Goal: Task Accomplishment & Management: Manage account settings

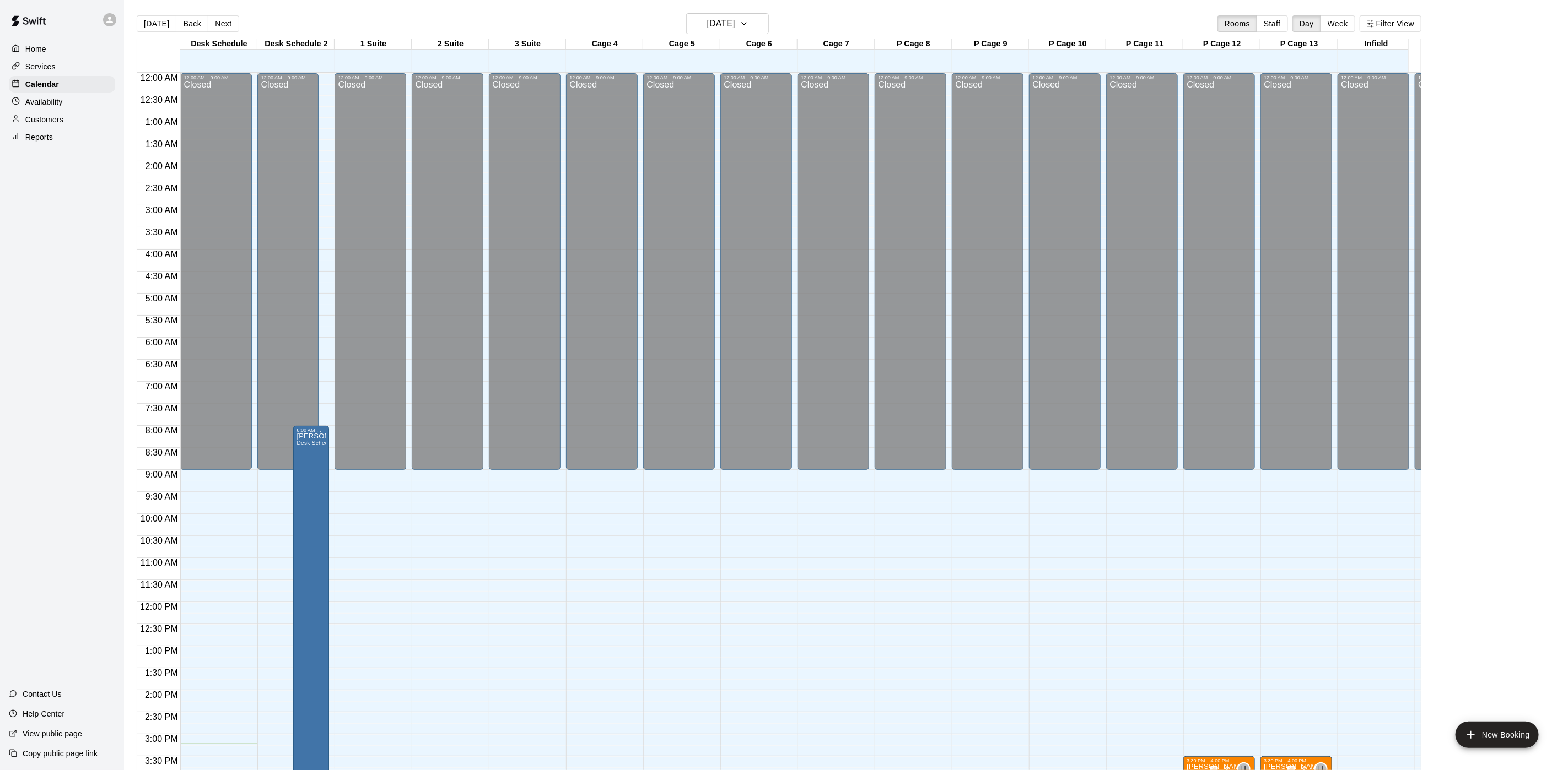
scroll to position [316, 0]
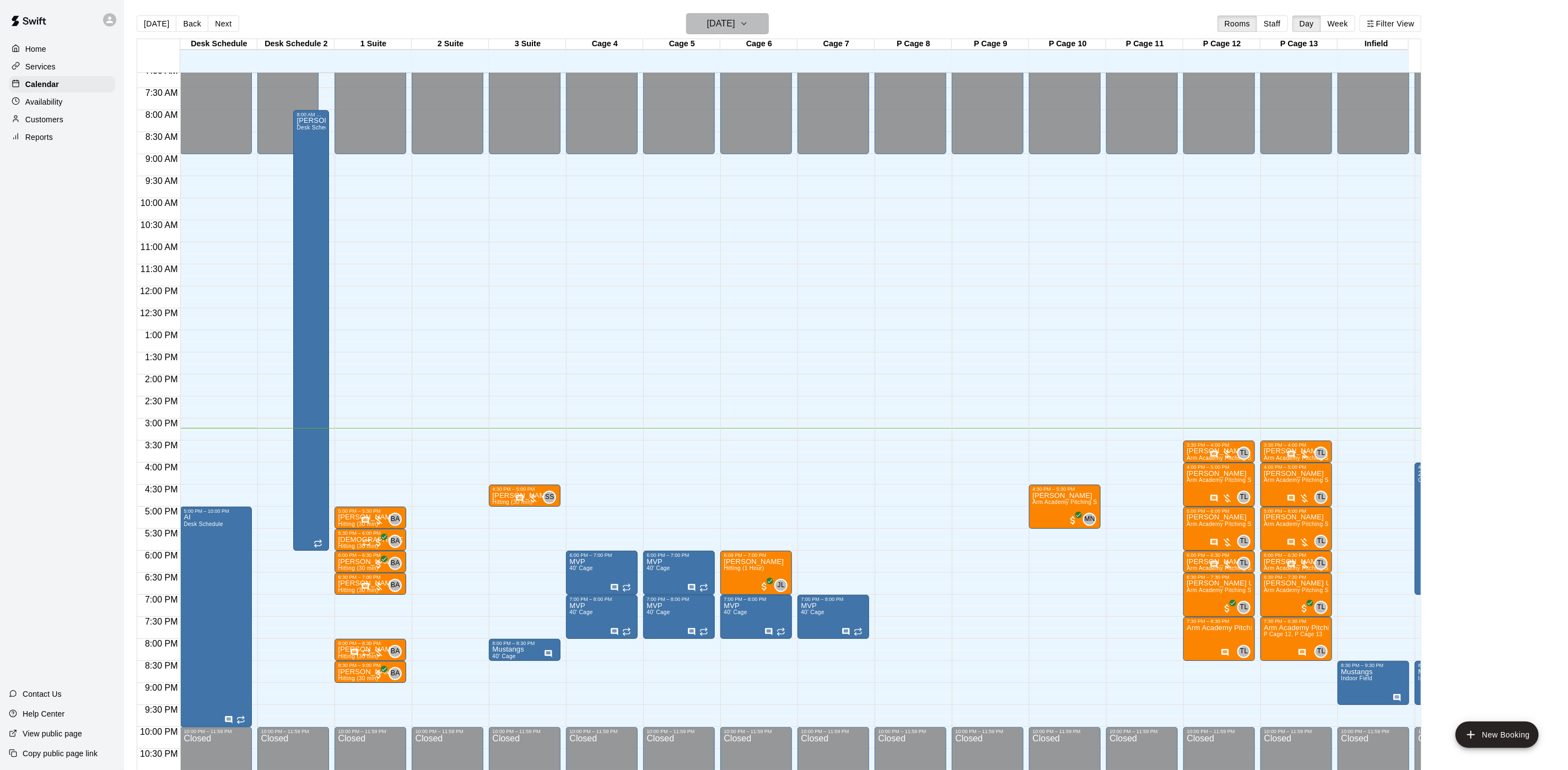
click at [735, 20] on h6 "[DATE]" at bounding box center [721, 24] width 28 height 15
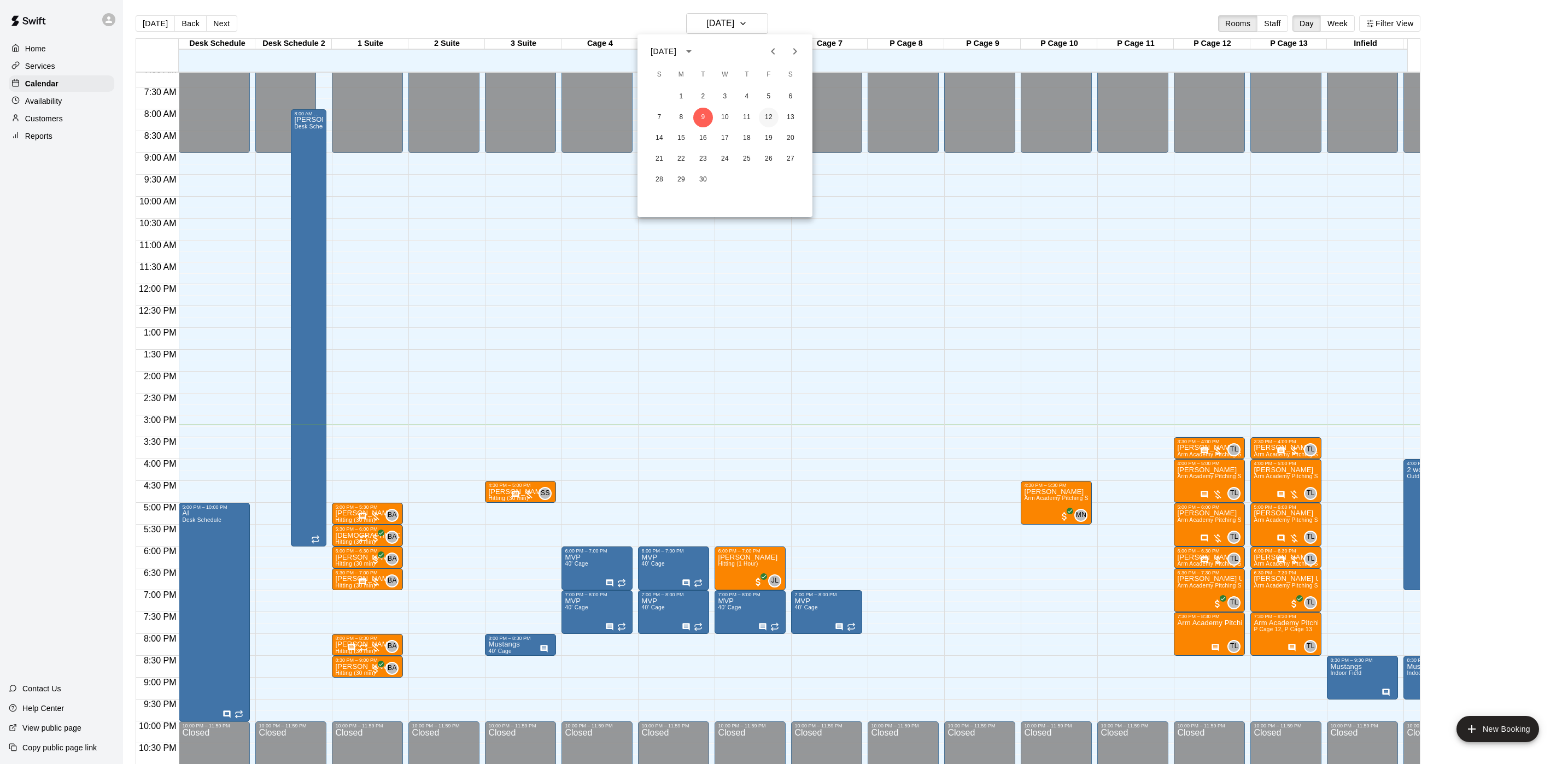
click at [777, 118] on button "12" at bounding box center [768, 118] width 19 height 19
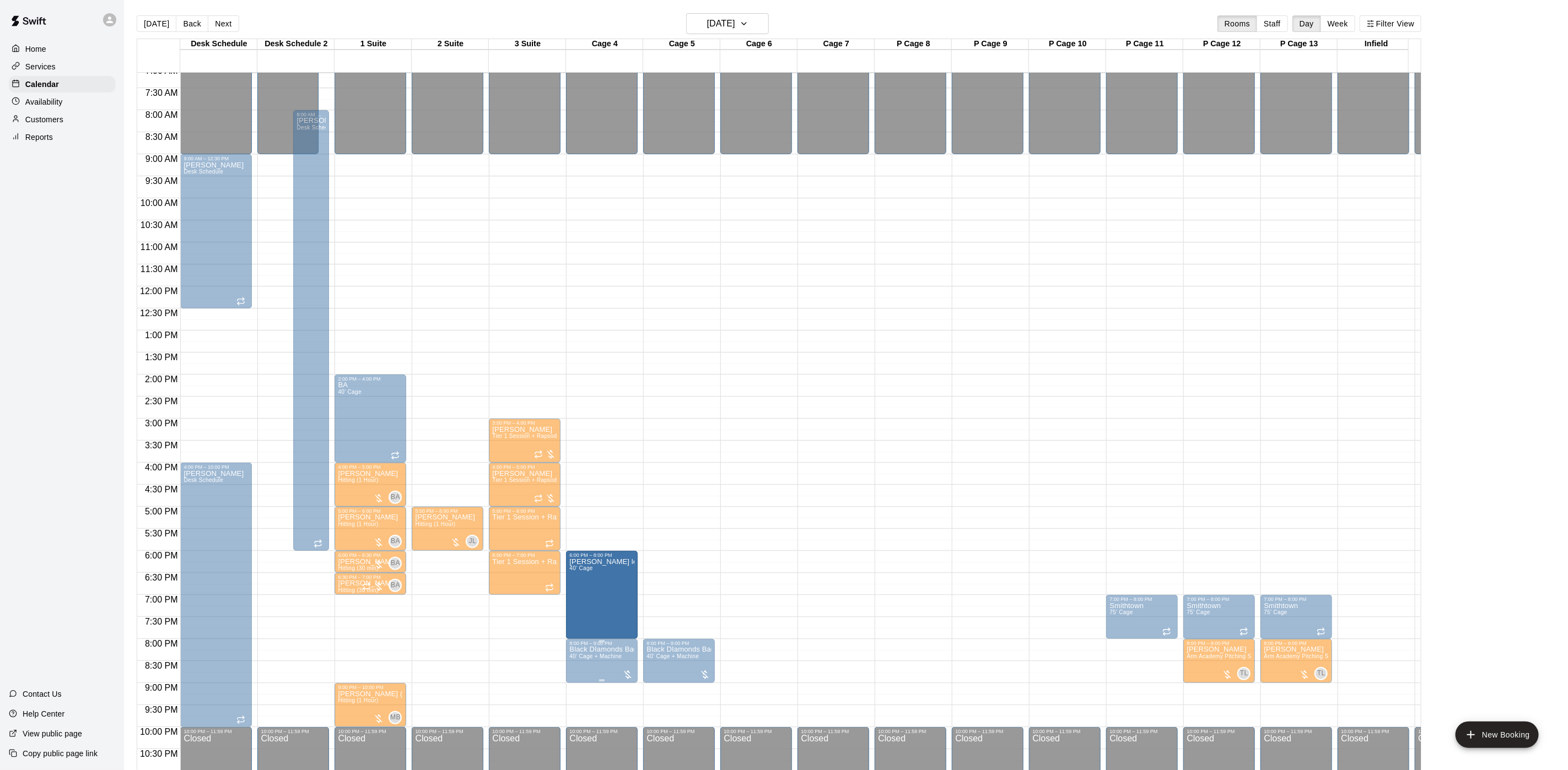
drag, startPoint x: 601, startPoint y: 593, endPoint x: 600, endPoint y: 643, distance: 50.0
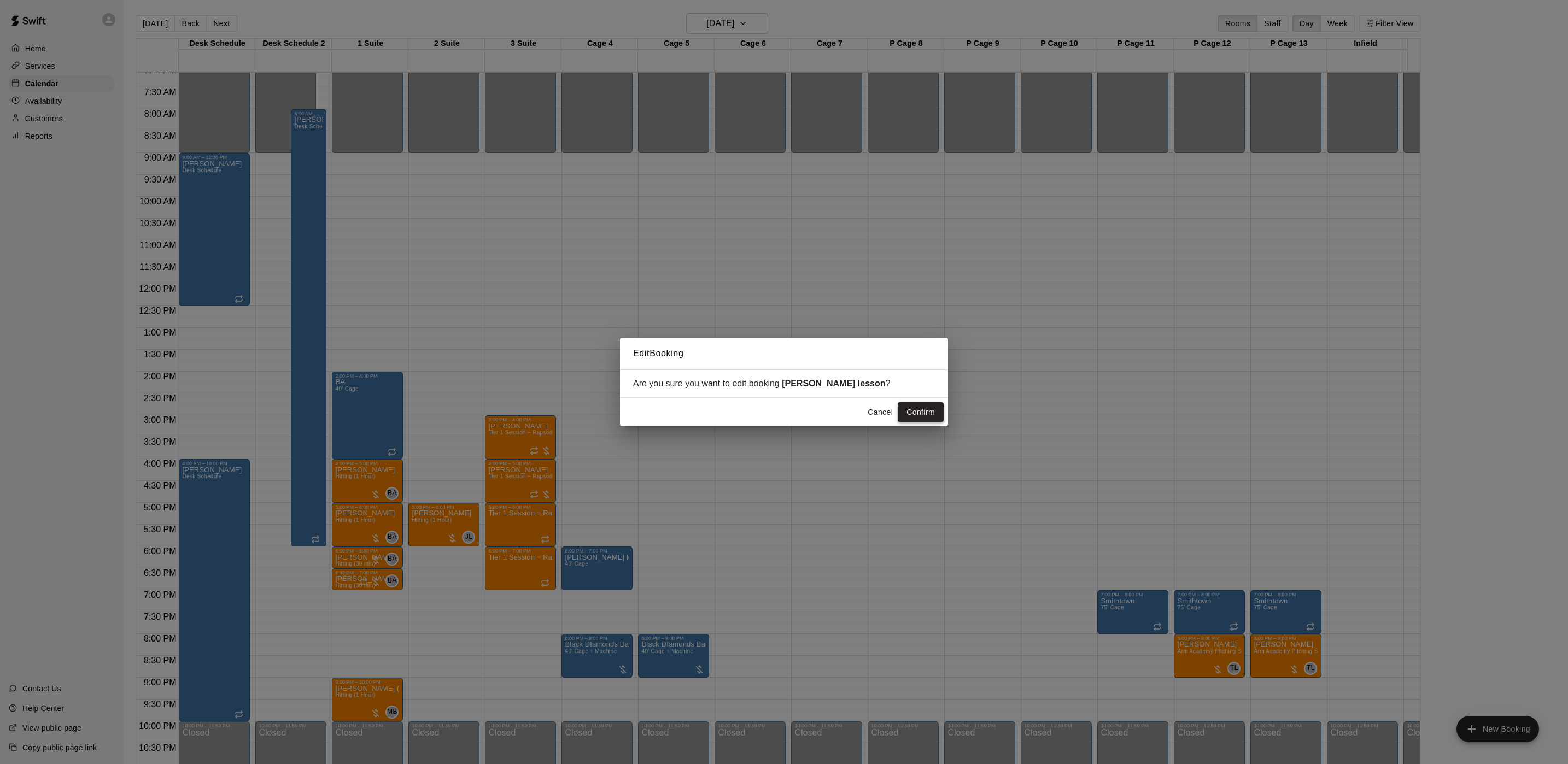
click at [921, 413] on button "Confirm" at bounding box center [921, 412] width 46 height 20
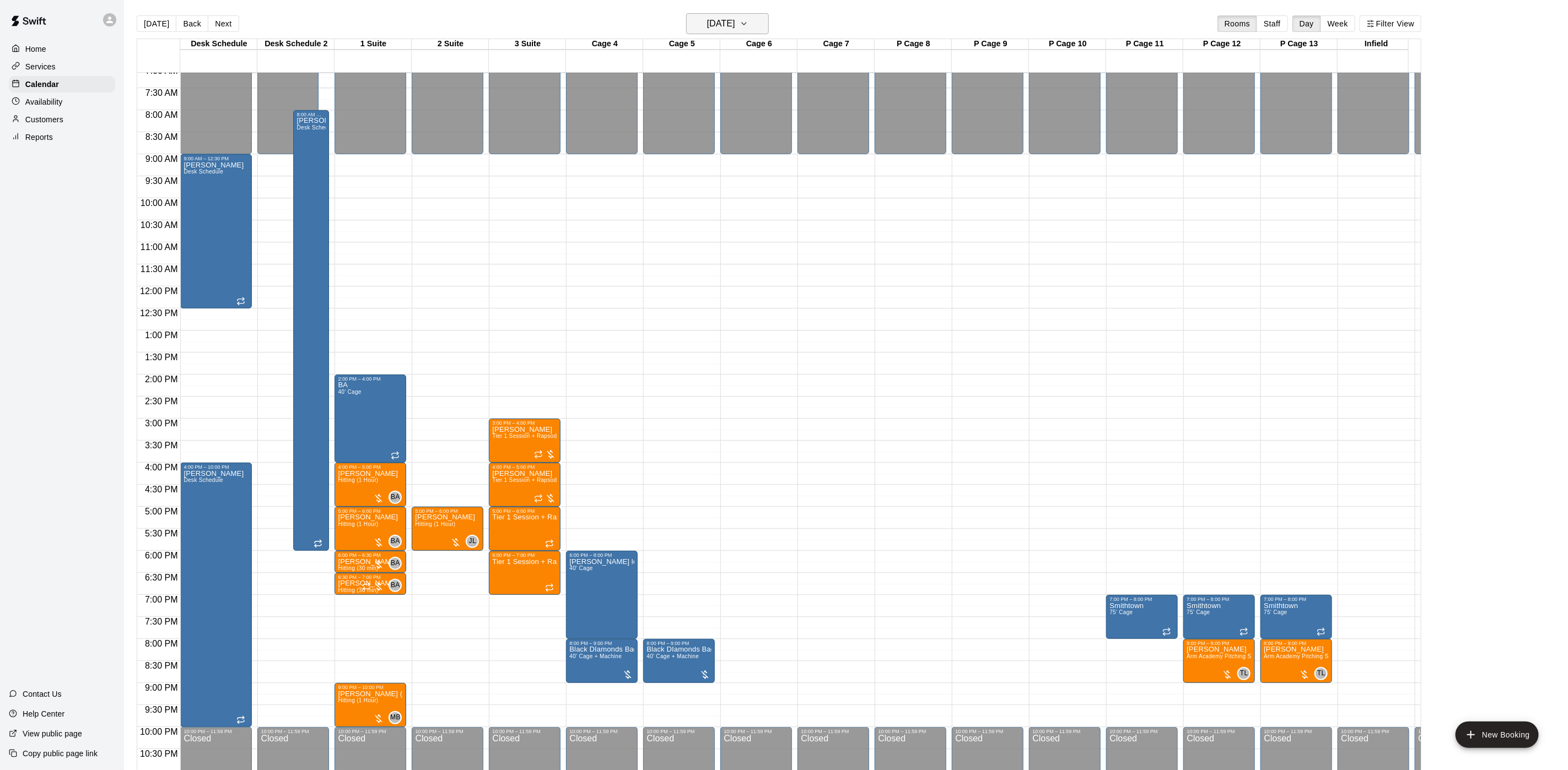
click at [752, 30] on button "[DATE]" at bounding box center [727, 24] width 83 height 21
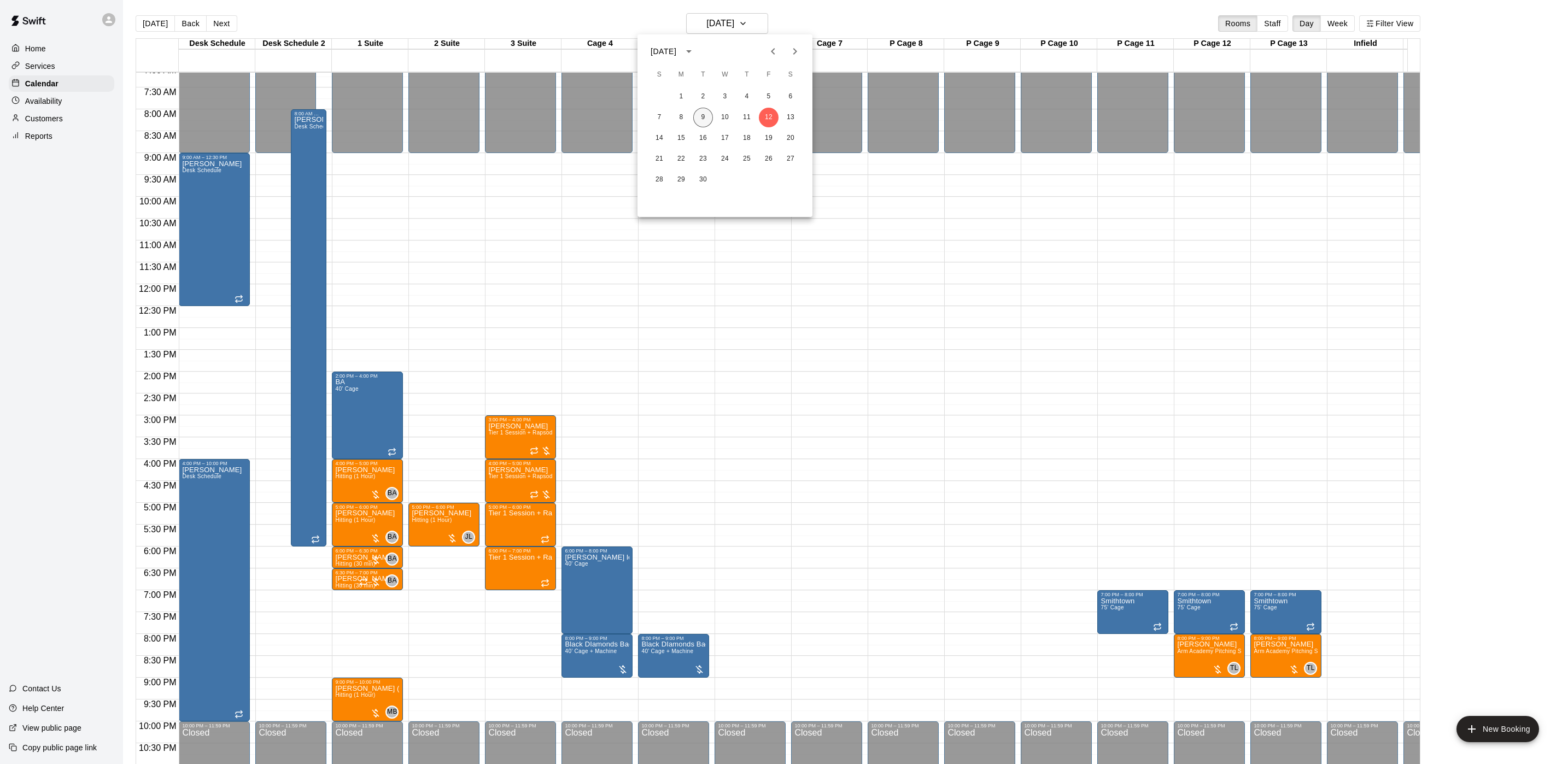
click at [696, 114] on button "9" at bounding box center [703, 118] width 19 height 19
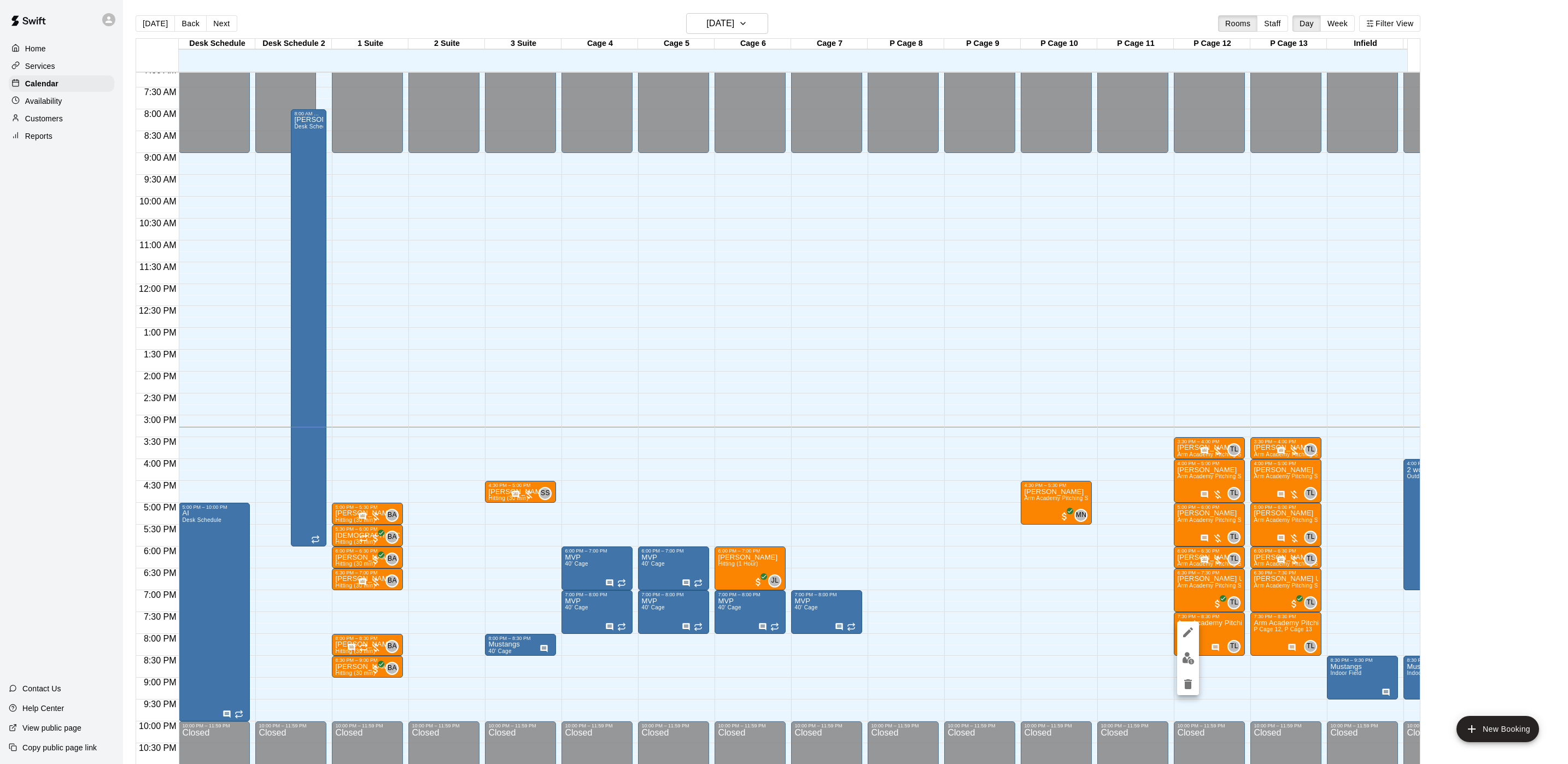
click at [1183, 632] on icon "edit" at bounding box center [1188, 632] width 13 height 13
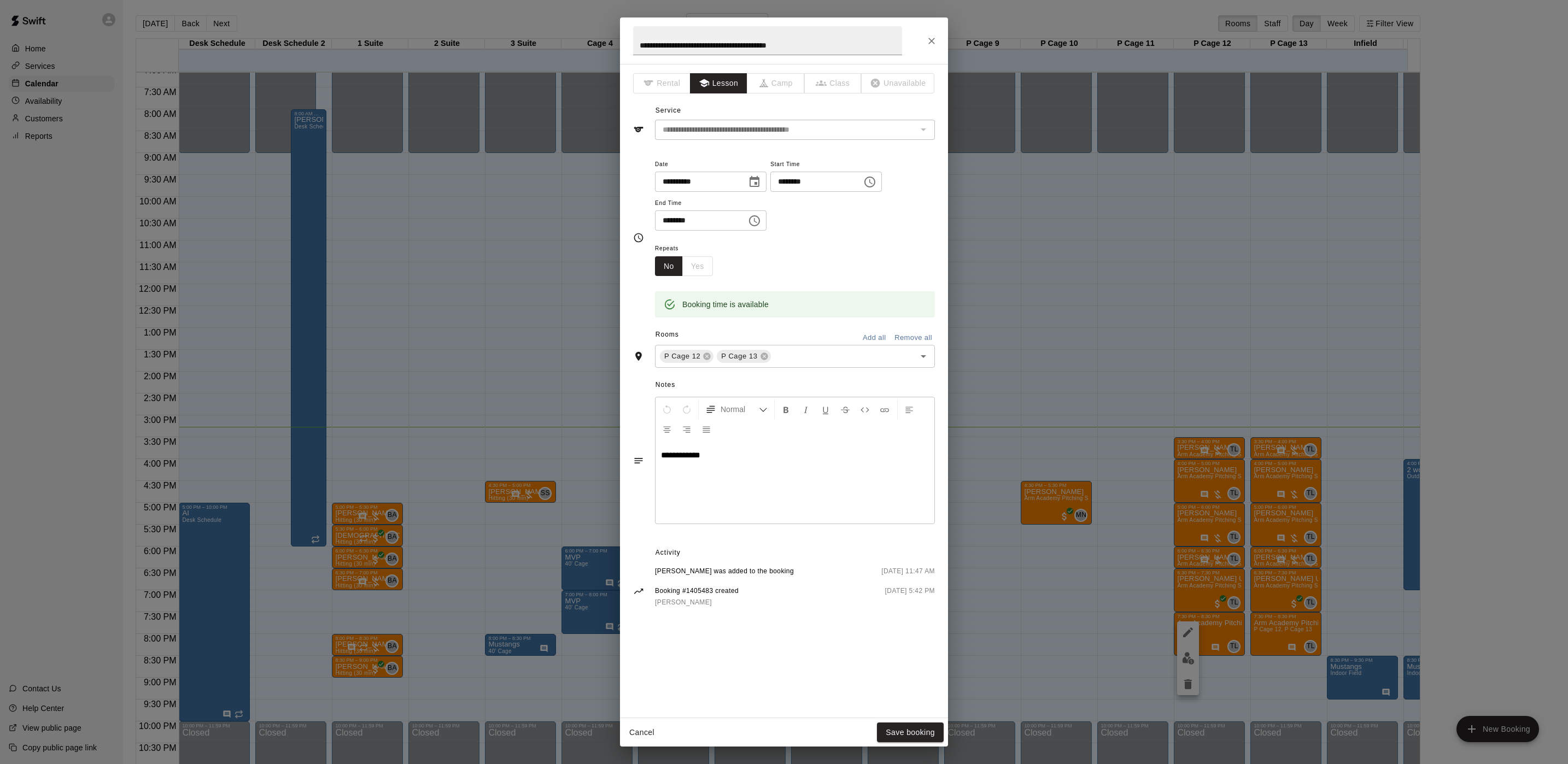
click at [987, 496] on div "**********" at bounding box center [784, 382] width 1568 height 764
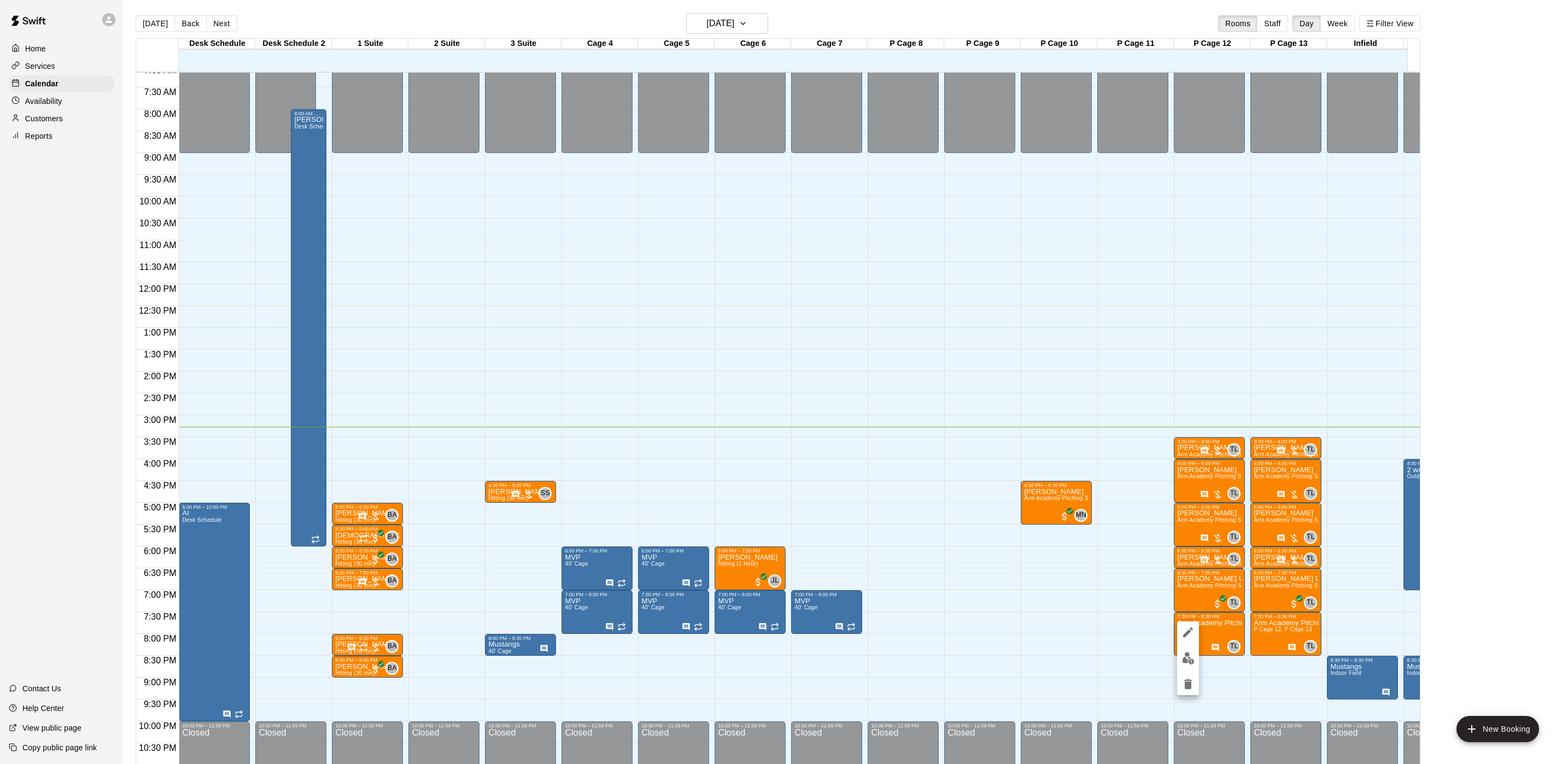
click at [1186, 687] on icon "delete" at bounding box center [1189, 684] width 8 height 10
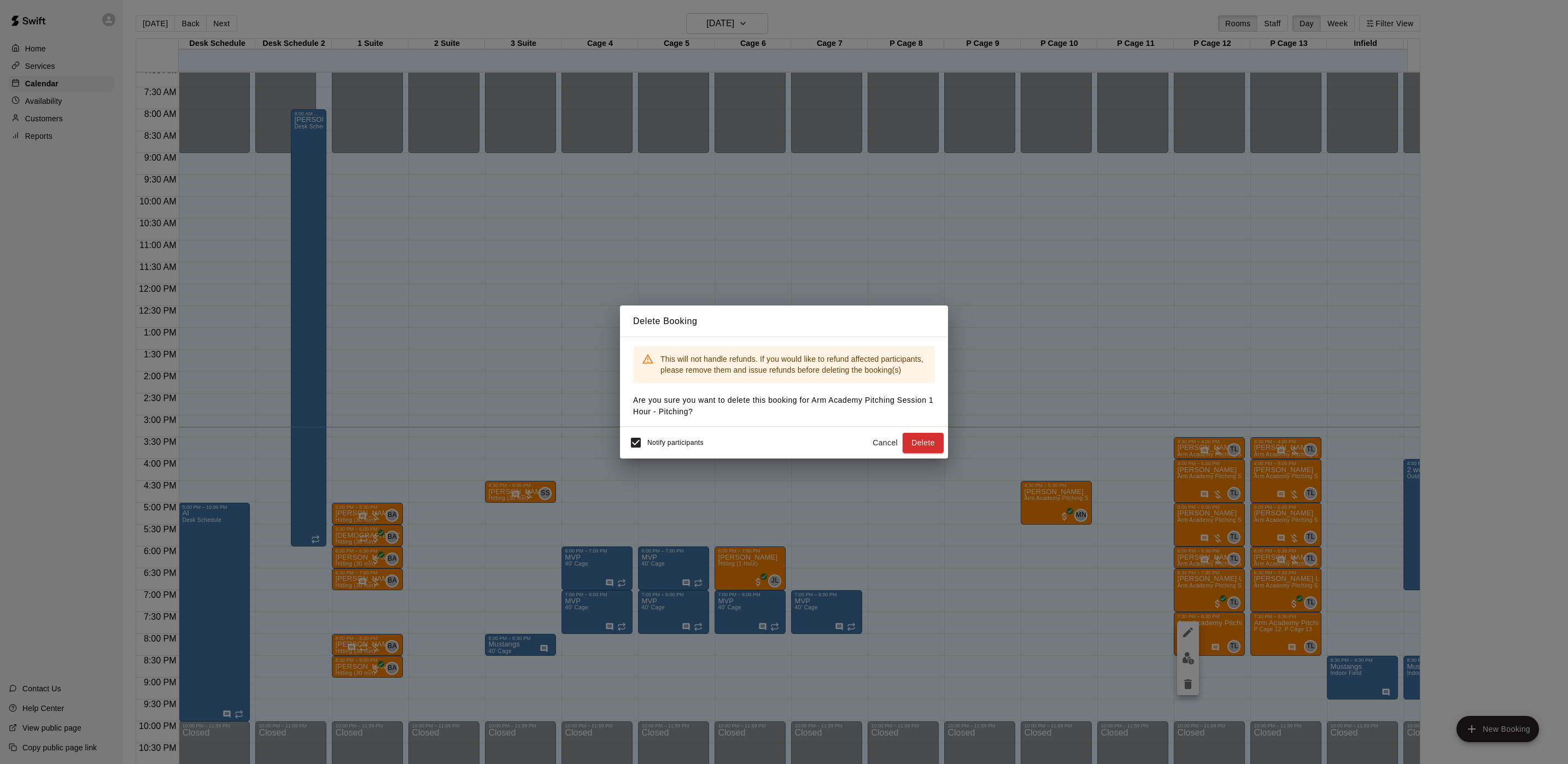
click at [617, 440] on div "Delete Booking This will not handle refunds. If you would like to refund affect…" at bounding box center [784, 382] width 1568 height 764
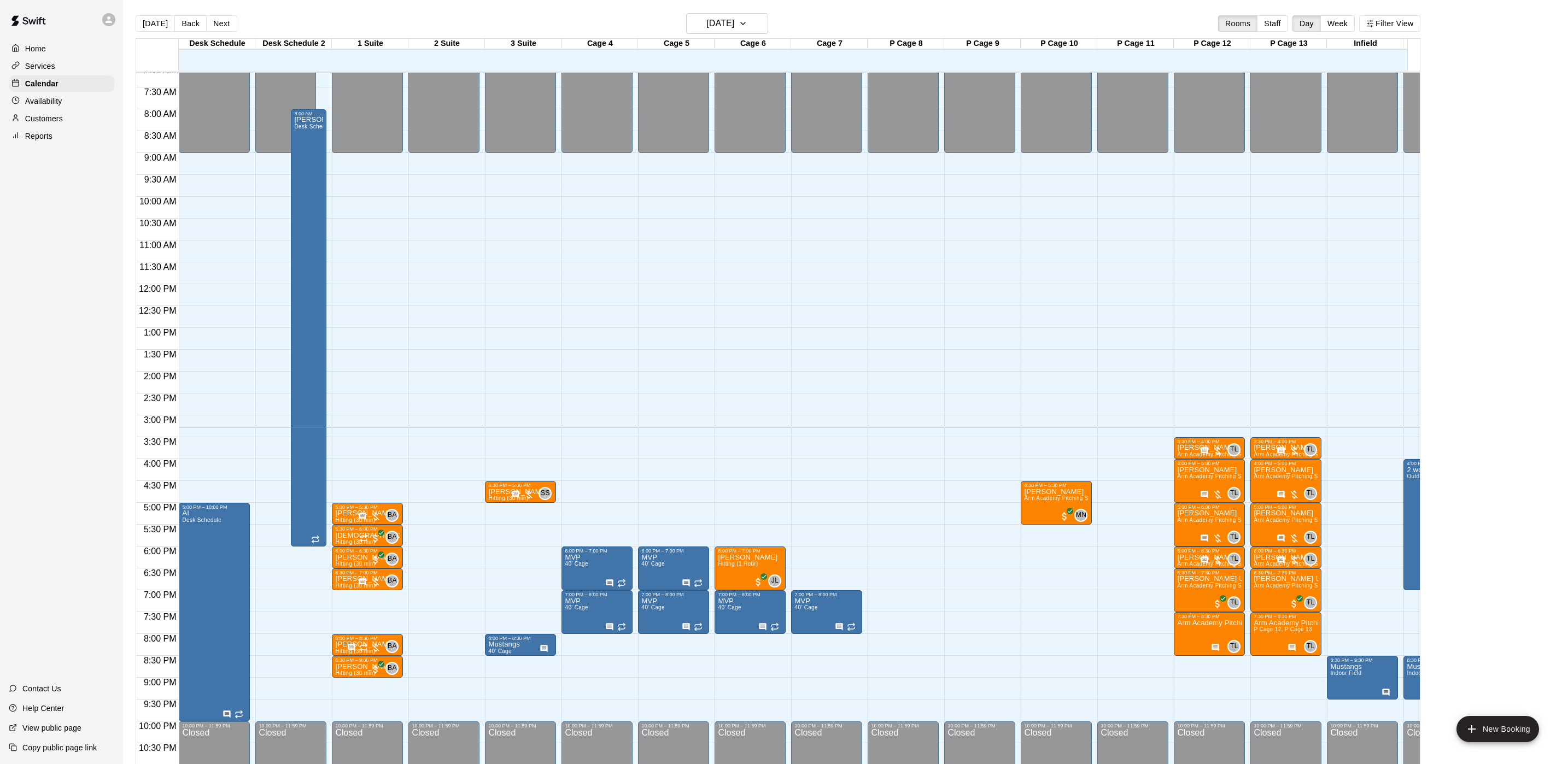
click at [632, 436] on div "Delete Booking This will not handle refunds. If you would like to refund affect…" at bounding box center [784, 382] width 1568 height 764
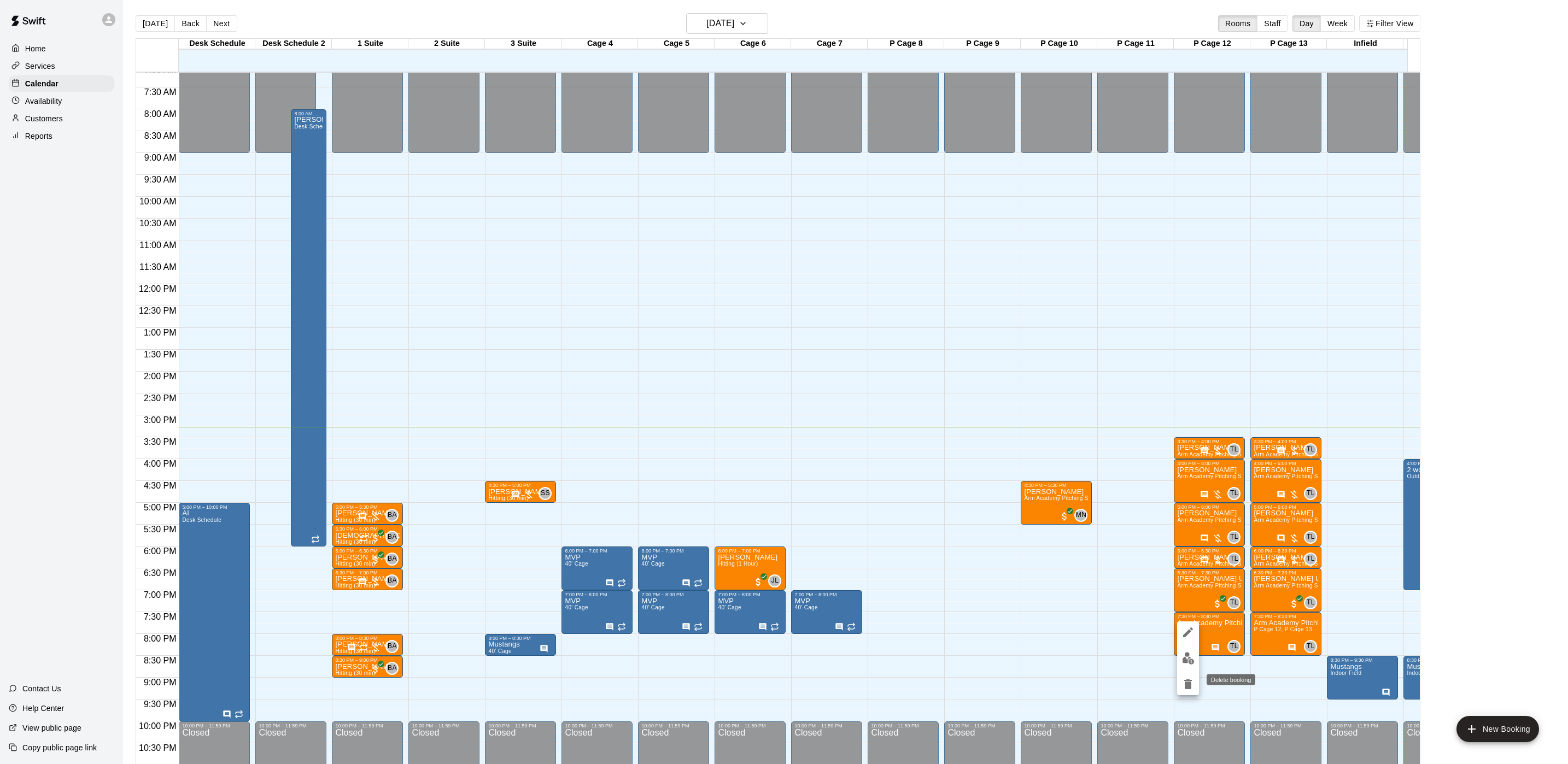
click at [1191, 685] on icon "delete" at bounding box center [1189, 684] width 8 height 10
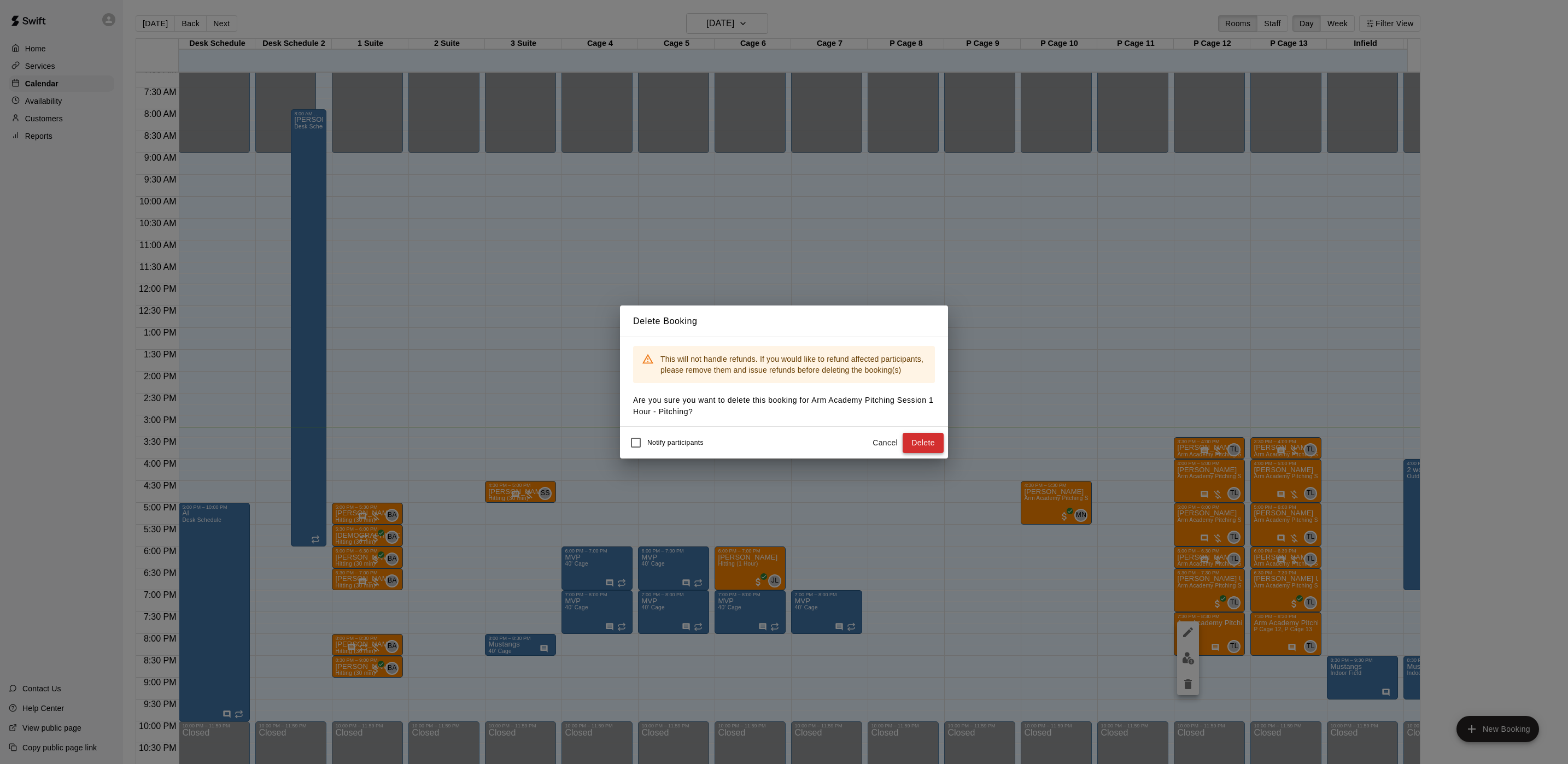
click at [904, 445] on button "Delete" at bounding box center [923, 443] width 41 height 20
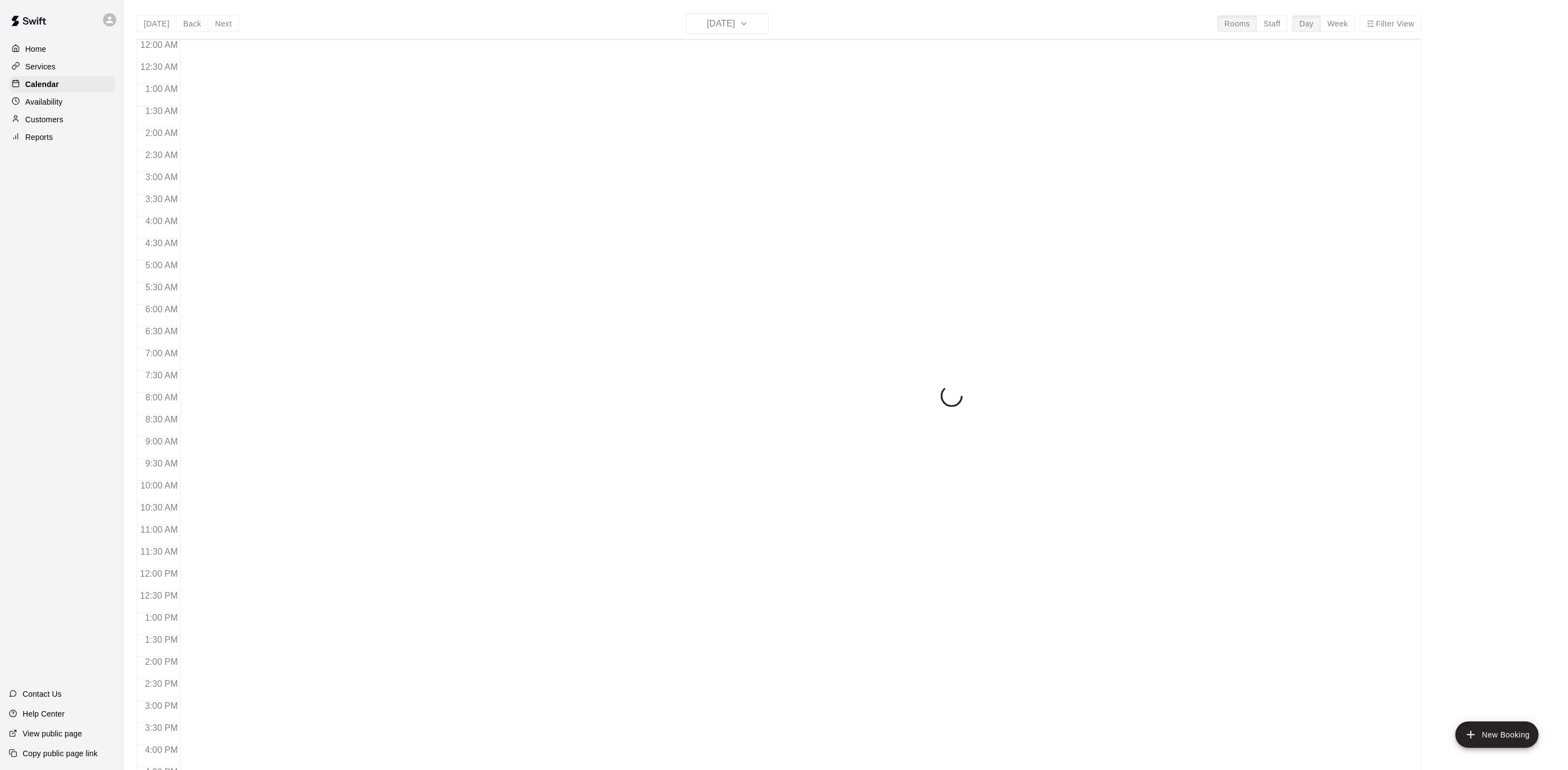
scroll to position [316, 0]
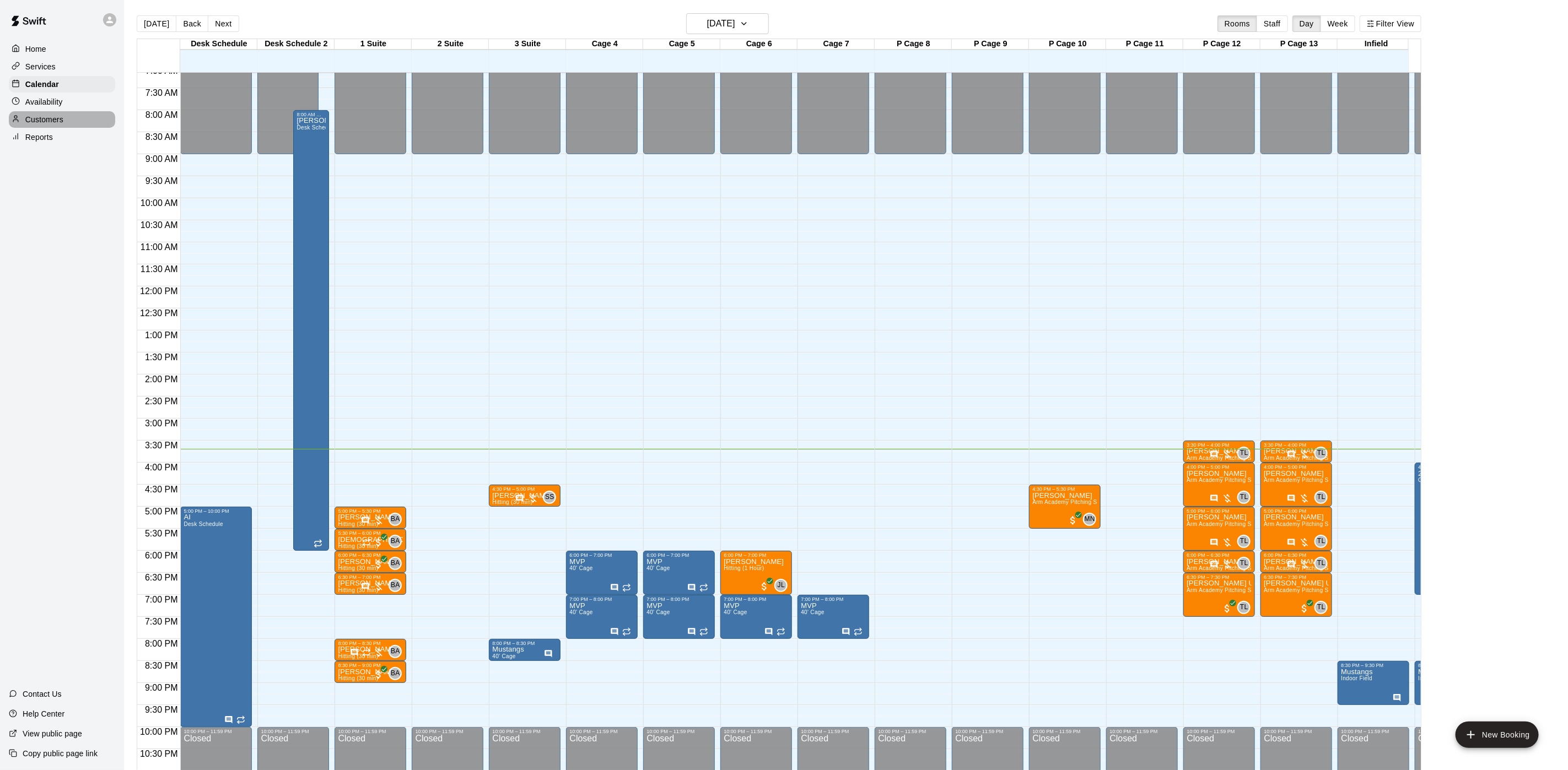
click at [47, 128] on div "Customers" at bounding box center [62, 119] width 106 height 16
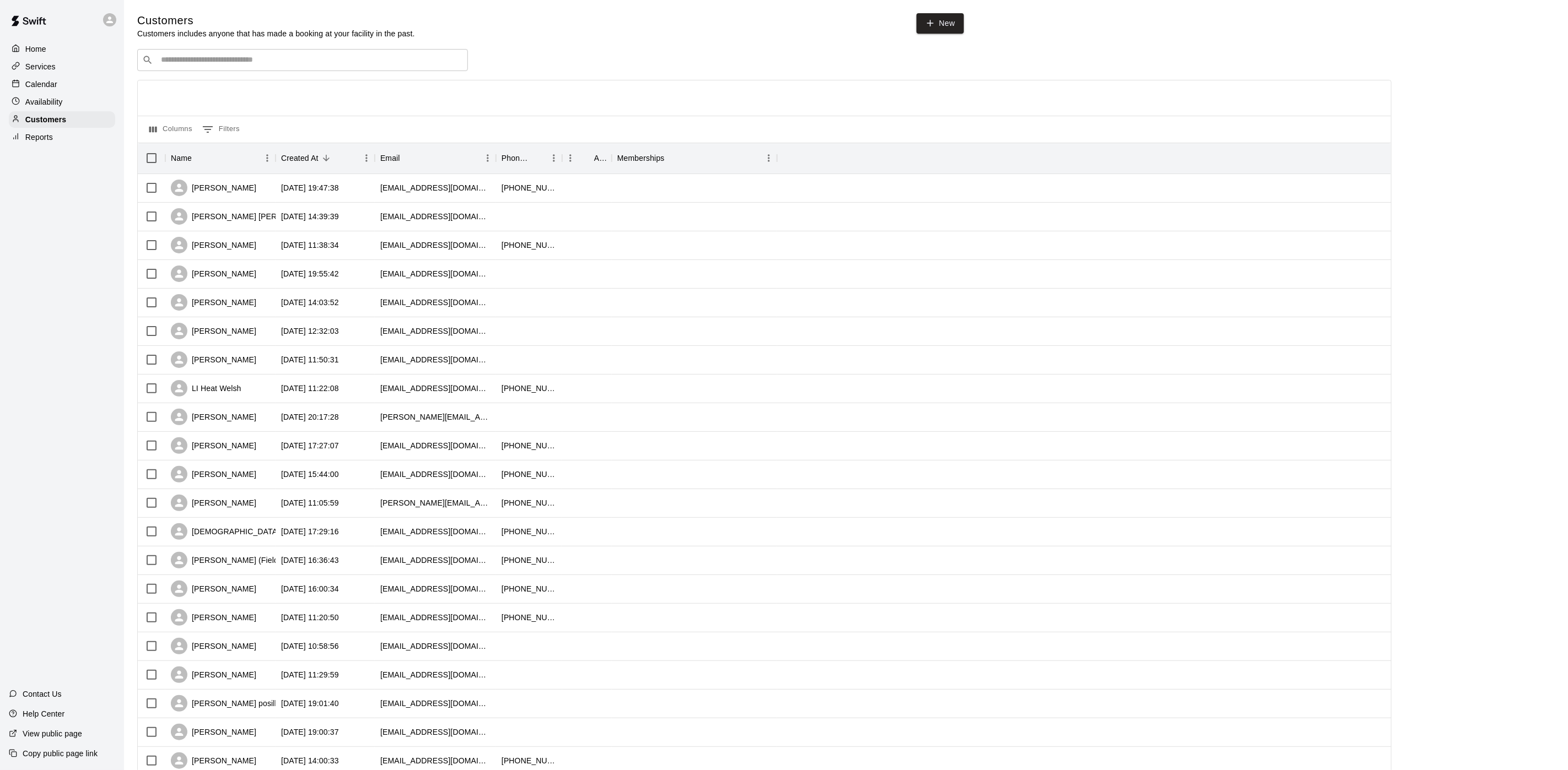
click at [200, 53] on div "​ ​" at bounding box center [302, 59] width 330 height 22
type input "*********"
click at [194, 87] on p "[PERSON_NAME]" at bounding box center [201, 85] width 67 height 11
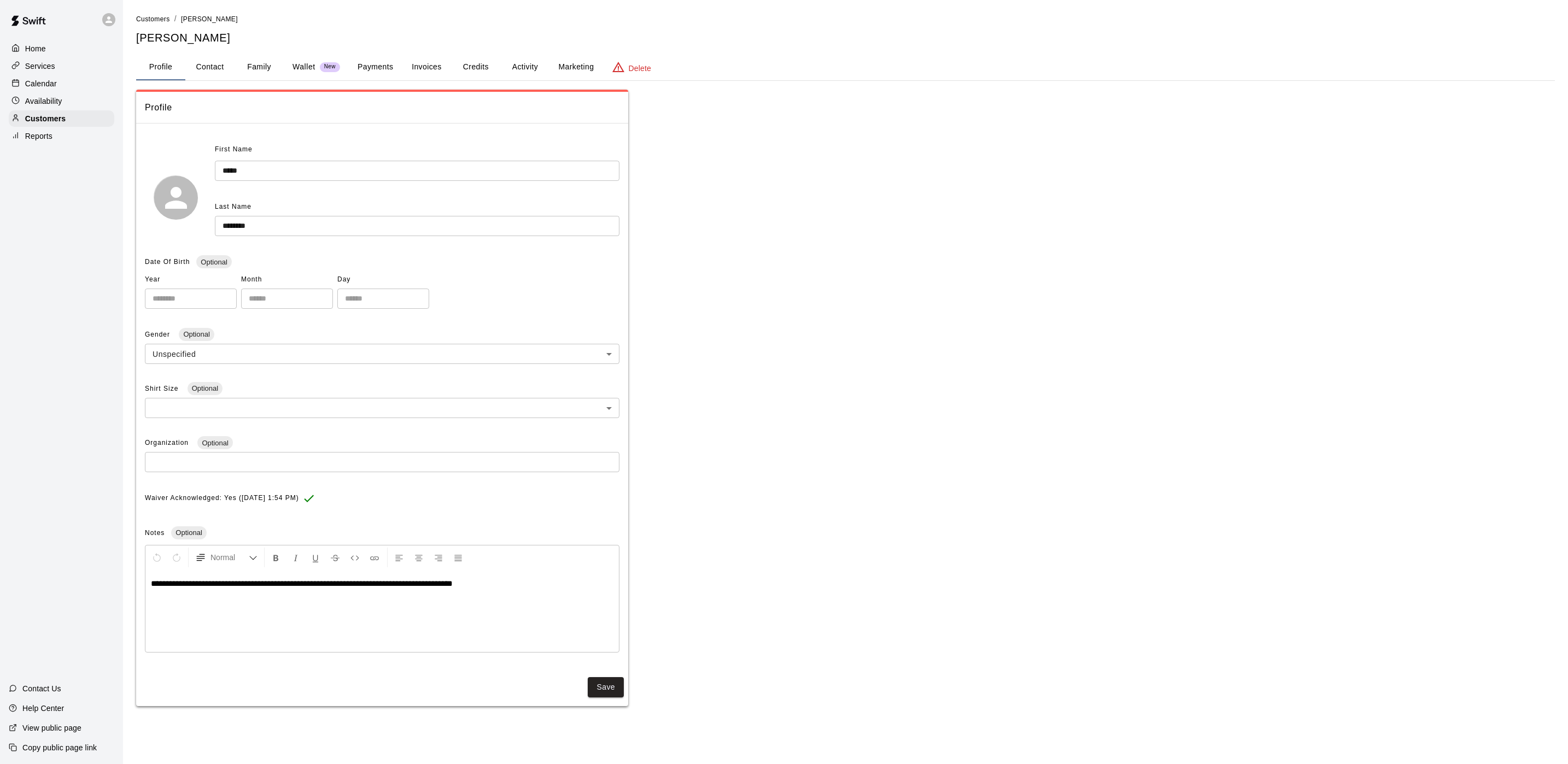
click at [356, 83] on div "**********" at bounding box center [846, 359] width 1419 height 693
click at [375, 66] on button "Payments" at bounding box center [375, 67] width 53 height 27
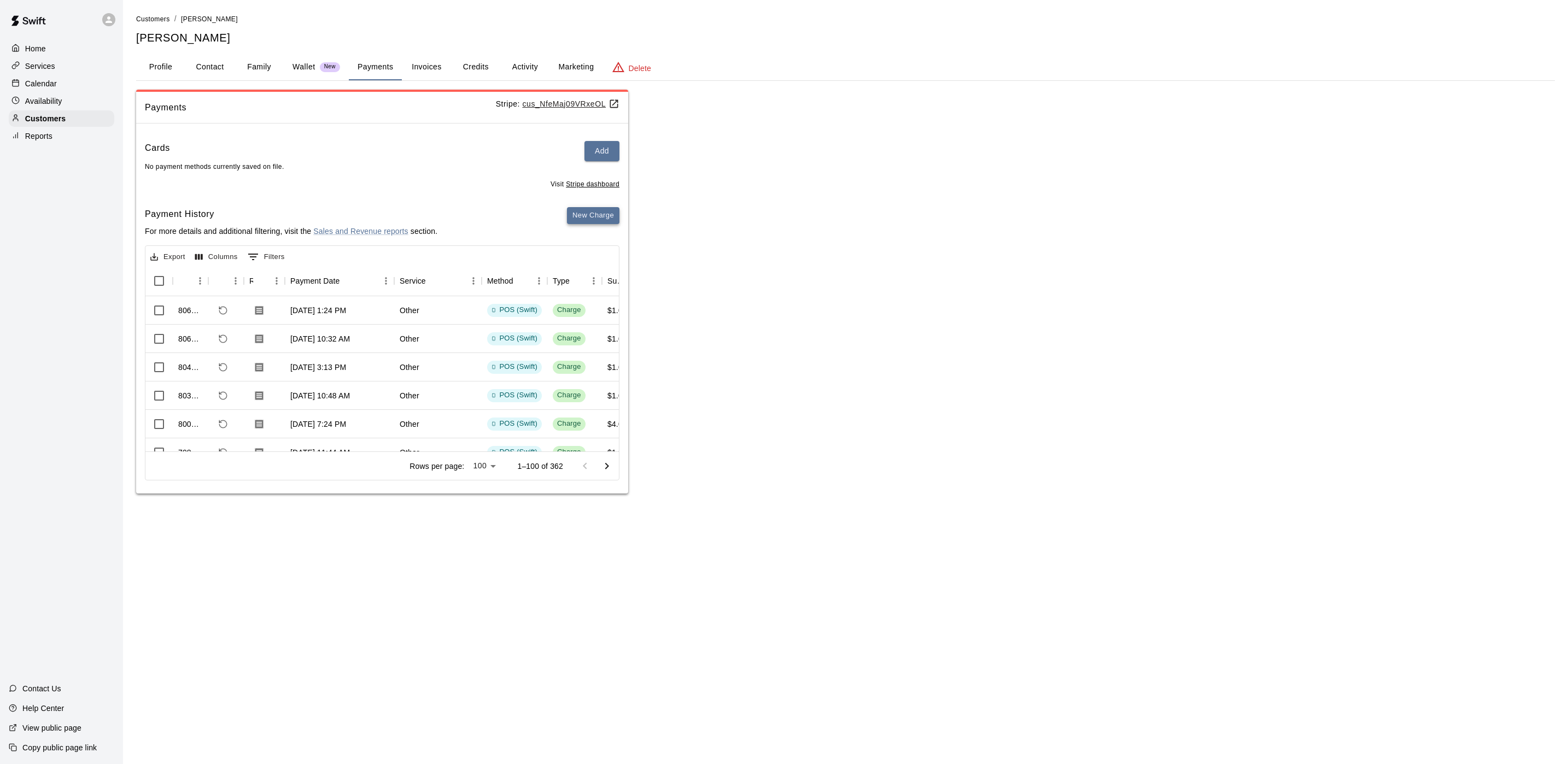
click at [576, 221] on button "New Charge" at bounding box center [593, 215] width 52 height 17
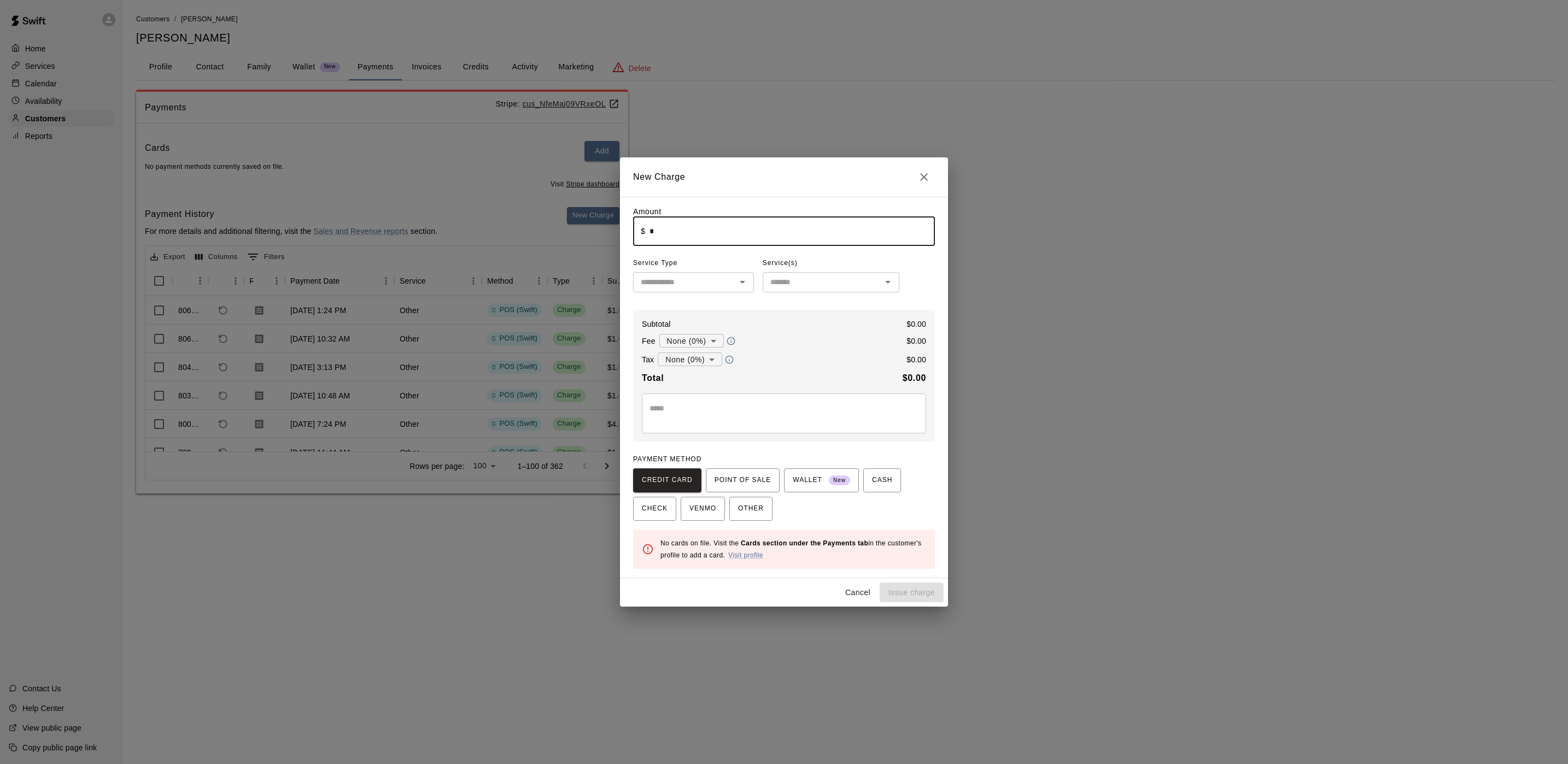
click at [685, 227] on input "*" at bounding box center [792, 232] width 285 height 29
click at [733, 482] on span "POINT OF SALE" at bounding box center [743, 481] width 56 height 18
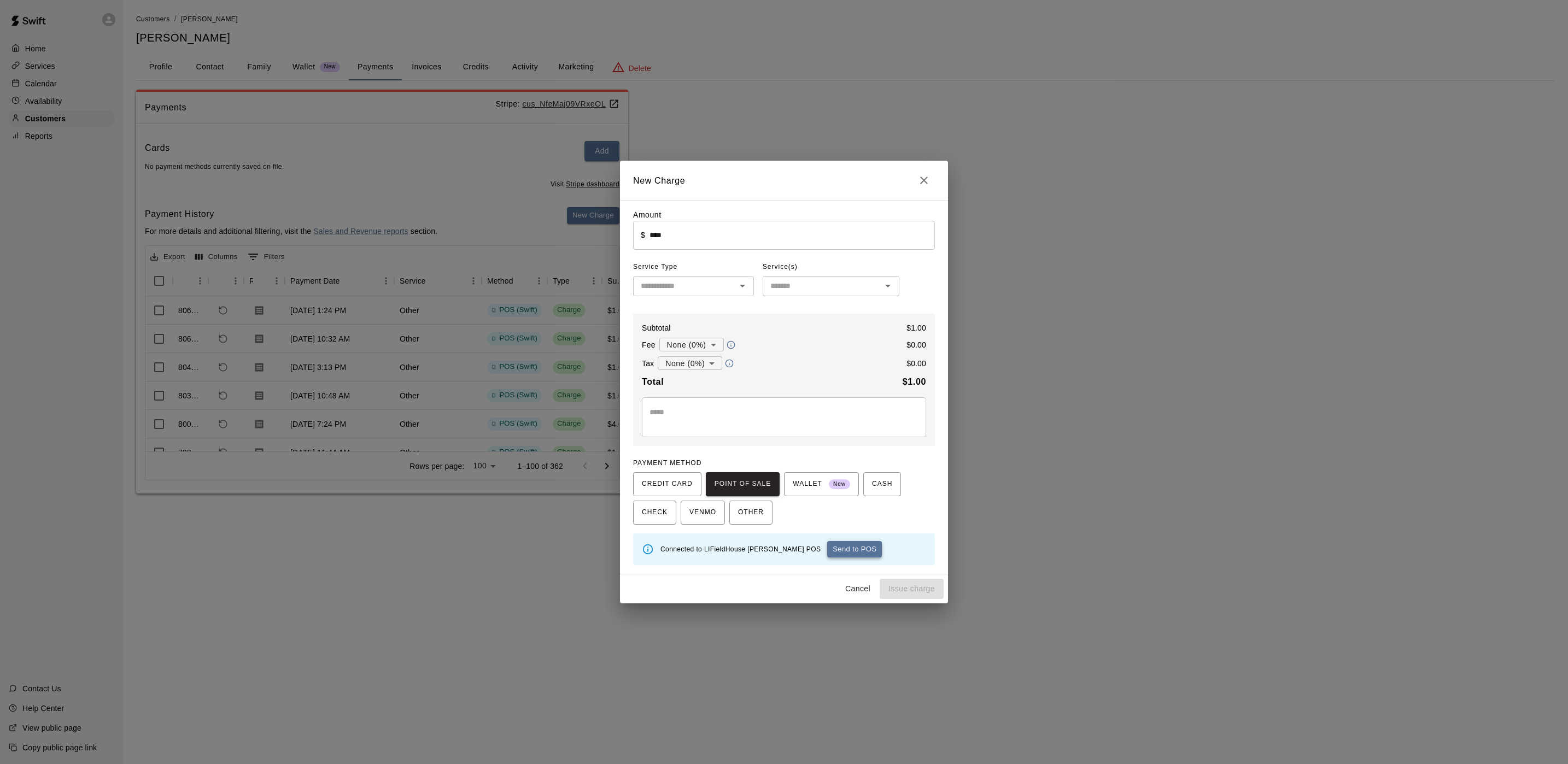
click at [827, 554] on button "Send to POS" at bounding box center [854, 549] width 55 height 16
type input "*"
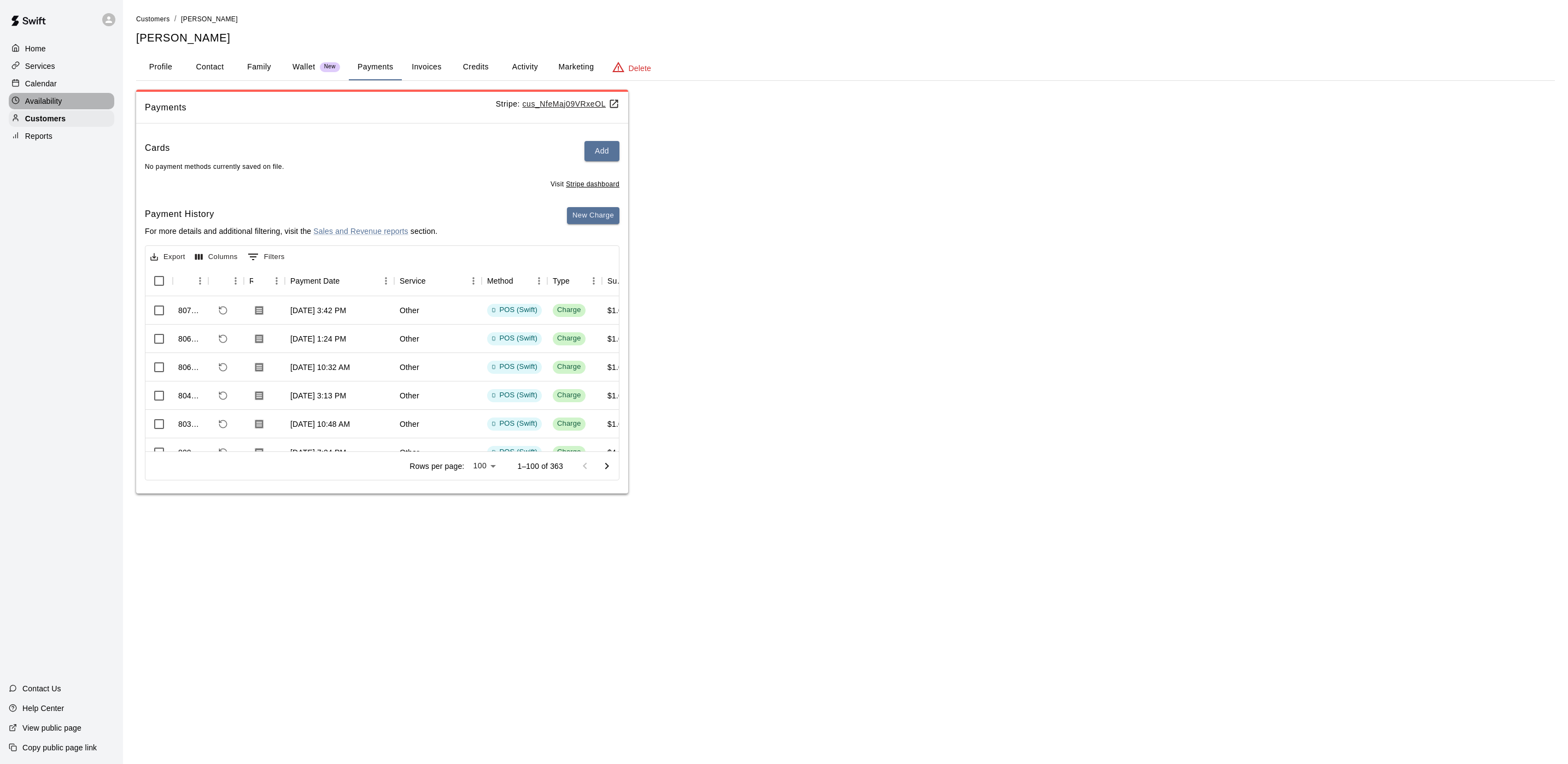
click at [71, 109] on div "Availability" at bounding box center [61, 101] width 105 height 16
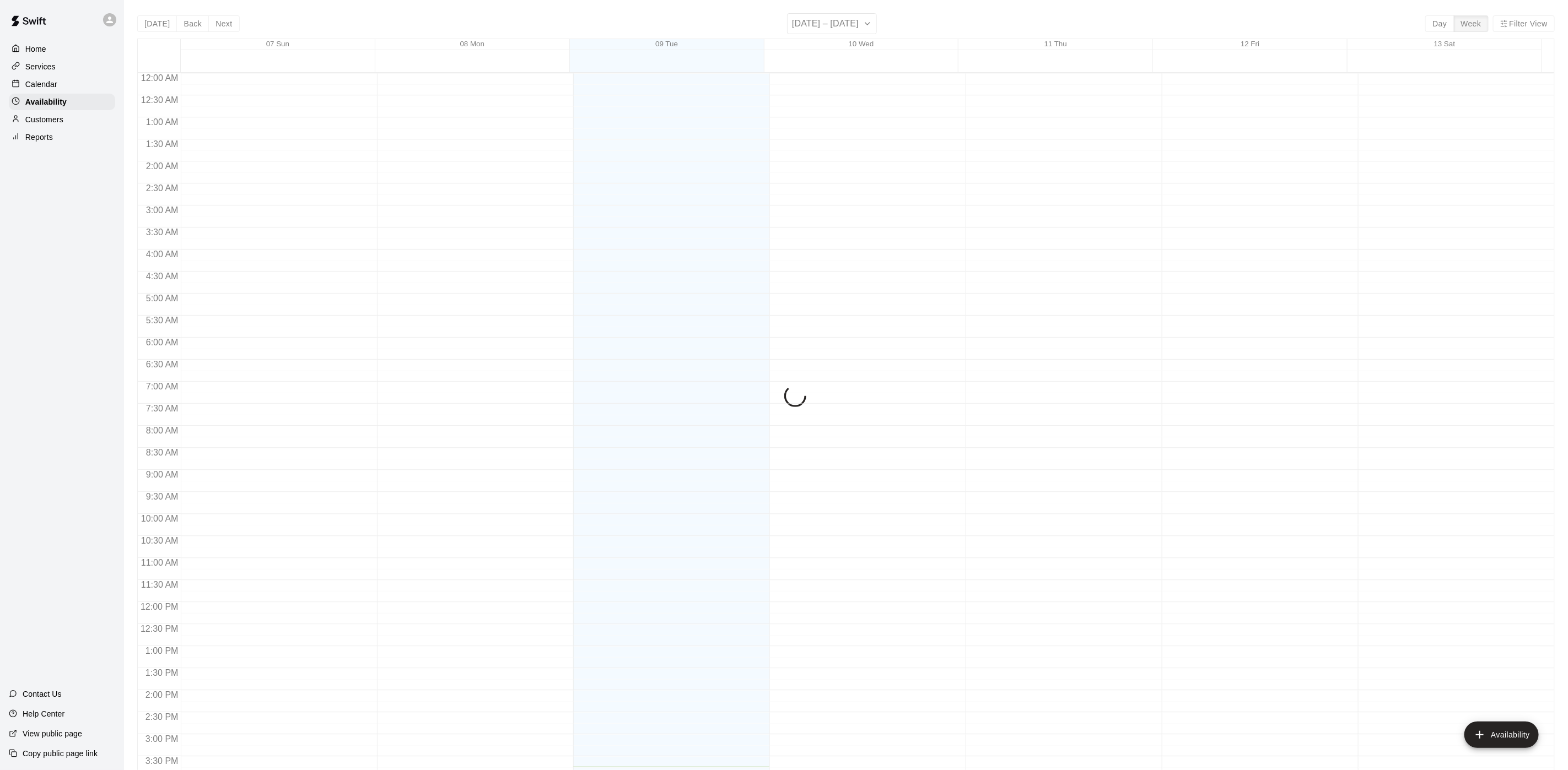
scroll to position [349, 0]
click at [76, 123] on div "Customers" at bounding box center [62, 119] width 106 height 16
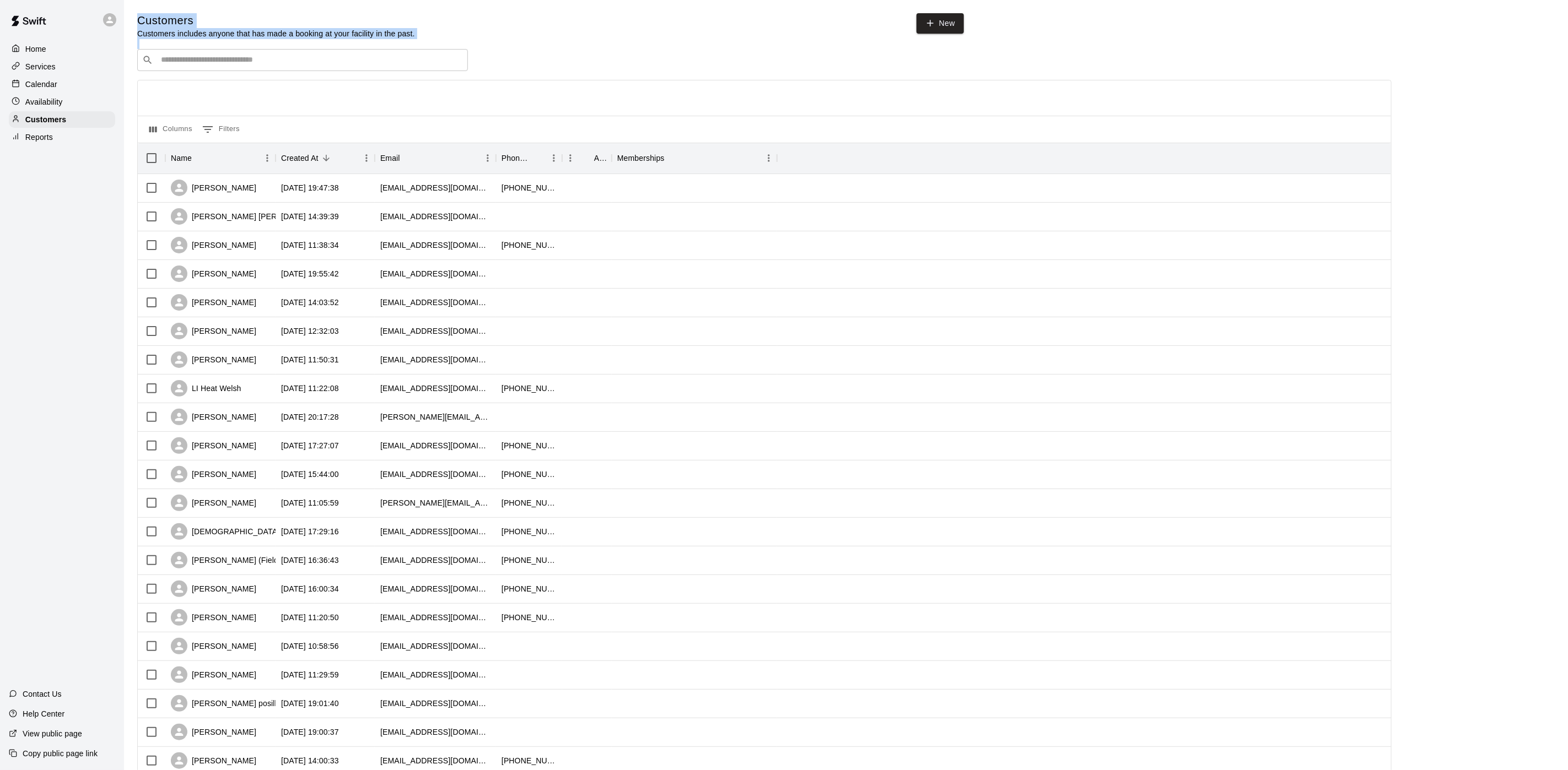
drag, startPoint x: 221, startPoint y: 50, endPoint x: 213, endPoint y: 76, distance: 27.2
click at [218, 57] on div "Customers Customers includes anyone that has made a booking at your facility in…" at bounding box center [846, 467] width 1417 height 907
click at [213, 76] on div "​ ​ Columns 0 Filters Name Created At Email Phone Number Age Memberships Dylan …" at bounding box center [764, 484] width 1254 height 871
click at [213, 71] on div "​ ​" at bounding box center [302, 59] width 330 height 22
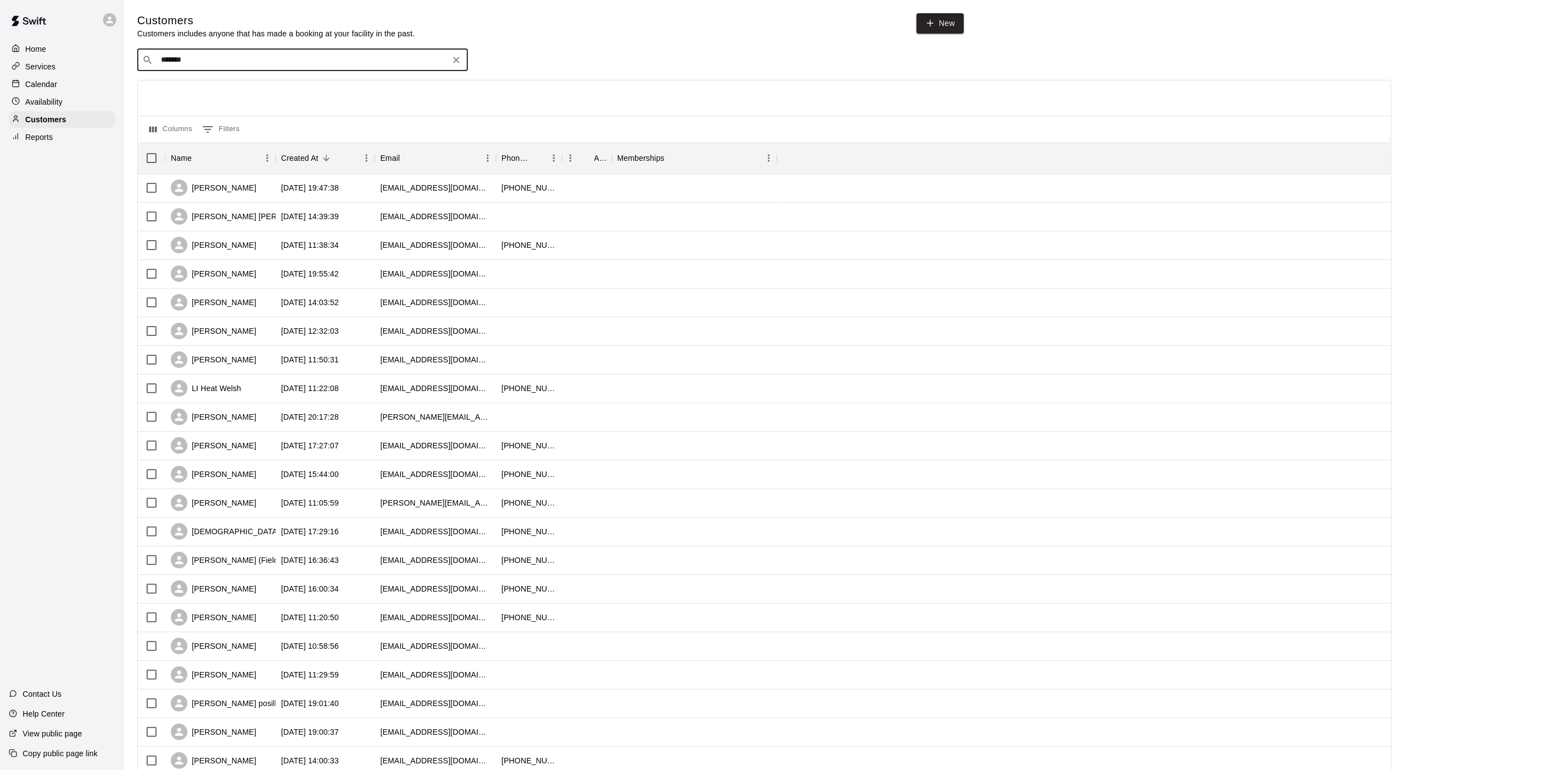
type input "********"
click at [253, 91] on p "Jack Kensil/ 2 Wolves Performance" at bounding box center [246, 85] width 157 height 11
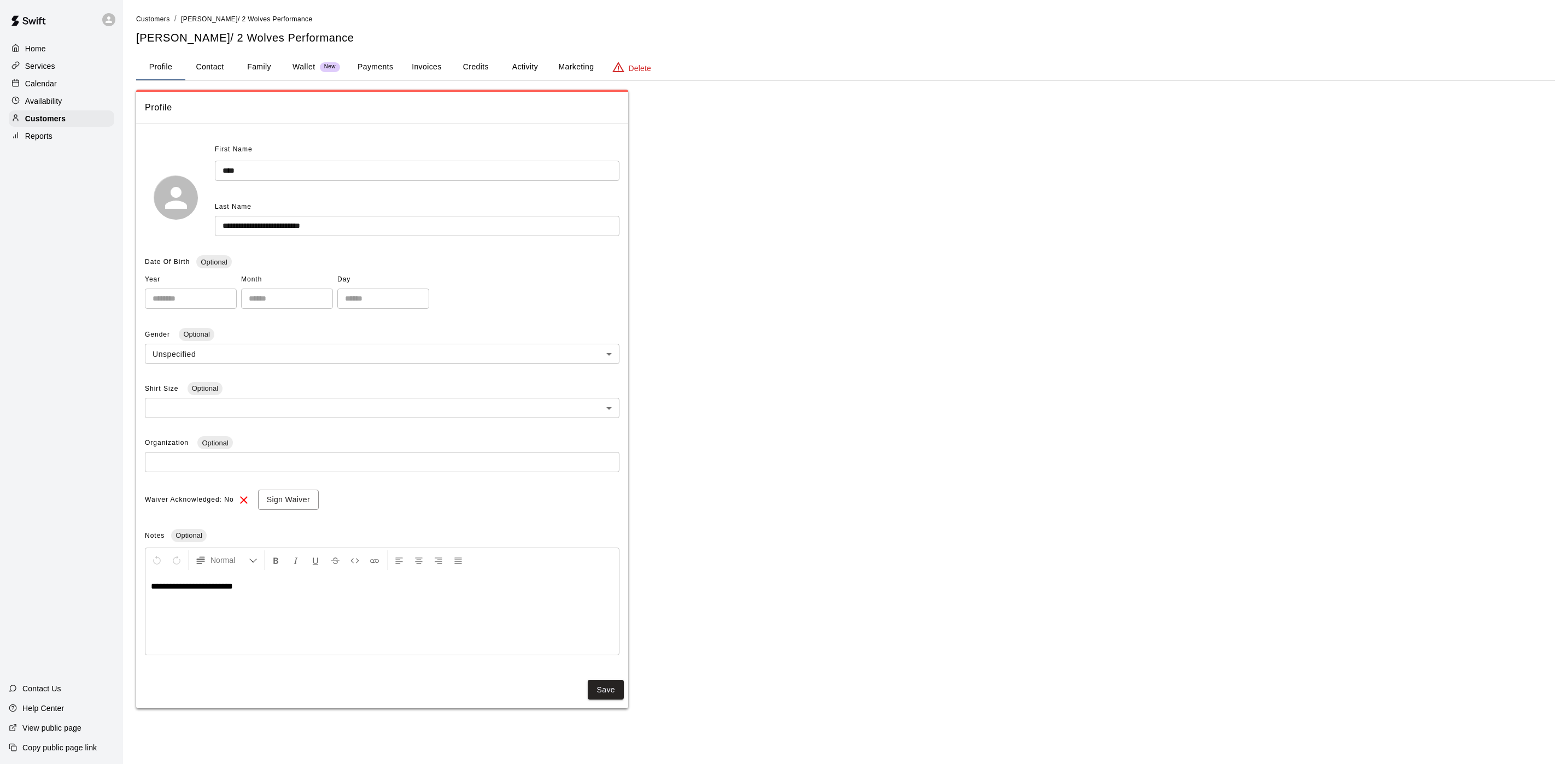
click at [374, 74] on button "Payments" at bounding box center [375, 67] width 53 height 27
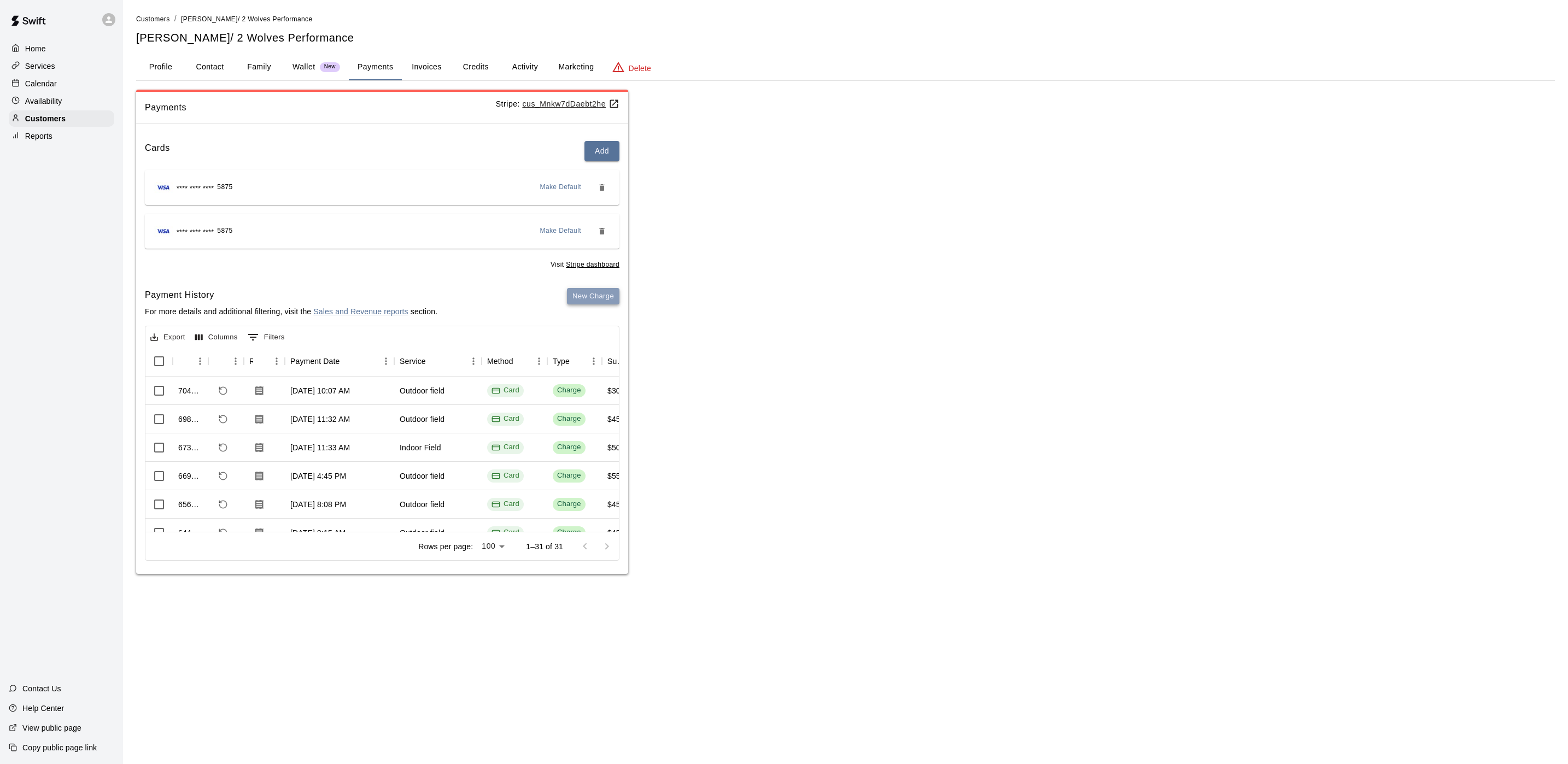
click at [591, 297] on button "New Charge" at bounding box center [593, 296] width 52 height 17
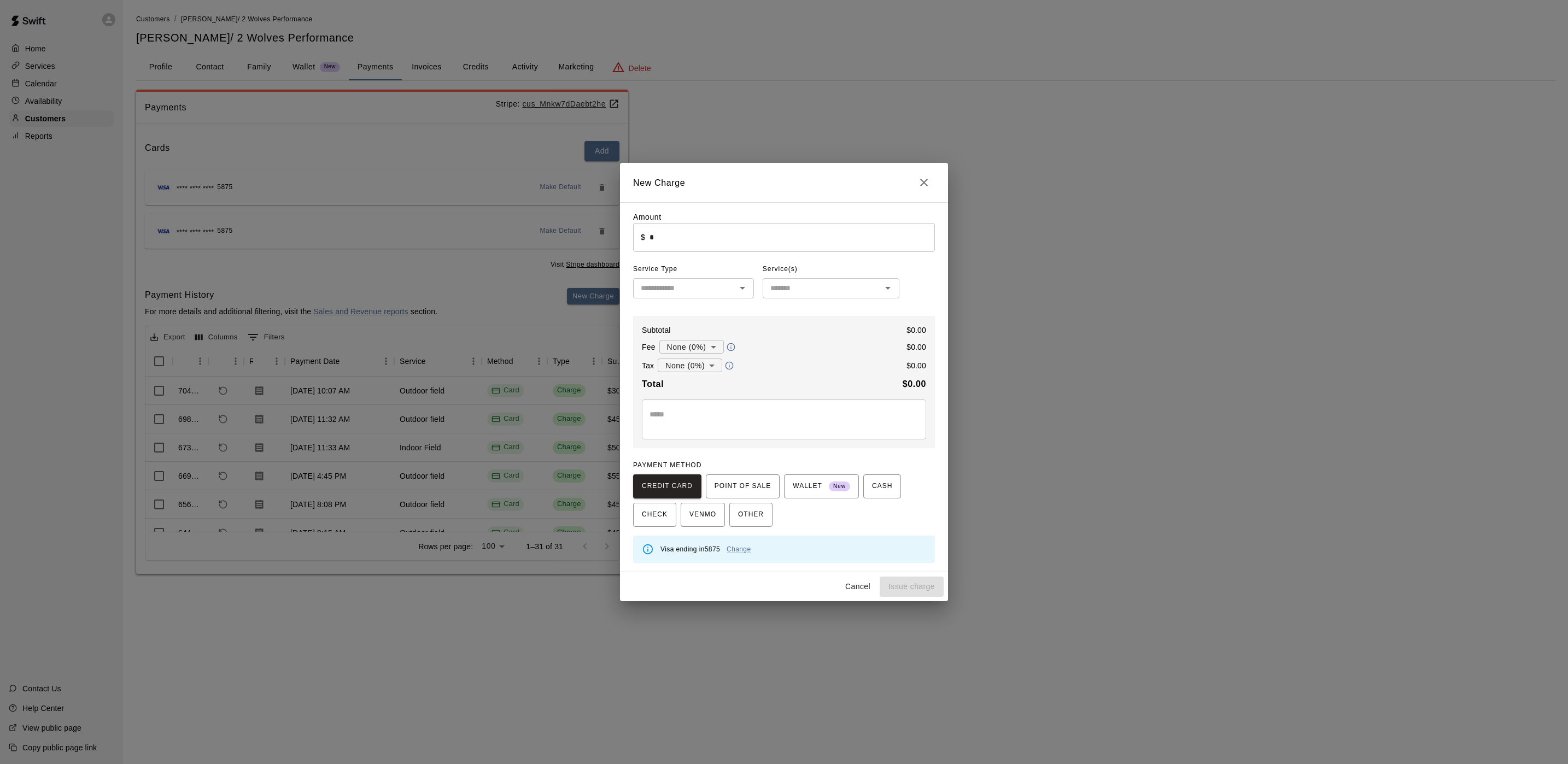
click at [694, 250] on input "*" at bounding box center [792, 237] width 285 height 29
type input "*******"
click at [707, 406] on div "* ​" at bounding box center [784, 419] width 284 height 40
type textarea "**********"
click at [663, 517] on span "CHECK" at bounding box center [655, 515] width 26 height 18
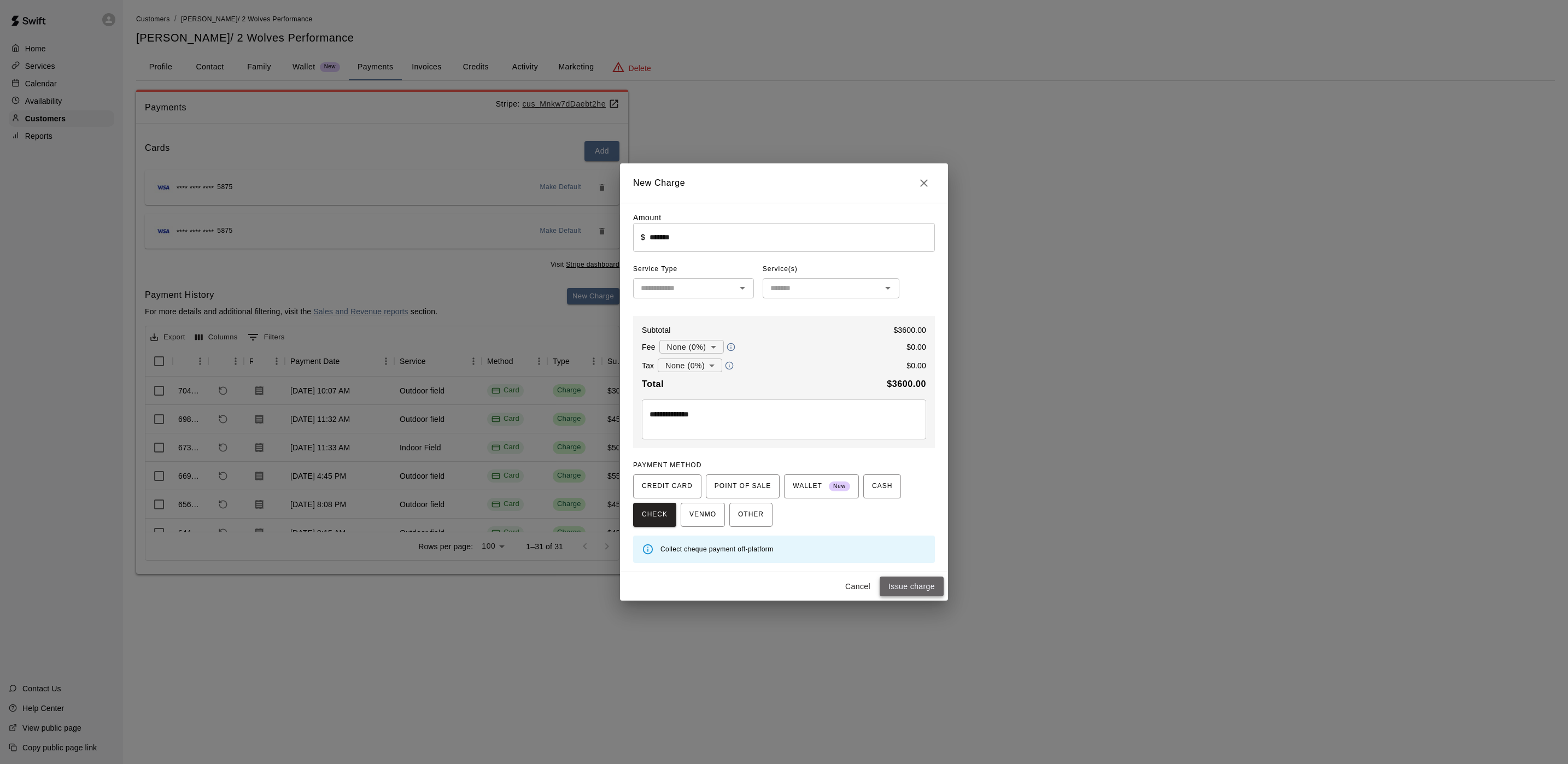
click at [921, 582] on button "Issue charge" at bounding box center [911, 586] width 64 height 20
type input "*"
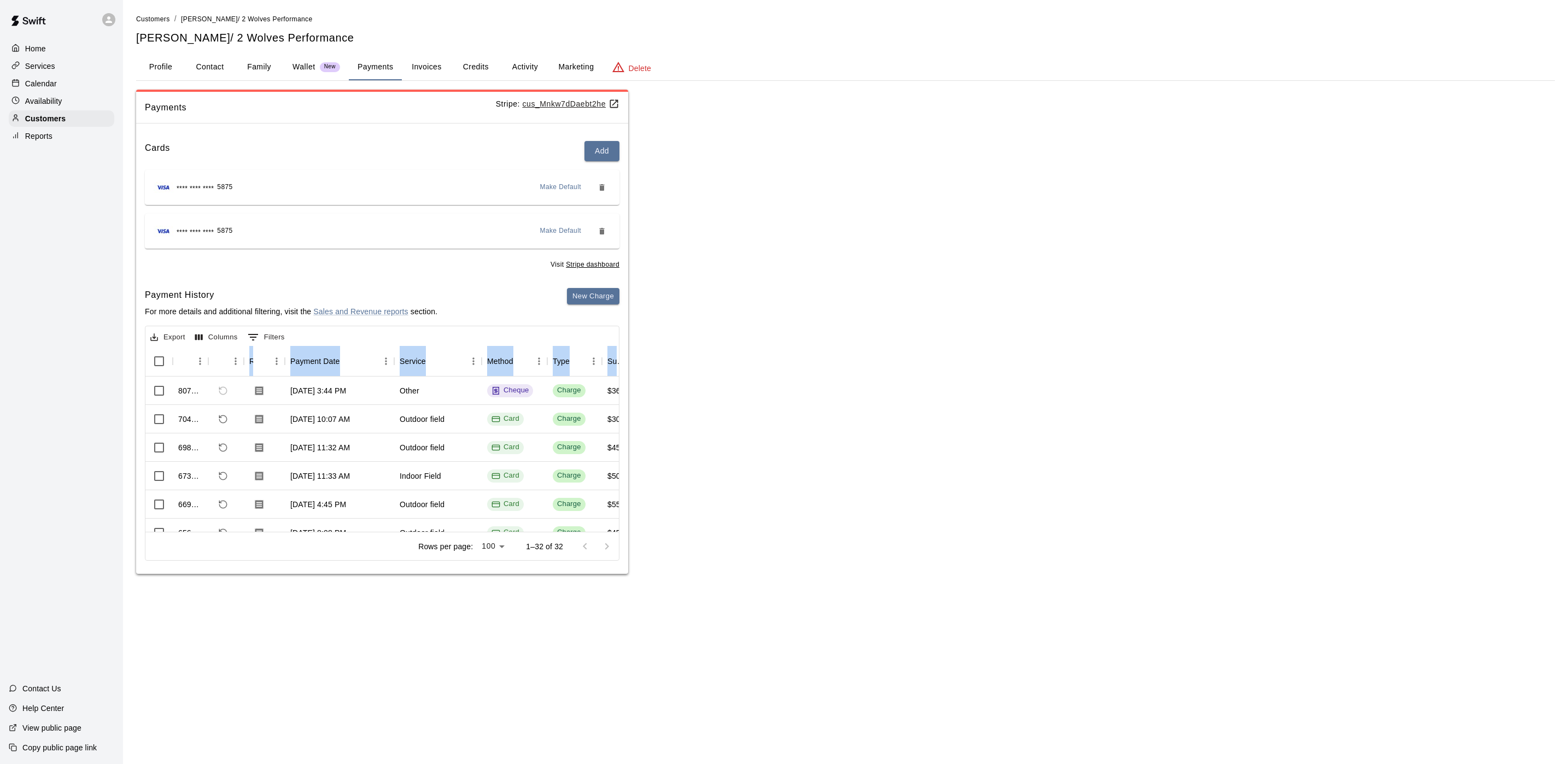
drag, startPoint x: 1215, startPoint y: 387, endPoint x: 1202, endPoint y: 363, distance: 27.3
click at [1214, 381] on div "Payments Stripe: cus_Mnkw7dDaebt2he Cards Add **** **** **** 5875 Make Default …" at bounding box center [846, 332] width 1419 height 485
click at [52, 81] on p "Calendar" at bounding box center [40, 84] width 31 height 11
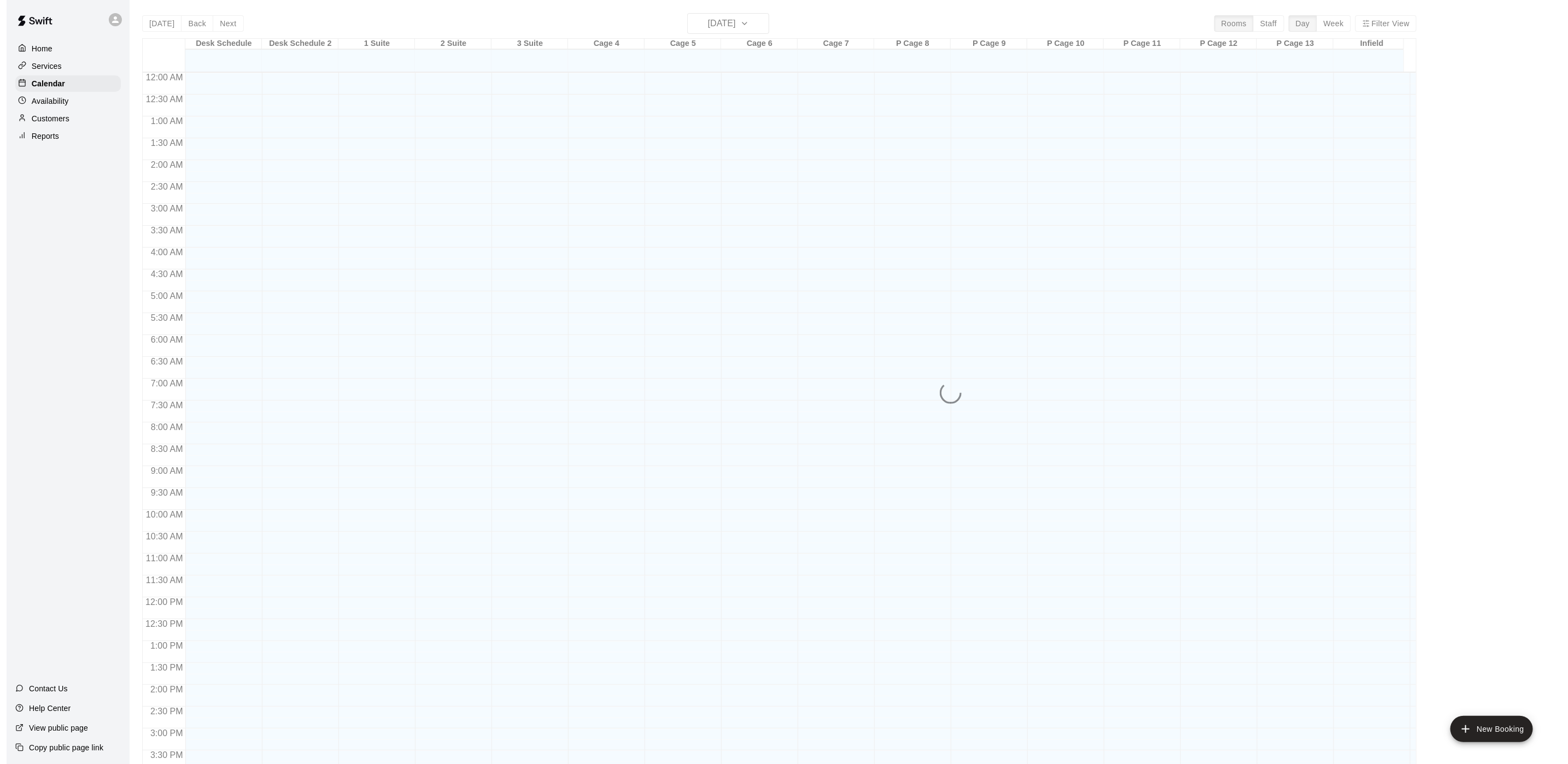
scroll to position [313, 0]
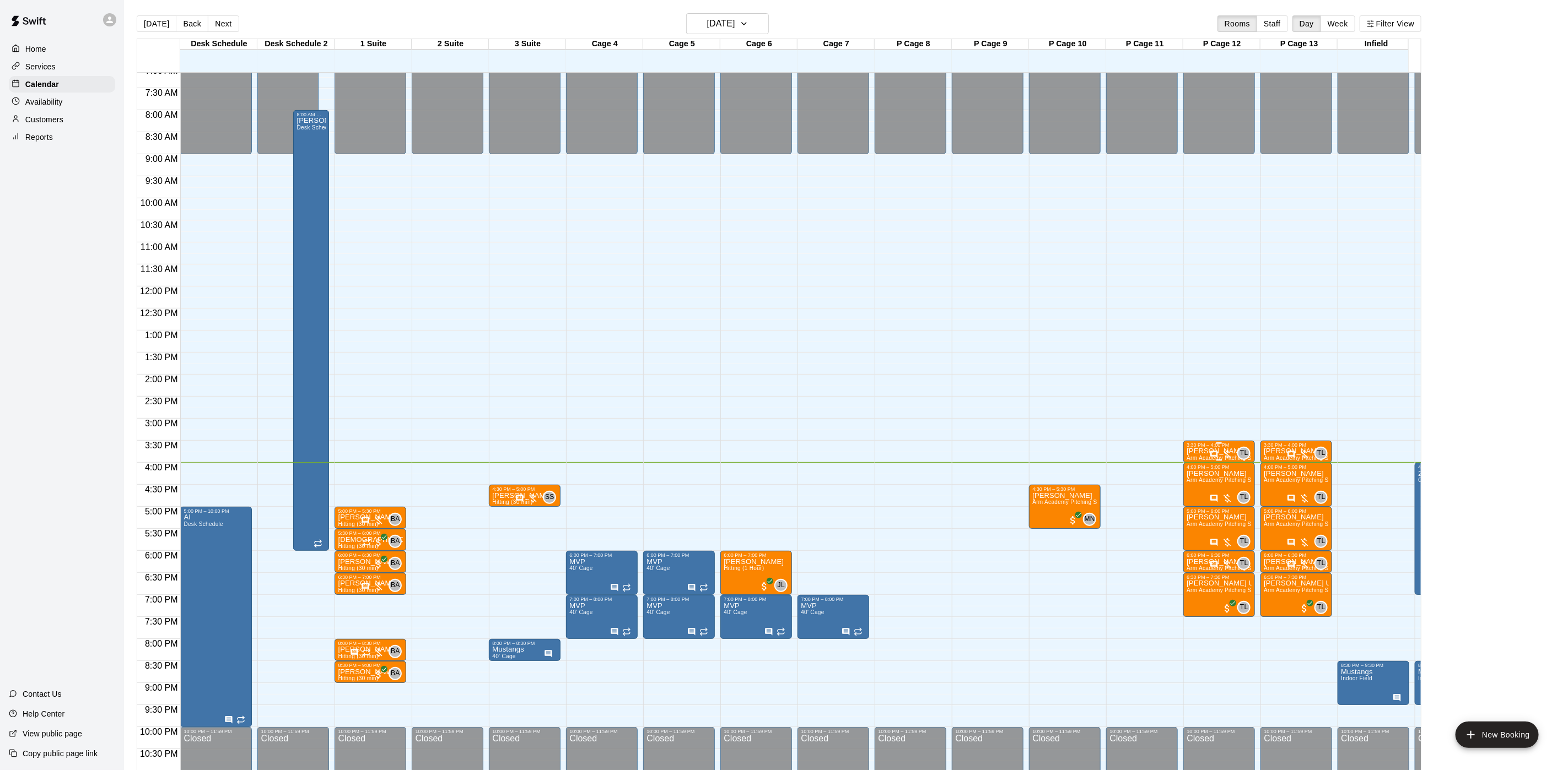
click at [1200, 451] on p "[PERSON_NAME]" at bounding box center [1219, 451] width 65 height 0
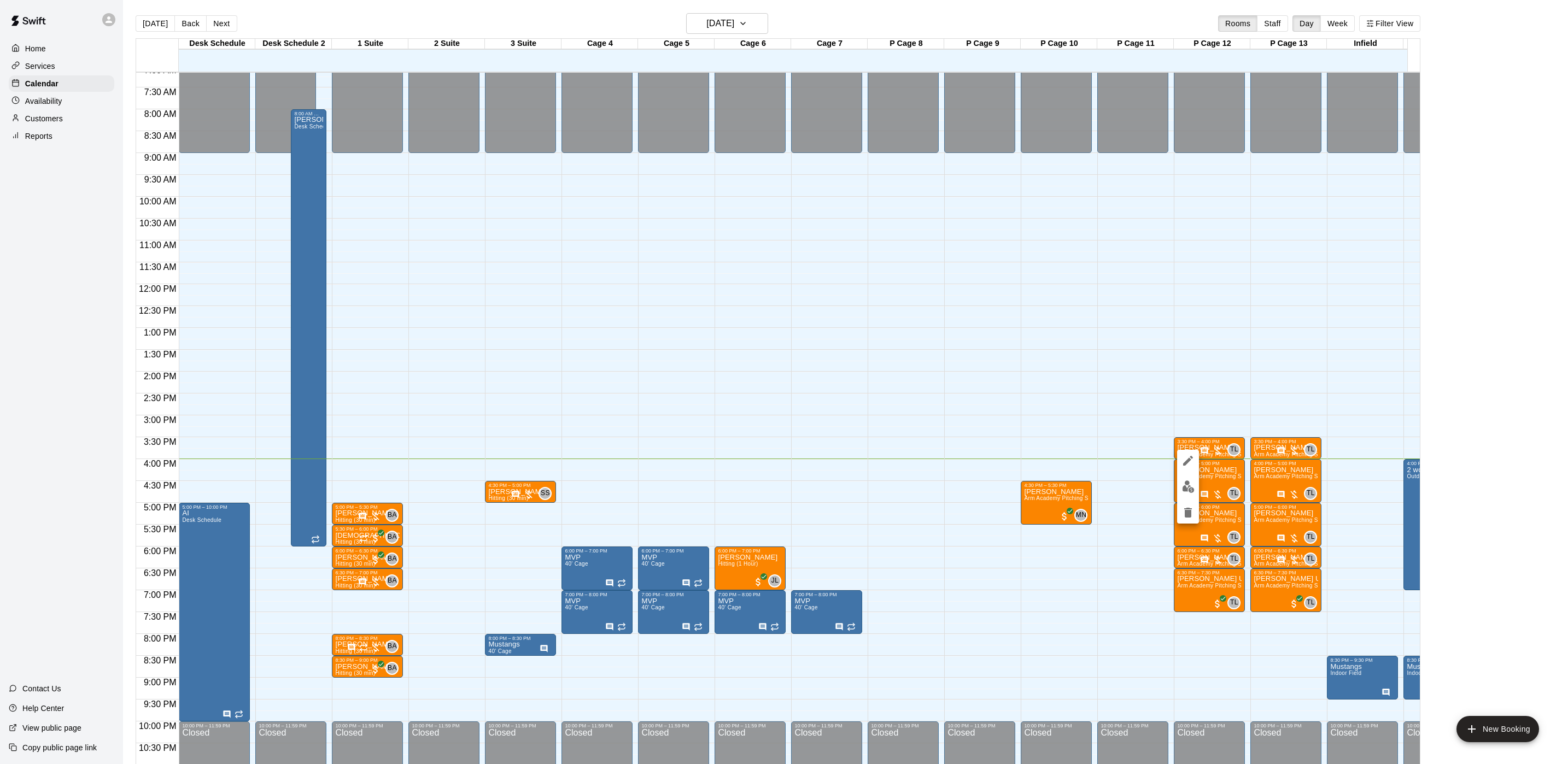
click at [1206, 489] on div at bounding box center [784, 382] width 1568 height 764
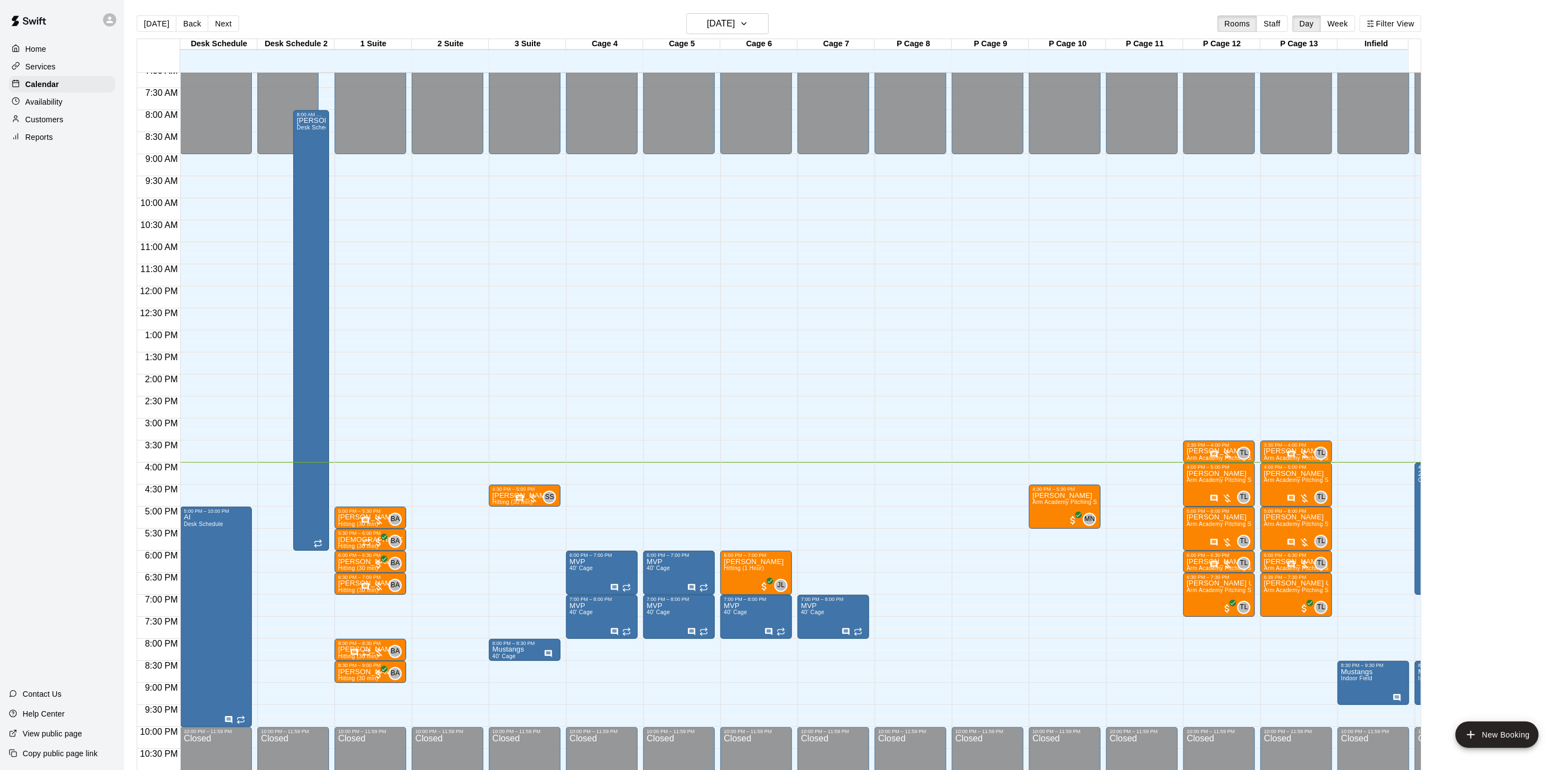
click at [1216, 493] on div "TL 0" at bounding box center [1230, 497] width 41 height 13
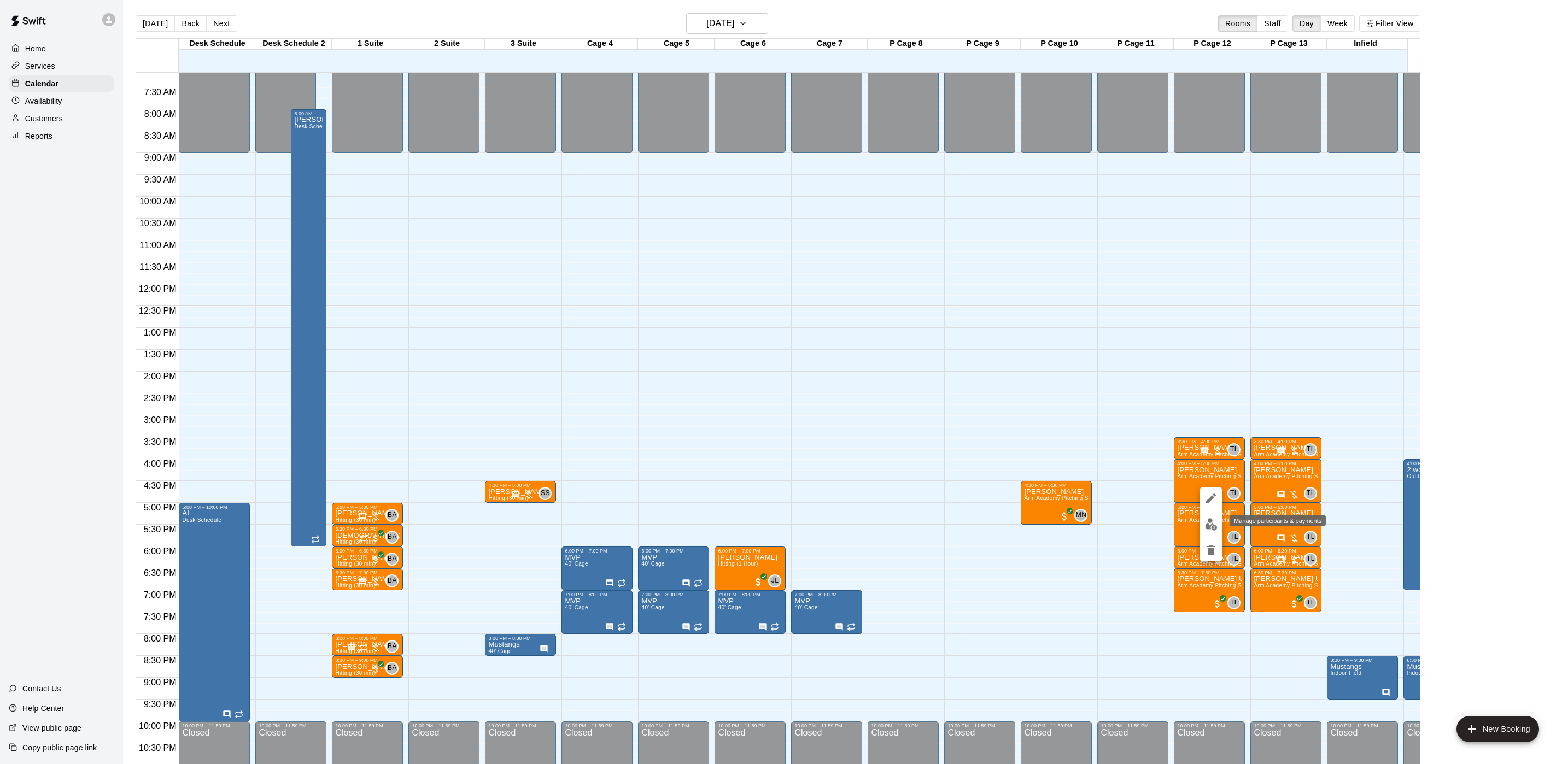
click at [1203, 518] on button "edit" at bounding box center [1210, 524] width 22 height 21
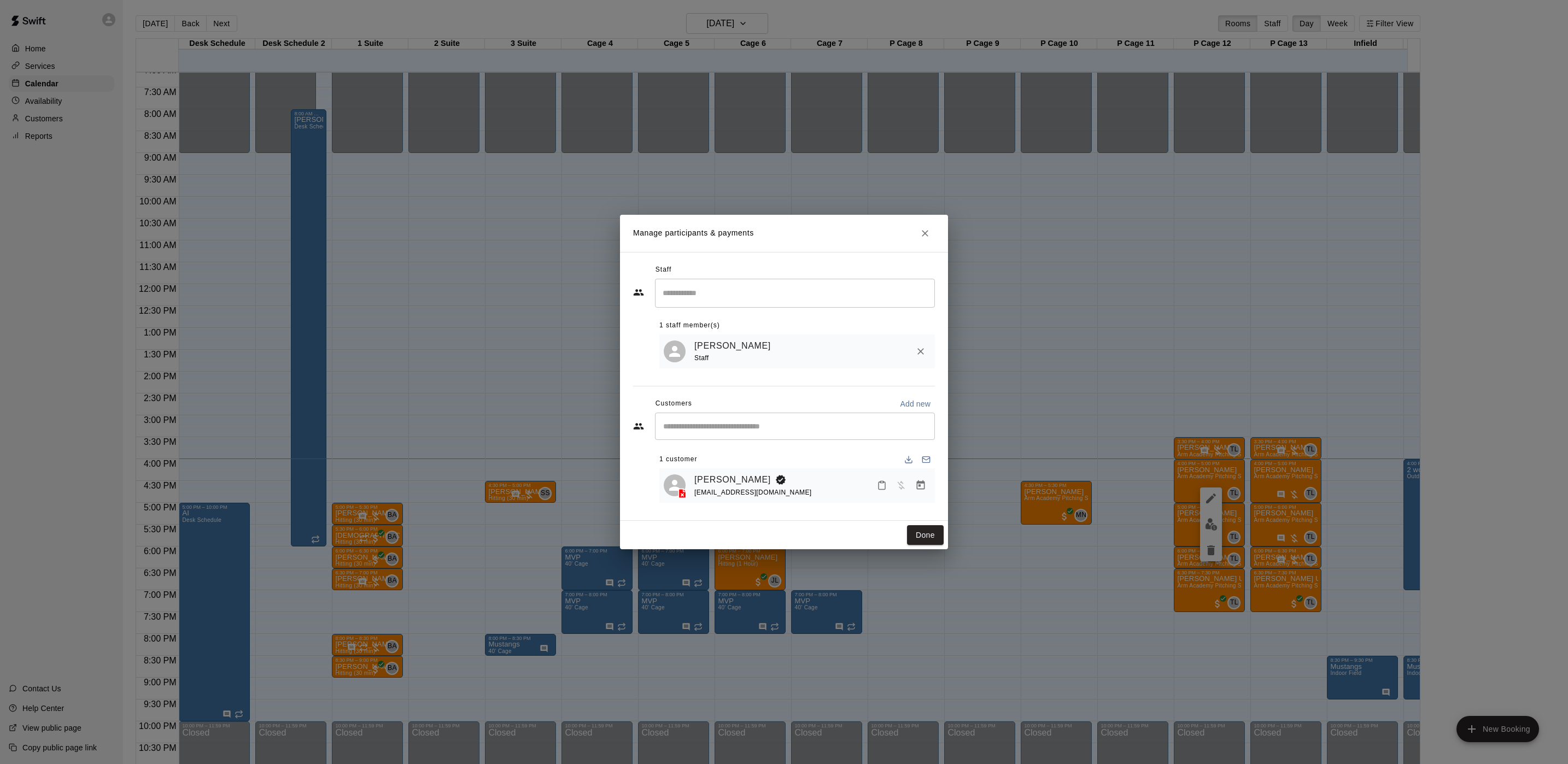
click at [745, 469] on div "Thomas Okpych tdokpych@gmail.com" at bounding box center [797, 485] width 275 height 35
click at [747, 471] on div "Thomas Okpych tdokpych@gmail.com" at bounding box center [797, 485] width 275 height 35
click at [747, 474] on link "[PERSON_NAME]" at bounding box center [732, 480] width 77 height 14
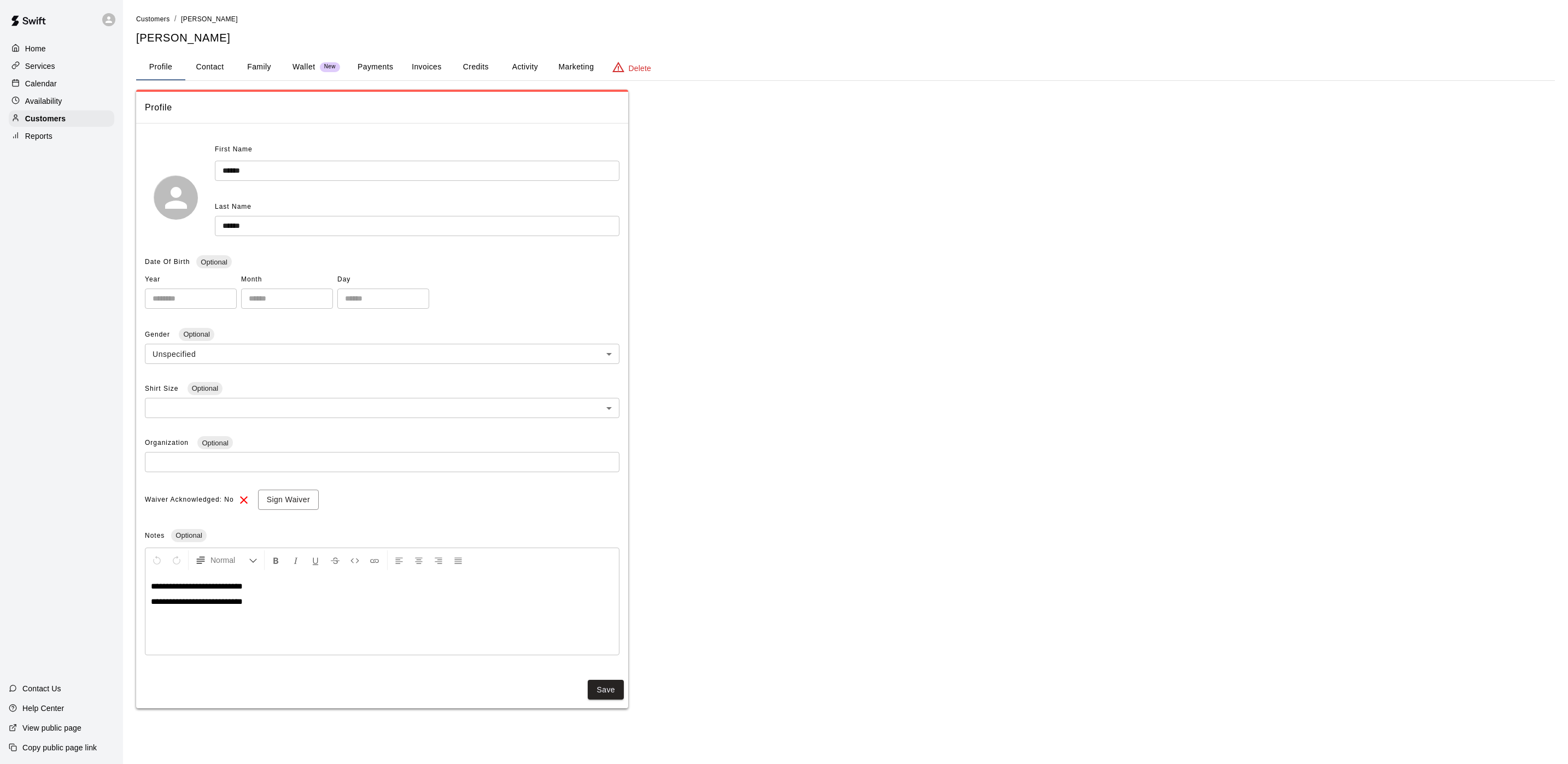
drag, startPoint x: 530, startPoint y: 63, endPoint x: 534, endPoint y: 77, distance: 14.6
click at [525, 74] on button "Activity" at bounding box center [524, 67] width 49 height 27
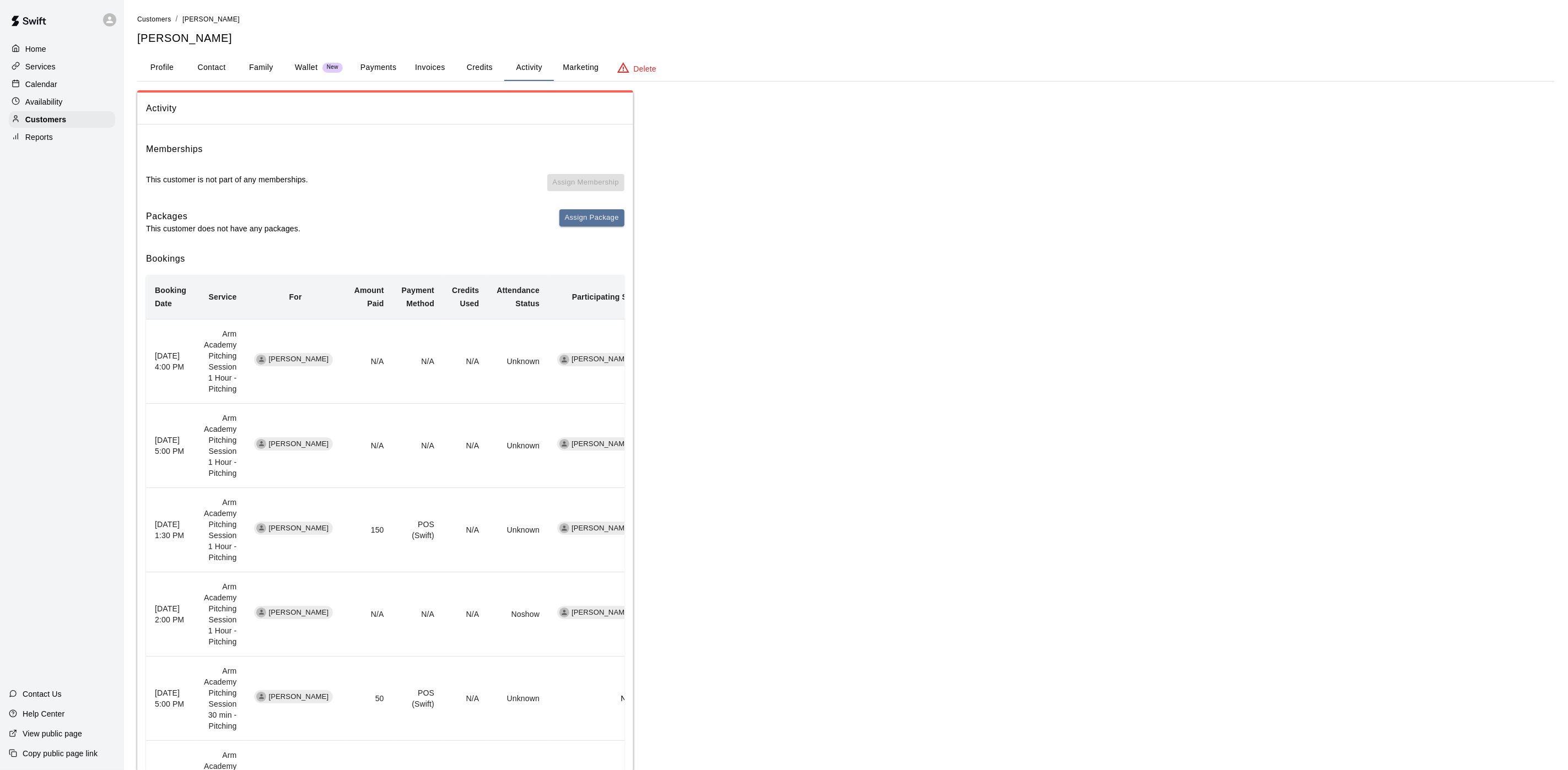
click at [359, 63] on button "Payments" at bounding box center [378, 67] width 54 height 27
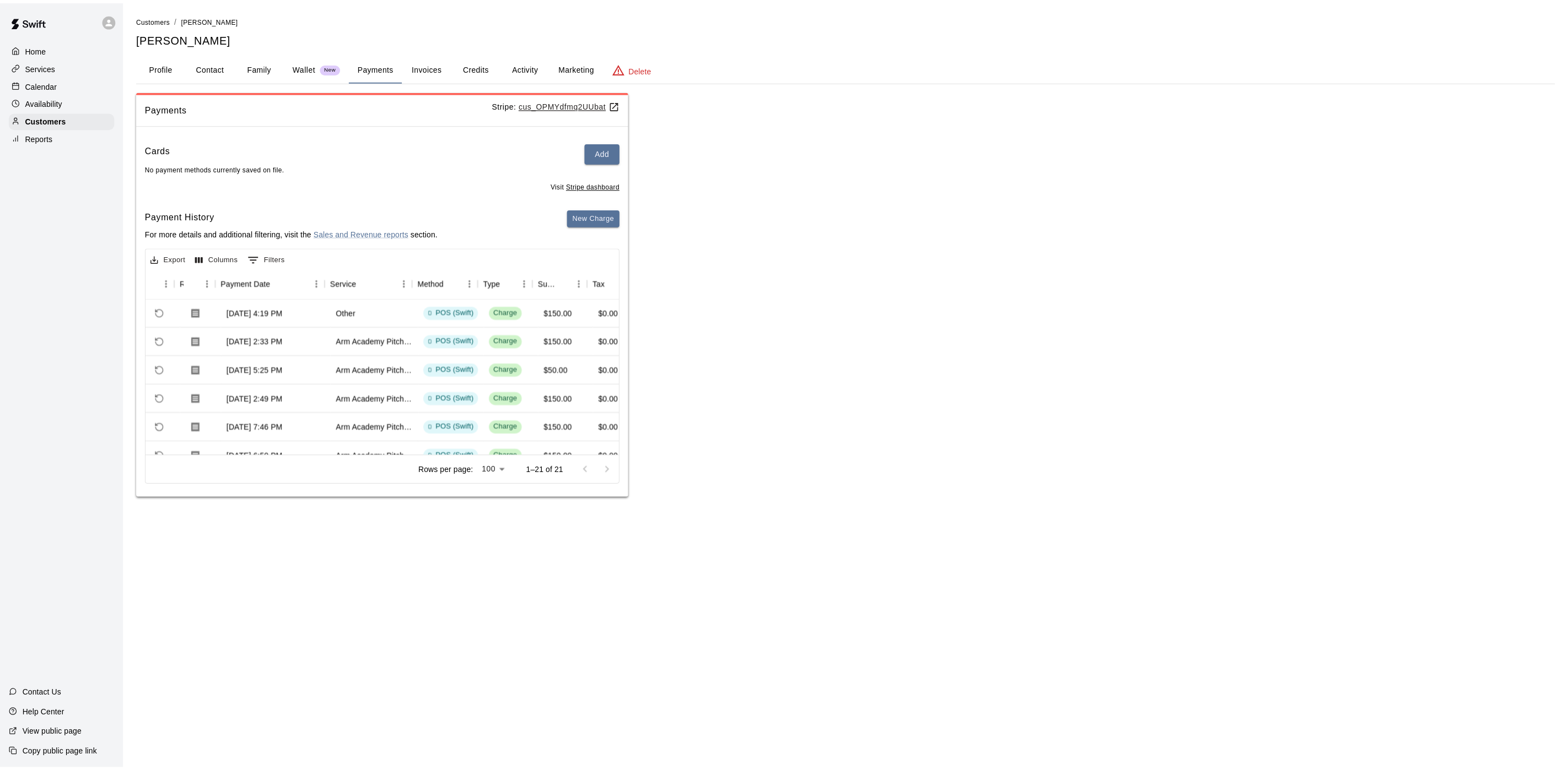
scroll to position [0, 73]
drag, startPoint x: 523, startPoint y: 64, endPoint x: 514, endPoint y: 58, distance: 10.8
click at [514, 58] on button "Activity" at bounding box center [528, 67] width 50 height 27
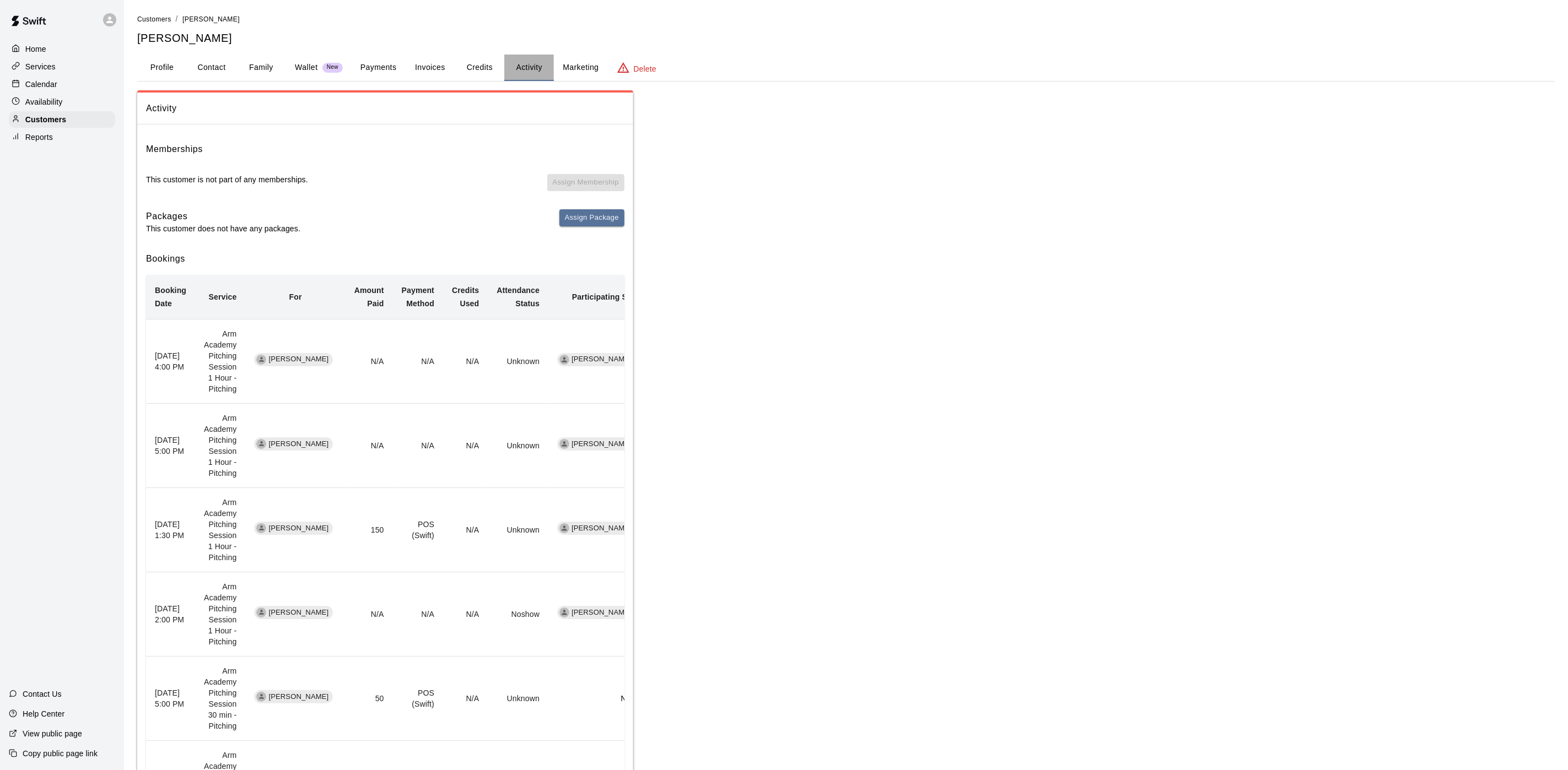
click at [514, 58] on button "Activity" at bounding box center [528, 67] width 50 height 27
click at [155, 54] on button "Profile" at bounding box center [162, 67] width 50 height 27
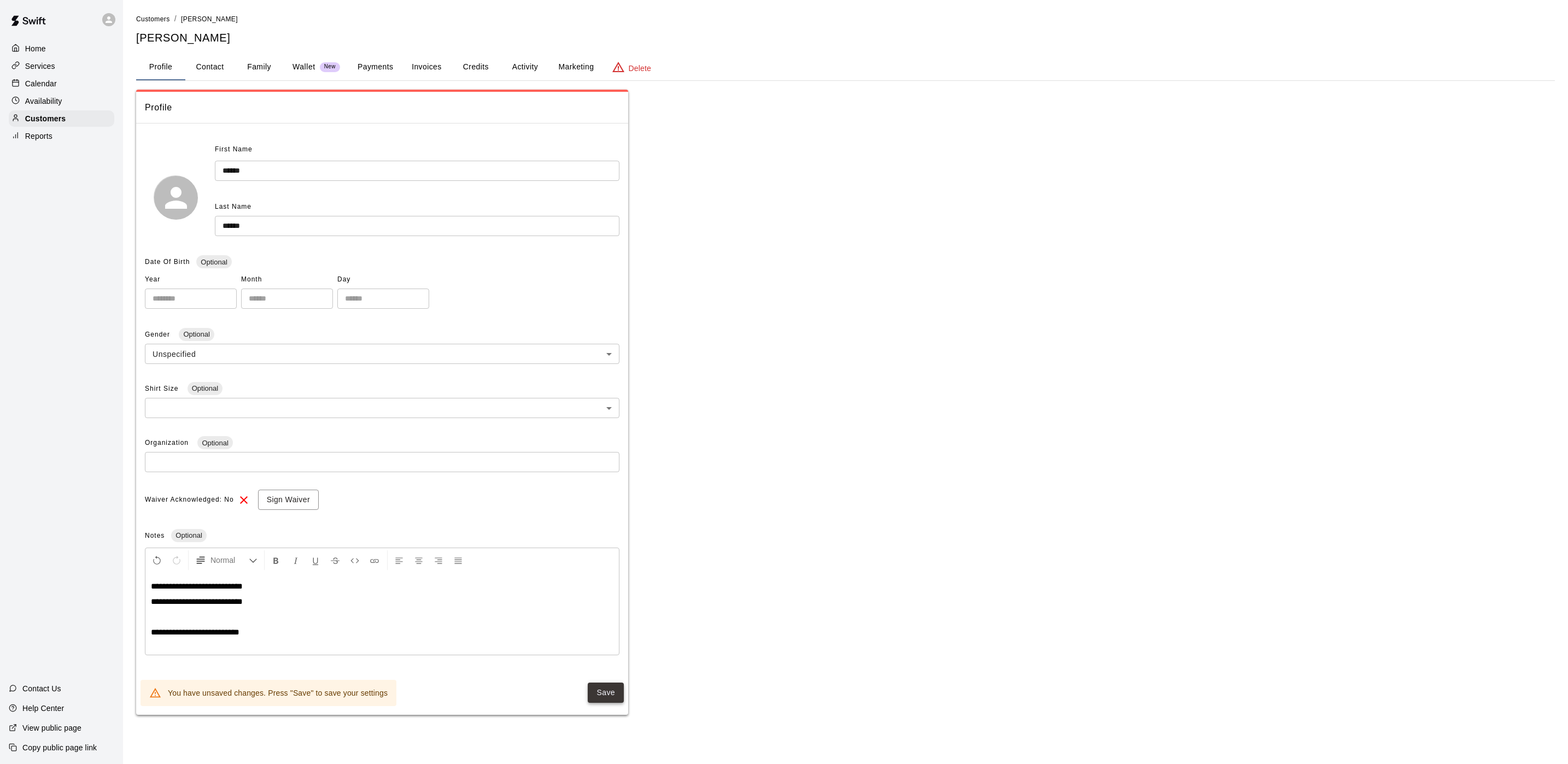
click at [590, 683] on button "Save" at bounding box center [606, 692] width 36 height 20
click at [525, 57] on button "Activity" at bounding box center [524, 67] width 49 height 27
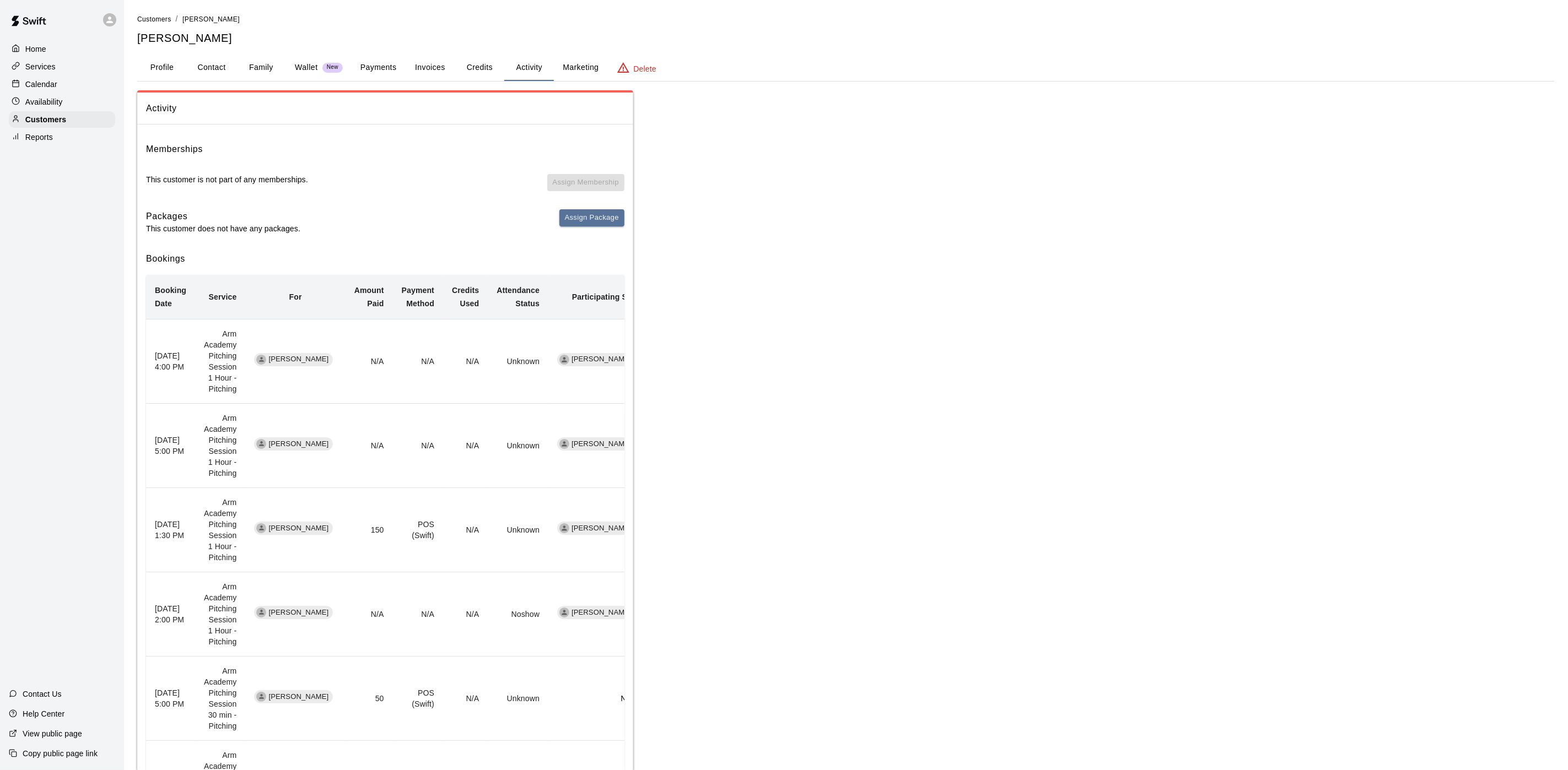
click at [392, 60] on button "Payments" at bounding box center [378, 67] width 54 height 27
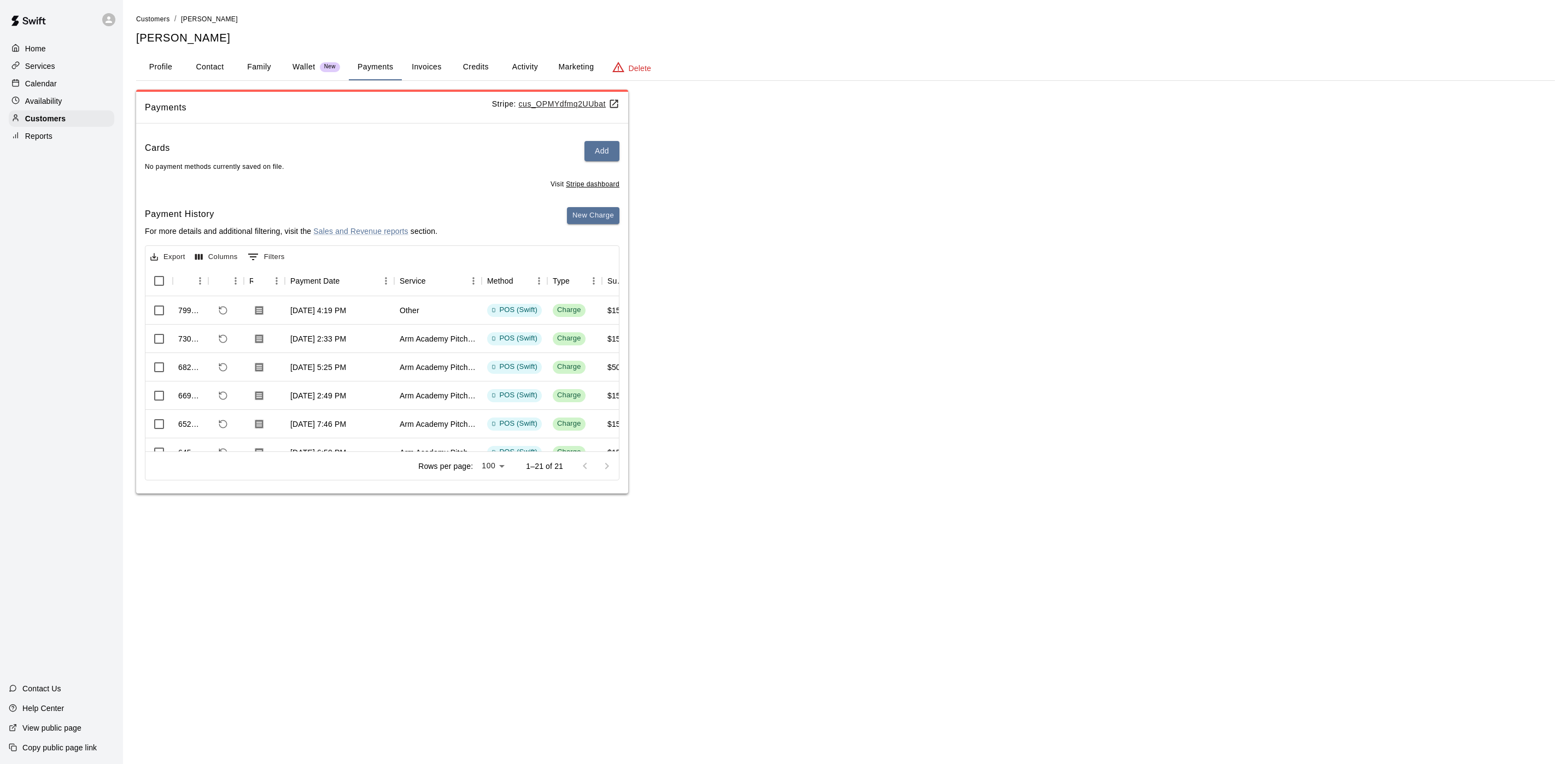
click at [83, 85] on div "Calendar" at bounding box center [61, 84] width 105 height 16
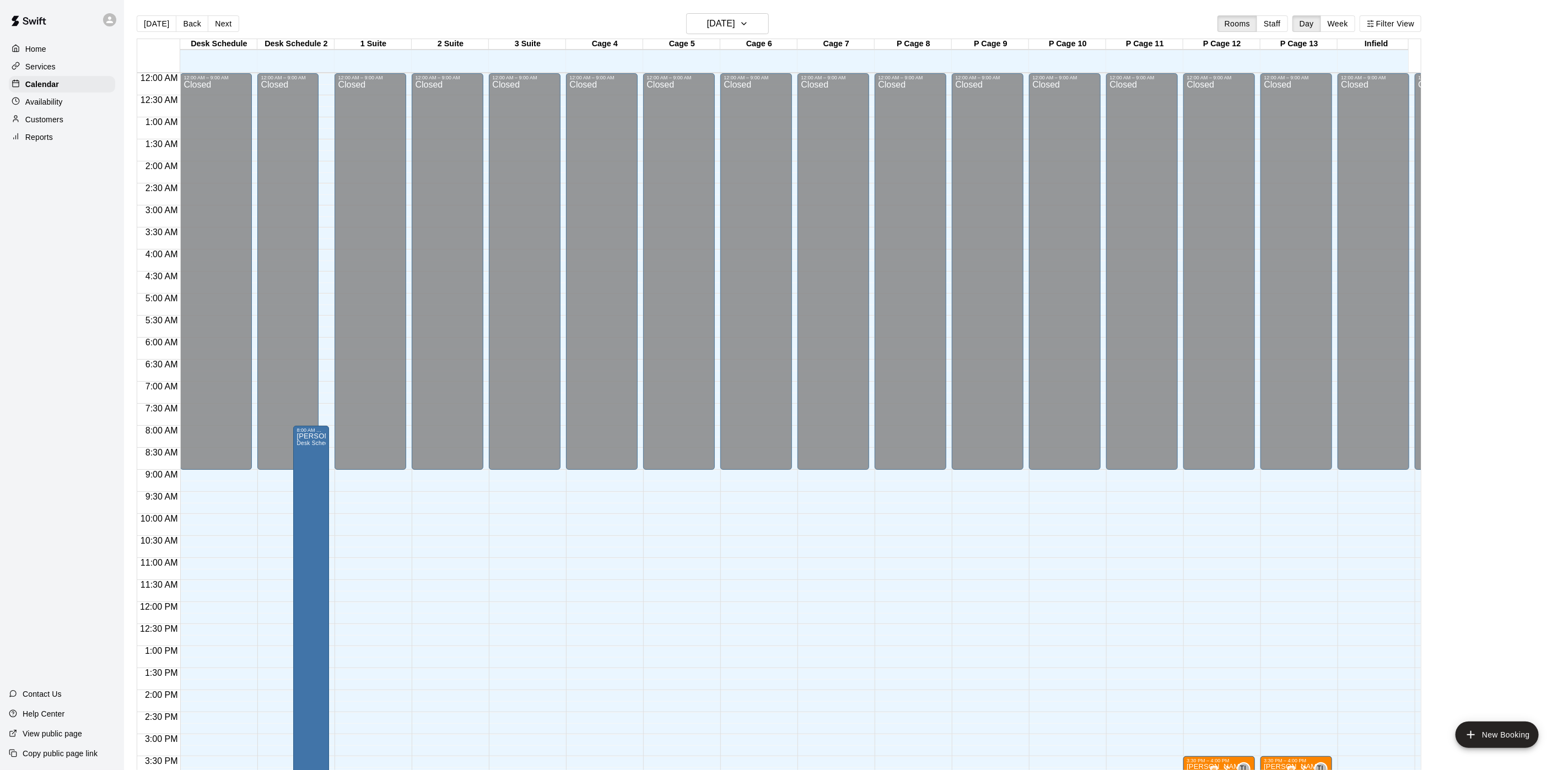
scroll to position [316, 0]
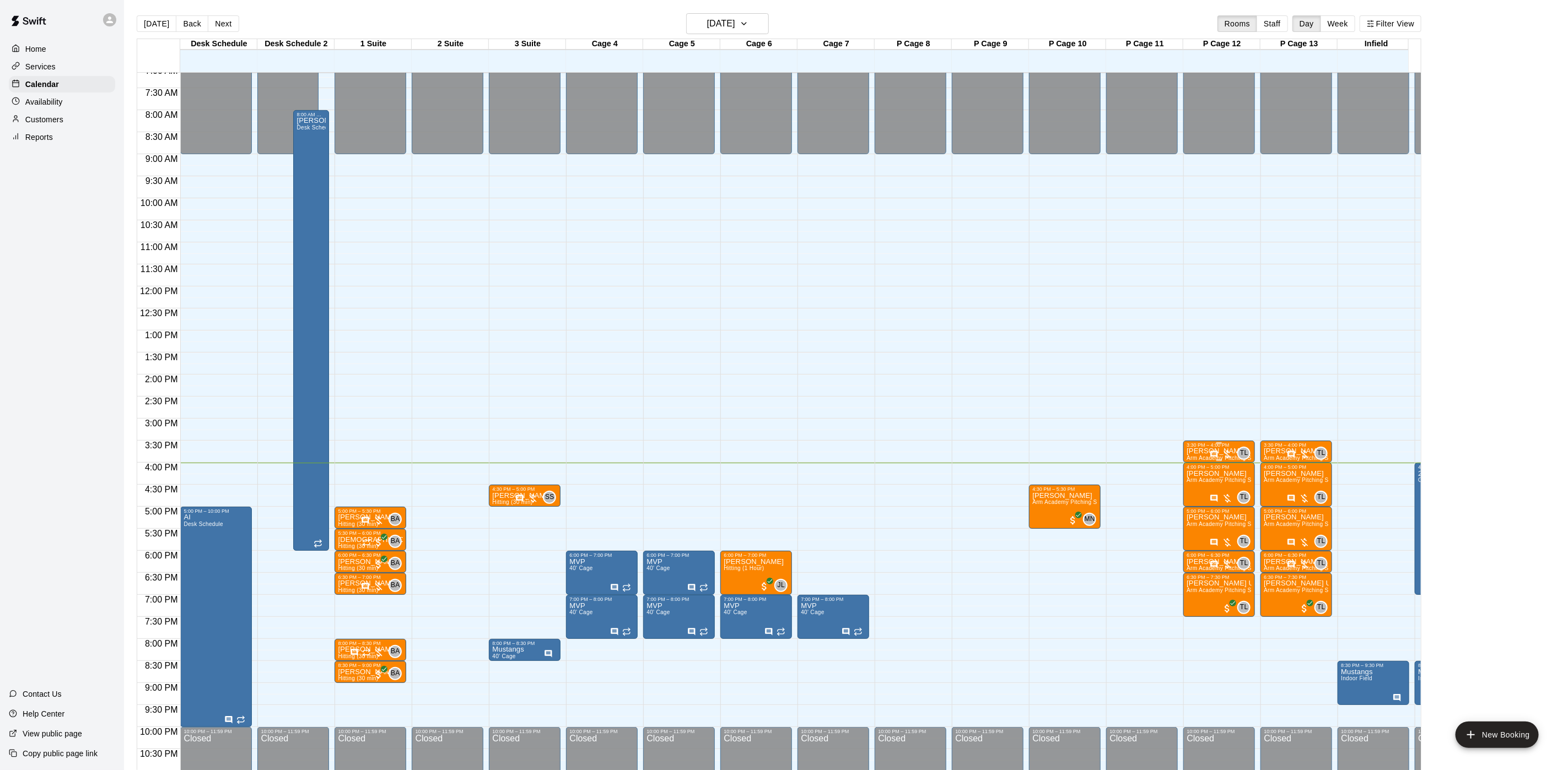
click at [1202, 448] on div "3:30 PM – 4:00 PM" at bounding box center [1219, 445] width 65 height 6
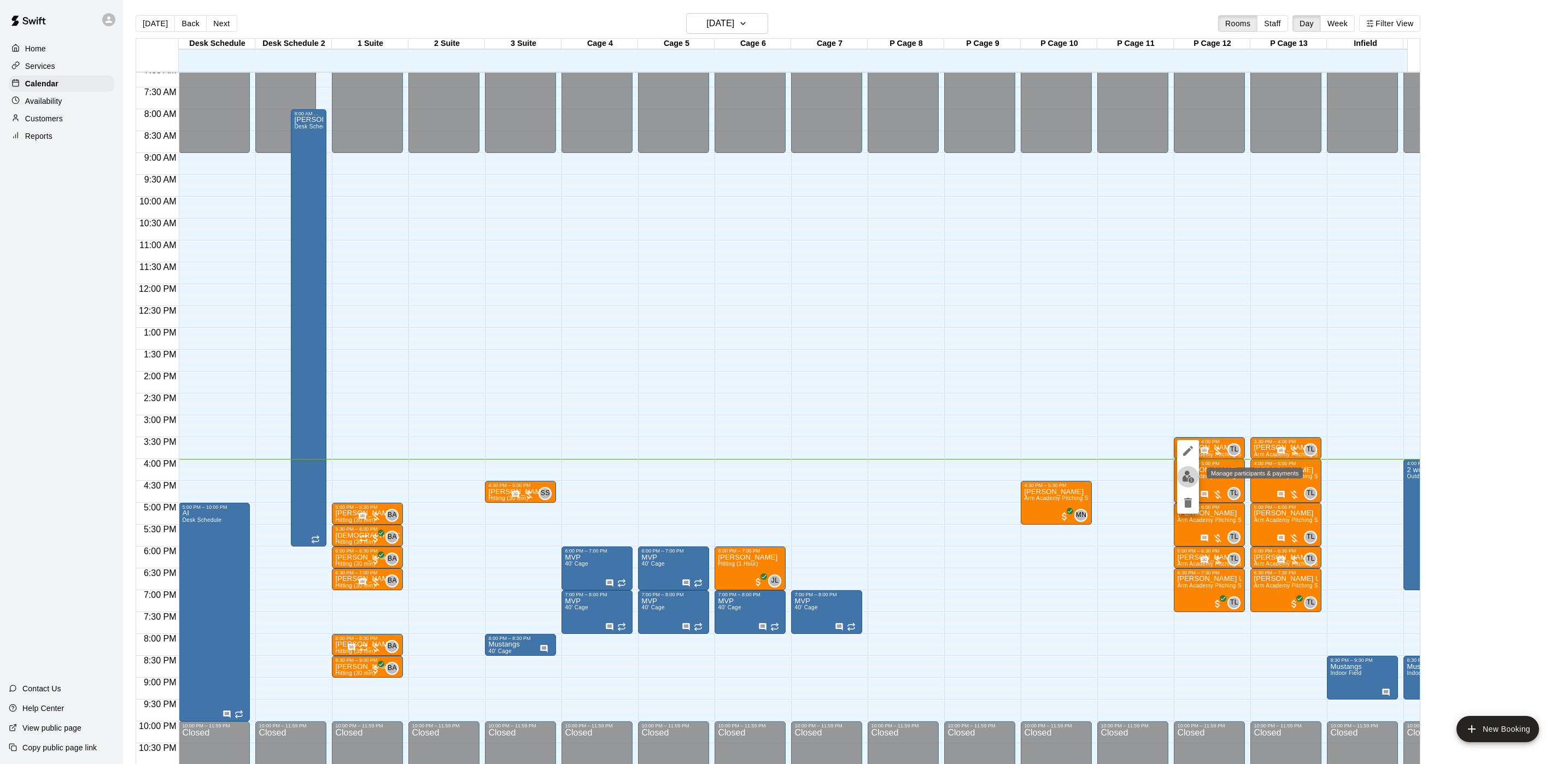
click at [1186, 477] on img "edit" at bounding box center [1189, 477] width 13 height 13
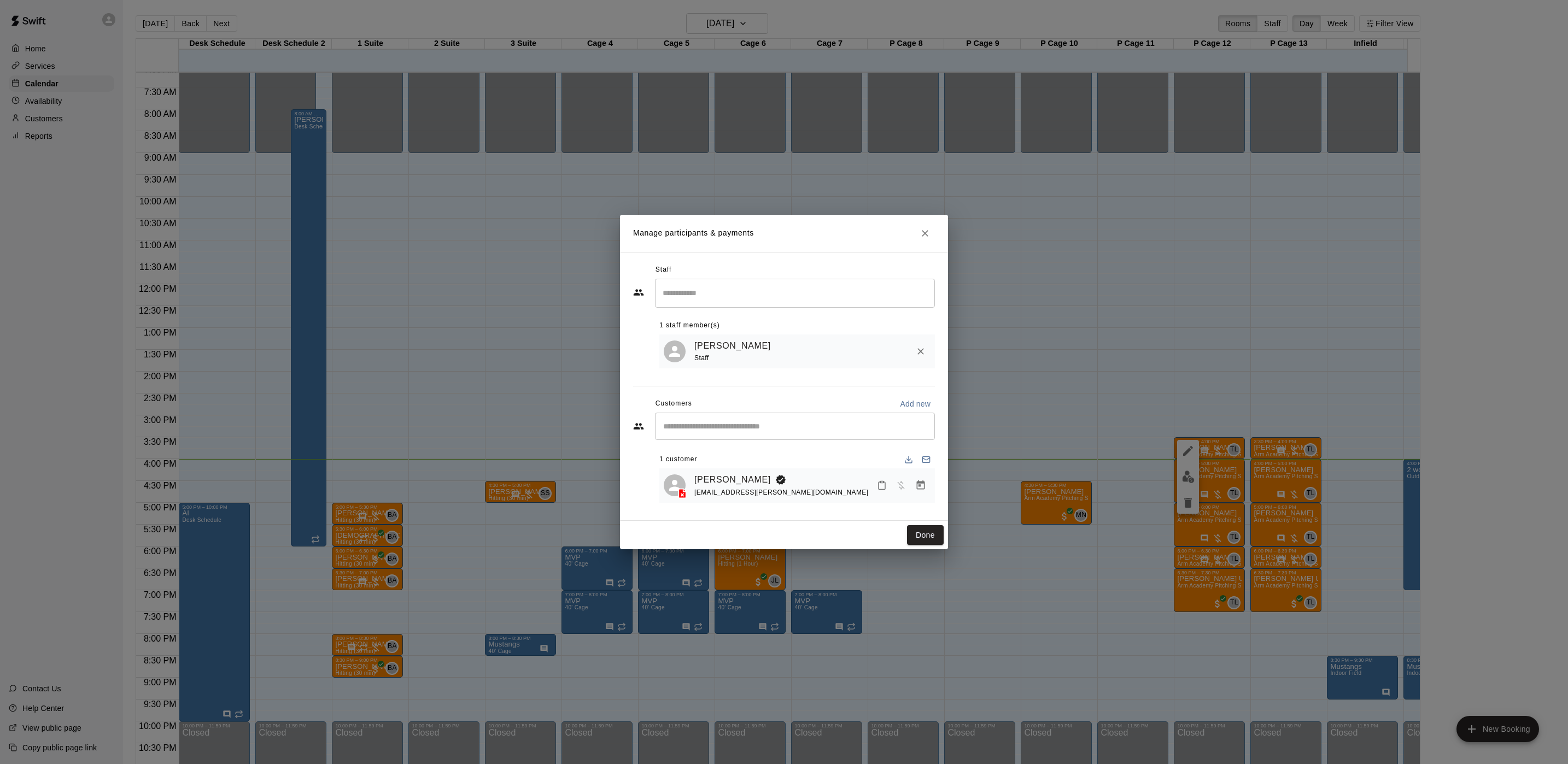
click at [751, 471] on div "Wyatt Wagner dara.eisenberg@gmail.com" at bounding box center [797, 485] width 275 height 35
click at [745, 474] on link "[PERSON_NAME]" at bounding box center [732, 480] width 77 height 14
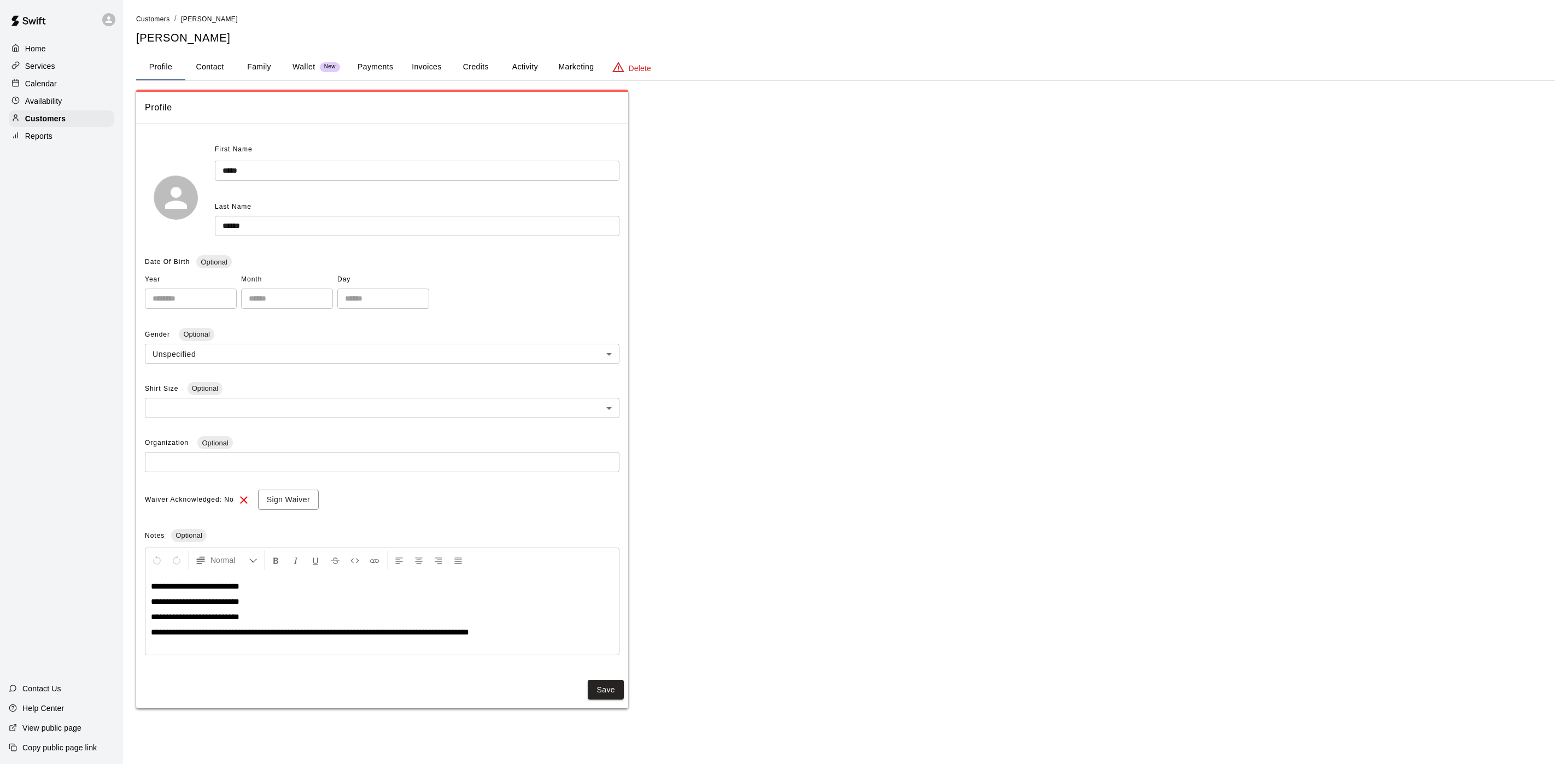
click at [510, 56] on button "Activity" at bounding box center [524, 67] width 49 height 27
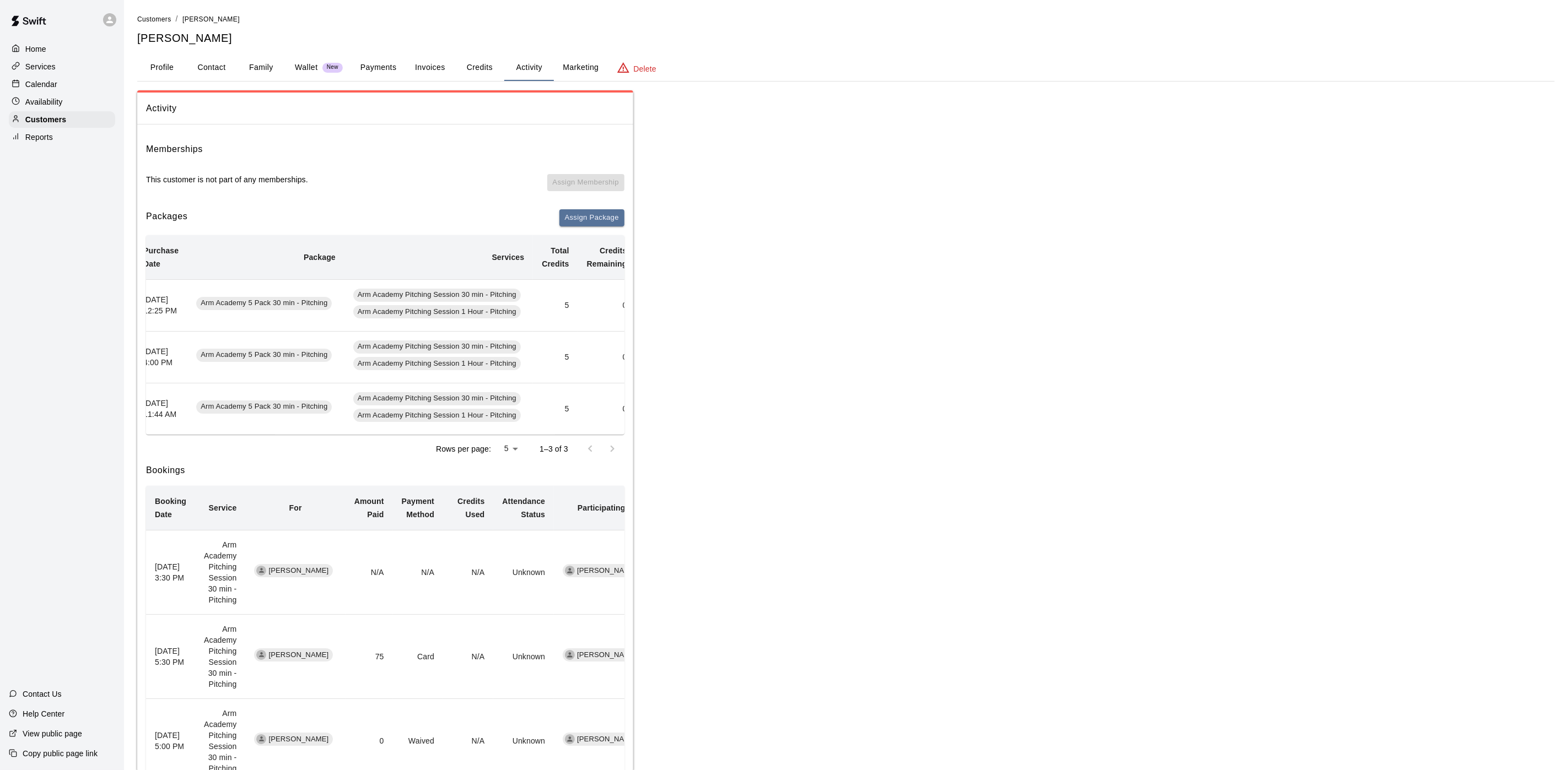
scroll to position [0, 32]
drag, startPoint x: 60, startPoint y: 91, endPoint x: 68, endPoint y: 94, distance: 8.5
click at [60, 92] on div "Calendar" at bounding box center [62, 84] width 106 height 16
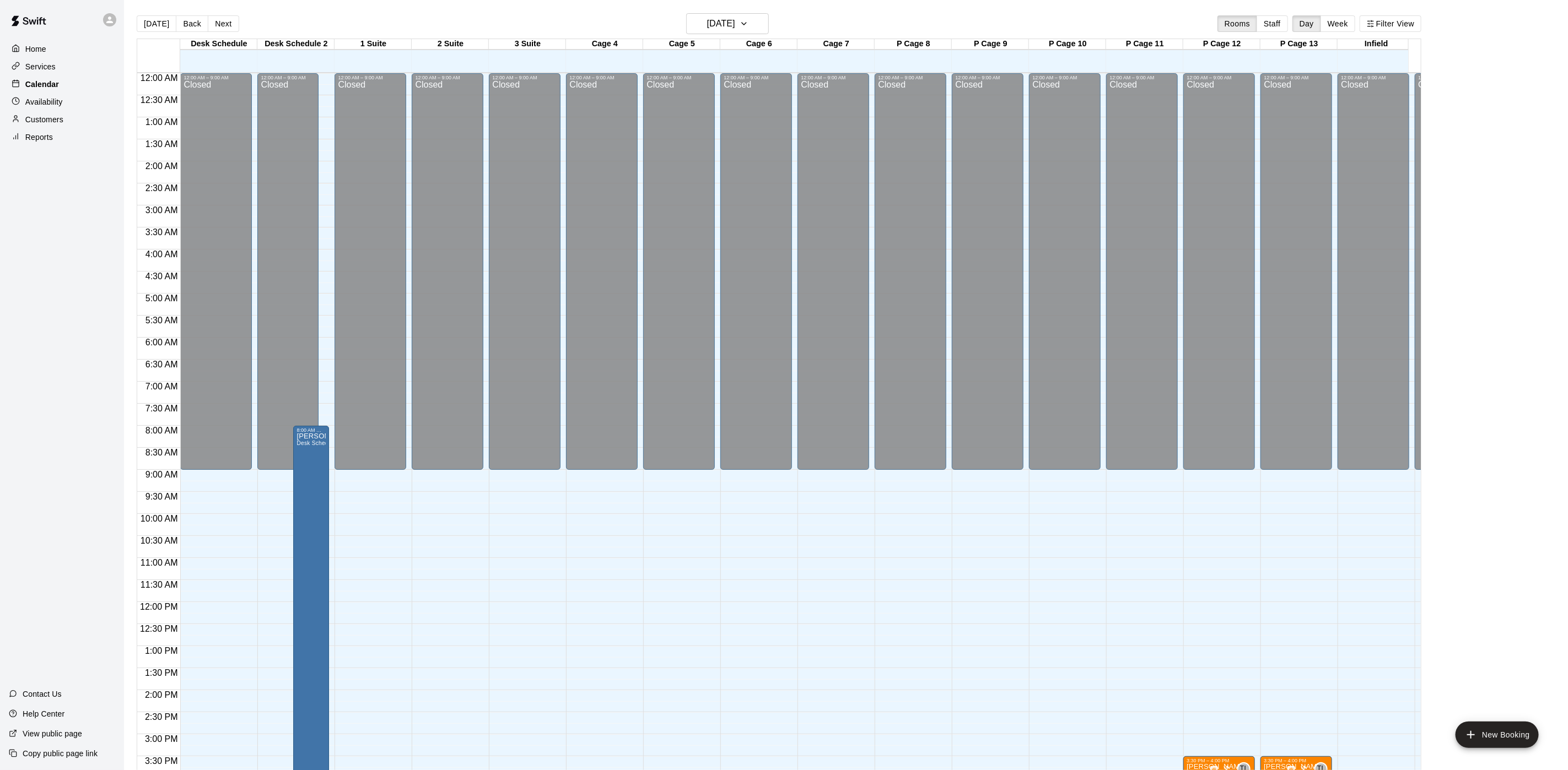
scroll to position [316, 0]
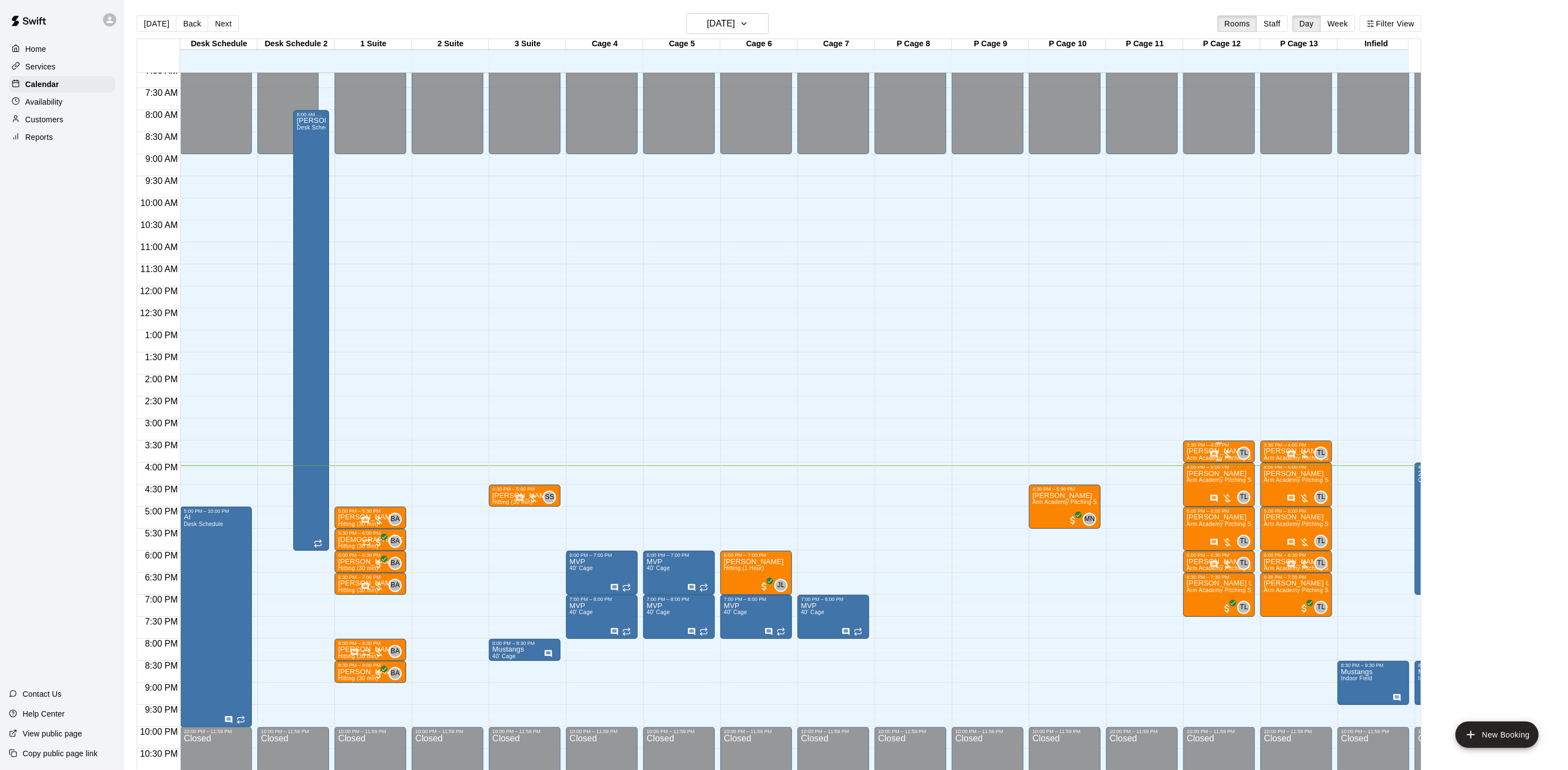
click at [1194, 451] on p "[PERSON_NAME]" at bounding box center [1219, 451] width 65 height 0
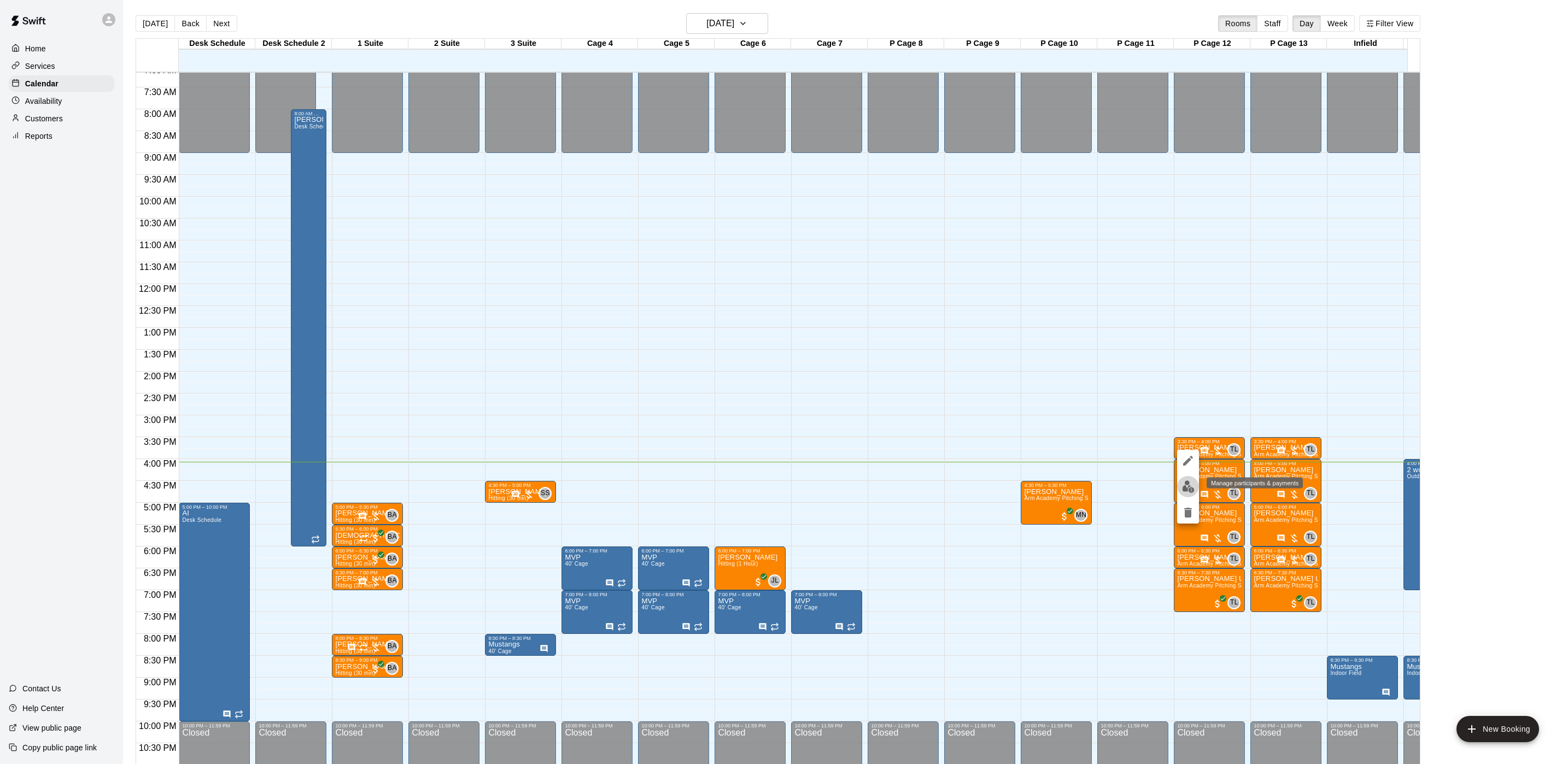
click at [1183, 492] on img "edit" at bounding box center [1189, 487] width 13 height 13
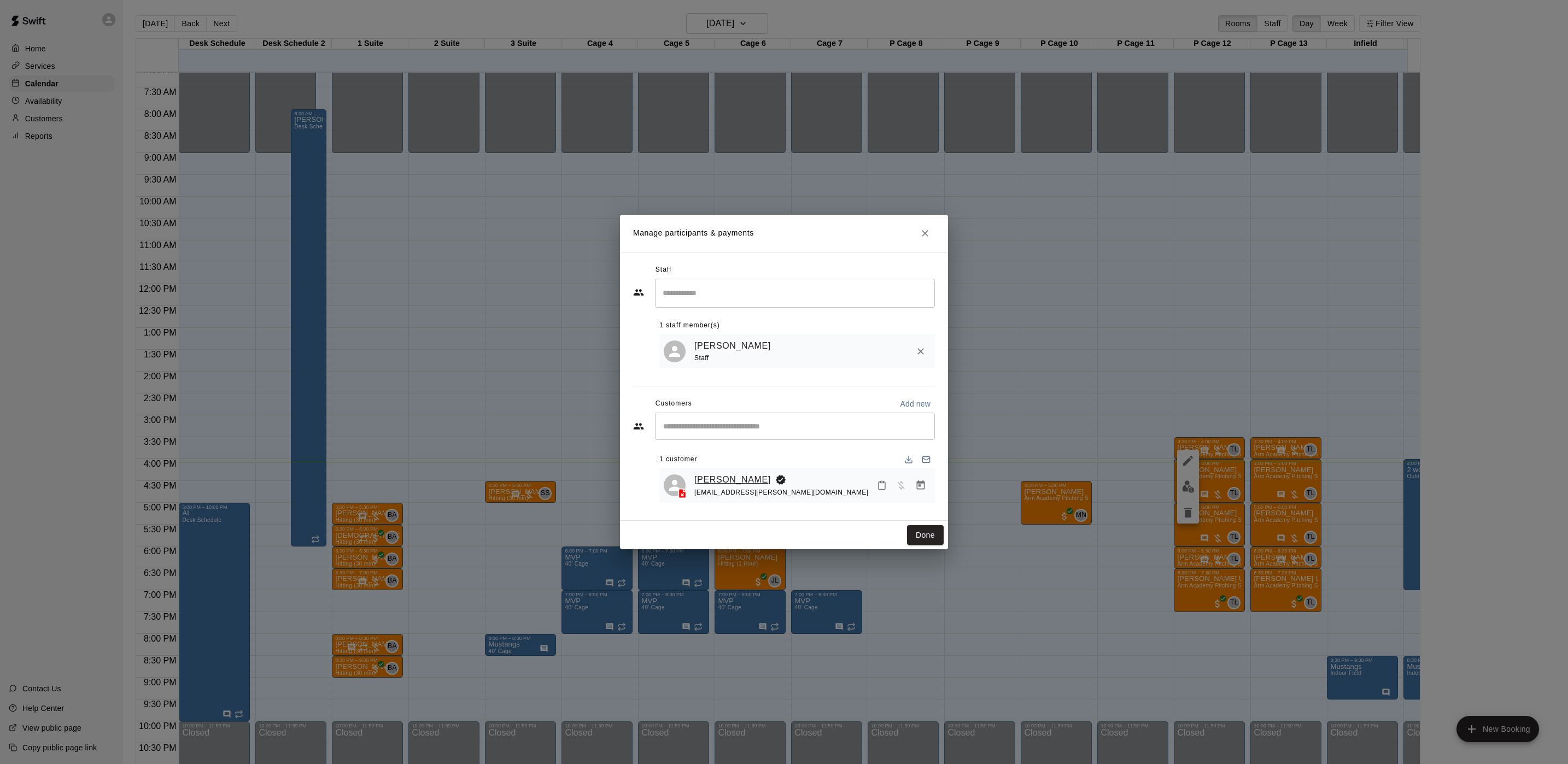
click at [697, 479] on link "[PERSON_NAME]" at bounding box center [732, 480] width 77 height 14
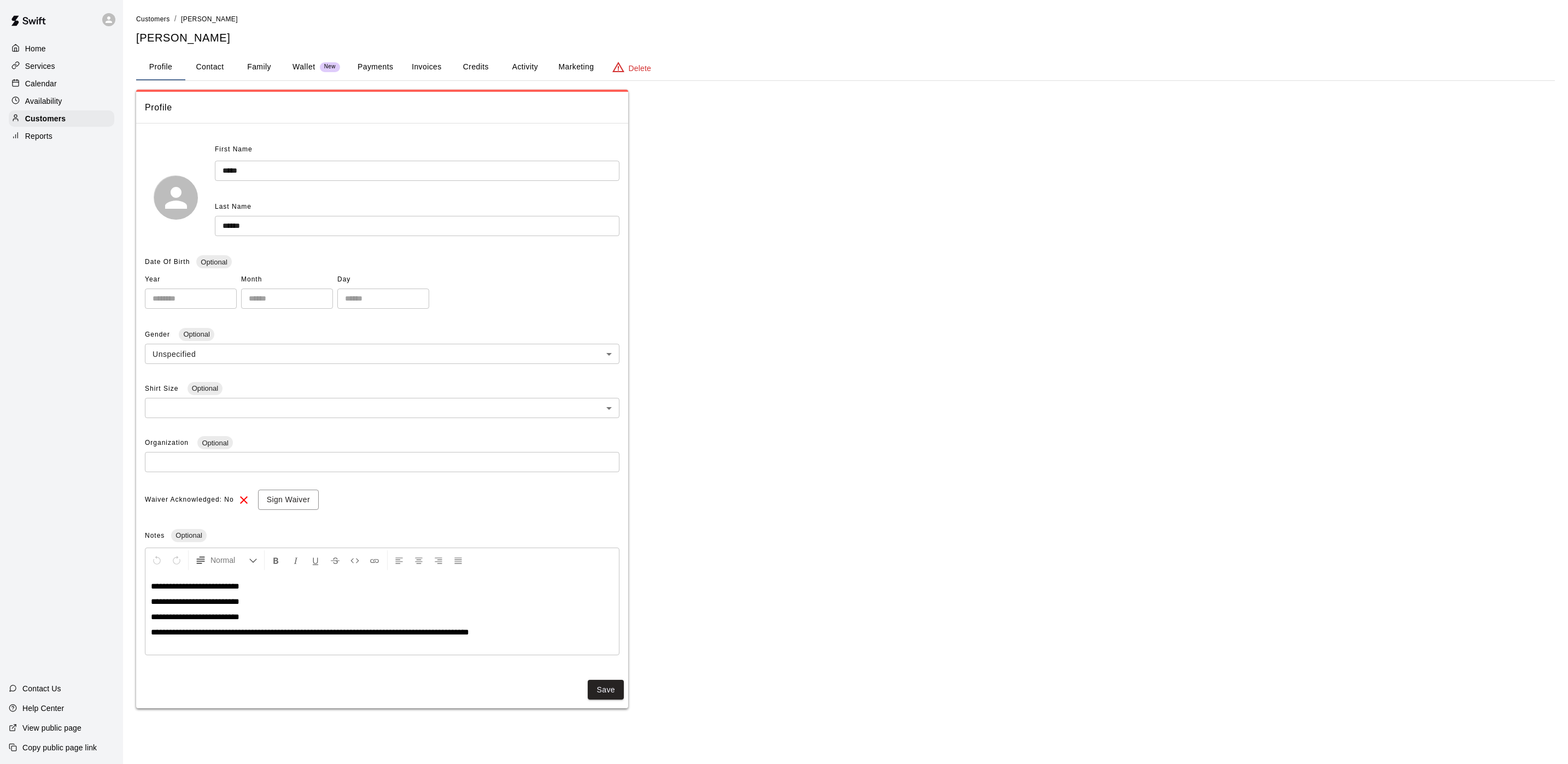
click at [510, 62] on button "Activity" at bounding box center [524, 67] width 49 height 27
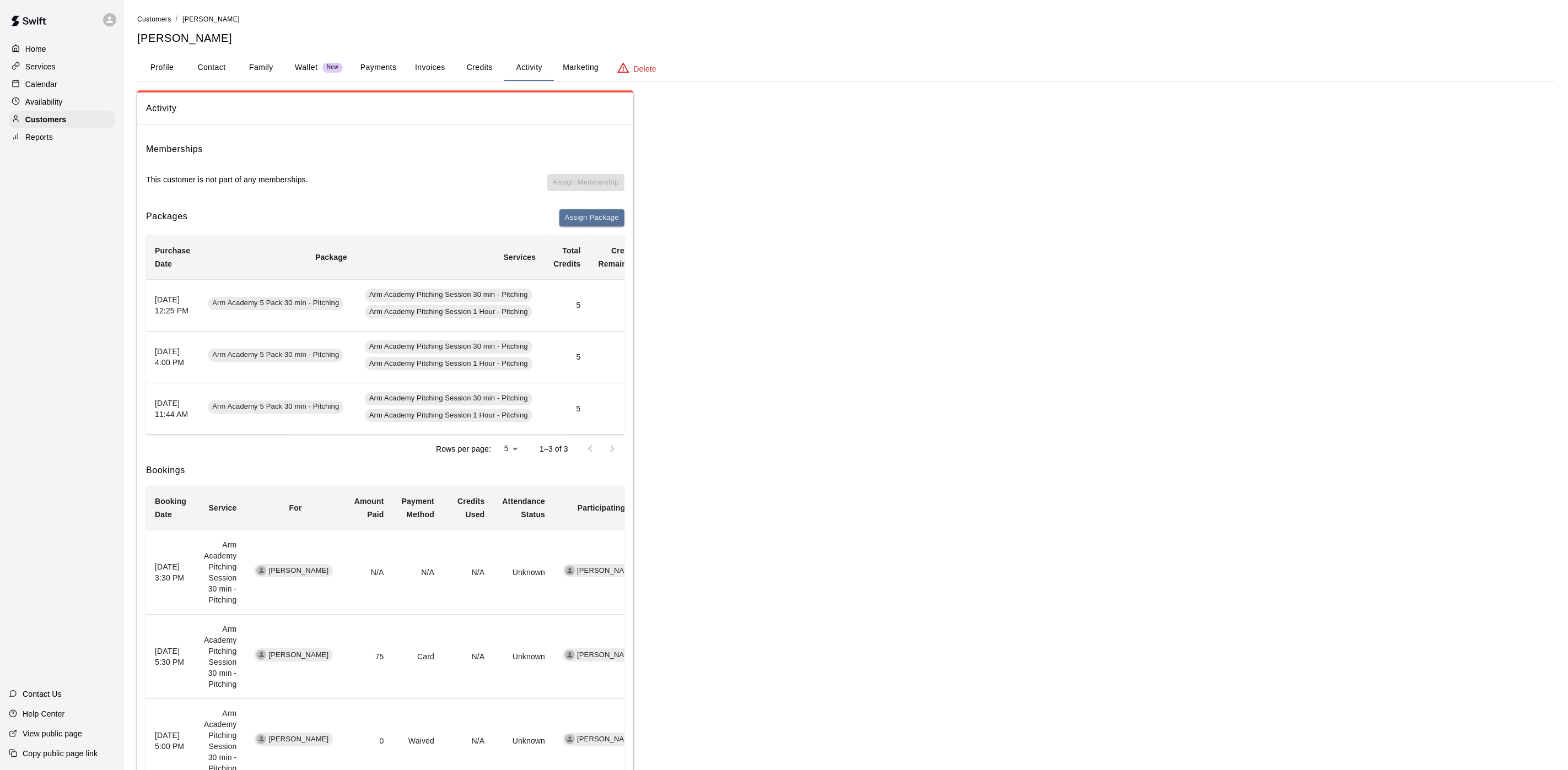
click at [378, 68] on button "Payments" at bounding box center [378, 67] width 54 height 27
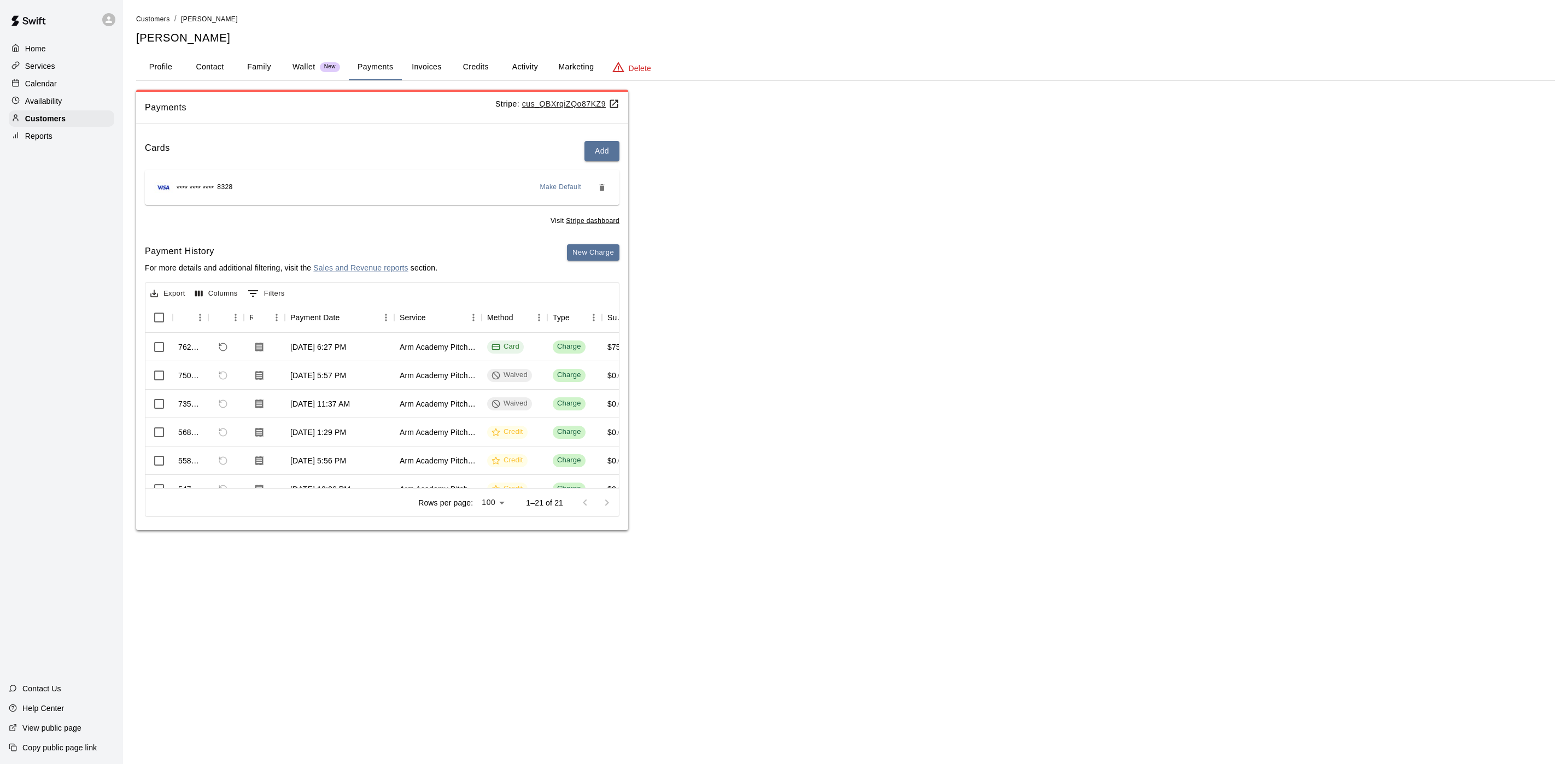
click at [173, 60] on button "Profile" at bounding box center [160, 67] width 49 height 27
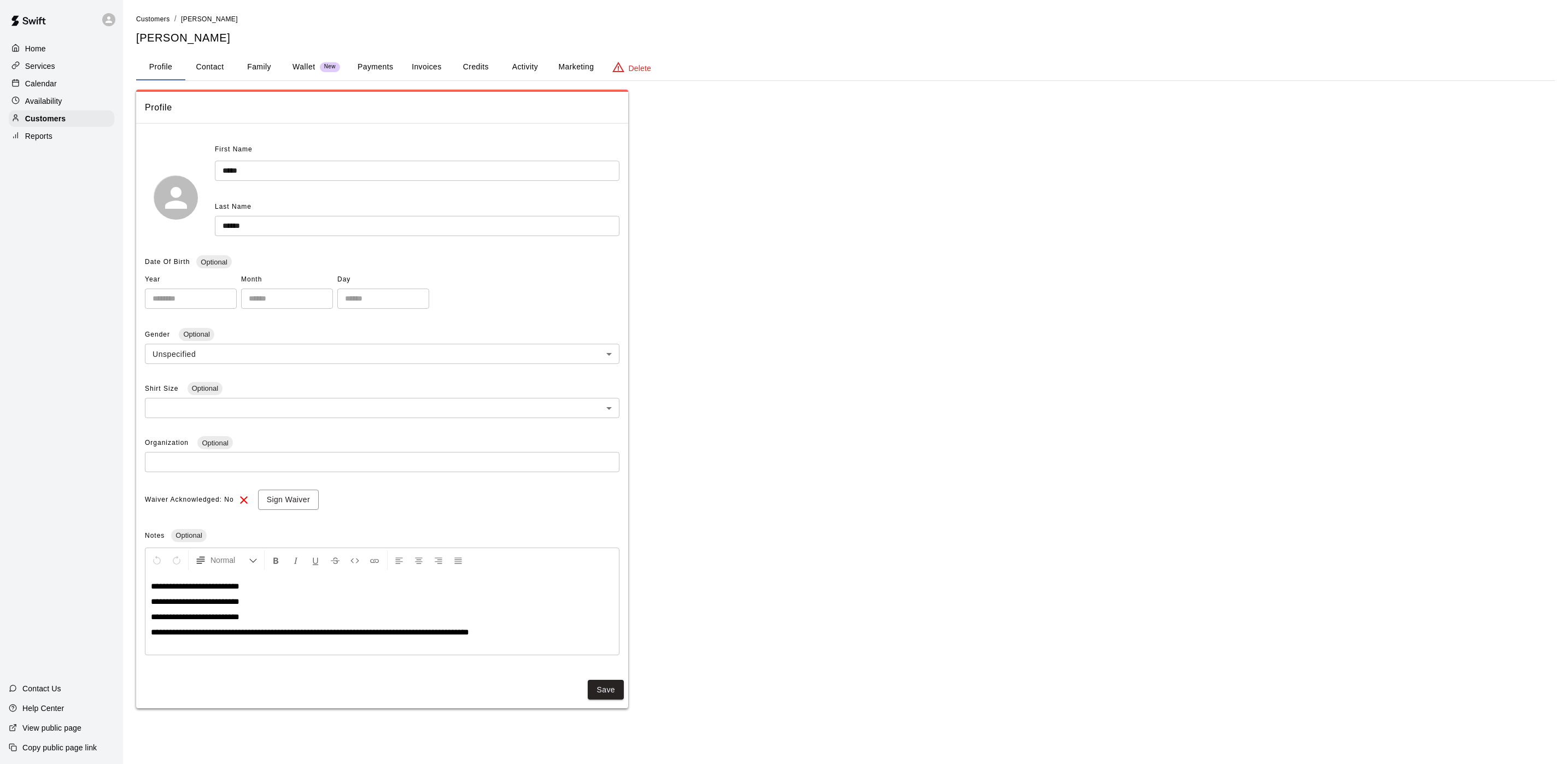
click at [60, 89] on div "Calendar" at bounding box center [61, 84] width 105 height 16
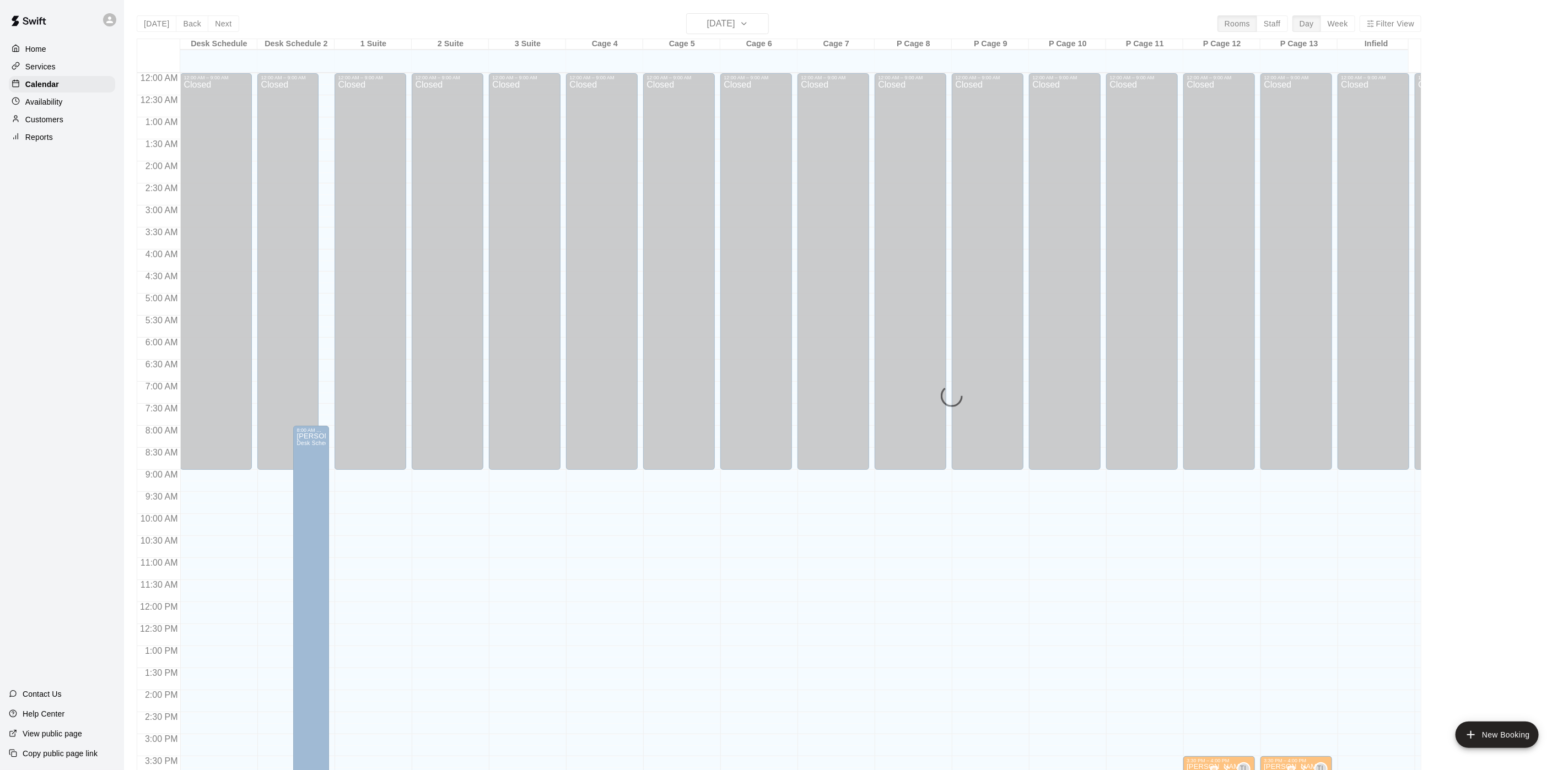
scroll to position [316, 0]
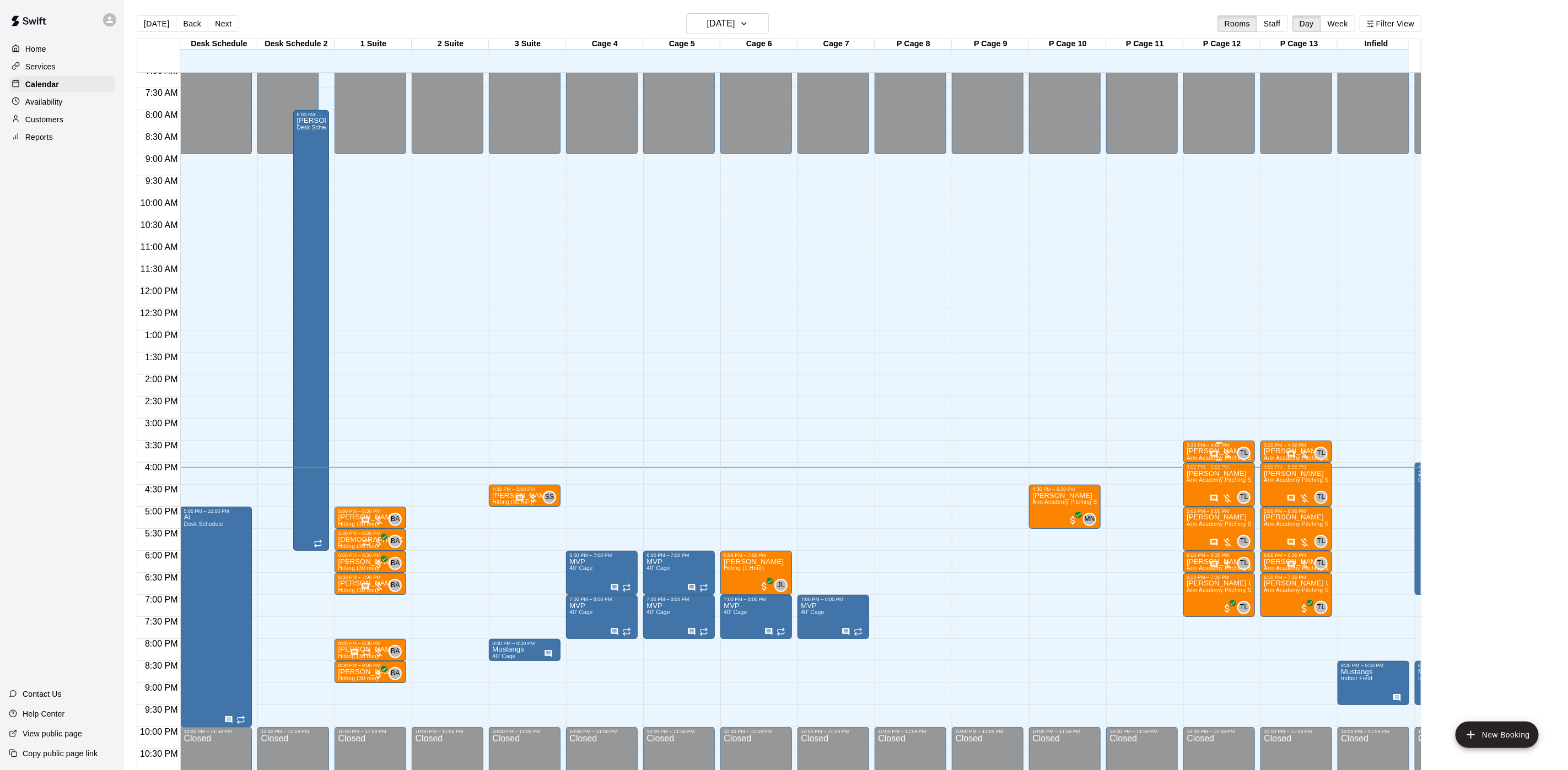
click at [1197, 445] on div "3:30 PM – 4:00 PM" at bounding box center [1219, 445] width 65 height 6
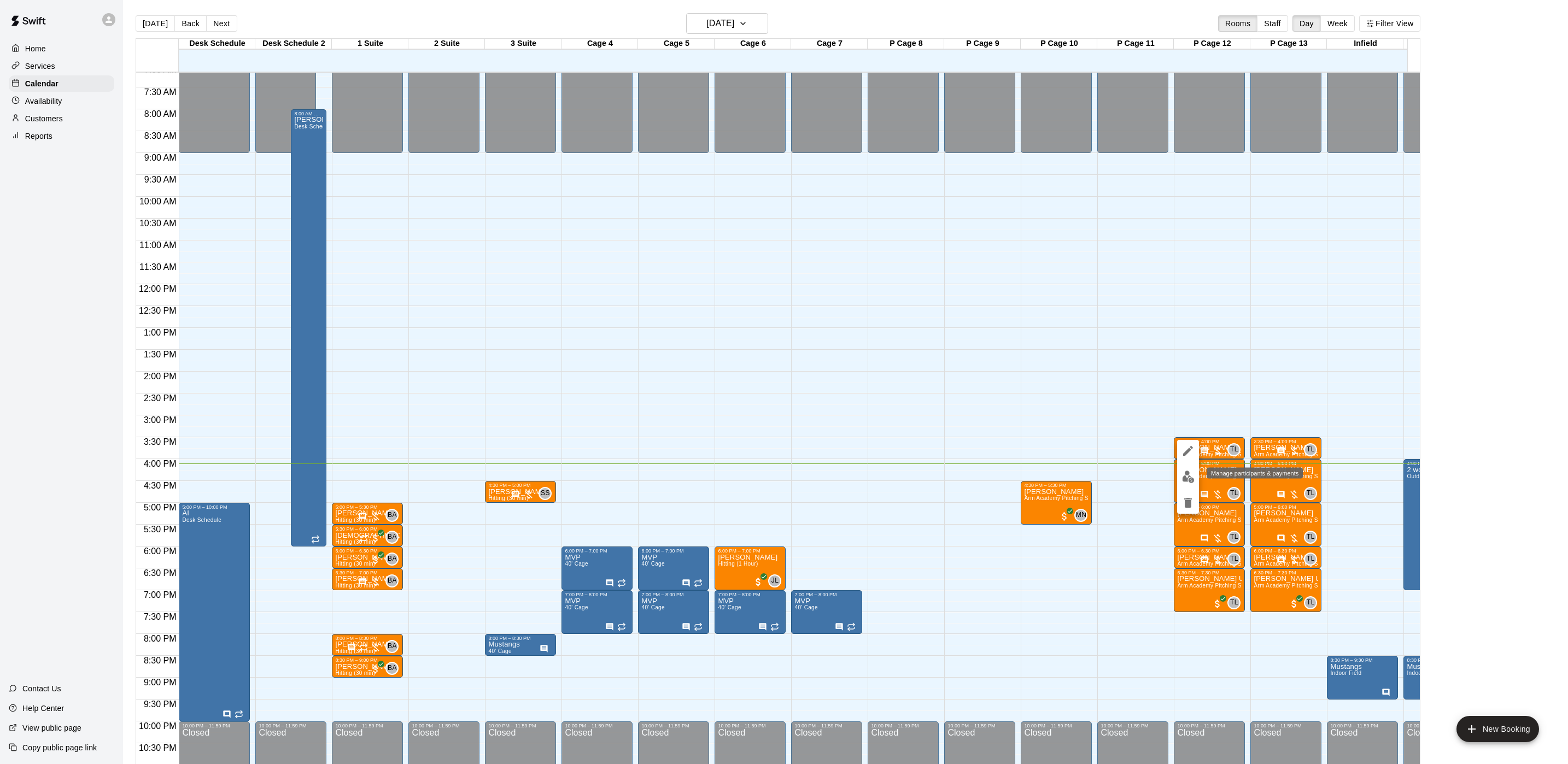
click at [1193, 482] on img "edit" at bounding box center [1189, 477] width 13 height 13
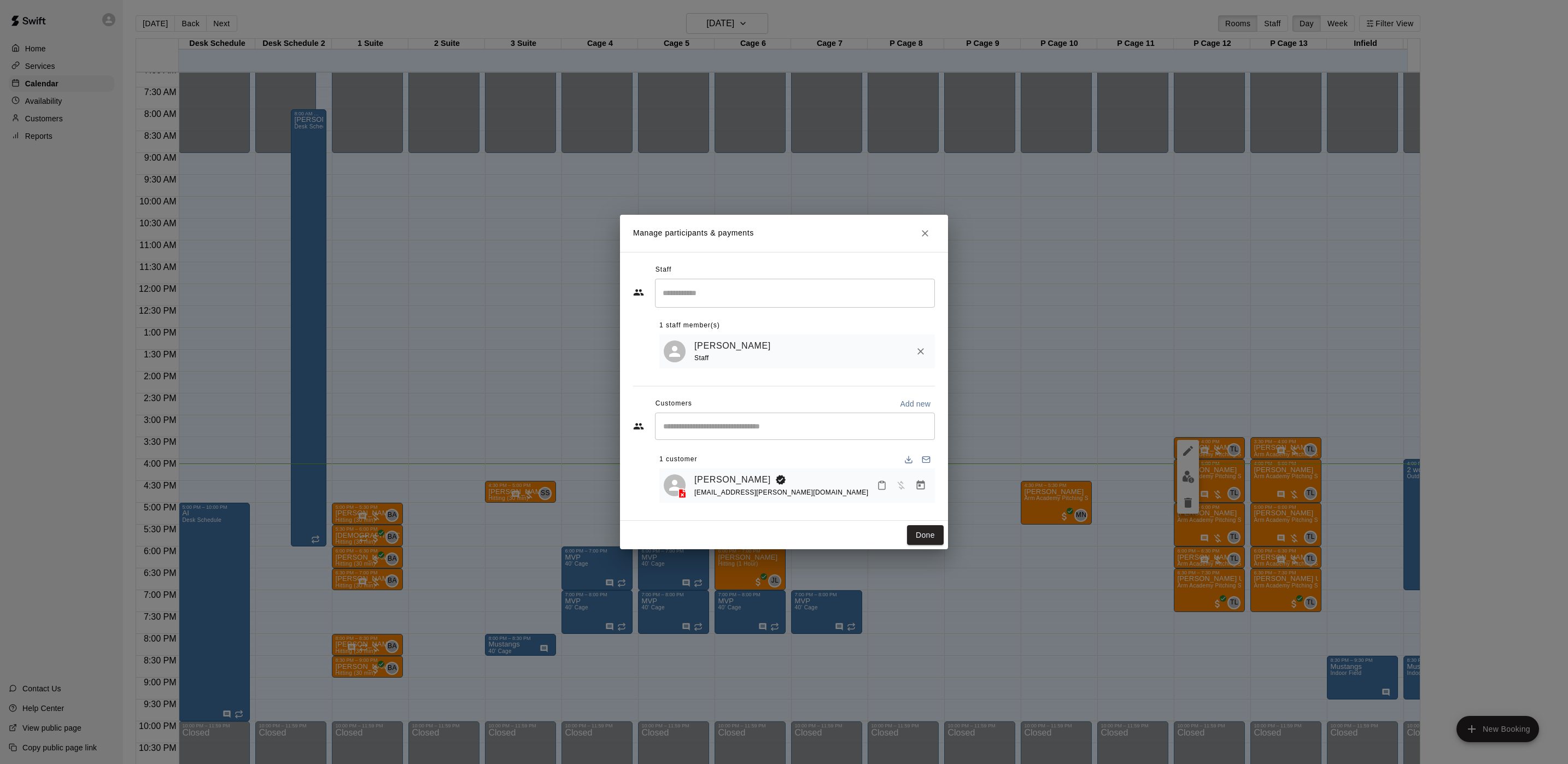
click at [929, 486] on button "Manage bookings & payment" at bounding box center [921, 485] width 19 height 19
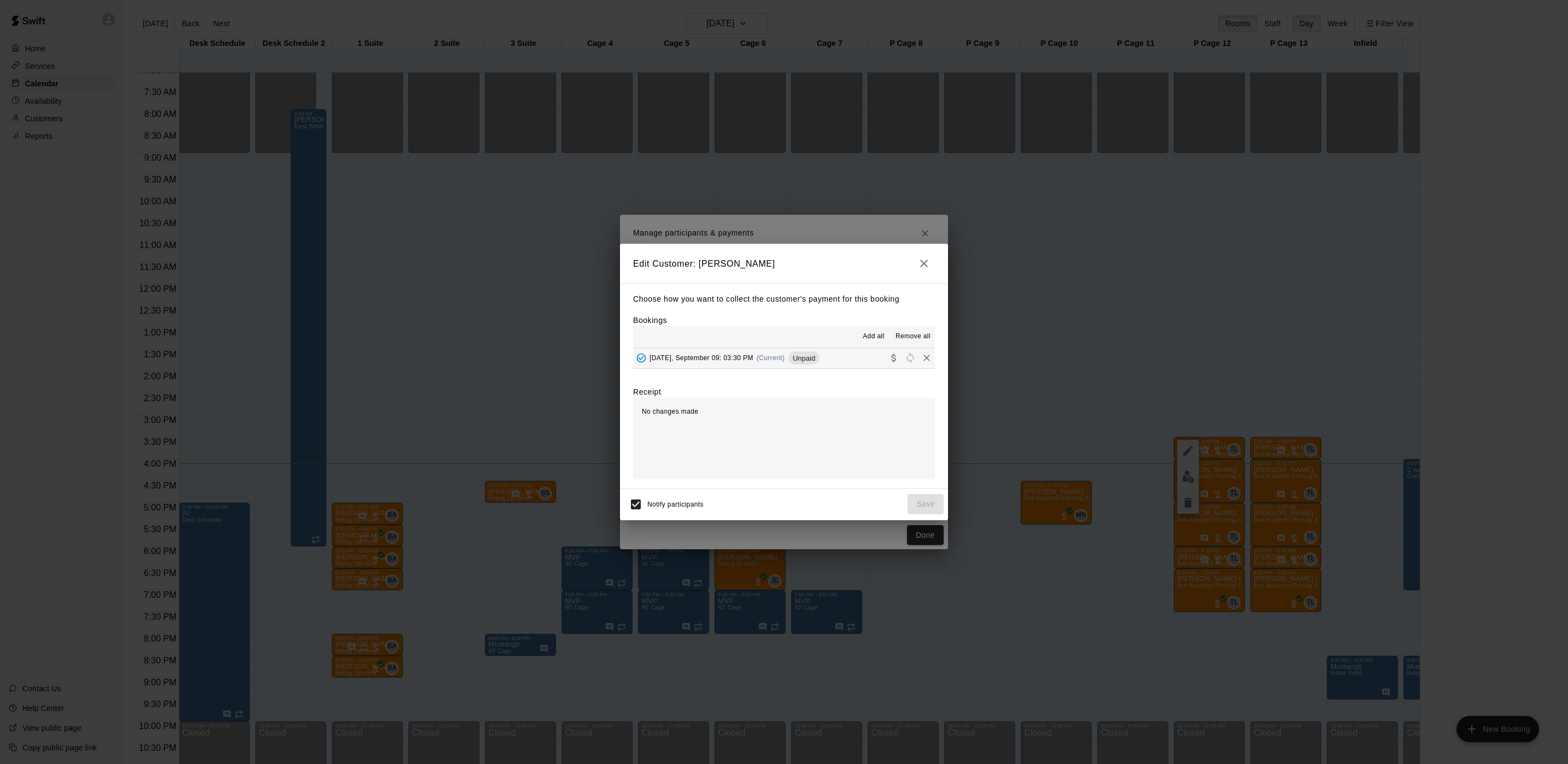
click at [1318, 386] on div "Edit Customer: Wyatt Wagner Choose how you want to collect the customer's payme…" at bounding box center [784, 382] width 1568 height 764
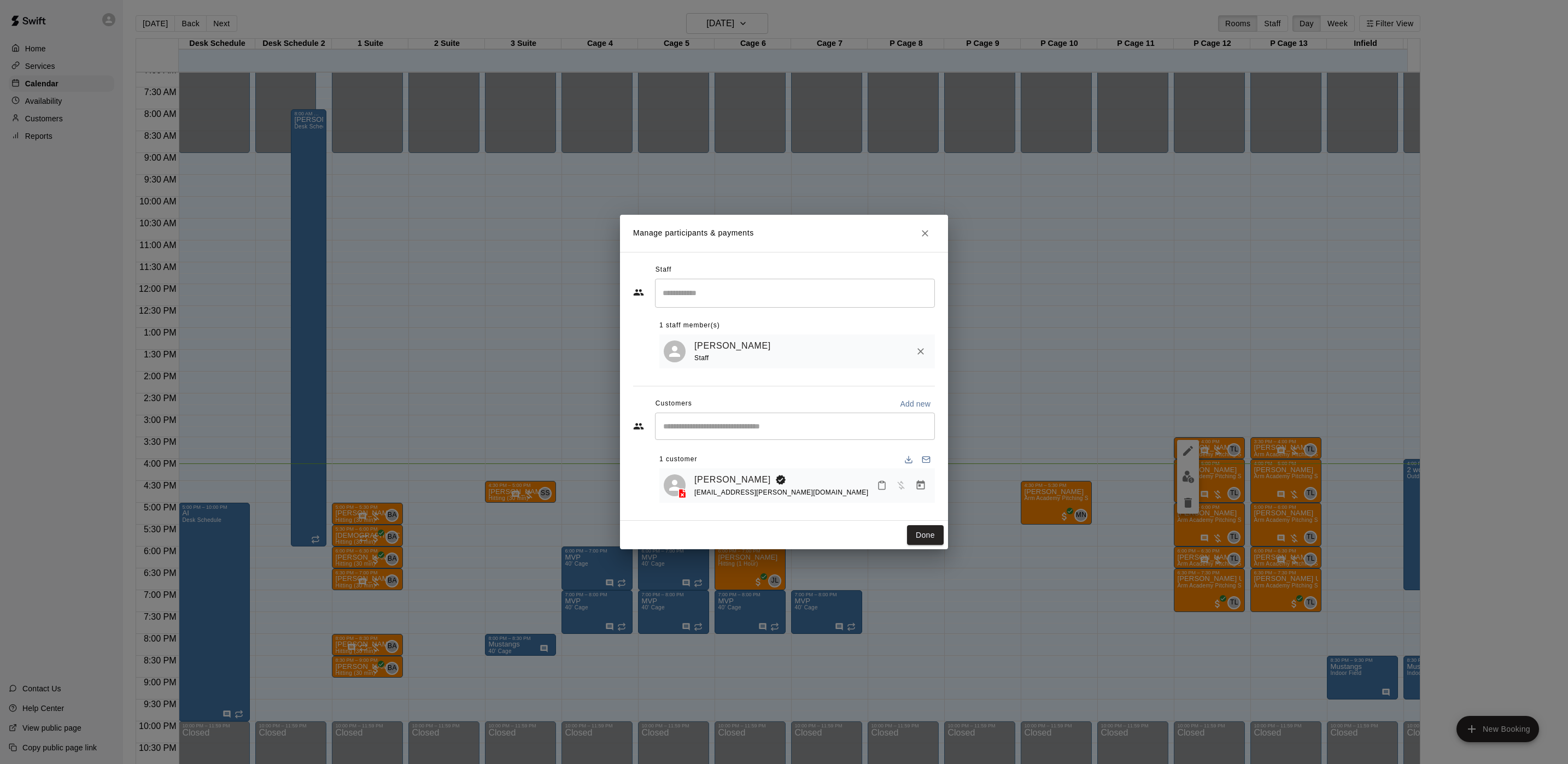
click at [1299, 364] on div "Manage participants & payments Staff ​ 1 staff member(s) Tyler Levine Staff Cus…" at bounding box center [784, 382] width 1568 height 764
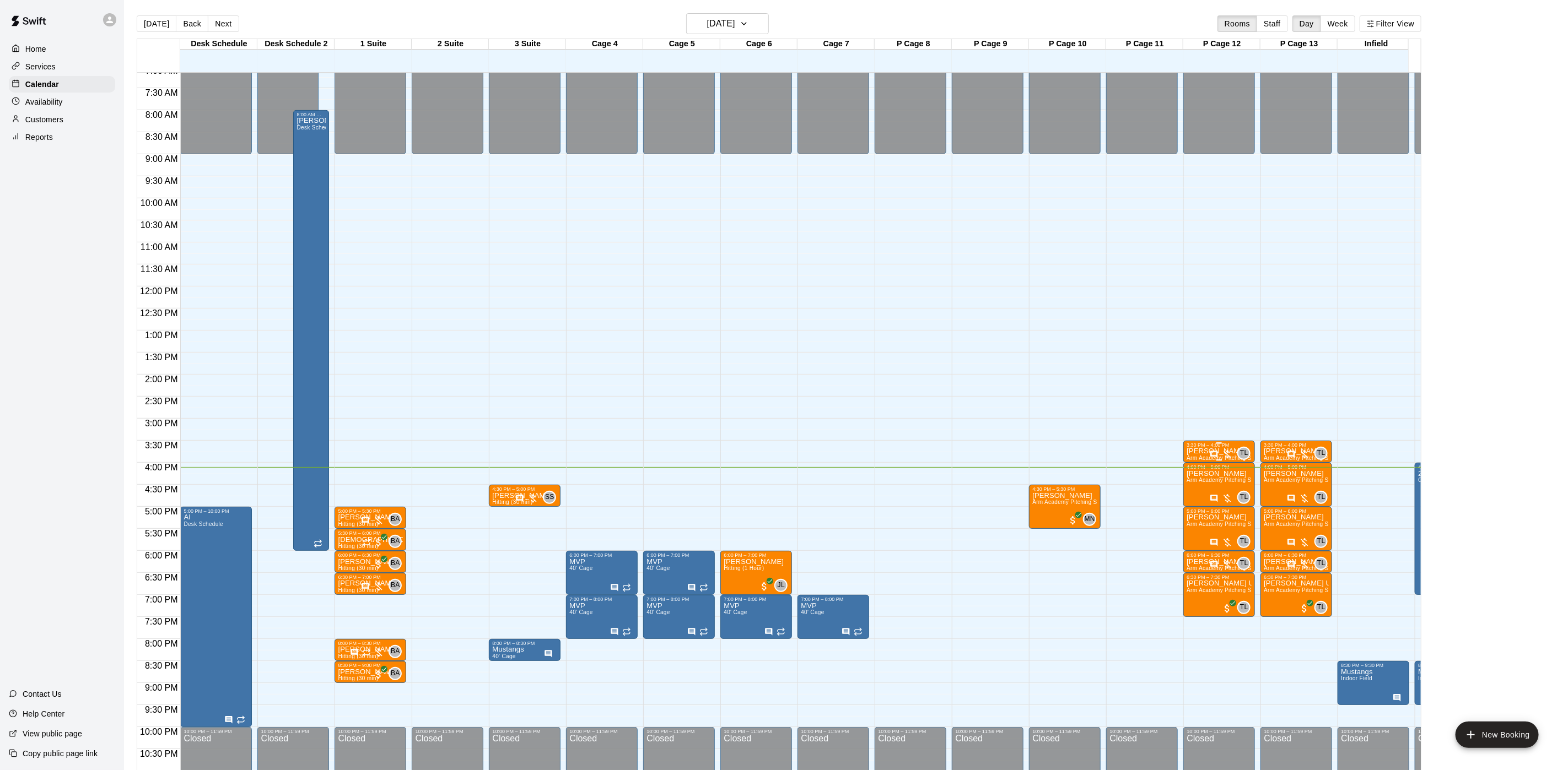
click at [1200, 444] on div at bounding box center [1219, 443] width 65 height 2
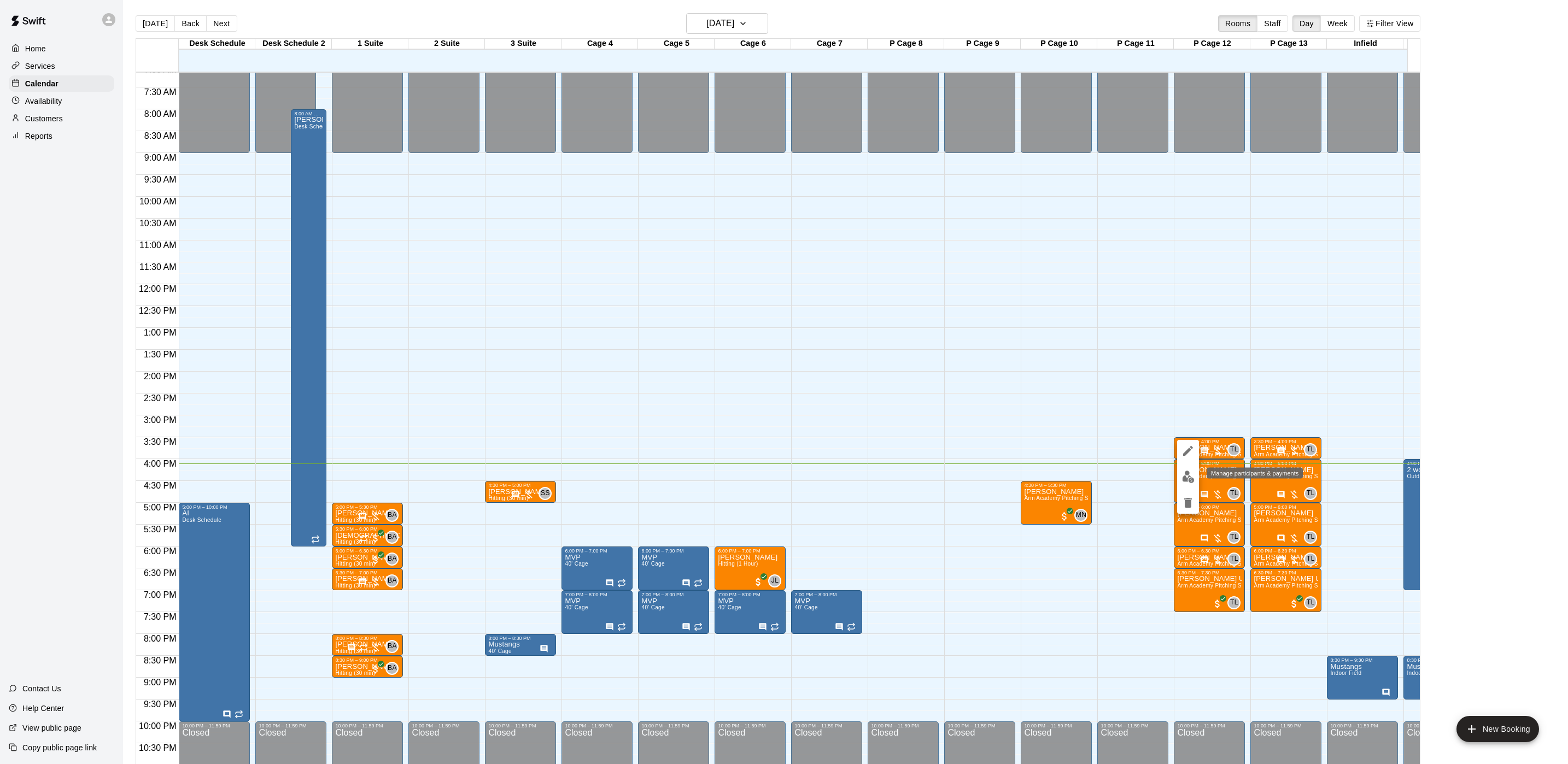
click at [1191, 474] on img "edit" at bounding box center [1189, 477] width 13 height 13
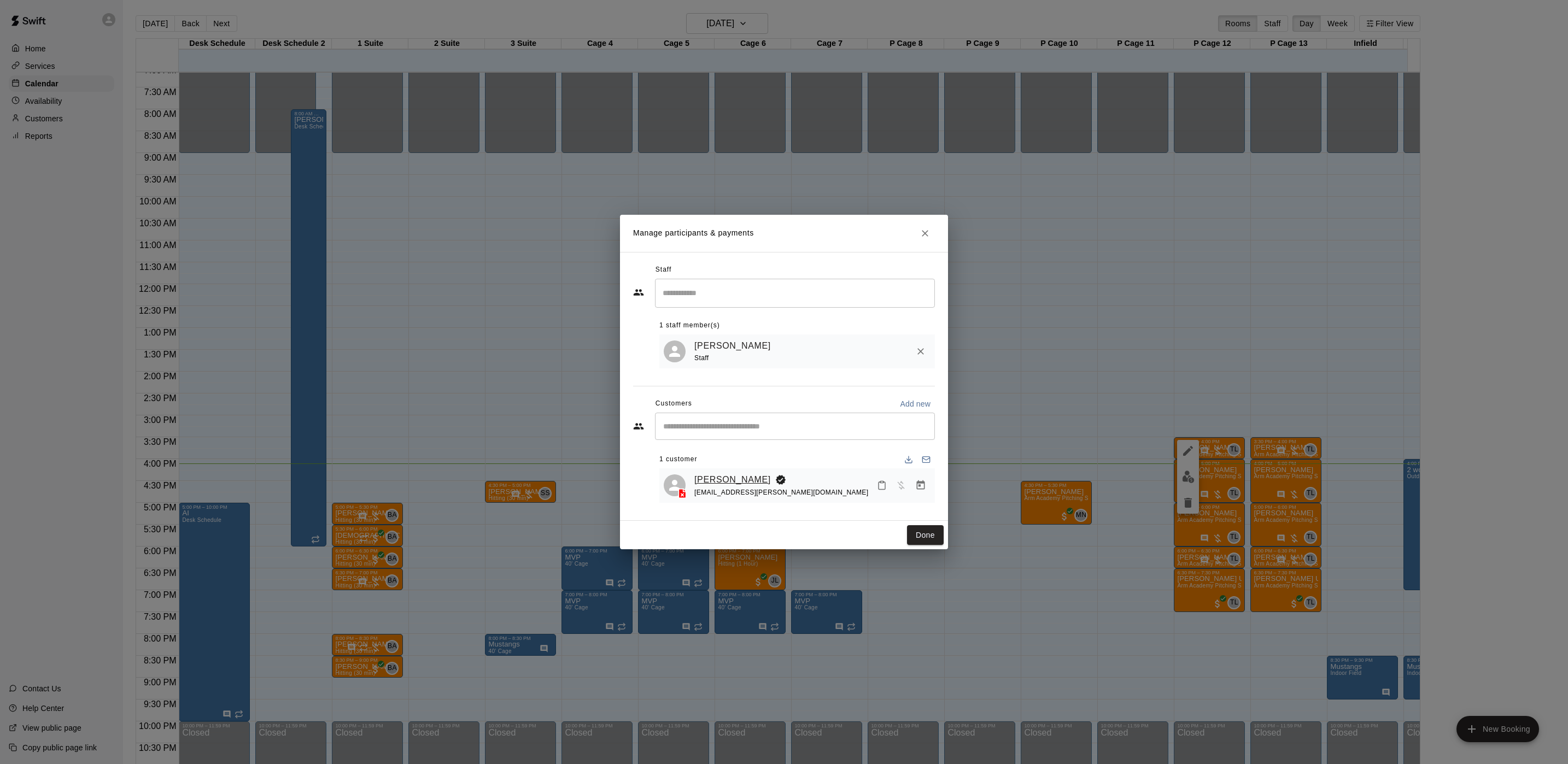
click at [751, 476] on link "[PERSON_NAME]" at bounding box center [732, 480] width 77 height 14
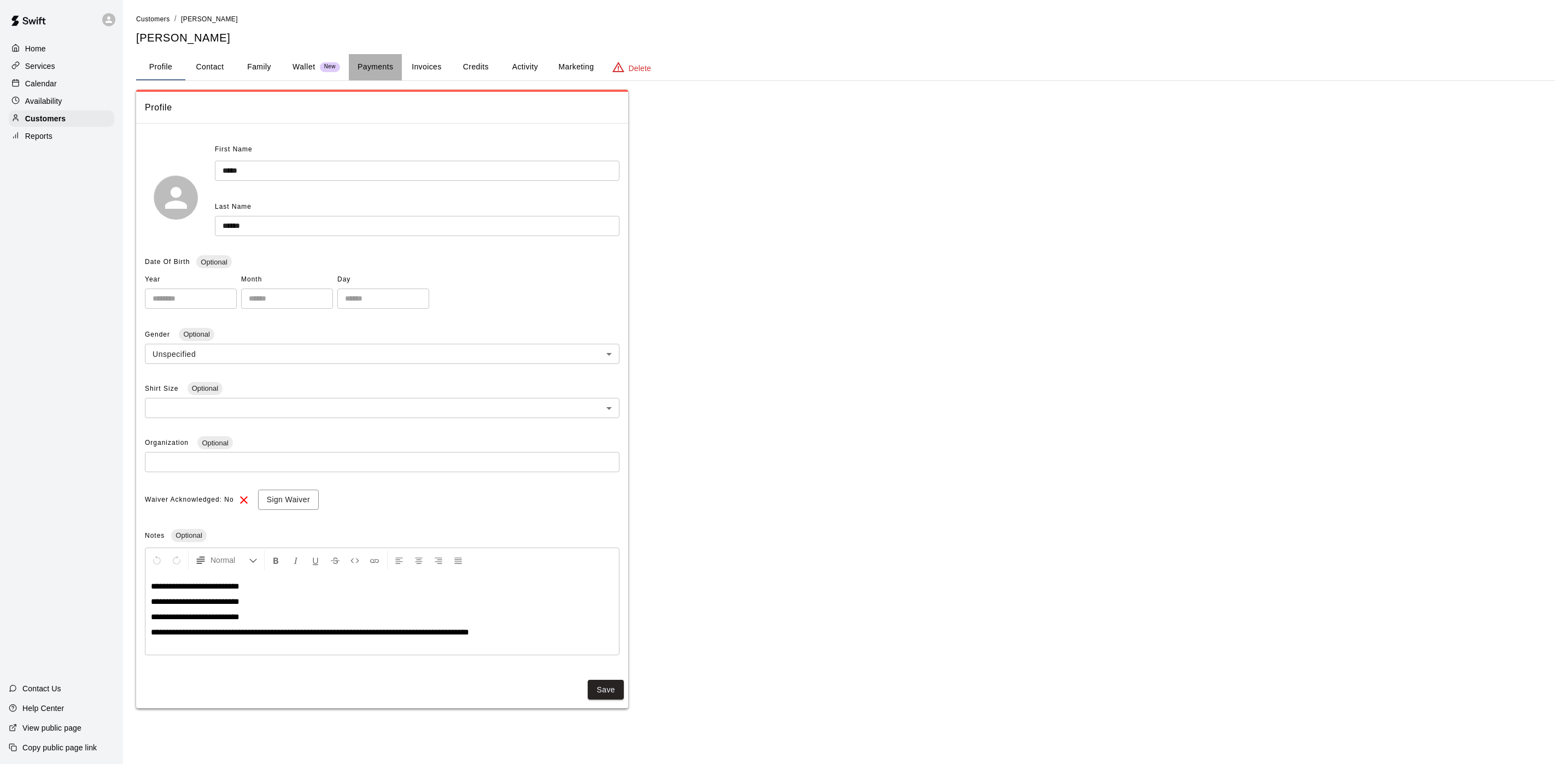
click at [373, 60] on button "Payments" at bounding box center [375, 67] width 53 height 27
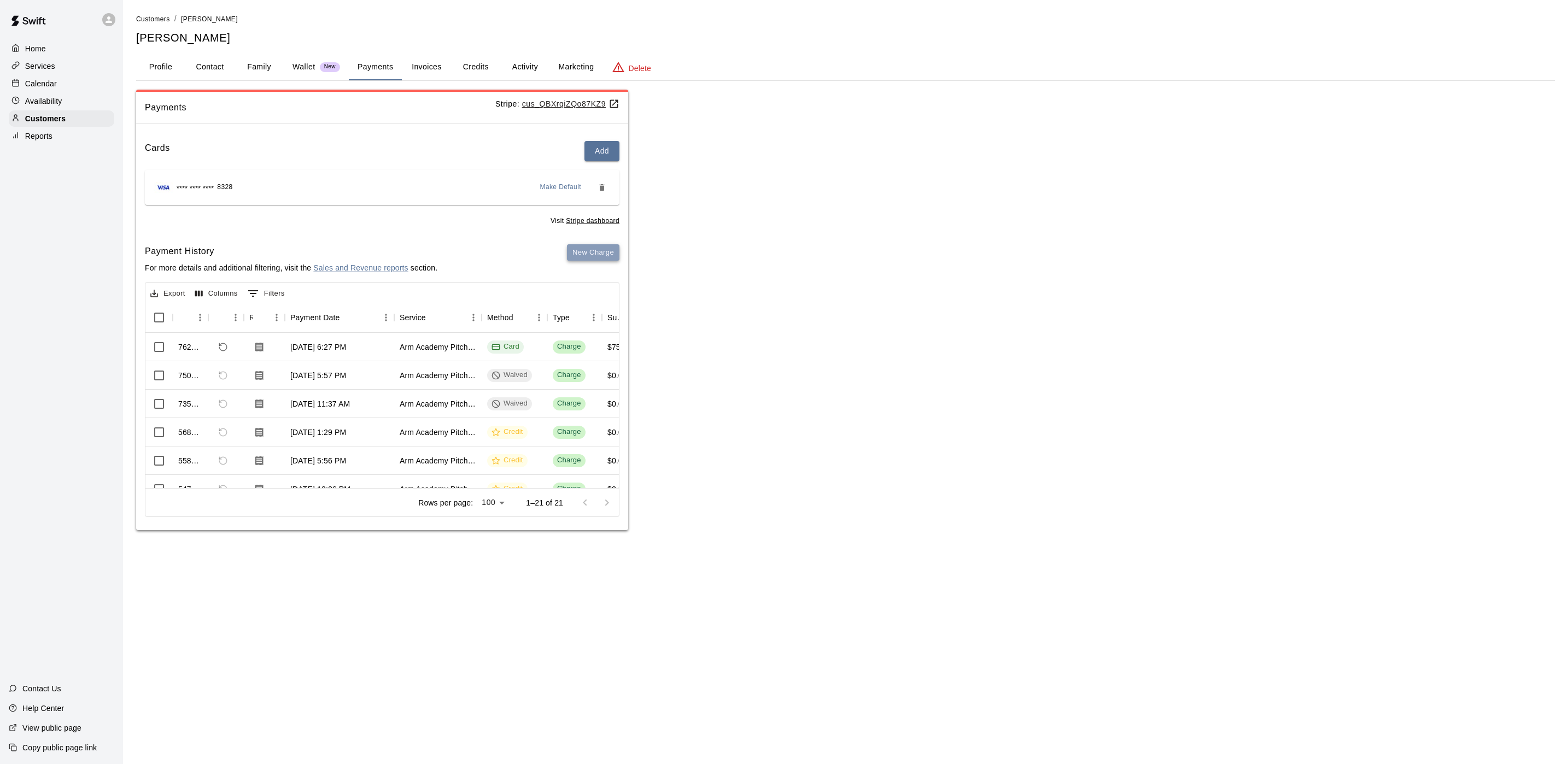
click at [610, 253] on button "New Charge" at bounding box center [593, 252] width 52 height 17
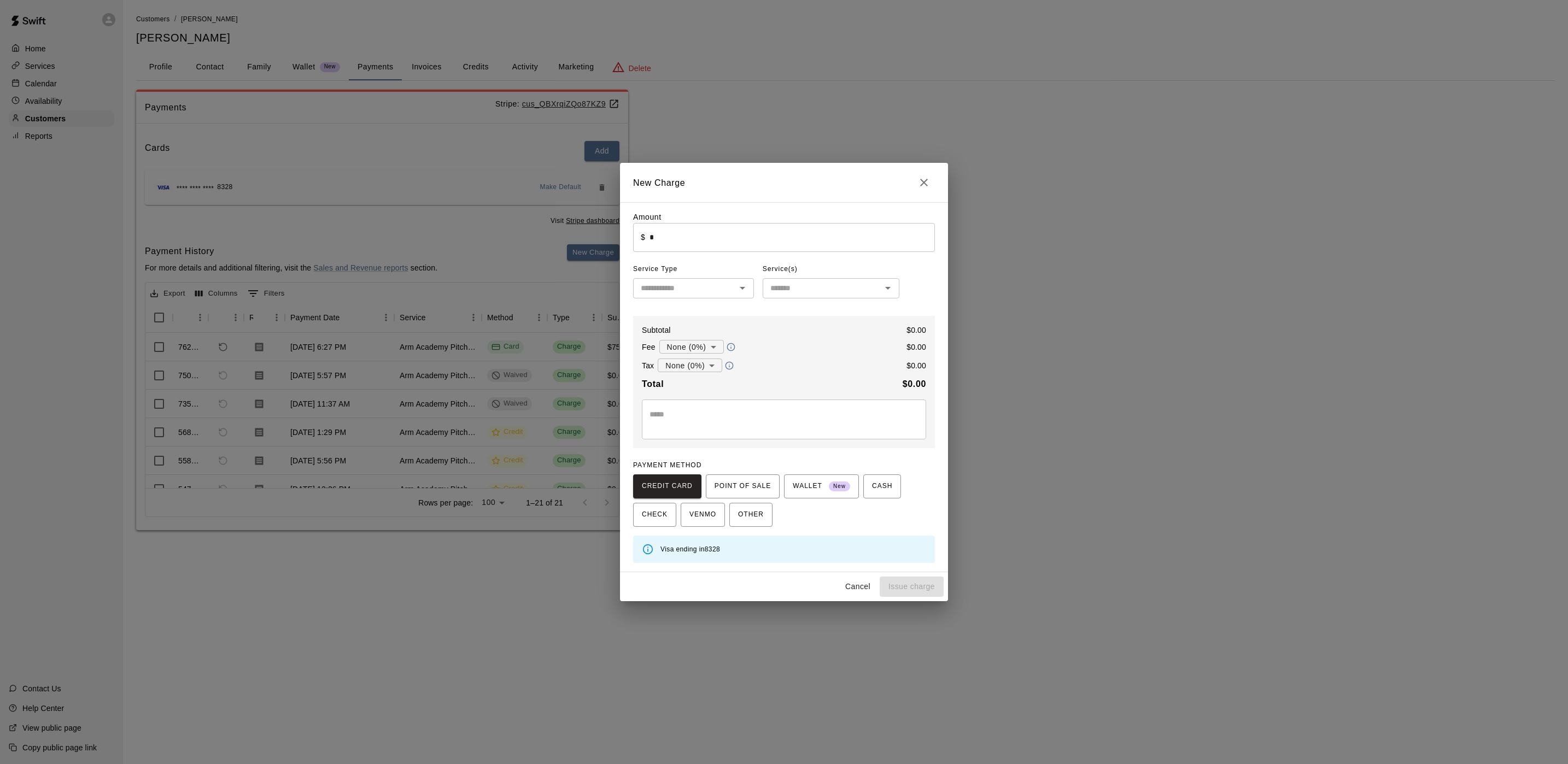
click at [1032, 233] on div "New Charge Amount ​ $ * ​ Service Type ​ Service(s) ​ Subtotal $ 0.00 Fee None …" at bounding box center [784, 382] width 1568 height 764
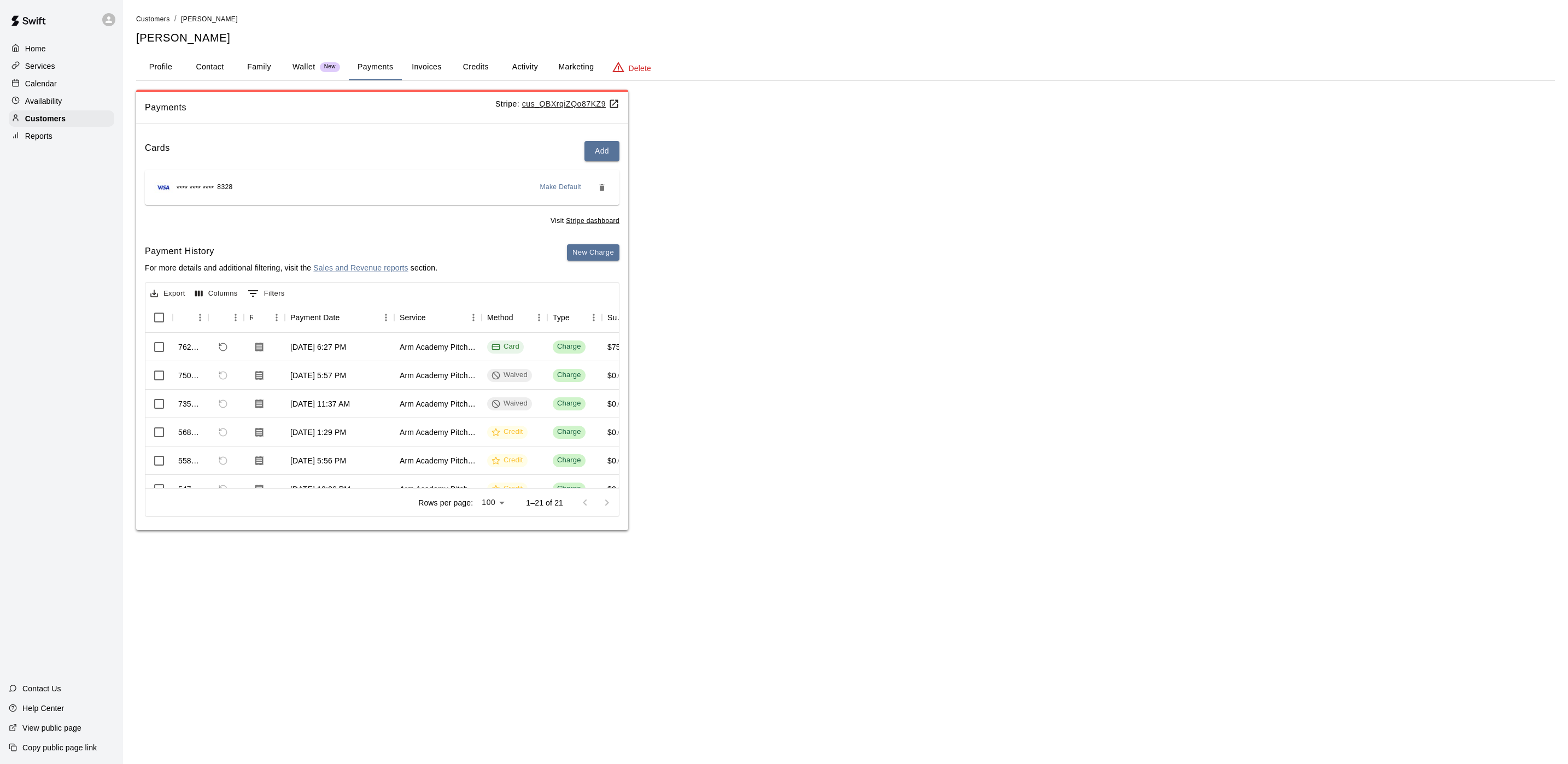
click at [520, 64] on button "Activity" at bounding box center [524, 67] width 49 height 27
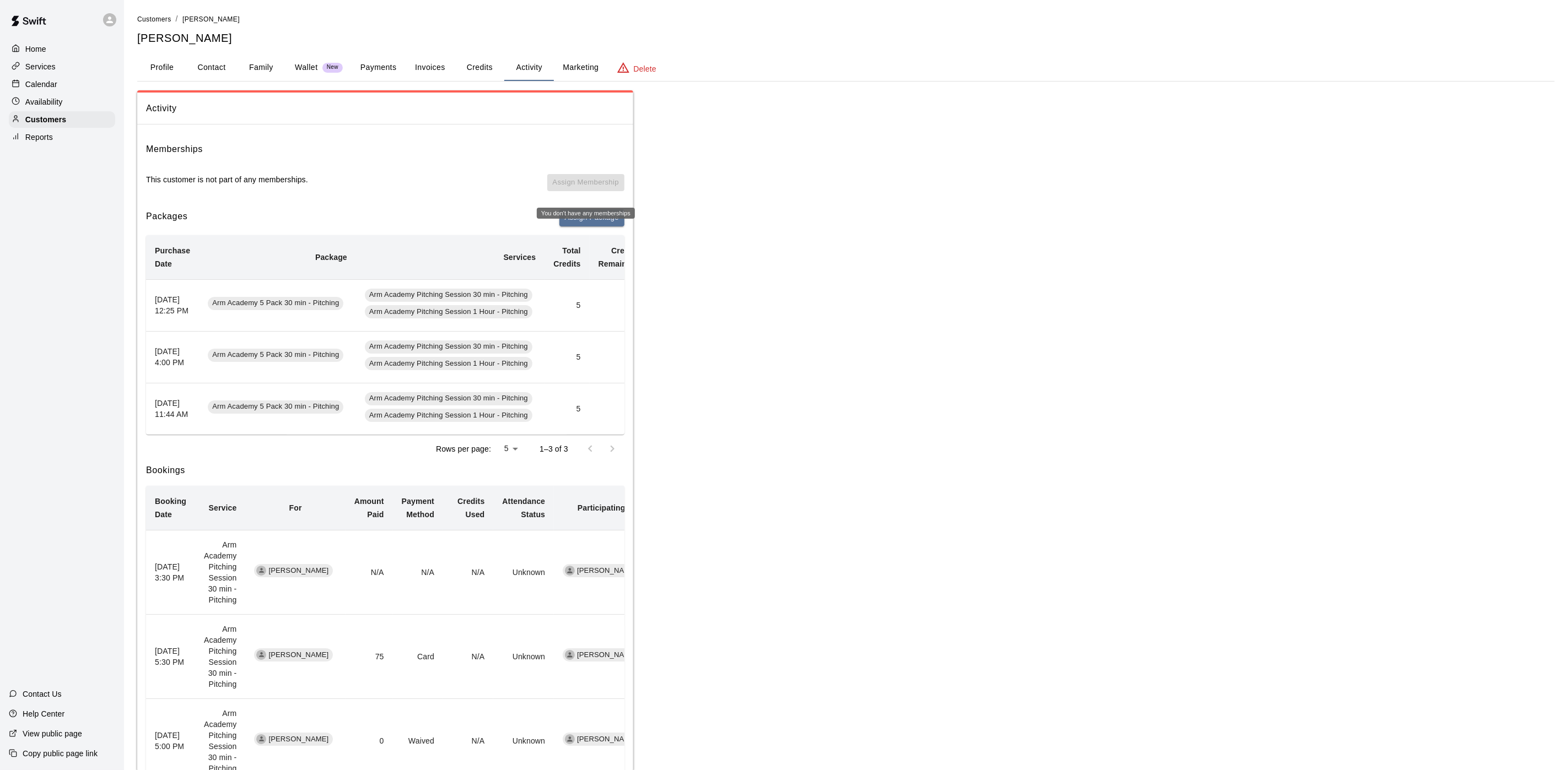
click at [584, 215] on div "You don't have any memberships" at bounding box center [585, 213] width 98 height 11
click at [579, 224] on button "Assign Package" at bounding box center [592, 217] width 65 height 17
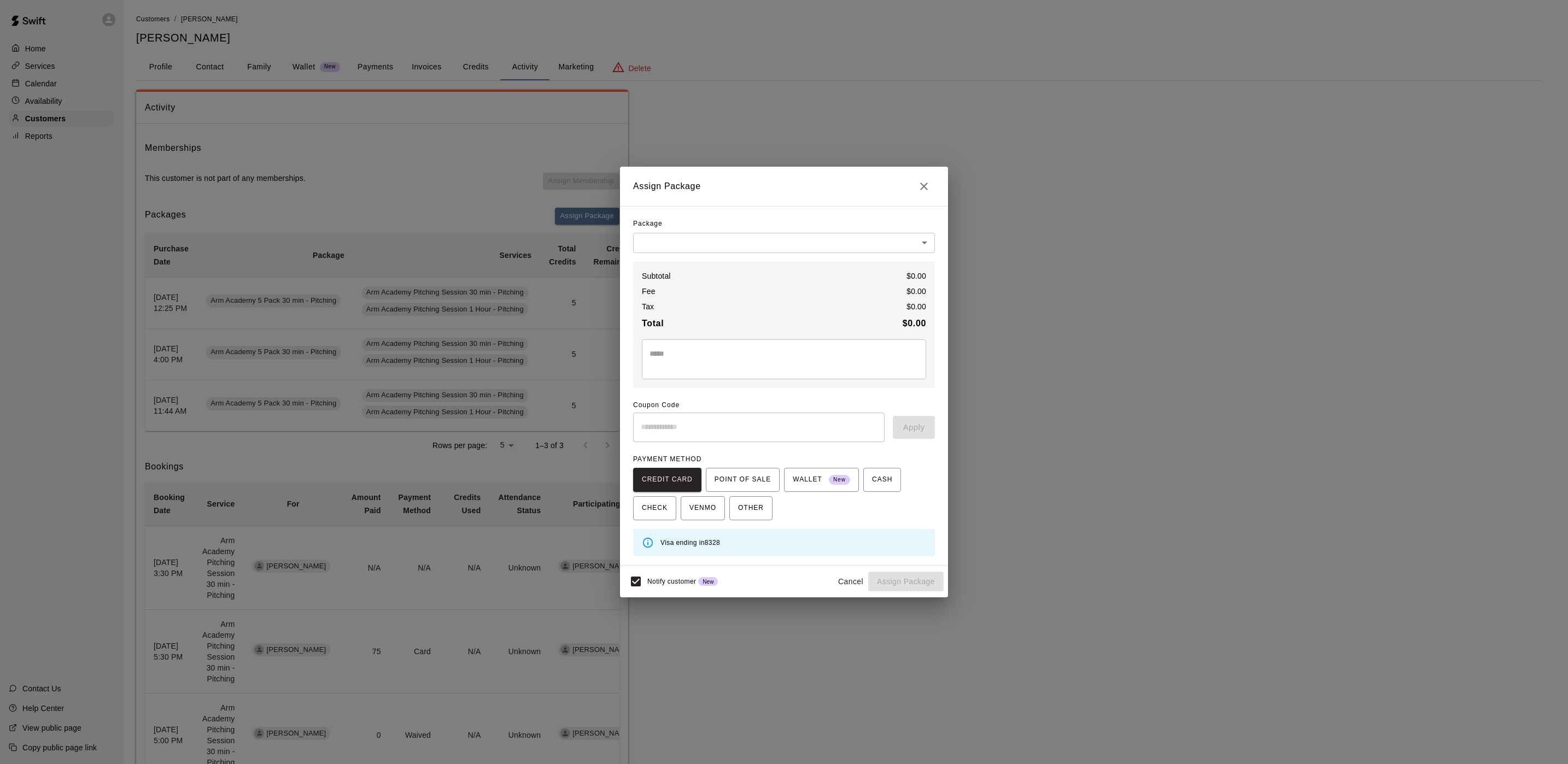
click at [702, 239] on body "Home Services Calendar Availability Customers Reports Contact Us Help Center Vi…" at bounding box center [784, 712] width 1568 height 1426
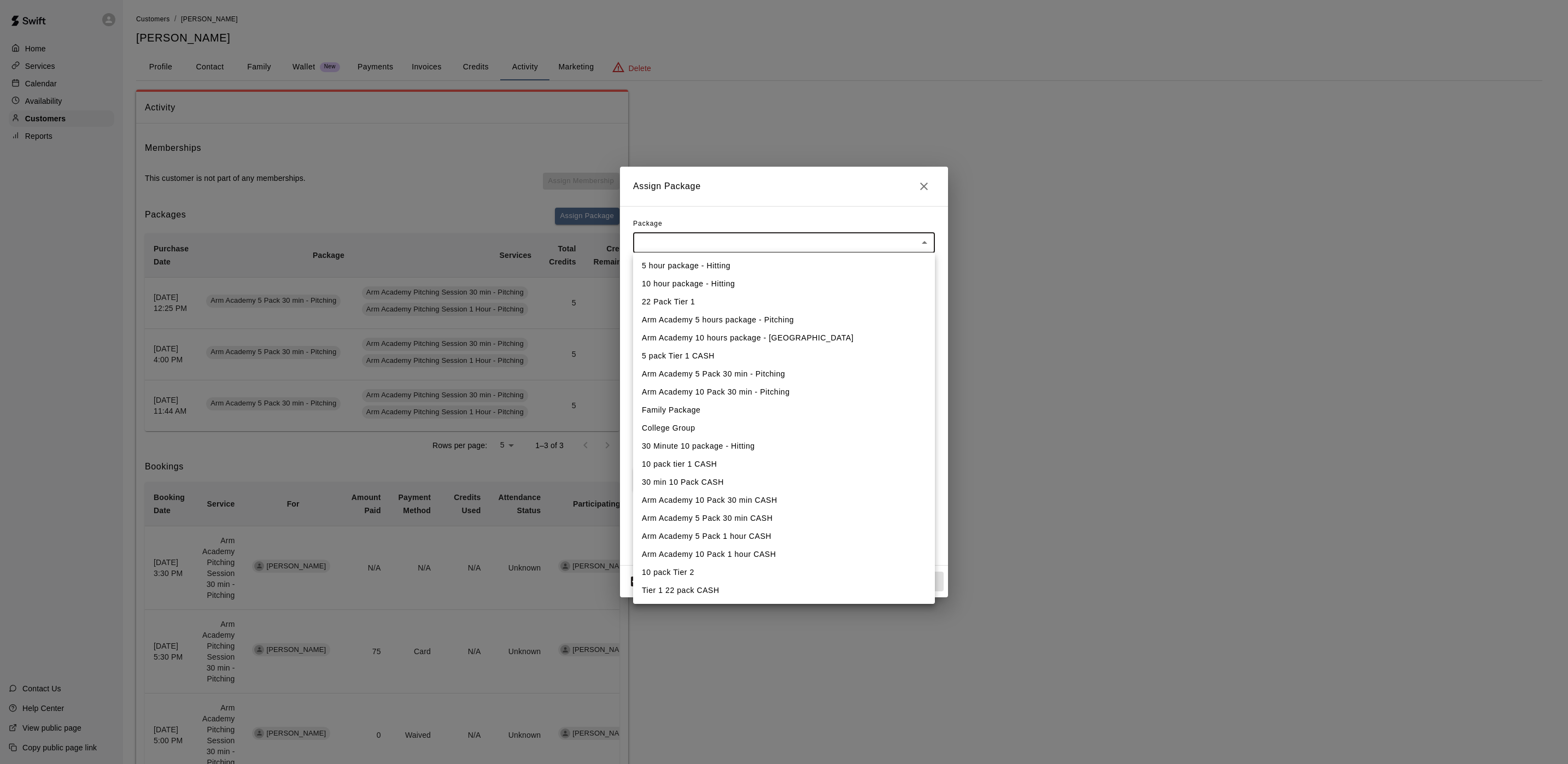
click at [757, 392] on li "Arm Academy 10 Pack 30 min - Pitching" at bounding box center [784, 392] width 302 height 18
type input "**********"
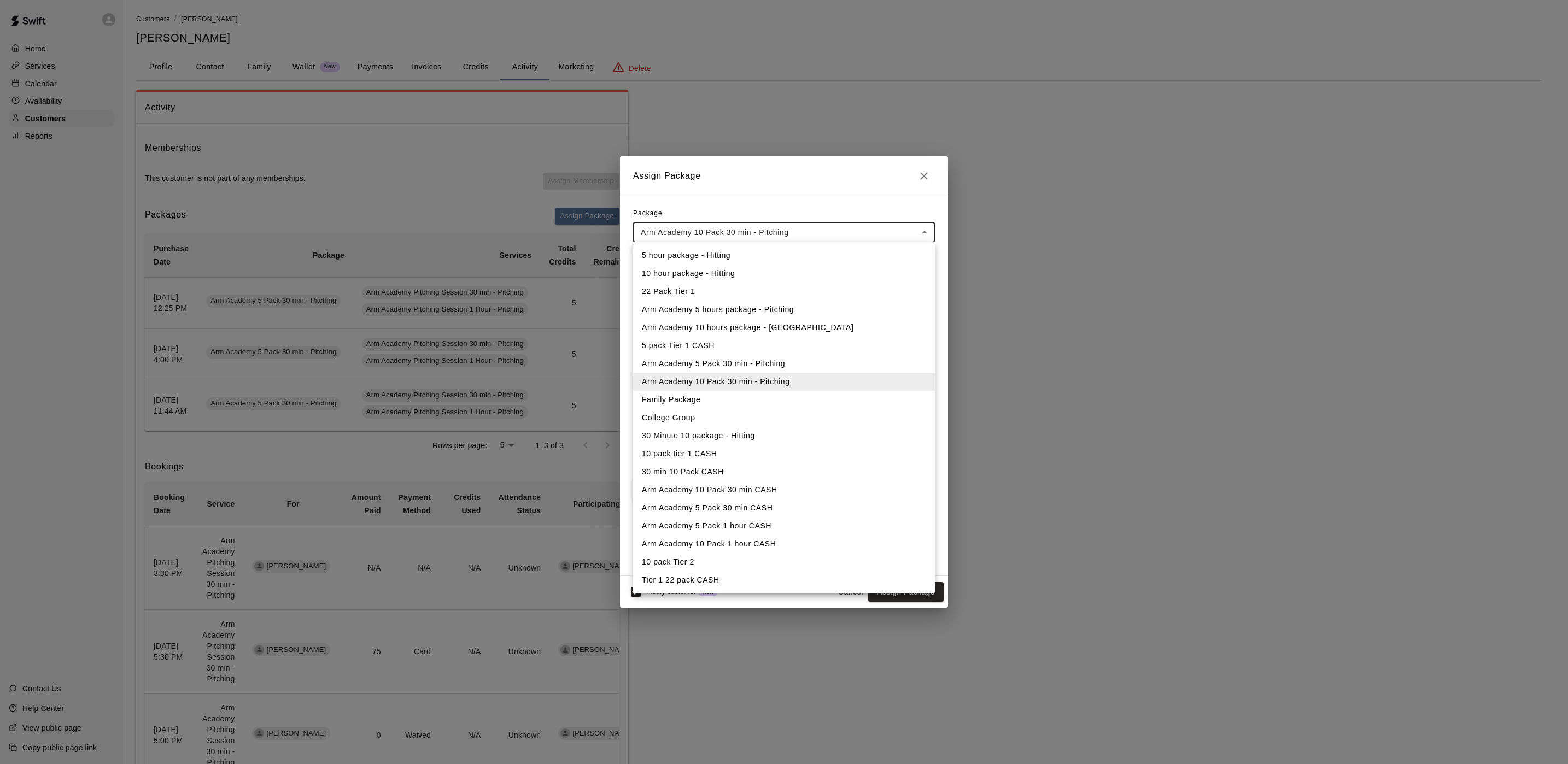
click at [715, 239] on body "Home Services Calendar Availability Customers Reports Contact Us Help Center Vi…" at bounding box center [784, 712] width 1568 height 1426
click at [705, 361] on li "Arm Academy 5 Pack 30 min - Pitching" at bounding box center [784, 364] width 302 height 18
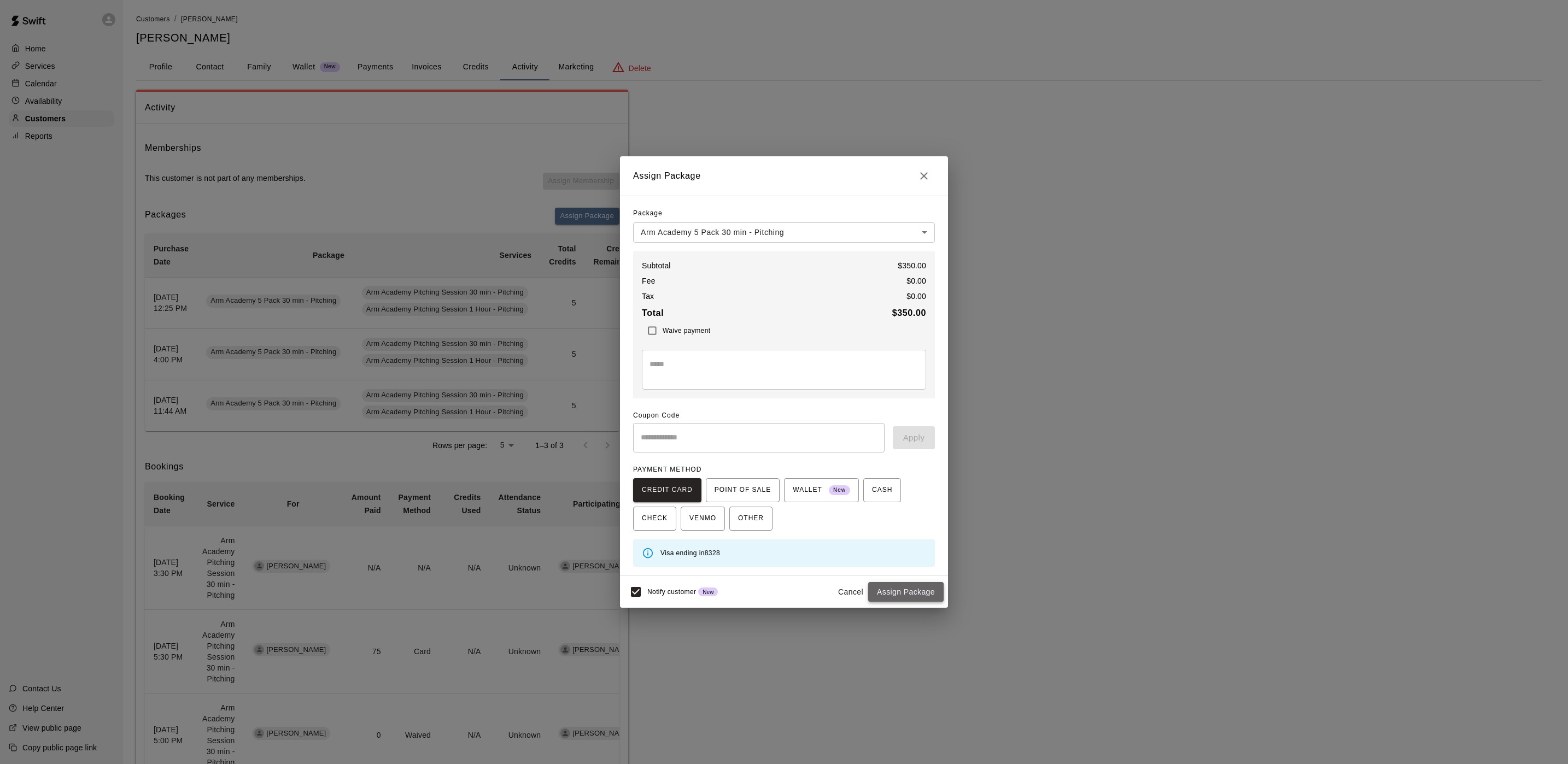
click at [884, 593] on button "Assign Package" at bounding box center [906, 592] width 76 height 20
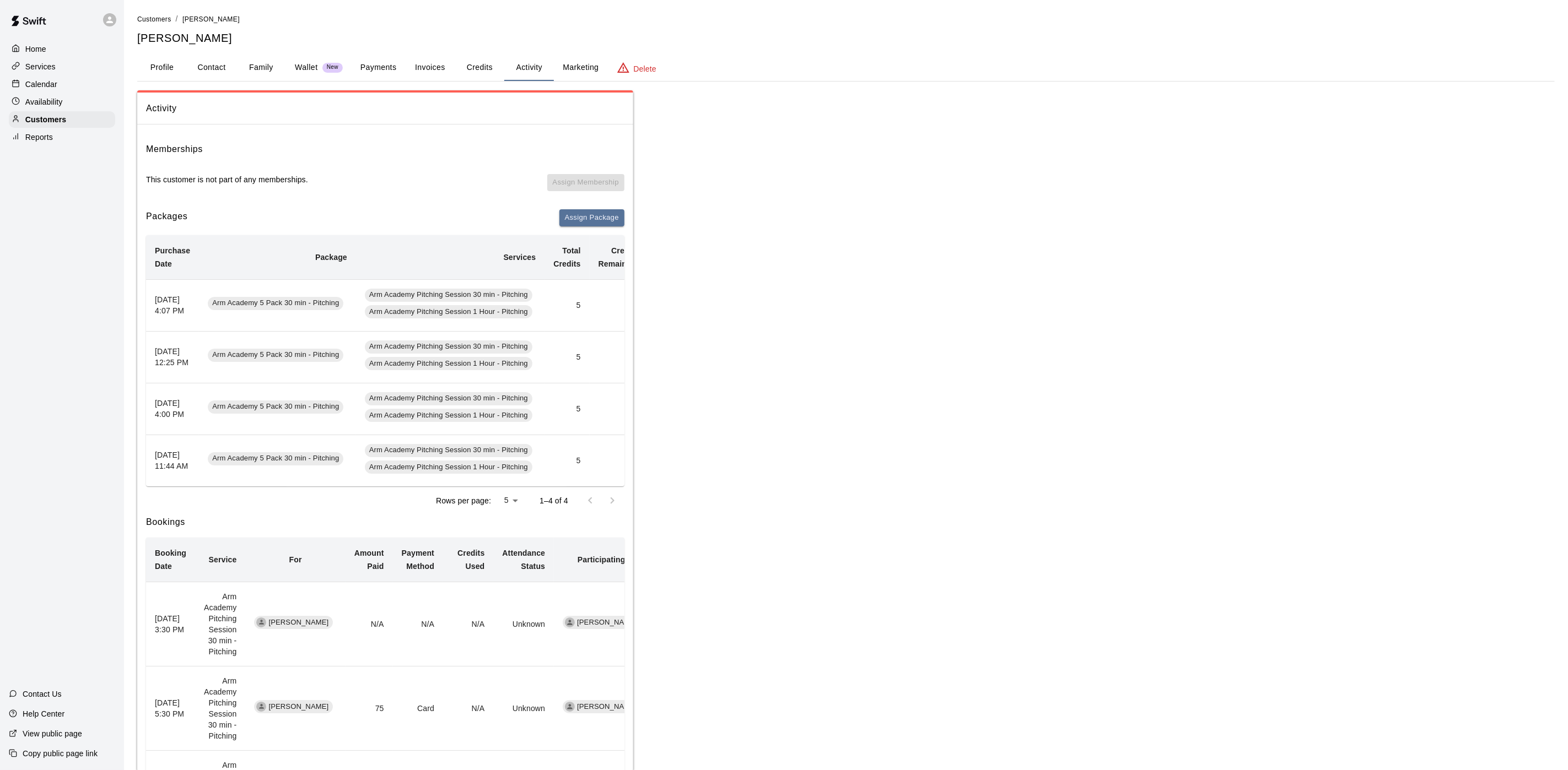
click at [65, 92] on div "Calendar" at bounding box center [62, 84] width 106 height 16
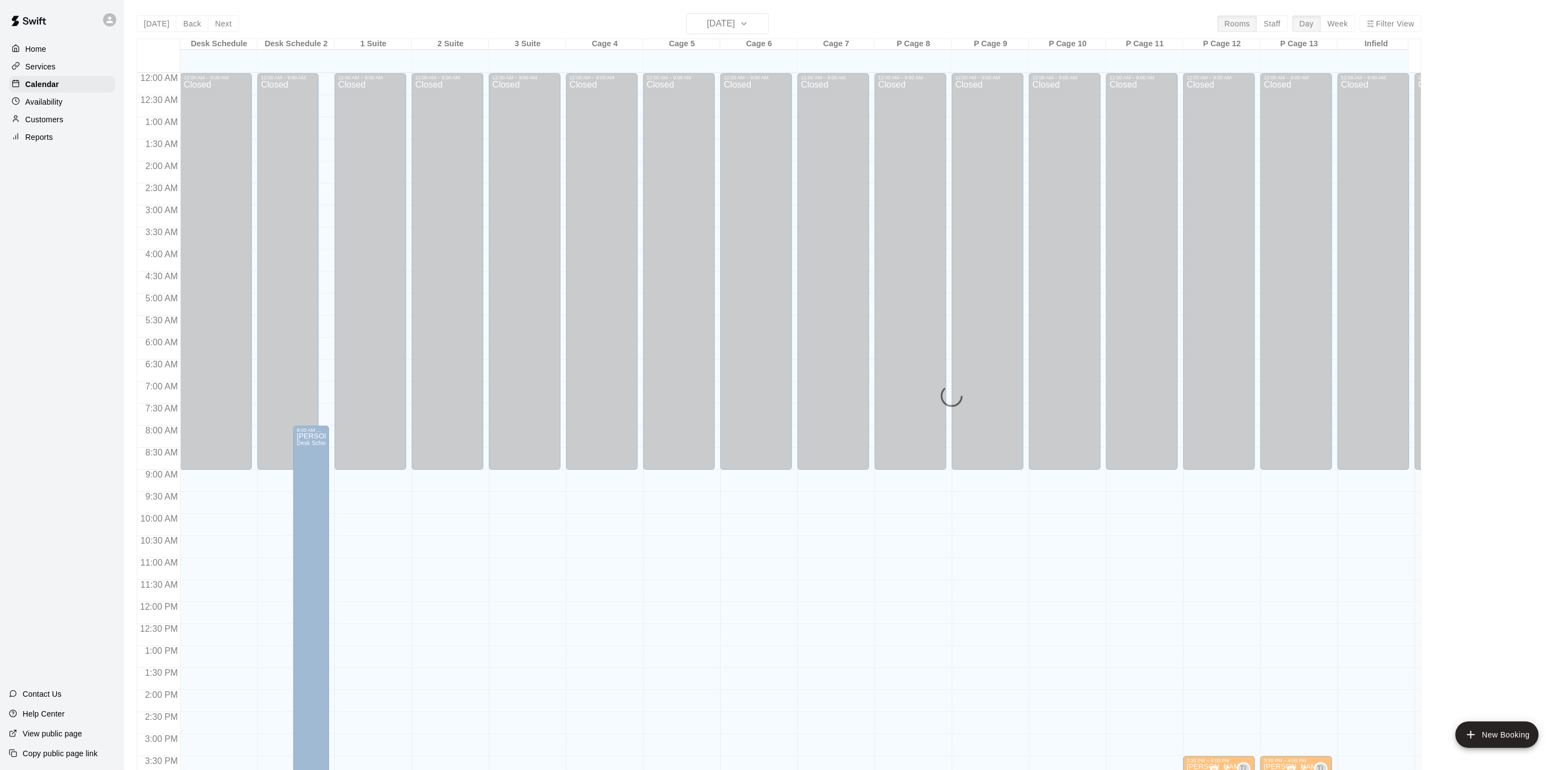
scroll to position [316, 0]
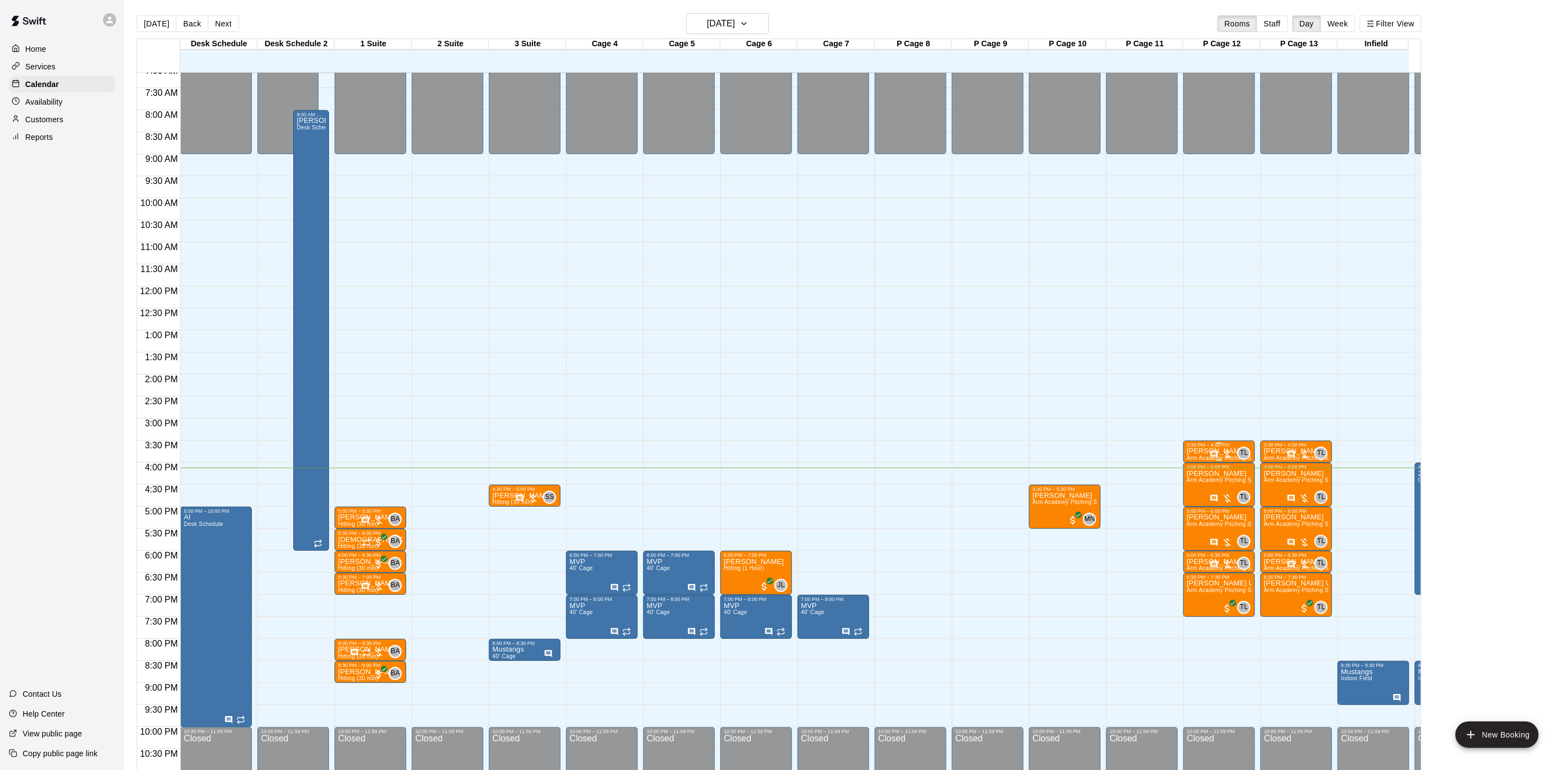
click at [1210, 450] on div at bounding box center [1221, 454] width 24 height 11
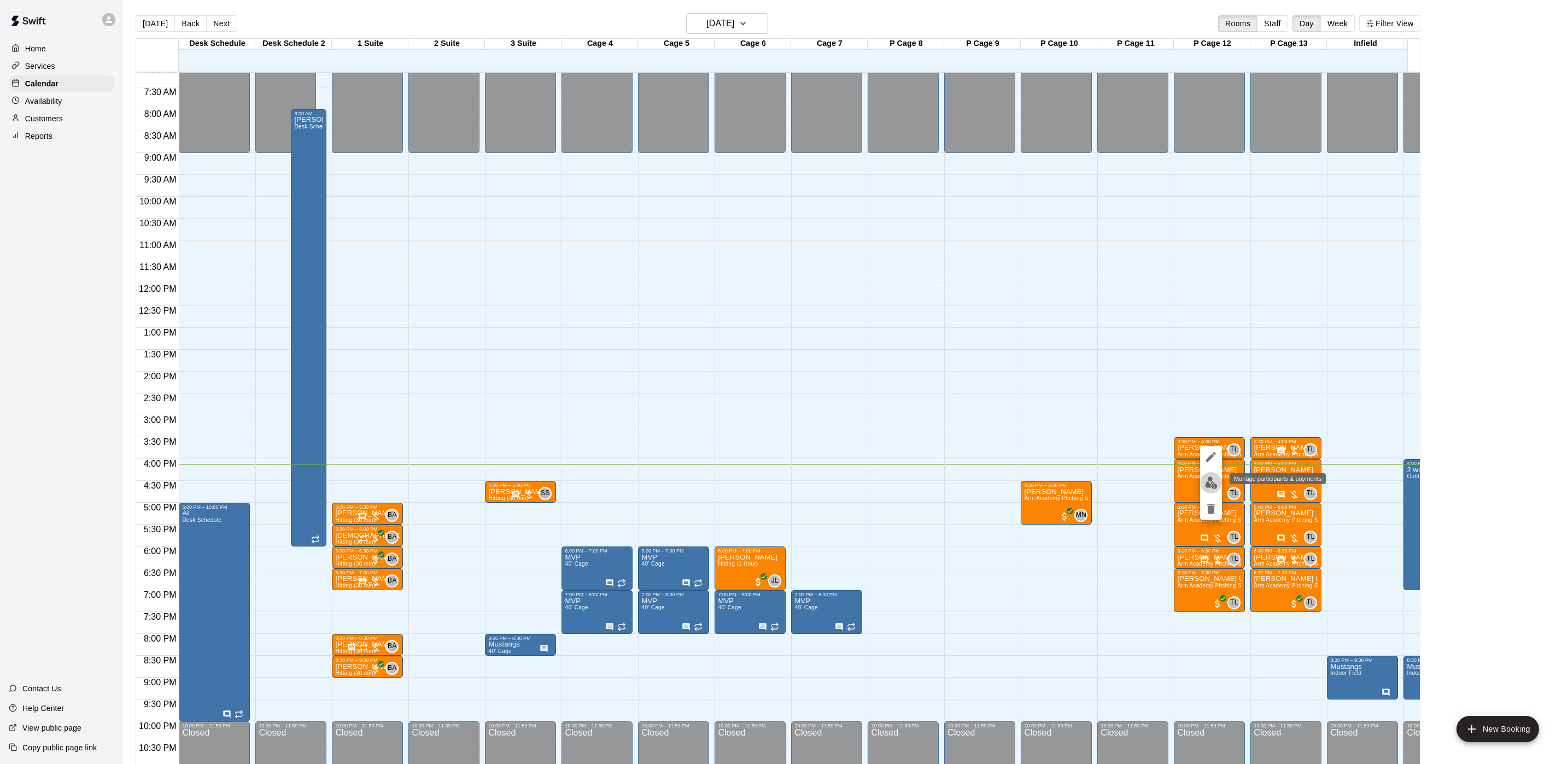
click at [1210, 485] on img "edit" at bounding box center [1211, 483] width 13 height 13
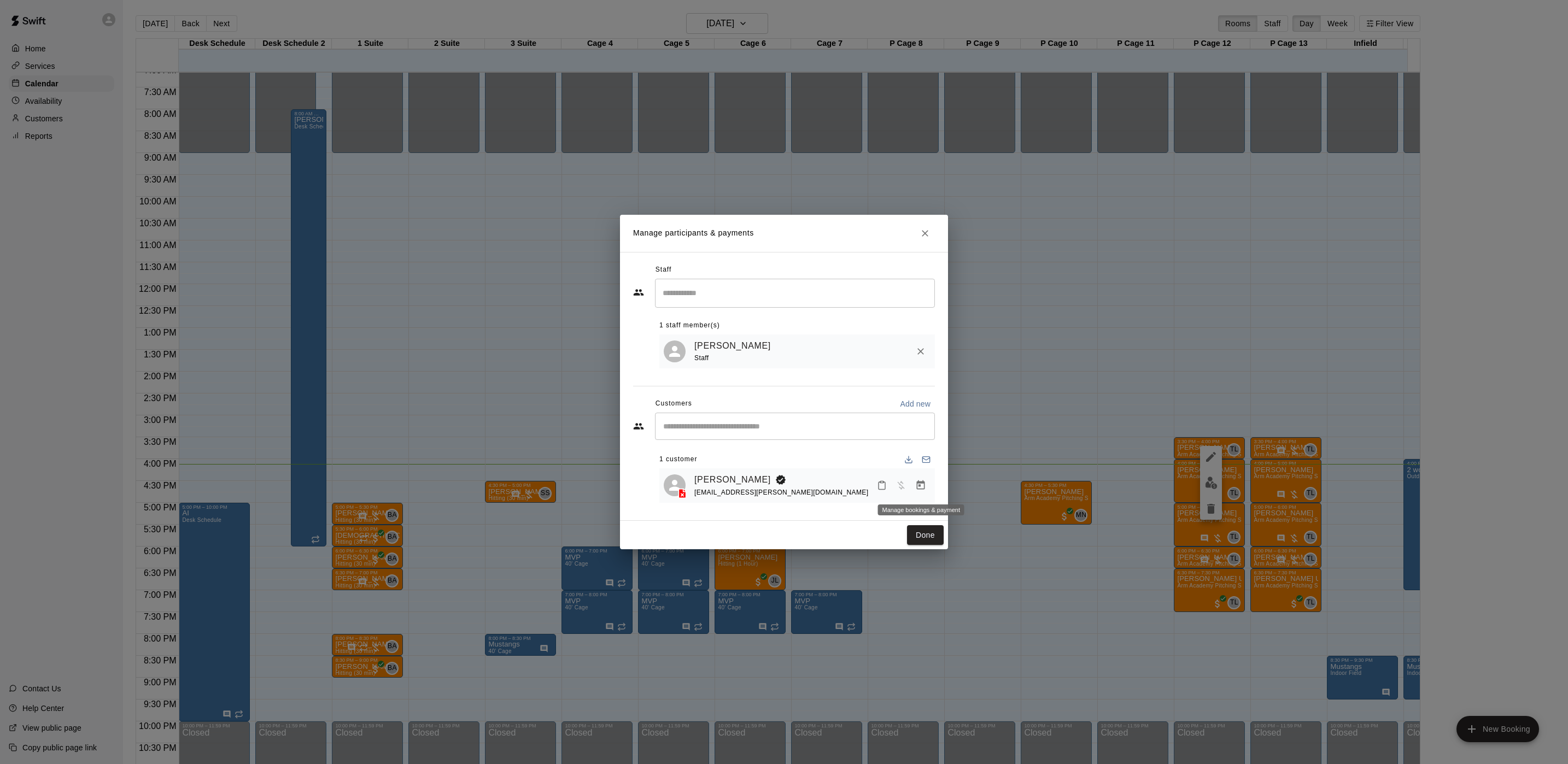
click at [924, 484] on icon "Manage bookings & payment" at bounding box center [921, 485] width 8 height 10
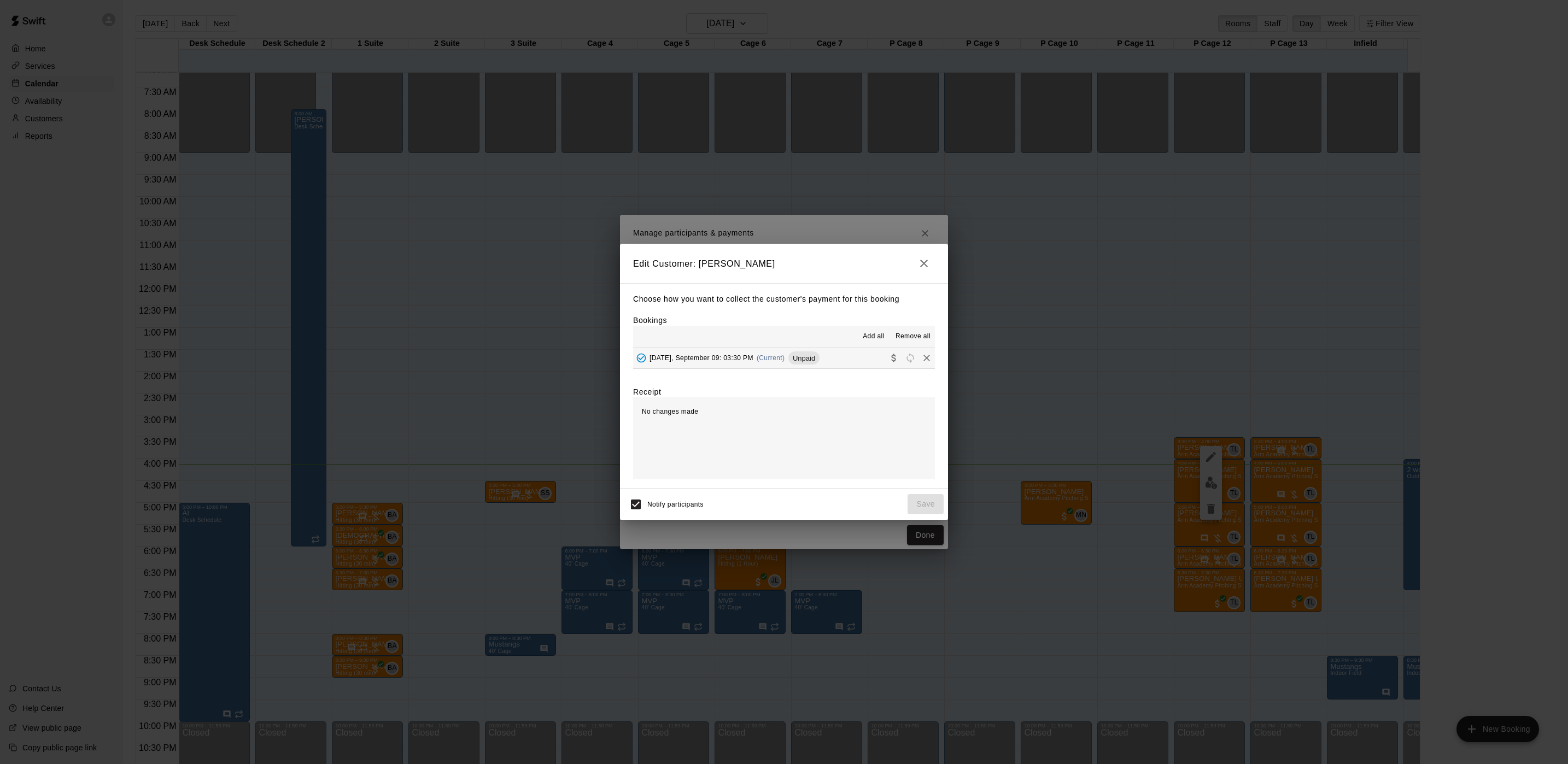
click at [766, 362] on div "Tuesday, September 09: 03:30 PM (Current) Unpaid" at bounding box center [726, 358] width 187 height 16
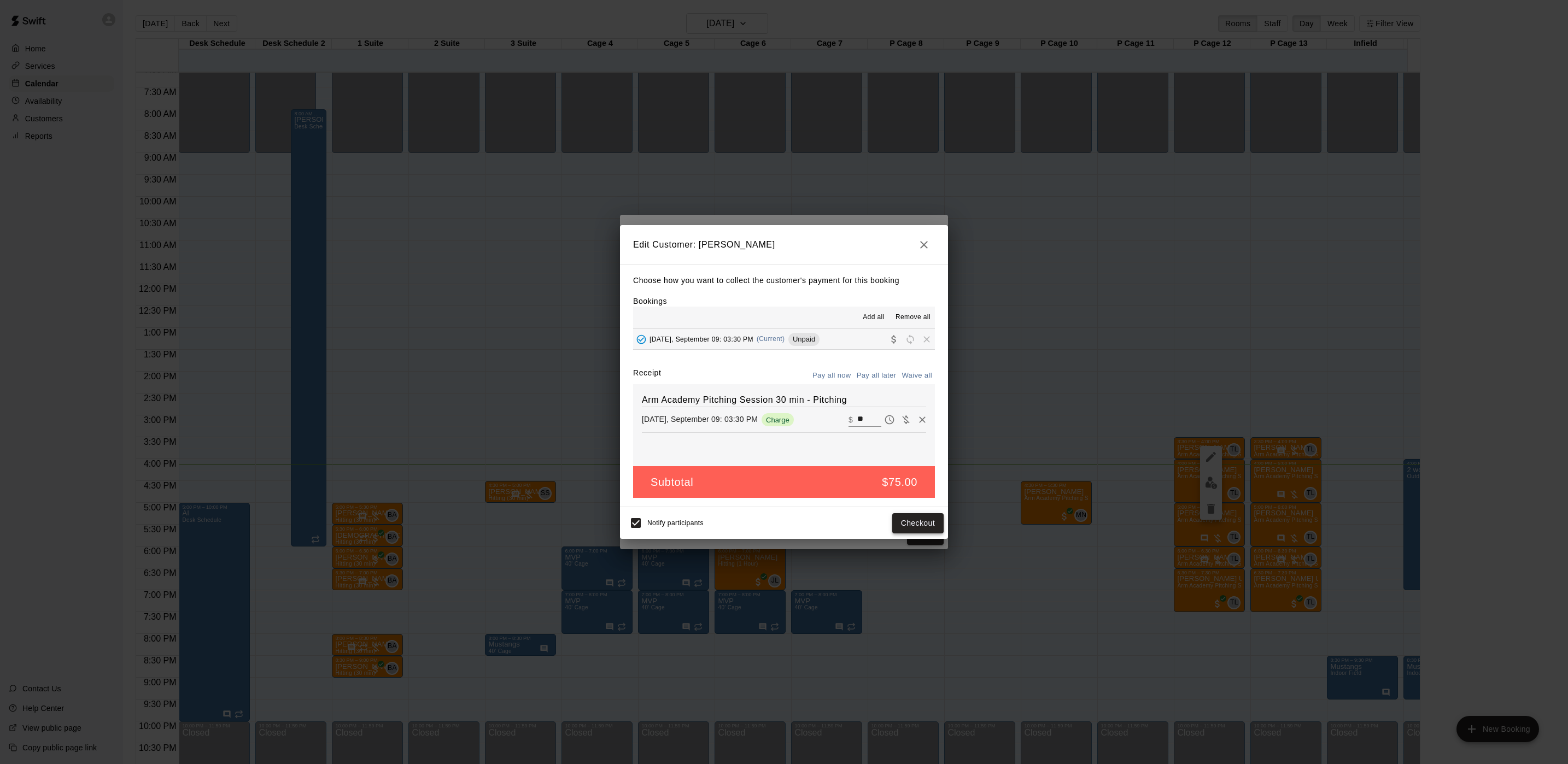
click at [937, 520] on button "Checkout" at bounding box center [918, 523] width 52 height 20
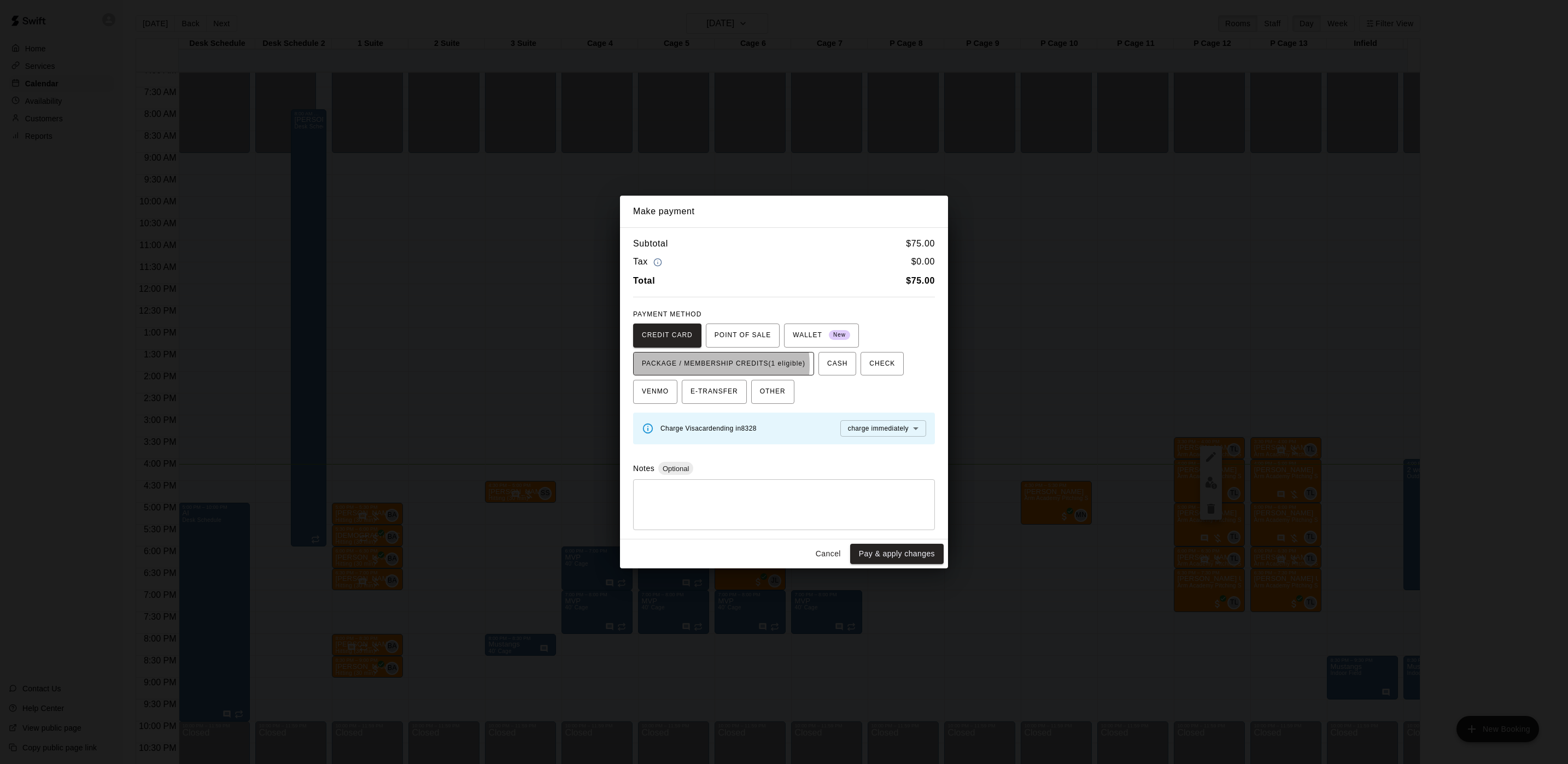
click at [709, 365] on span "PACKAGE / MEMBERSHIP CREDITS (1 eligible)" at bounding box center [723, 364] width 163 height 18
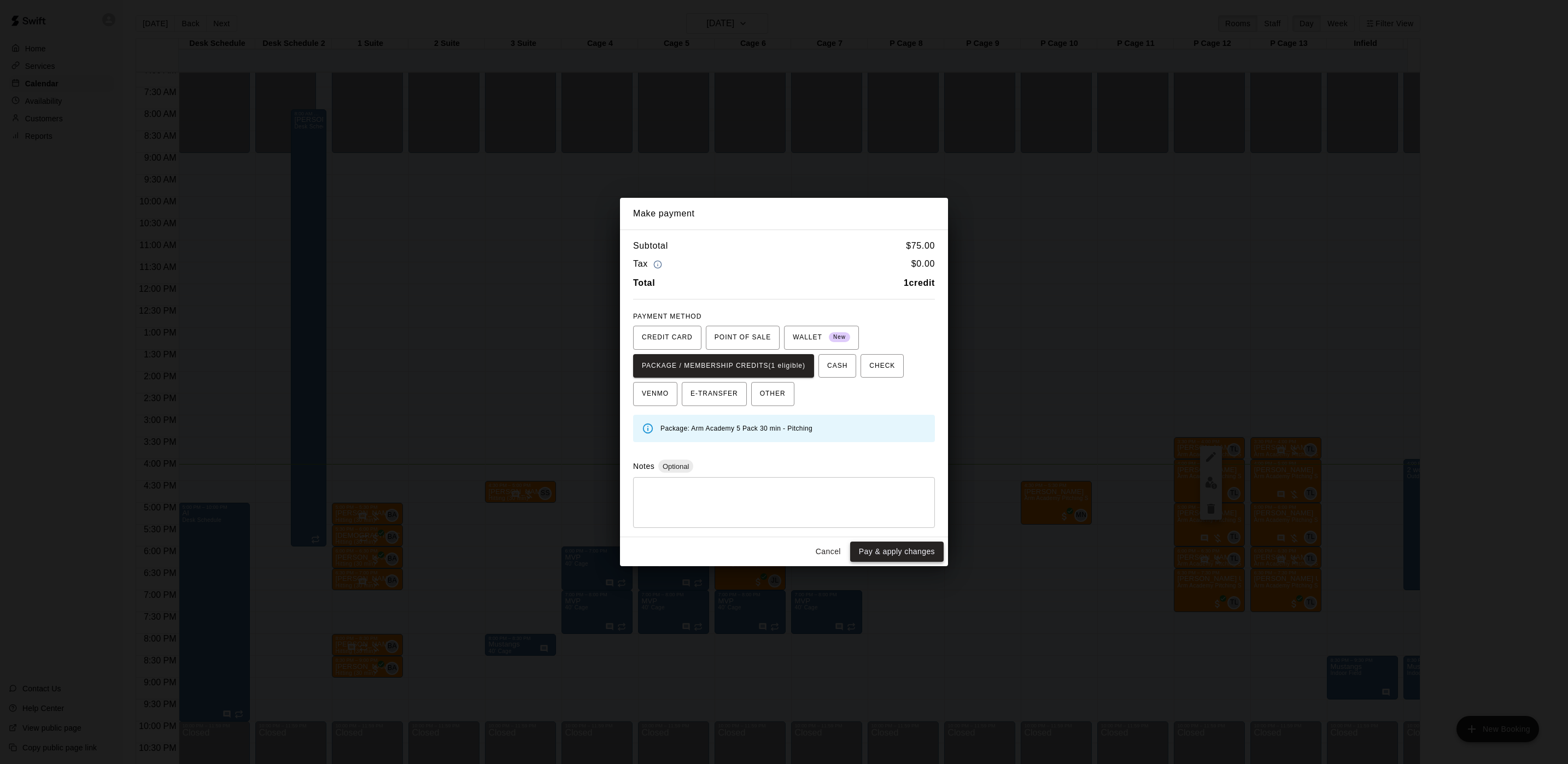
click at [908, 552] on button "Pay & apply changes" at bounding box center [897, 551] width 93 height 20
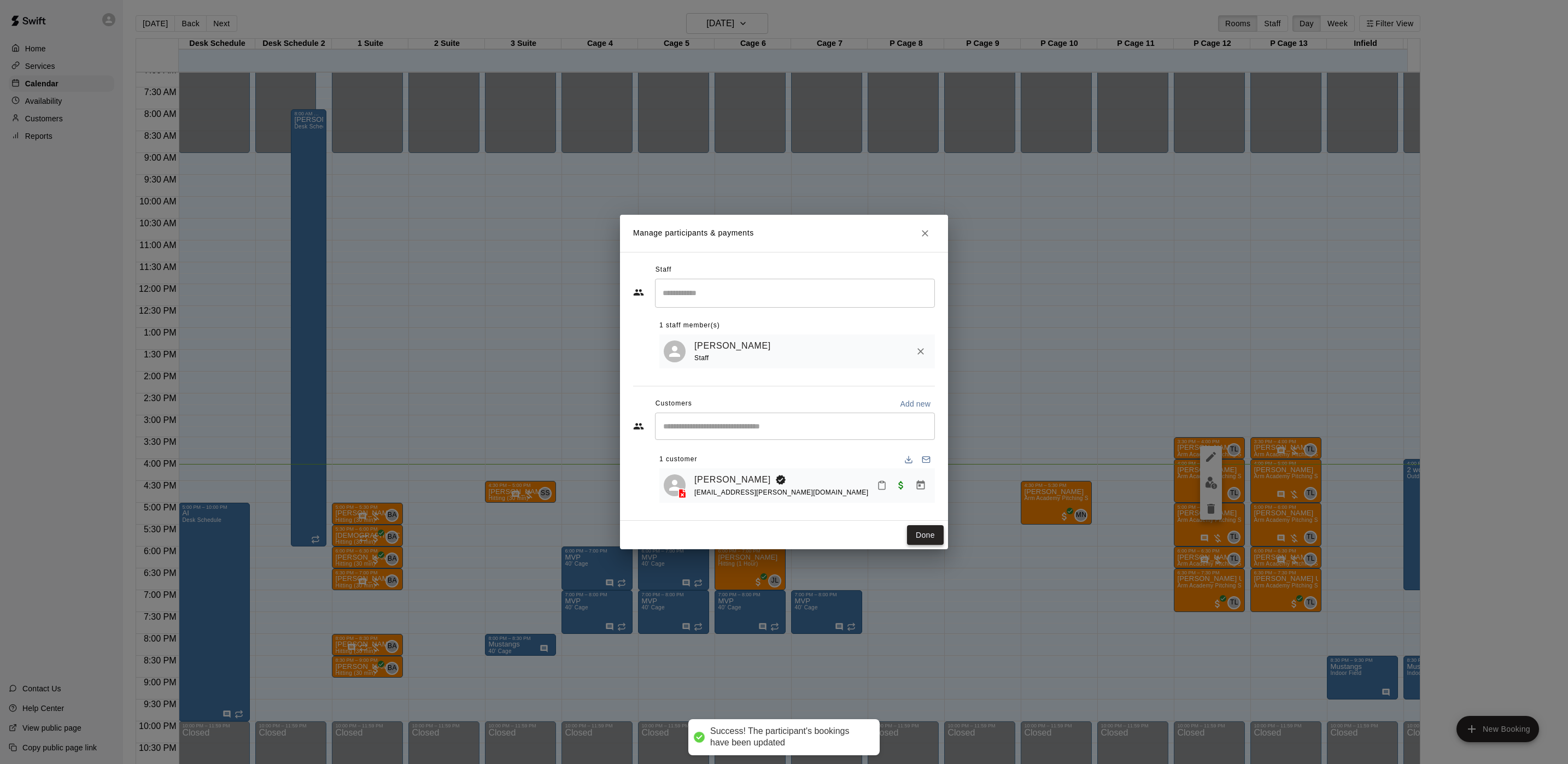
click at [919, 532] on button "Done" at bounding box center [925, 535] width 36 height 20
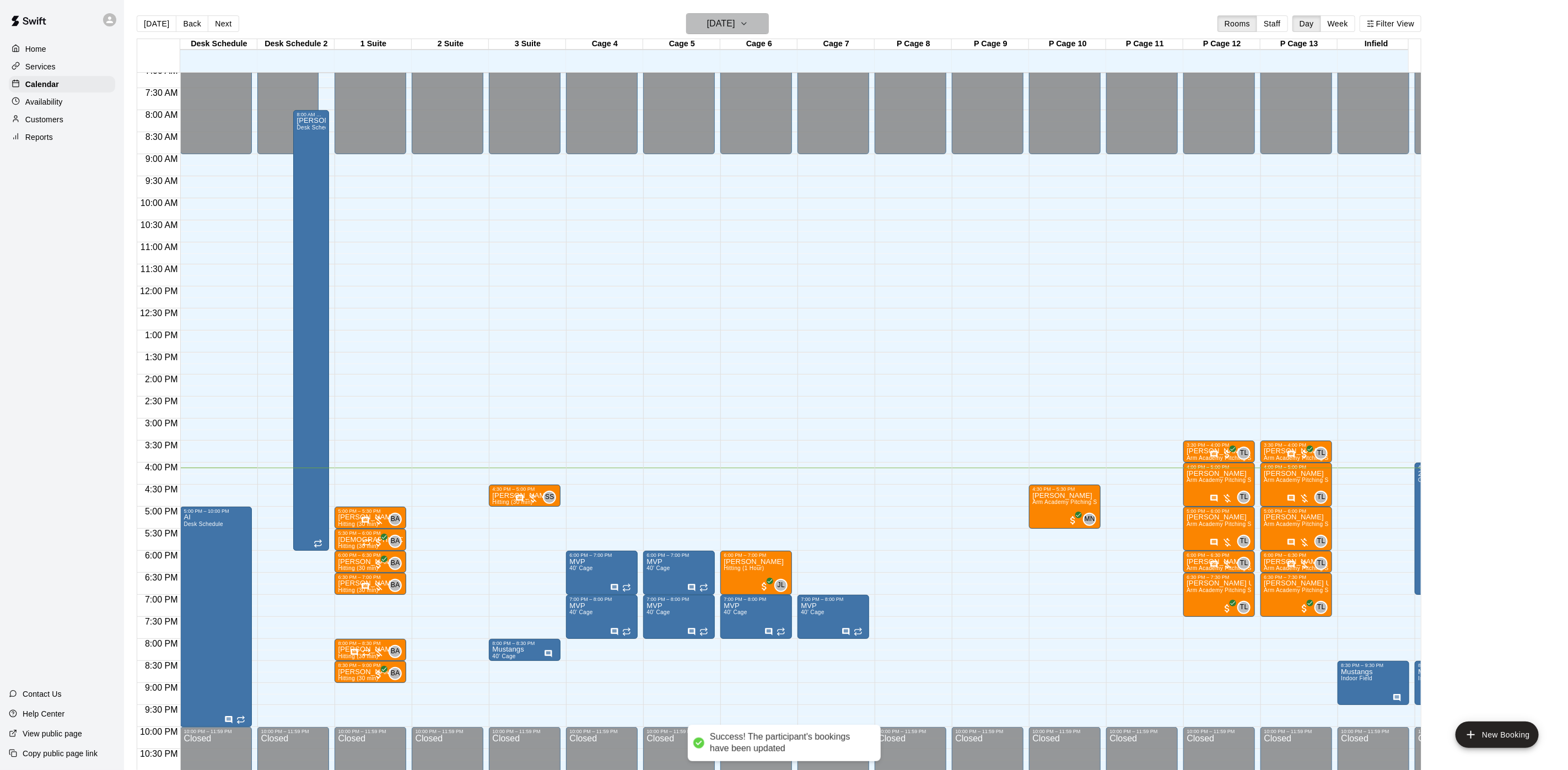
click at [707, 25] on h6 "[DATE]" at bounding box center [721, 24] width 28 height 15
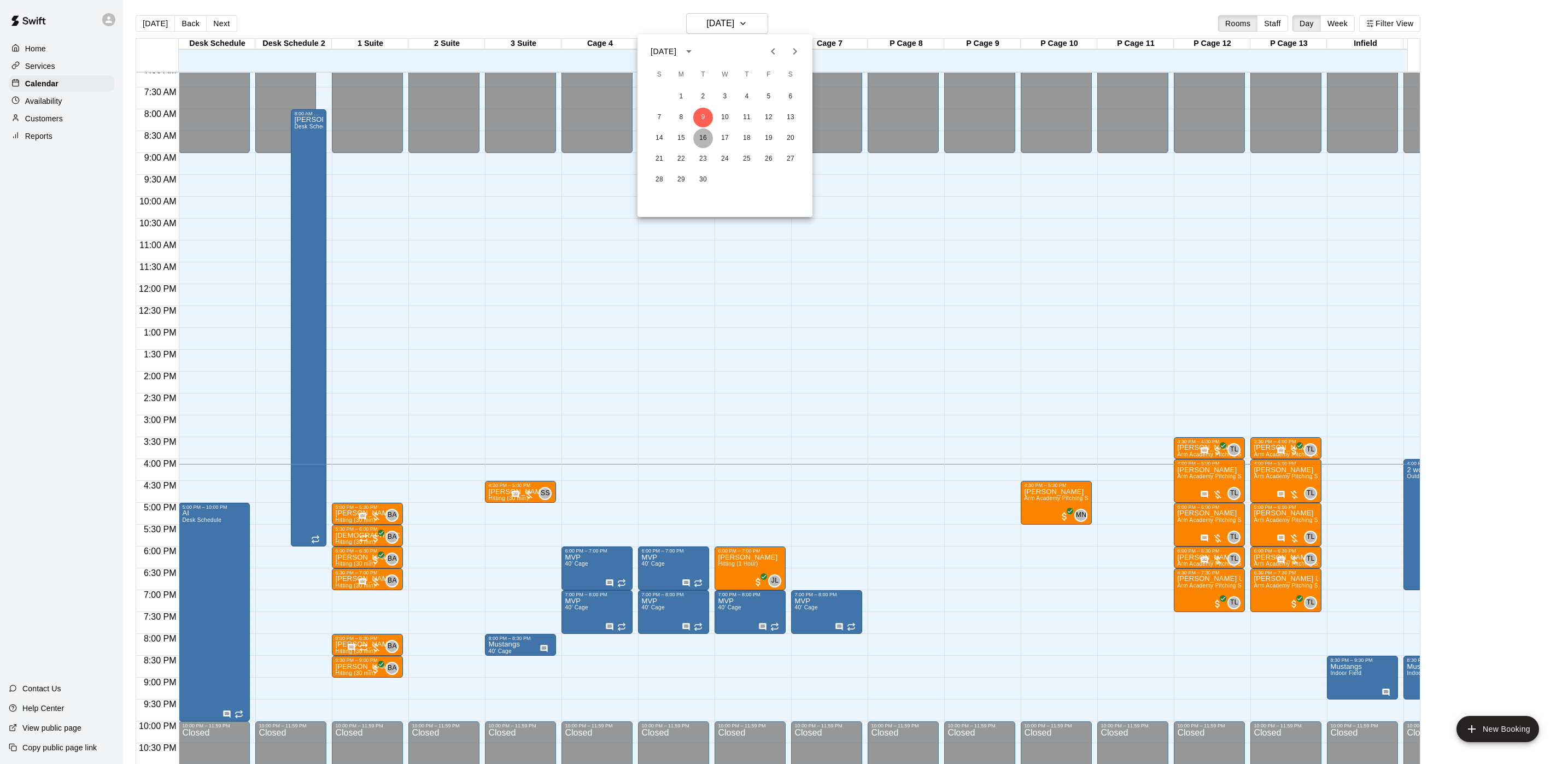
click at [710, 135] on button "16" at bounding box center [703, 138] width 19 height 19
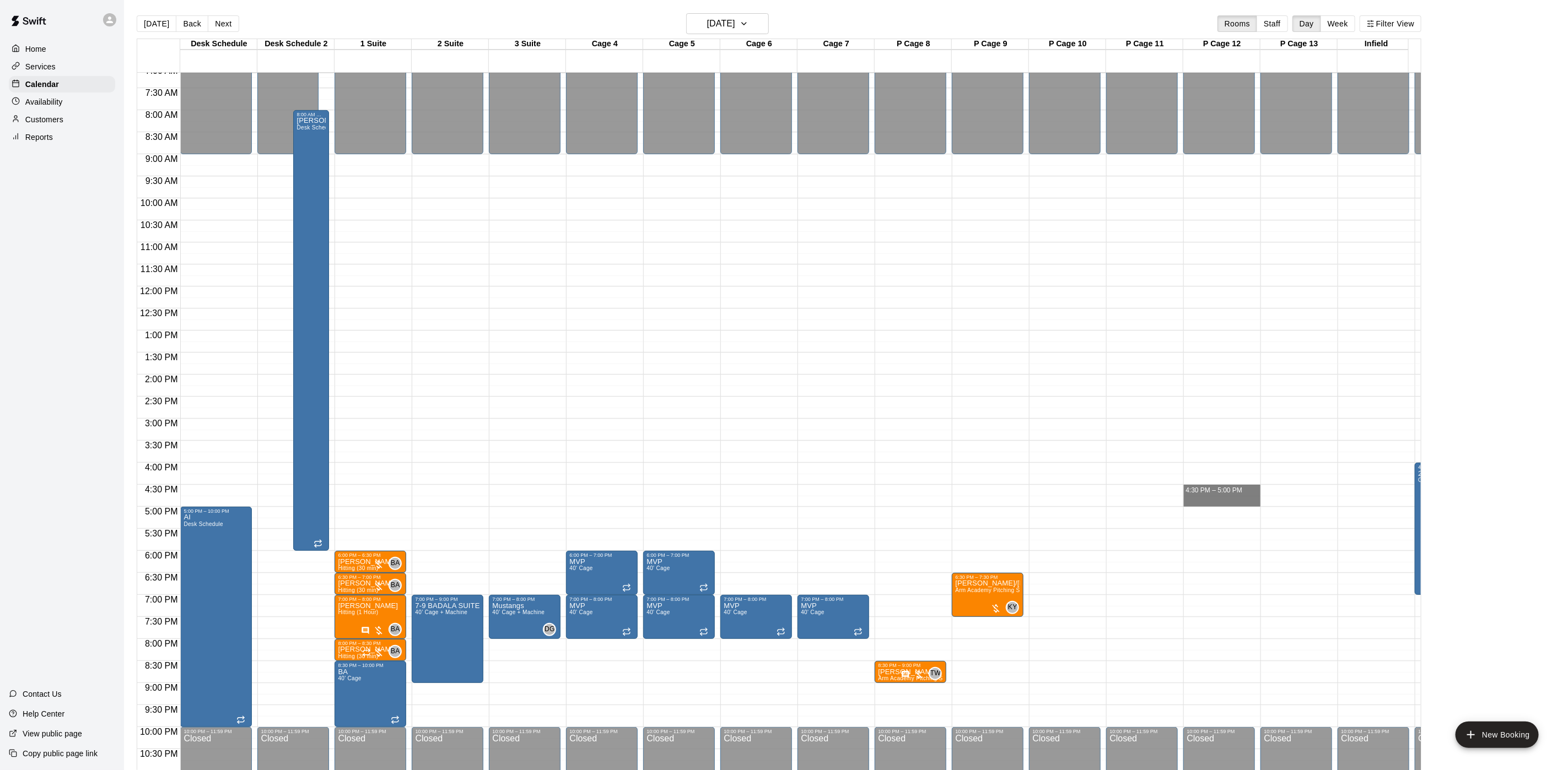
drag, startPoint x: 1205, startPoint y: 490, endPoint x: 1205, endPoint y: 498, distance: 8.0
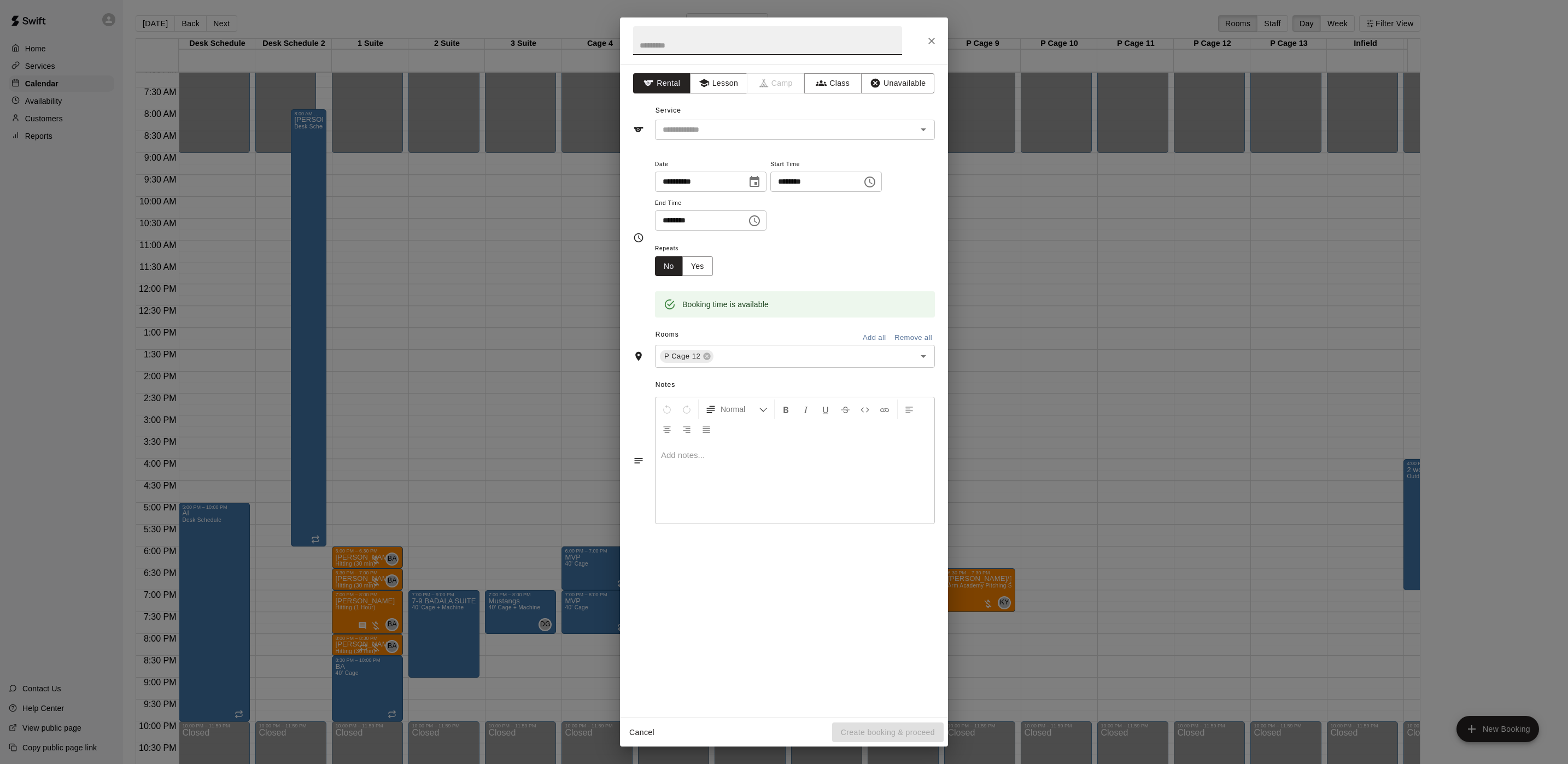
click at [801, 182] on input "********" at bounding box center [813, 181] width 85 height 20
type input "********"
click at [666, 222] on input "********" at bounding box center [697, 220] width 85 height 20
type input "********"
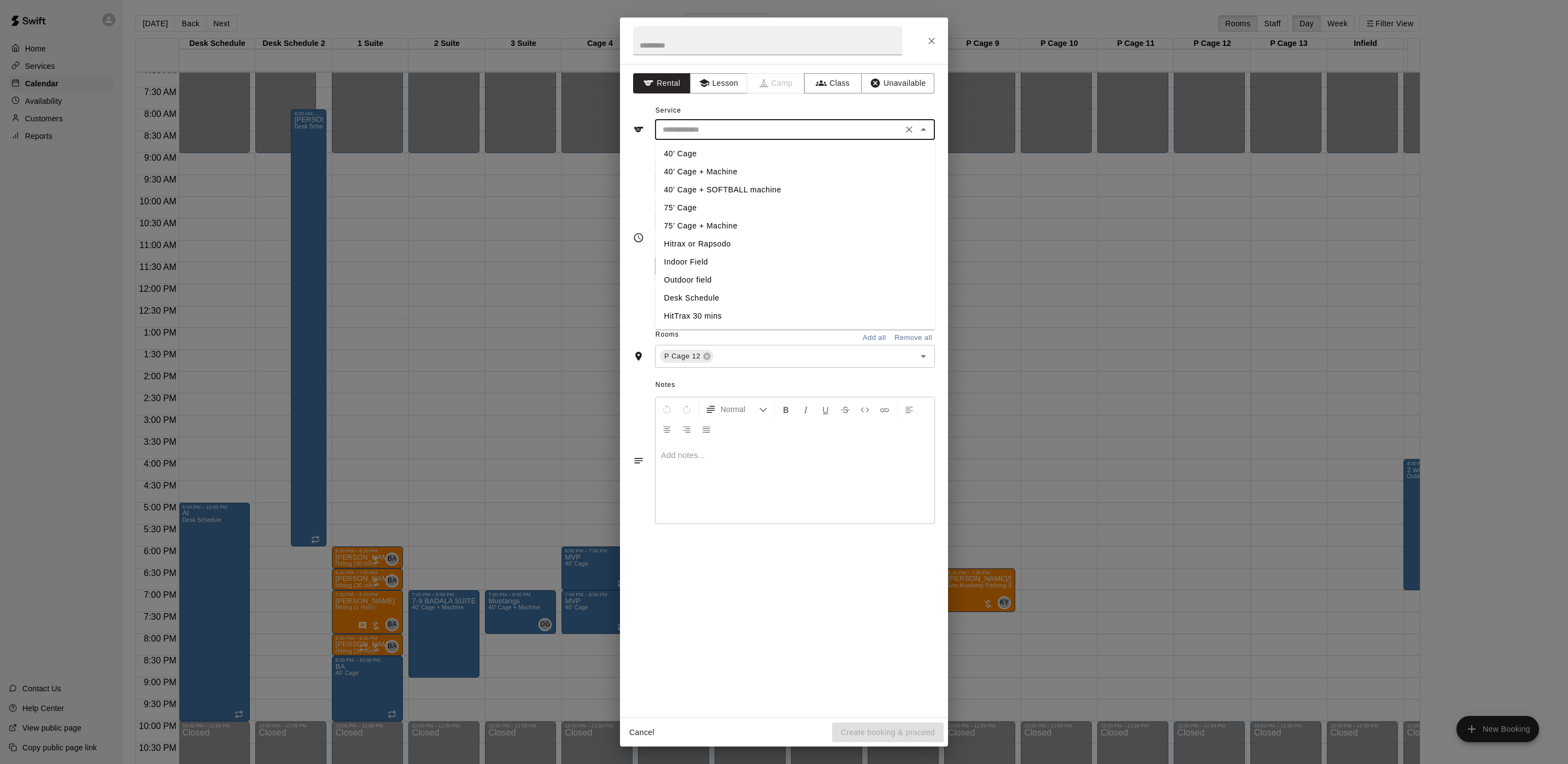
drag, startPoint x: 701, startPoint y: 123, endPoint x: 701, endPoint y: 138, distance: 15.0
click at [701, 131] on input "text" at bounding box center [778, 130] width 241 height 14
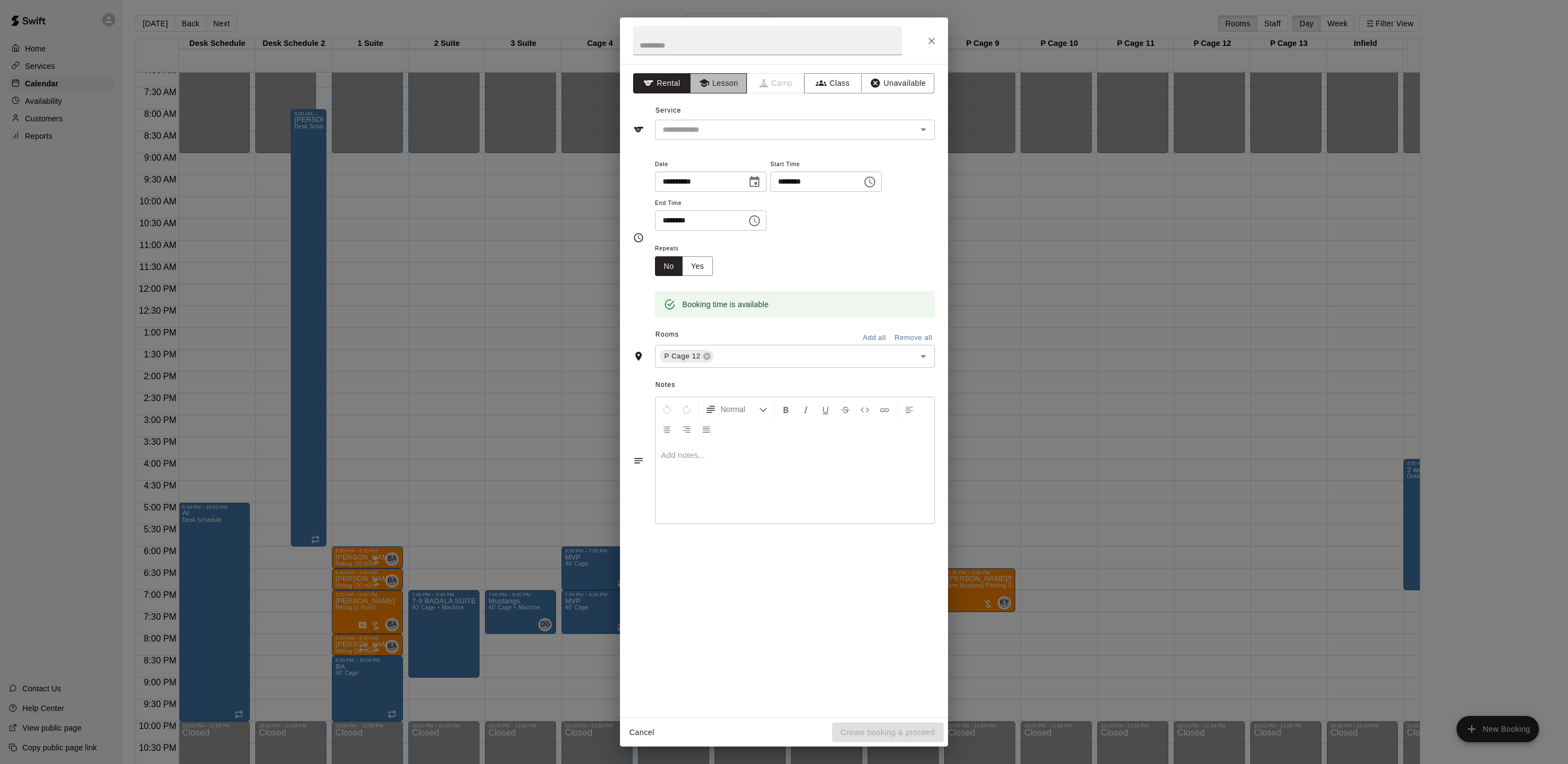
click at [726, 92] on button "Lesson" at bounding box center [718, 83] width 57 height 20
click at [706, 125] on input "text" at bounding box center [778, 130] width 241 height 14
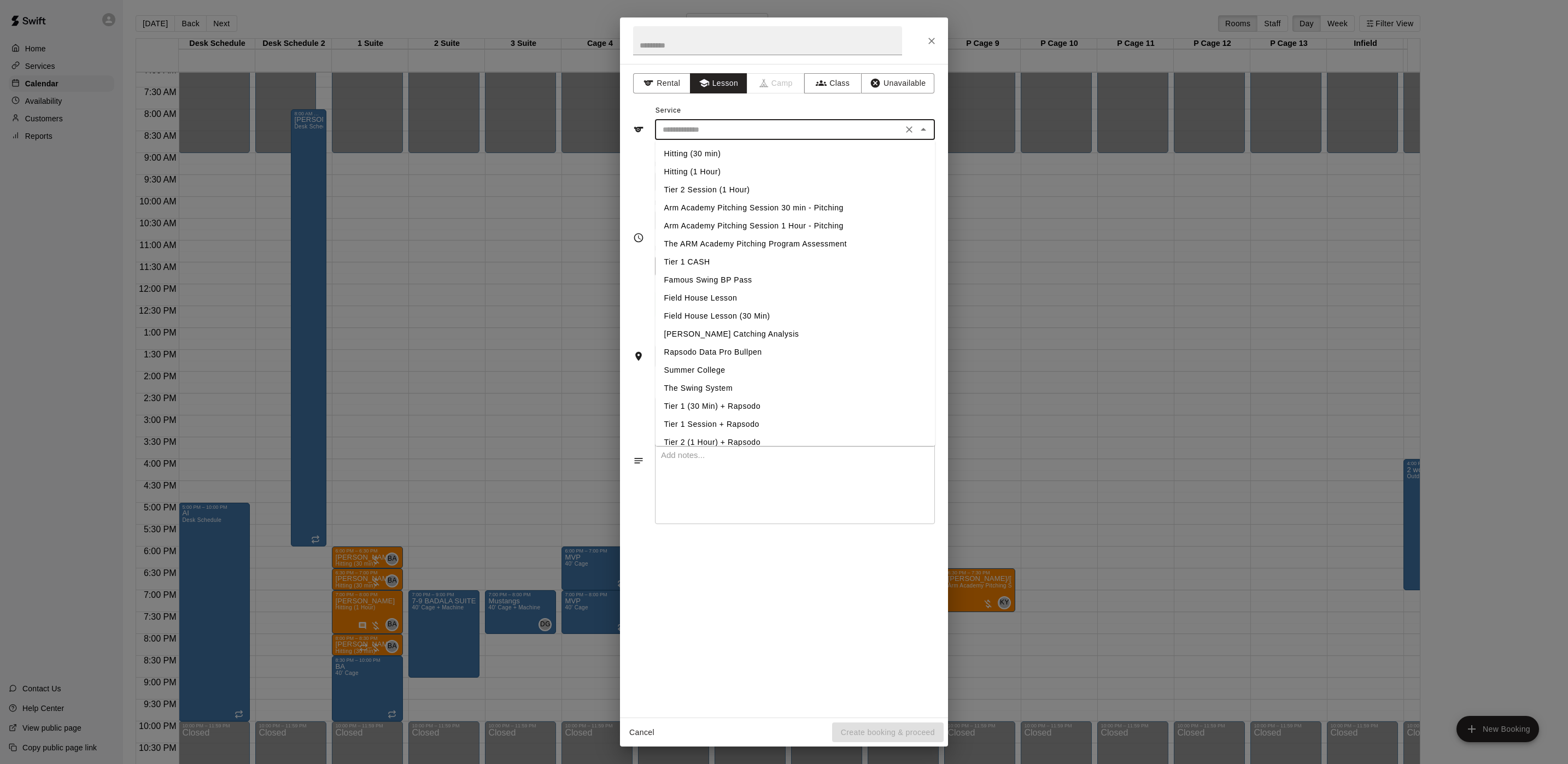
click at [726, 209] on li "Arm Academy Pitching Session 30 min - Pitching" at bounding box center [796, 208] width 280 height 18
type input "**********"
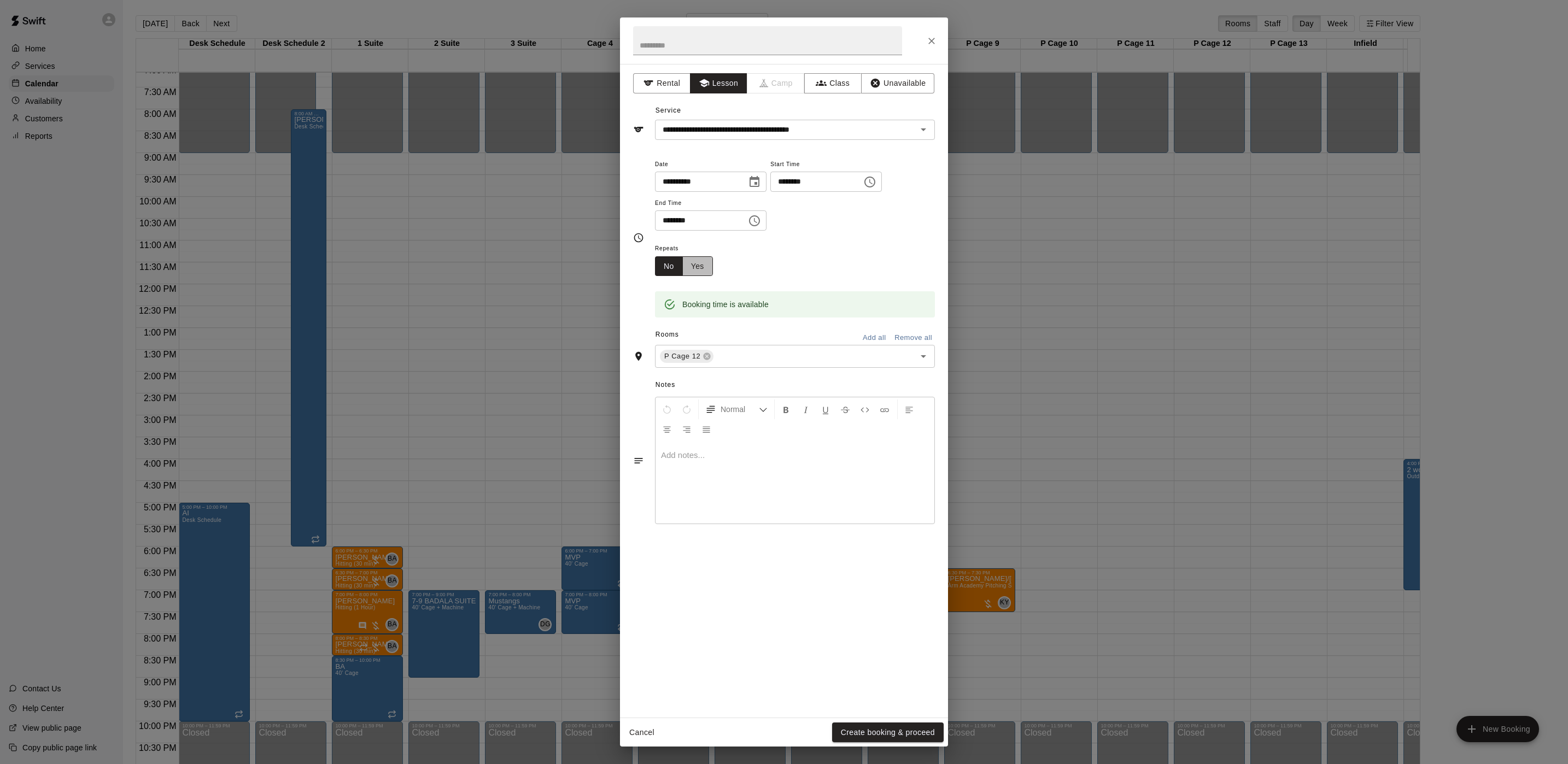
click at [710, 266] on button "Yes" at bounding box center [697, 266] width 31 height 20
click at [755, 262] on body "Home Services Calendar Availability Customers Reports Contact Us Help Center Vi…" at bounding box center [784, 390] width 1568 height 782
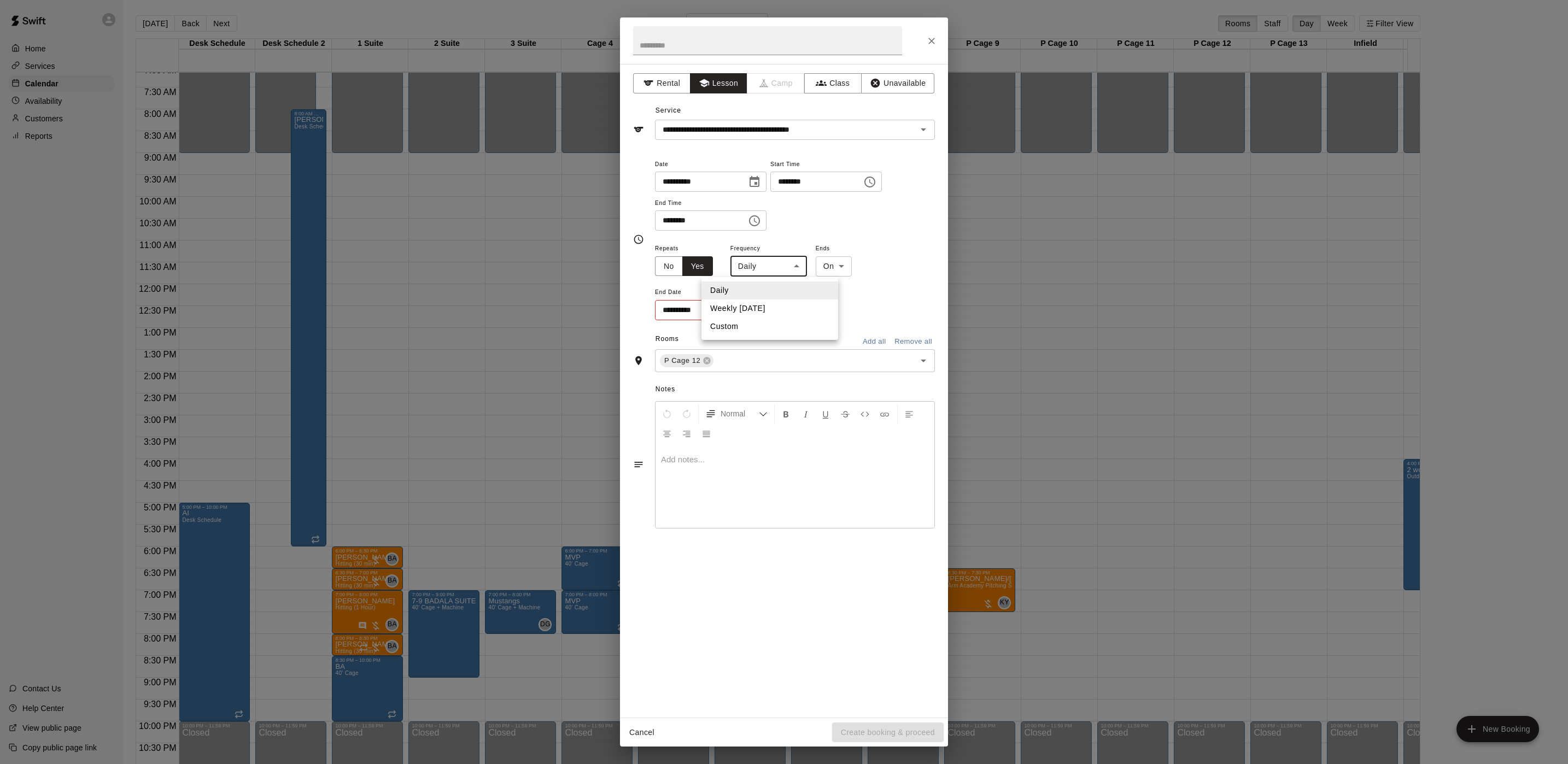
click at [743, 314] on li "Weekly on Tuesday" at bounding box center [770, 308] width 137 height 18
type input "******"
click at [850, 259] on body "Home Services Calendar Availability Customers Reports Contact Us Help Center Vi…" at bounding box center [784, 390] width 1568 height 782
click at [852, 300] on li "After" at bounding box center [852, 308] width 35 height 18
type input "*****"
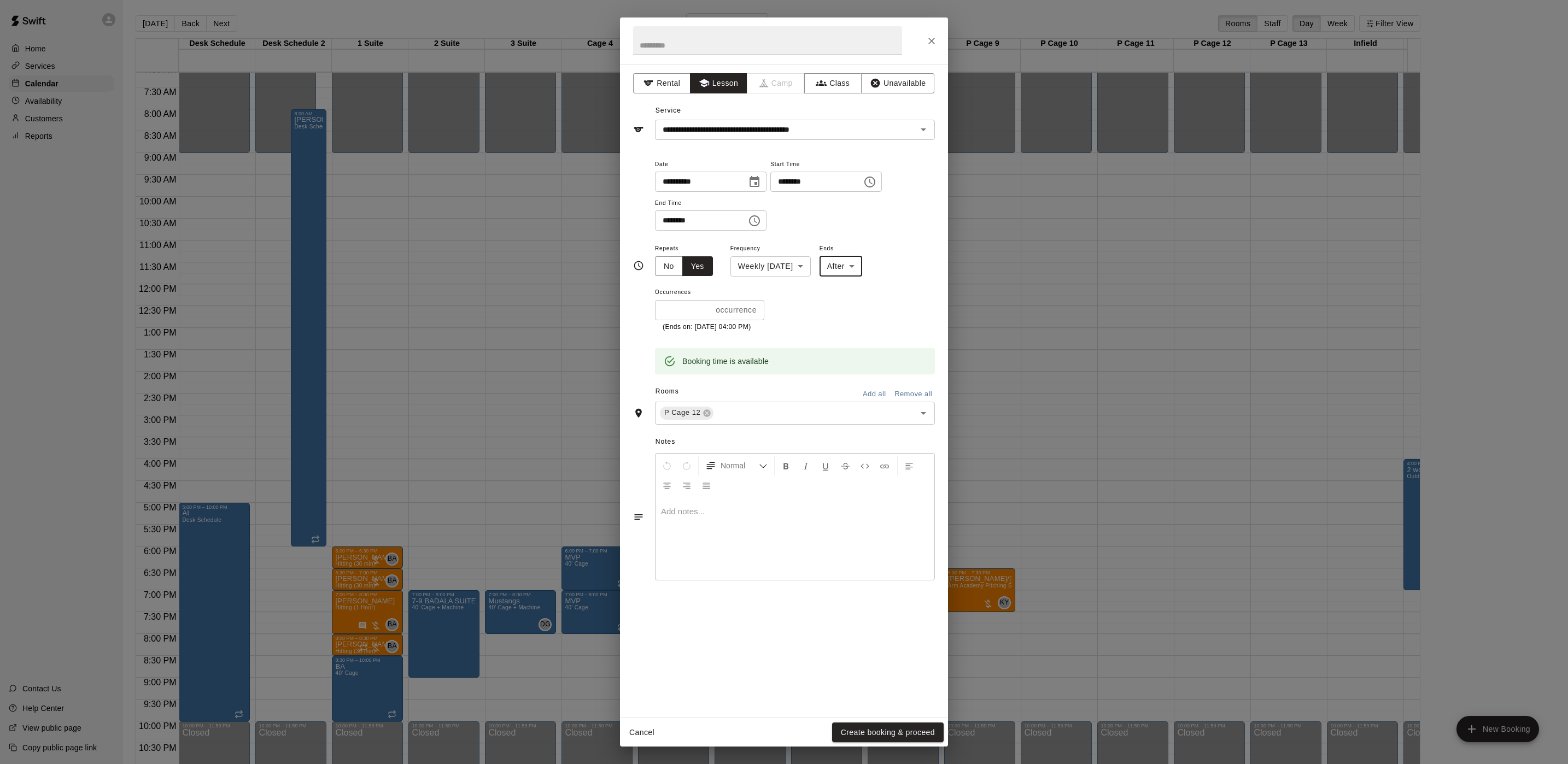
click at [699, 316] on input "*" at bounding box center [683, 310] width 56 height 20
type input "*"
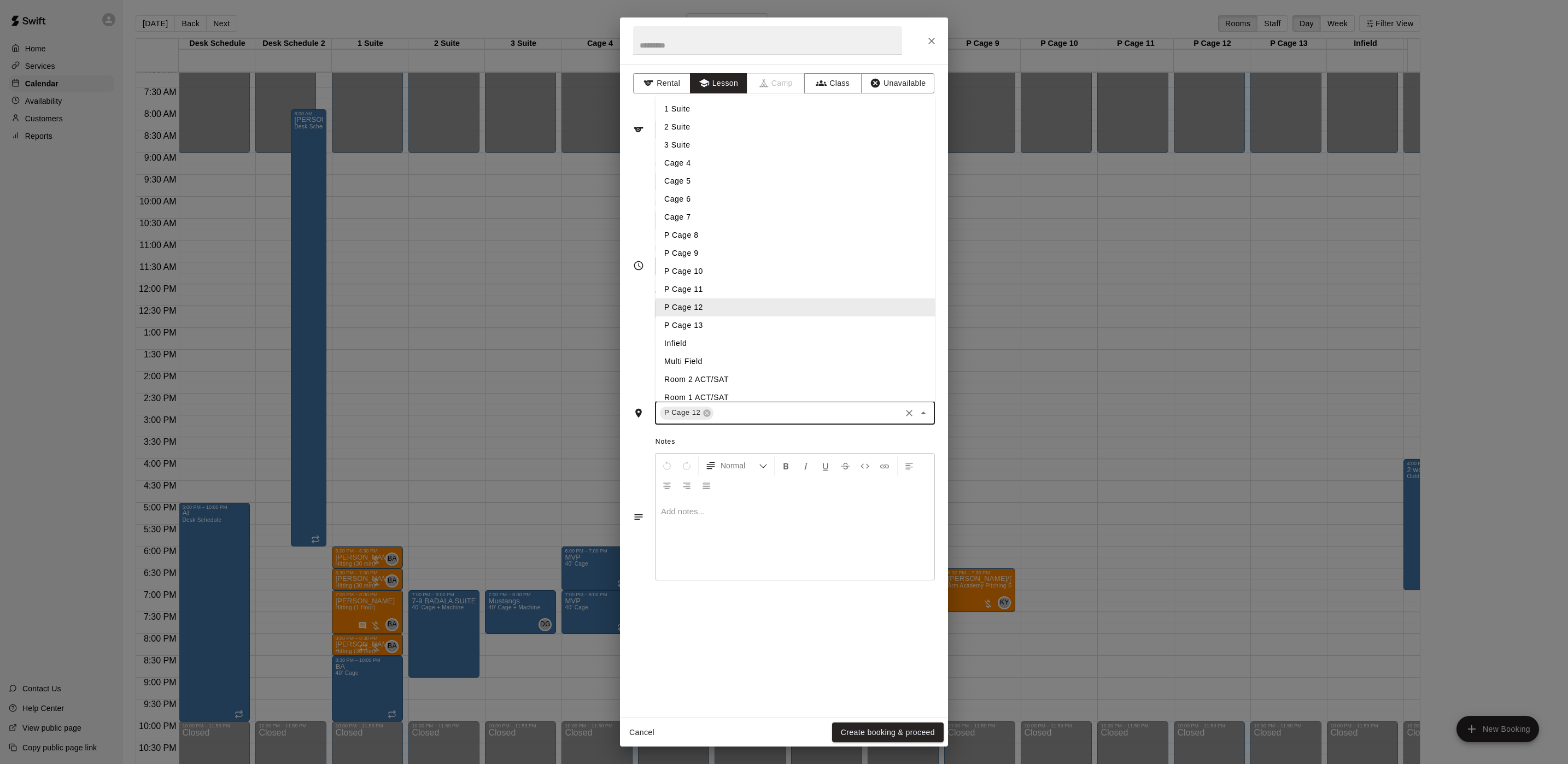
click at [789, 410] on input "text" at bounding box center [807, 412] width 184 height 14
click at [701, 320] on li "P Cage 13" at bounding box center [796, 325] width 280 height 18
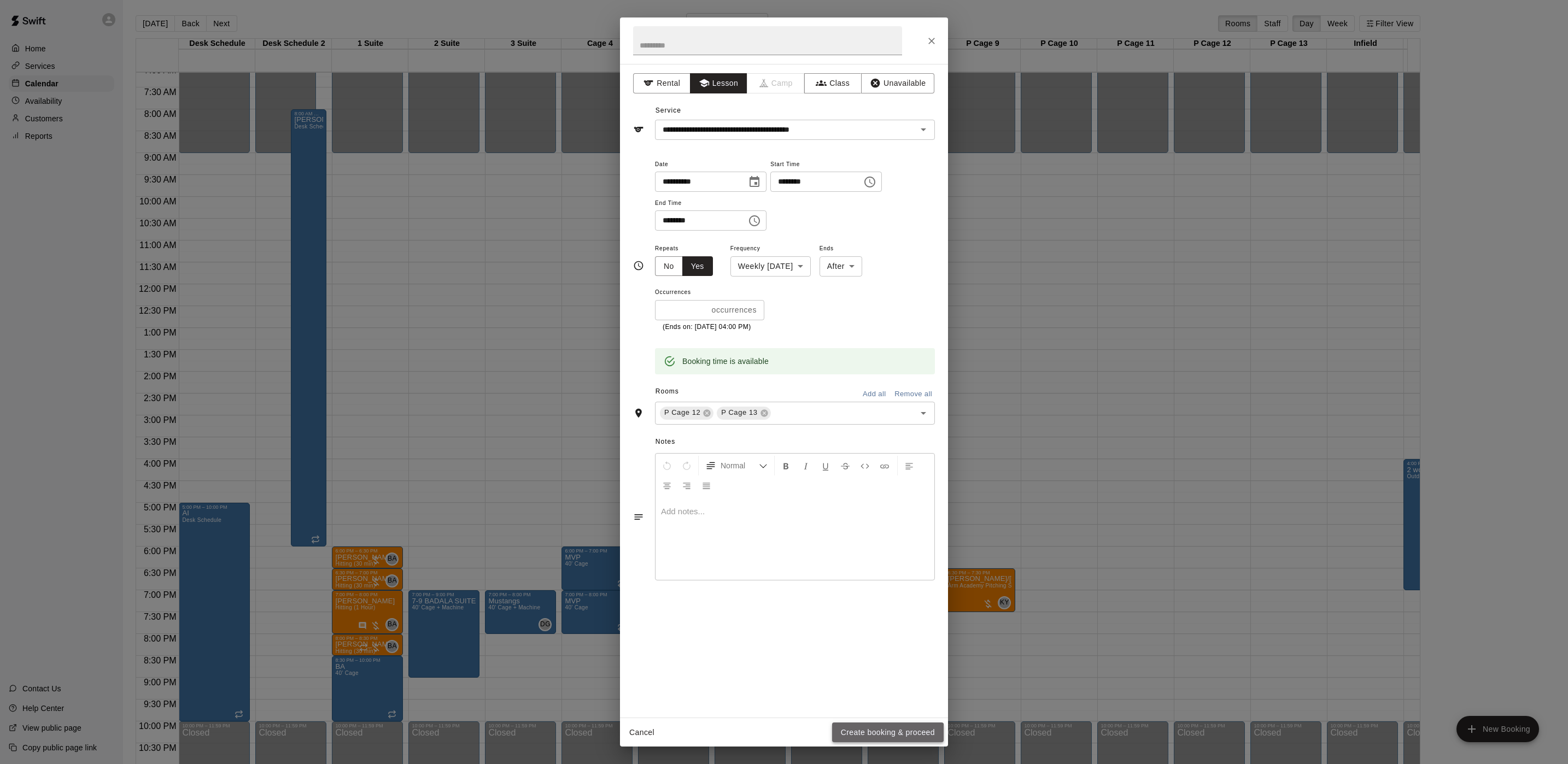
click at [845, 737] on button "Create booking & proceed" at bounding box center [887, 733] width 112 height 20
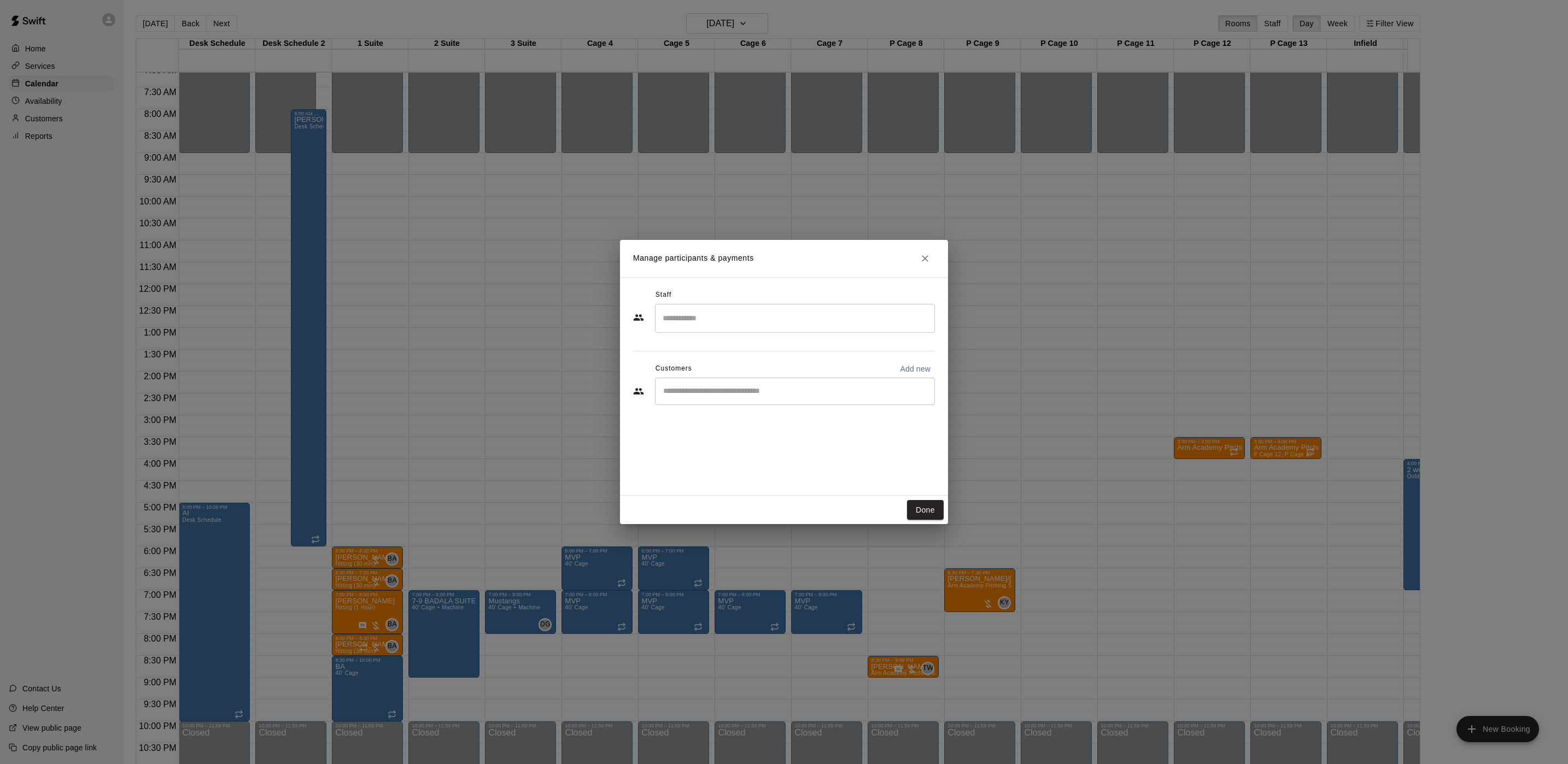
click at [712, 398] on div "​" at bounding box center [795, 391] width 280 height 27
type input "*****"
click at [743, 423] on div "Wyatt Wagner dara.eisenberg@gmail.com" at bounding box center [773, 423] width 174 height 23
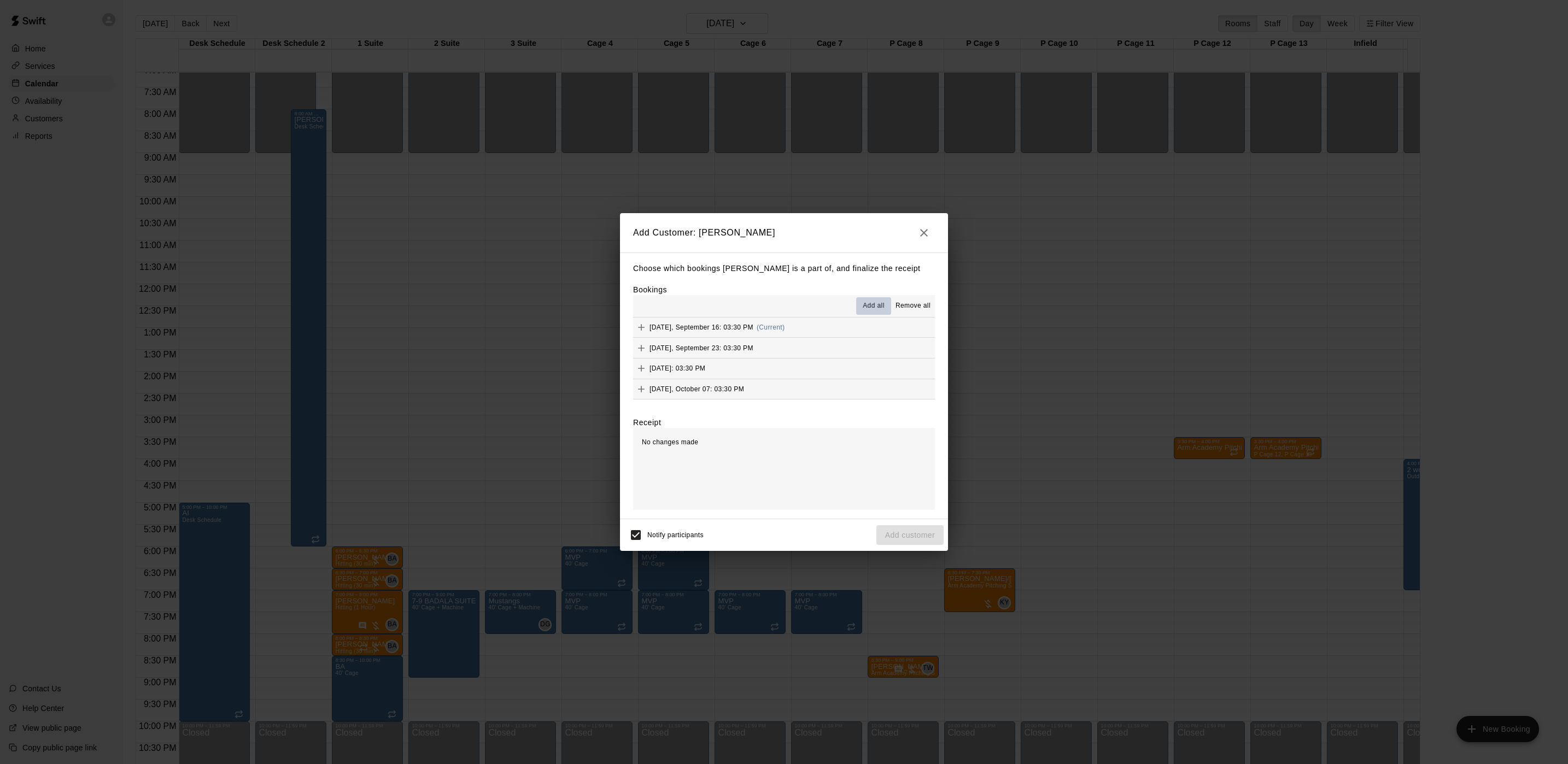
click at [858, 304] on button "Add all" at bounding box center [873, 306] width 35 height 18
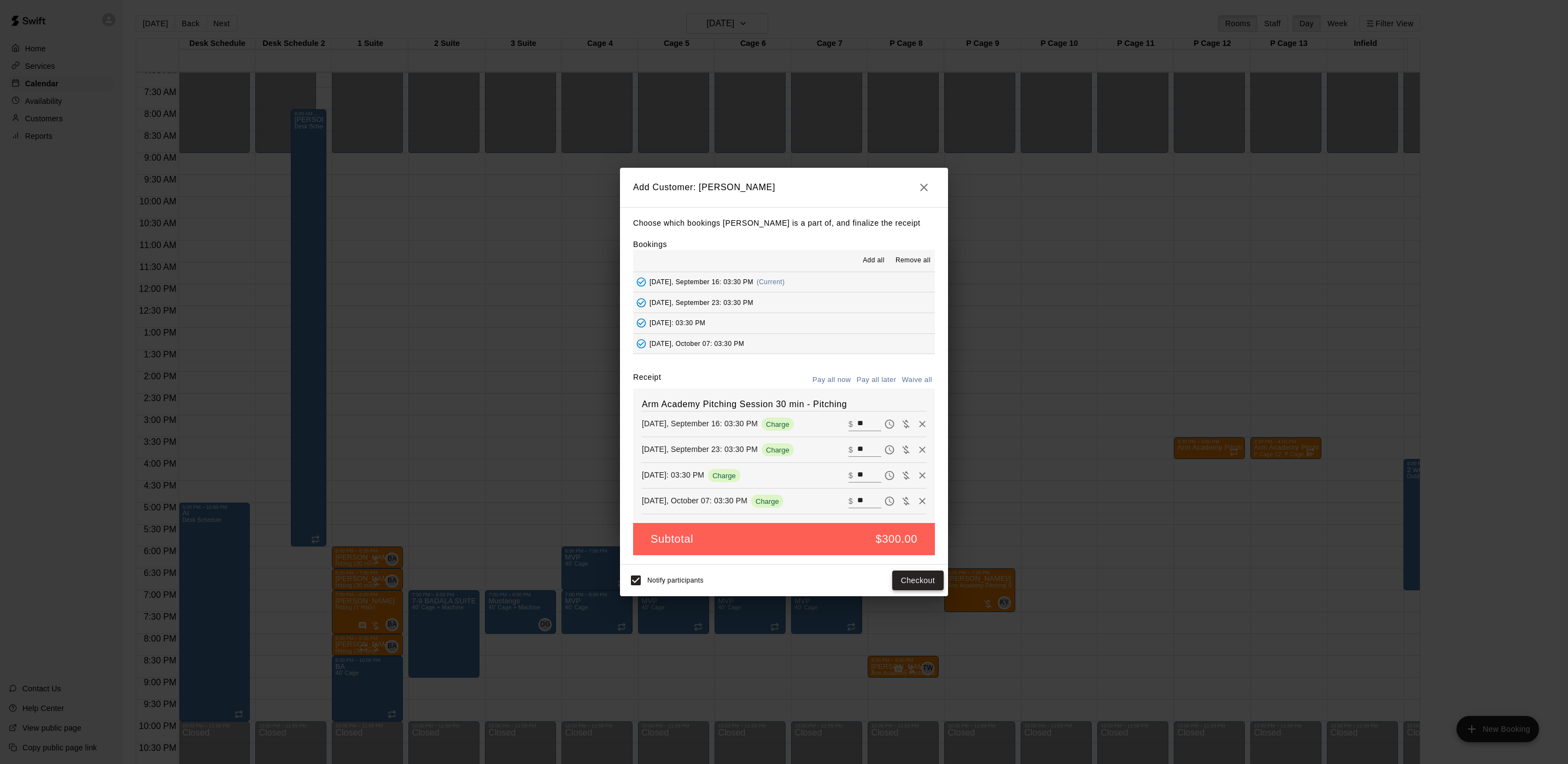
click at [925, 576] on button "Checkout" at bounding box center [918, 580] width 52 height 20
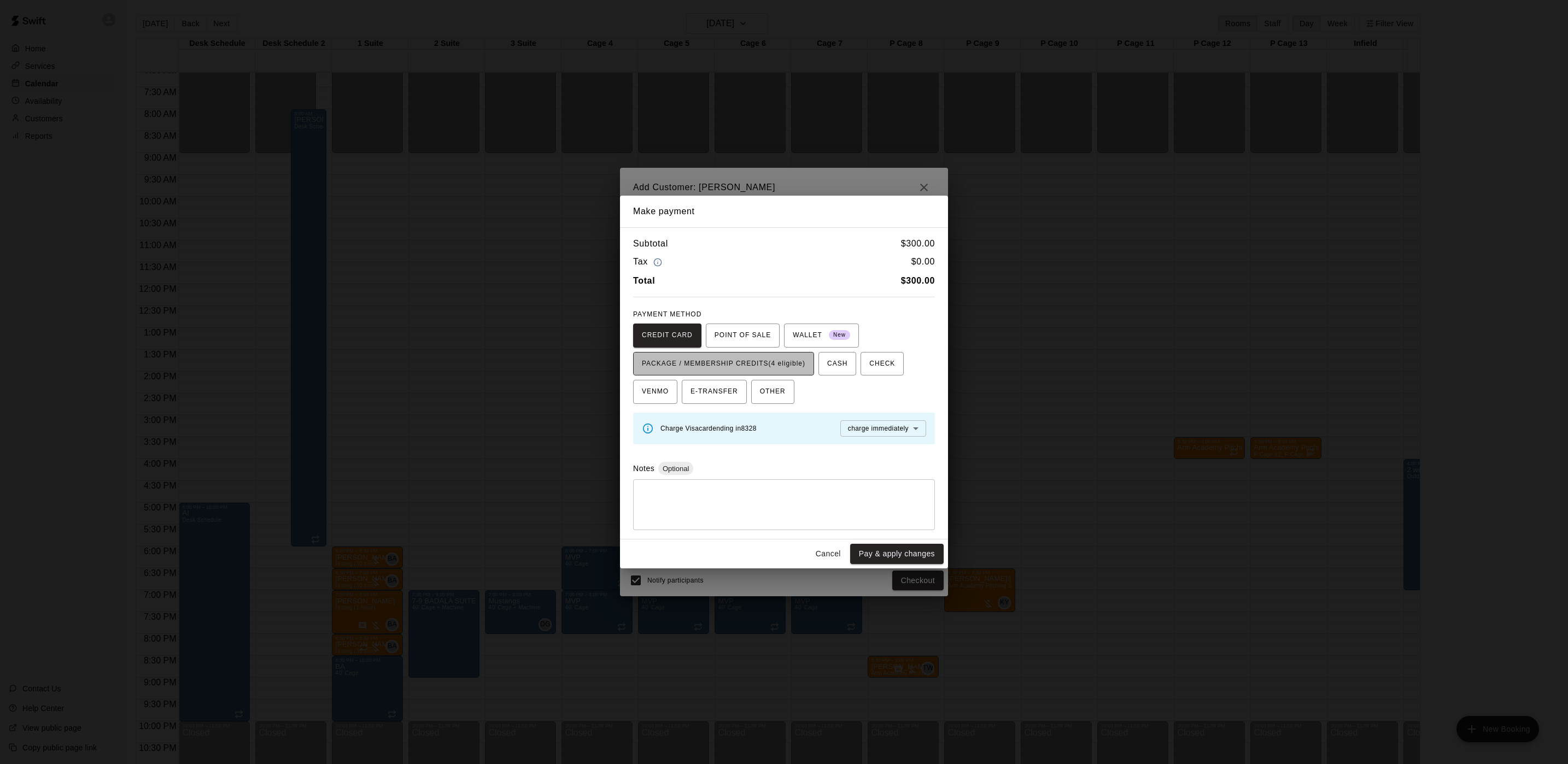
click at [770, 365] on span "PACKAGE / MEMBERSHIP CREDITS (4 eligible)" at bounding box center [723, 364] width 163 height 18
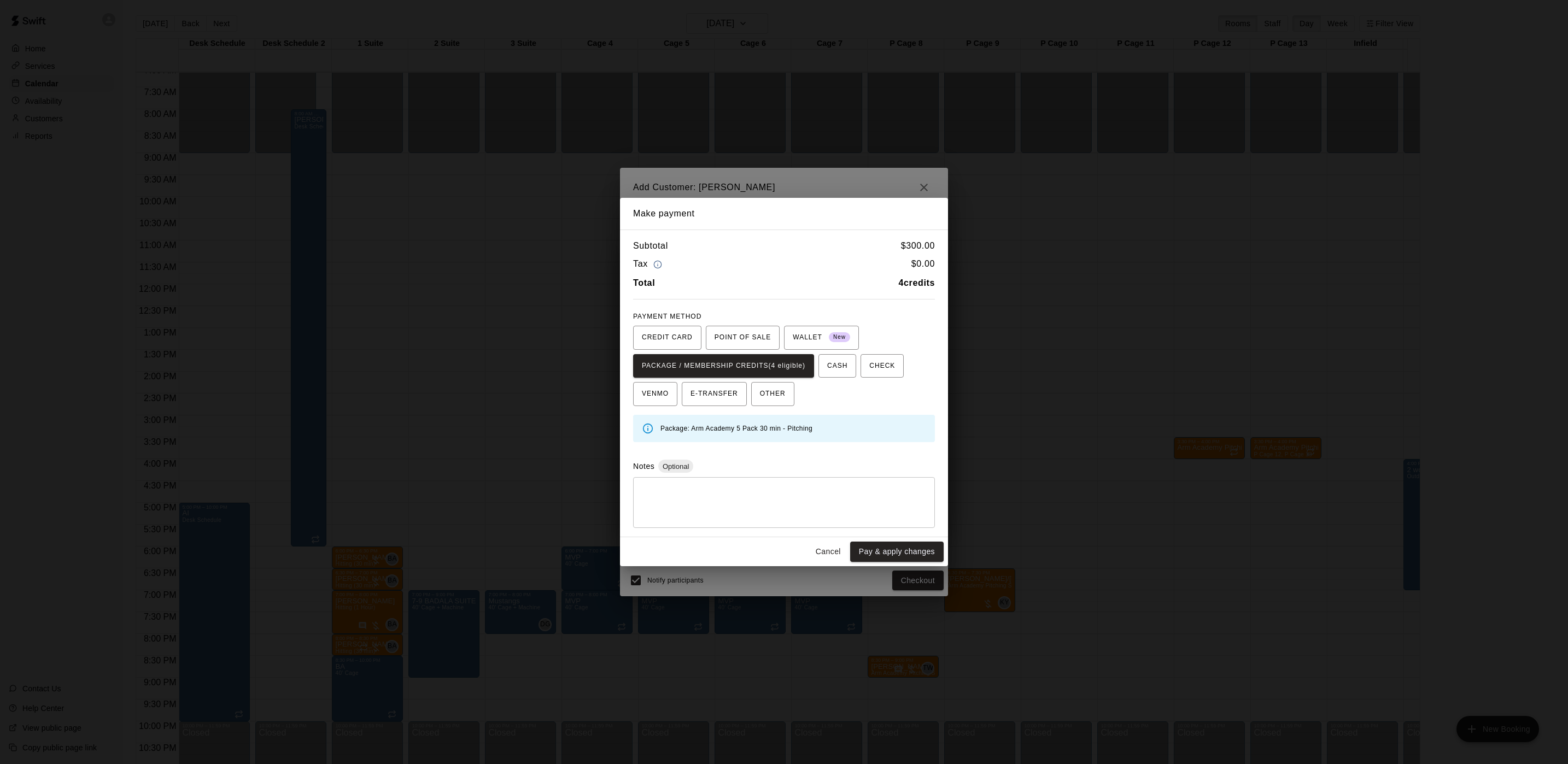
click at [809, 189] on div "Make payment Subtotal $ 300.00 Tax $ 0.00 Total 4 credits PAYMENT METHOD CREDIT…" at bounding box center [784, 382] width 1568 height 764
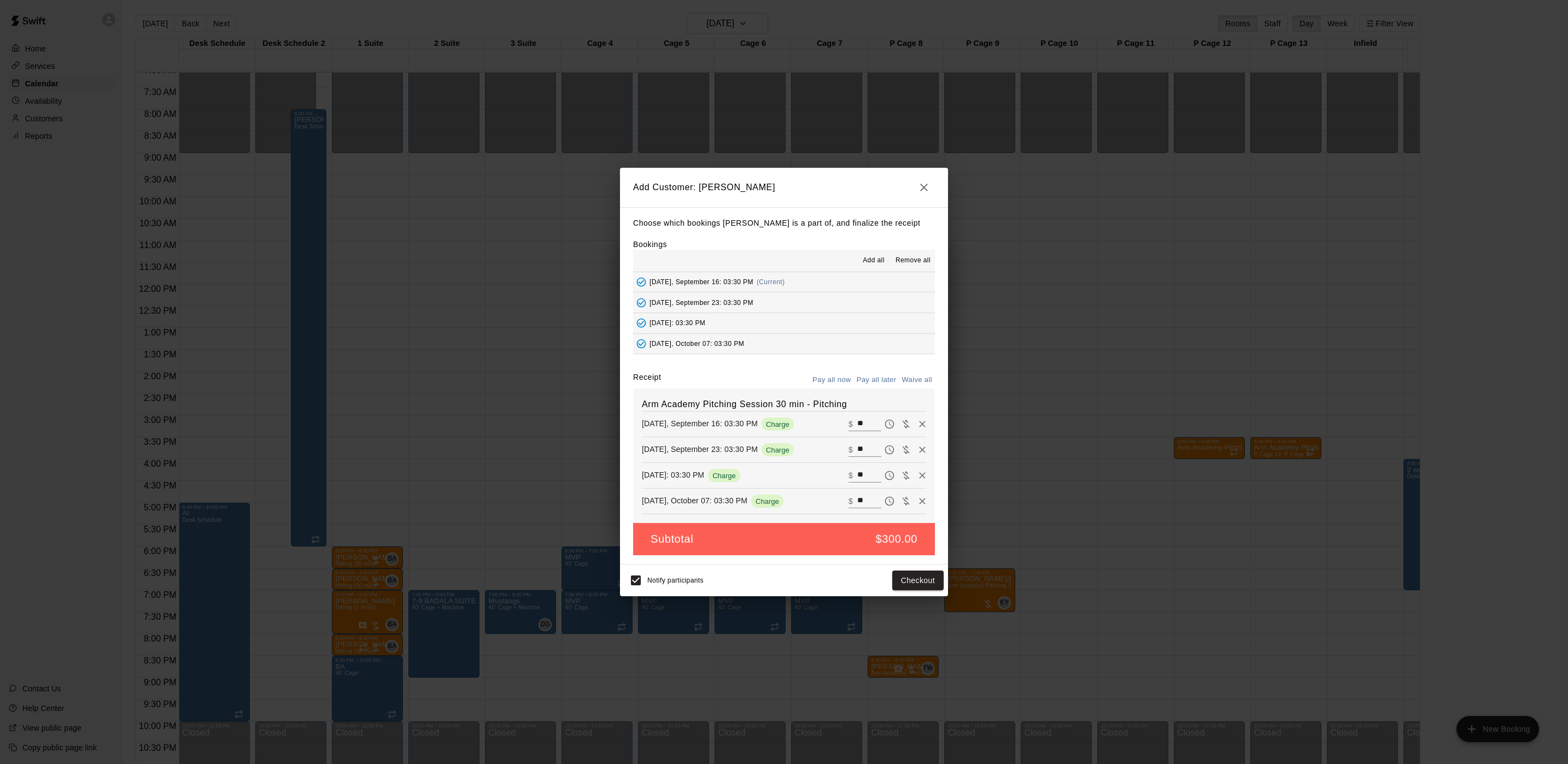
click at [879, 379] on button "Pay all later" at bounding box center [877, 380] width 45 height 17
click at [914, 581] on button "Add customer" at bounding box center [910, 580] width 68 height 20
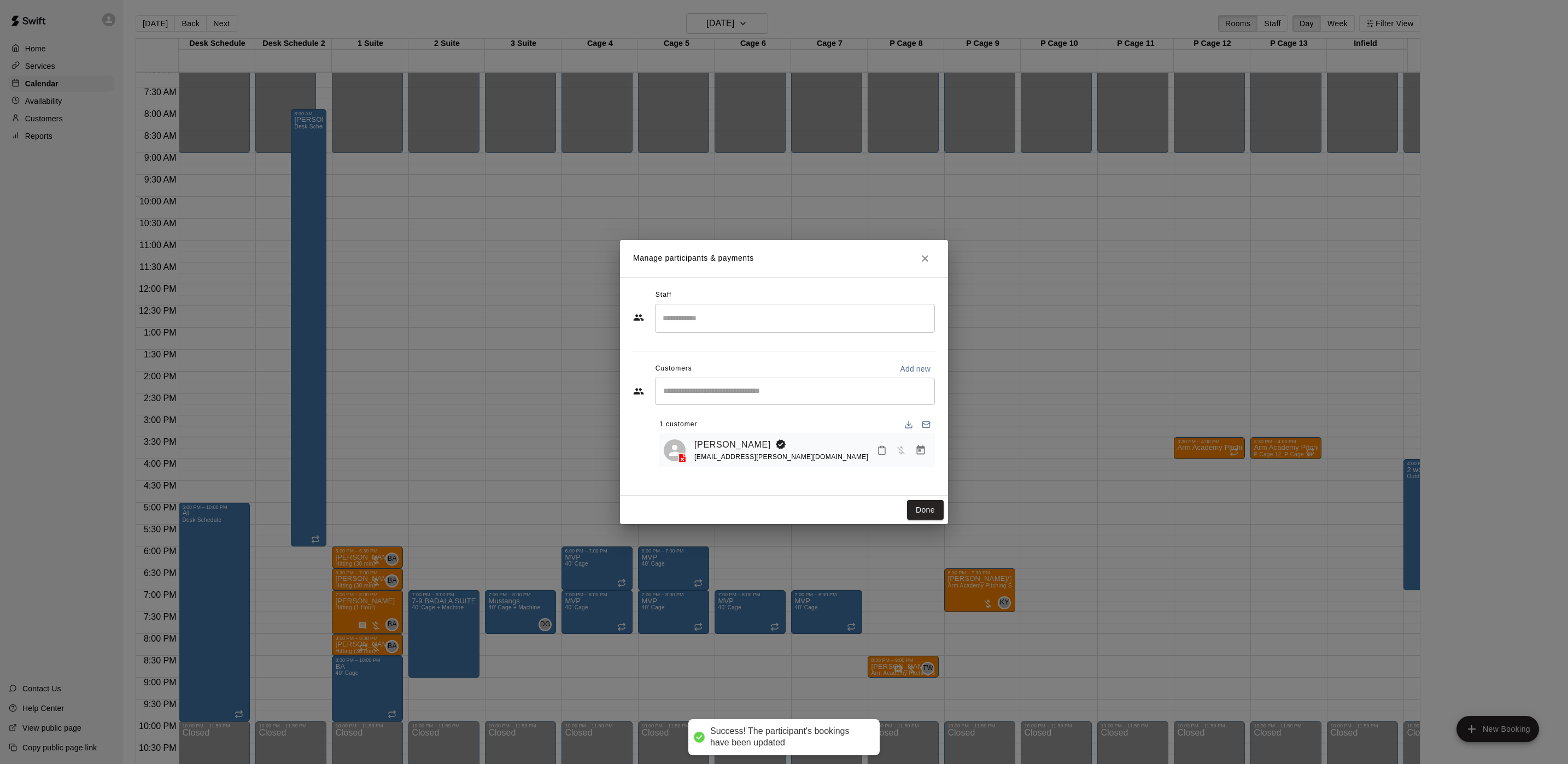
click at [743, 315] on input "Search staff" at bounding box center [795, 319] width 270 height 19
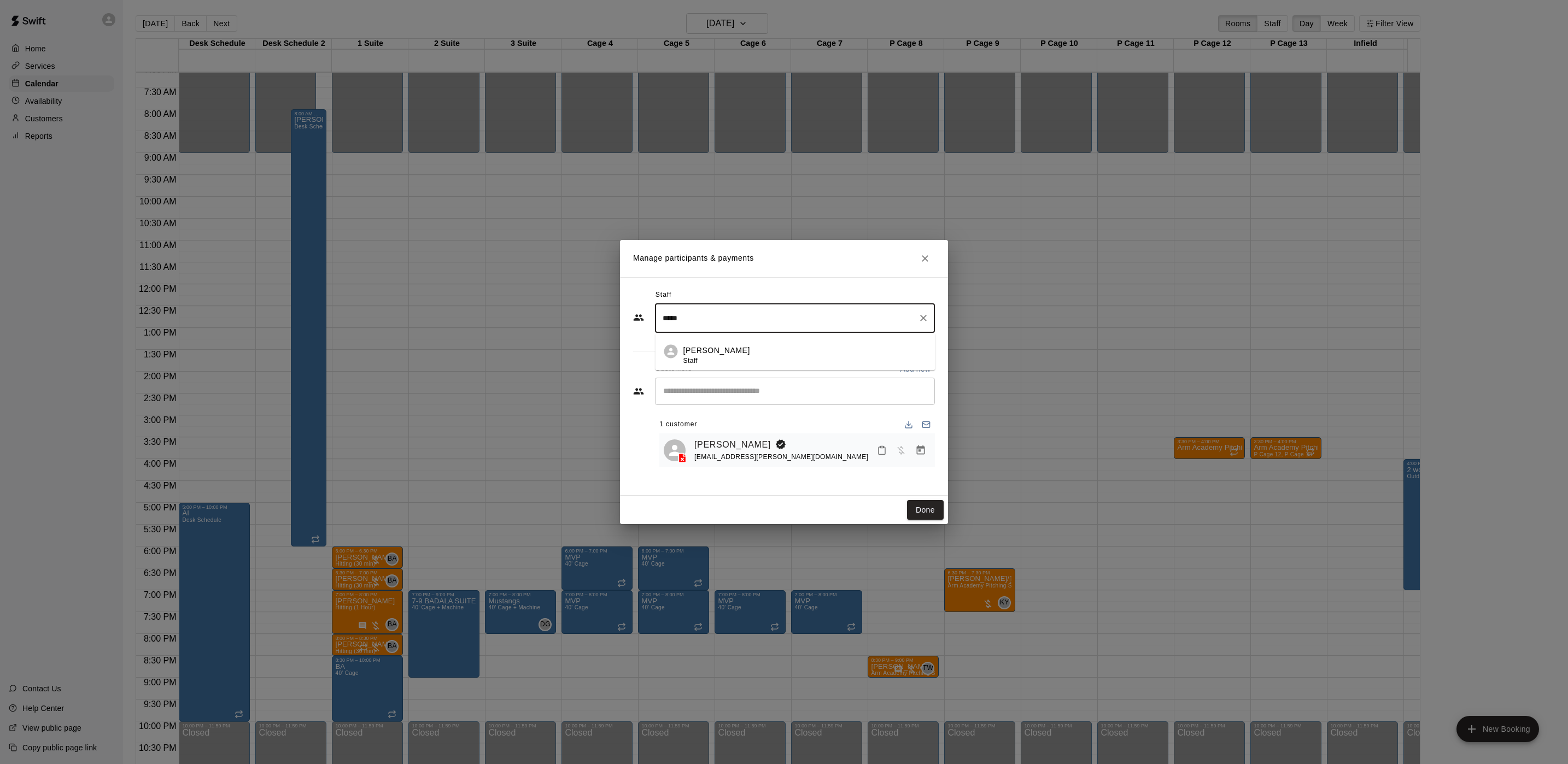
click at [737, 357] on div "Tyler Levine Staff" at bounding box center [805, 355] width 243 height 21
type input "*****"
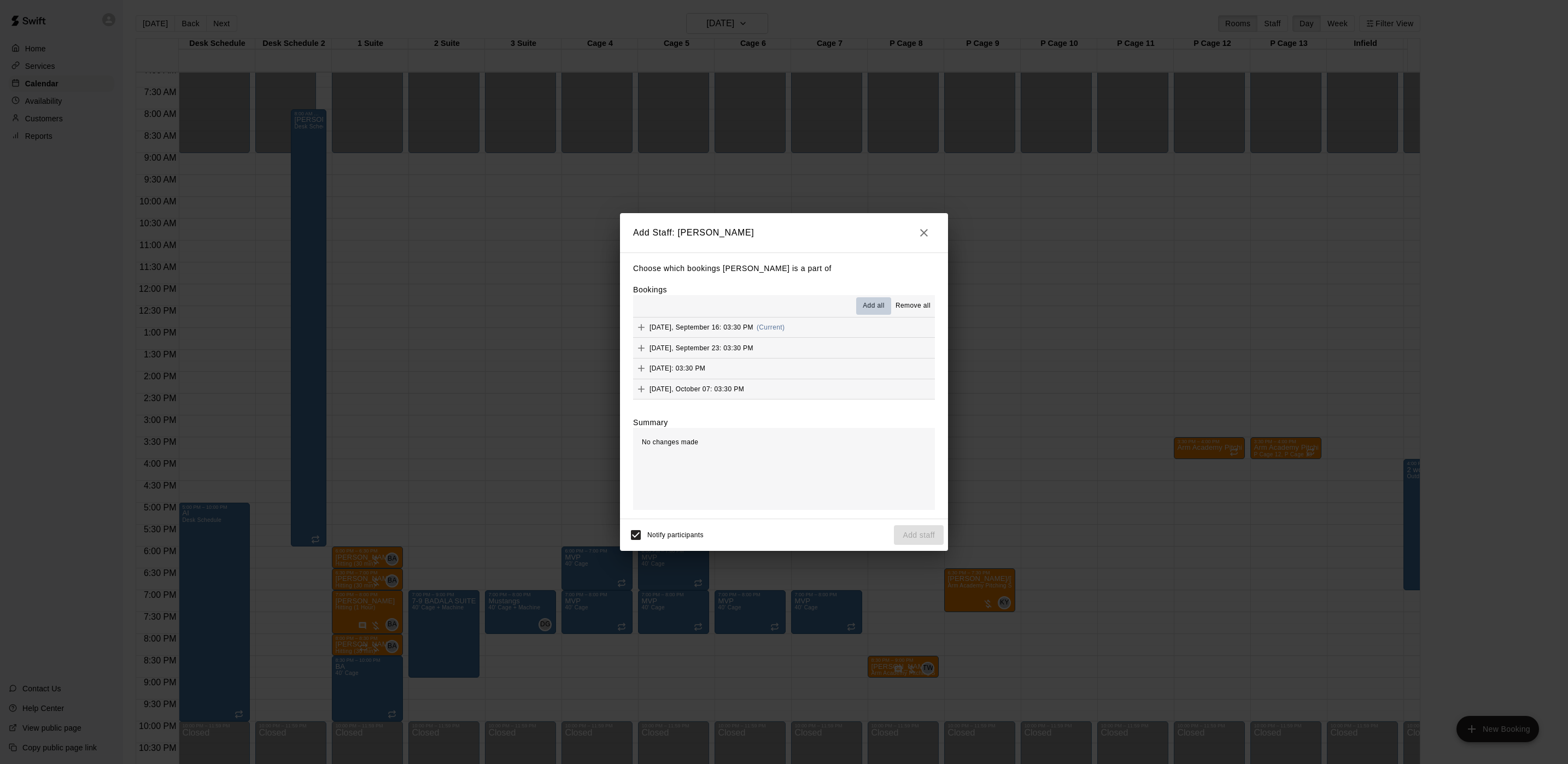
click at [870, 302] on span "Add all" at bounding box center [873, 306] width 22 height 11
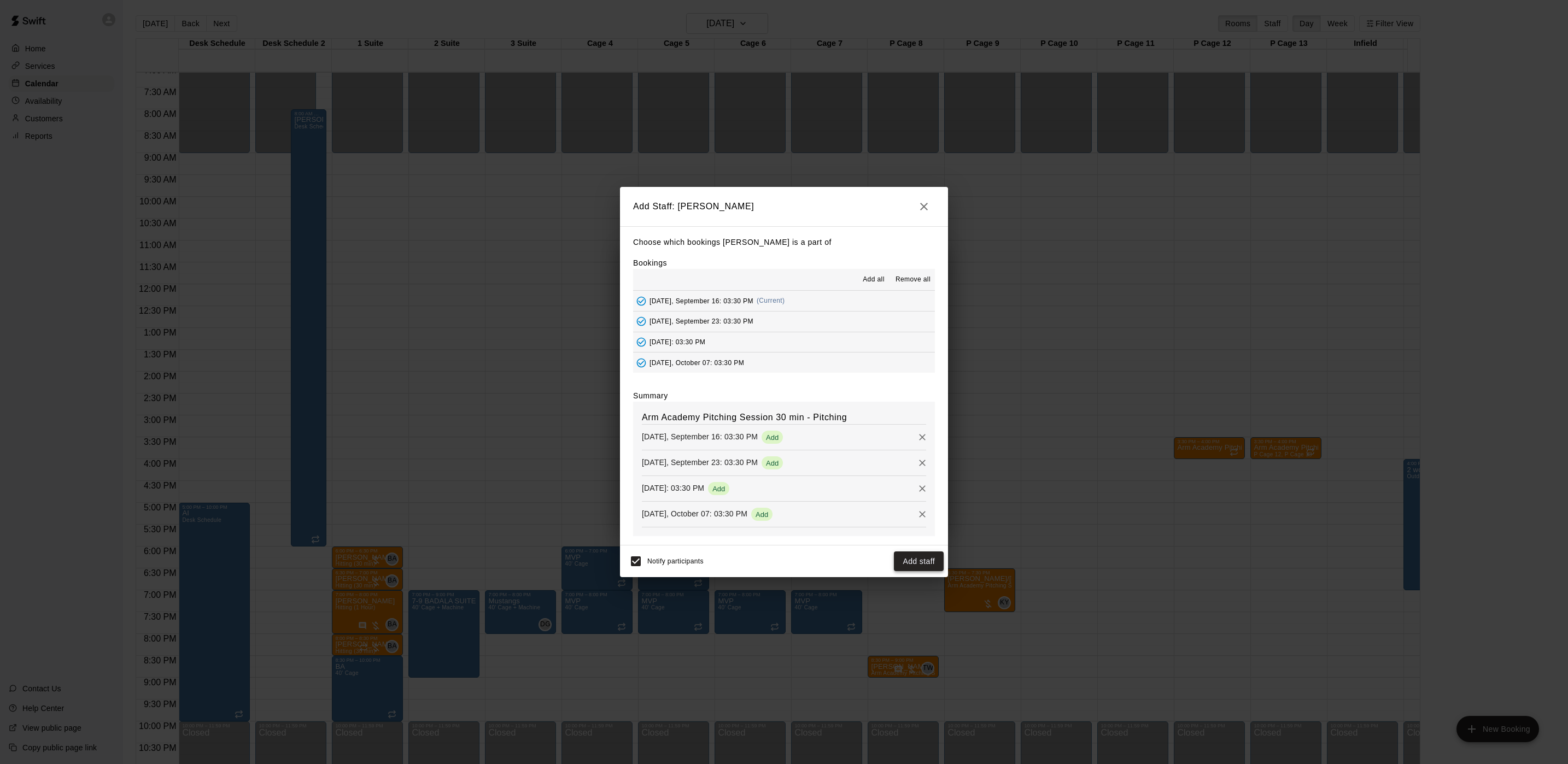
click at [908, 556] on button "Add staff" at bounding box center [919, 561] width 50 height 20
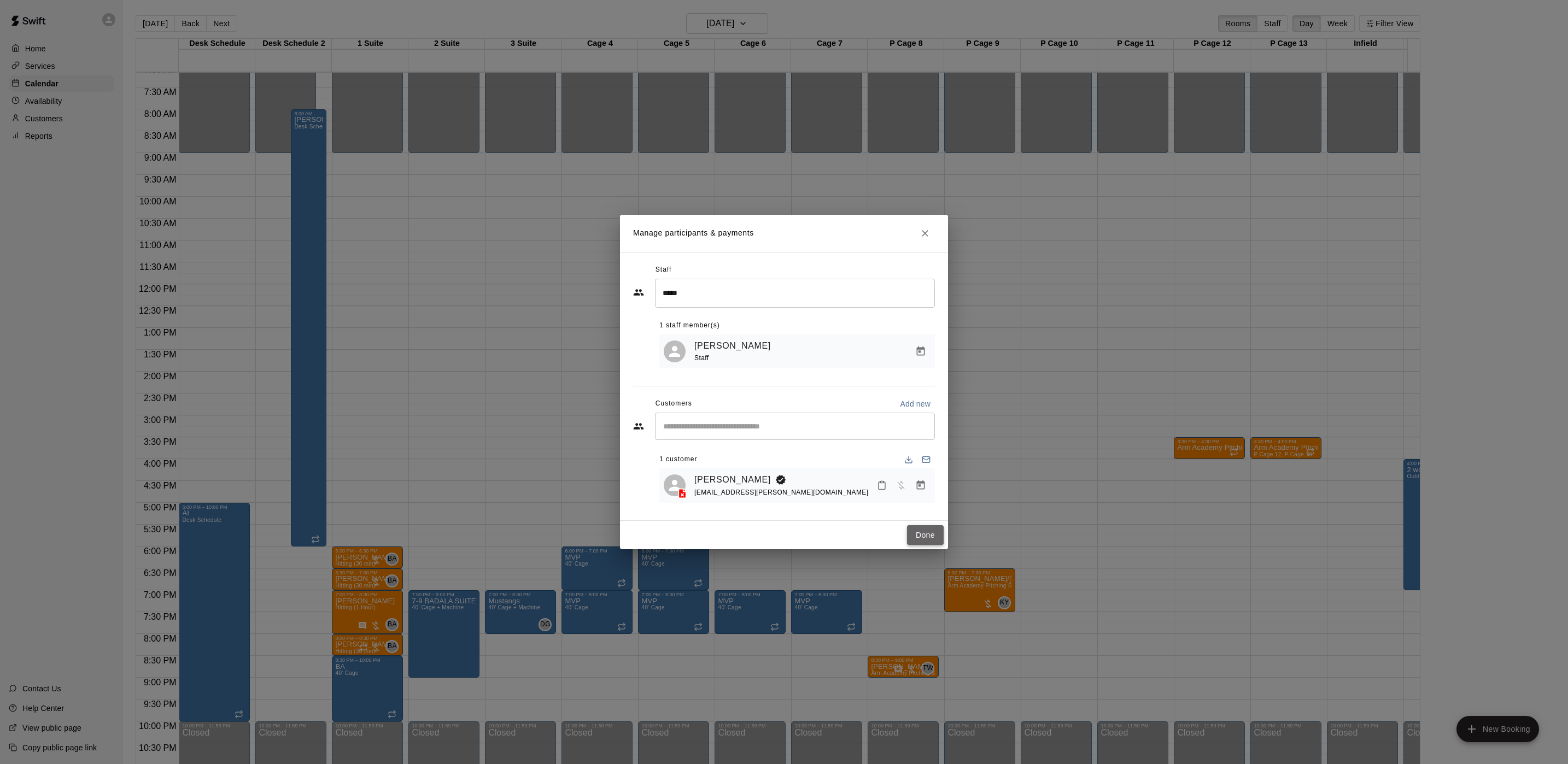
click at [921, 543] on button "Done" at bounding box center [925, 535] width 36 height 20
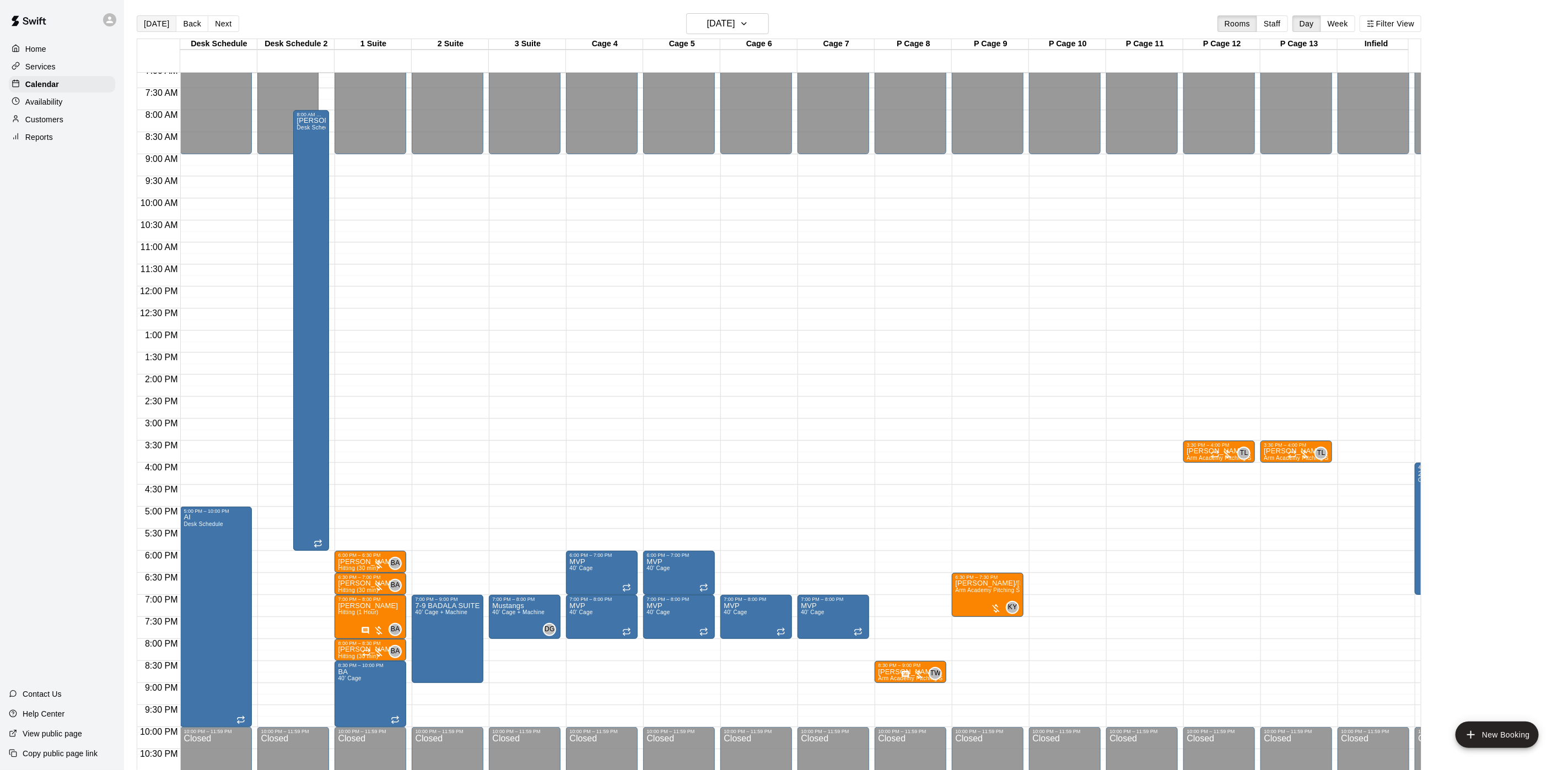
click at [151, 19] on button "[DATE]" at bounding box center [156, 24] width 40 height 16
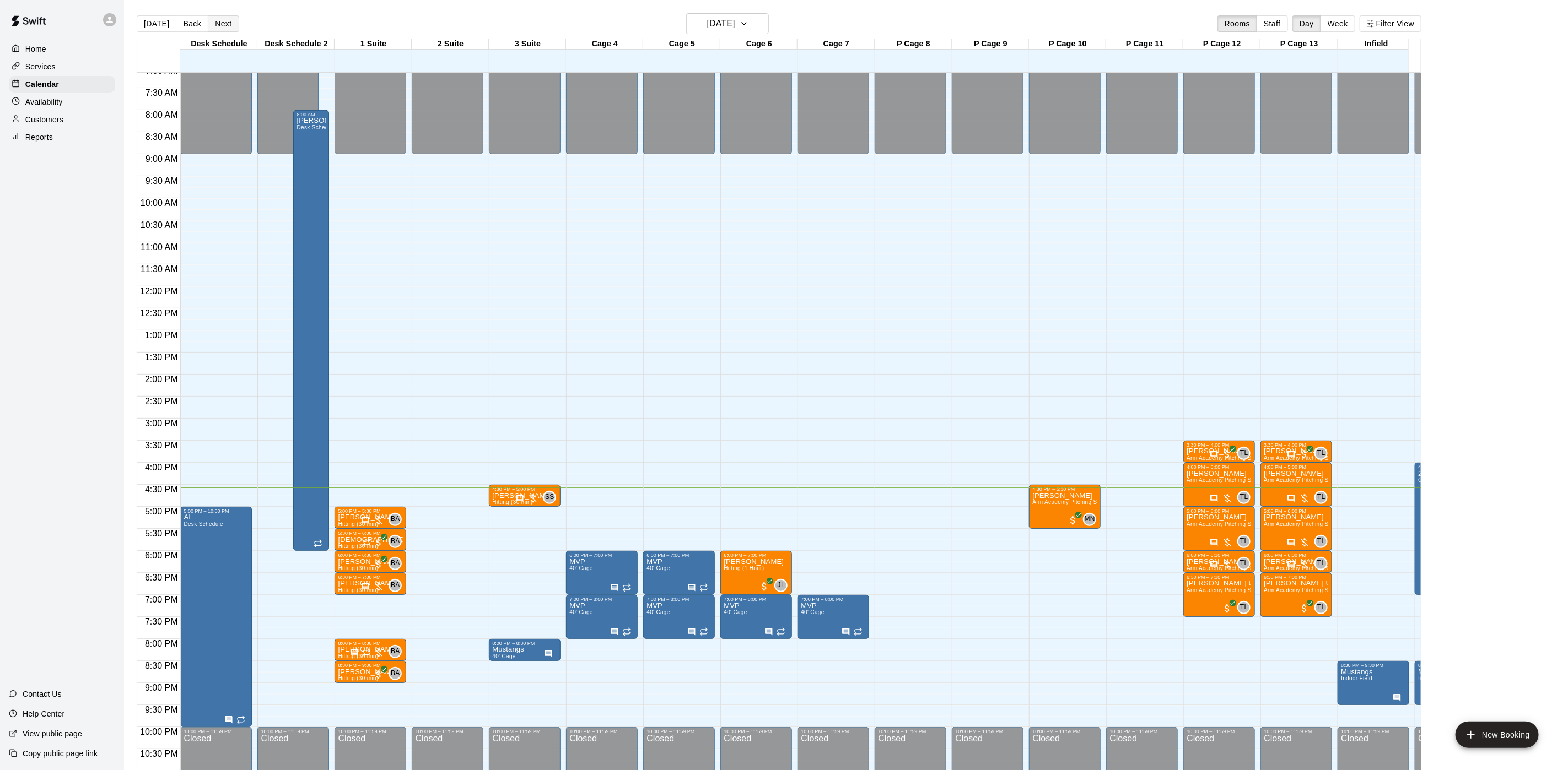
click at [224, 15] on div "Today Back Next Tuesday Sep 09 Rooms Staff Day Week Filter View" at bounding box center [778, 25] width 1285 height 25
click at [224, 15] on button "Next" at bounding box center [223, 24] width 31 height 16
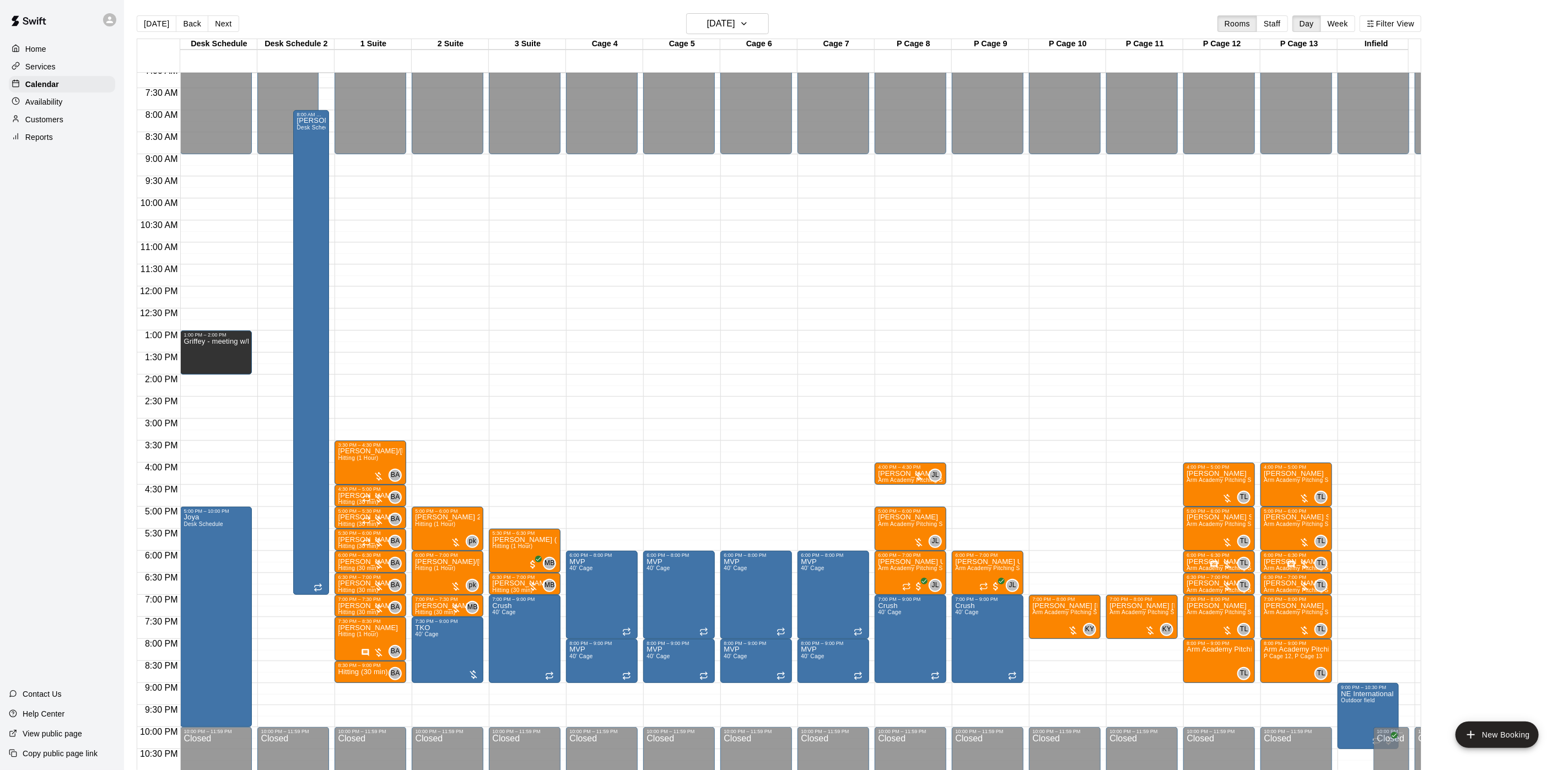
click at [1408, 12] on main "Today Back Next Wednesday Sep 10 Rooms Staff Day Week Filter View Desk Schedule…" at bounding box center [846, 394] width 1444 height 788
click at [1397, 0] on main "Today Back Next Wednesday Sep 10 Rooms Staff Day Week Filter View Desk Schedule…" at bounding box center [846, 394] width 1444 height 788
click at [1383, 28] on button "Filter View" at bounding box center [1390, 24] width 62 height 16
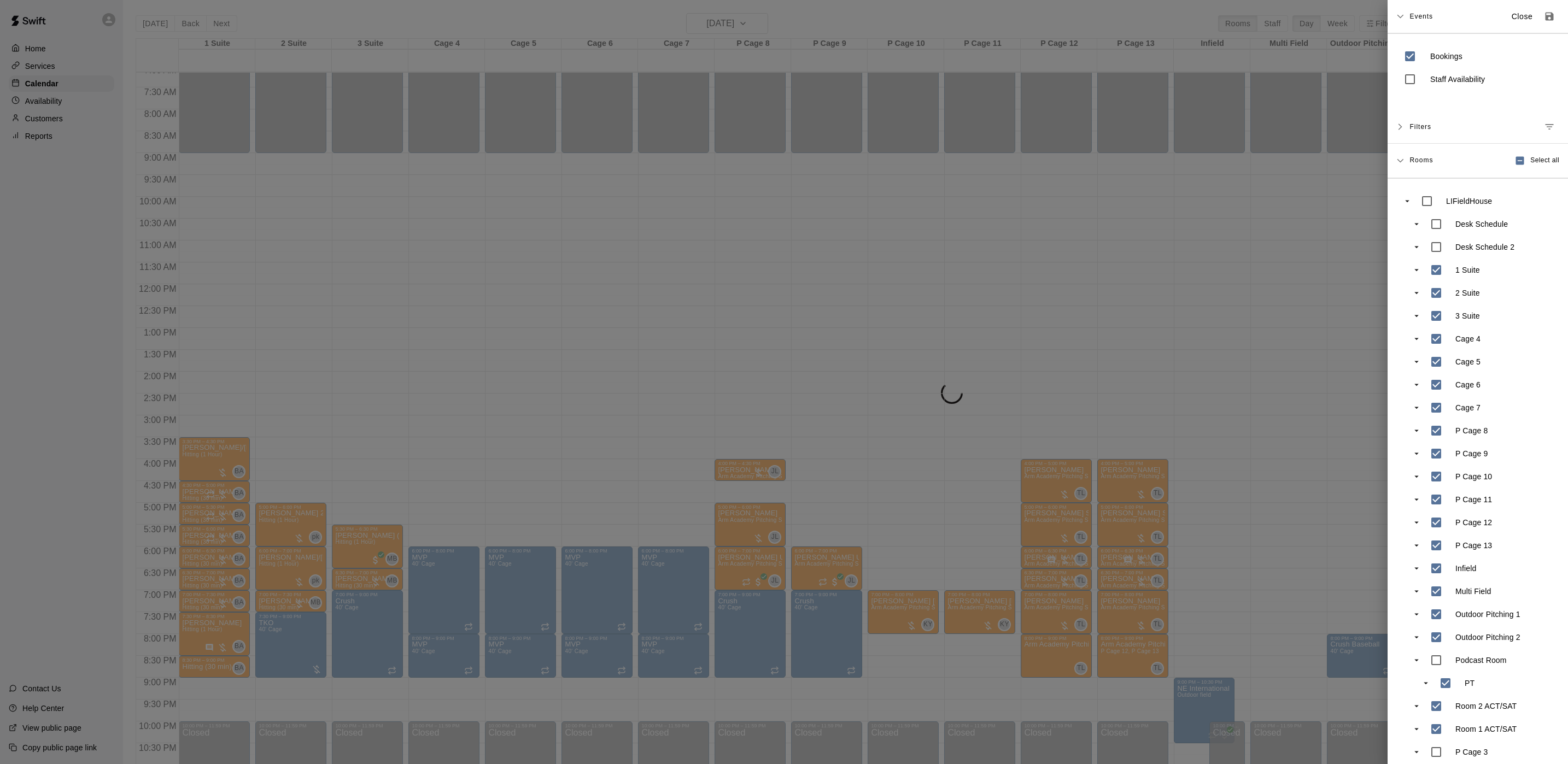
click at [697, 94] on div at bounding box center [784, 382] width 1568 height 764
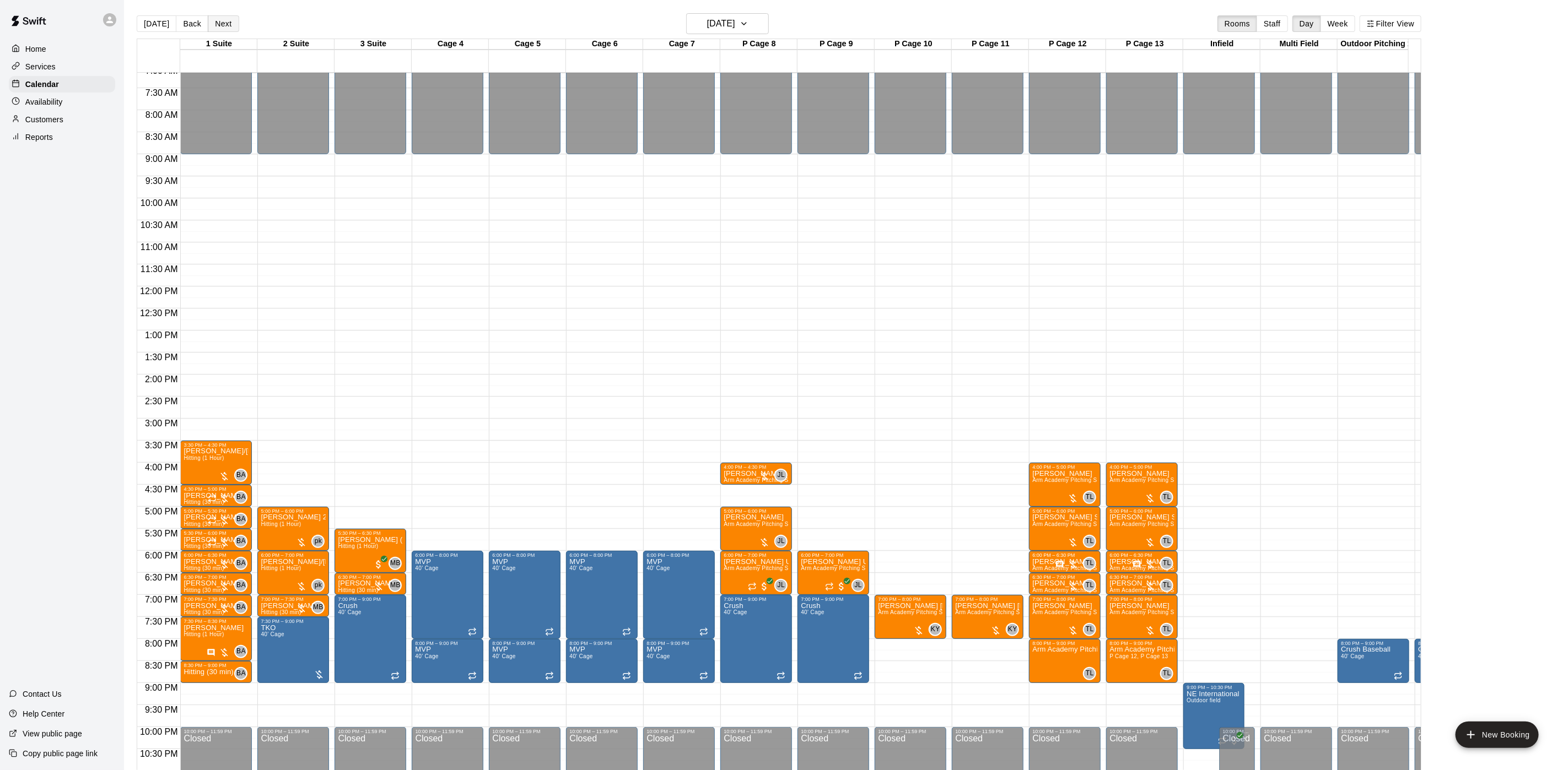
click at [213, 27] on button "Next" at bounding box center [223, 24] width 31 height 16
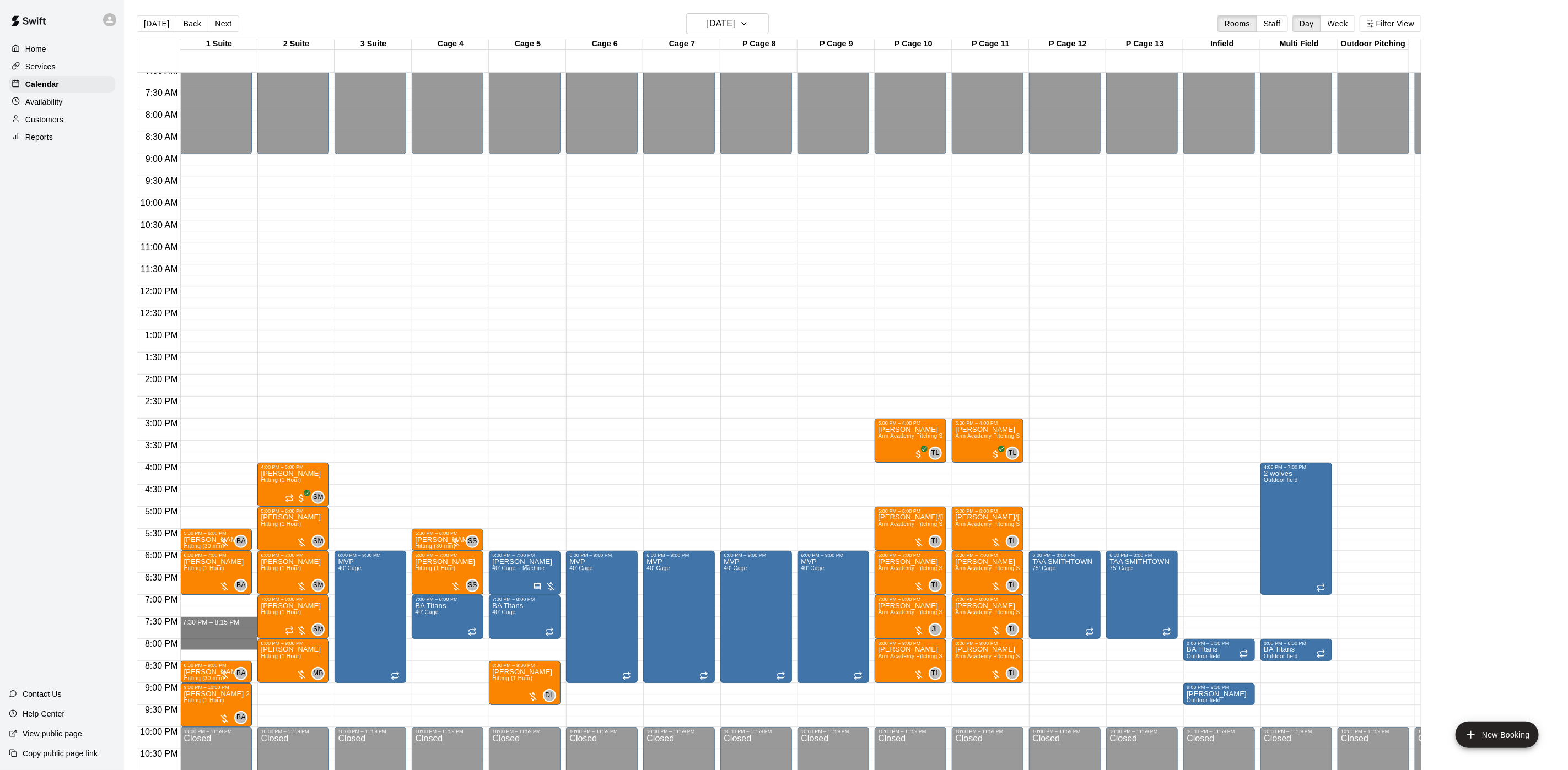
drag, startPoint x: 209, startPoint y: 622, endPoint x: 209, endPoint y: 642, distance: 20.0
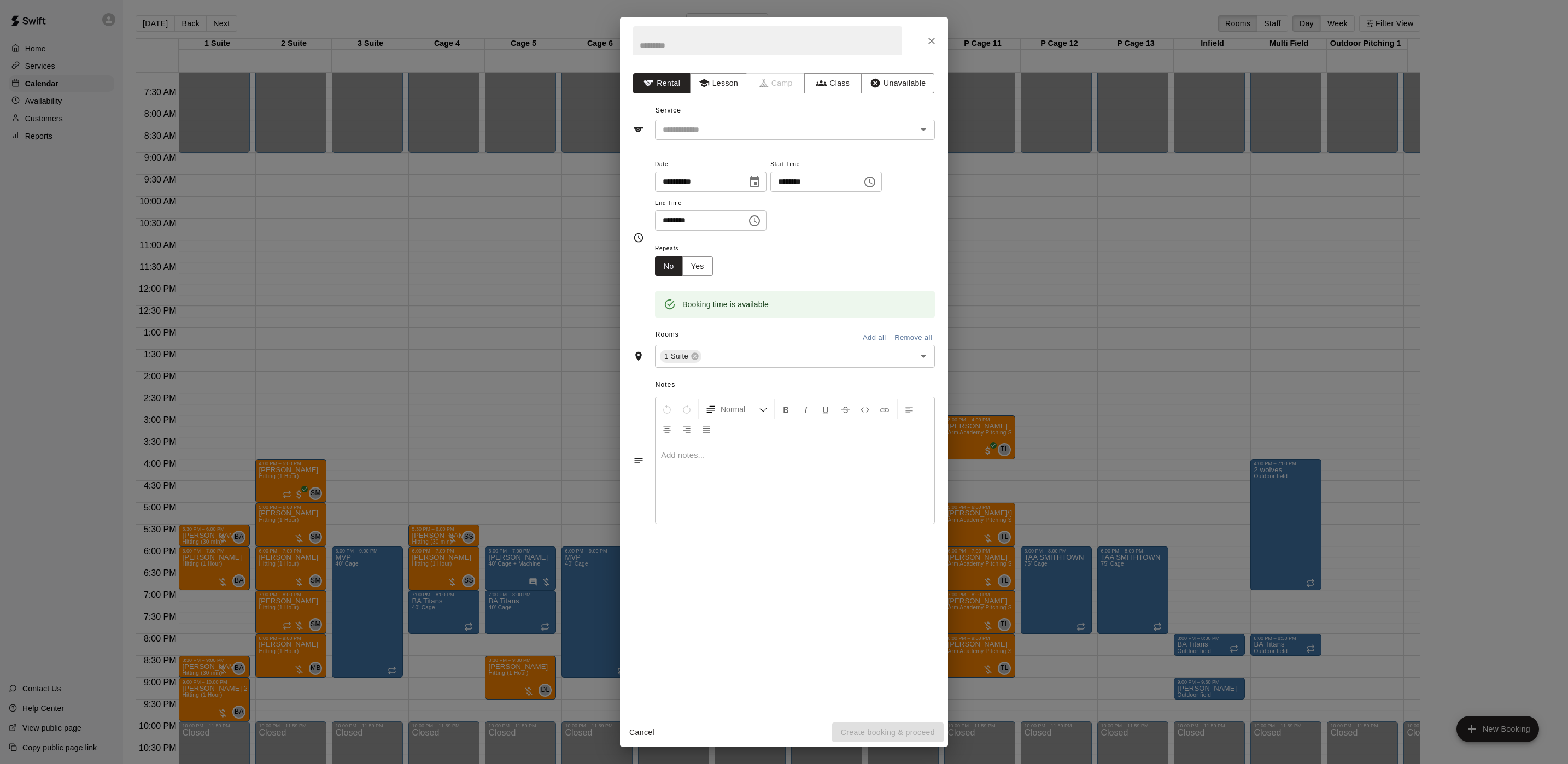
click at [1189, 672] on div "**********" at bounding box center [784, 382] width 1568 height 764
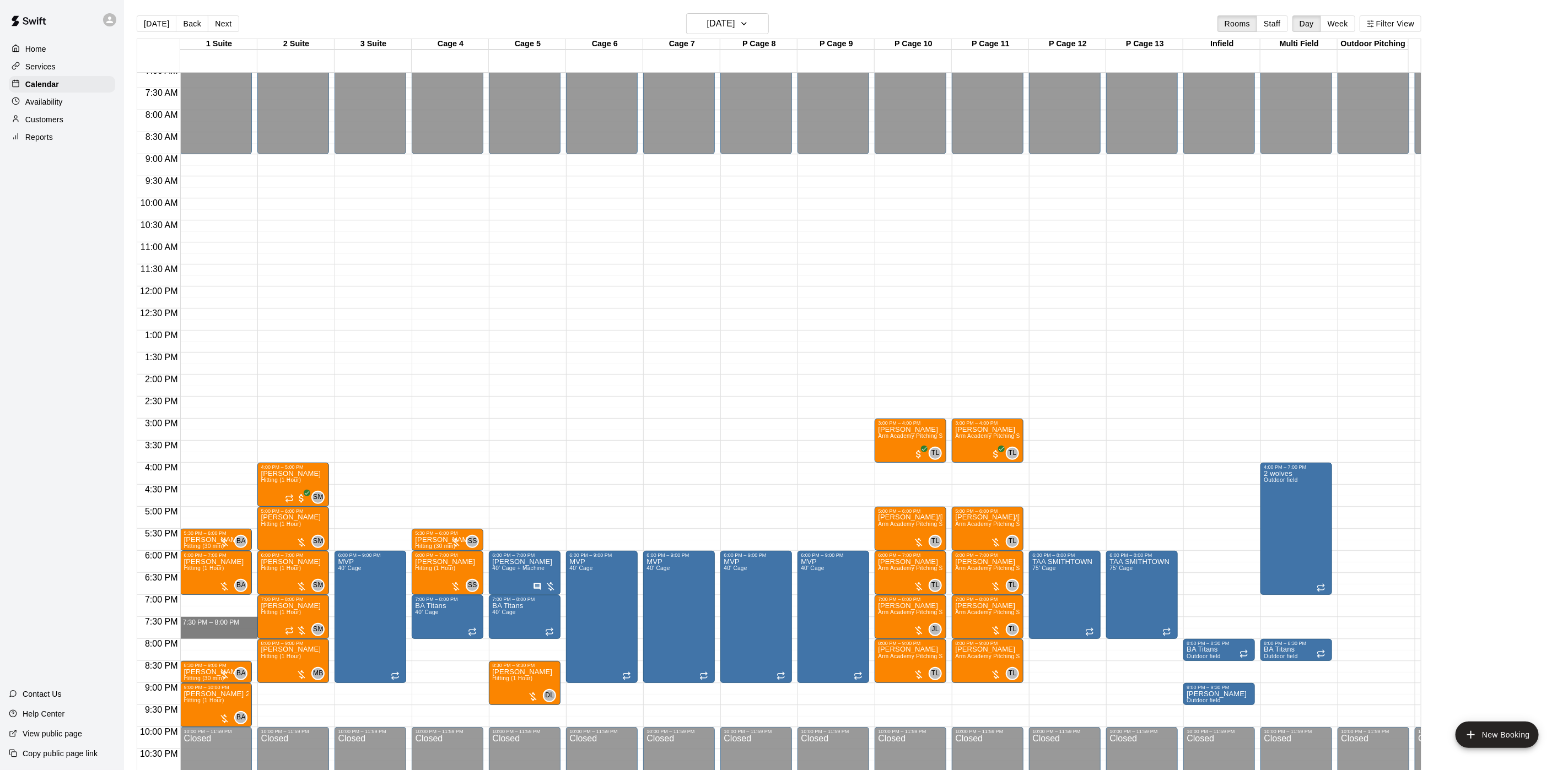
drag, startPoint x: 192, startPoint y: 622, endPoint x: 189, endPoint y: 631, distance: 9.5
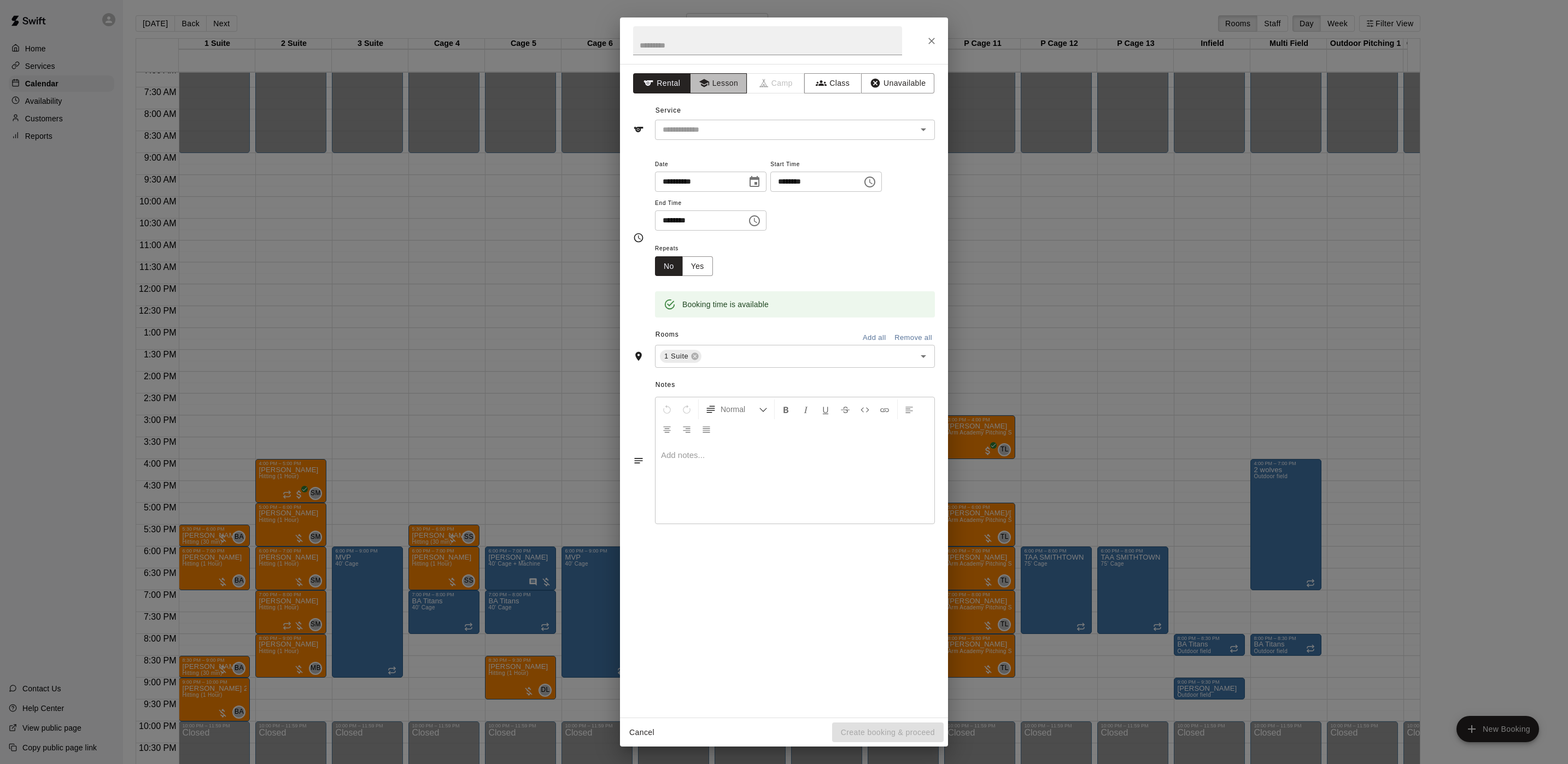
click at [716, 79] on button "Lesson" at bounding box center [718, 83] width 57 height 20
click at [684, 141] on div "**********" at bounding box center [784, 390] width 328 height 654
click at [681, 128] on input "text" at bounding box center [778, 130] width 241 height 14
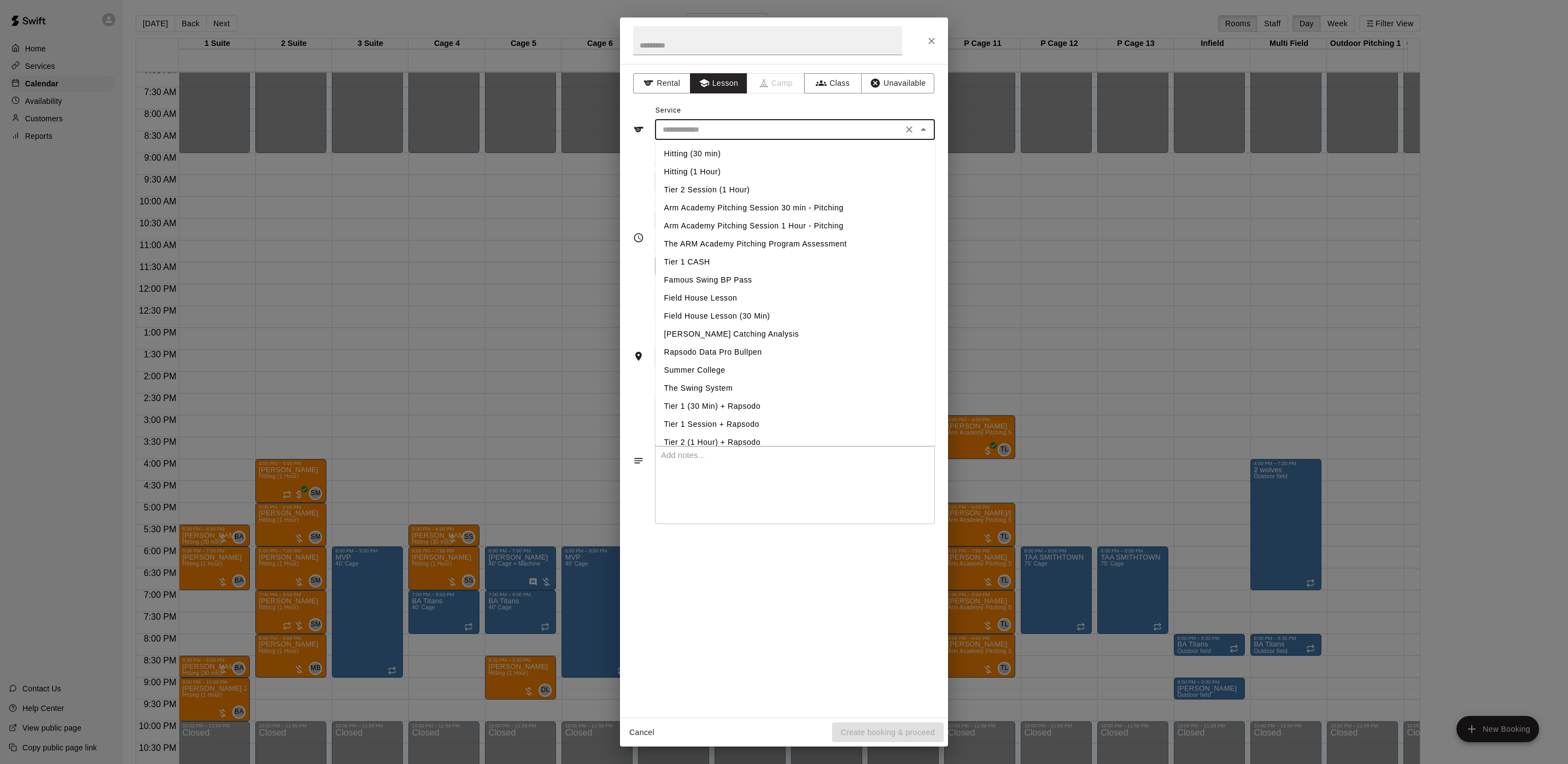
click at [699, 154] on li "Hitting (30 min)" at bounding box center [796, 154] width 280 height 18
type input "**********"
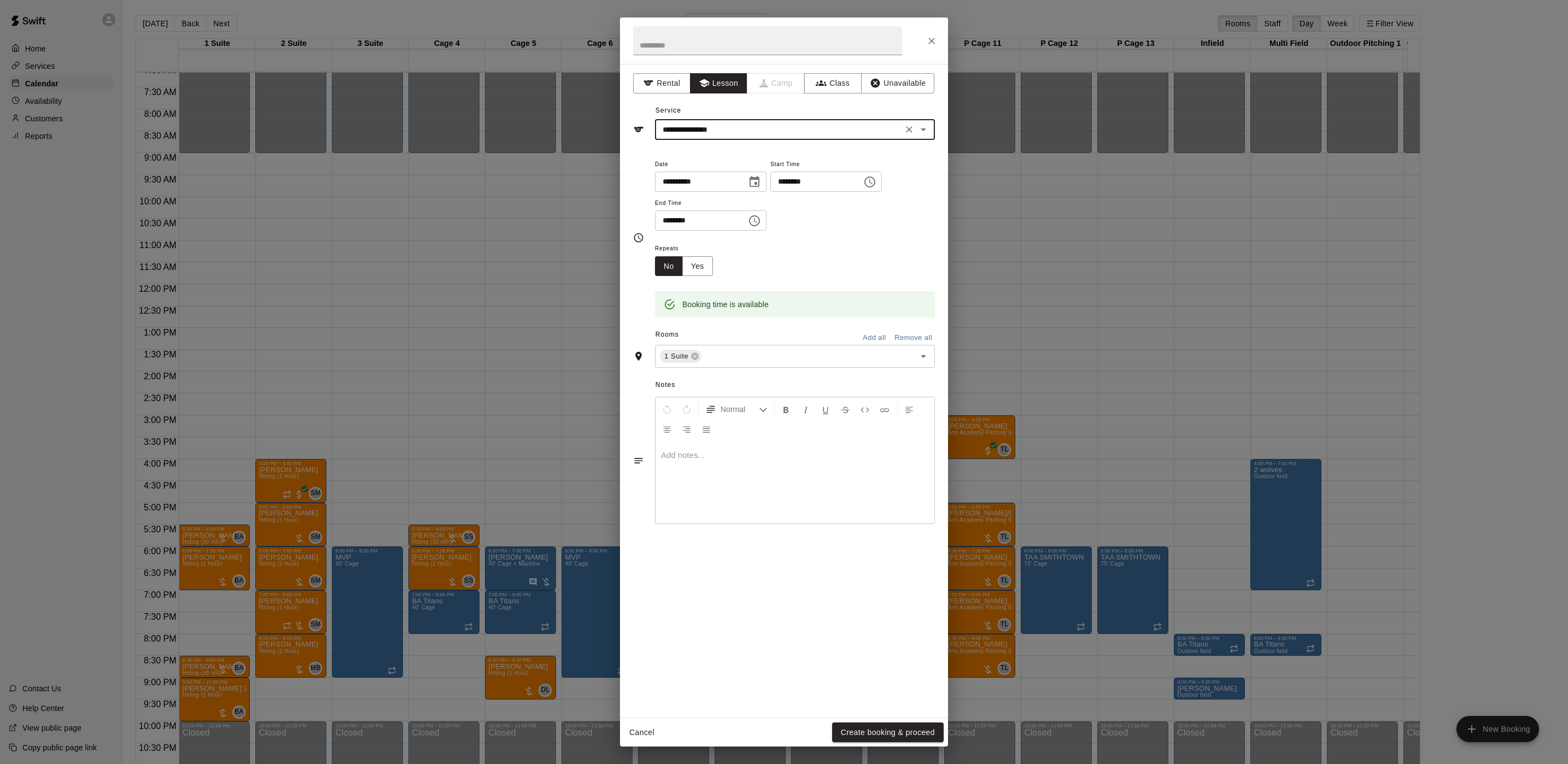
click at [862, 725] on button "Create booking & proceed" at bounding box center [887, 733] width 112 height 20
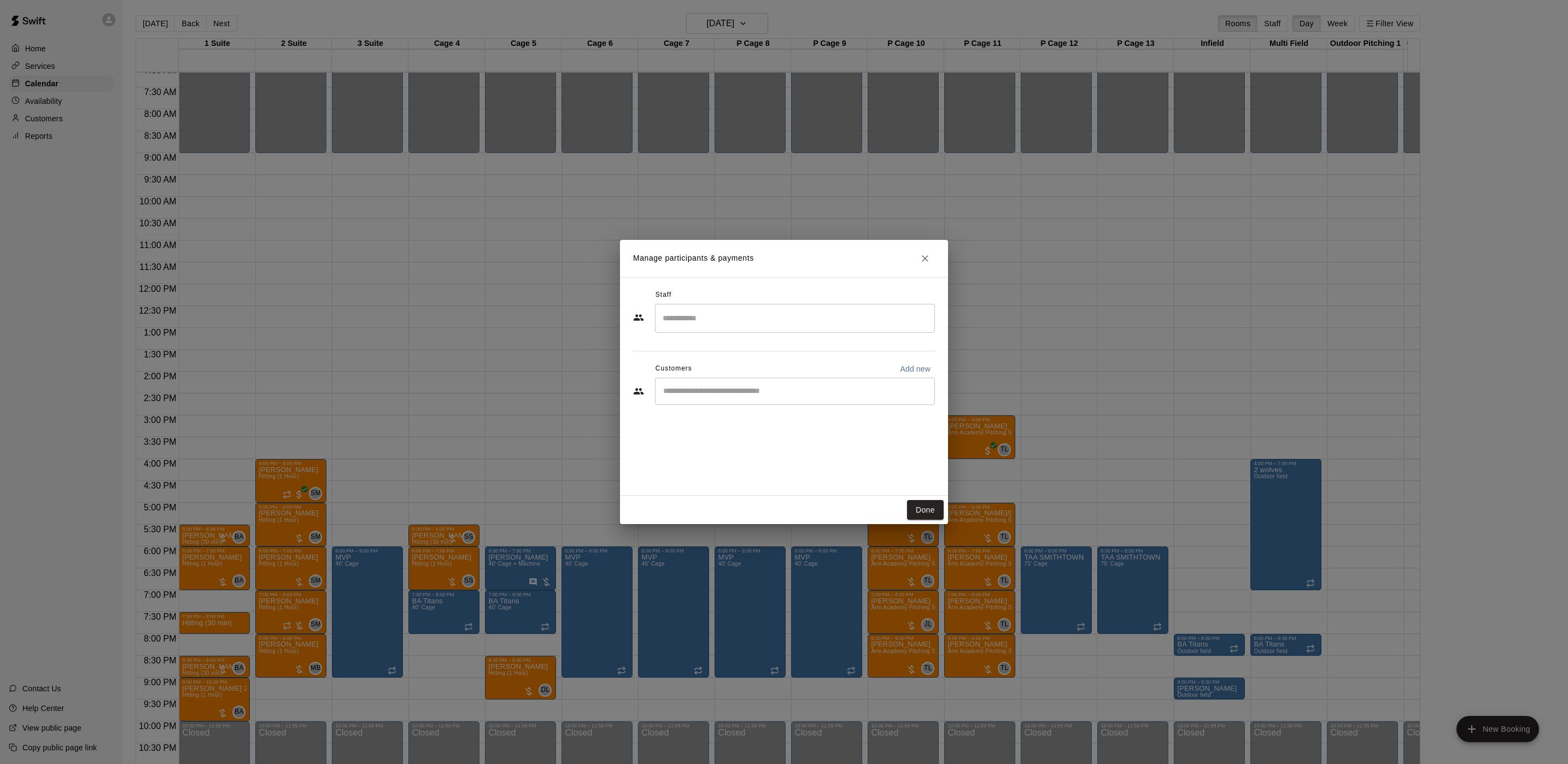
click at [737, 374] on div "Customers Add new" at bounding box center [784, 369] width 302 height 18
click at [730, 386] on input "Start typing to search customers..." at bounding box center [795, 391] width 270 height 11
type input "*****"
click at [745, 432] on span "matt6112002@gmail.com" at bounding box center [745, 429] width 118 height 8
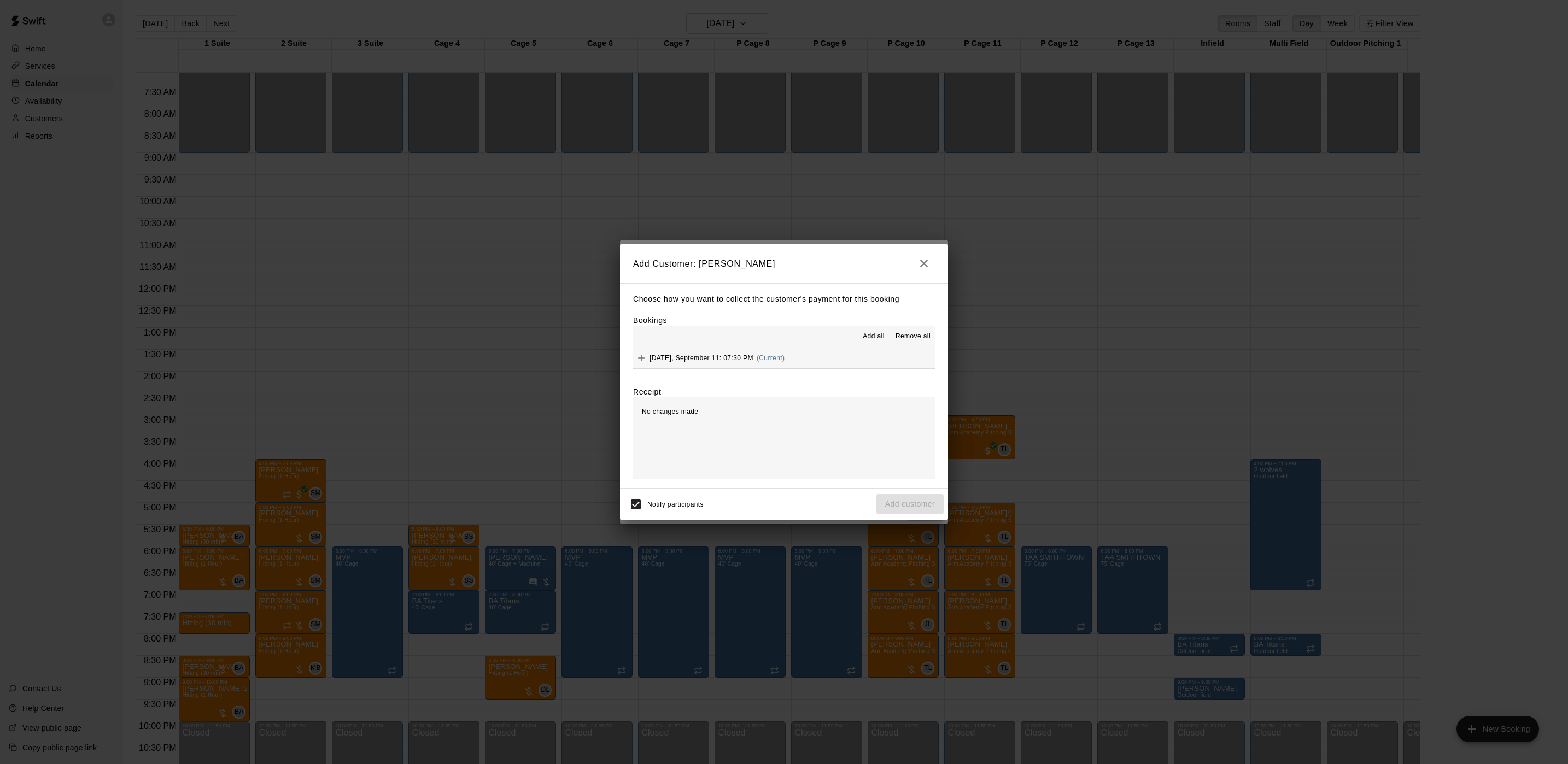
click at [780, 351] on div "Thursday, September 11: 07:30 PM (Current)" at bounding box center [709, 358] width 151 height 16
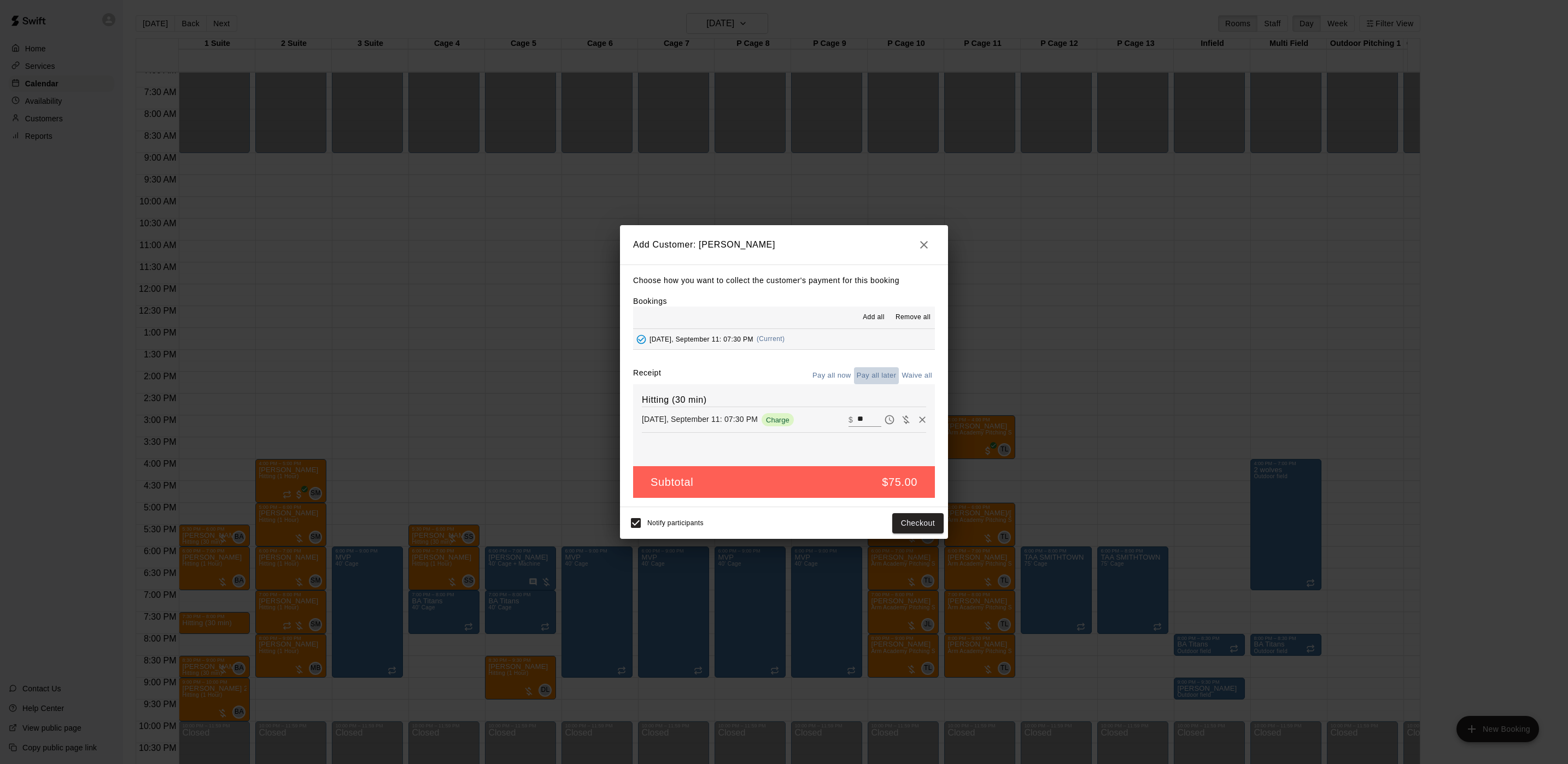
click at [881, 381] on button "Pay all later" at bounding box center [877, 375] width 45 height 17
click at [912, 518] on button "Add customer" at bounding box center [910, 523] width 68 height 20
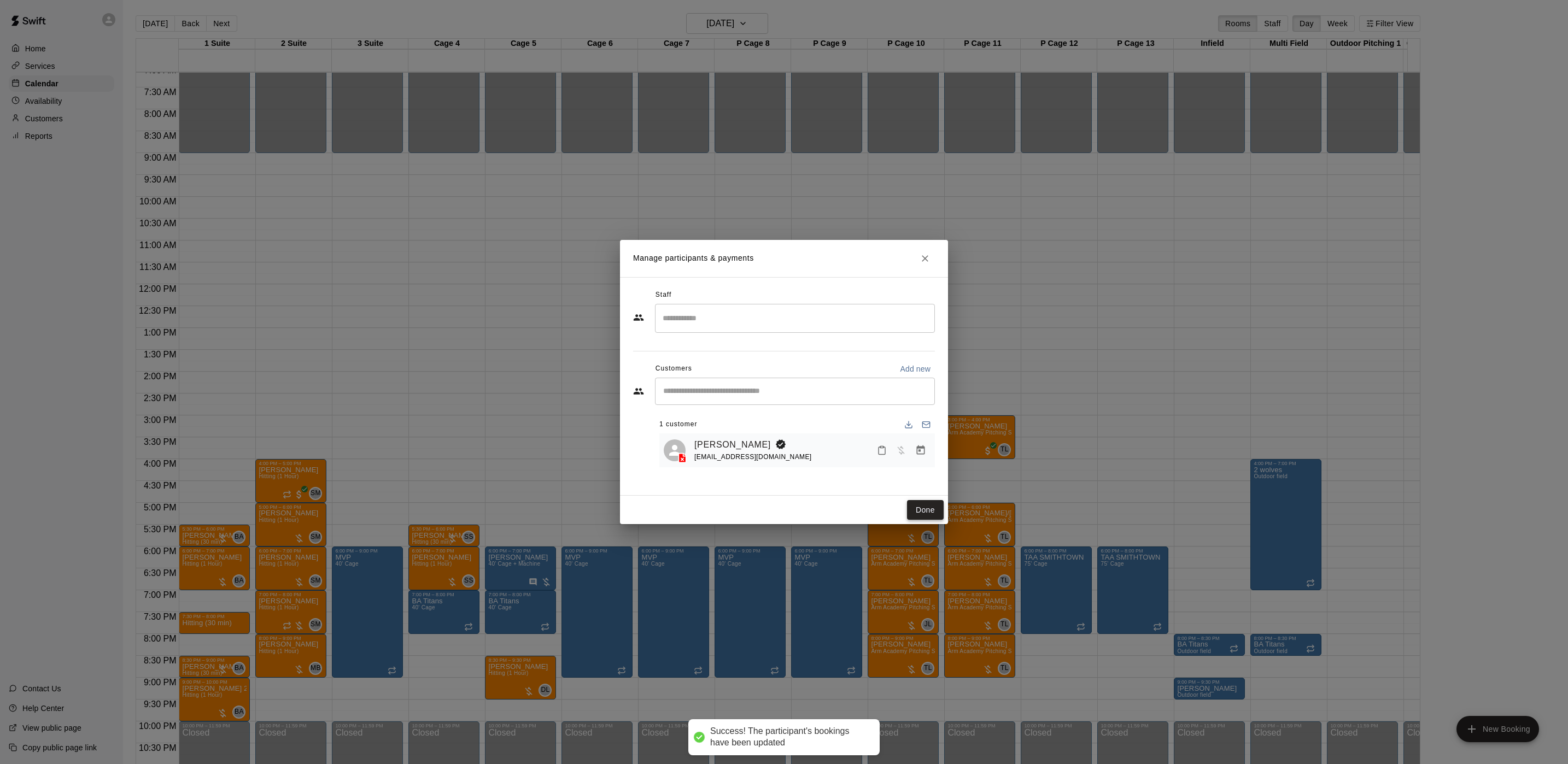
click at [924, 510] on button "Done" at bounding box center [925, 510] width 36 height 20
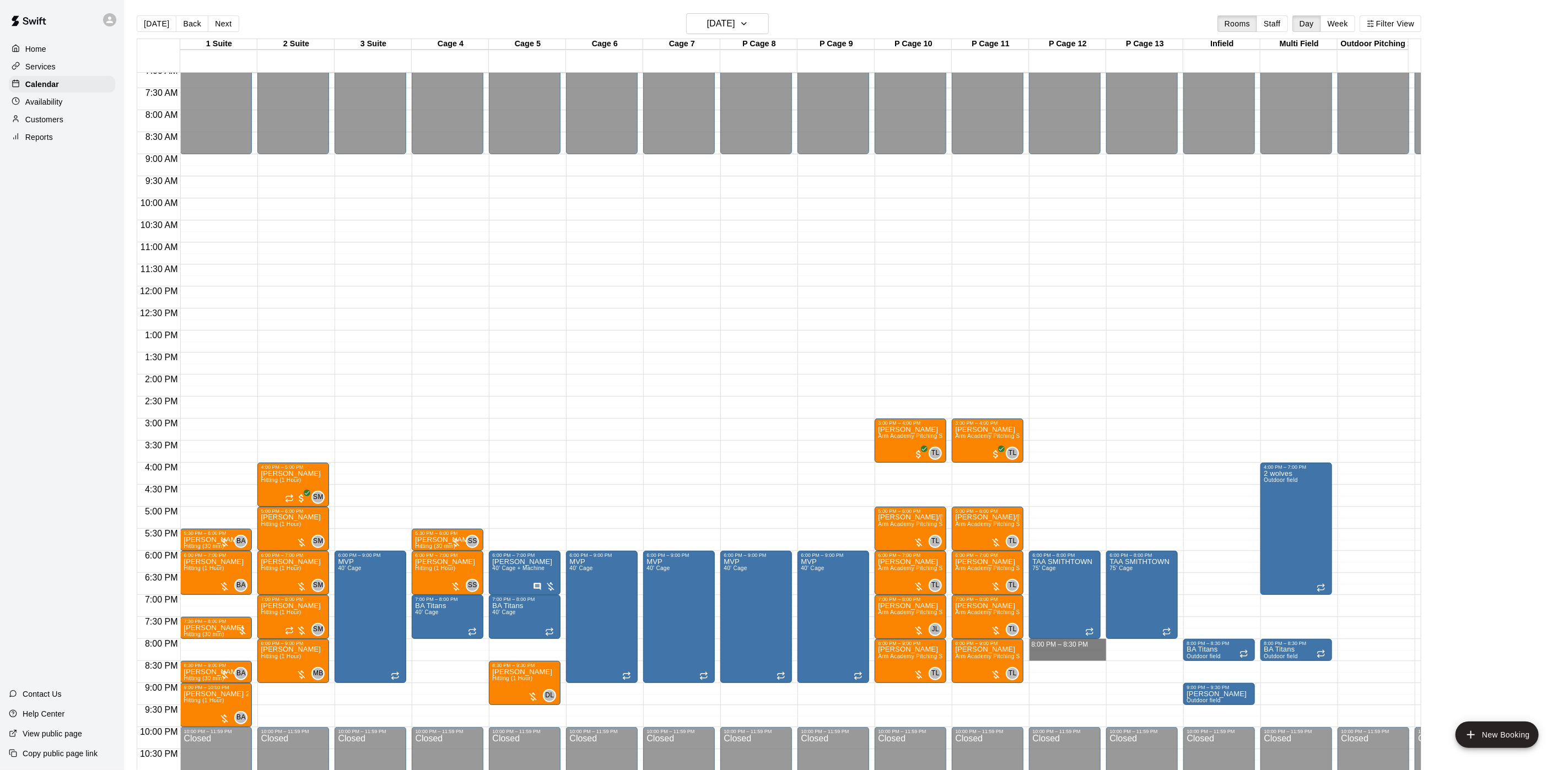
drag, startPoint x: 1046, startPoint y: 648, endPoint x: 1046, endPoint y: 655, distance: 7.0
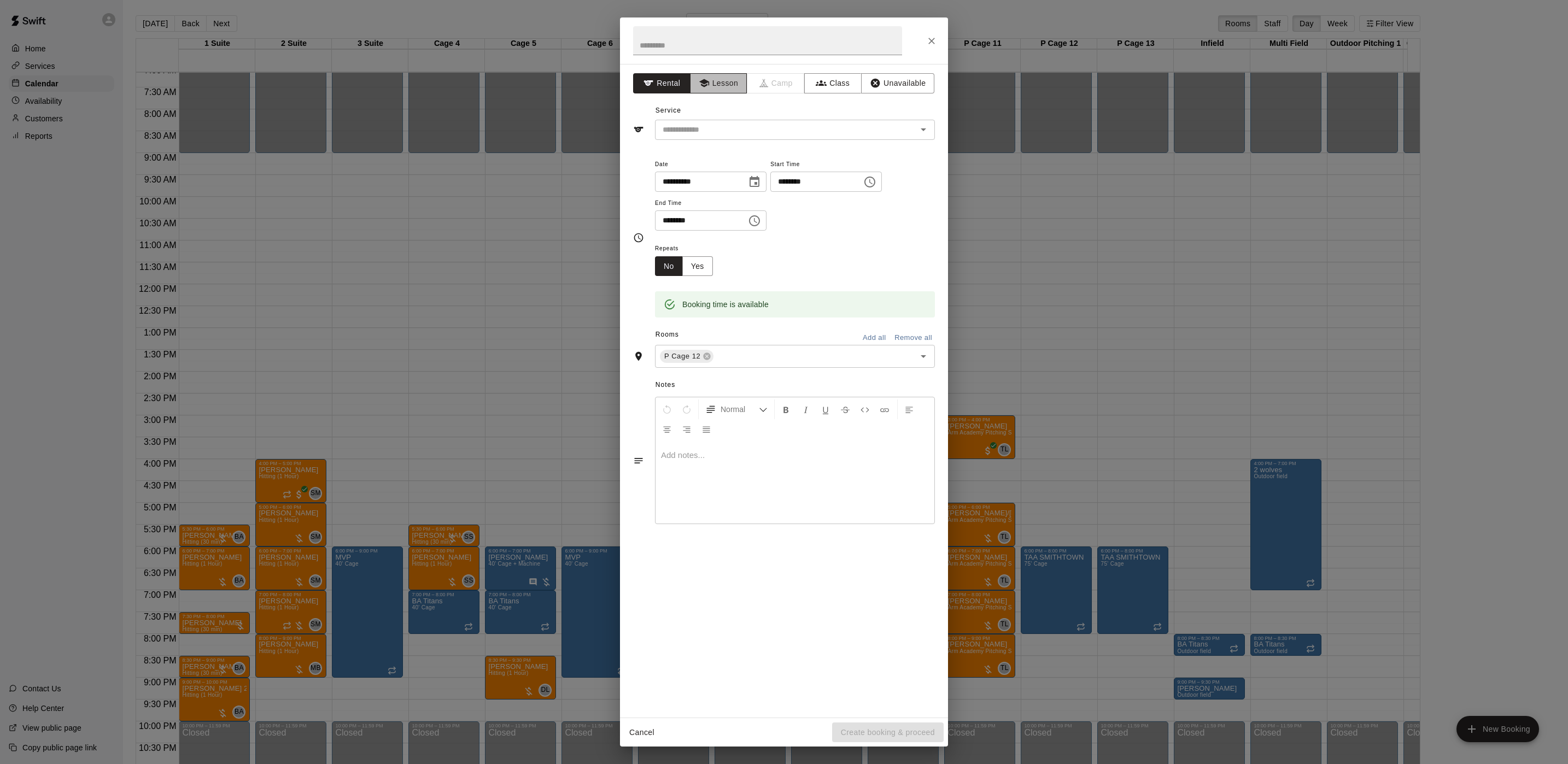
click at [706, 81] on icon "button" at bounding box center [705, 83] width 11 height 11
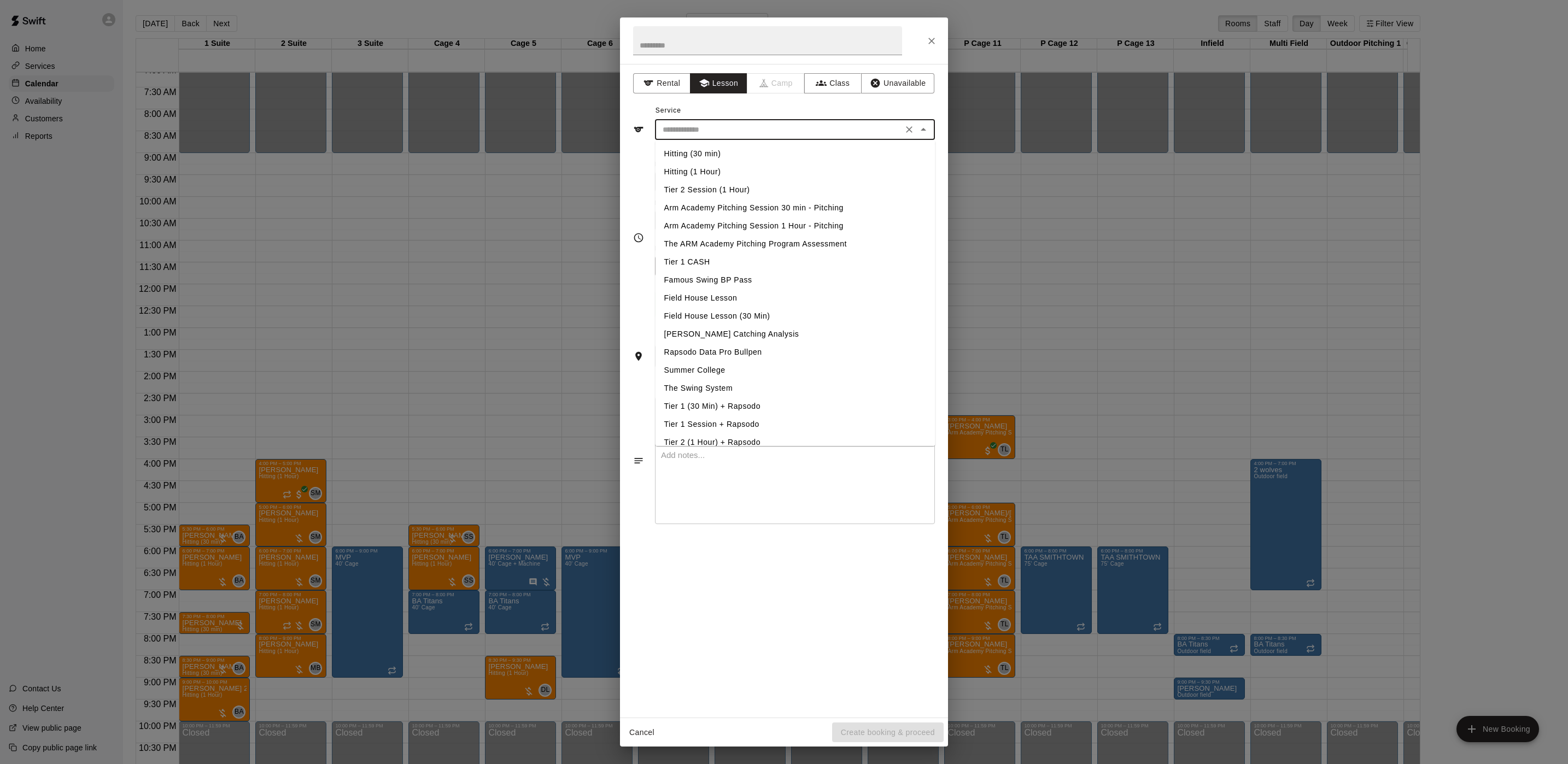
click at [706, 130] on input "text" at bounding box center [778, 130] width 241 height 14
click at [699, 151] on li "Hitting (30 min)" at bounding box center [796, 154] width 280 height 18
type input "**********"
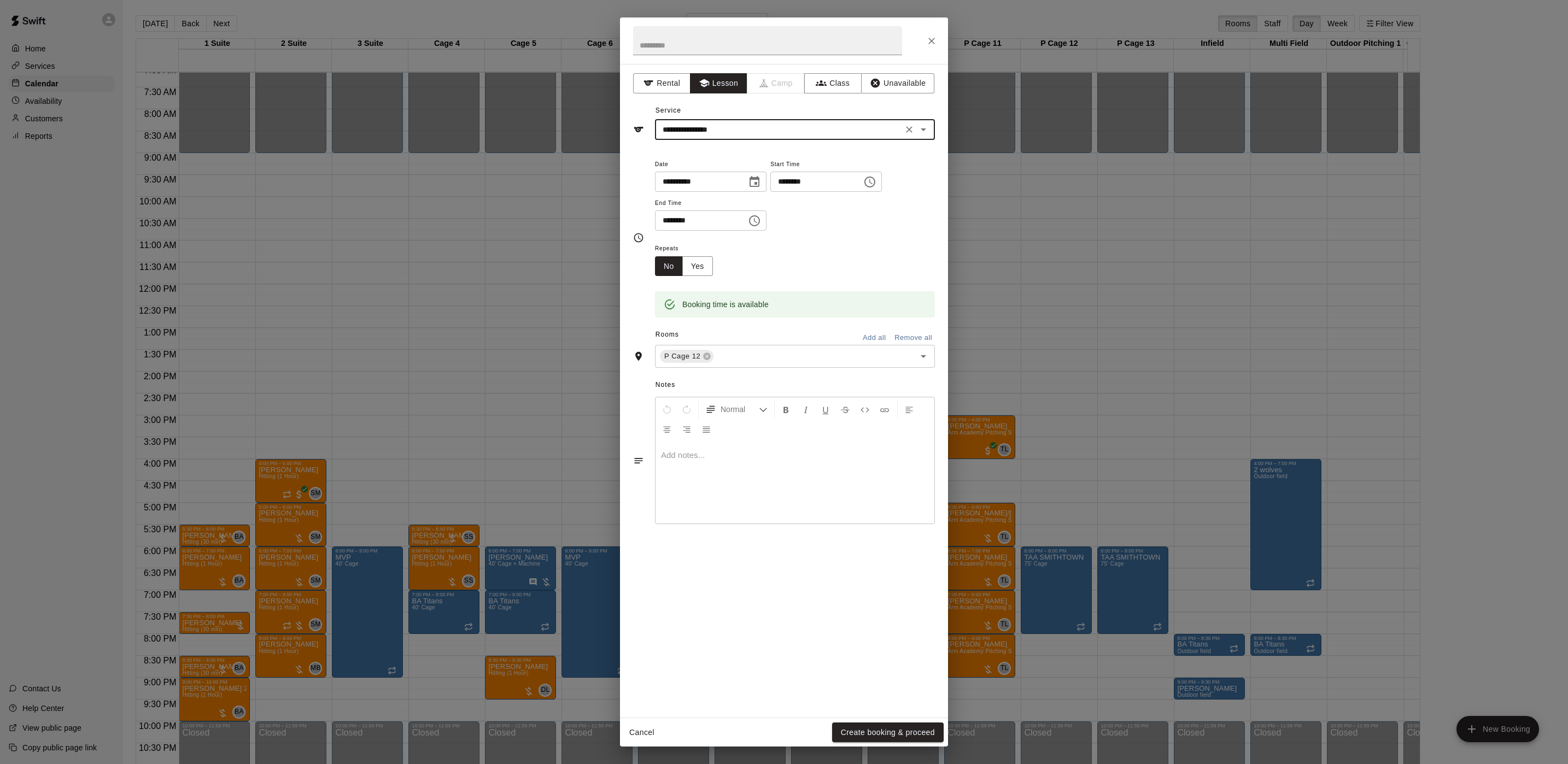
click at [871, 763] on div "**********" at bounding box center [784, 382] width 1568 height 764
click at [870, 738] on button "Create booking & proceed" at bounding box center [887, 733] width 112 height 20
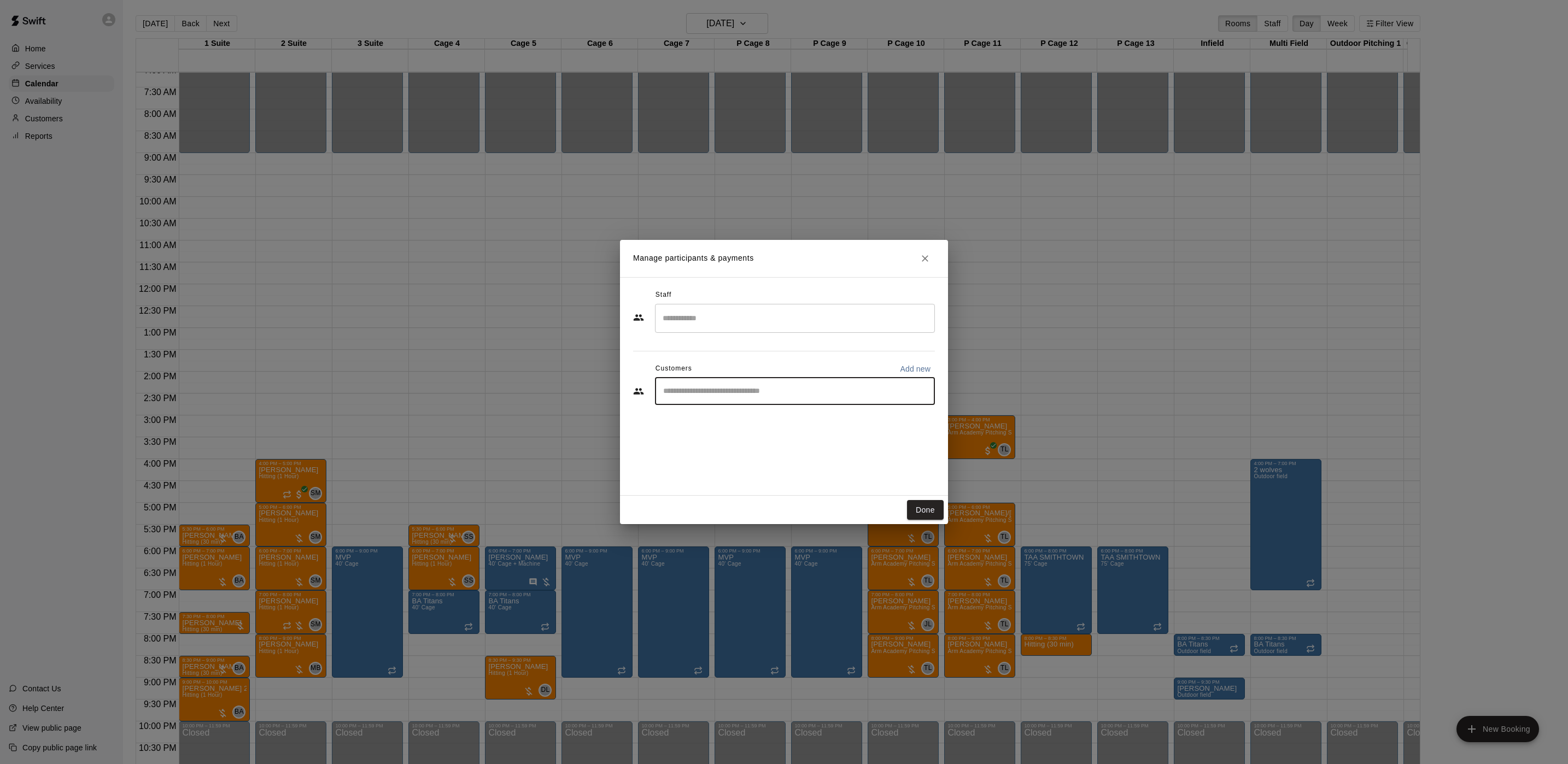
click at [713, 392] on input "Start typing to search customers..." at bounding box center [795, 391] width 270 height 11
type input "*****"
click at [699, 411] on p "Christopher Cuiffo" at bounding box center [719, 417] width 67 height 11
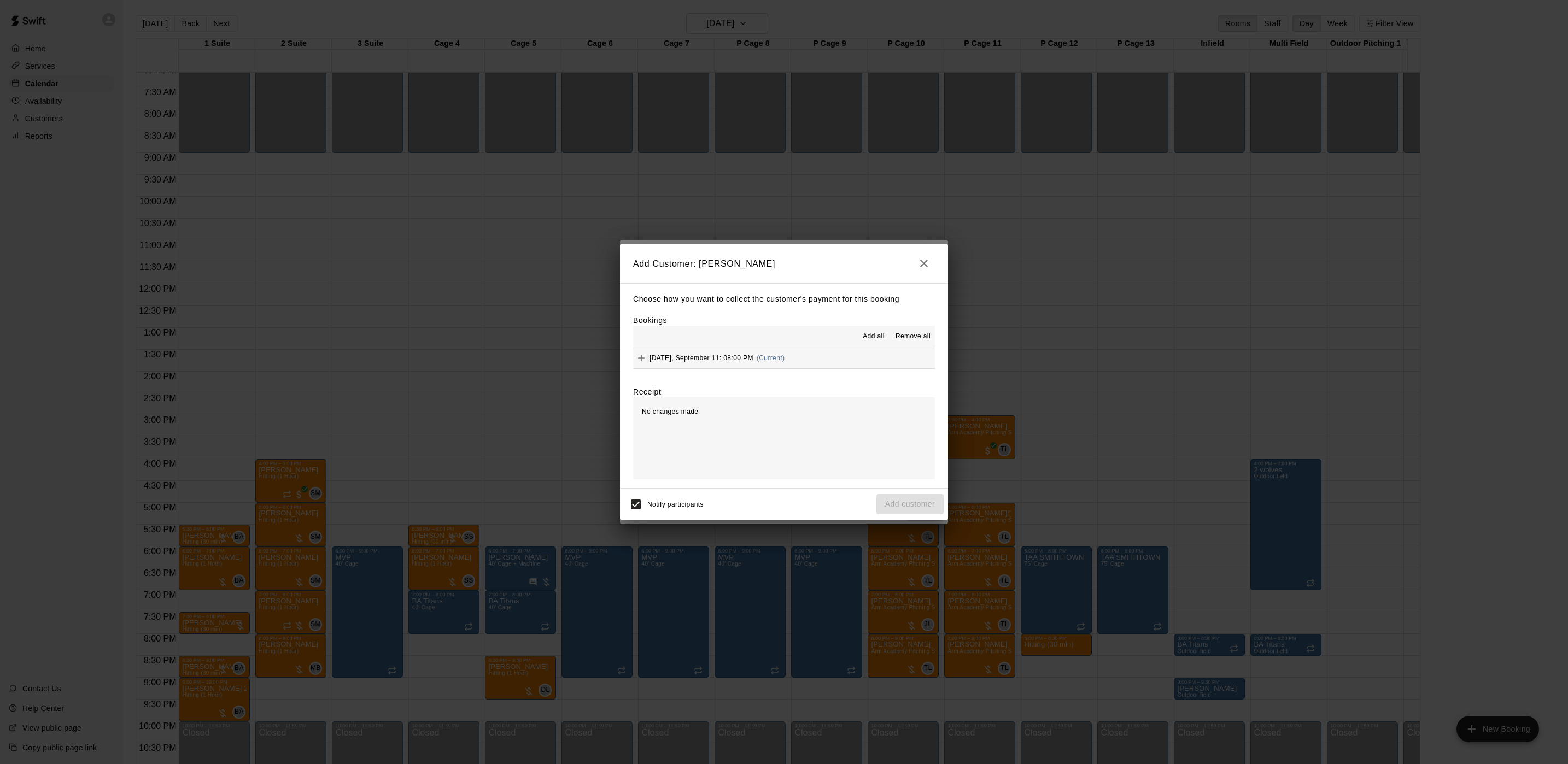
click at [750, 361] on span "Thursday, September 11: 08:00 PM" at bounding box center [701, 358] width 104 height 8
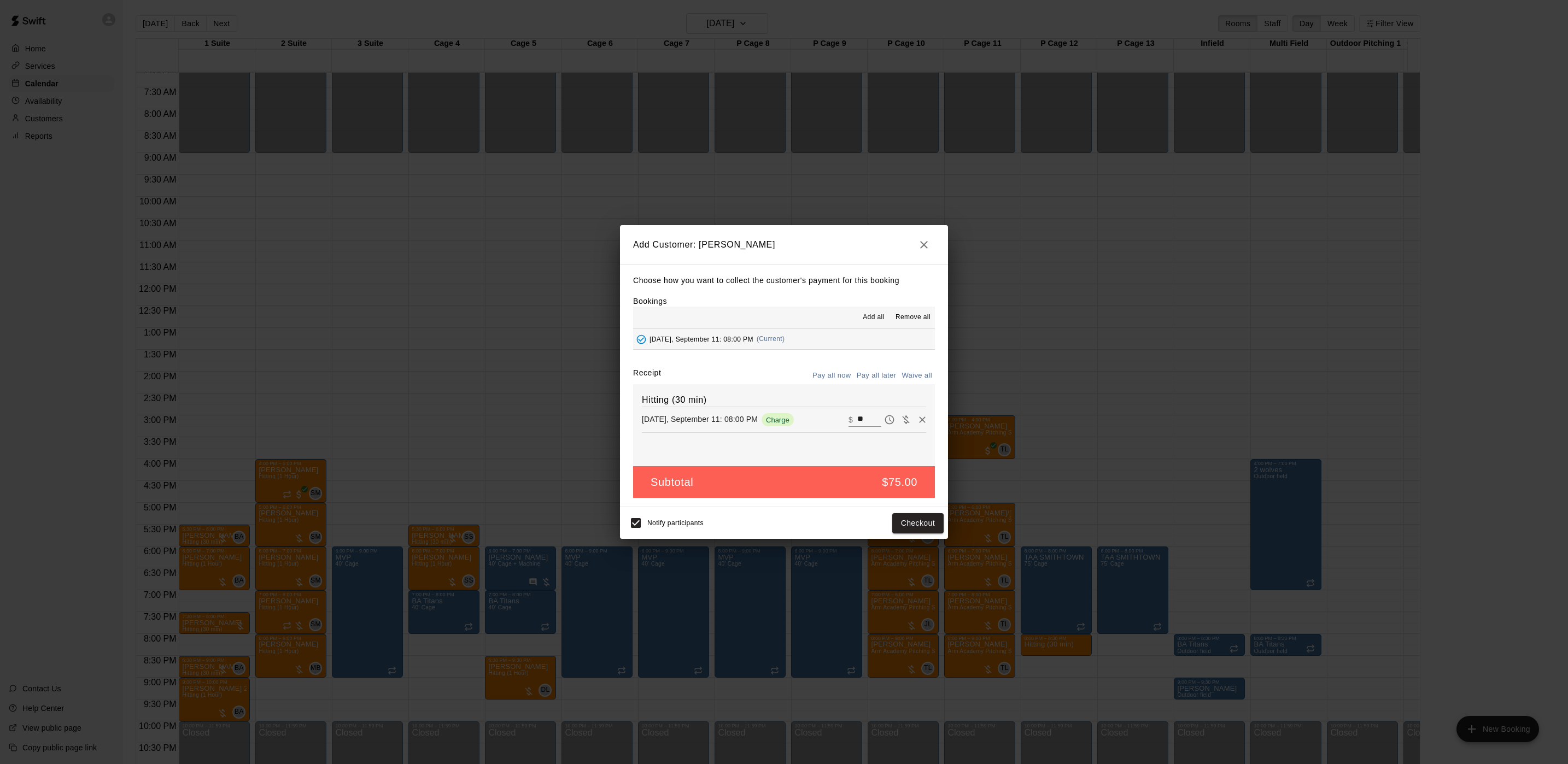
click at [871, 370] on button "Pay all later" at bounding box center [877, 375] width 45 height 17
click at [901, 528] on button "Add customer" at bounding box center [910, 523] width 68 height 20
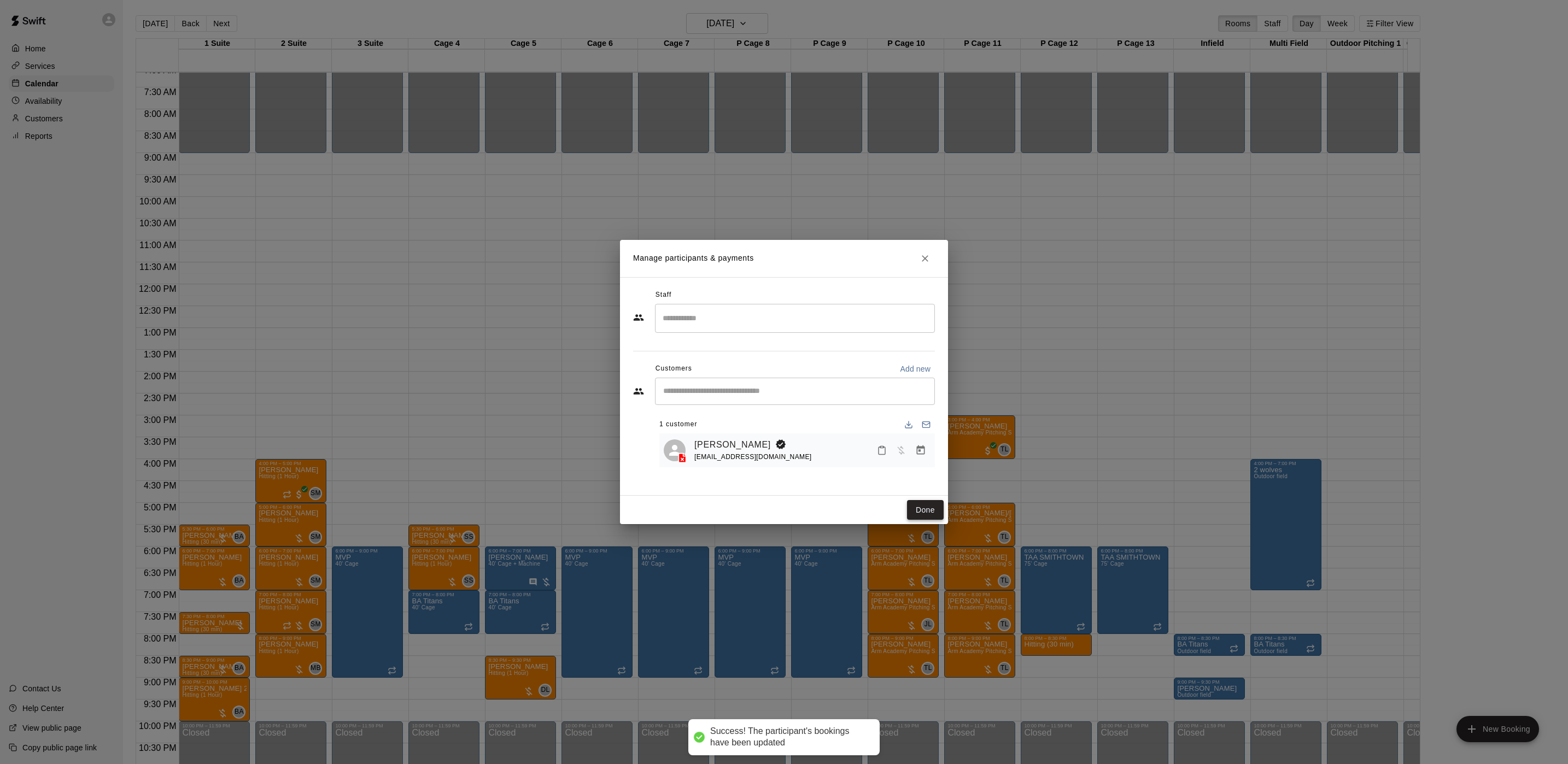
click at [928, 501] on button "Done" at bounding box center [925, 510] width 36 height 20
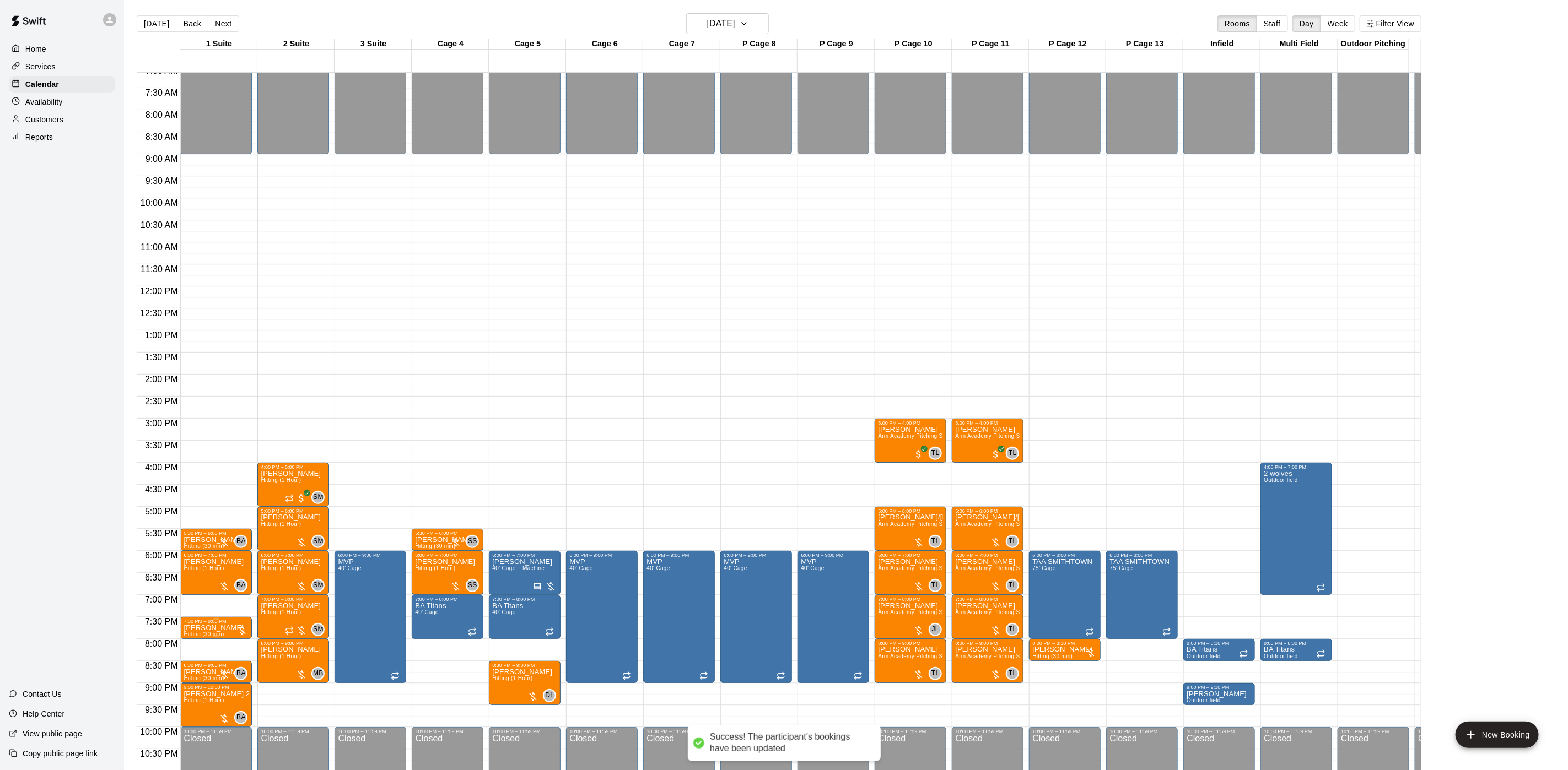
click at [209, 623] on div "7:30 PM – 8:00 PM" at bounding box center [216, 621] width 65 height 6
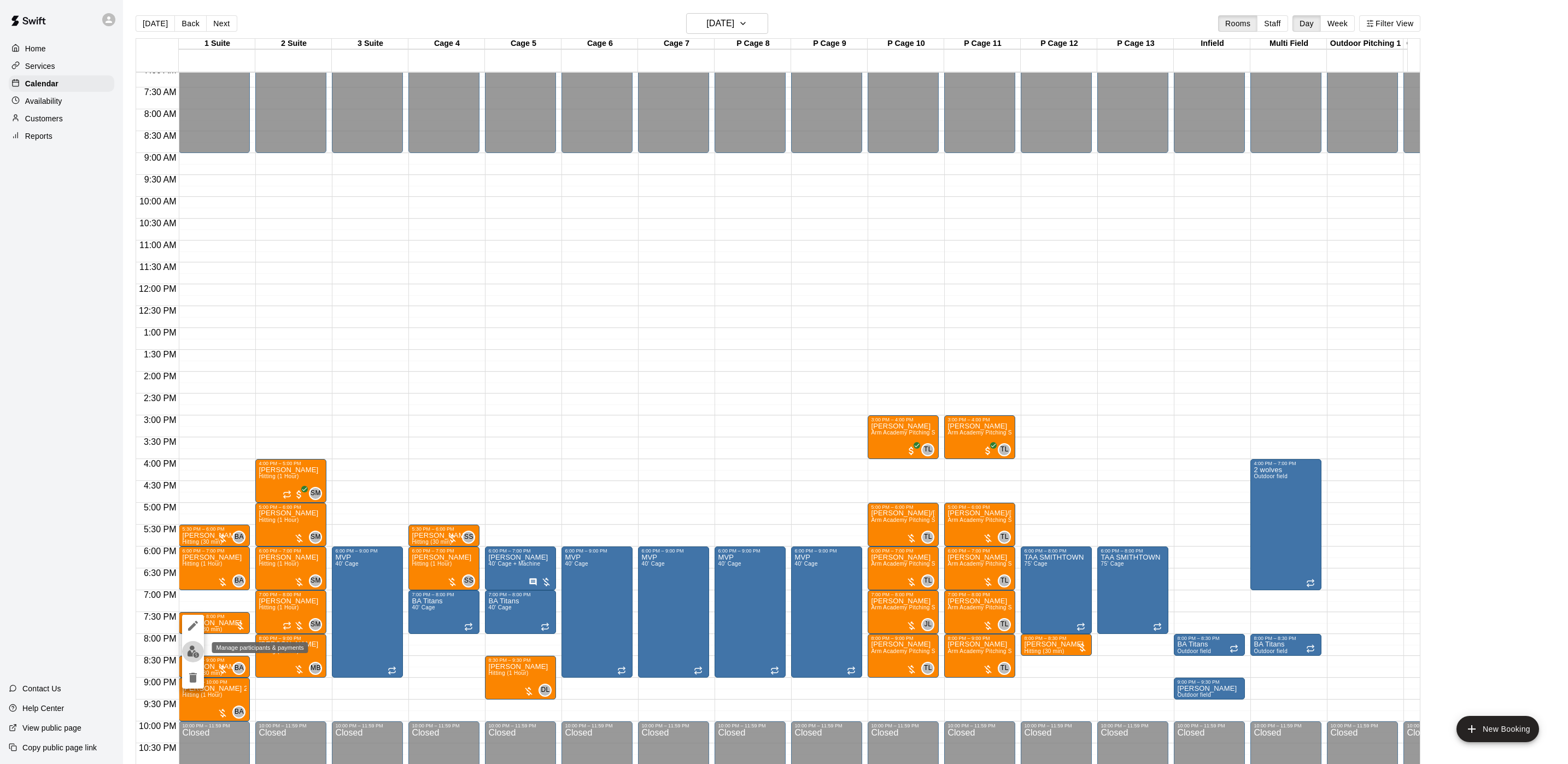
click at [197, 658] on button "edit" at bounding box center [192, 651] width 22 height 21
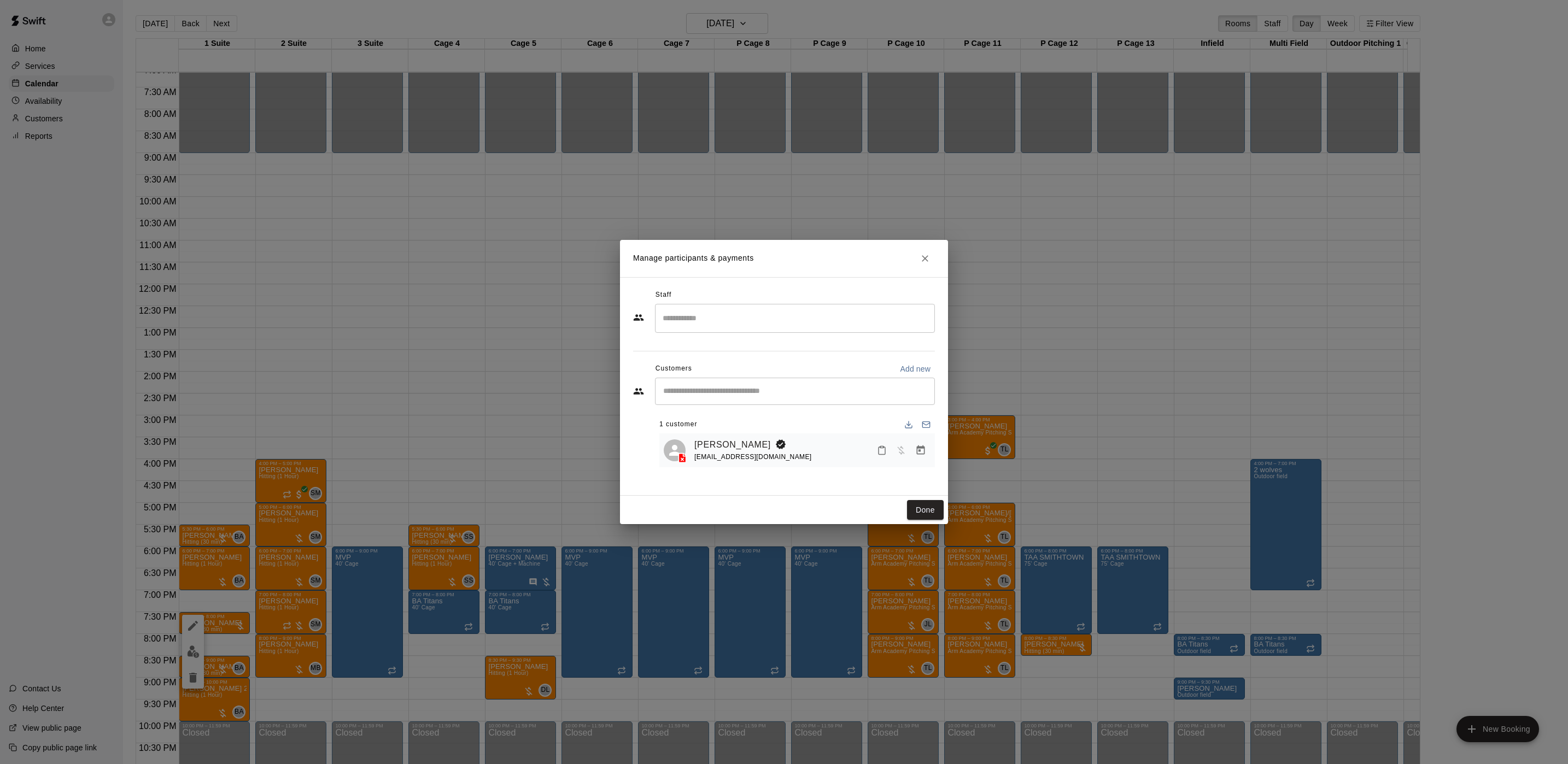
drag, startPoint x: 678, startPoint y: 320, endPoint x: 668, endPoint y: 320, distance: 10.0
click at [677, 320] on input "Search staff" at bounding box center [795, 319] width 270 height 19
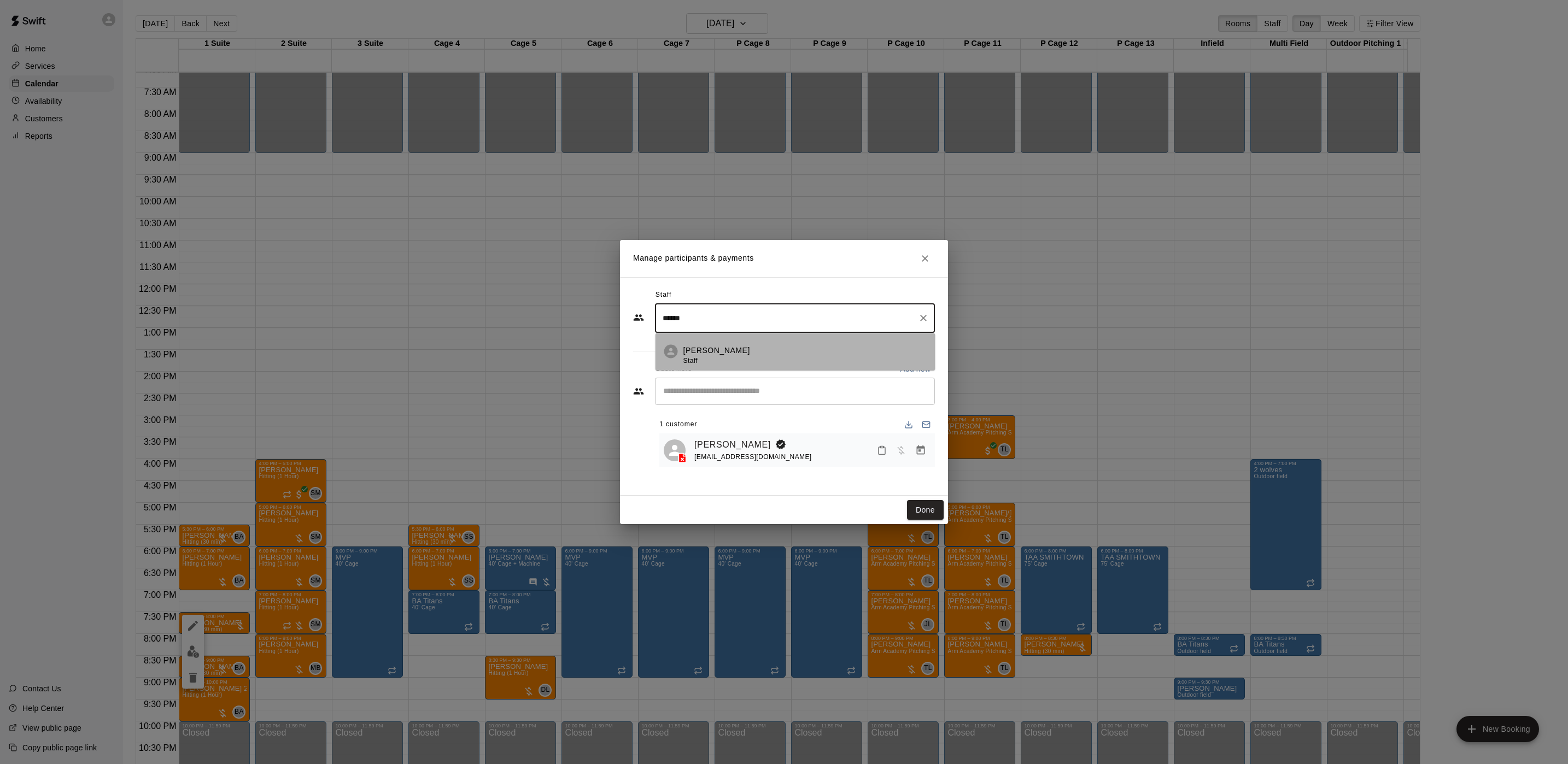
click at [719, 341] on li "Brian Anderson Staff" at bounding box center [796, 351] width 280 height 37
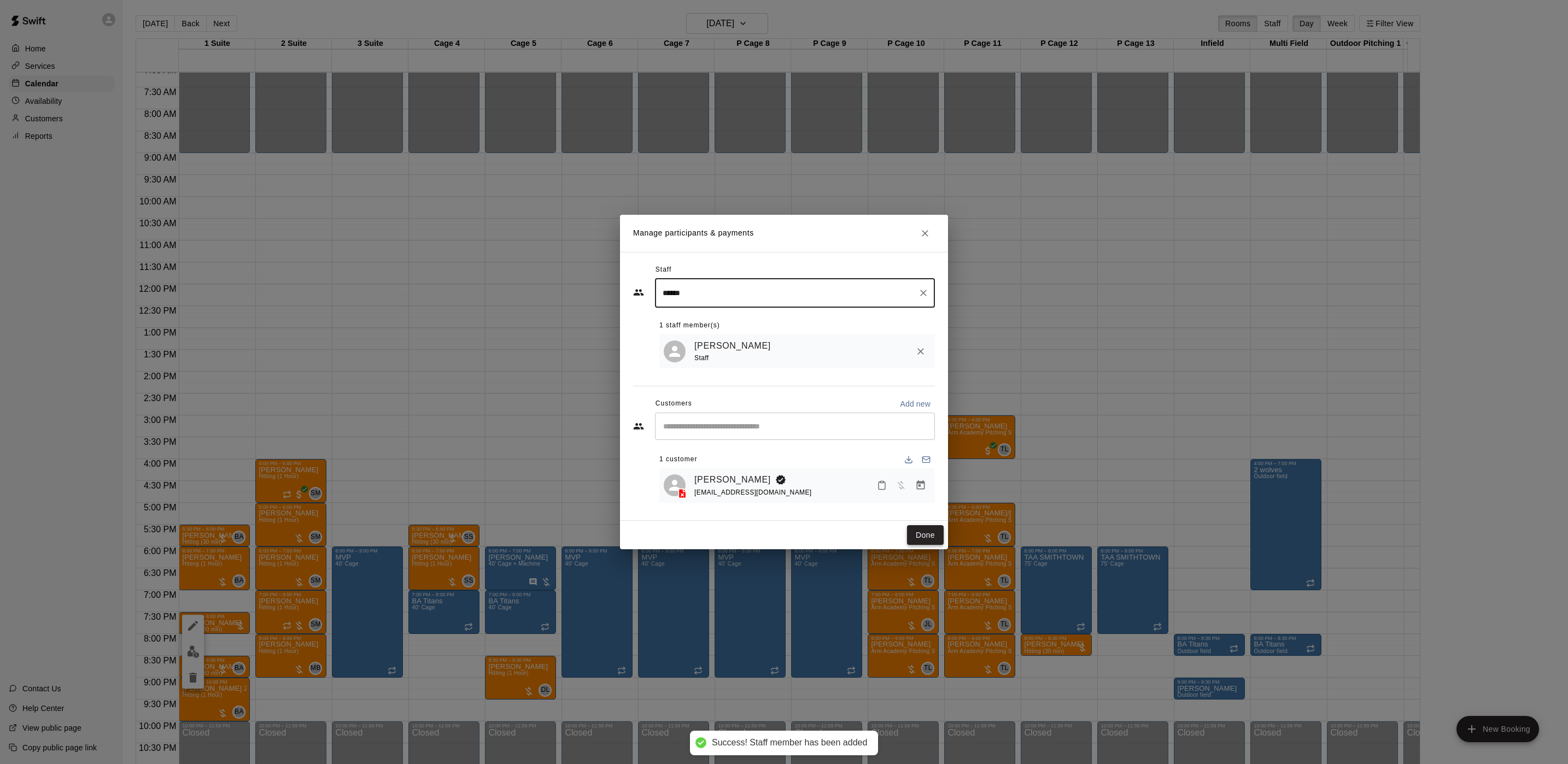
type input "*****"
drag, startPoint x: 914, startPoint y: 532, endPoint x: 954, endPoint y: 584, distance: 65.6
click at [914, 533] on button "Done" at bounding box center [925, 535] width 36 height 20
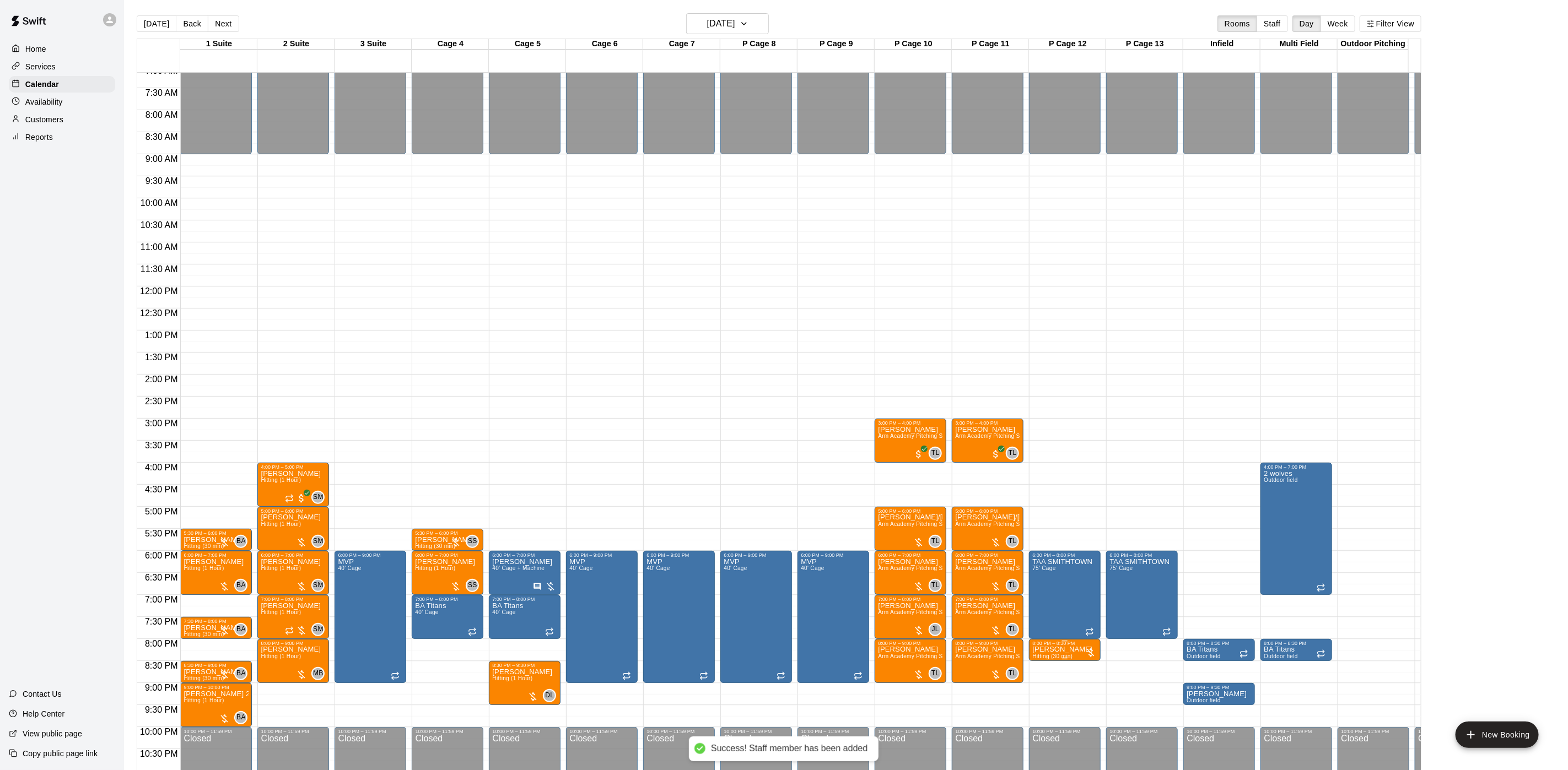
click at [1040, 650] on p "Christopher Cuiffo" at bounding box center [1062, 650] width 60 height 0
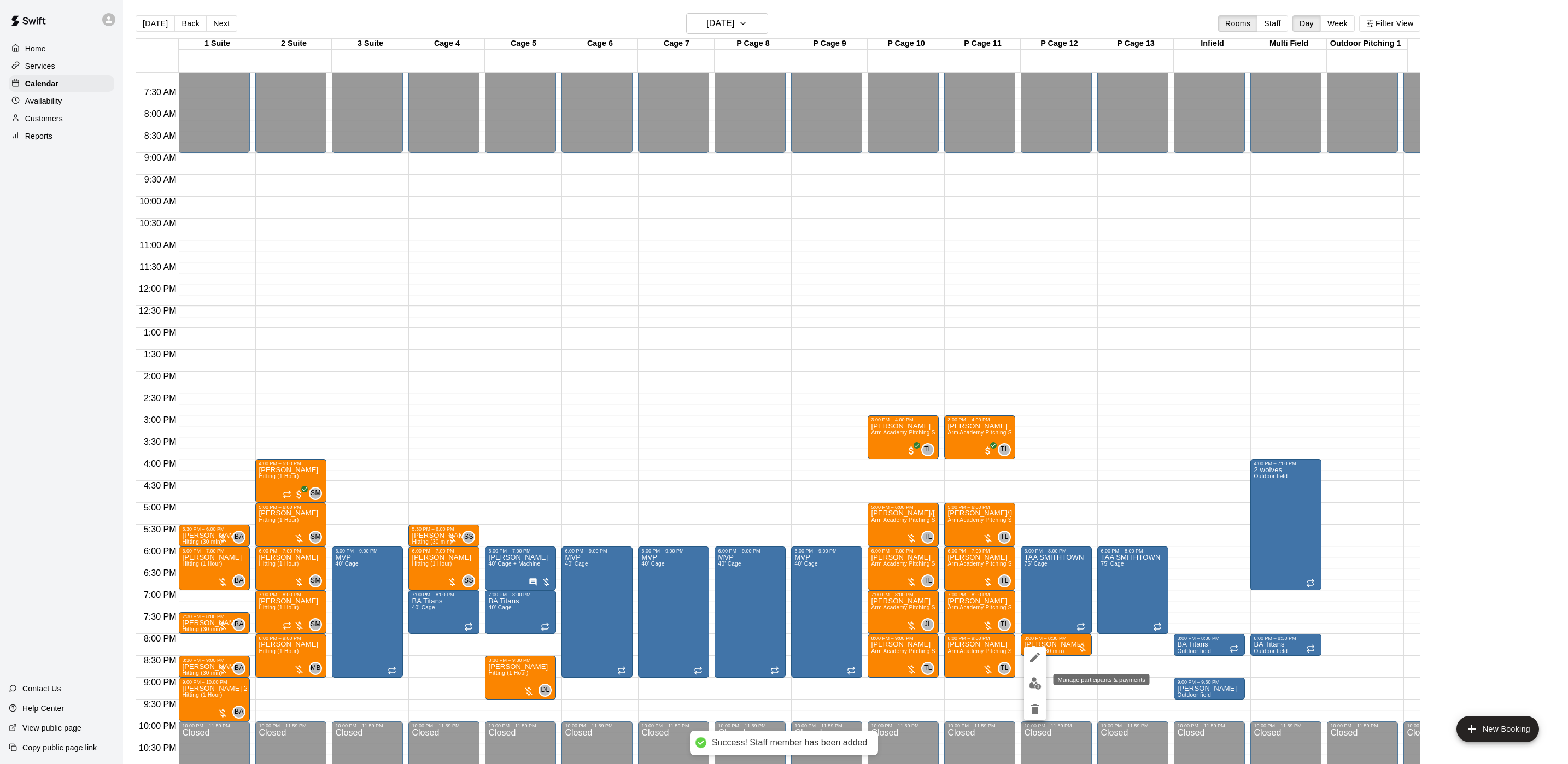
click at [1035, 677] on img "edit" at bounding box center [1036, 683] width 13 height 13
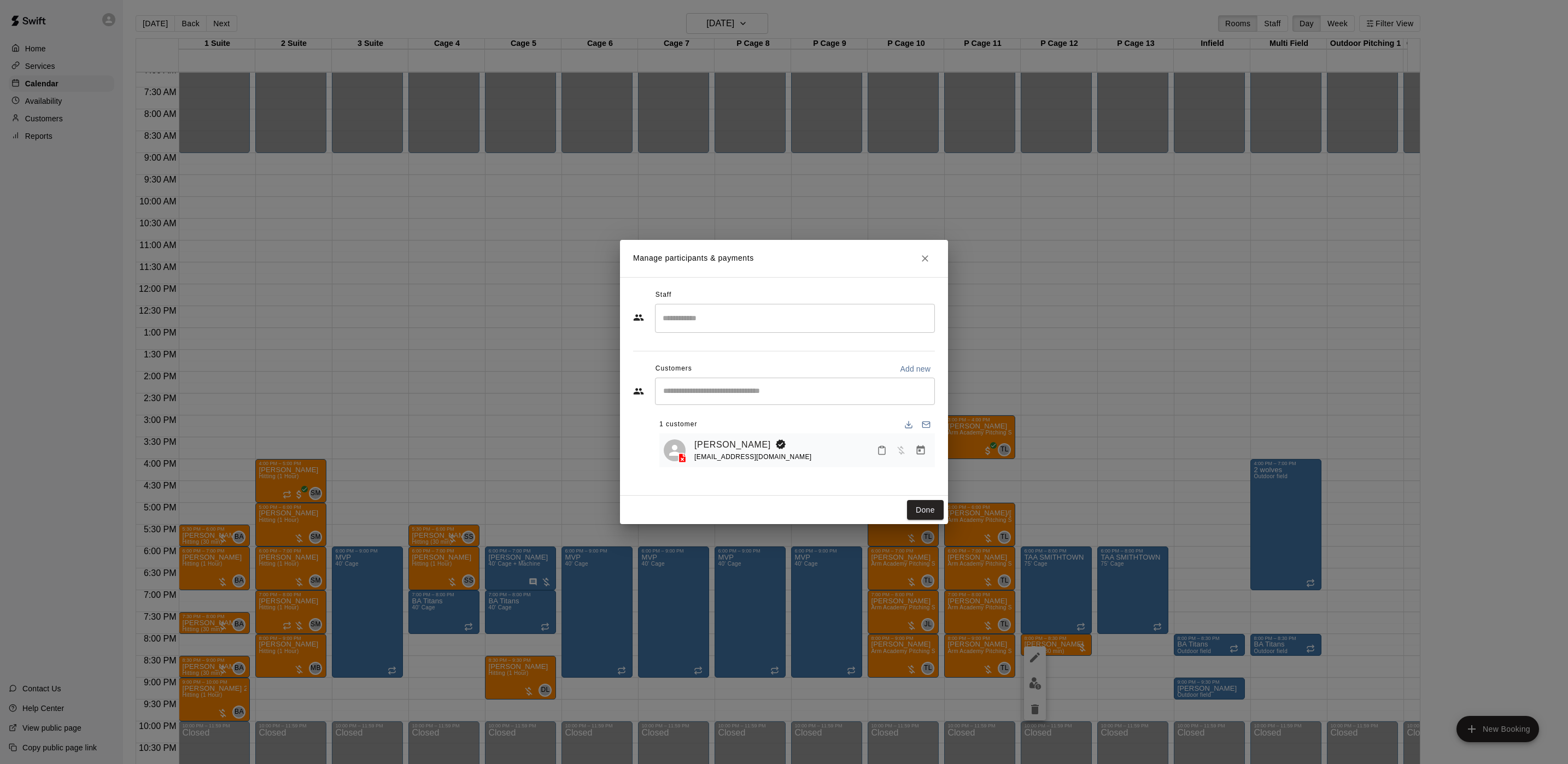
click at [745, 329] on div "​" at bounding box center [795, 319] width 280 height 29
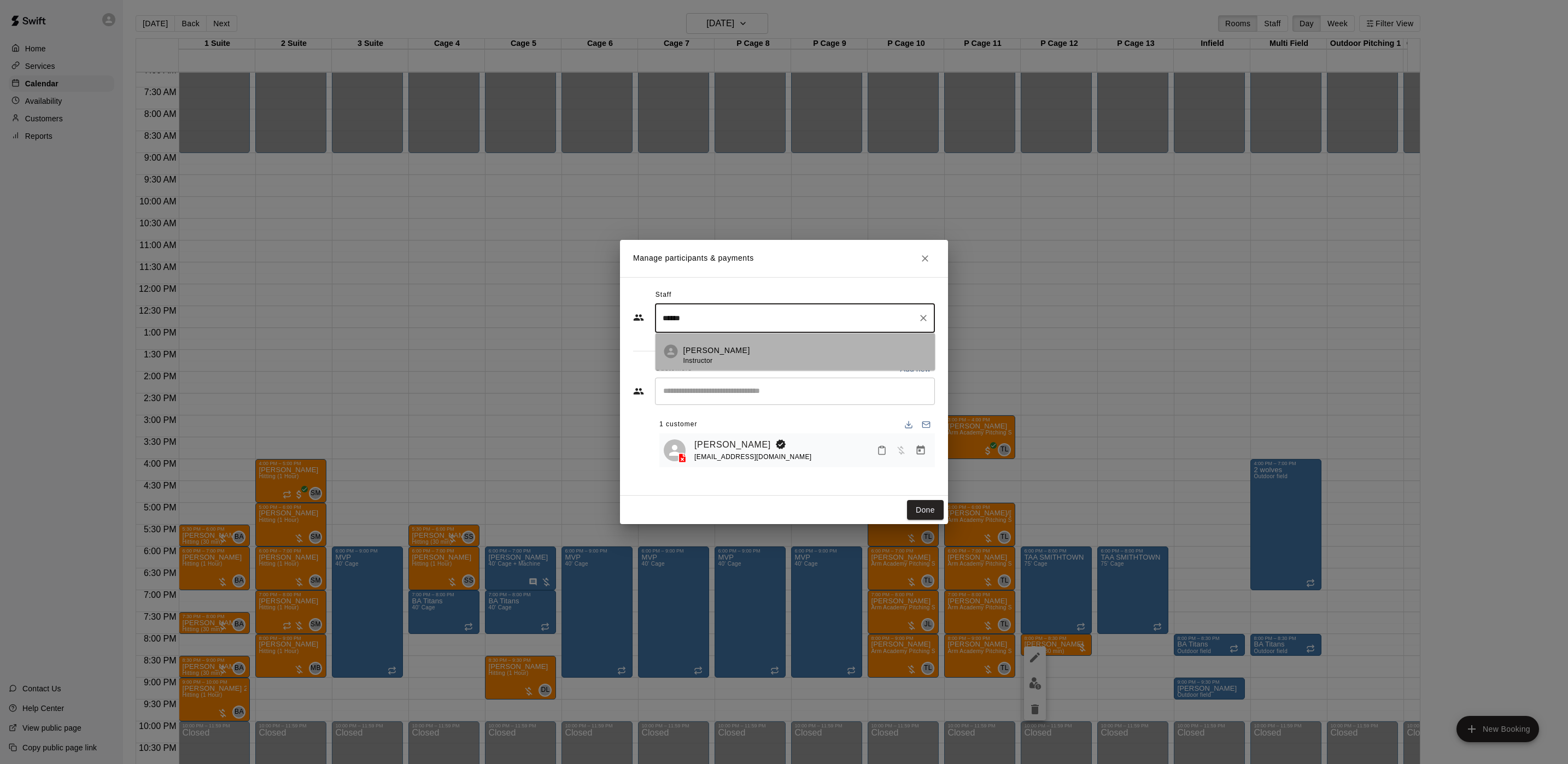
click at [821, 349] on div "Johnnie Larossa Instructor" at bounding box center [805, 355] width 243 height 21
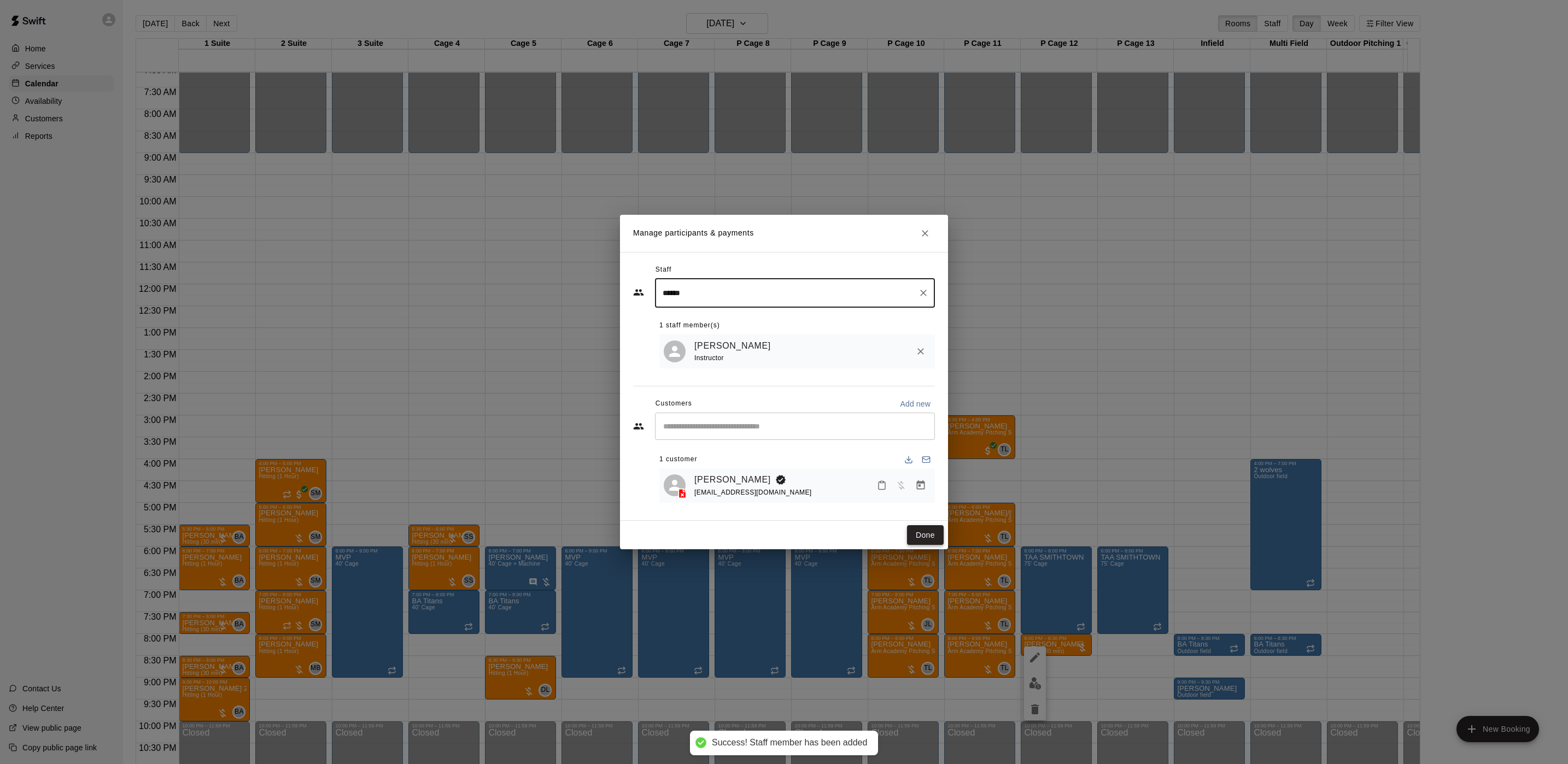
type input "******"
click at [924, 537] on button "Done" at bounding box center [925, 535] width 36 height 20
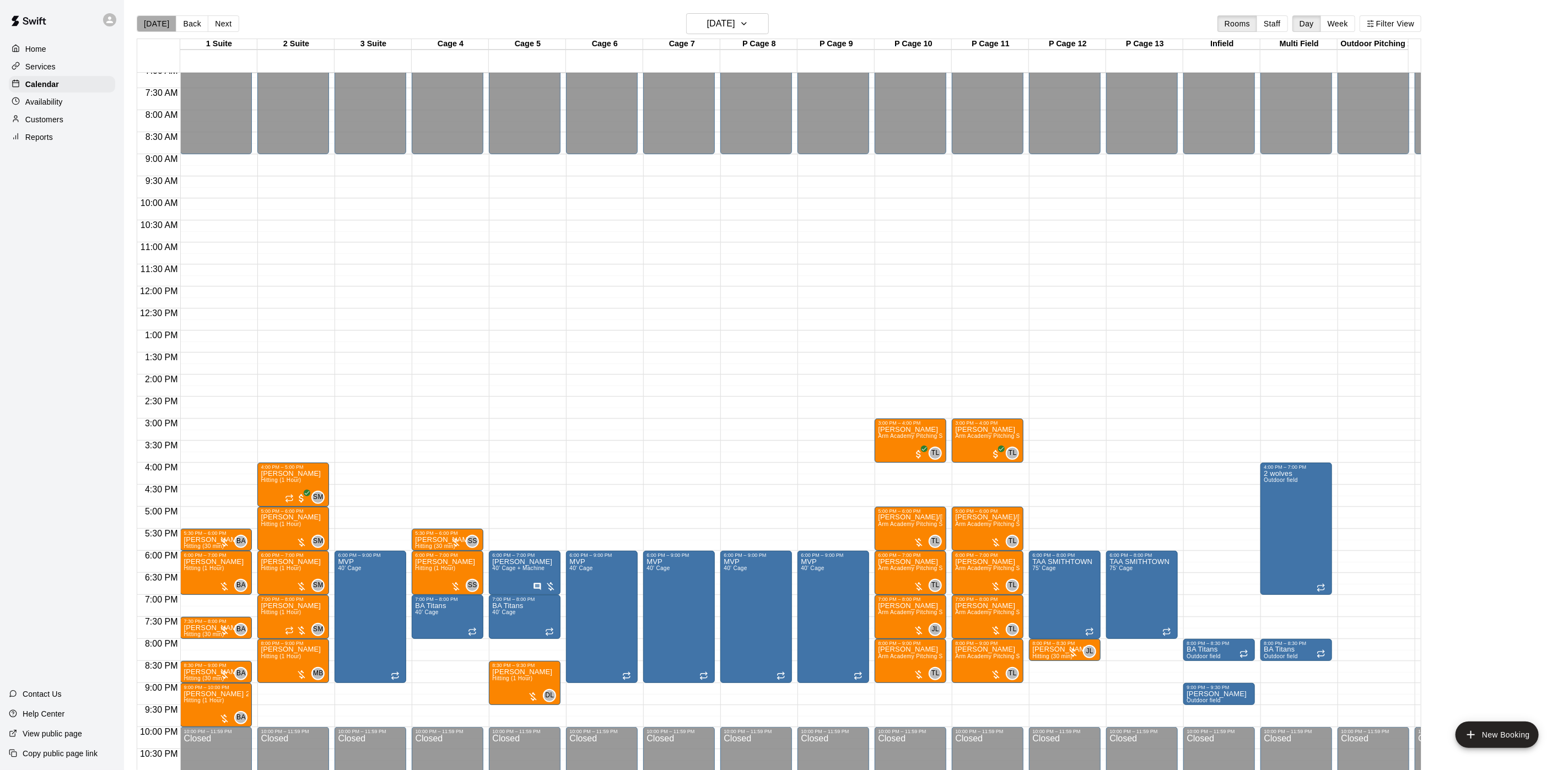
drag, startPoint x: 159, startPoint y: 24, endPoint x: 153, endPoint y: 40, distance: 17.1
click at [157, 24] on button "[DATE]" at bounding box center [156, 24] width 40 height 16
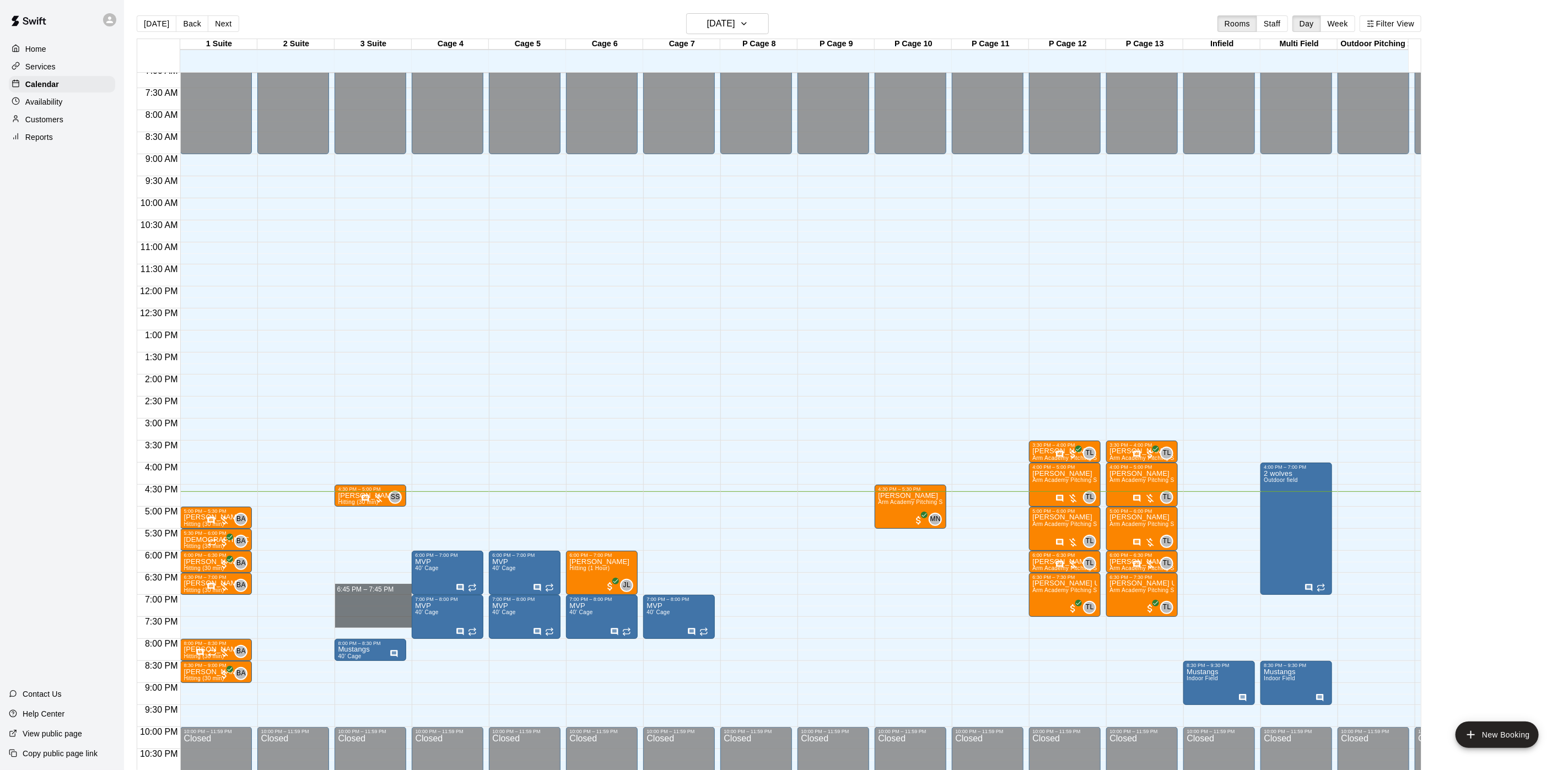
drag, startPoint x: 356, startPoint y: 588, endPoint x: 352, endPoint y: 618, distance: 30.3
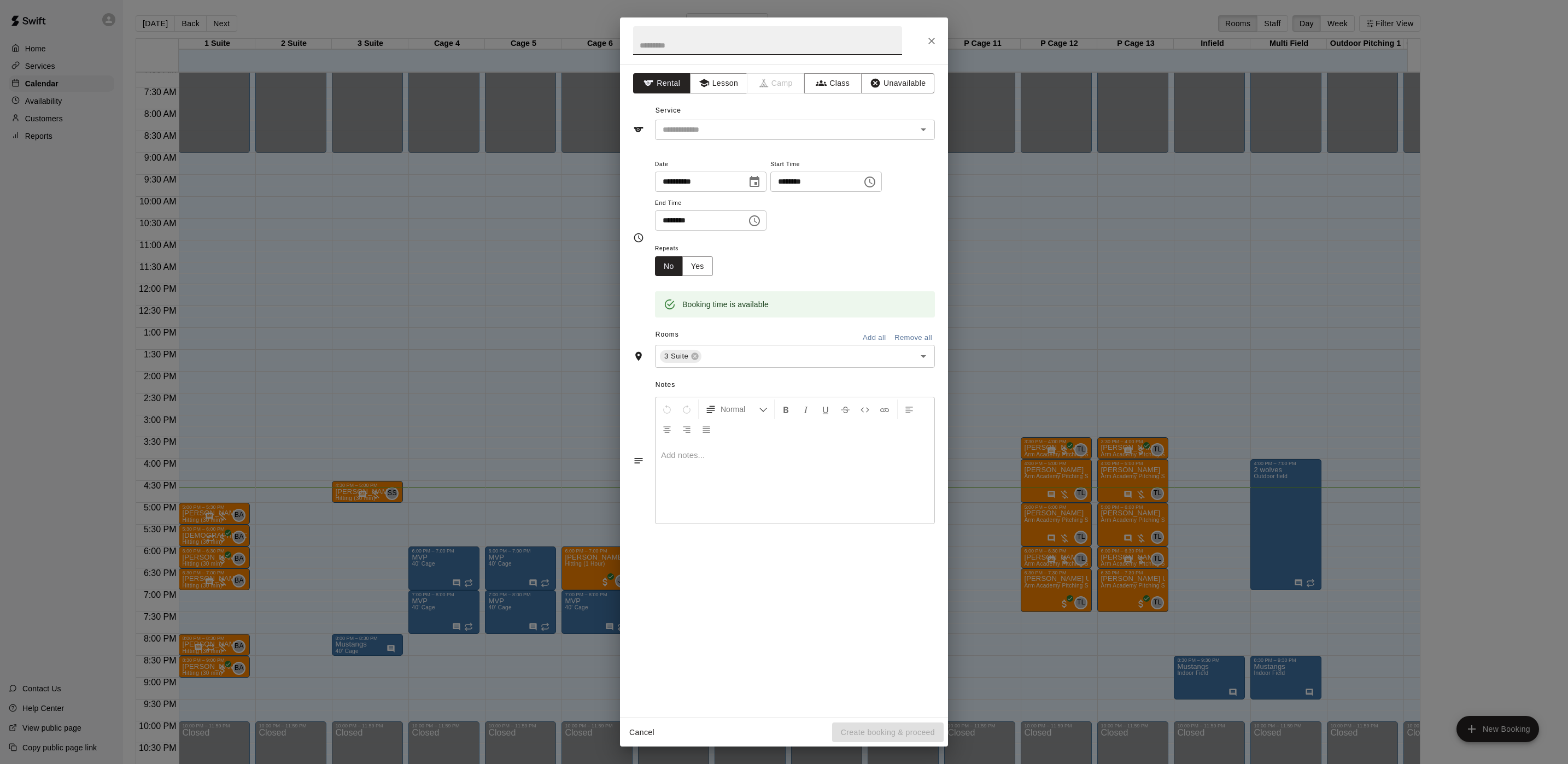
click at [306, 560] on div "**********" at bounding box center [784, 382] width 1568 height 764
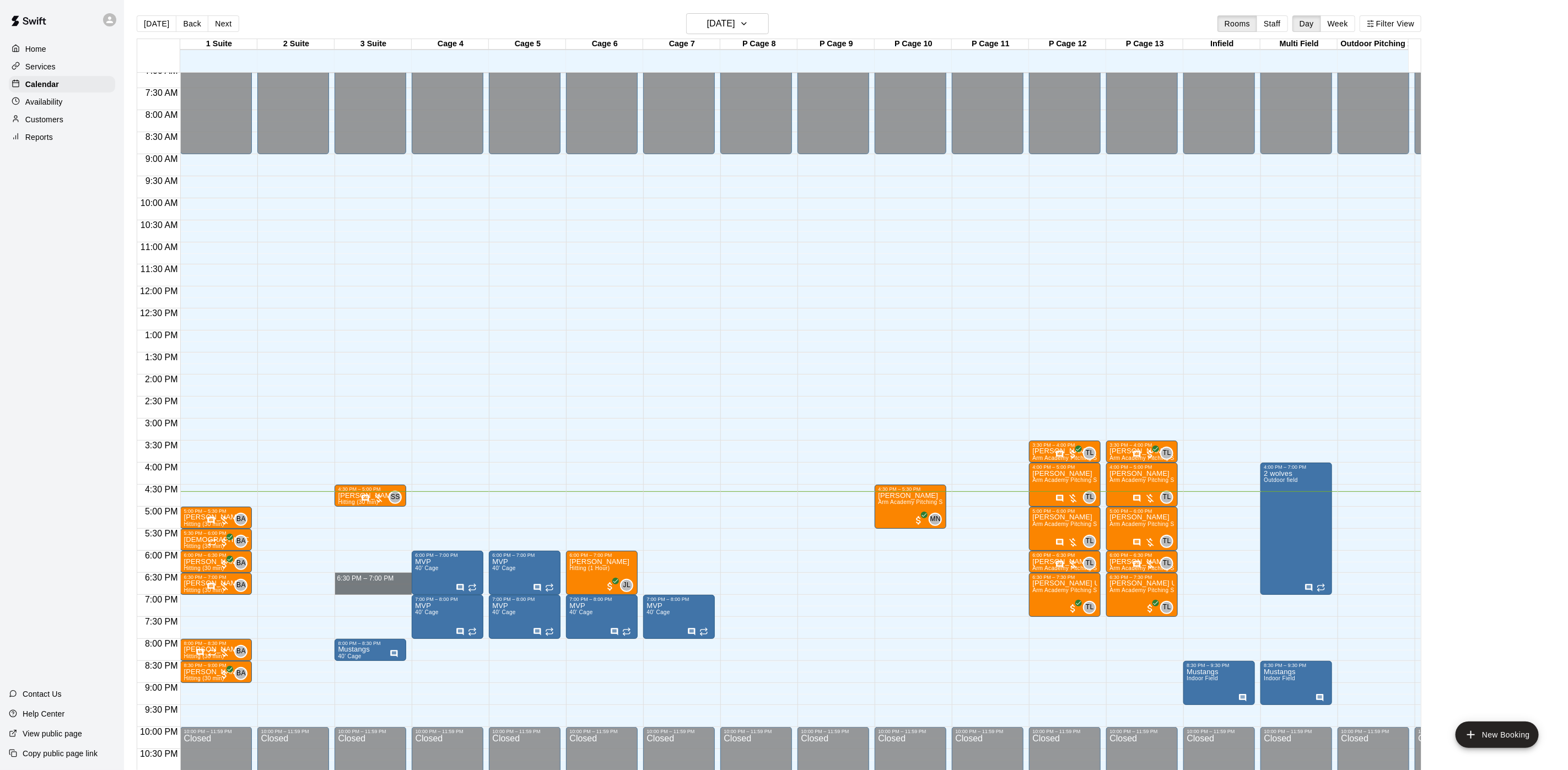
drag, startPoint x: 347, startPoint y: 579, endPoint x: 347, endPoint y: 586, distance: 7.0
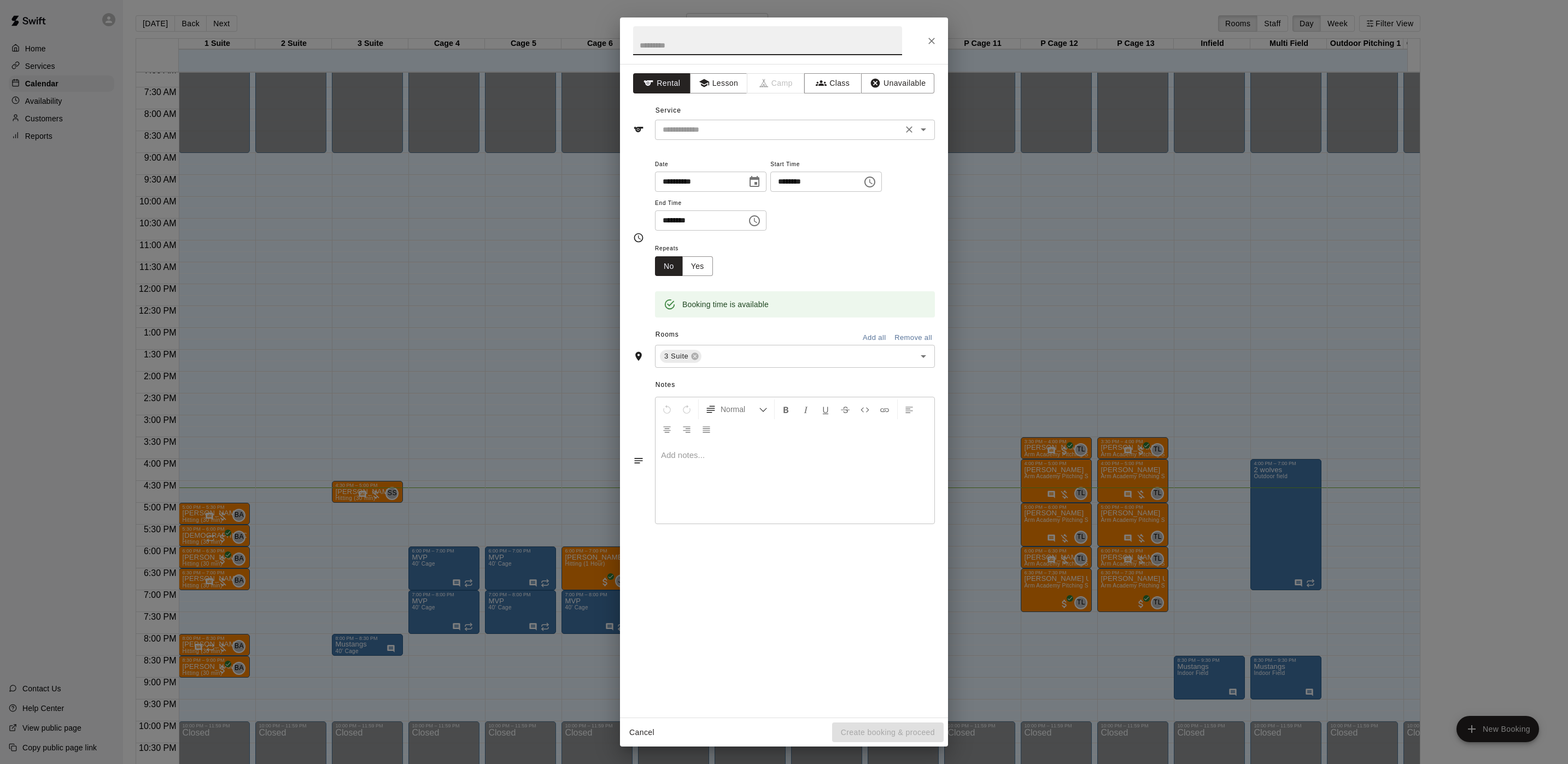
click at [714, 130] on input "text" at bounding box center [778, 130] width 241 height 14
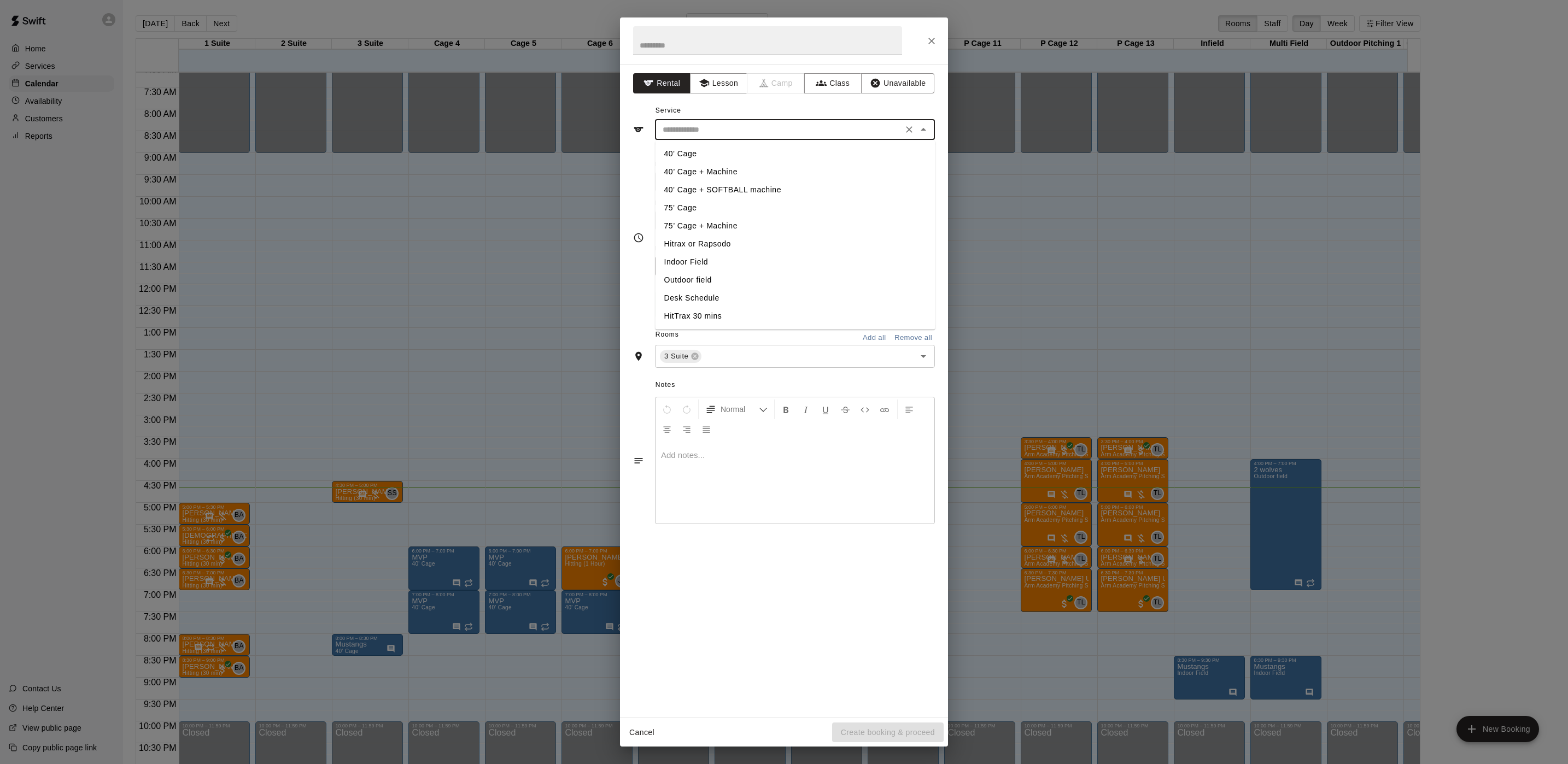
click at [733, 175] on li "40’ Cage + Machine" at bounding box center [796, 171] width 280 height 18
type input "**********"
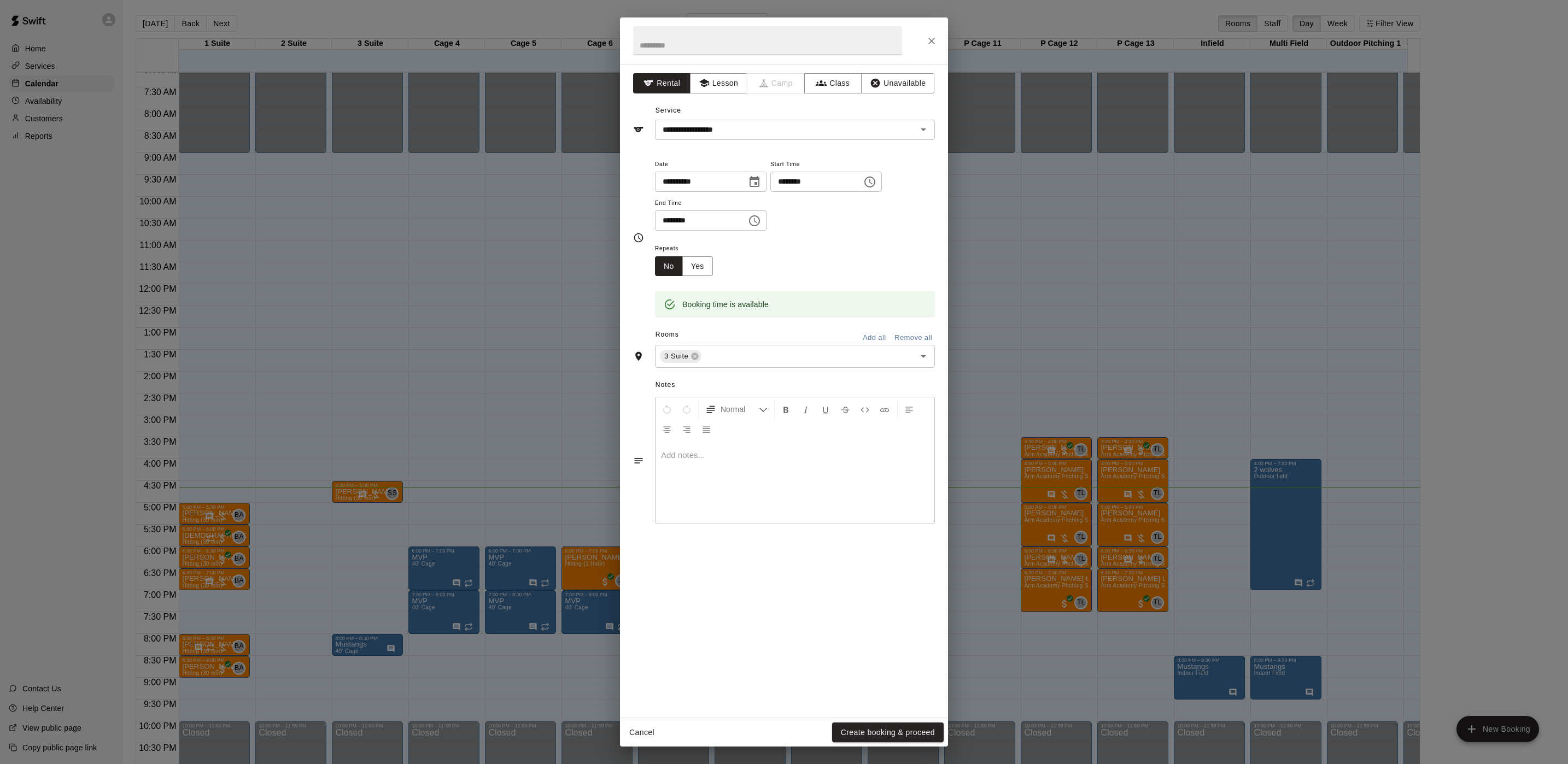
click at [919, 743] on div "Cancel Create booking & proceed" at bounding box center [784, 733] width 328 height 29
click at [919, 741] on button "Create booking & proceed" at bounding box center [887, 733] width 112 height 20
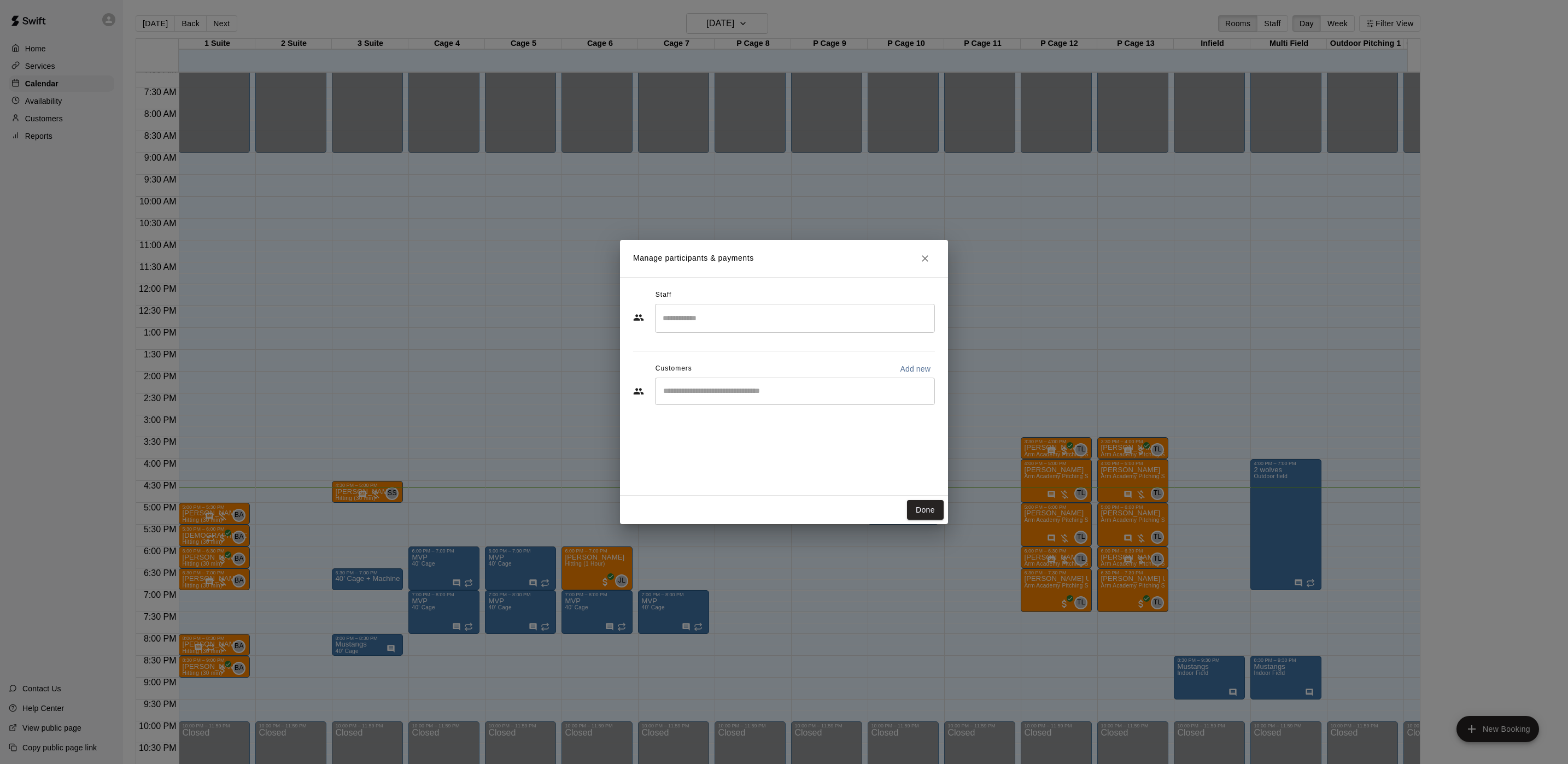
click at [707, 394] on input "Start typing to search customers..." at bounding box center [795, 391] width 270 height 11
type input "*******"
click at [753, 421] on div "[PERSON_NAME]" at bounding box center [745, 417] width 118 height 11
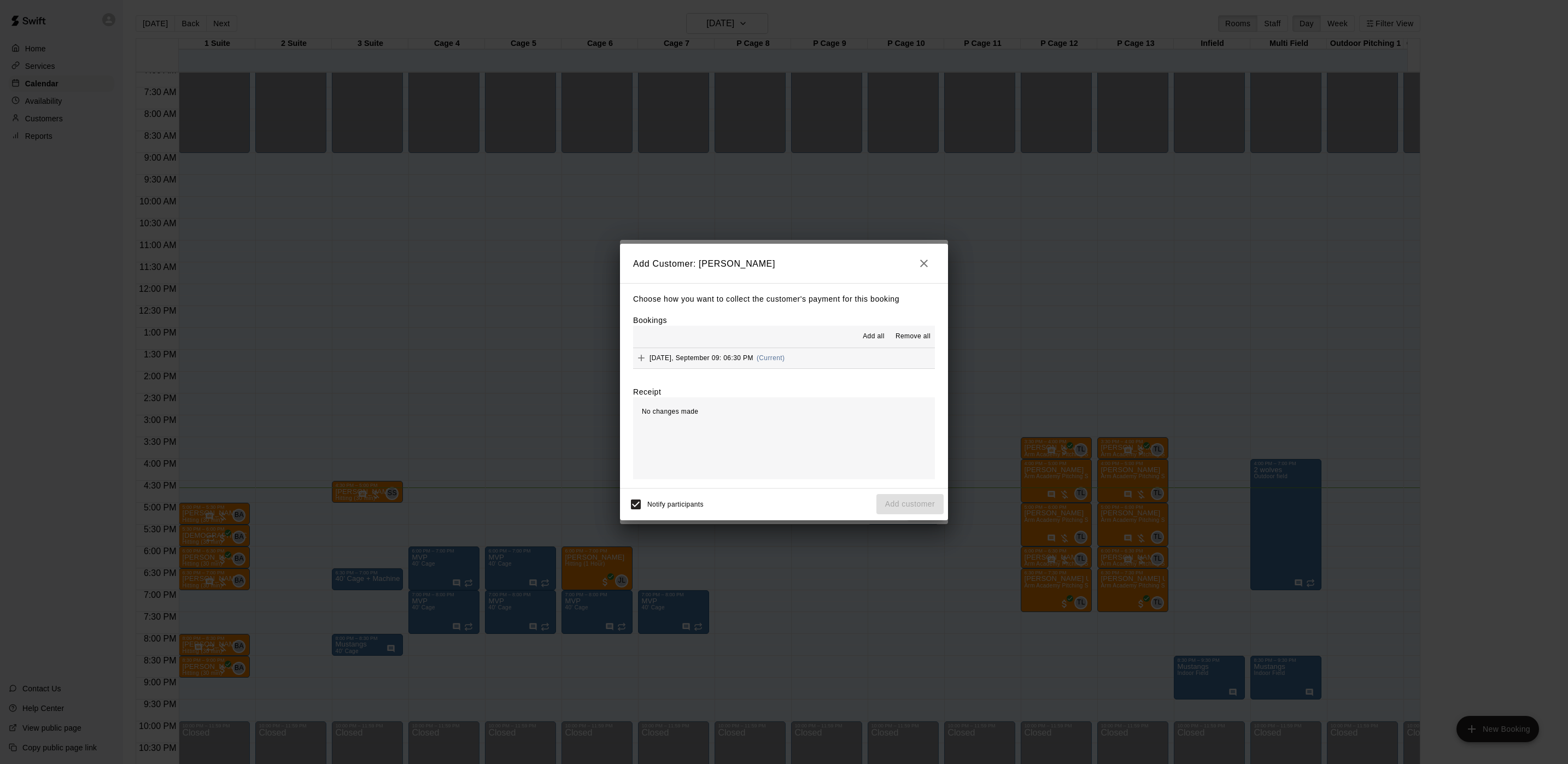
click at [776, 358] on span "(Current)" at bounding box center [771, 358] width 28 height 8
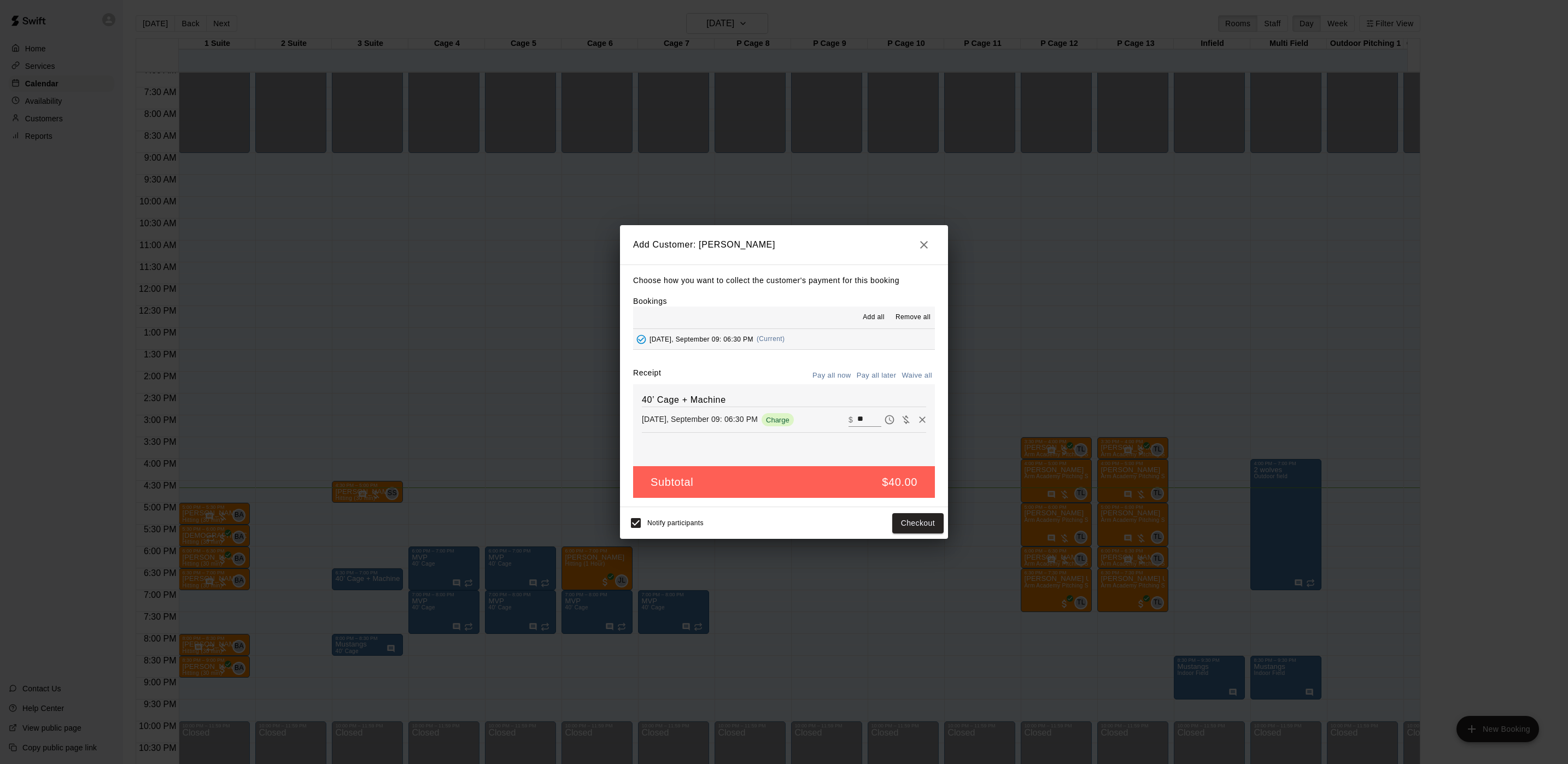
click at [866, 374] on button "Pay all later" at bounding box center [877, 375] width 45 height 17
click at [929, 525] on button "Add customer" at bounding box center [910, 523] width 68 height 20
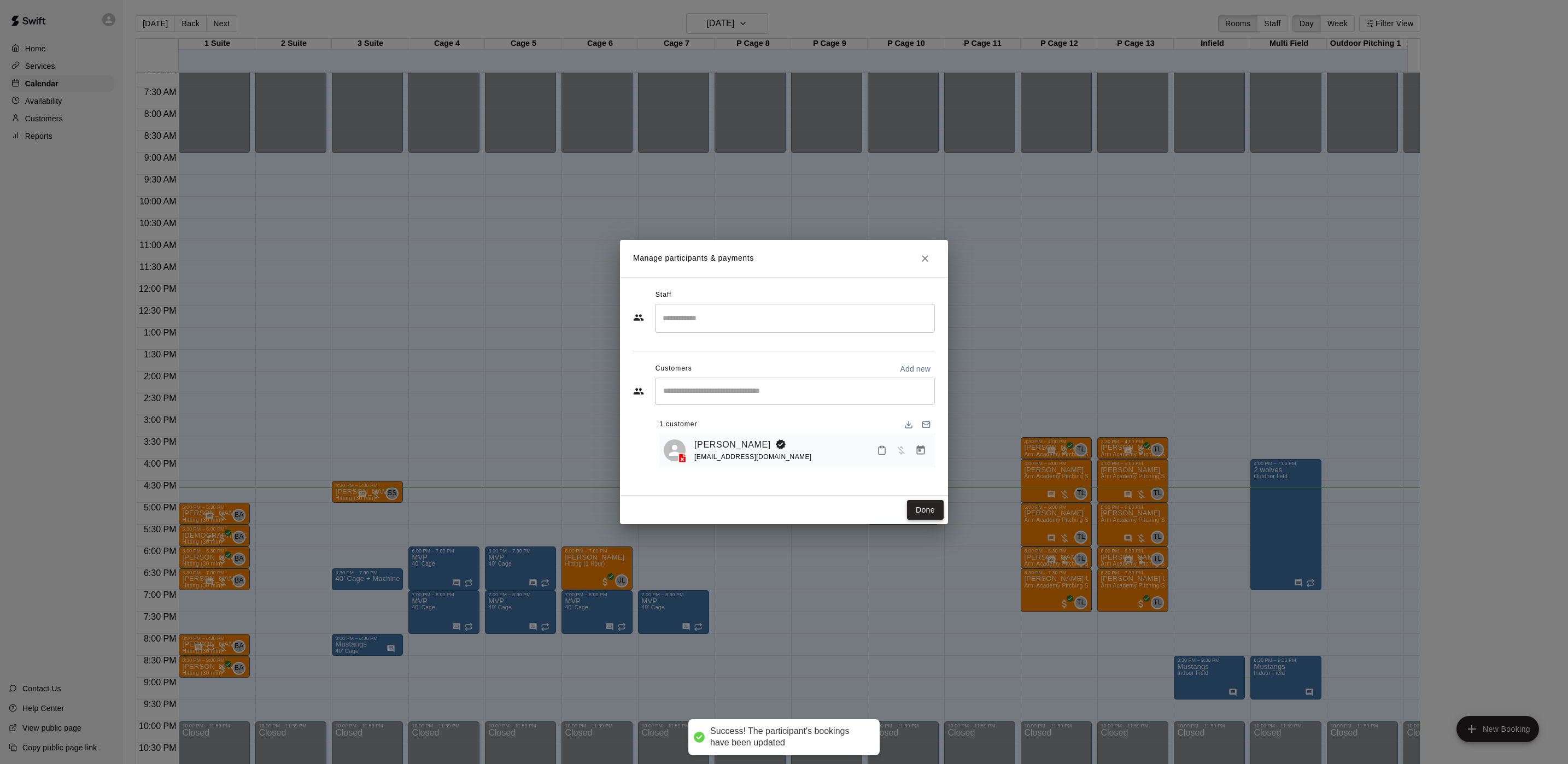
click at [932, 506] on button "Done" at bounding box center [925, 510] width 36 height 20
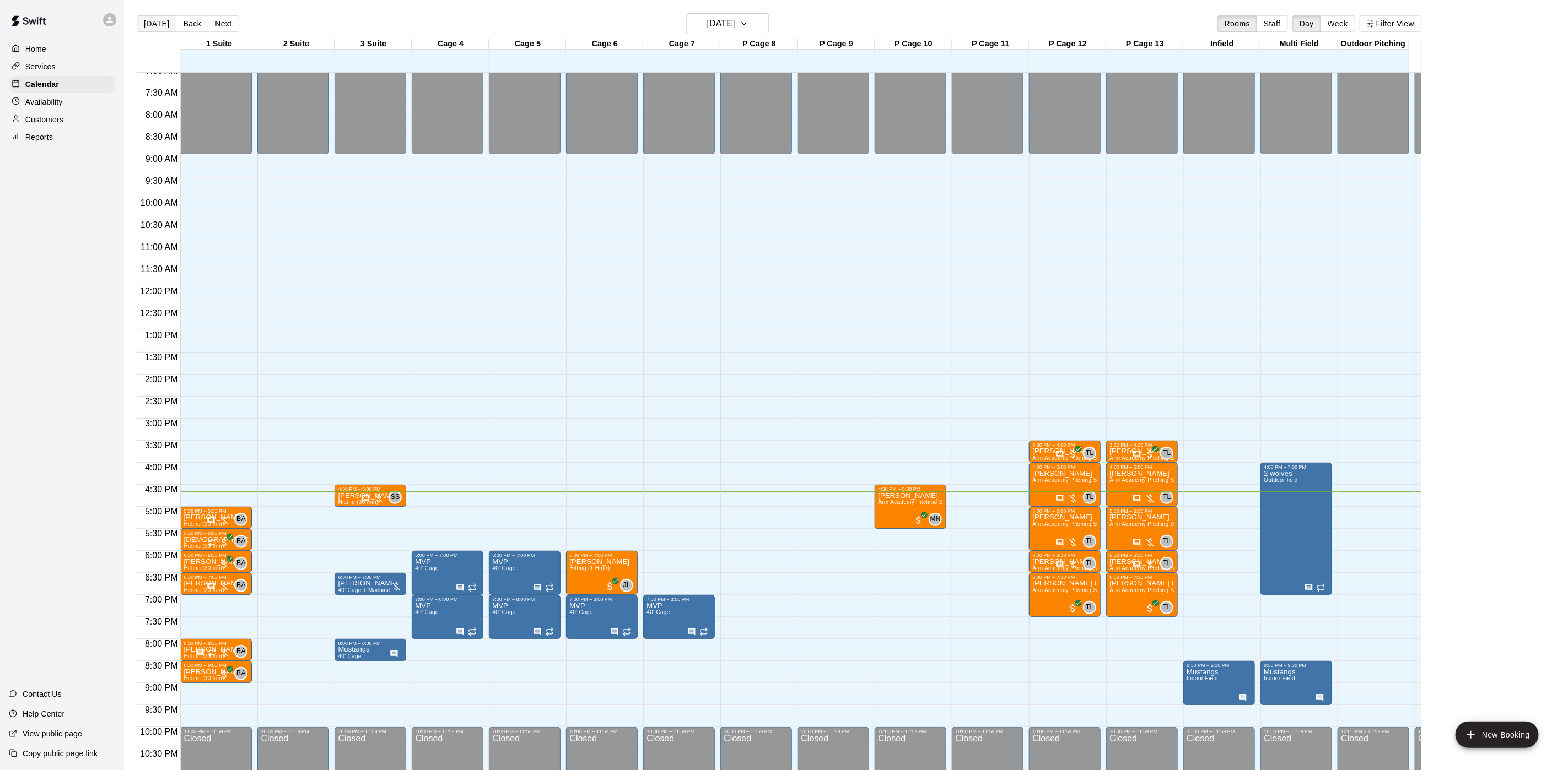
click at [154, 24] on button "[DATE]" at bounding box center [156, 24] width 40 height 16
drag, startPoint x: 351, startPoint y: 580, endPoint x: 355, endPoint y: 585, distance: 6.4
click at [355, 585] on div "6:30 PM – 7:00 PM Joe cardinale 40’ Cage + Machine" at bounding box center [370, 583] width 65 height 19
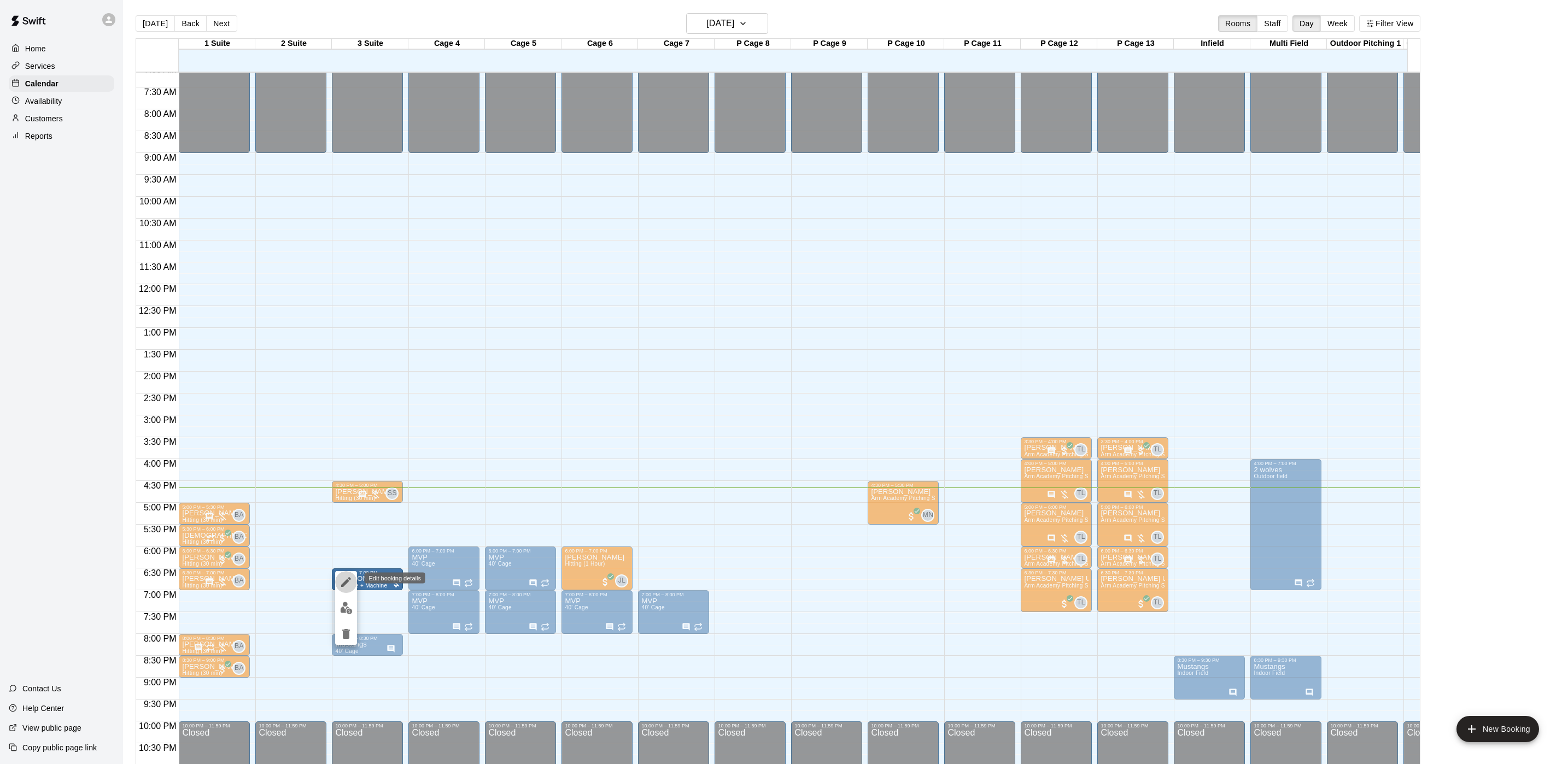
click at [349, 579] on icon "edit" at bounding box center [346, 582] width 10 height 10
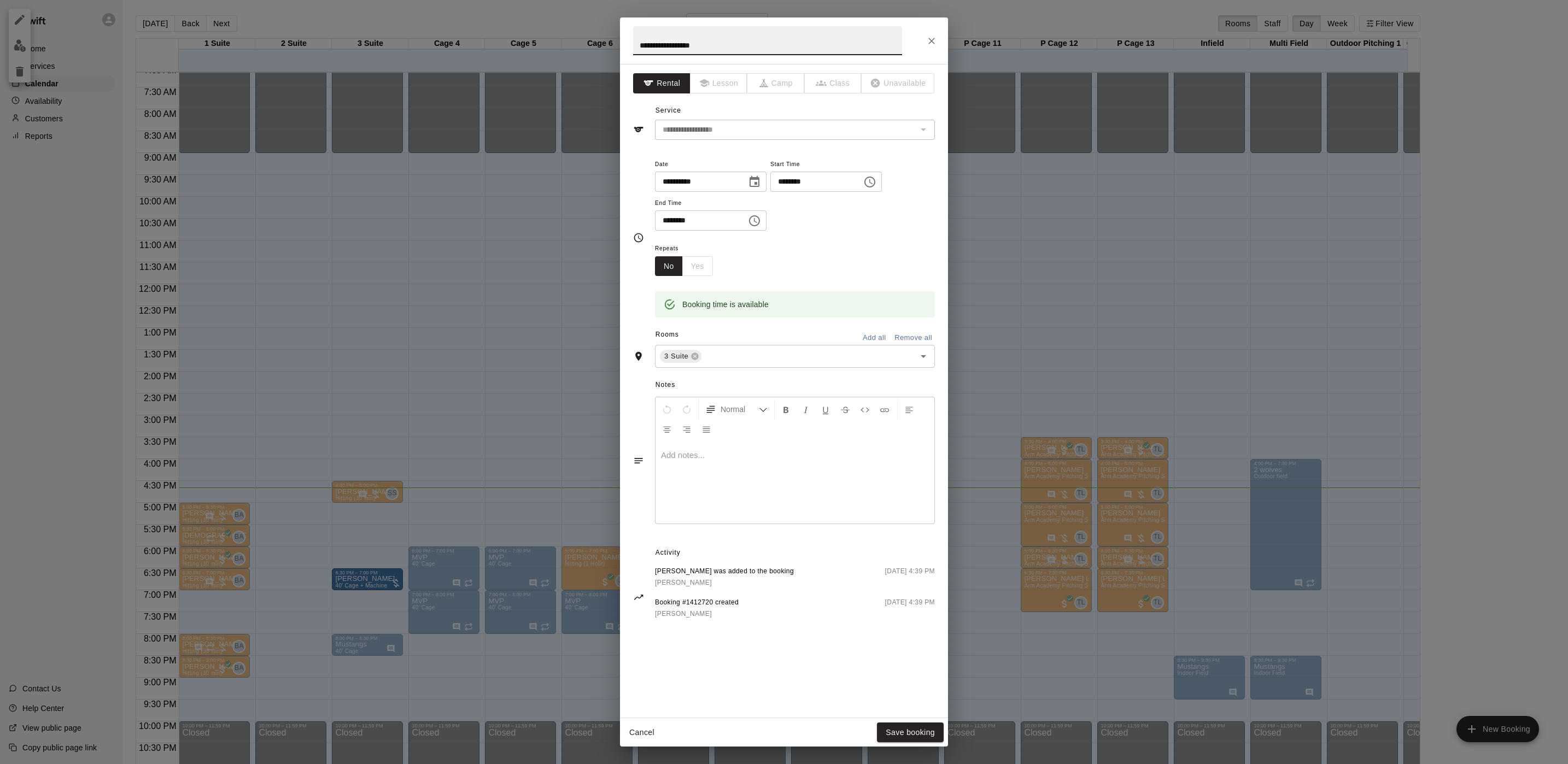
click at [755, 479] on div at bounding box center [795, 483] width 279 height 82
click at [902, 735] on button "Save booking" at bounding box center [910, 733] width 67 height 20
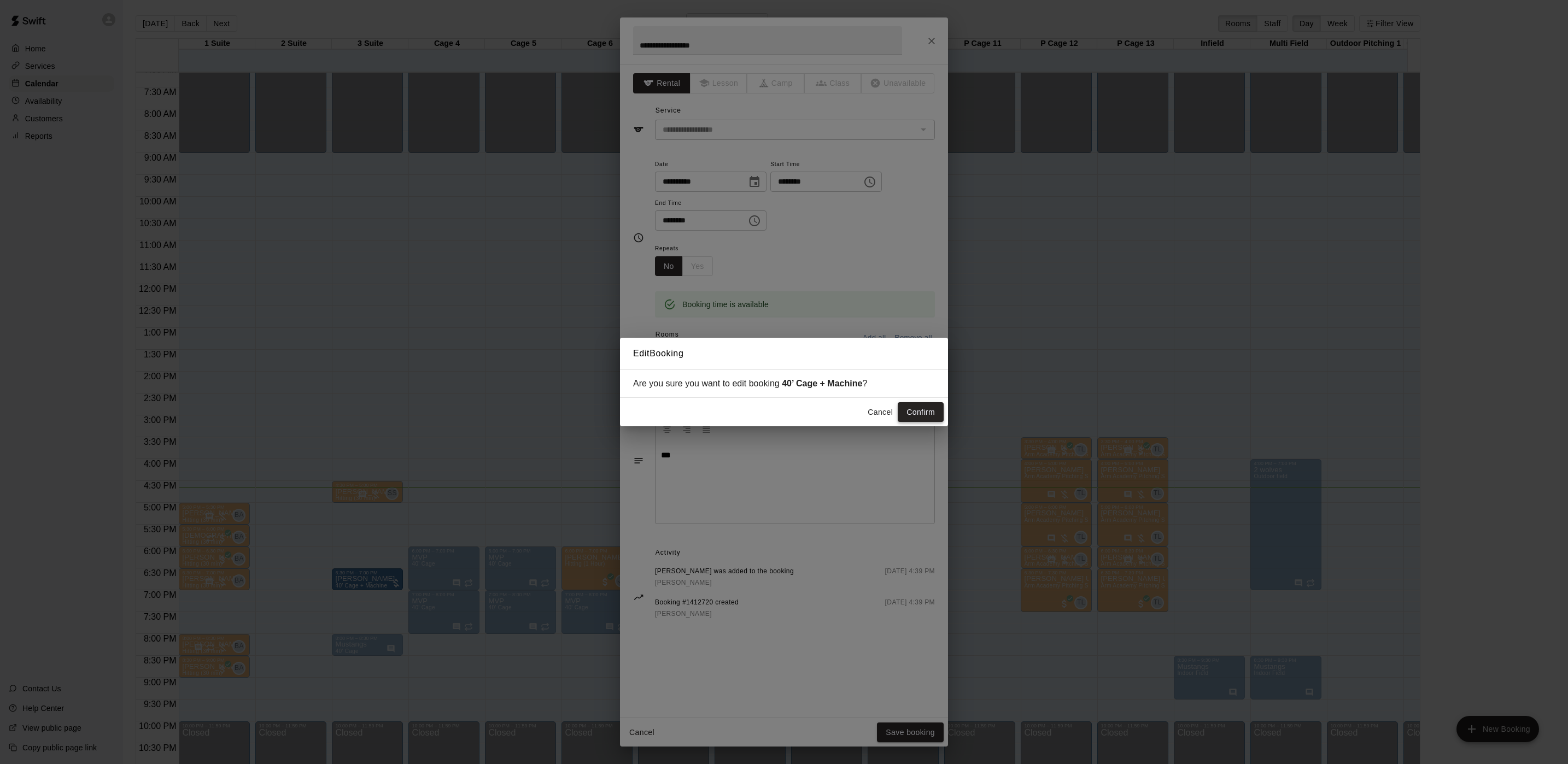
click at [919, 417] on button "Confirm" at bounding box center [921, 412] width 46 height 20
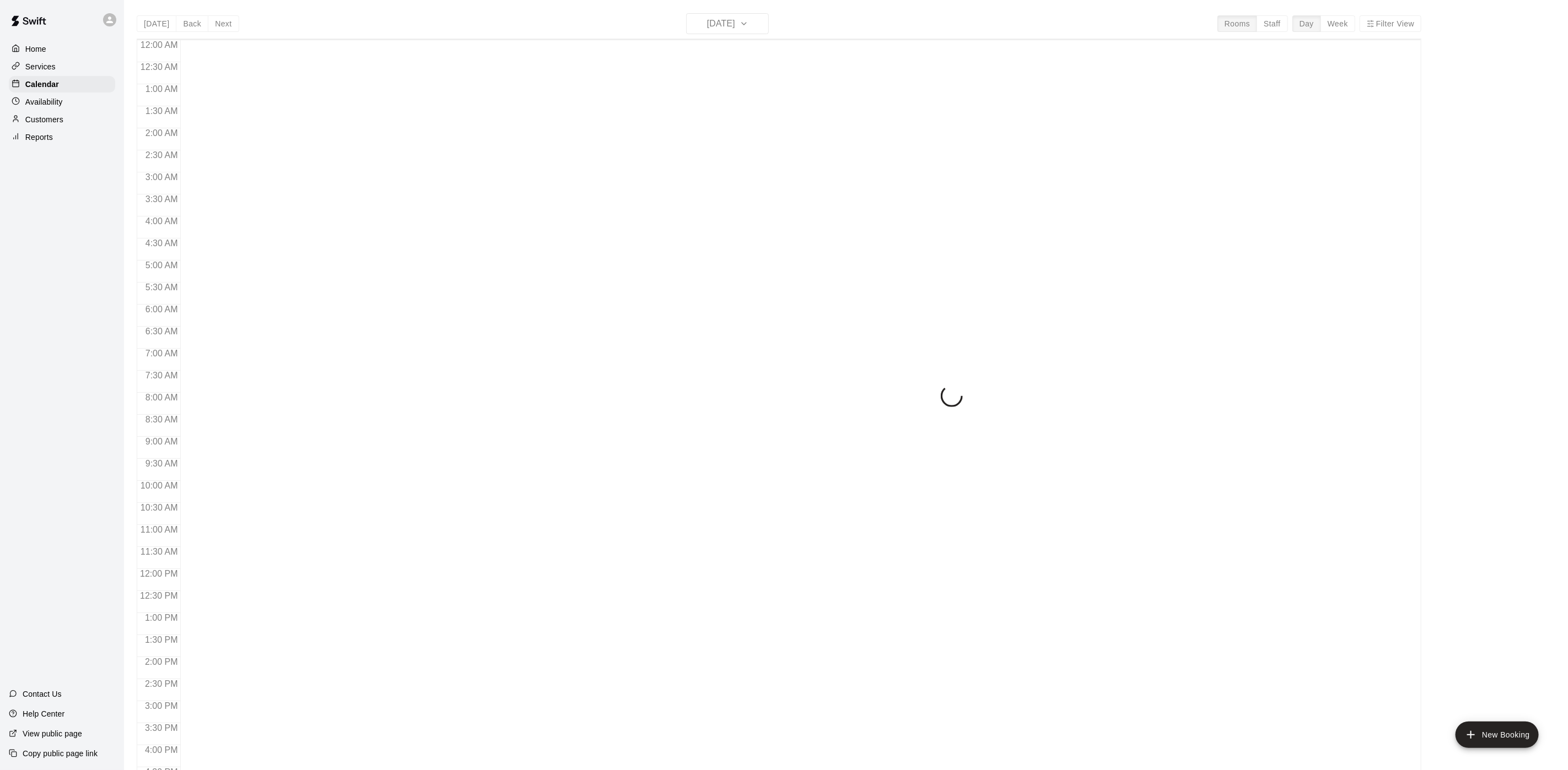
scroll to position [316, 0]
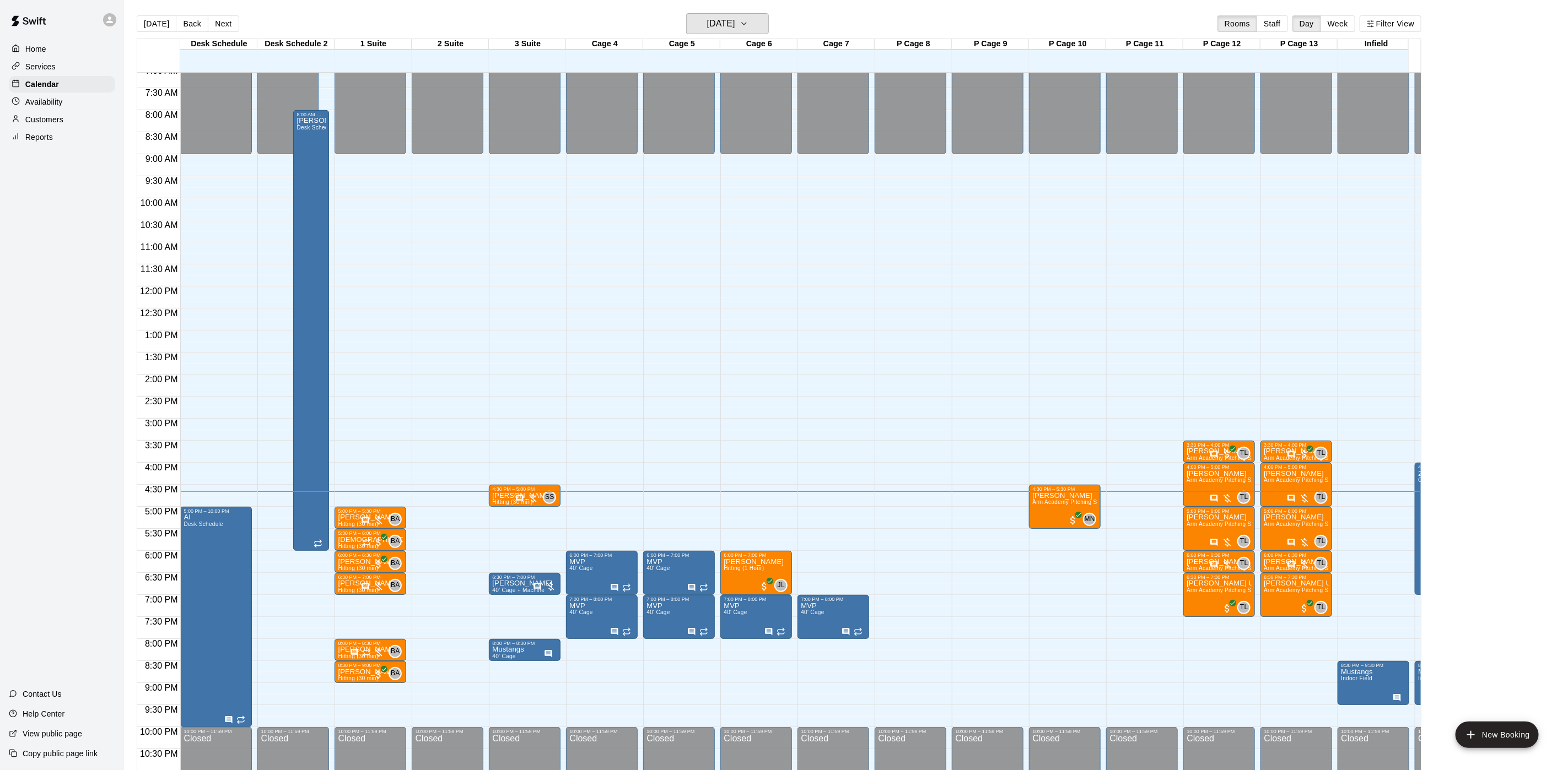
click at [707, 24] on h6 "[DATE]" at bounding box center [721, 24] width 28 height 15
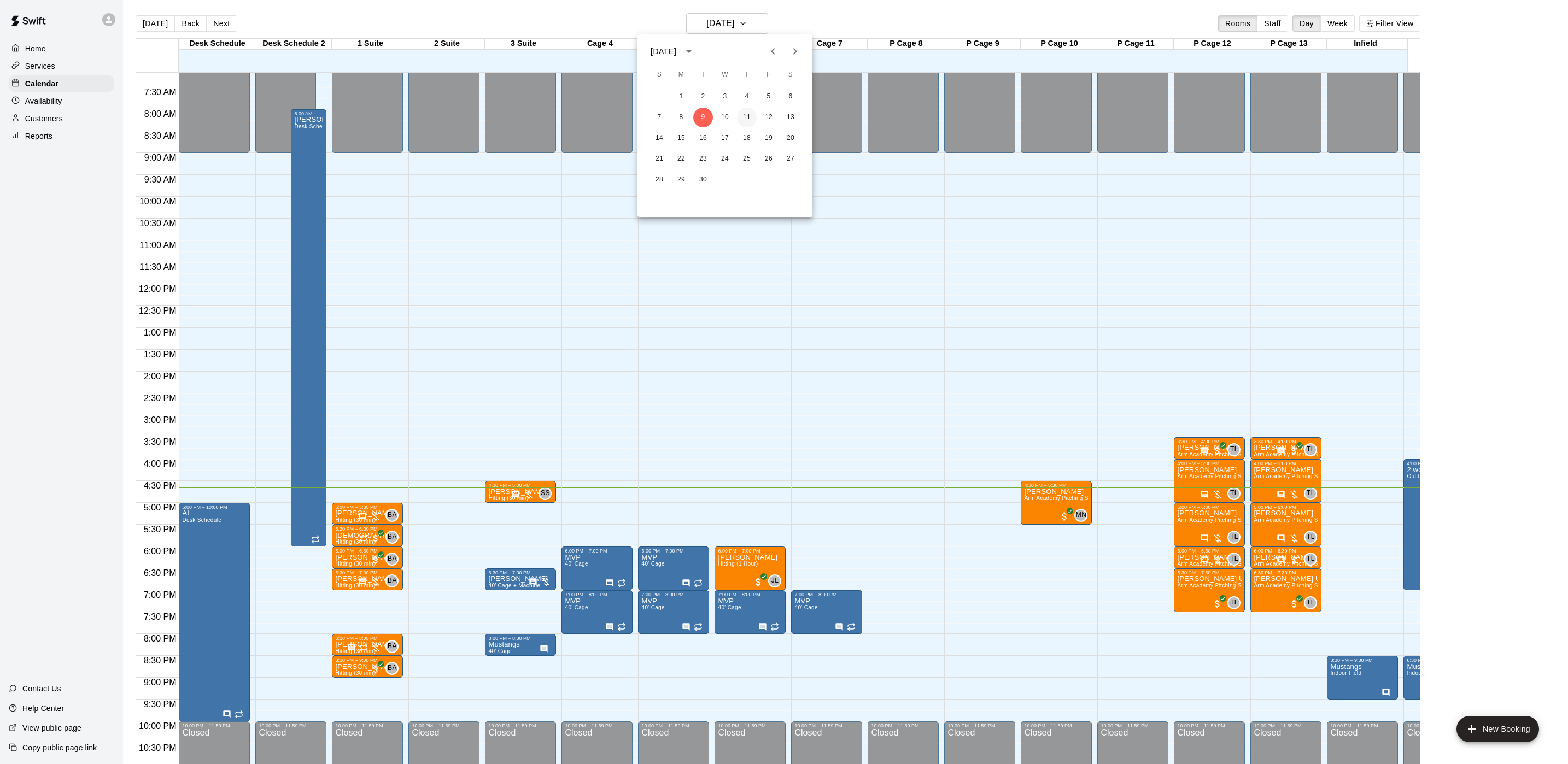
click at [742, 118] on button "11" at bounding box center [747, 118] width 19 height 19
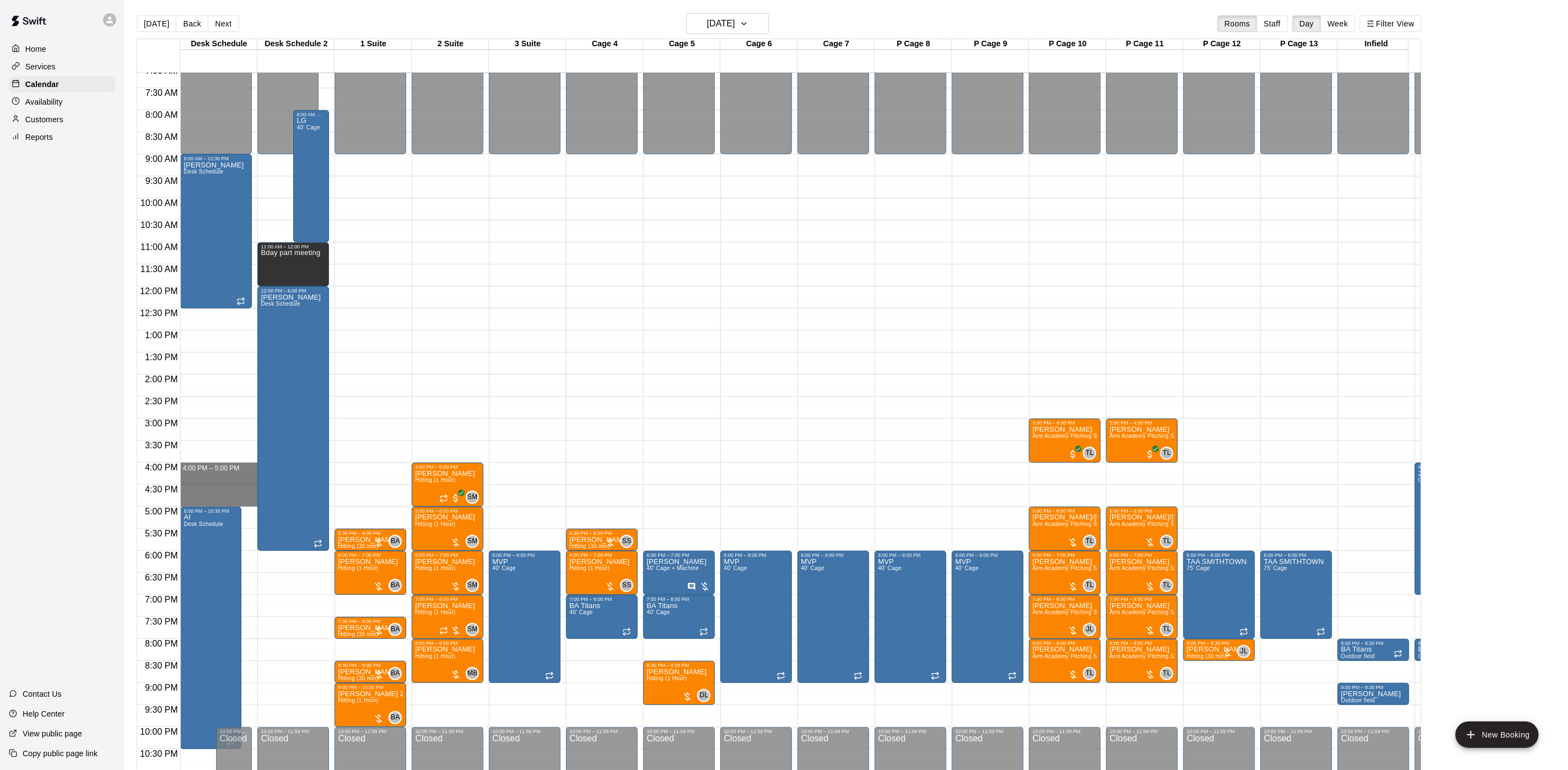
drag, startPoint x: 213, startPoint y: 467, endPoint x: 209, endPoint y: 500, distance: 33.2
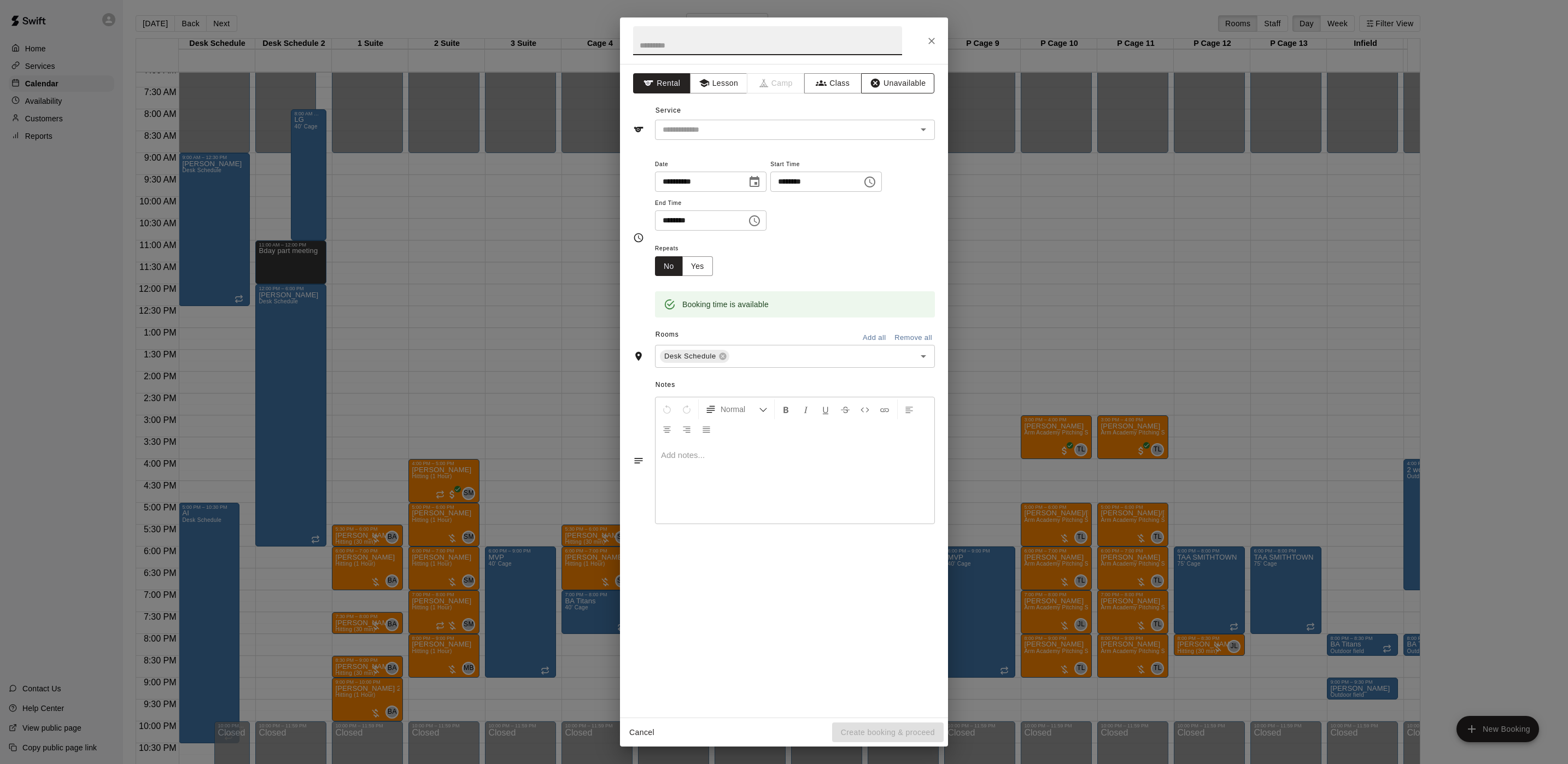
click at [881, 81] on icon "button" at bounding box center [875, 83] width 11 height 11
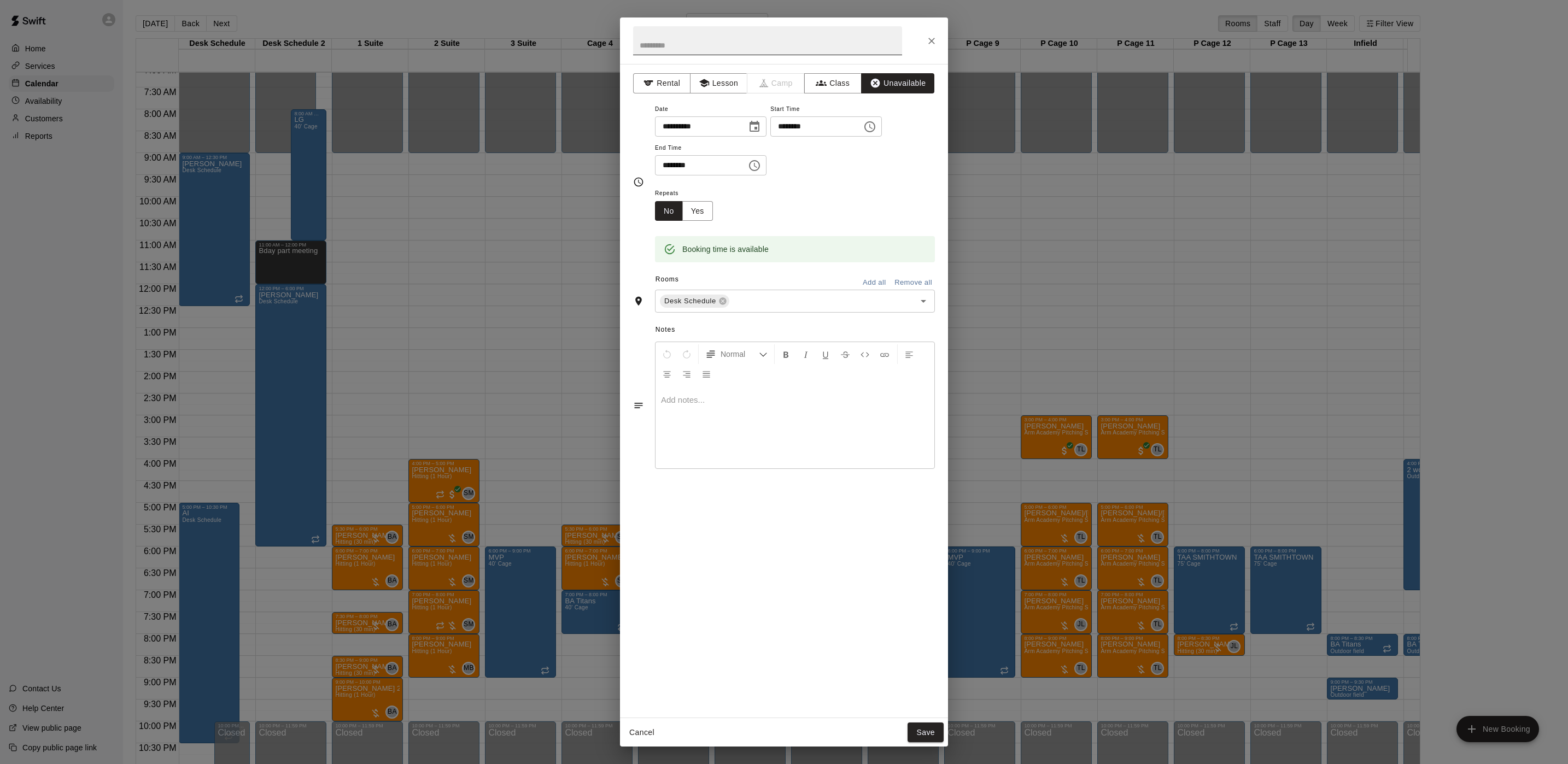
click at [747, 28] on input "text" at bounding box center [767, 41] width 269 height 29
click at [641, 46] on input "**********" at bounding box center [767, 41] width 269 height 29
click at [639, 47] on input "**********" at bounding box center [767, 41] width 269 height 29
click at [640, 49] on input "**********" at bounding box center [767, 41] width 269 height 29
type input "**********"
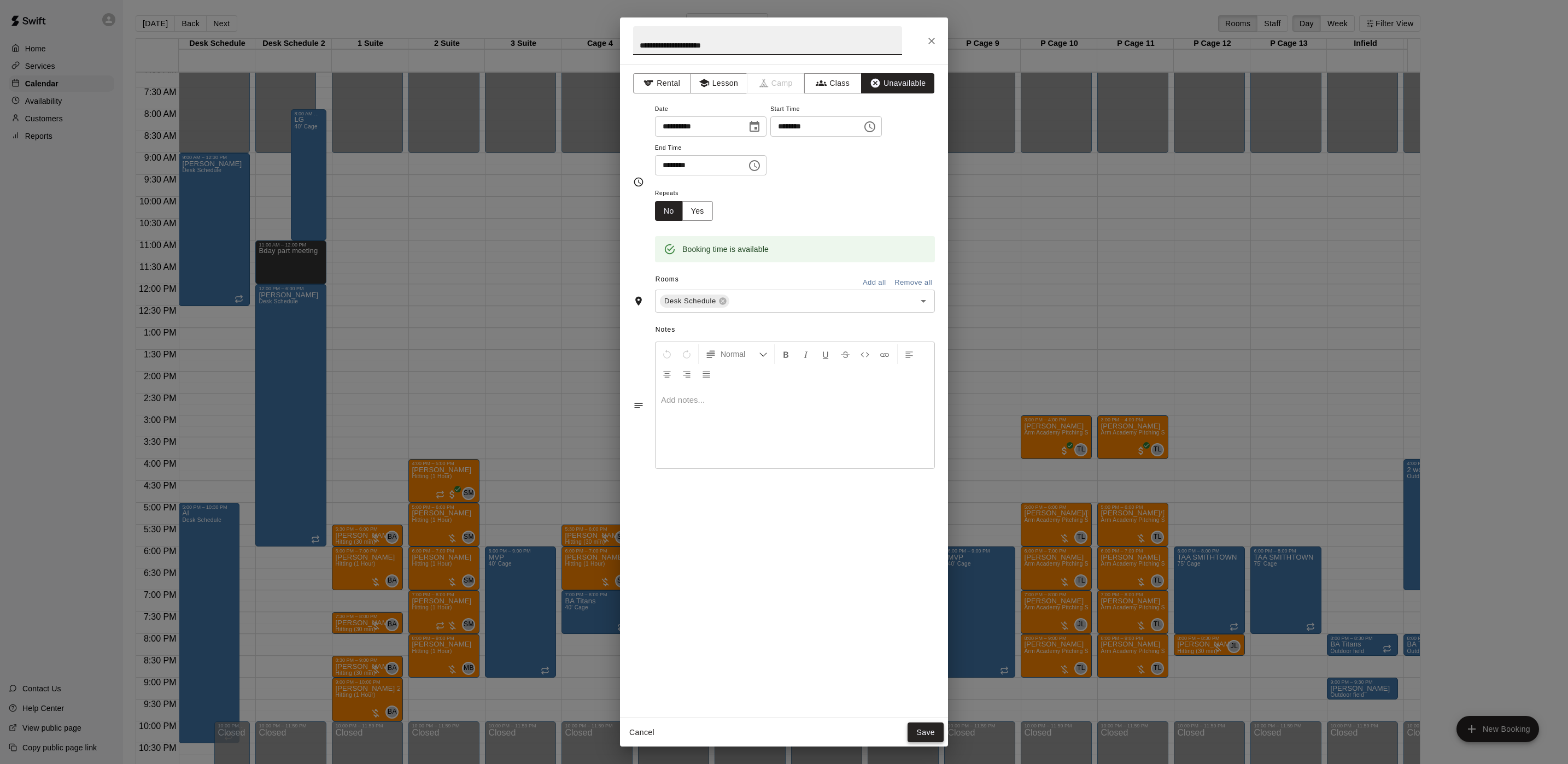
click at [942, 735] on button "Save" at bounding box center [925, 733] width 36 height 20
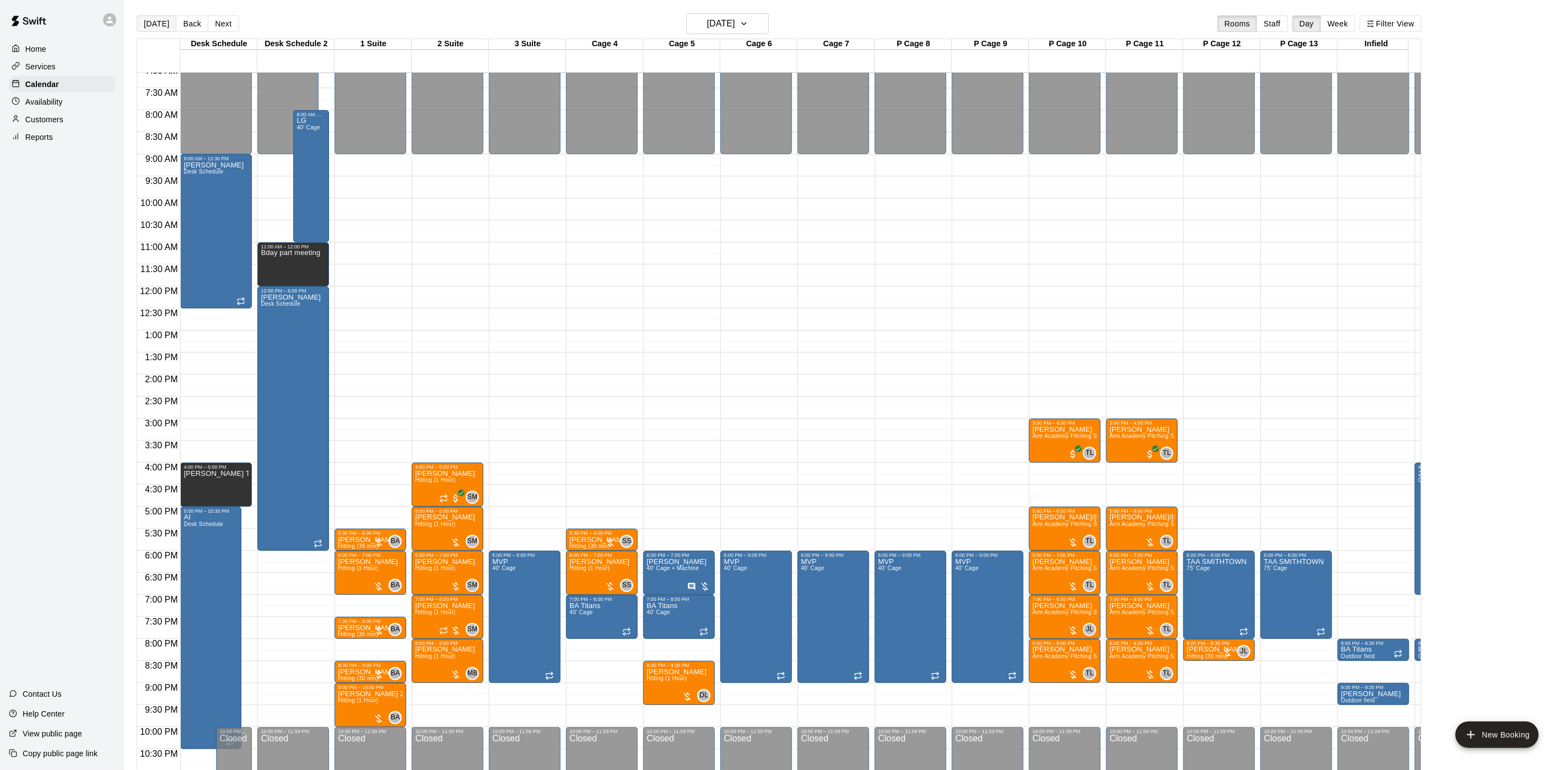
click at [149, 30] on button "[DATE]" at bounding box center [156, 24] width 40 height 16
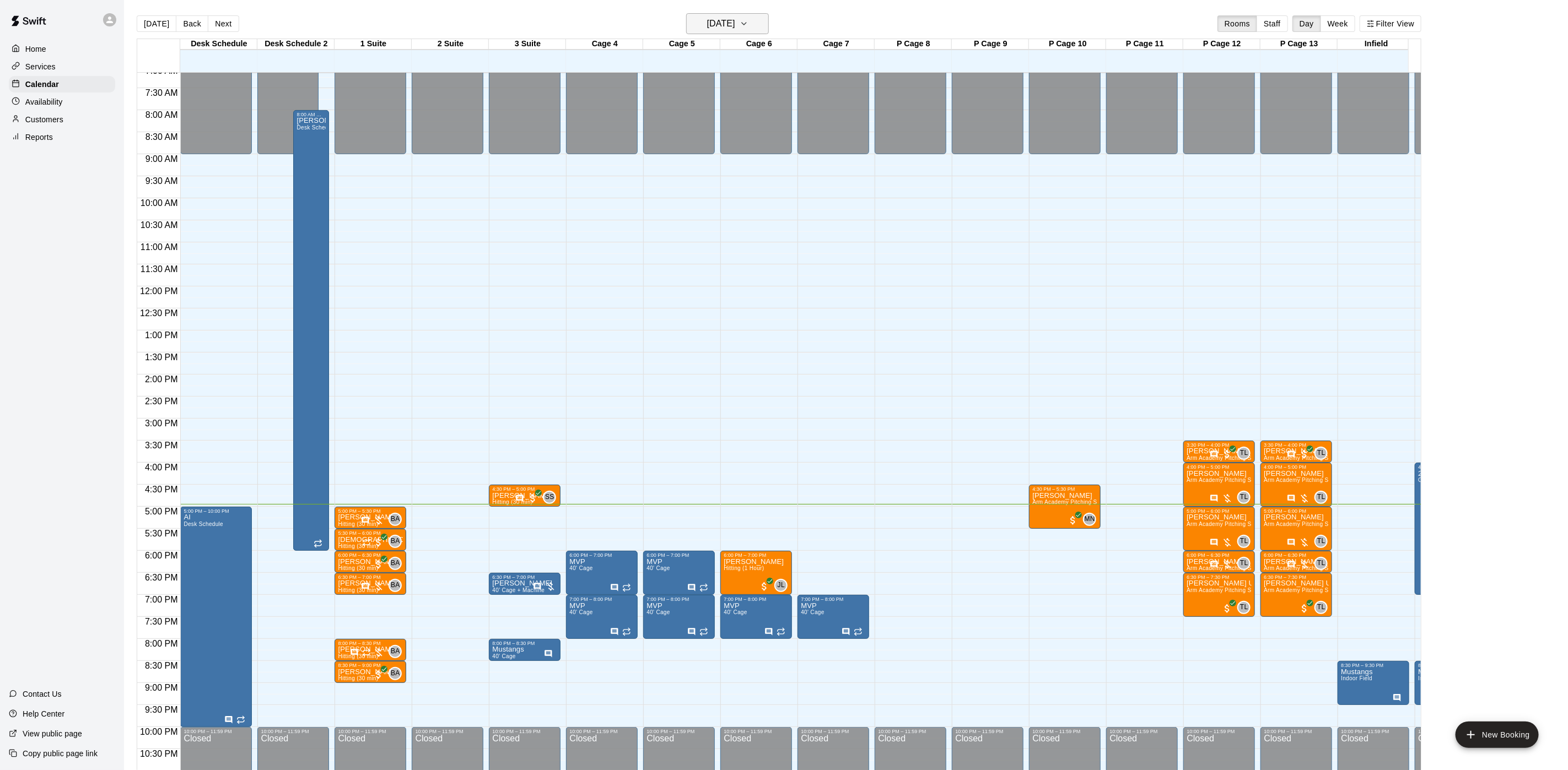
click at [769, 28] on button "[DATE]" at bounding box center [727, 24] width 83 height 21
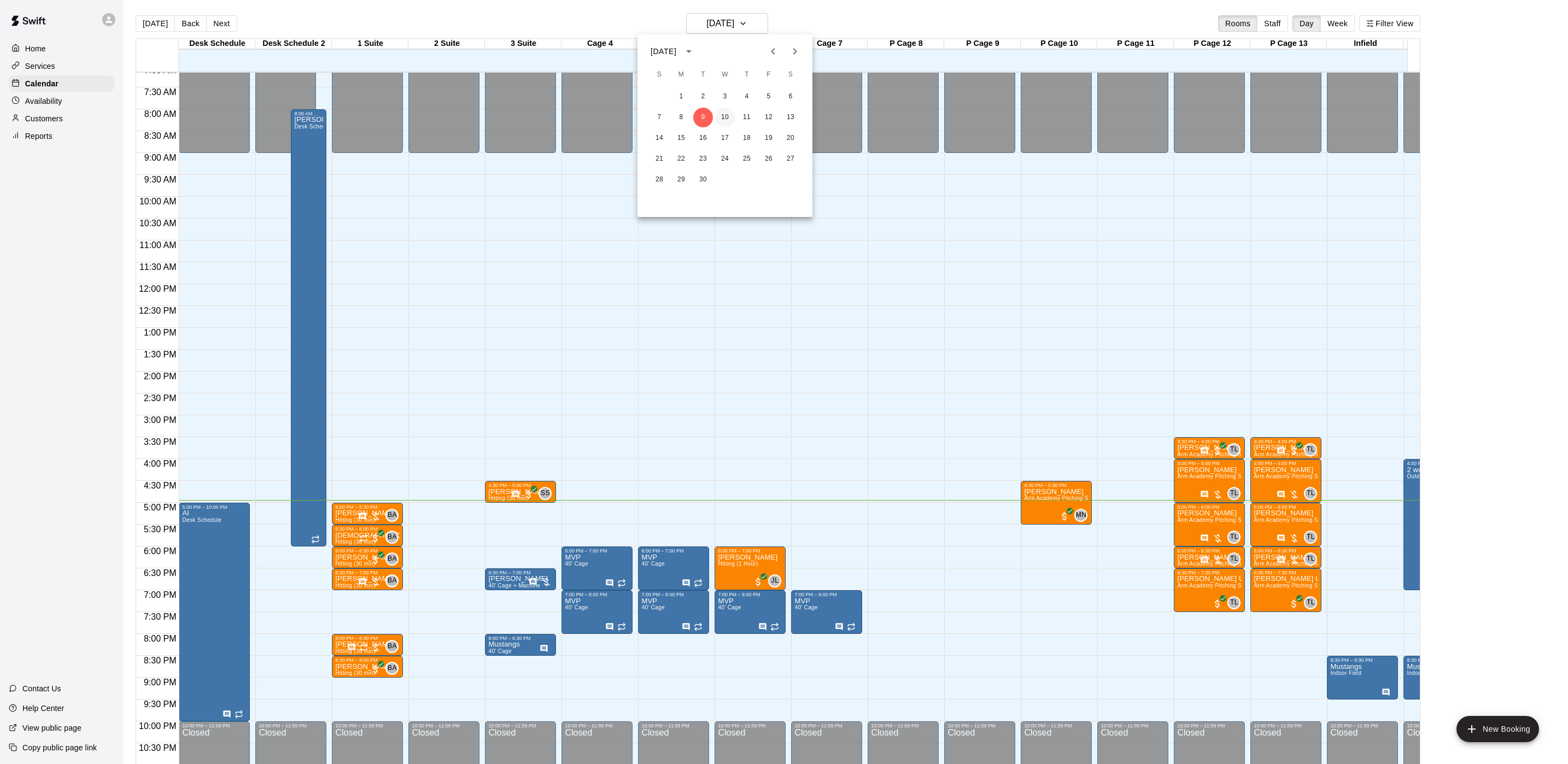
click at [722, 120] on button "10" at bounding box center [725, 118] width 19 height 19
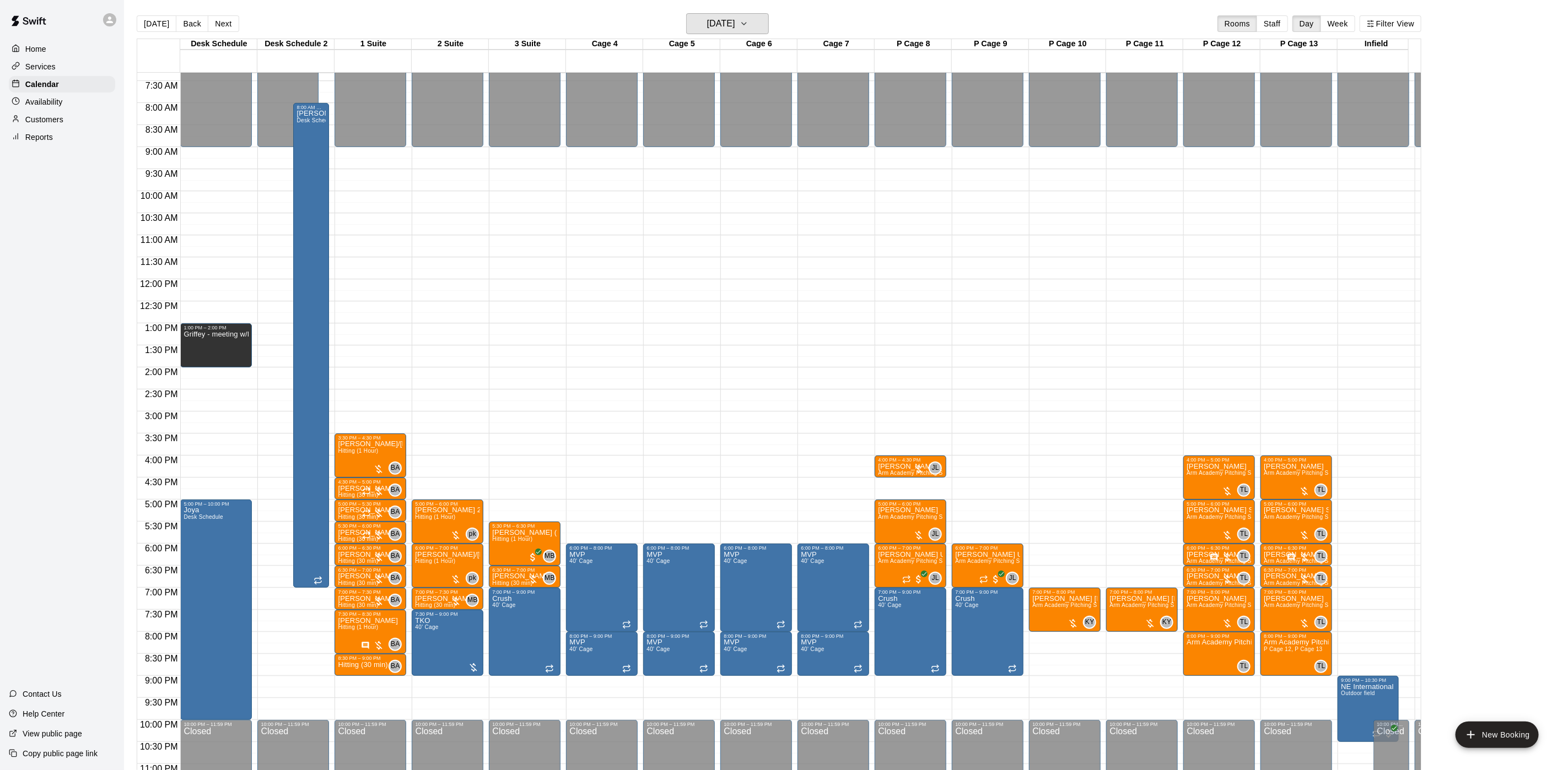
scroll to position [361, 0]
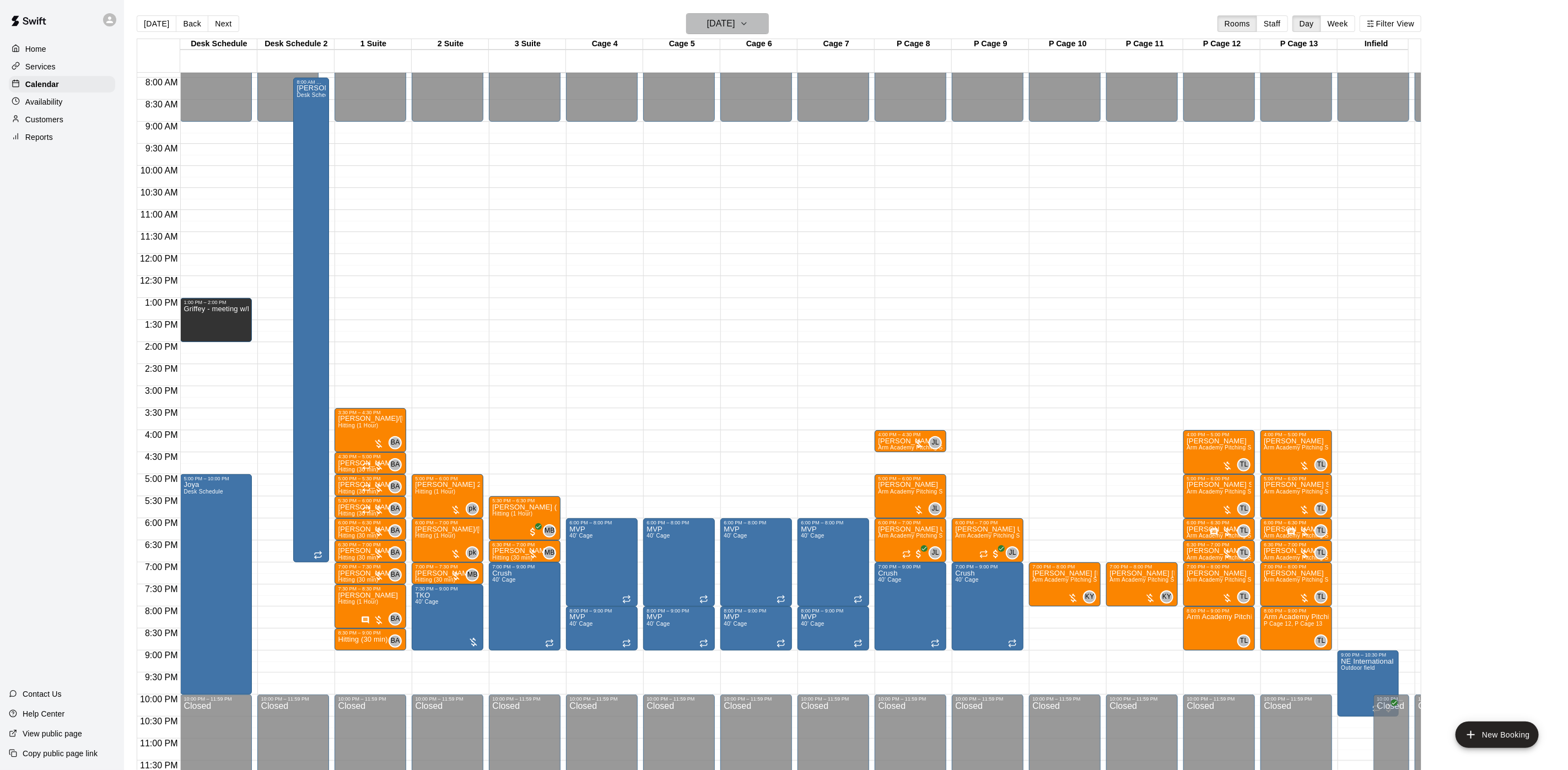
click at [769, 33] on button "[DATE]" at bounding box center [727, 24] width 83 height 21
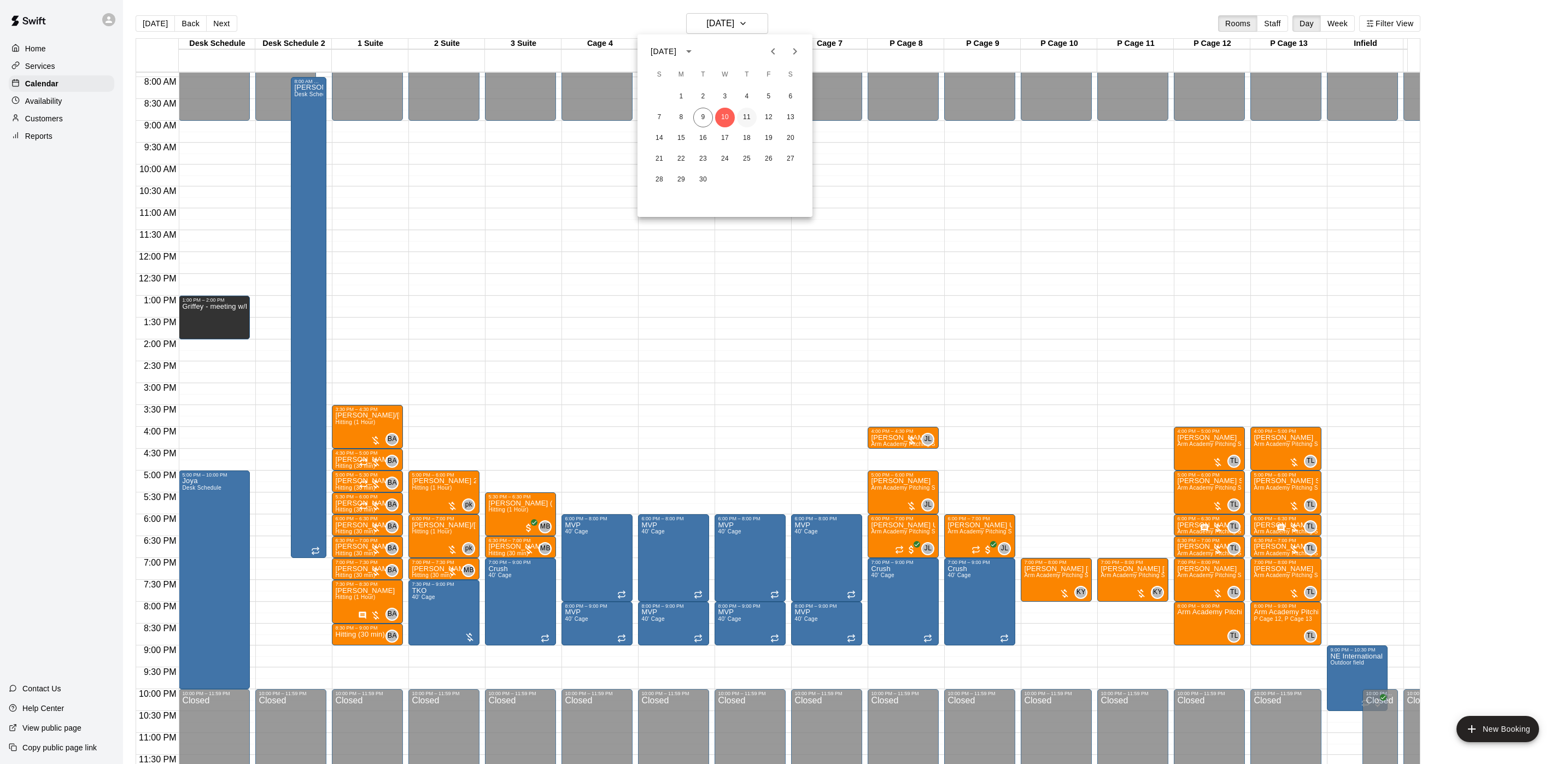
click at [751, 117] on button "11" at bounding box center [747, 118] width 19 height 19
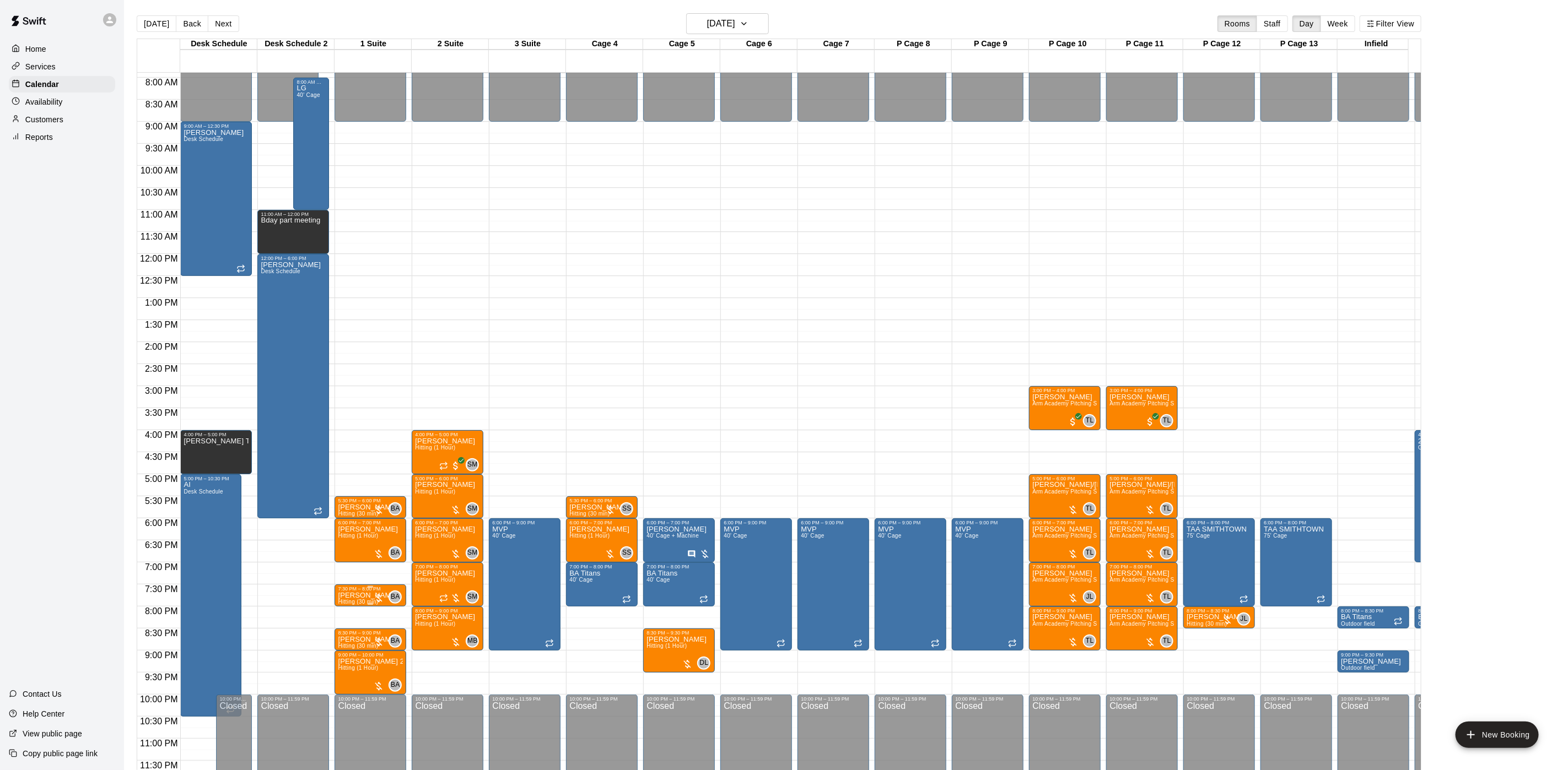
click at [376, 593] on div at bounding box center [379, 599] width 11 height 11
click at [376, 587] on button "edit" at bounding box center [384, 591] width 22 height 22
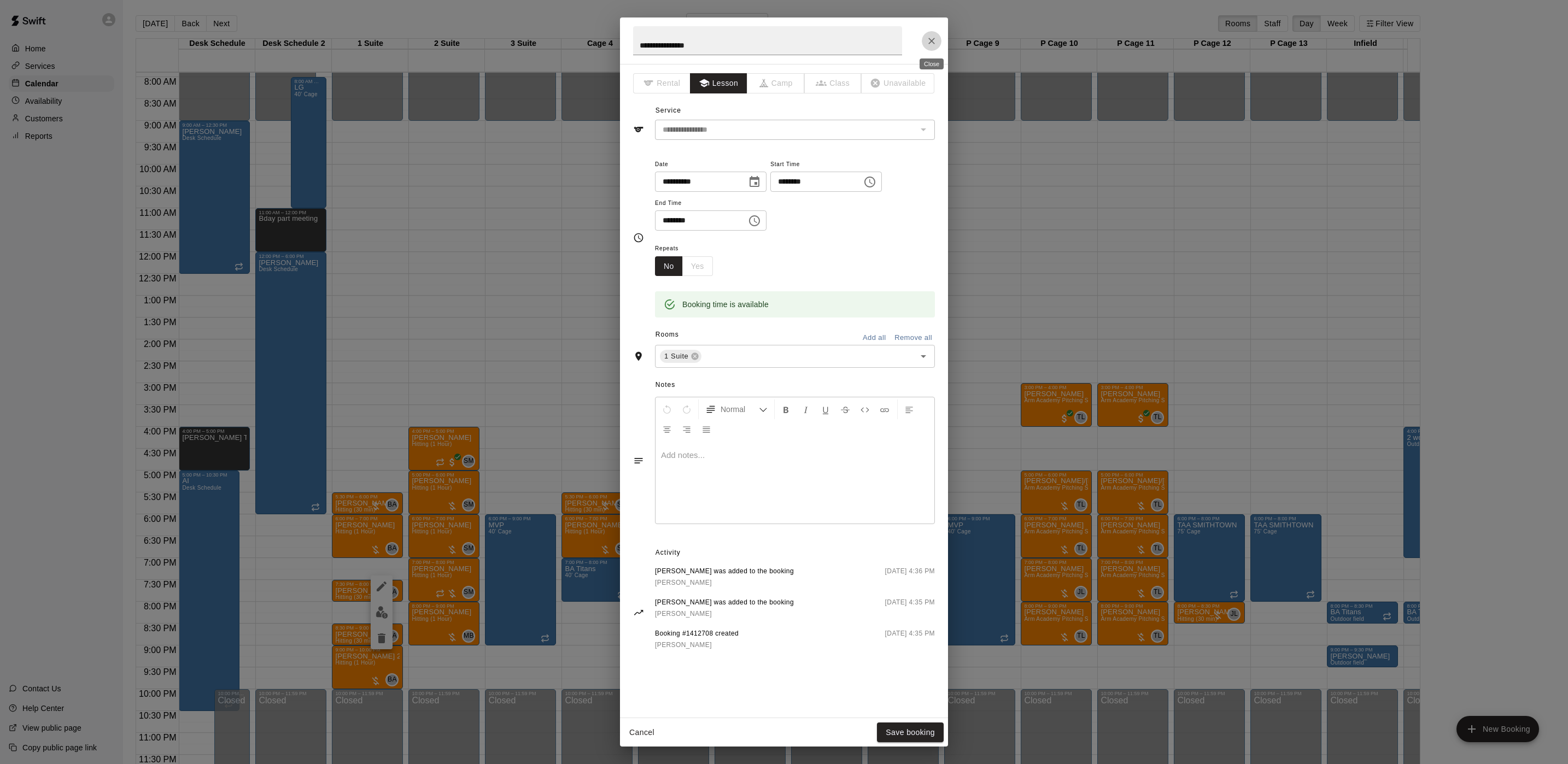
click at [931, 50] on button "Close" at bounding box center [932, 41] width 19 height 19
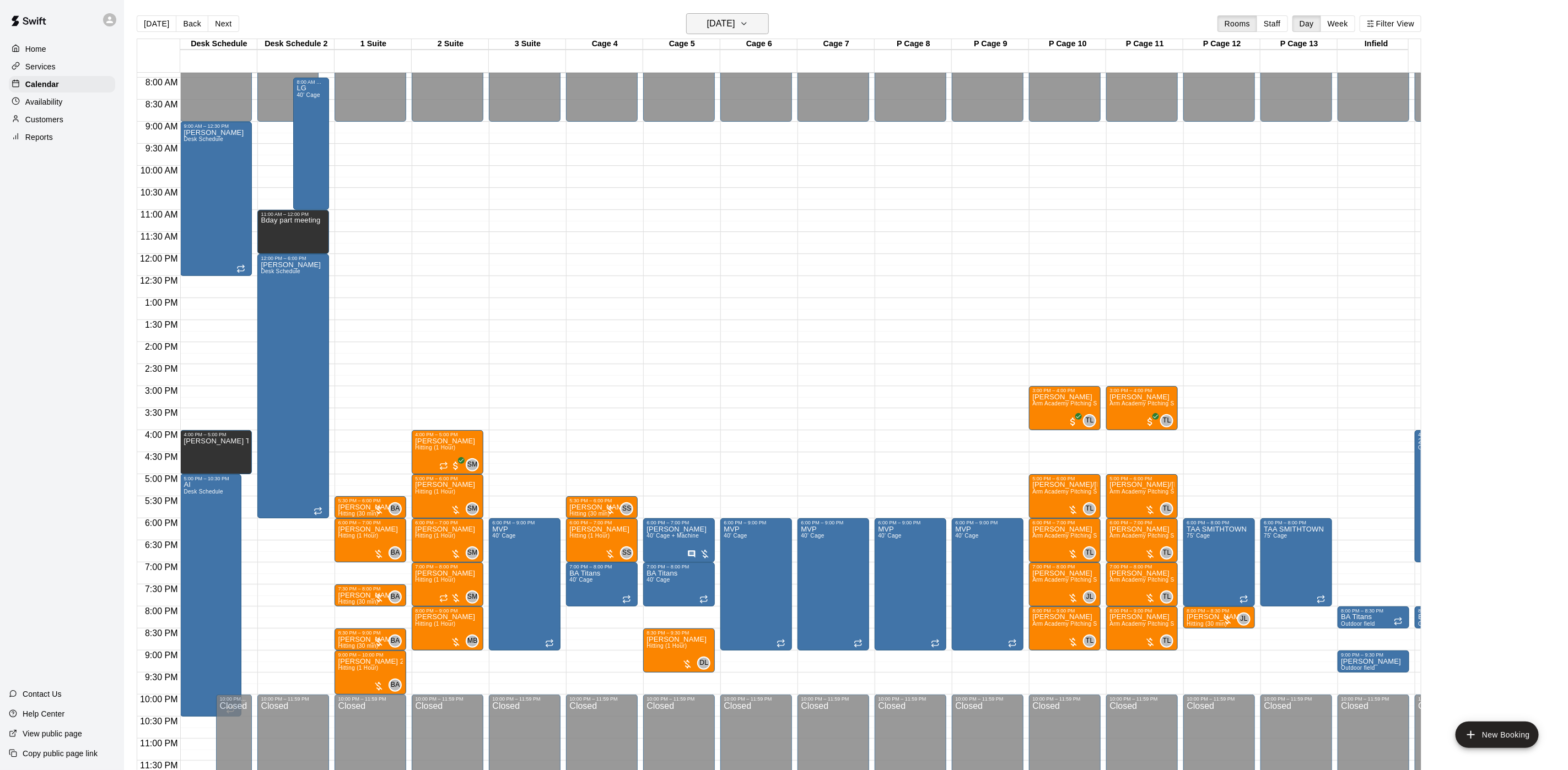
click at [748, 22] on icon "button" at bounding box center [743, 24] width 9 height 13
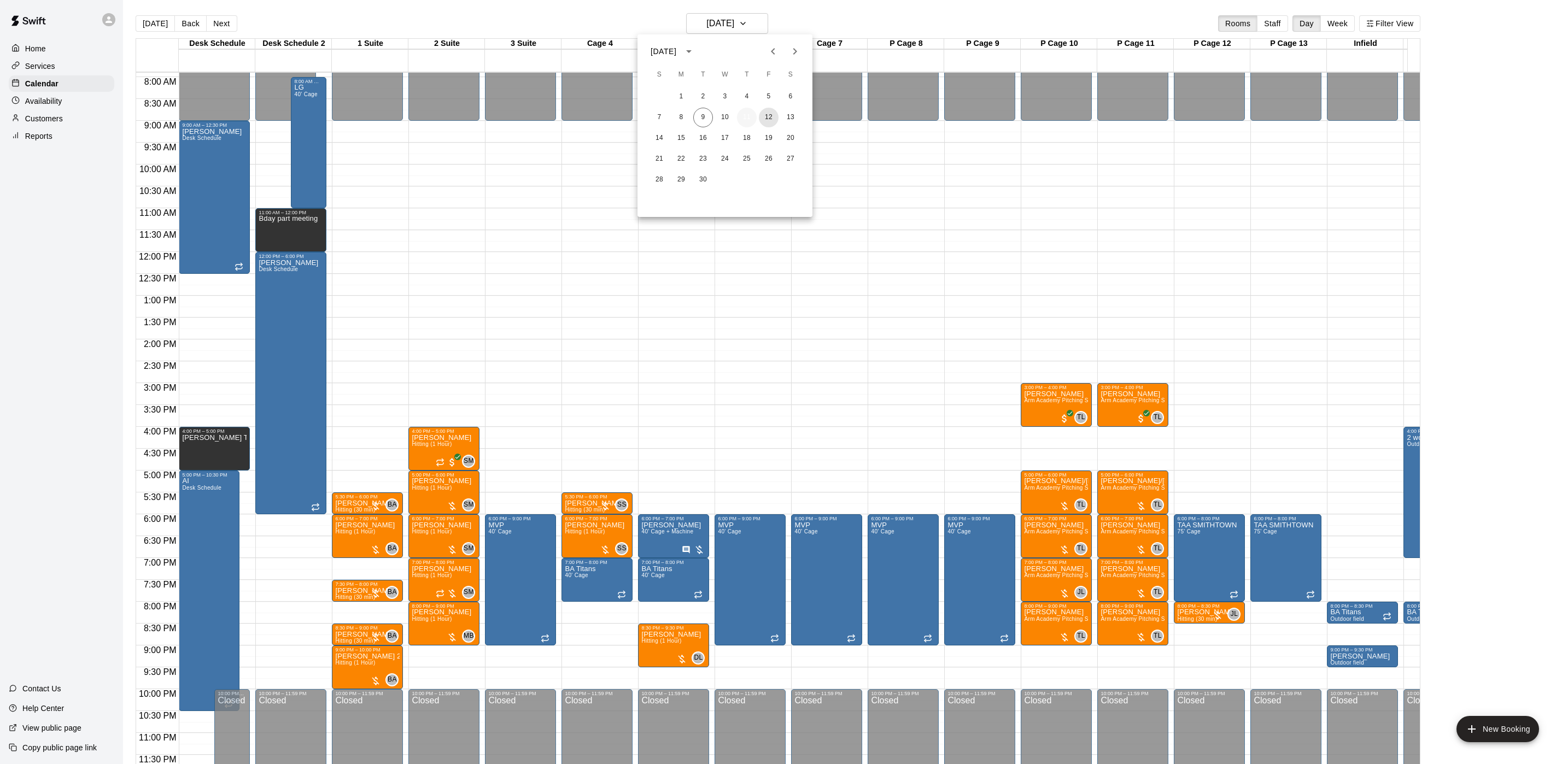
drag, startPoint x: 762, startPoint y: 118, endPoint x: 745, endPoint y: 123, distance: 17.7
click at [762, 120] on button "12" at bounding box center [768, 118] width 19 height 19
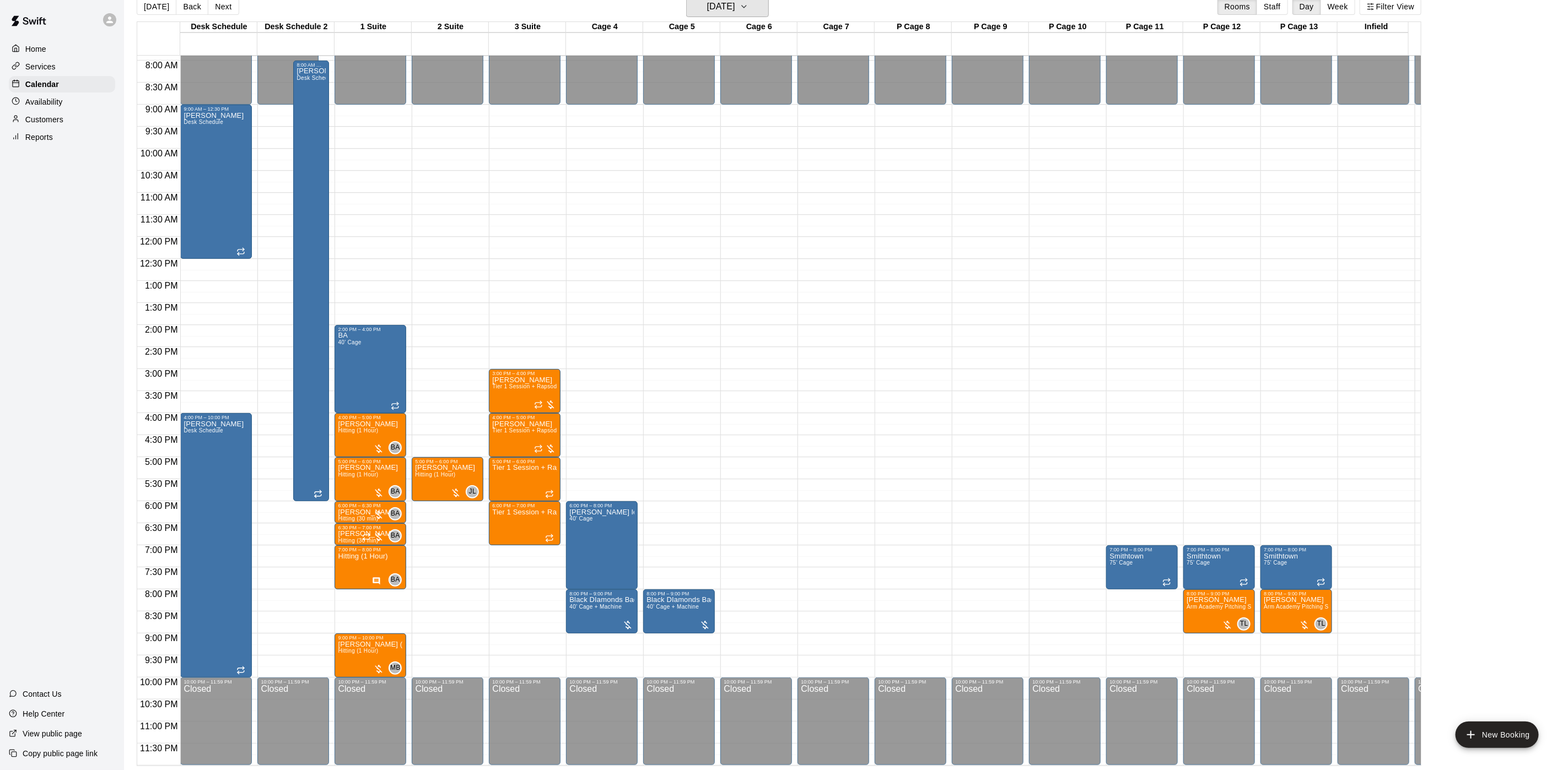
scroll to position [278, 0]
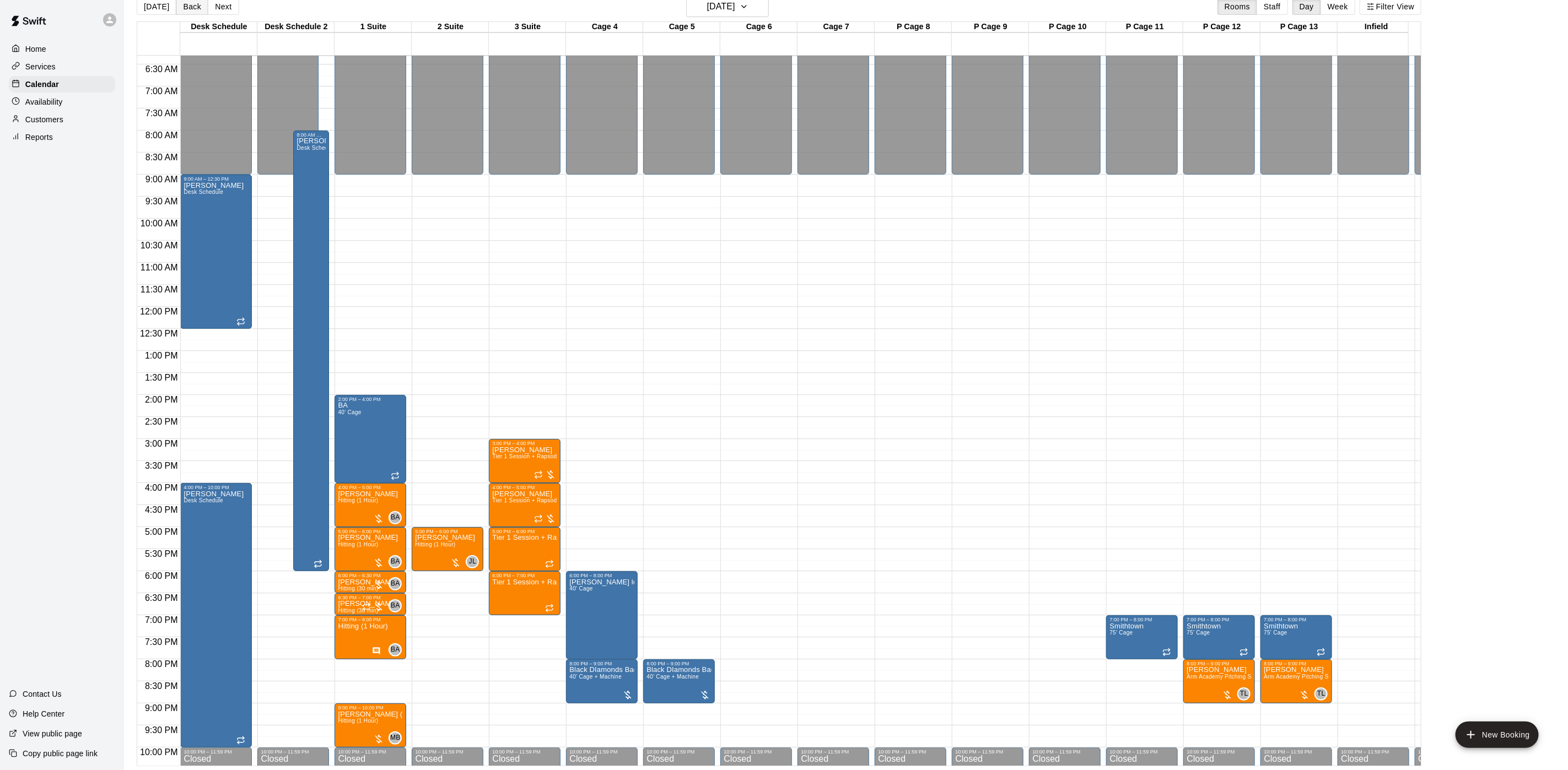
click at [192, 7] on button "Back" at bounding box center [192, 6] width 32 height 16
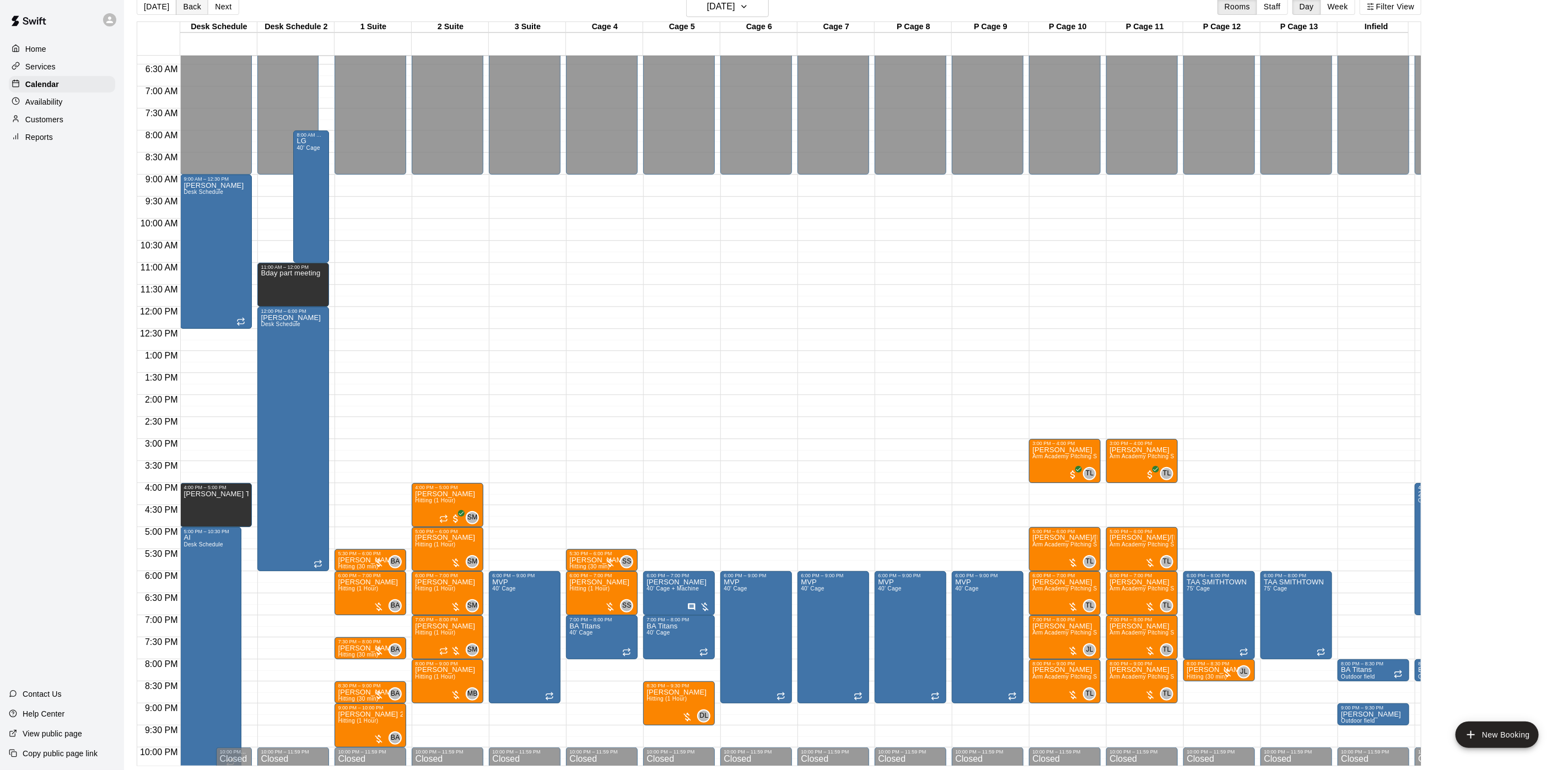
click at [189, 11] on button "Back" at bounding box center [192, 6] width 32 height 16
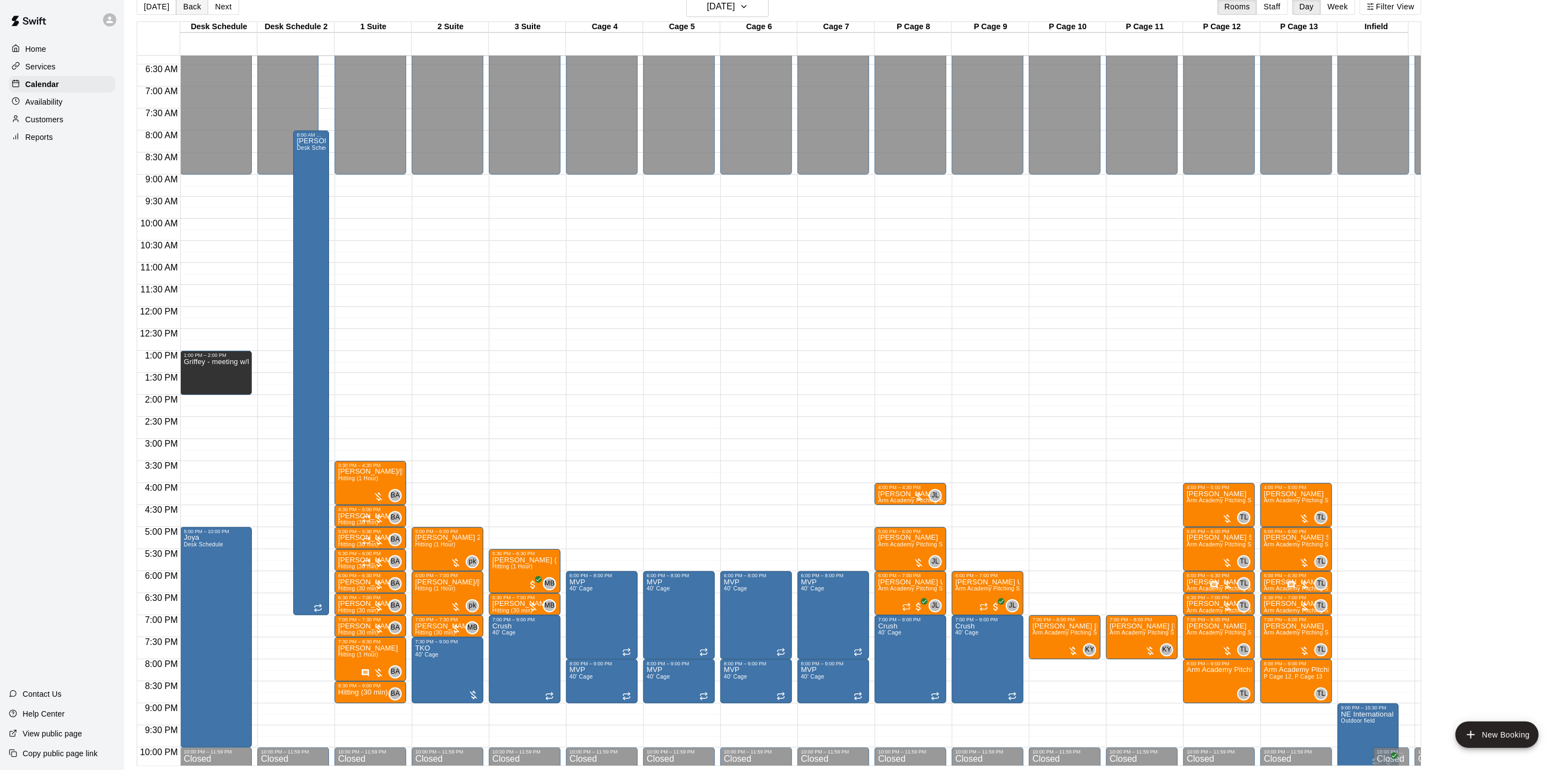
click at [189, 9] on button "Back" at bounding box center [192, 6] width 32 height 16
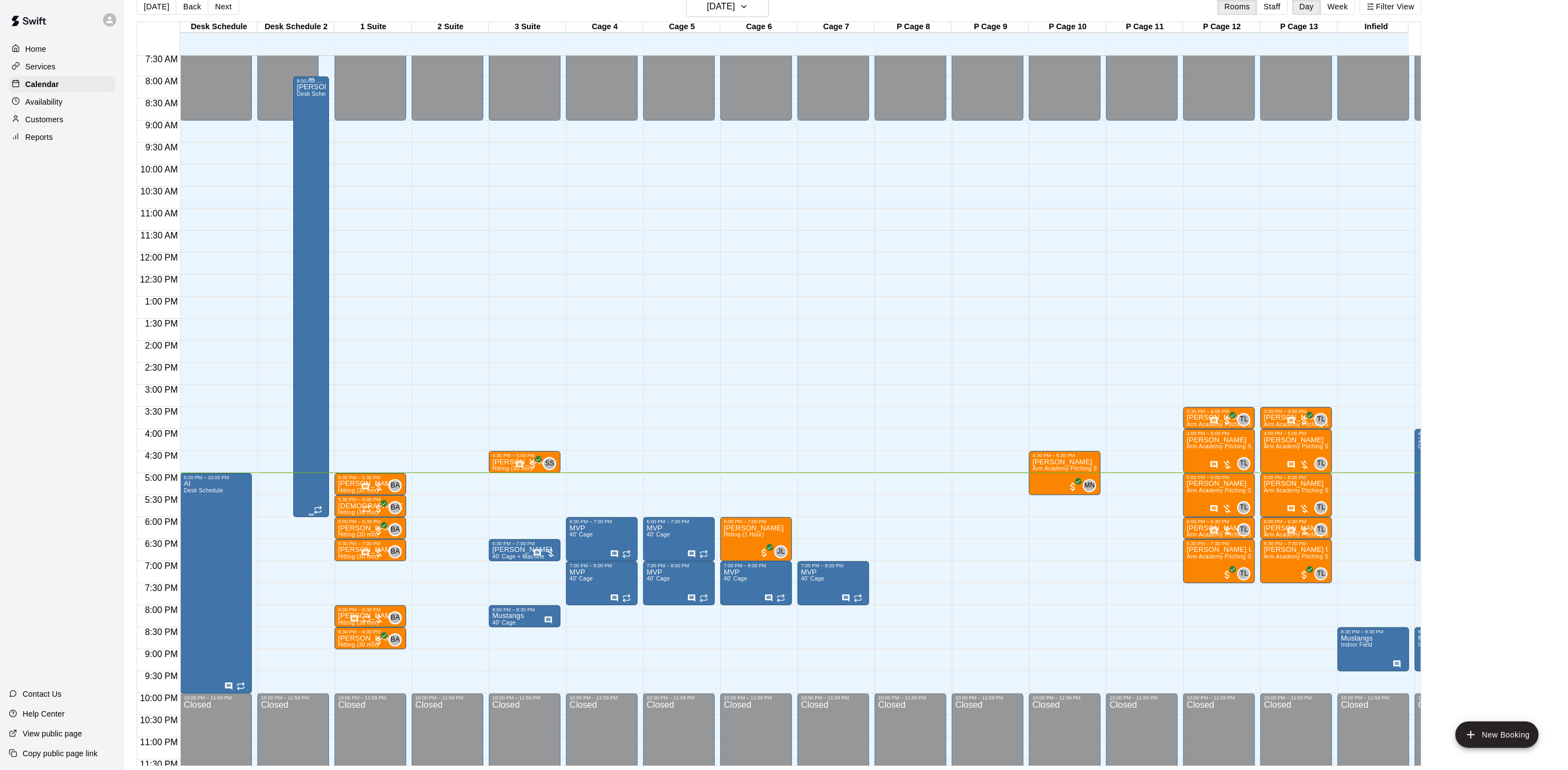
scroll to position [361, 0]
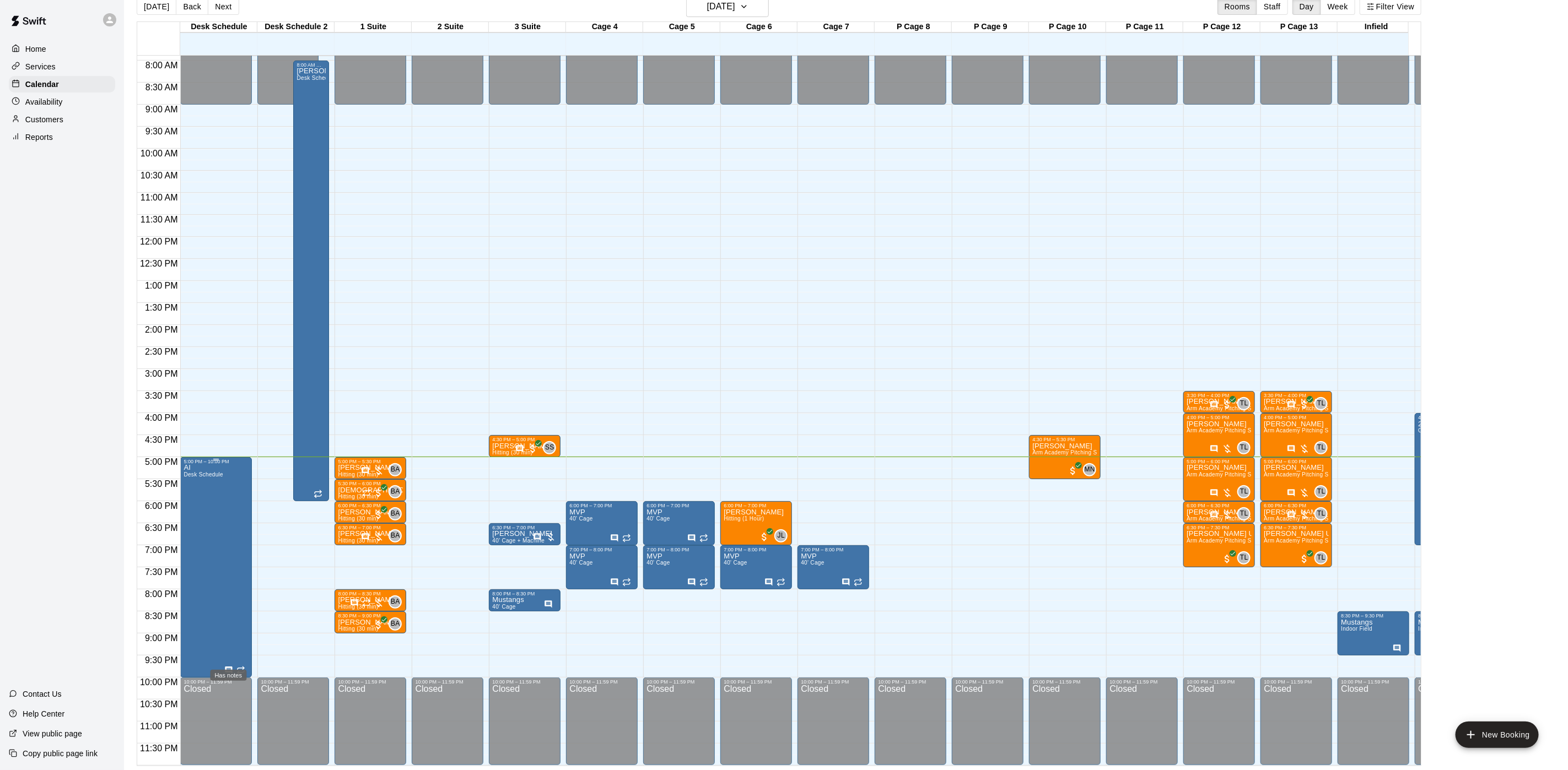
click at [230, 666] on icon "Has notes" at bounding box center [228, 670] width 9 height 9
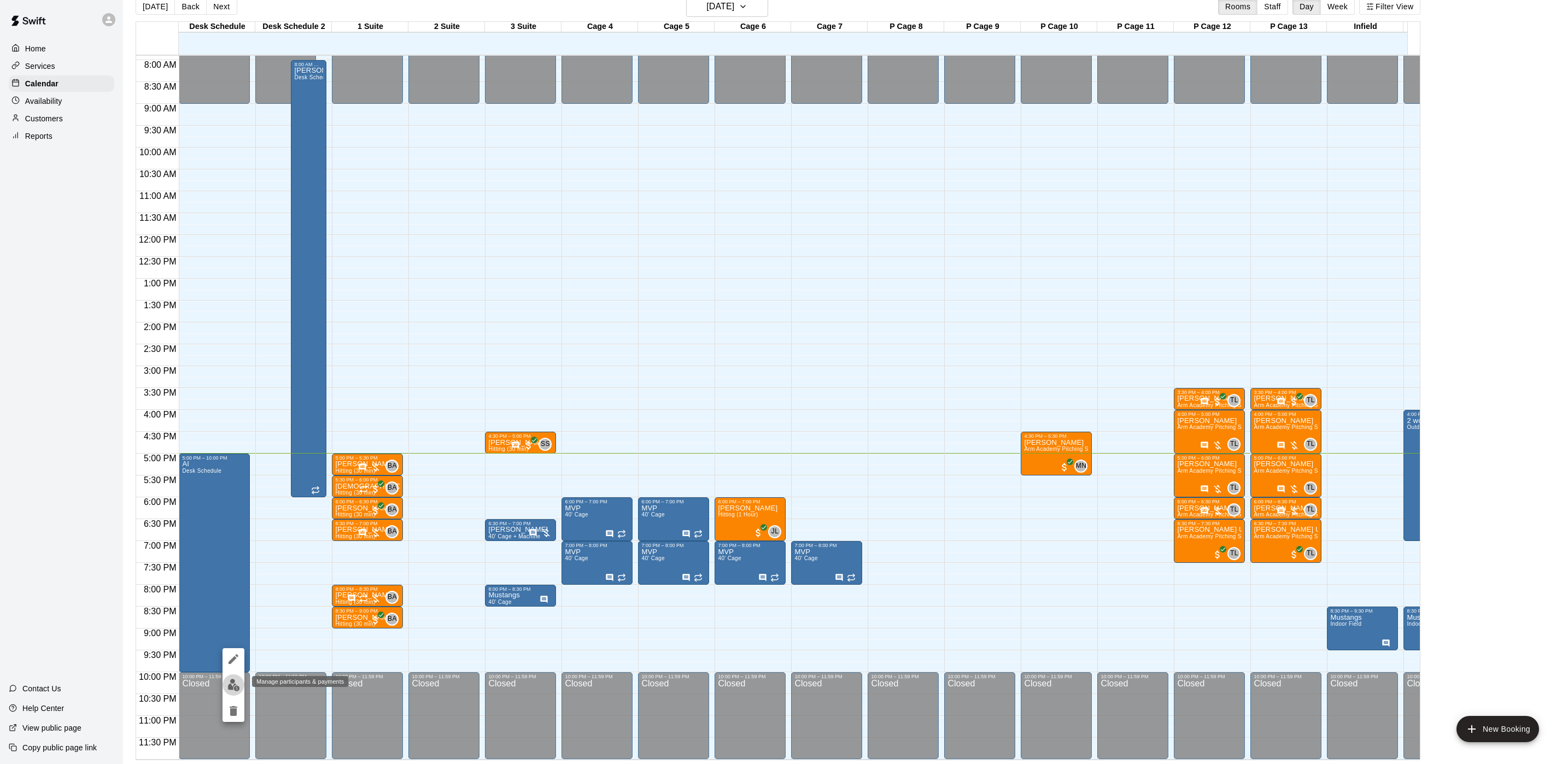
click at [225, 683] on button "edit" at bounding box center [233, 685] width 22 height 21
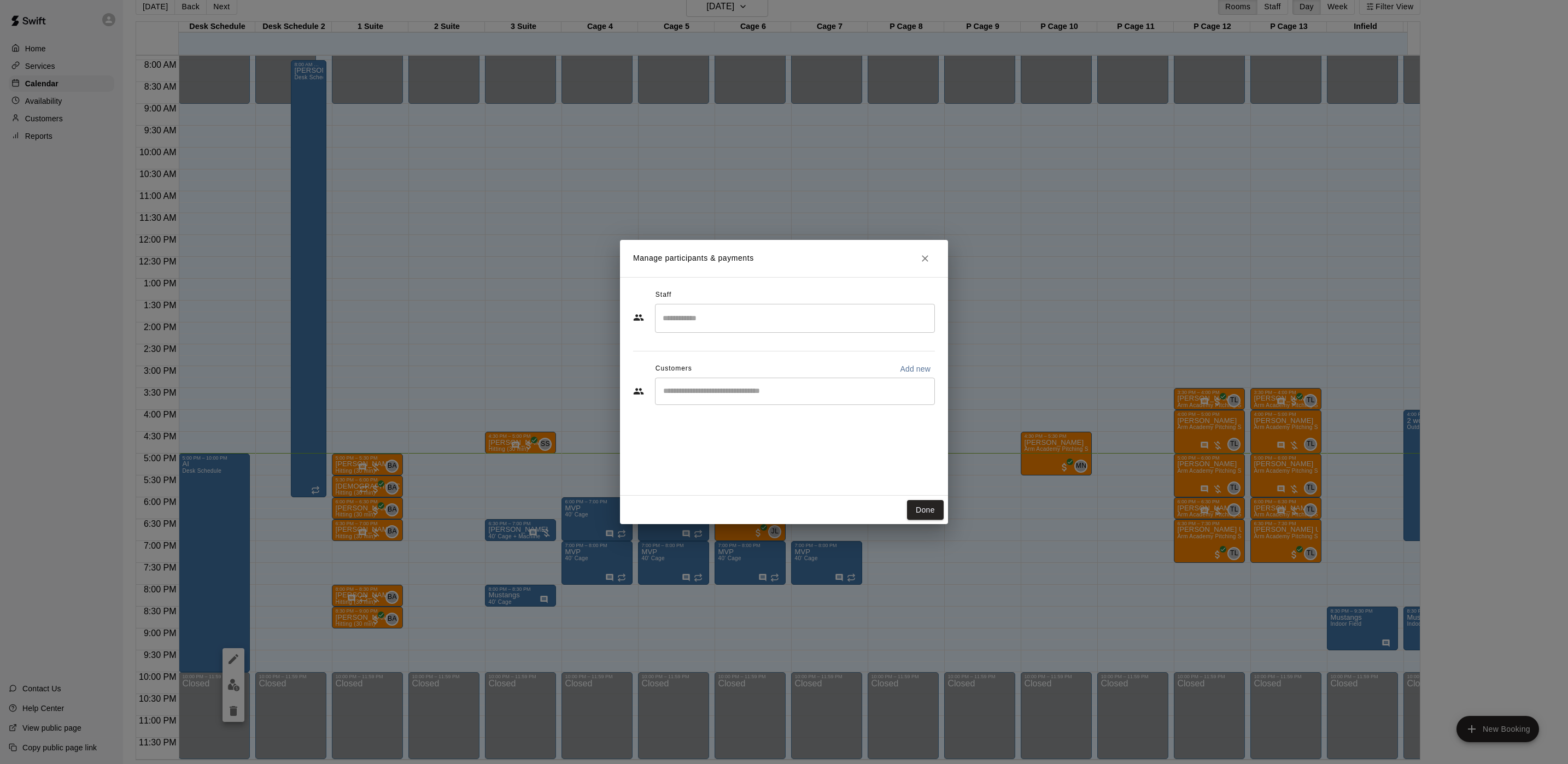
click at [693, 225] on div "Manage participants & payments Staff ​ Customers Add new ​ Done" at bounding box center [784, 382] width 1568 height 764
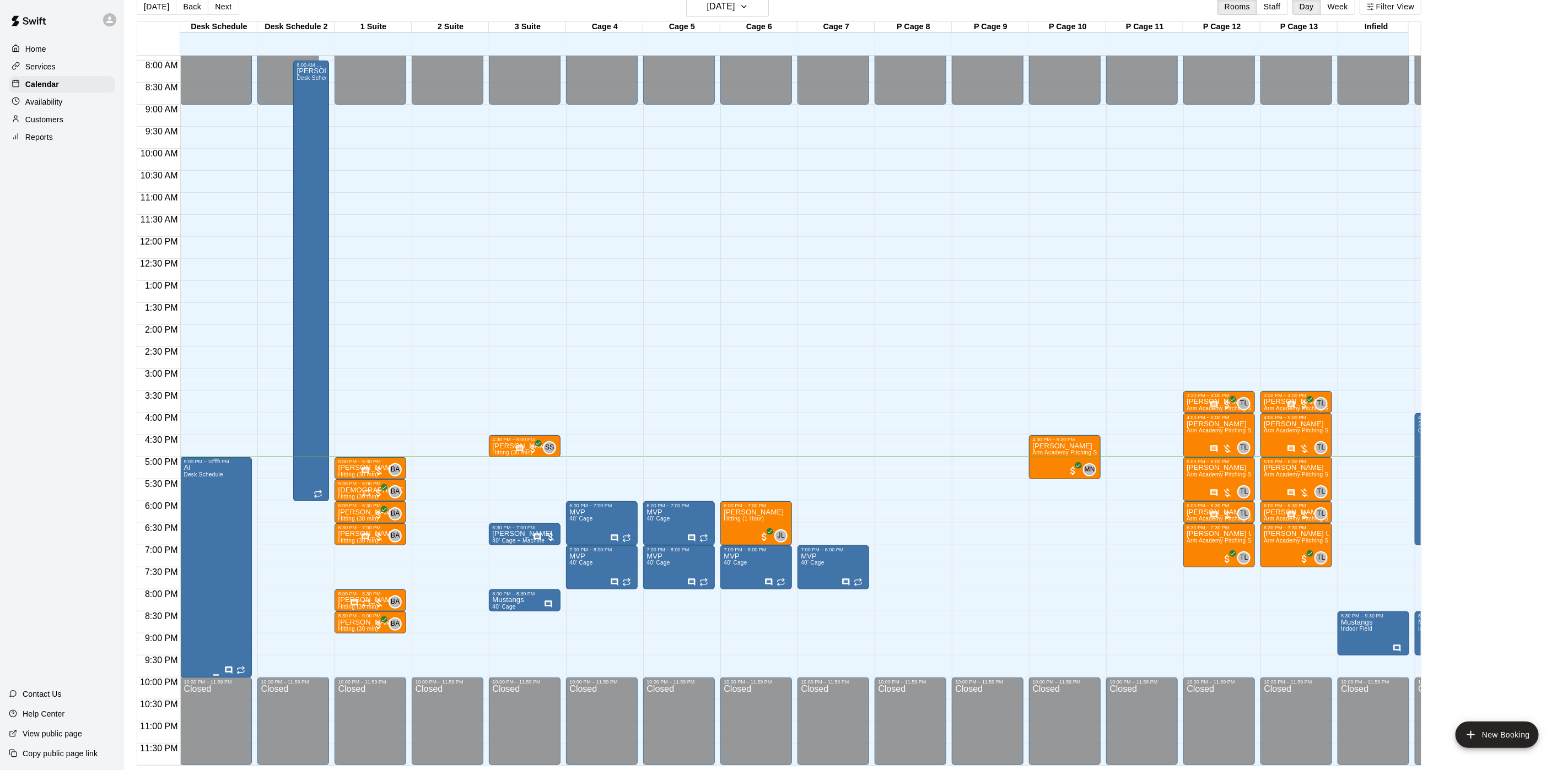
click at [231, 667] on icon "Has notes" at bounding box center [229, 670] width 7 height 7
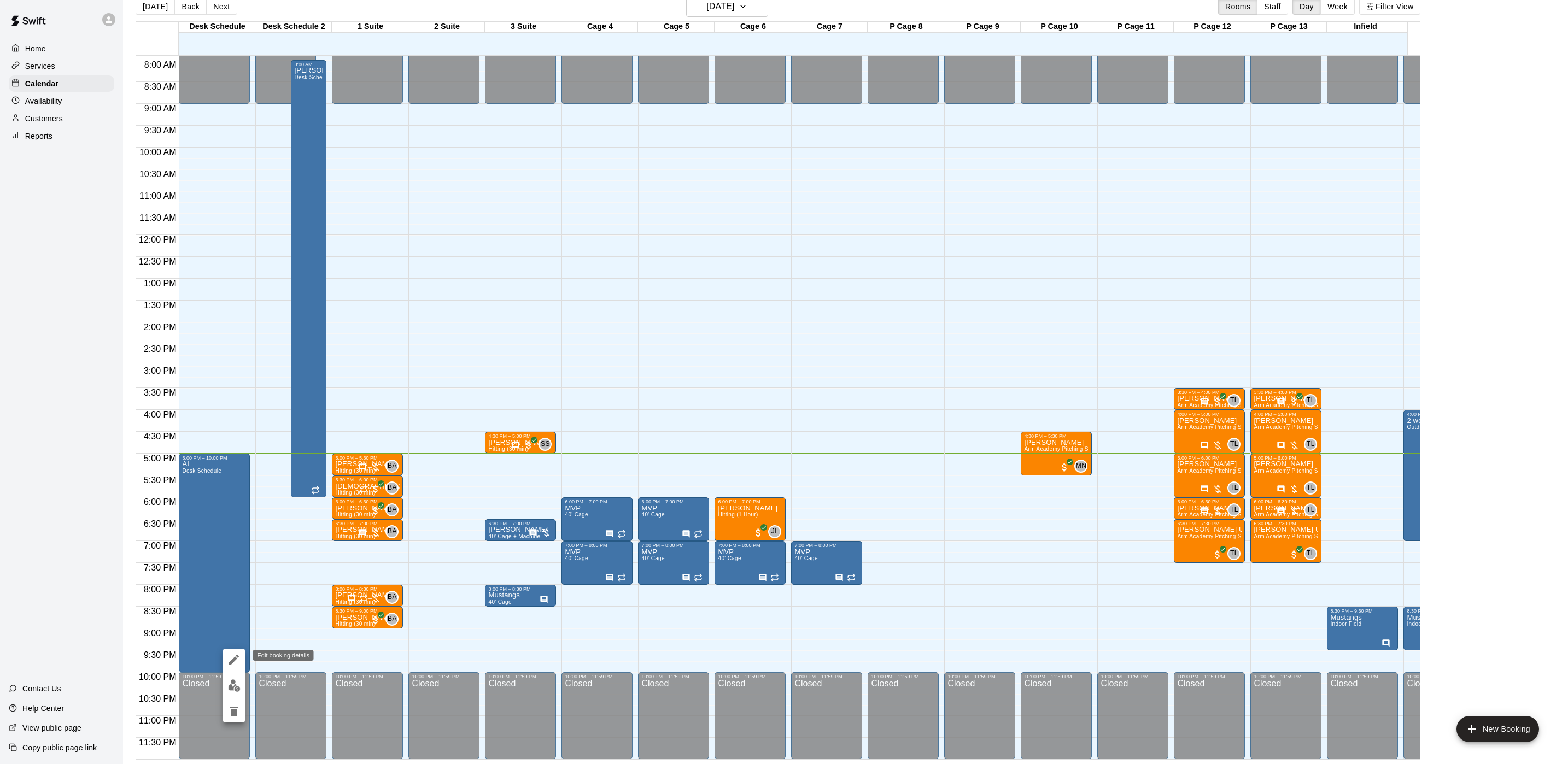
click at [234, 655] on icon "edit" at bounding box center [234, 659] width 13 height 13
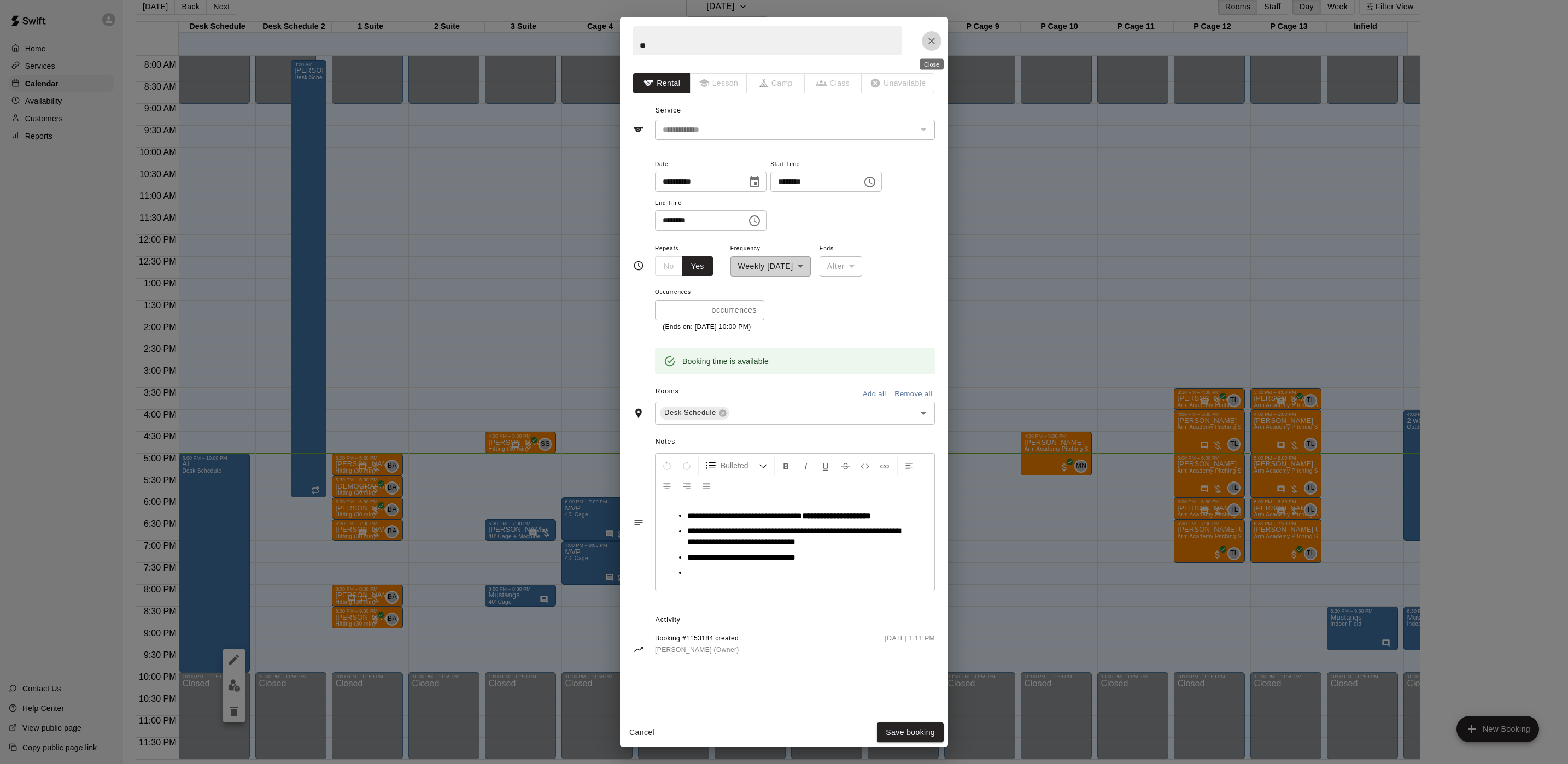
drag, startPoint x: 931, startPoint y: 41, endPoint x: 941, endPoint y: 39, distance: 10.2
click at [934, 41] on icon "Close" at bounding box center [932, 41] width 11 height 11
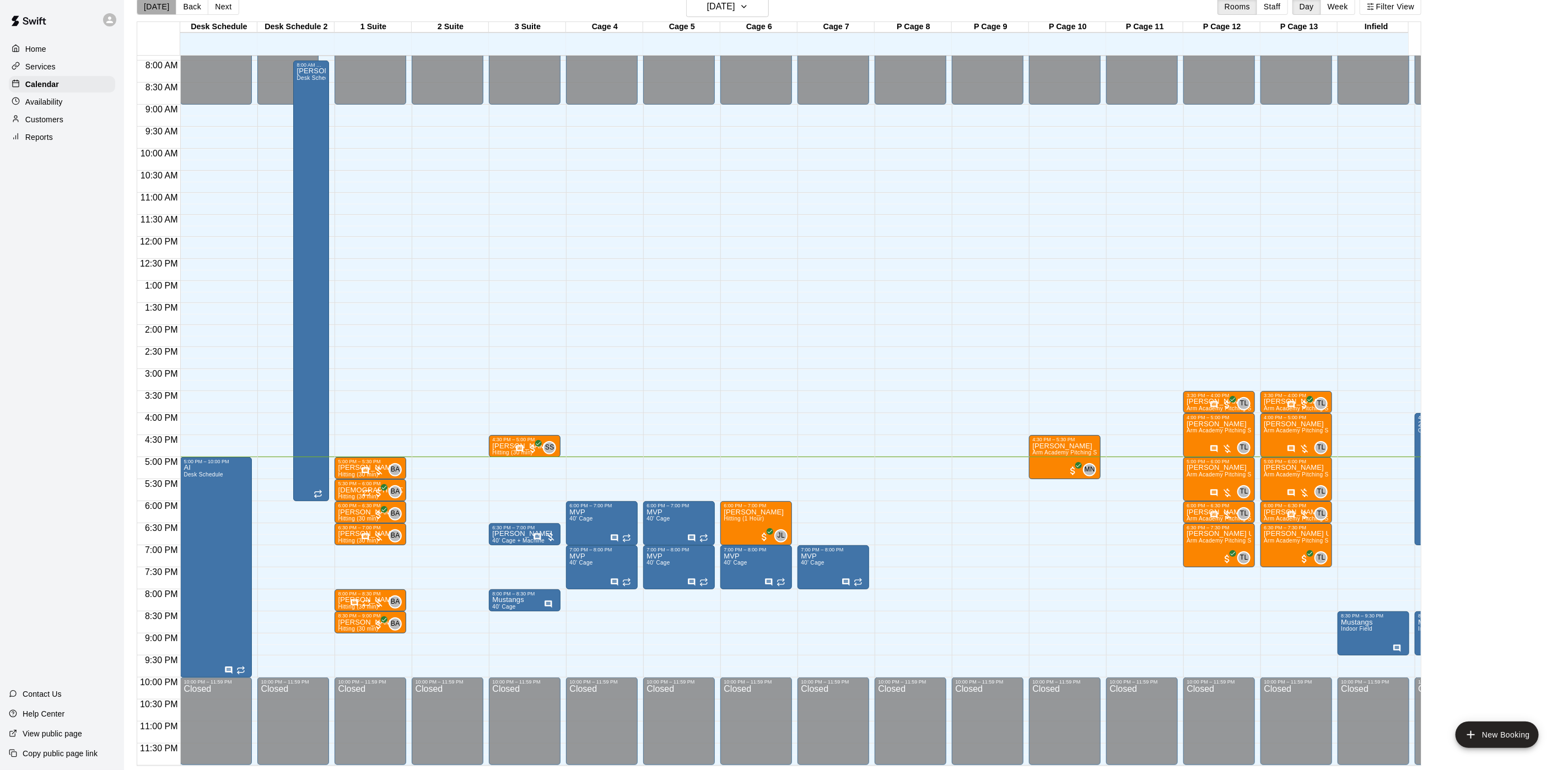
click at [159, 9] on button "[DATE]" at bounding box center [156, 6] width 40 height 16
click at [1214, 471] on span "Arm Academy Pitching Session 1 Hour - Pitching" at bounding box center [1251, 474] width 128 height 6
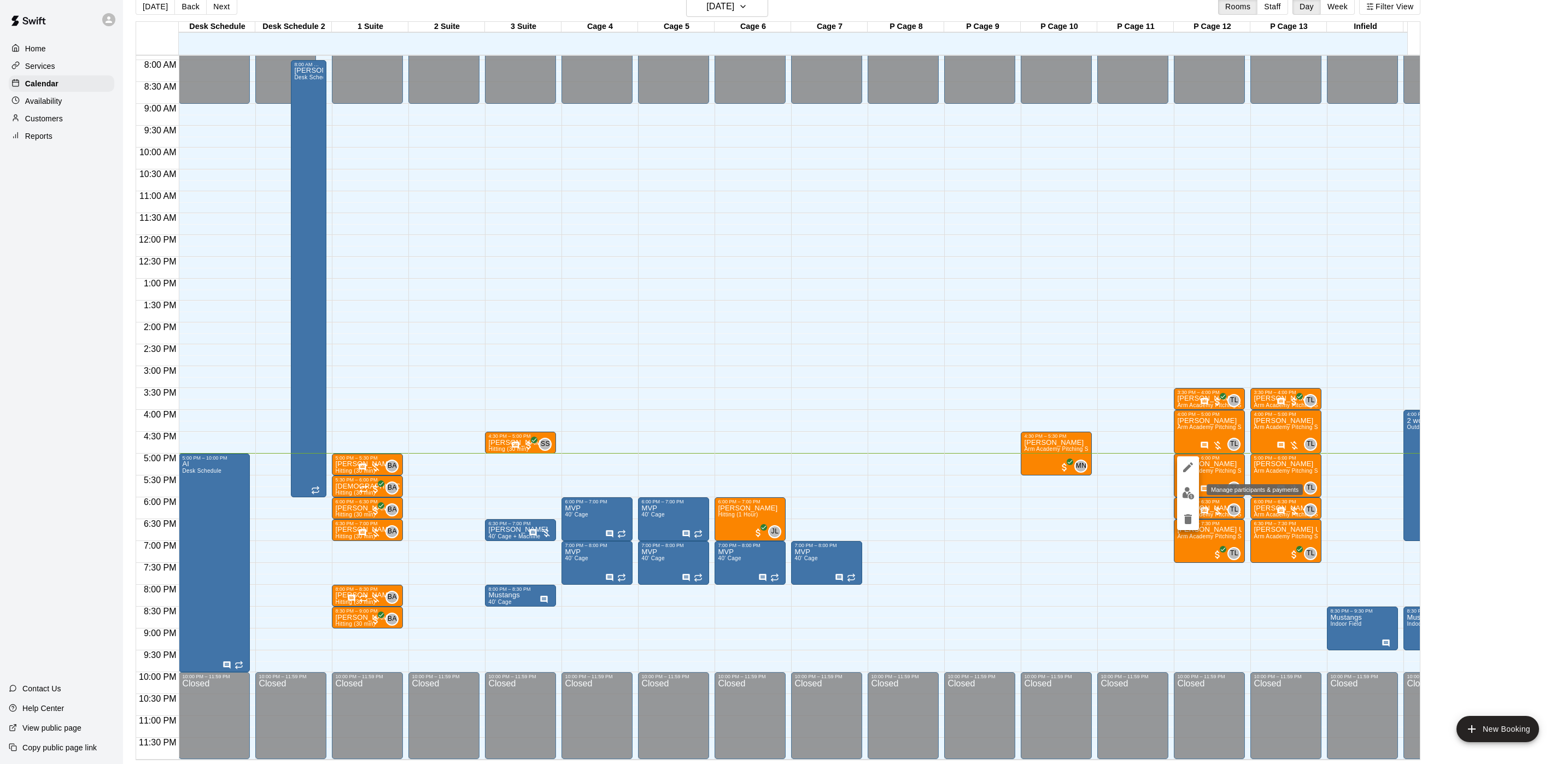
click at [1188, 494] on img "edit" at bounding box center [1189, 494] width 13 height 13
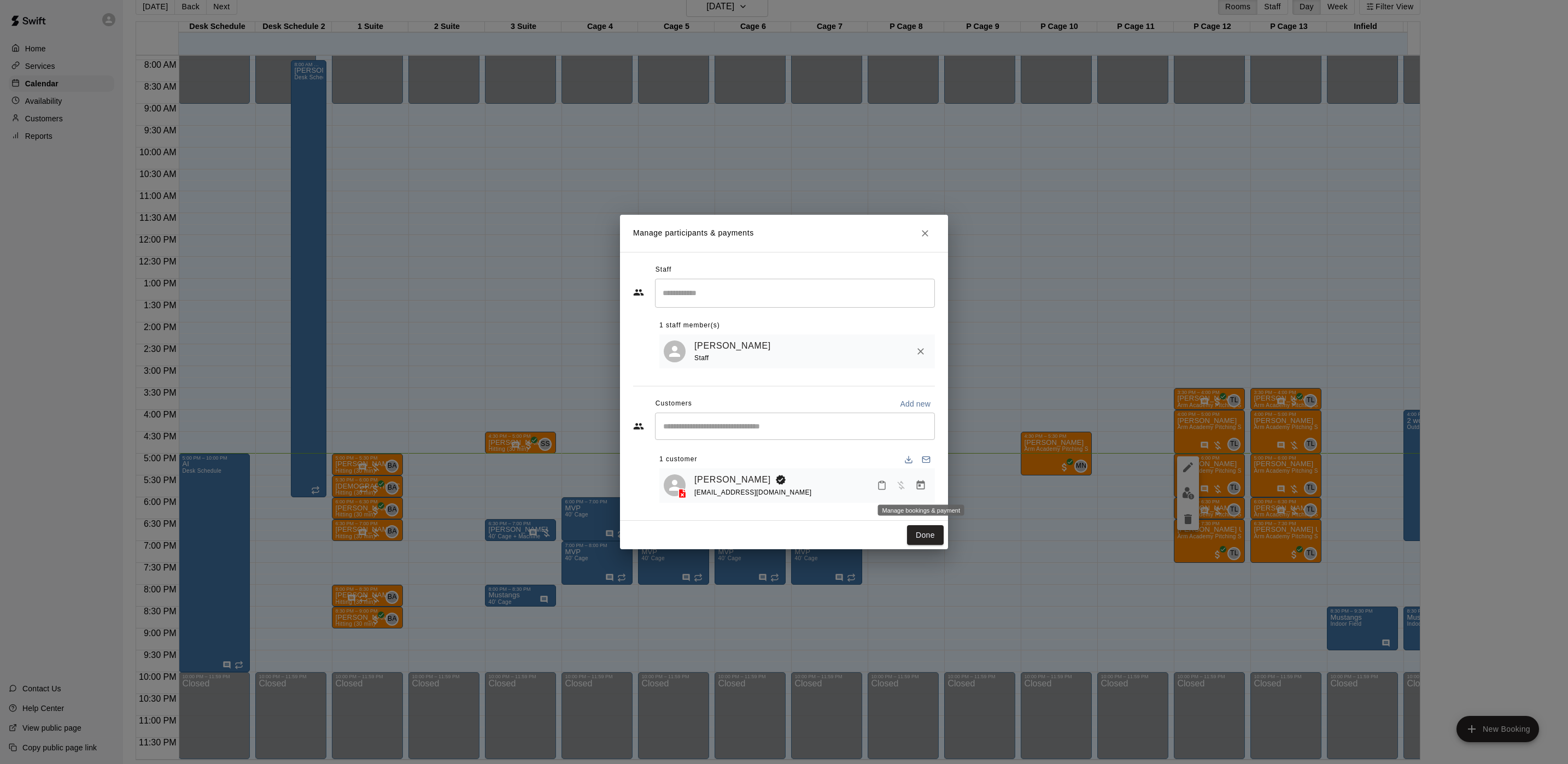
click at [928, 489] on button "Manage bookings & payment" at bounding box center [921, 485] width 19 height 19
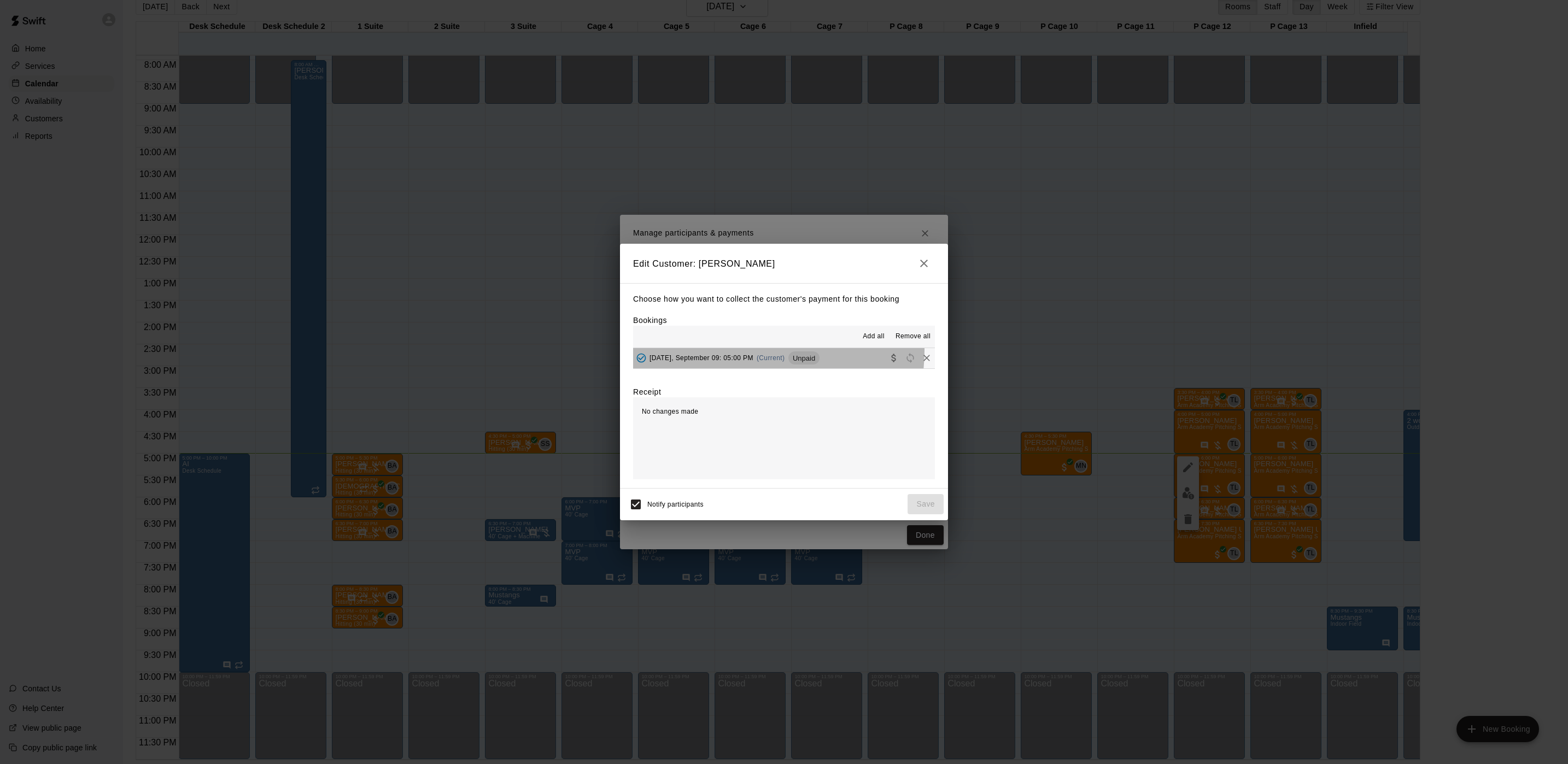
click at [747, 351] on div "Tuesday, September 09: 05:00 PM (Current) Unpaid" at bounding box center [726, 358] width 187 height 16
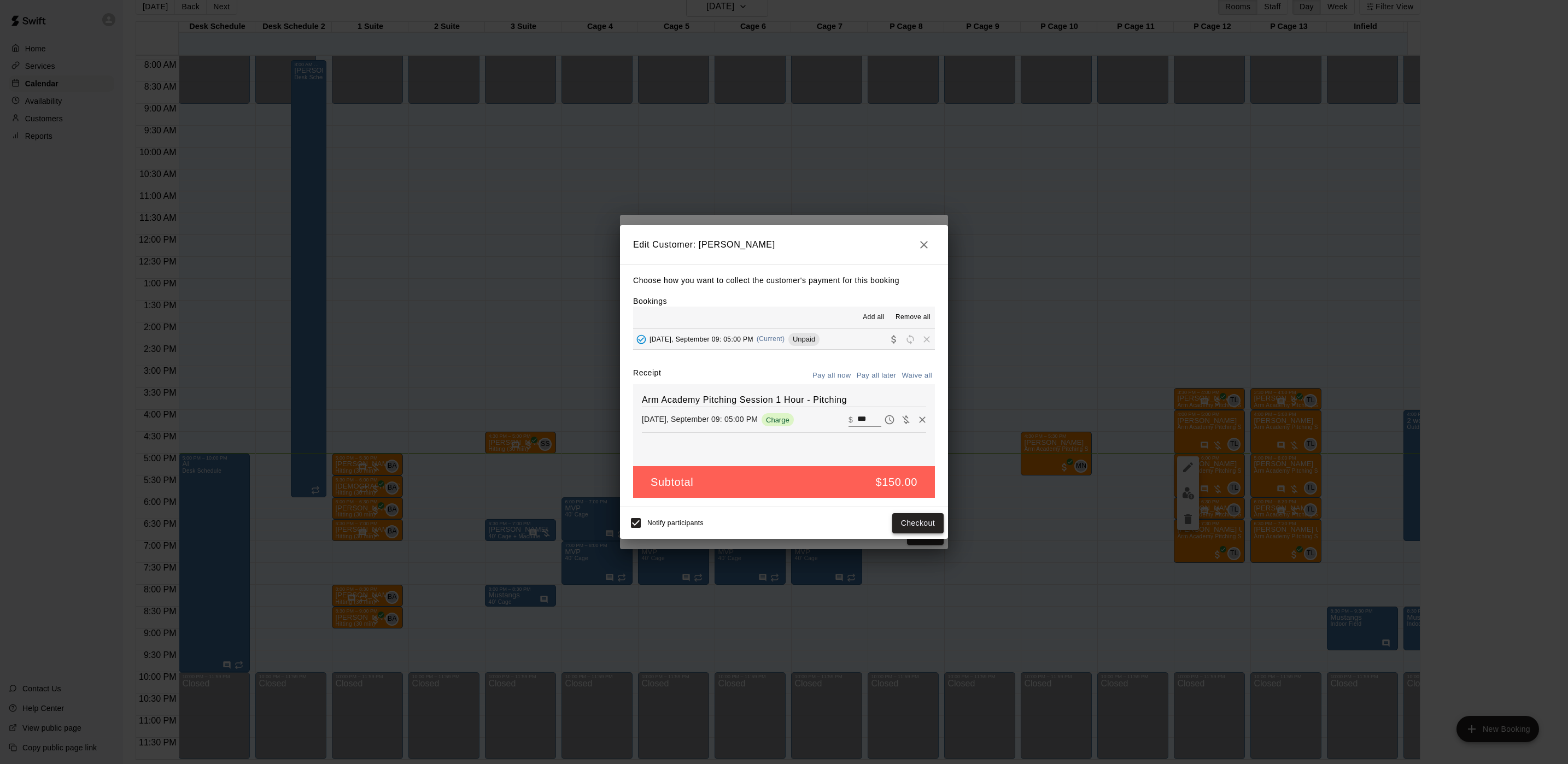
click at [902, 528] on button "Checkout" at bounding box center [918, 523] width 52 height 20
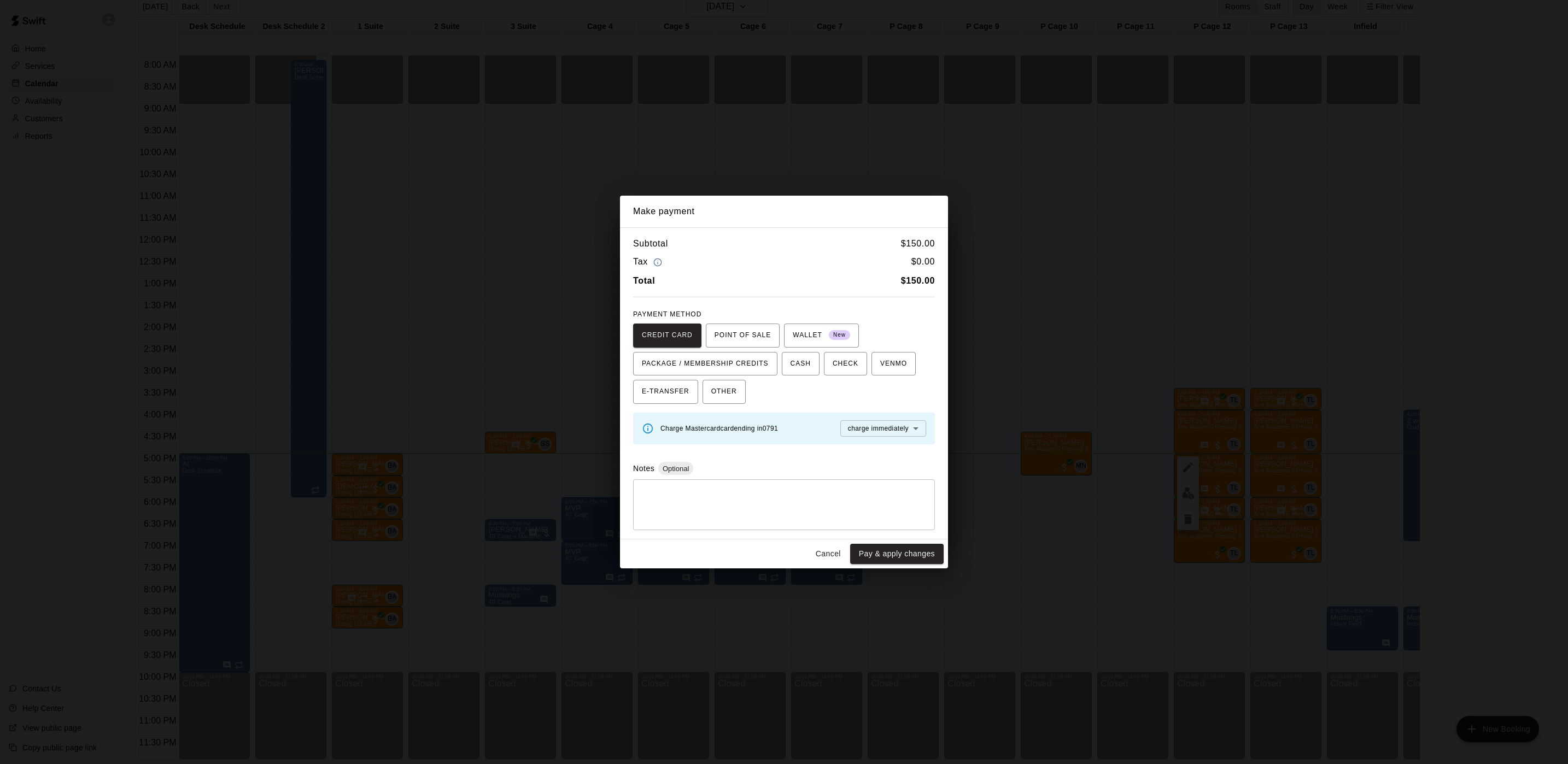
click at [781, 154] on div "Make payment Subtotal $ 150.00 Tax $ 0.00 Total $ 150.00 PAYMENT METHOD CREDIT …" at bounding box center [784, 382] width 1568 height 764
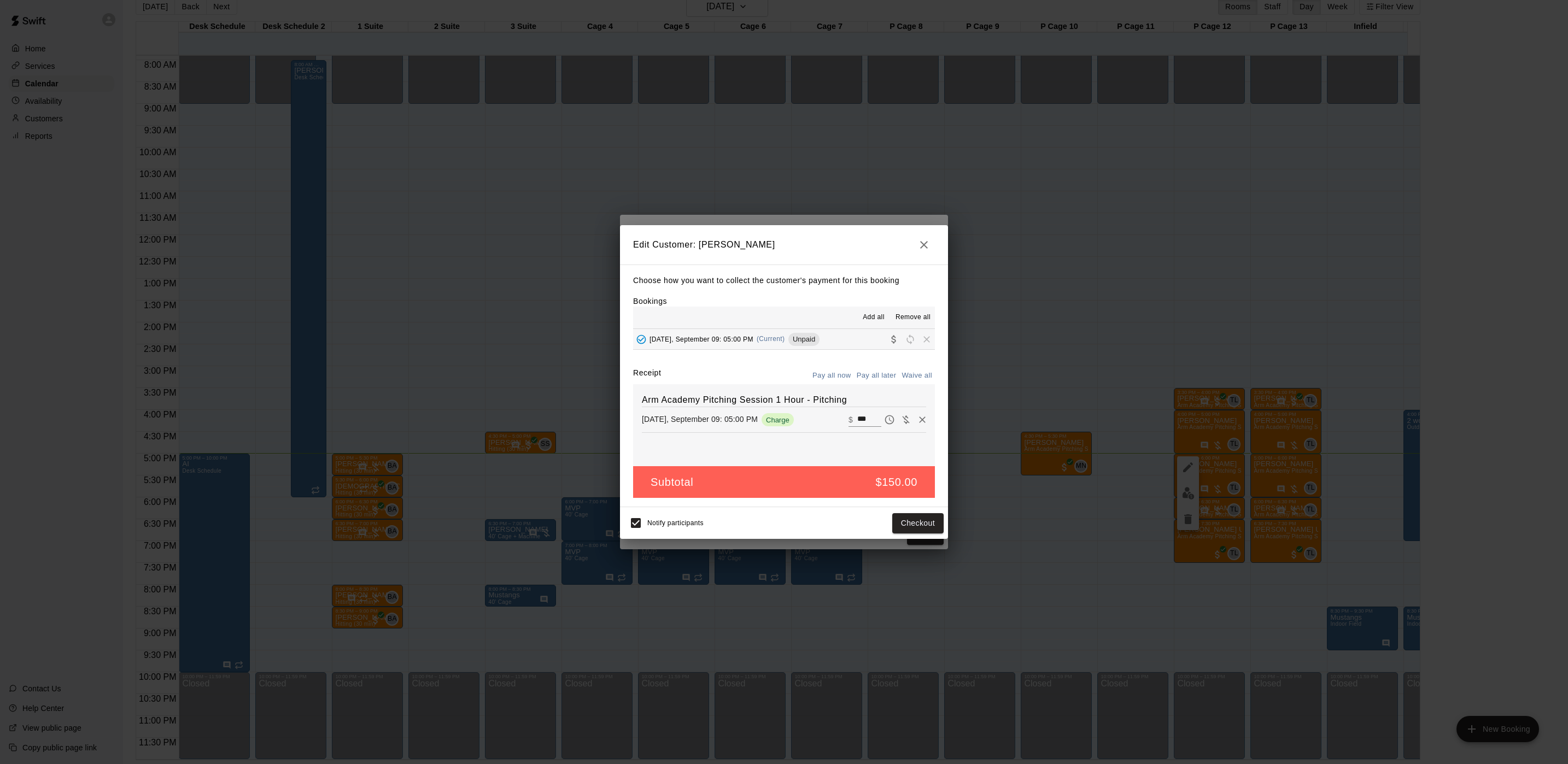
click at [781, 154] on div "Make payment Subtotal $ 150.00 Tax $ 0.00 Total $ 150.00 PAYMENT METHOD CREDIT …" at bounding box center [784, 382] width 1568 height 764
click at [781, 154] on div "Edit Customer: Chase Yarborough Choose how you want to collect the customer's p…" at bounding box center [784, 382] width 1568 height 764
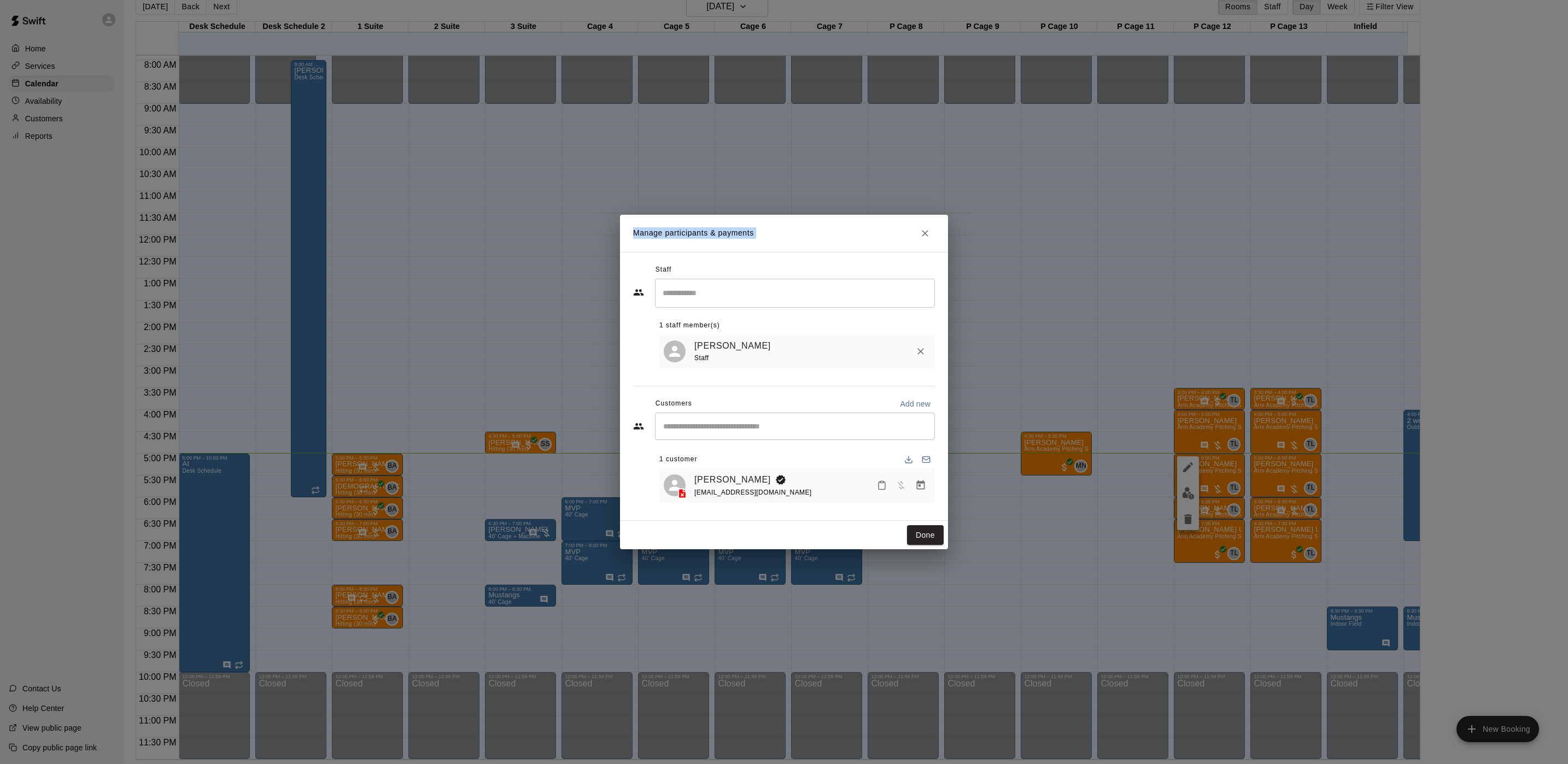
click at [781, 154] on div "Manage participants & payments Staff ​ 1 staff member(s) Tyler Levine Staff Cus…" at bounding box center [784, 382] width 1568 height 764
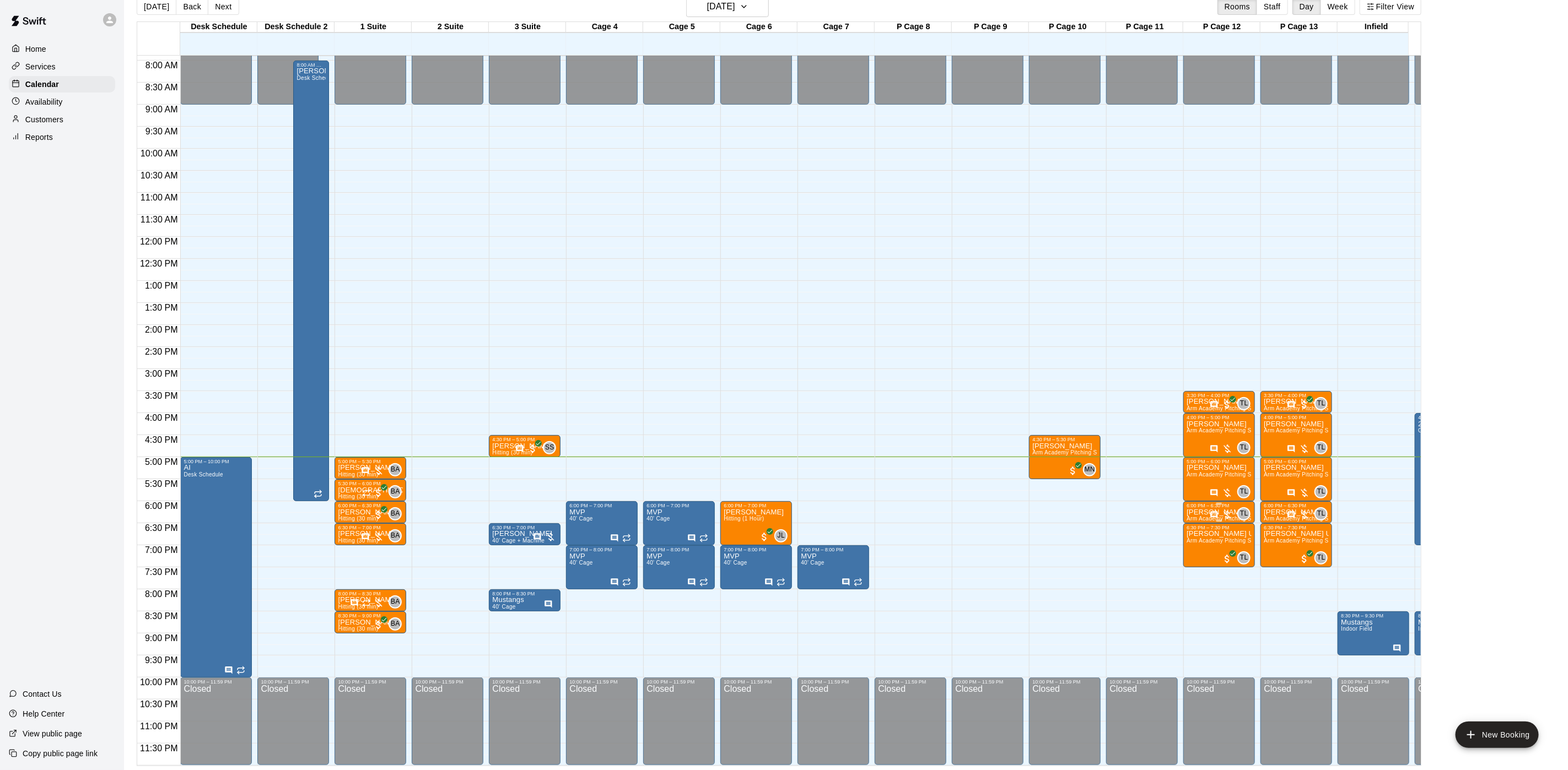
click at [1194, 512] on p "[PERSON_NAME]" at bounding box center [1219, 512] width 65 height 0
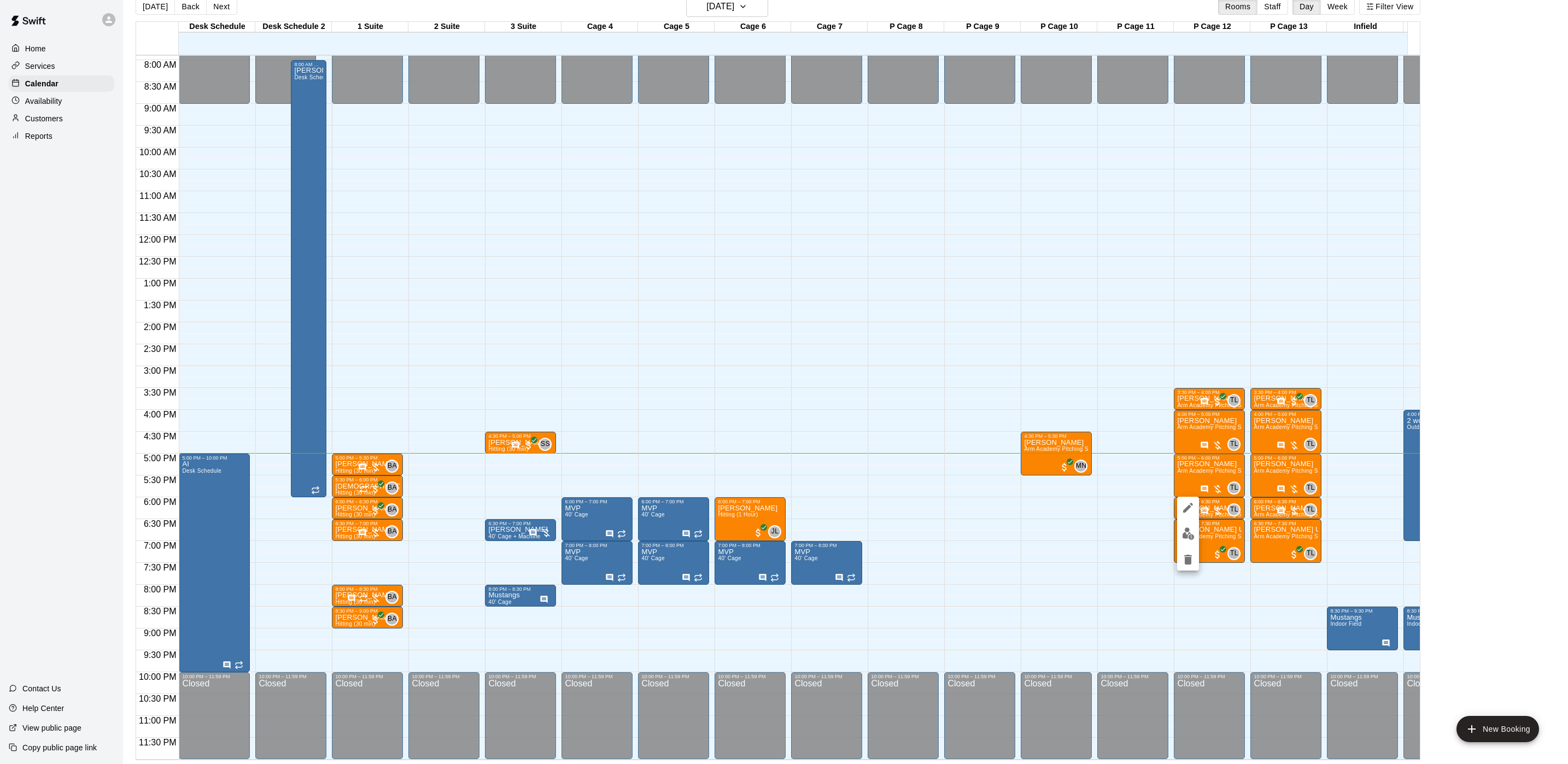
click at [1159, 528] on div at bounding box center [784, 382] width 1568 height 764
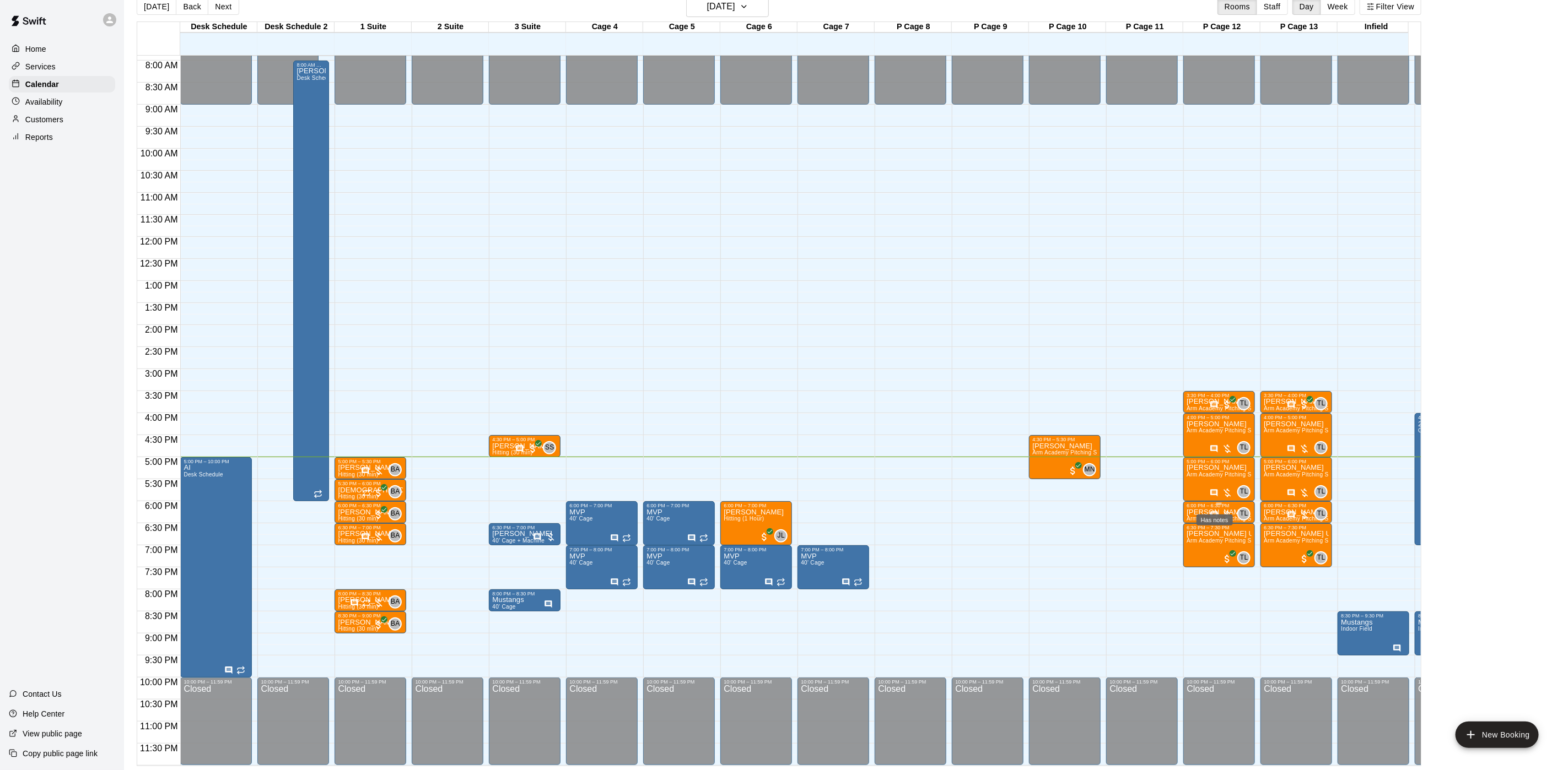
click at [1213, 511] on icon "Has notes" at bounding box center [1214, 514] width 7 height 7
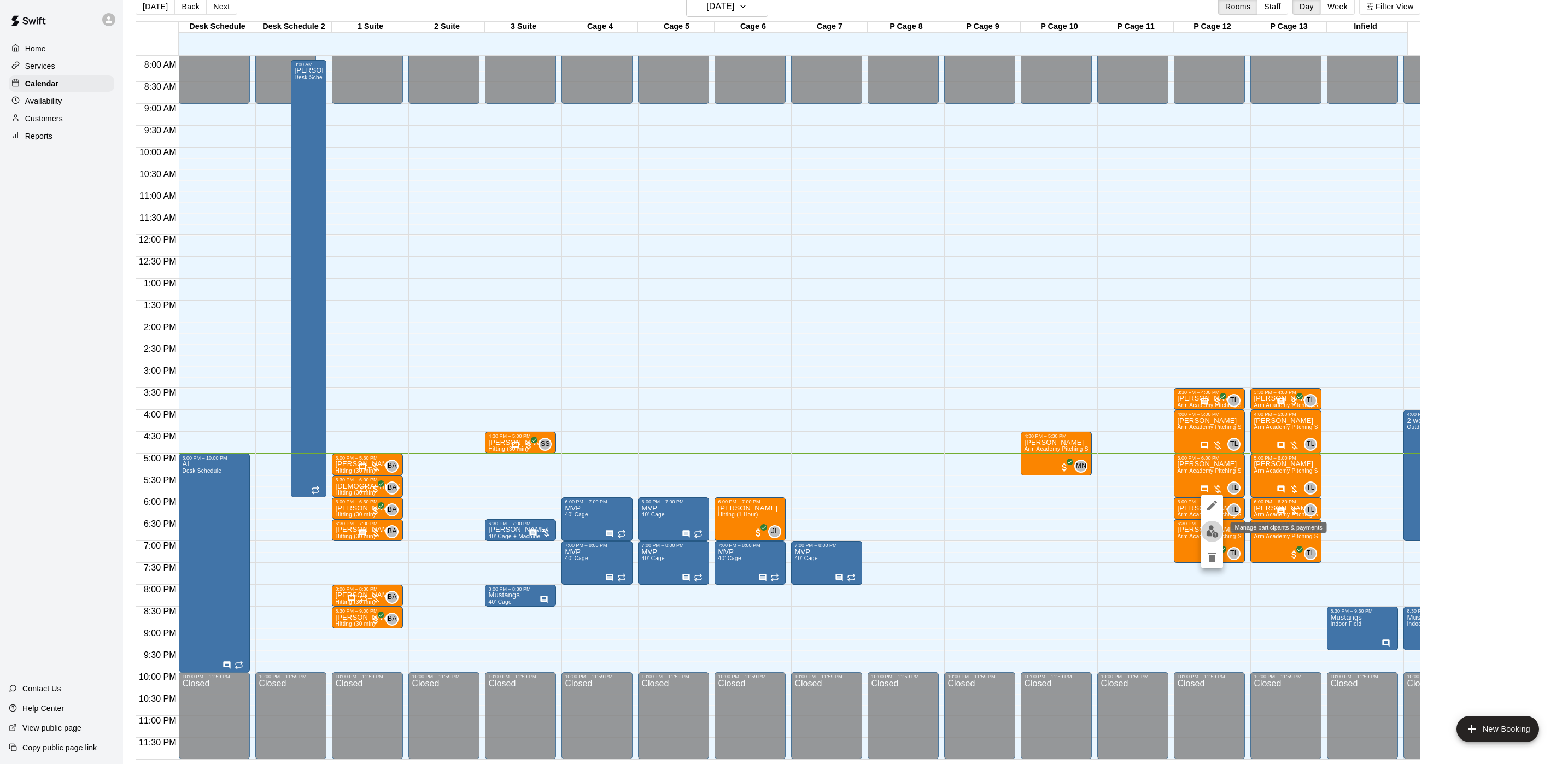
click at [1214, 530] on img "edit" at bounding box center [1213, 531] width 13 height 13
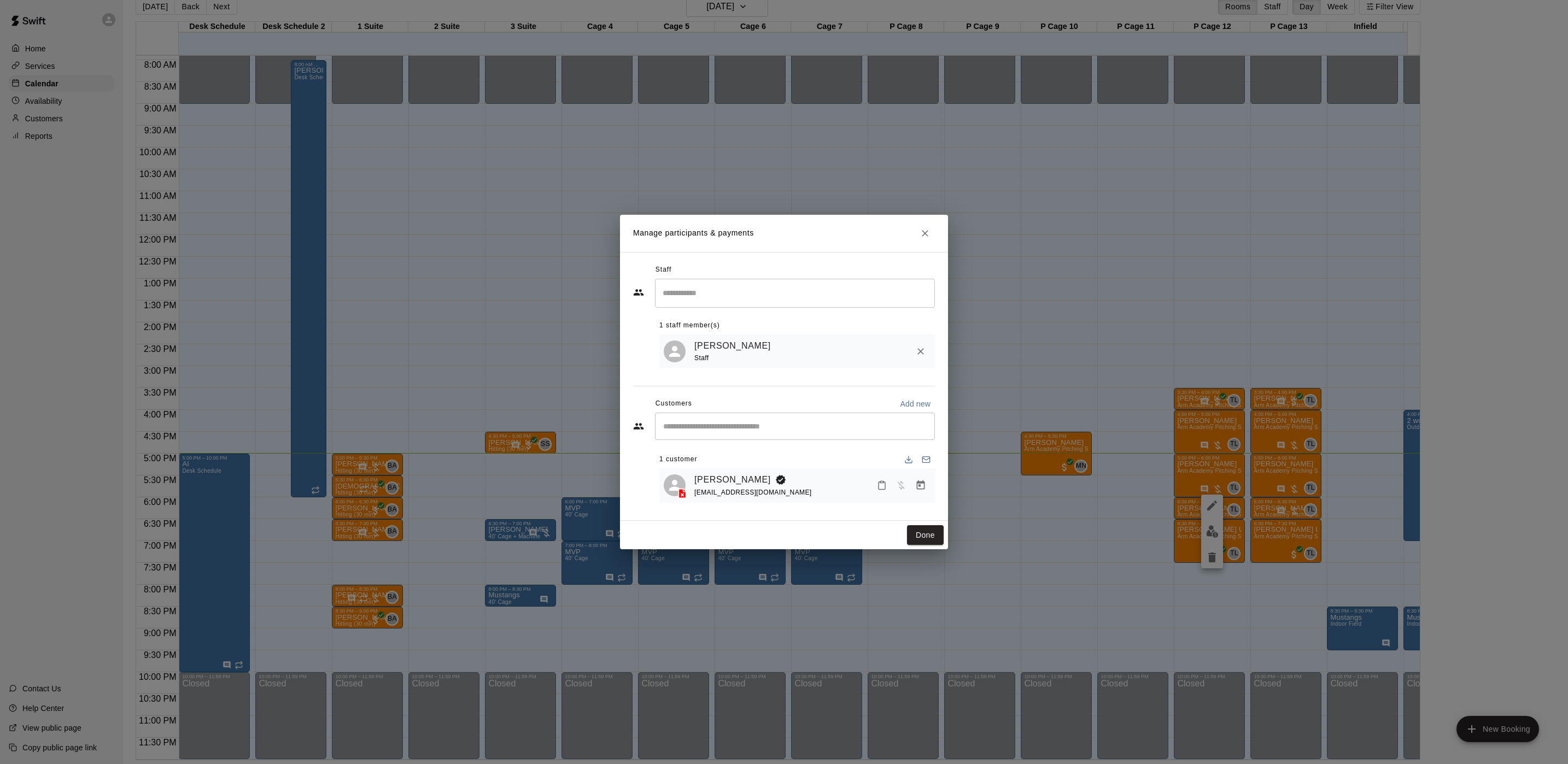
click at [1087, 399] on div "Manage participants & payments Staff ​ 1 staff member(s) Tyler Levine Staff Cus…" at bounding box center [784, 382] width 1568 height 764
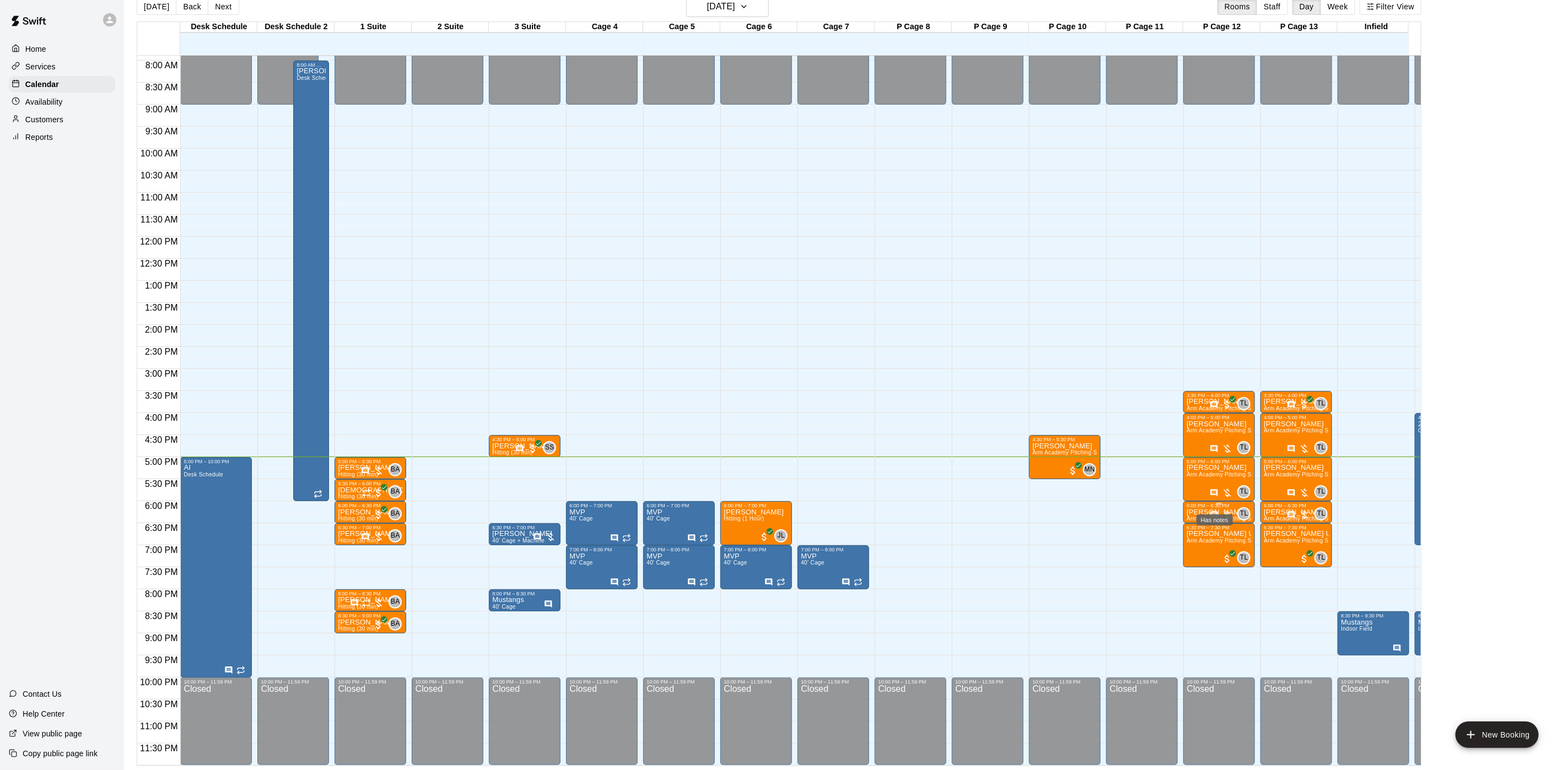
click at [1215, 510] on icon "Has notes" at bounding box center [1213, 514] width 9 height 9
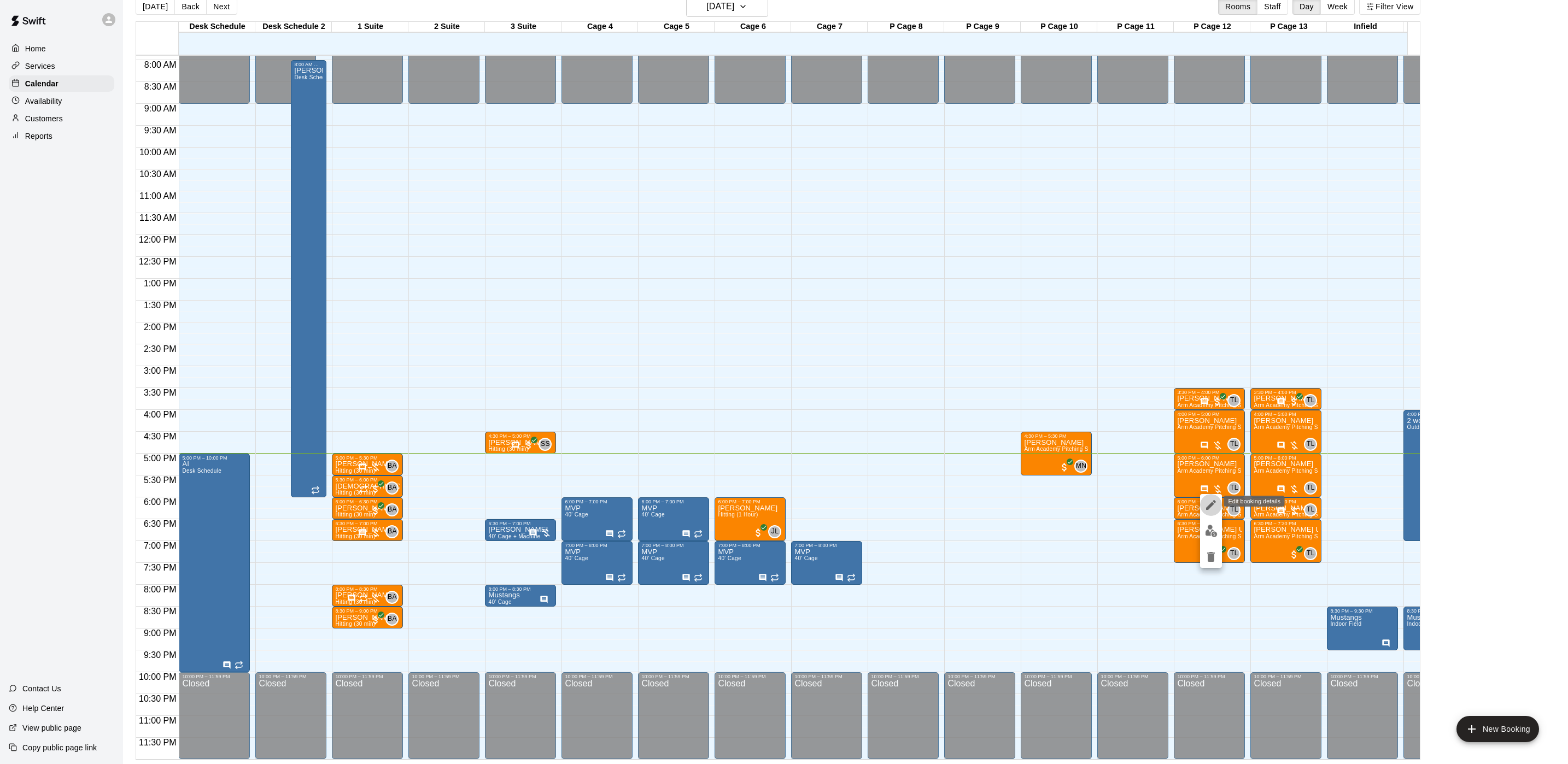
click at [1207, 506] on icon "edit" at bounding box center [1211, 505] width 13 height 13
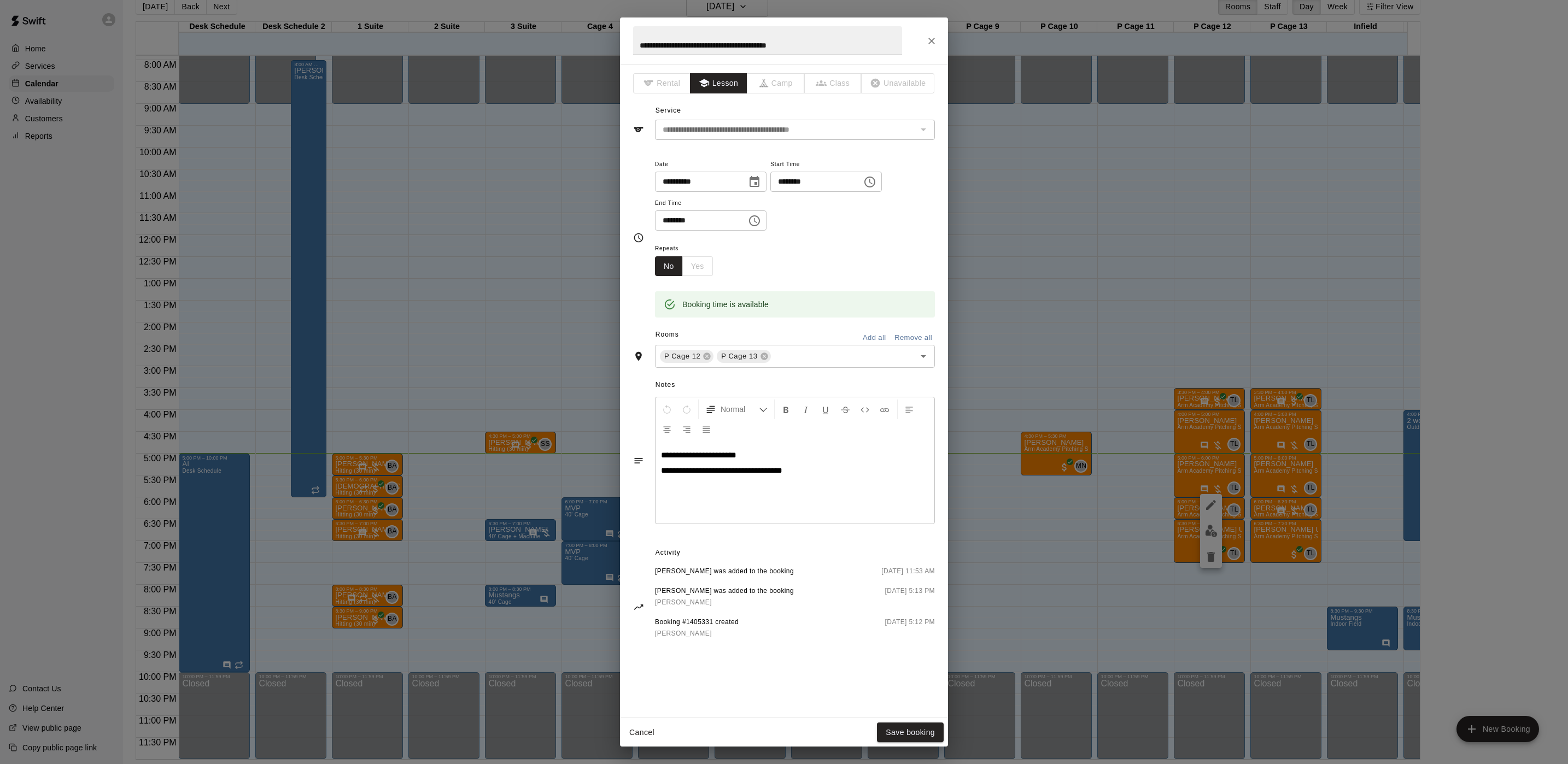
click at [1030, 384] on div "**********" at bounding box center [784, 382] width 1568 height 764
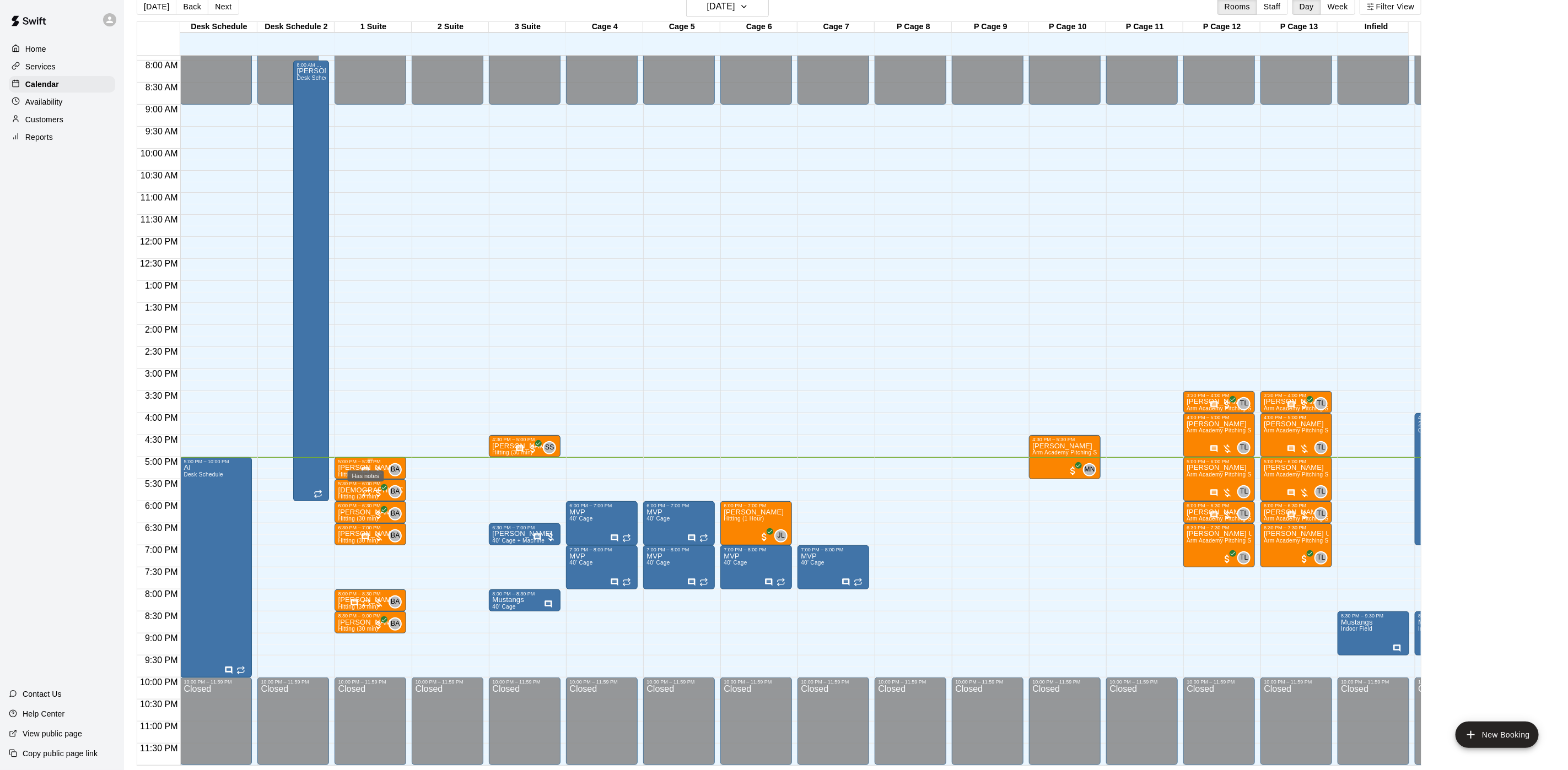
click at [363, 467] on icon "Has notes" at bounding box center [365, 471] width 7 height 7
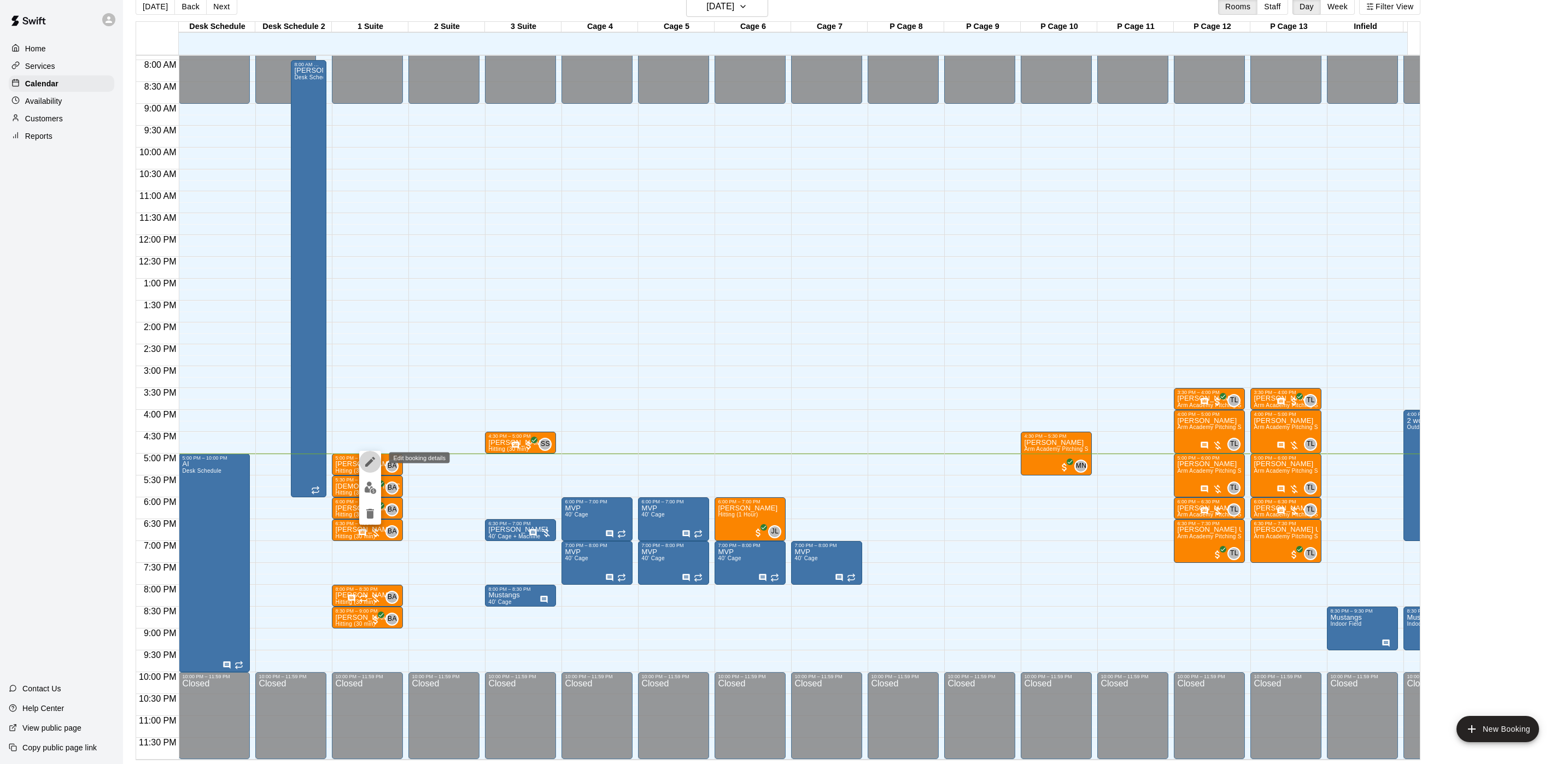
click at [370, 460] on icon "edit" at bounding box center [370, 462] width 10 height 10
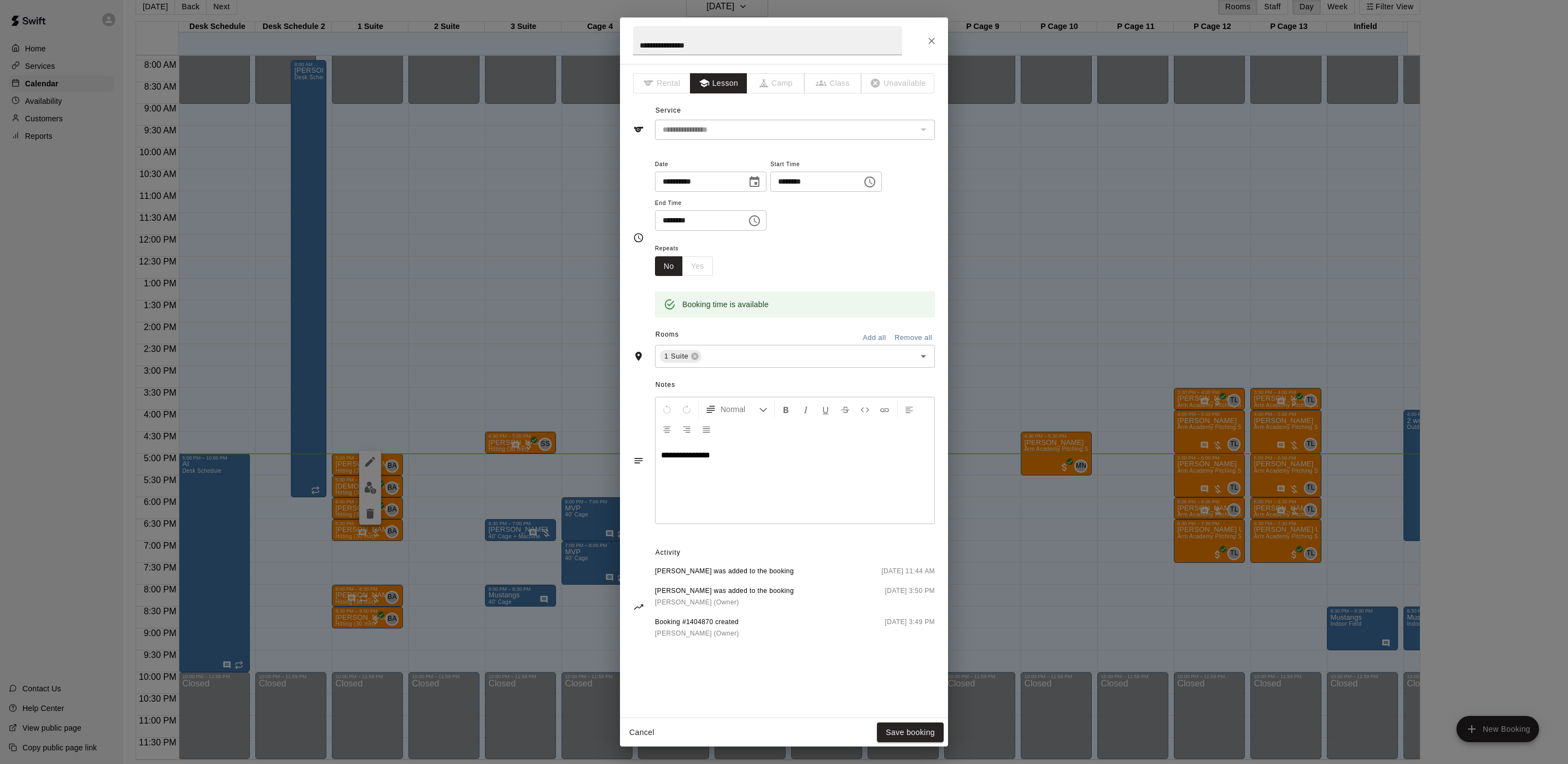
click at [482, 320] on div "**********" at bounding box center [784, 382] width 1568 height 764
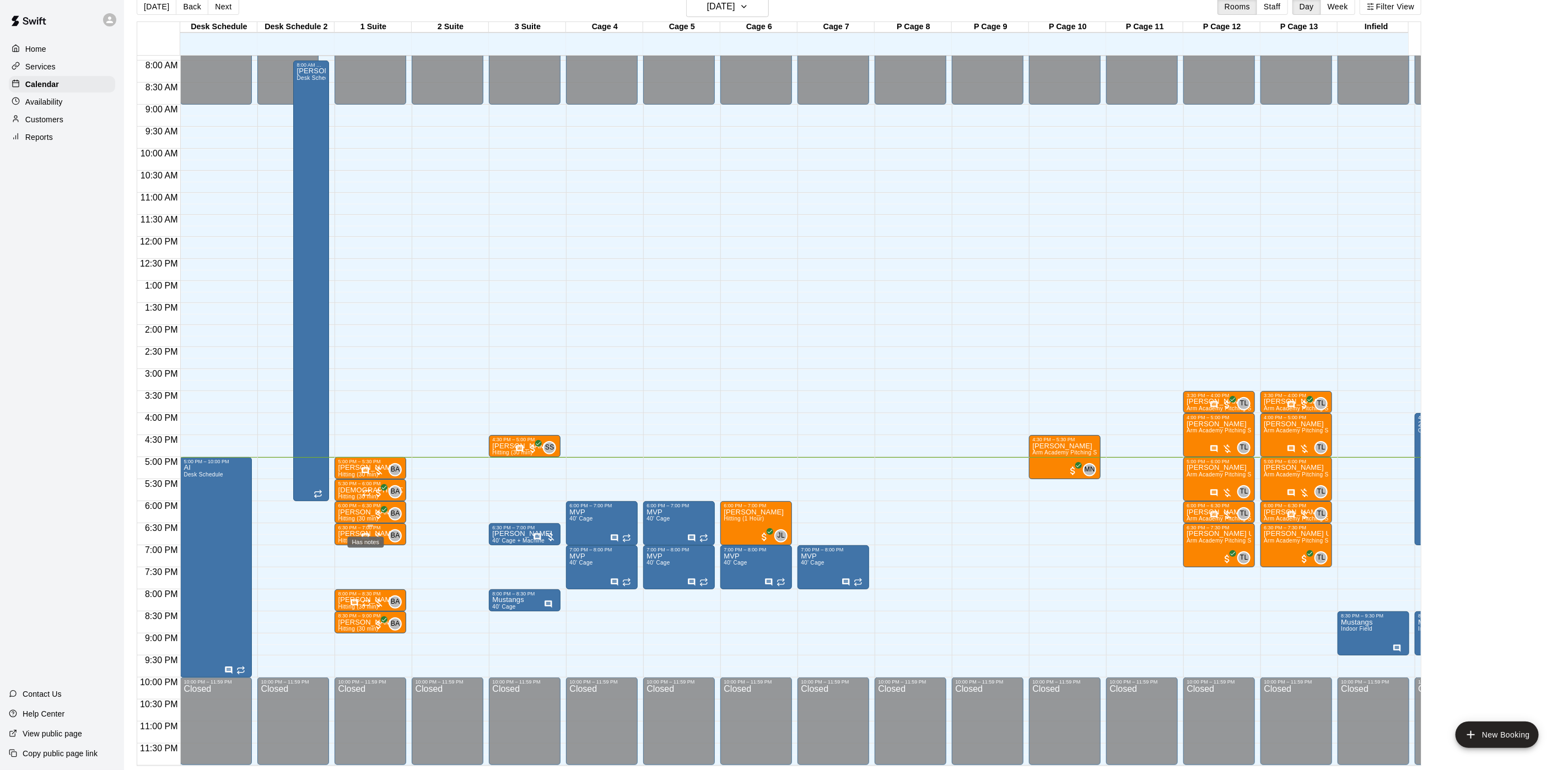
click at [367, 533] on icon "Has notes" at bounding box center [365, 536] width 7 height 7
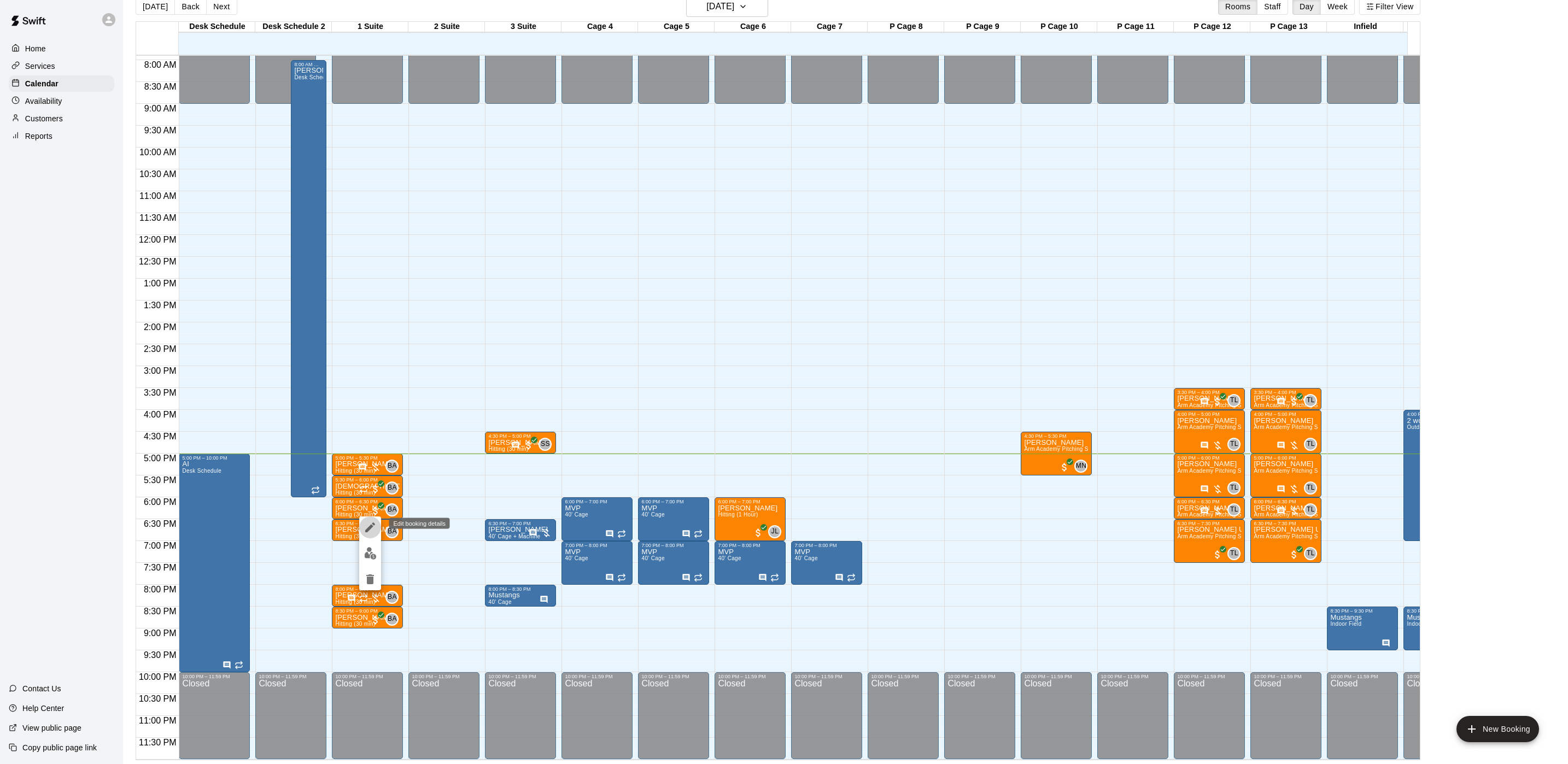
click at [370, 532] on icon "edit" at bounding box center [370, 527] width 13 height 13
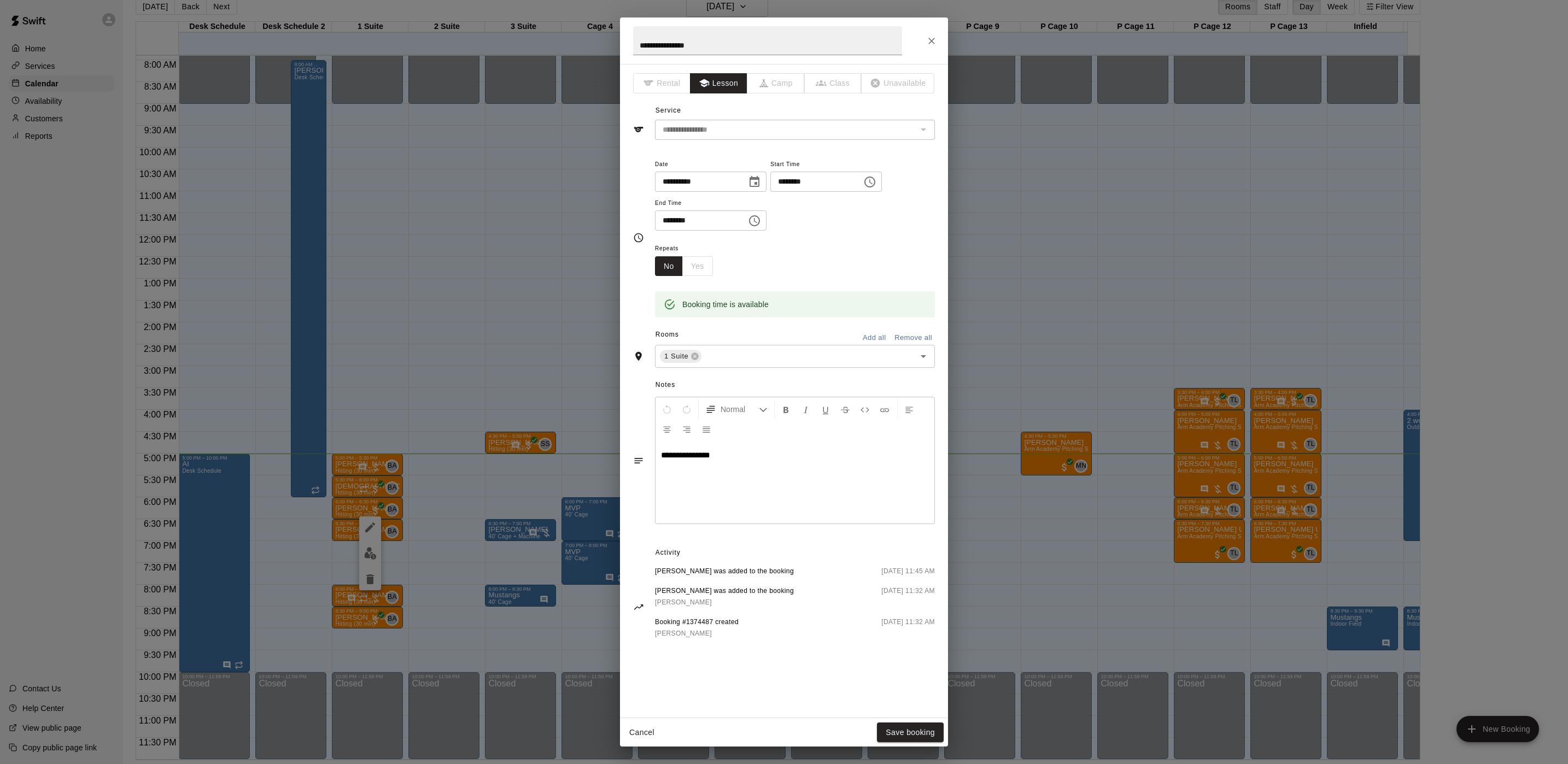
click at [529, 364] on div "**********" at bounding box center [784, 382] width 1568 height 764
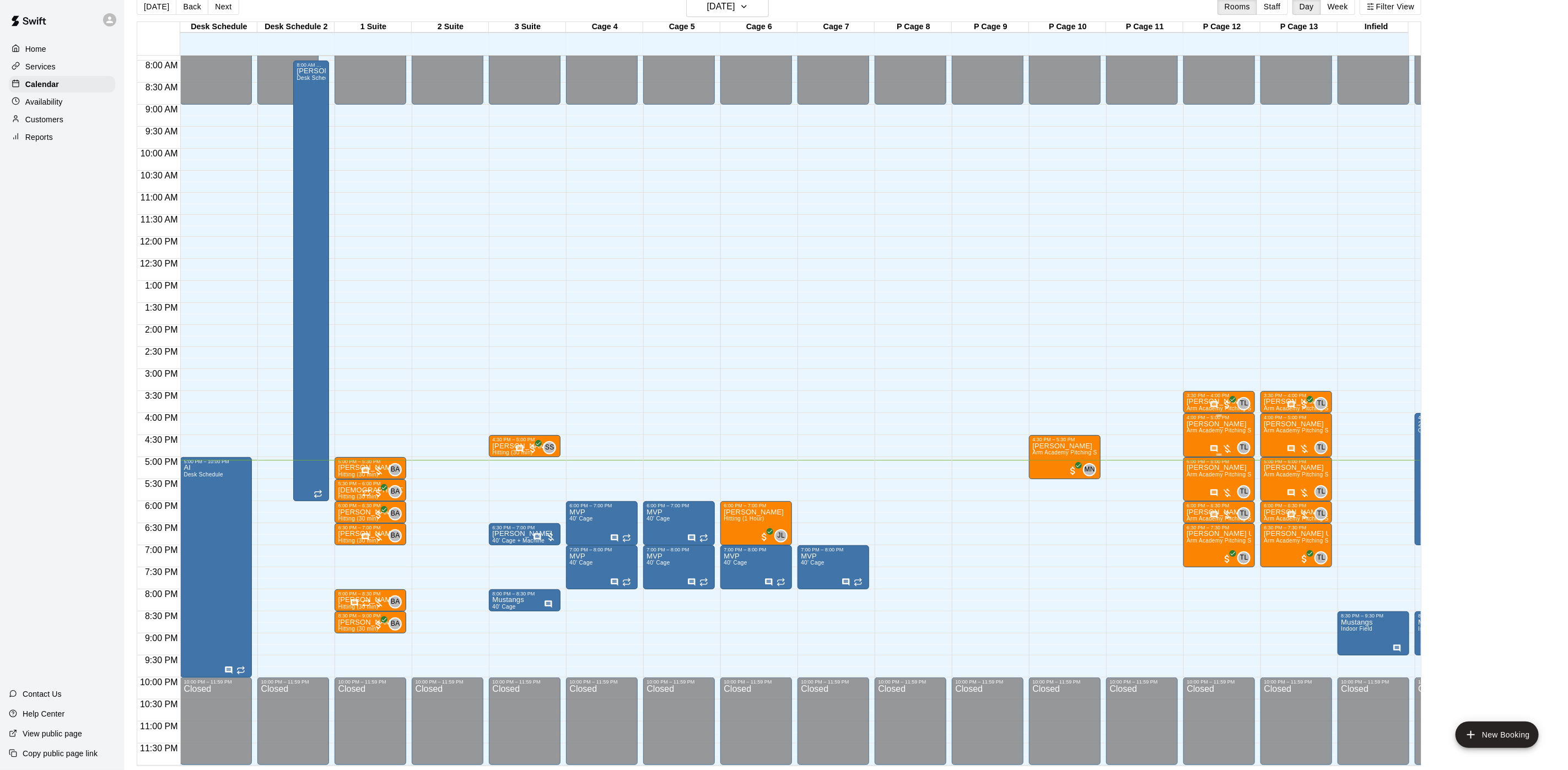
click at [1189, 424] on p "[PERSON_NAME]" at bounding box center [1219, 424] width 65 height 0
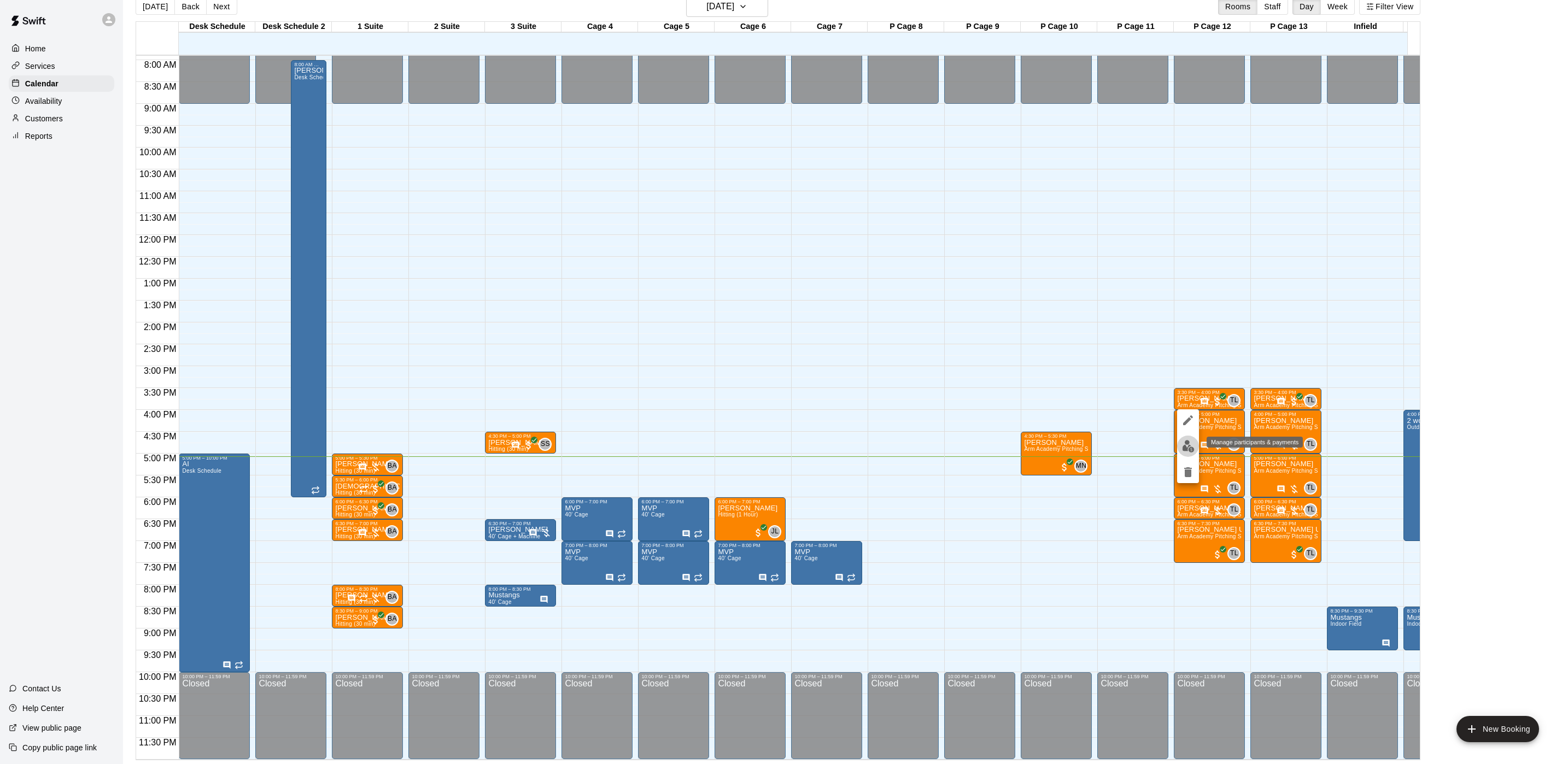
click at [1188, 446] on img "edit" at bounding box center [1189, 447] width 13 height 13
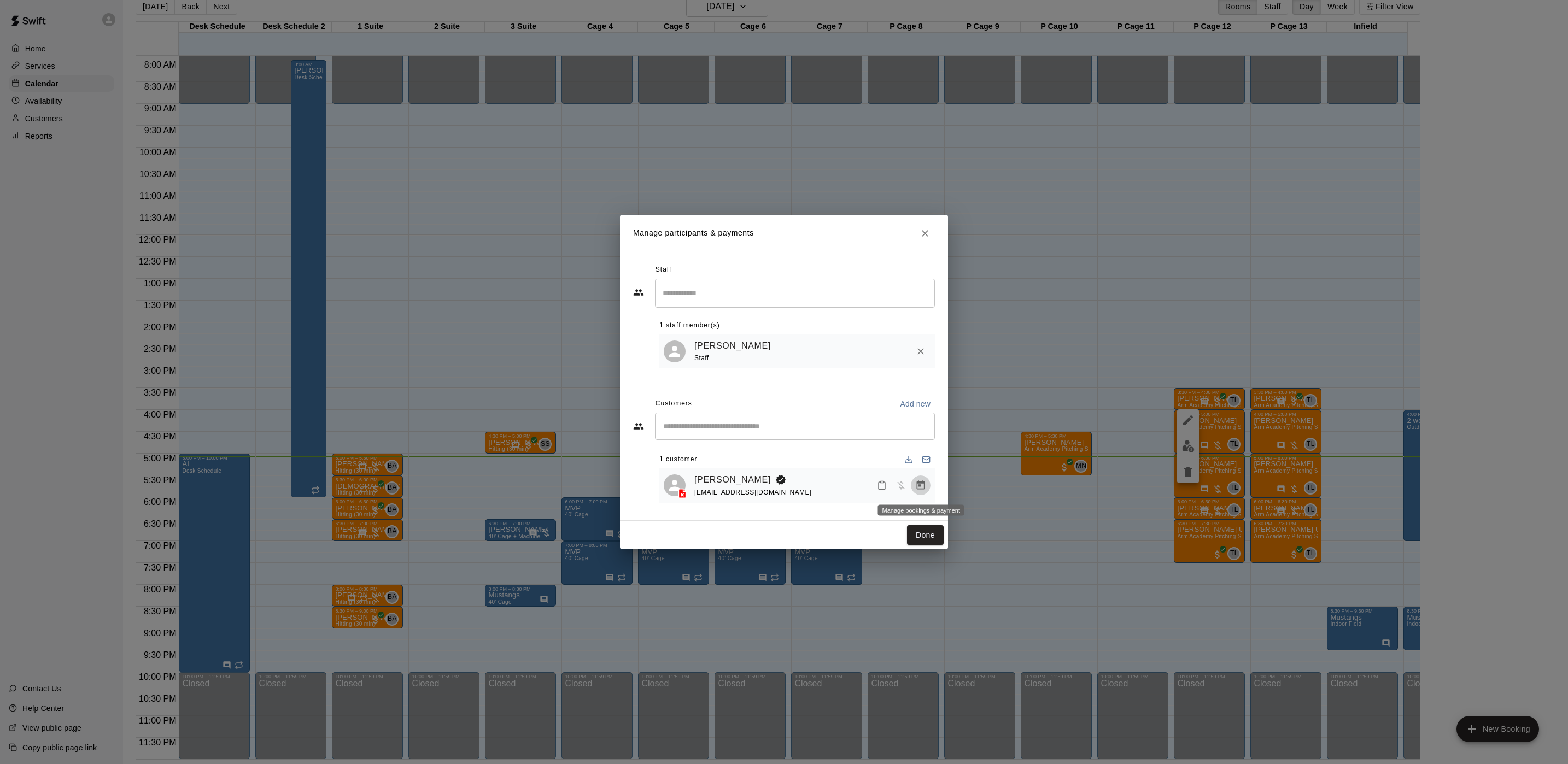
click at [927, 483] on button "Manage bookings & payment" at bounding box center [921, 485] width 19 height 19
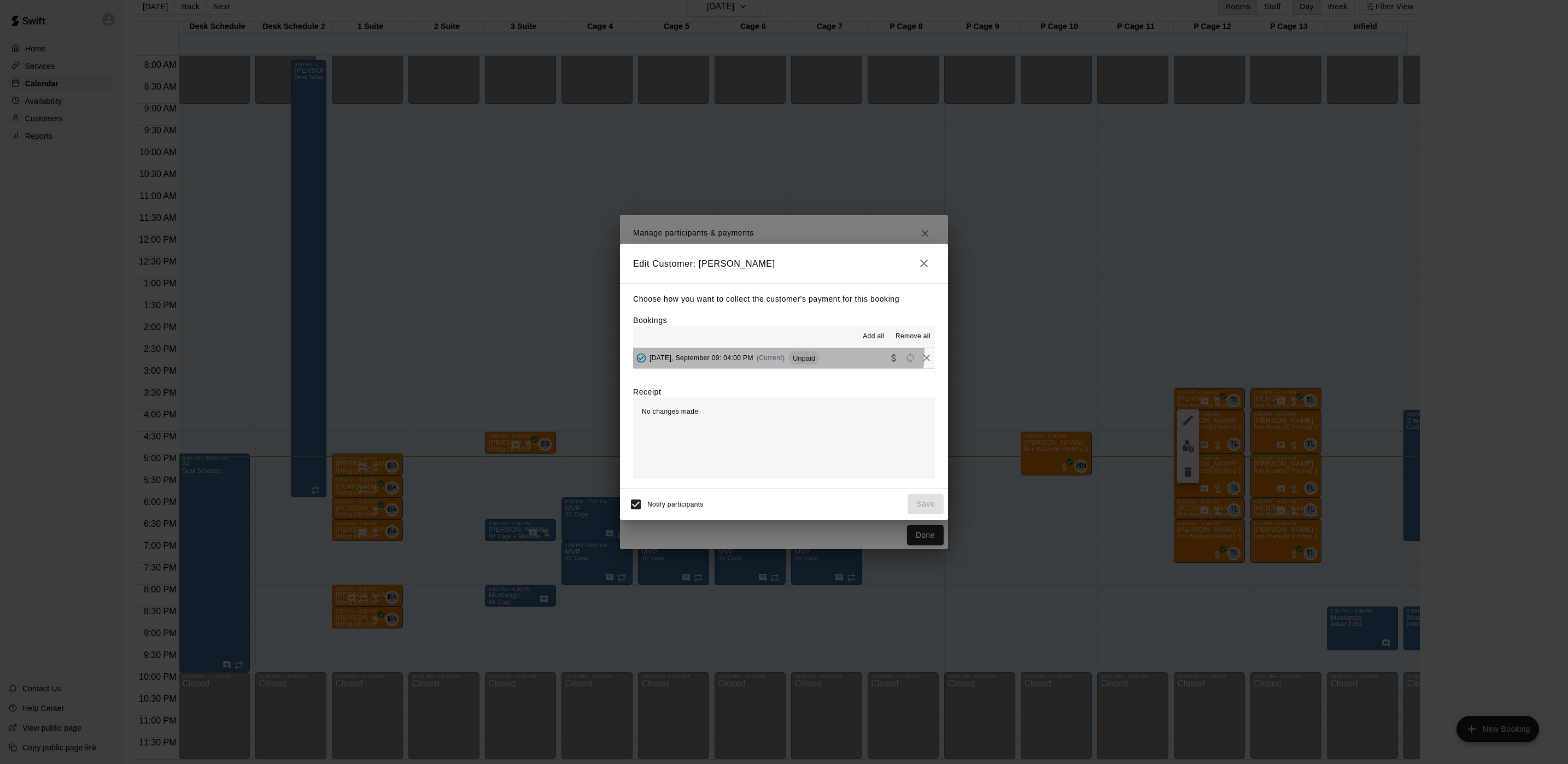
click at [738, 349] on button "Tuesday, September 09: 04:00 PM (Current) Unpaid" at bounding box center [784, 358] width 302 height 20
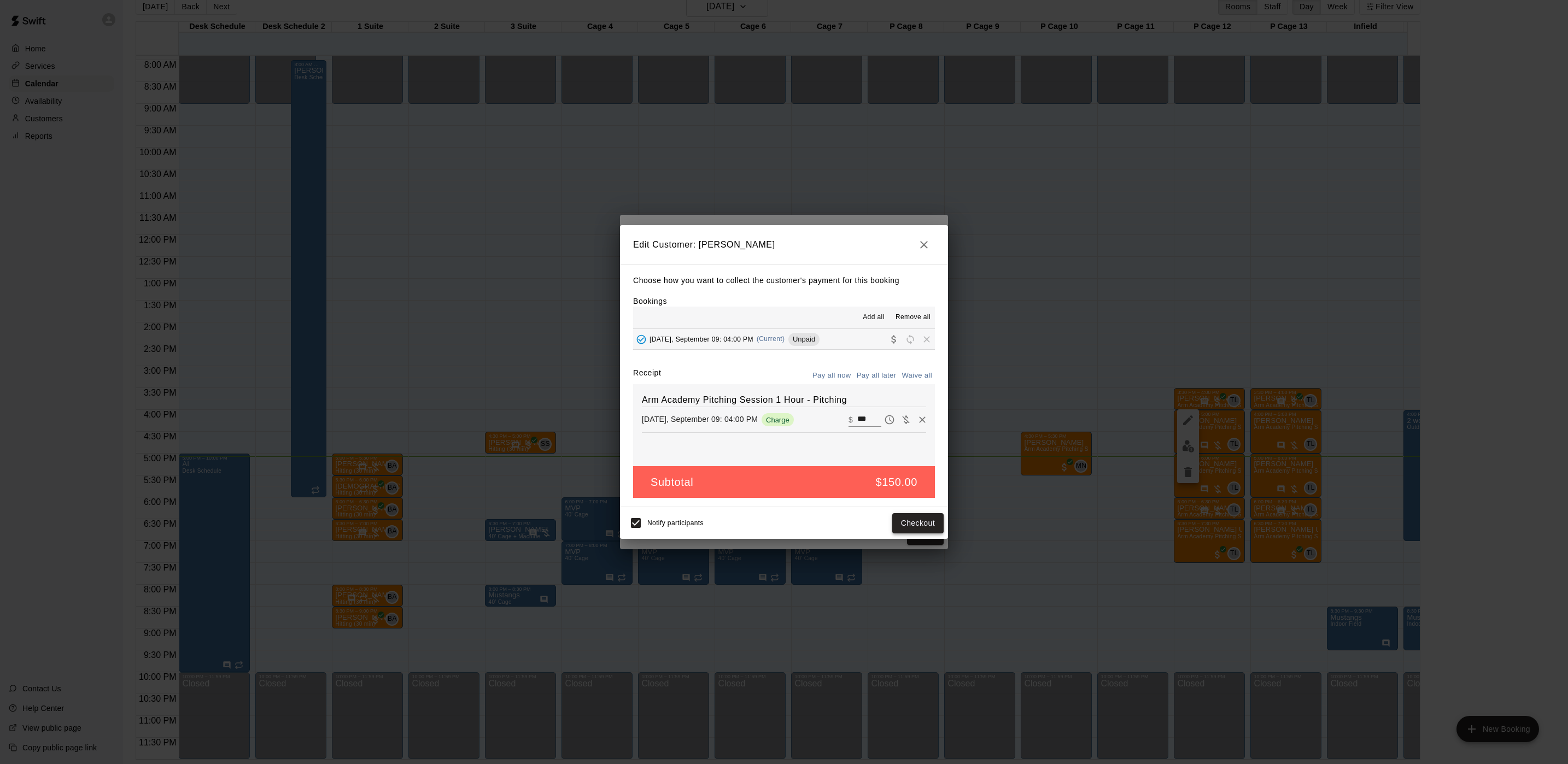
click at [916, 525] on button "Checkout" at bounding box center [918, 523] width 52 height 20
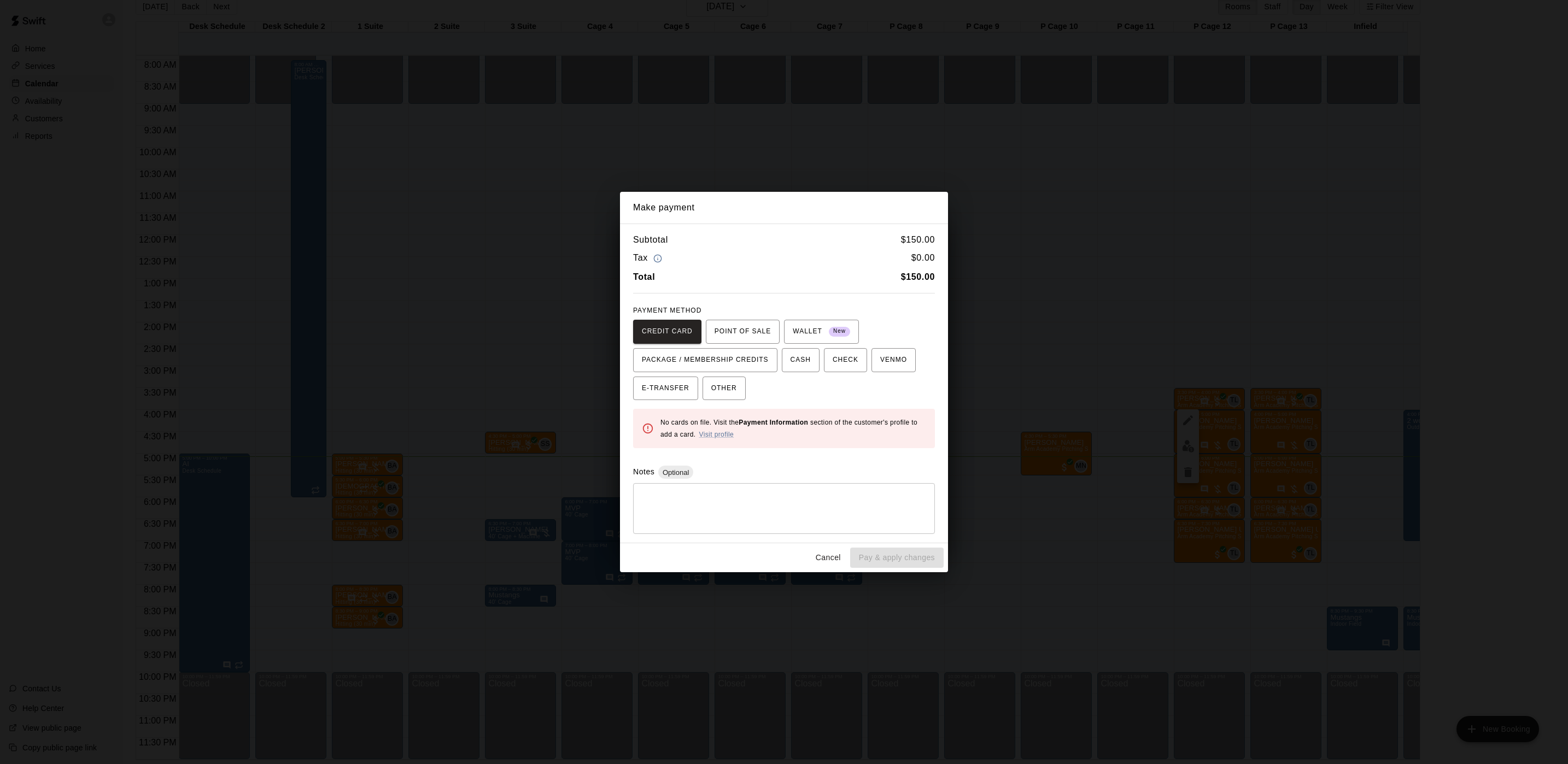
click at [534, 306] on div "Make payment Subtotal $ 150.00 Tax $ 0.00 Total $ 150.00 PAYMENT METHOD CREDIT …" at bounding box center [784, 382] width 1568 height 764
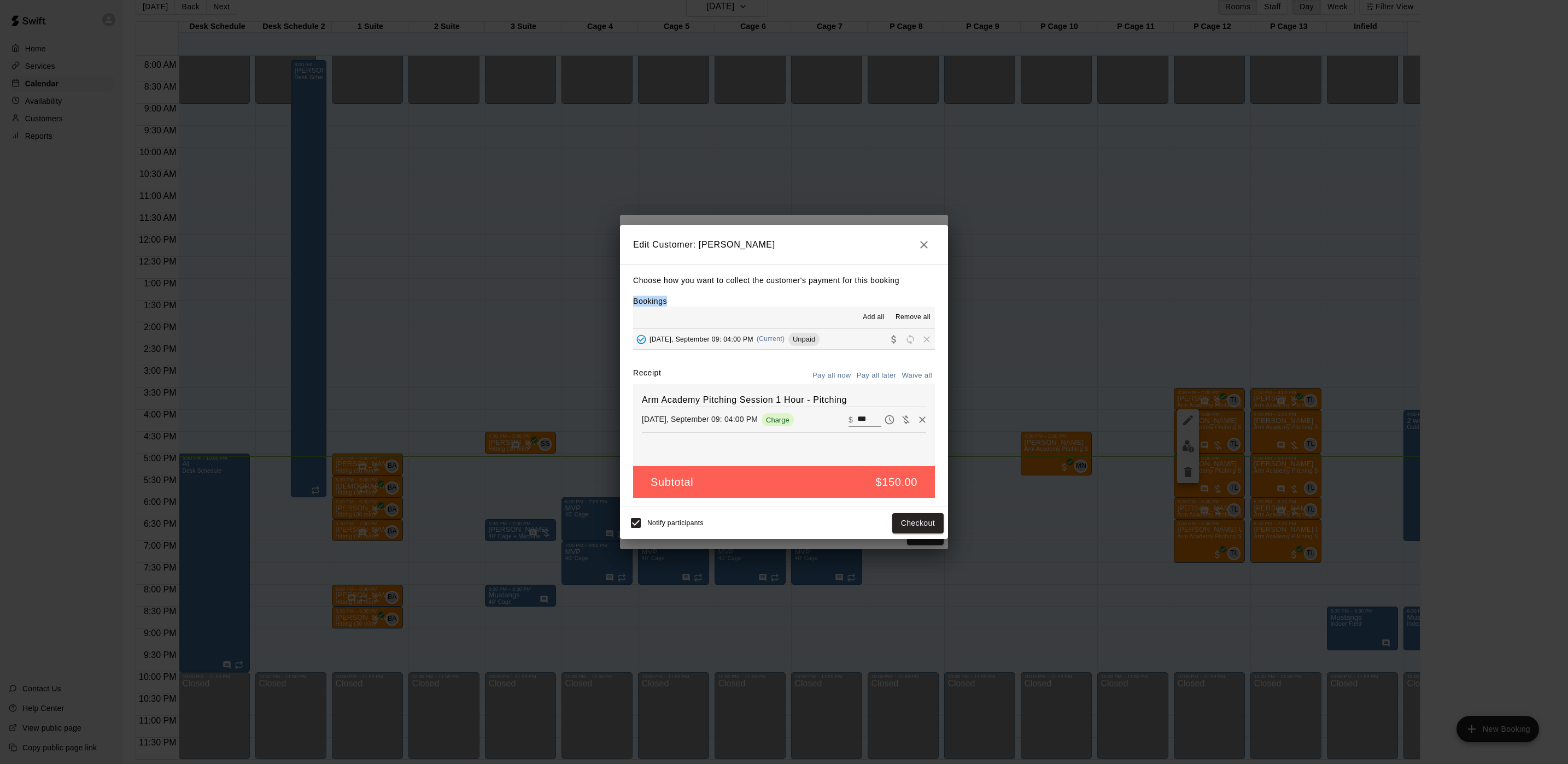
click at [534, 306] on div "Edit Customer: Thomas Okpych Choose how you want to collect the customer's paym…" at bounding box center [784, 382] width 1568 height 764
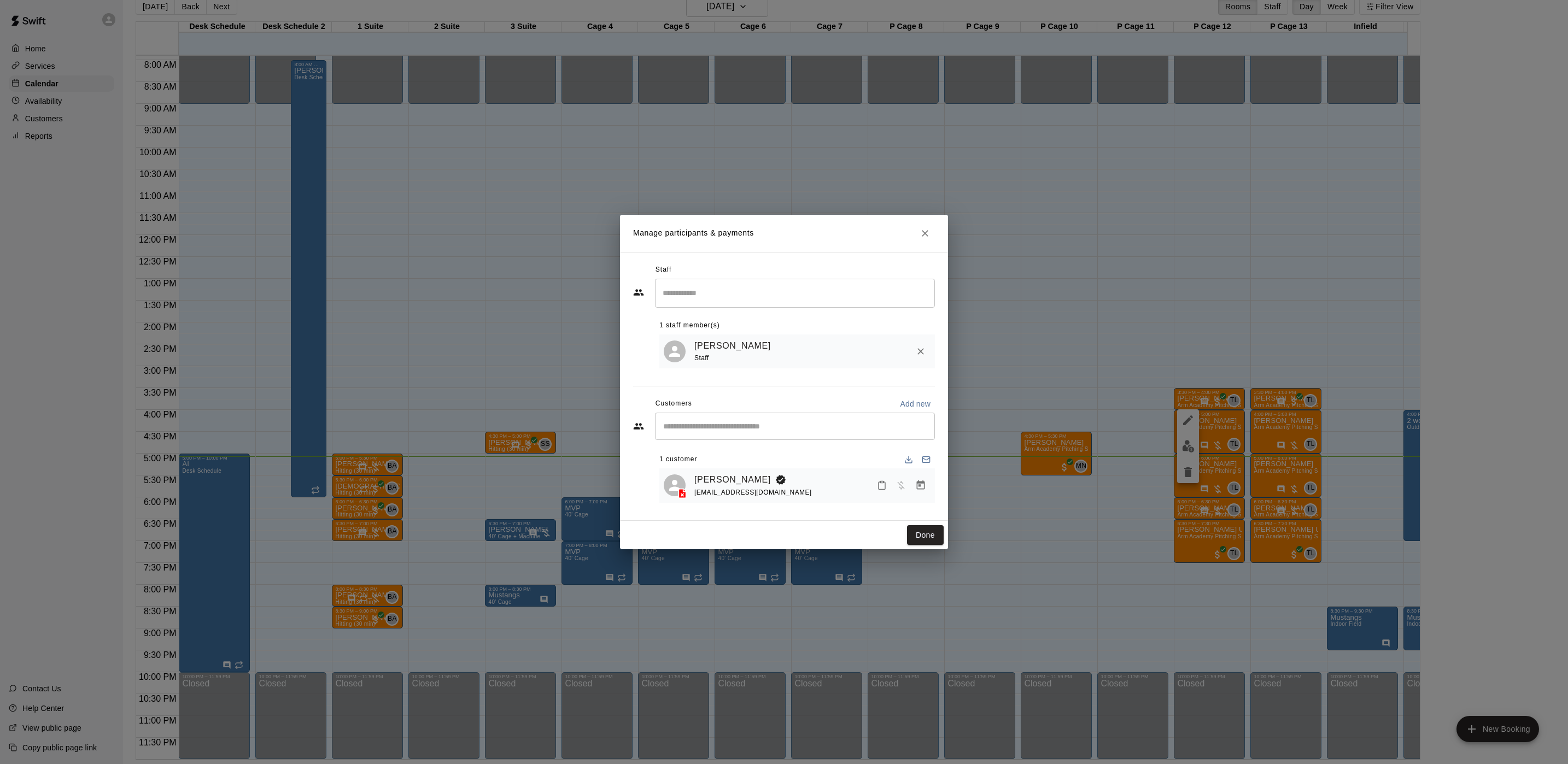
click at [540, 291] on div "Manage participants & payments Staff ​ 1 staff member(s) Tyler Levine Staff Cus…" at bounding box center [784, 382] width 1568 height 764
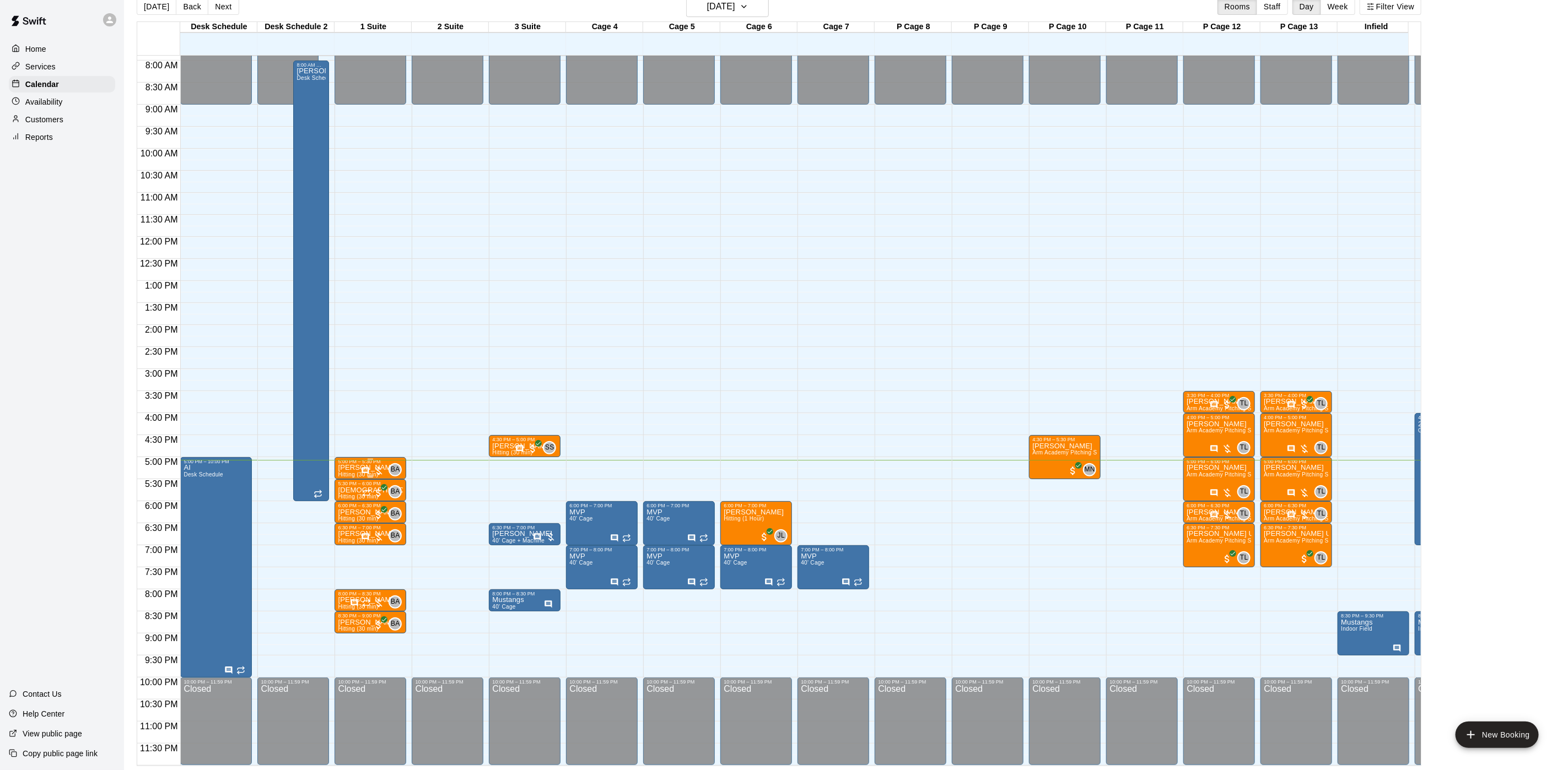
click at [351, 471] on span "Hitting (30 min)" at bounding box center [358, 474] width 41 height 6
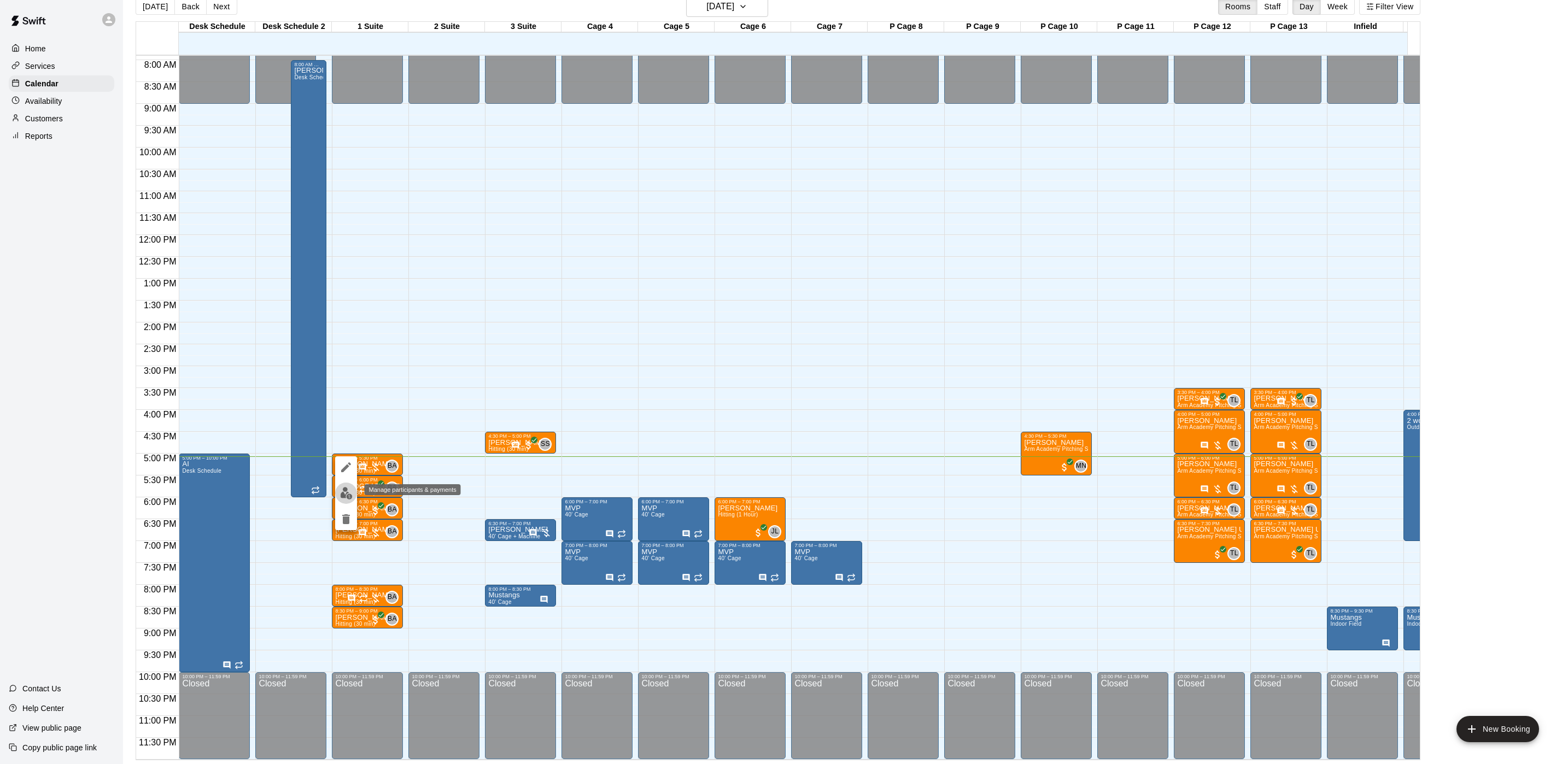
click at [346, 496] on img "edit" at bounding box center [346, 494] width 13 height 13
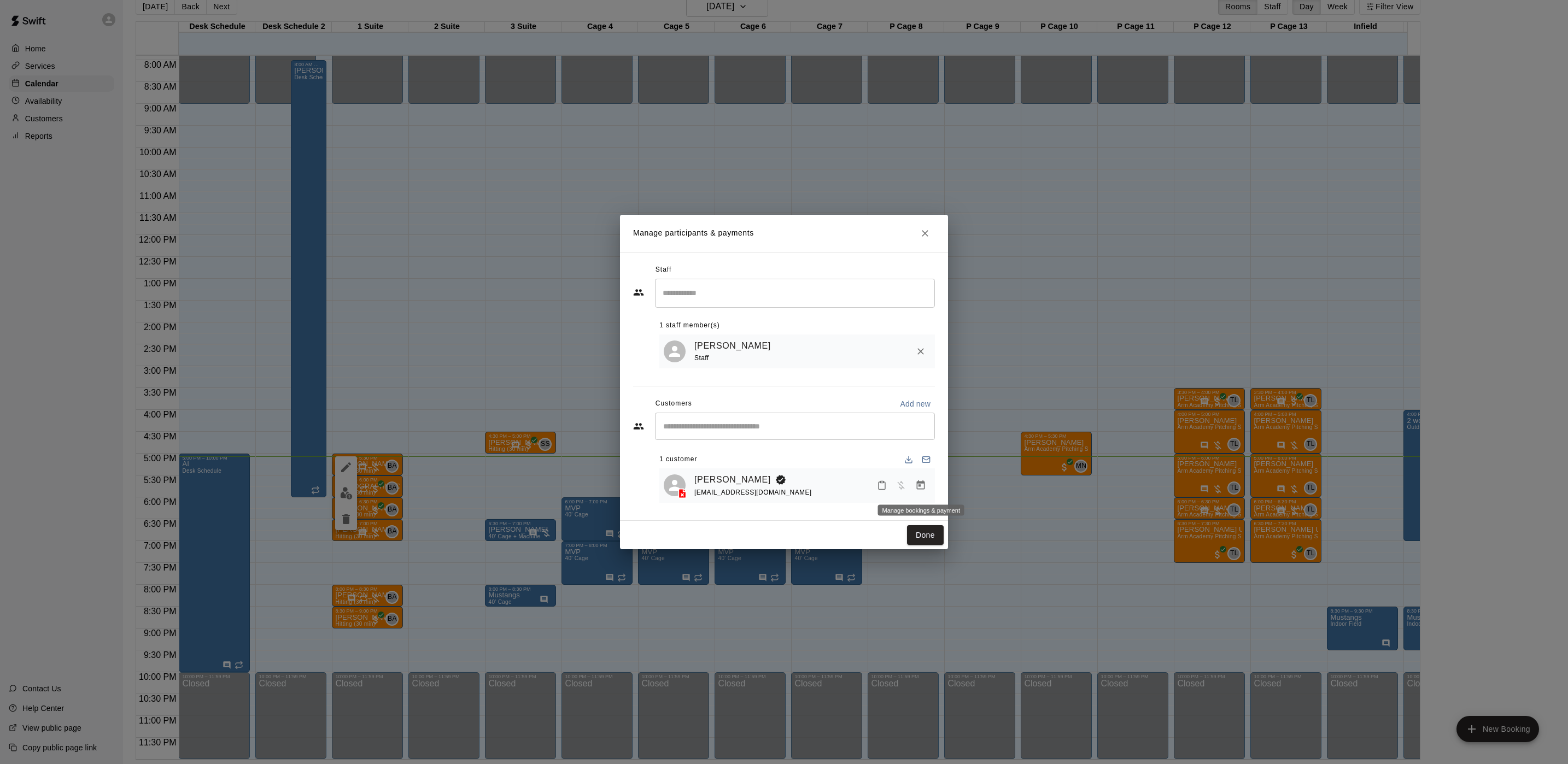
click at [922, 487] on icon "Manage bookings & payment" at bounding box center [921, 485] width 11 height 11
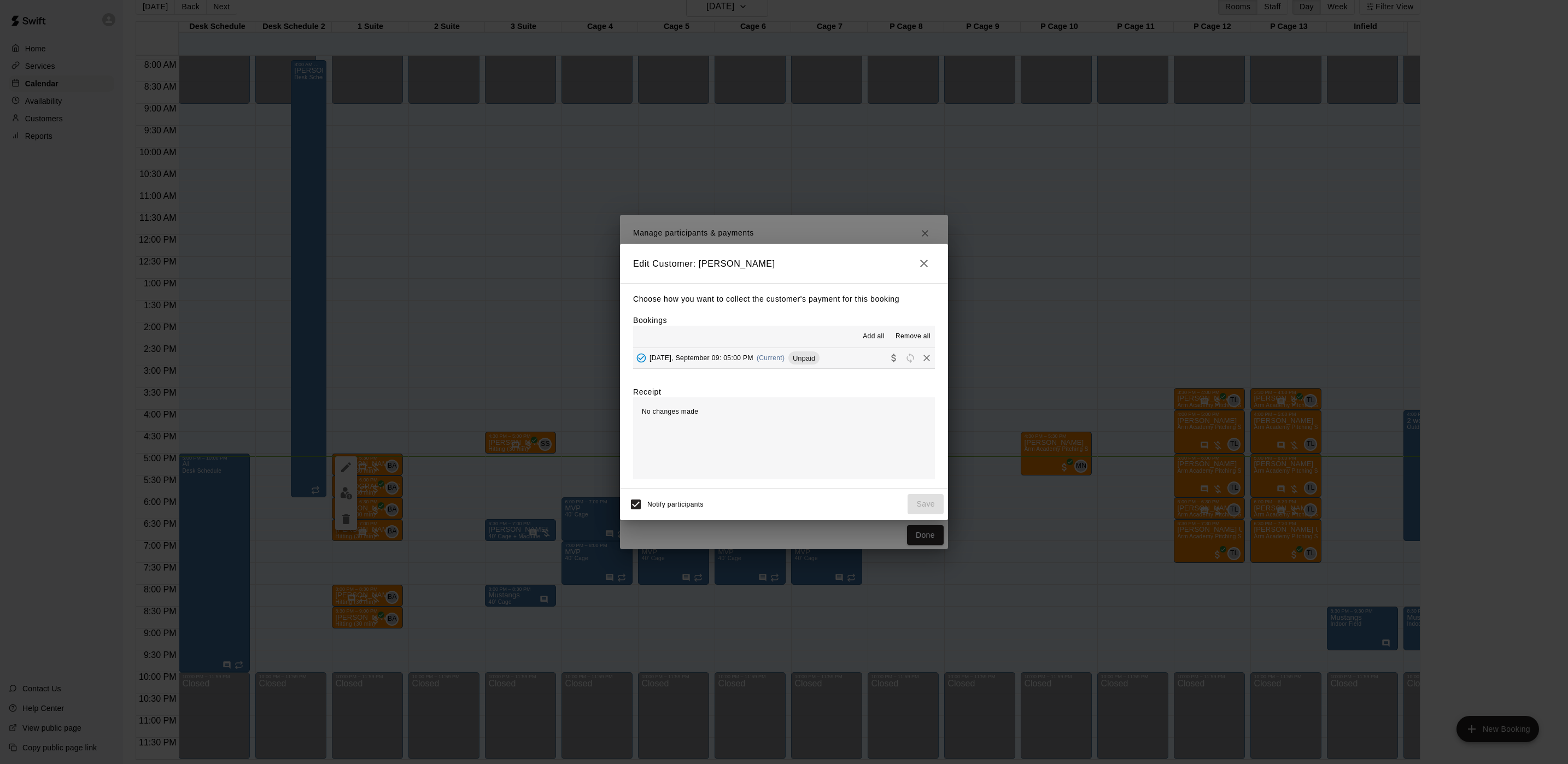
click at [743, 356] on span "Tuesday, September 09: 05:00 PM" at bounding box center [701, 358] width 104 height 8
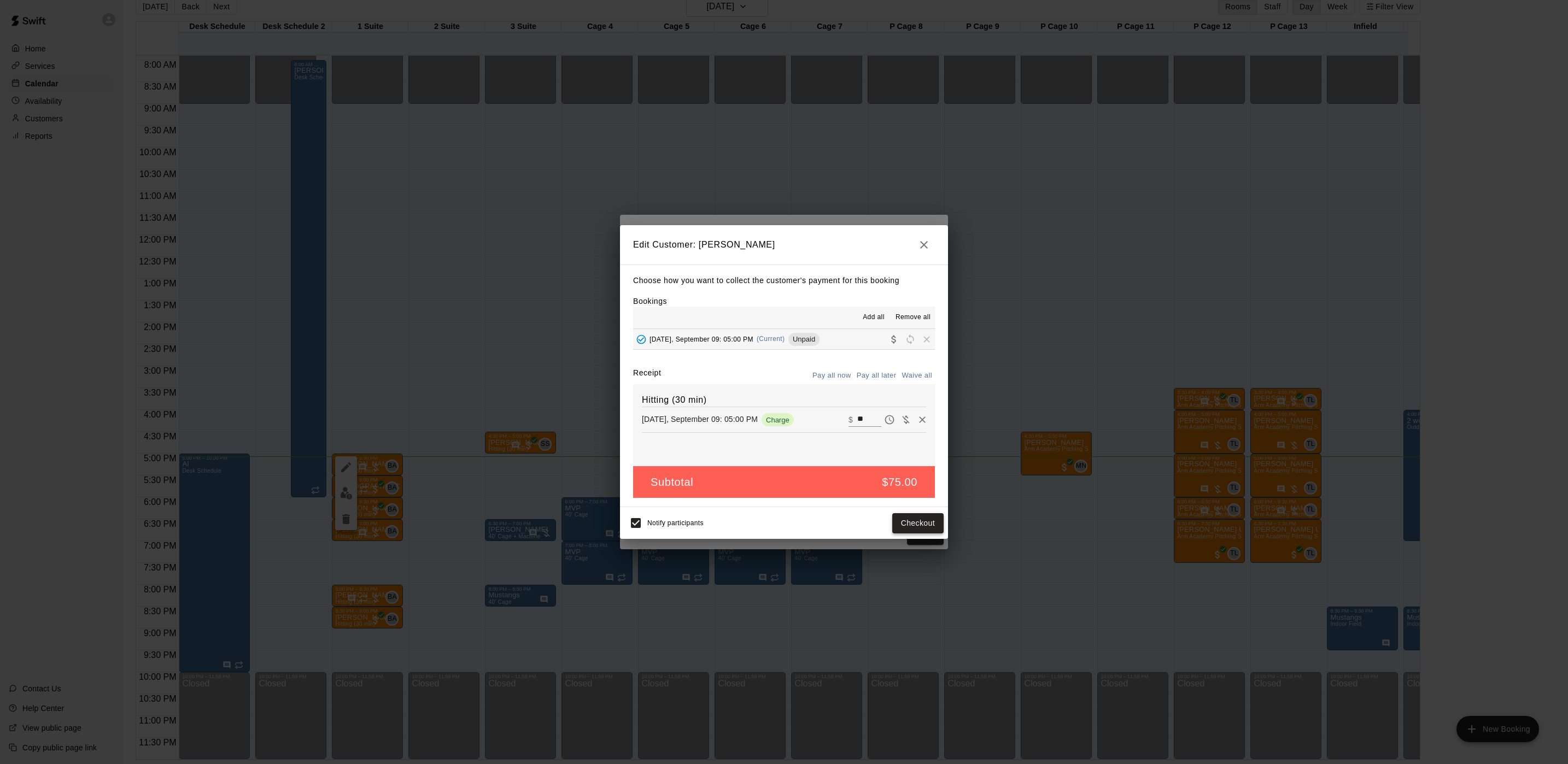
click at [904, 520] on button "Checkout" at bounding box center [918, 523] width 52 height 20
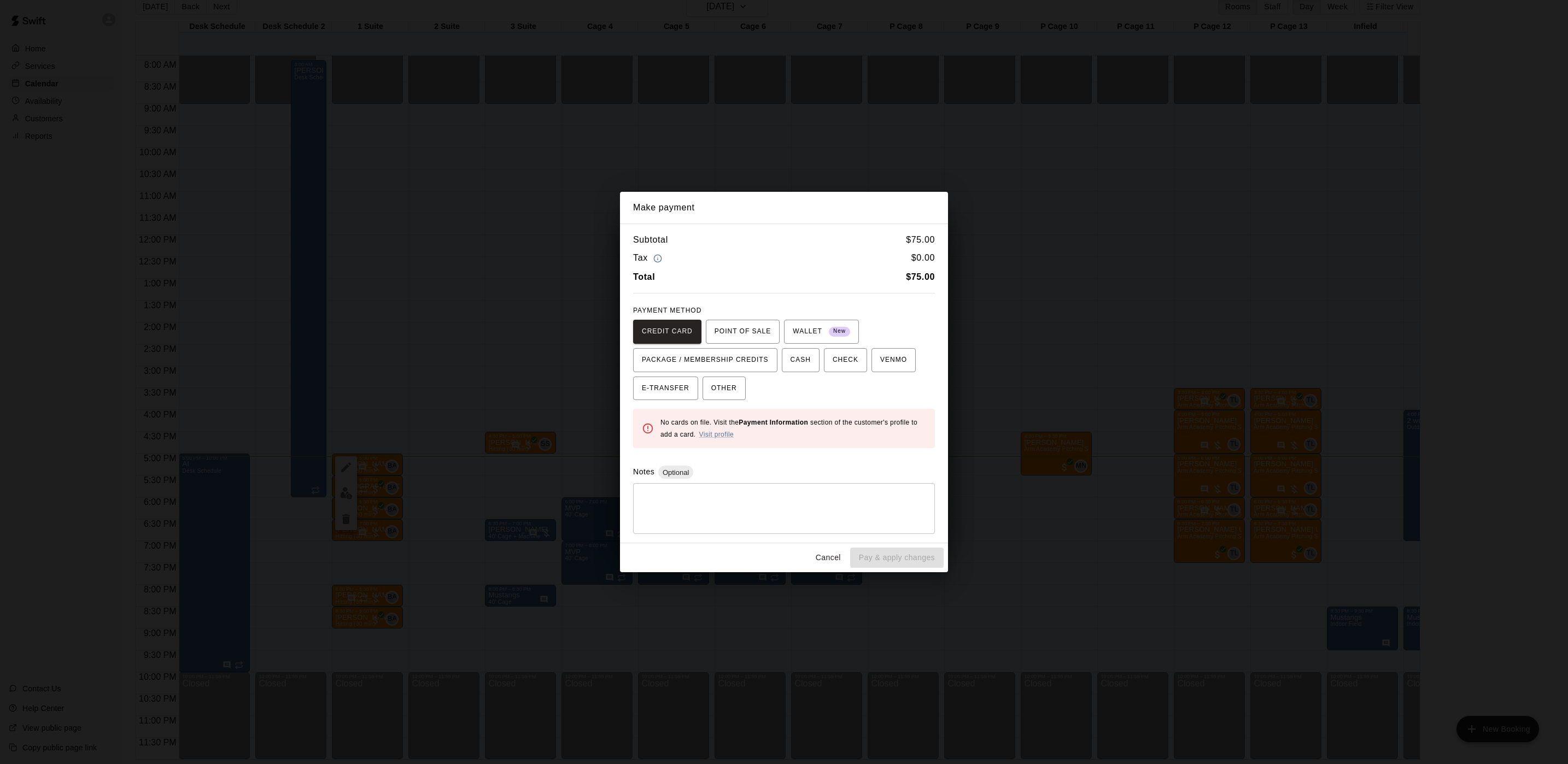
click at [738, 320] on button "POINT OF SALE" at bounding box center [743, 332] width 74 height 24
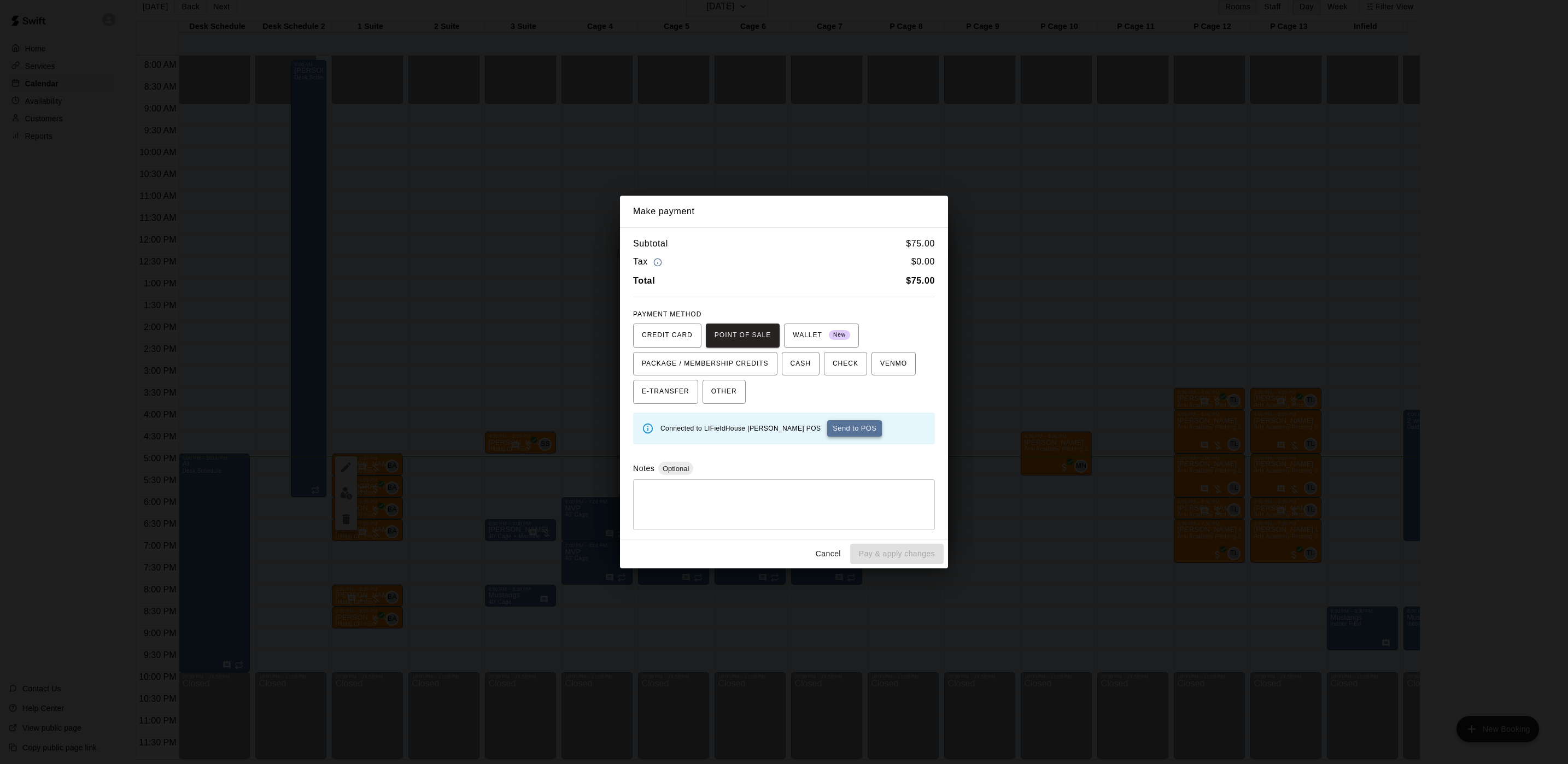
click at [827, 428] on button "Send to POS" at bounding box center [854, 428] width 55 height 16
click at [796, 372] on button "CASH" at bounding box center [801, 364] width 38 height 24
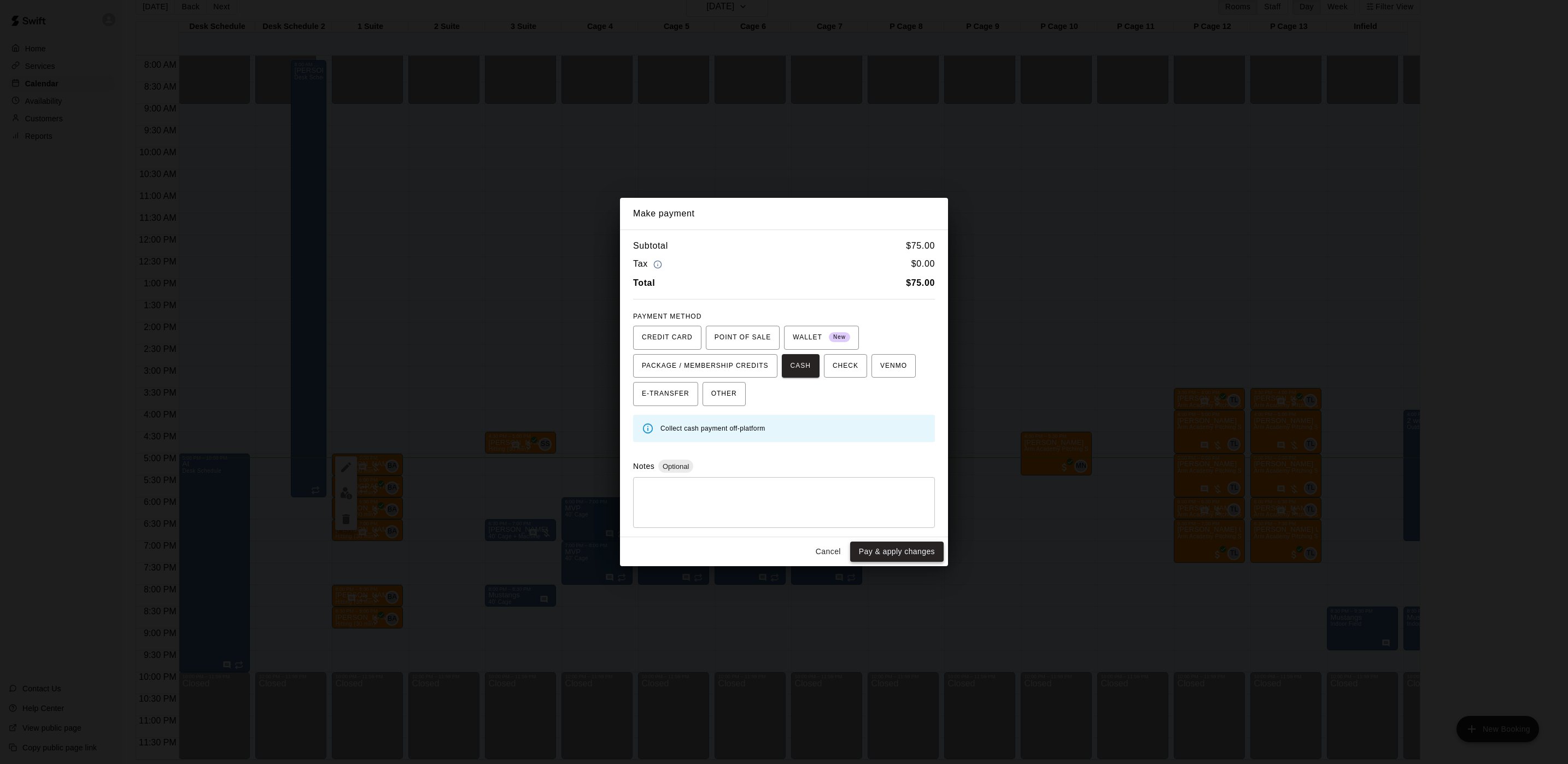
click at [893, 554] on button "Pay & apply changes" at bounding box center [897, 551] width 93 height 20
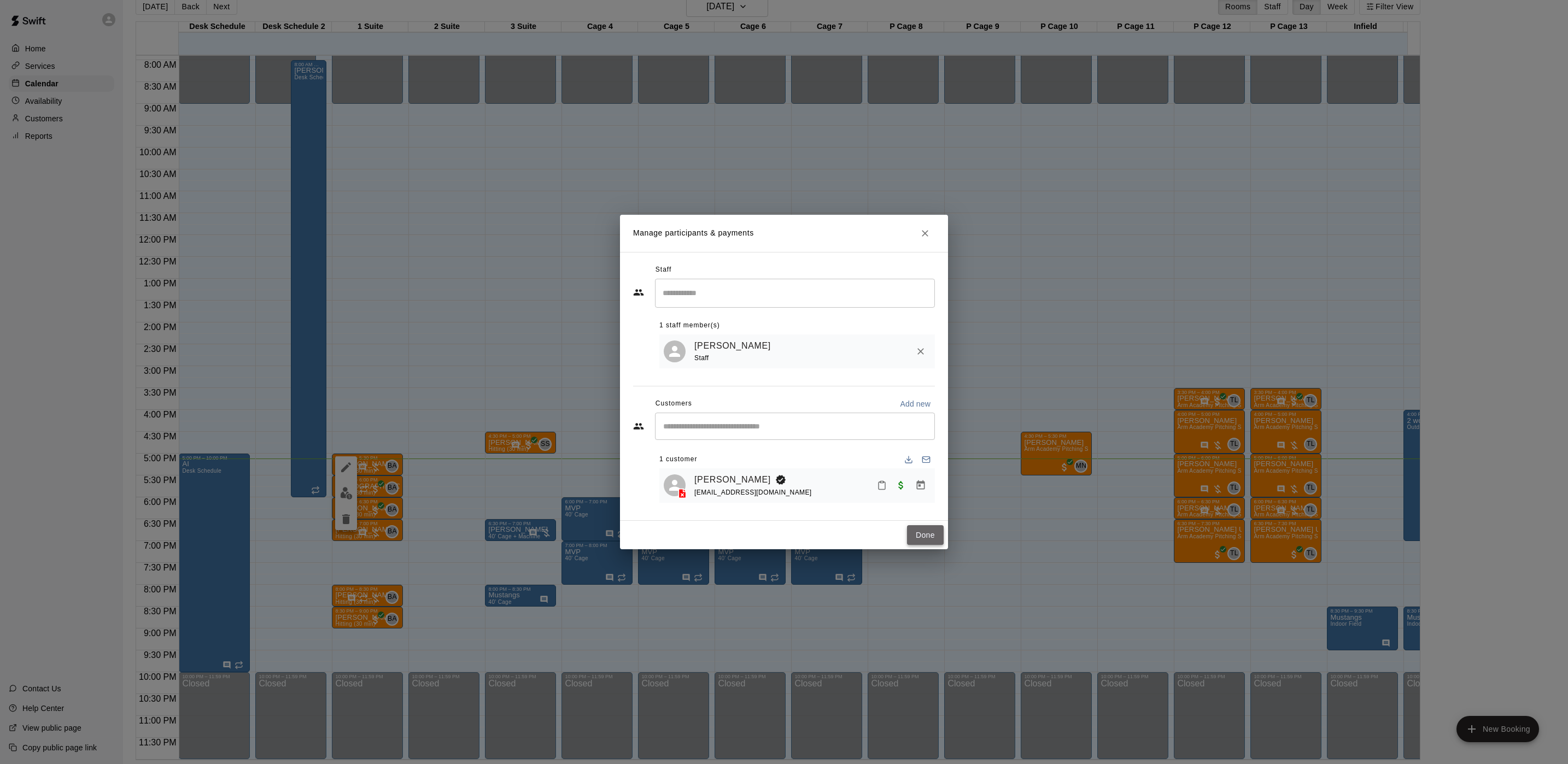
click at [919, 532] on button "Done" at bounding box center [925, 535] width 36 height 20
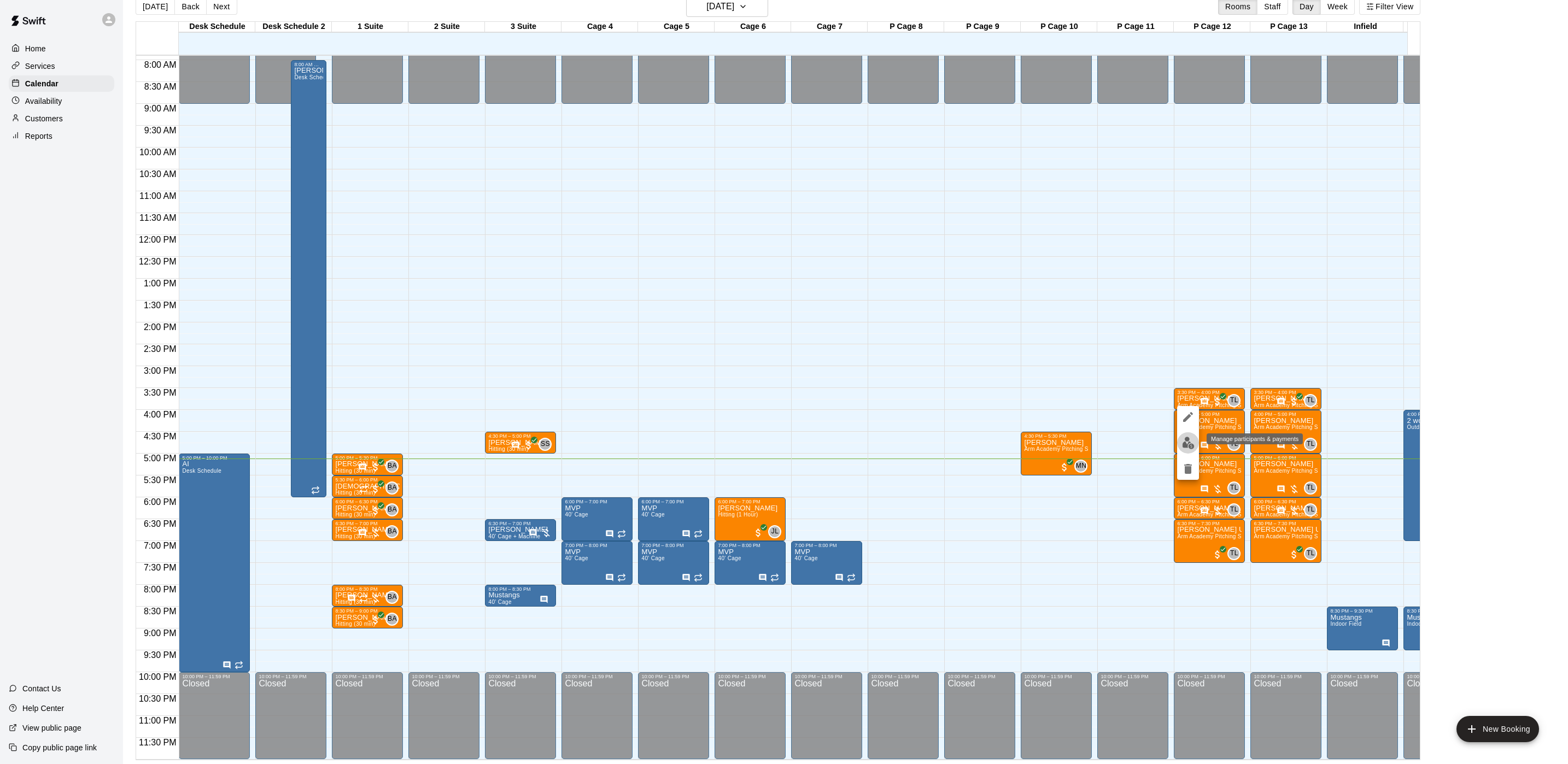
click at [1194, 445] on img "edit" at bounding box center [1189, 443] width 13 height 13
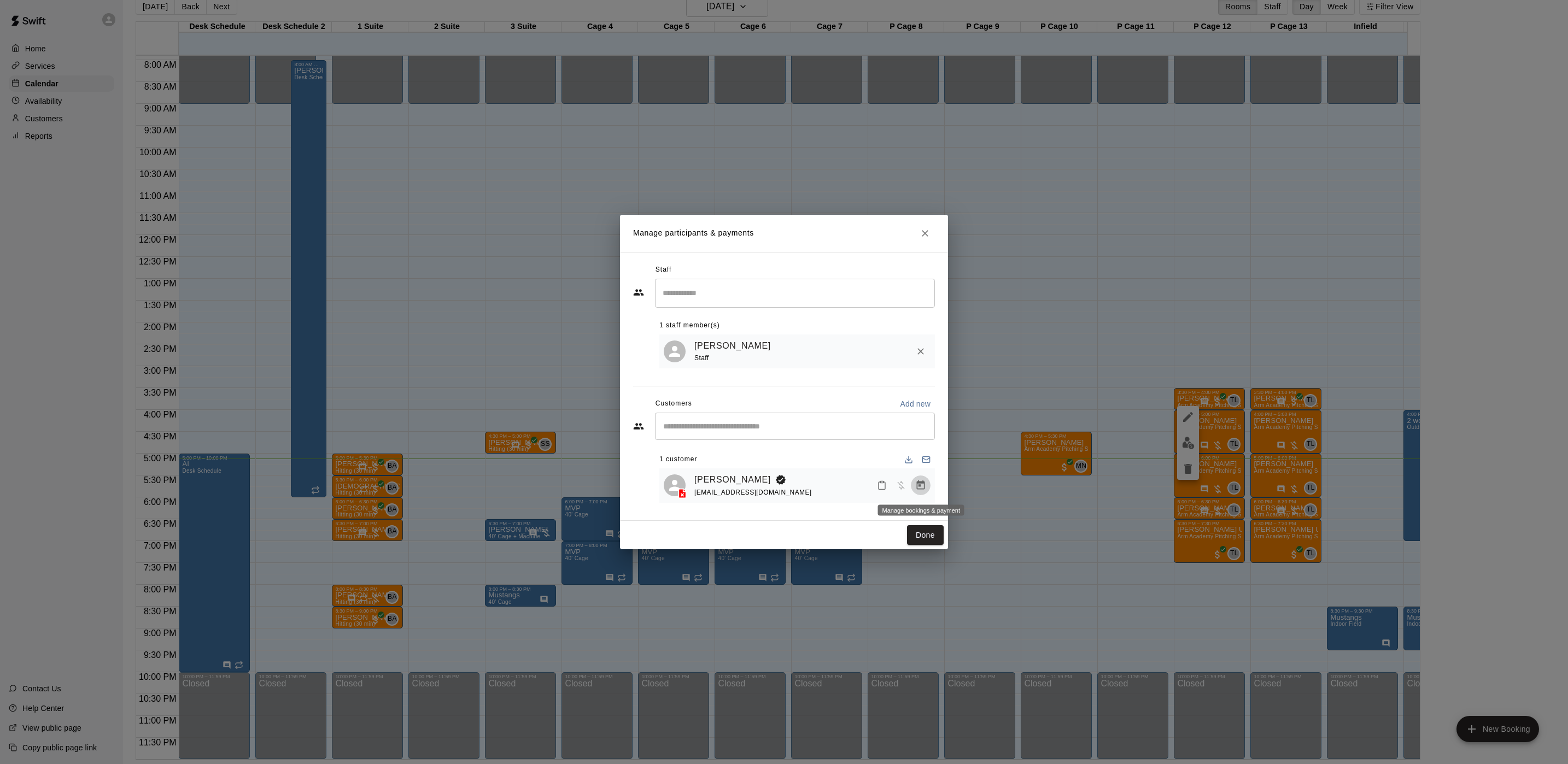
click at [925, 485] on icon "Manage bookings & payment" at bounding box center [921, 485] width 11 height 11
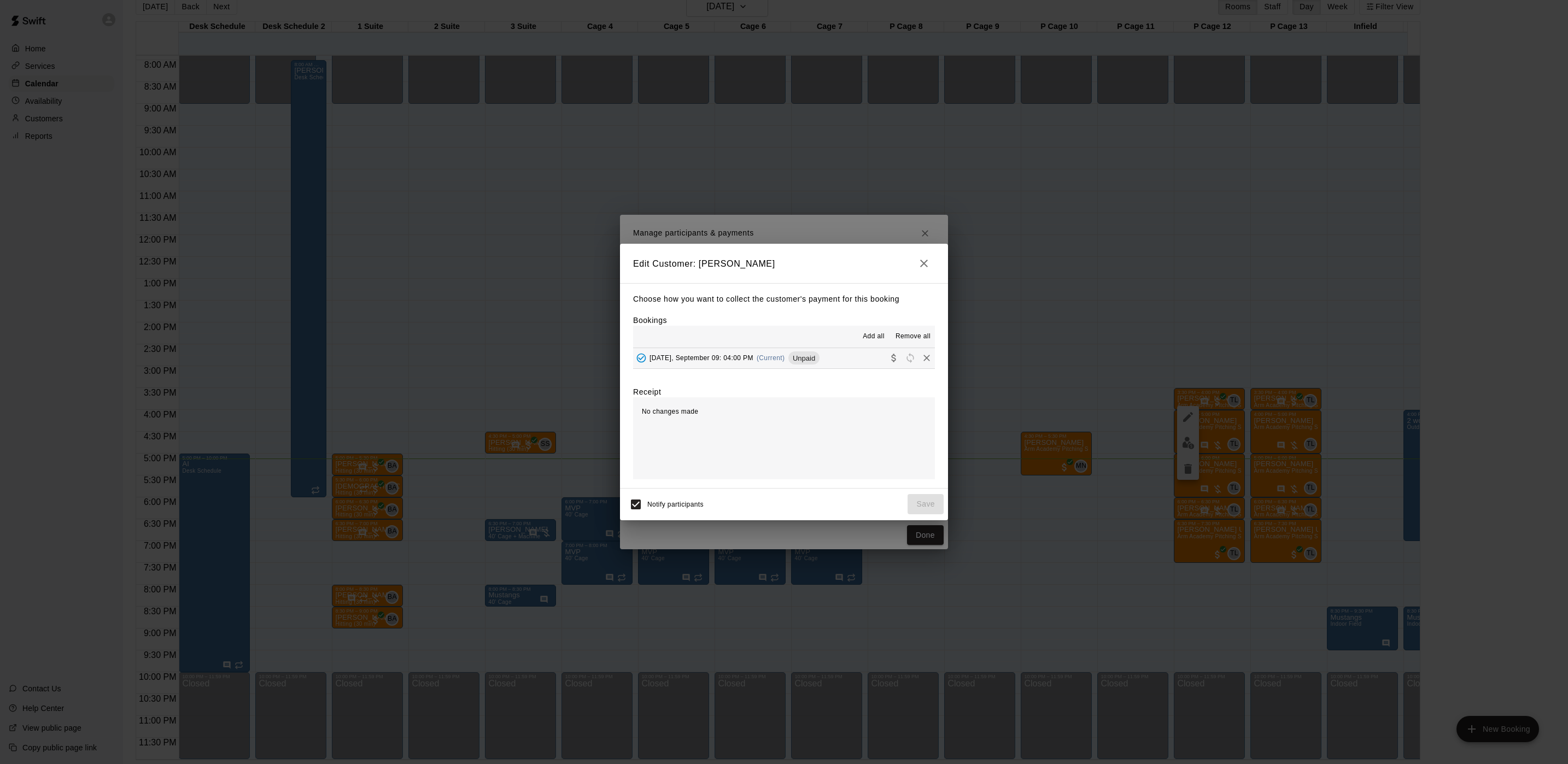
click at [788, 364] on div "Tuesday, September 09: 04:00 PM (Current) Unpaid" at bounding box center [726, 358] width 187 height 16
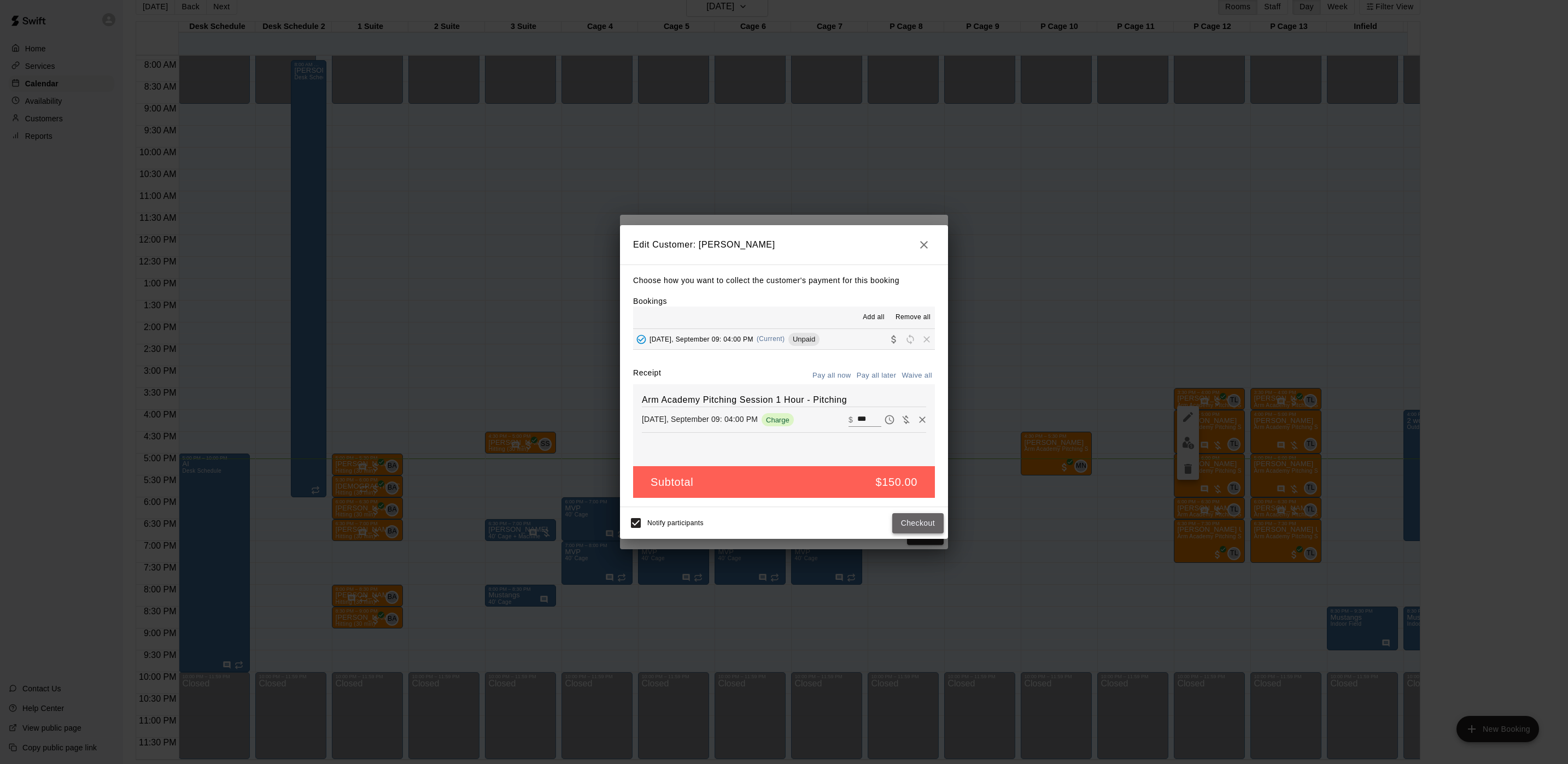
click at [914, 529] on button "Checkout" at bounding box center [918, 523] width 52 height 20
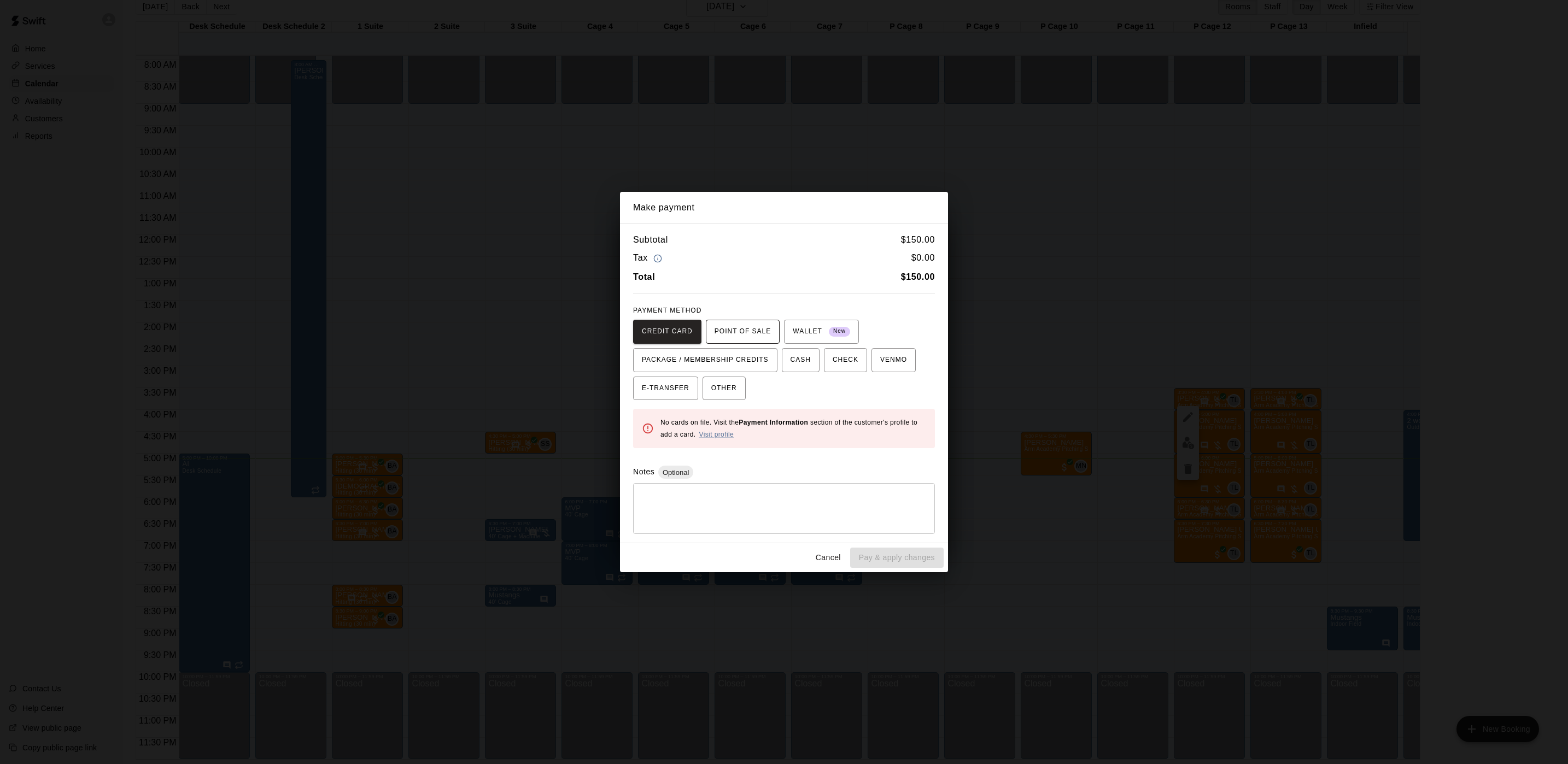
click at [745, 338] on span "POINT OF SALE" at bounding box center [743, 332] width 56 height 18
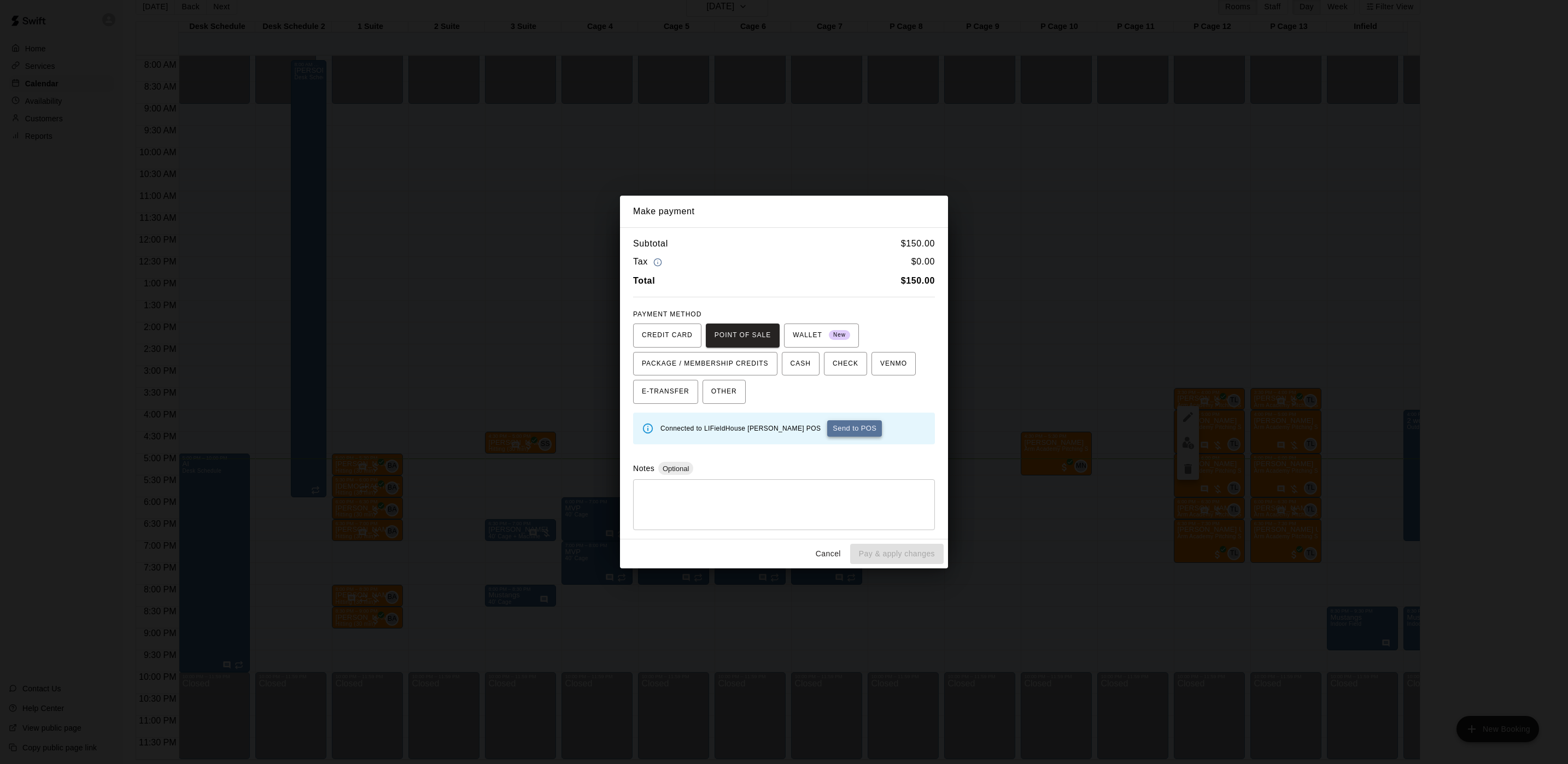
click at [827, 430] on button "Send to POS" at bounding box center [854, 428] width 55 height 16
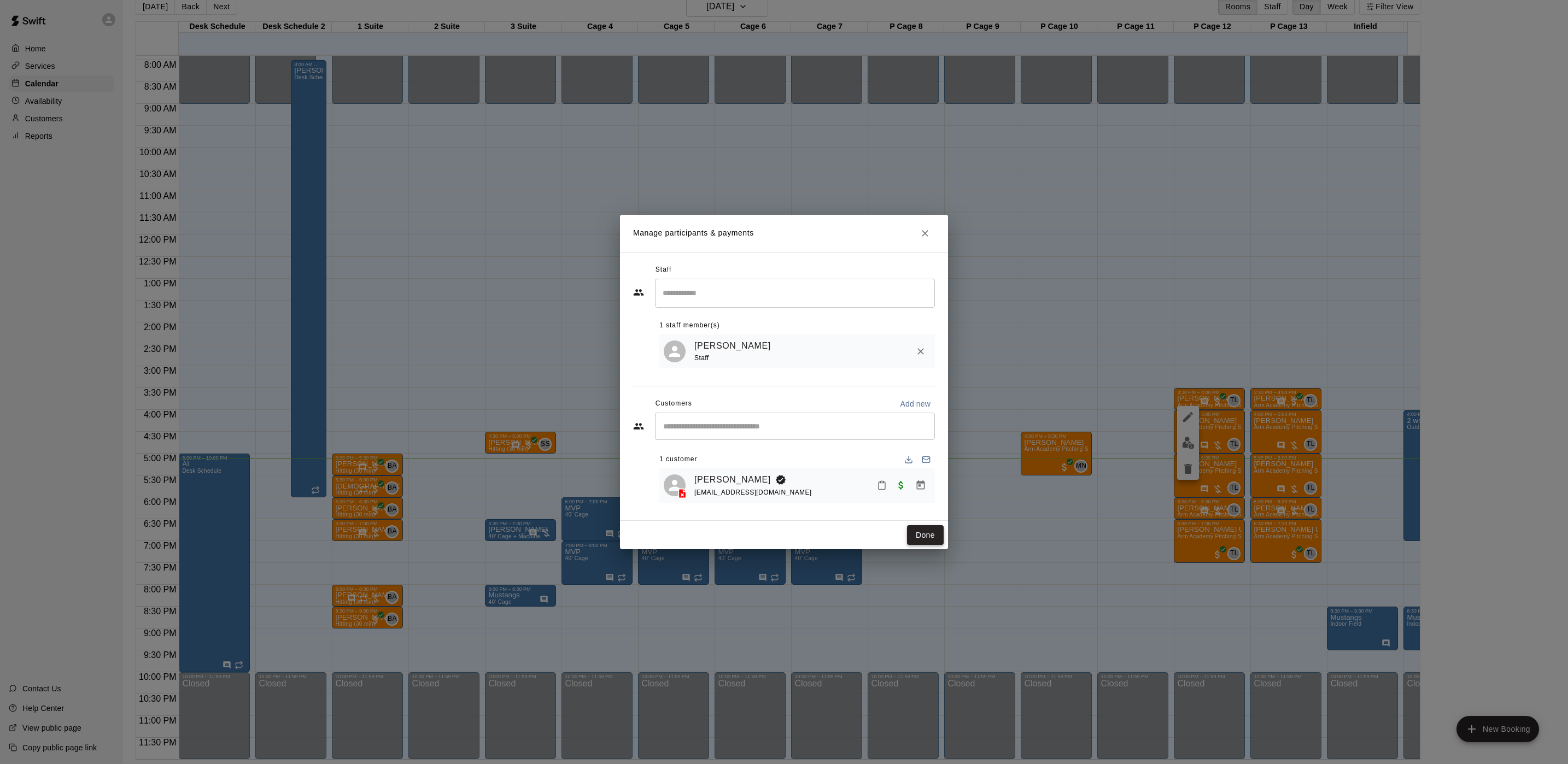
click at [931, 539] on button "Done" at bounding box center [925, 535] width 36 height 20
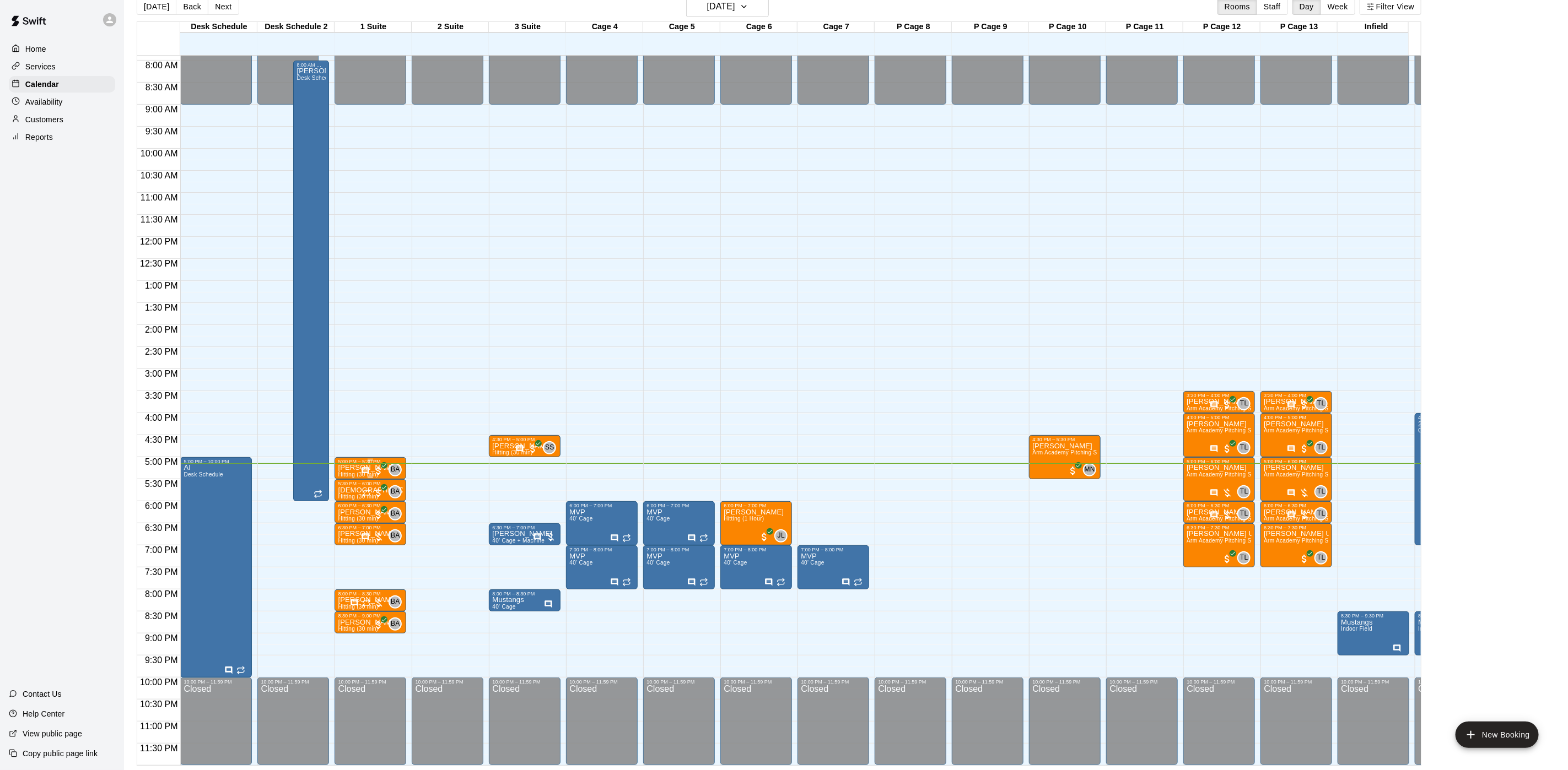
click at [341, 471] on span "Hitting (30 min)" at bounding box center [358, 474] width 41 height 6
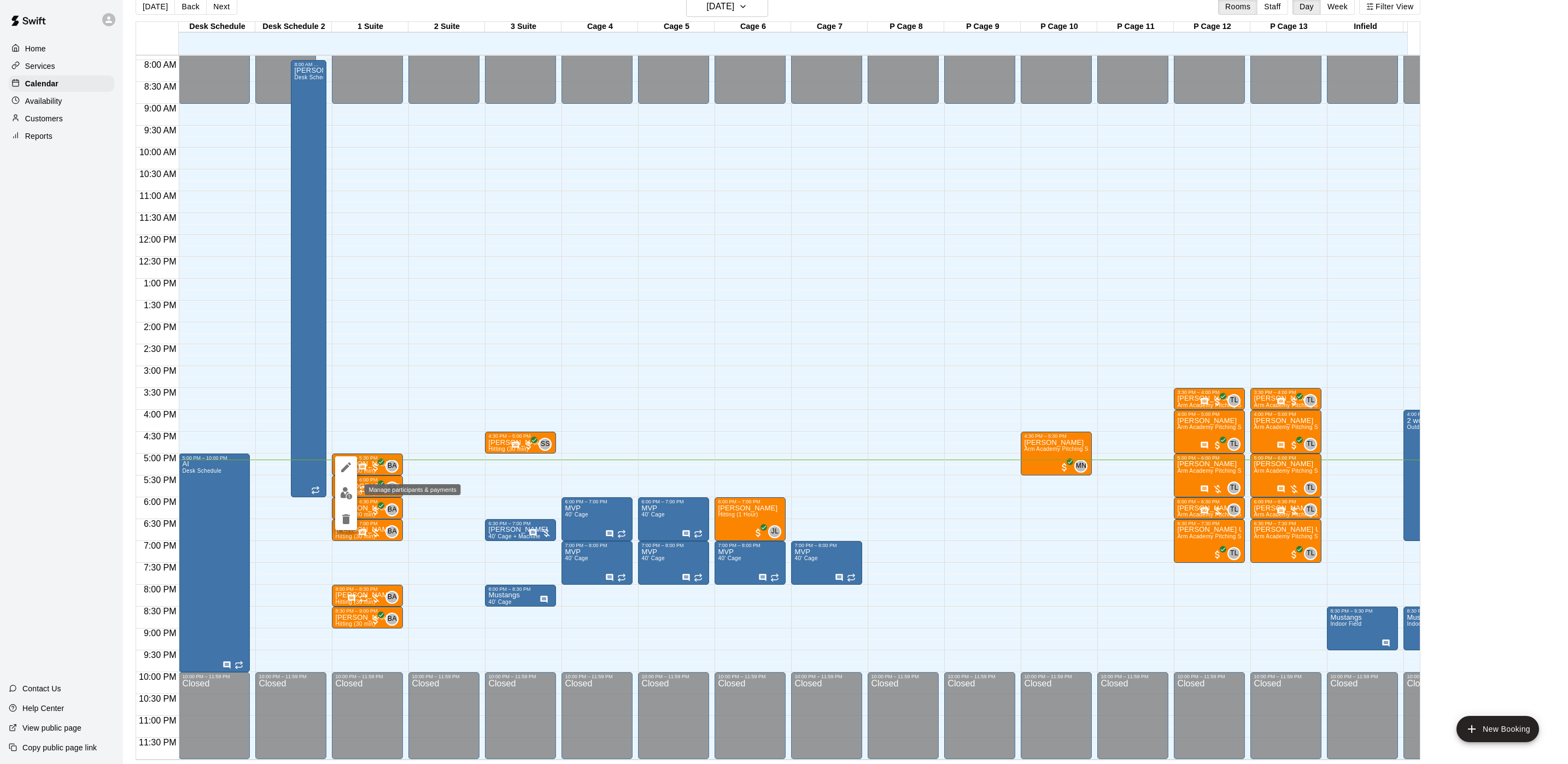
click at [346, 493] on img "edit" at bounding box center [346, 494] width 13 height 13
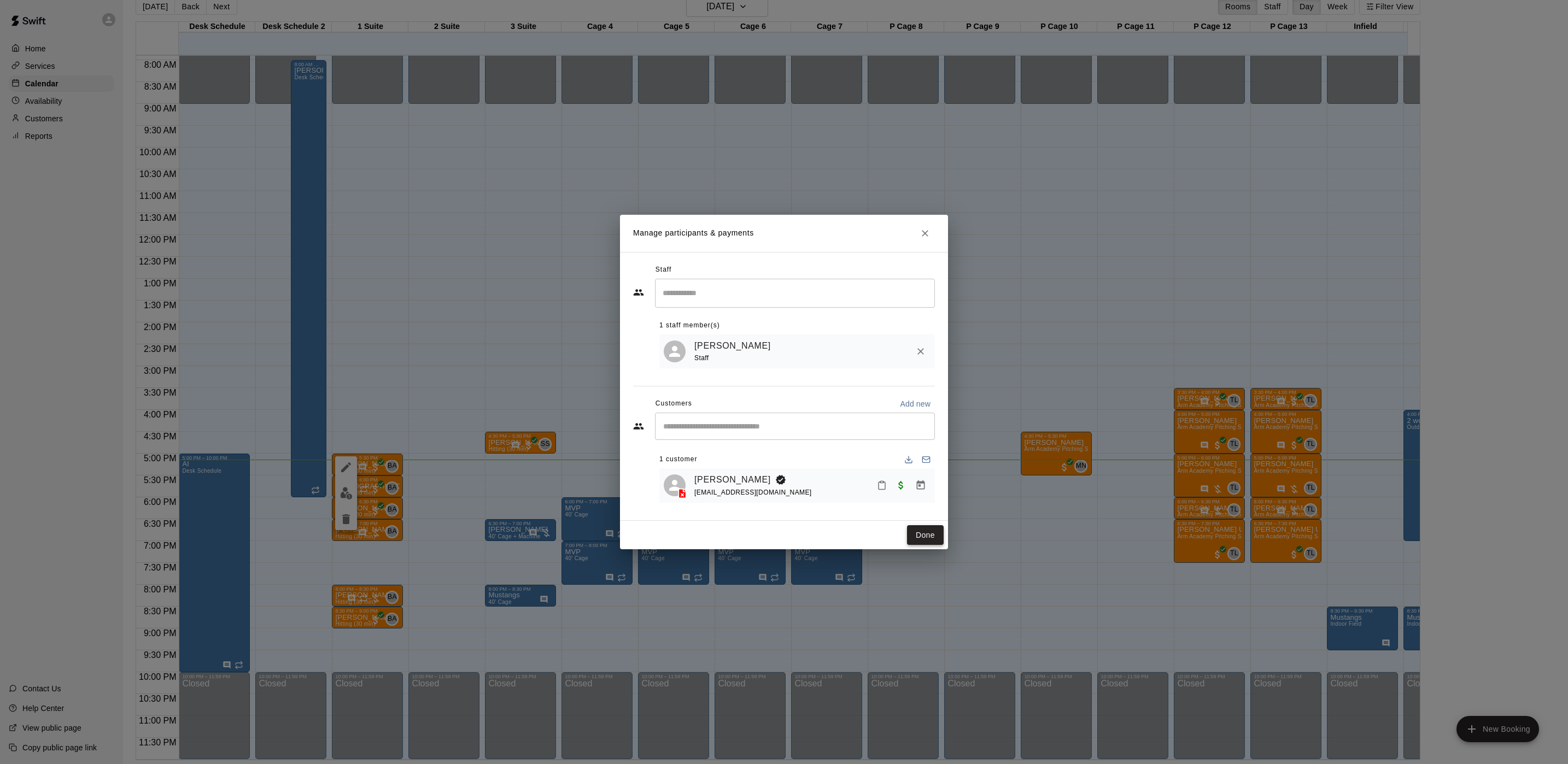
click at [925, 537] on button "Done" at bounding box center [925, 535] width 36 height 20
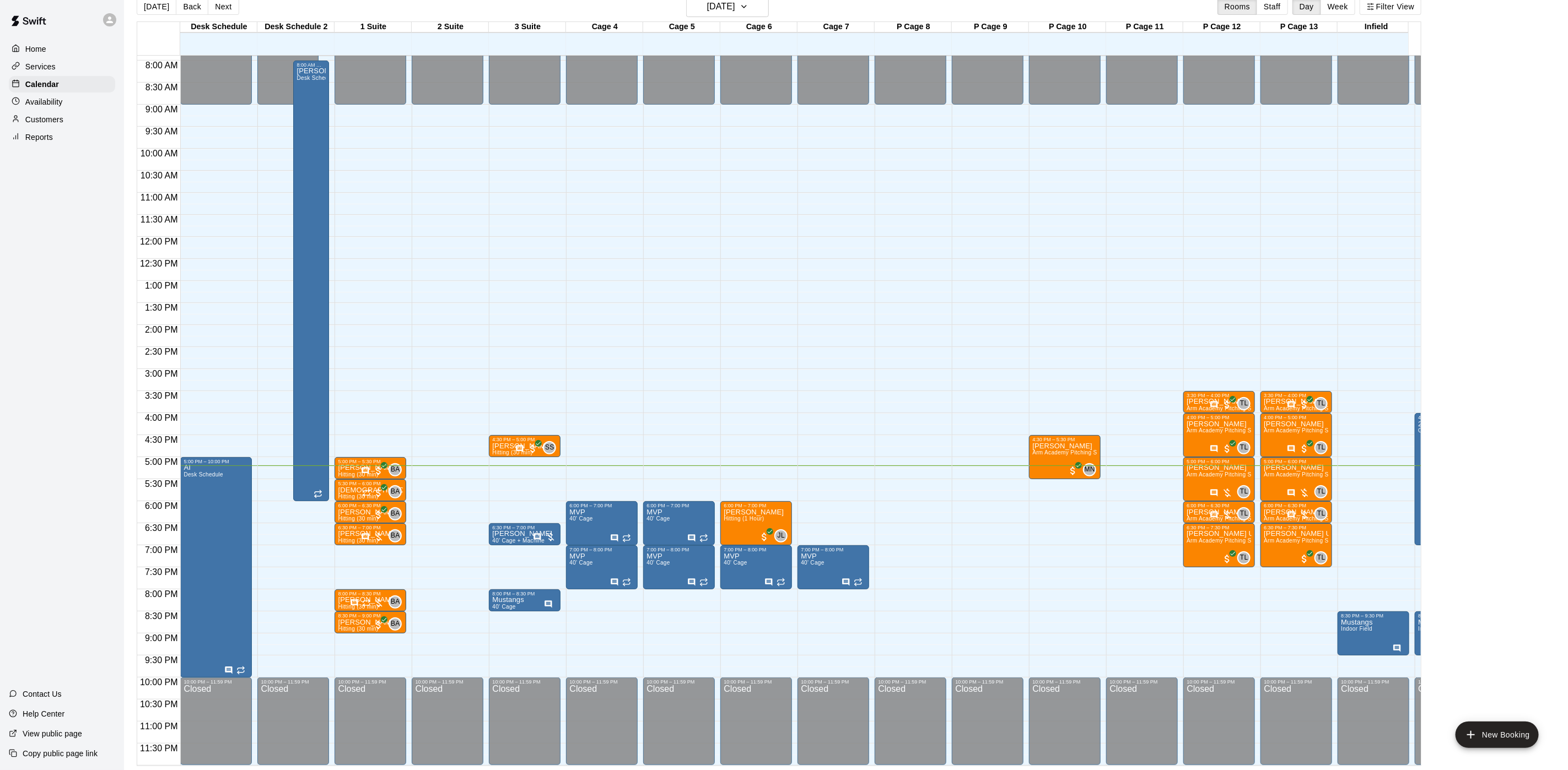
scroll to position [0, 0]
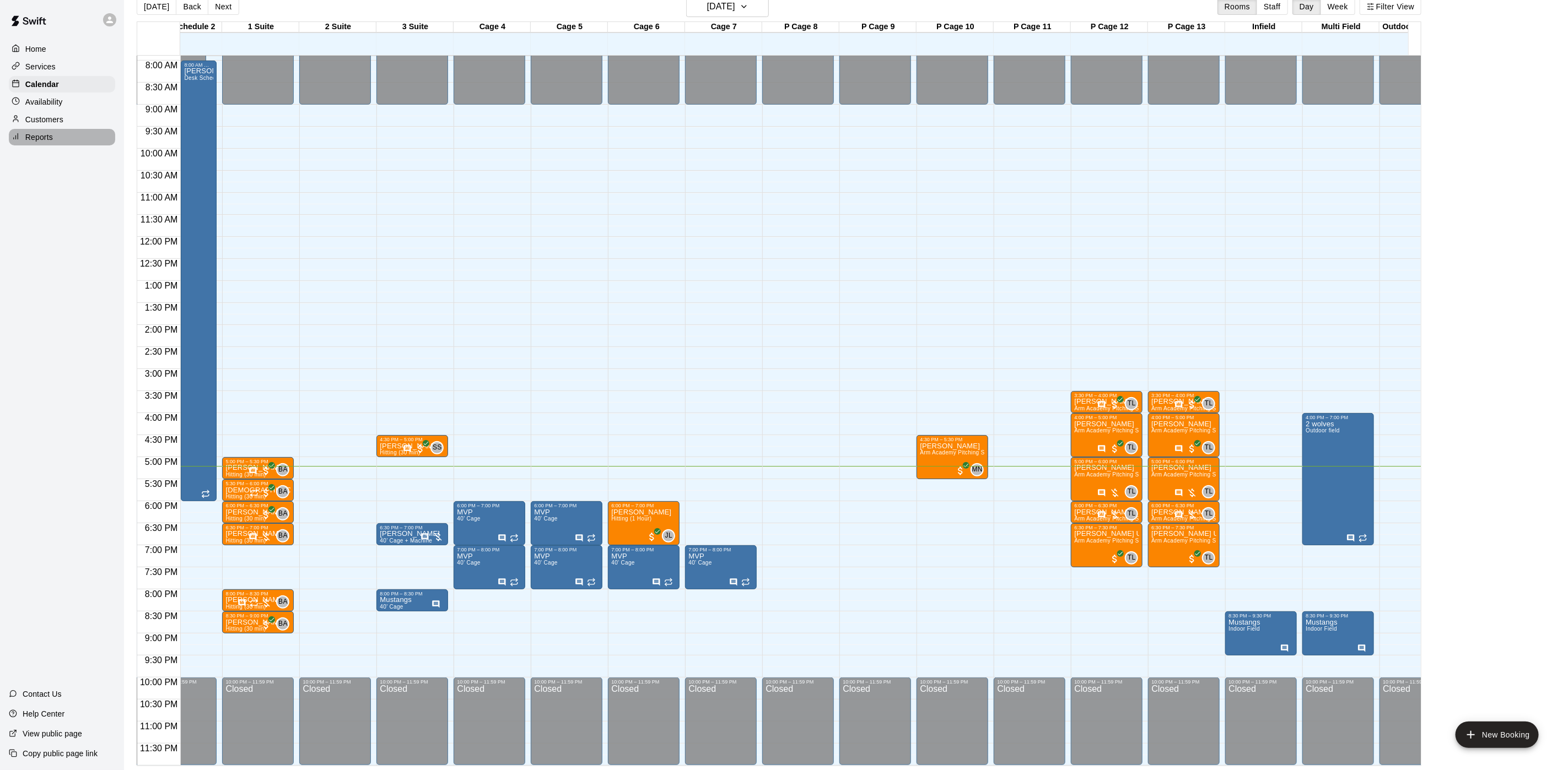
click at [44, 143] on p "Reports" at bounding box center [39, 137] width 28 height 11
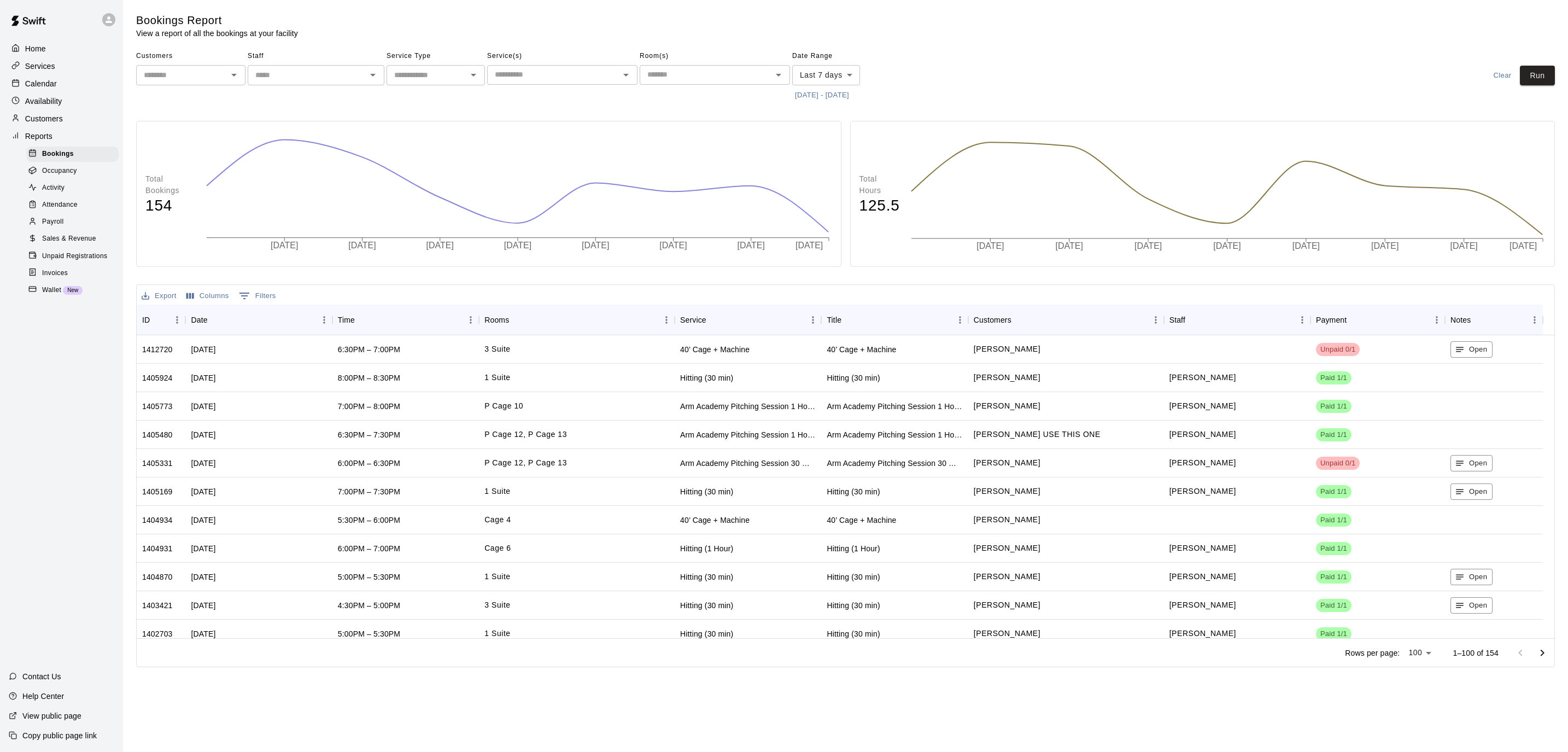
click at [40, 124] on p "Customers" at bounding box center [43, 119] width 38 height 11
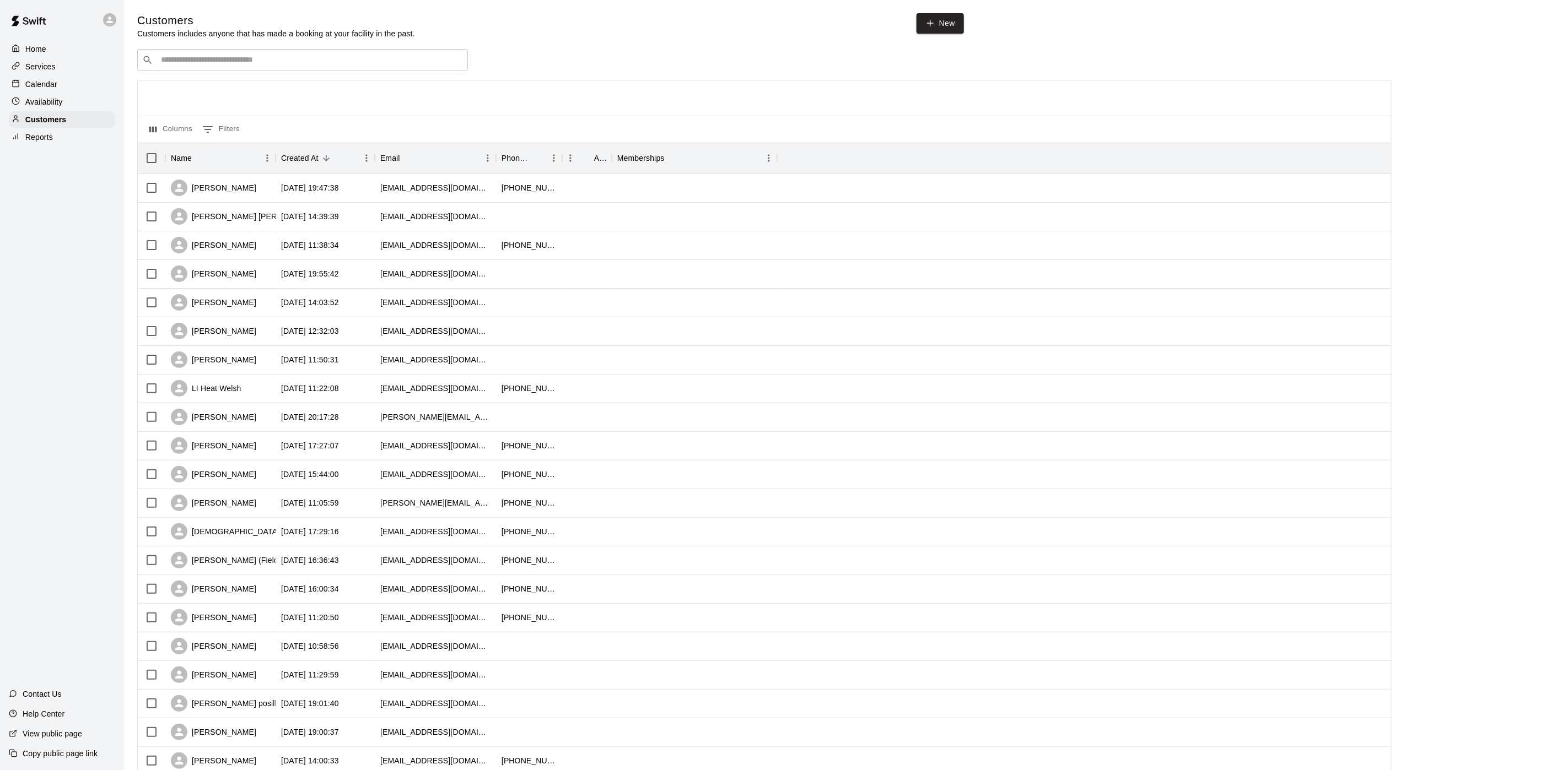
click at [47, 85] on p "Calendar" at bounding box center [41, 84] width 32 height 11
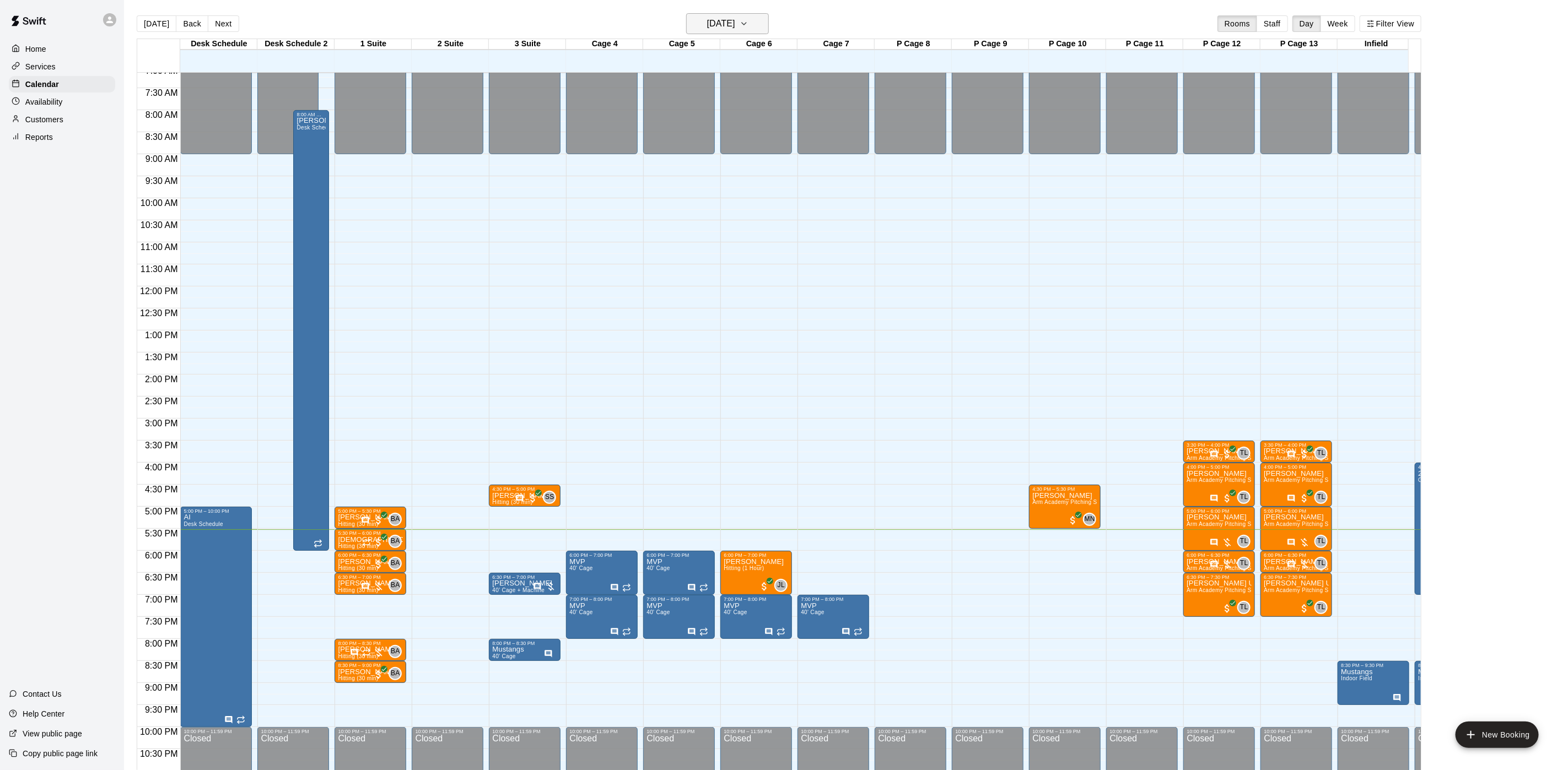
click at [732, 22] on h6 "[DATE]" at bounding box center [721, 24] width 28 height 15
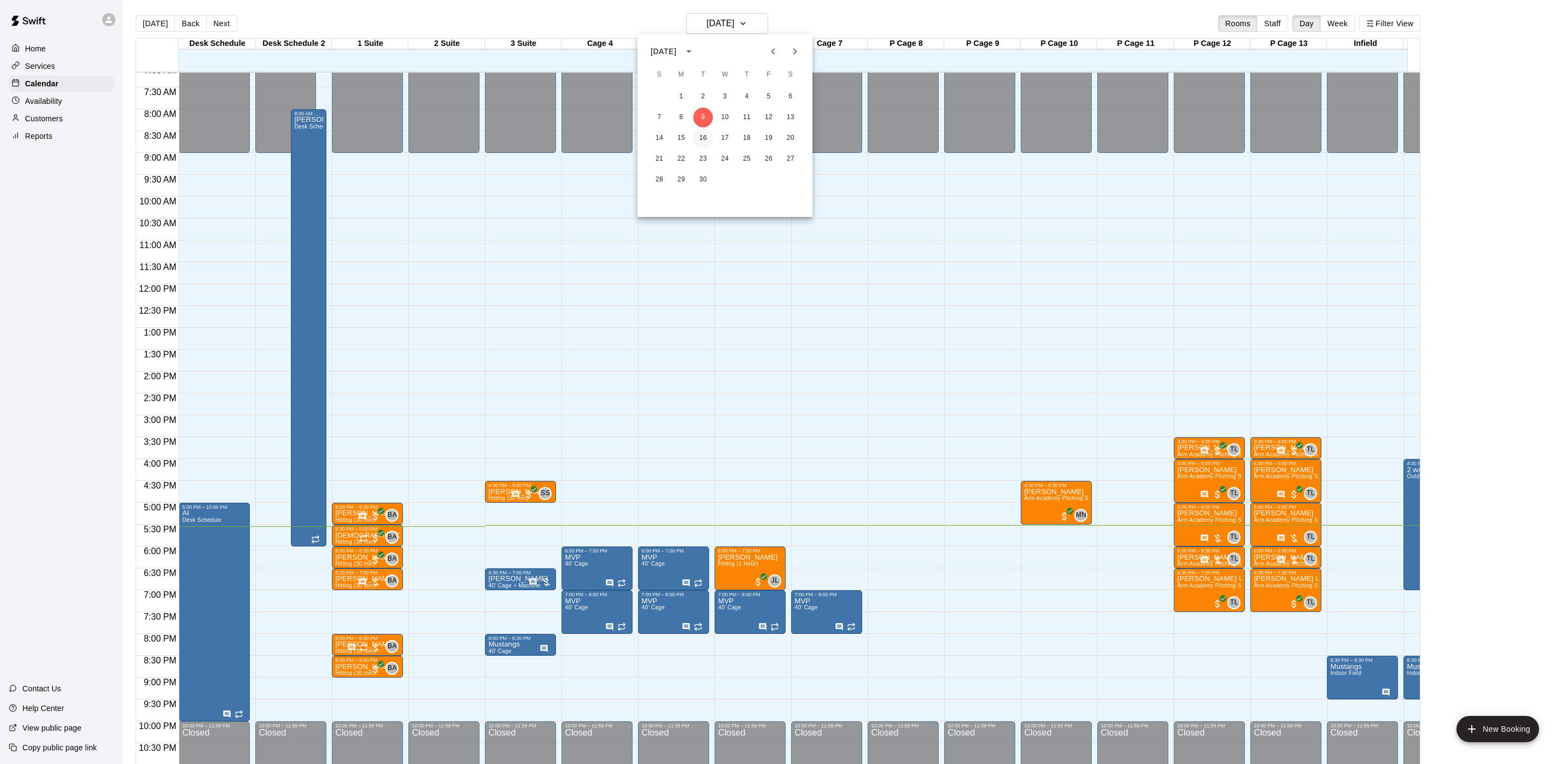
click at [702, 136] on button "16" at bounding box center [703, 138] width 19 height 19
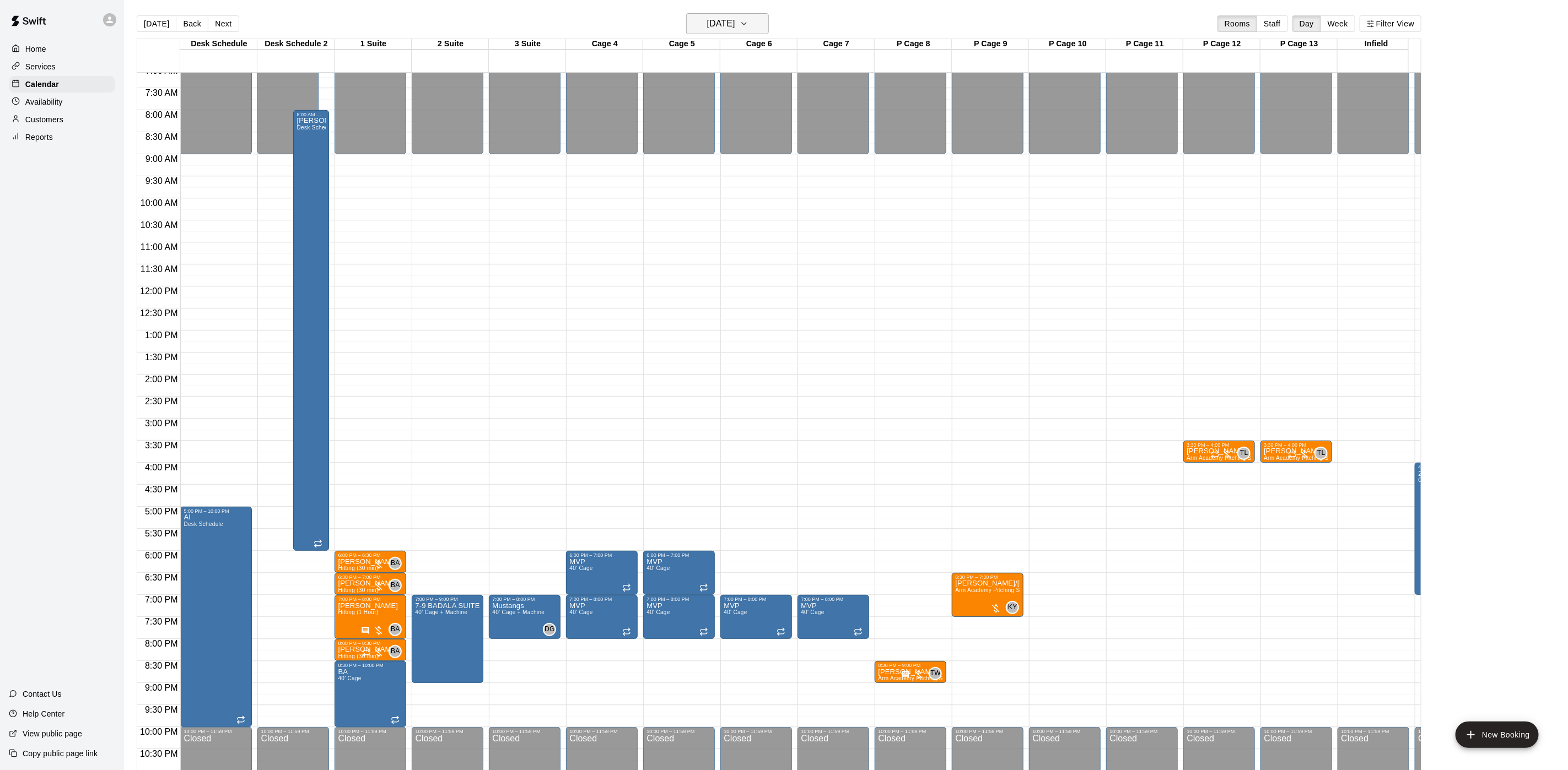
click at [717, 30] on h6 "Tuesday Sep 16" at bounding box center [721, 24] width 28 height 15
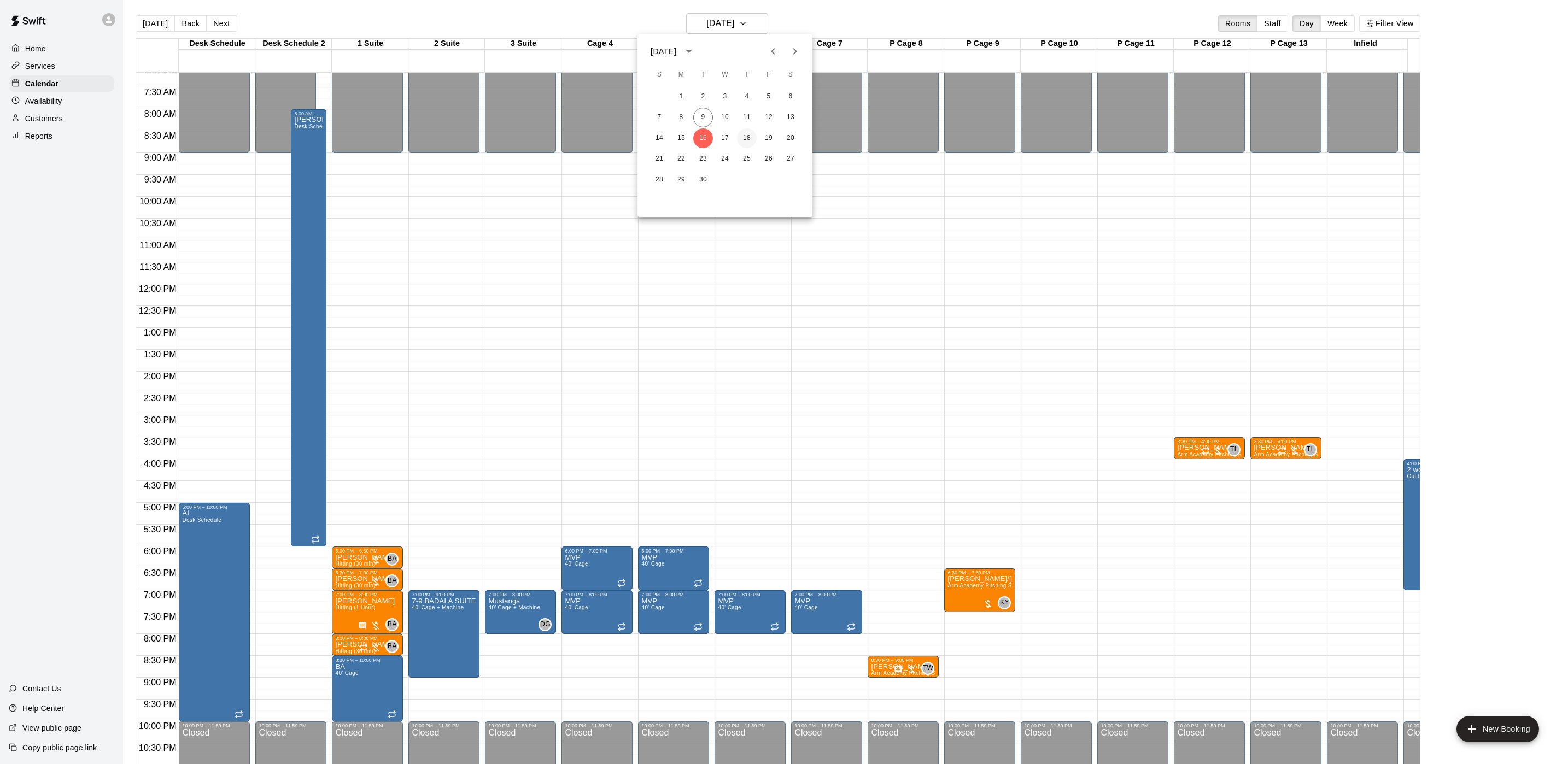
click at [742, 136] on button "18" at bounding box center [747, 138] width 19 height 19
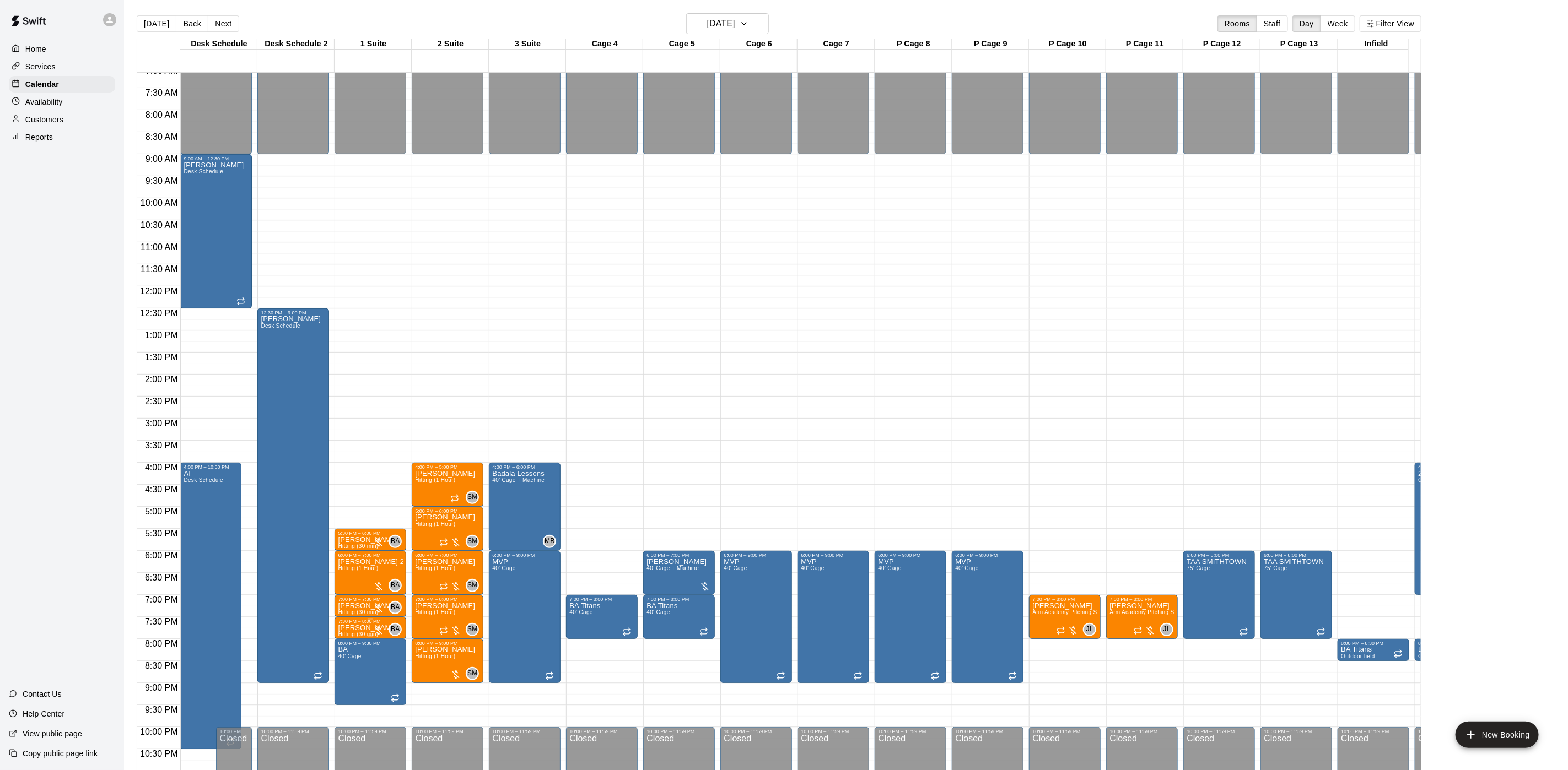
click at [364, 628] on p "[PERSON_NAME]" at bounding box center [368, 628] width 60 height 0
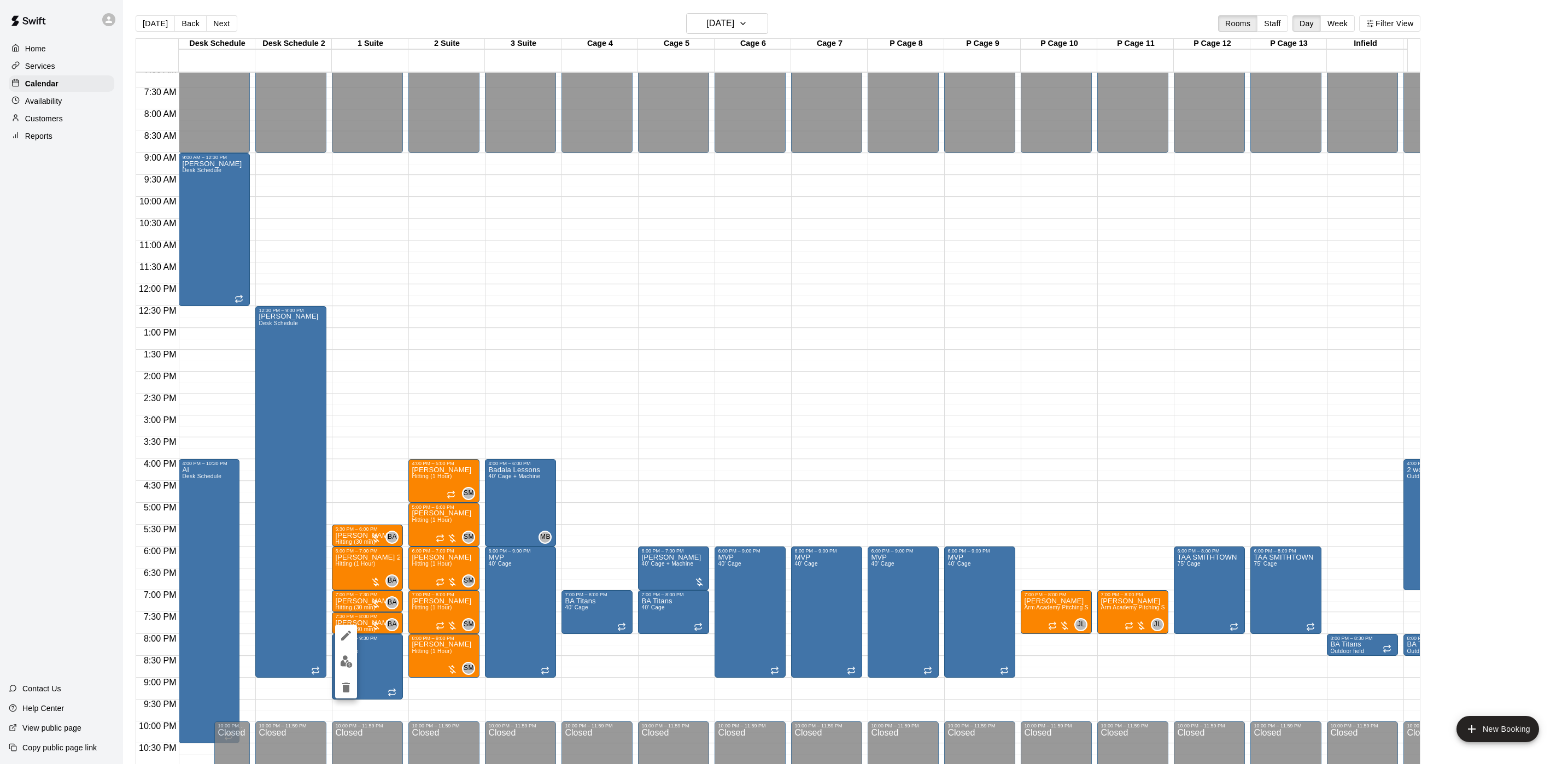
click at [445, 531] on div at bounding box center [784, 382] width 1568 height 764
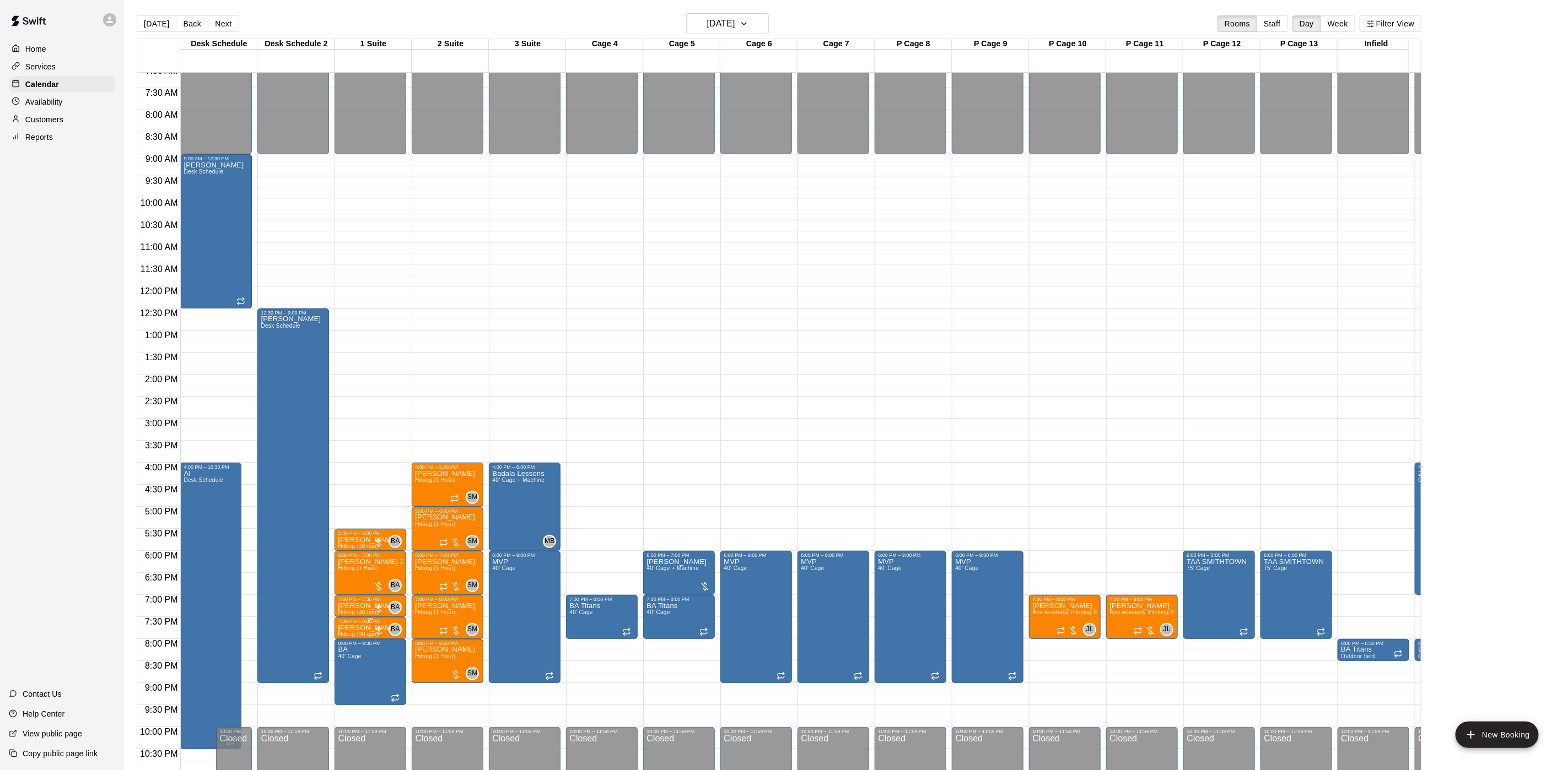
click at [356, 628] on p "[PERSON_NAME]" at bounding box center [368, 628] width 60 height 0
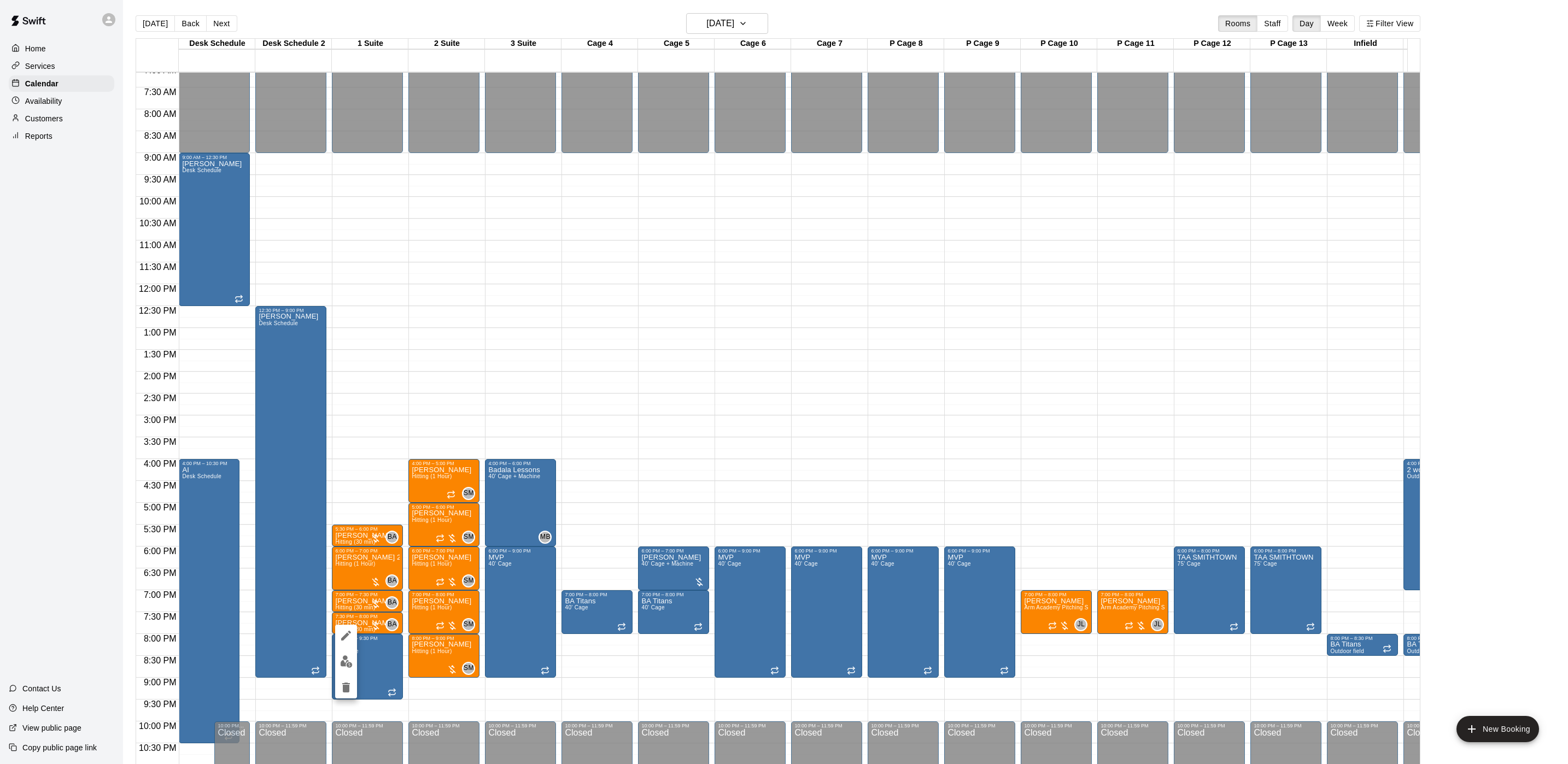
click at [350, 682] on icon "delete" at bounding box center [346, 688] width 13 height 13
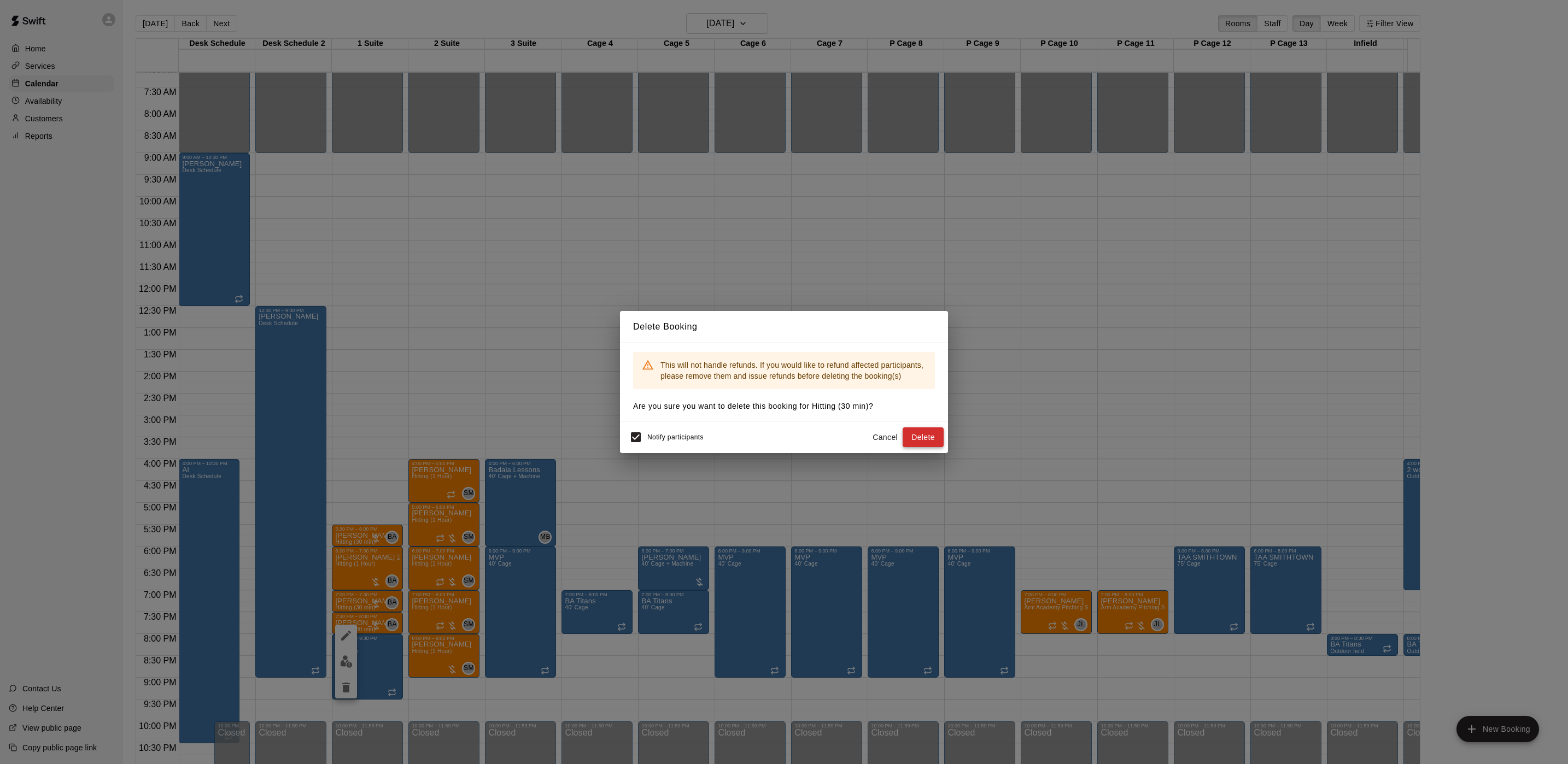
click at [939, 432] on button "Delete" at bounding box center [923, 437] width 41 height 20
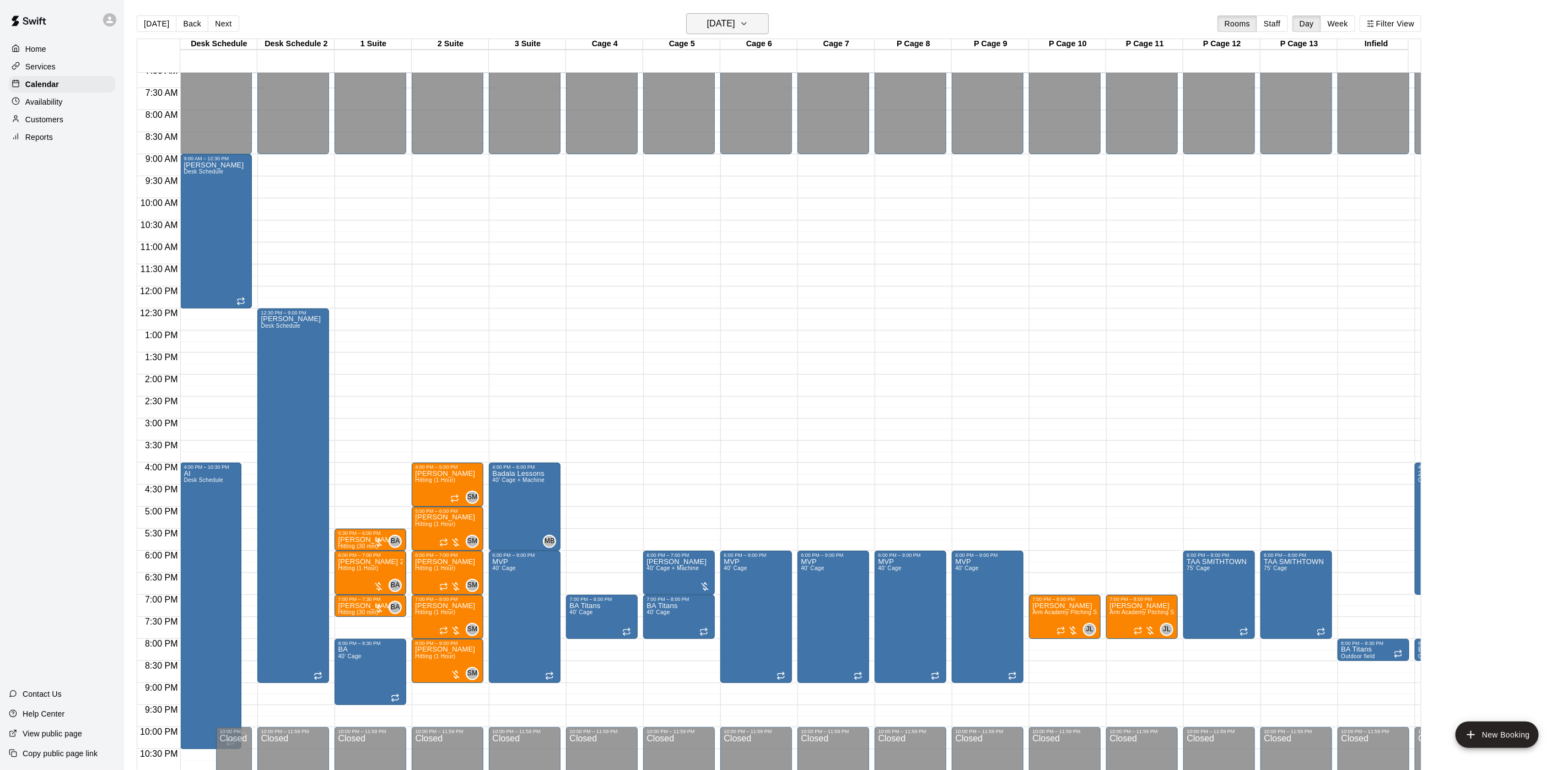
click at [707, 20] on h6 "Thursday Sep 18" at bounding box center [721, 24] width 28 height 15
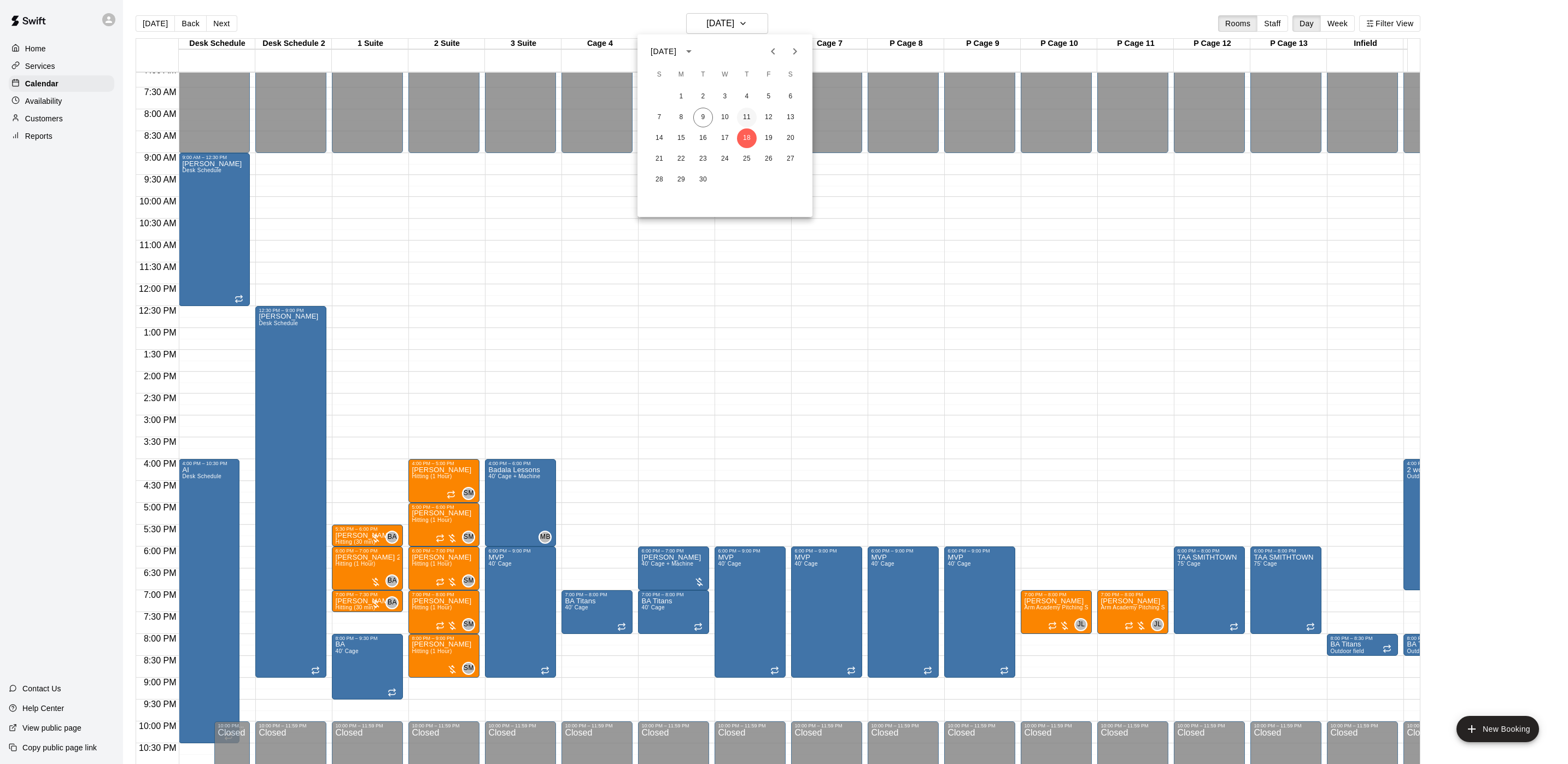
click at [743, 115] on button "11" at bounding box center [747, 118] width 19 height 19
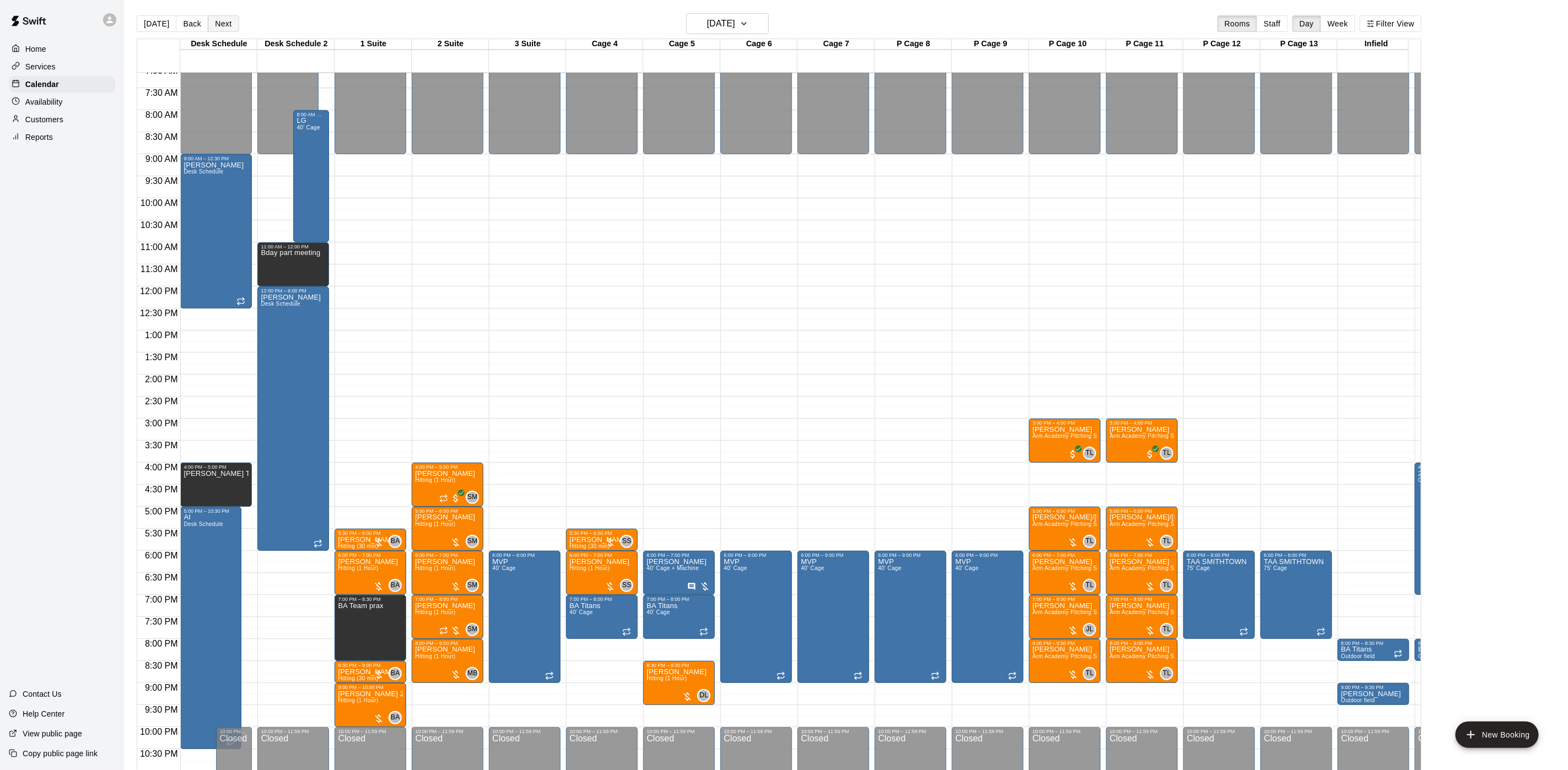
click at [225, 20] on button "Next" at bounding box center [223, 24] width 31 height 16
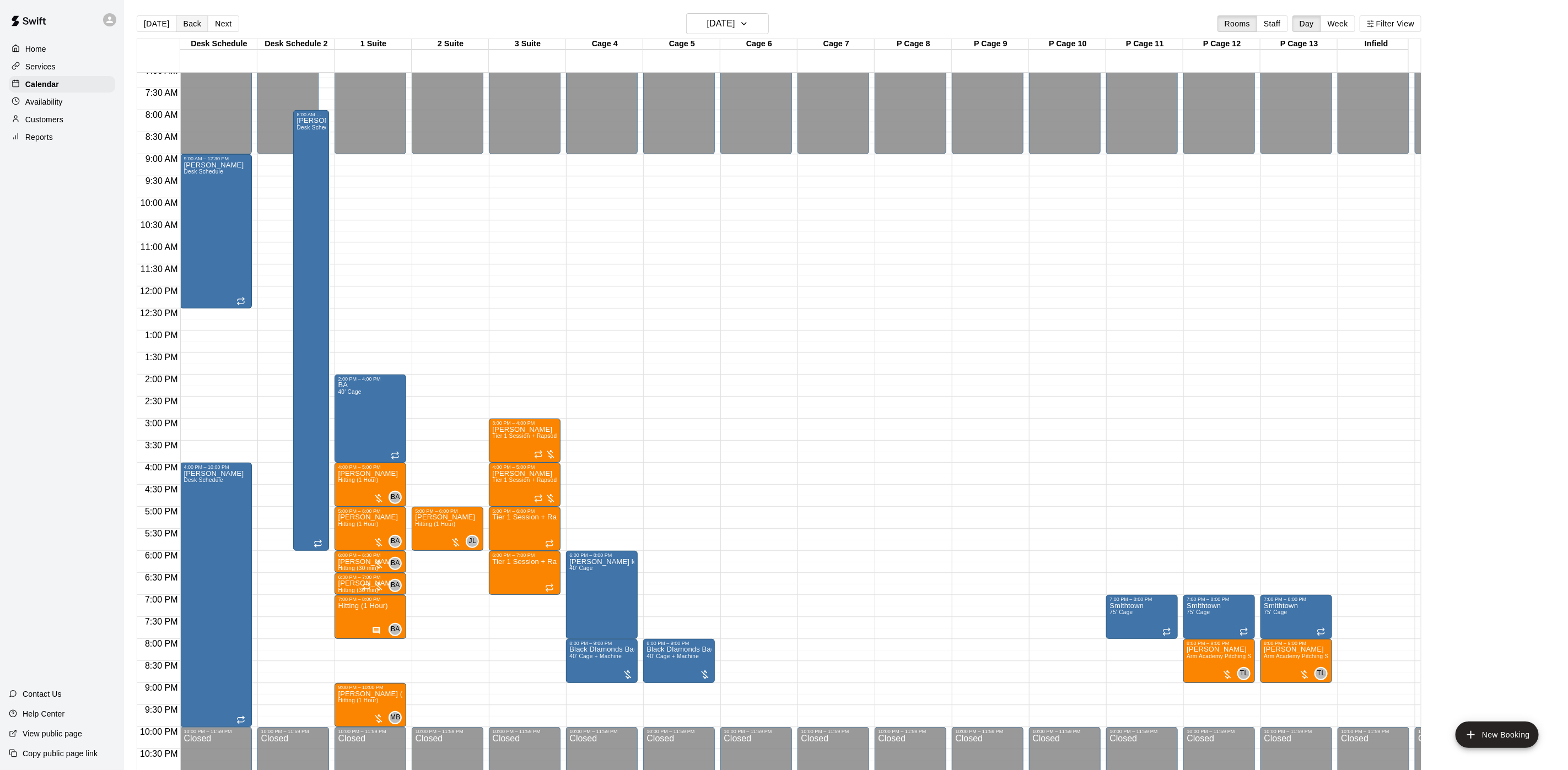
click at [200, 25] on button "Back" at bounding box center [192, 24] width 32 height 16
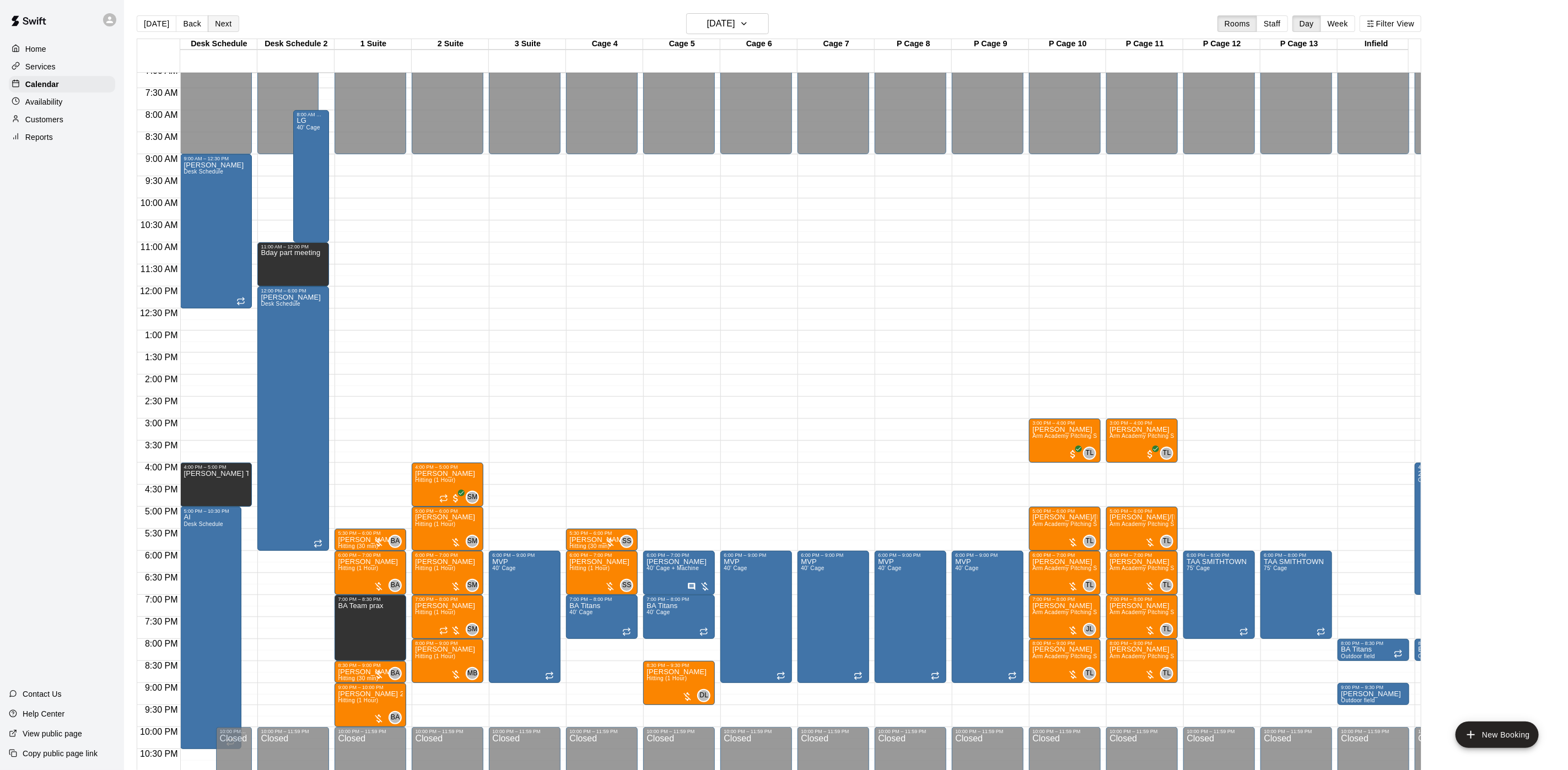
click at [217, 28] on button "Next" at bounding box center [223, 24] width 31 height 16
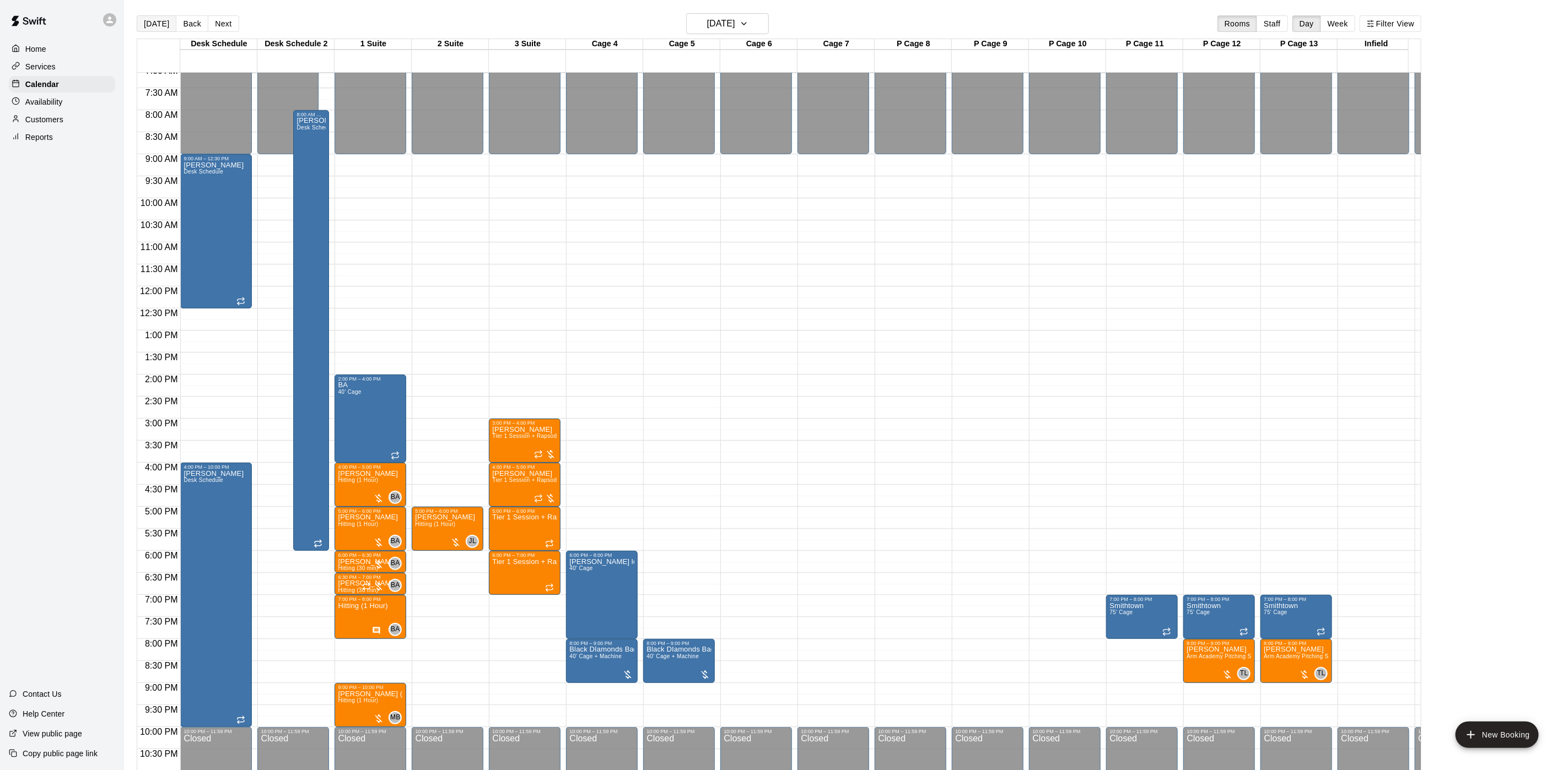
click at [144, 25] on button "[DATE]" at bounding box center [156, 24] width 40 height 16
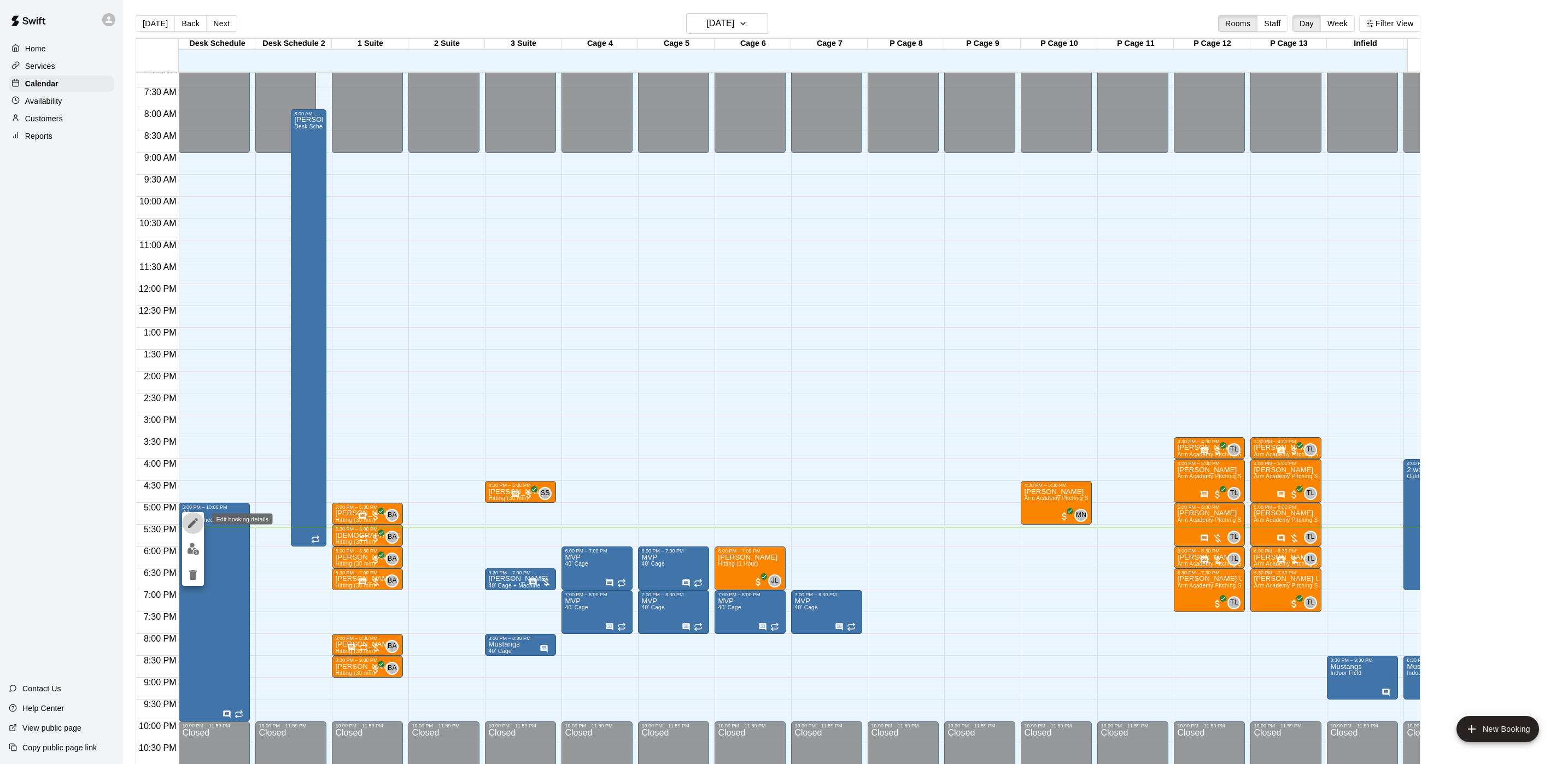
click at [192, 517] on icon "edit" at bounding box center [193, 523] width 13 height 13
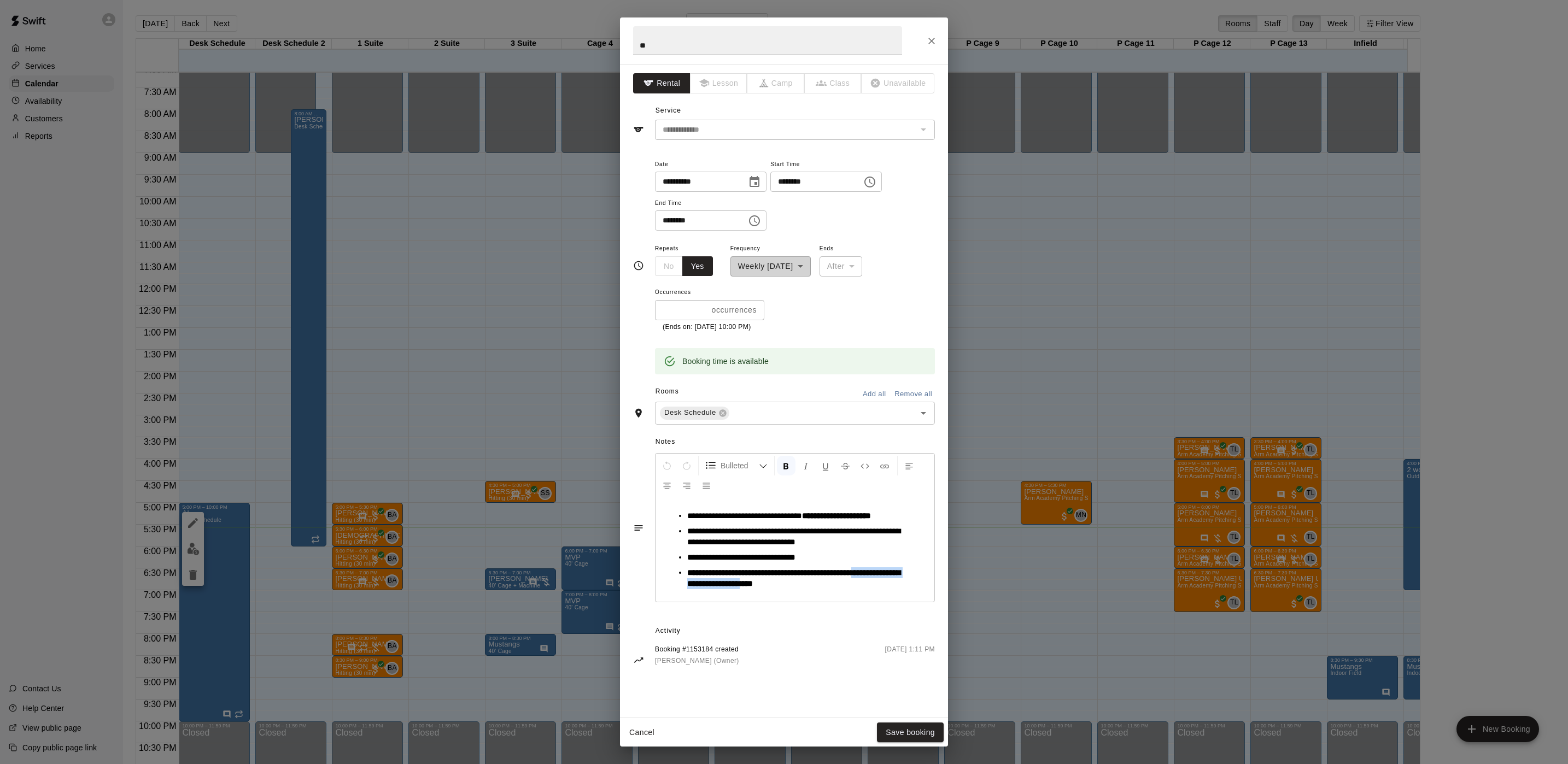
drag, startPoint x: 688, startPoint y: 580, endPoint x: 827, endPoint y: 587, distance: 139.2
click at [827, 587] on strong "**********" at bounding box center [793, 578] width 213 height 19
click at [835, 586] on strong "**********" at bounding box center [793, 578] width 213 height 19
click at [433, 329] on div "**********" at bounding box center [784, 382] width 1568 height 764
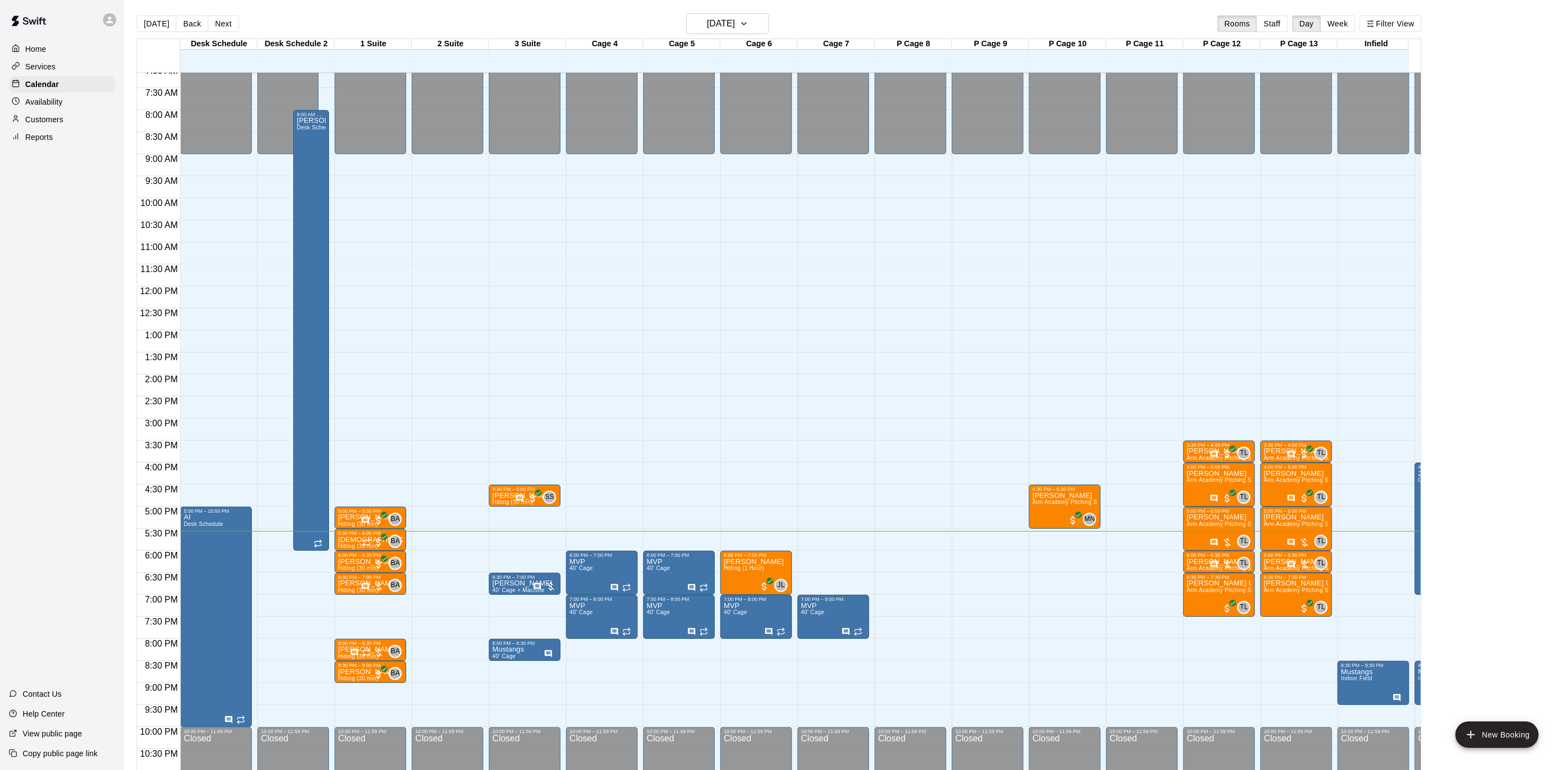
click at [62, 125] on p "Customers" at bounding box center [44, 120] width 38 height 11
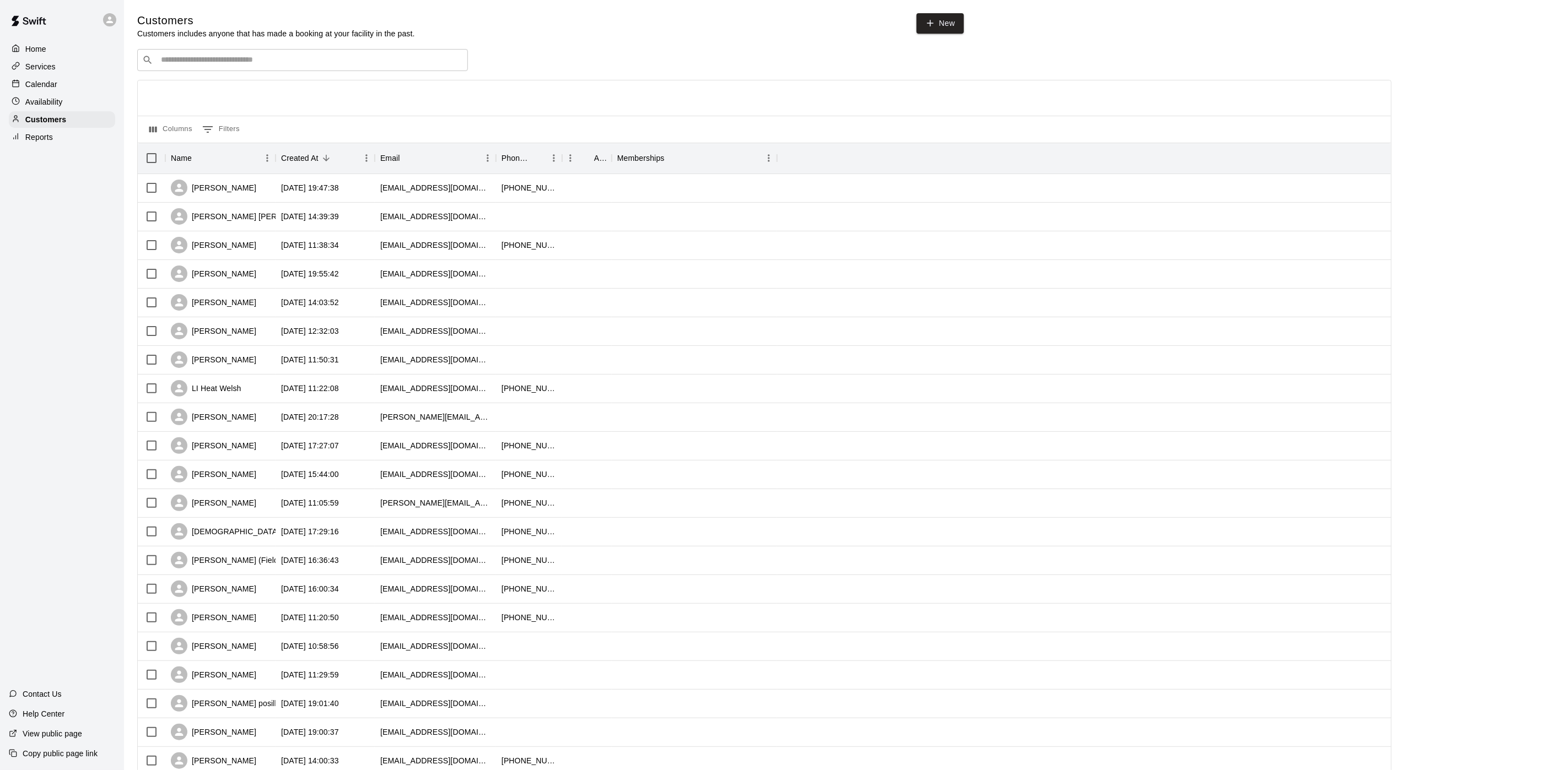
click at [352, 70] on div "​ ​" at bounding box center [302, 59] width 330 height 22
type input "***"
click at [307, 89] on div "Christopher Cuiffo matt6112002@gmail.com" at bounding box center [313, 91] width 291 height 24
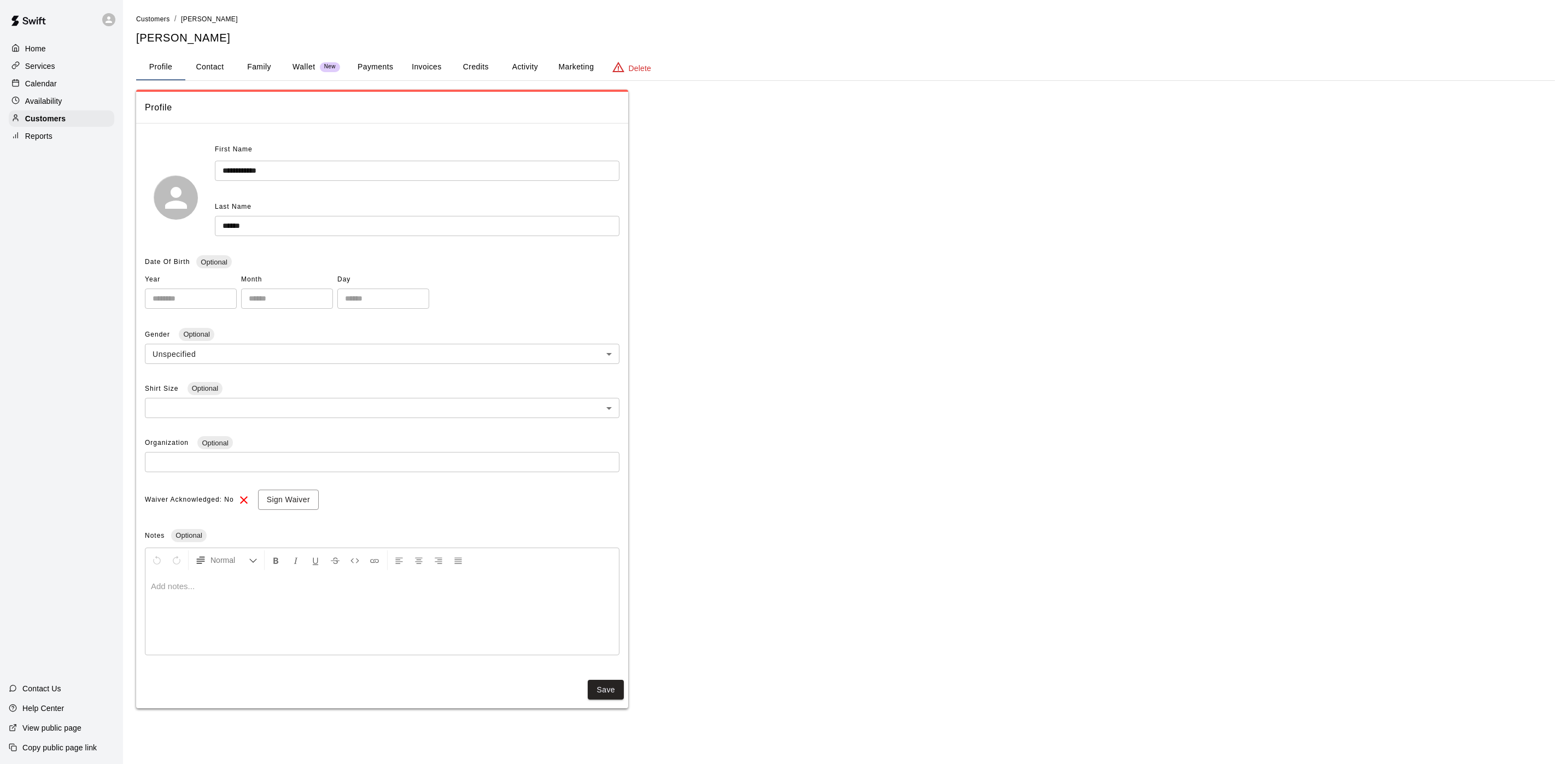
click at [198, 66] on button "Contact" at bounding box center [209, 67] width 49 height 27
select select "**"
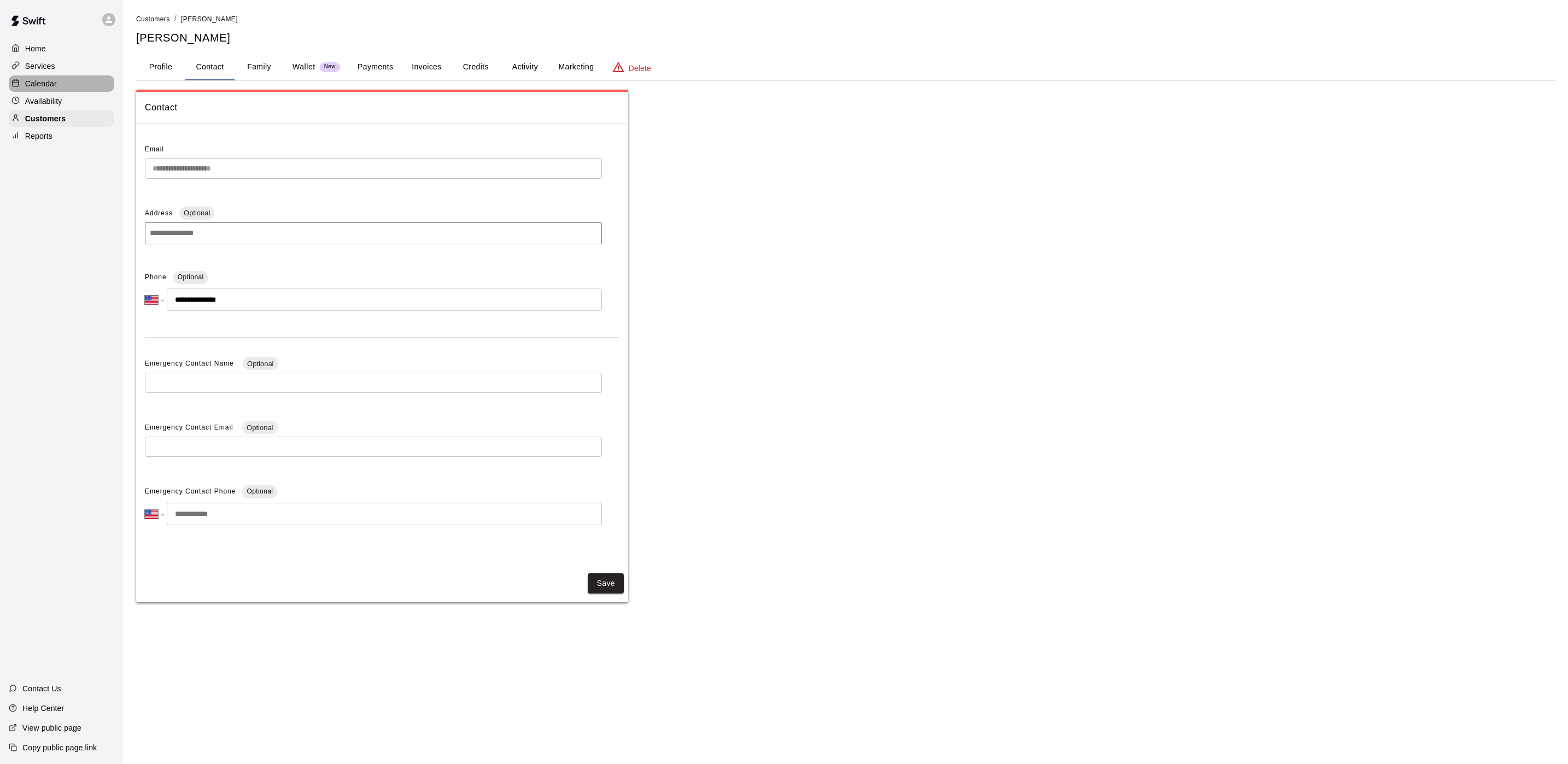
click at [44, 88] on p "Calendar" at bounding box center [40, 84] width 31 height 11
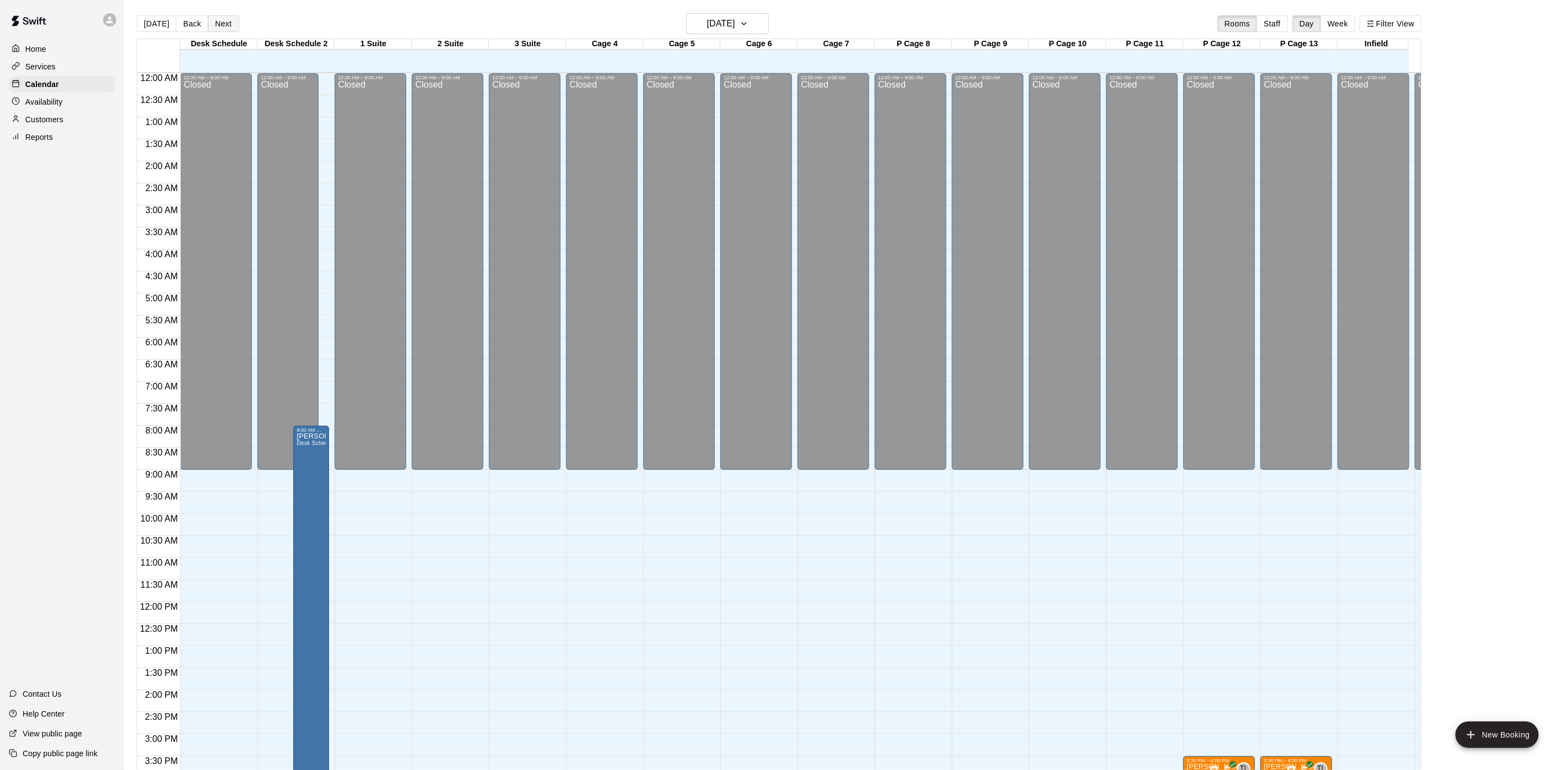
scroll to position [316, 0]
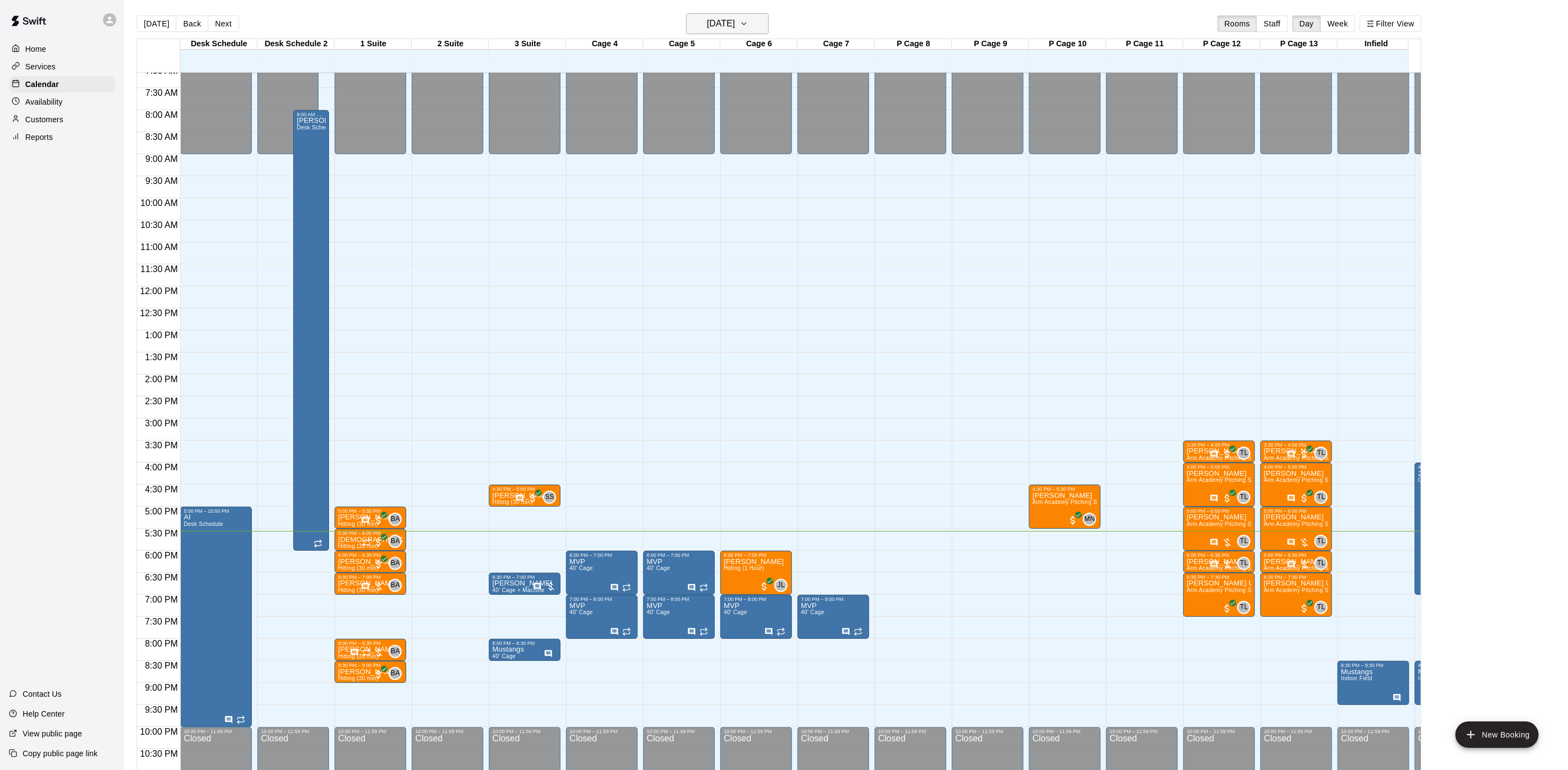
click at [716, 19] on h6 "[DATE]" at bounding box center [721, 24] width 28 height 15
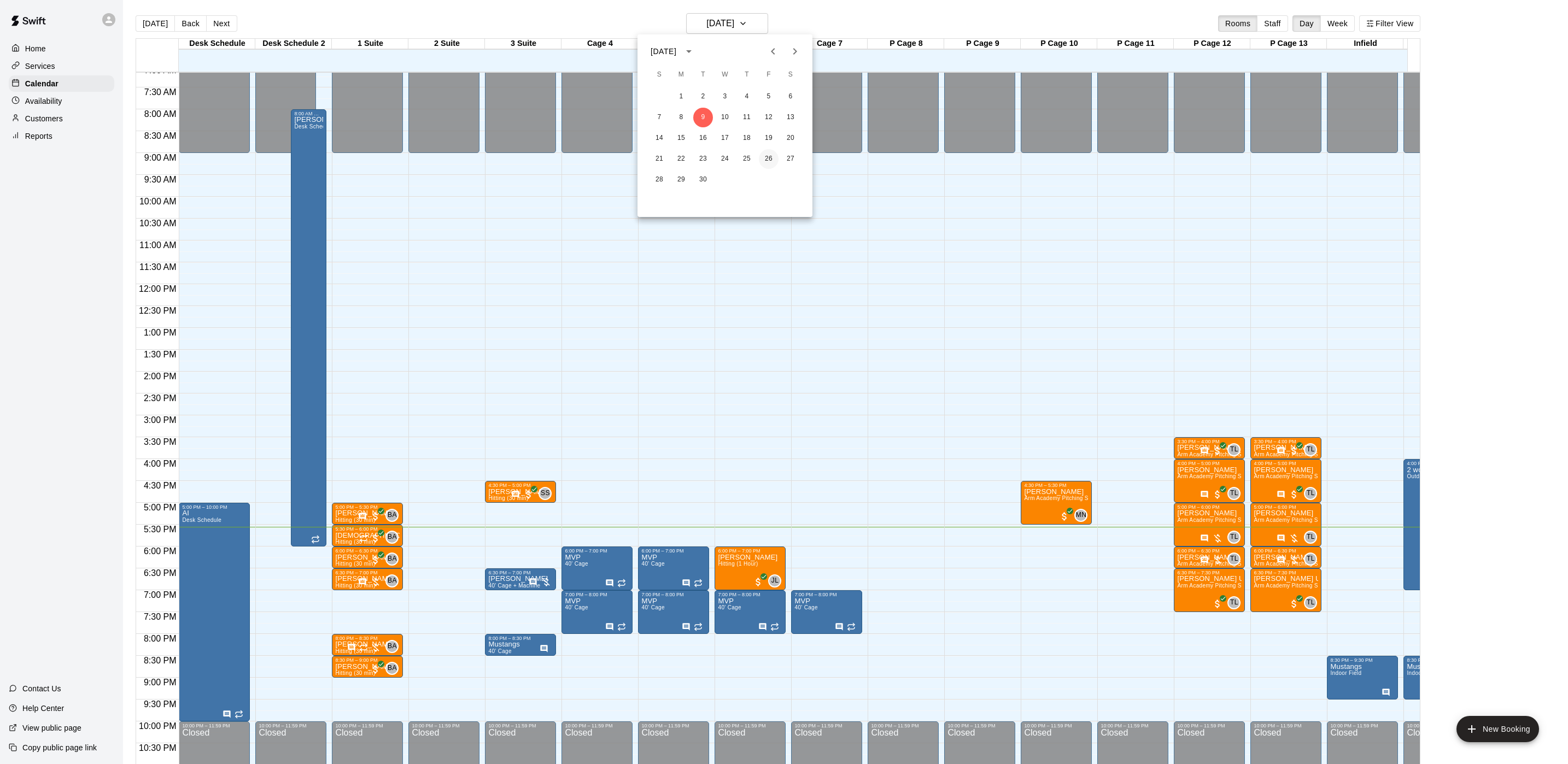
click at [759, 161] on button "26" at bounding box center [768, 159] width 19 height 19
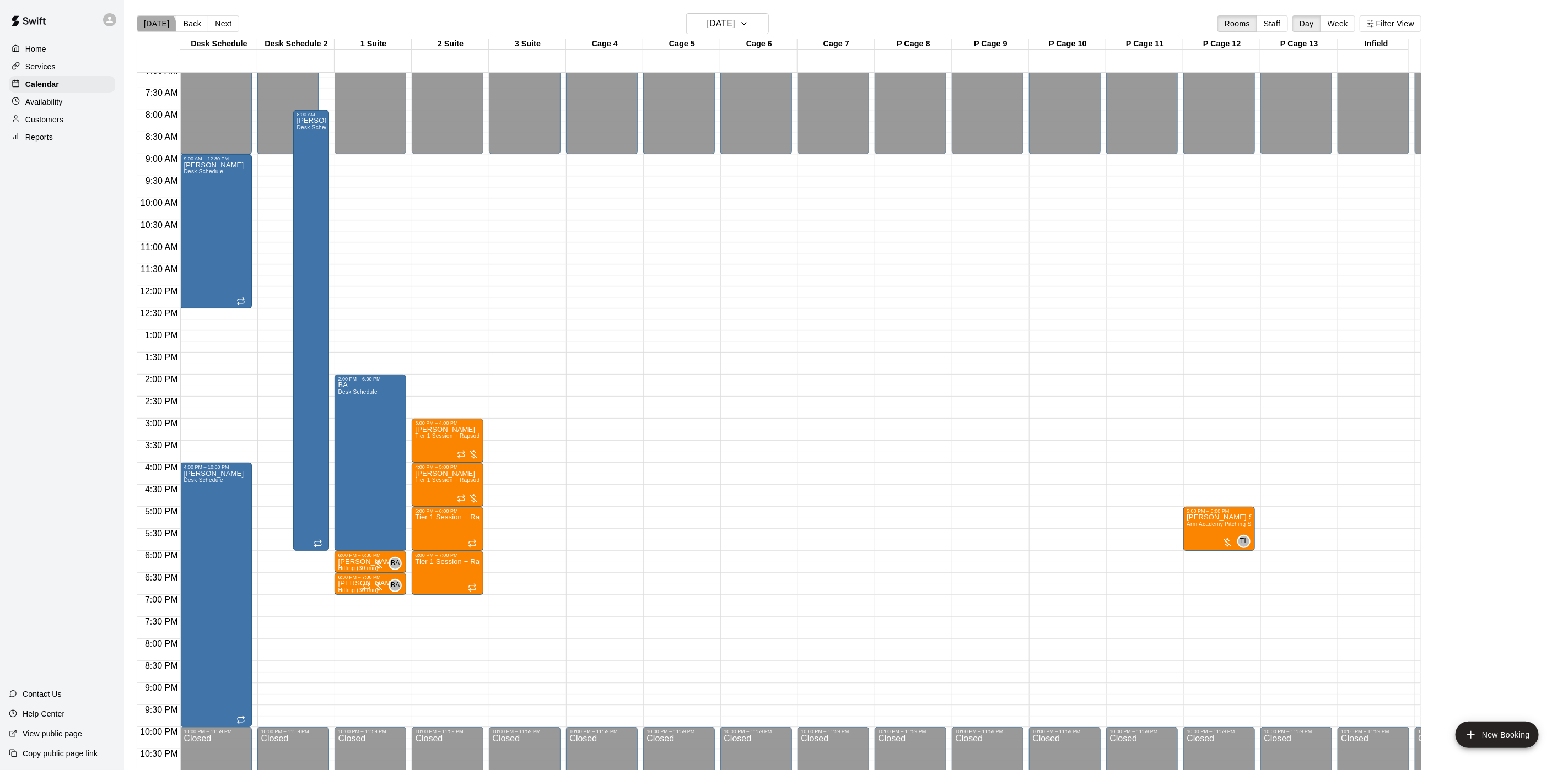
click at [151, 28] on button "[DATE]" at bounding box center [156, 24] width 40 height 16
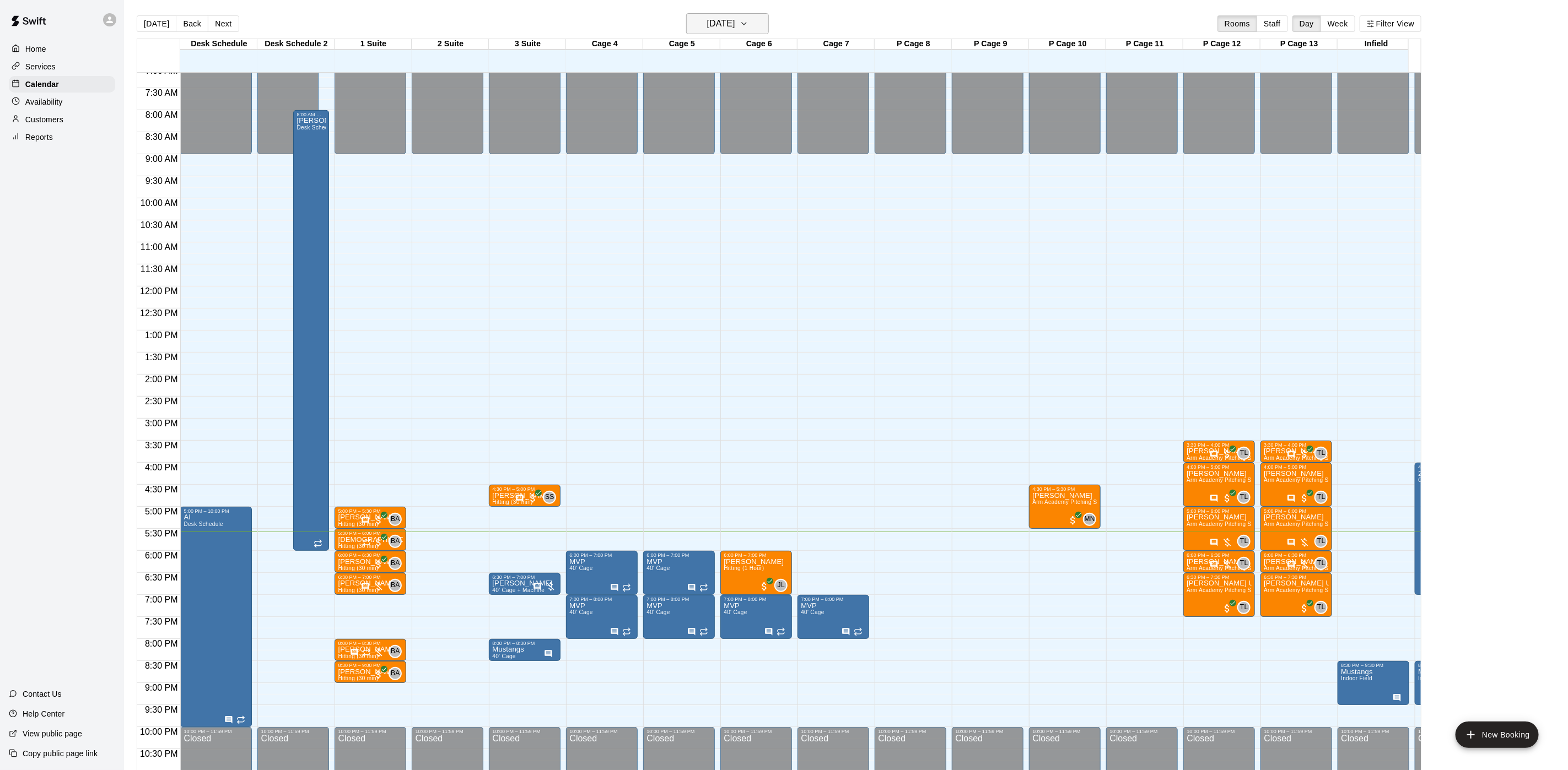
click at [707, 27] on h6 "[DATE]" at bounding box center [721, 24] width 28 height 15
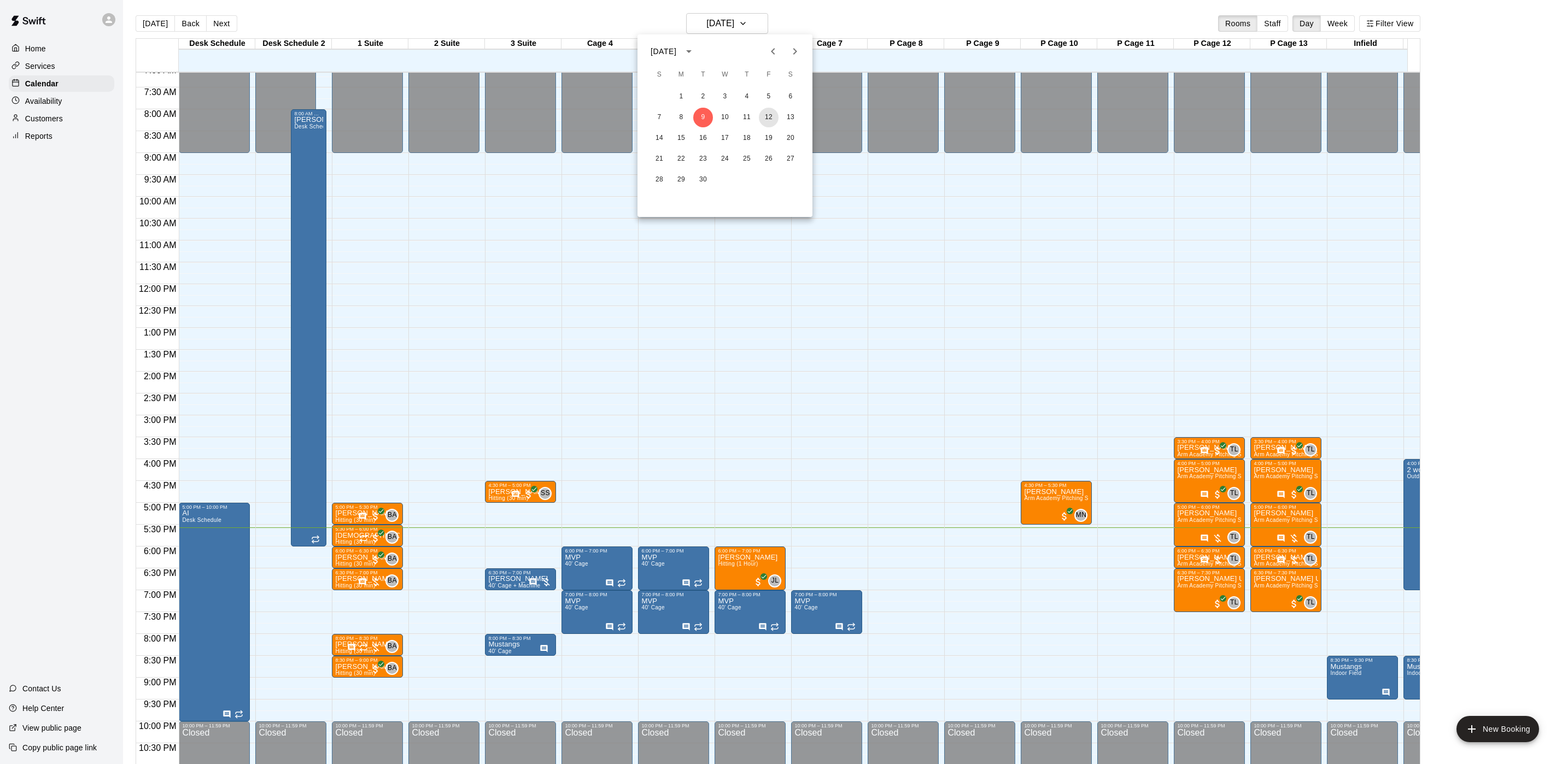
drag, startPoint x: 766, startPoint y: 122, endPoint x: 758, endPoint y: 103, distance: 20.6
click at [766, 122] on button "12" at bounding box center [768, 118] width 19 height 19
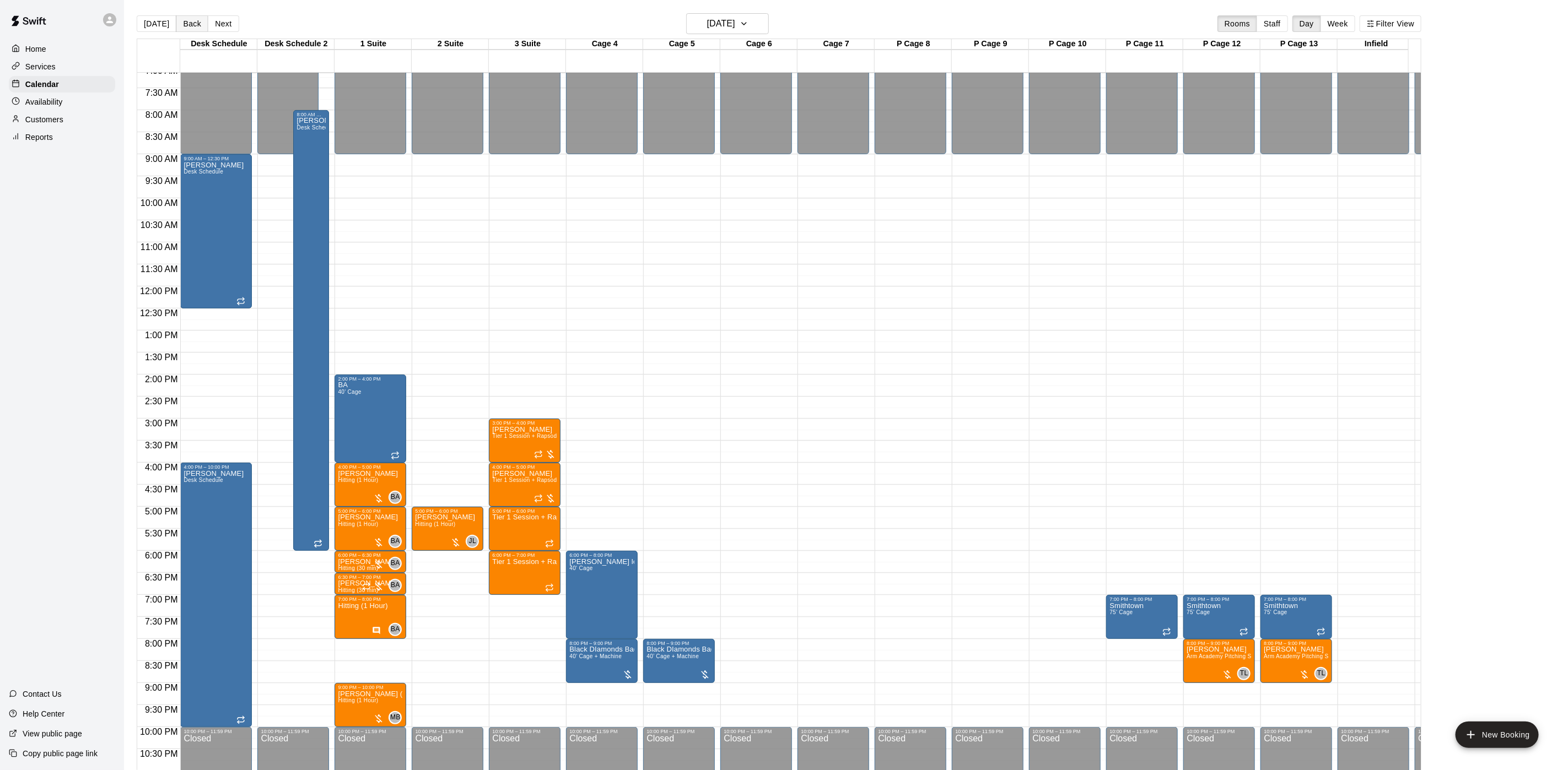
click at [192, 27] on button "Back" at bounding box center [192, 24] width 32 height 16
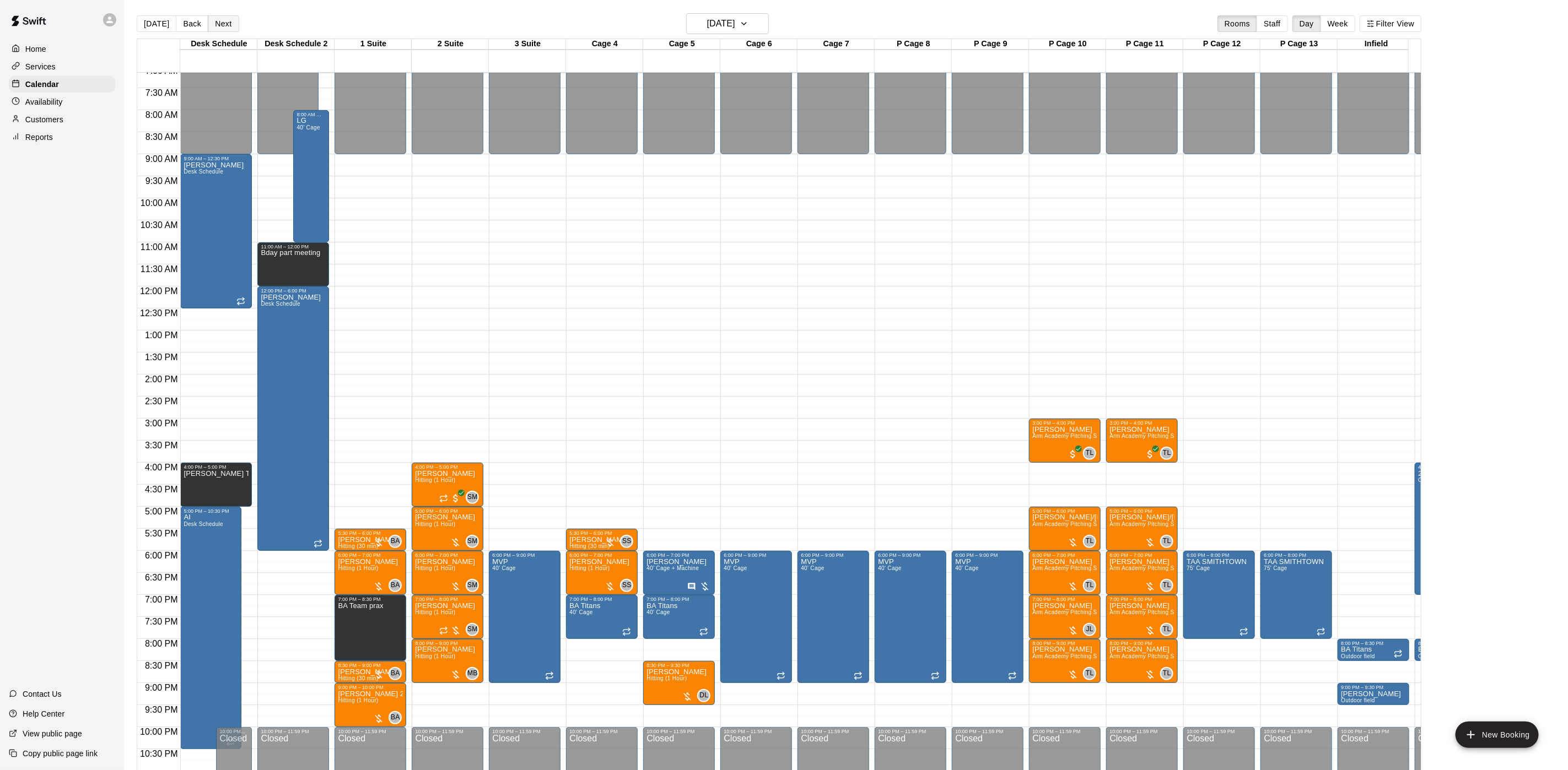
click at [209, 24] on button "Next" at bounding box center [223, 24] width 31 height 16
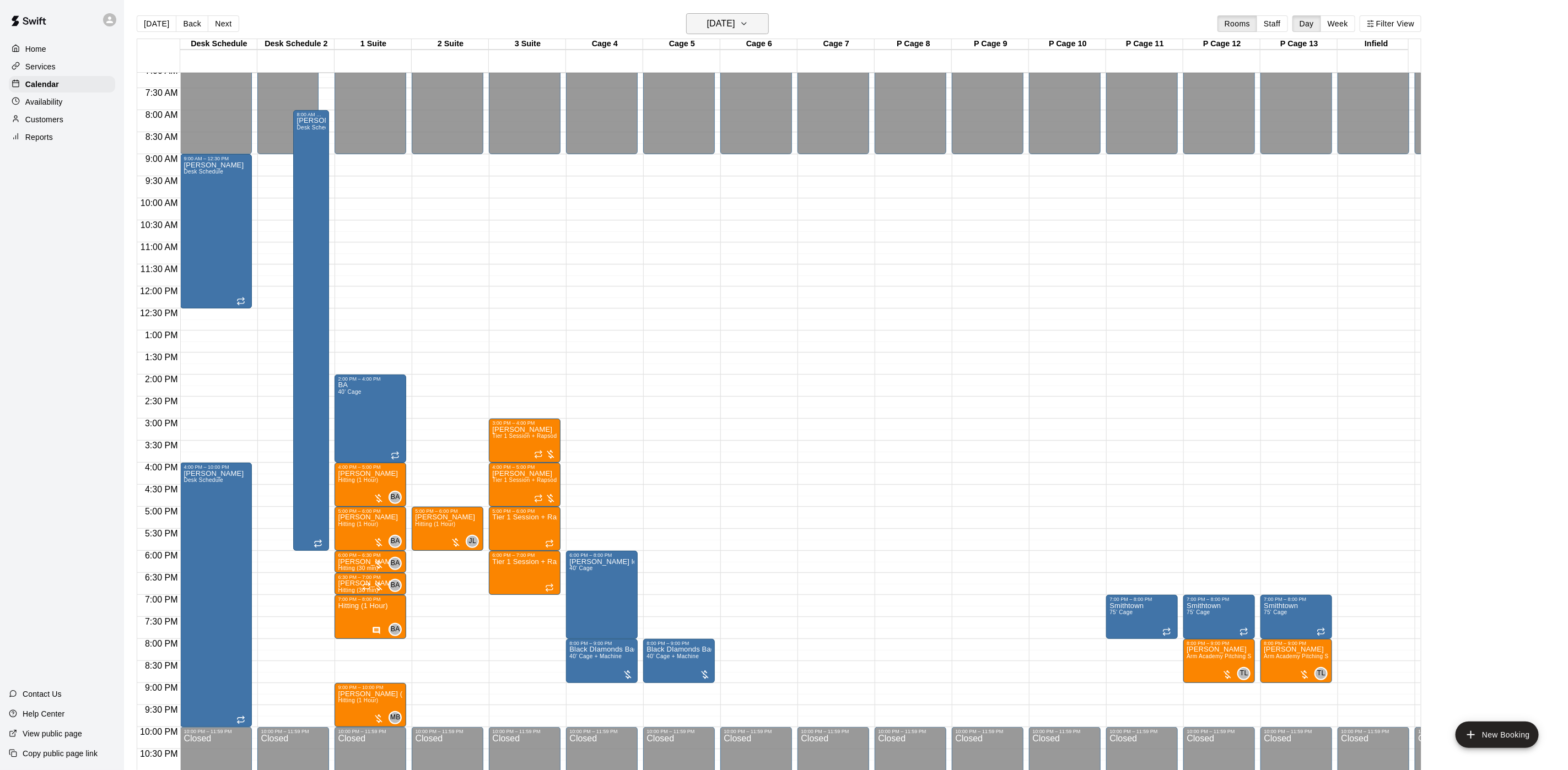
click at [707, 25] on h6 "Friday Sep 12" at bounding box center [721, 24] width 28 height 15
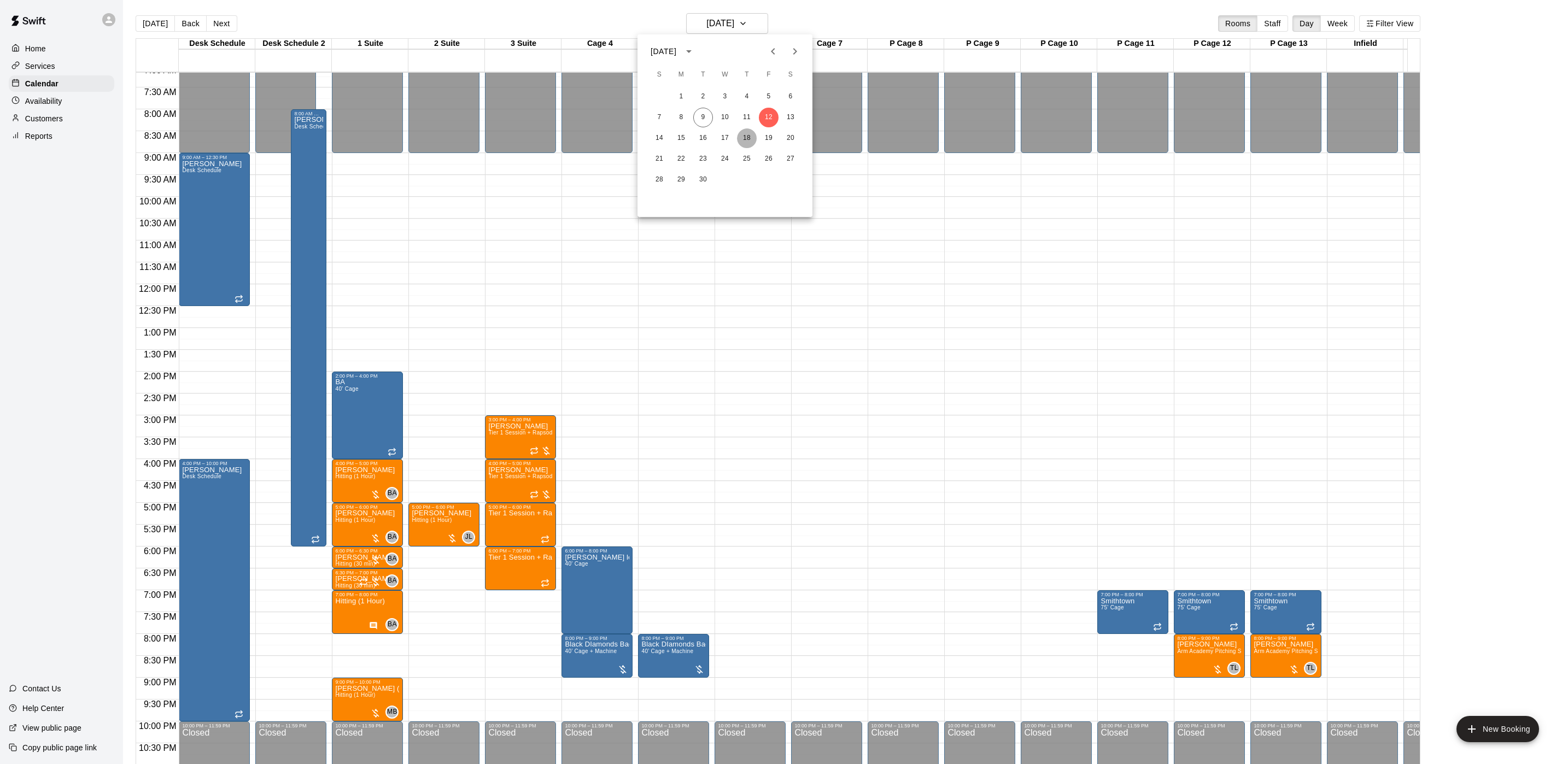
click at [745, 133] on button "18" at bounding box center [747, 138] width 19 height 19
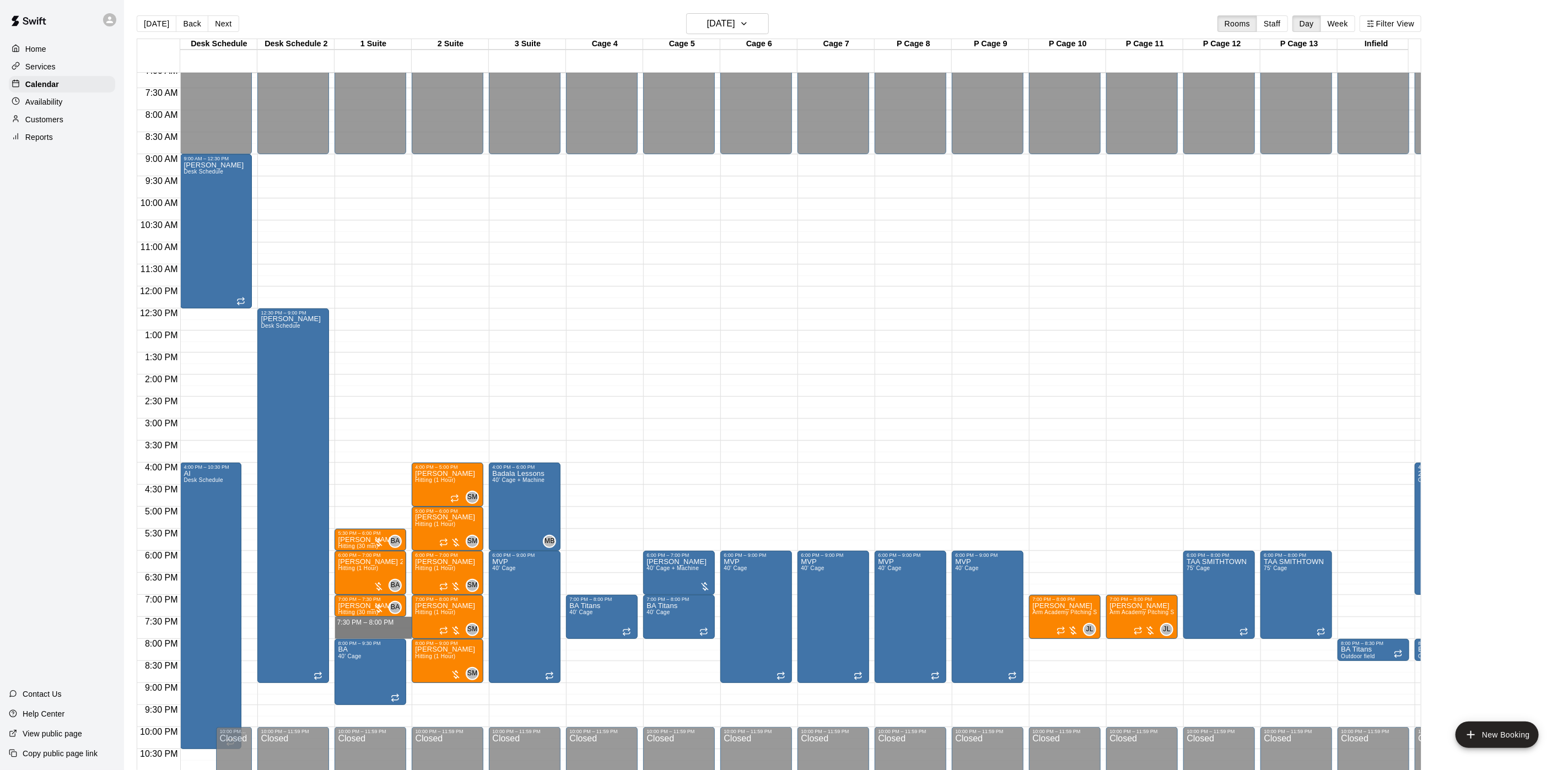
drag, startPoint x: 373, startPoint y: 622, endPoint x: 384, endPoint y: 637, distance: 18.6
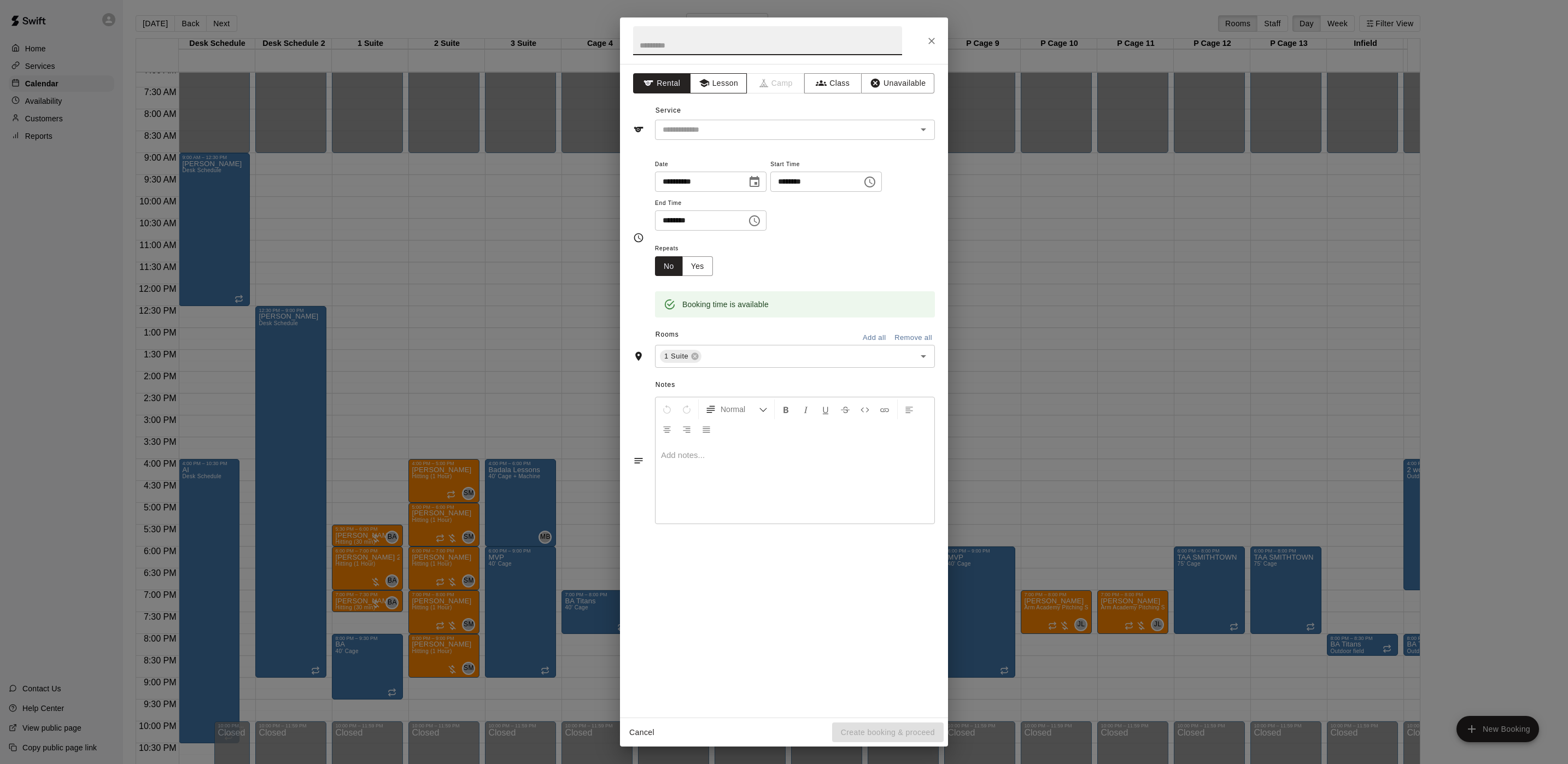
click at [713, 86] on button "Lesson" at bounding box center [718, 83] width 57 height 20
click at [713, 126] on input "text" at bounding box center [778, 130] width 241 height 14
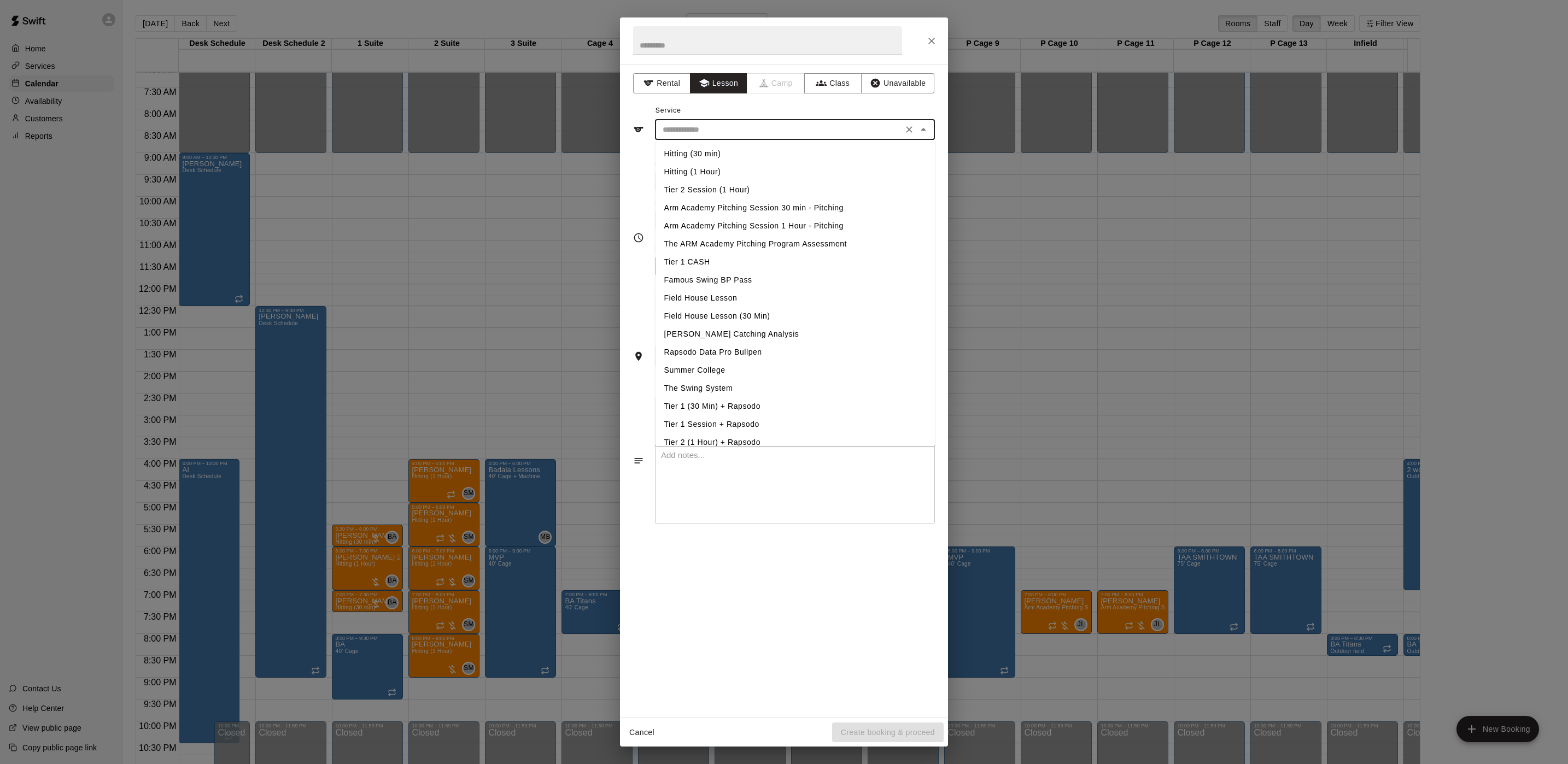
click at [706, 156] on li "Hitting (30 min)" at bounding box center [796, 154] width 280 height 18
type input "**********"
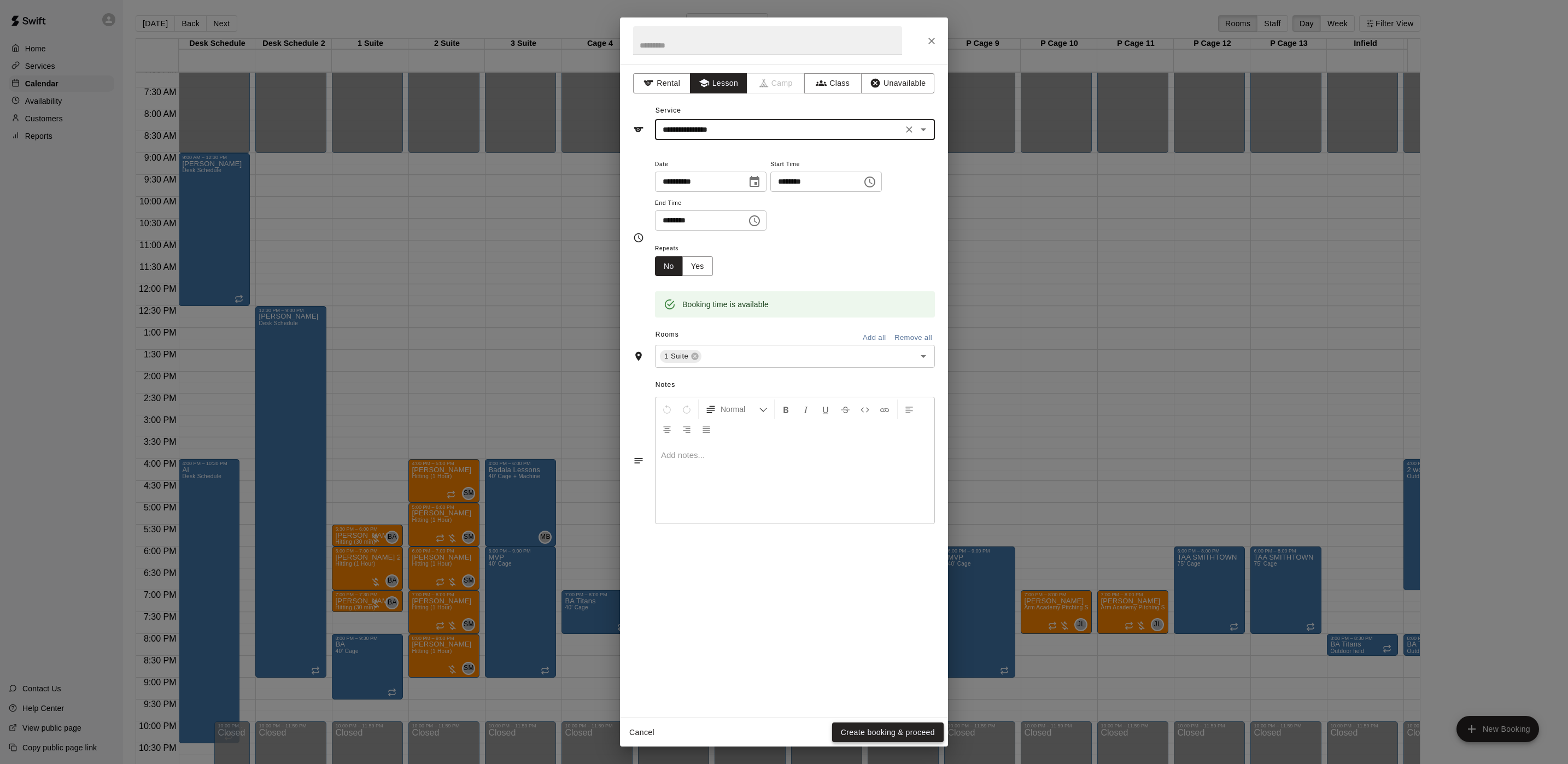
click at [883, 729] on button "Create booking & proceed" at bounding box center [887, 733] width 112 height 20
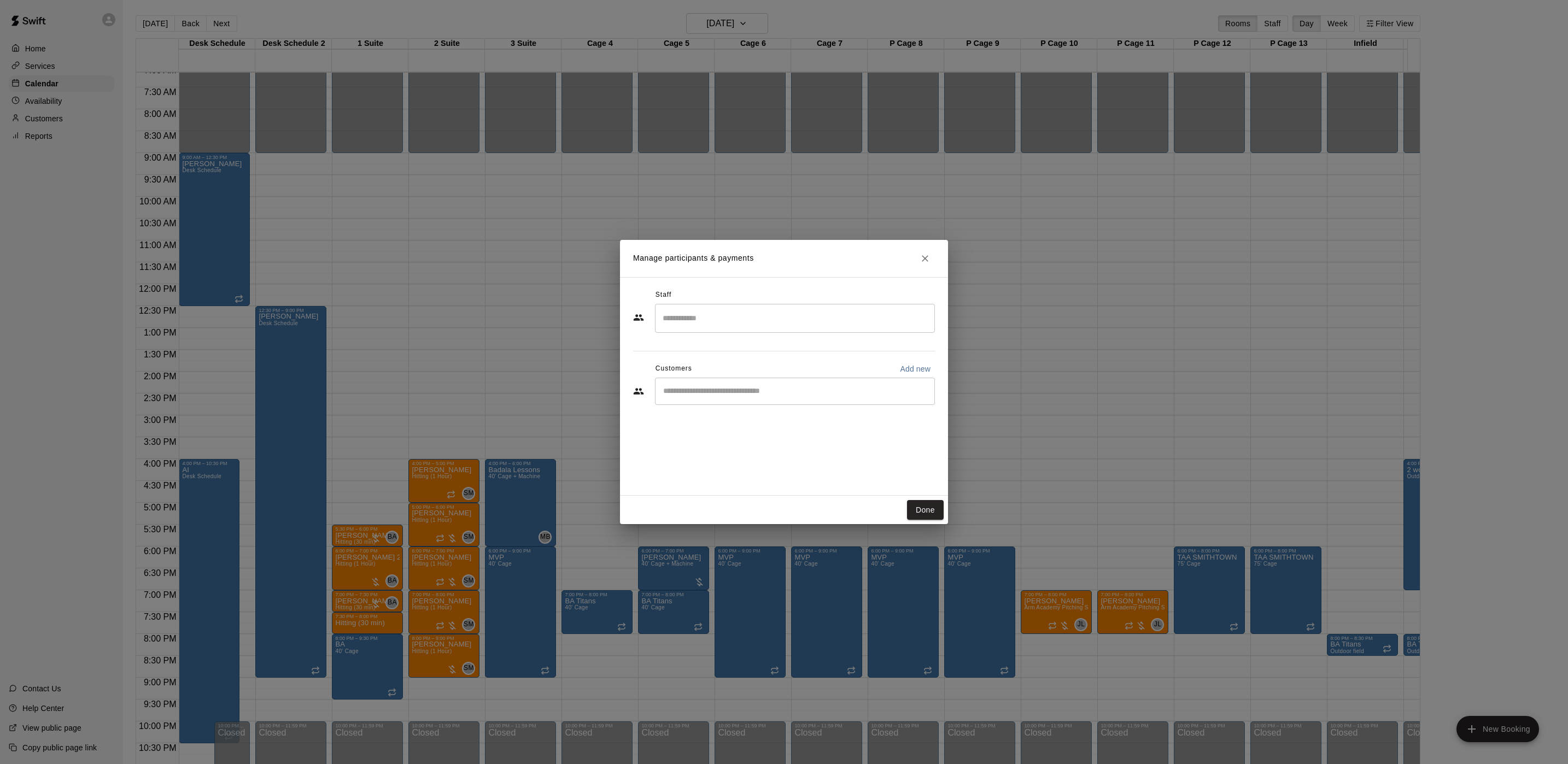
click at [716, 319] on input "Search staff" at bounding box center [795, 319] width 270 height 19
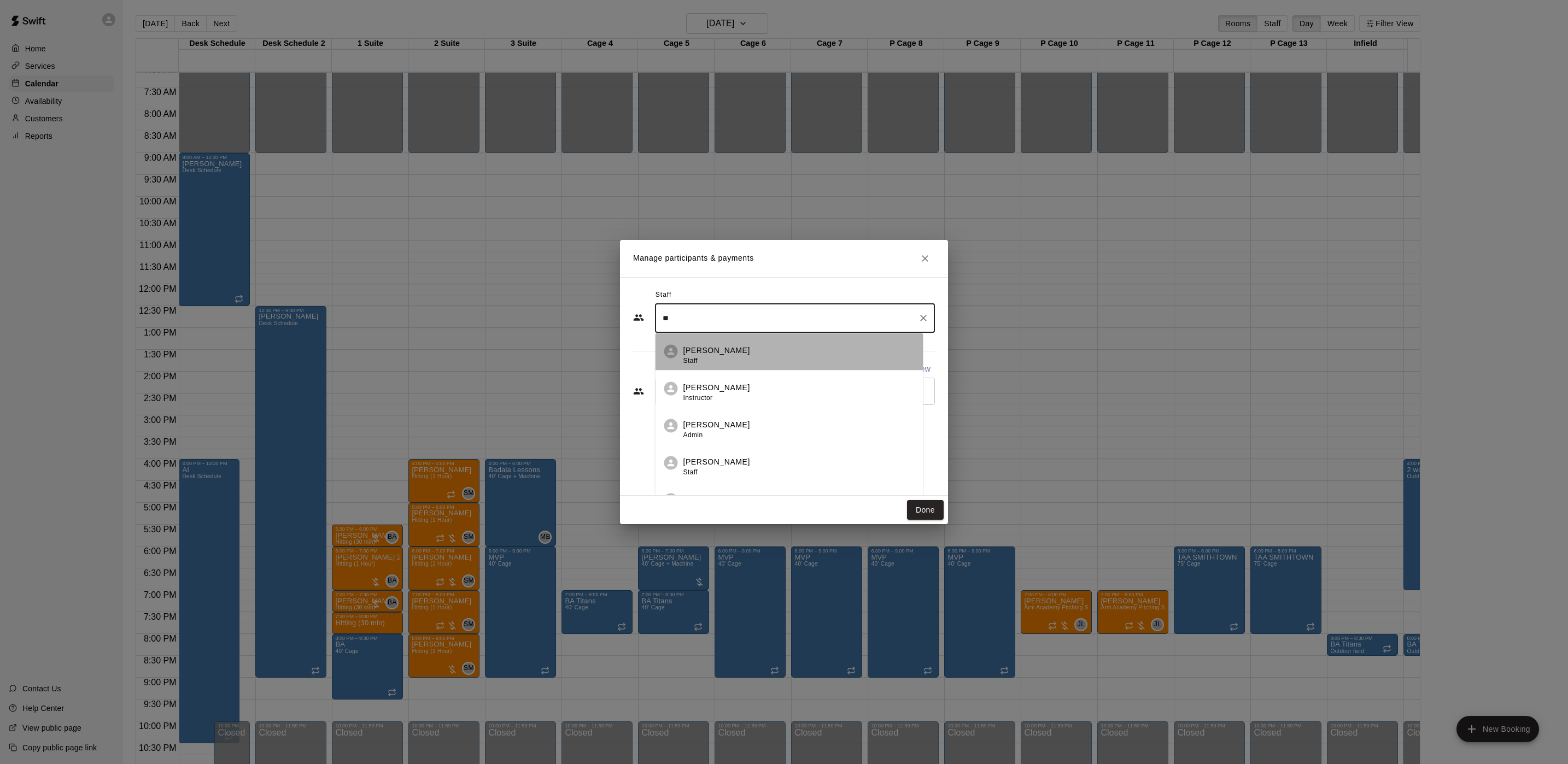
click at [723, 357] on div "Brian Anderson Staff" at bounding box center [717, 355] width 67 height 21
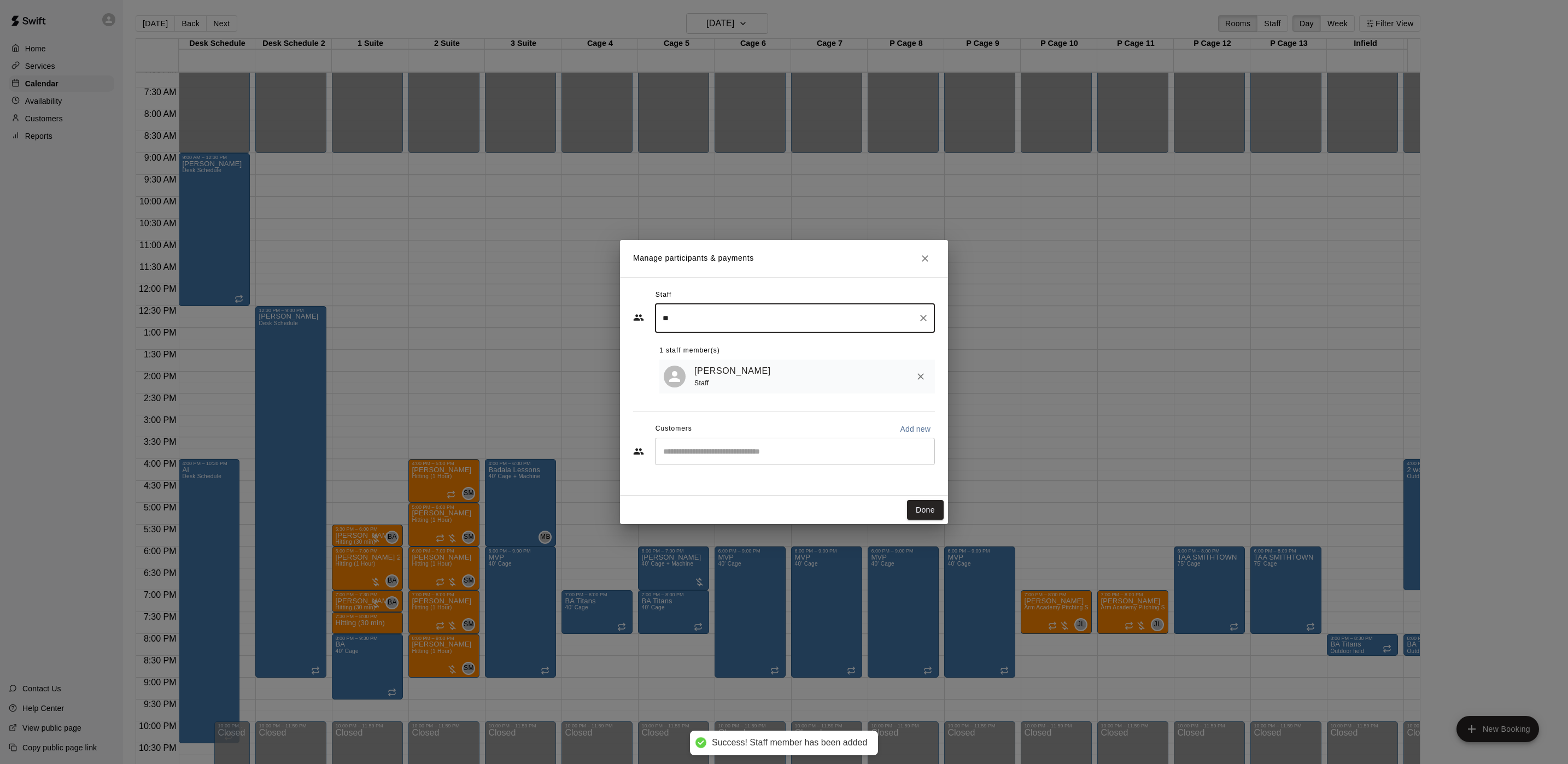
type input "**"
click at [728, 457] on input "Start typing to search customers..." at bounding box center [795, 452] width 270 height 11
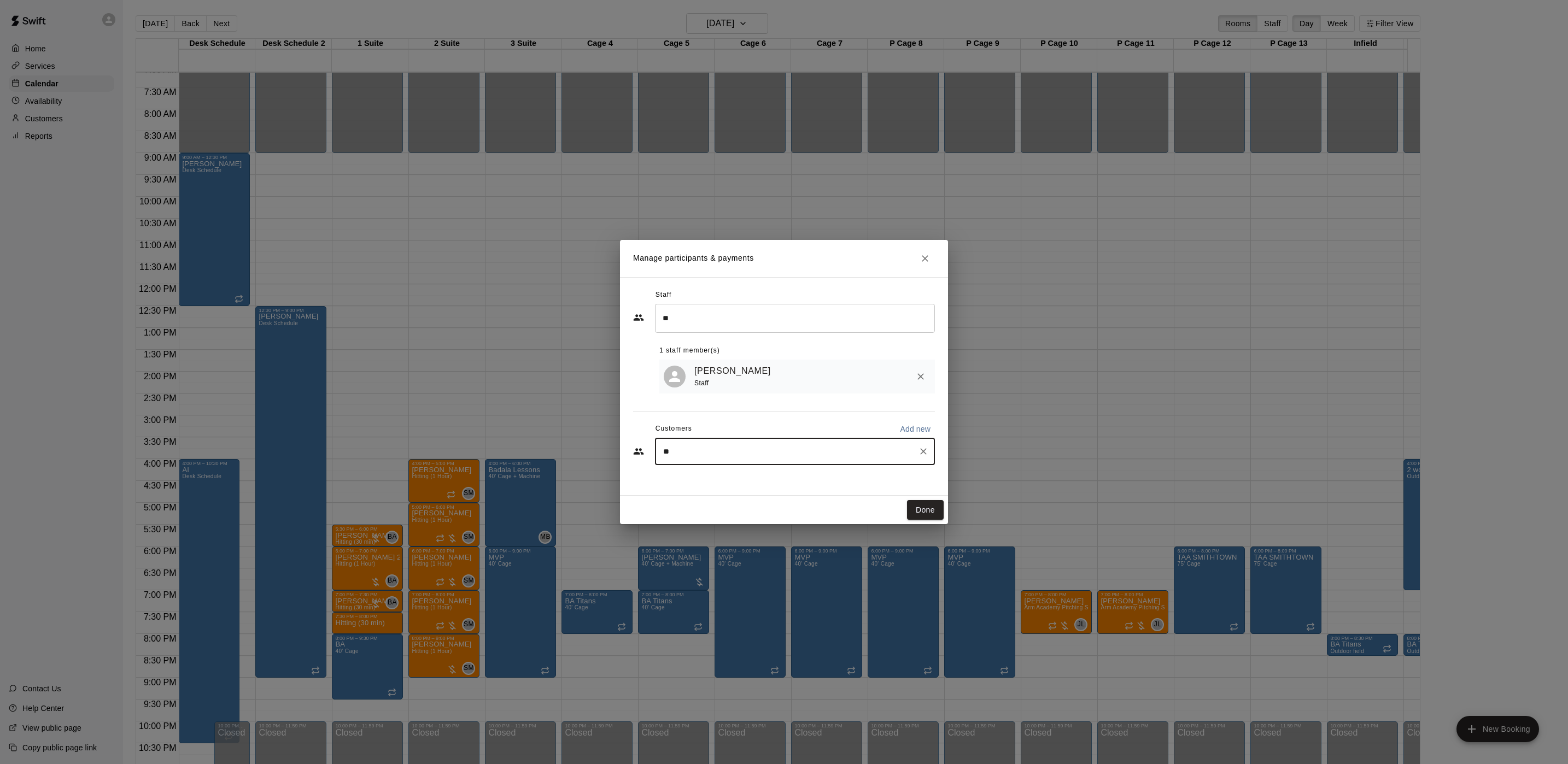
type input "***"
click at [693, 479] on p "Christopher Cuiffo" at bounding box center [719, 479] width 67 height 11
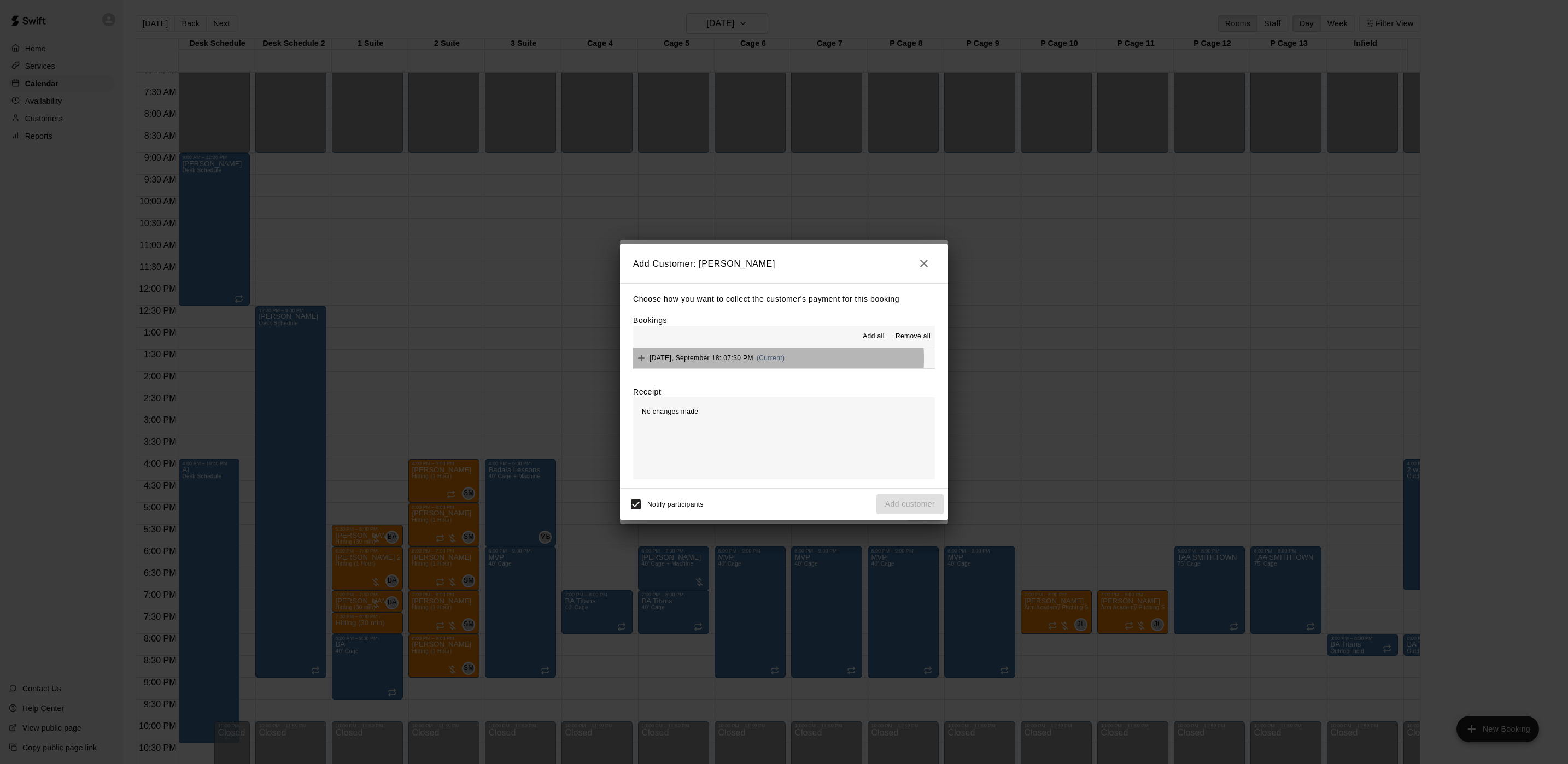
click at [751, 359] on span "Thursday, September 18: 07:30 PM" at bounding box center [701, 358] width 104 height 8
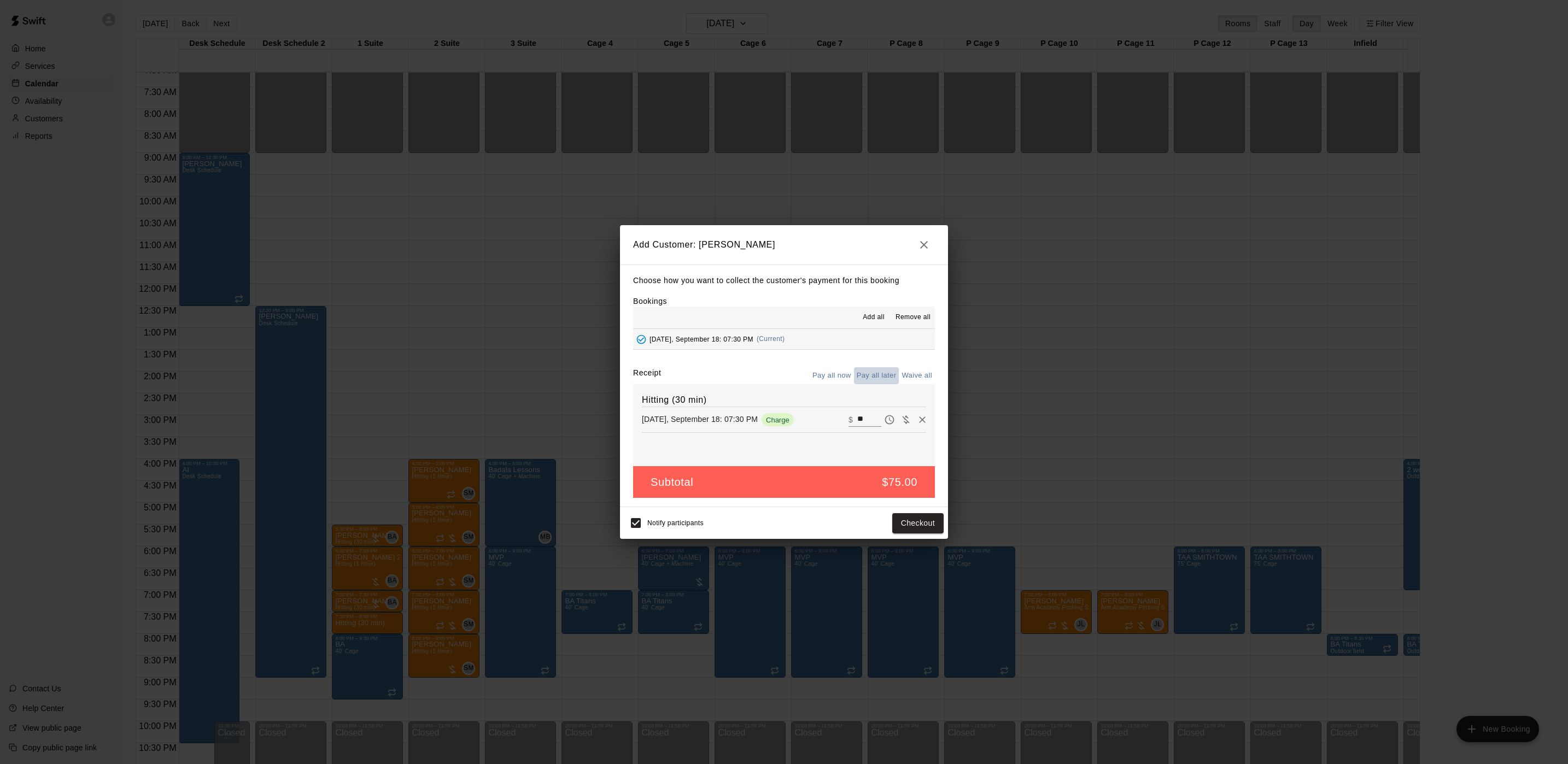
click at [883, 373] on button "Pay all later" at bounding box center [877, 375] width 45 height 17
click at [906, 520] on button "Add customer" at bounding box center [910, 523] width 68 height 20
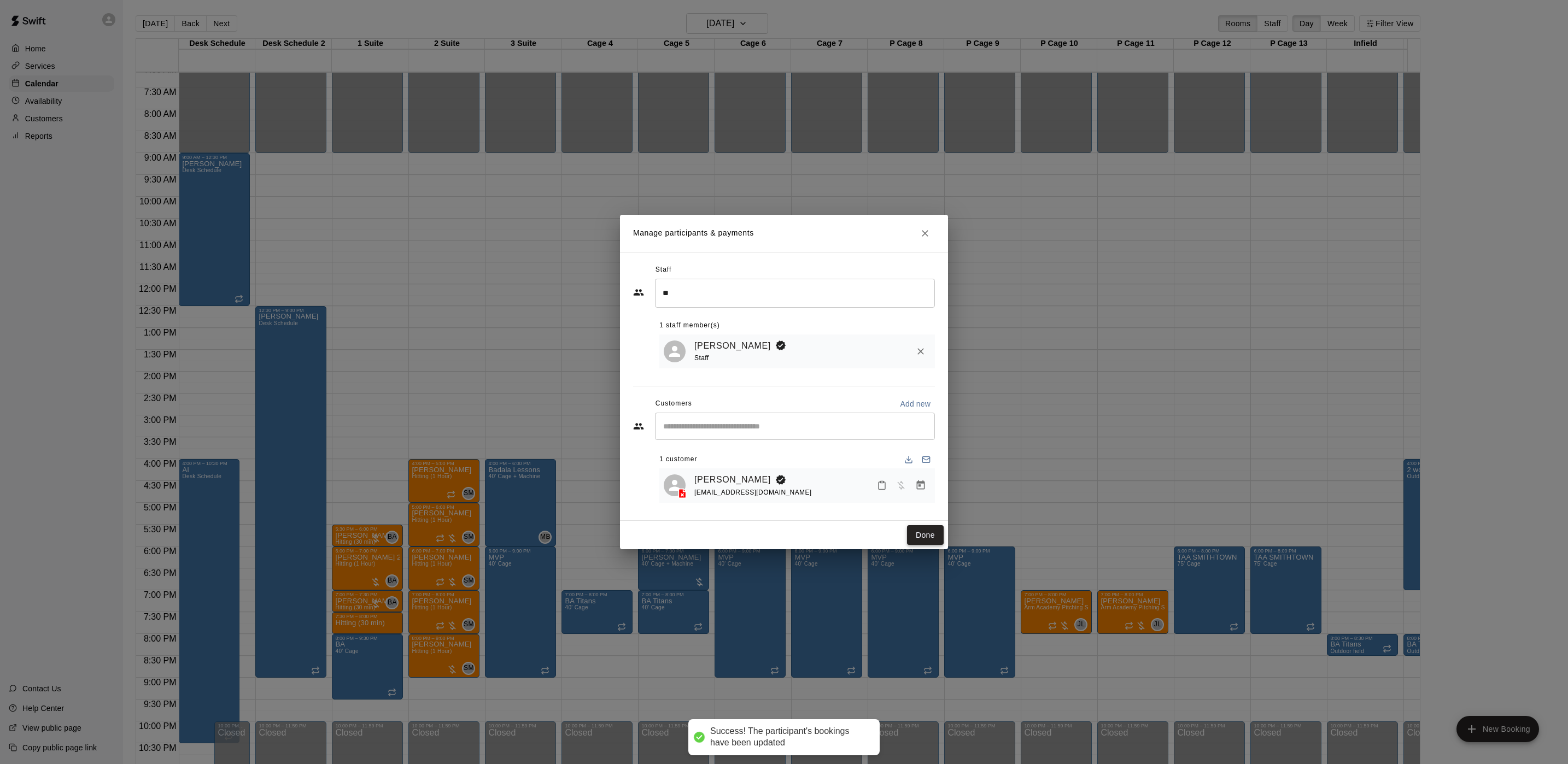
click at [917, 535] on button "Done" at bounding box center [925, 535] width 36 height 20
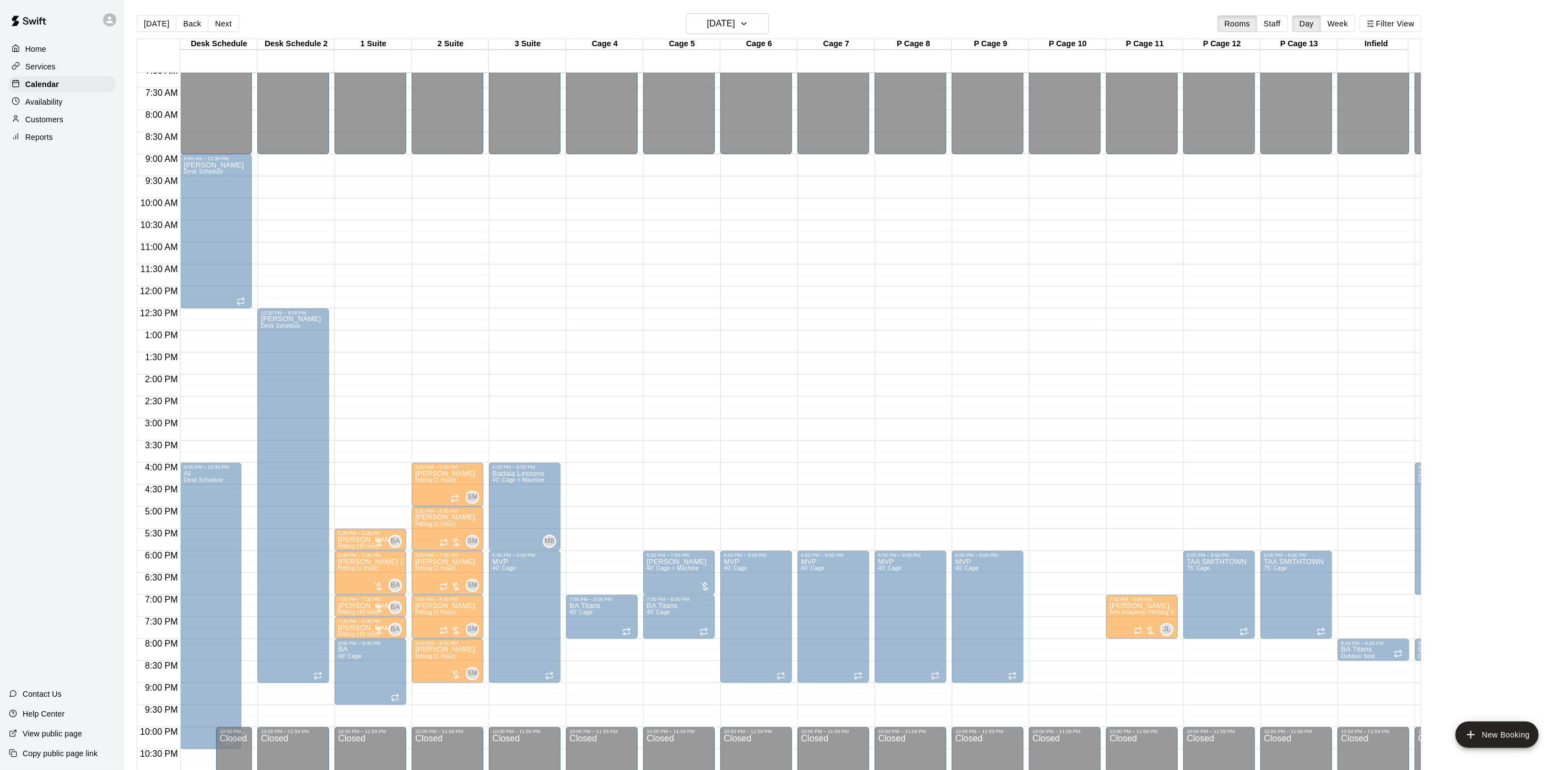
click at [1055, 640] on div "12:00 AM – 9:00 AM Closed 7:00 PM – 8:00 PM Joshua Scott Arm Academy Pitching S…" at bounding box center [1065, 286] width 71 height 1058
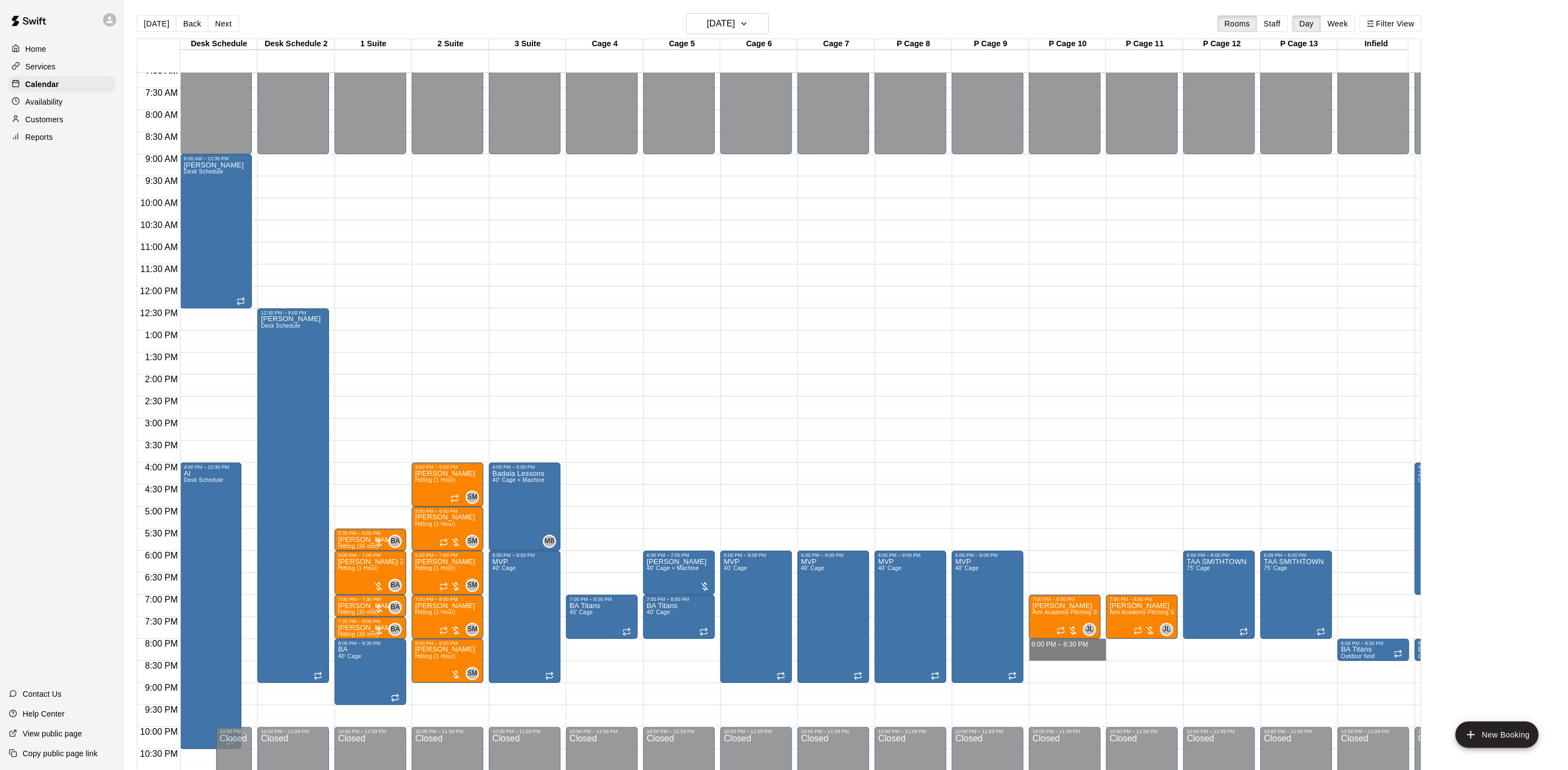
drag, startPoint x: 1055, startPoint y: 644, endPoint x: 1055, endPoint y: 652, distance: 8.0
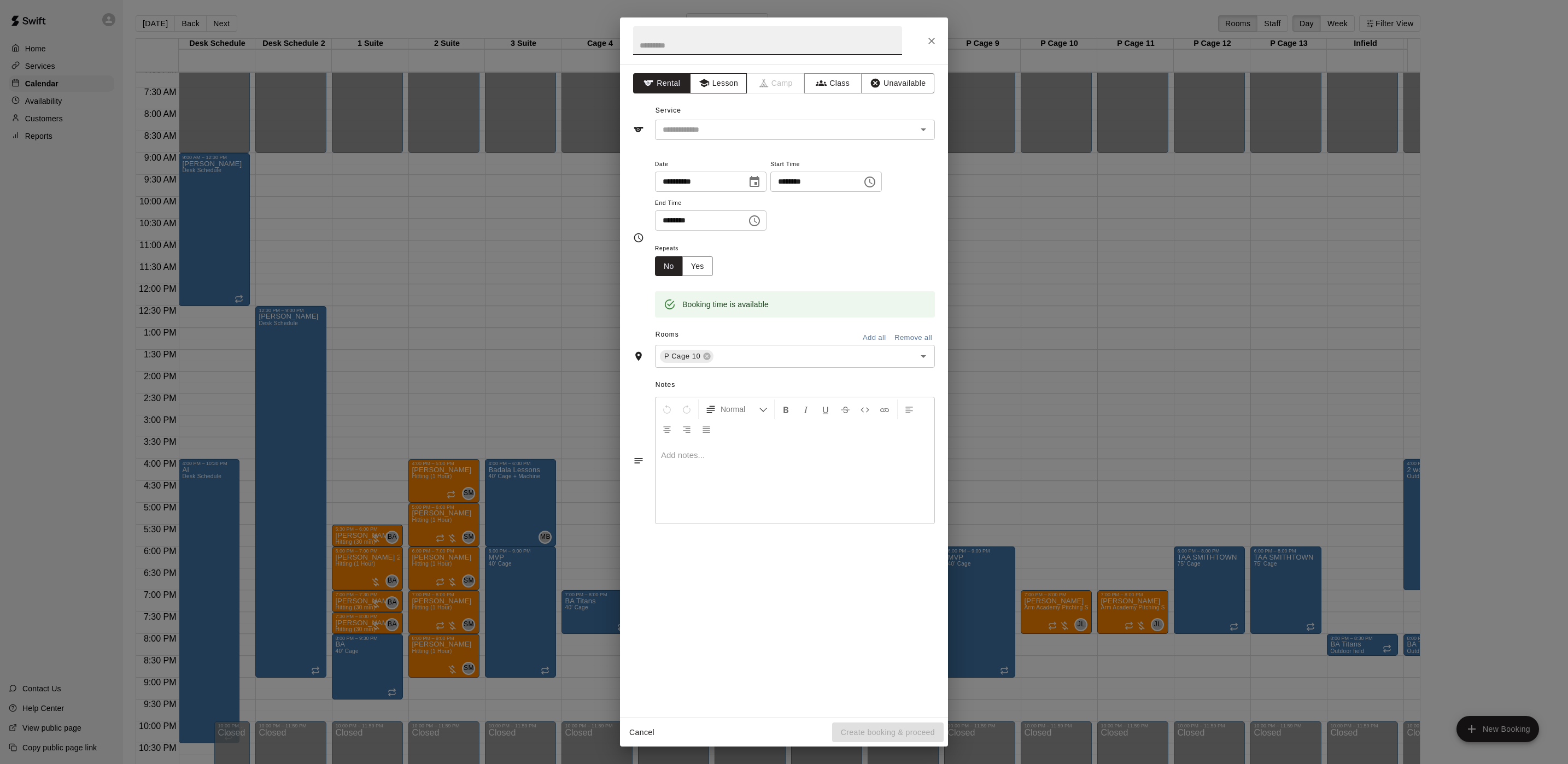
click at [719, 81] on button "Lesson" at bounding box center [718, 83] width 57 height 20
drag, startPoint x: 737, startPoint y: 142, endPoint x: 735, endPoint y: 130, distance: 12.2
click at [737, 141] on div "**********" at bounding box center [784, 390] width 328 height 654
click at [735, 127] on input "text" at bounding box center [778, 130] width 241 height 14
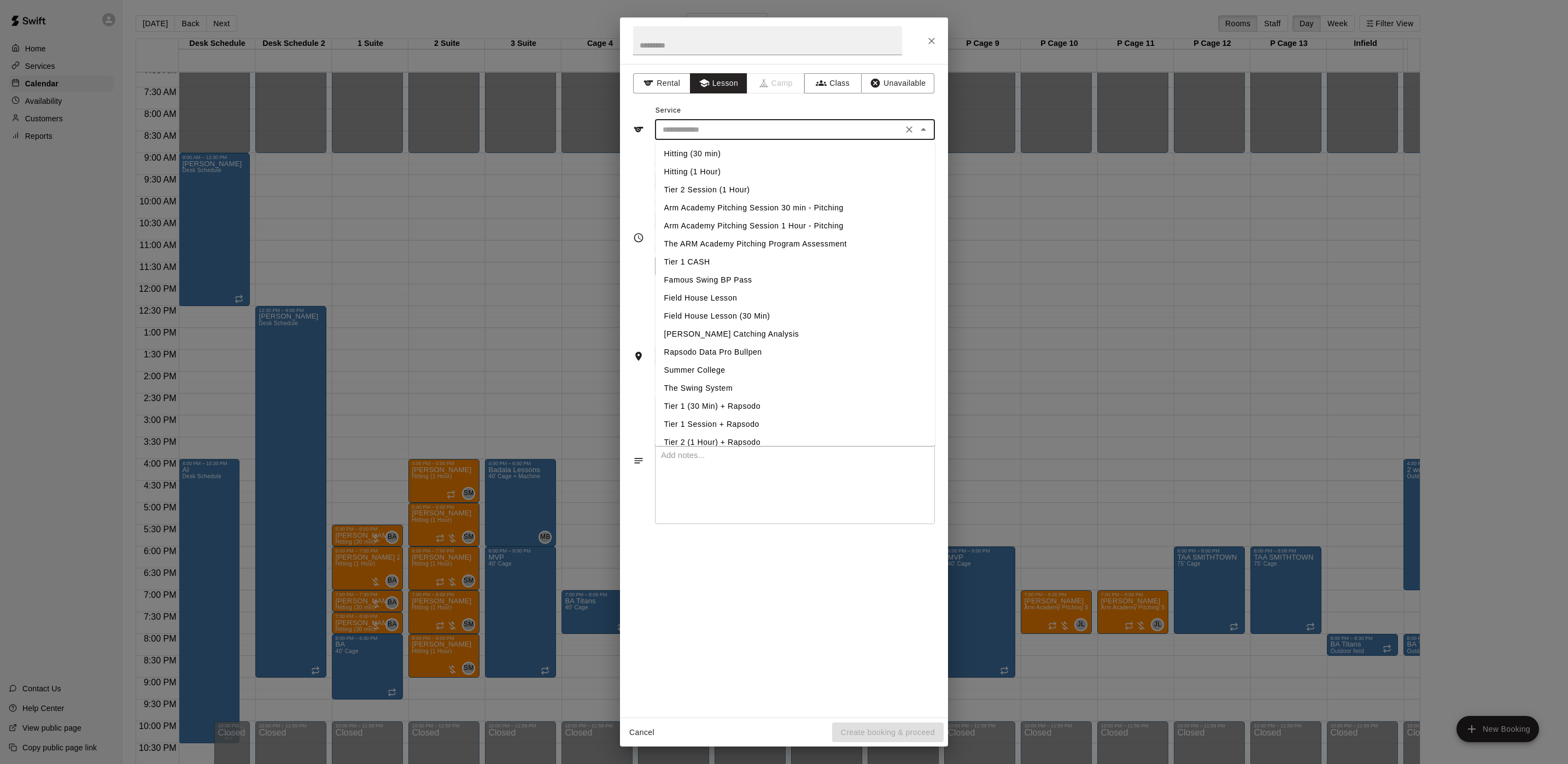
click at [733, 209] on li "Arm Academy Pitching Session 30 min - Pitching" at bounding box center [796, 208] width 280 height 18
type input "**********"
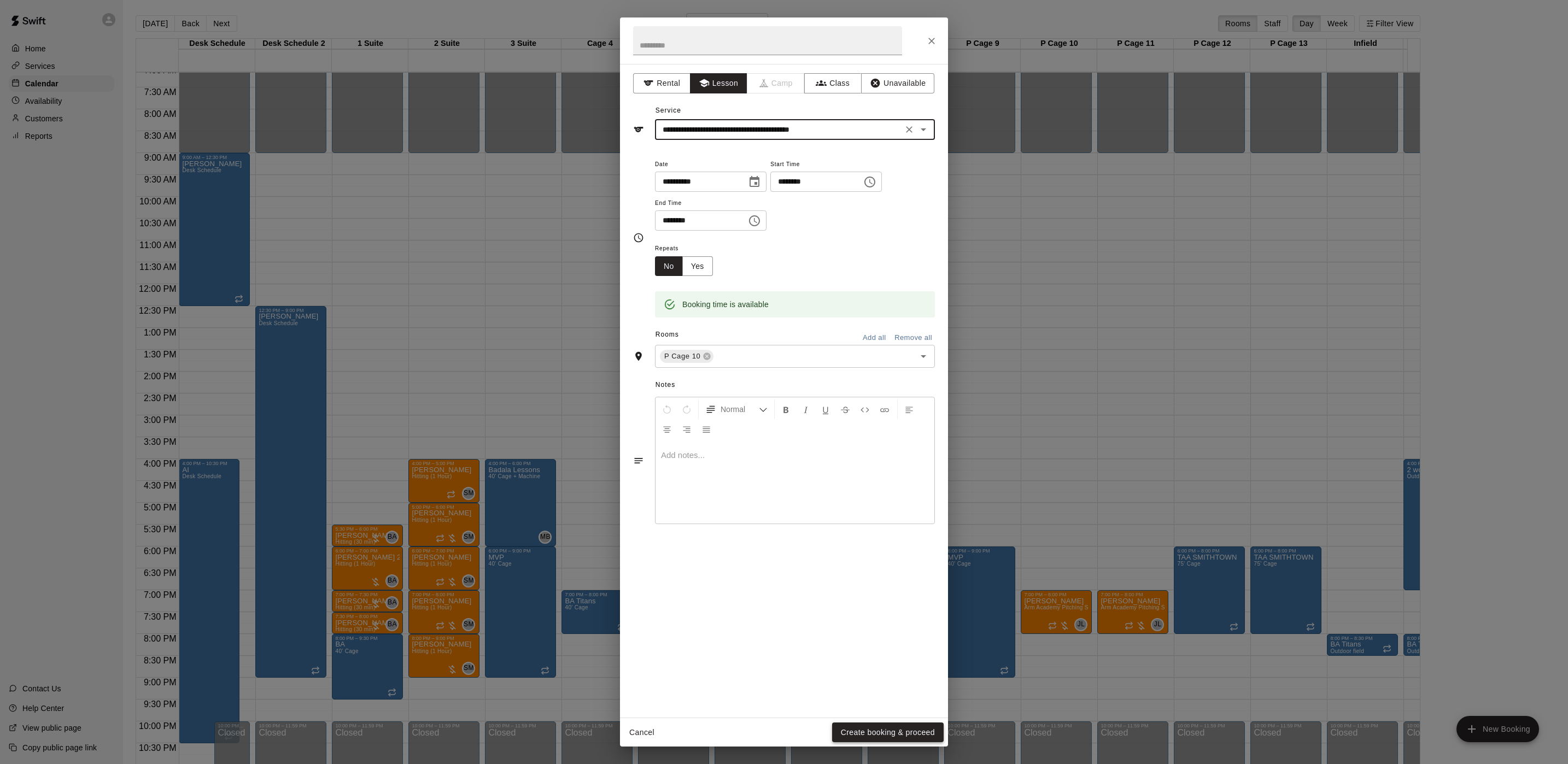
click at [868, 732] on button "Create booking & proceed" at bounding box center [887, 733] width 112 height 20
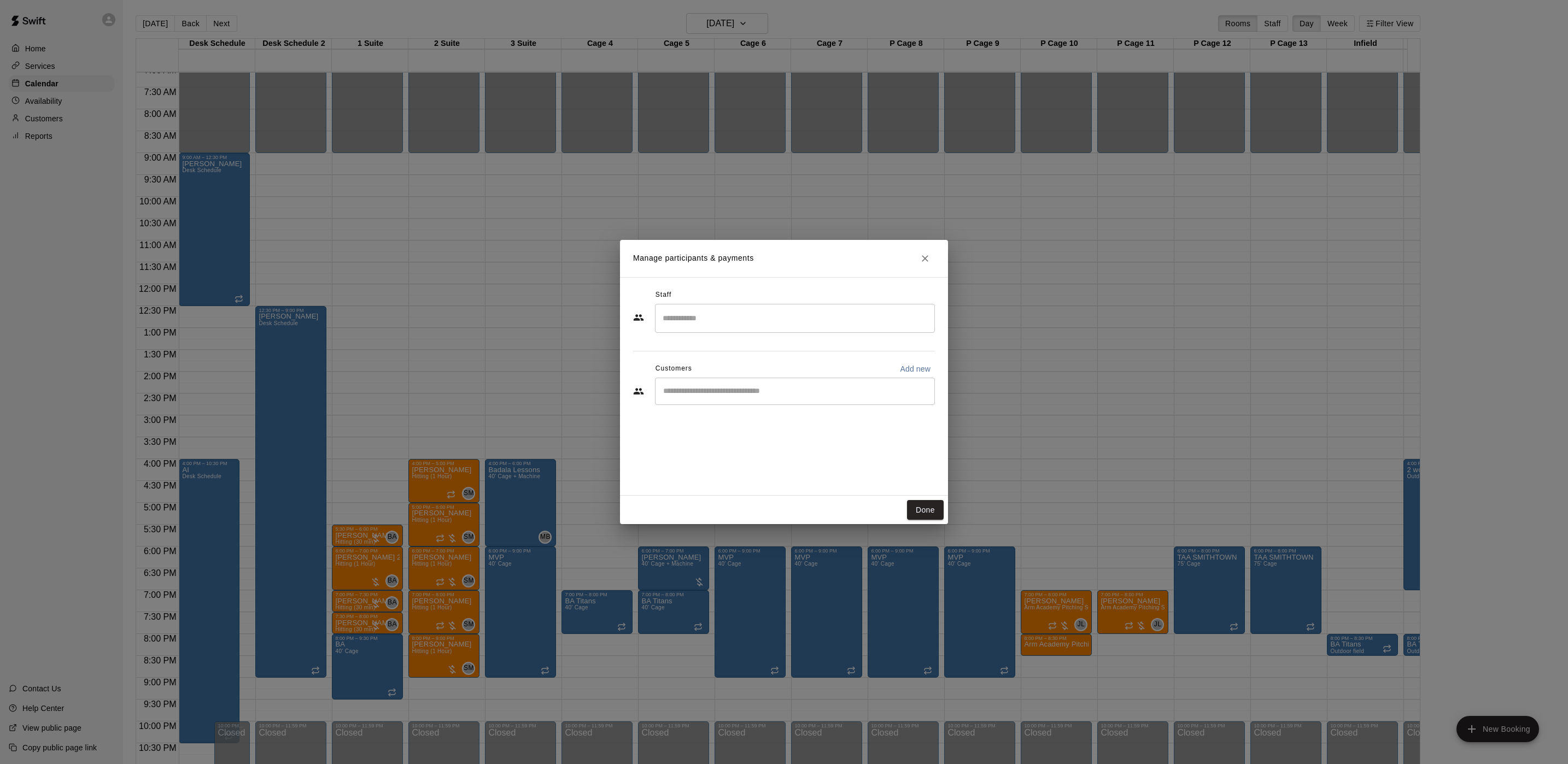
click at [723, 319] on input "Search staff" at bounding box center [795, 319] width 270 height 19
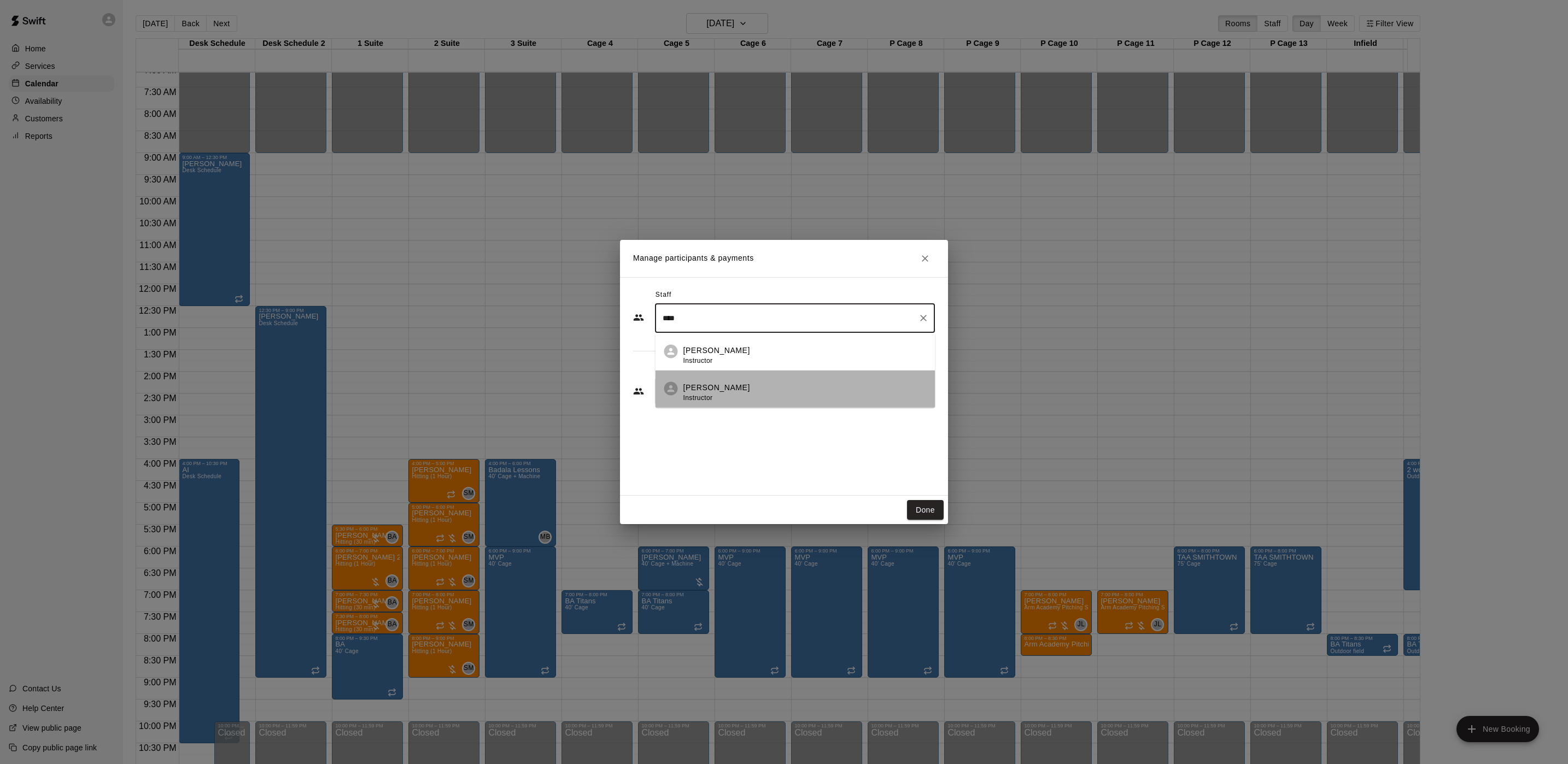
click at [721, 387] on p "Johnnie Larossa" at bounding box center [717, 388] width 67 height 11
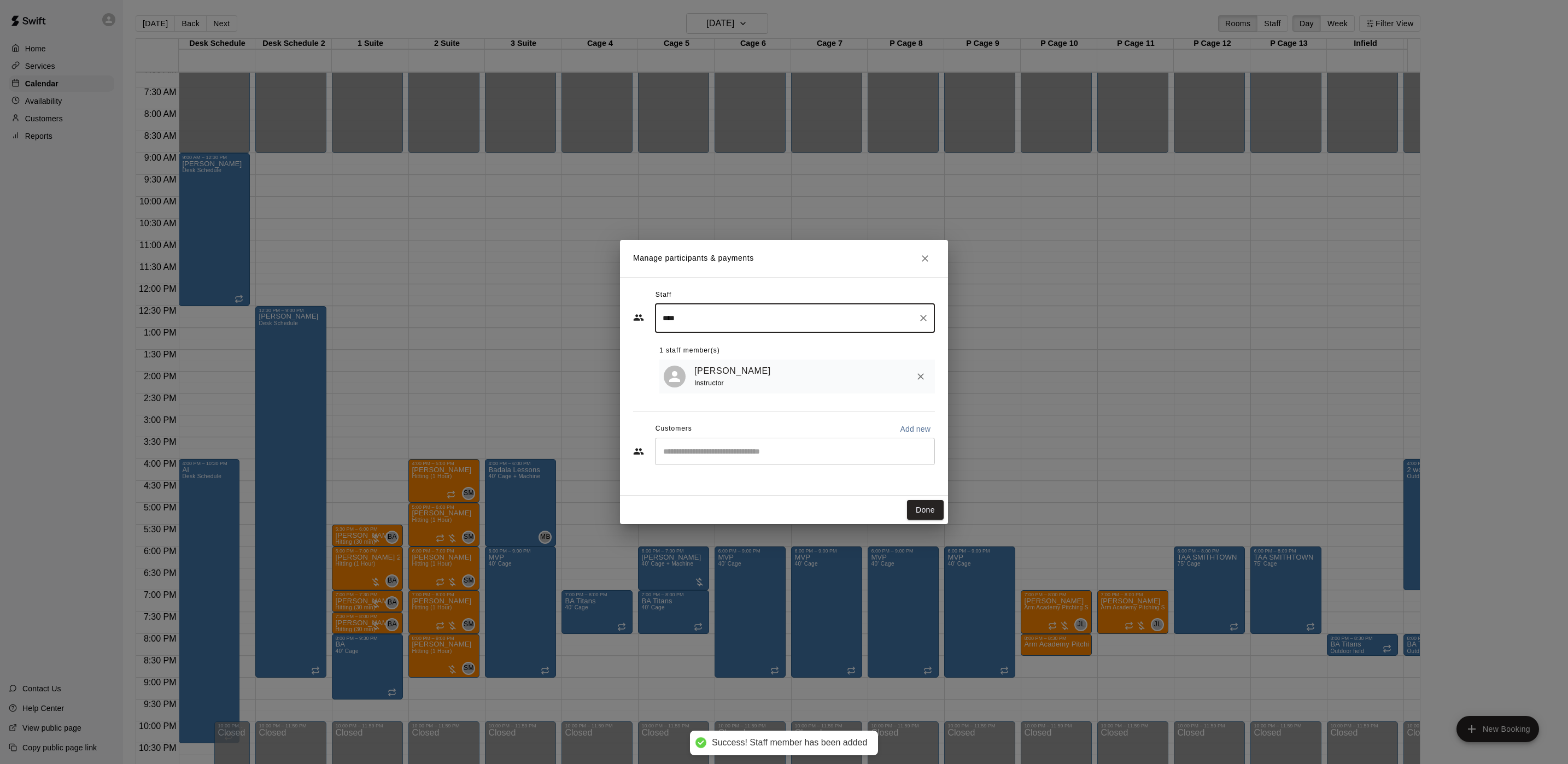
type input "****"
click at [708, 457] on input "Start typing to search customers..." at bounding box center [795, 452] width 270 height 11
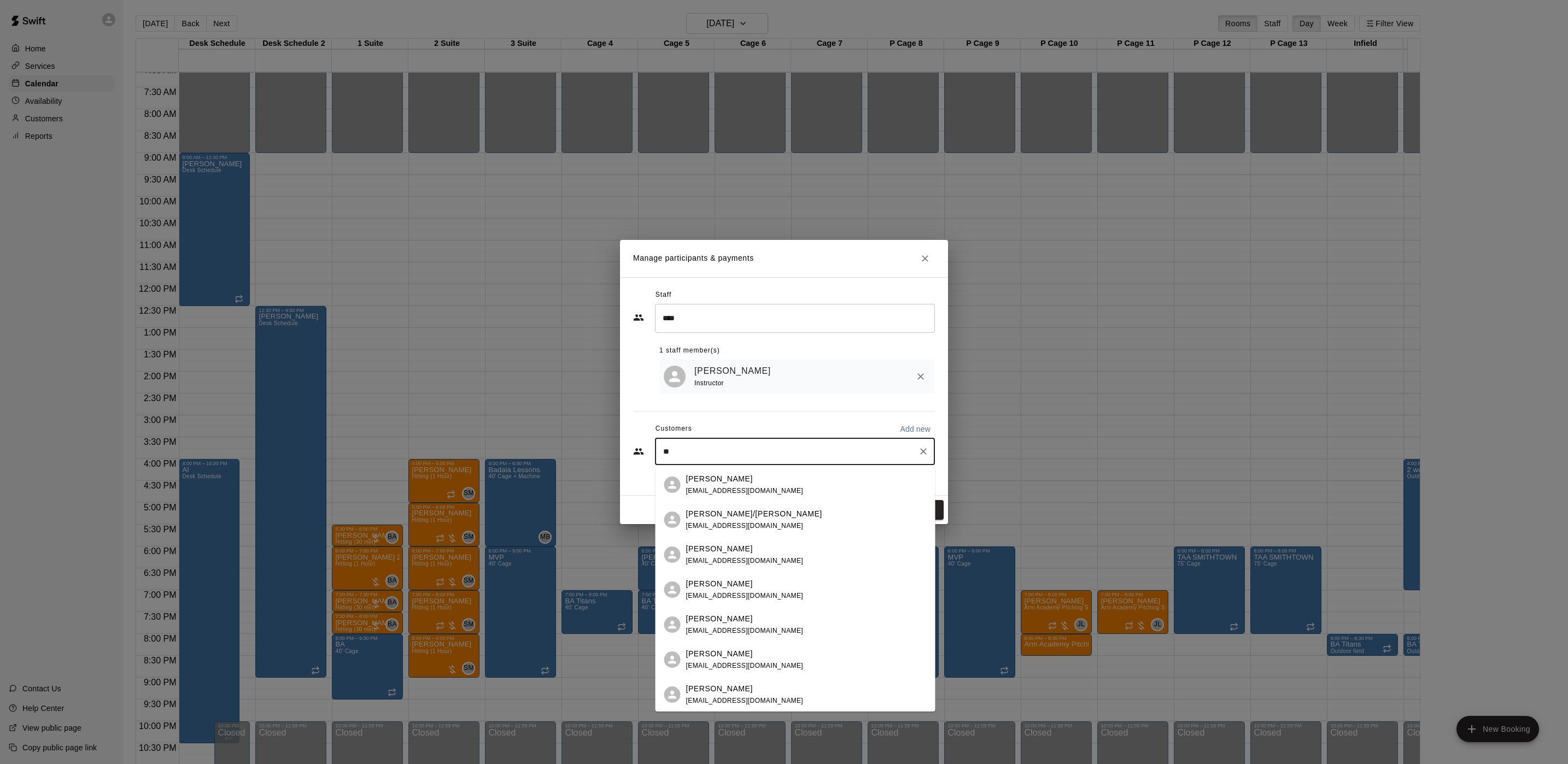
type input "***"
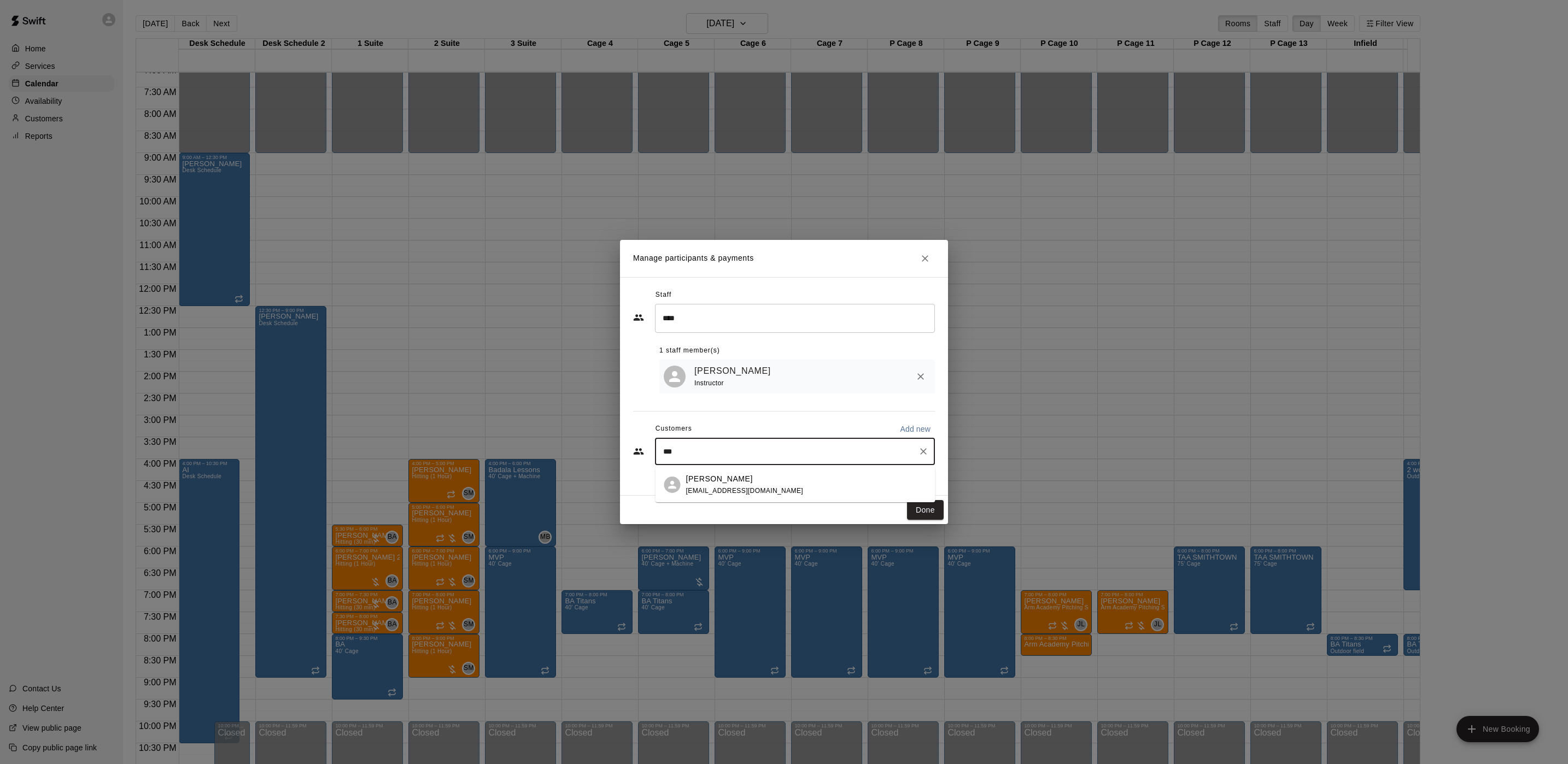
click at [784, 486] on div "Christopher Cuiffo matt6112002@gmail.com" at bounding box center [806, 485] width 241 height 23
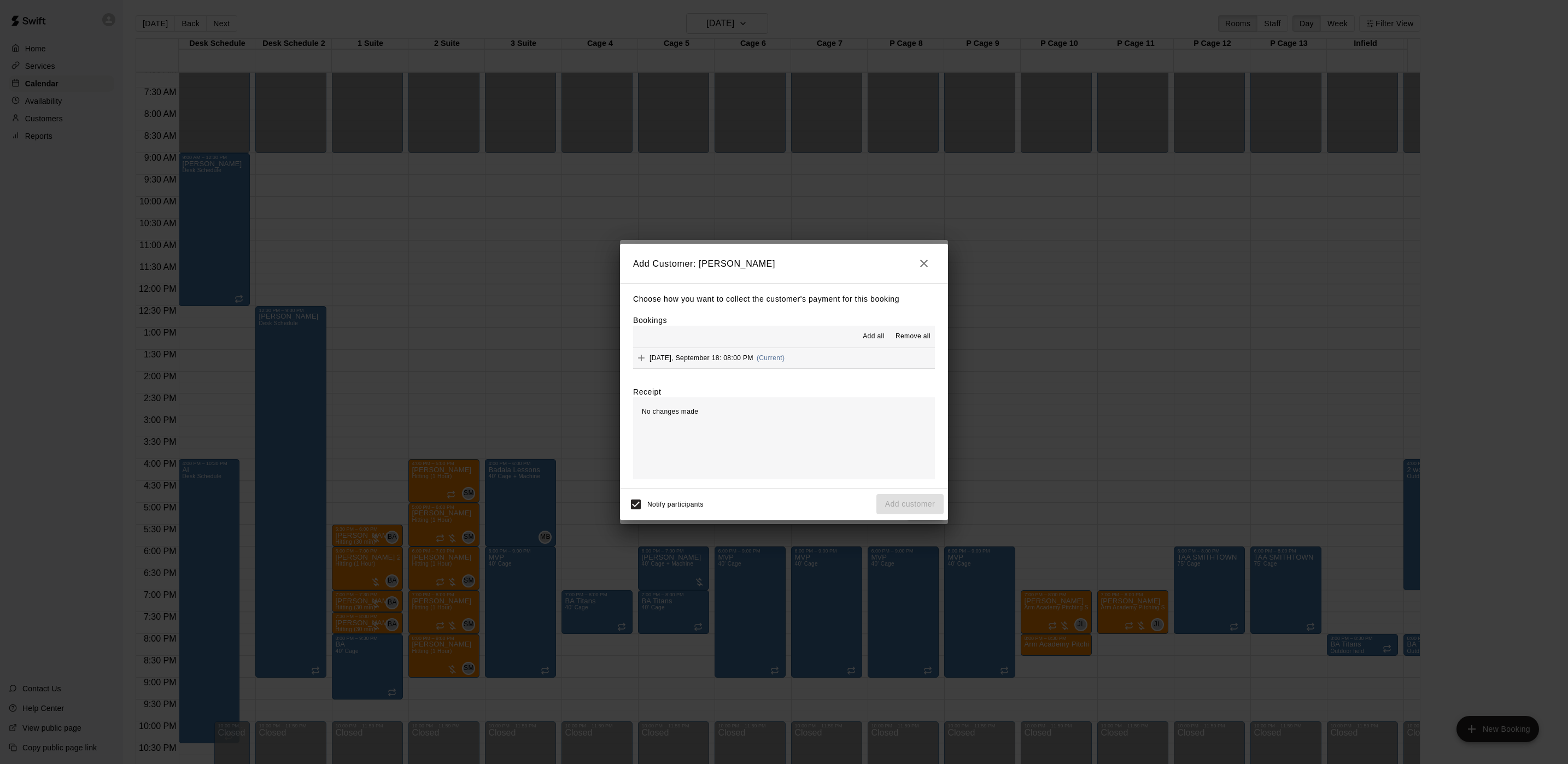
click at [720, 356] on span "Thursday, September 18: 08:00 PM" at bounding box center [701, 358] width 104 height 8
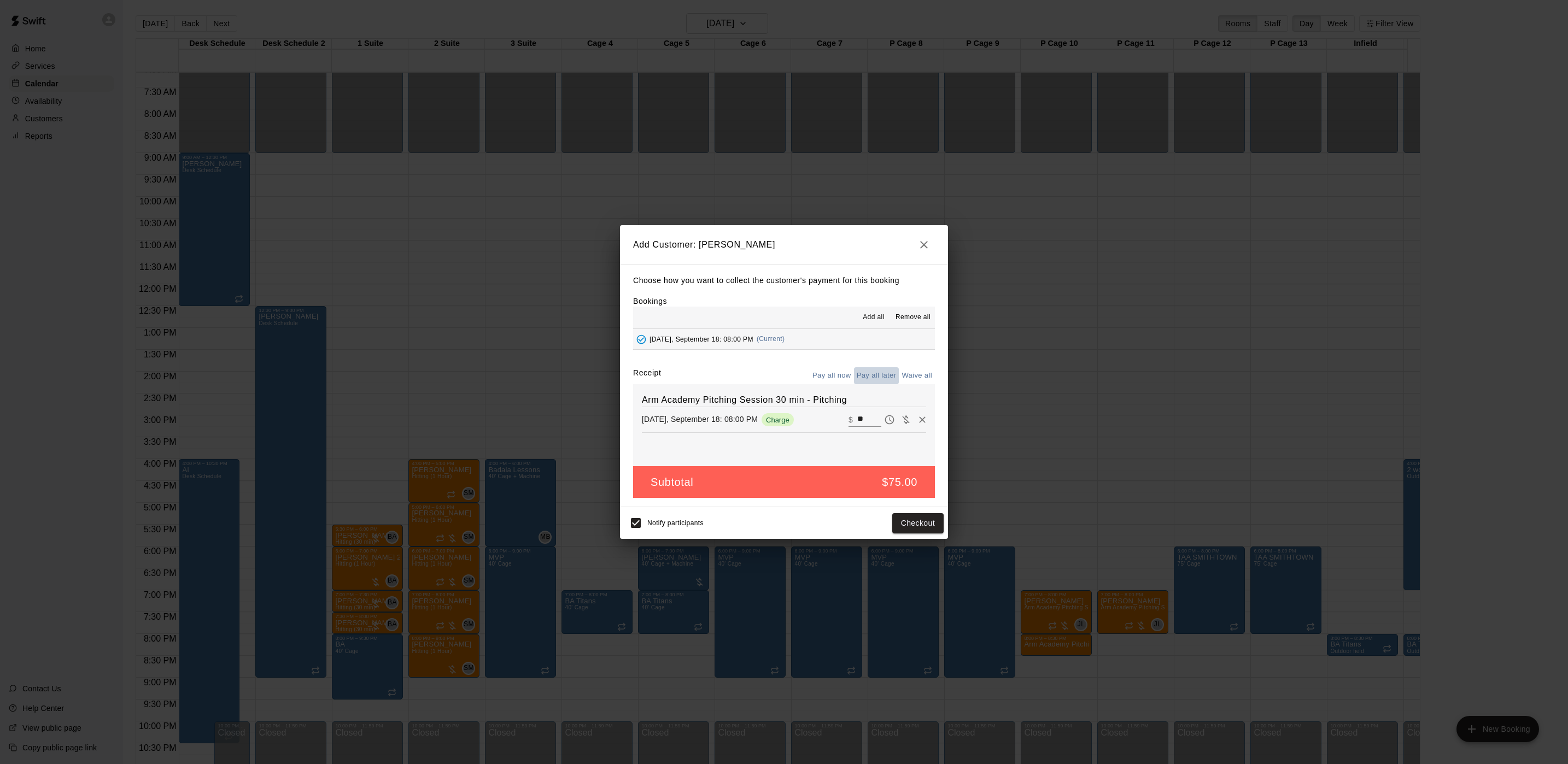
click at [881, 372] on button "Pay all later" at bounding box center [877, 375] width 45 height 17
click at [925, 527] on button "Add customer" at bounding box center [910, 523] width 68 height 20
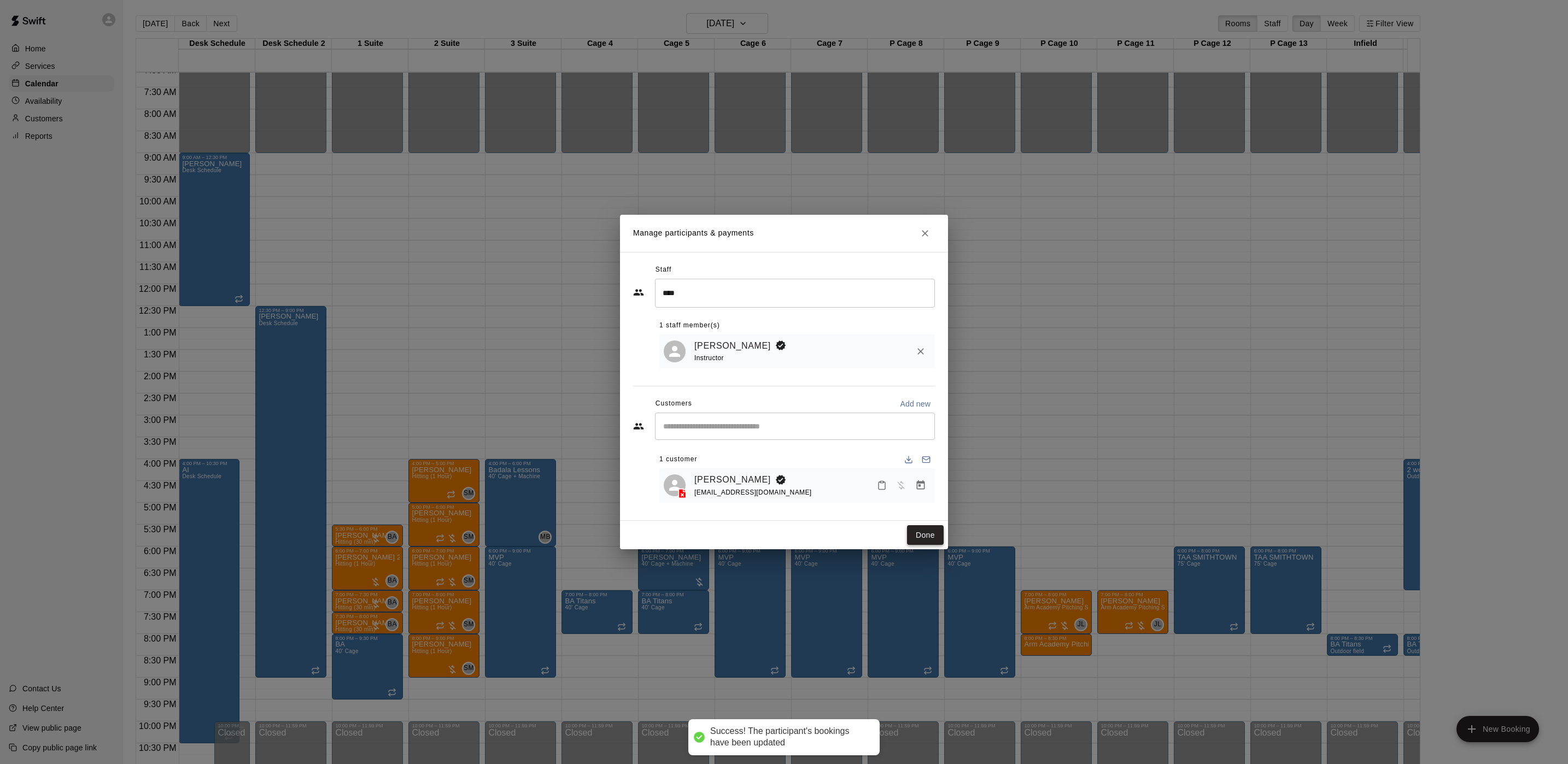
click at [933, 537] on button "Done" at bounding box center [925, 535] width 36 height 20
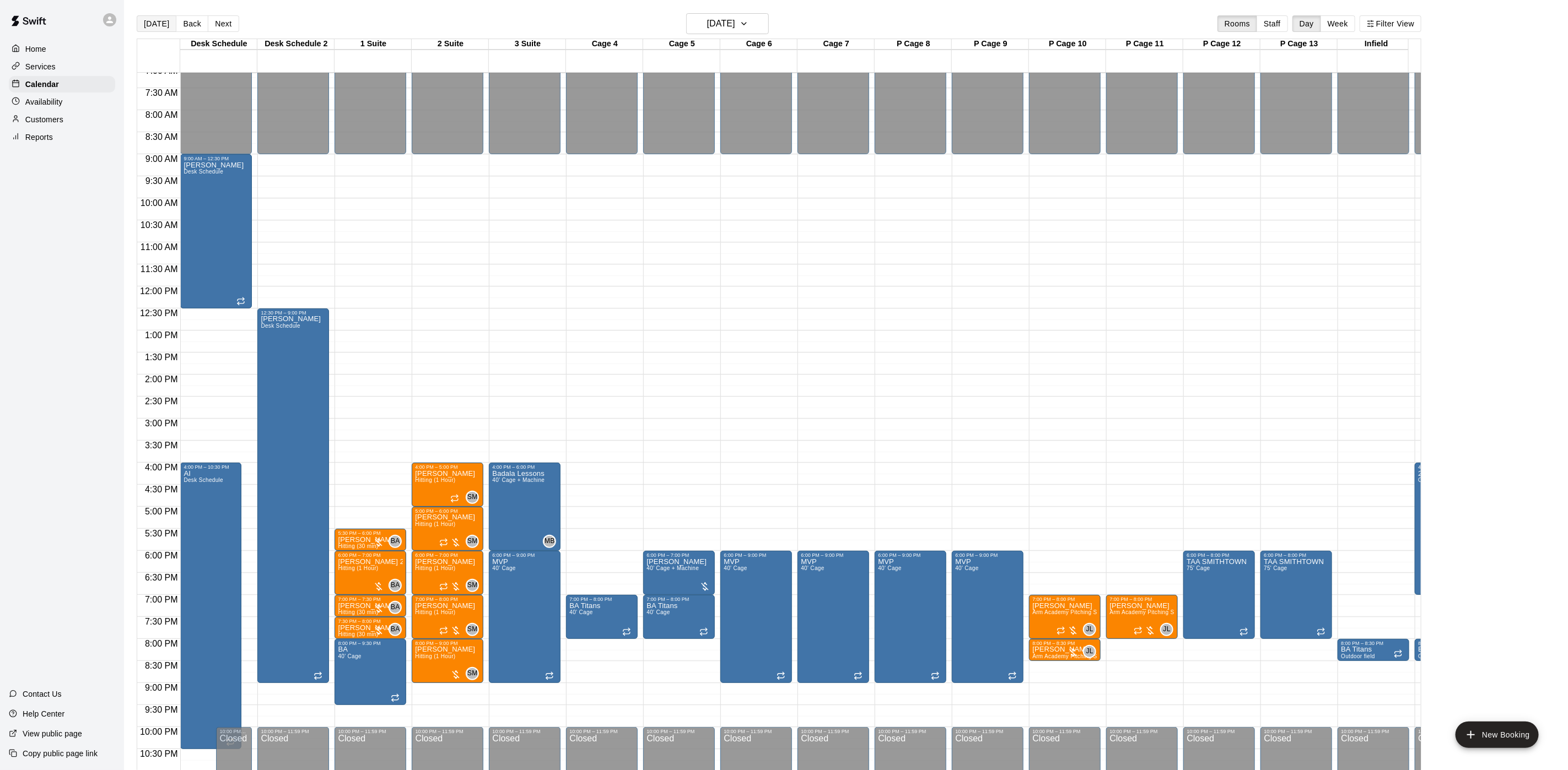
click at [147, 19] on button "[DATE]" at bounding box center [156, 24] width 40 height 16
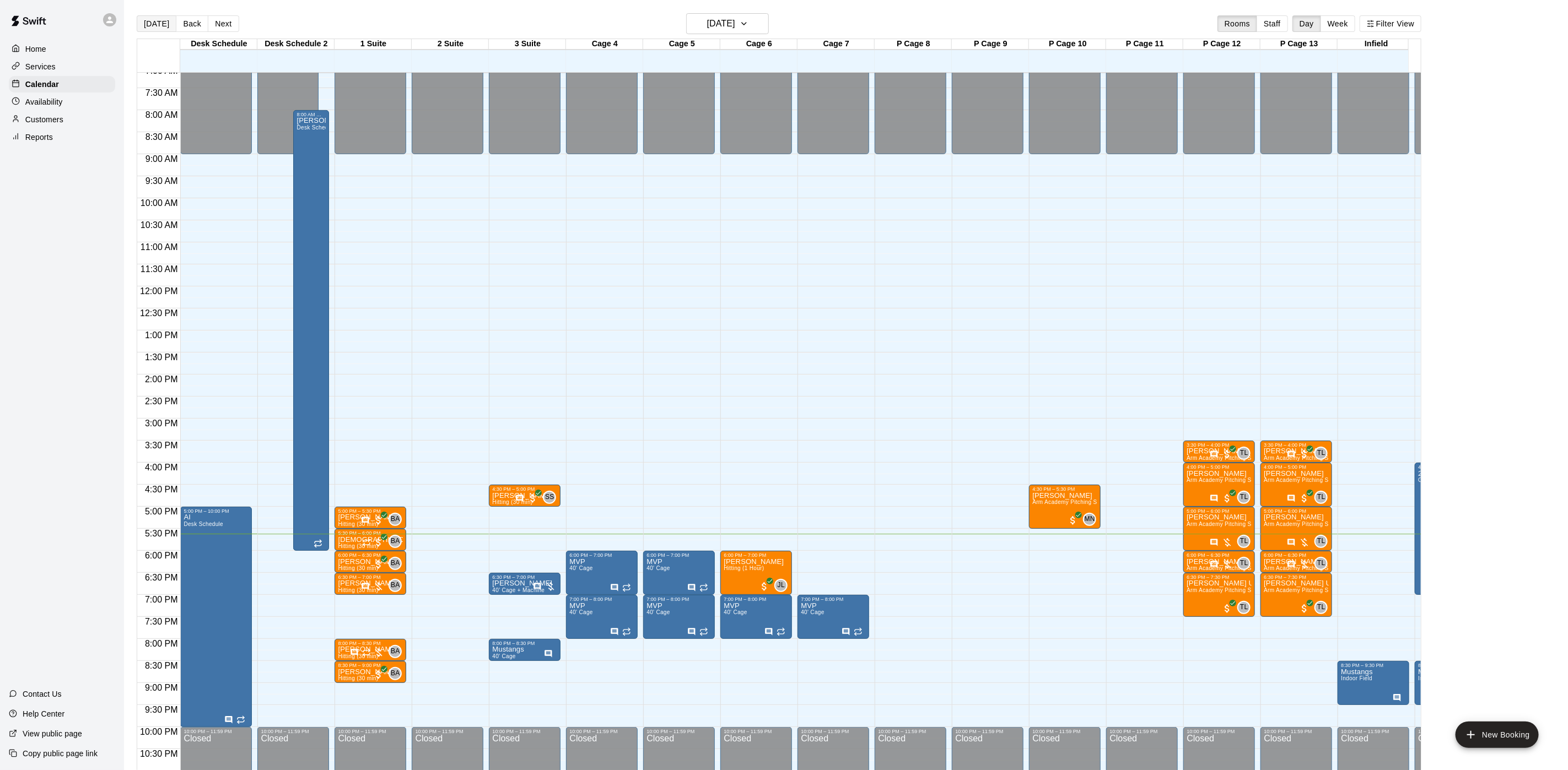
click at [140, 22] on button "[DATE]" at bounding box center [156, 24] width 40 height 16
click at [536, 587] on icon "Has notes" at bounding box center [537, 587] width 9 height 9
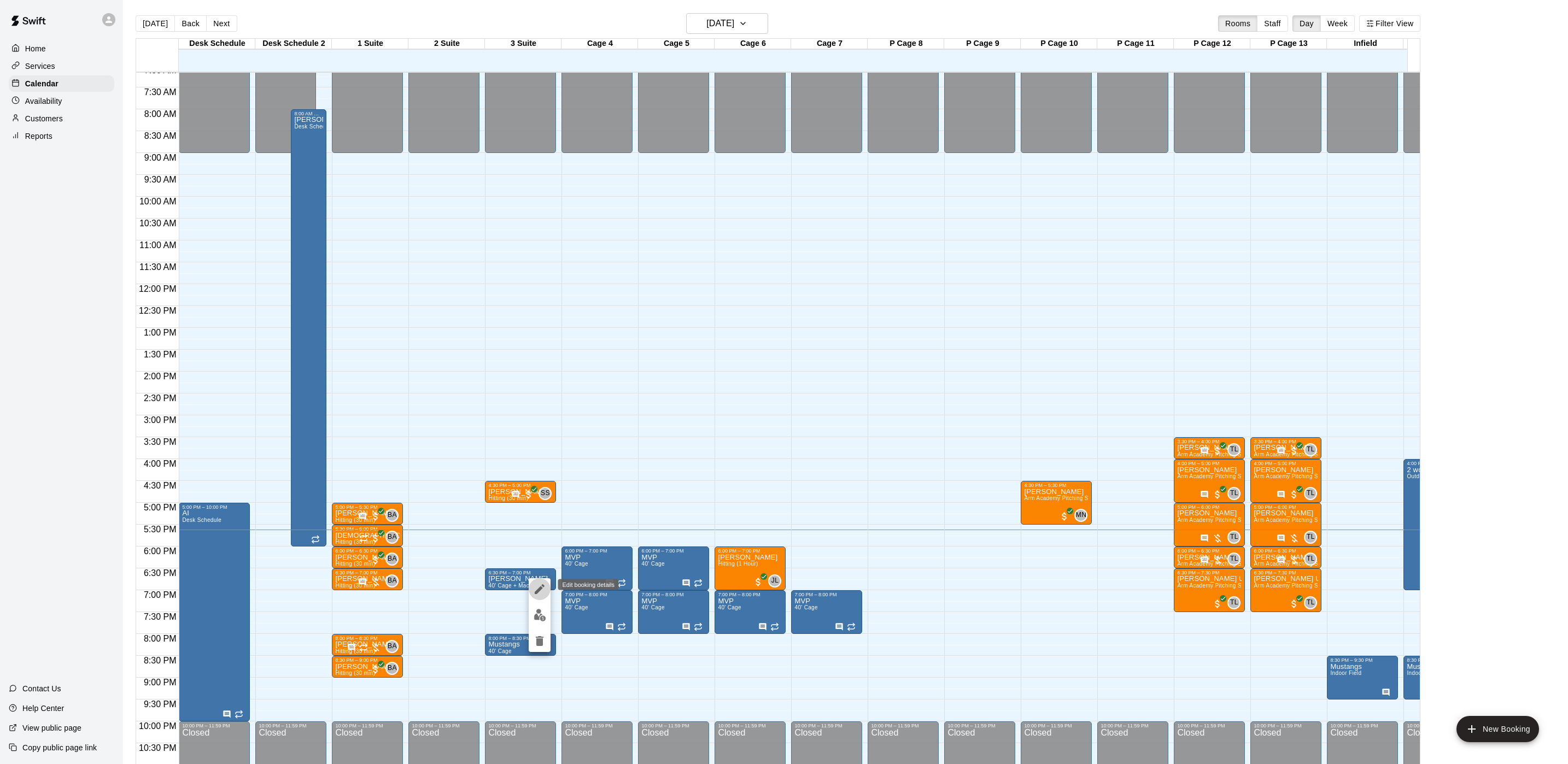
click at [536, 593] on icon "edit" at bounding box center [540, 589] width 10 height 10
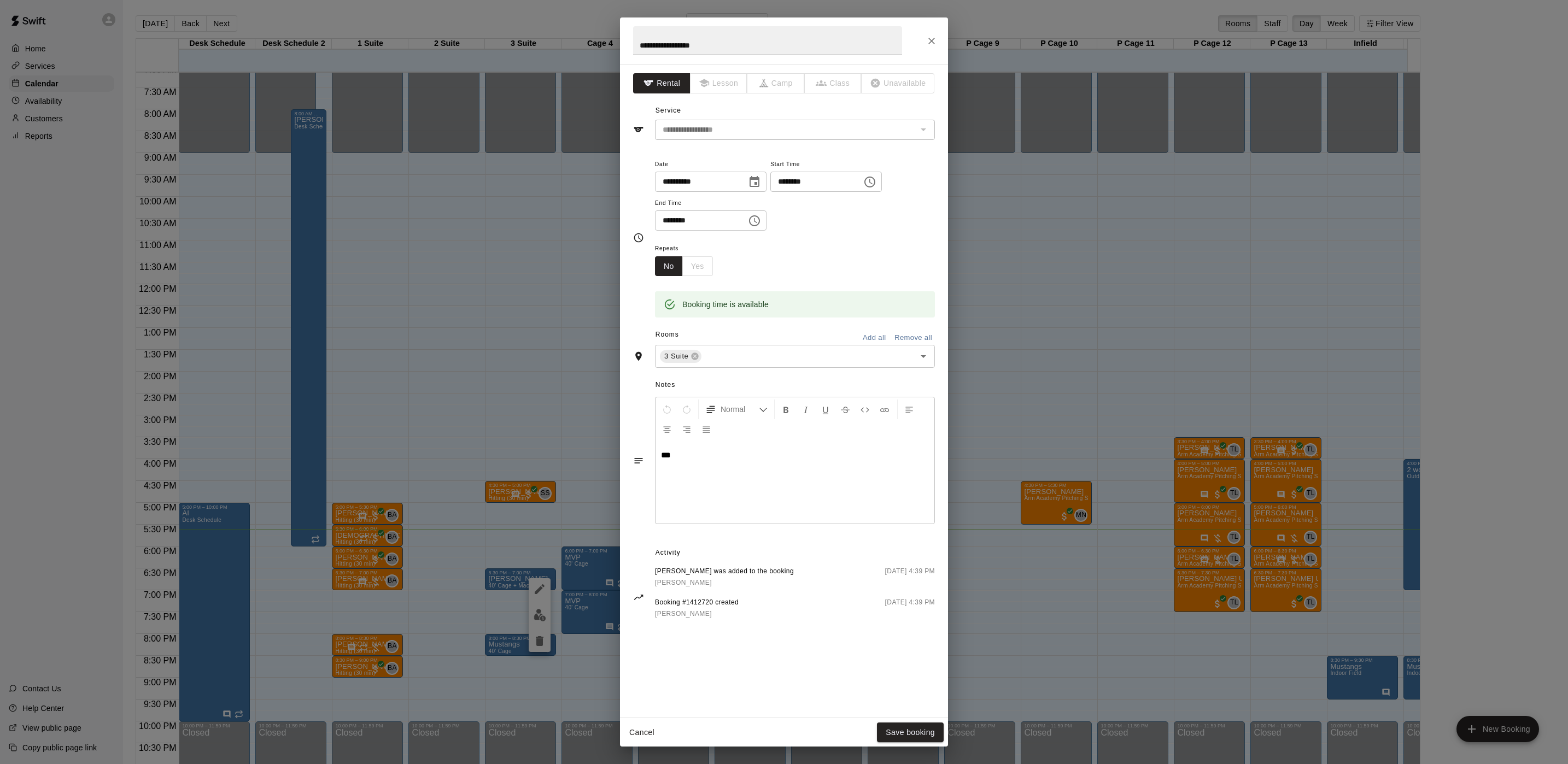
click at [406, 266] on div "**********" at bounding box center [784, 382] width 1568 height 764
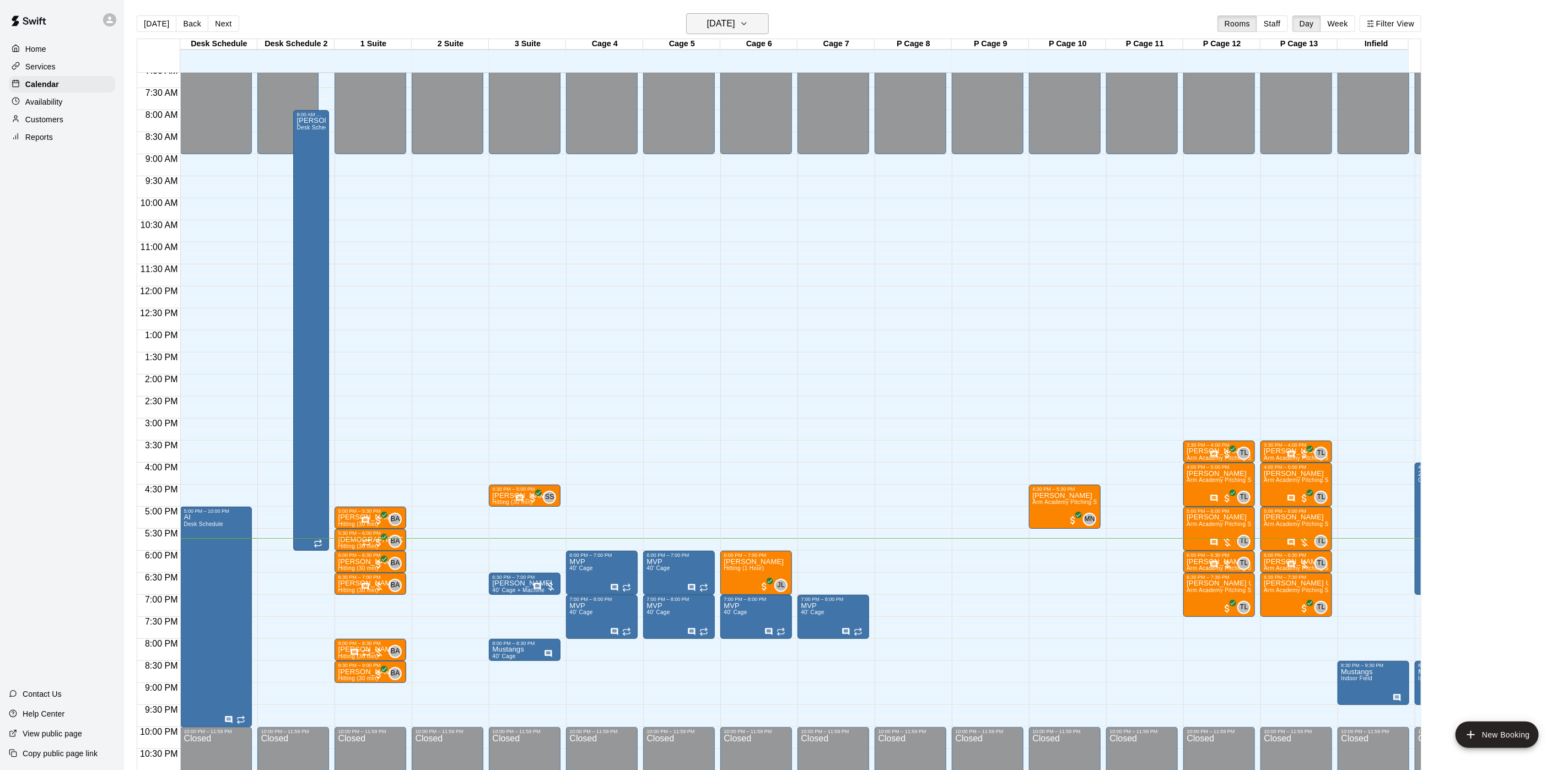
click at [722, 18] on h6 "[DATE]" at bounding box center [721, 24] width 28 height 15
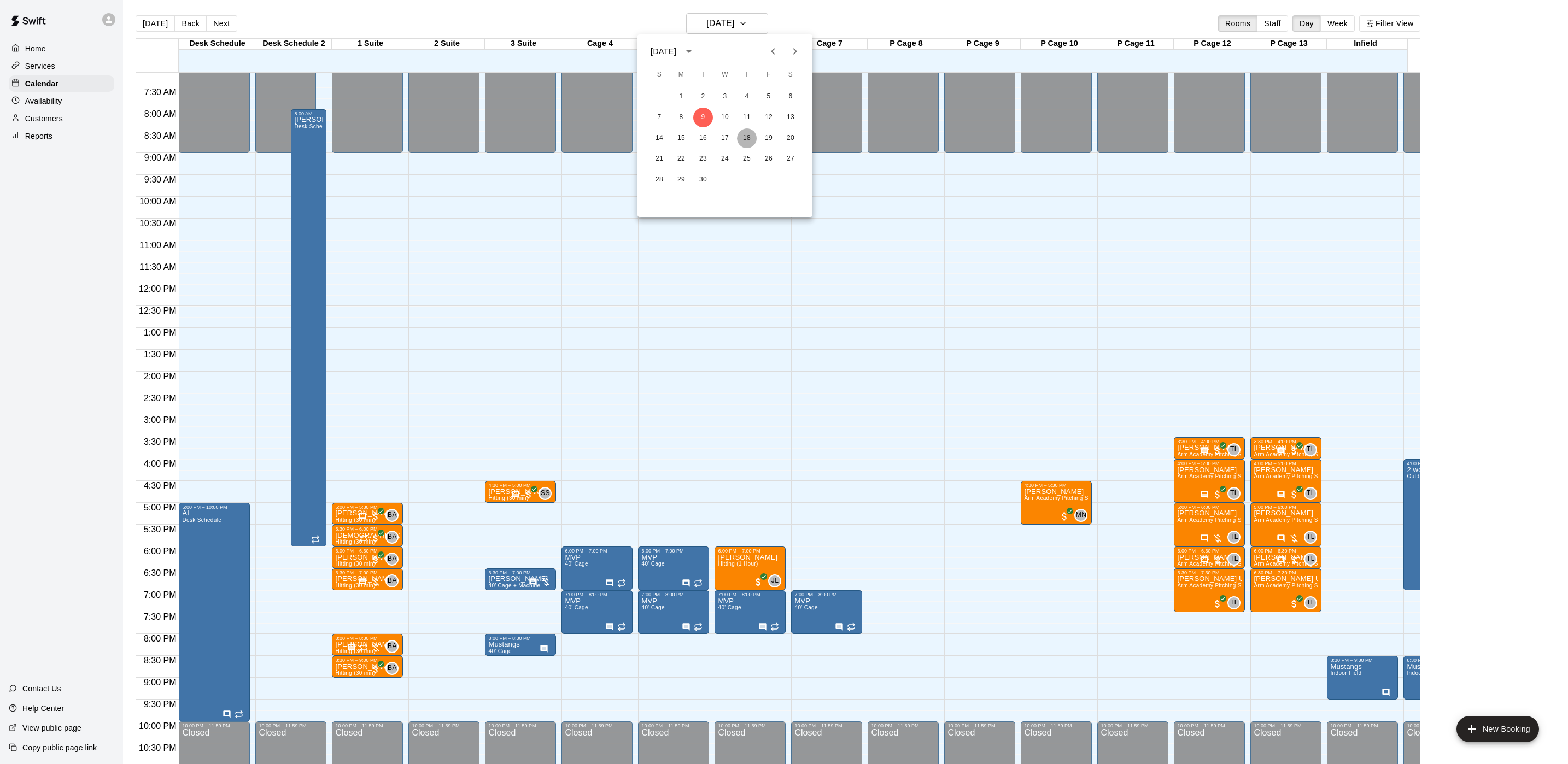
click at [742, 142] on button "18" at bounding box center [747, 138] width 19 height 19
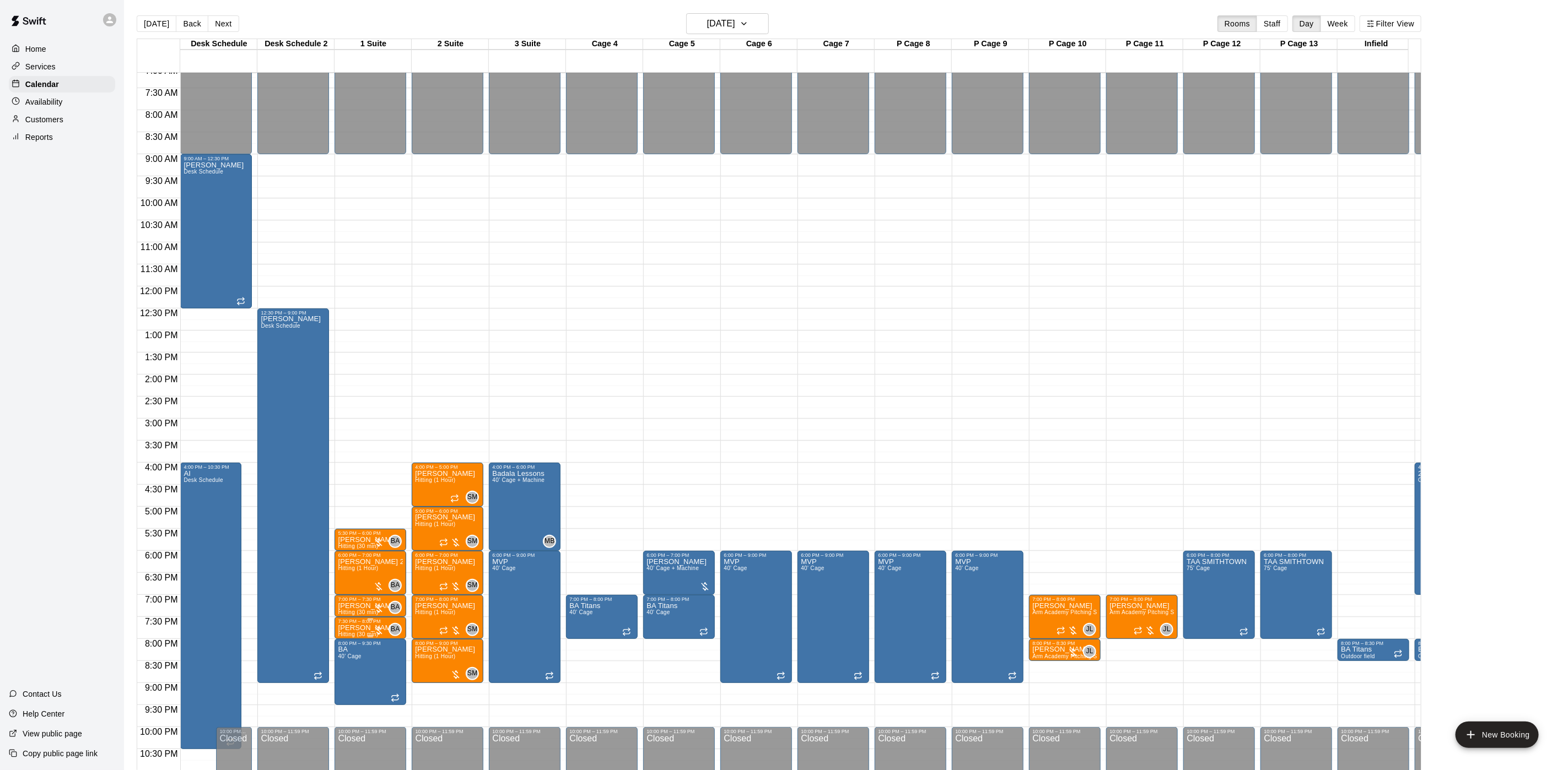
click at [370, 628] on p "Christopher Cuiffo" at bounding box center [368, 628] width 60 height 0
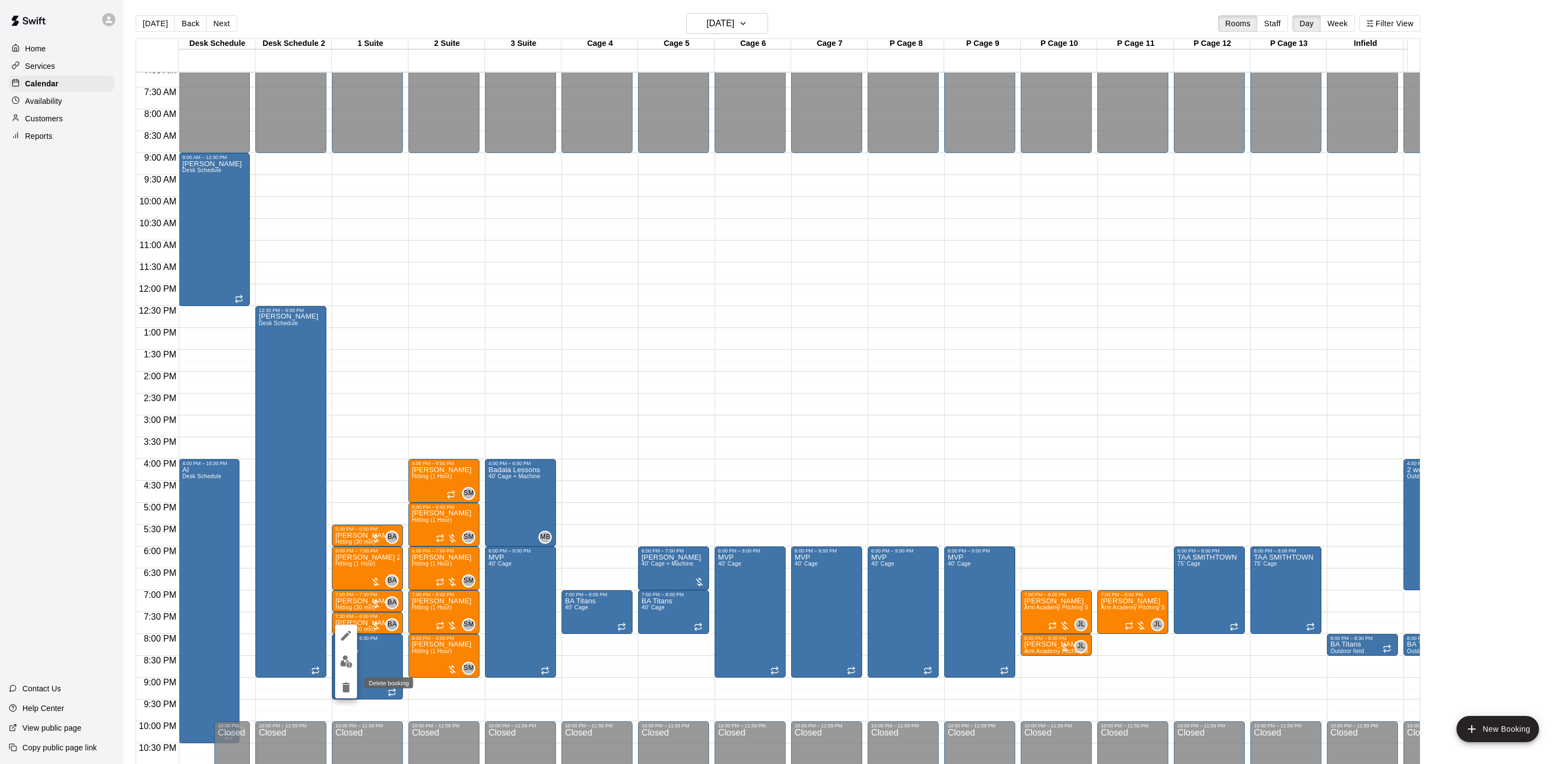
click at [345, 694] on icon "delete" at bounding box center [346, 688] width 13 height 13
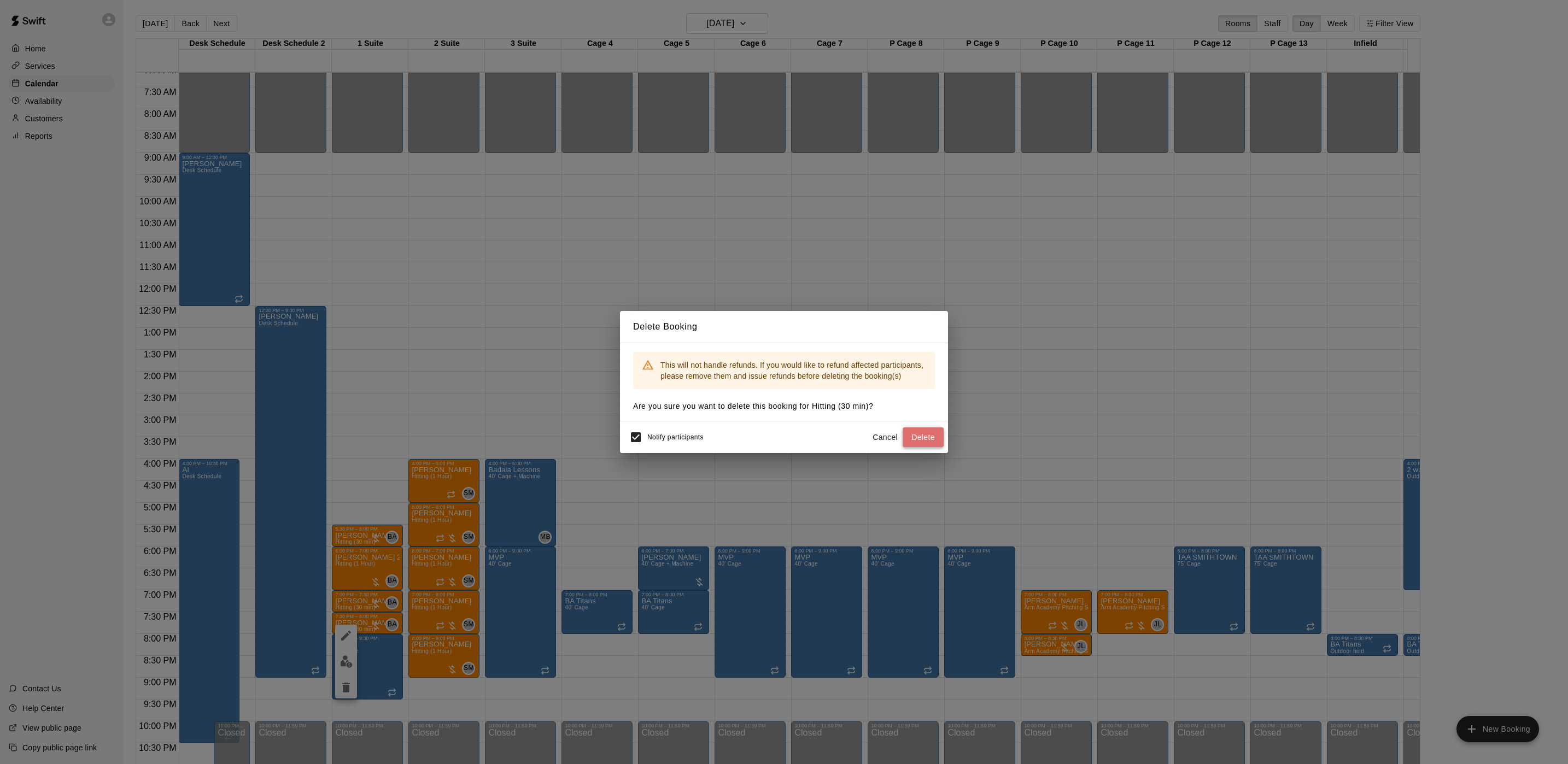
click at [917, 438] on button "Delete" at bounding box center [923, 437] width 41 height 20
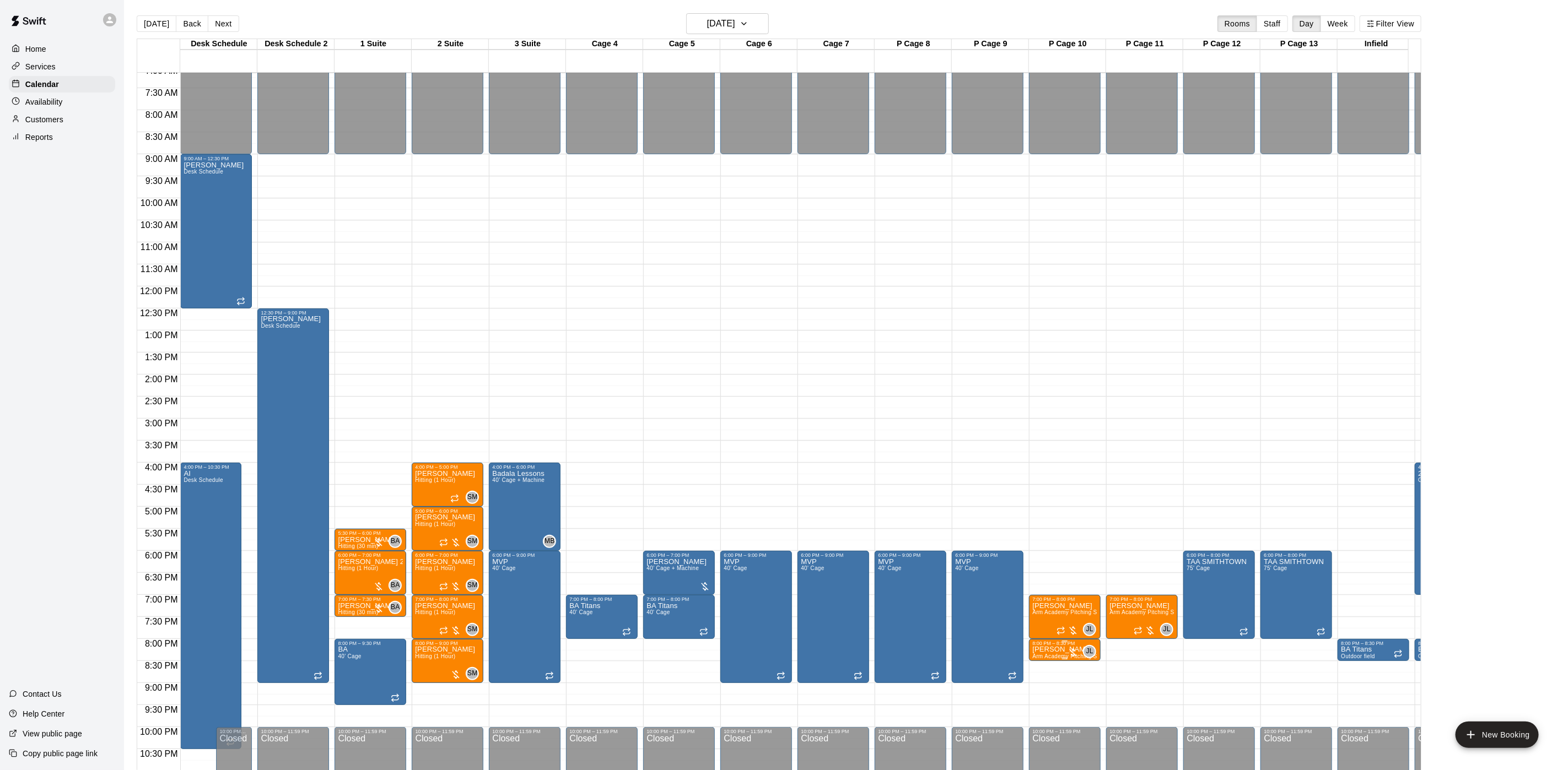
click at [1055, 656] on span "Arm Academy Pitching Session 30 min - Pitching" at bounding box center [1096, 656] width 128 height 6
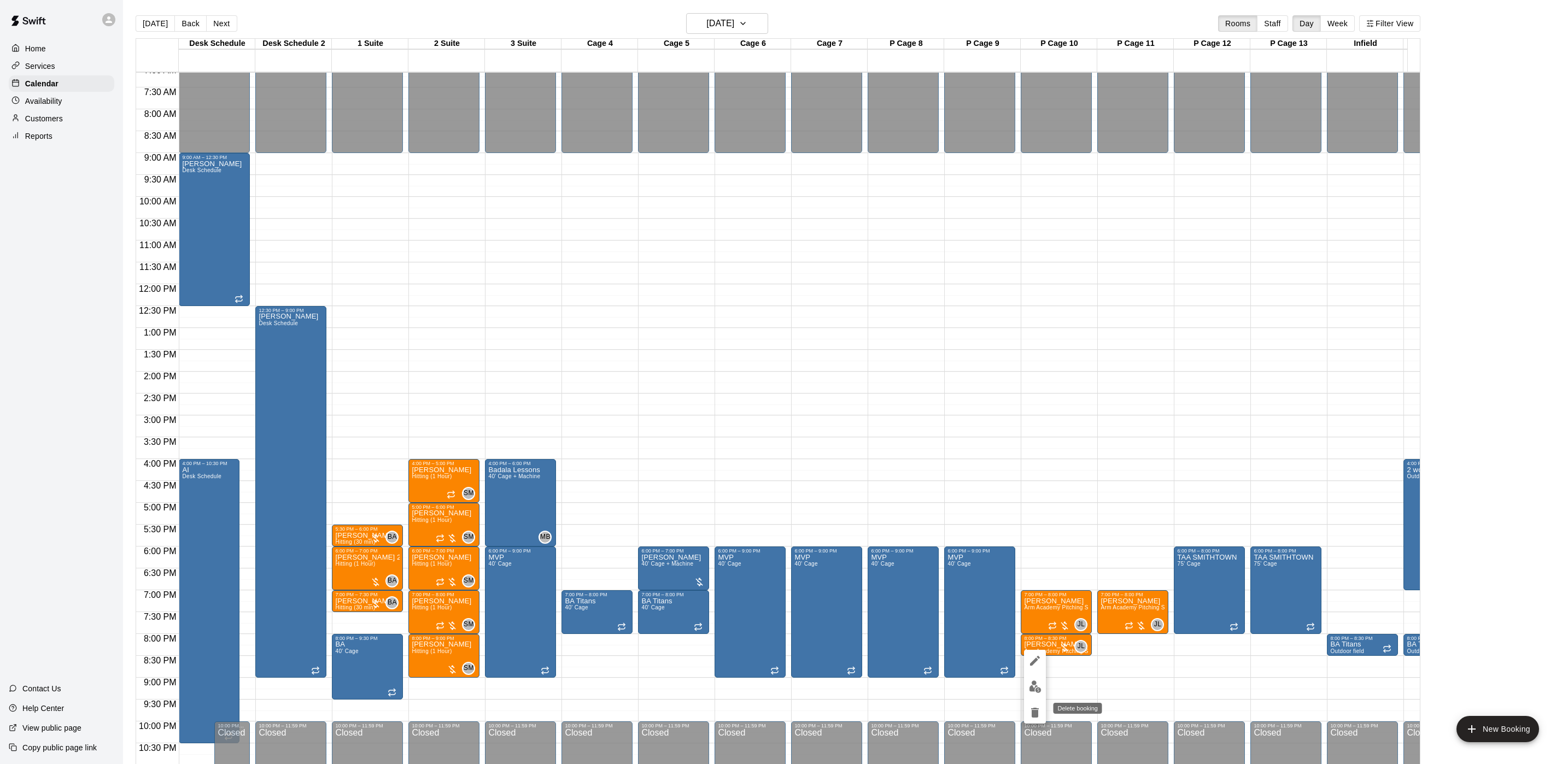
click at [1036, 720] on button "delete" at bounding box center [1035, 712] width 22 height 22
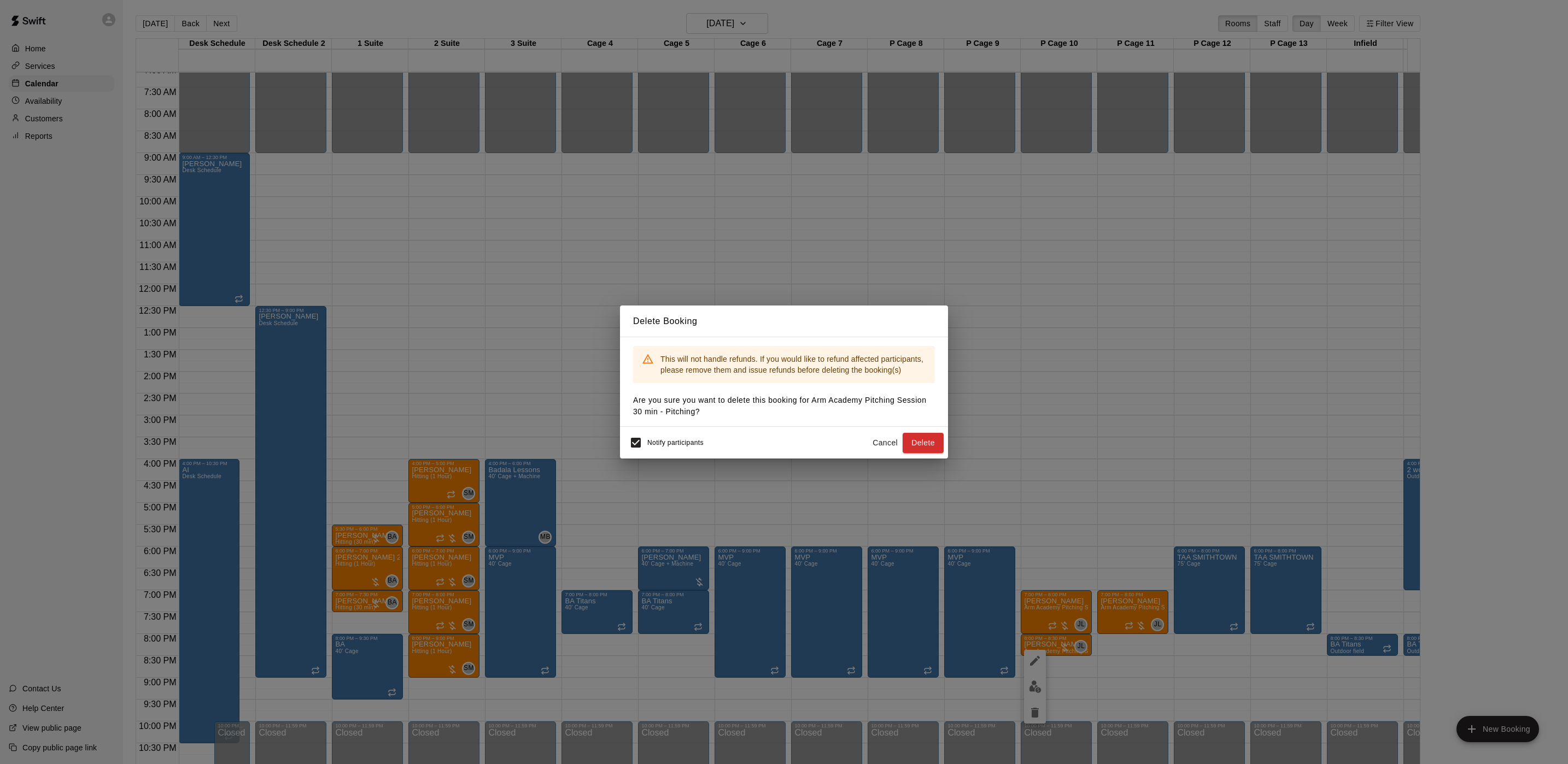
click at [925, 441] on button "Delete" at bounding box center [923, 443] width 41 height 20
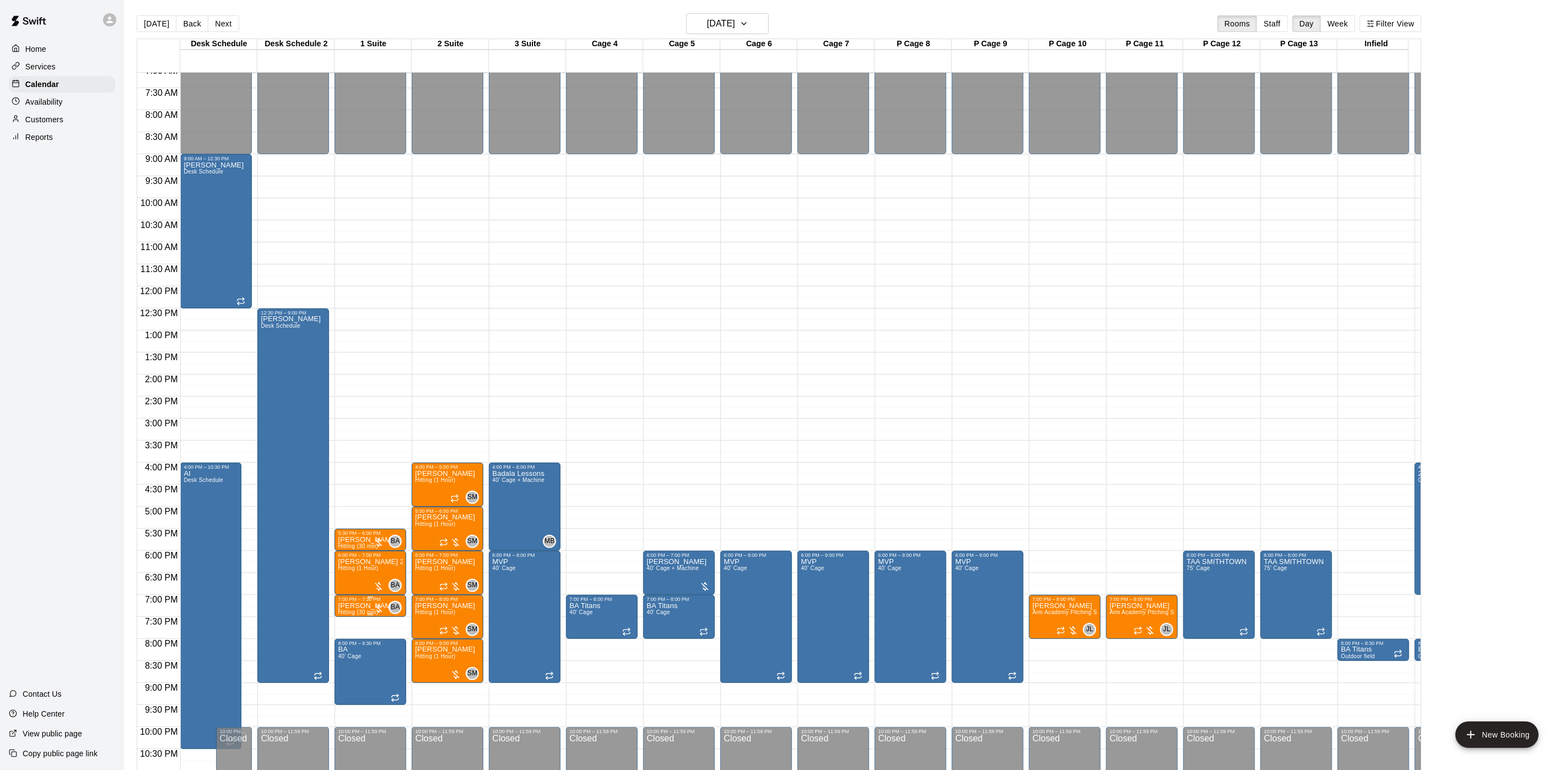
click at [376, 604] on div at bounding box center [379, 609] width 11 height 11
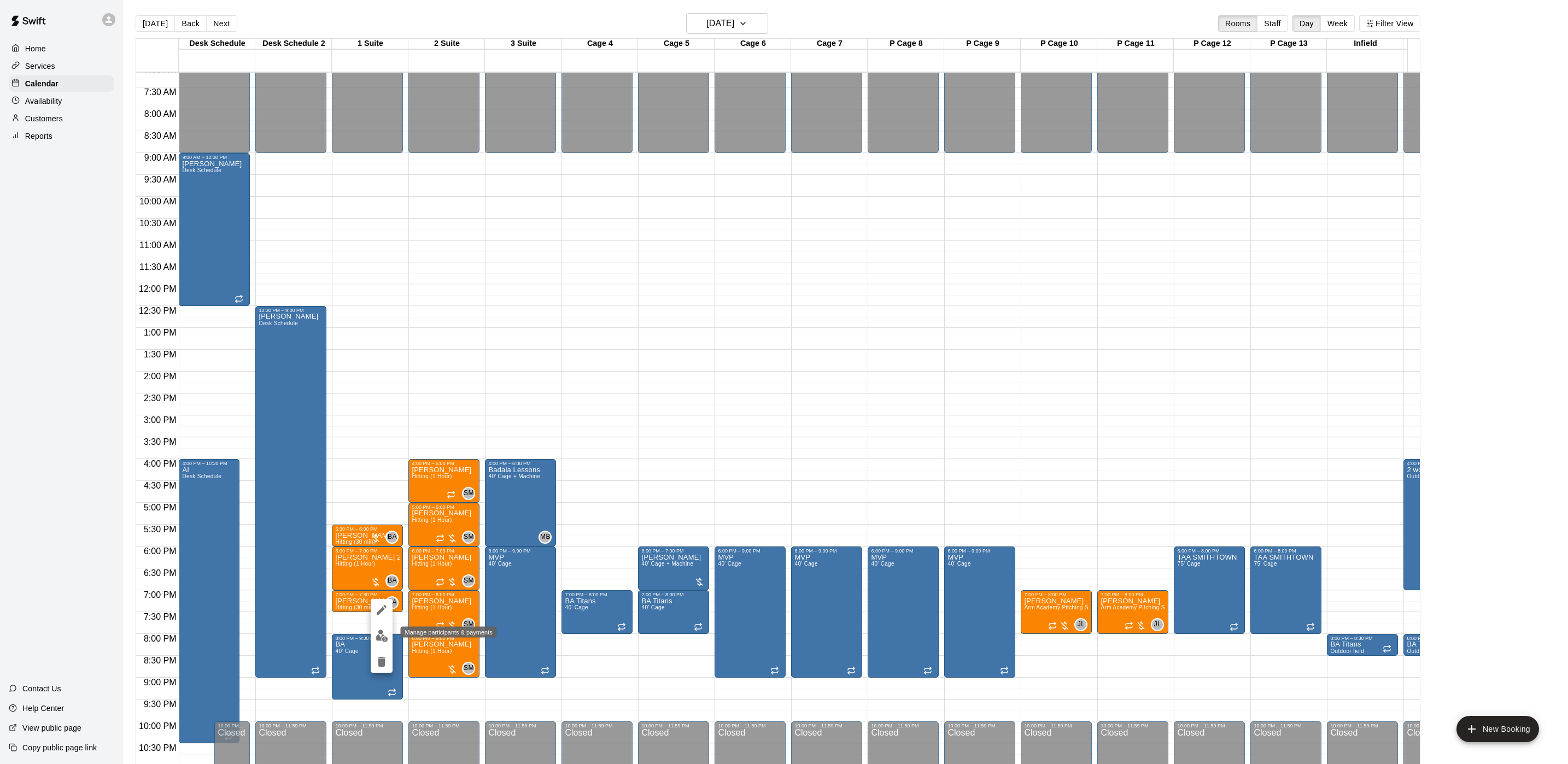
click at [381, 634] on img "edit" at bounding box center [382, 636] width 13 height 13
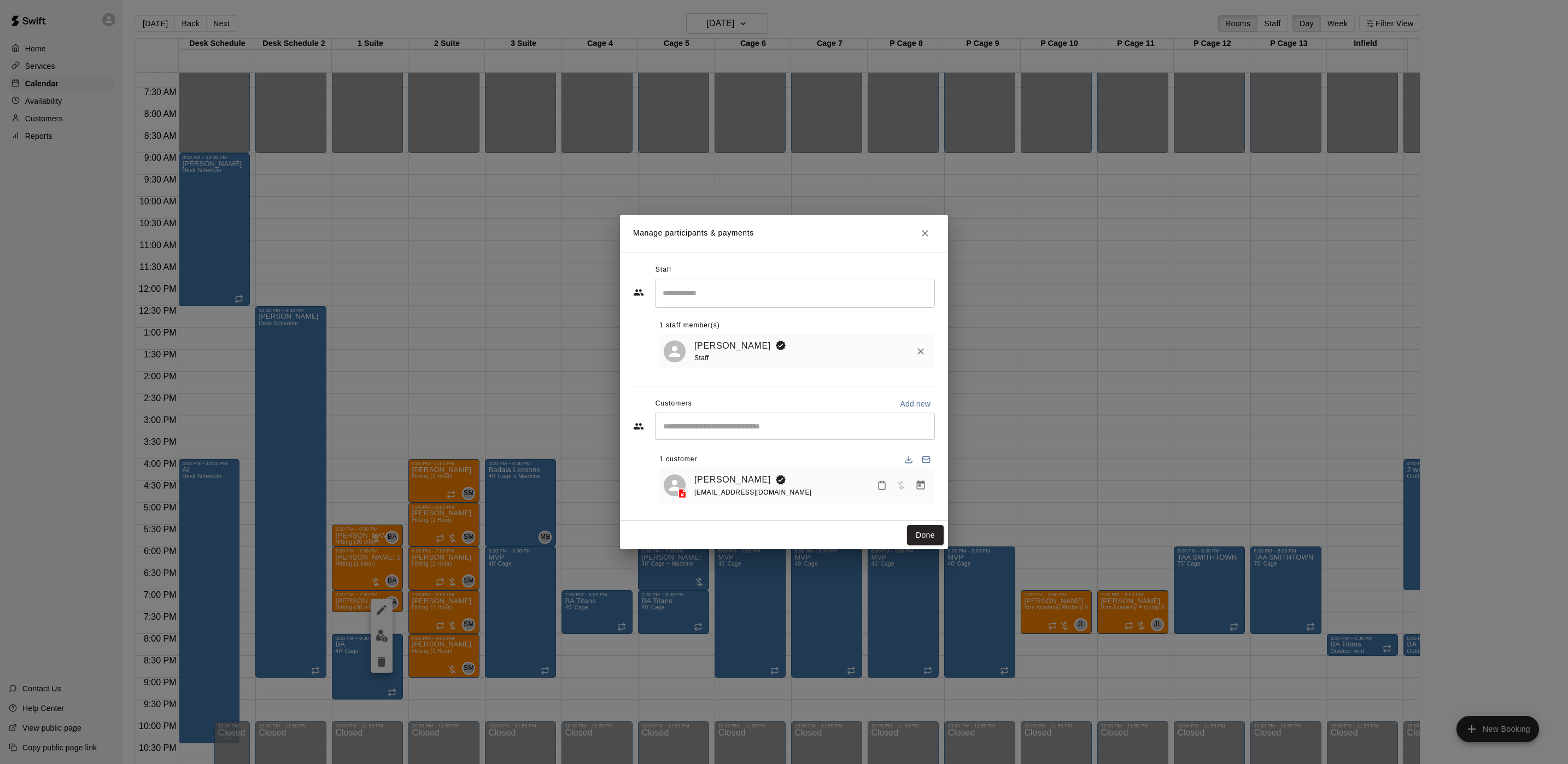
click at [553, 338] on div "Manage participants & payments Staff ​ 1 staff member(s) Brian Anderson Staff C…" at bounding box center [784, 382] width 1568 height 764
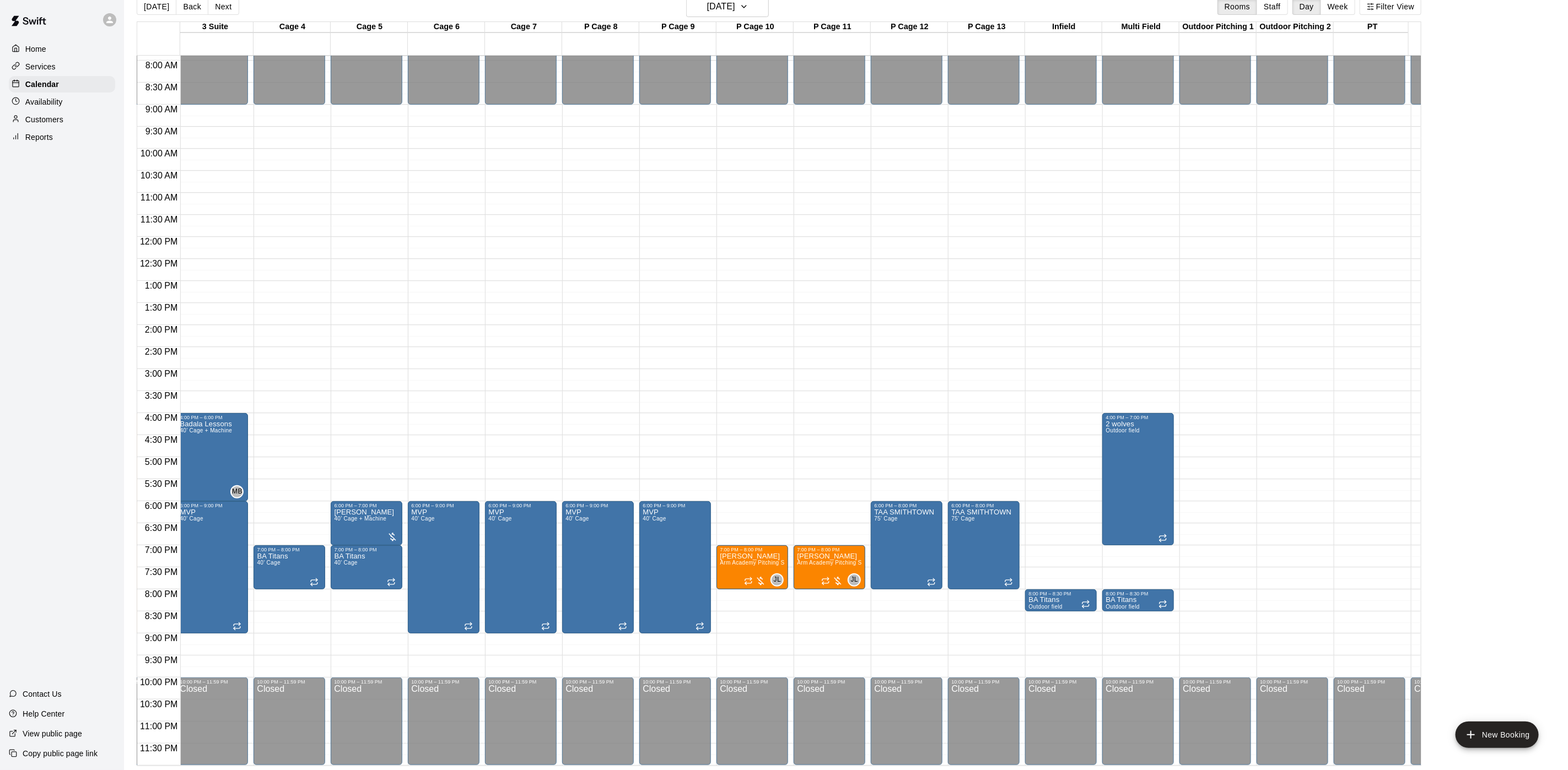
scroll to position [0, 379]
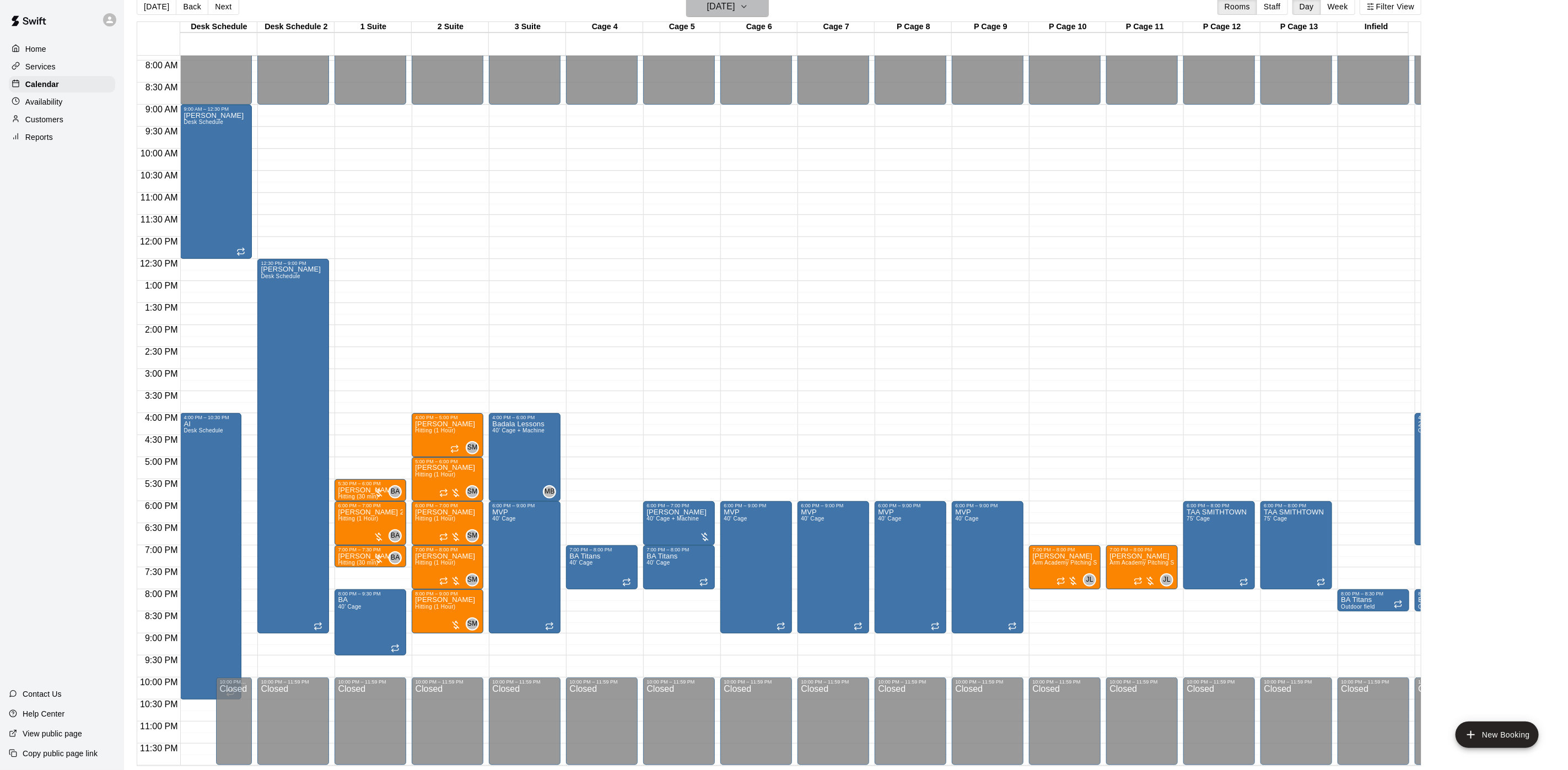
click at [733, 13] on h6 "Thursday Sep 18" at bounding box center [721, 6] width 28 height 15
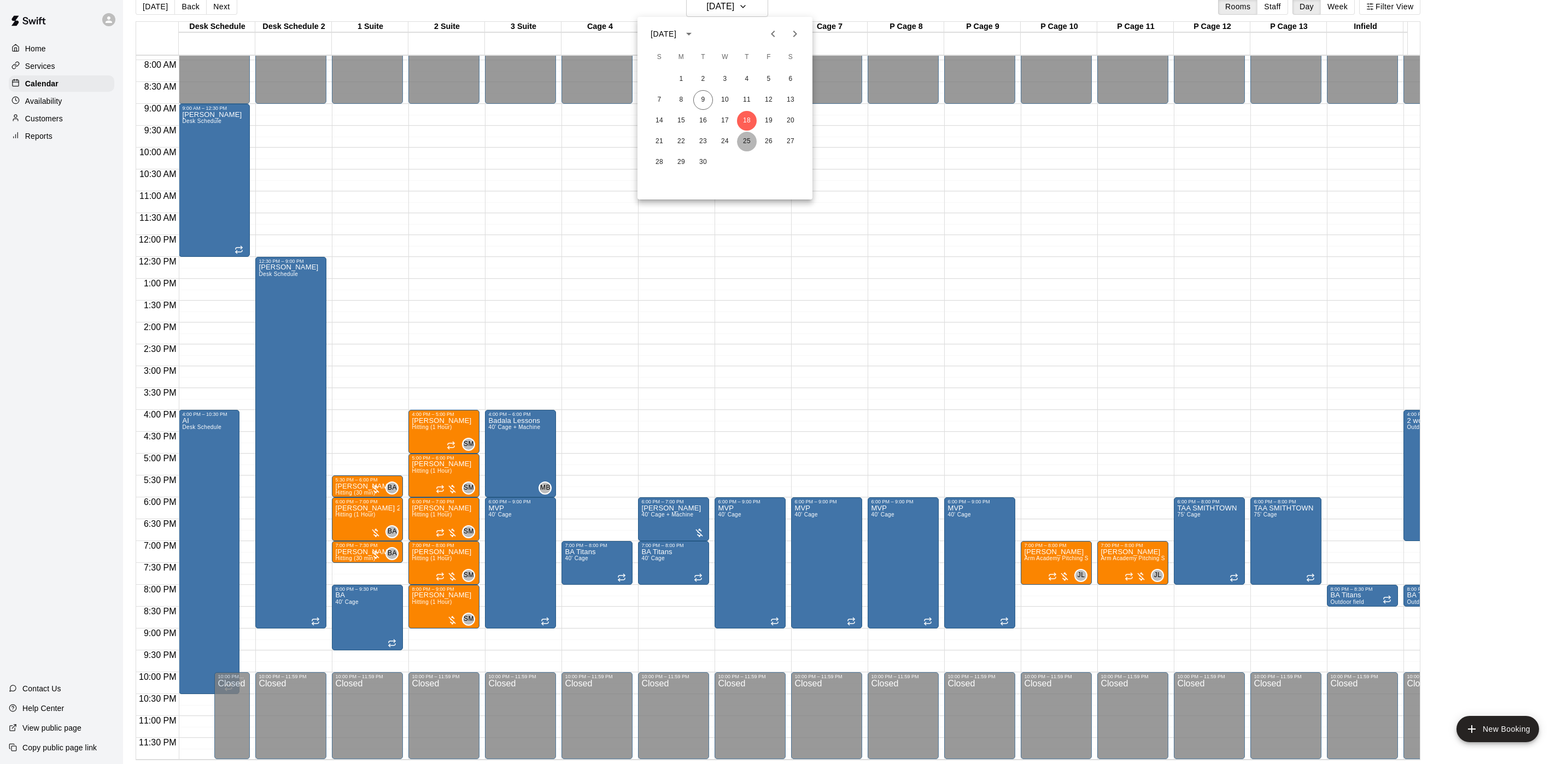
click at [747, 147] on button "25" at bounding box center [747, 142] width 19 height 19
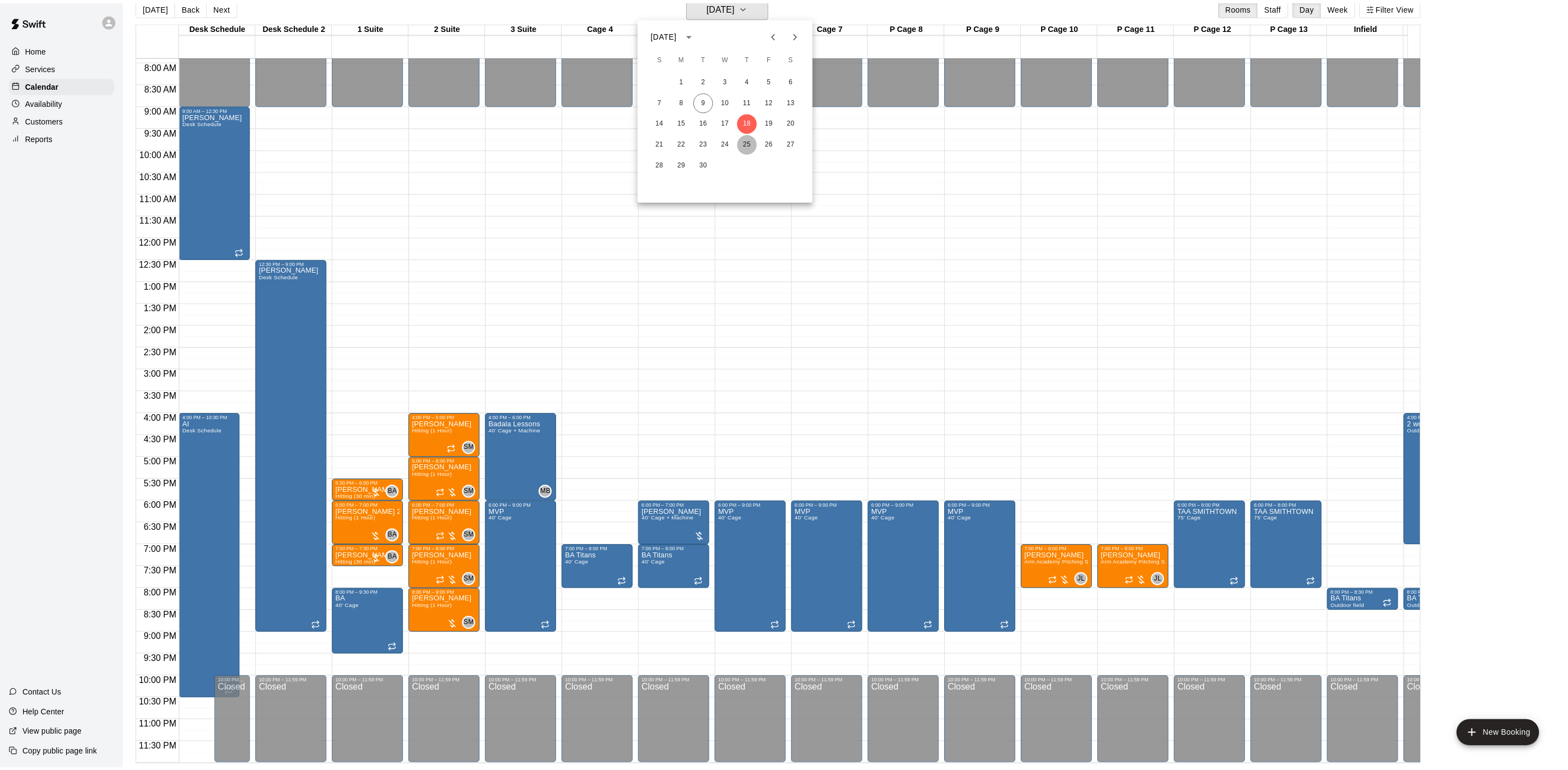
scroll to position [13, 0]
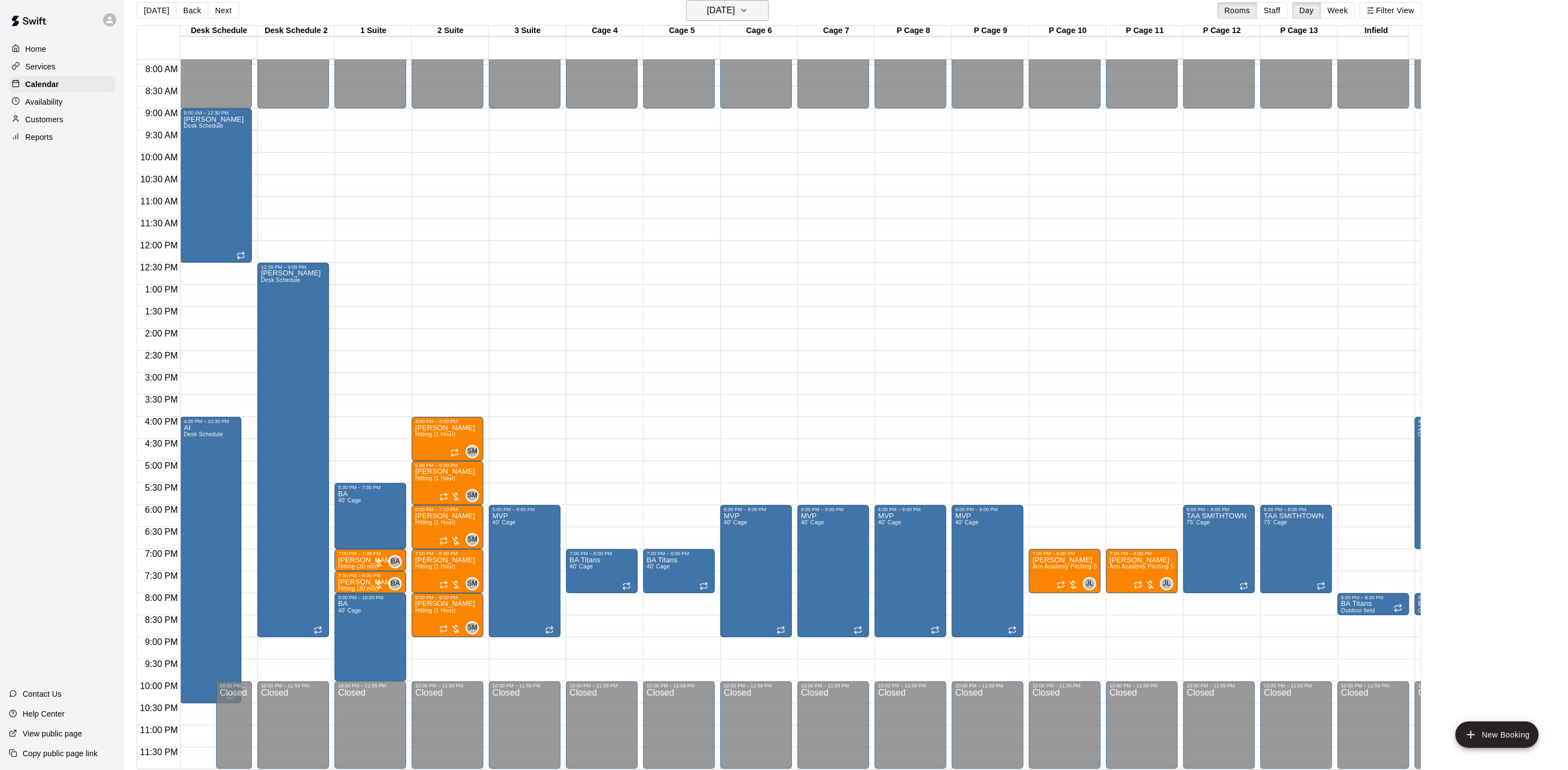
click at [719, 8] on h6 "Thursday Sep 25" at bounding box center [721, 10] width 28 height 15
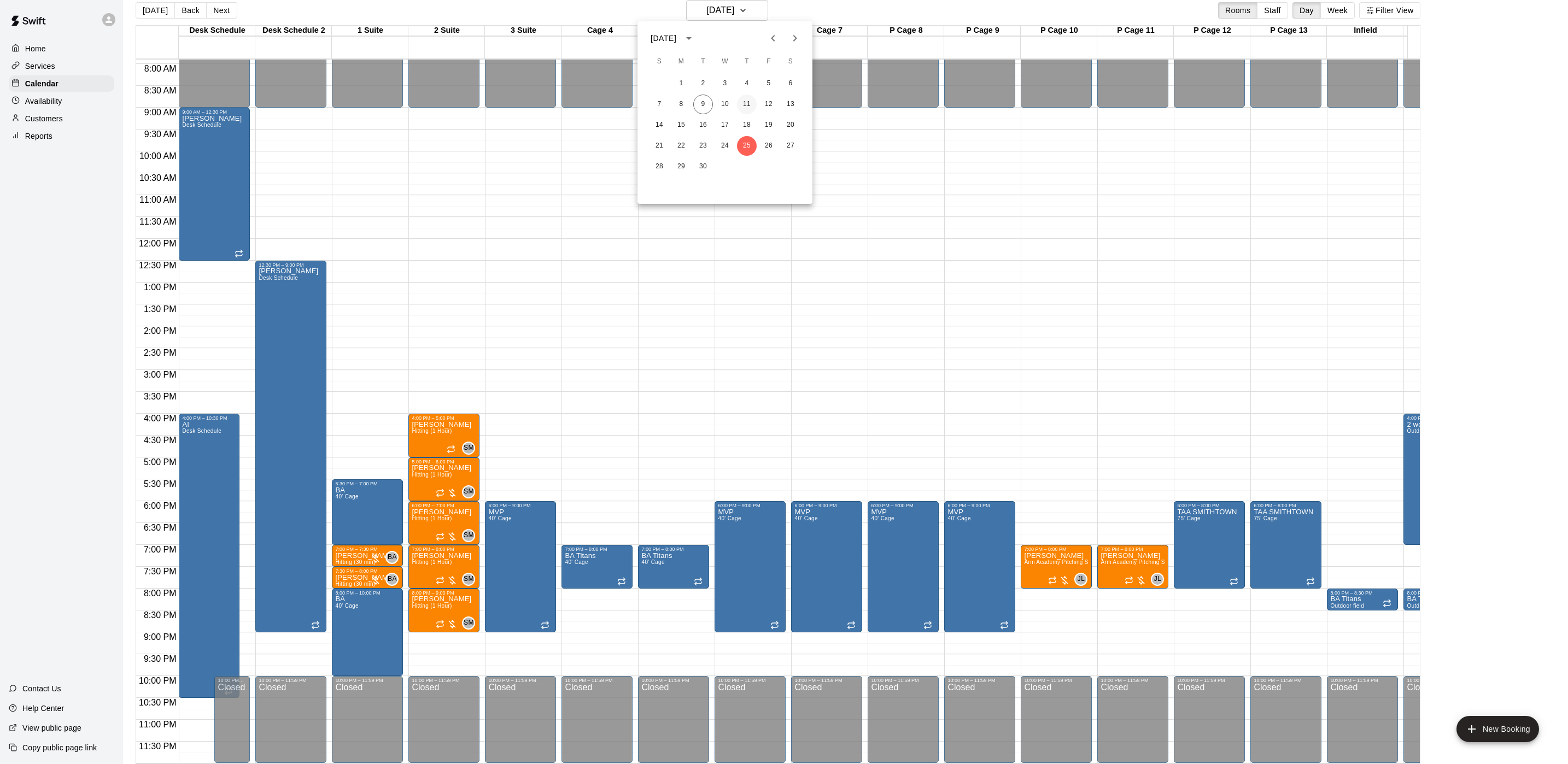
click at [751, 112] on button "11" at bounding box center [747, 104] width 19 height 19
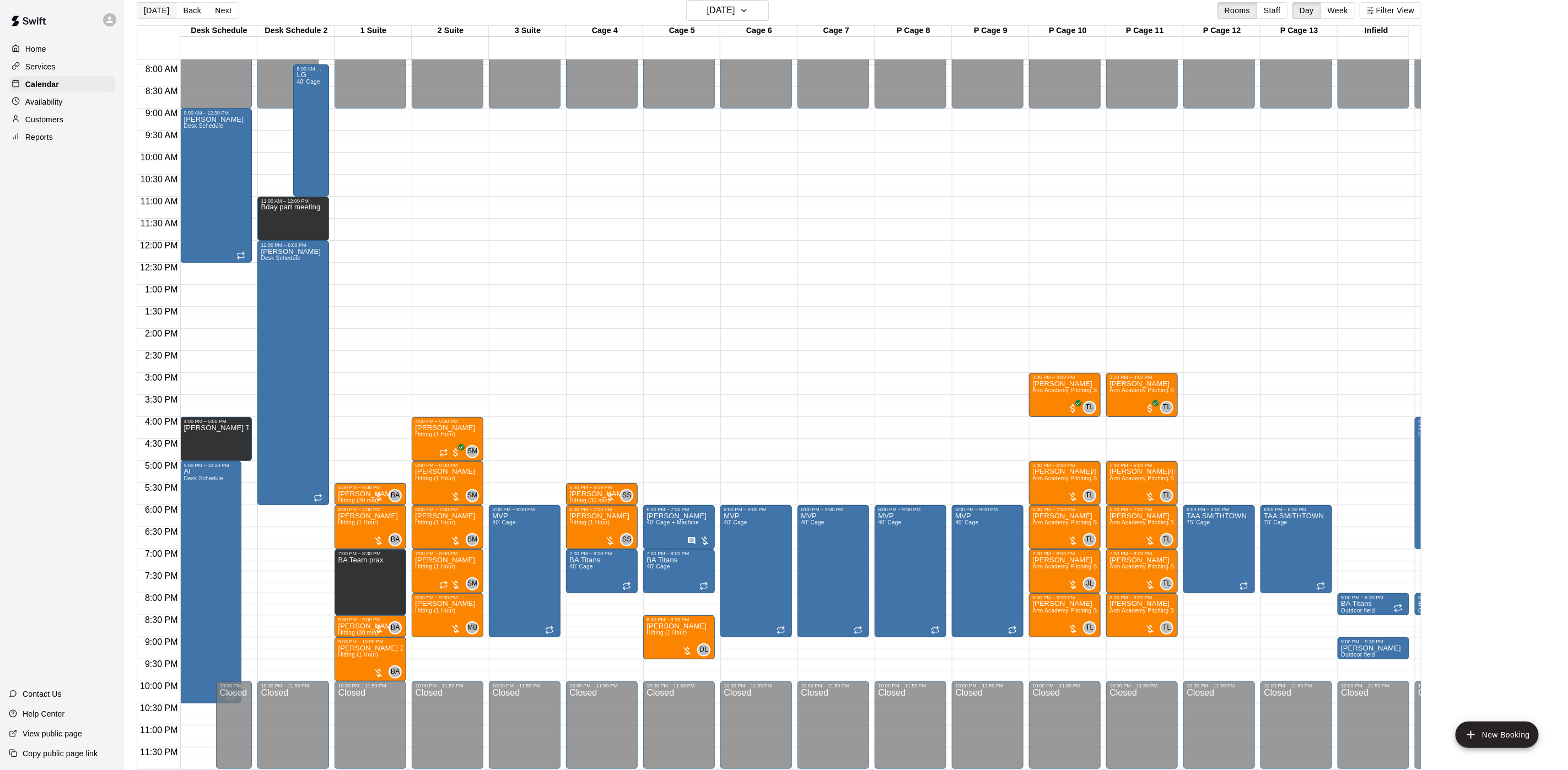
click at [155, 12] on button "[DATE]" at bounding box center [156, 11] width 40 height 16
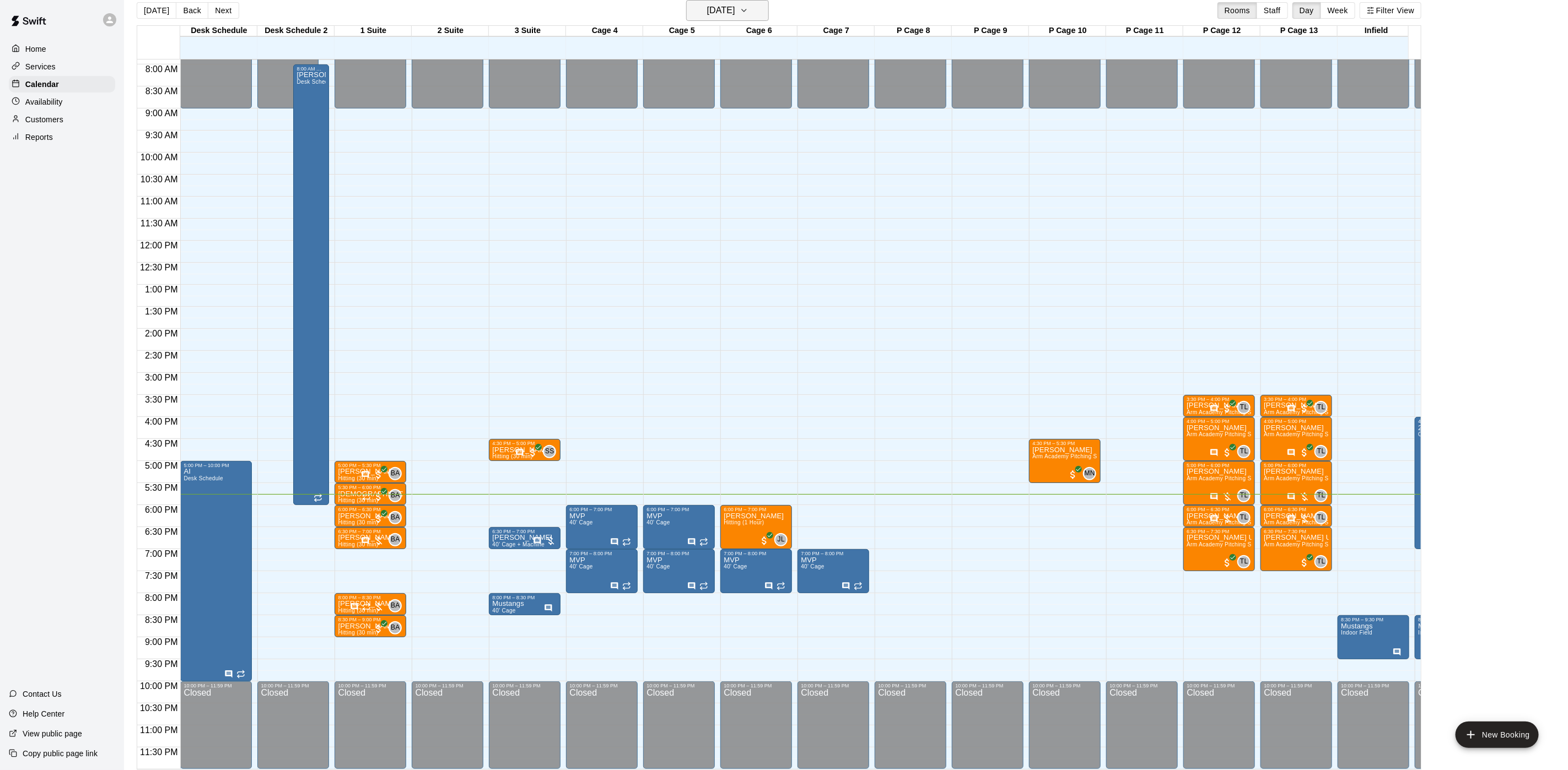
click at [730, 10] on h6 "[DATE]" at bounding box center [721, 10] width 28 height 15
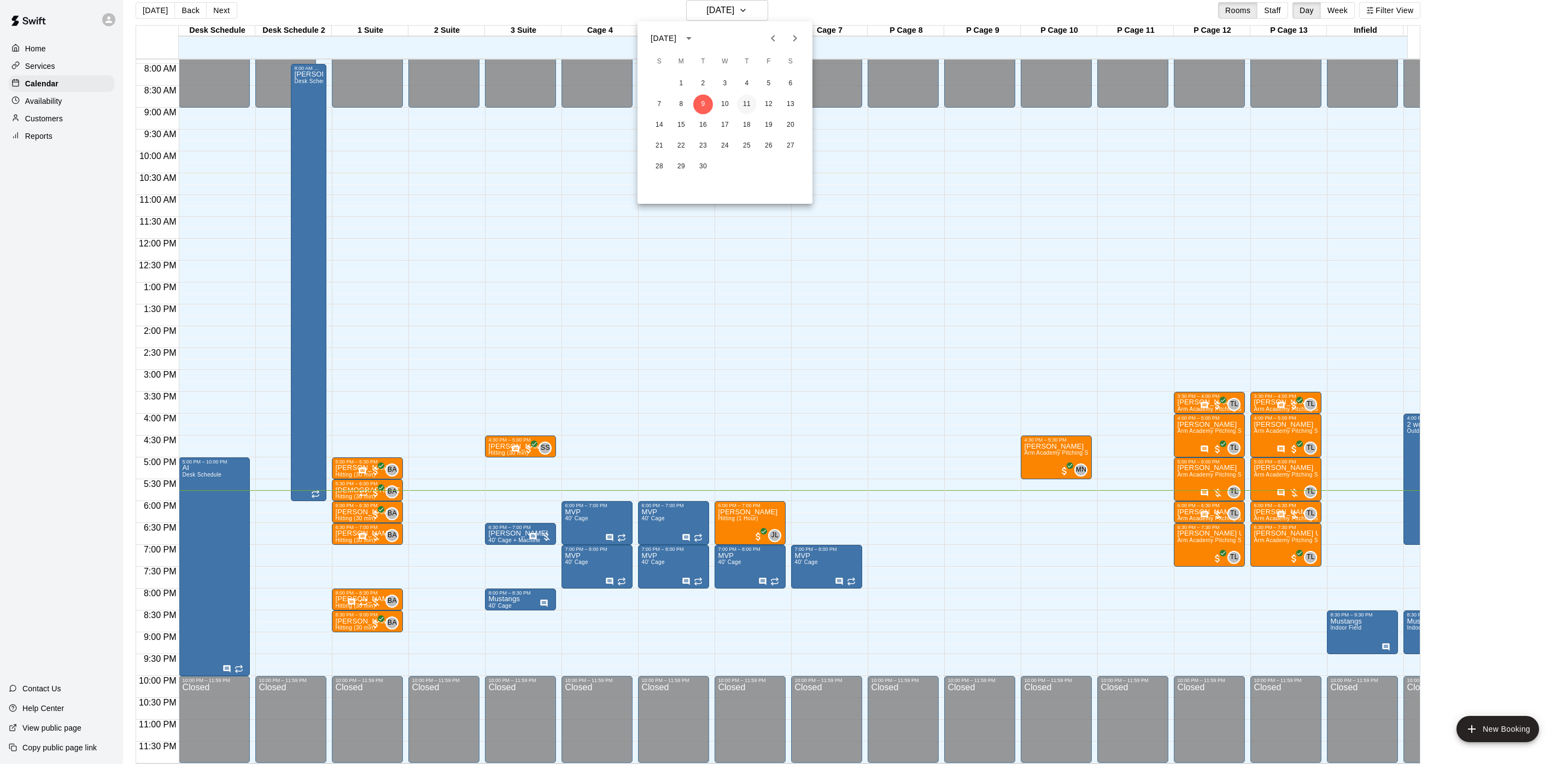
click at [742, 97] on button "11" at bounding box center [747, 104] width 19 height 19
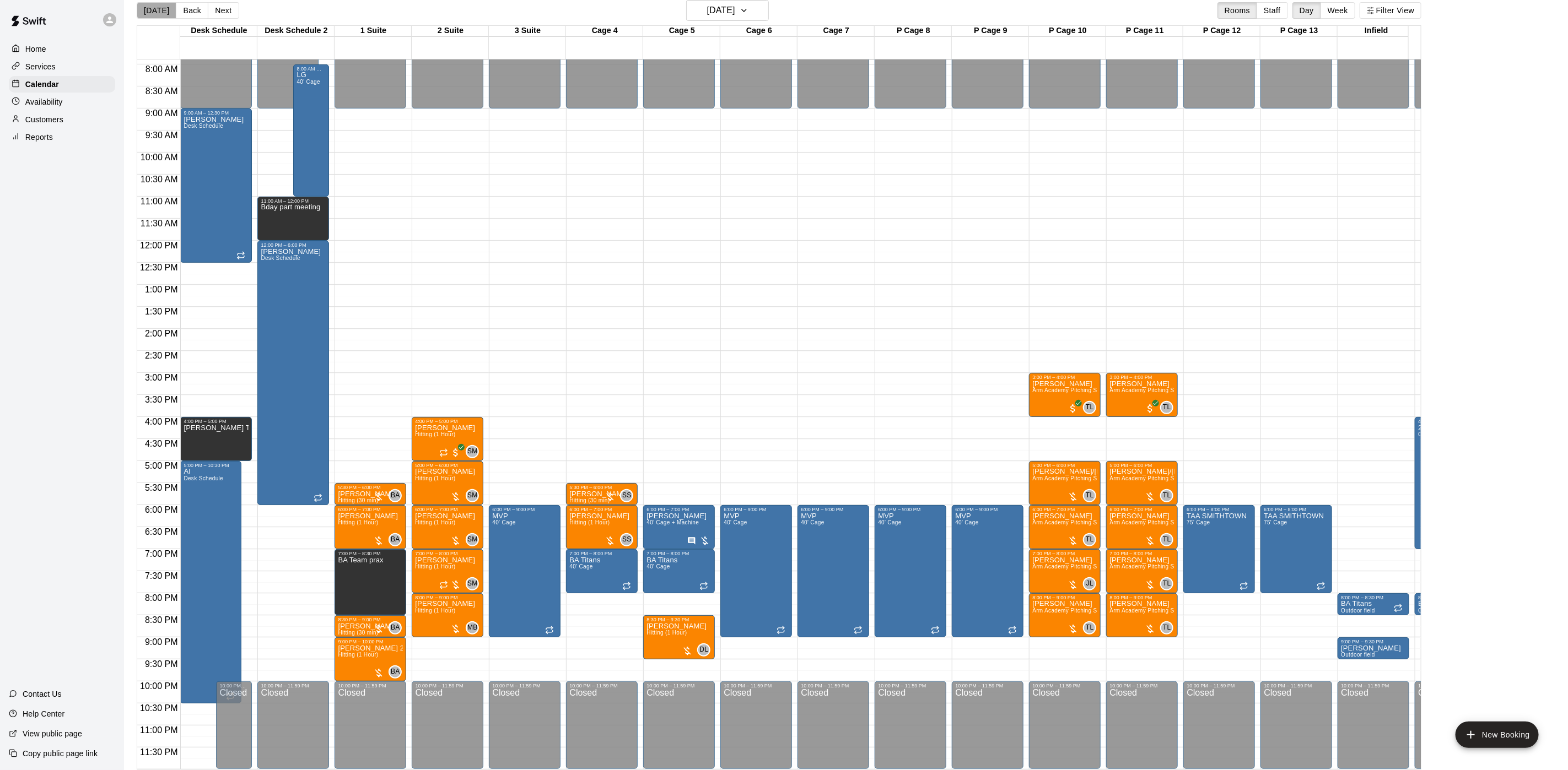
click at [159, 5] on button "[DATE]" at bounding box center [156, 11] width 40 height 16
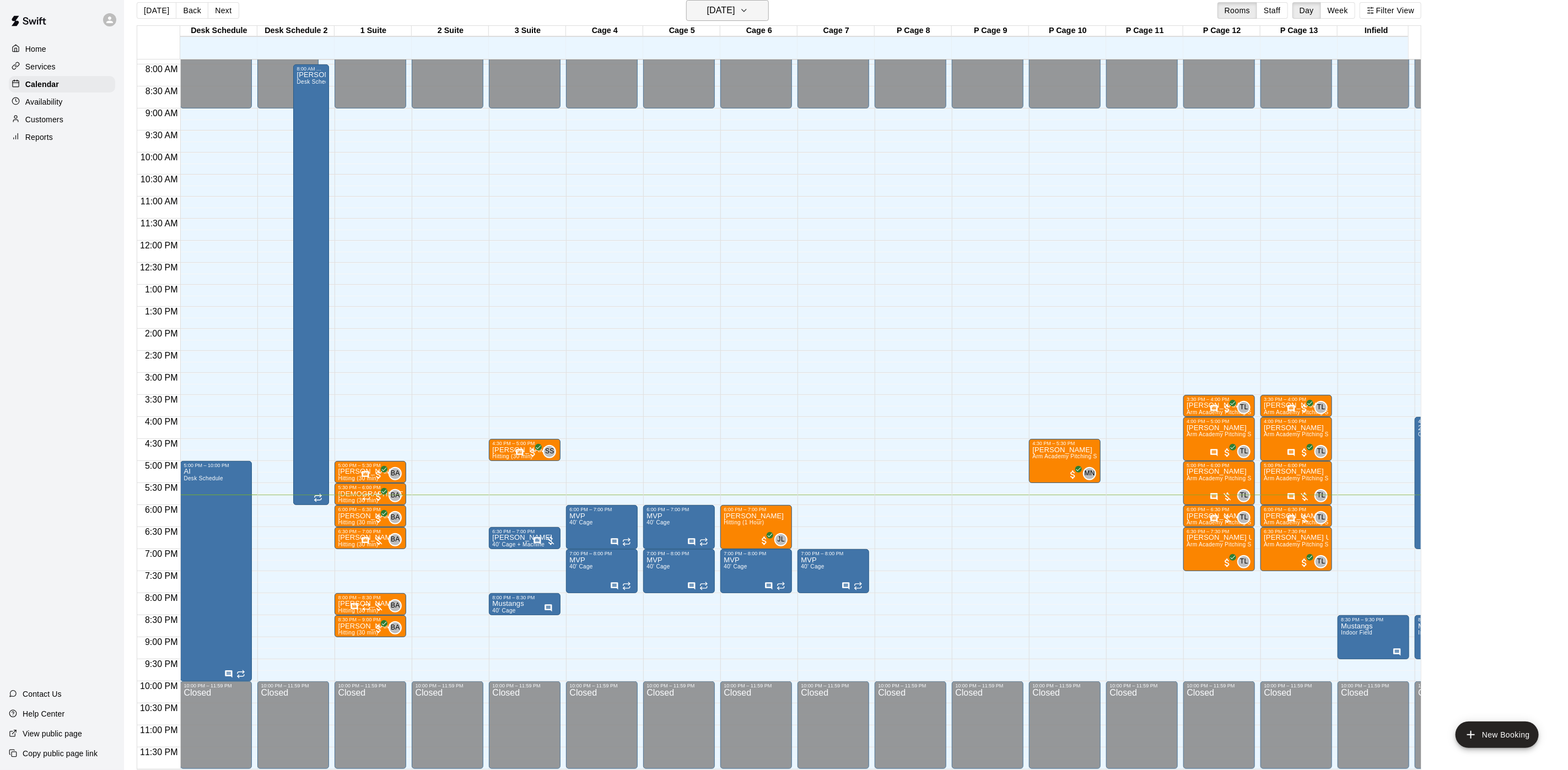
click at [735, 3] on h6 "[DATE]" at bounding box center [721, 10] width 28 height 15
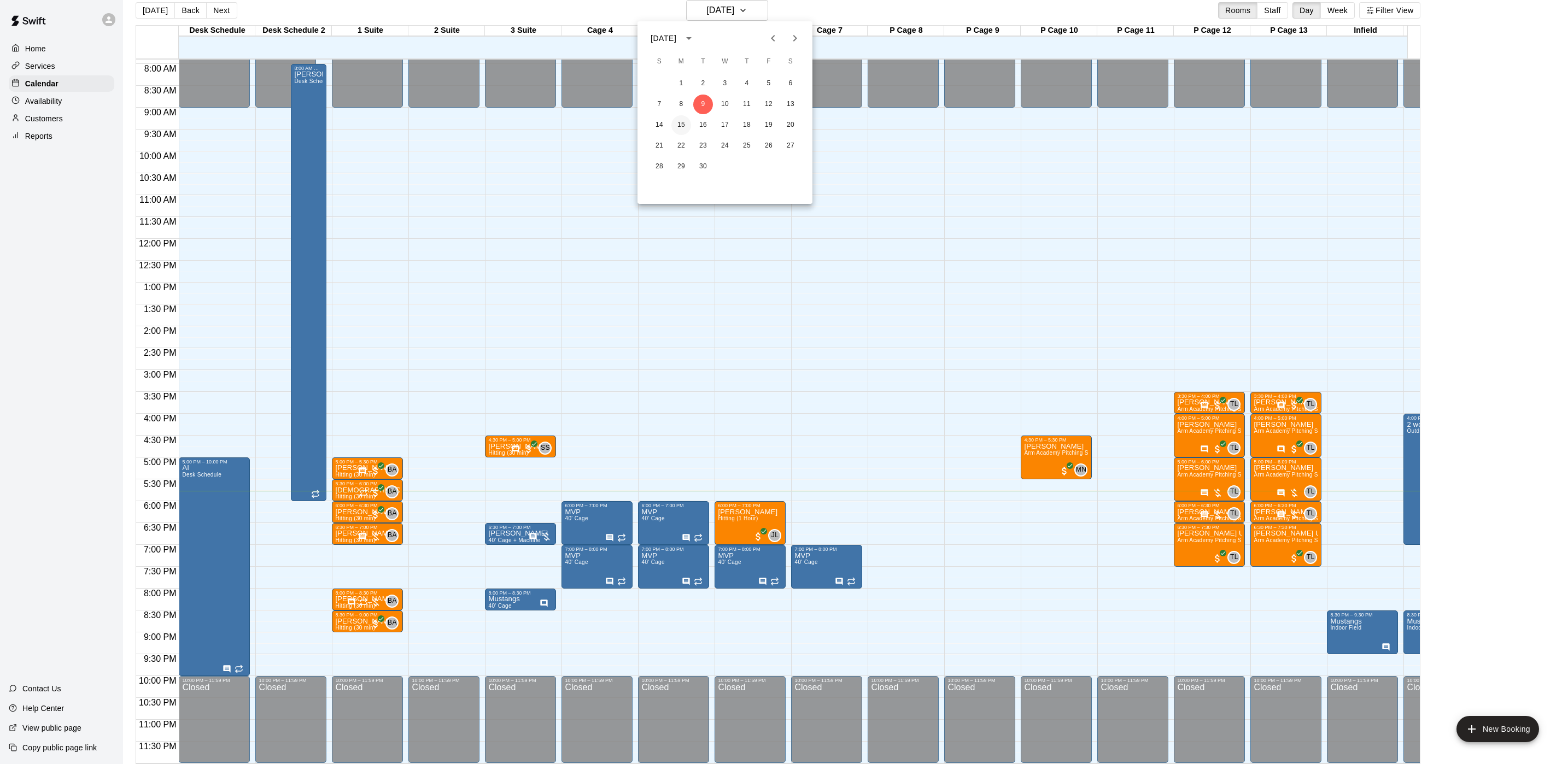
drag, startPoint x: 680, startPoint y: 135, endPoint x: 677, endPoint y: 125, distance: 10.4
click at [680, 134] on button "15" at bounding box center [681, 125] width 19 height 19
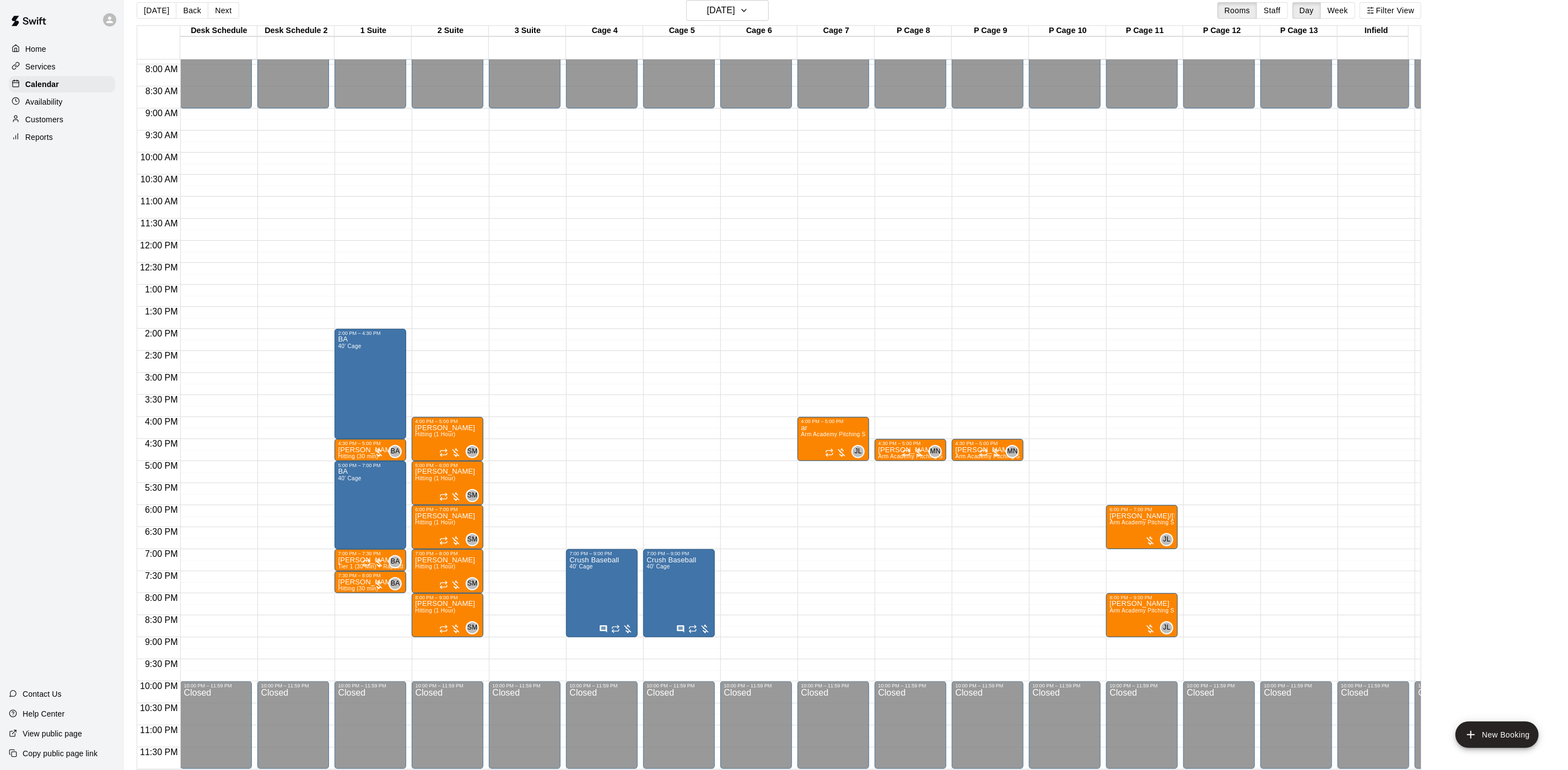
click at [40, 102] on p "Availability" at bounding box center [44, 102] width 37 height 11
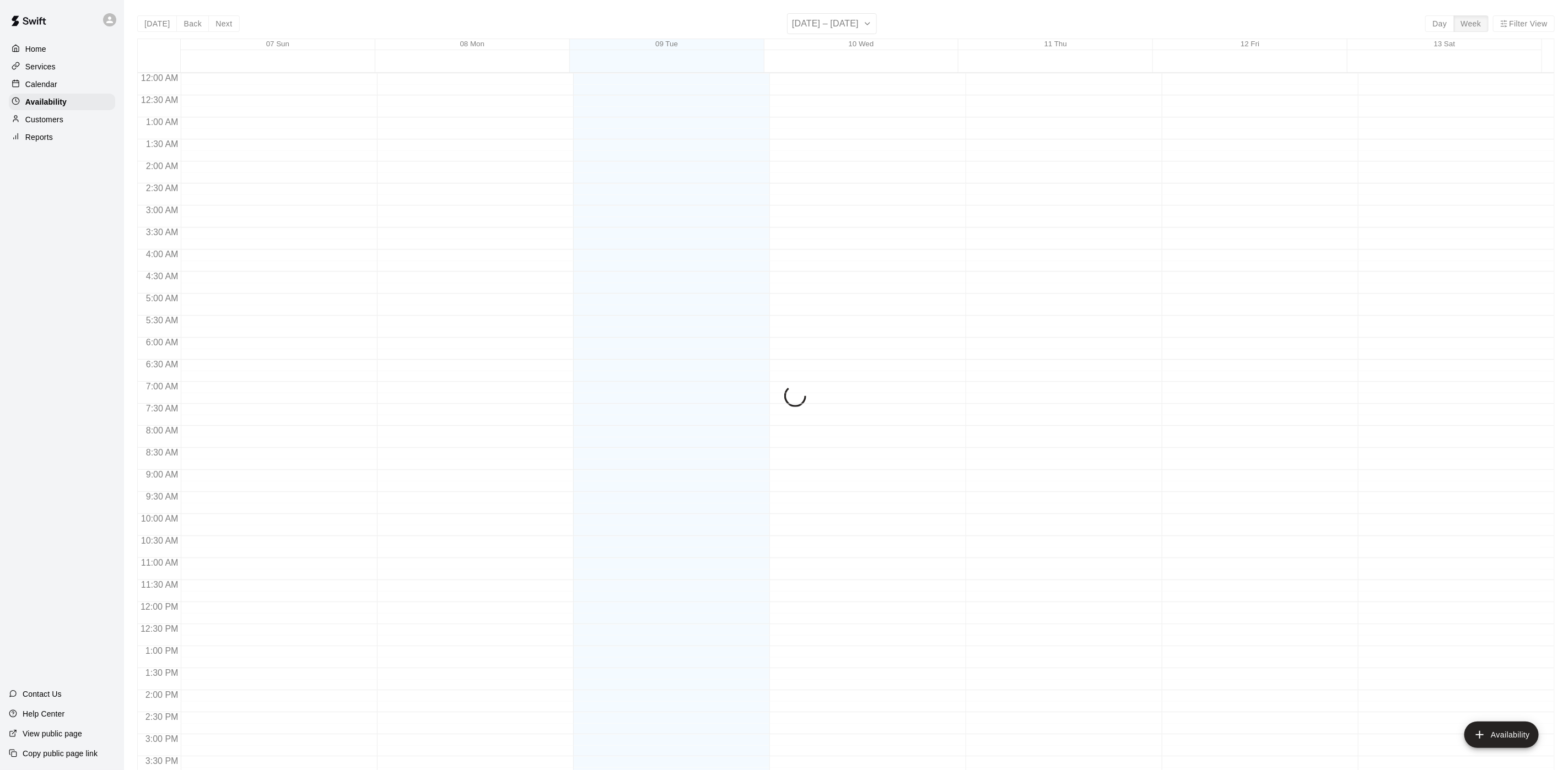
scroll to position [349, 0]
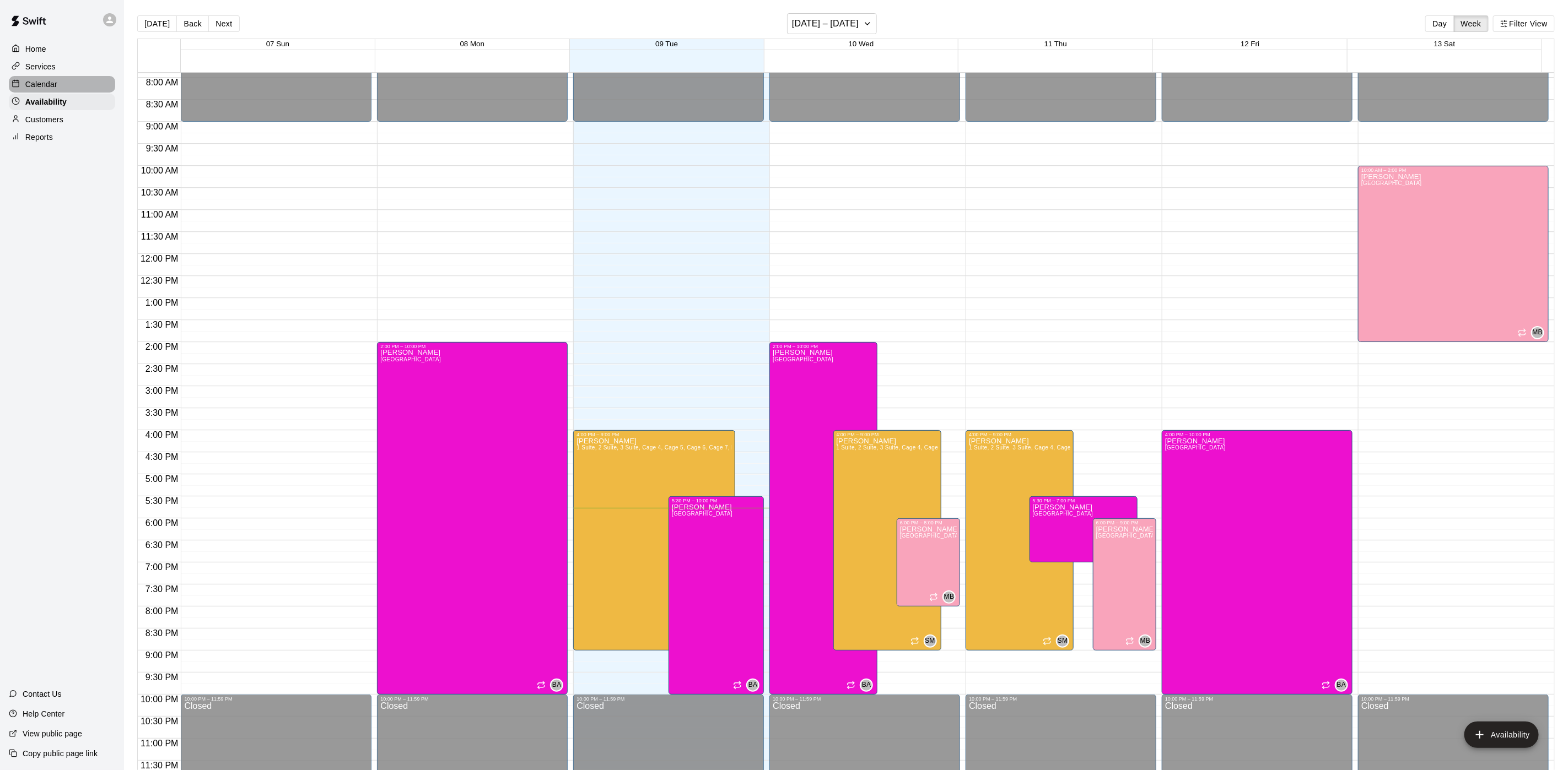
click at [56, 89] on p "Calendar" at bounding box center [41, 84] width 32 height 11
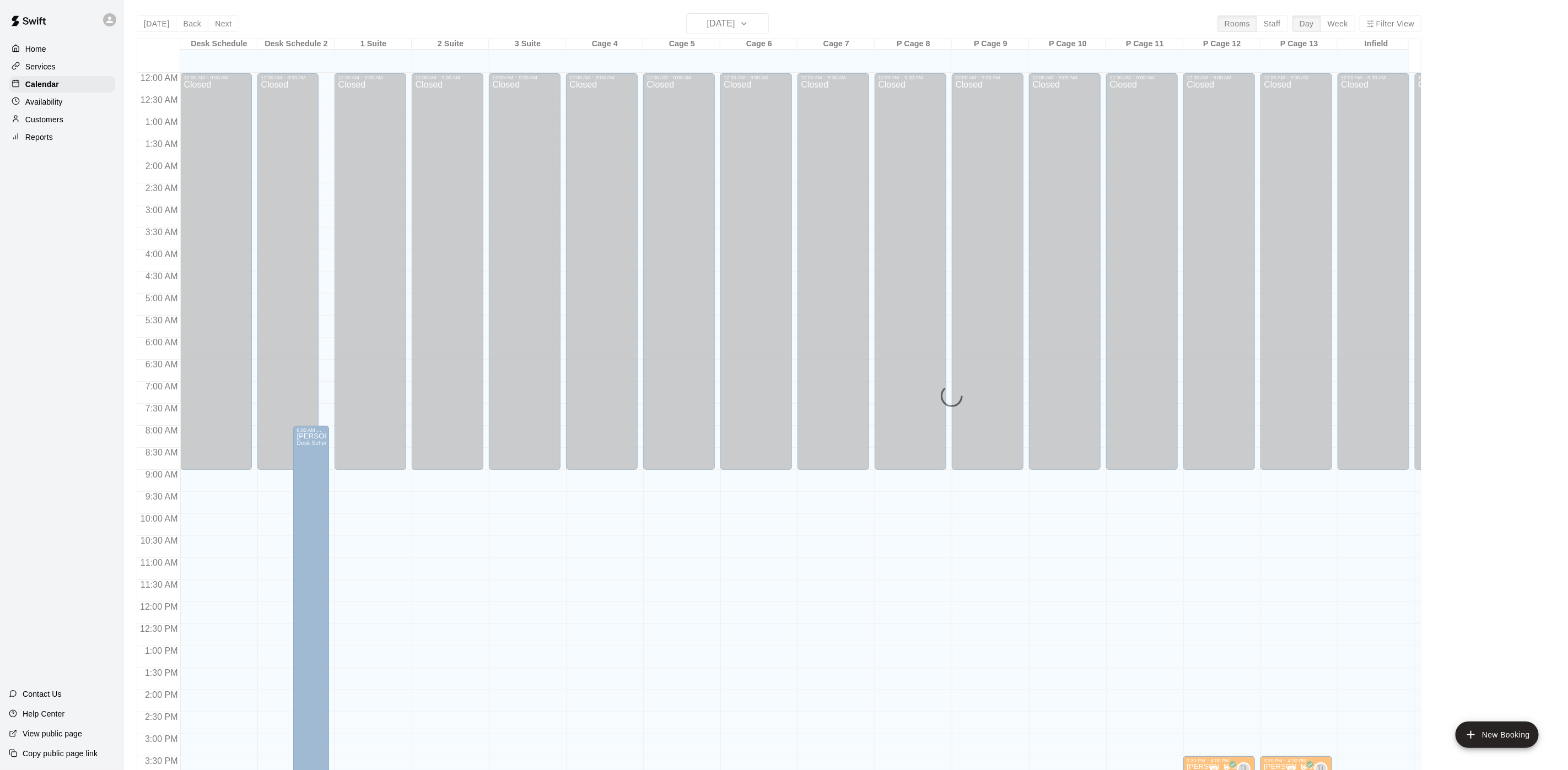
scroll to position [316, 0]
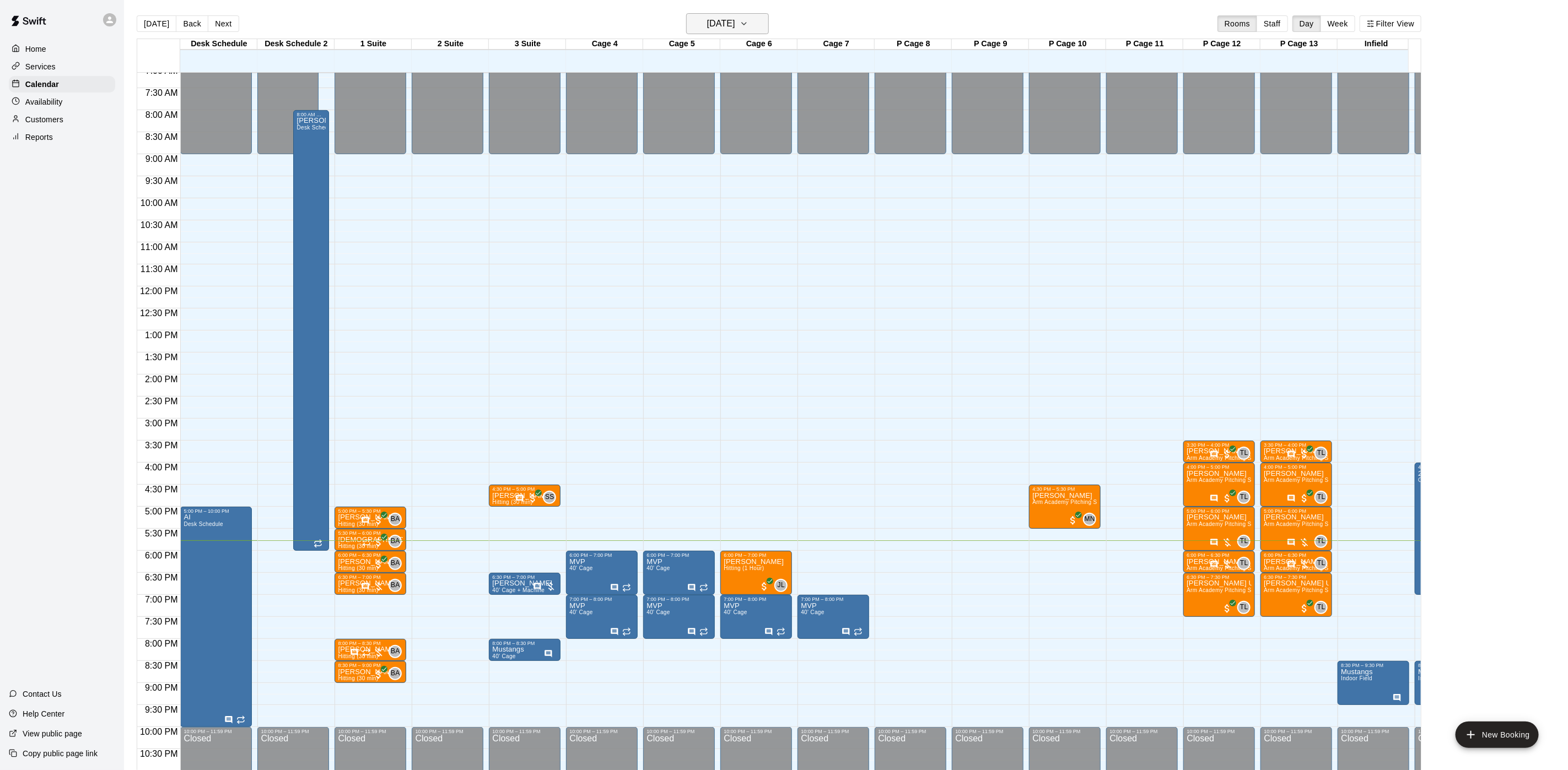
click at [735, 25] on h6 "[DATE]" at bounding box center [721, 24] width 28 height 15
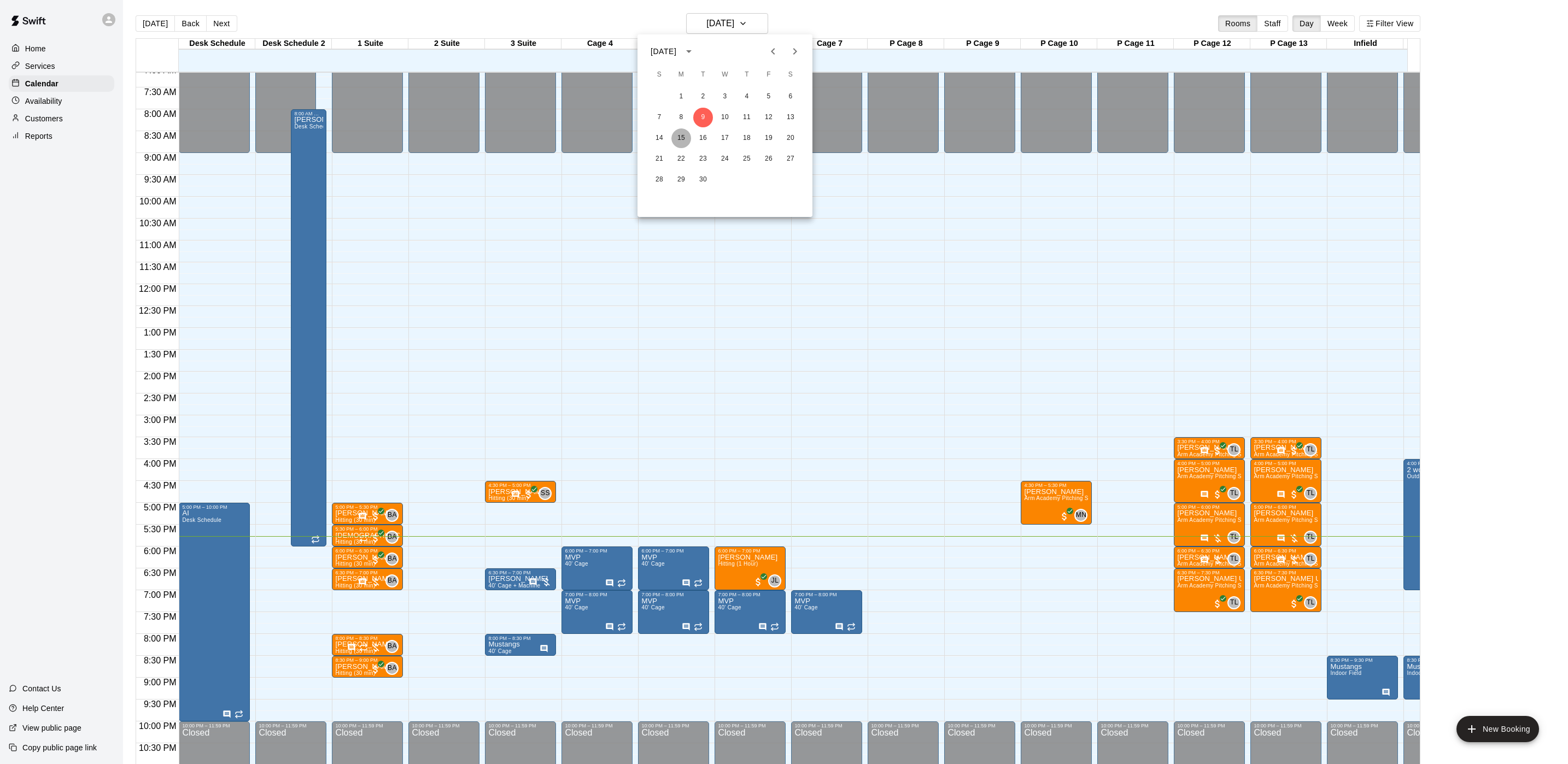
click at [676, 140] on button "15" at bounding box center [681, 138] width 19 height 19
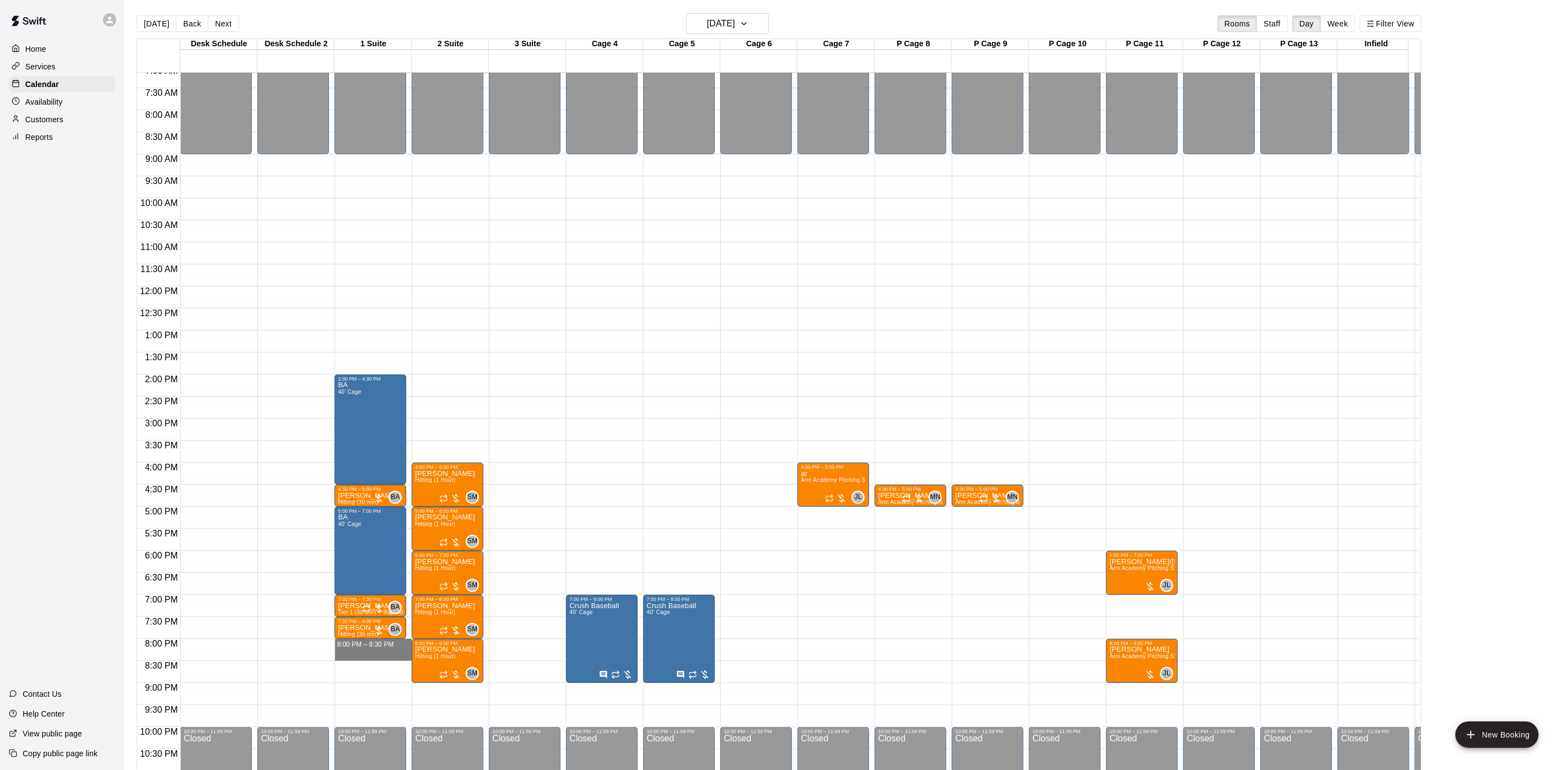
drag, startPoint x: 368, startPoint y: 642, endPoint x: 368, endPoint y: 652, distance: 10.0
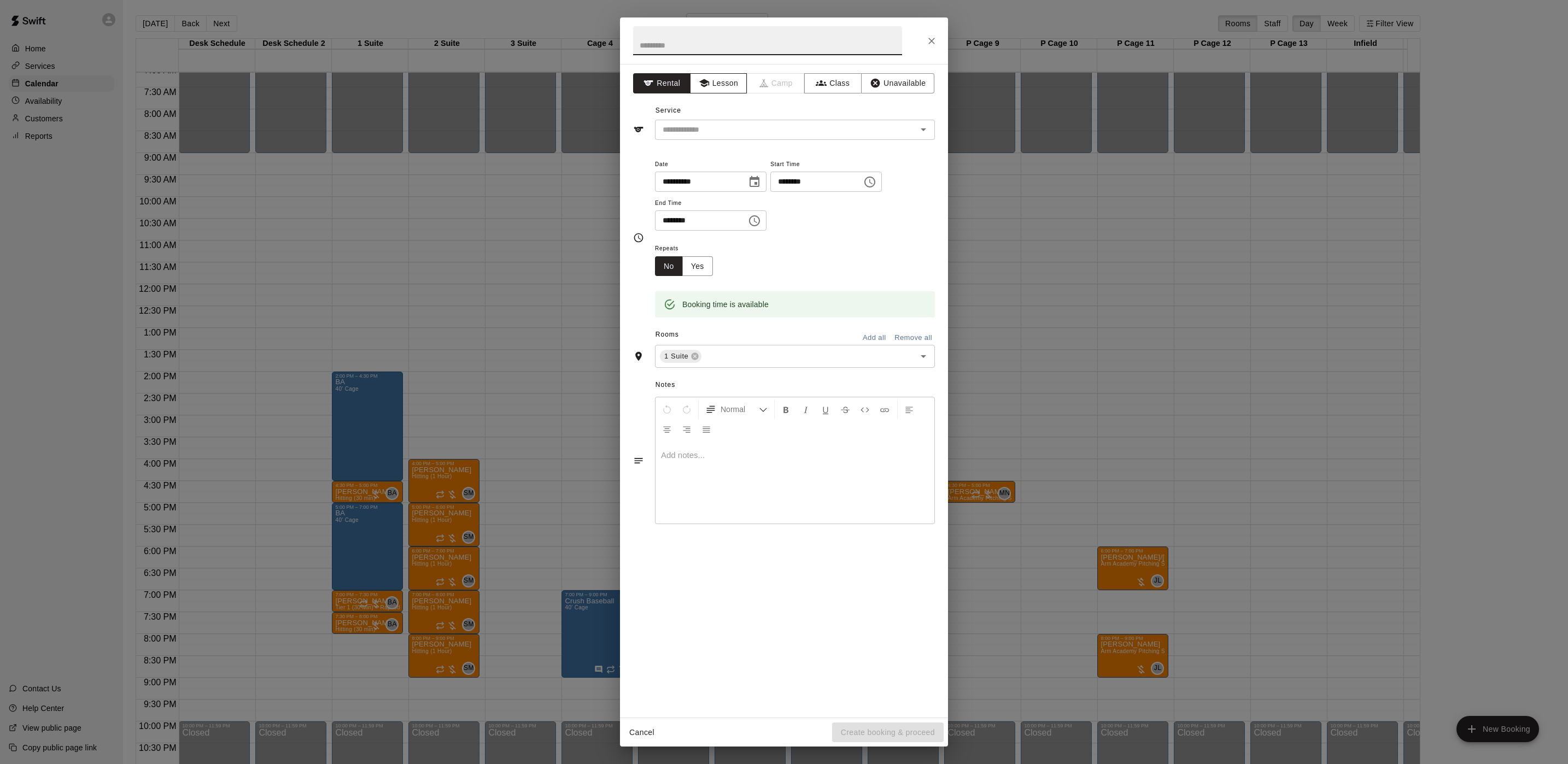
click at [721, 83] on button "Lesson" at bounding box center [718, 83] width 57 height 20
click at [720, 130] on input "text" at bounding box center [778, 130] width 241 height 14
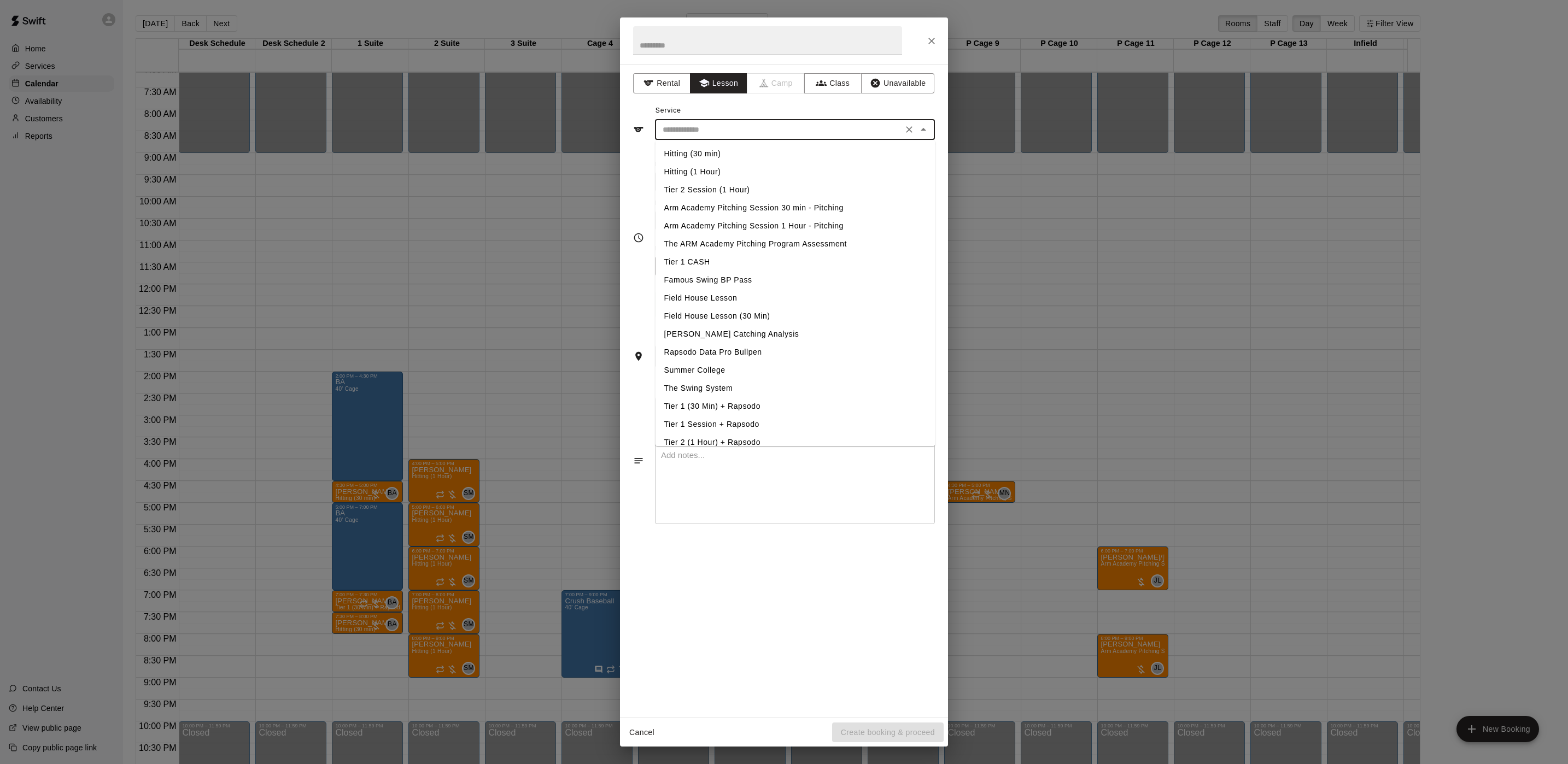
click at [705, 152] on li "Hitting (30 min)" at bounding box center [796, 154] width 280 height 18
type input "**********"
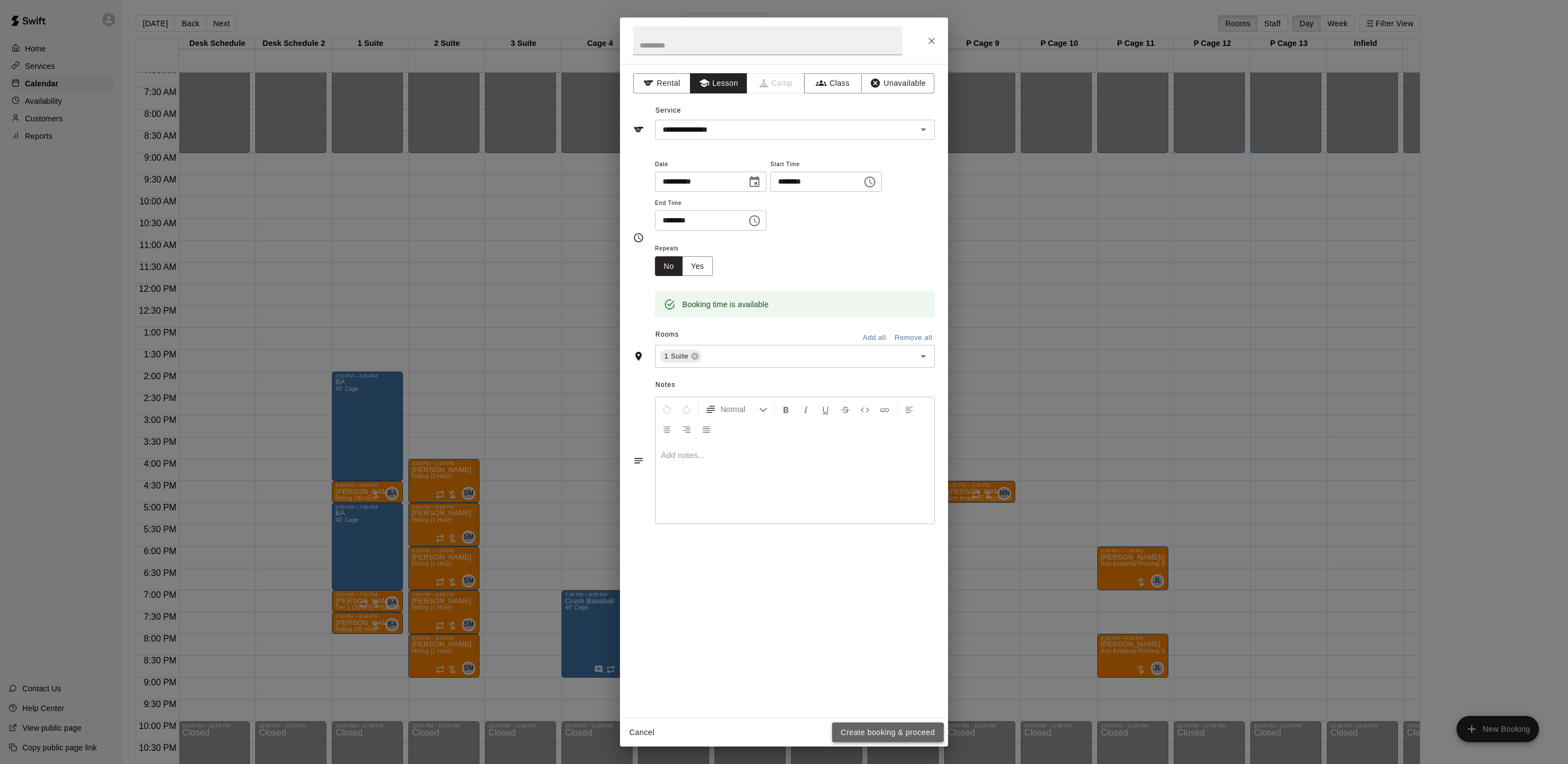
click at [855, 735] on button "Create booking & proceed" at bounding box center [887, 733] width 112 height 20
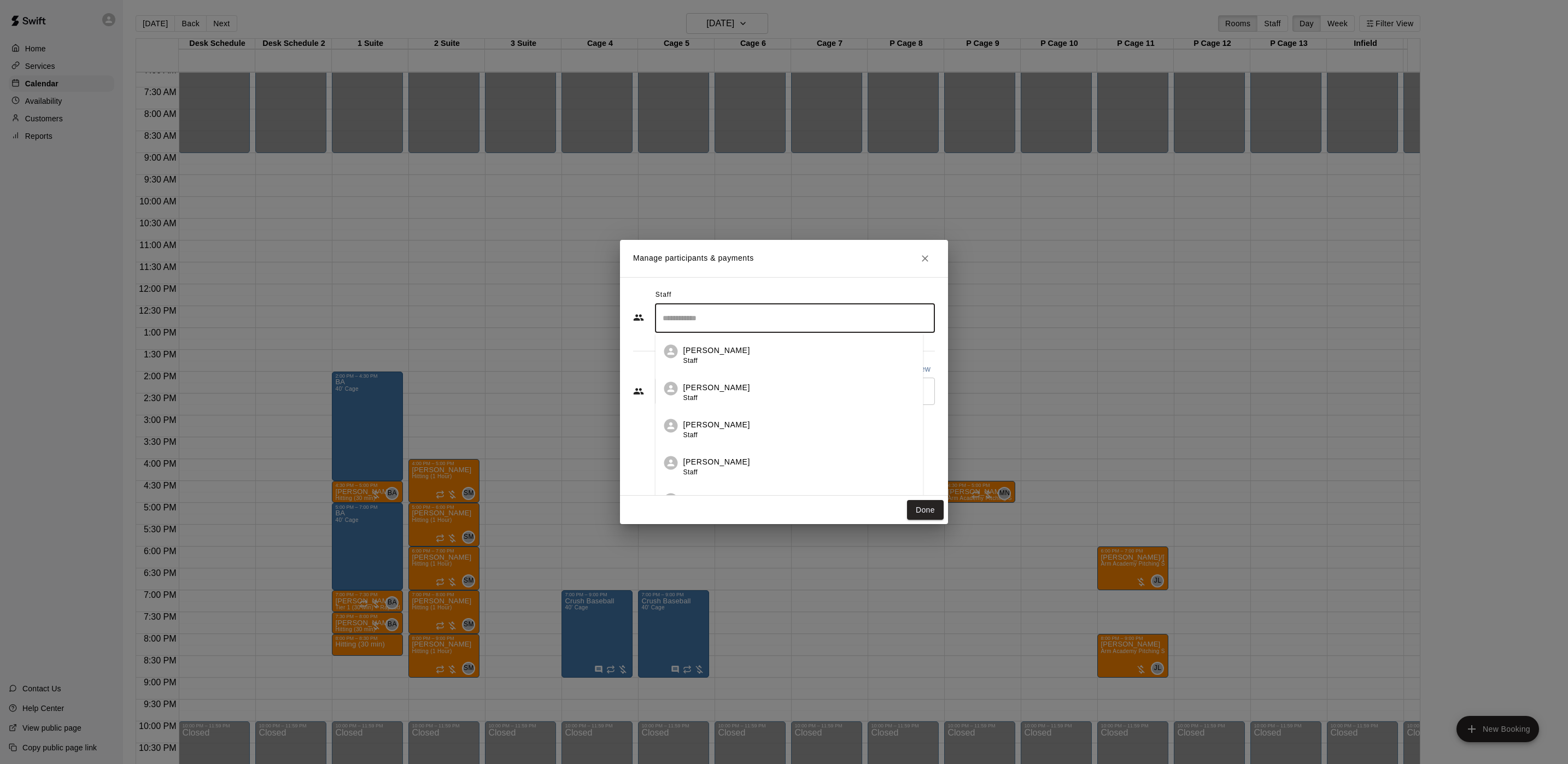
click at [728, 321] on input "Search staff" at bounding box center [795, 319] width 270 height 19
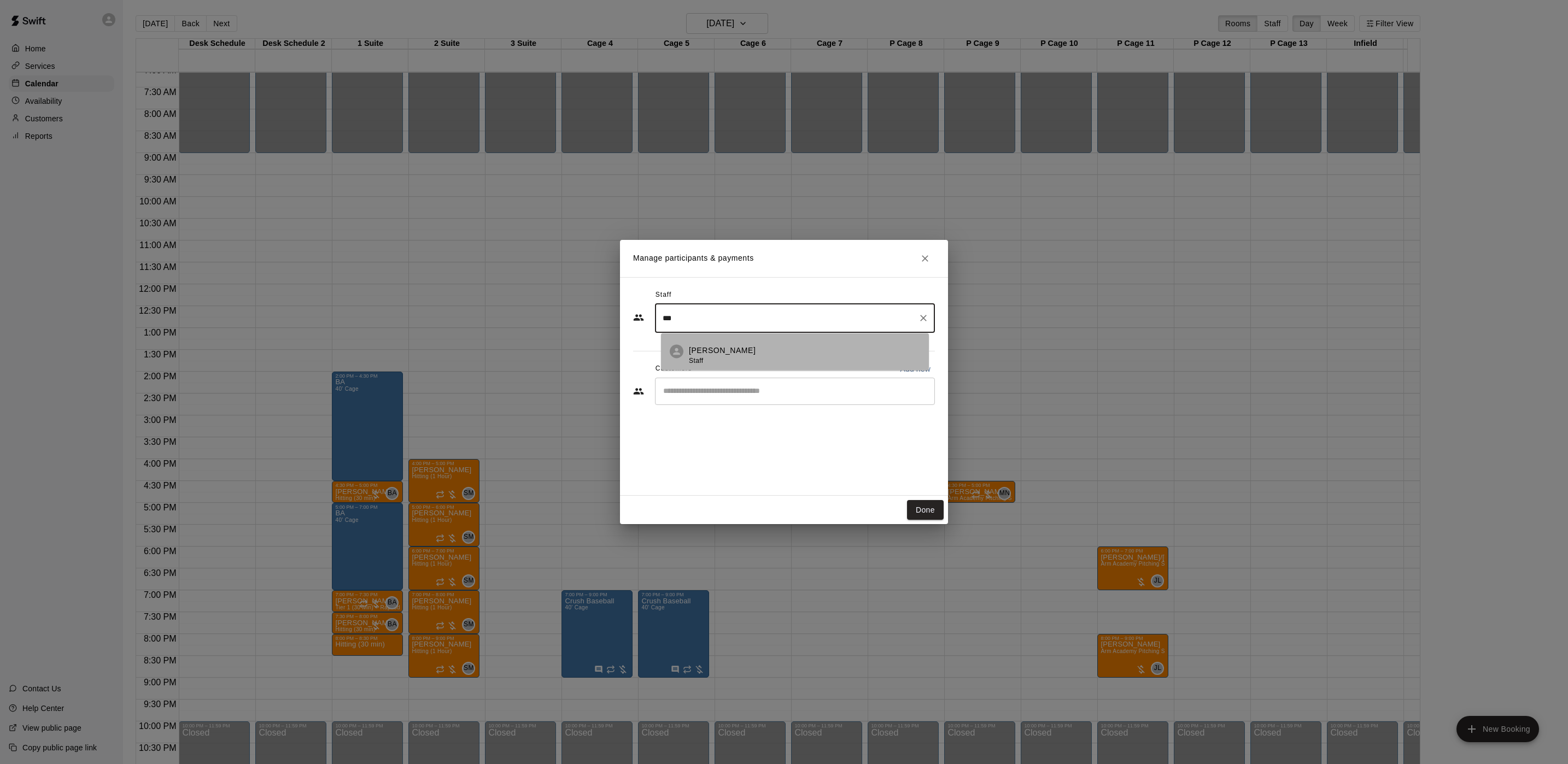
click at [738, 363] on div "Brian Anderson Staff" at bounding box center [722, 355] width 67 height 21
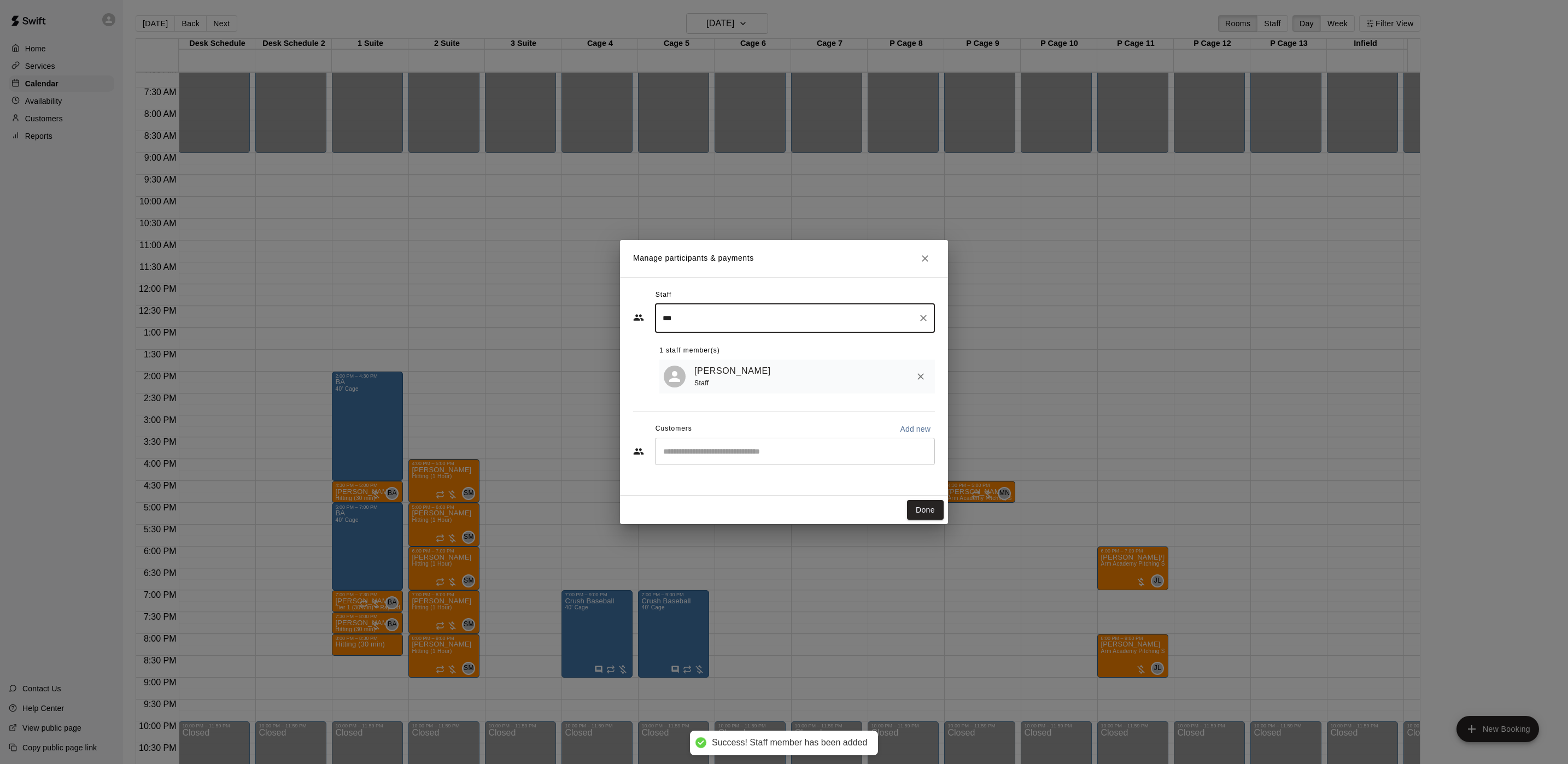
click at [710, 463] on div "​" at bounding box center [795, 452] width 280 height 27
type input "***"
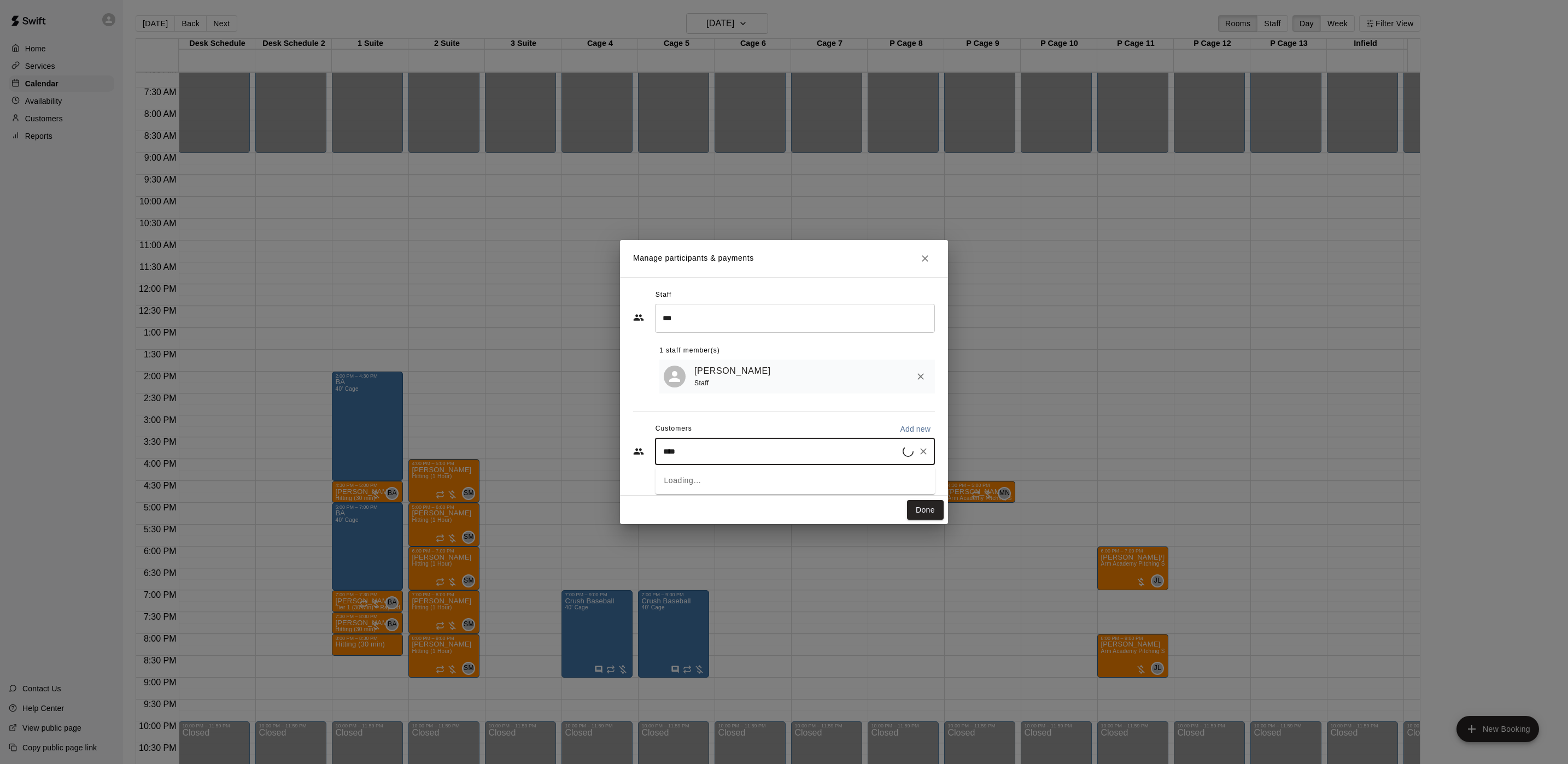
type input "*****"
click at [717, 479] on p "Christopher Cuiffo" at bounding box center [719, 479] width 67 height 11
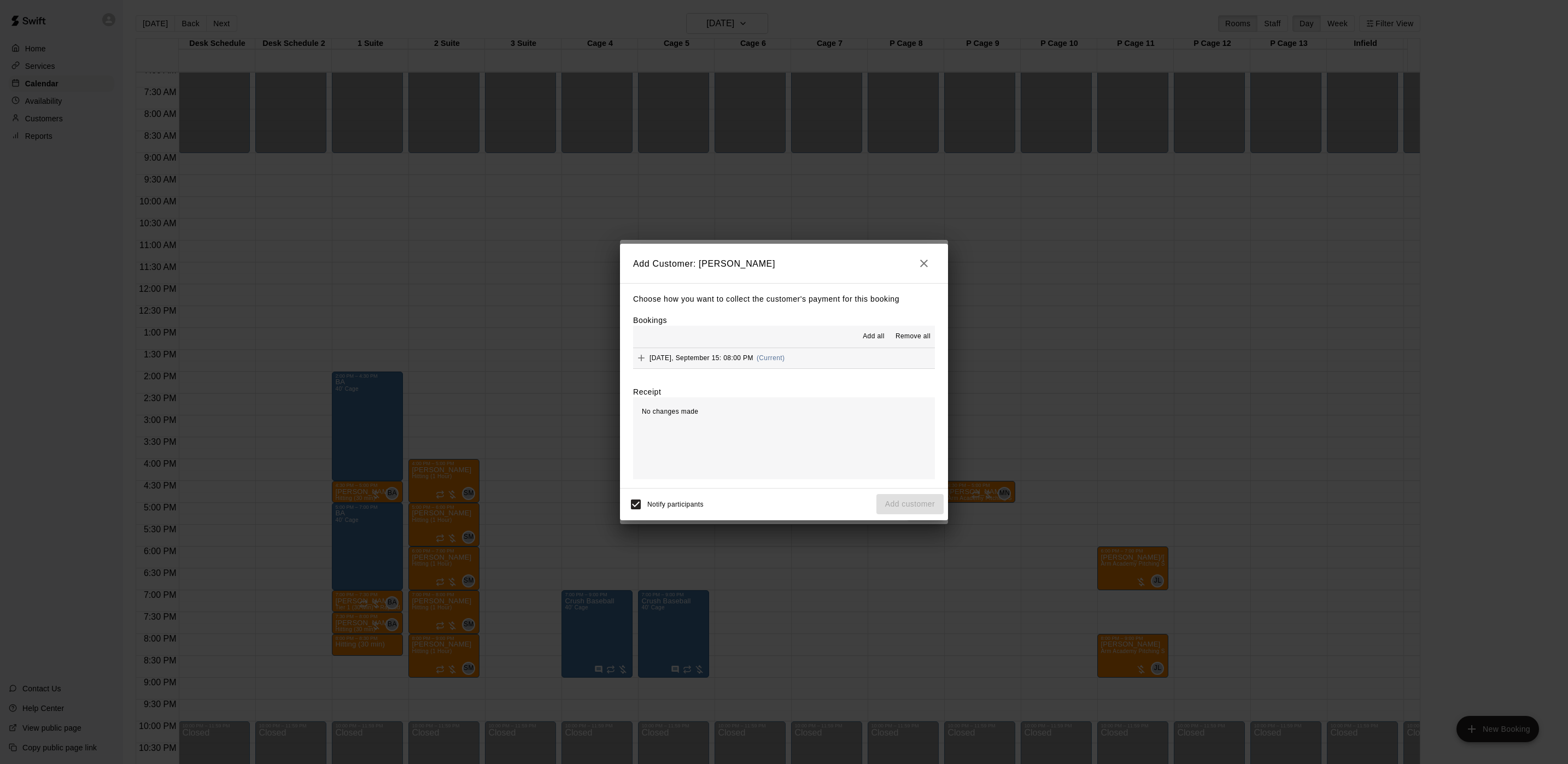
click at [758, 353] on div "Monday, September 15: 08:00 PM (Current)" at bounding box center [709, 358] width 151 height 16
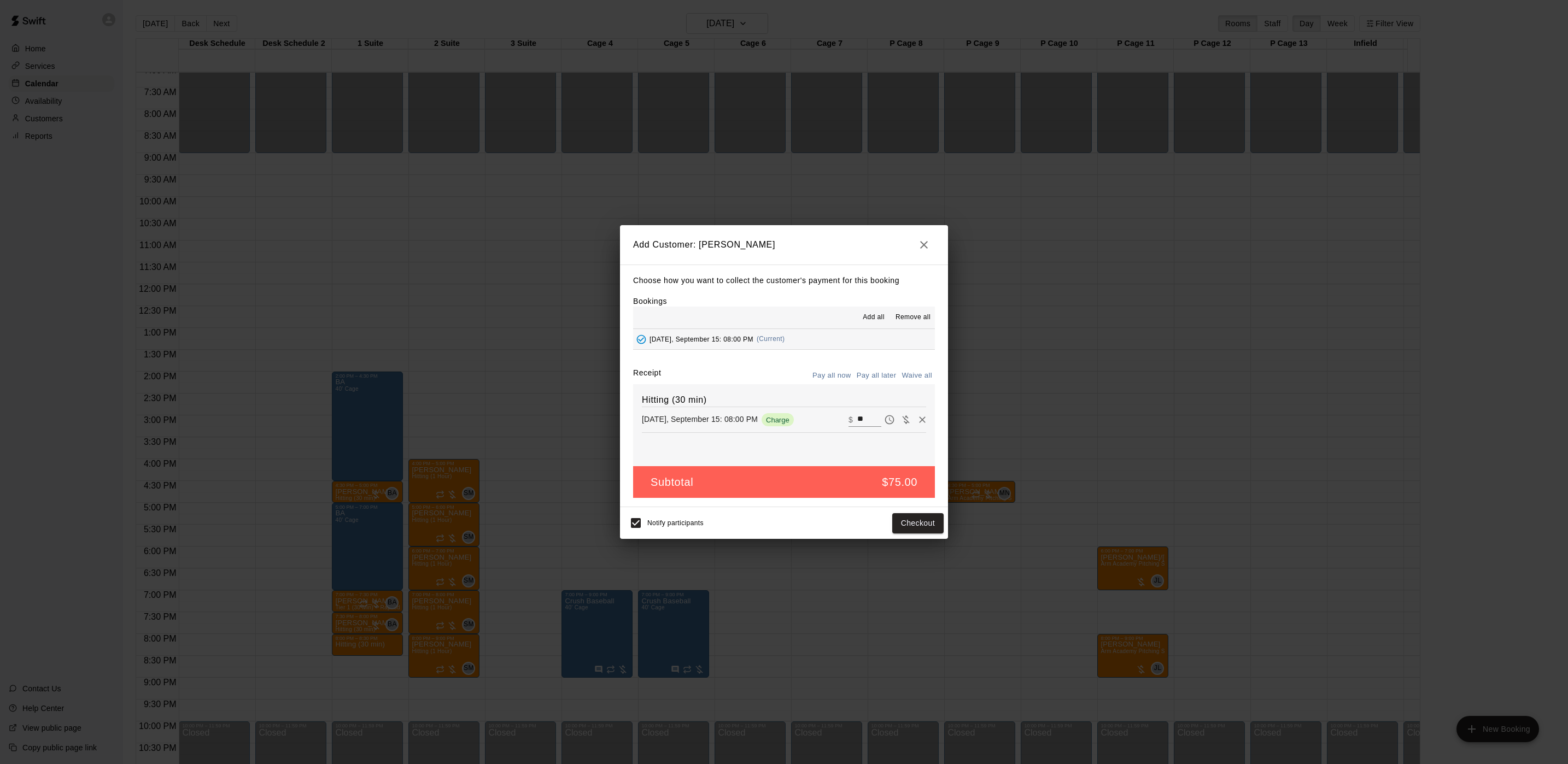
click at [863, 376] on button "Pay all later" at bounding box center [877, 375] width 45 height 17
click at [884, 522] on button "Add customer" at bounding box center [910, 523] width 68 height 20
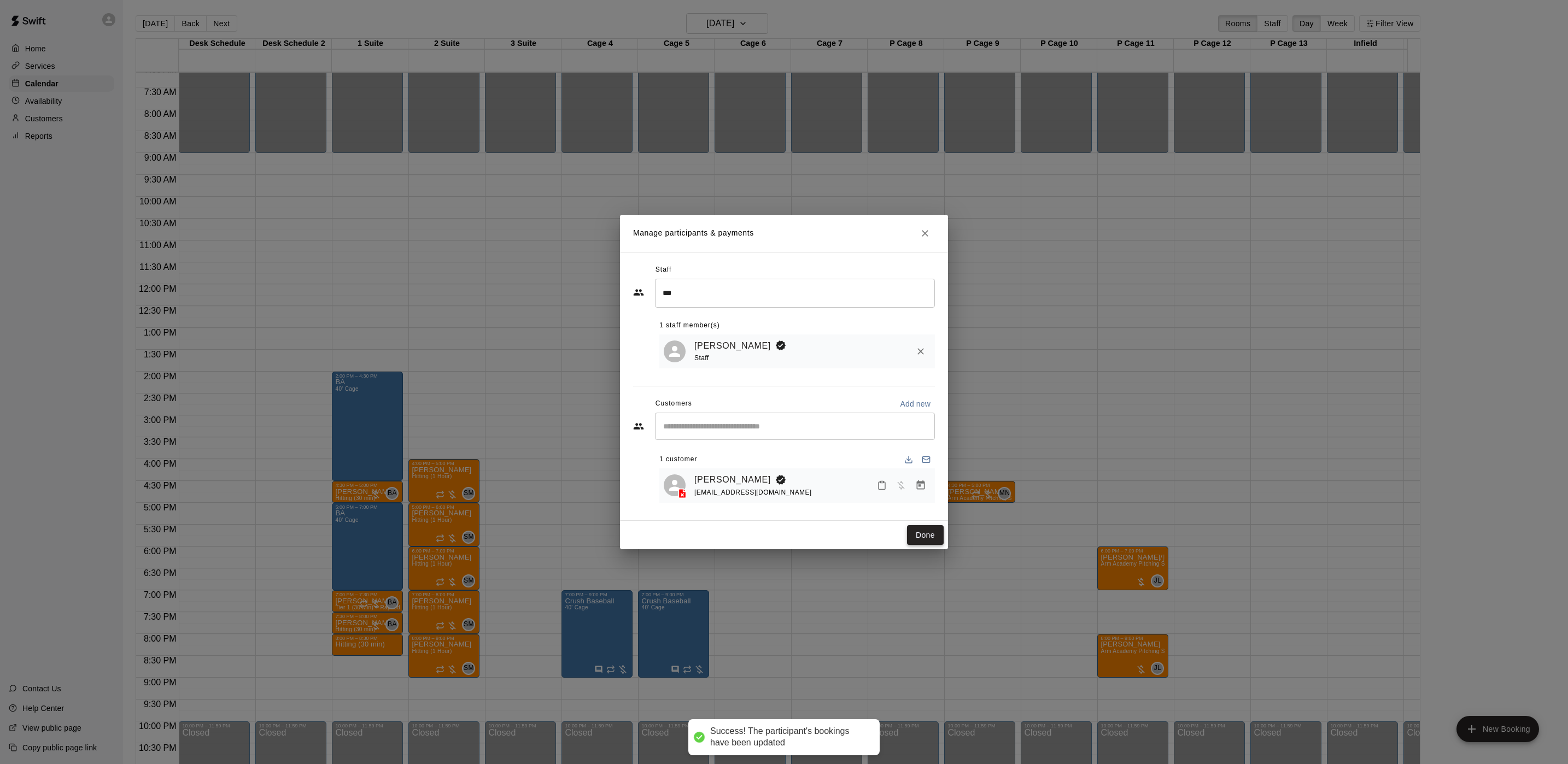
click at [916, 535] on button "Done" at bounding box center [925, 535] width 36 height 20
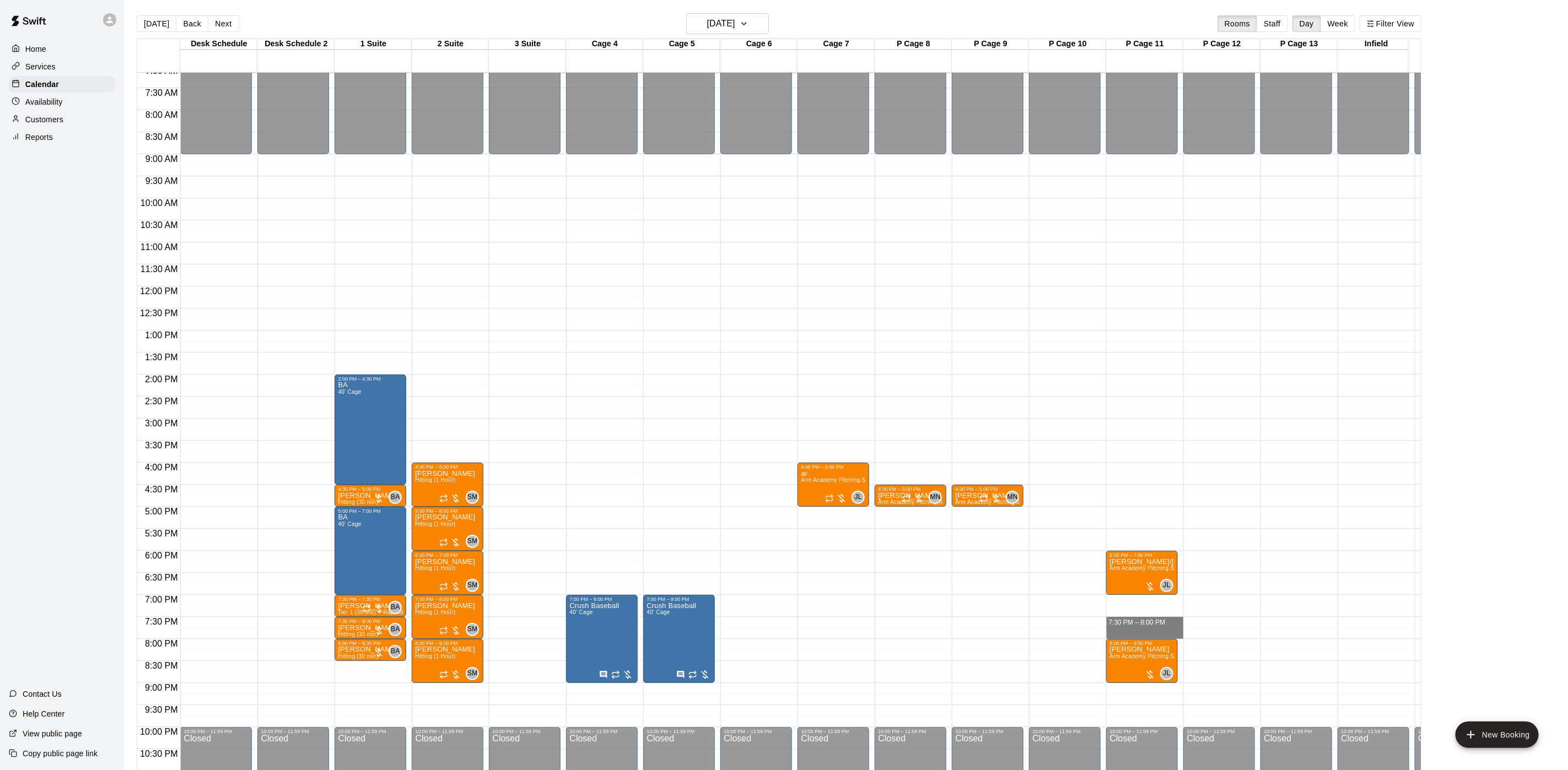
drag, startPoint x: 1128, startPoint y: 620, endPoint x: 1131, endPoint y: 638, distance: 18.2
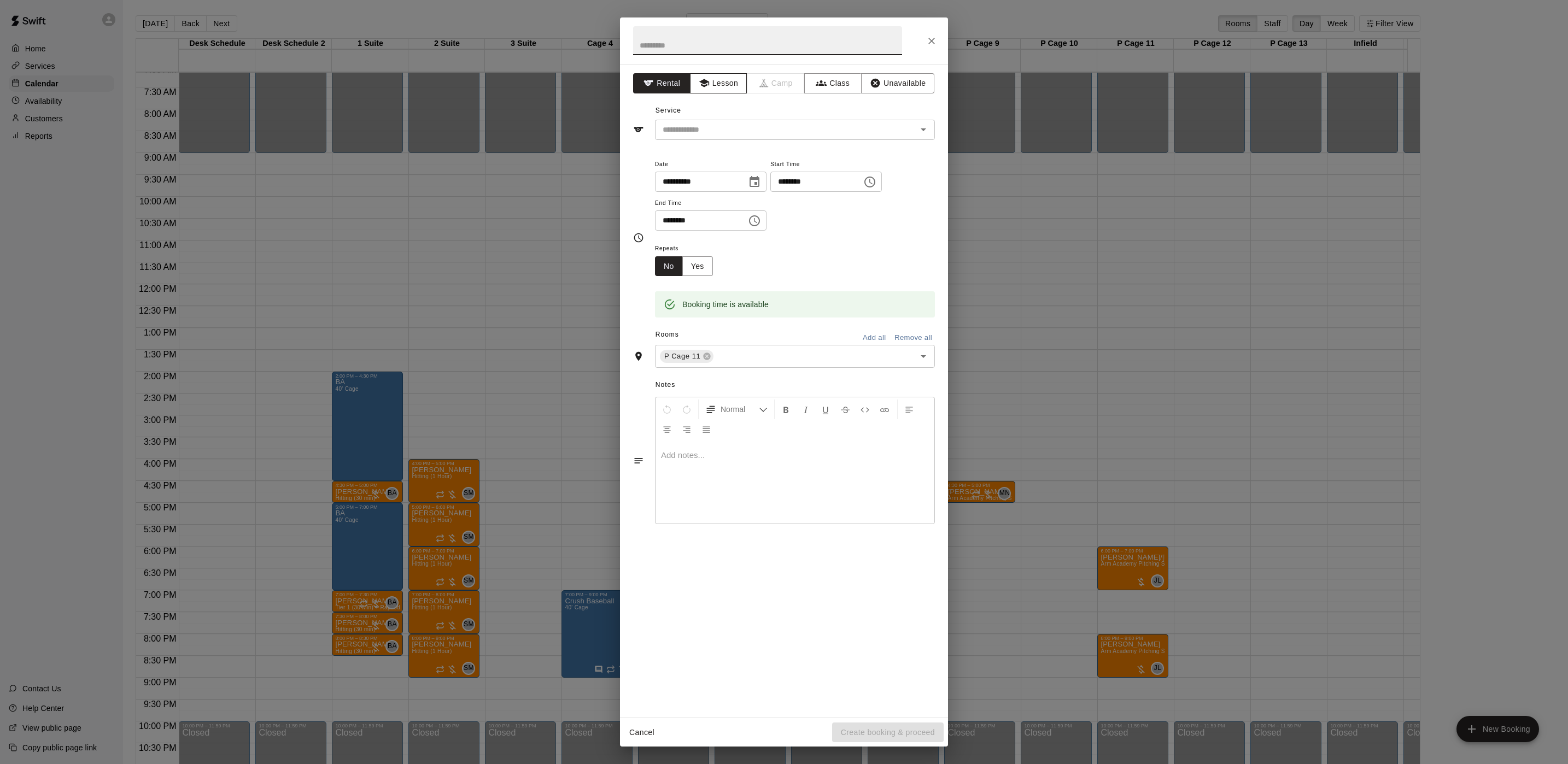
click at [711, 87] on button "Lesson" at bounding box center [718, 83] width 57 height 20
click at [713, 131] on input "text" at bounding box center [778, 130] width 241 height 14
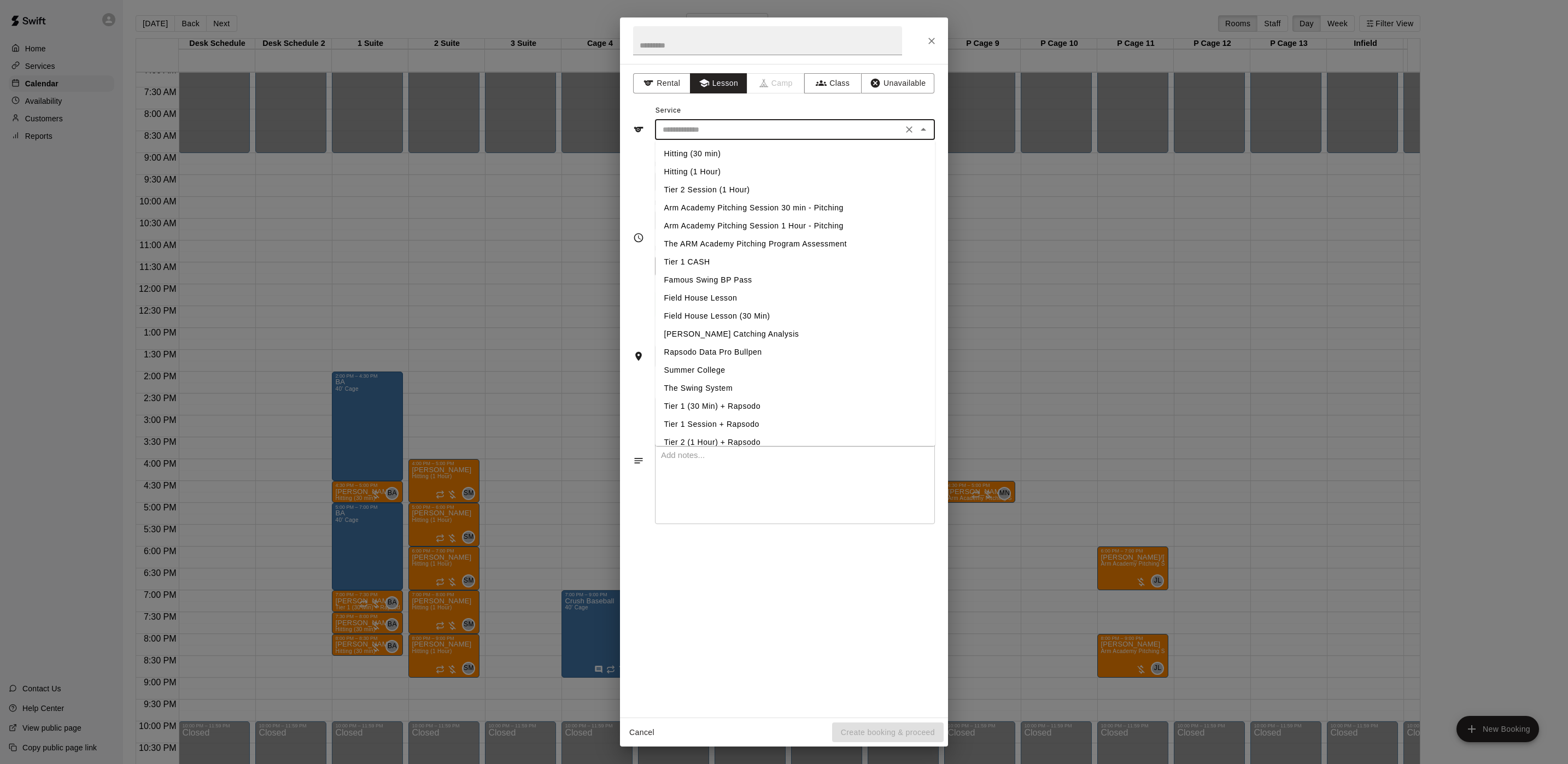
click at [697, 204] on li "Arm Academy Pitching Session 30 min - Pitching" at bounding box center [796, 208] width 280 height 18
type input "**********"
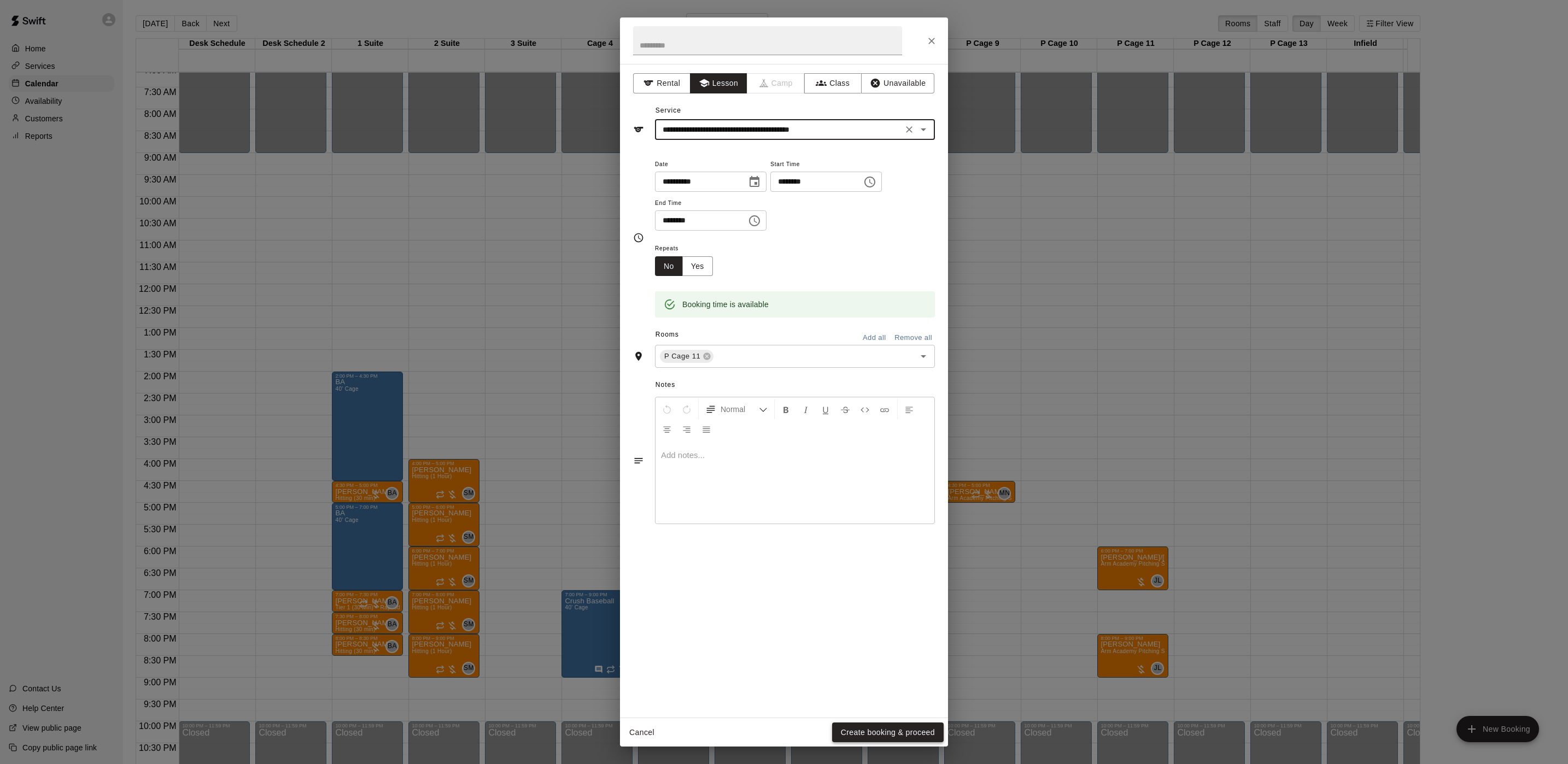
click at [873, 727] on button "Create booking & proceed" at bounding box center [887, 733] width 112 height 20
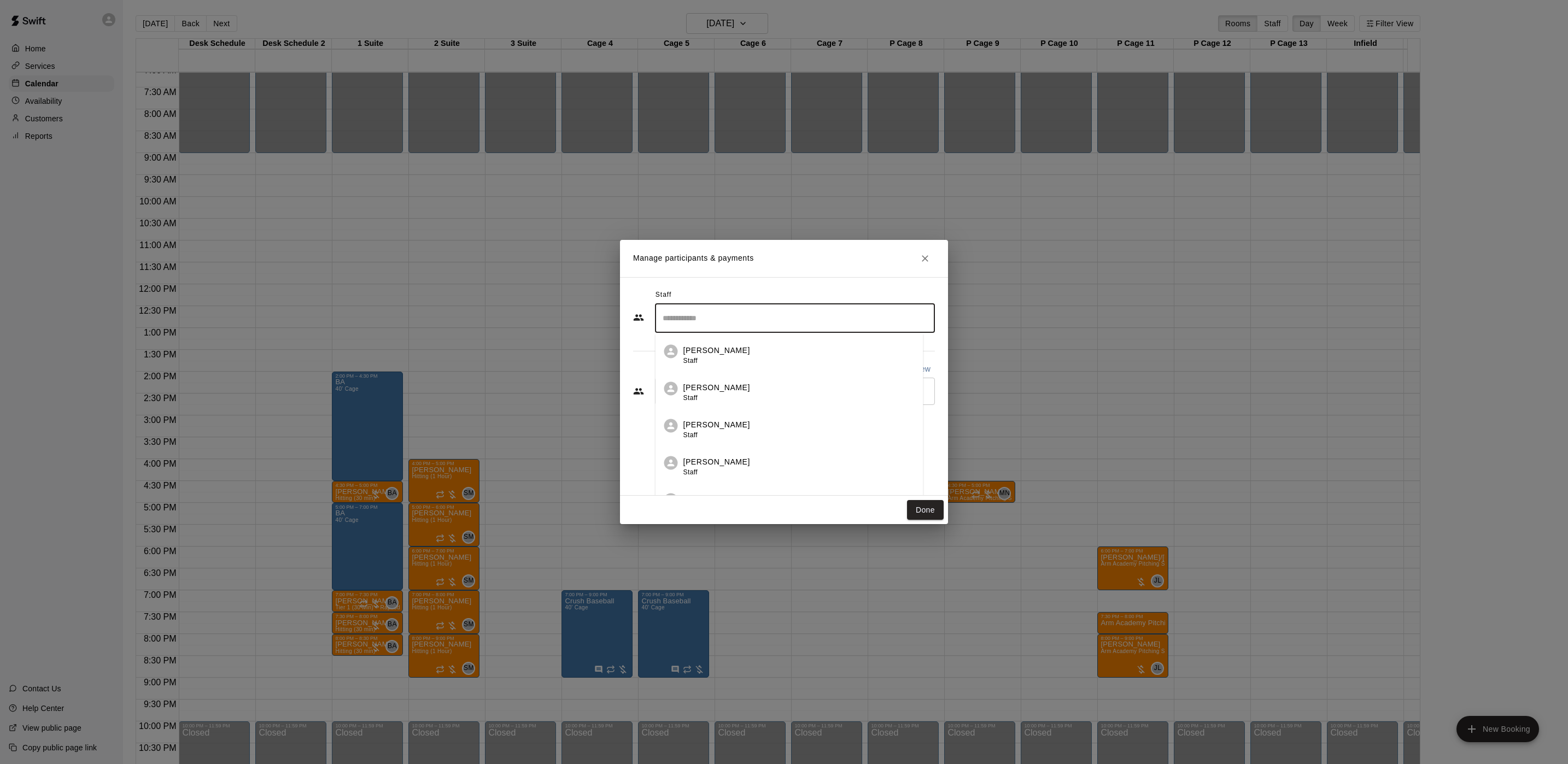
click at [745, 317] on input "Search staff" at bounding box center [795, 319] width 270 height 19
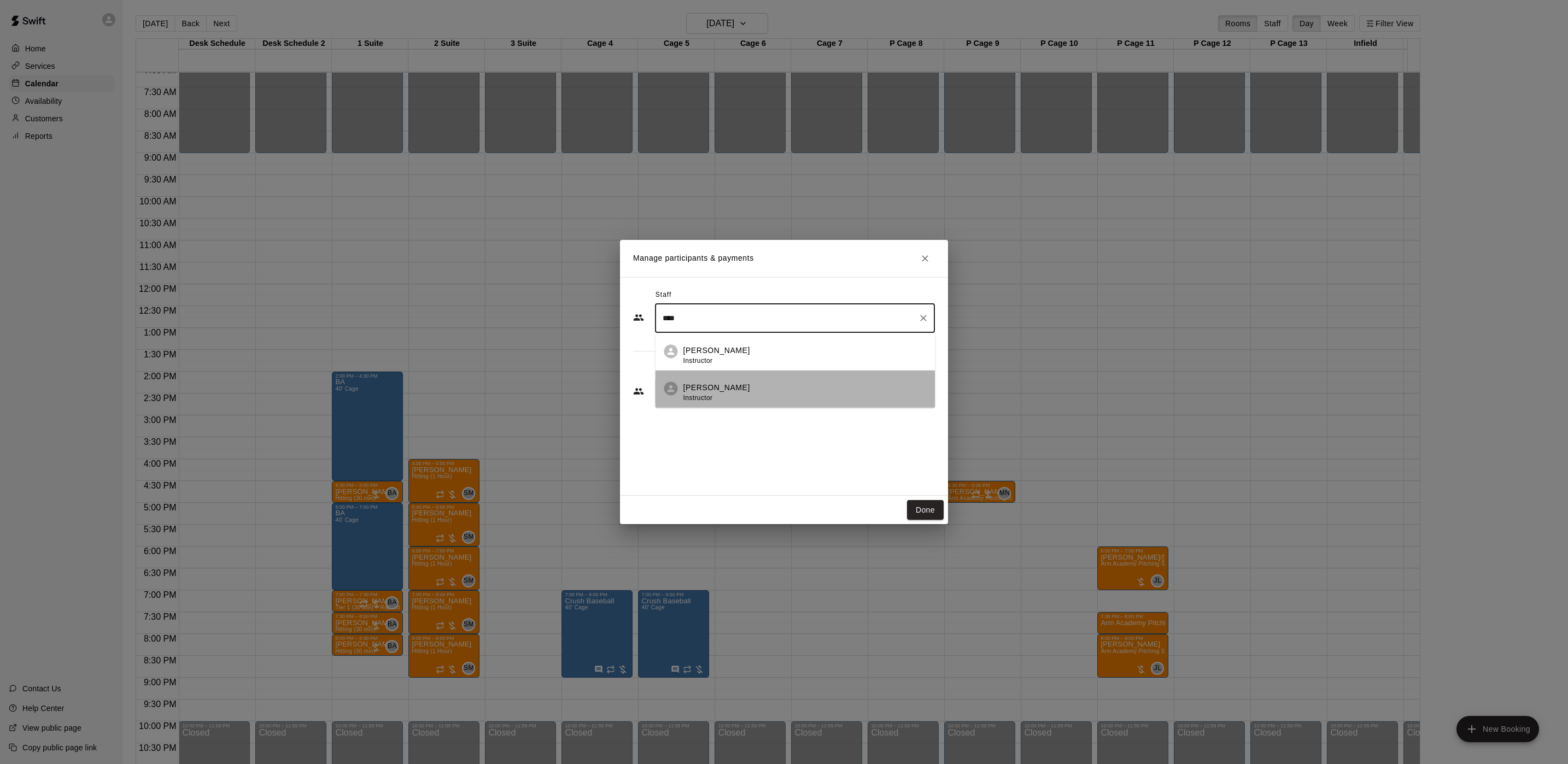
click at [740, 387] on p "Johnnie Larossa" at bounding box center [717, 388] width 67 height 11
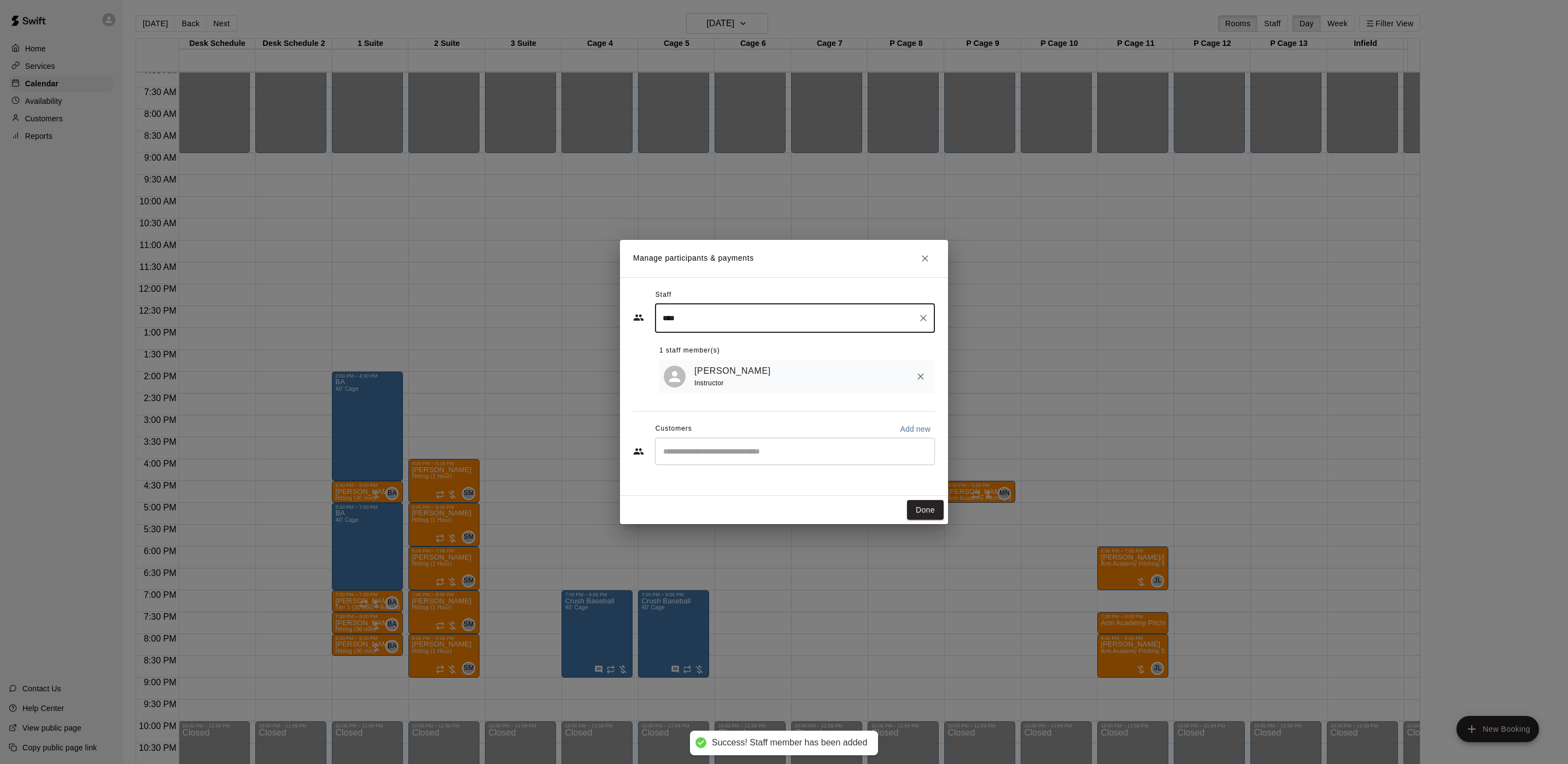
type input "****"
click at [725, 452] on input "Start typing to search customers..." at bounding box center [795, 452] width 270 height 11
type input "***"
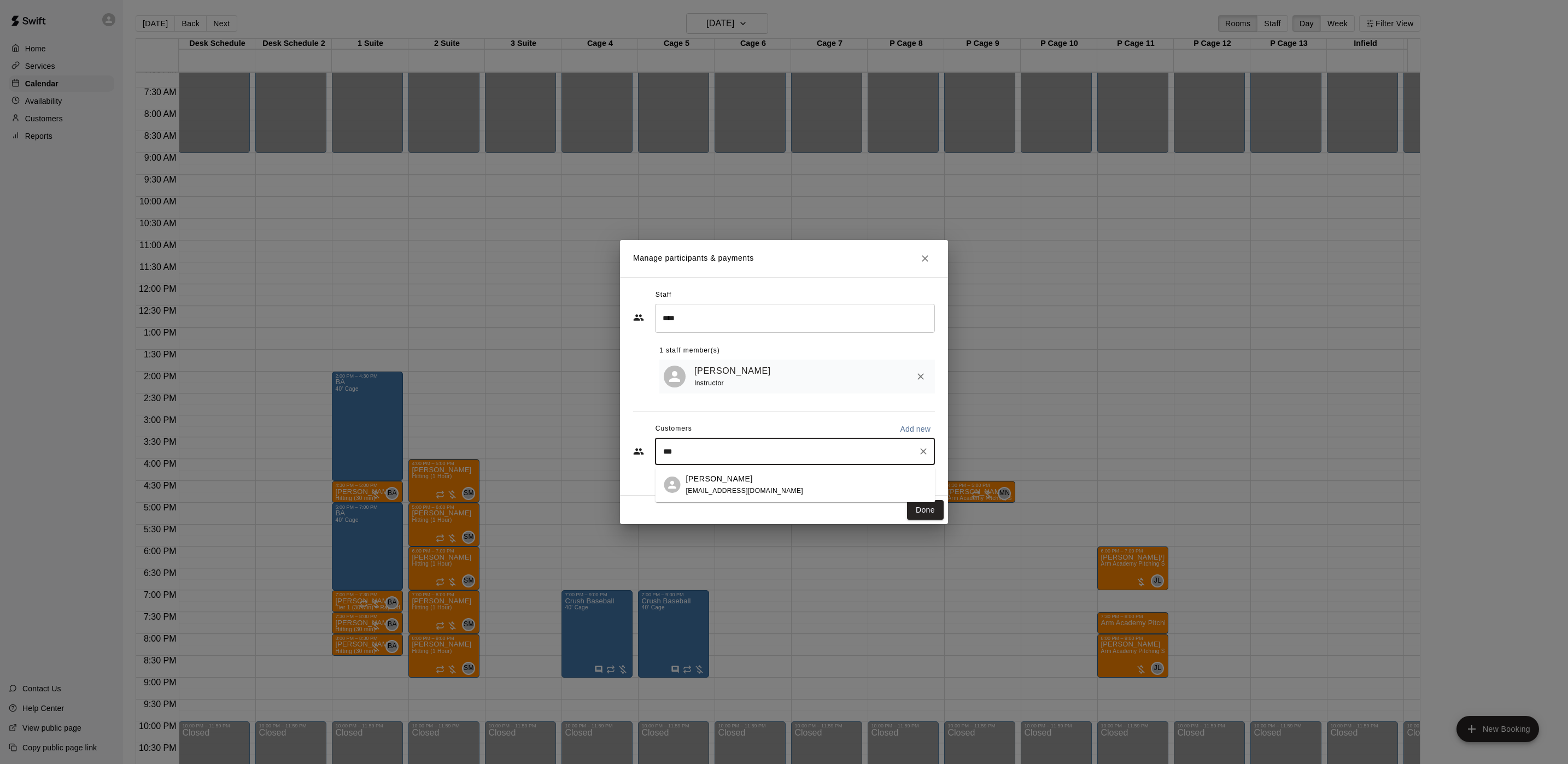
click at [725, 473] on p "Christopher Cuiffo" at bounding box center [719, 479] width 67 height 11
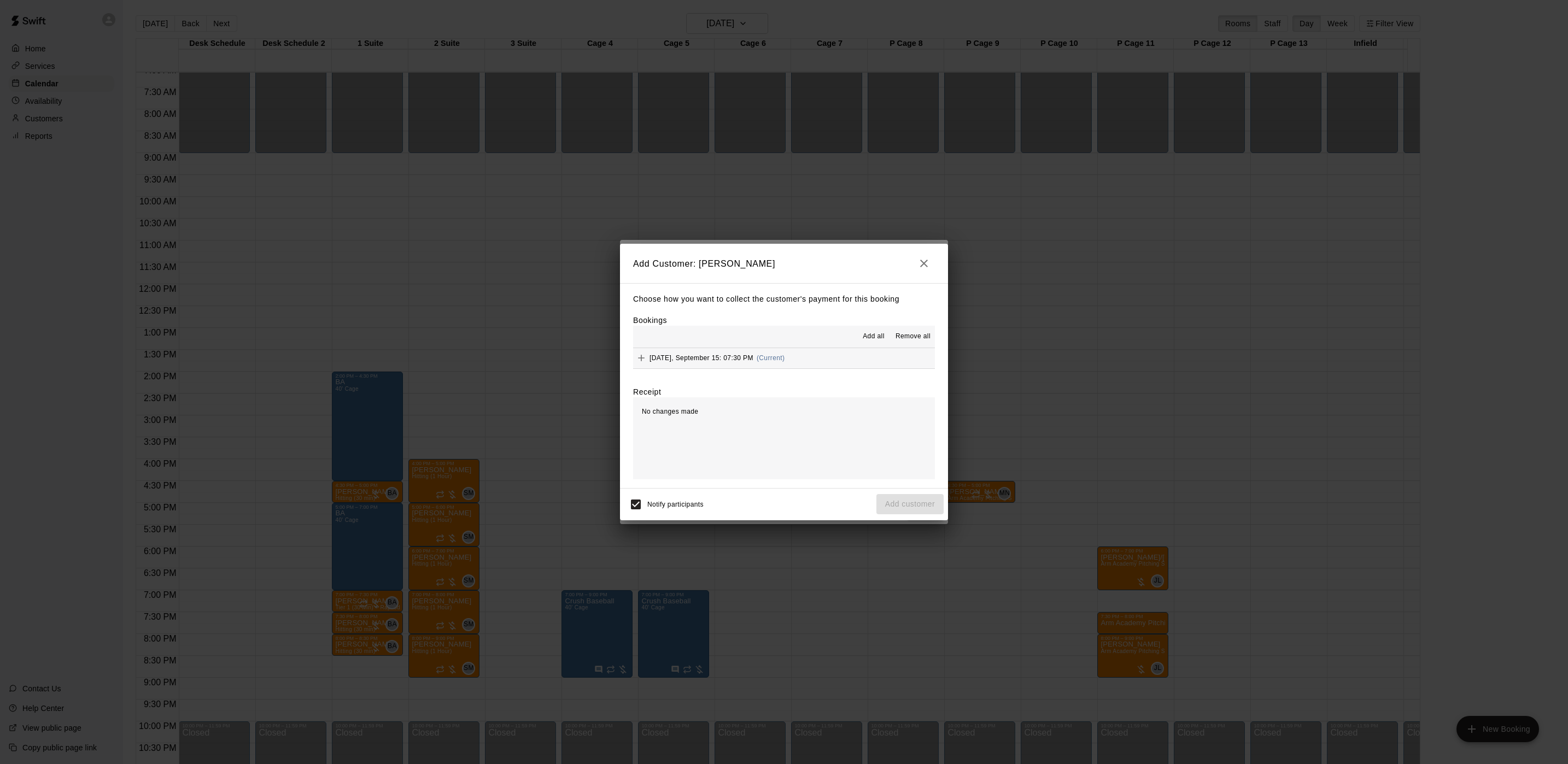
click at [762, 364] on div "Monday, September 15: 07:30 PM (Current)" at bounding box center [709, 358] width 151 height 16
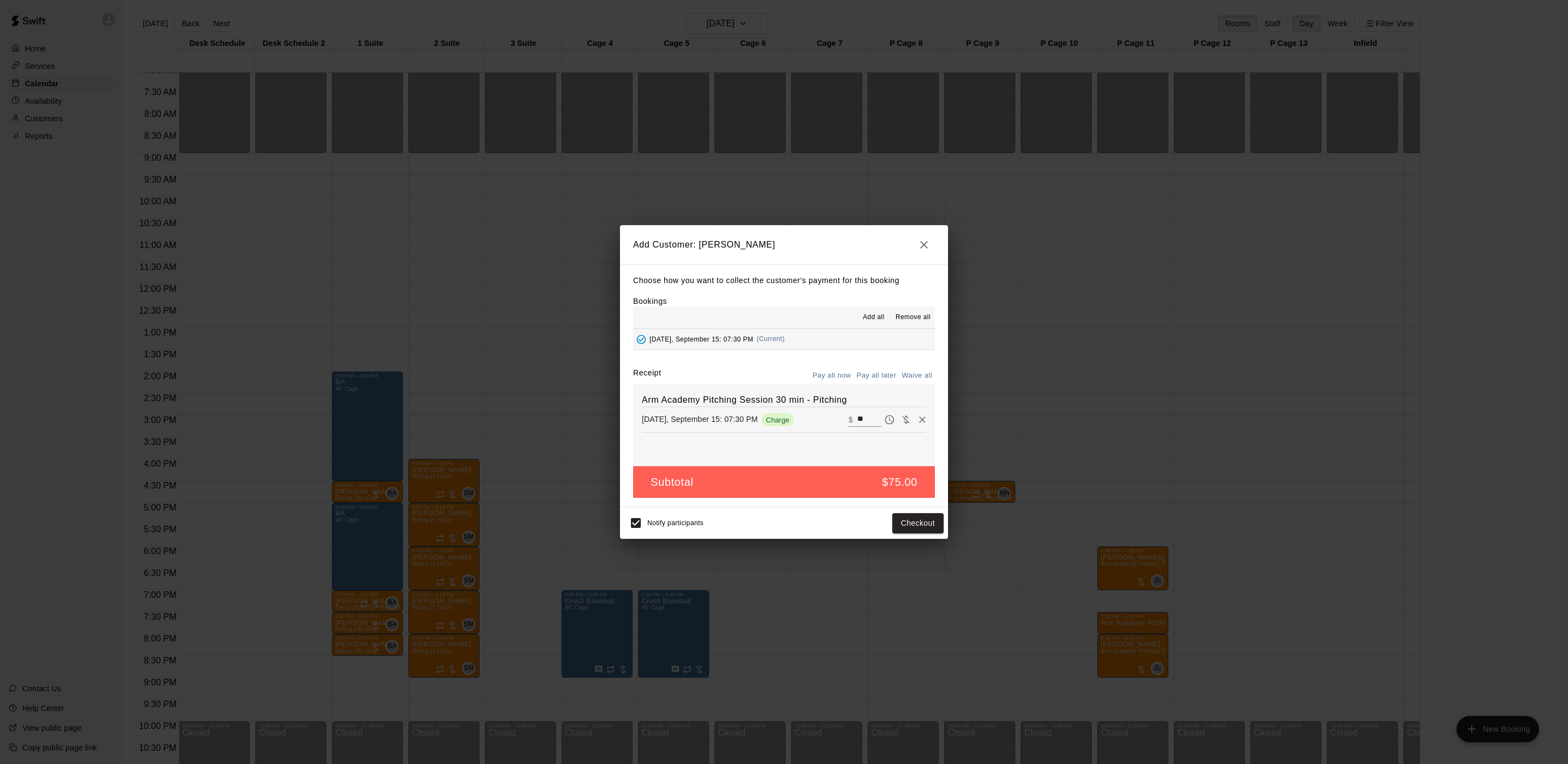
click at [873, 373] on button "Pay all later" at bounding box center [877, 375] width 45 height 17
click at [906, 534] on button "Add customer" at bounding box center [910, 523] width 68 height 20
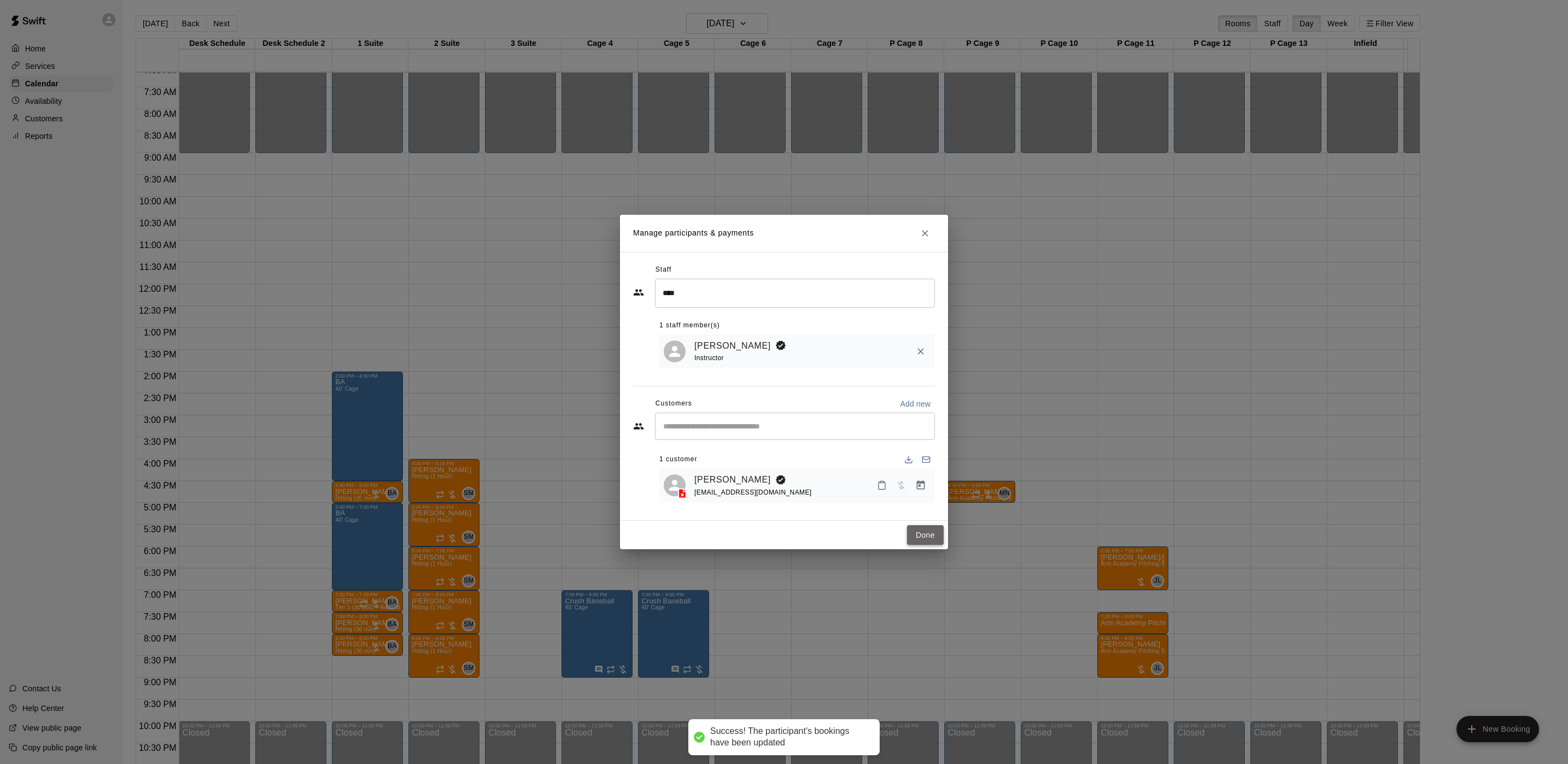
click at [921, 529] on button "Done" at bounding box center [925, 535] width 36 height 20
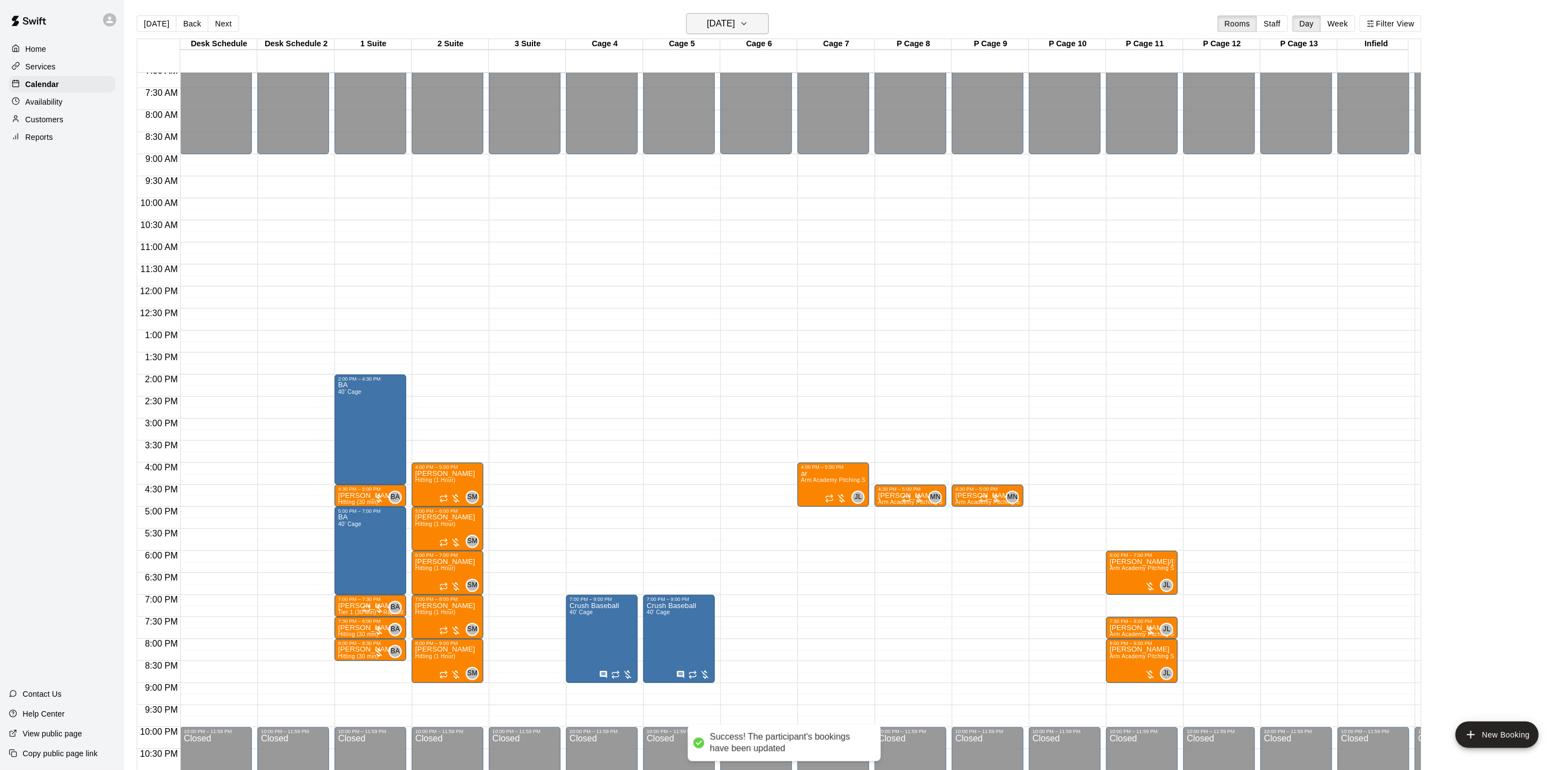
click at [729, 17] on h6 "Monday Sep 15" at bounding box center [721, 24] width 28 height 15
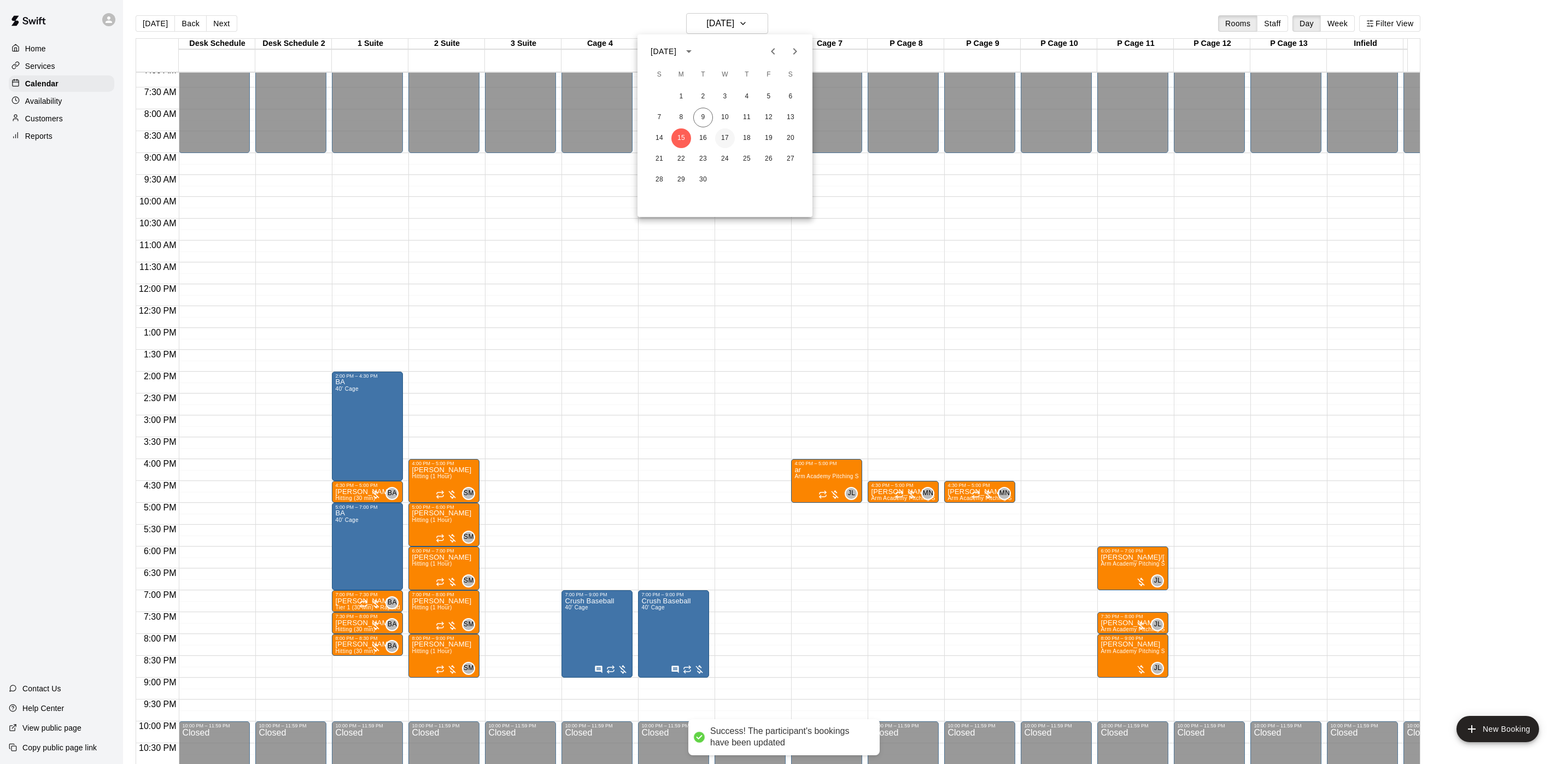
click at [725, 140] on button "17" at bounding box center [725, 138] width 19 height 19
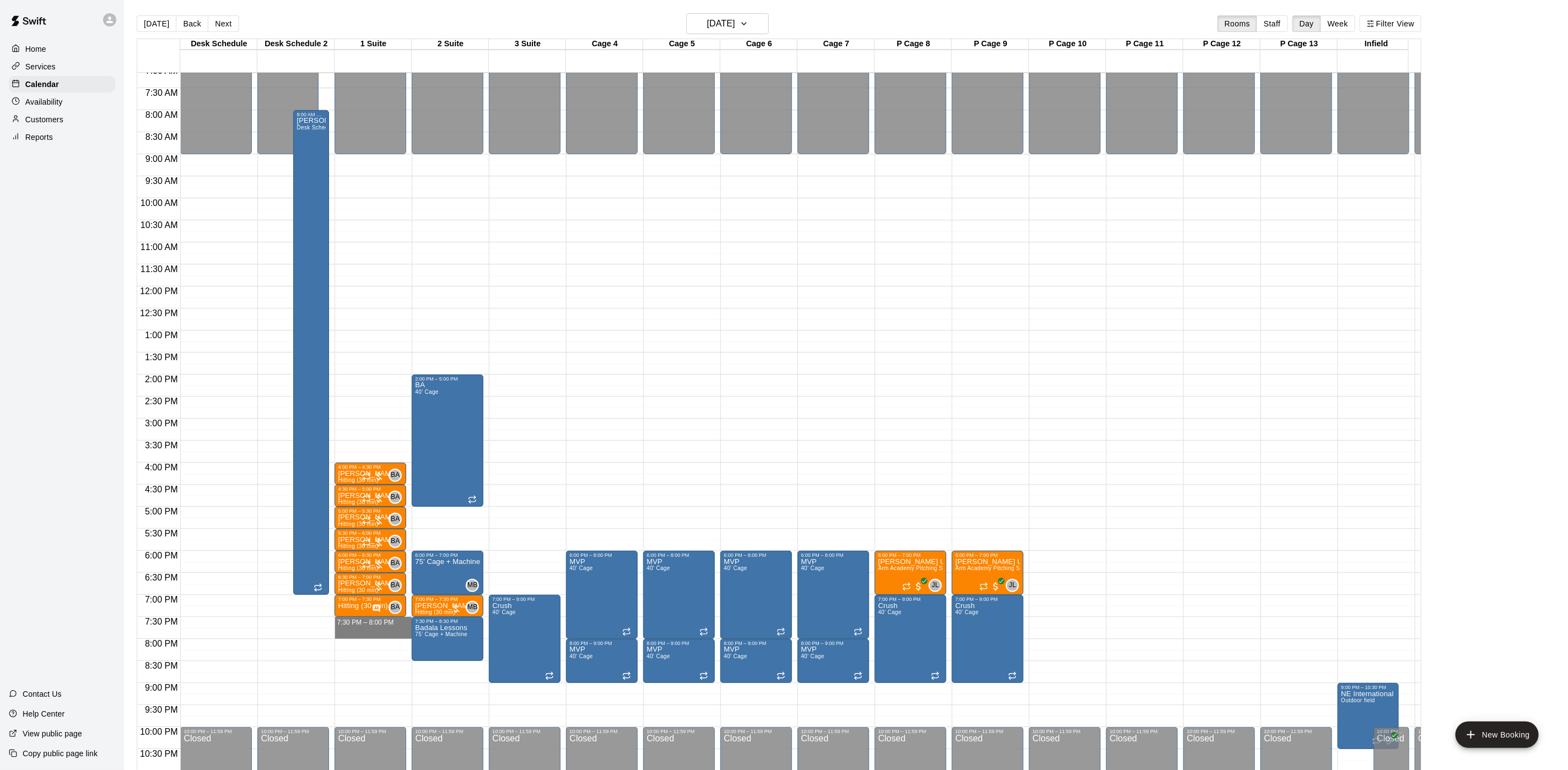
drag, startPoint x: 359, startPoint y: 622, endPoint x: 361, endPoint y: 630, distance: 8.2
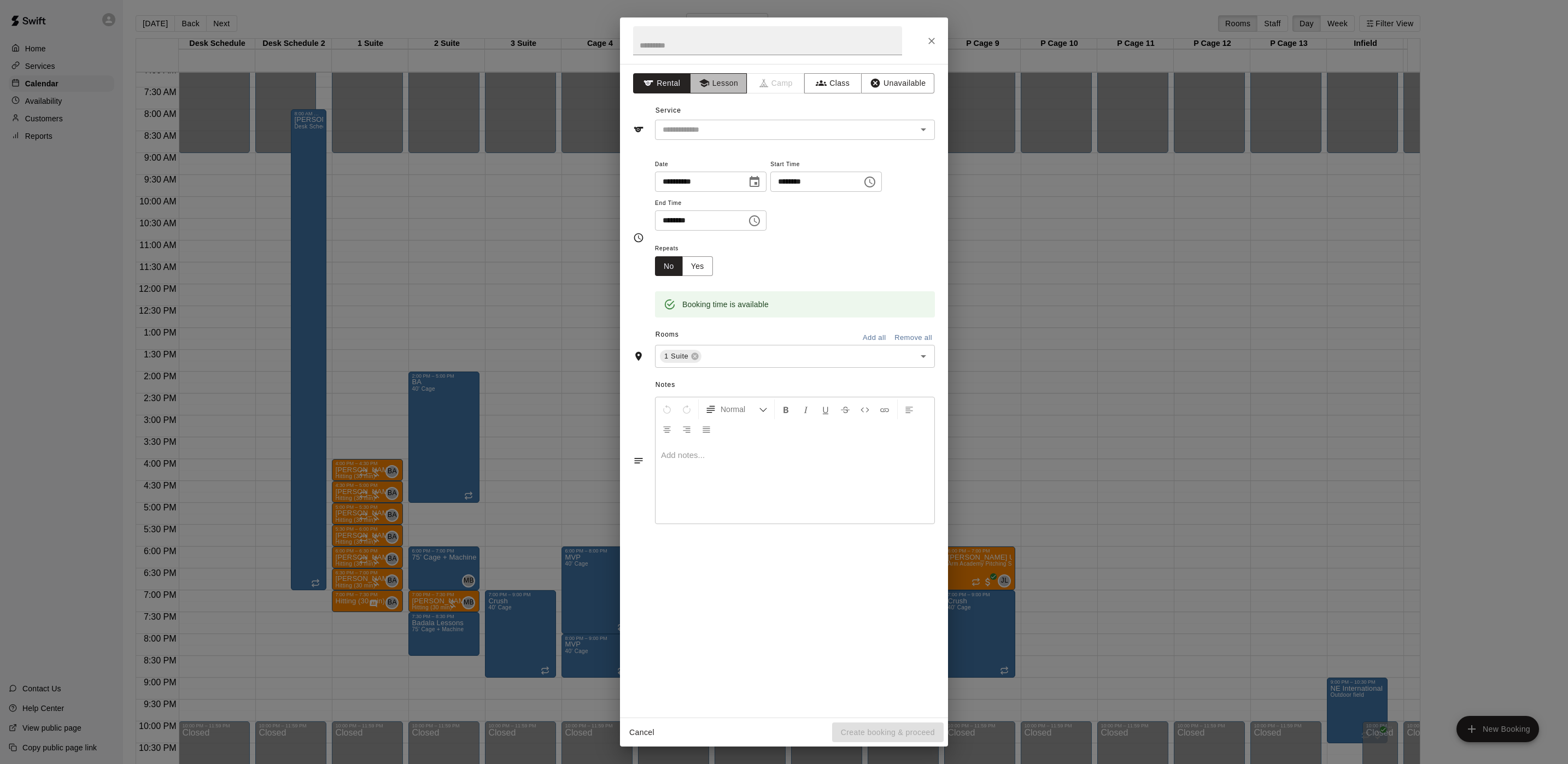
click at [723, 83] on button "Lesson" at bounding box center [718, 83] width 57 height 20
click at [719, 133] on input "text" at bounding box center [778, 130] width 241 height 14
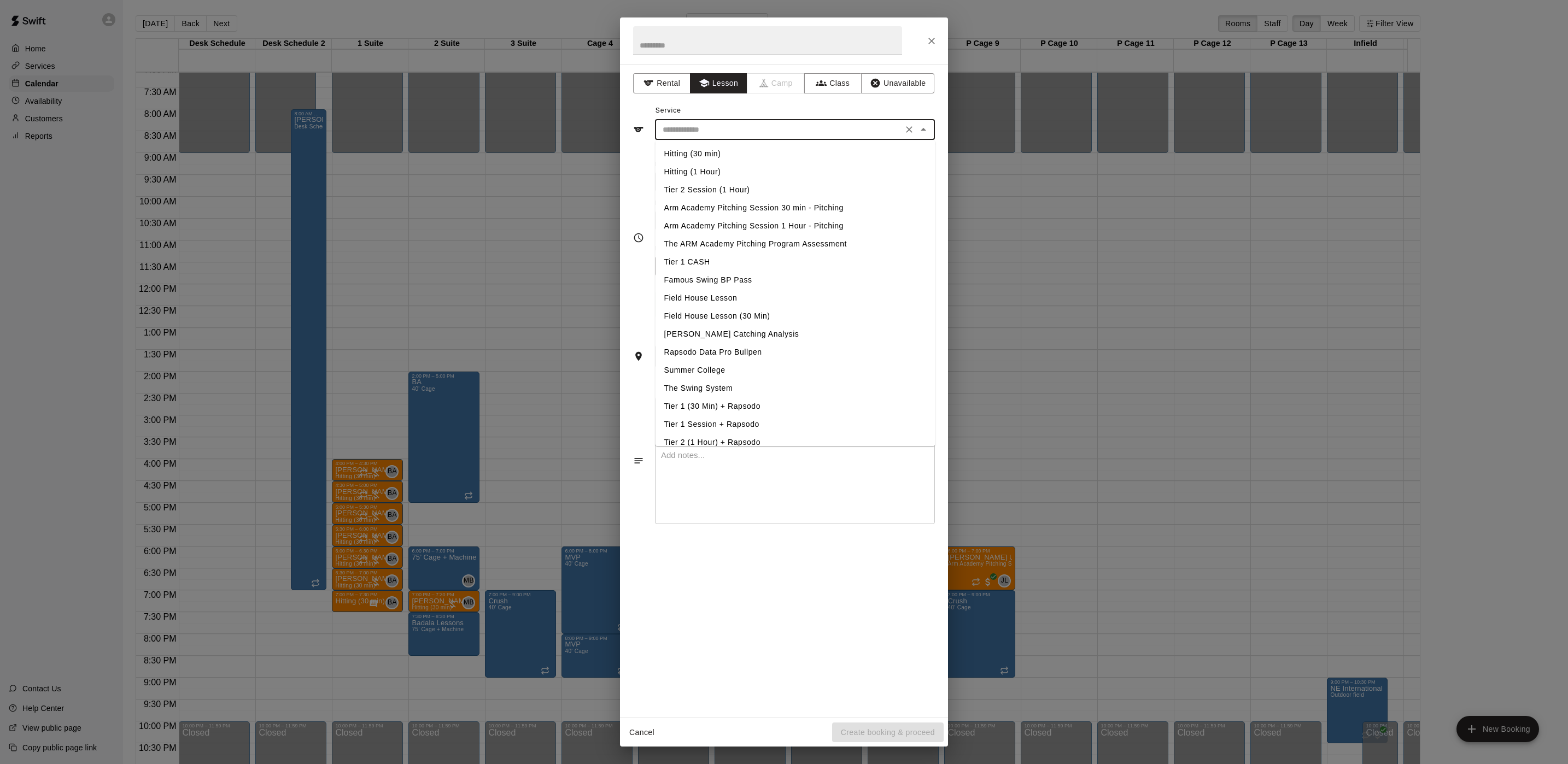
click at [707, 153] on li "Hitting (30 min)" at bounding box center [796, 154] width 280 height 18
type input "**********"
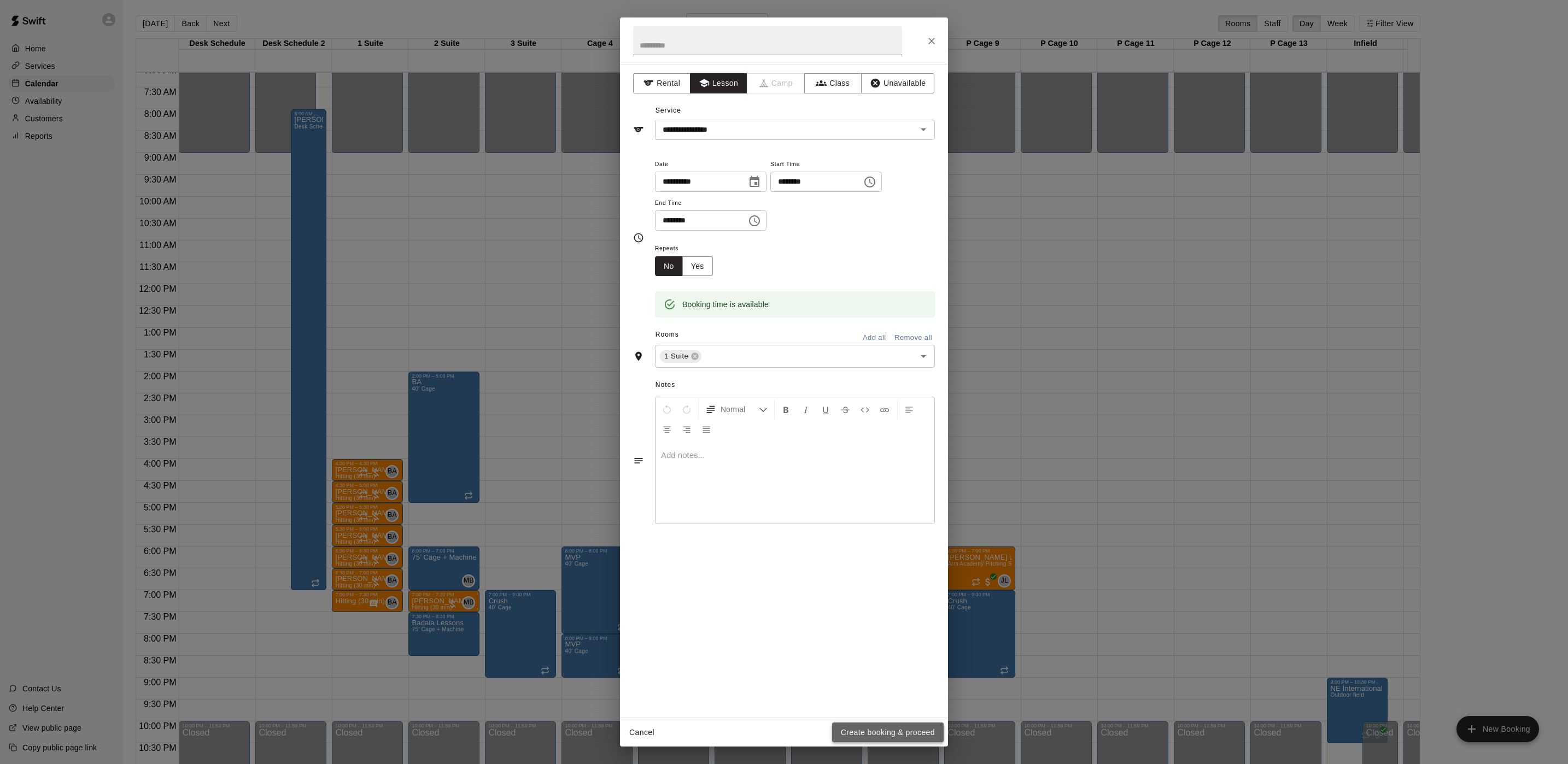
click at [892, 733] on button "Create booking & proceed" at bounding box center [887, 733] width 112 height 20
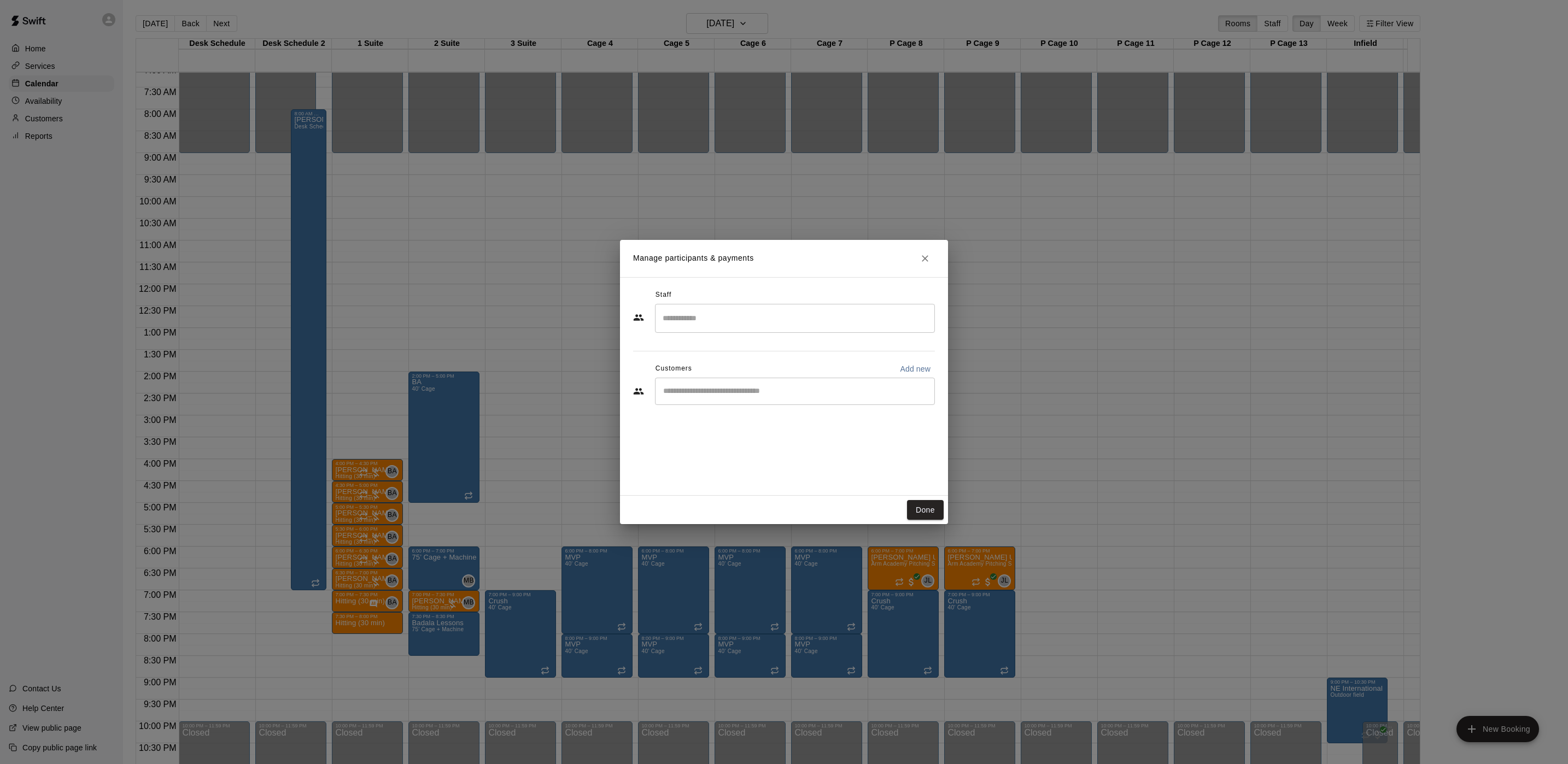
click at [679, 317] on input "Search staff" at bounding box center [795, 319] width 270 height 19
click at [704, 346] on p "Brian Anderson" at bounding box center [722, 350] width 67 height 11
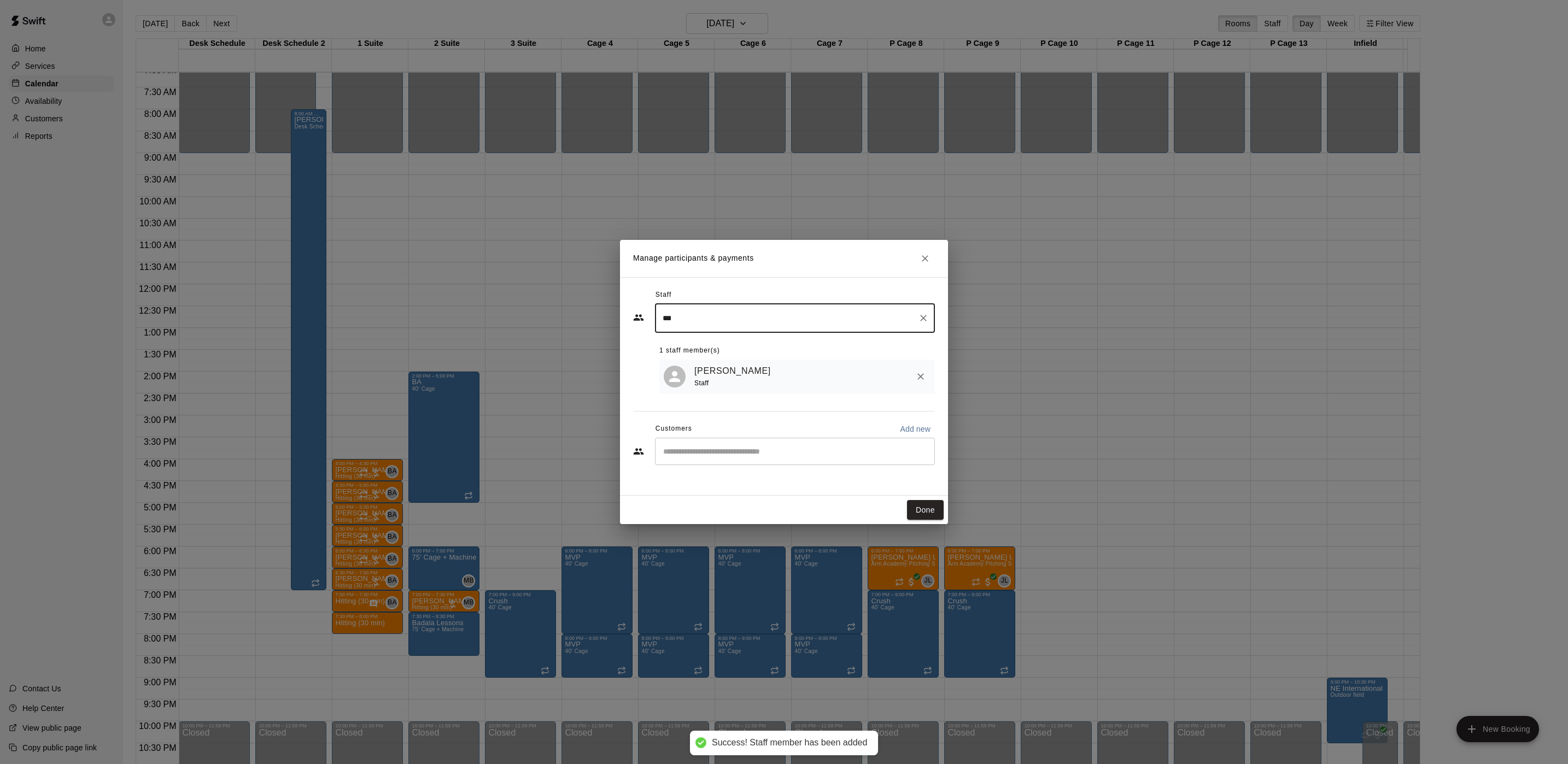
type input "***"
click at [731, 452] on input "Start typing to search customers..." at bounding box center [795, 452] width 270 height 11
type input "***"
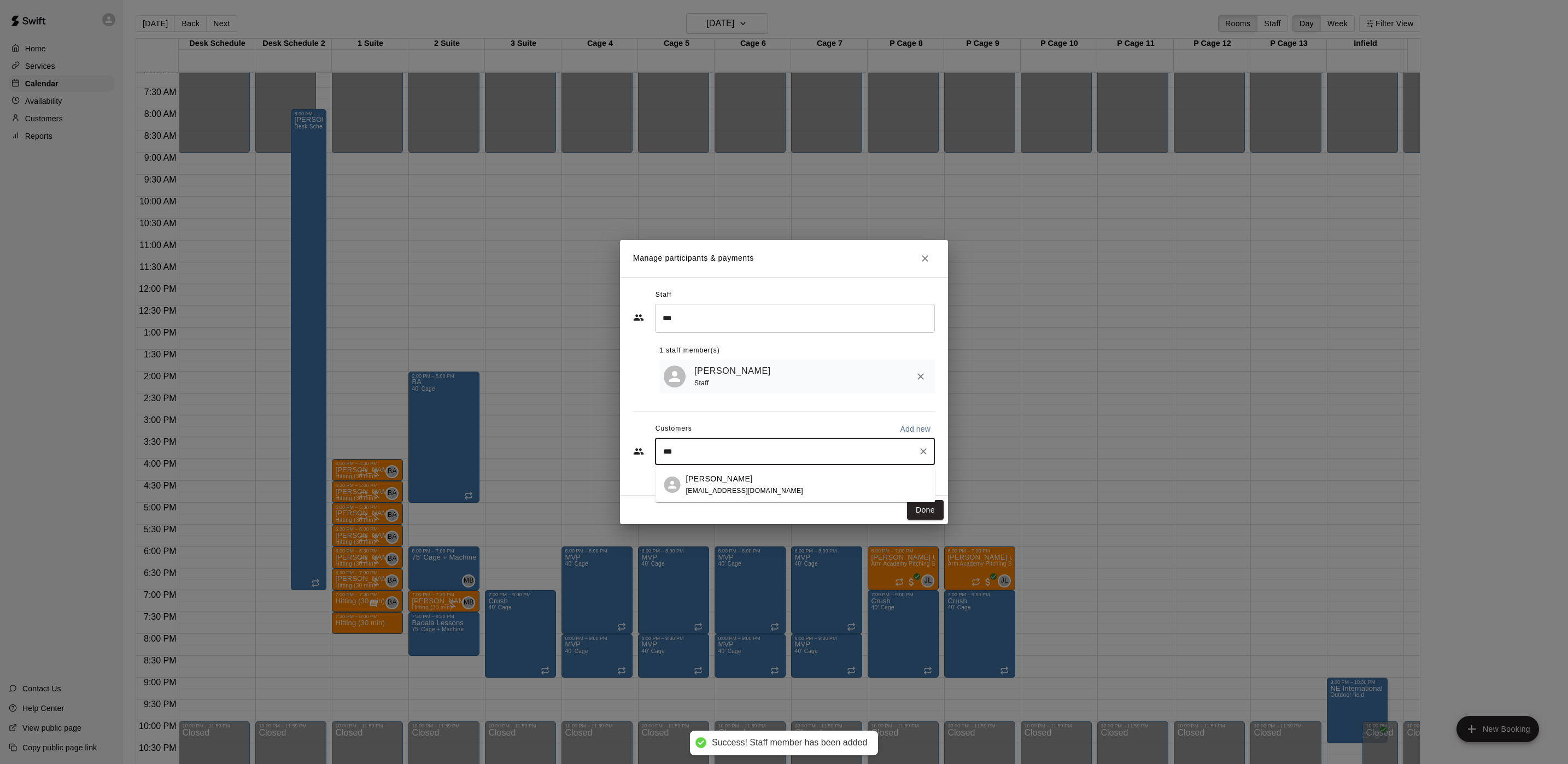
click at [730, 479] on p "Christopher Cuiffo" at bounding box center [719, 479] width 67 height 11
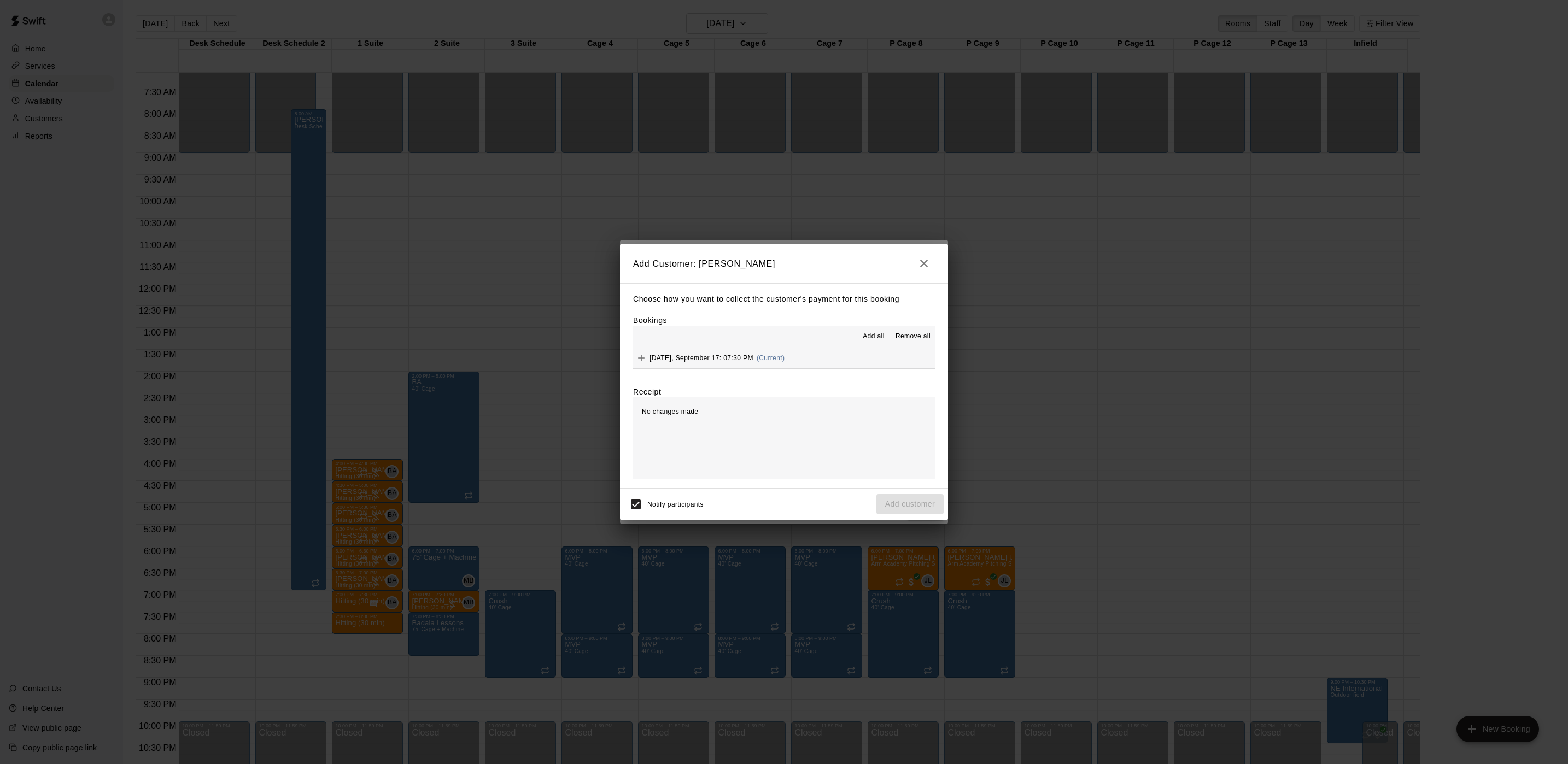
click at [738, 357] on span "Wednesday, September 17: 07:30 PM" at bounding box center [701, 358] width 104 height 8
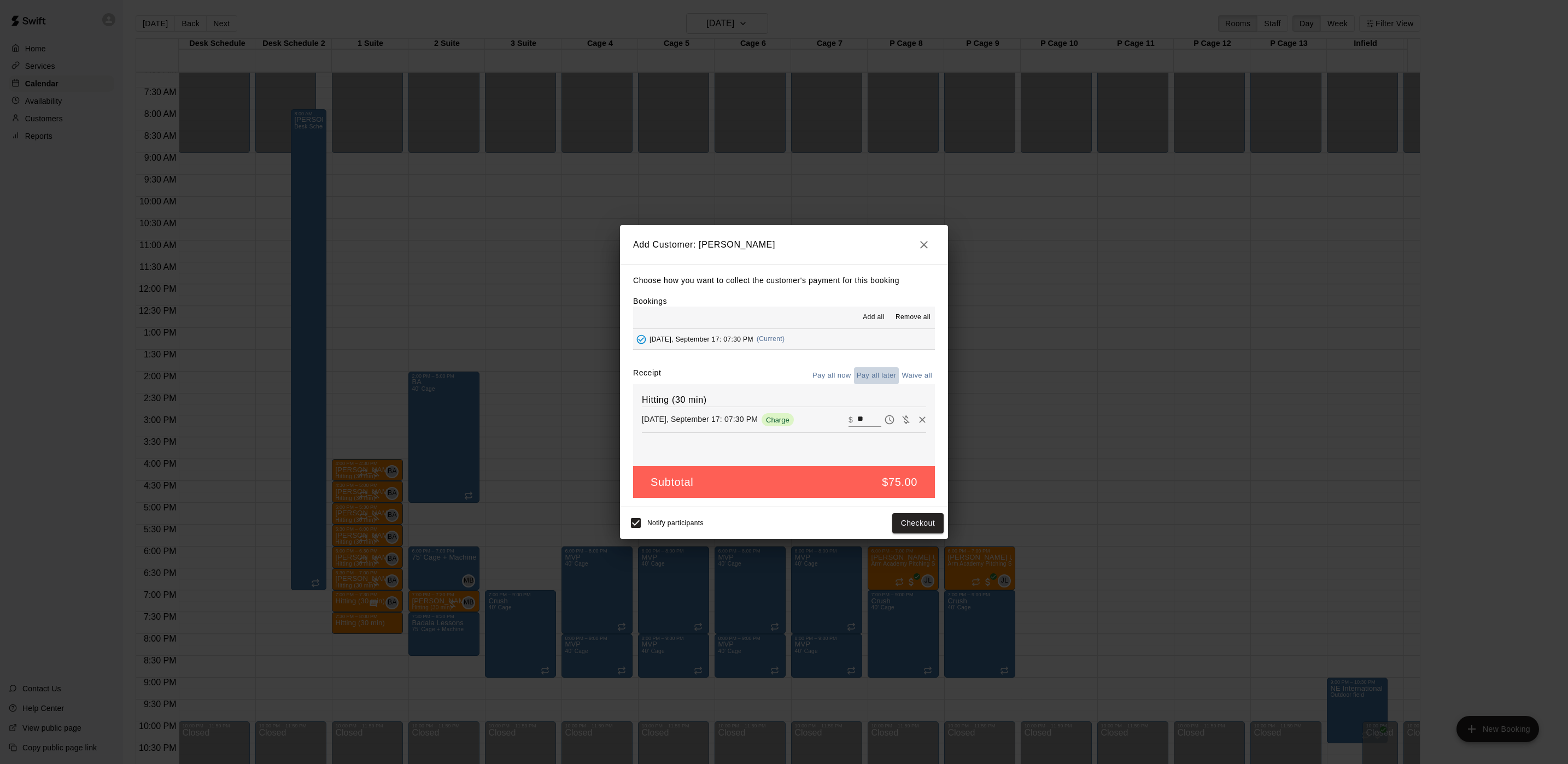
click at [883, 373] on button "Pay all later" at bounding box center [877, 375] width 45 height 17
click at [916, 527] on button "Add customer" at bounding box center [910, 523] width 68 height 20
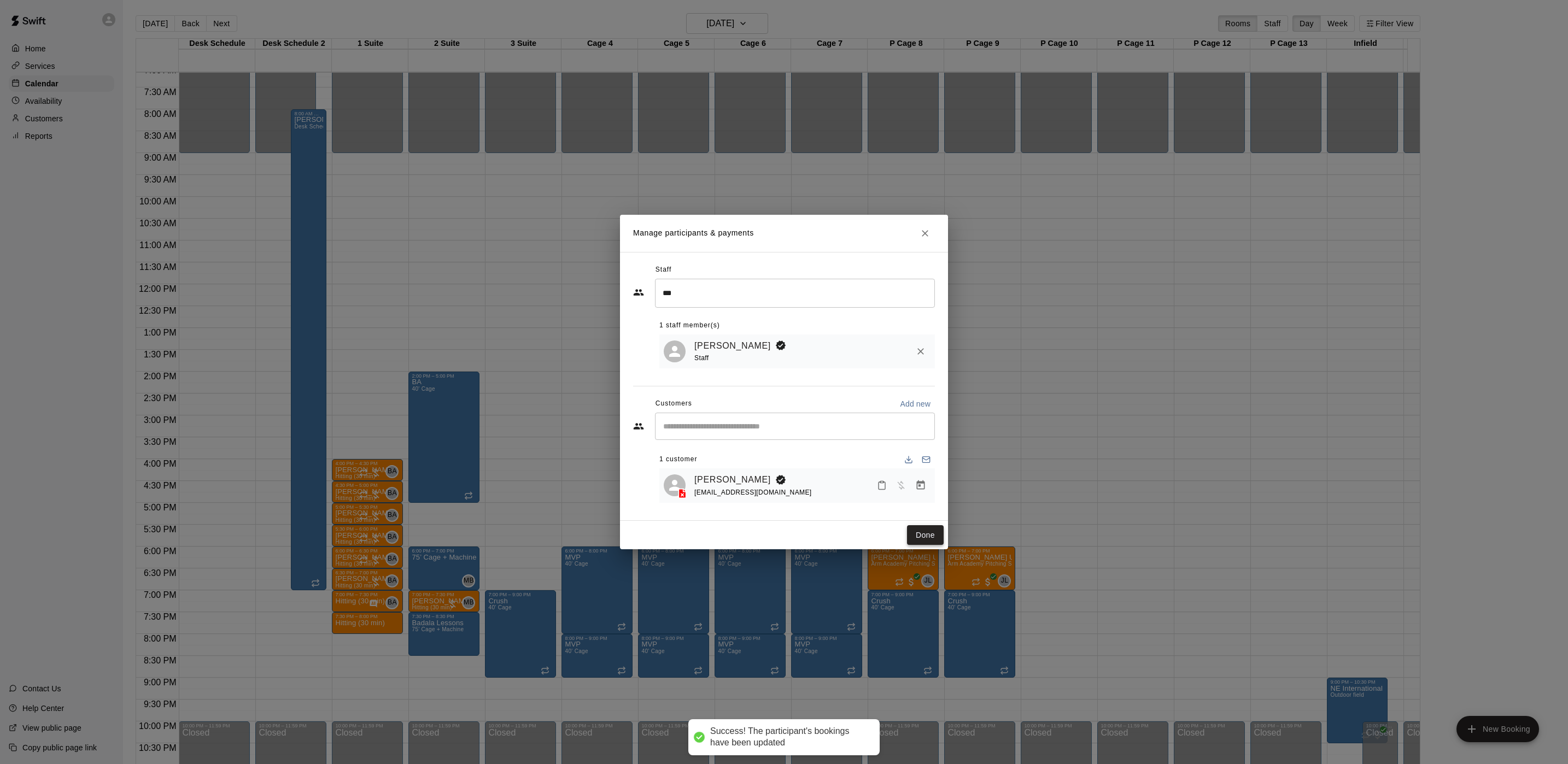
click at [924, 531] on button "Done" at bounding box center [925, 535] width 36 height 20
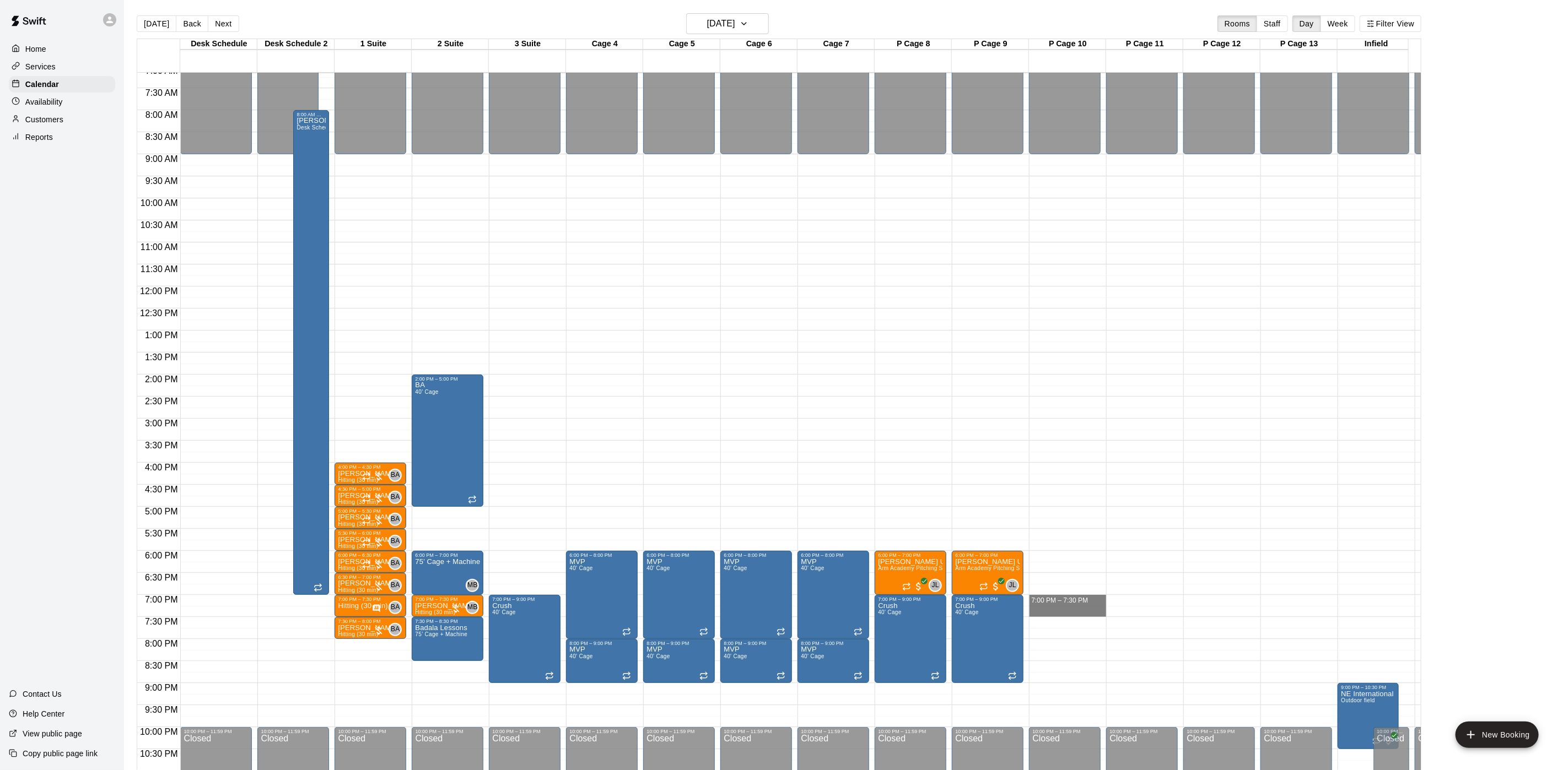
drag, startPoint x: 1055, startPoint y: 599, endPoint x: 1057, endPoint y: 612, distance: 13.2
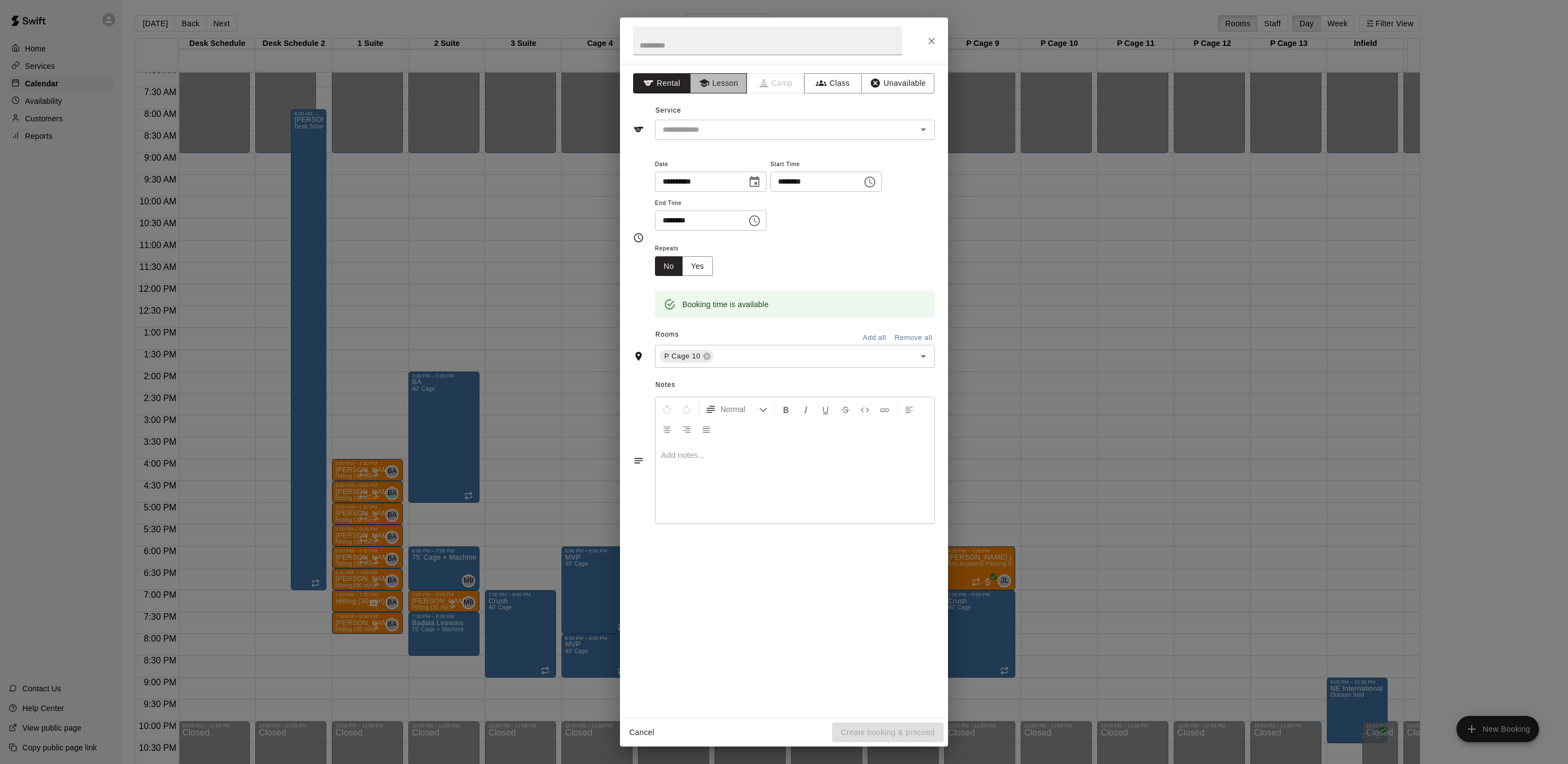
click at [708, 89] on icon "button" at bounding box center [705, 83] width 11 height 11
click at [714, 132] on input "text" at bounding box center [778, 130] width 241 height 14
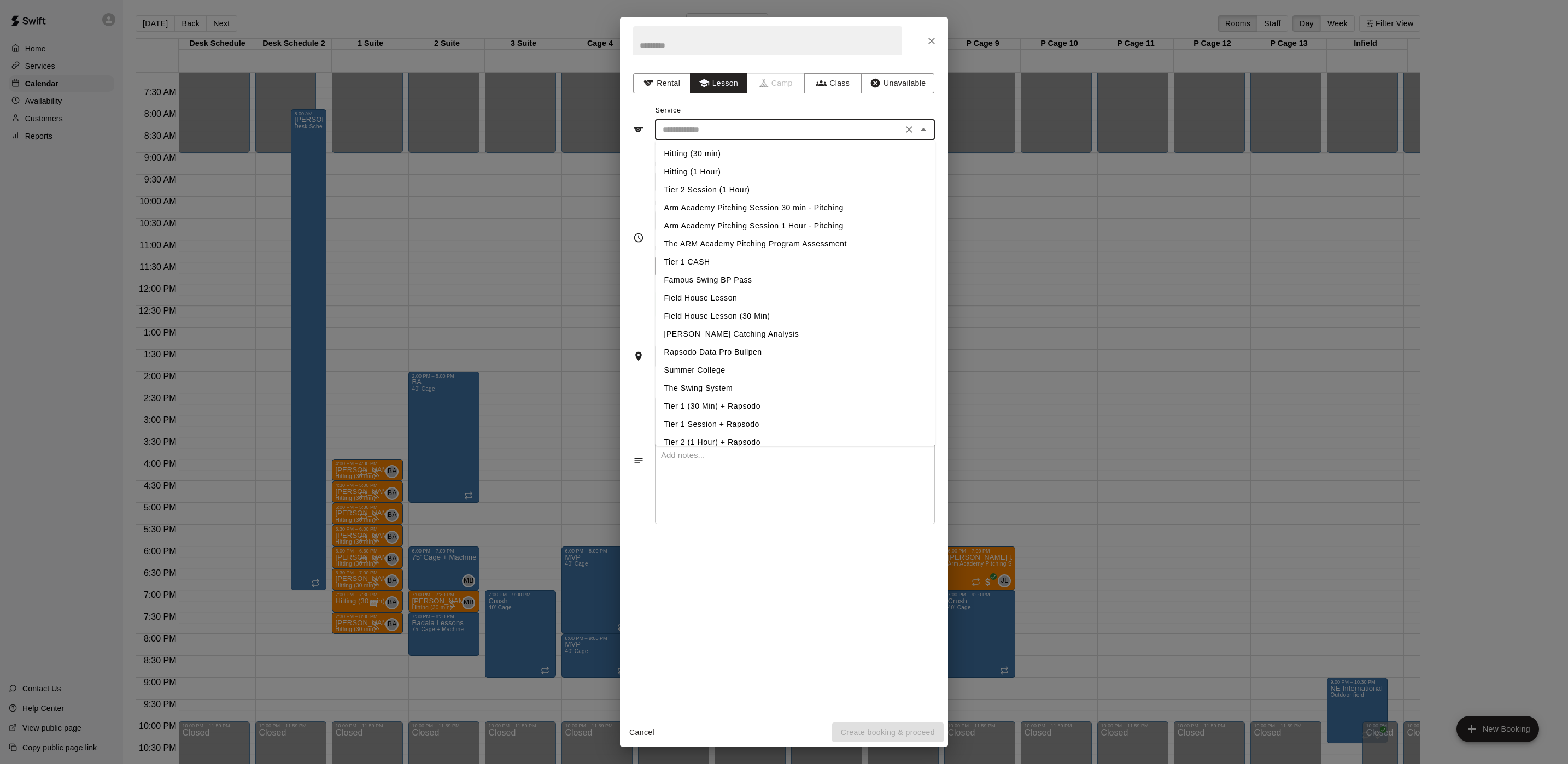
click at [735, 205] on li "Arm Academy Pitching Session 30 min - Pitching" at bounding box center [796, 208] width 280 height 18
type input "**********"
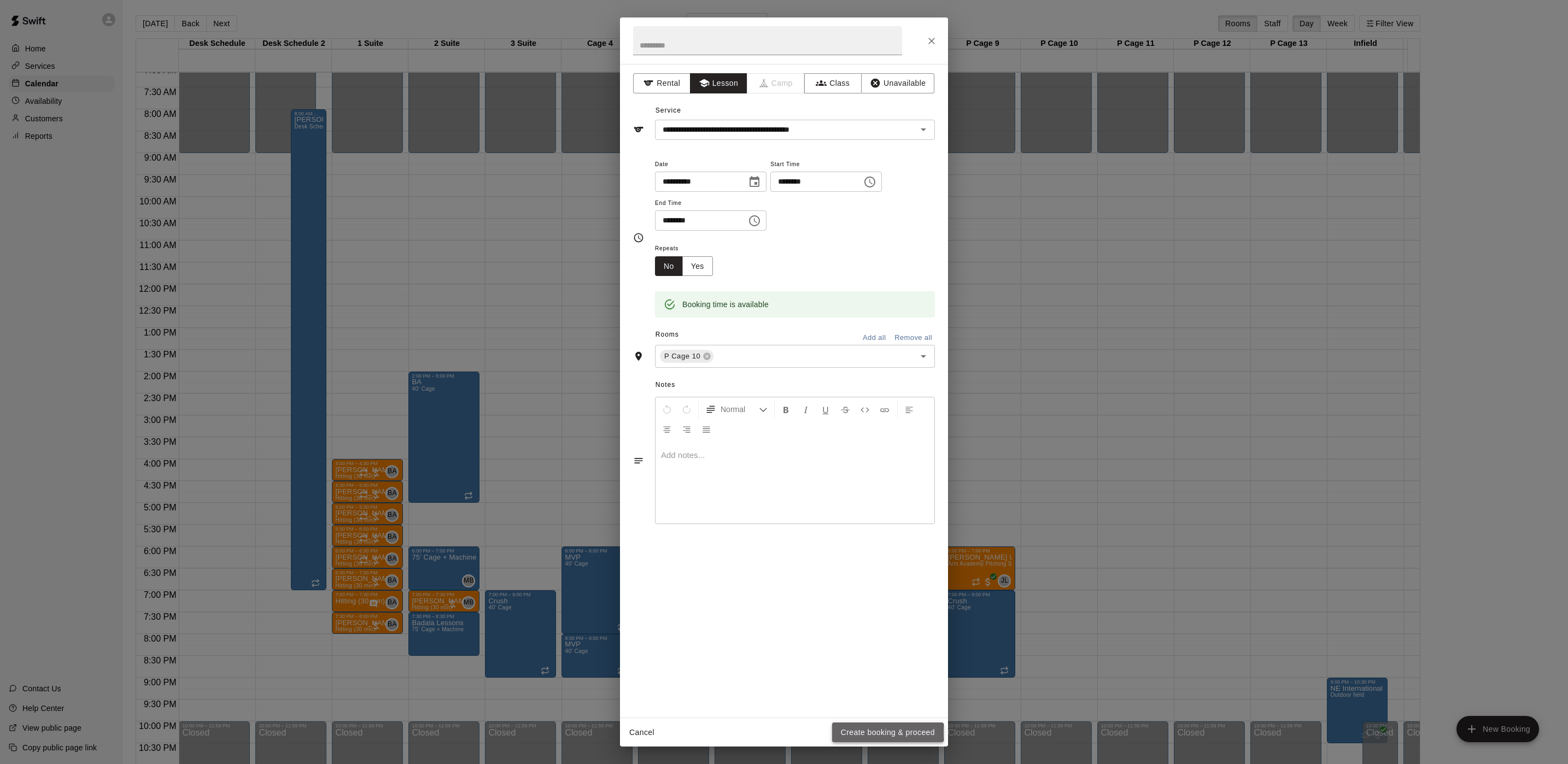
click at [873, 733] on button "Create booking & proceed" at bounding box center [887, 733] width 112 height 20
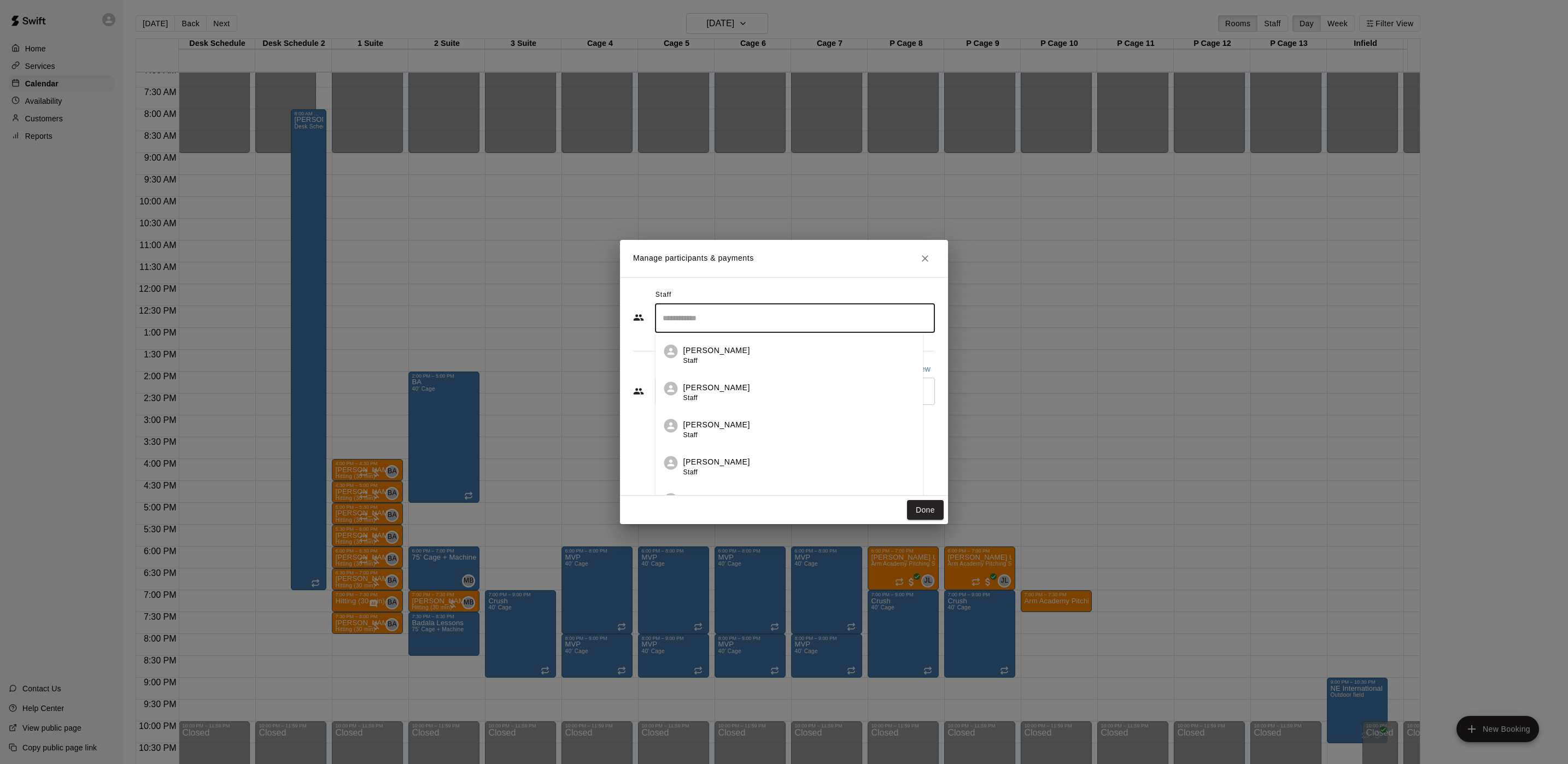
click at [754, 328] on input "Search staff" at bounding box center [795, 319] width 270 height 19
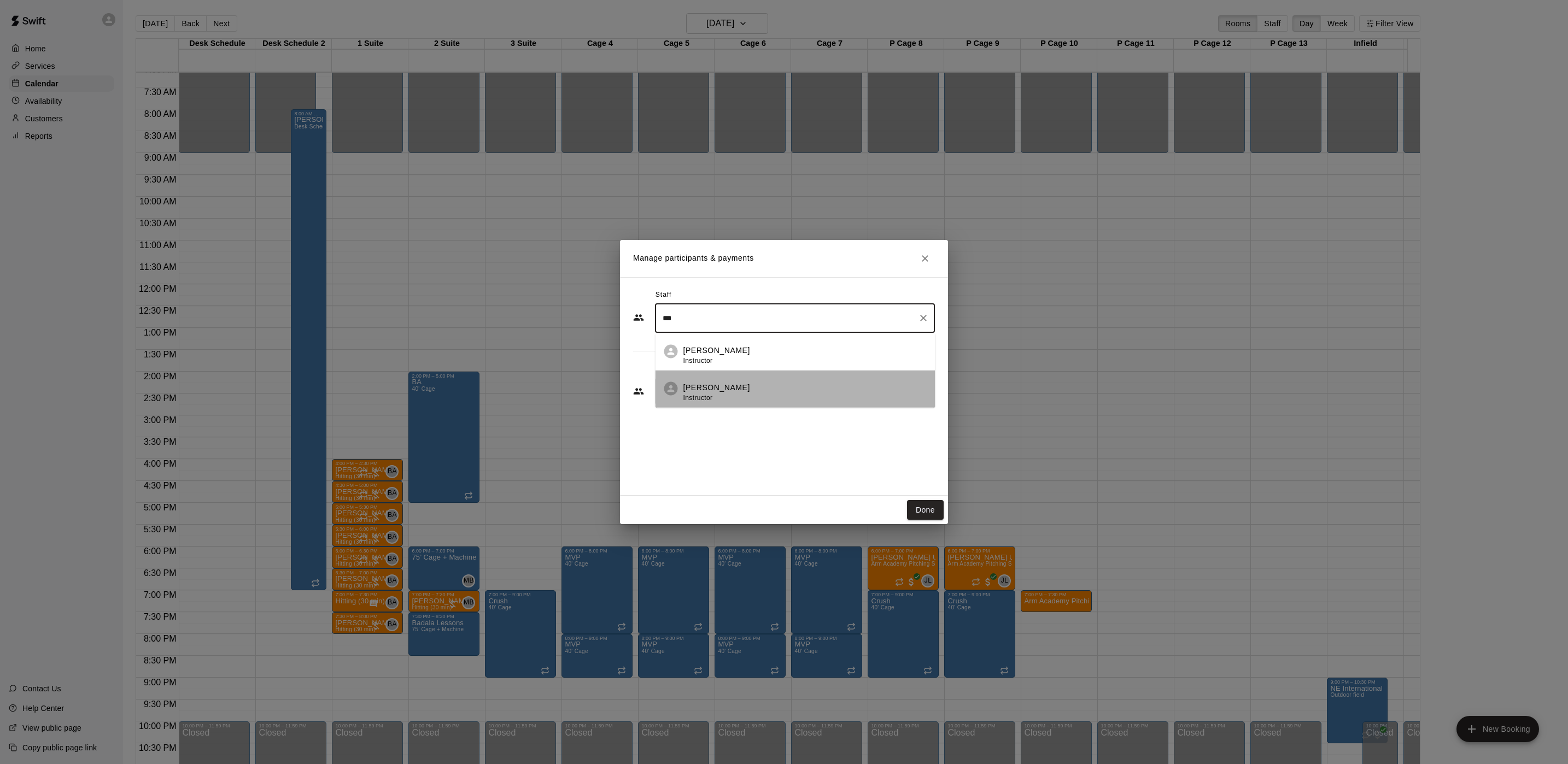
click at [756, 398] on div "Johnnie Larossa Instructor" at bounding box center [805, 393] width 243 height 21
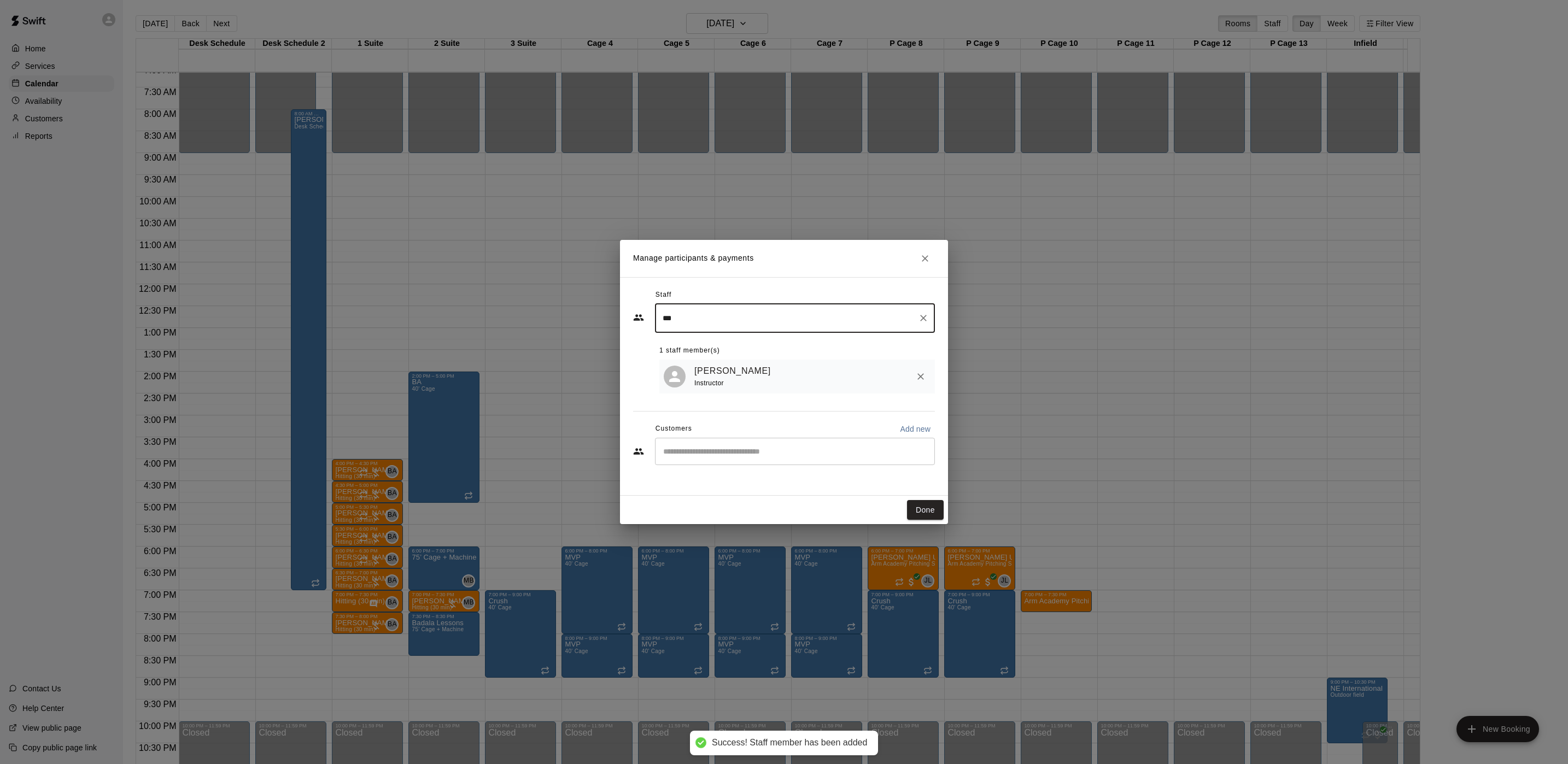
type input "***"
click at [727, 449] on input "Start typing to search customers..." at bounding box center [795, 452] width 270 height 11
type input "***"
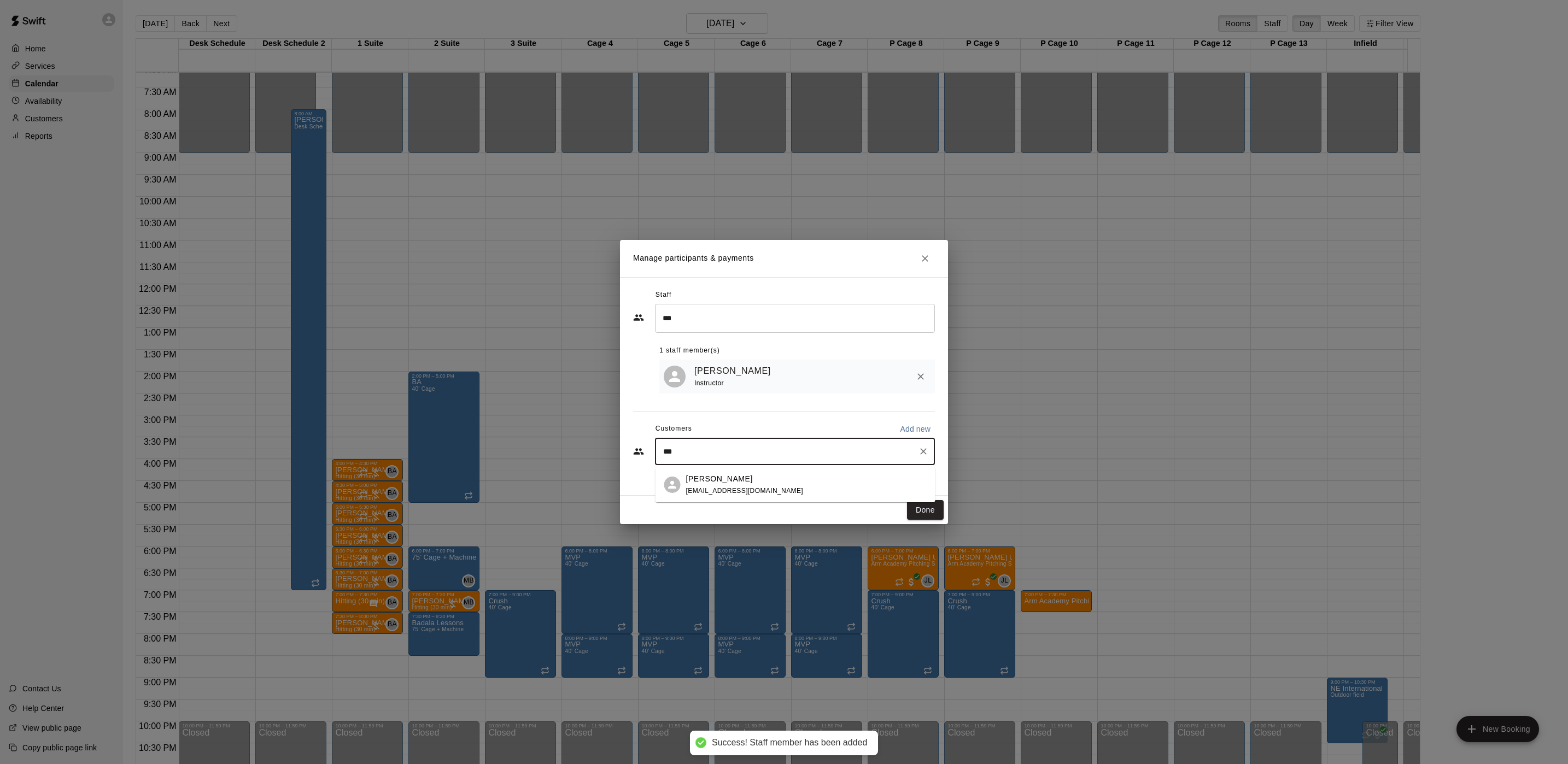
click at [727, 473] on p "Christopher Cuiffo" at bounding box center [719, 479] width 67 height 11
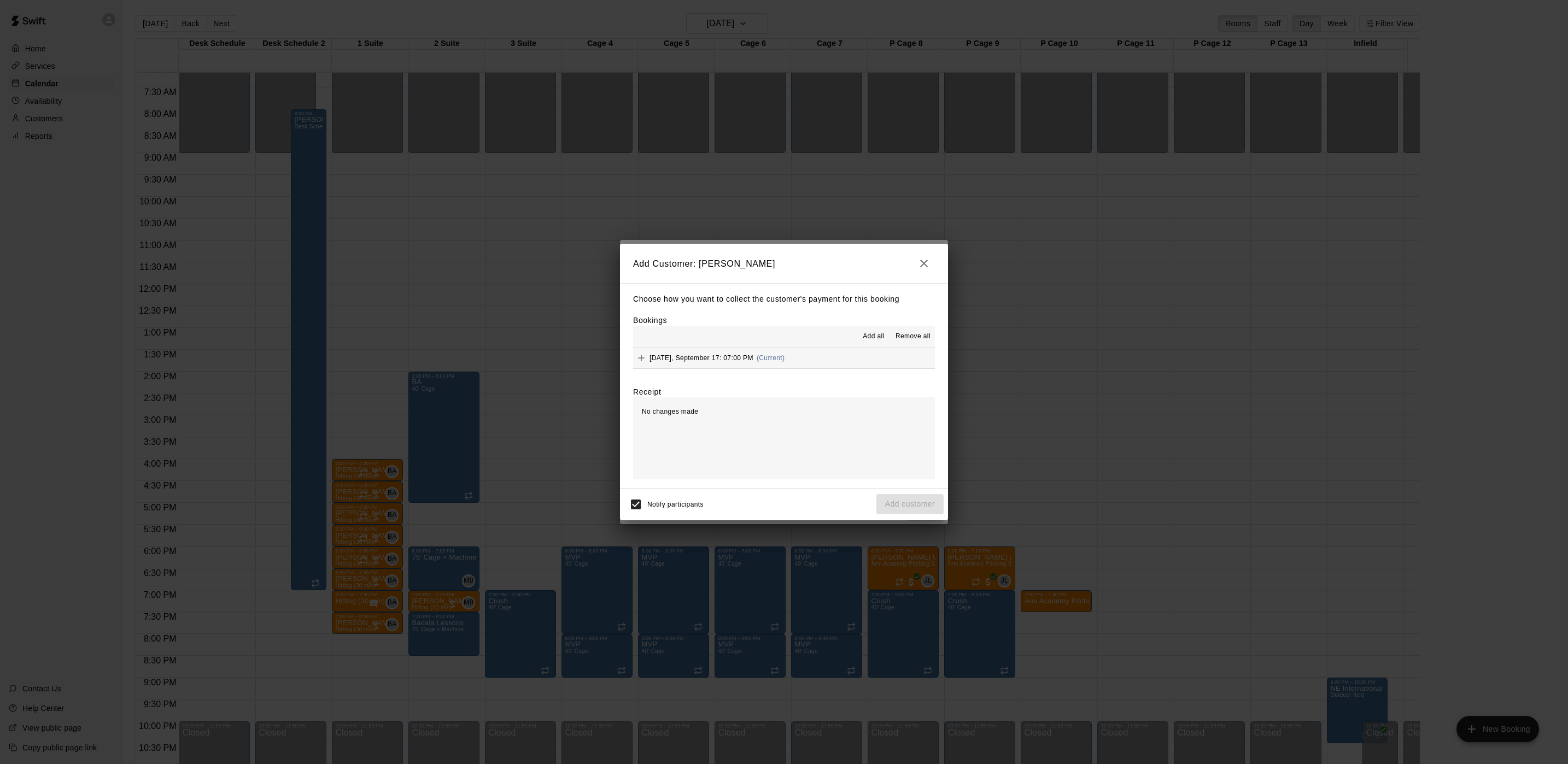
click at [761, 351] on div "Wednesday, September 17: 07:00 PM (Current)" at bounding box center [709, 358] width 151 height 16
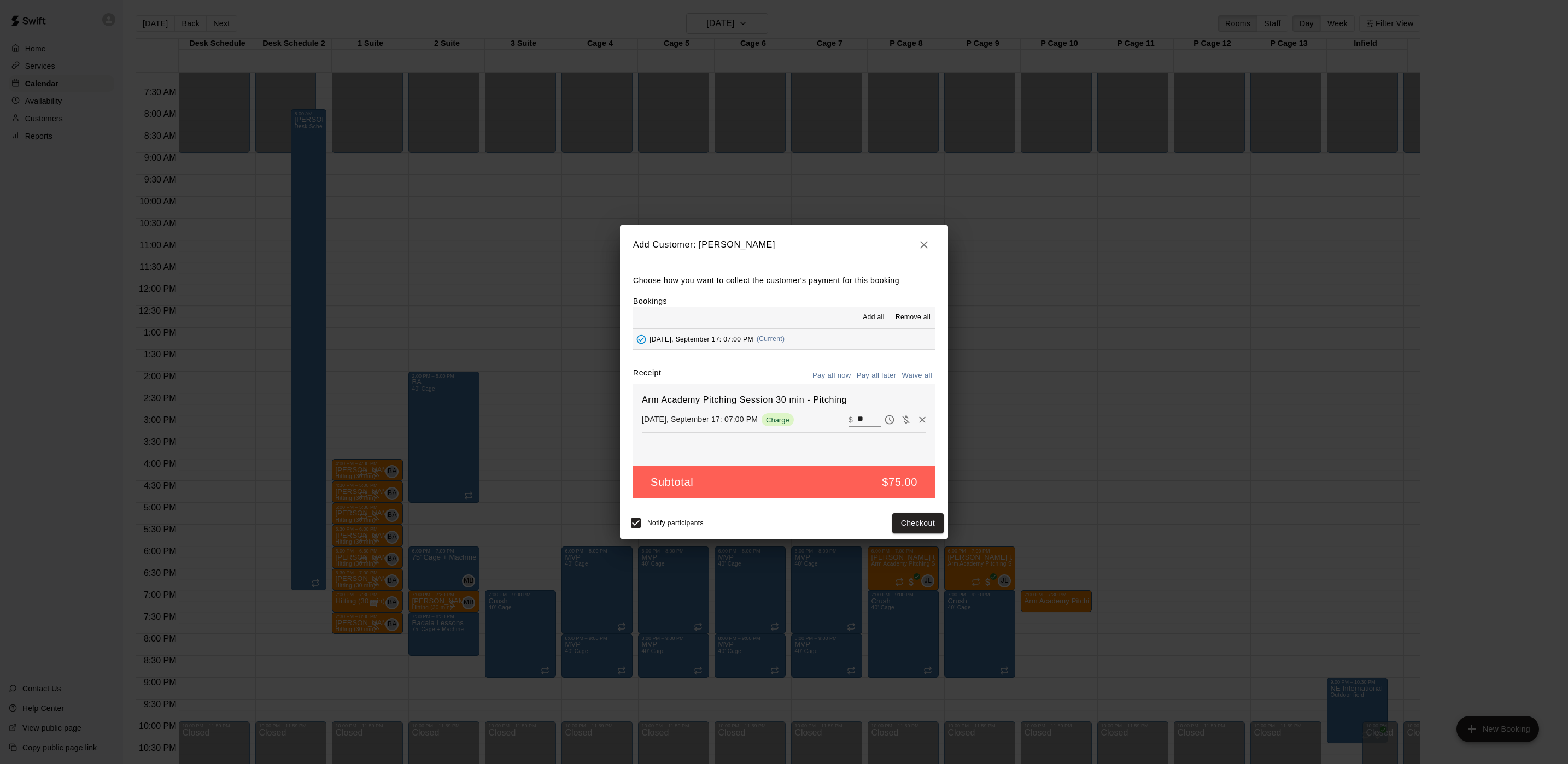
click at [870, 376] on button "Pay all later" at bounding box center [877, 375] width 45 height 17
click at [905, 532] on button "Add customer" at bounding box center [910, 523] width 68 height 20
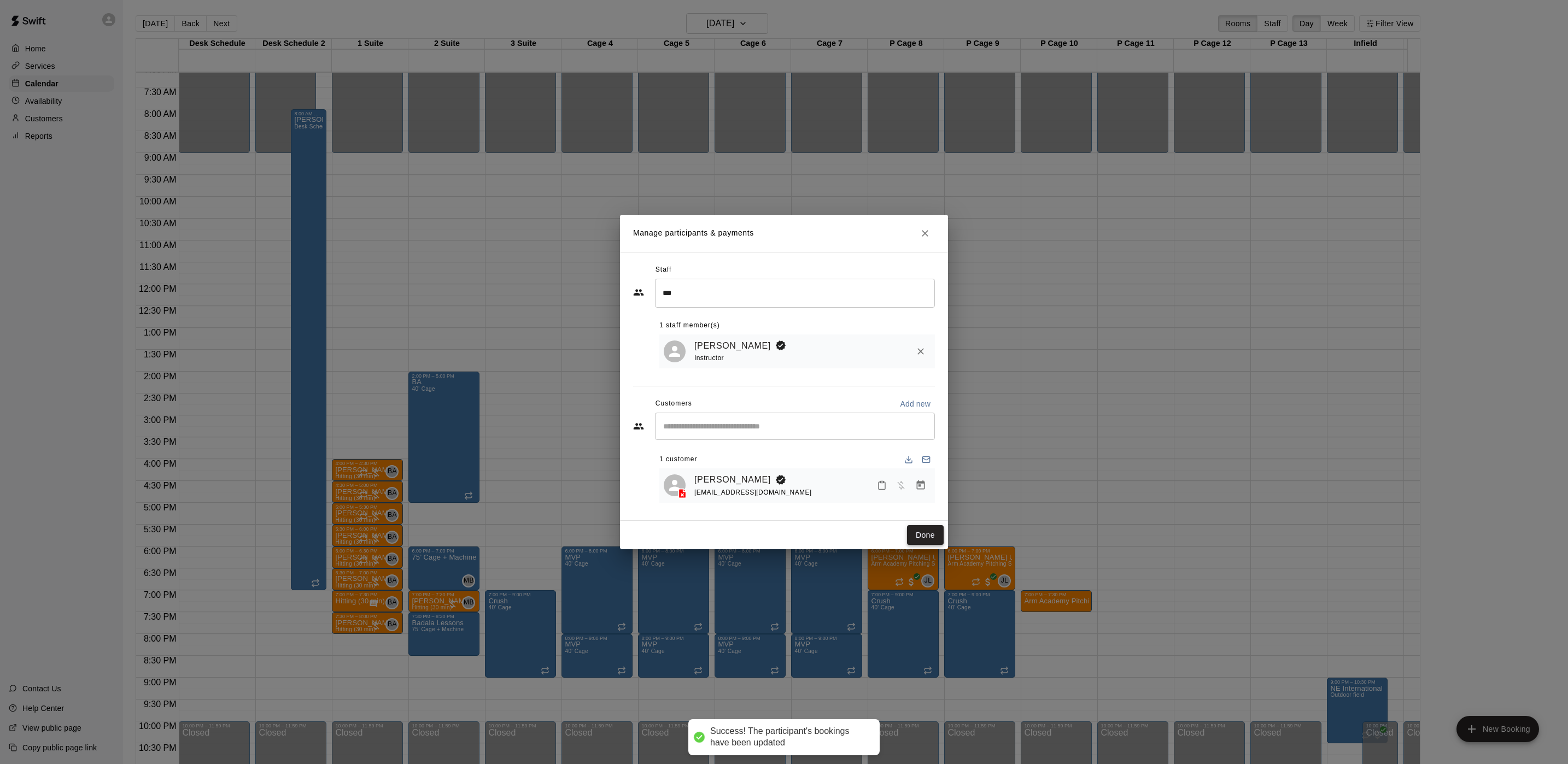
click at [916, 535] on button "Done" at bounding box center [925, 535] width 36 height 20
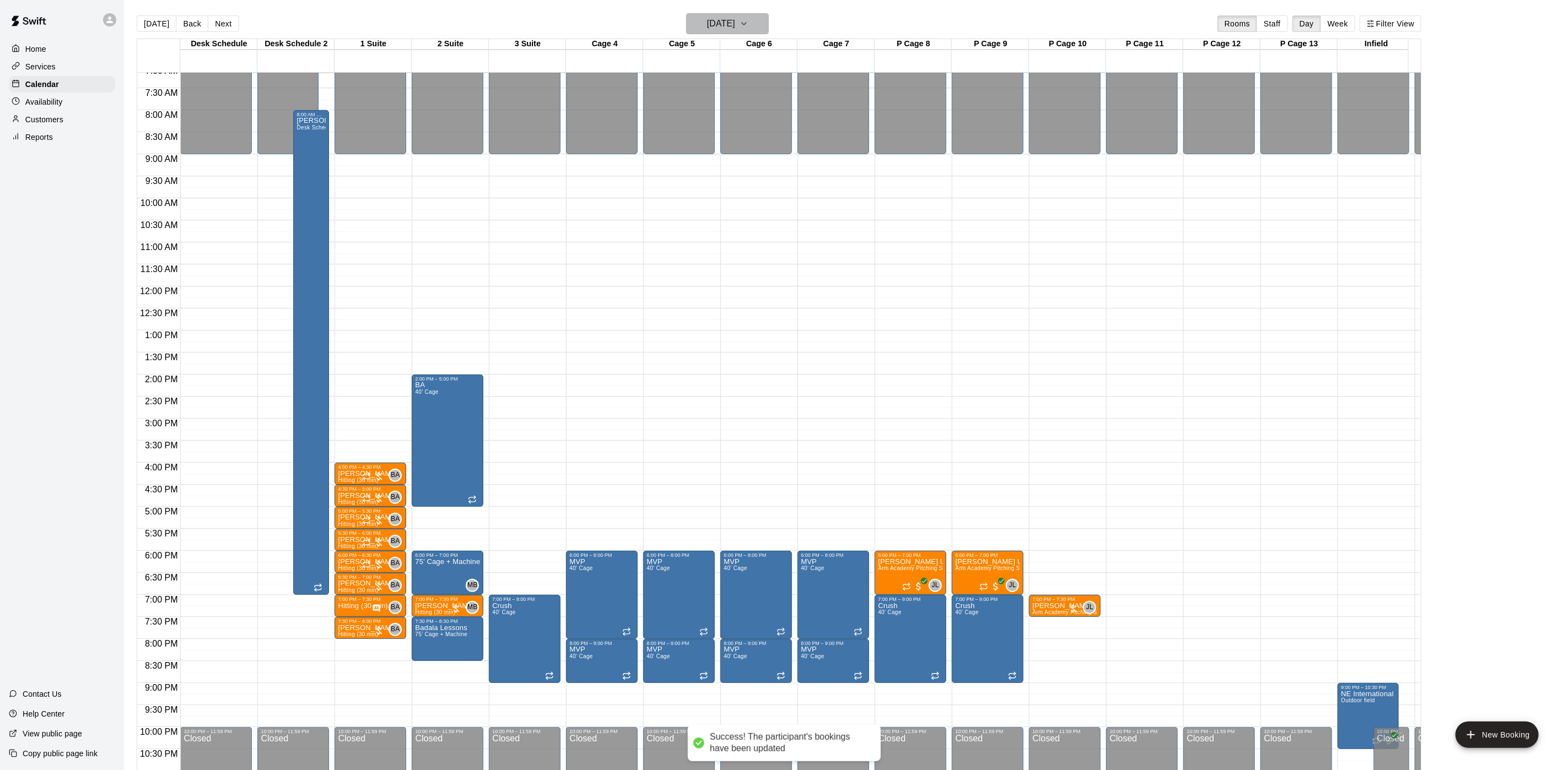
click at [721, 32] on h6 "Wednesday Sep 17" at bounding box center [721, 24] width 28 height 15
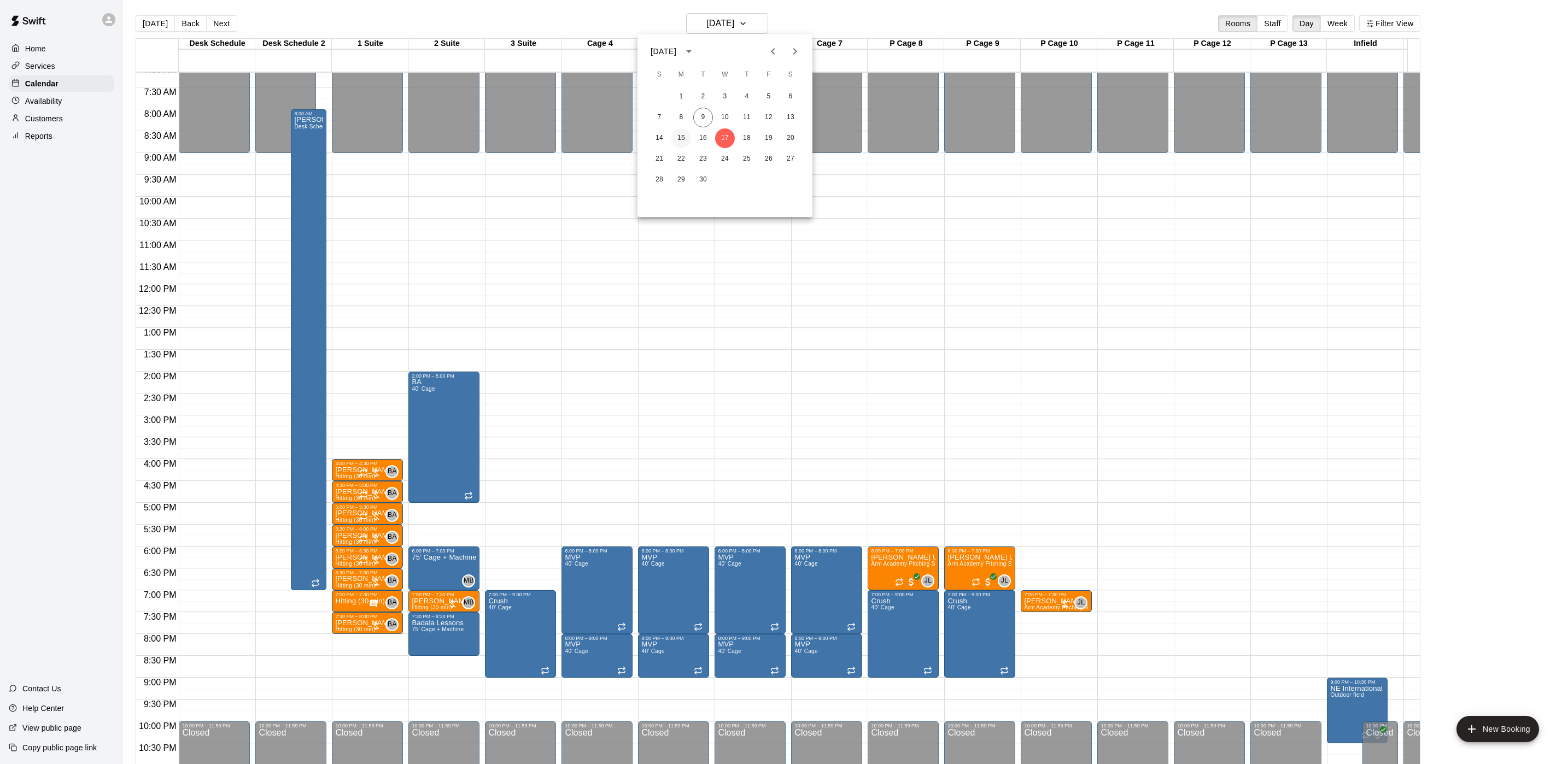
click at [684, 135] on button "15" at bounding box center [681, 138] width 19 height 19
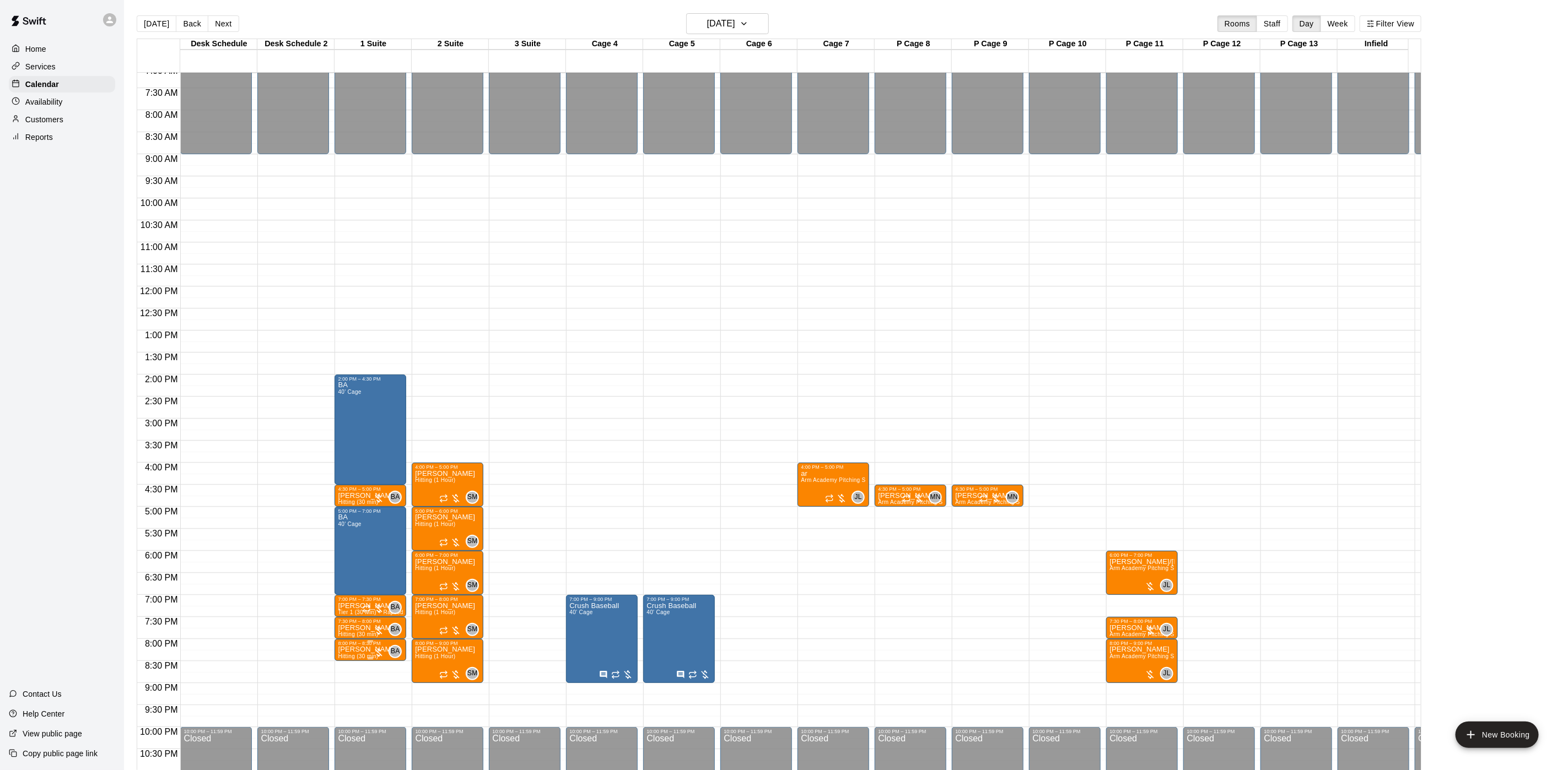
click at [359, 656] on span "Hitting (30 min)" at bounding box center [358, 656] width 41 height 6
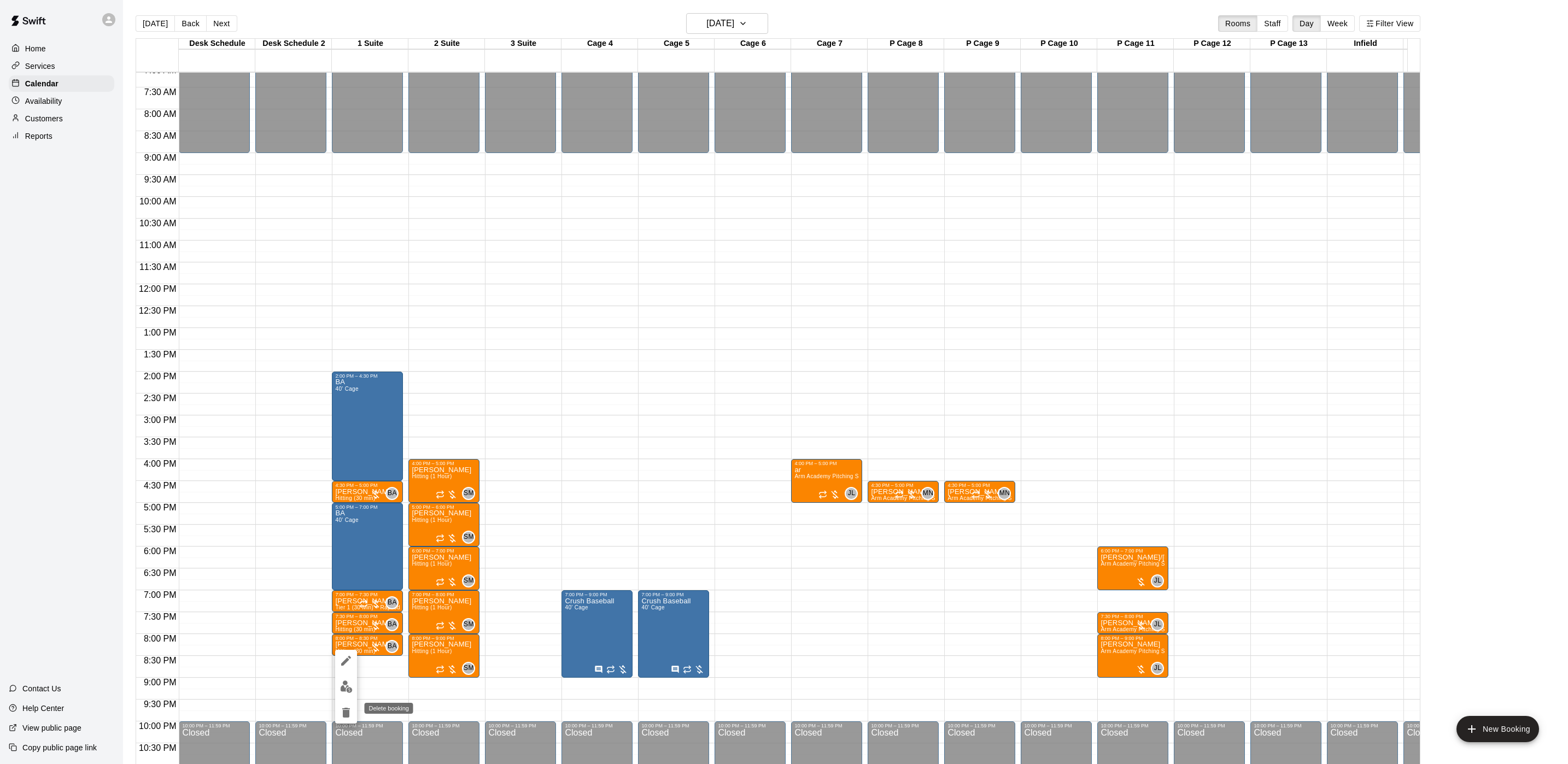
click at [341, 711] on icon "delete" at bounding box center [346, 712] width 13 height 13
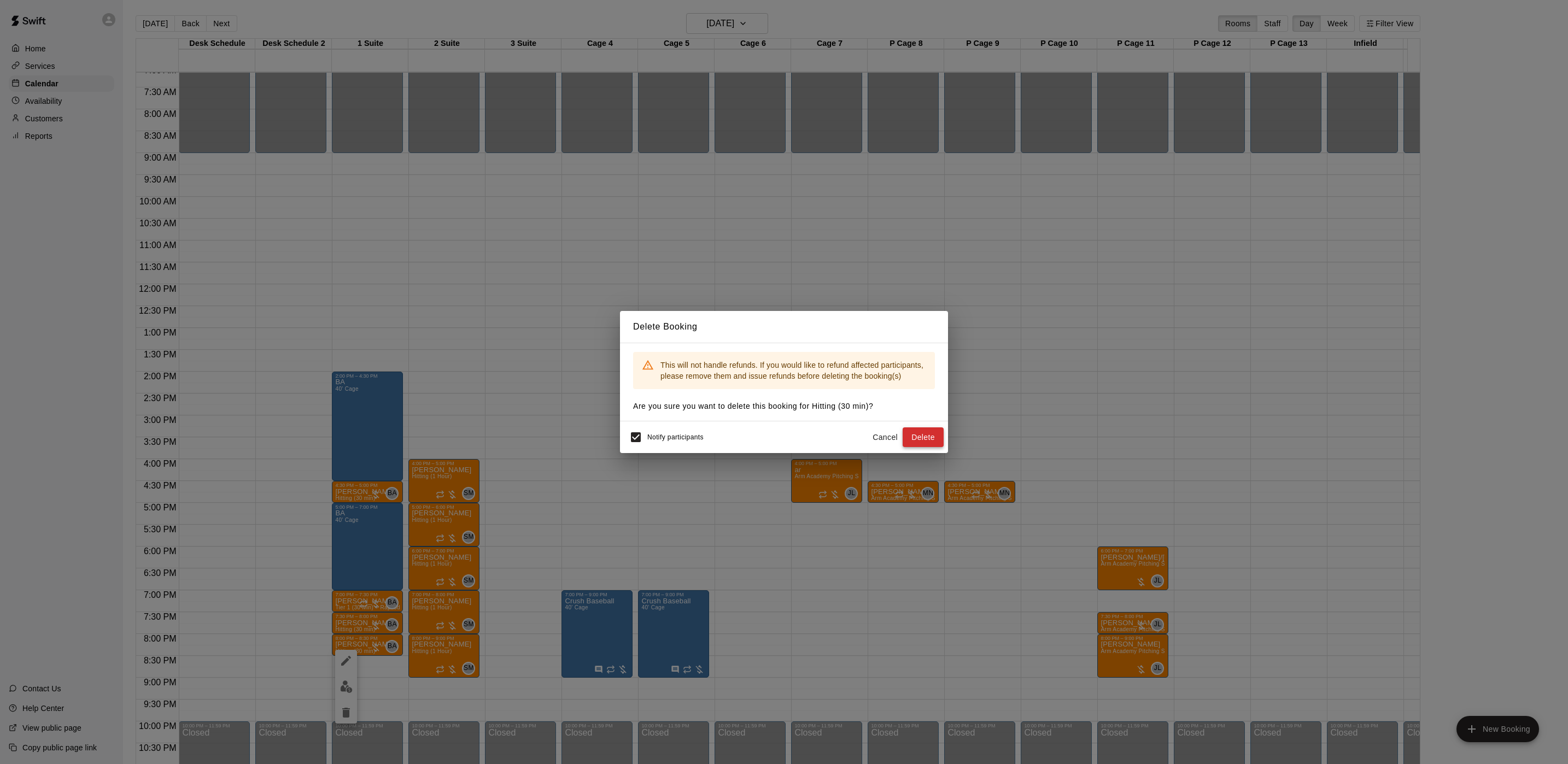
click at [917, 436] on button "Delete" at bounding box center [923, 437] width 41 height 20
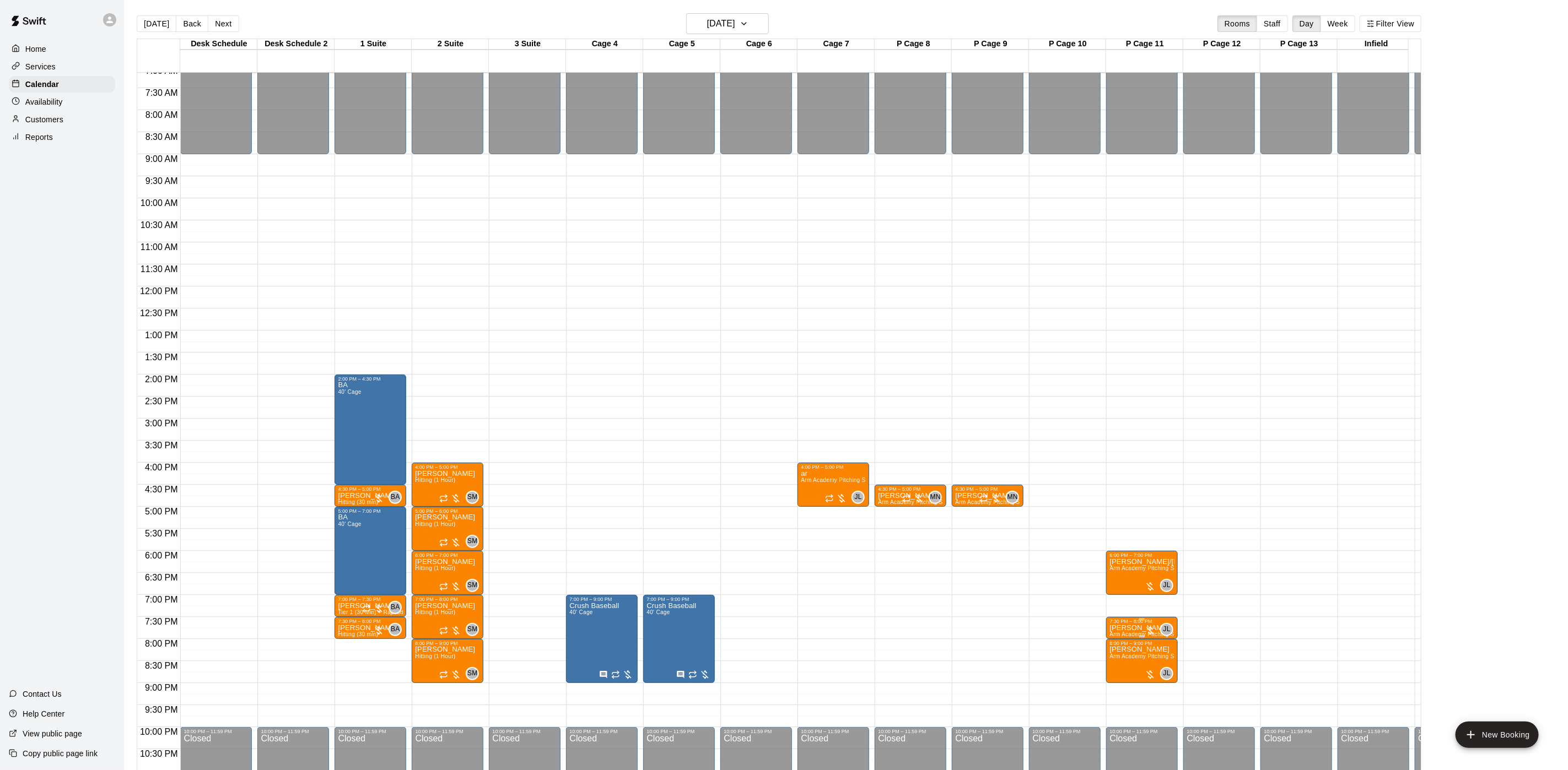
click at [1148, 626] on div at bounding box center [1150, 631] width 11 height 11
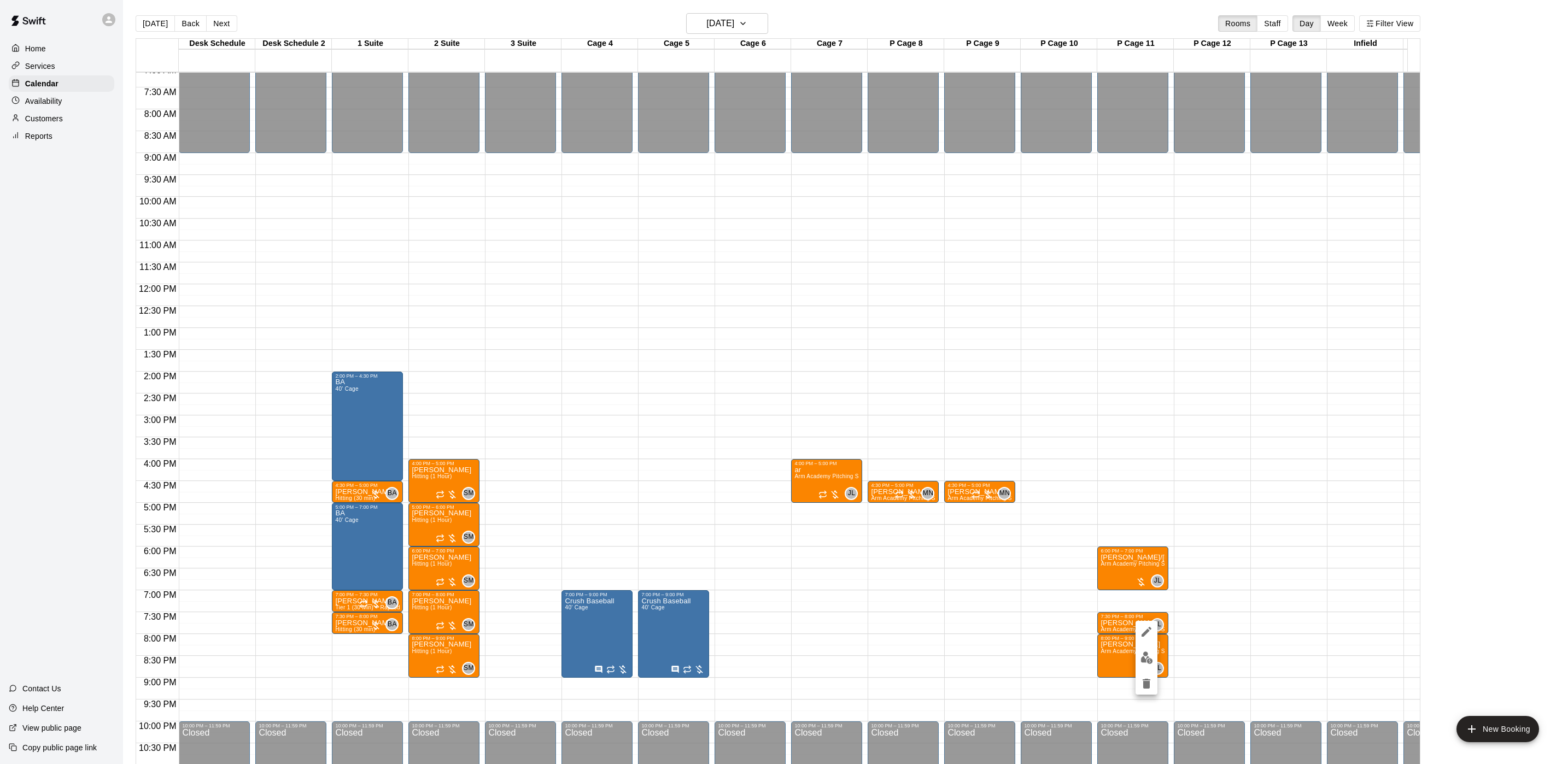
click at [1156, 683] on button "delete" at bounding box center [1146, 683] width 22 height 22
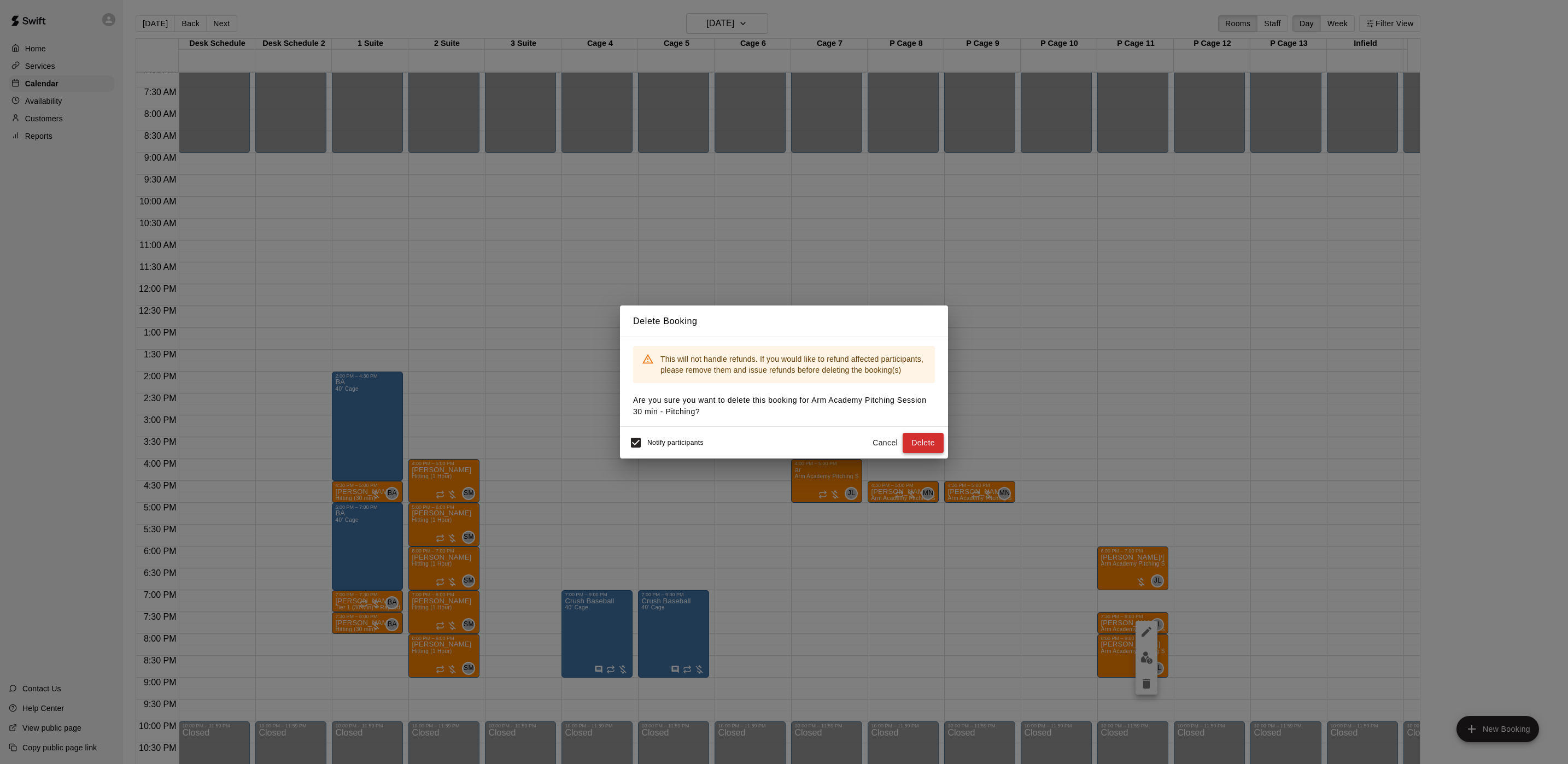
click at [929, 444] on button "Delete" at bounding box center [923, 443] width 41 height 20
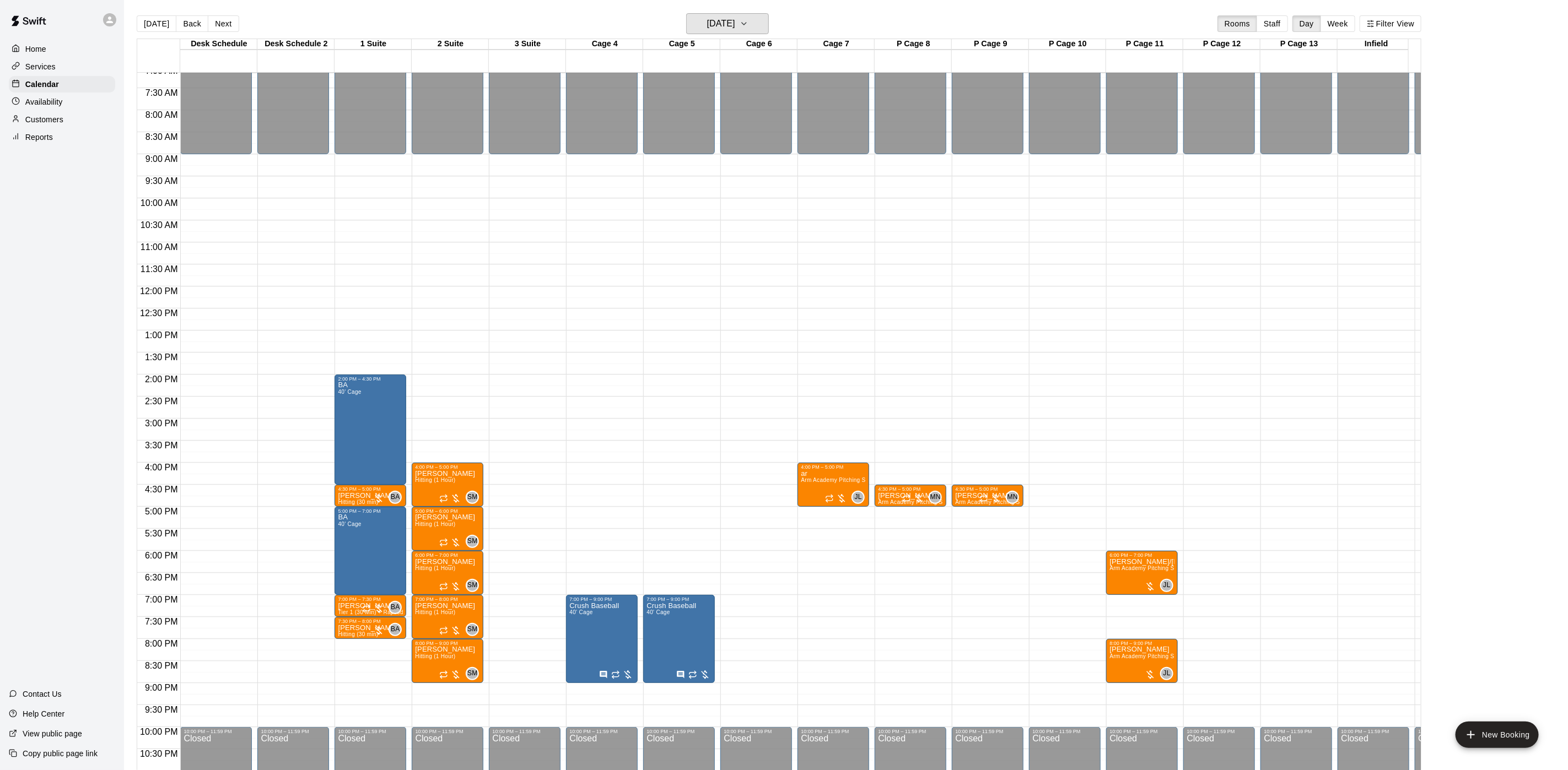
click at [729, 21] on h6 "Monday Sep 15" at bounding box center [721, 24] width 28 height 15
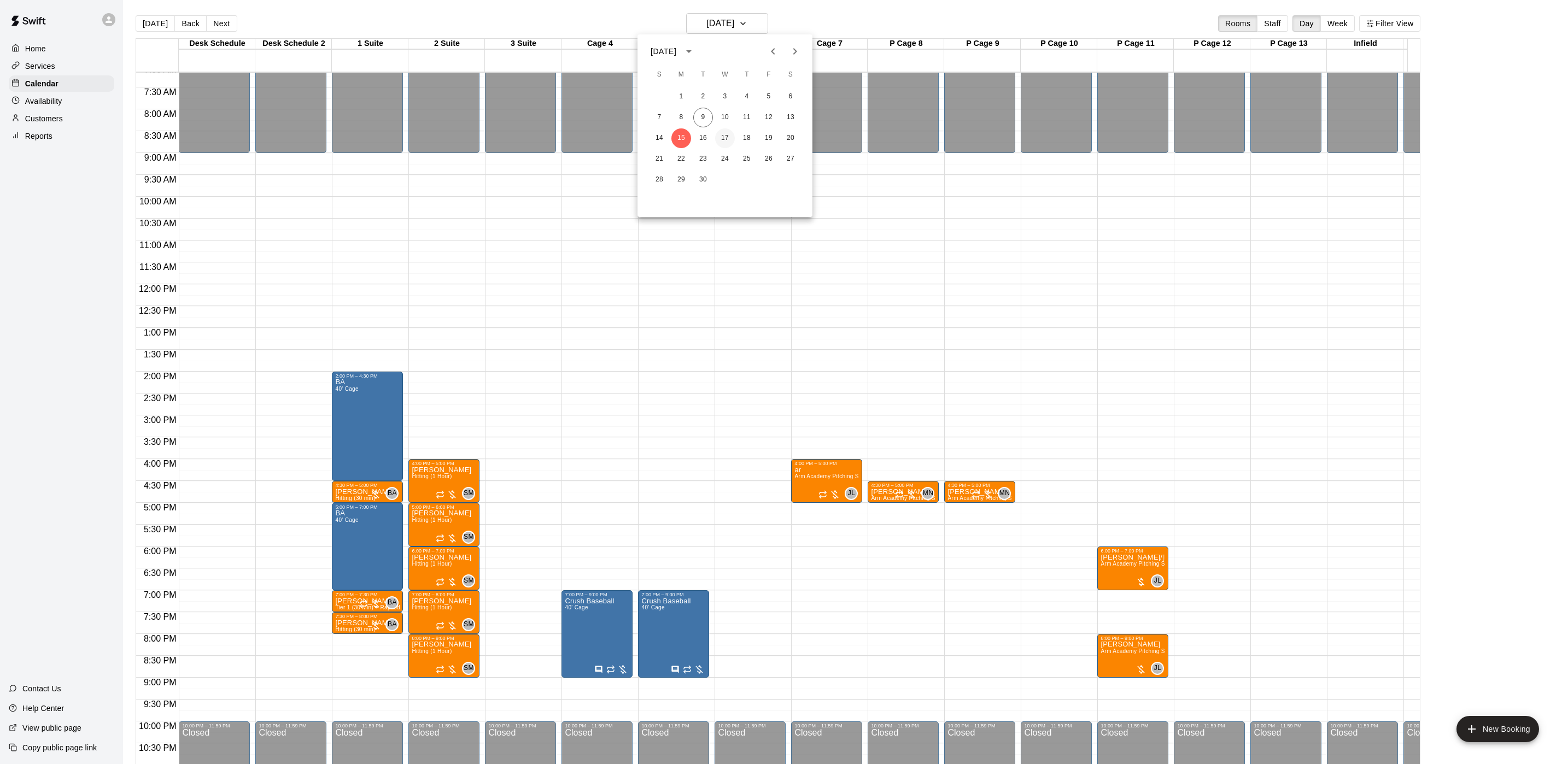
click at [728, 139] on button "17" at bounding box center [725, 138] width 19 height 19
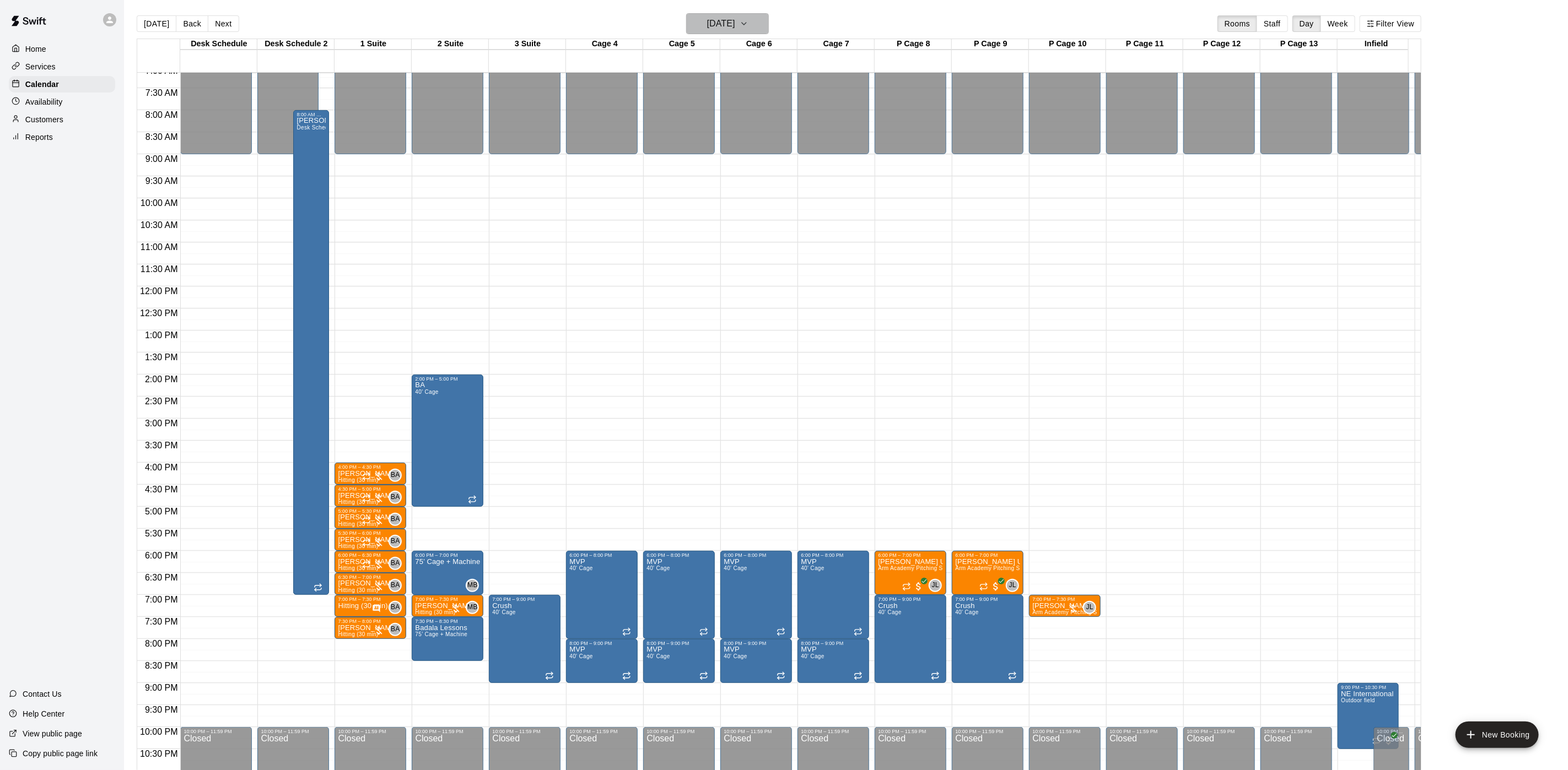
click at [713, 15] on button "Wednesday Sep 17" at bounding box center [727, 24] width 83 height 21
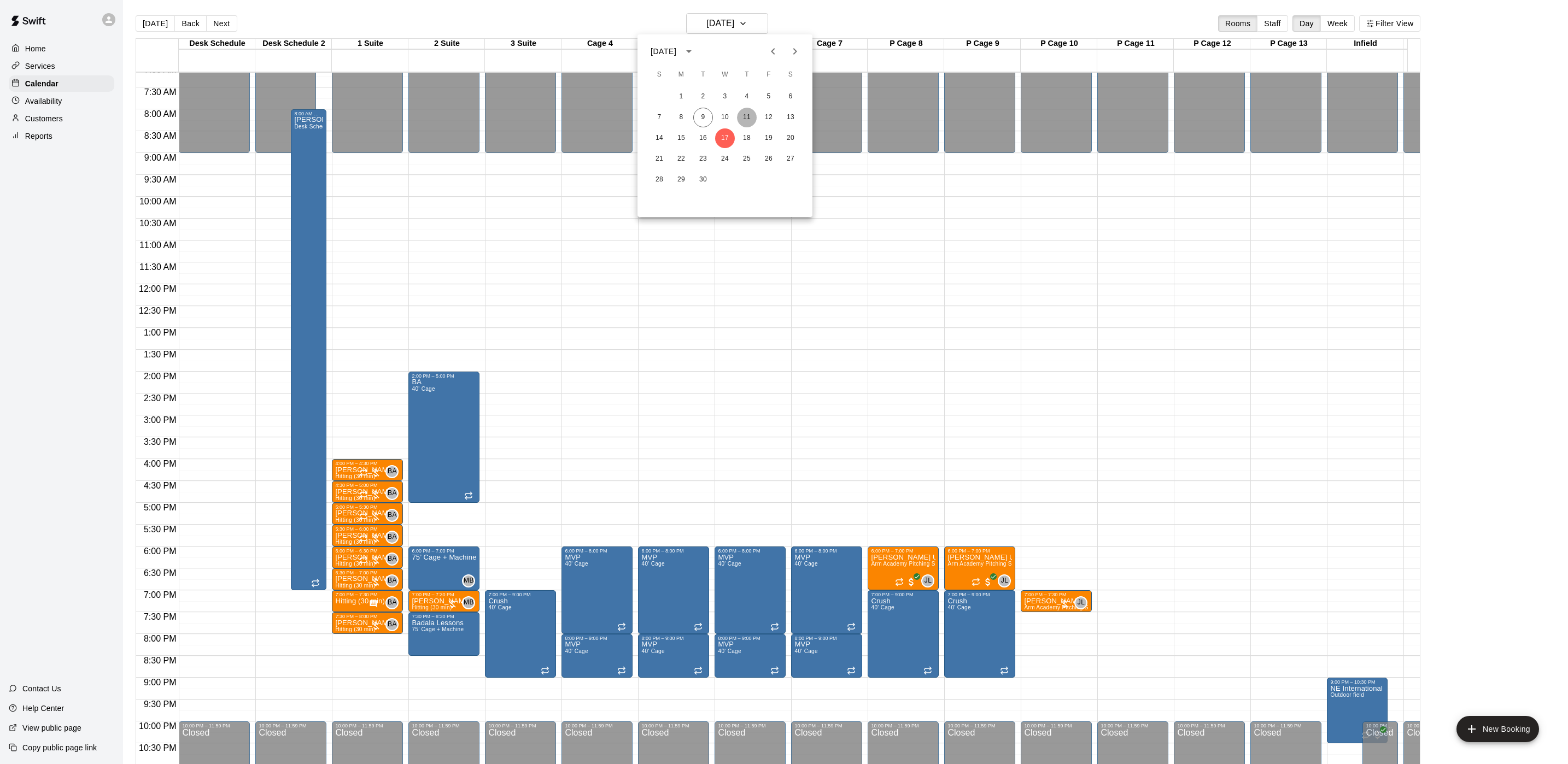
click at [743, 122] on button "11" at bounding box center [747, 118] width 19 height 19
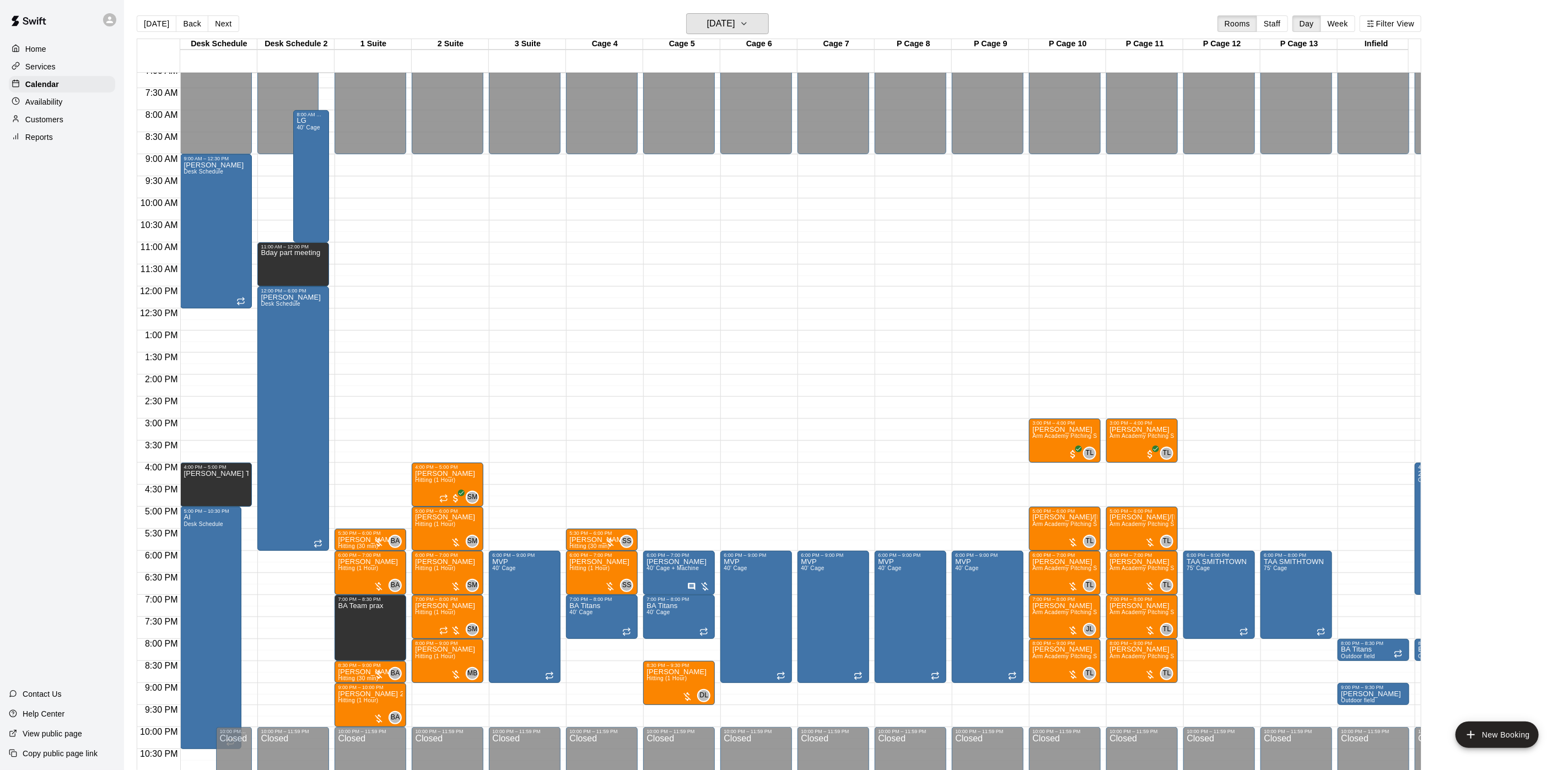
click at [734, 19] on h6 "Thursday Sep 11" at bounding box center [721, 24] width 28 height 15
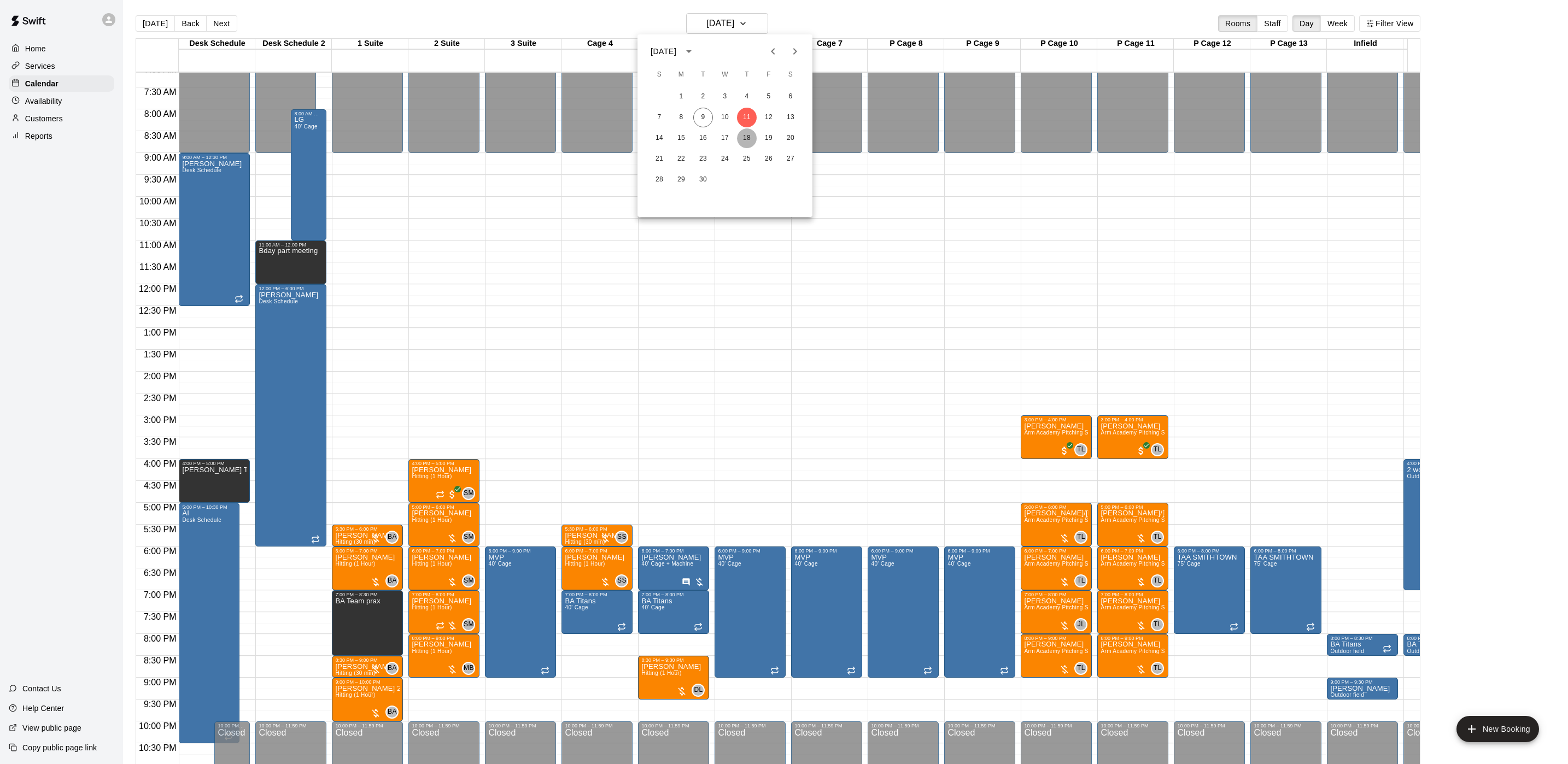
click at [747, 136] on button "18" at bounding box center [747, 138] width 19 height 19
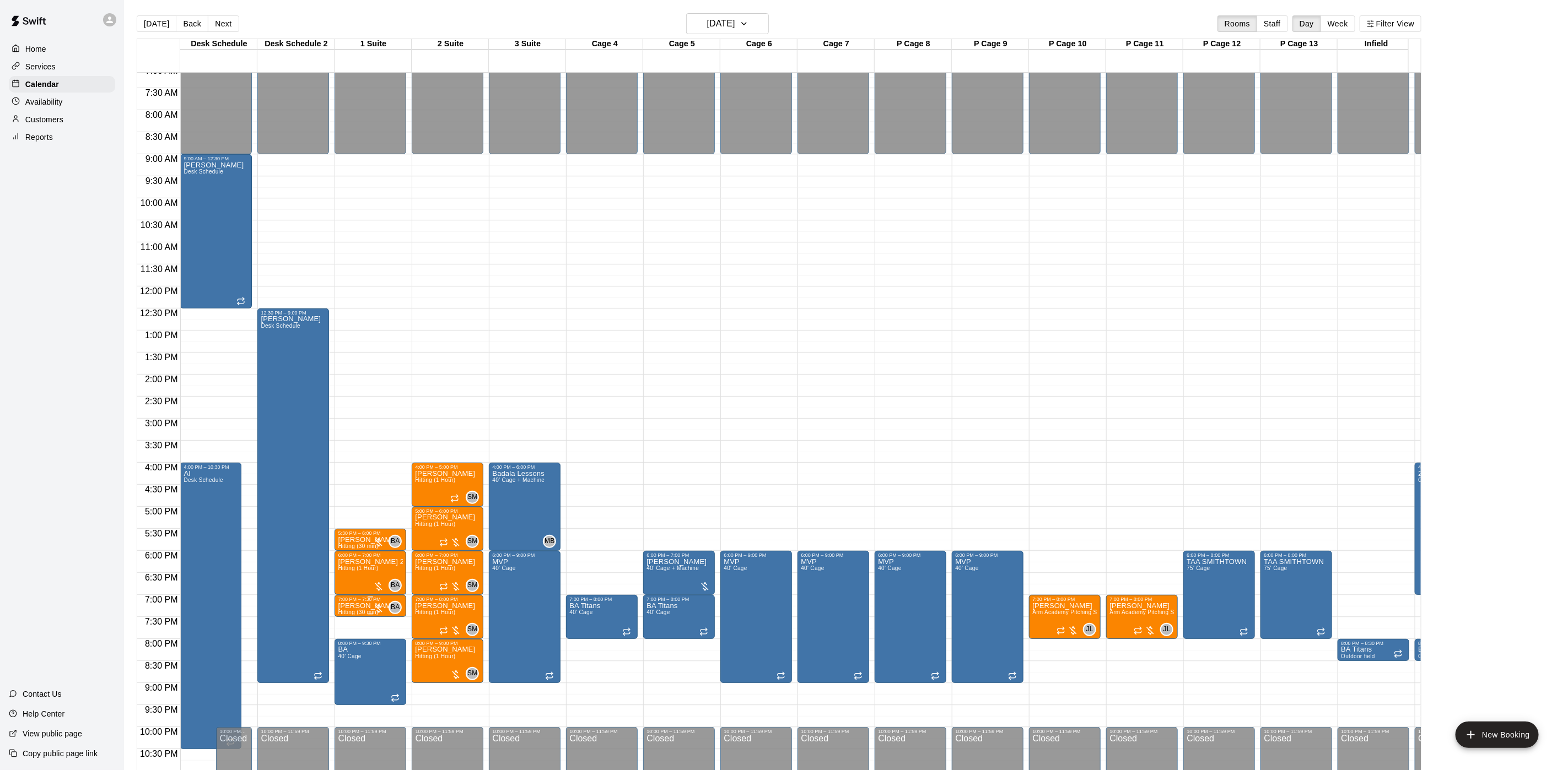
click at [365, 615] on div at bounding box center [370, 614] width 65 height 2
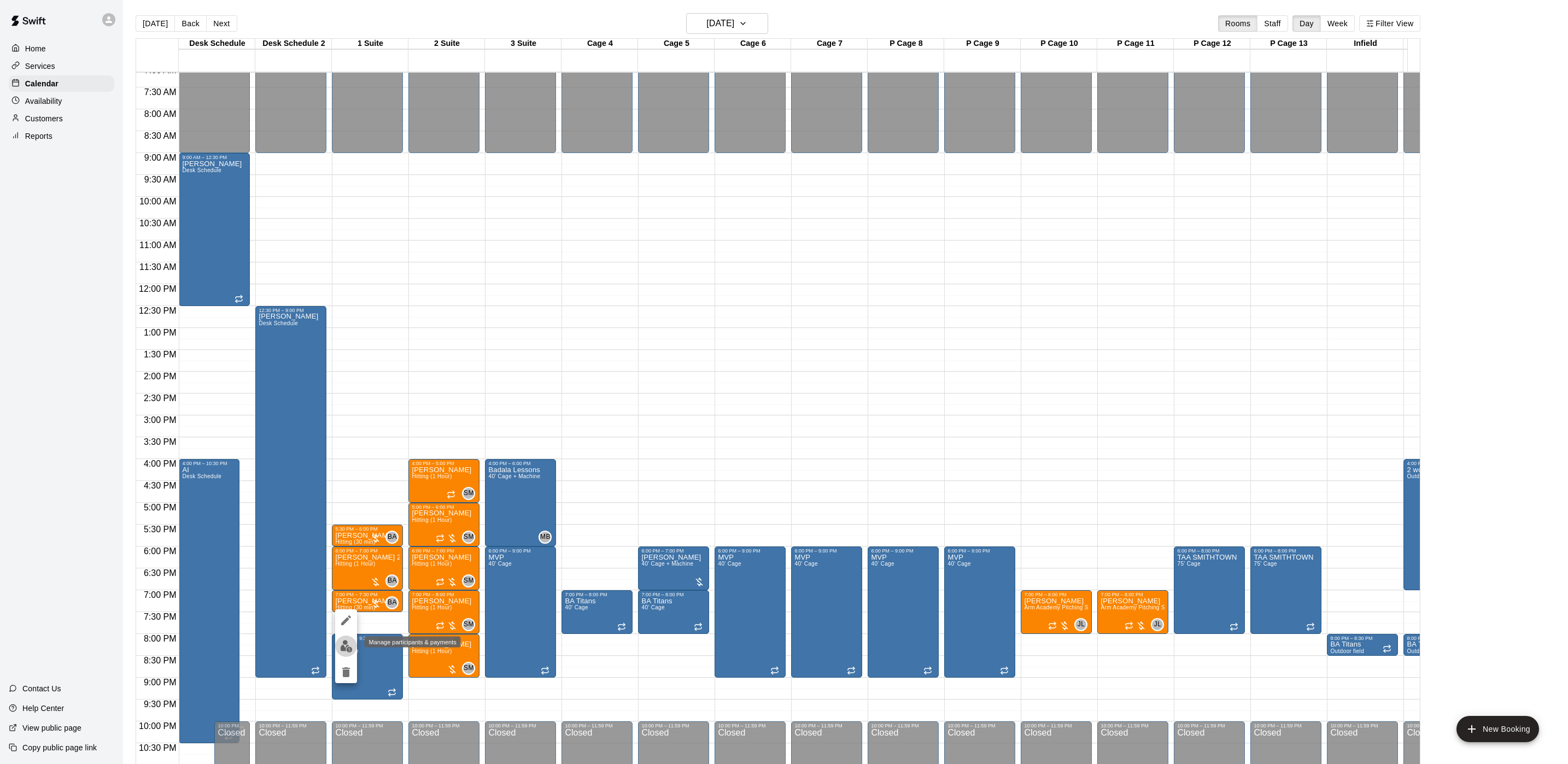
click at [345, 643] on img "edit" at bounding box center [346, 646] width 13 height 13
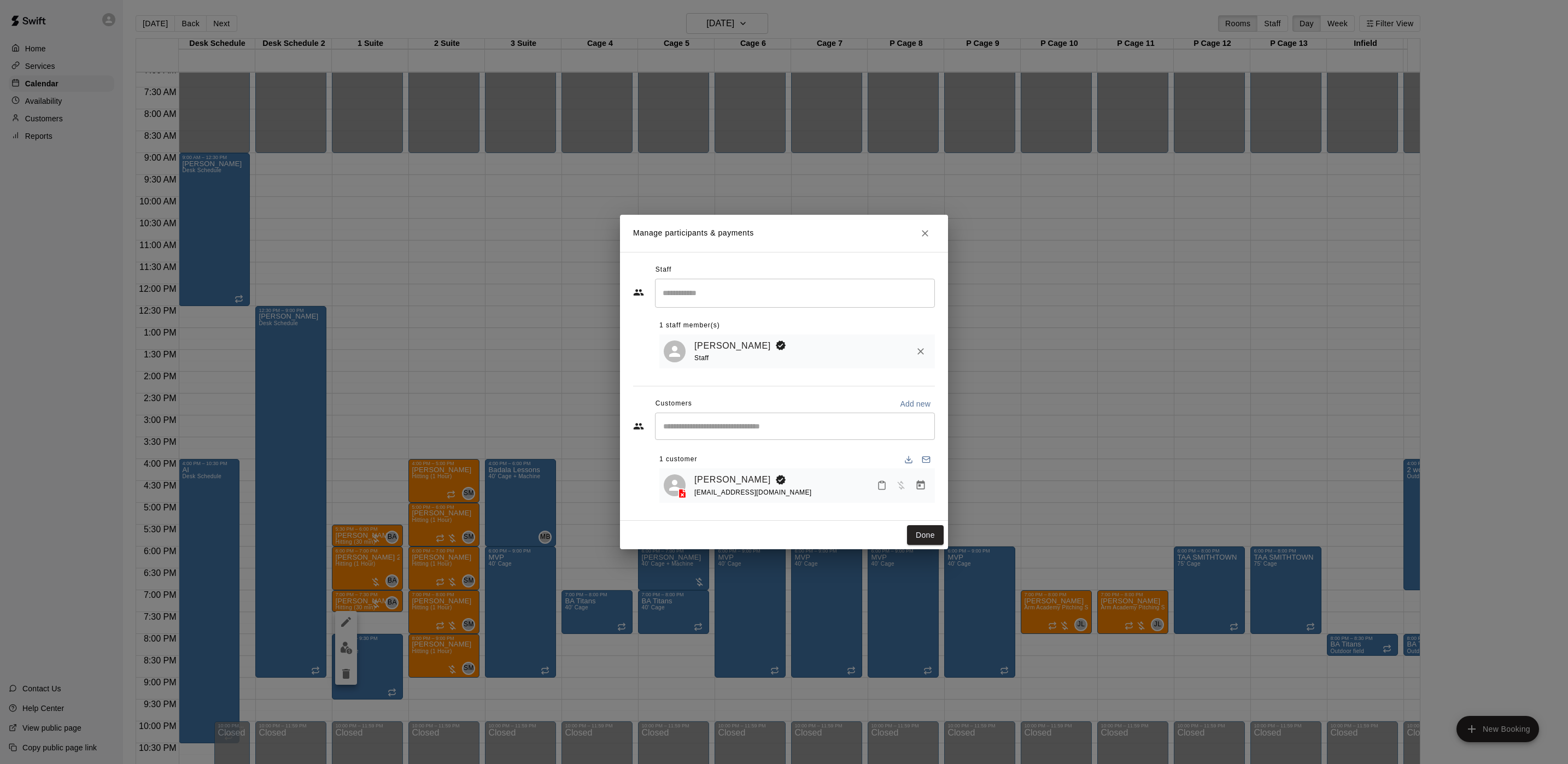
click at [442, 345] on div "Manage participants & payments Staff ​ 1 staff member(s) Brian Anderson Staff C…" at bounding box center [784, 382] width 1568 height 764
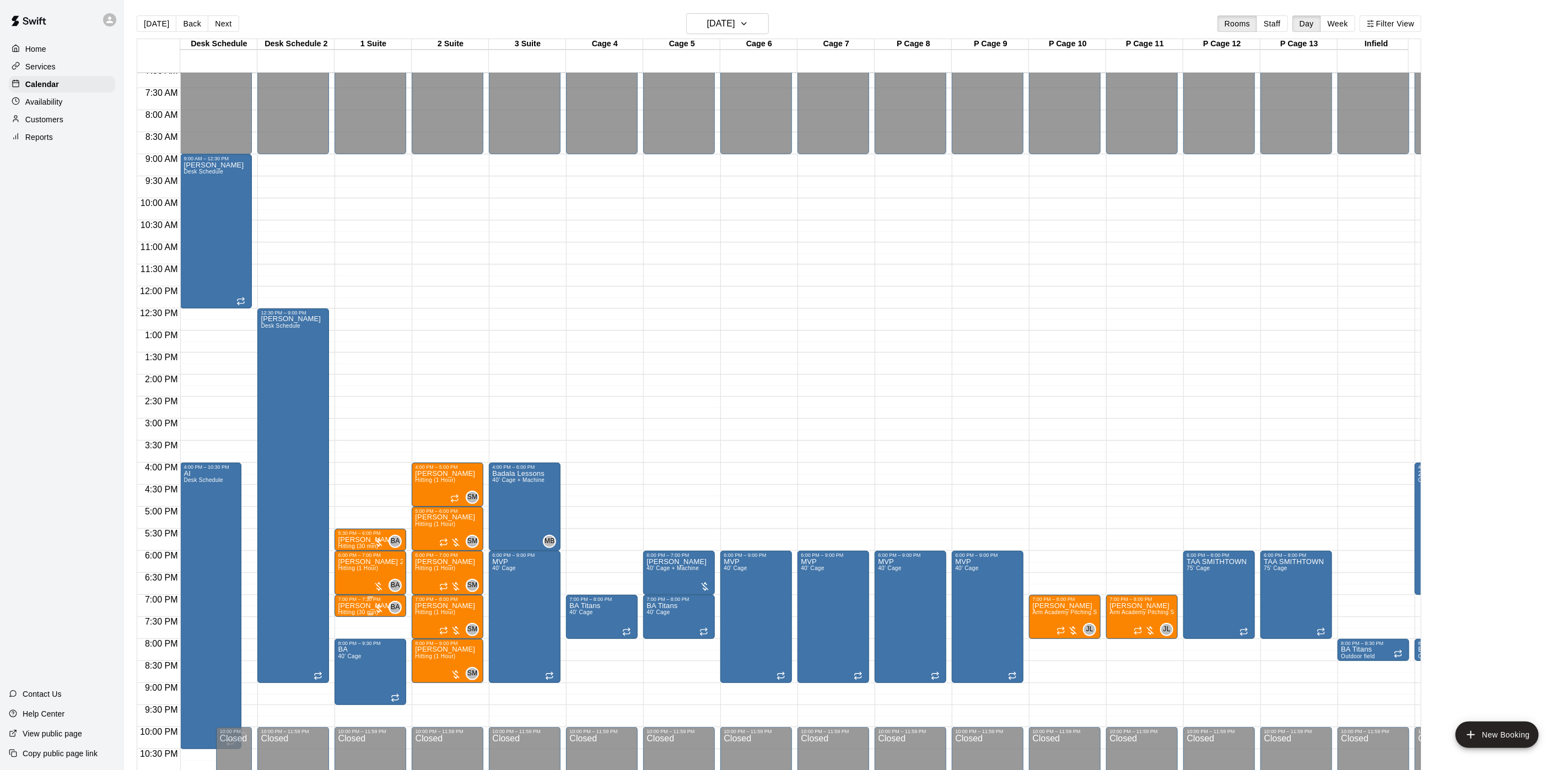
click at [368, 615] on div at bounding box center [370, 614] width 6 height 2
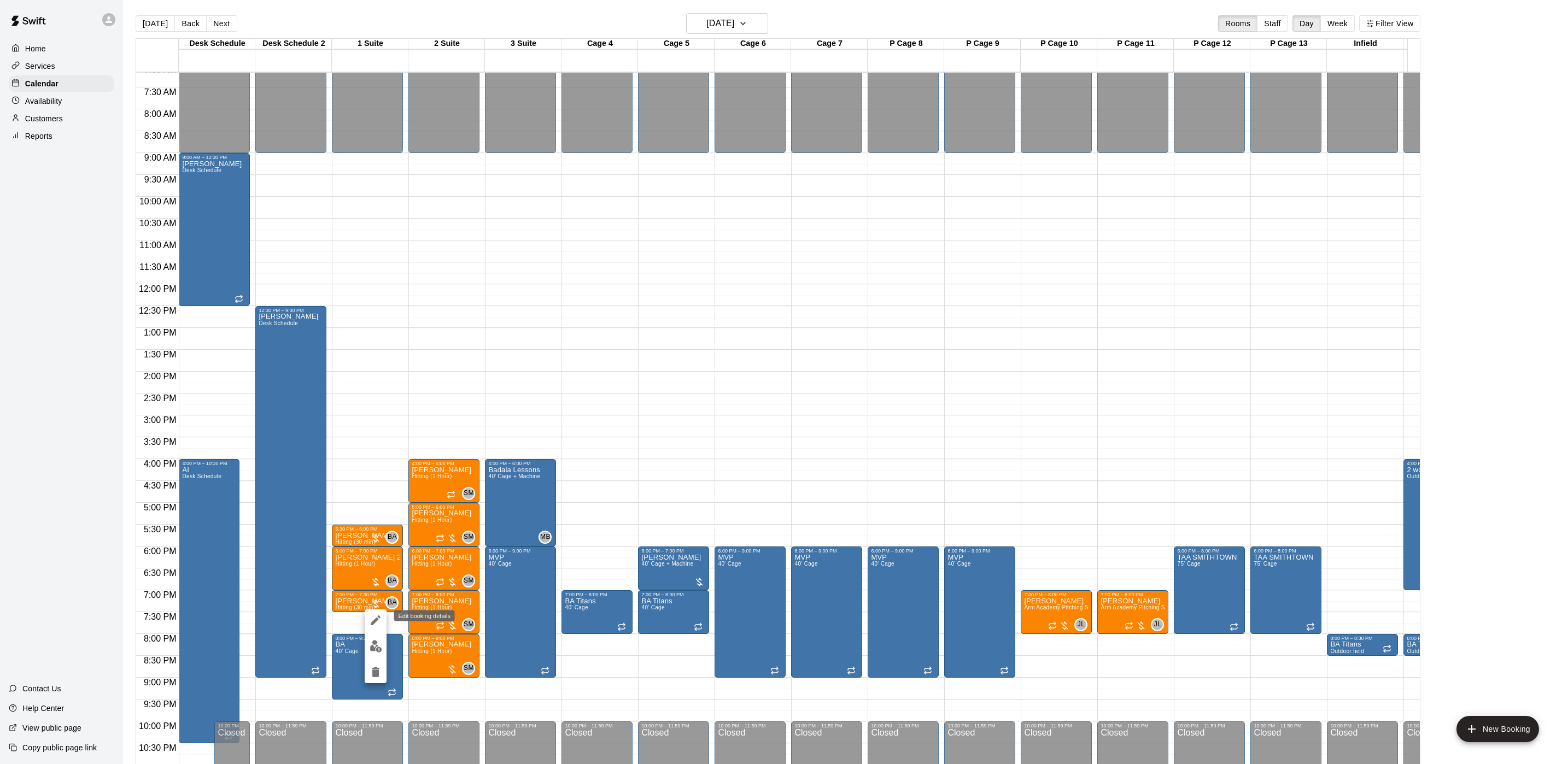
click at [371, 617] on icon "edit" at bounding box center [375, 620] width 13 height 13
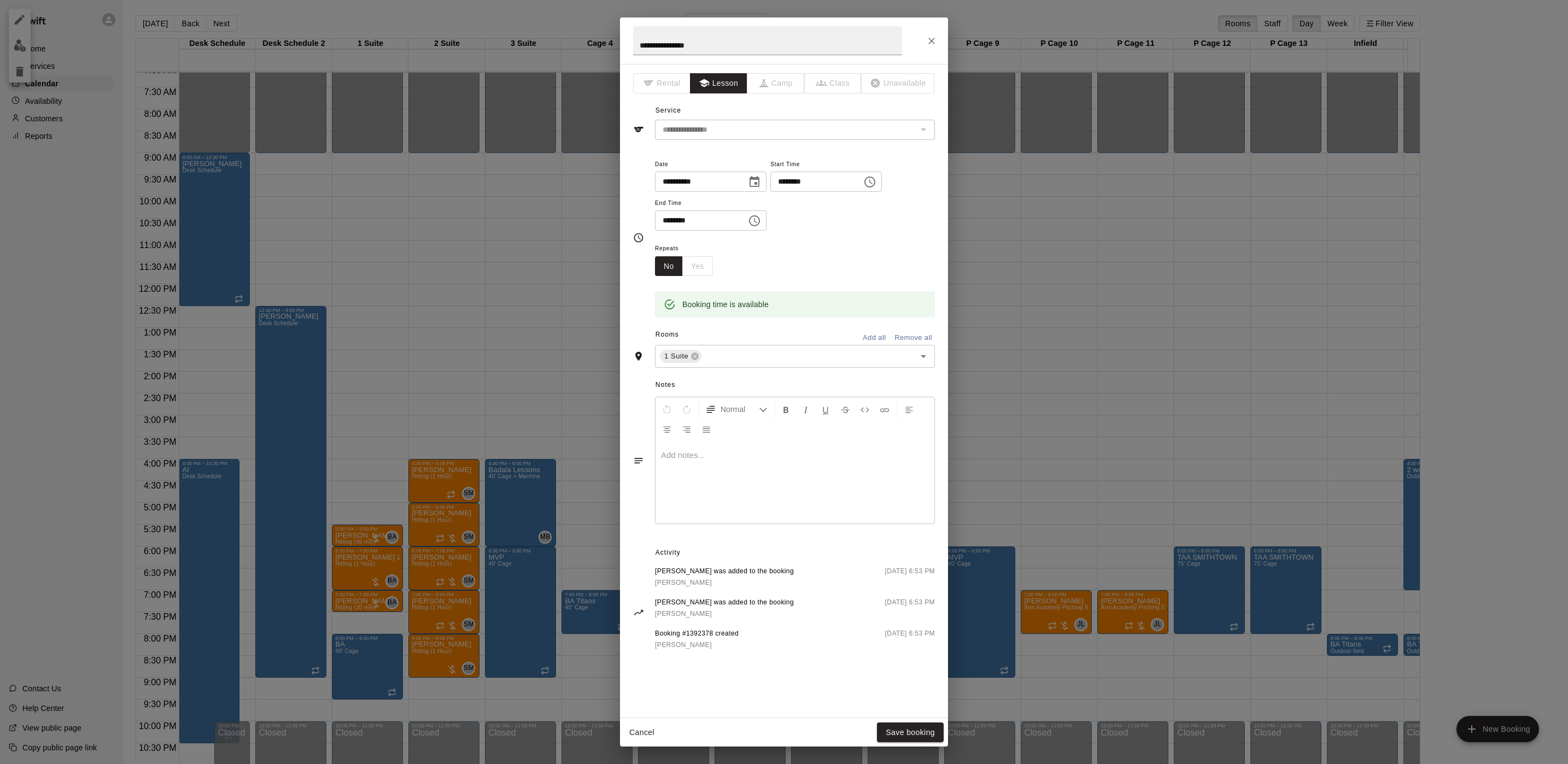
click at [470, 275] on div "**********" at bounding box center [784, 382] width 1568 height 764
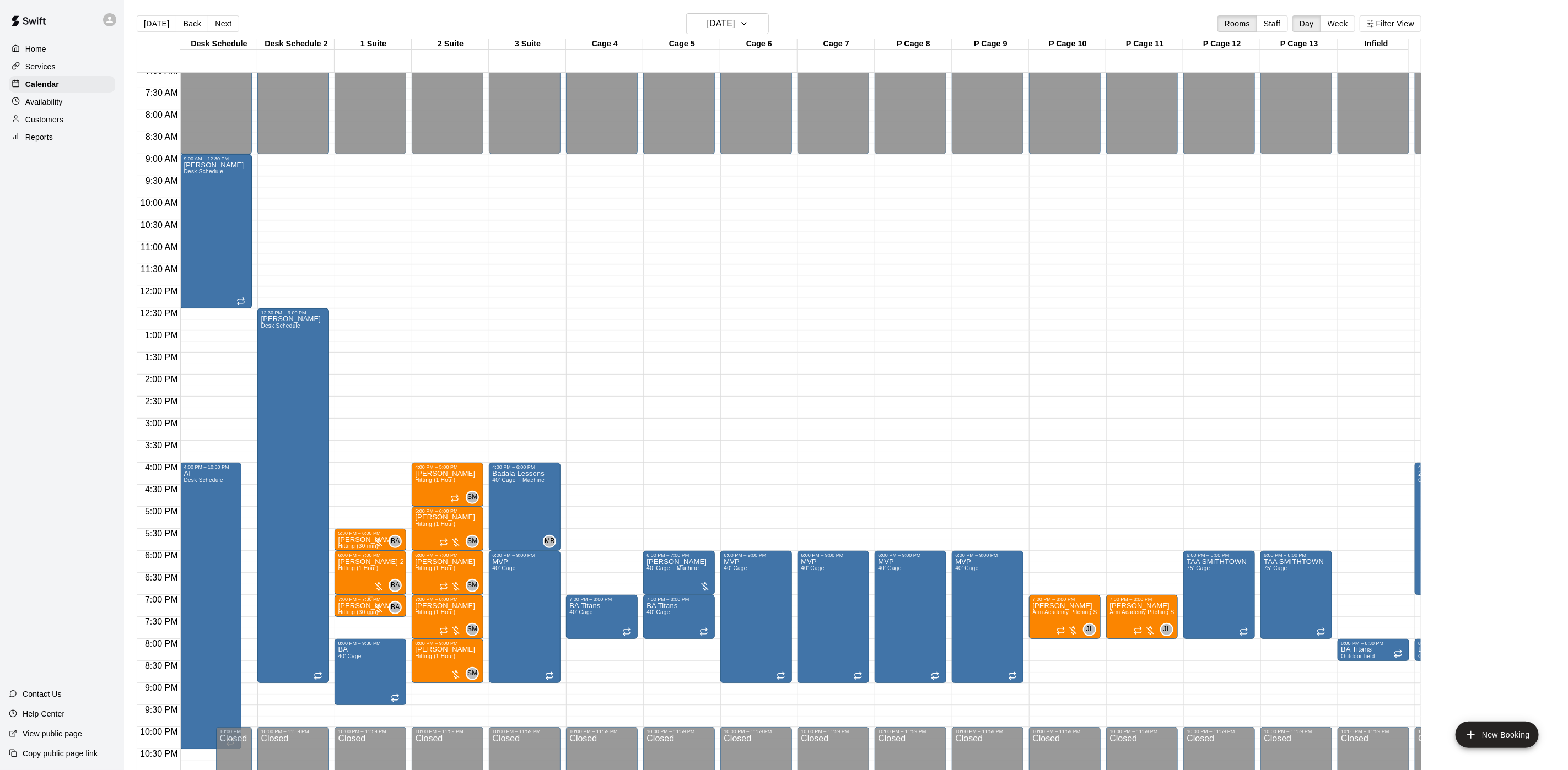
click at [349, 606] on p "Sebastian Castiello" at bounding box center [368, 606] width 60 height 0
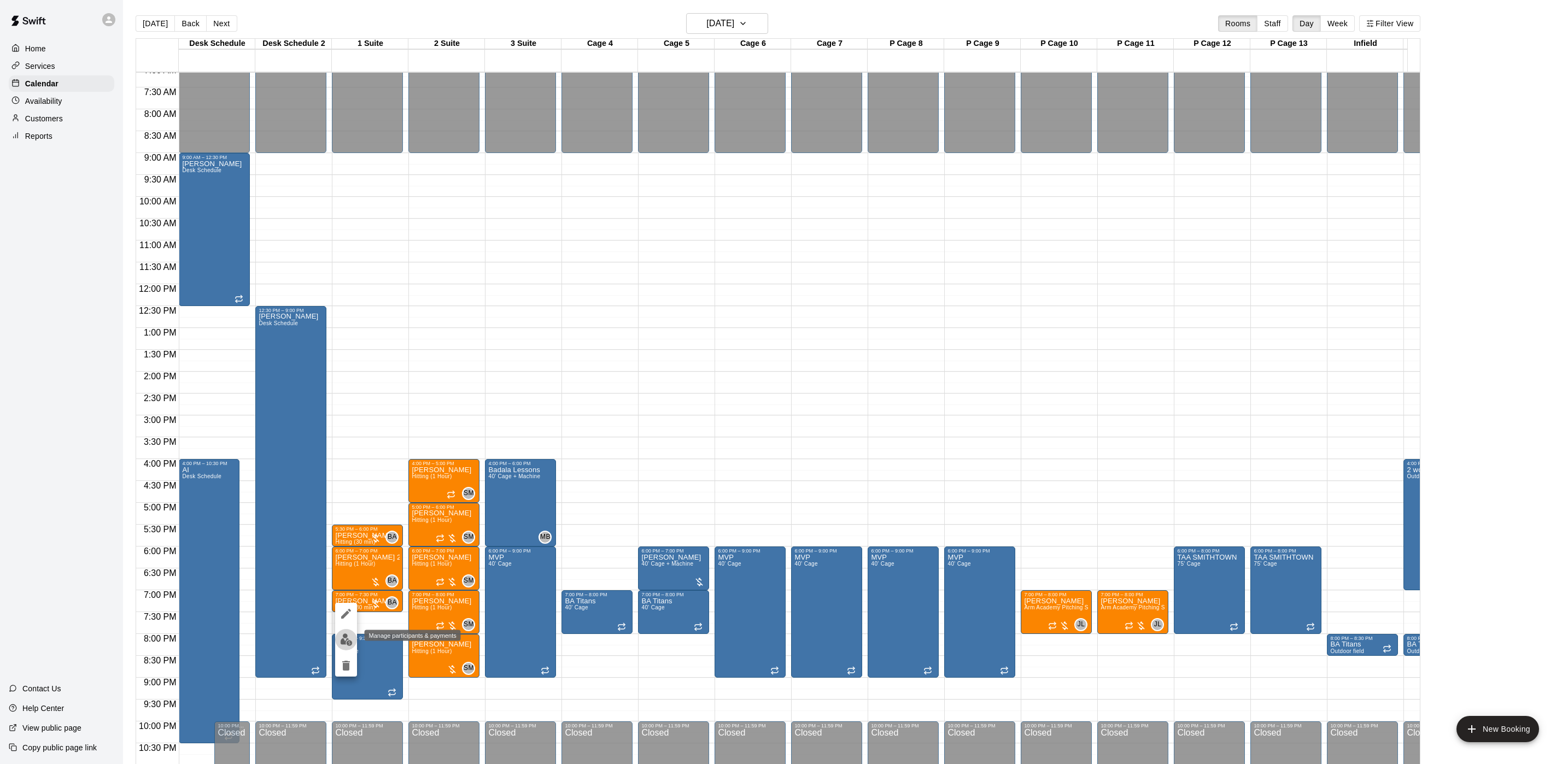
click at [345, 634] on img "edit" at bounding box center [346, 640] width 13 height 13
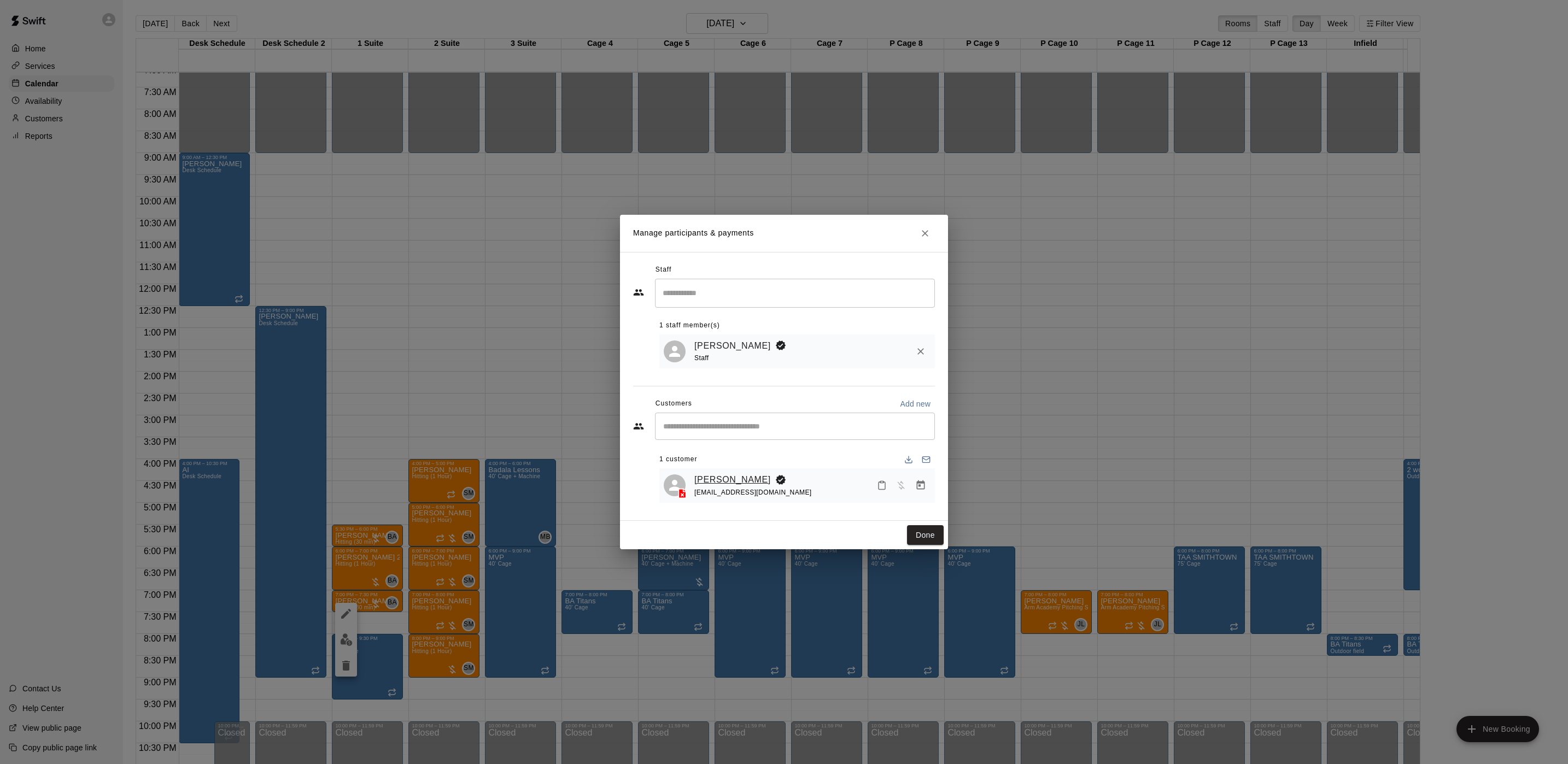
click at [708, 477] on link "Sebastian Castiello" at bounding box center [732, 480] width 77 height 14
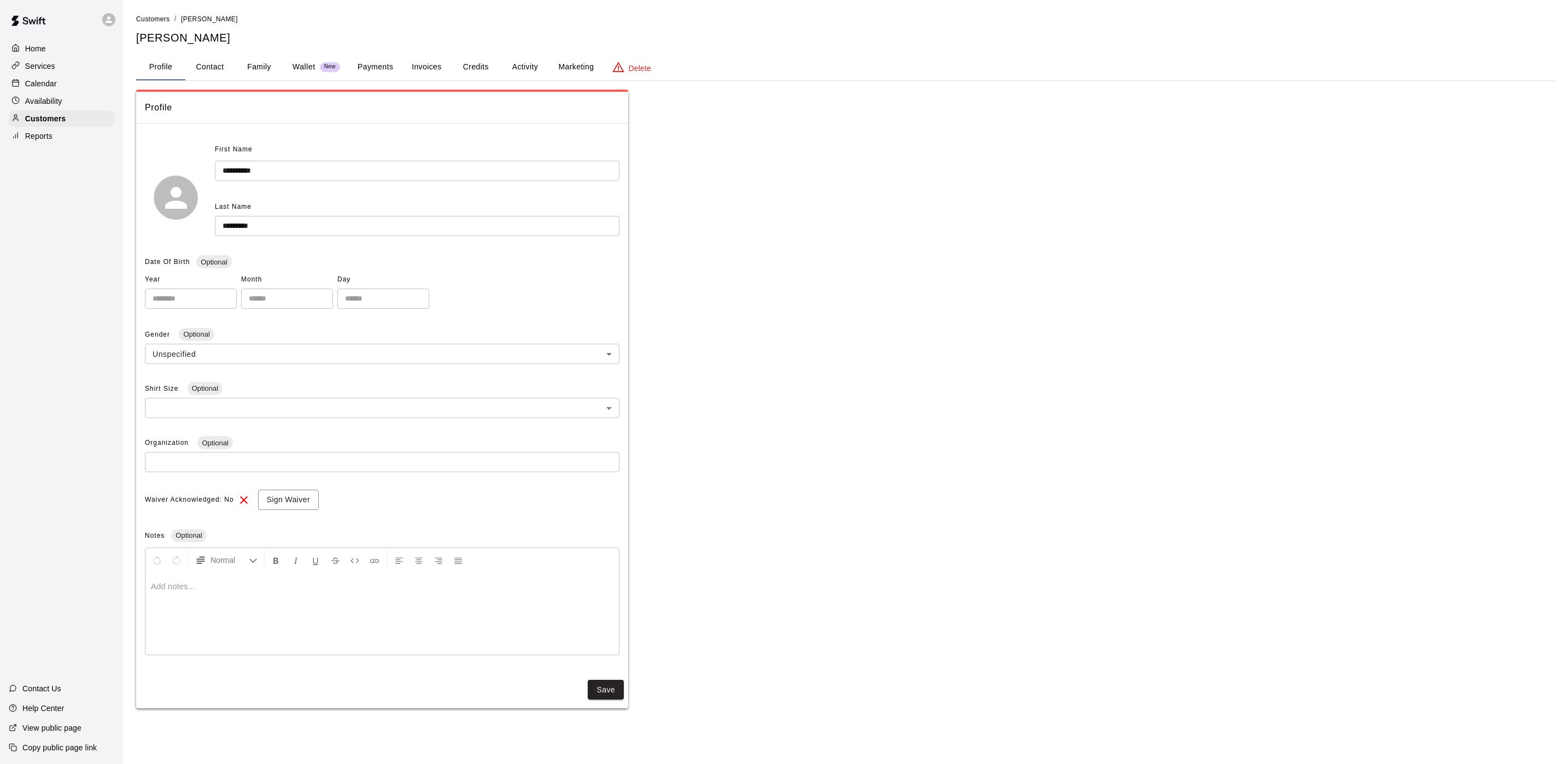
click at [199, 64] on button "Contact" at bounding box center [209, 67] width 49 height 27
select select "**"
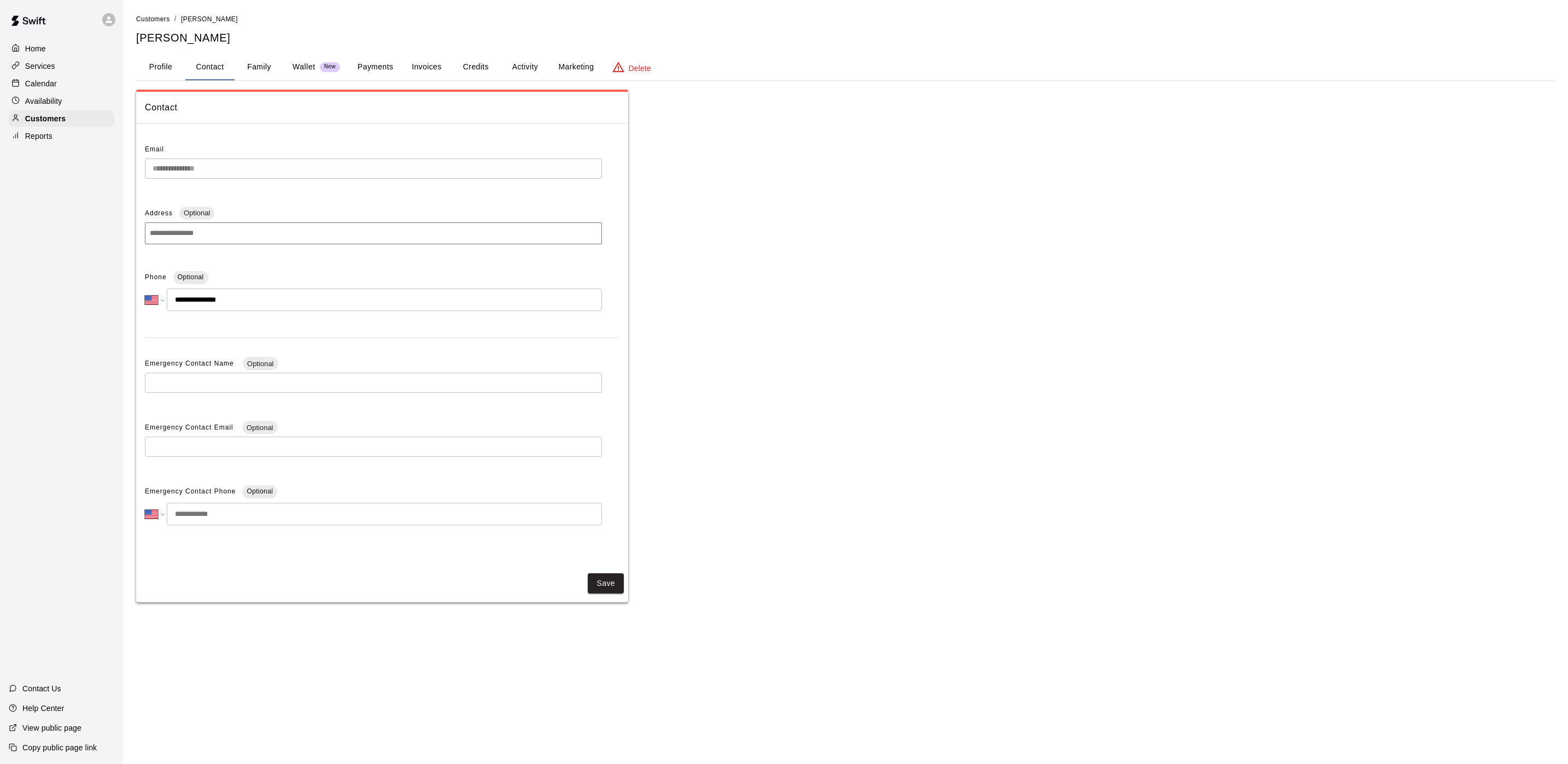
drag, startPoint x: 46, startPoint y: 88, endPoint x: 45, endPoint y: 76, distance: 12.0
click at [46, 88] on p "Calendar" at bounding box center [40, 84] width 31 height 11
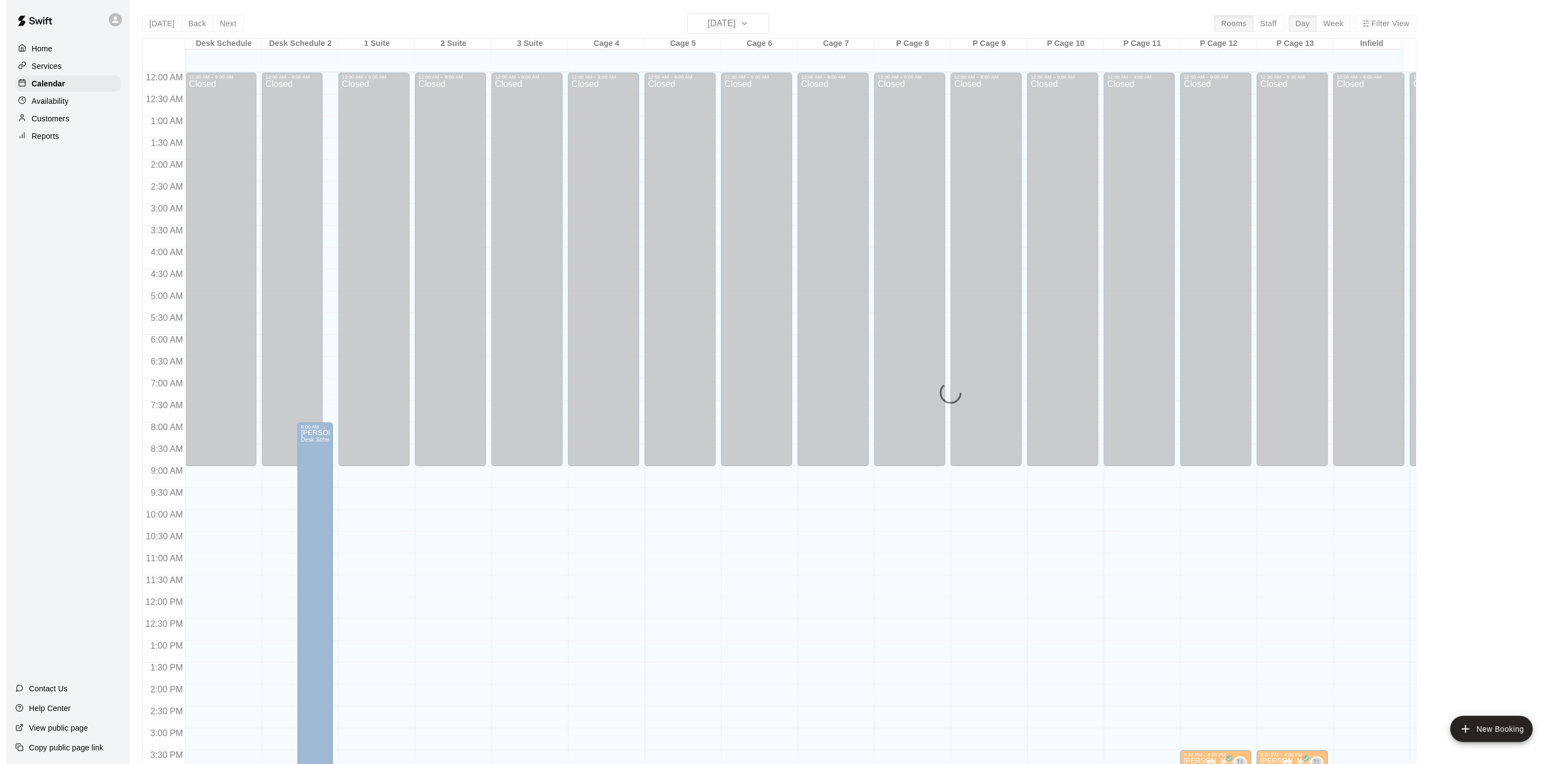
scroll to position [313, 0]
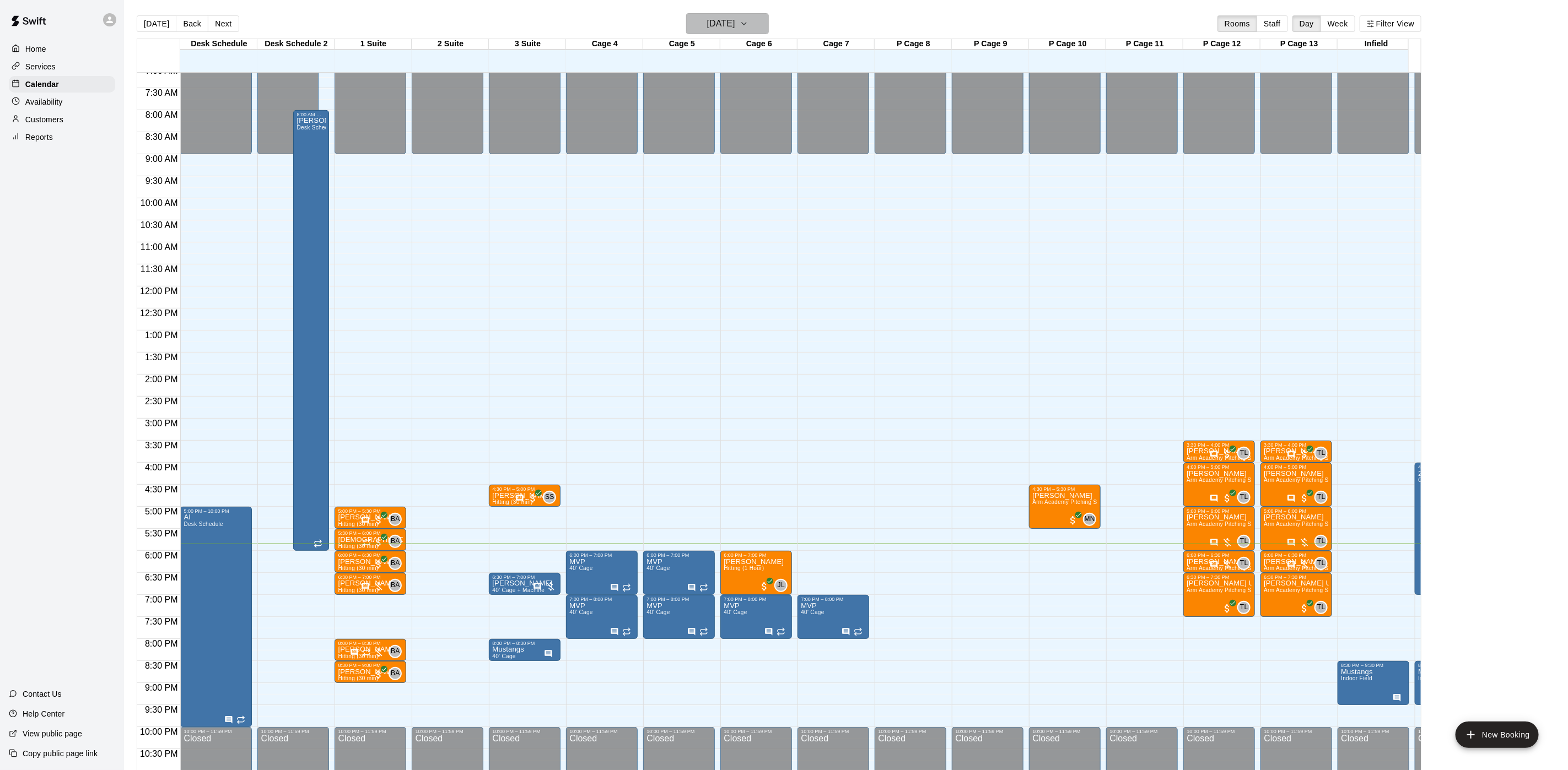
click at [724, 18] on h6 "[DATE]" at bounding box center [721, 24] width 28 height 15
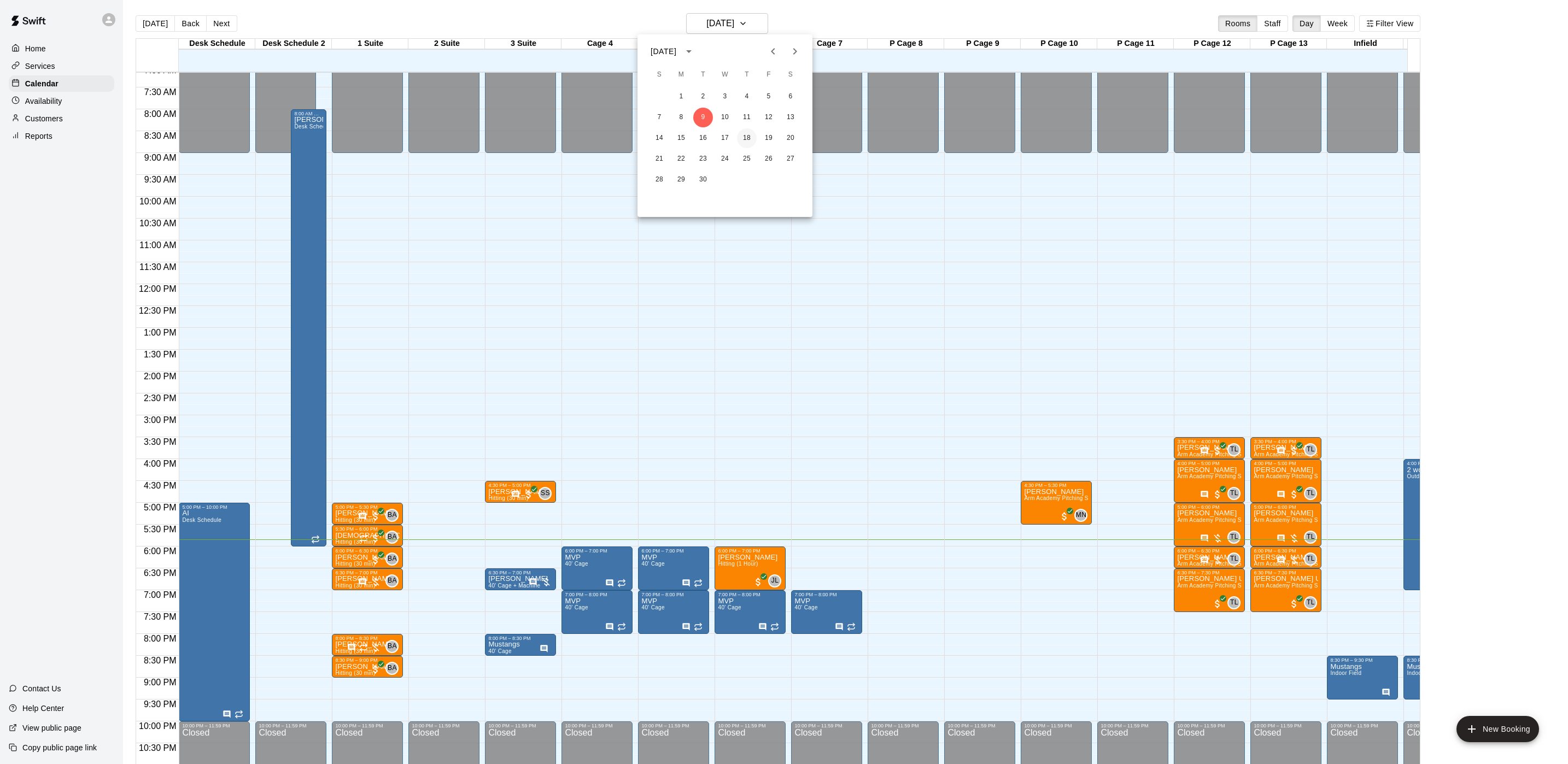
click at [751, 133] on button "18" at bounding box center [747, 138] width 19 height 19
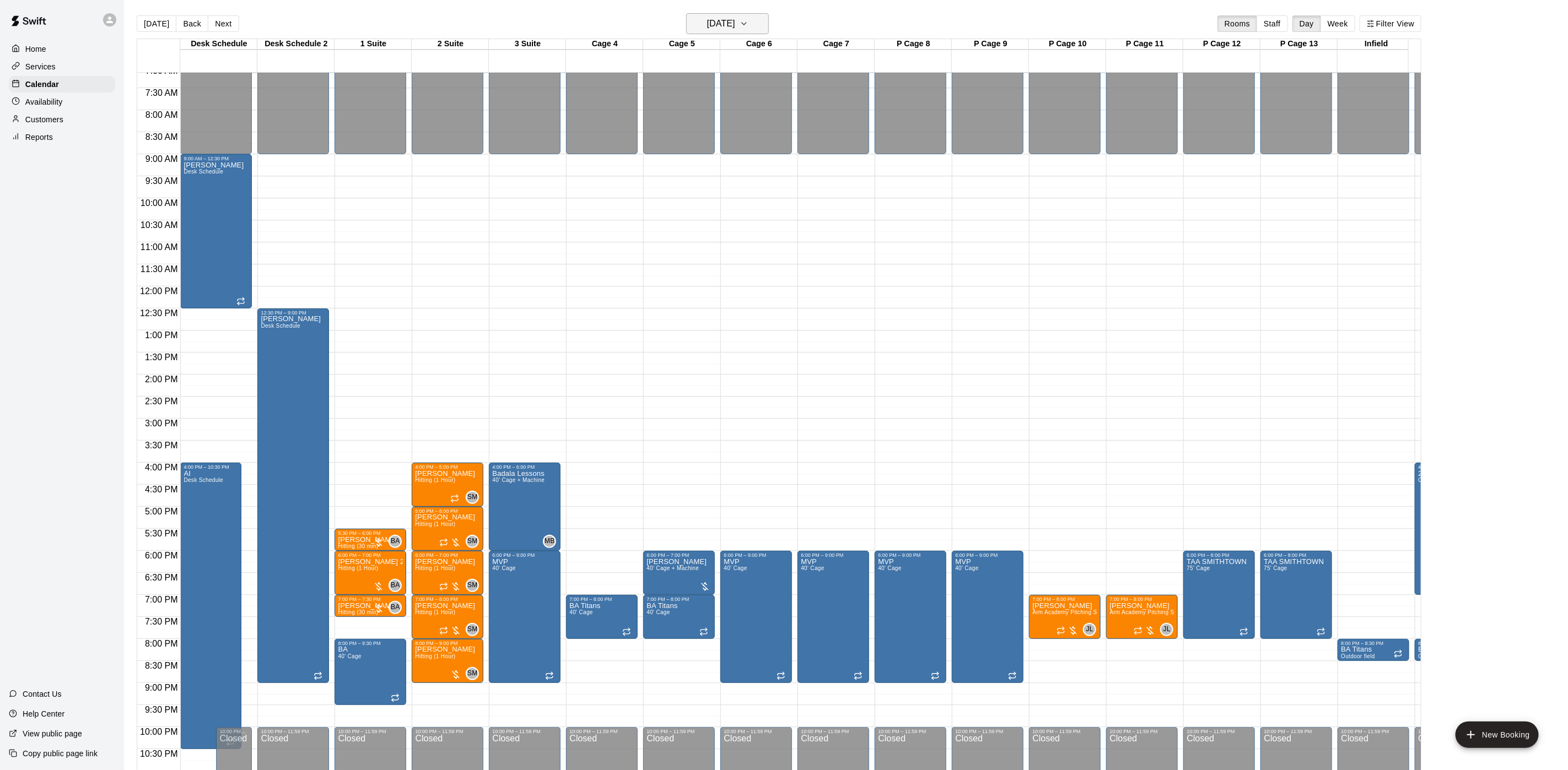
click at [730, 27] on h6 "Thursday Sep 18" at bounding box center [721, 24] width 28 height 15
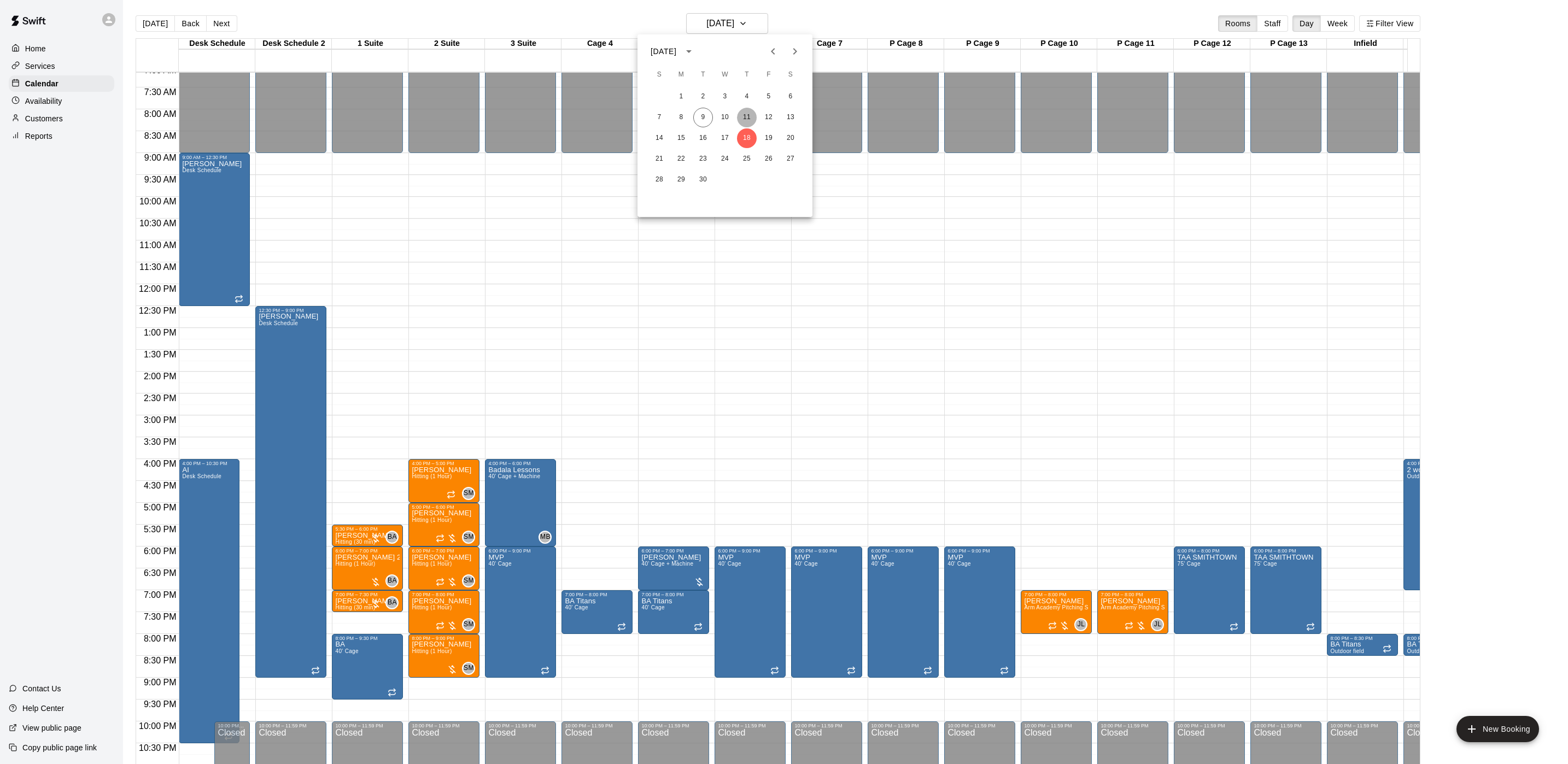
click at [742, 122] on button "11" at bounding box center [747, 118] width 19 height 19
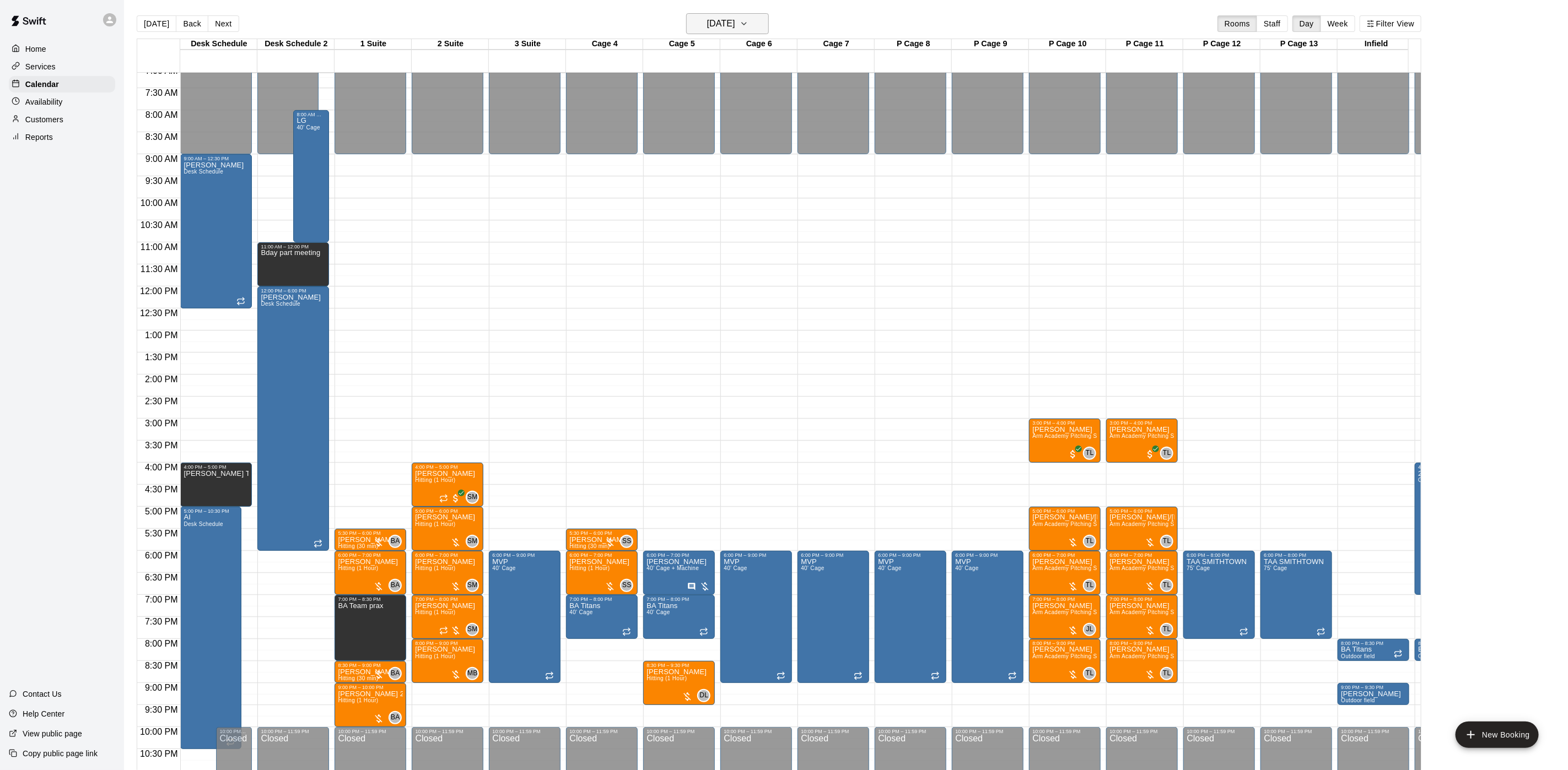
click at [735, 19] on h6 "Thursday Sep 11" at bounding box center [721, 24] width 28 height 15
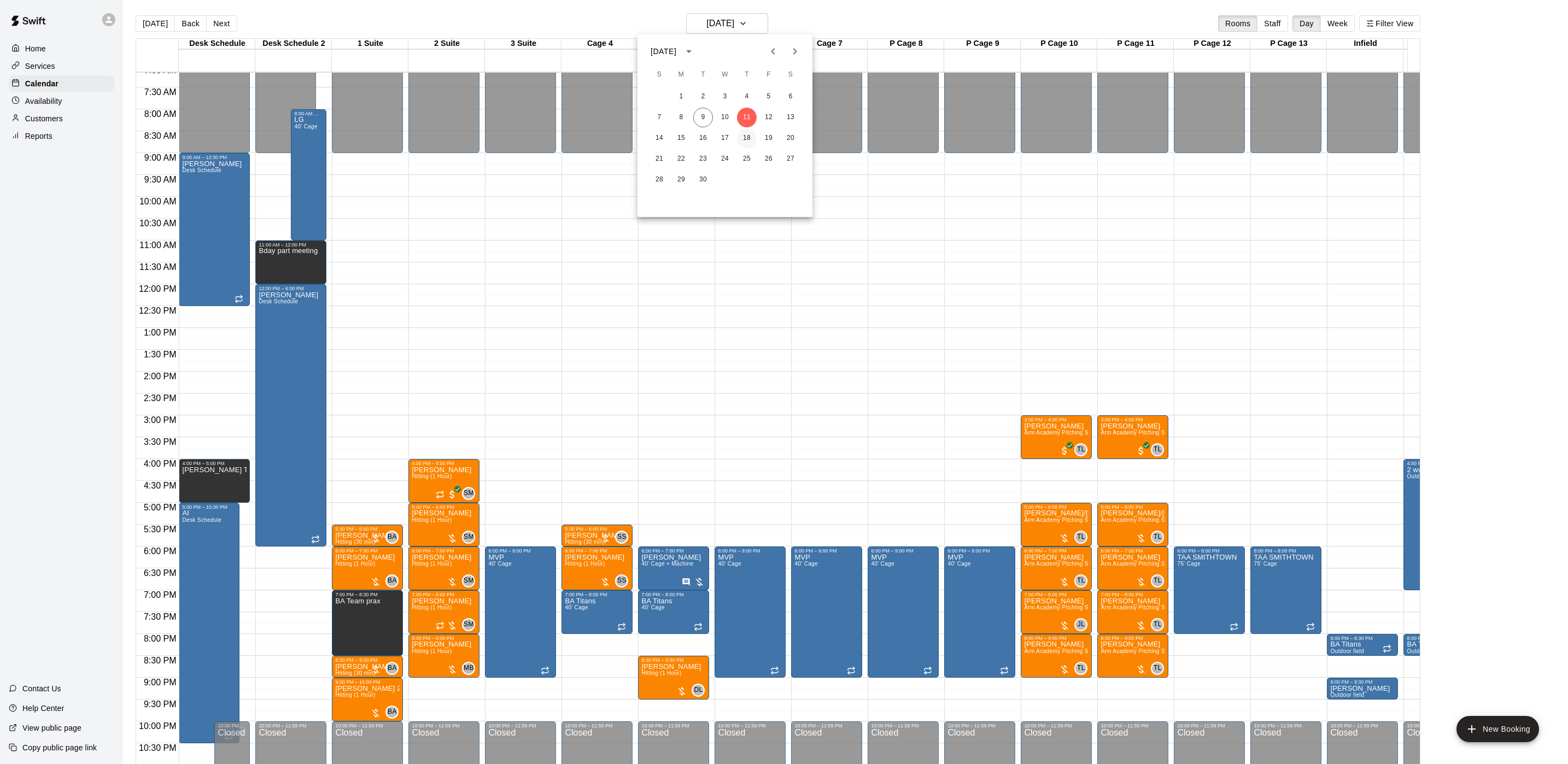
click at [745, 139] on button "18" at bounding box center [747, 138] width 19 height 19
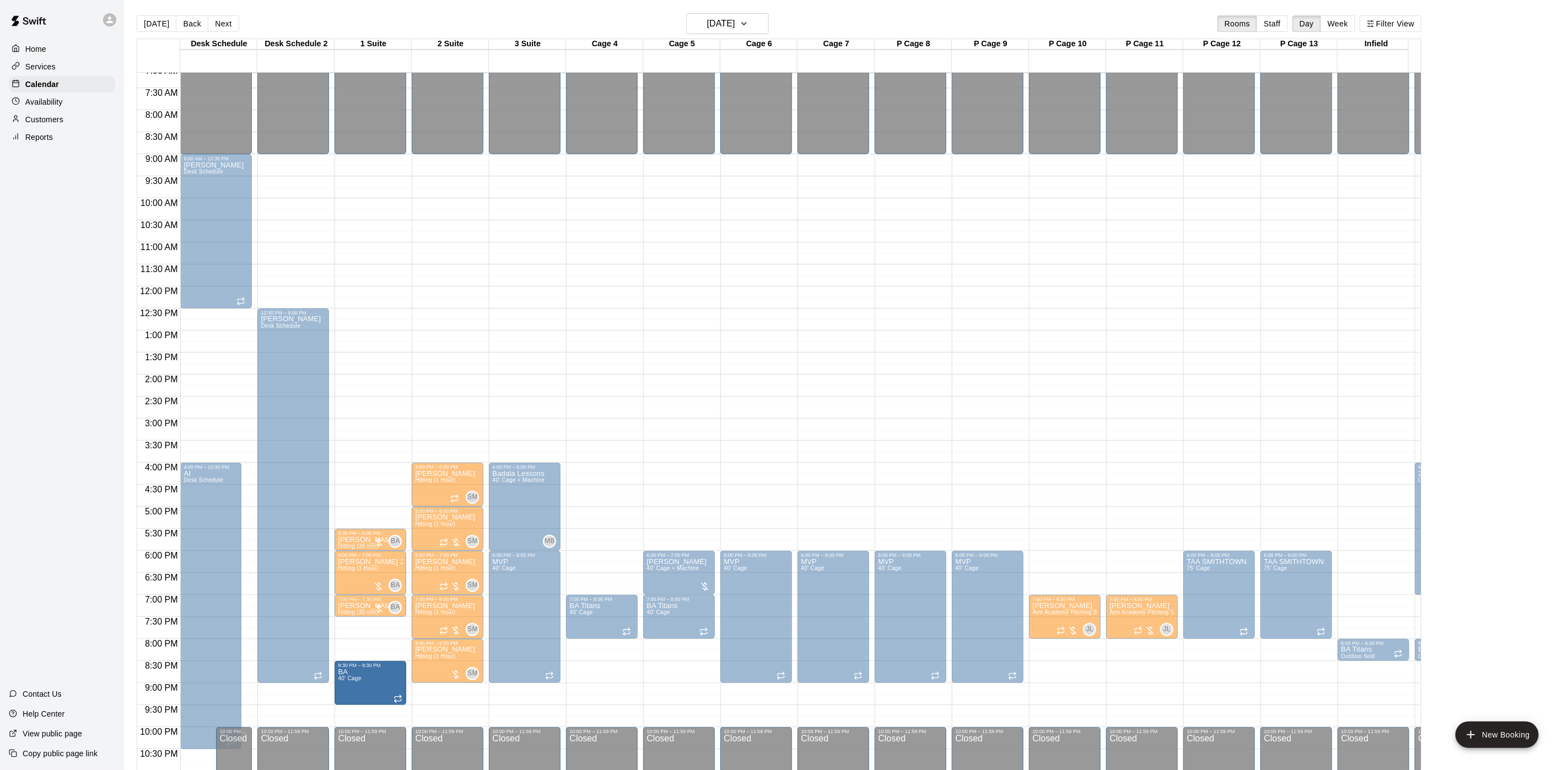
drag, startPoint x: 372, startPoint y: 642, endPoint x: 372, endPoint y: 668, distance: 26.0
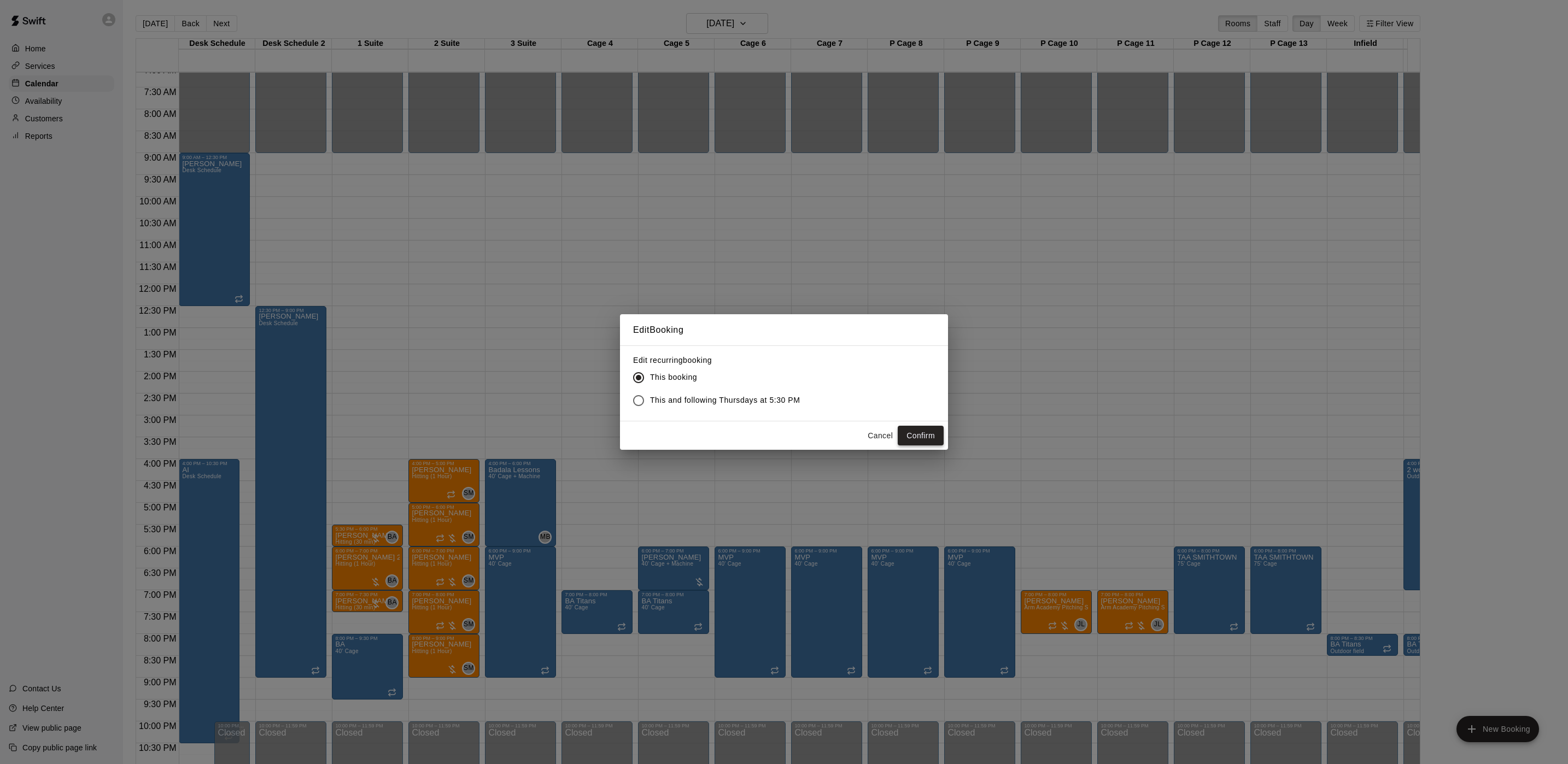
click at [933, 438] on button "Confirm" at bounding box center [921, 436] width 46 height 20
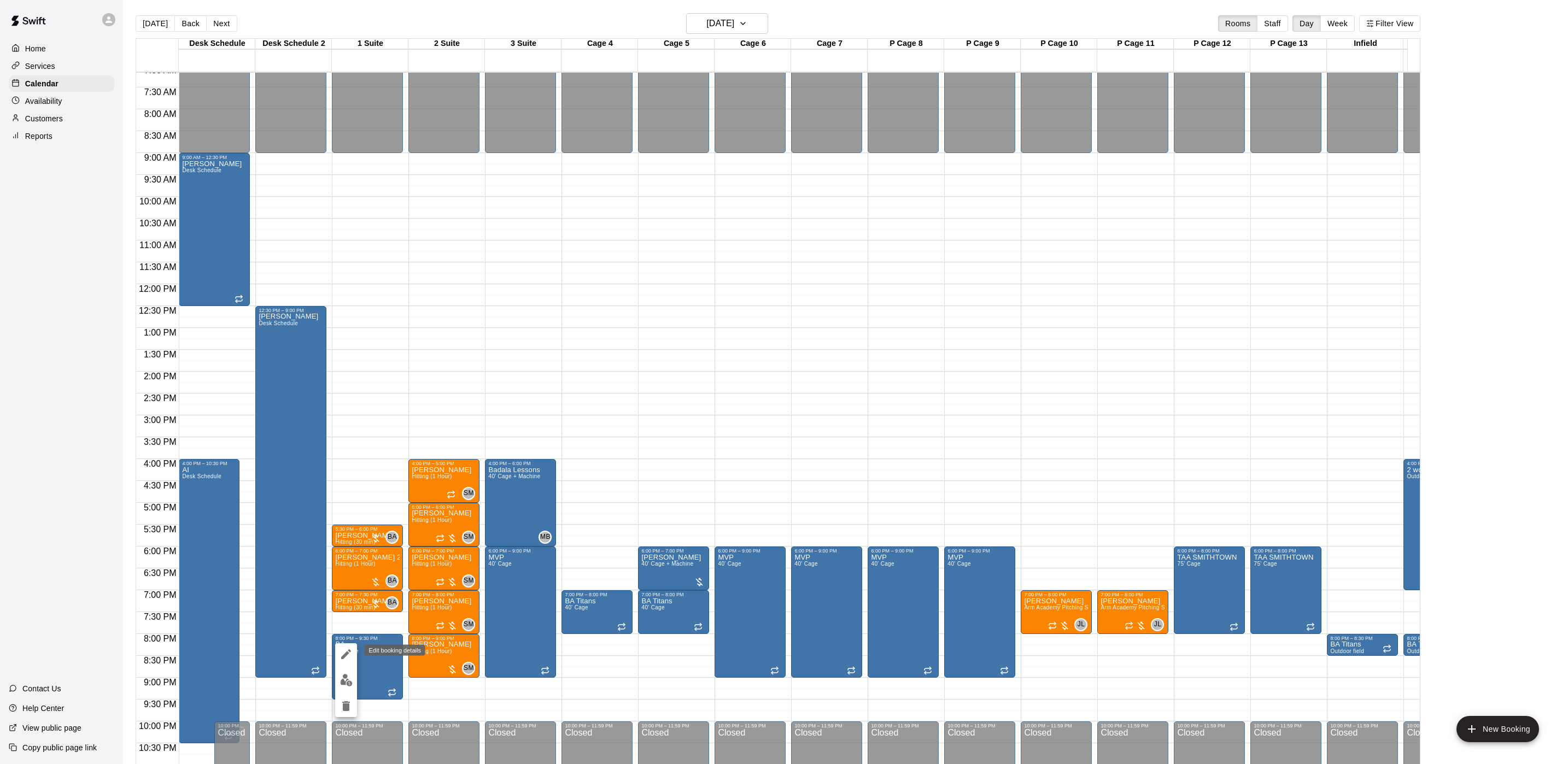
click at [340, 646] on button "edit" at bounding box center [345, 654] width 22 height 22
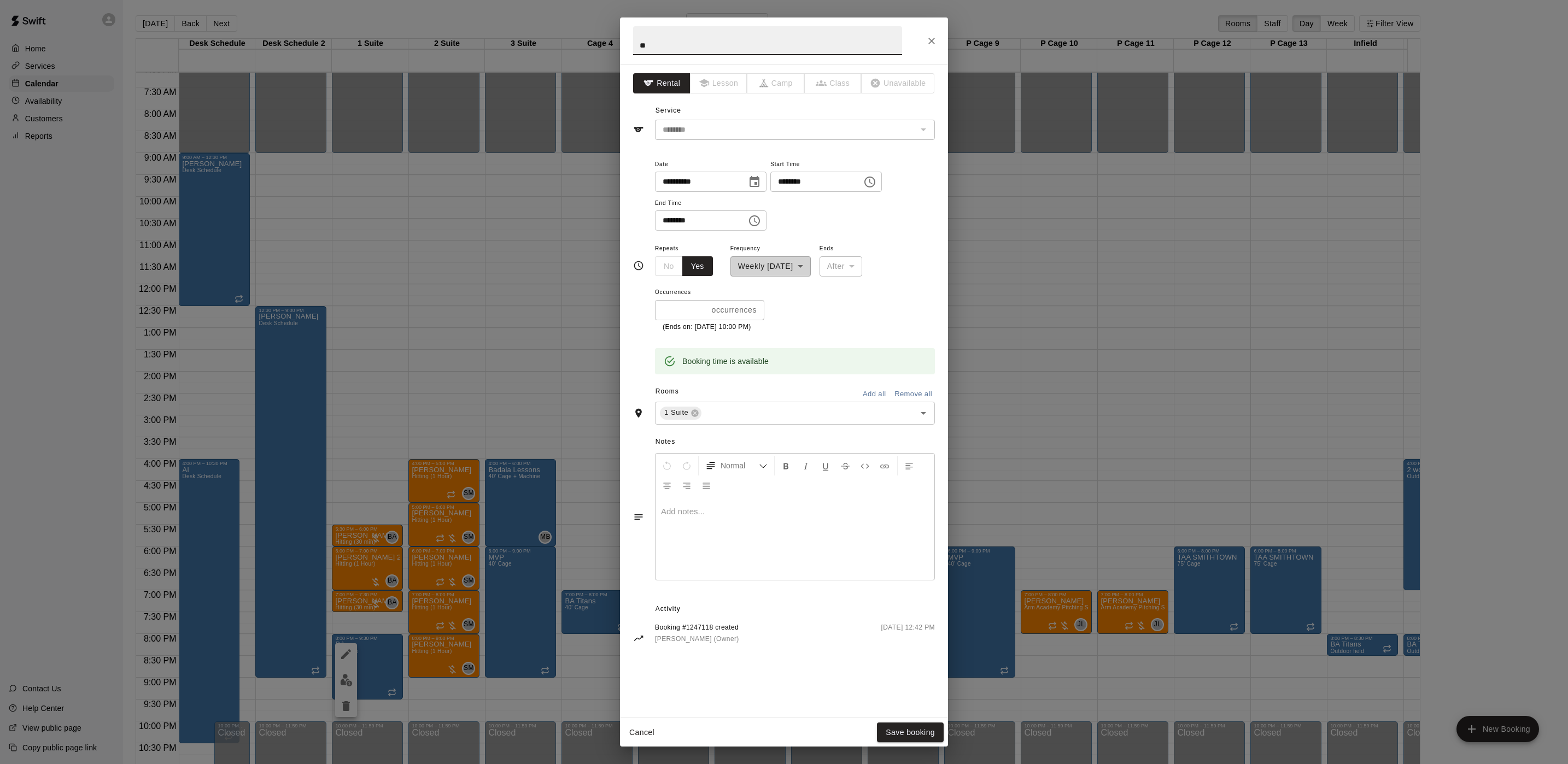
click at [801, 180] on input "********" at bounding box center [813, 181] width 85 height 20
type input "********"
click at [905, 731] on button "Save booking" at bounding box center [910, 733] width 67 height 20
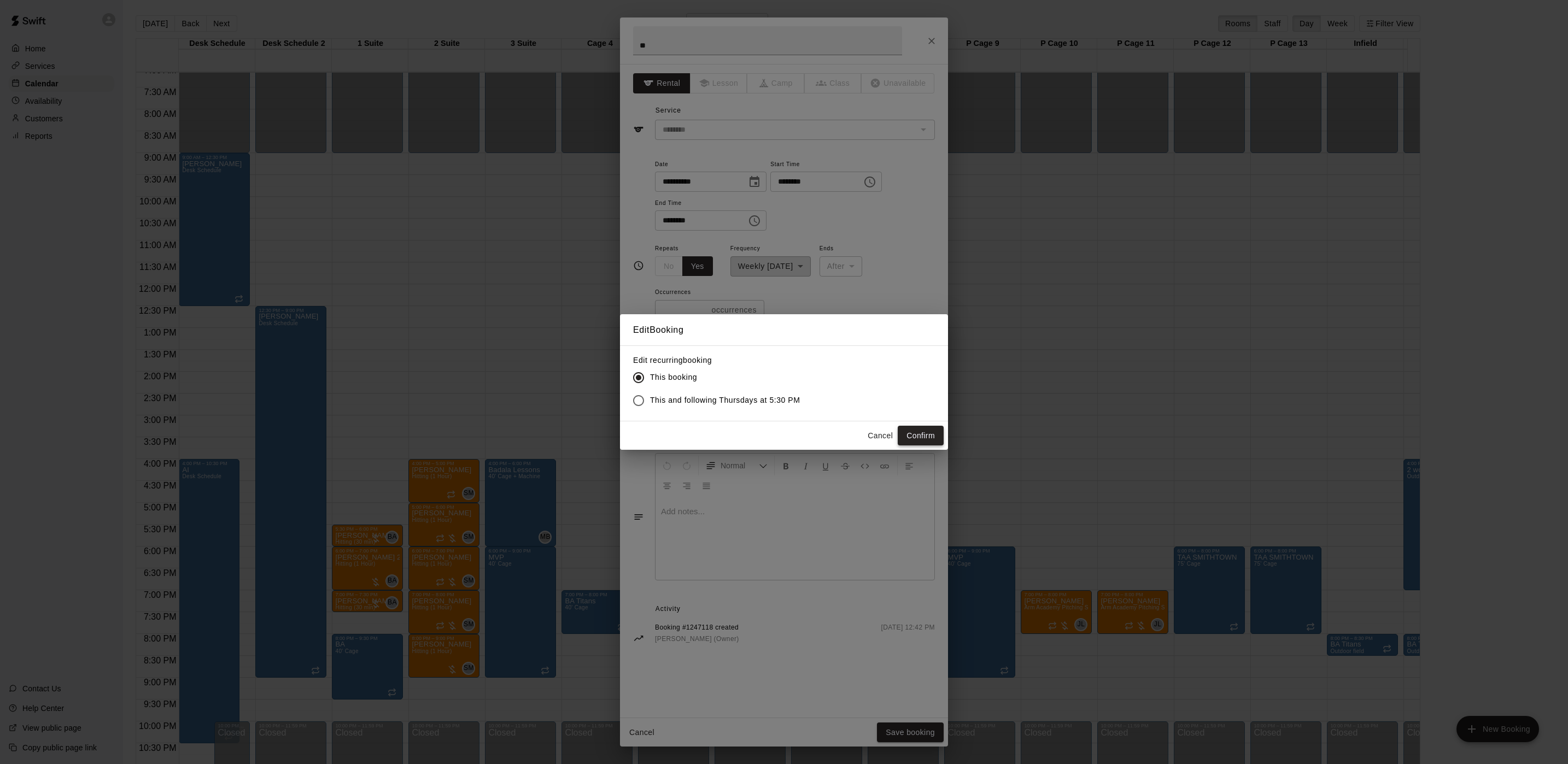
click at [925, 433] on button "Confirm" at bounding box center [921, 436] width 46 height 20
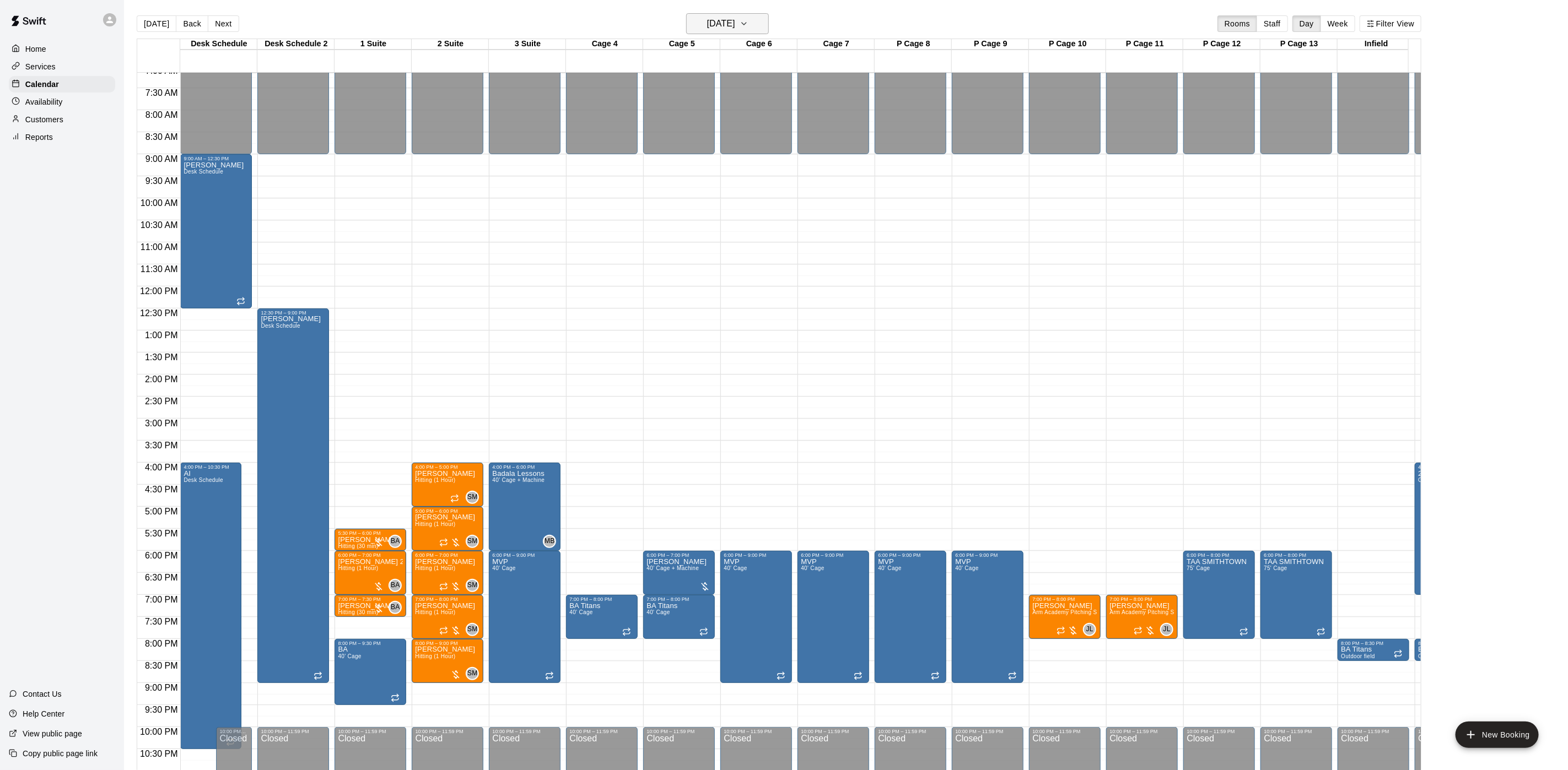
click at [735, 30] on h6 "Thursday Sep 18" at bounding box center [721, 24] width 28 height 15
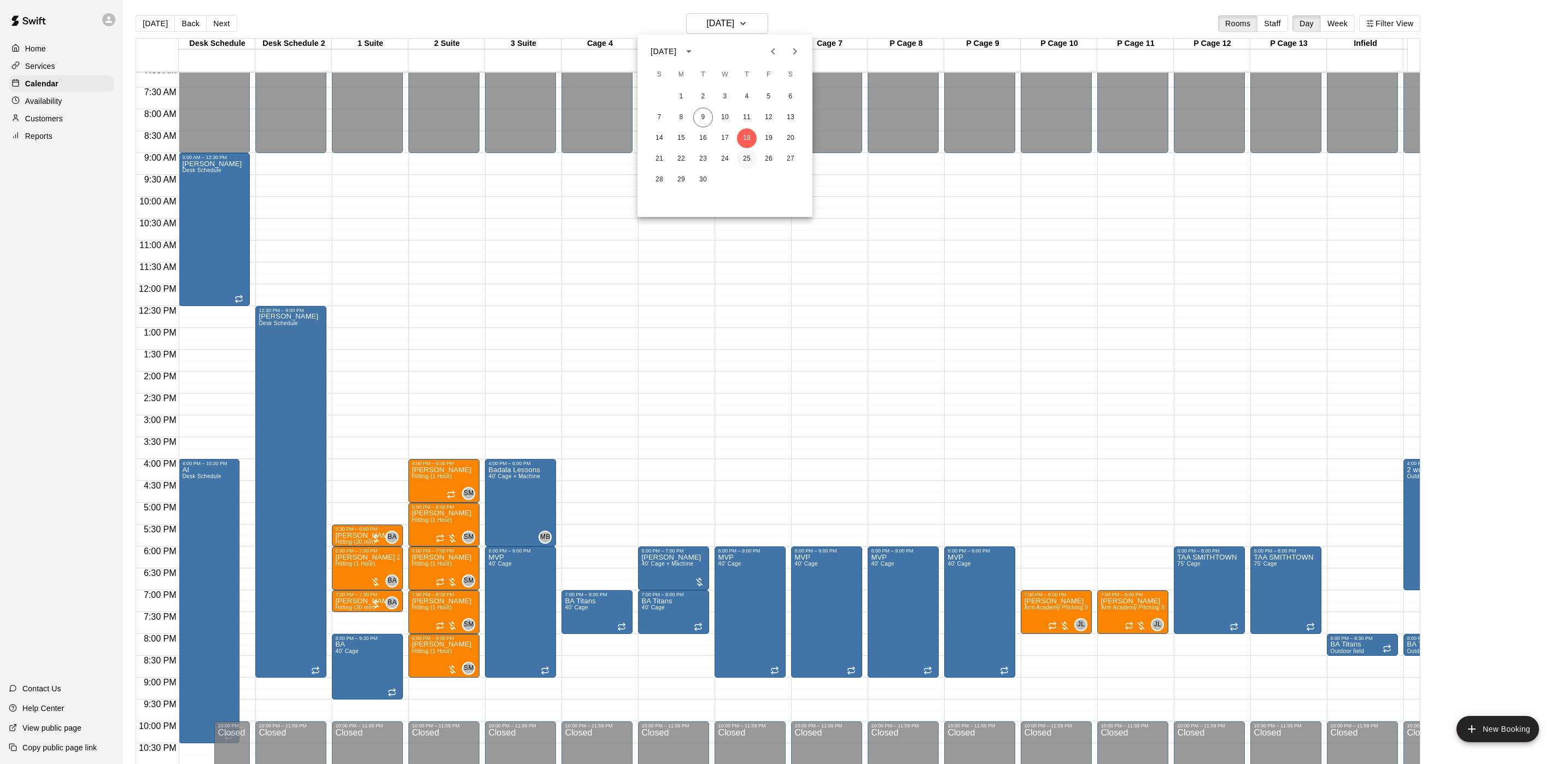
click at [747, 164] on button "25" at bounding box center [747, 159] width 19 height 19
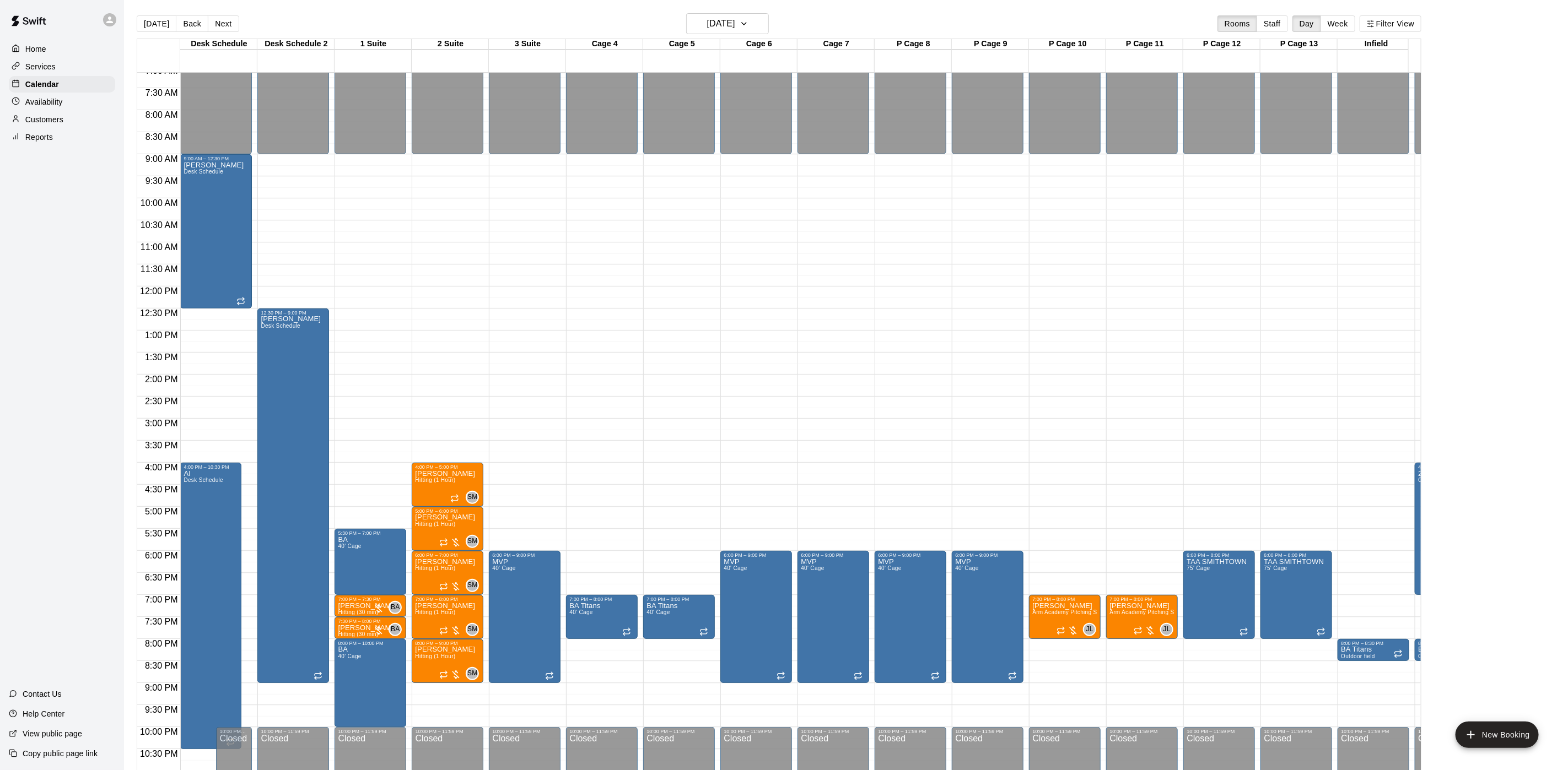
click at [747, 12] on main "Today Back Next Thursday Sep 25 Rooms Staff Day Week Filter View Desk Schedule …" at bounding box center [846, 394] width 1444 height 788
click at [735, 28] on h6 "Thursday Sep 25" at bounding box center [721, 24] width 28 height 15
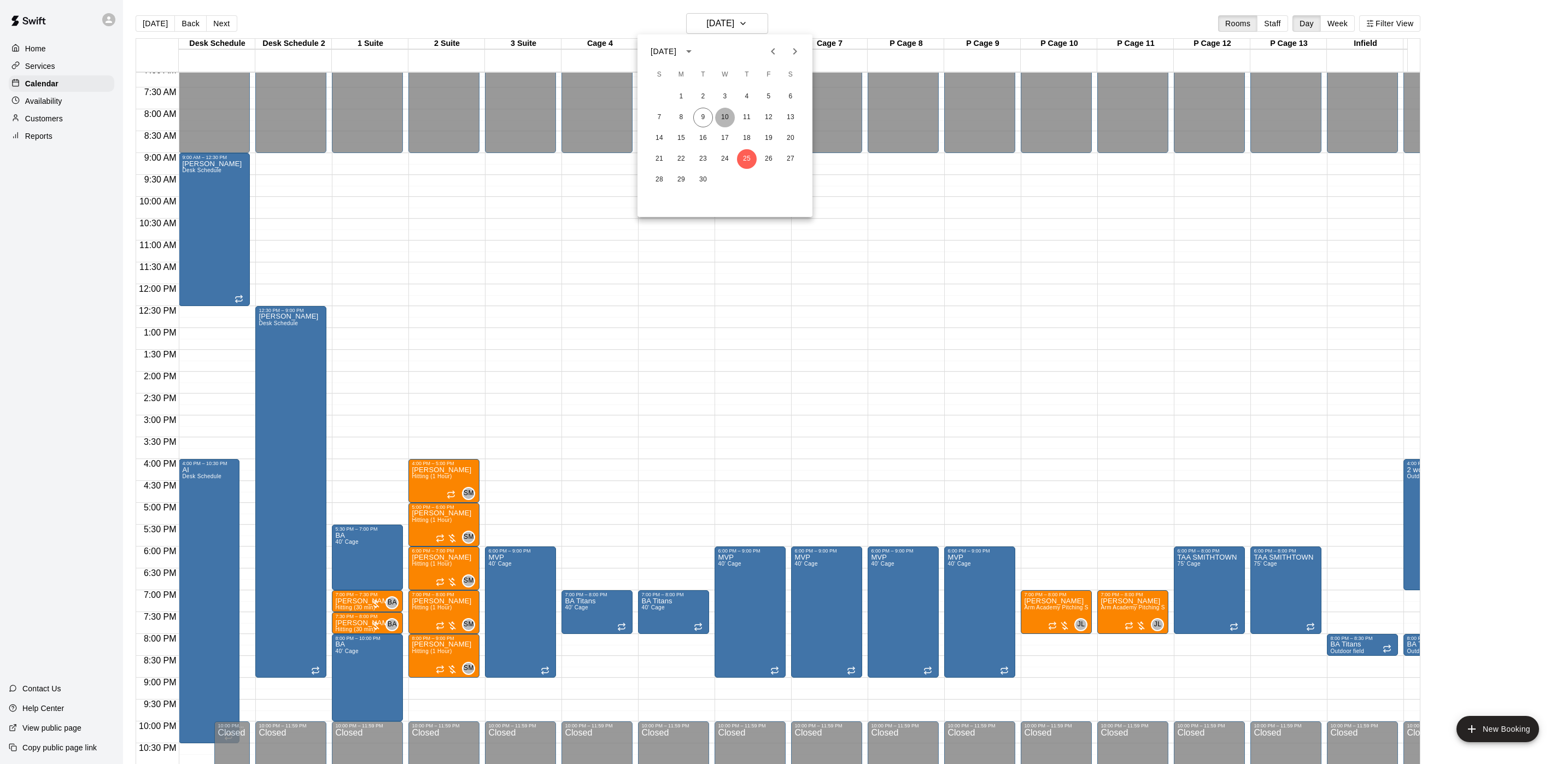
click at [723, 118] on button "10" at bounding box center [725, 118] width 19 height 19
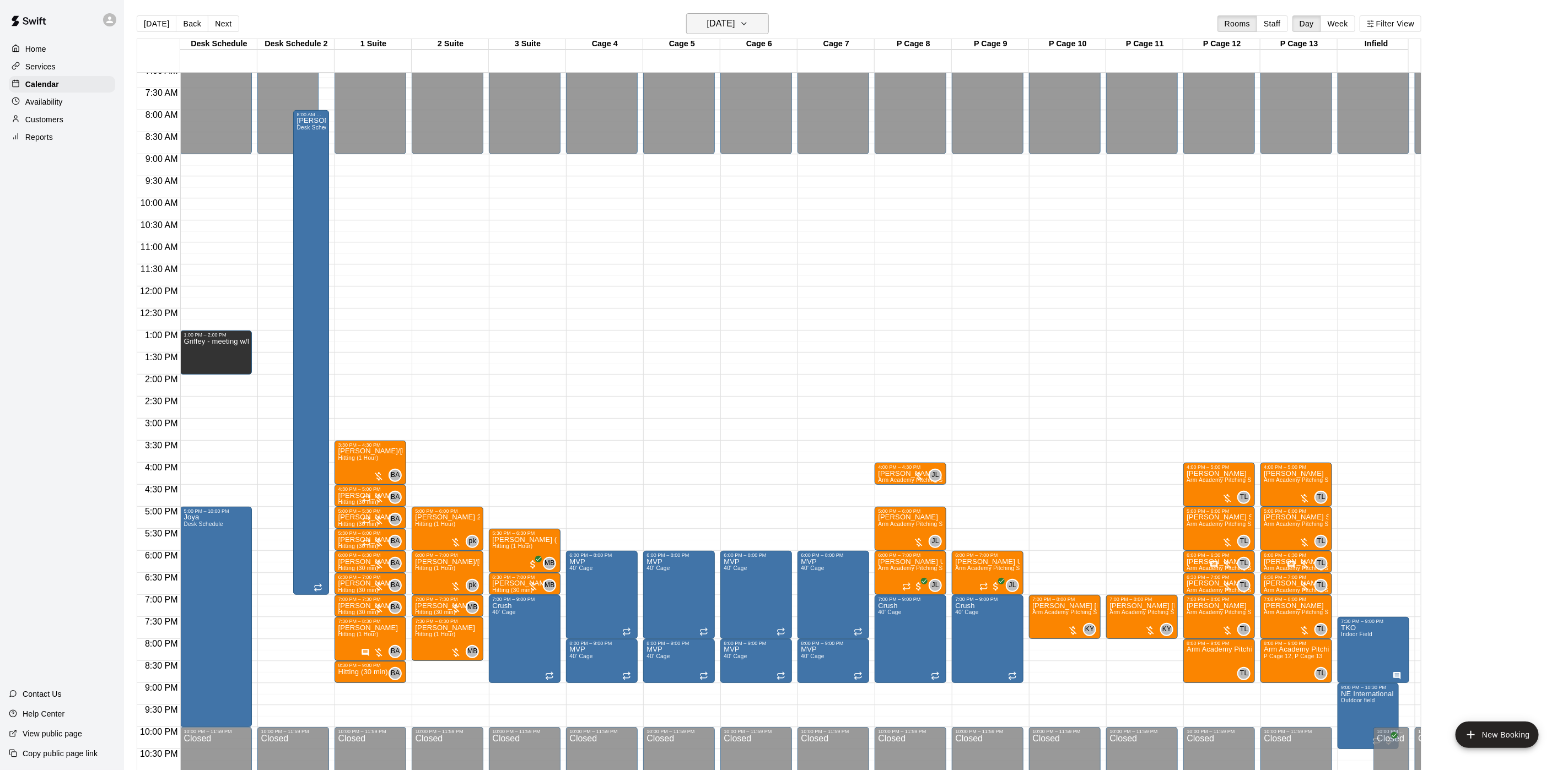
click at [712, 24] on h6 "Wednesday Sep 10" at bounding box center [721, 24] width 28 height 15
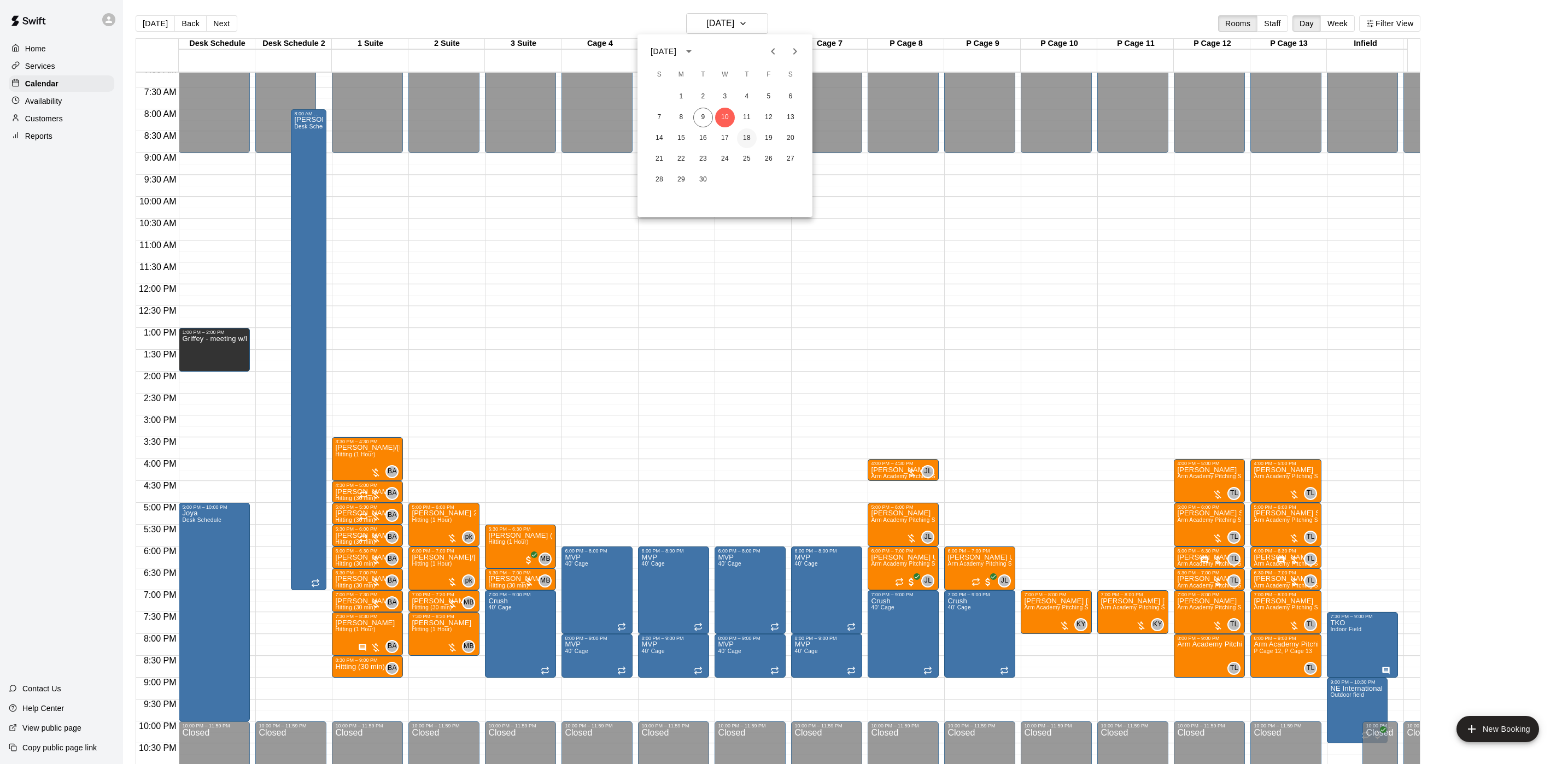
click at [750, 141] on button "18" at bounding box center [747, 138] width 19 height 19
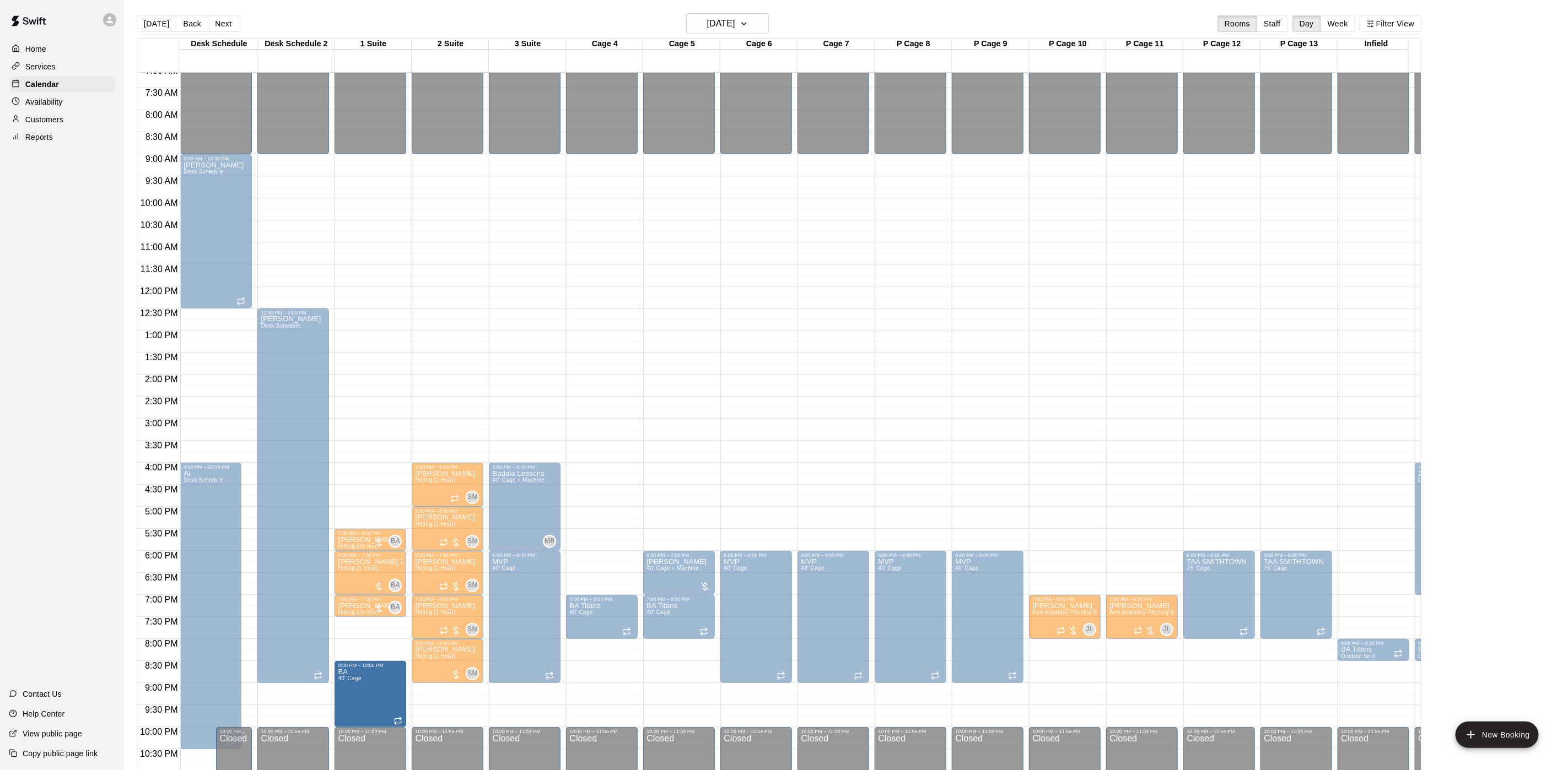
drag, startPoint x: 370, startPoint y: 639, endPoint x: 373, endPoint y: 666, distance: 27.2
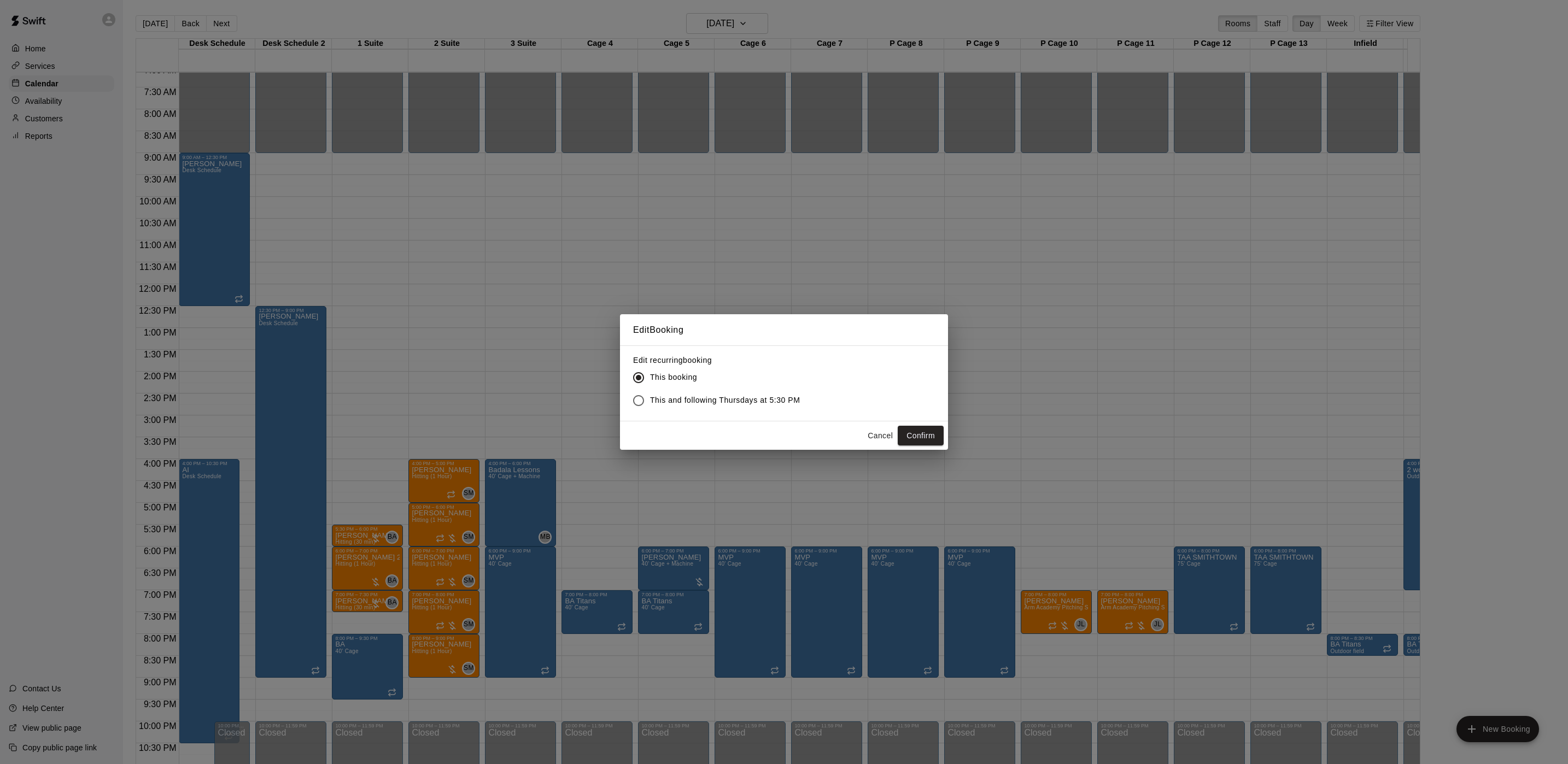
drag, startPoint x: 911, startPoint y: 432, endPoint x: 930, endPoint y: 436, distance: 19.4
click at [911, 433] on button "Confirm" at bounding box center [921, 436] width 46 height 20
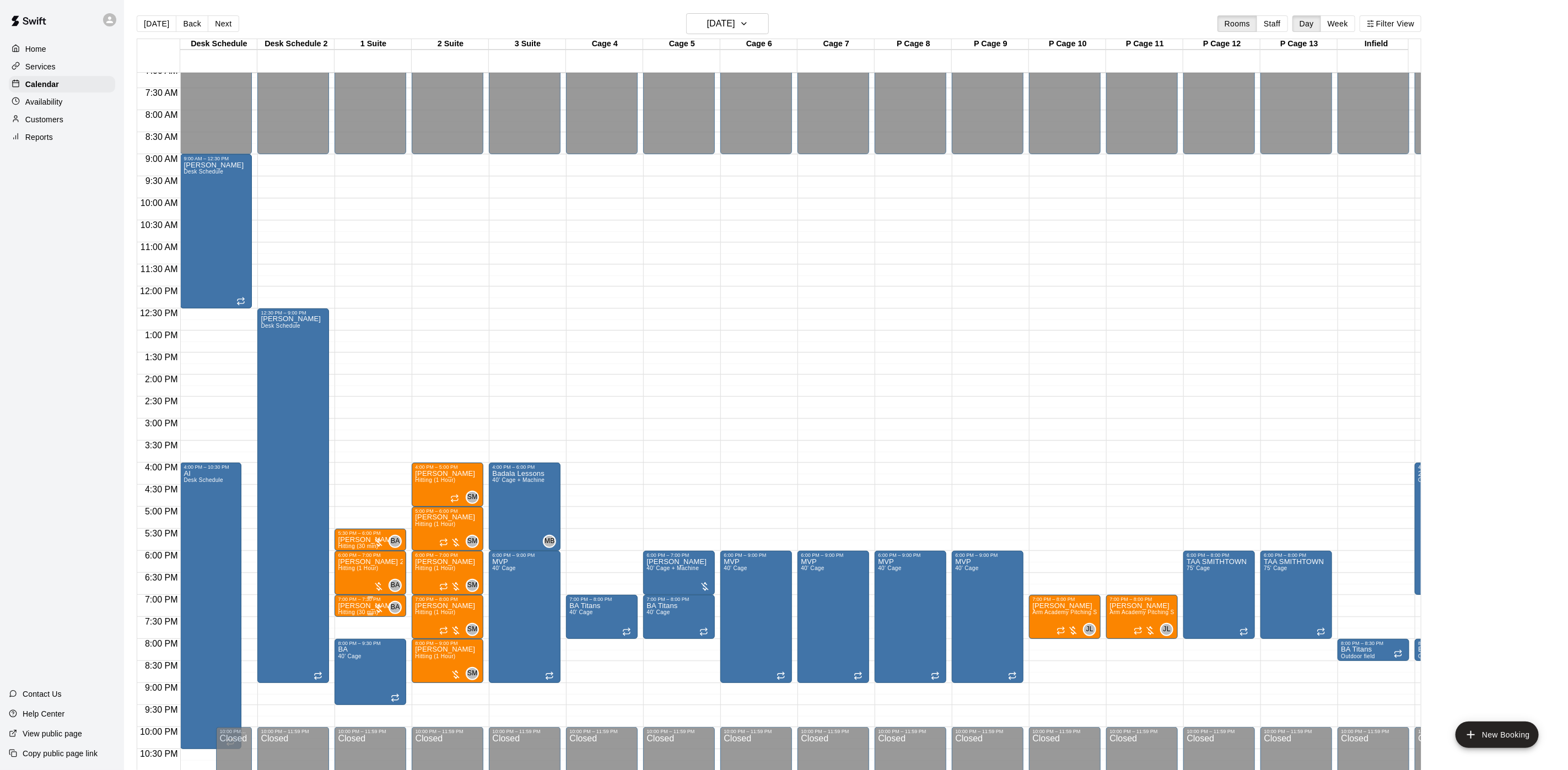
click at [364, 606] on p "Sebastian Castiello" at bounding box center [368, 606] width 60 height 0
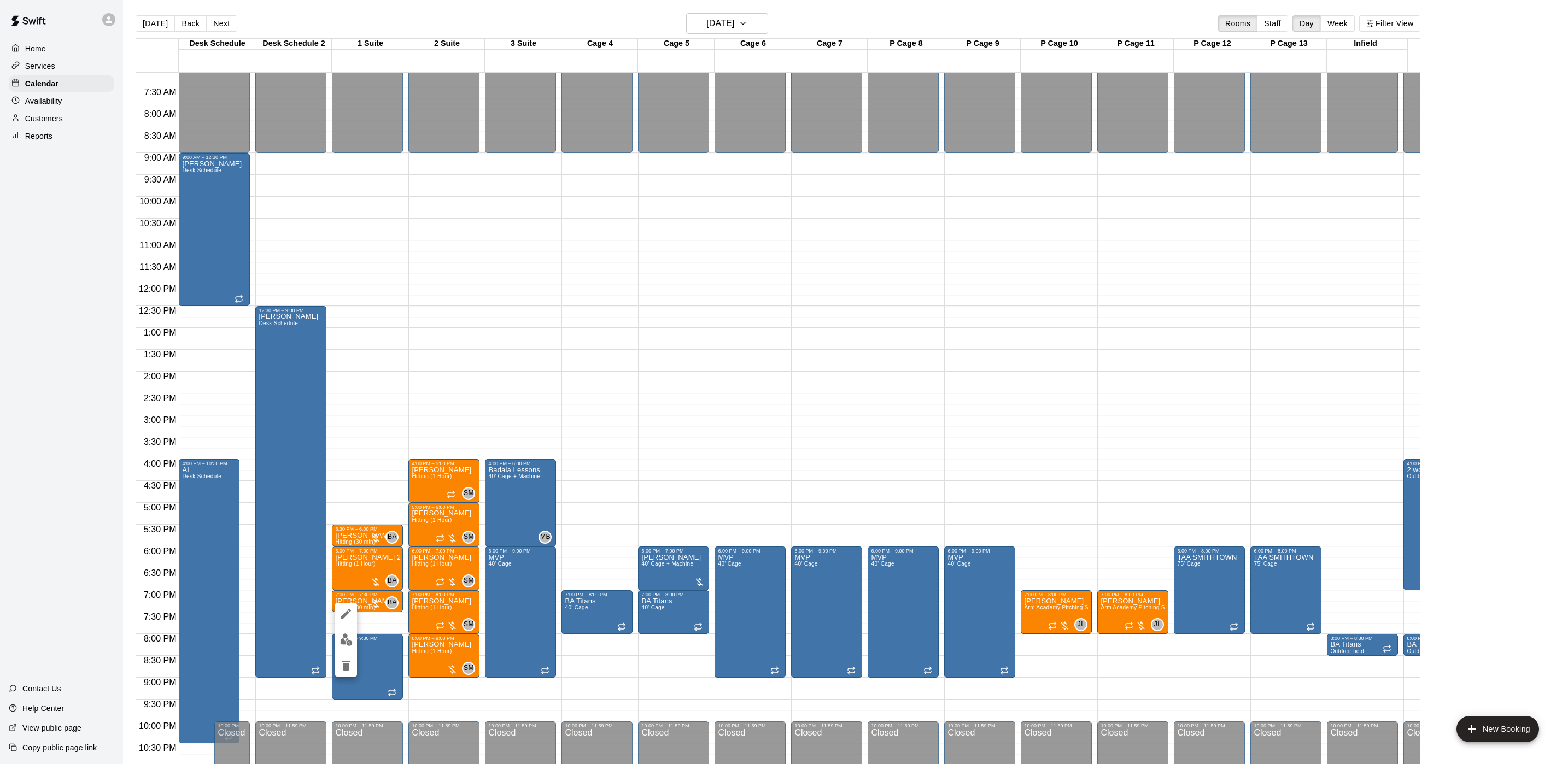
click at [519, 711] on div at bounding box center [784, 382] width 1568 height 764
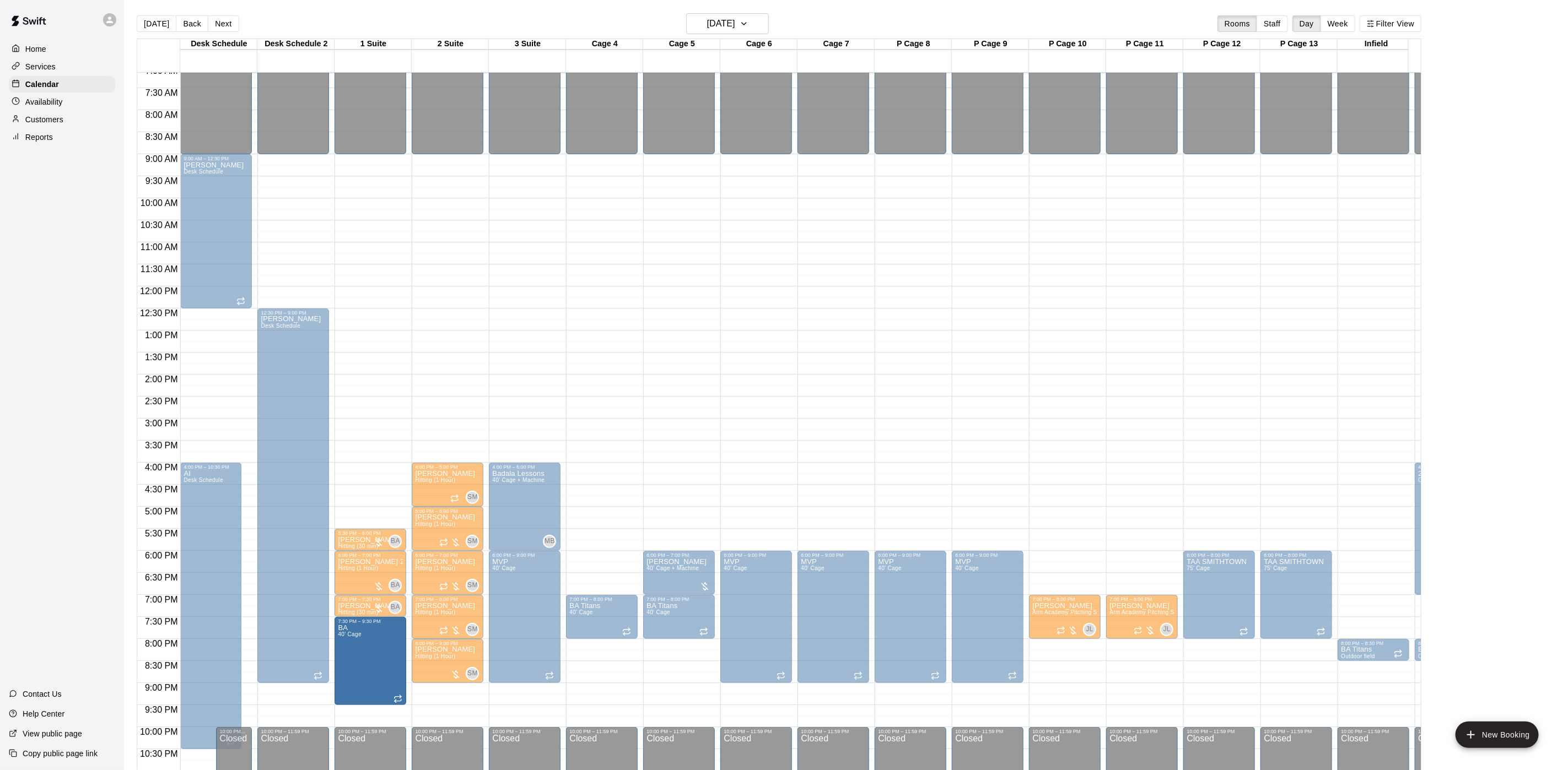
drag, startPoint x: 371, startPoint y: 642, endPoint x: 379, endPoint y: 622, distance: 21.5
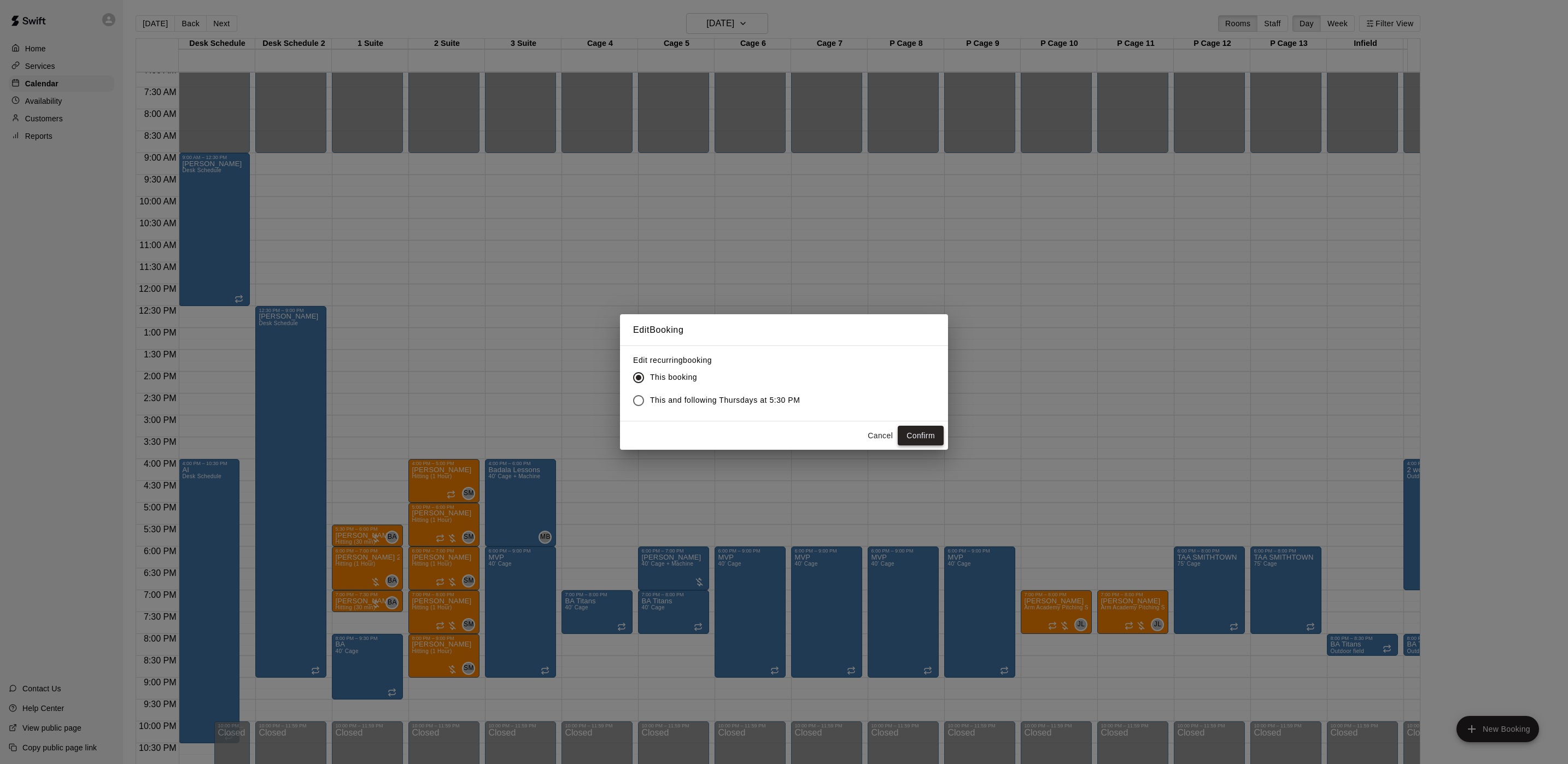
click at [907, 436] on button "Confirm" at bounding box center [921, 436] width 46 height 20
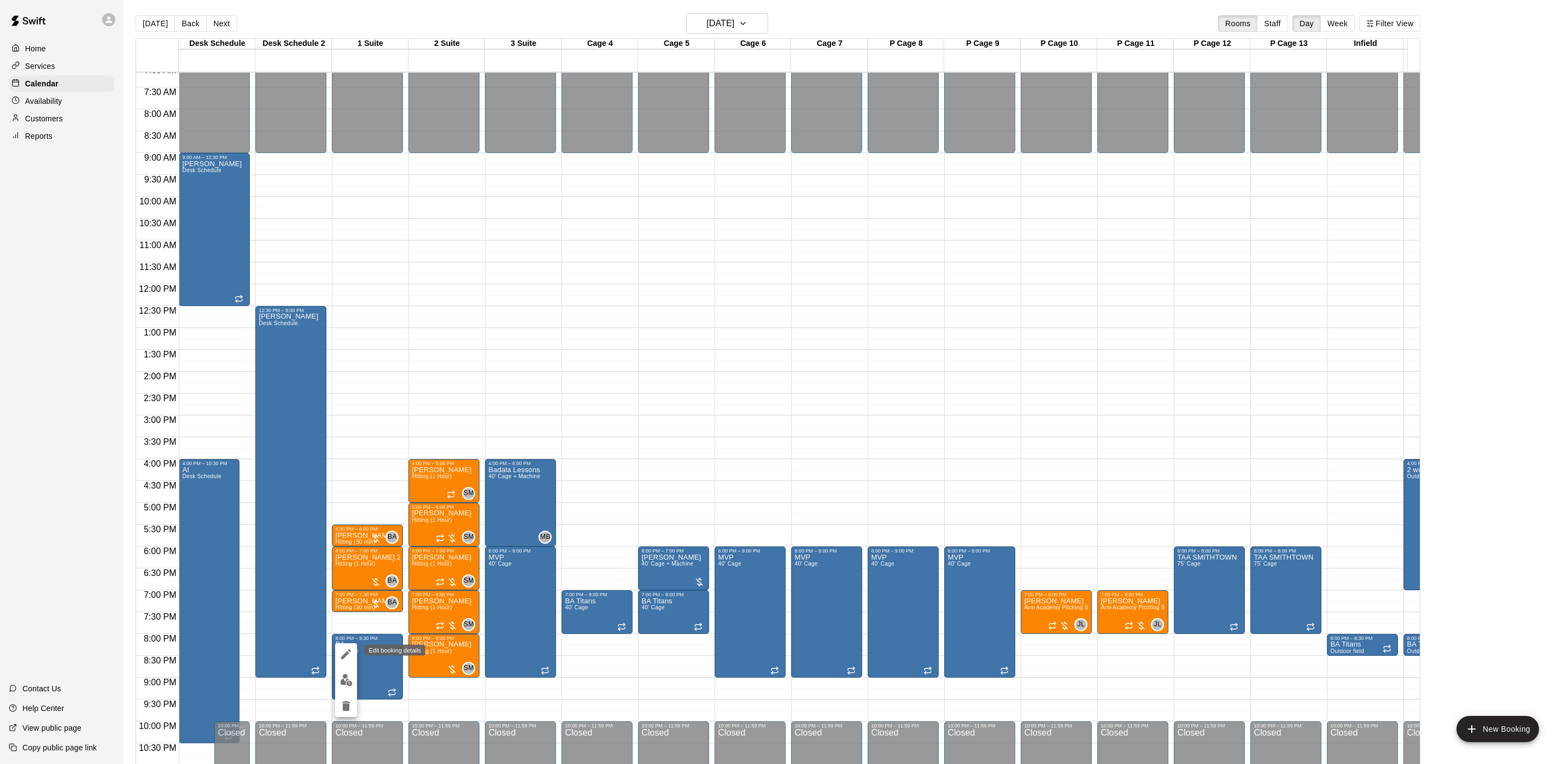
click at [346, 656] on icon "edit" at bounding box center [346, 655] width 13 height 13
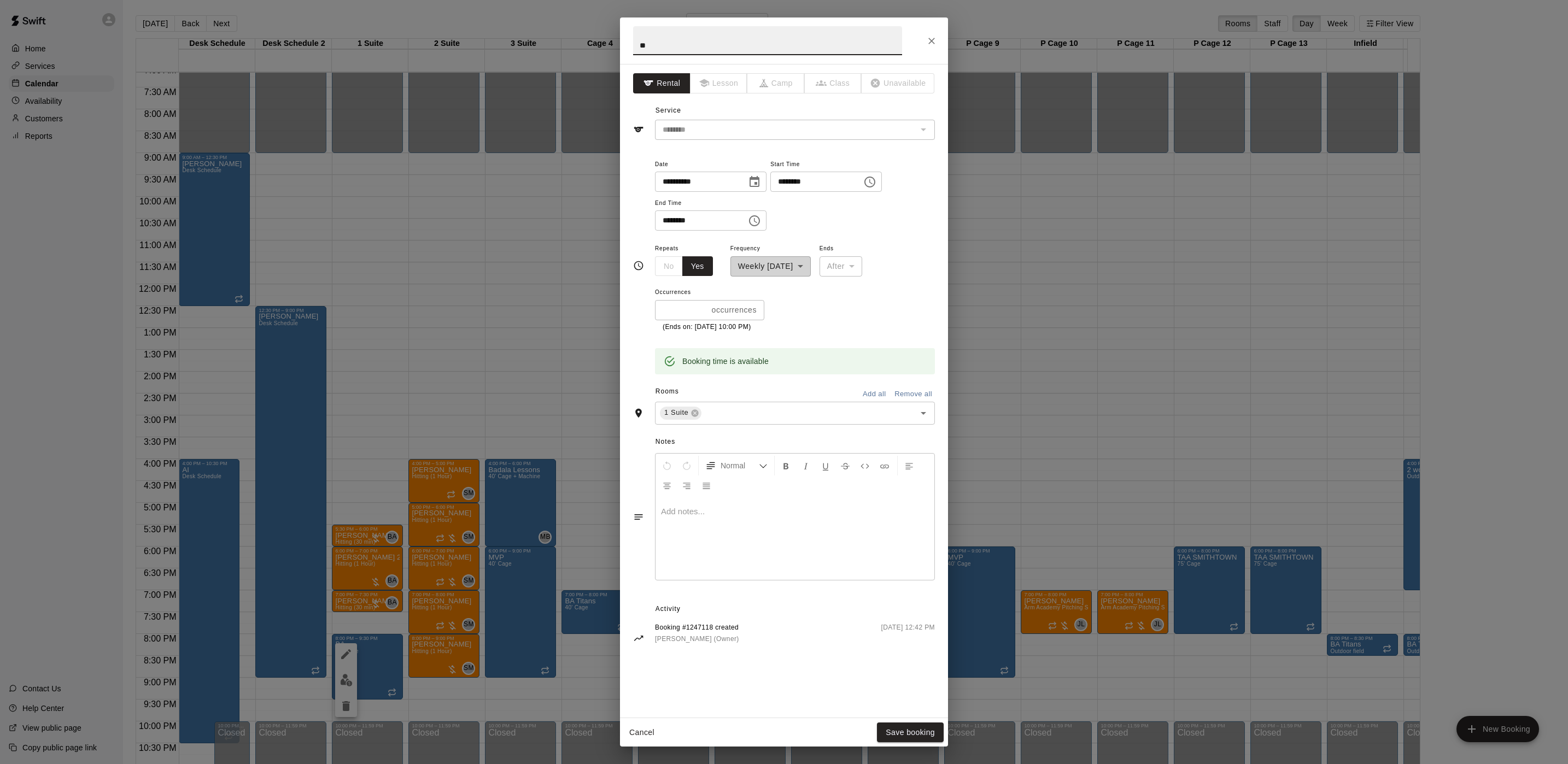
click at [781, 266] on div "**********" at bounding box center [771, 258] width 81 height 35
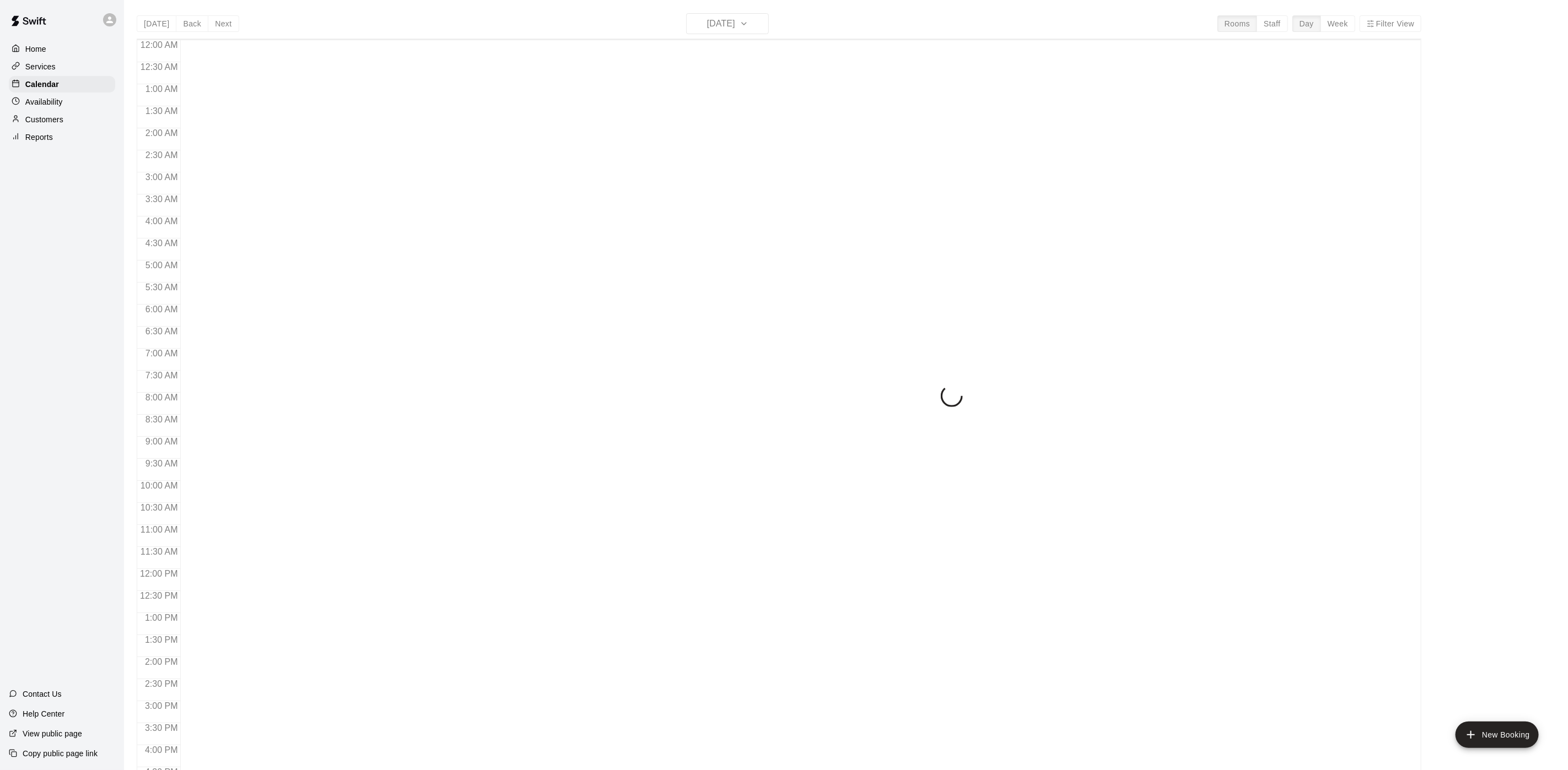
scroll to position [316, 0]
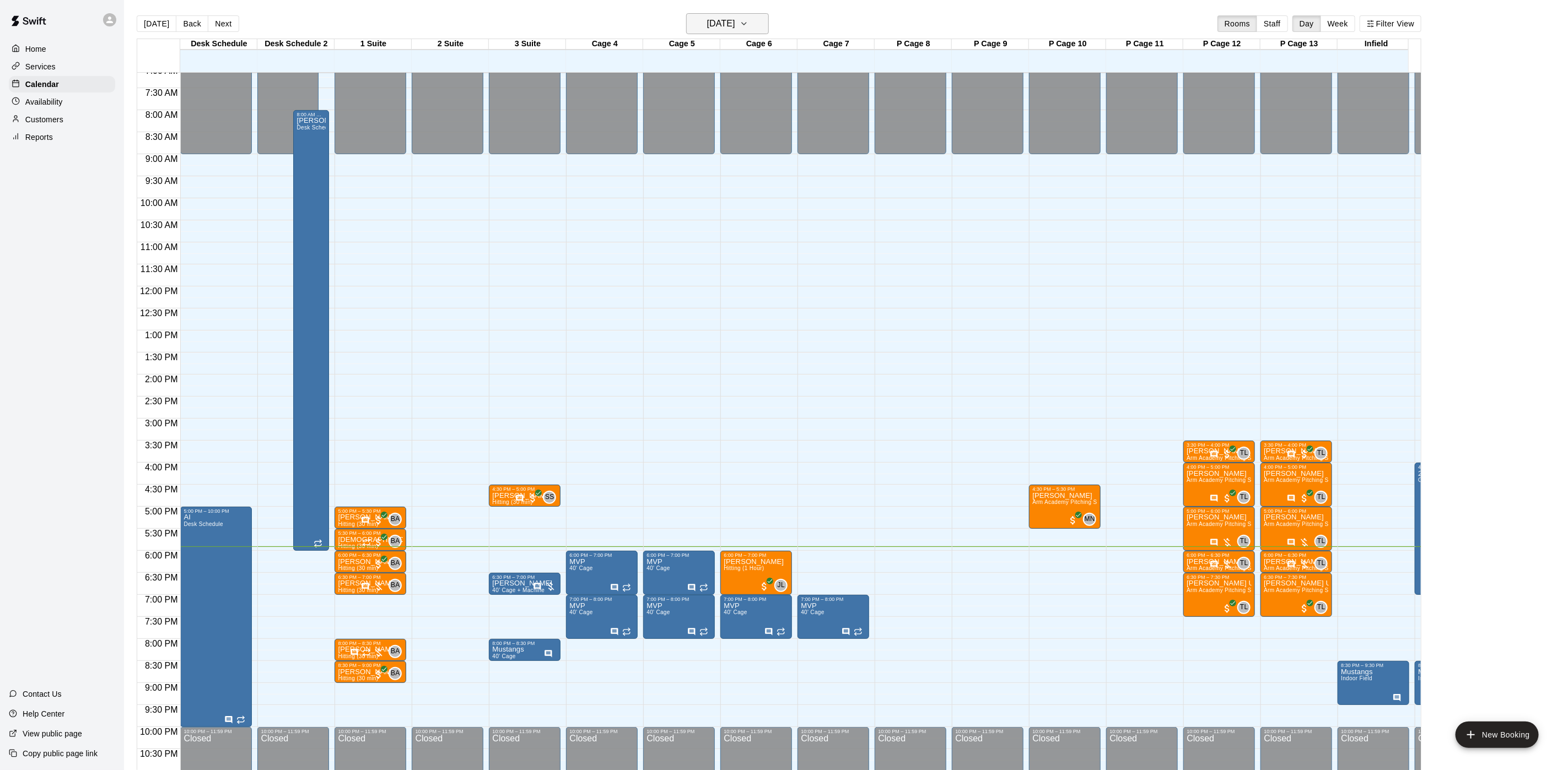
click at [735, 27] on h6 "[DATE]" at bounding box center [721, 24] width 28 height 15
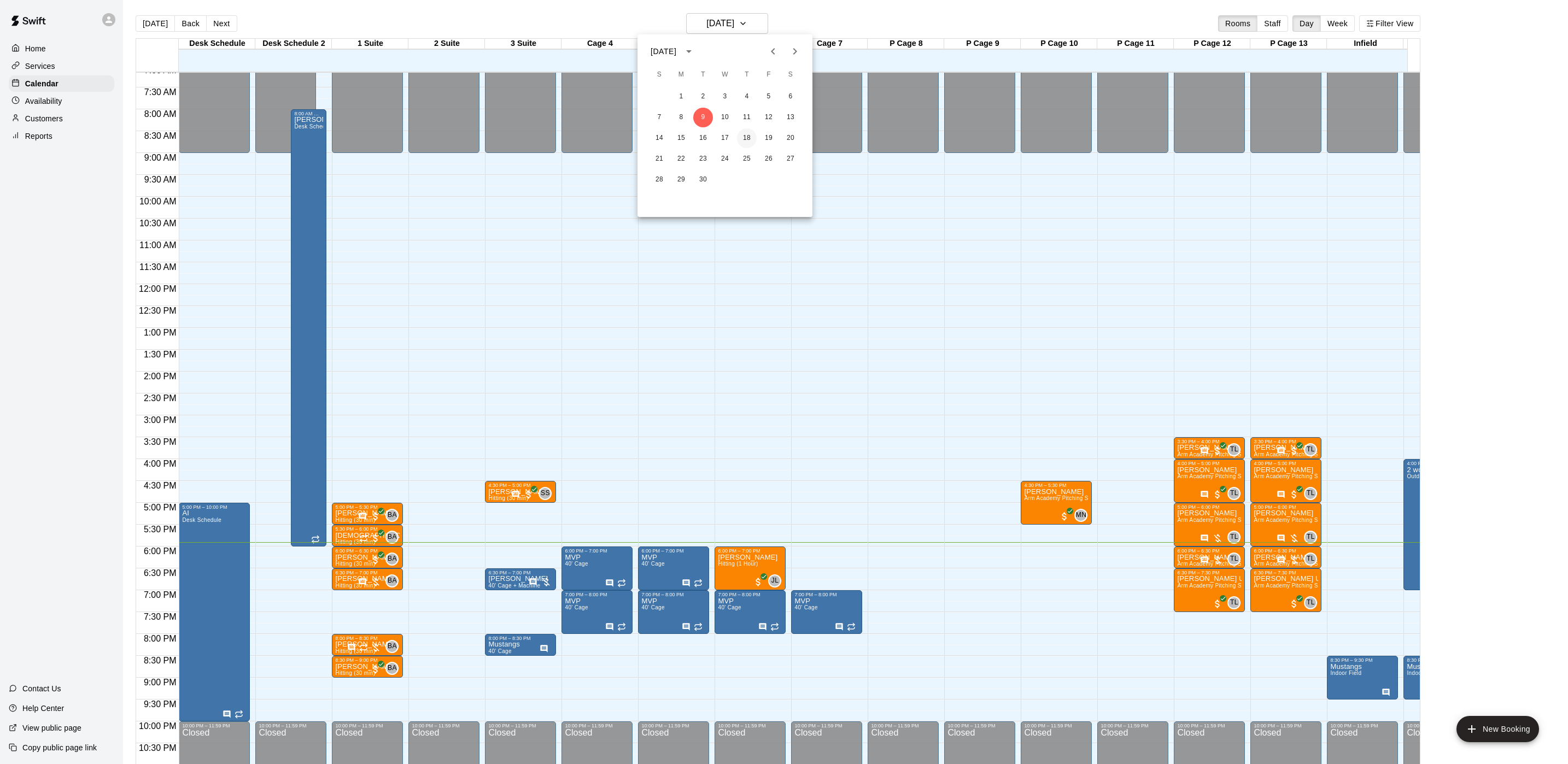
click at [747, 142] on button "18" at bounding box center [747, 138] width 19 height 19
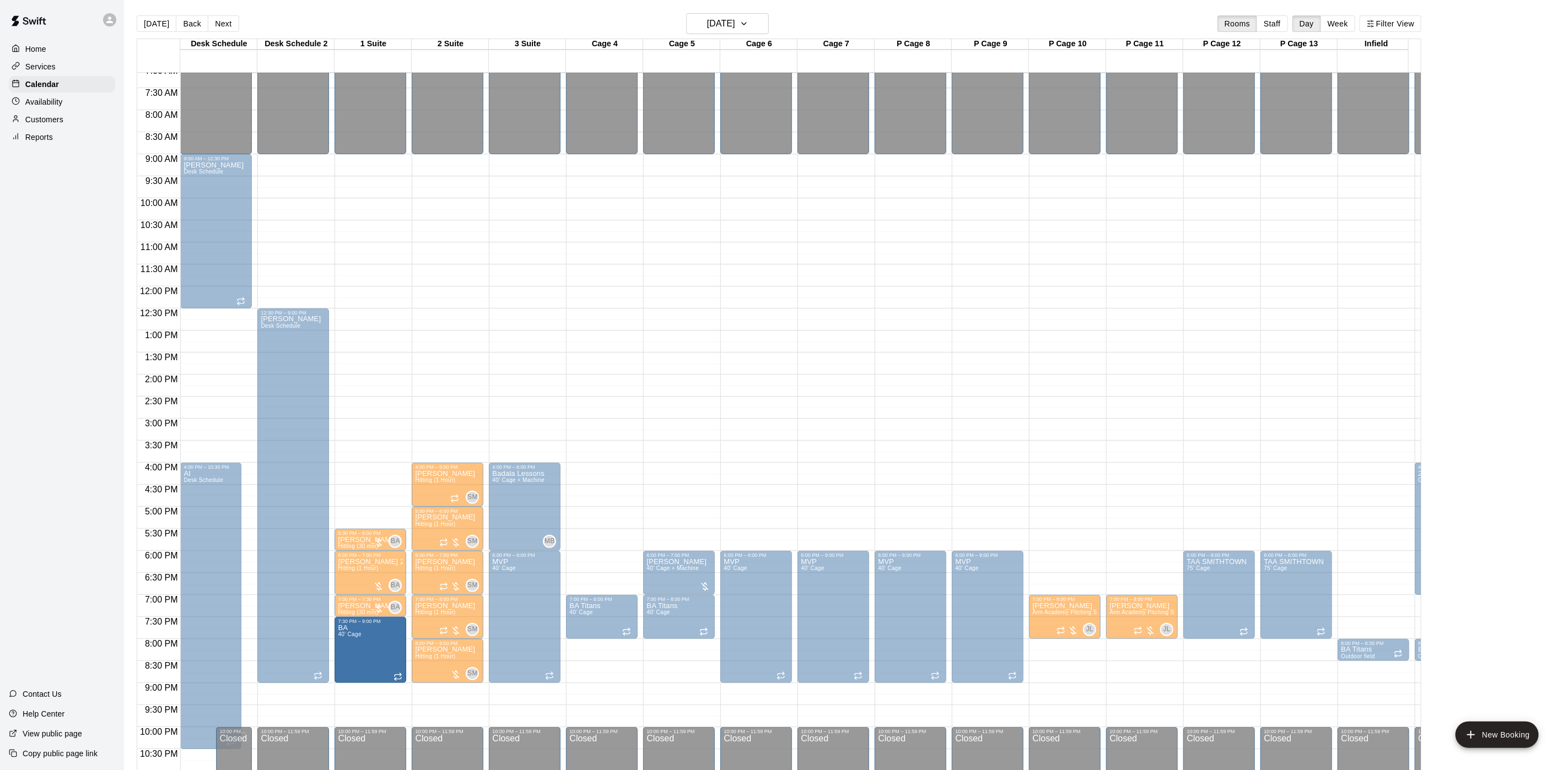
drag, startPoint x: 366, startPoint y: 639, endPoint x: 371, endPoint y: 626, distance: 13.9
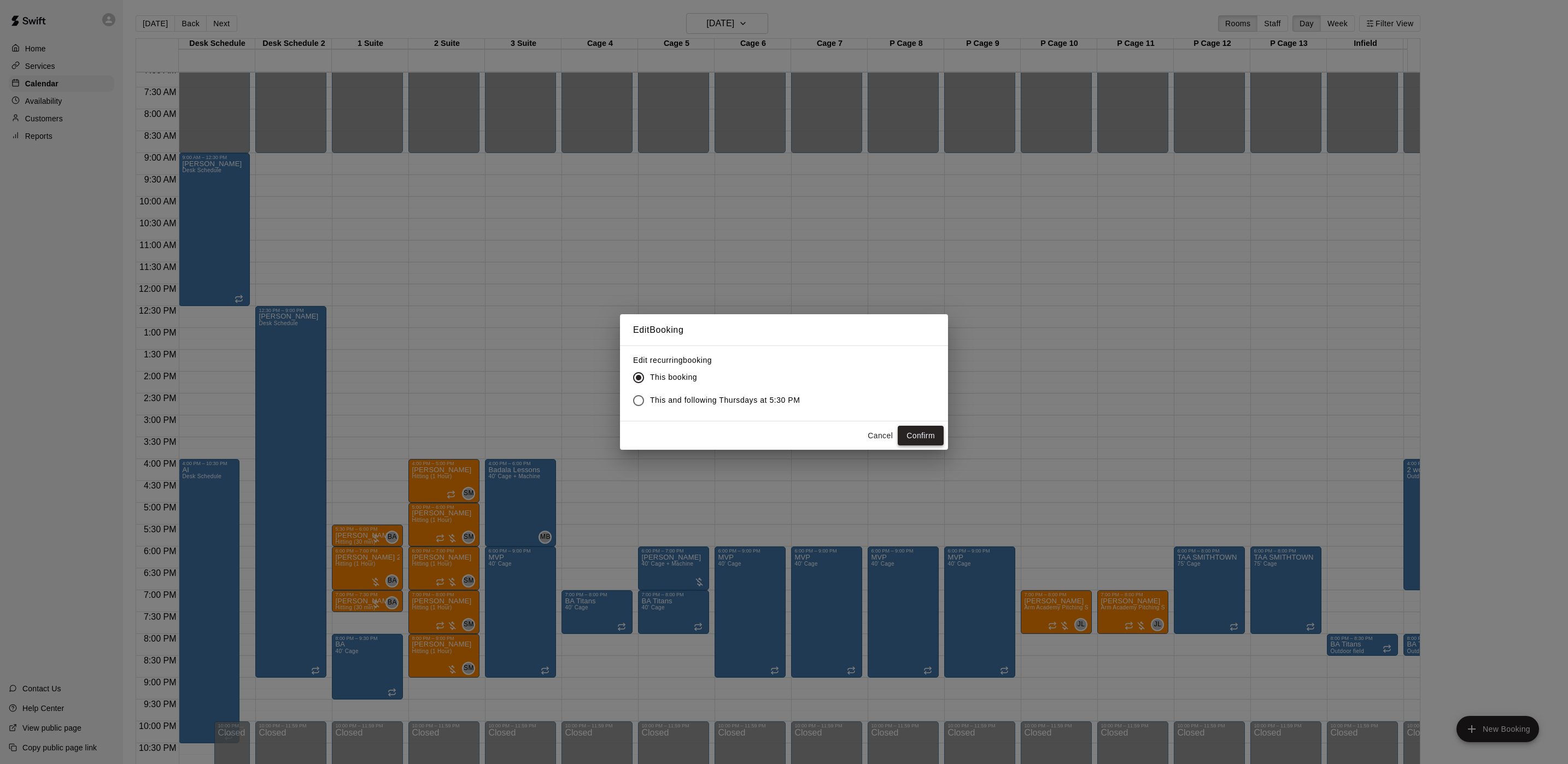
click at [924, 439] on button "Confirm" at bounding box center [921, 436] width 46 height 20
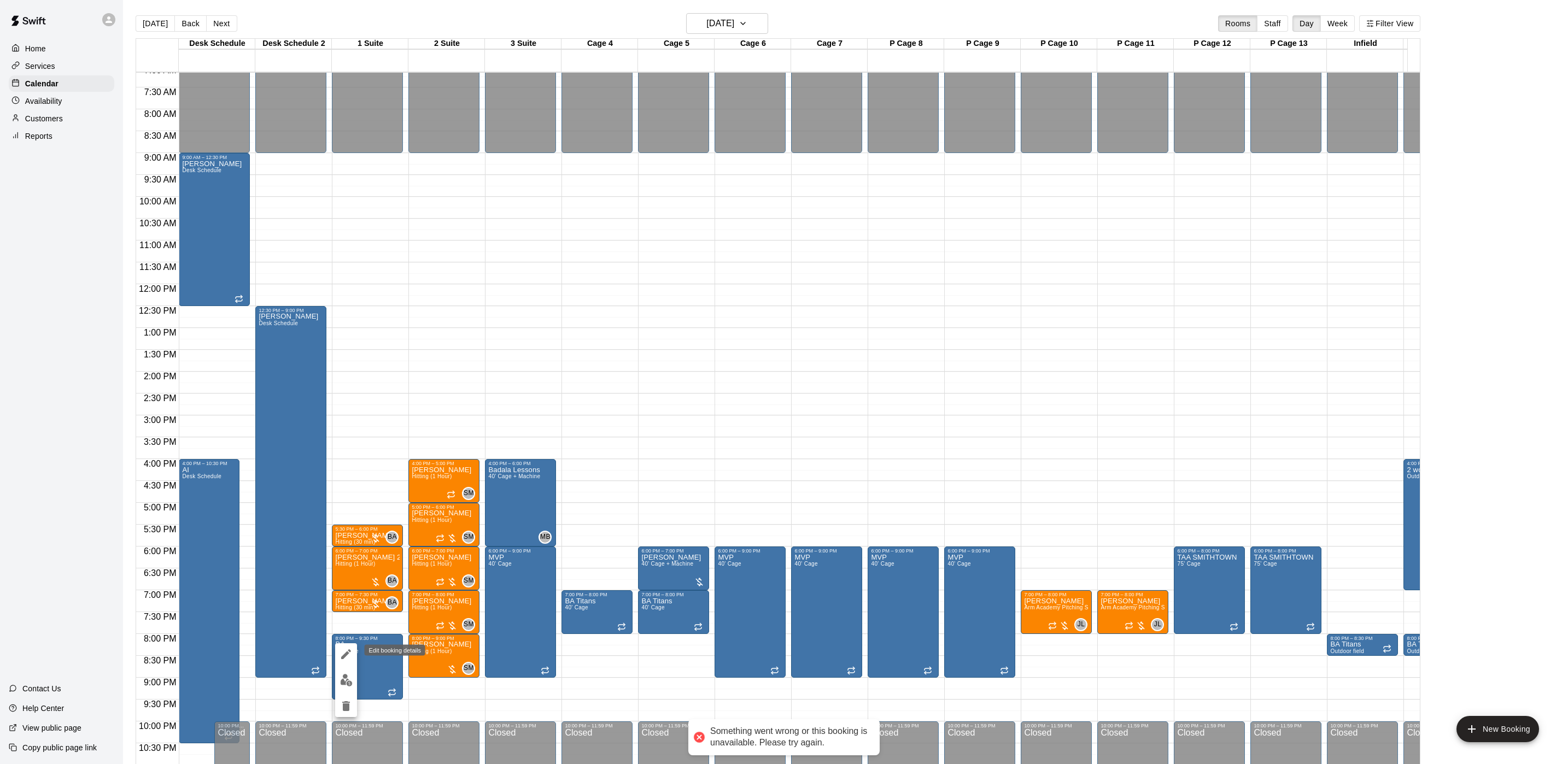
click at [348, 653] on icon "edit" at bounding box center [346, 655] width 10 height 10
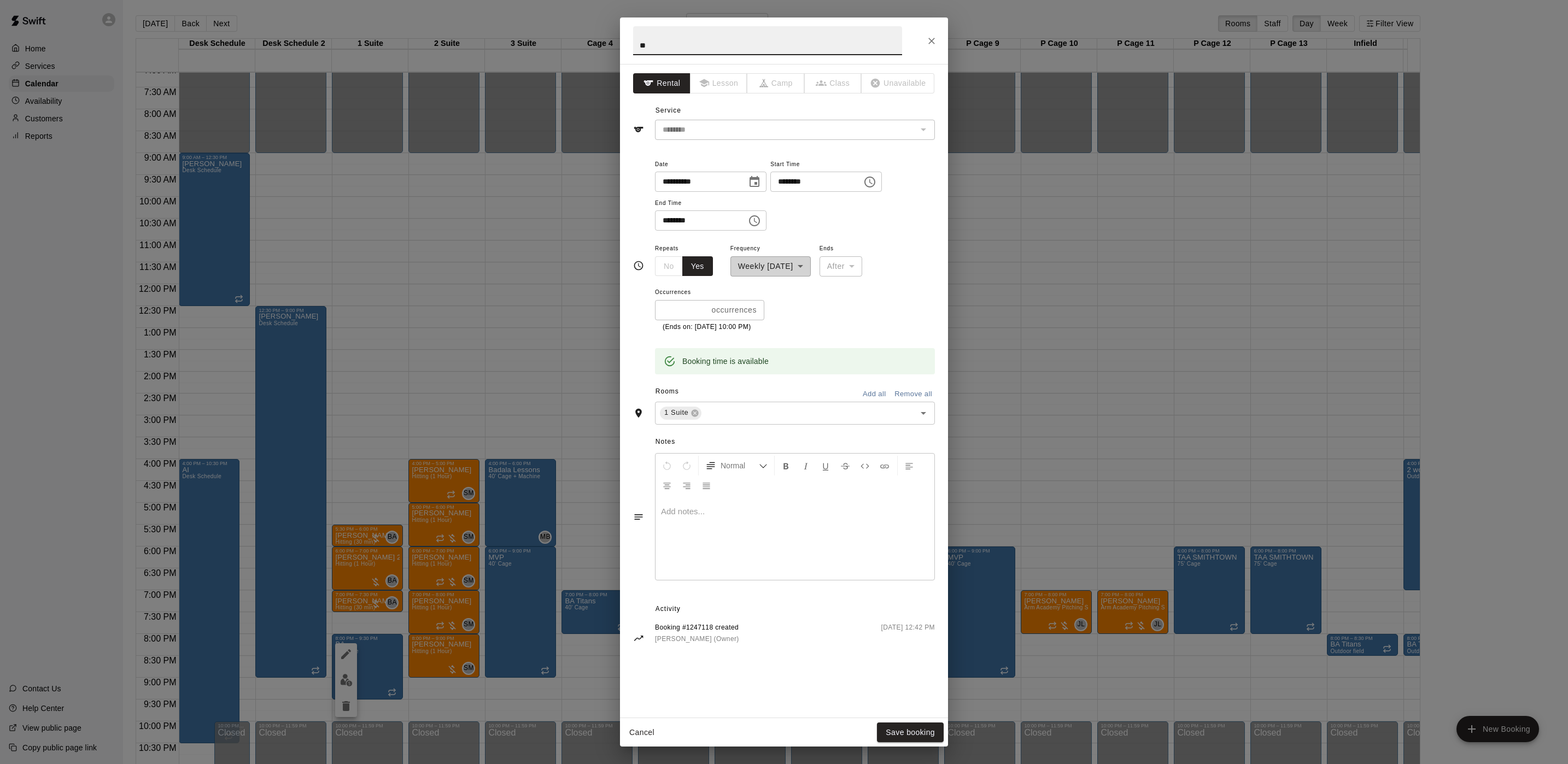
click at [675, 222] on input "********" at bounding box center [697, 220] width 85 height 20
click at [670, 224] on input "********" at bounding box center [697, 220] width 85 height 20
type input "********"
click at [383, 450] on div "**********" at bounding box center [784, 382] width 1568 height 764
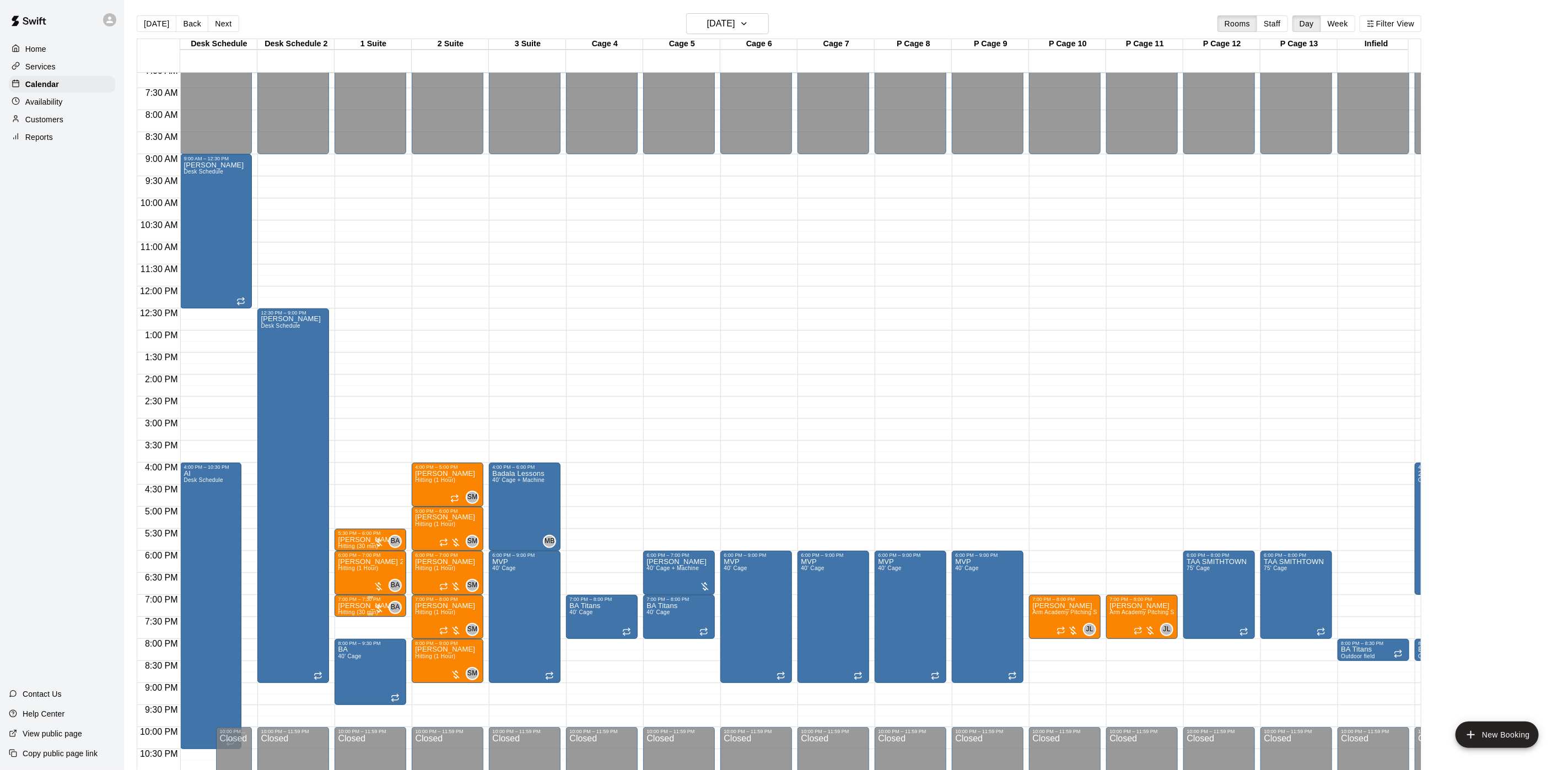
click at [377, 612] on div at bounding box center [379, 609] width 11 height 11
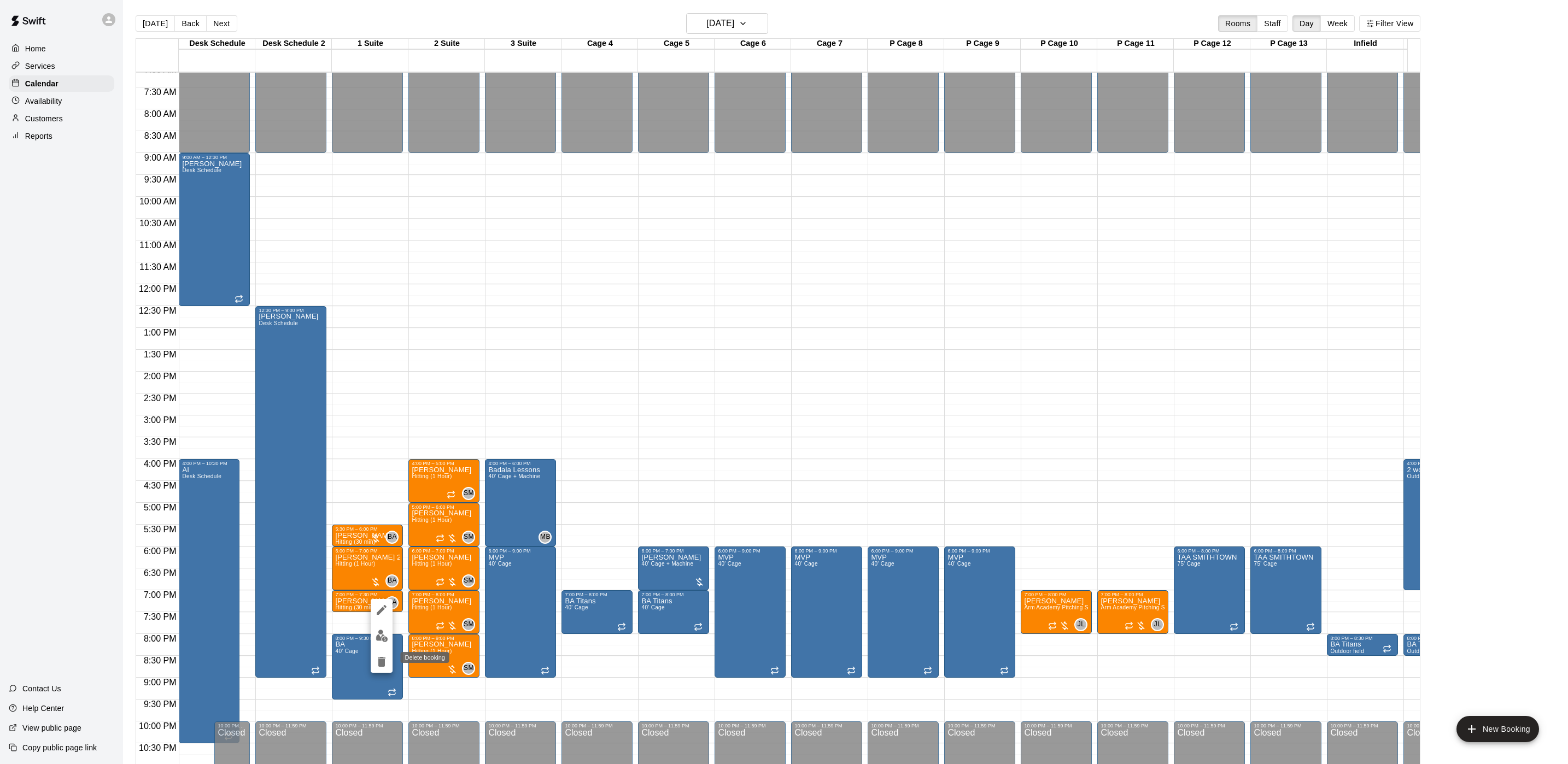
click at [377, 665] on icon "delete" at bounding box center [382, 662] width 13 height 13
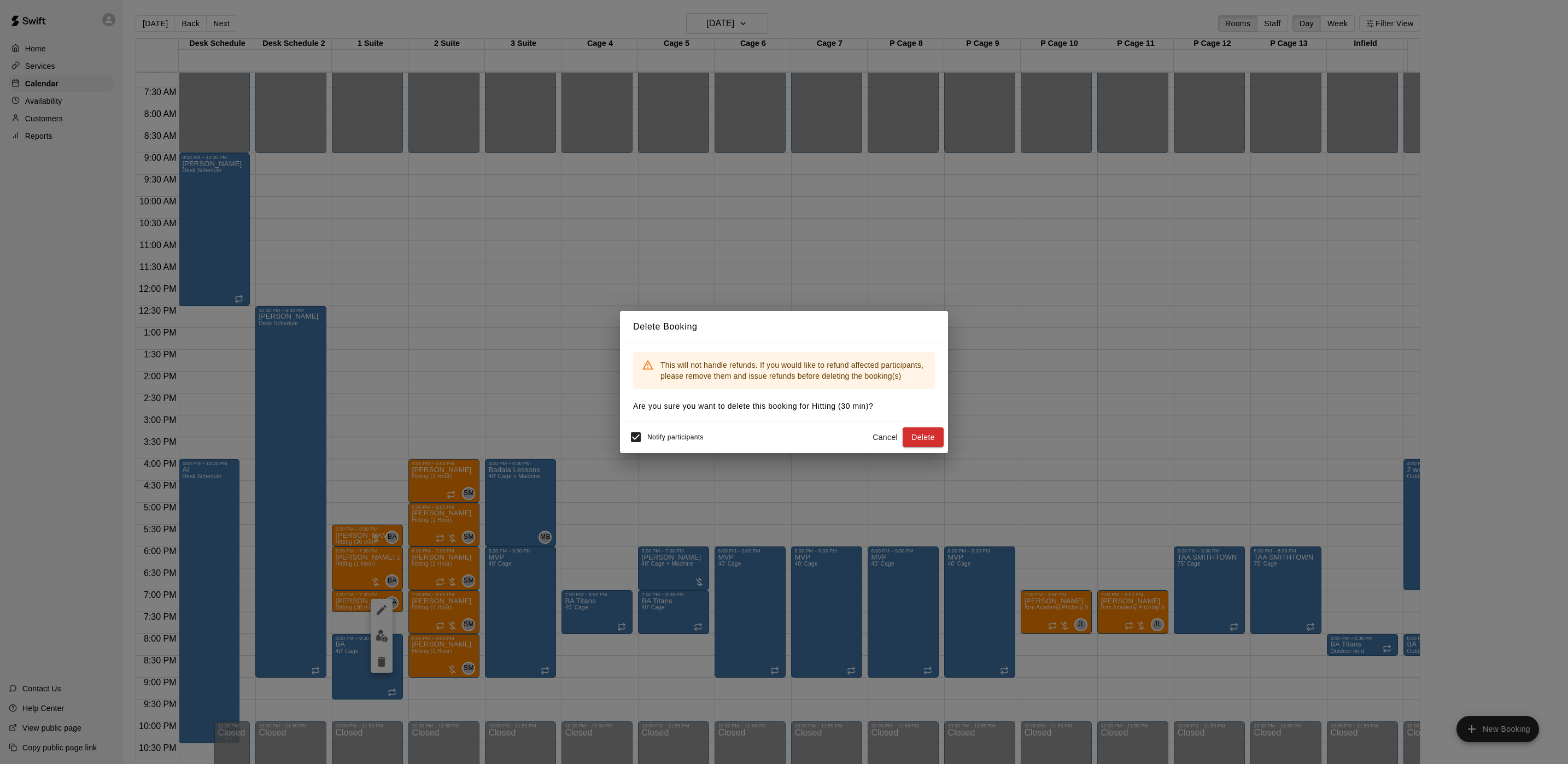
click at [664, 251] on div "Delete Booking This will not handle refunds. If you would like to refund affect…" at bounding box center [784, 382] width 1568 height 764
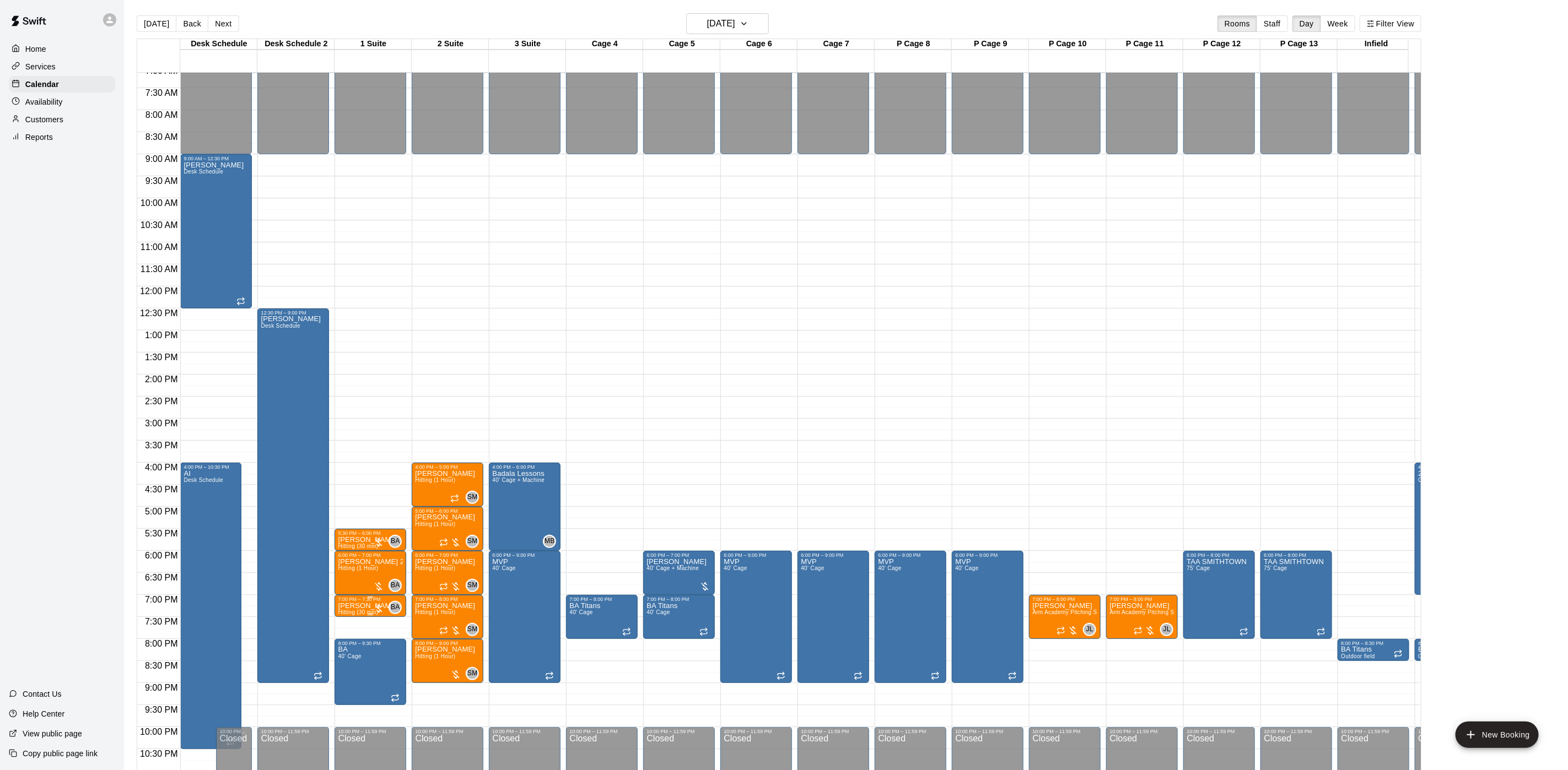
click at [375, 602] on div "BA 0" at bounding box center [387, 608] width 28 height 13
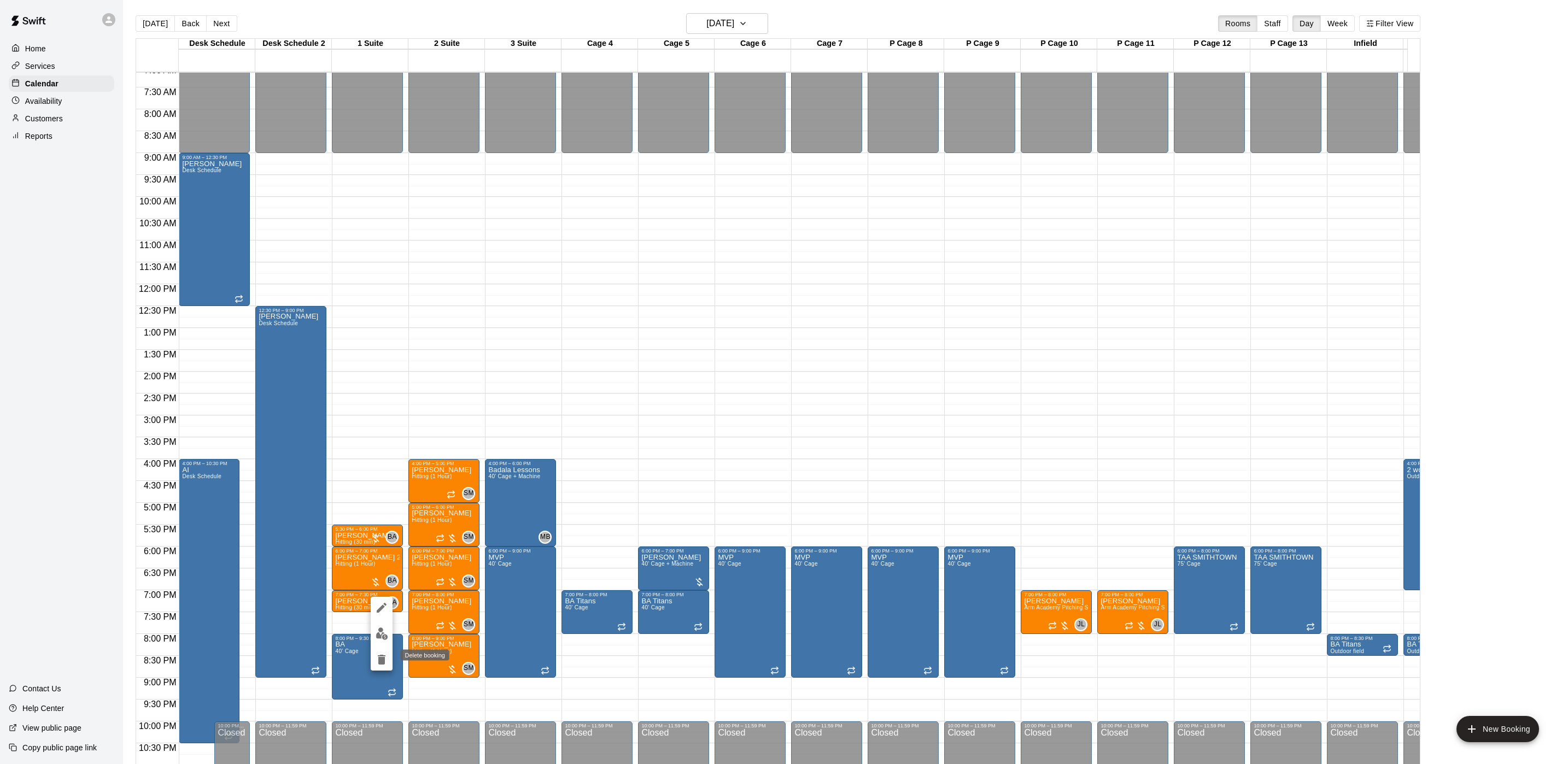
click at [373, 656] on button "delete" at bounding box center [381, 659] width 22 height 22
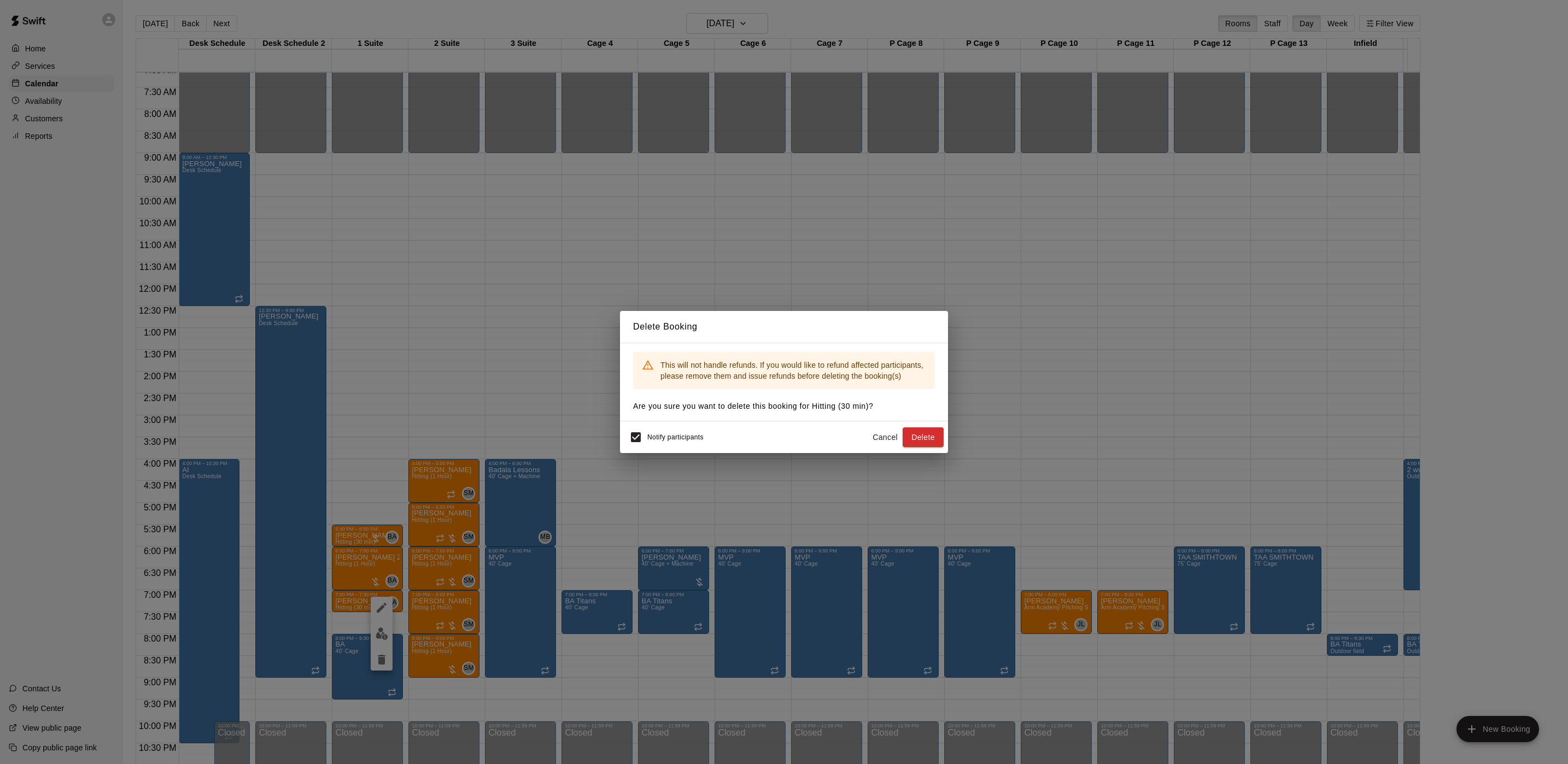
drag, startPoint x: 522, startPoint y: 266, endPoint x: 443, endPoint y: 209, distance: 97.4
click at [520, 264] on div "Delete Booking This will not handle refunds. If you would like to refund affect…" at bounding box center [784, 382] width 1568 height 764
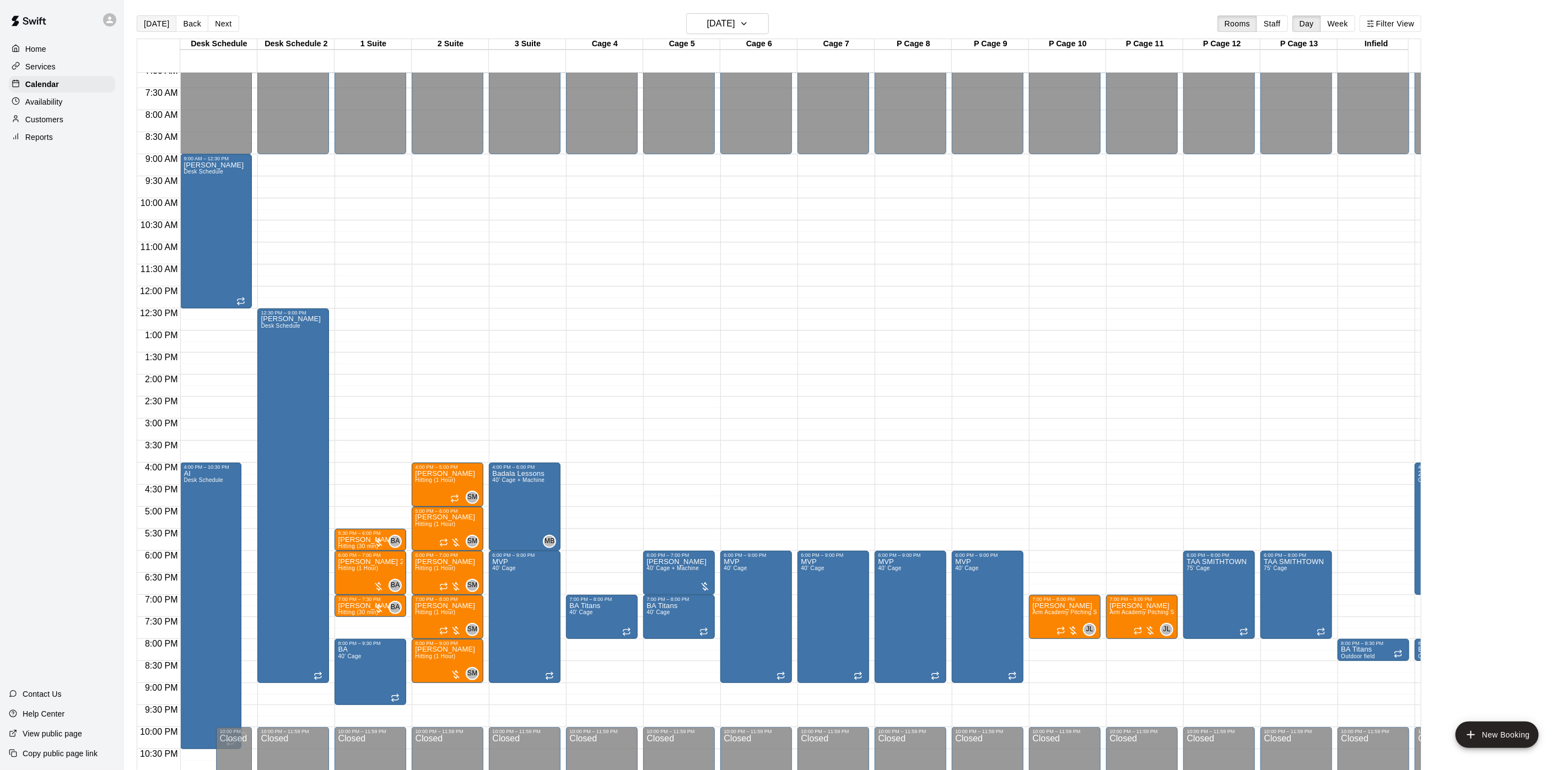
click at [159, 27] on button "[DATE]" at bounding box center [156, 24] width 40 height 16
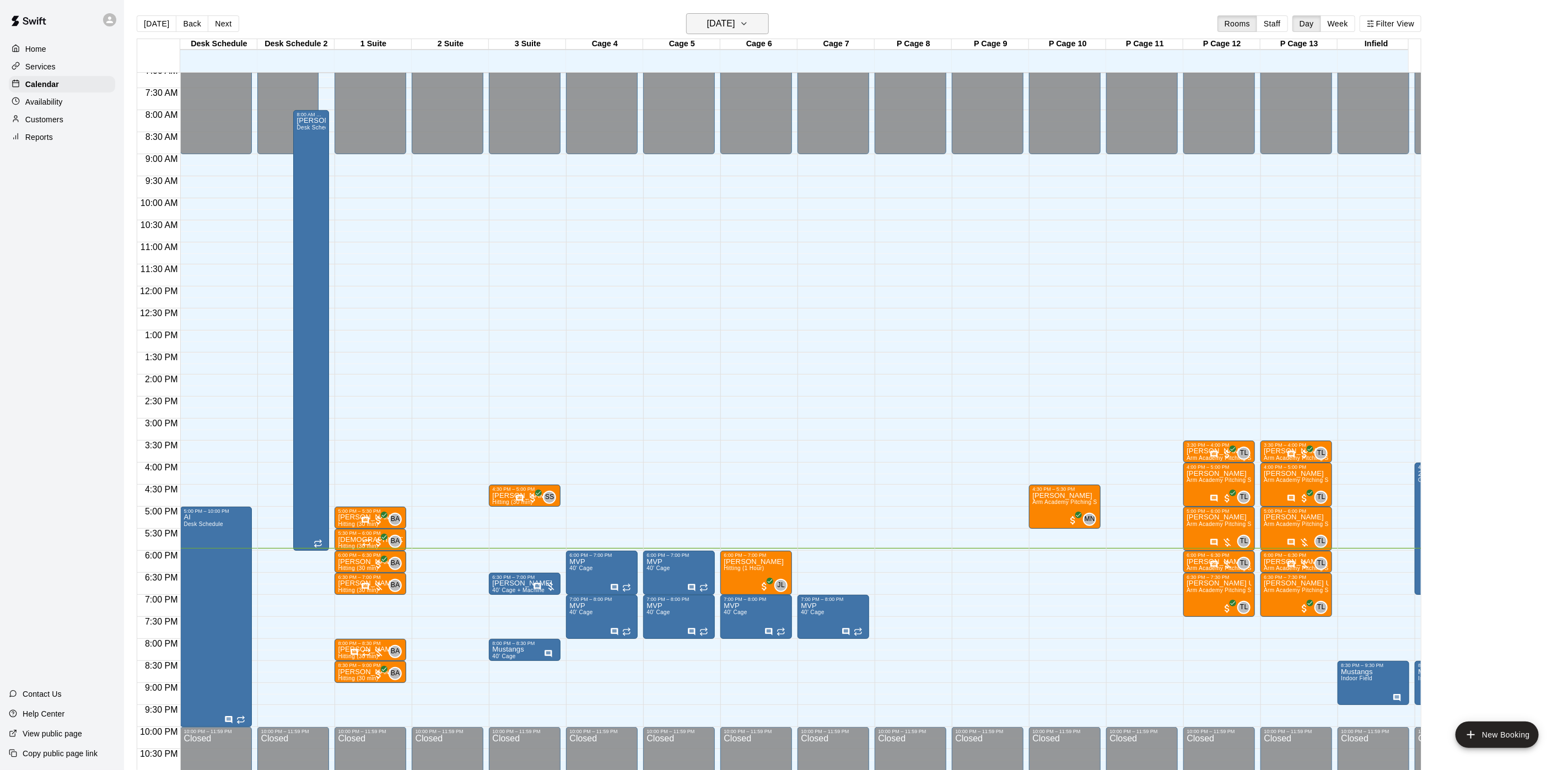
click at [733, 13] on main "[DATE] Back [DATE][DATE] Rooms Staff Day Week Filter View Desk Schedule 09 Tue …" at bounding box center [846, 394] width 1444 height 788
click at [733, 16] on h6 "[DATE]" at bounding box center [721, 24] width 28 height 15
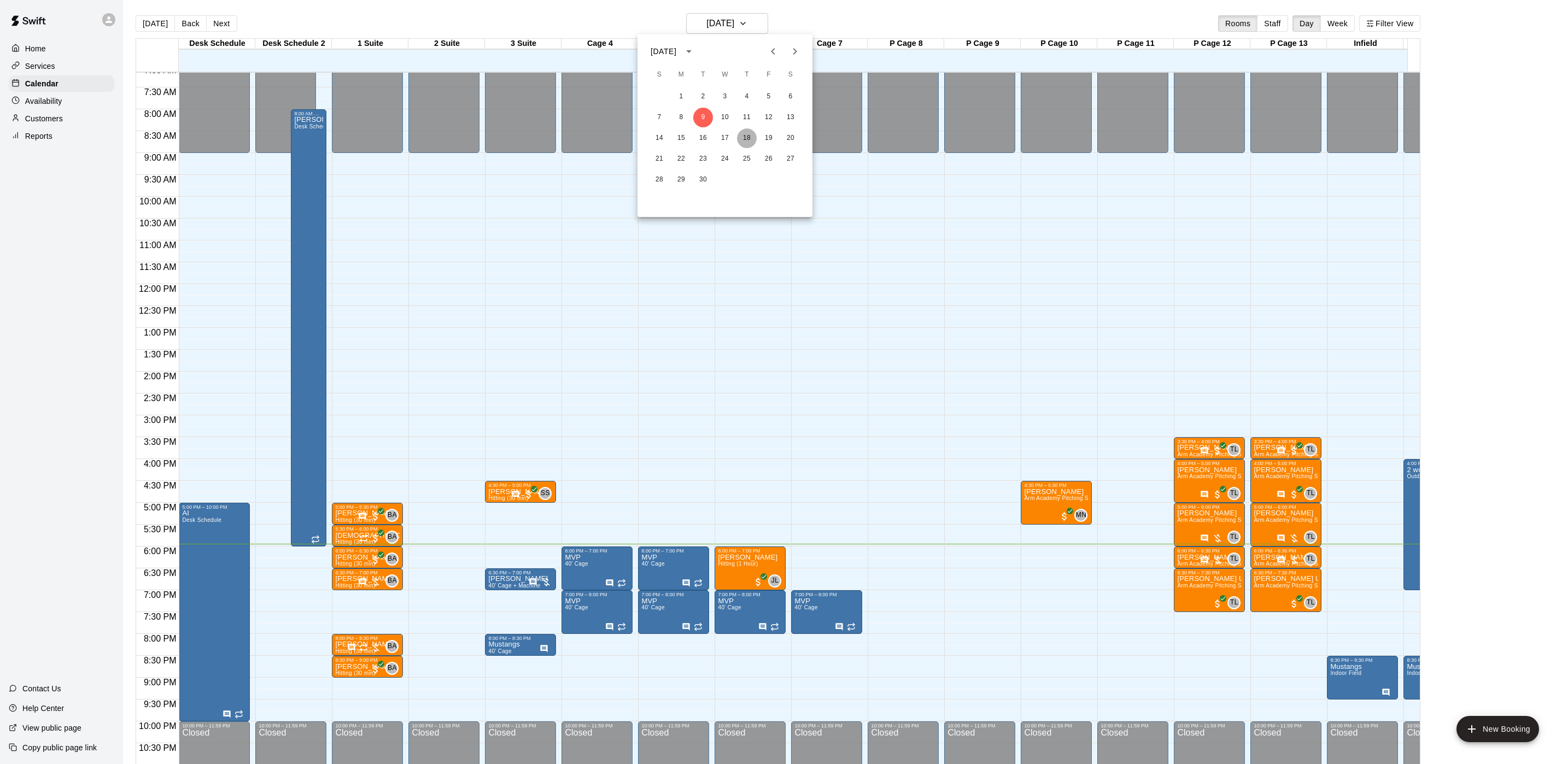
click at [747, 133] on button "18" at bounding box center [747, 138] width 19 height 19
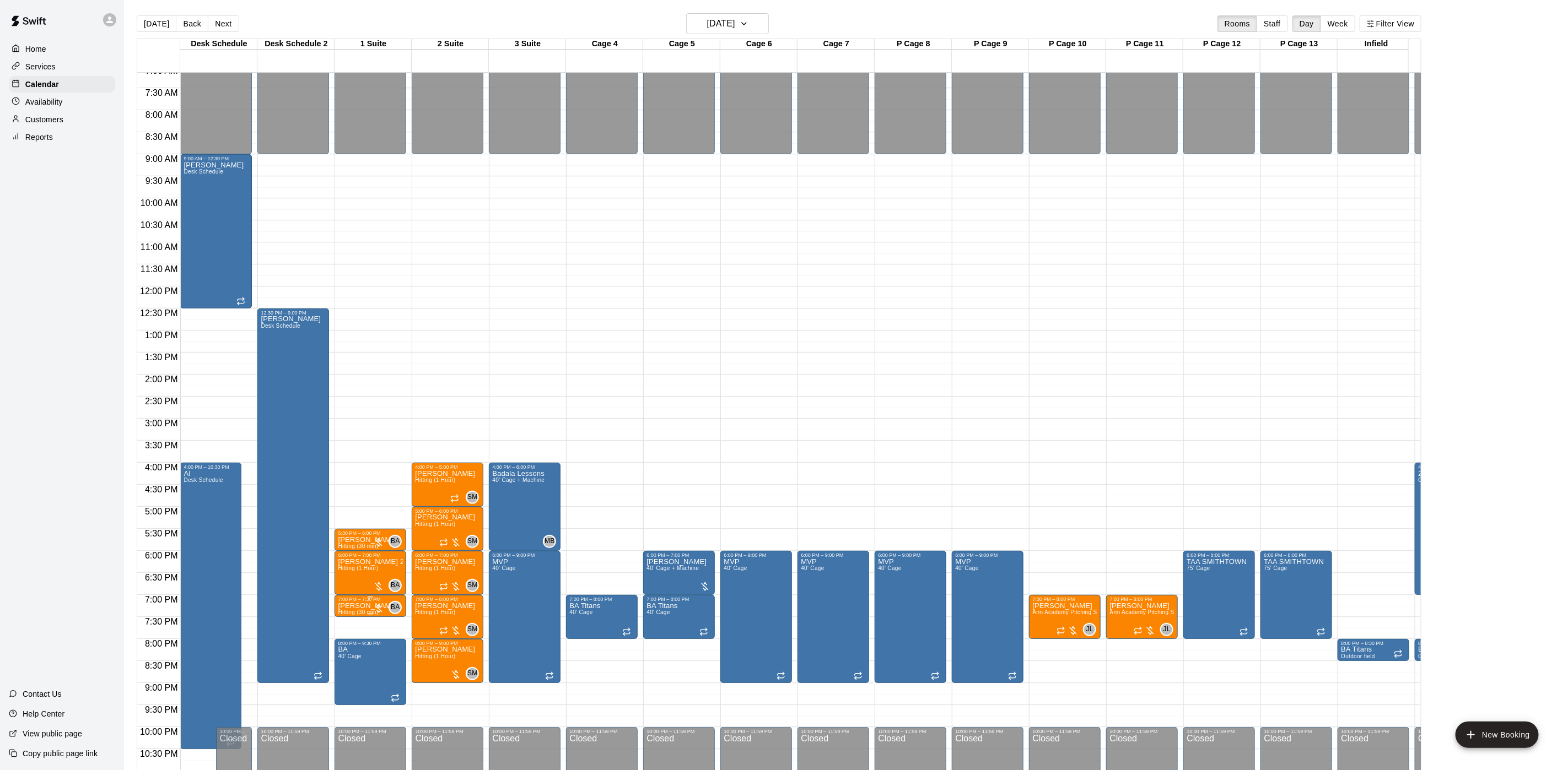
click at [382, 602] on div "BA 0" at bounding box center [387, 608] width 28 height 13
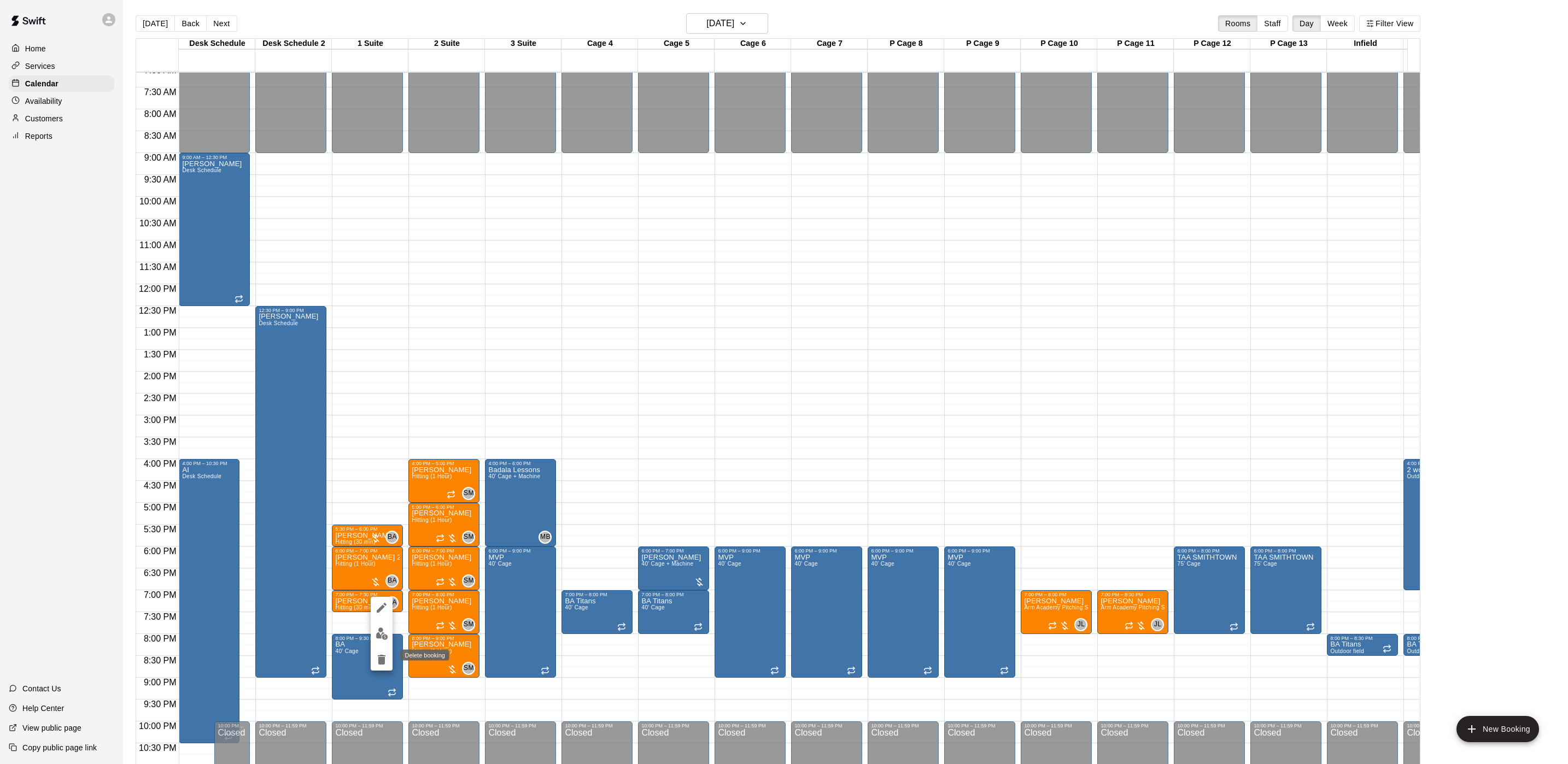
click at [381, 656] on icon "delete" at bounding box center [382, 659] width 8 height 10
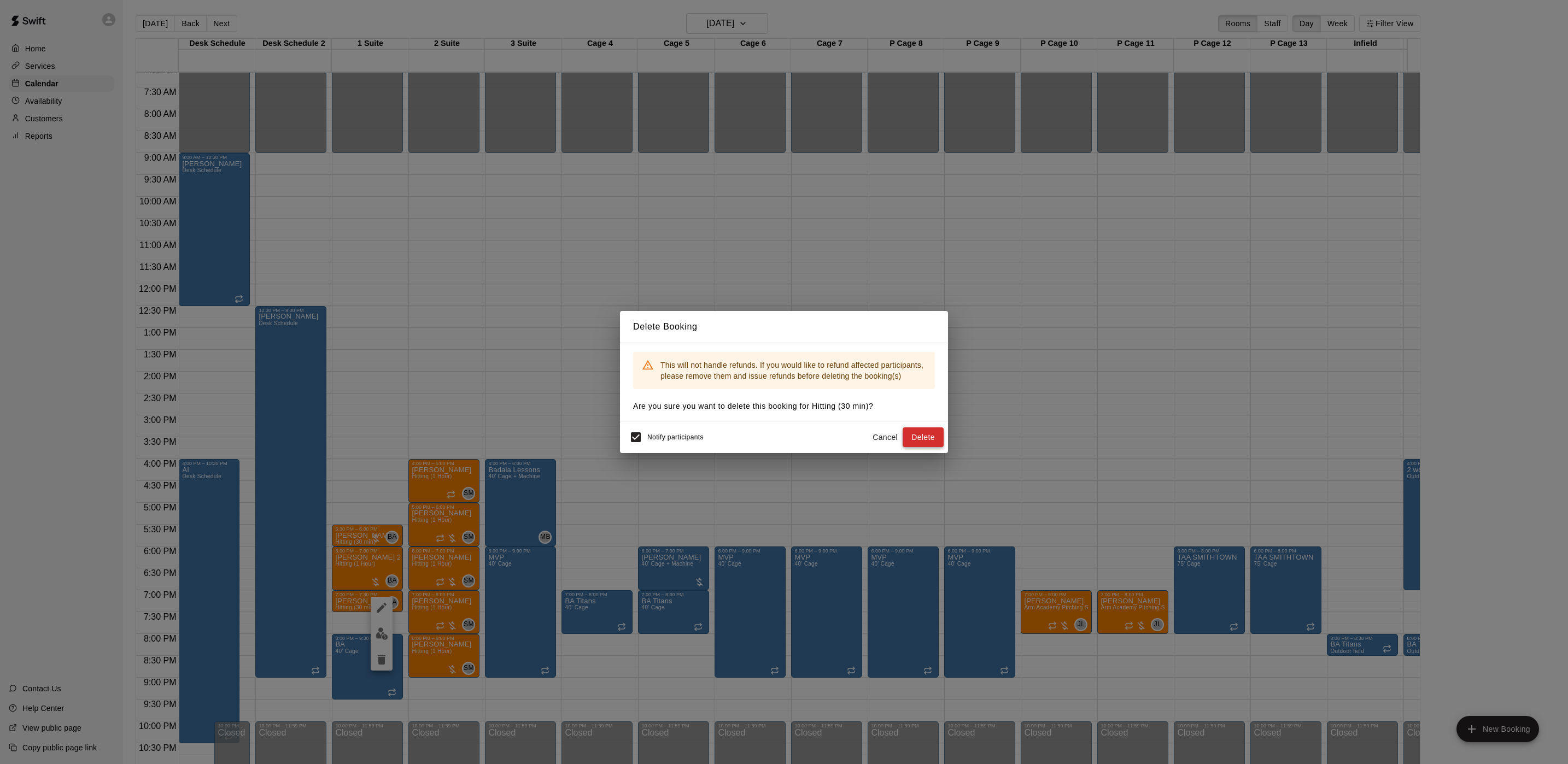
click at [921, 445] on button "Delete" at bounding box center [923, 437] width 41 height 20
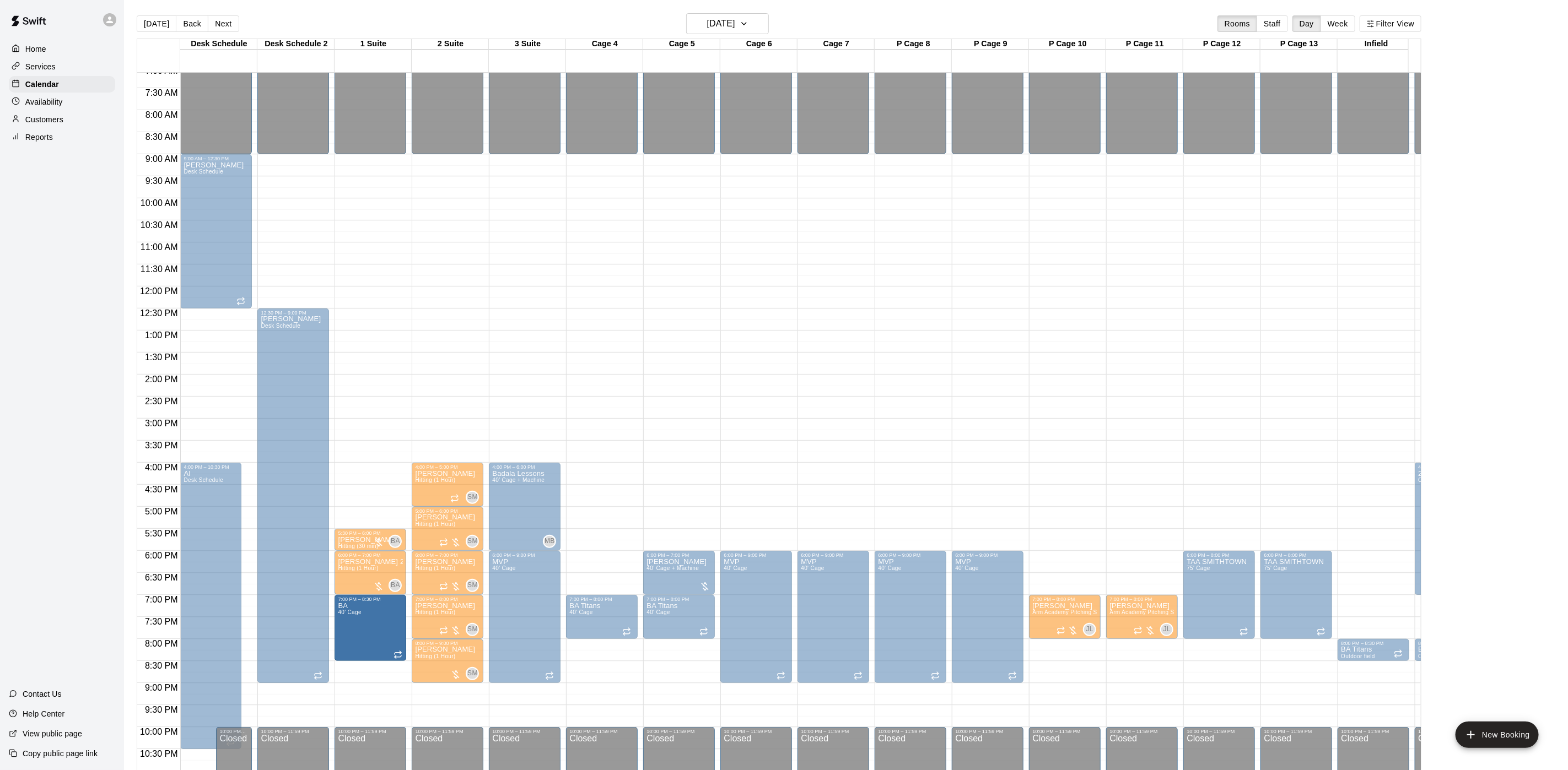
drag, startPoint x: 372, startPoint y: 639, endPoint x: 381, endPoint y: 605, distance: 35.2
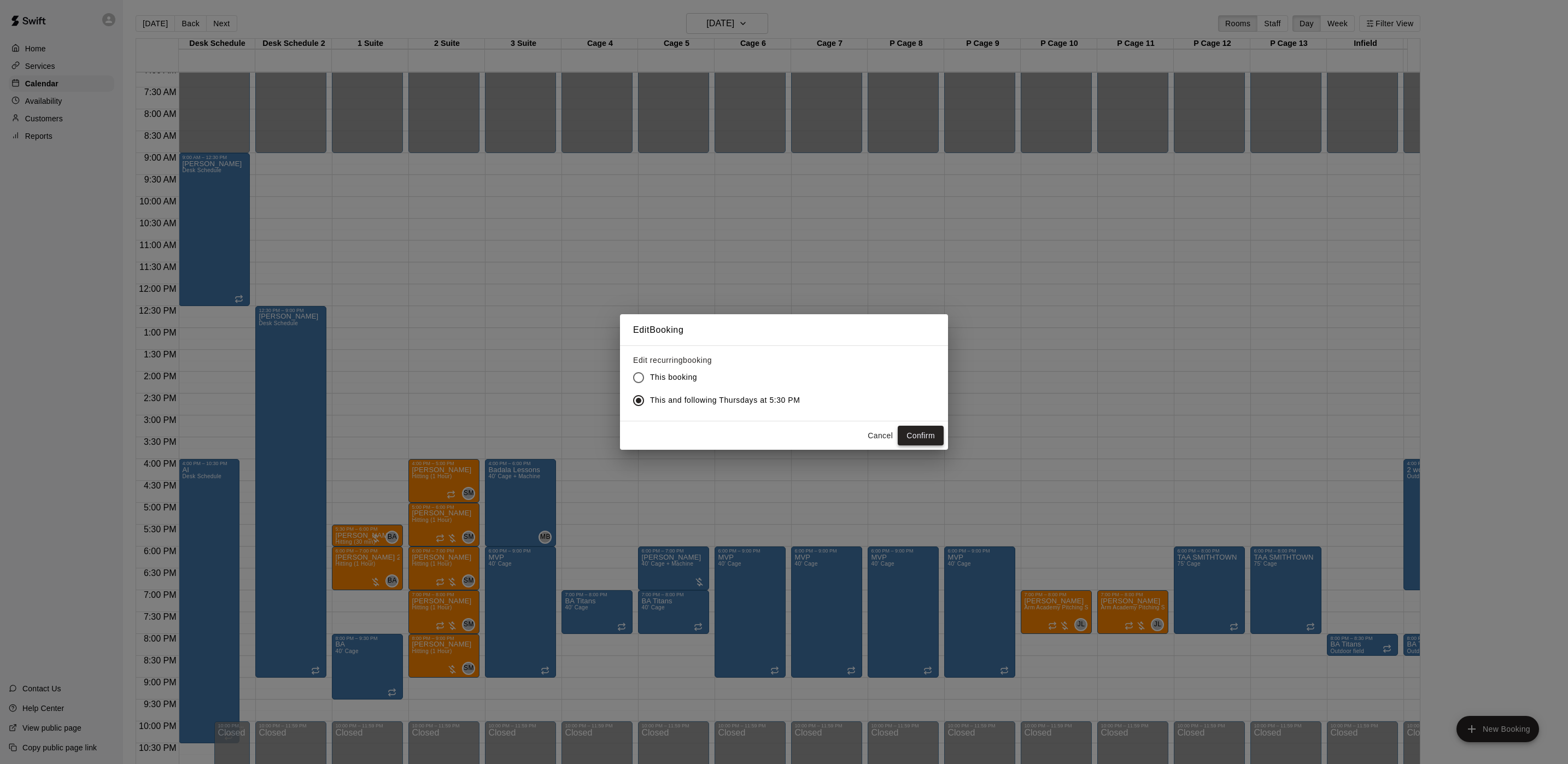
click at [906, 428] on button "Confirm" at bounding box center [921, 436] width 46 height 20
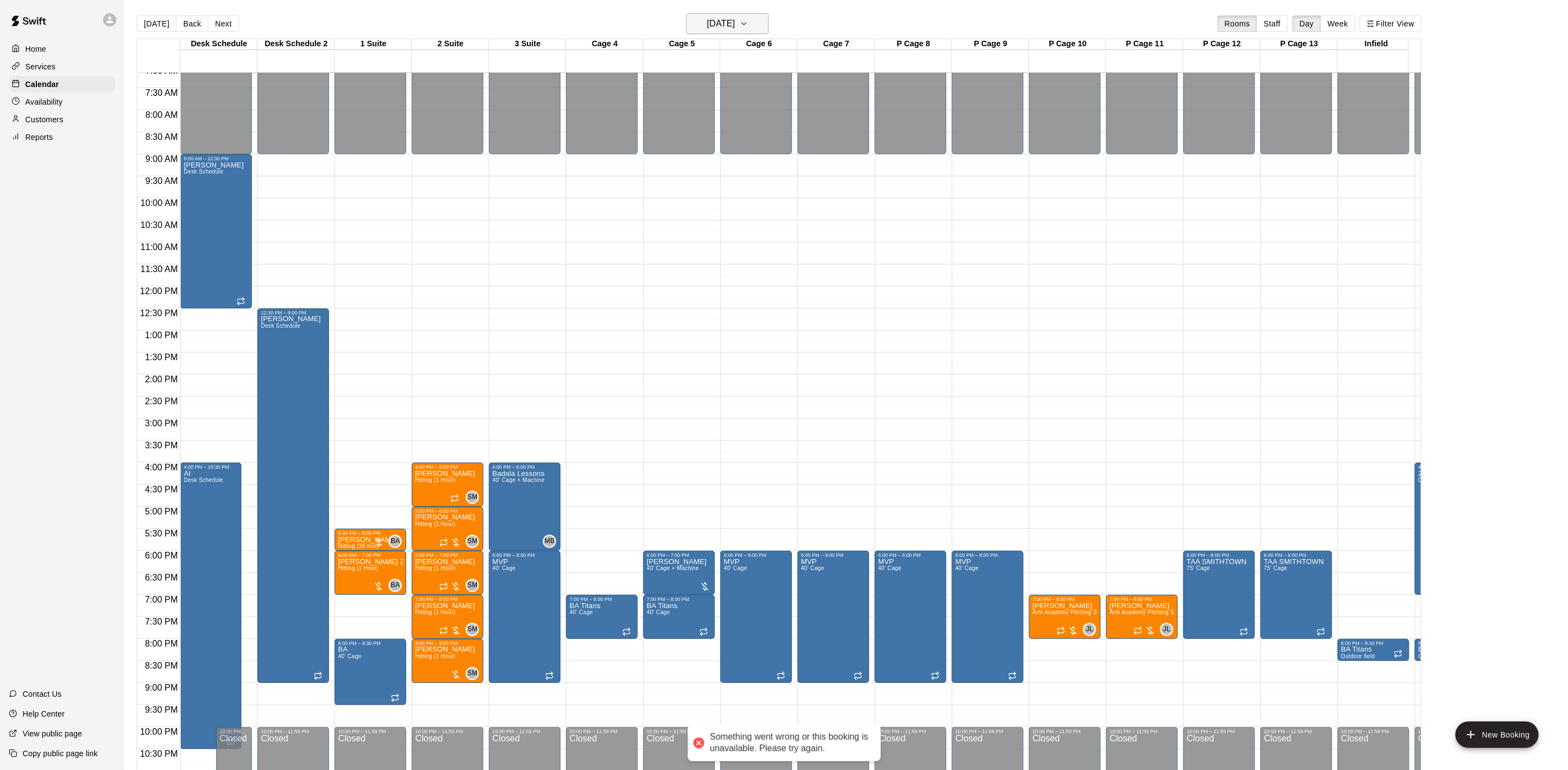
click at [711, 33] on button "Thursday Sep 18" at bounding box center [727, 24] width 83 height 21
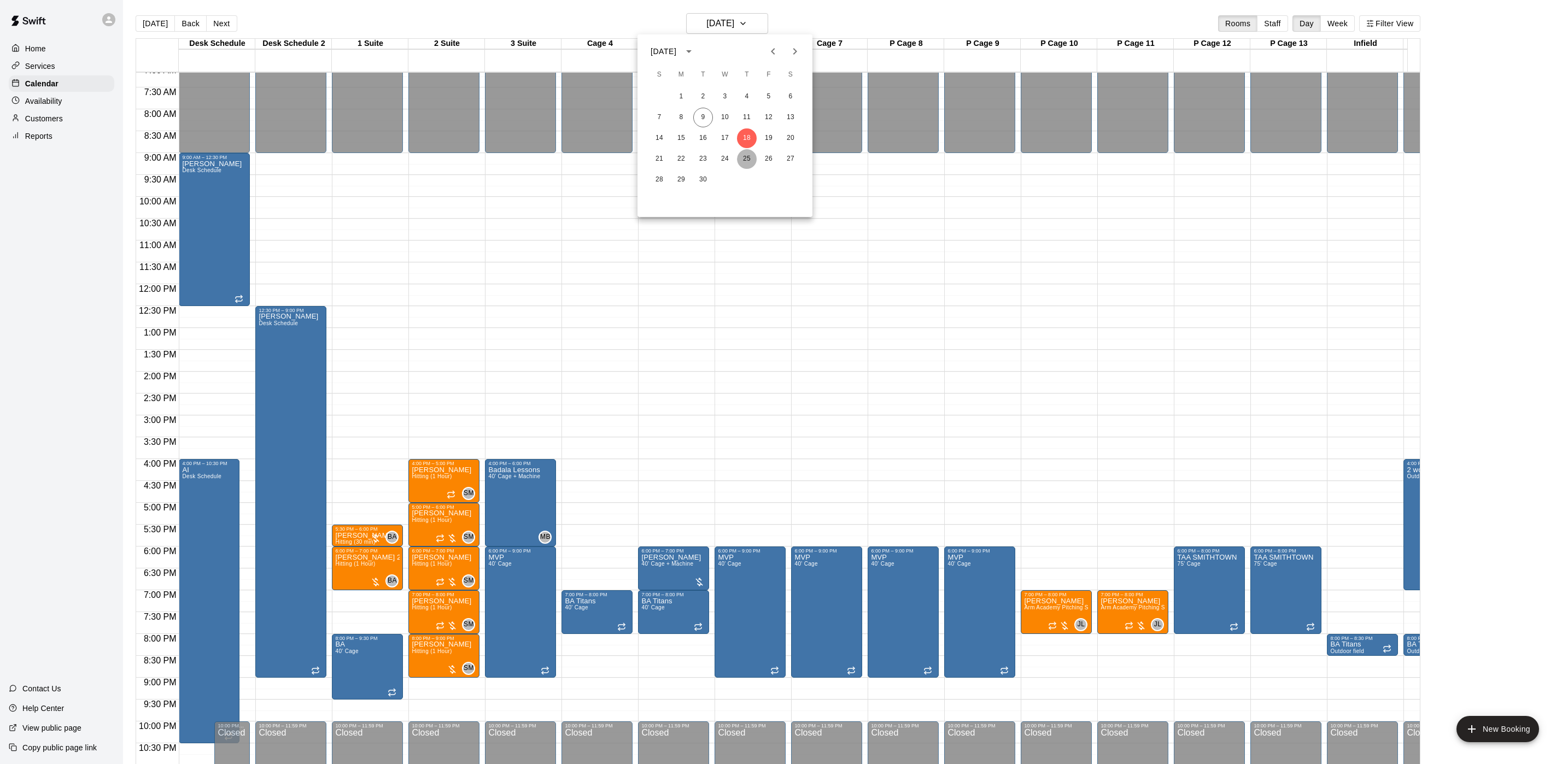
click at [753, 158] on button "25" at bounding box center [747, 159] width 19 height 19
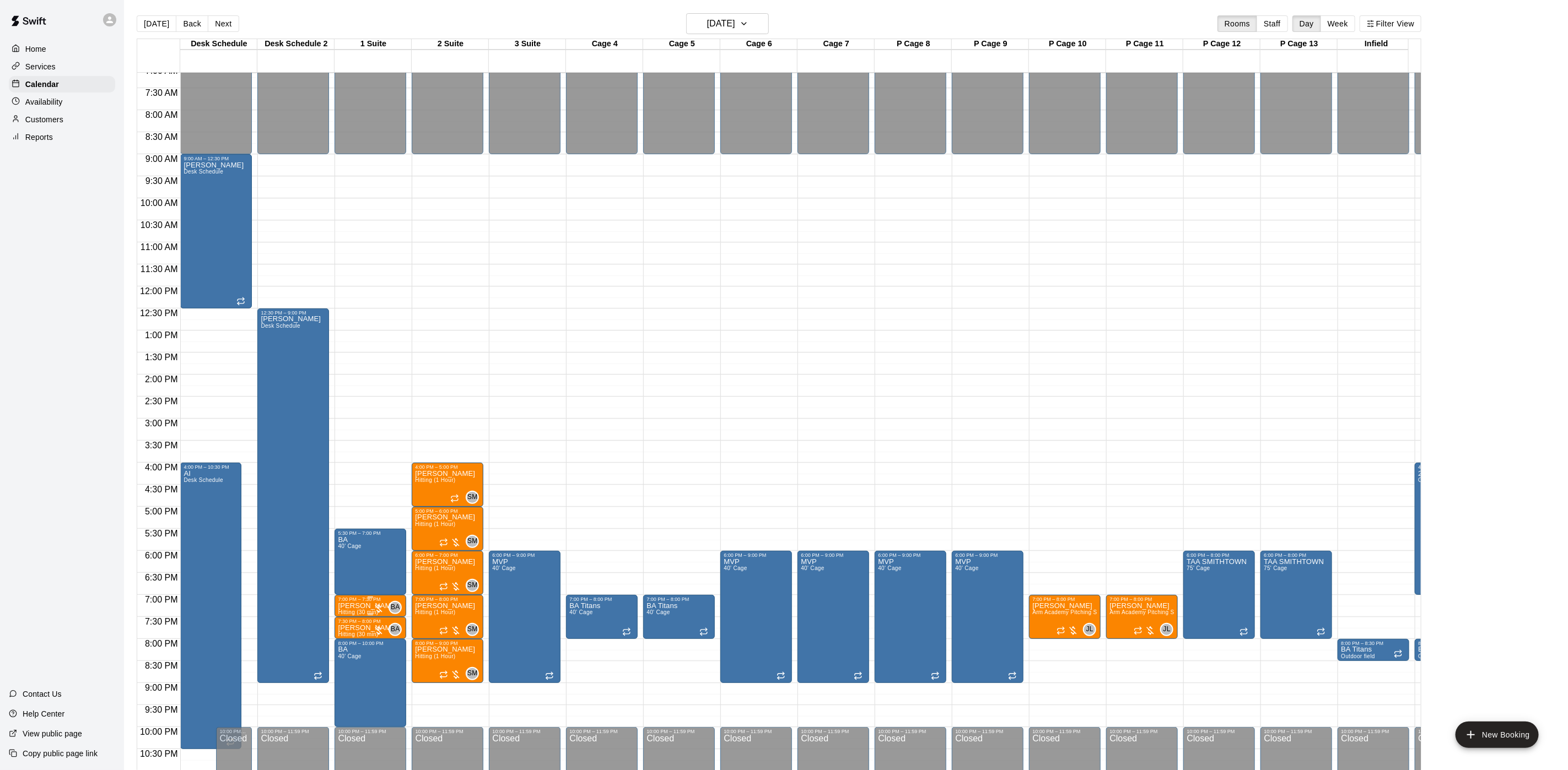
click at [368, 602] on div "7:00 PM – 7:30 PM" at bounding box center [370, 599] width 65 height 6
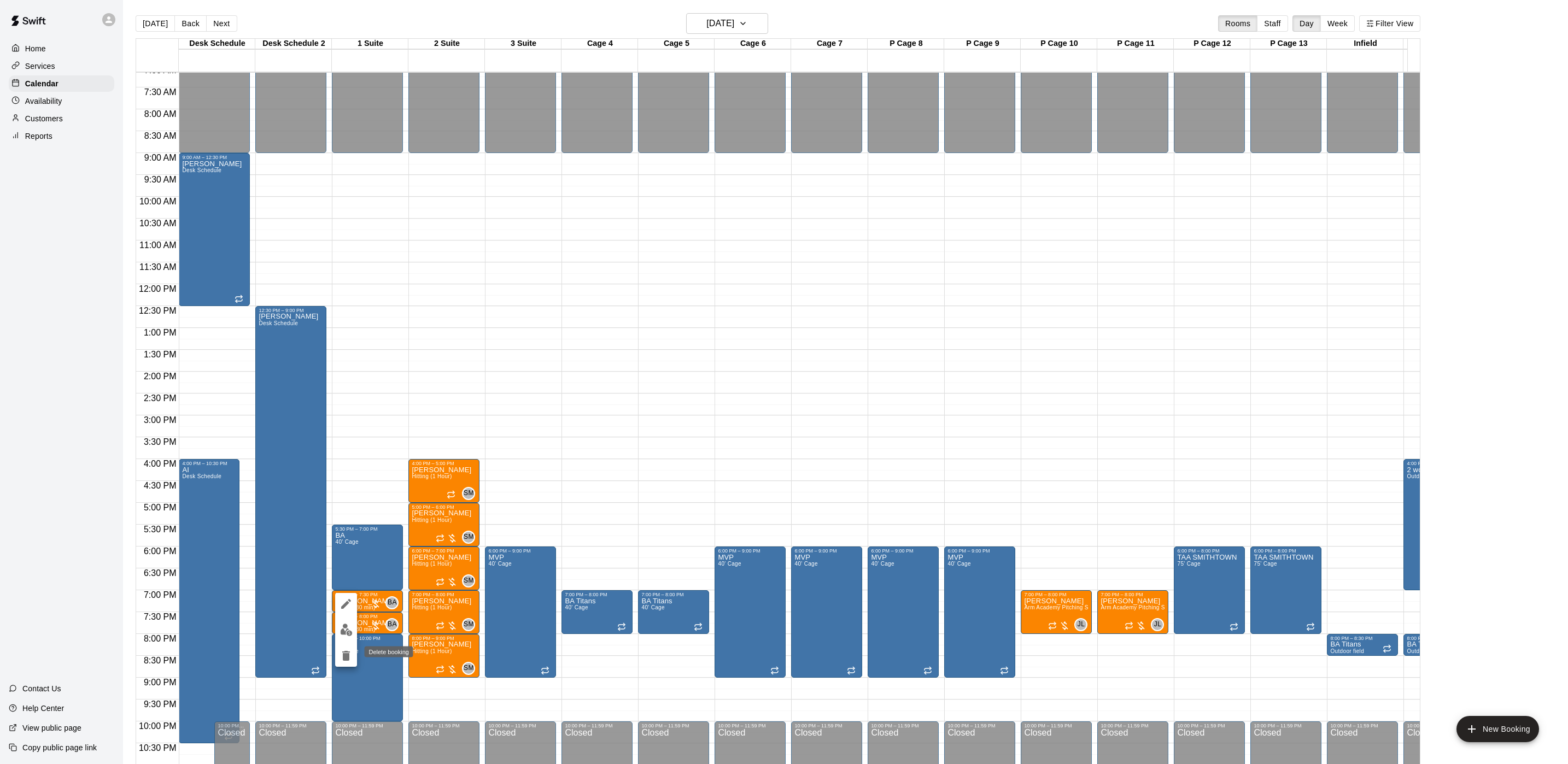
click at [343, 659] on icon "delete" at bounding box center [346, 656] width 8 height 10
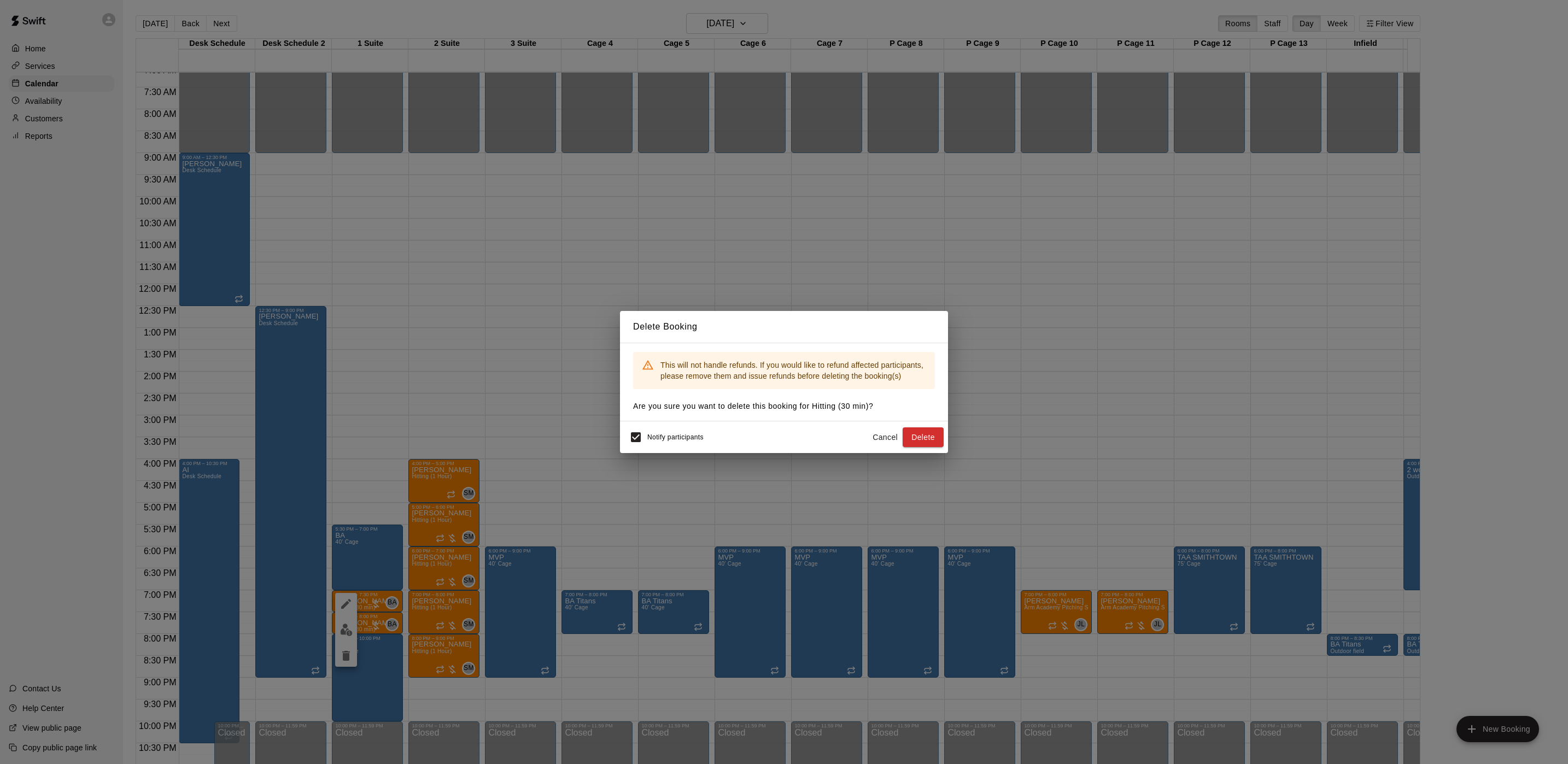
click at [446, 382] on div "Delete Booking This will not handle refunds. If you would like to refund affect…" at bounding box center [784, 382] width 1568 height 764
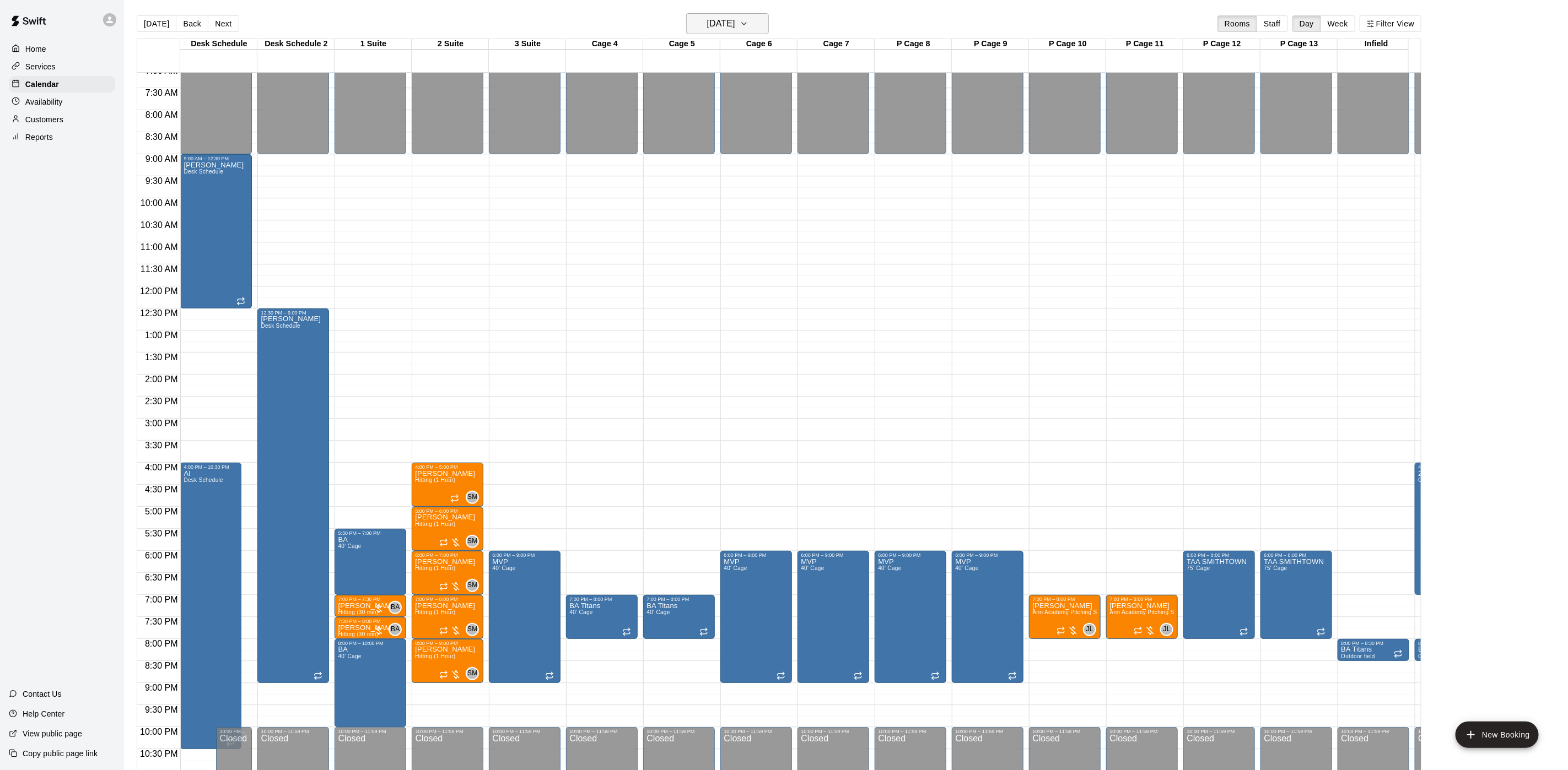
click at [726, 24] on h6 "Thursday Sep 25" at bounding box center [721, 24] width 28 height 15
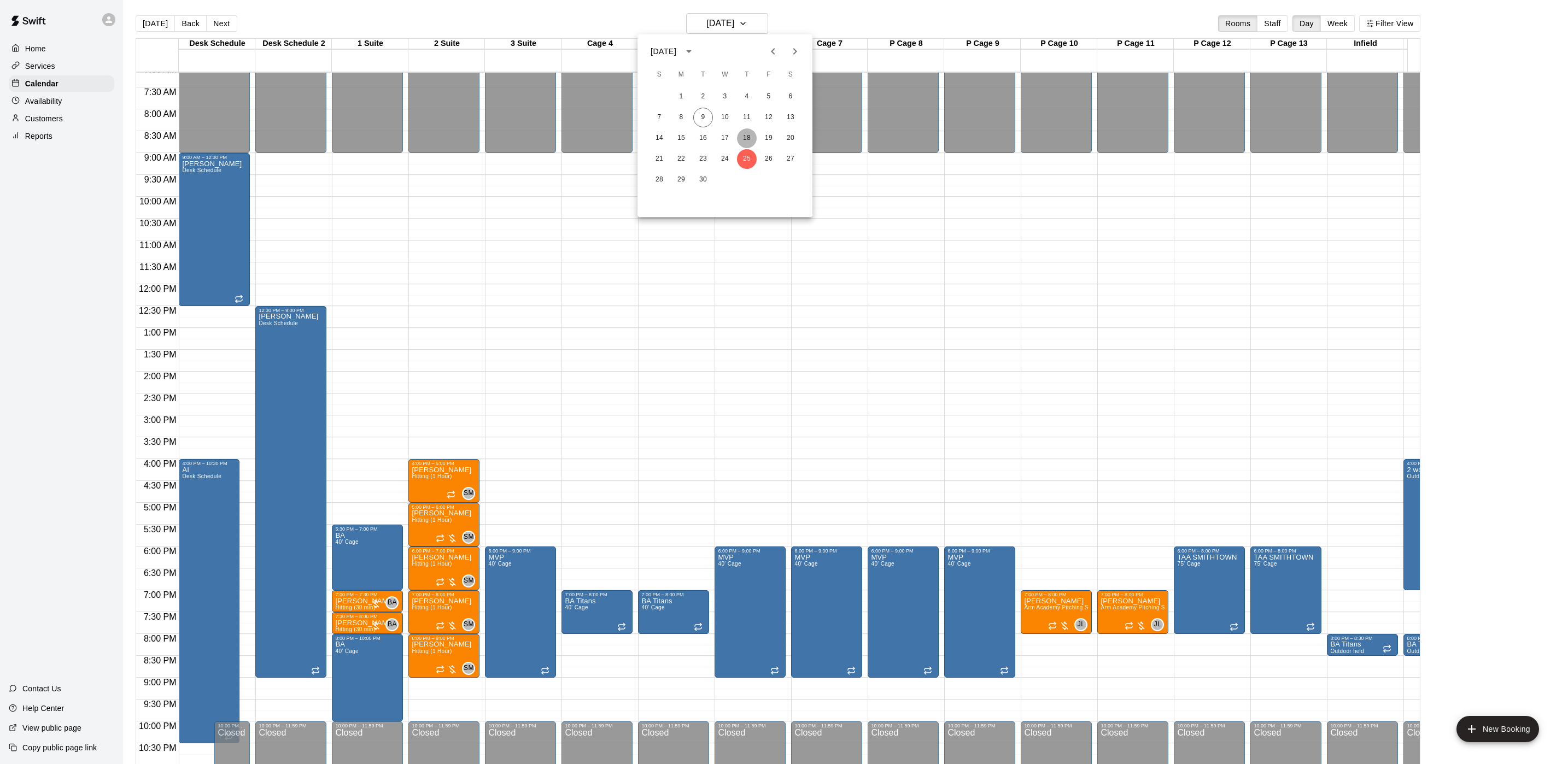
click at [743, 138] on button "18" at bounding box center [747, 138] width 19 height 19
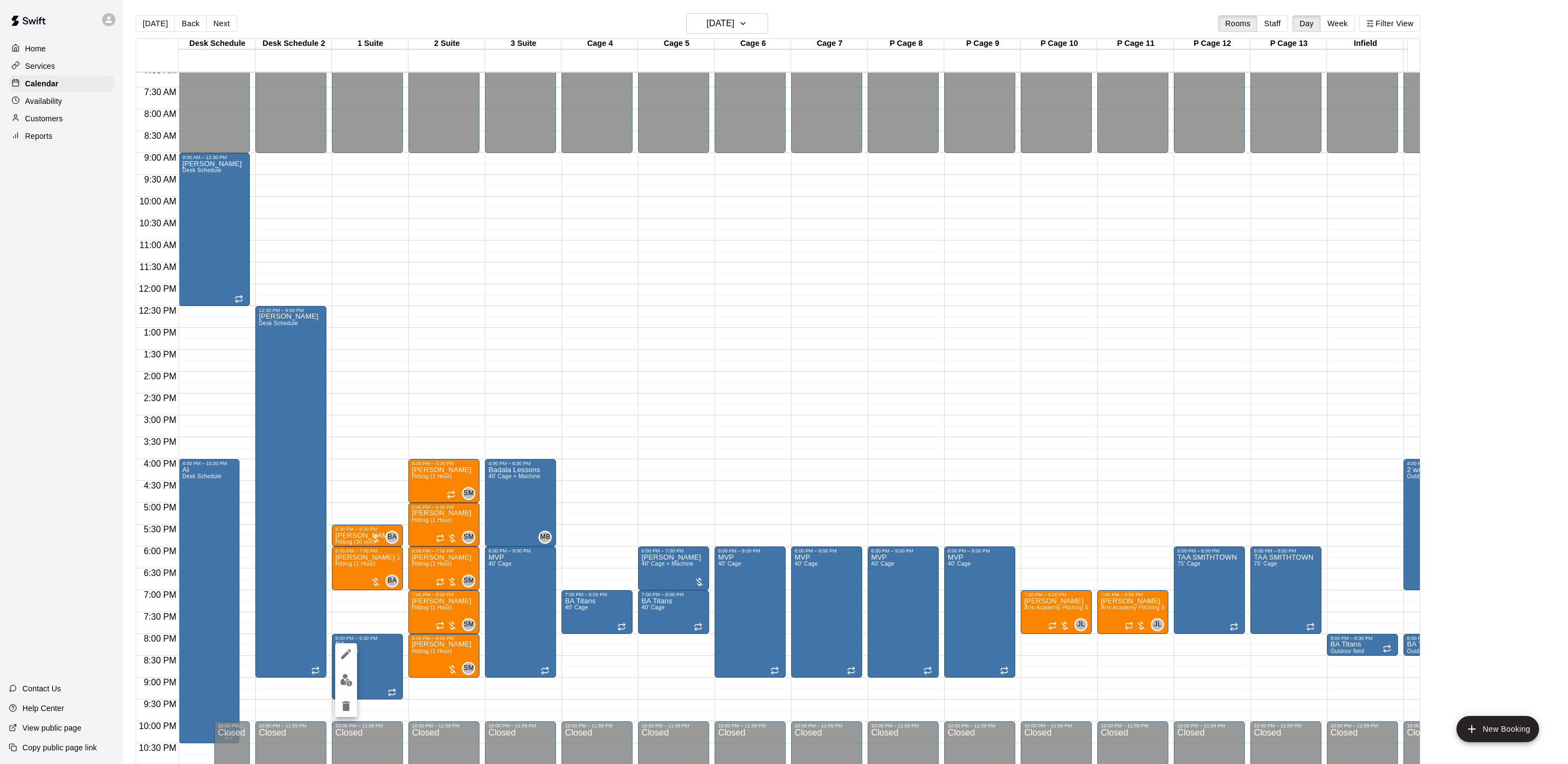
click at [372, 605] on div at bounding box center [784, 382] width 1568 height 764
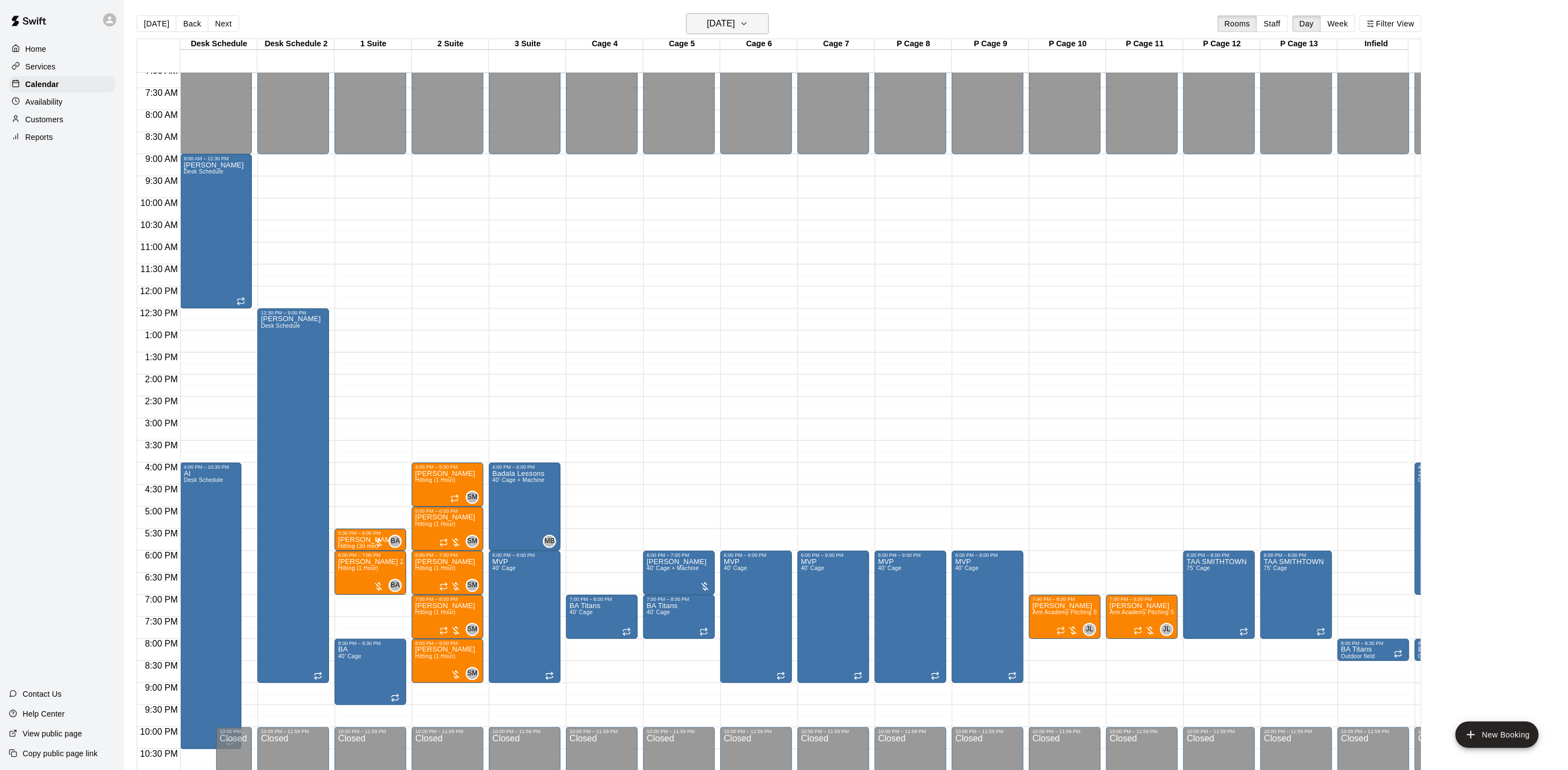
click at [735, 28] on h6 "Thursday Sep 18" at bounding box center [721, 24] width 28 height 15
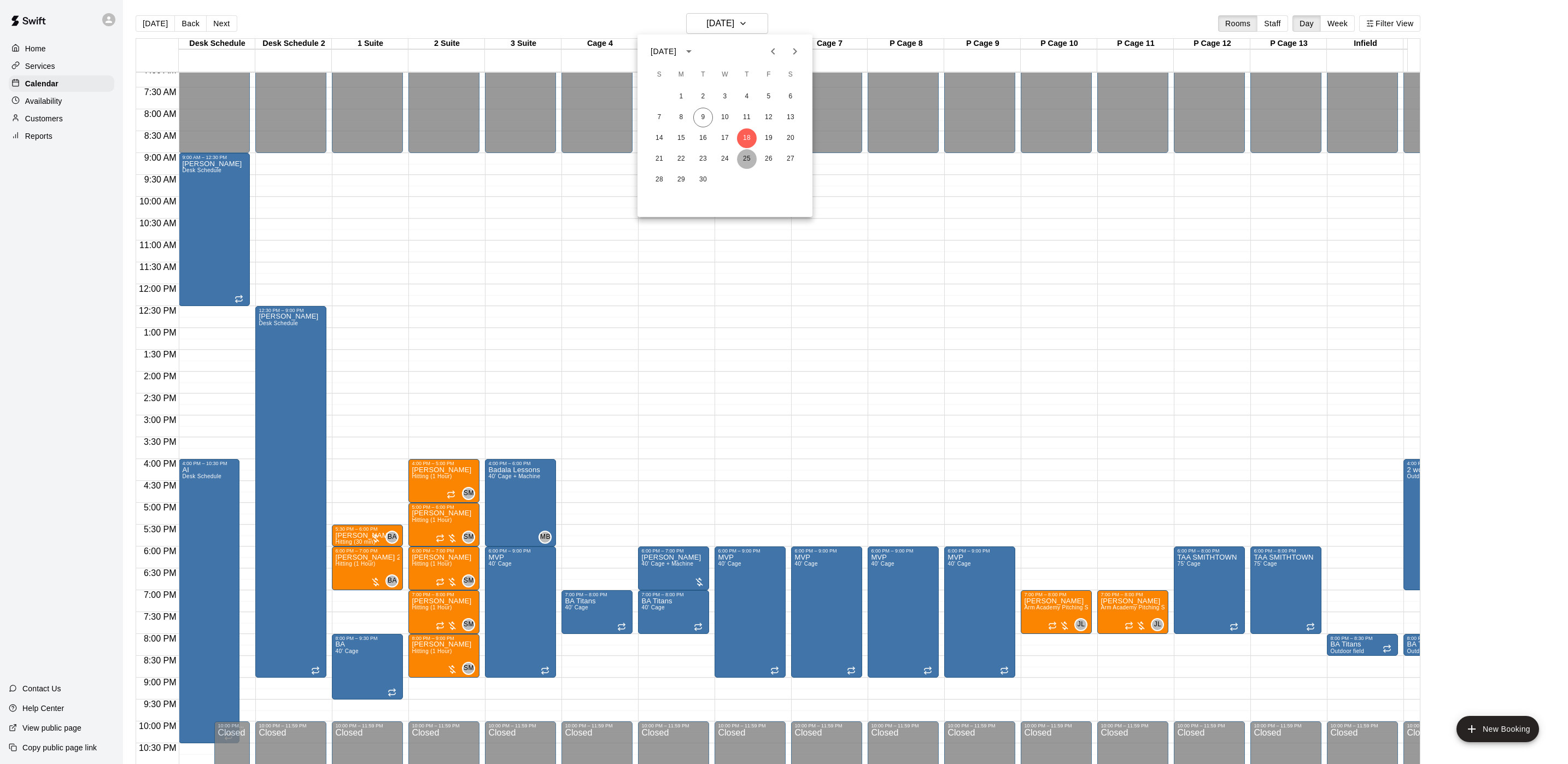
click at [742, 153] on button "25" at bounding box center [747, 159] width 19 height 19
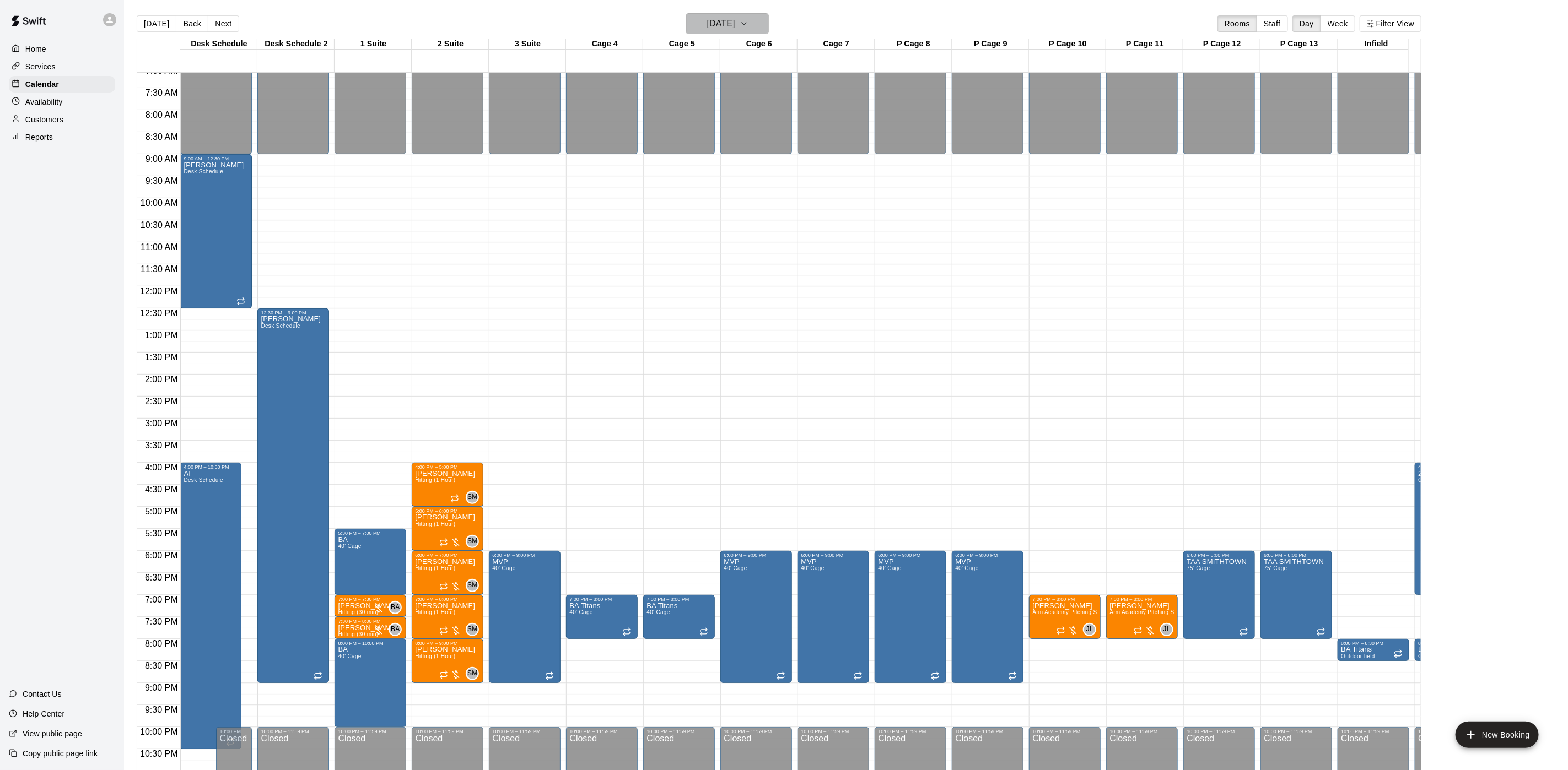
click at [735, 25] on h6 "Thursday Sep 25" at bounding box center [721, 24] width 28 height 15
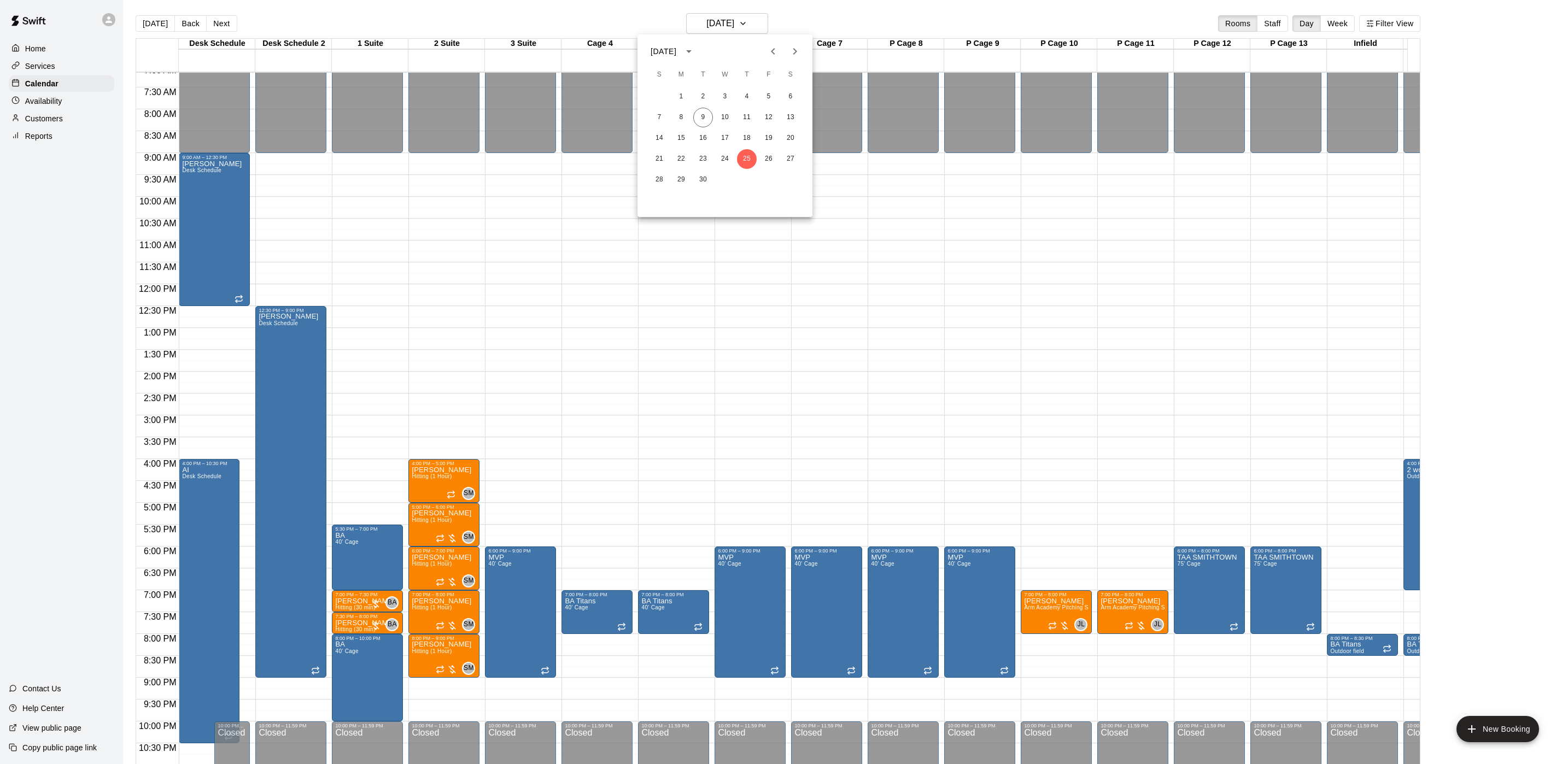
click at [791, 55] on icon "Next month" at bounding box center [795, 52] width 13 height 13
click at [751, 96] on button "2" at bounding box center [747, 97] width 19 height 19
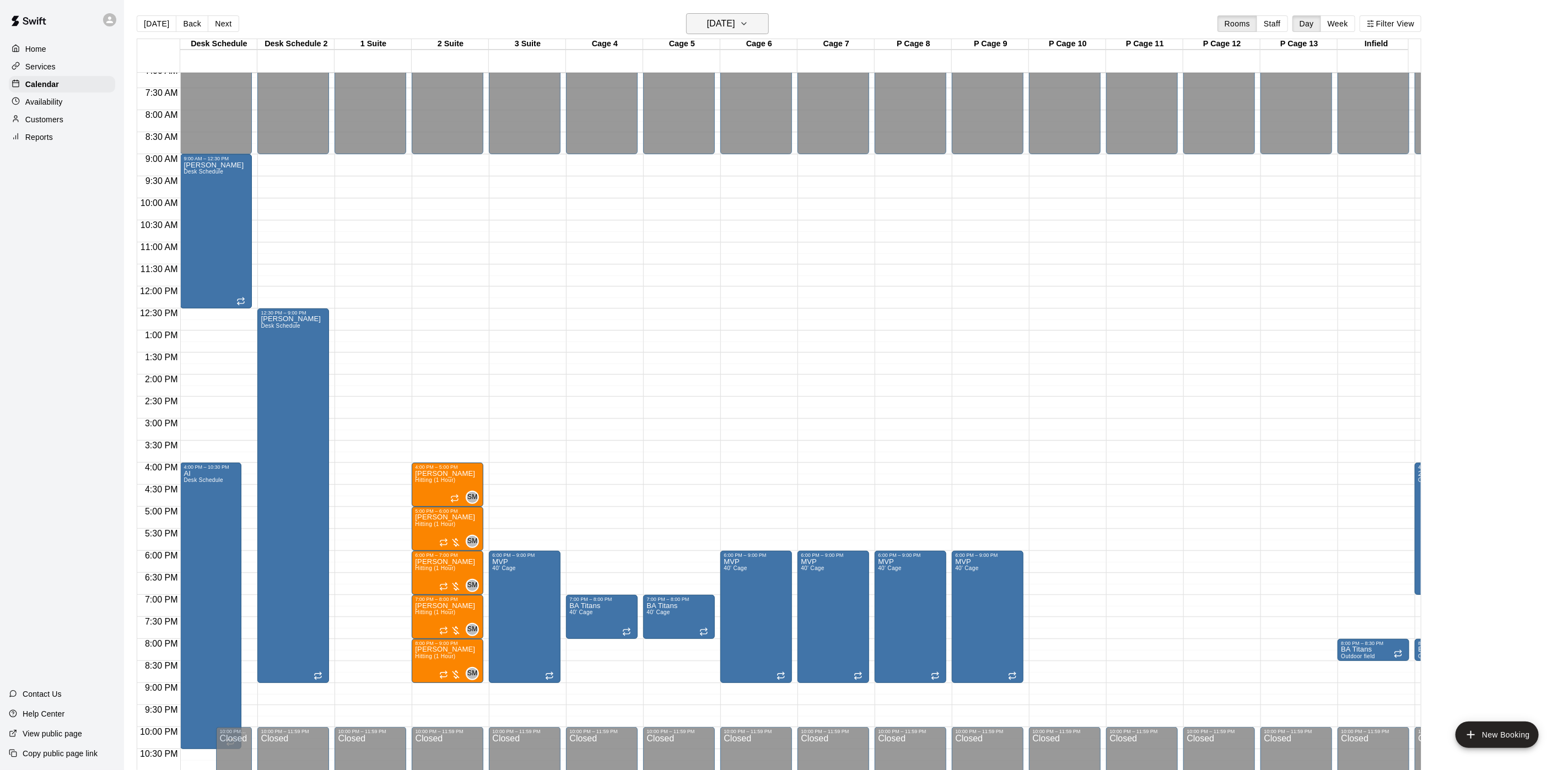
click at [735, 19] on h6 "Thursday Oct 02" at bounding box center [721, 24] width 28 height 15
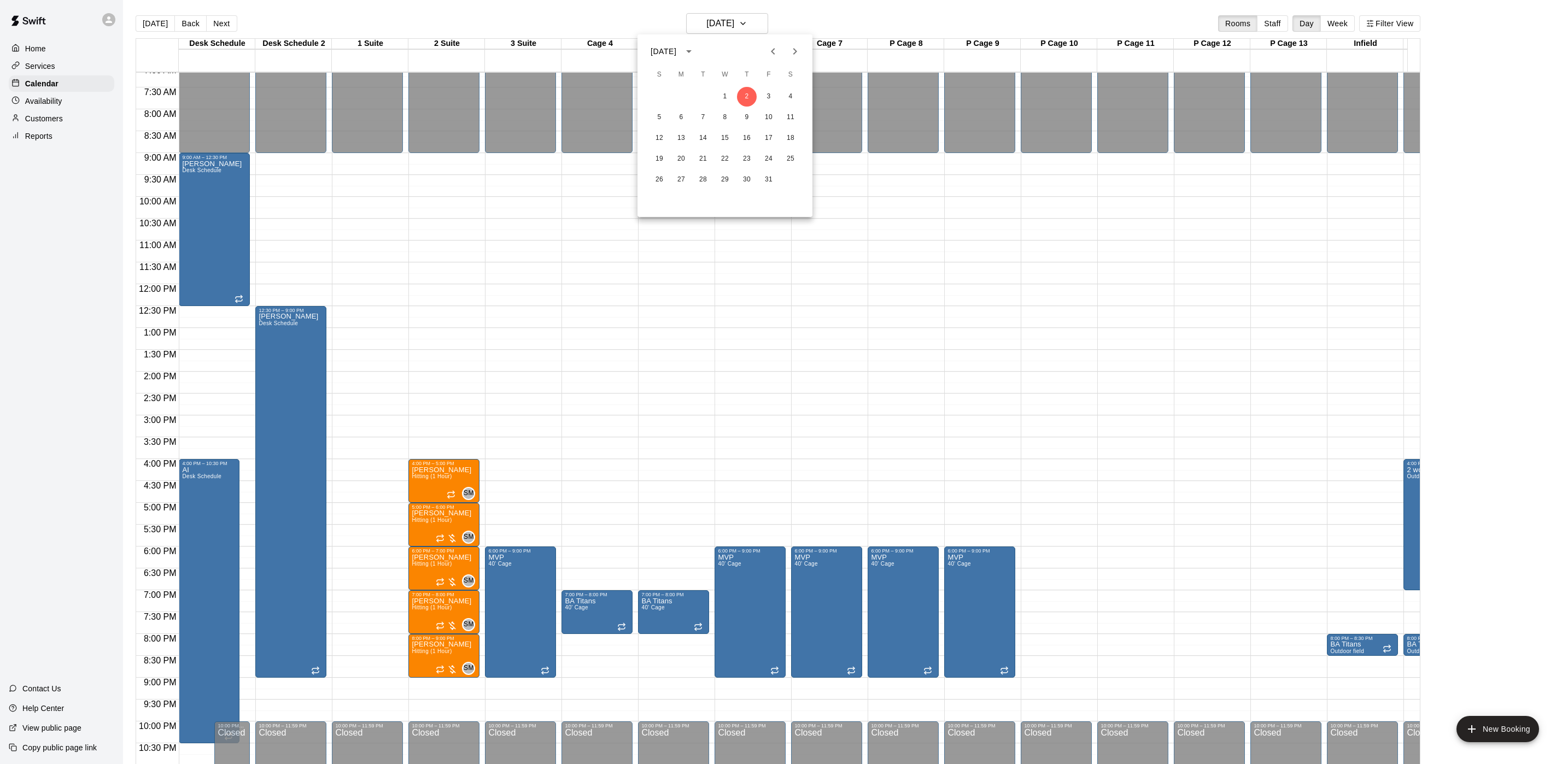
click at [771, 49] on icon "Previous month" at bounding box center [773, 52] width 13 height 13
click at [745, 155] on button "25" at bounding box center [747, 159] width 19 height 19
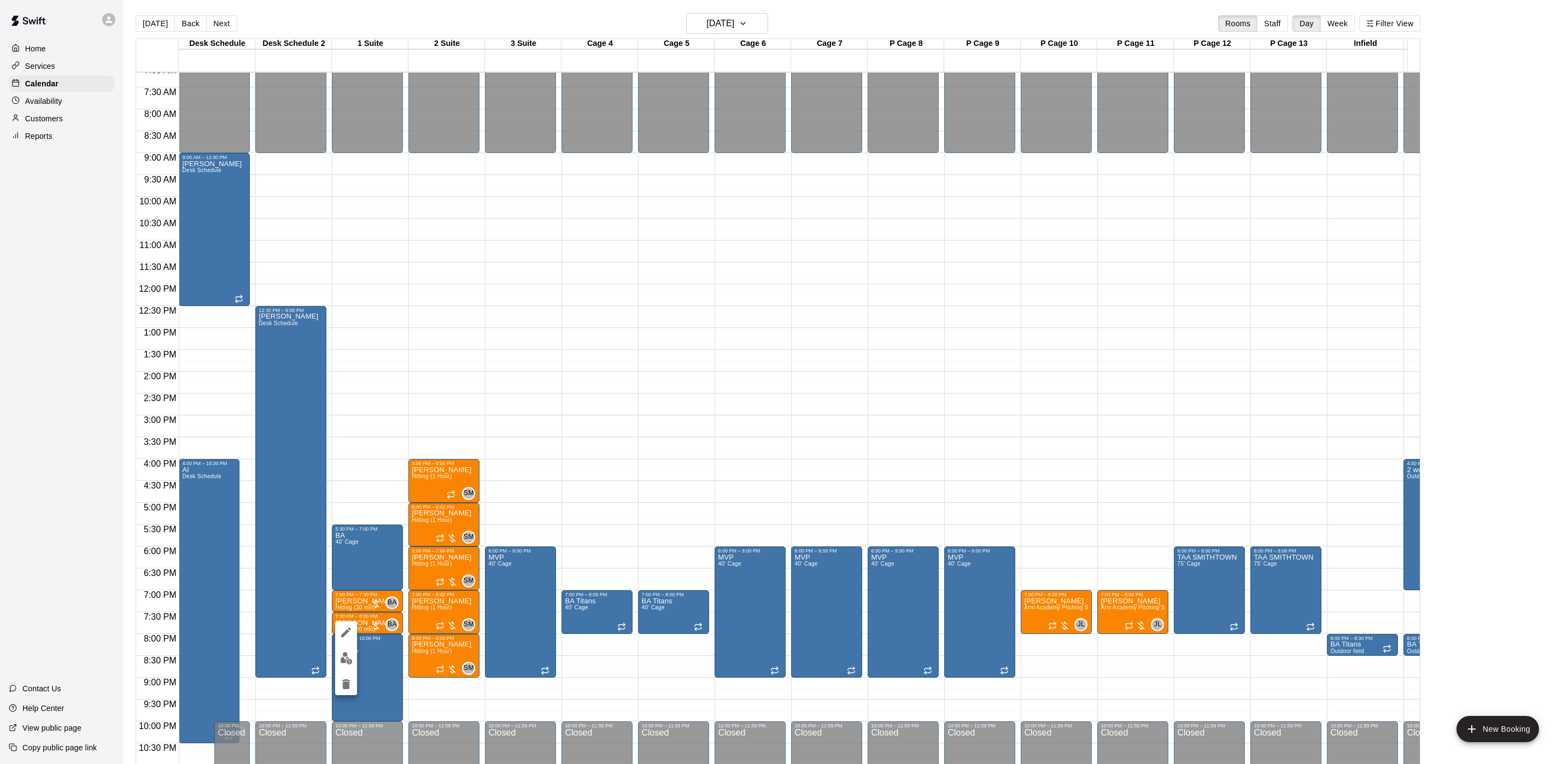
click at [341, 663] on img "edit" at bounding box center [346, 659] width 13 height 13
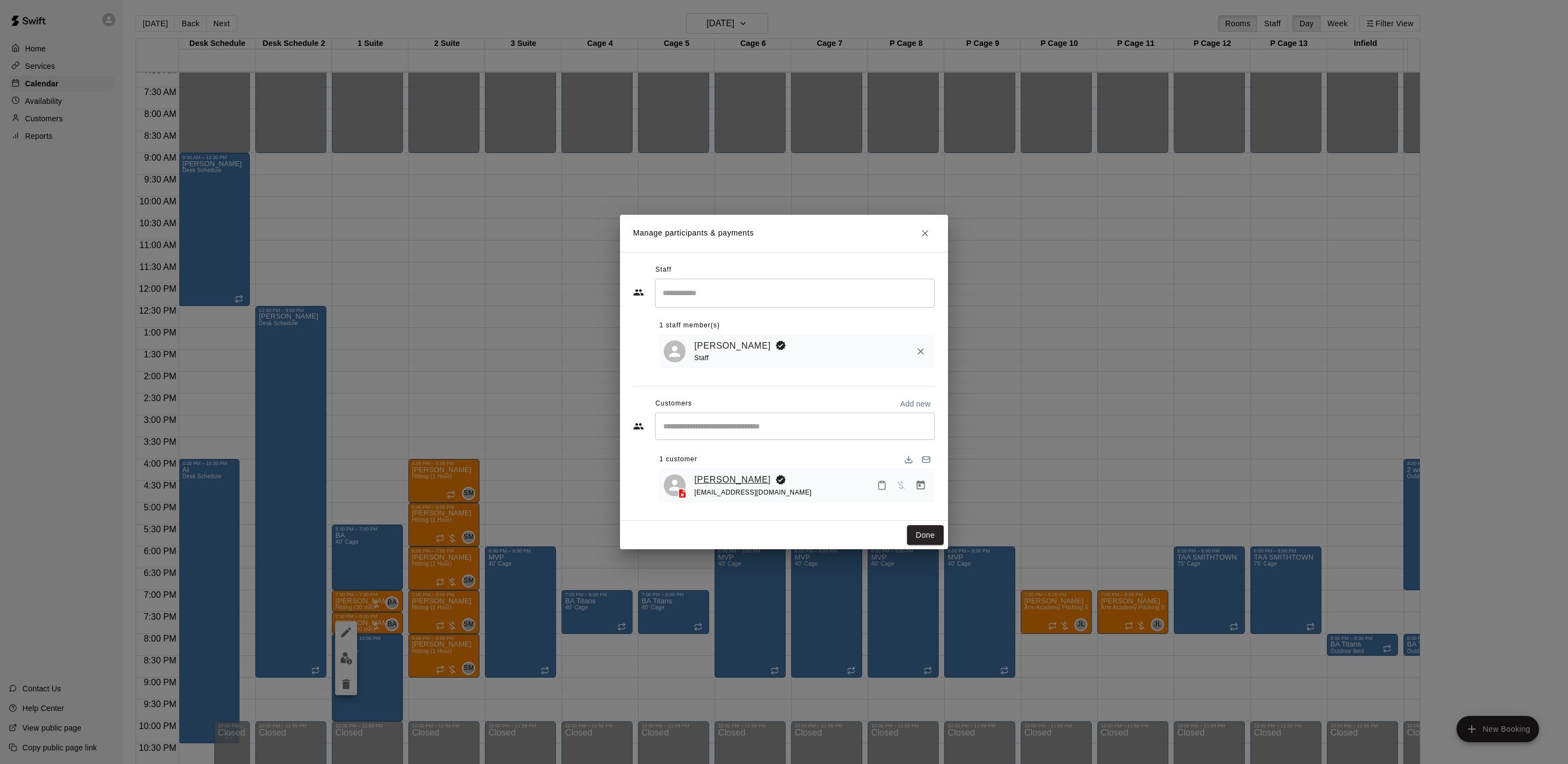
click at [726, 482] on link "brian sweeney" at bounding box center [732, 480] width 77 height 14
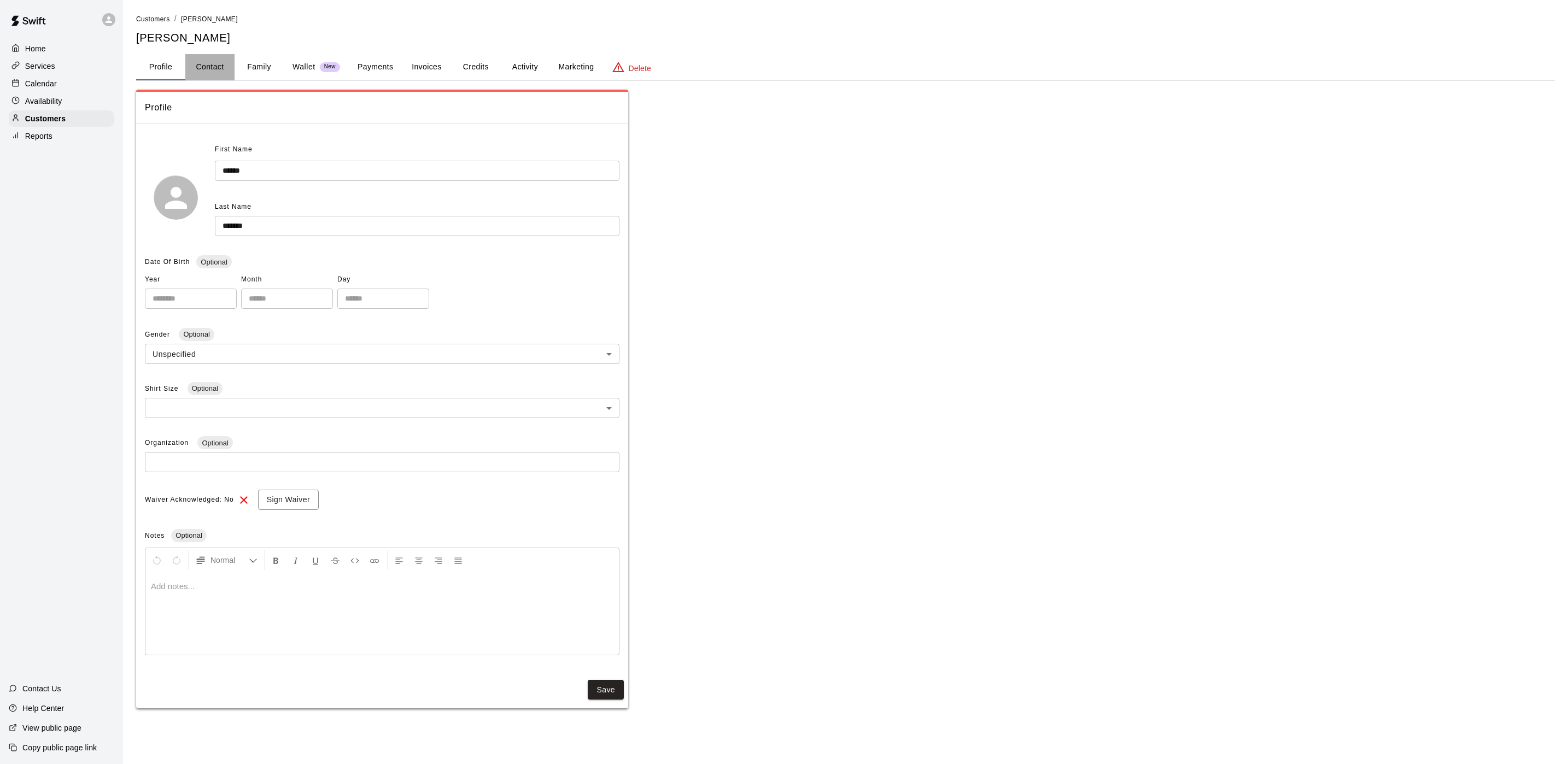
click at [210, 72] on button "Contact" at bounding box center [209, 67] width 49 height 27
select select "**"
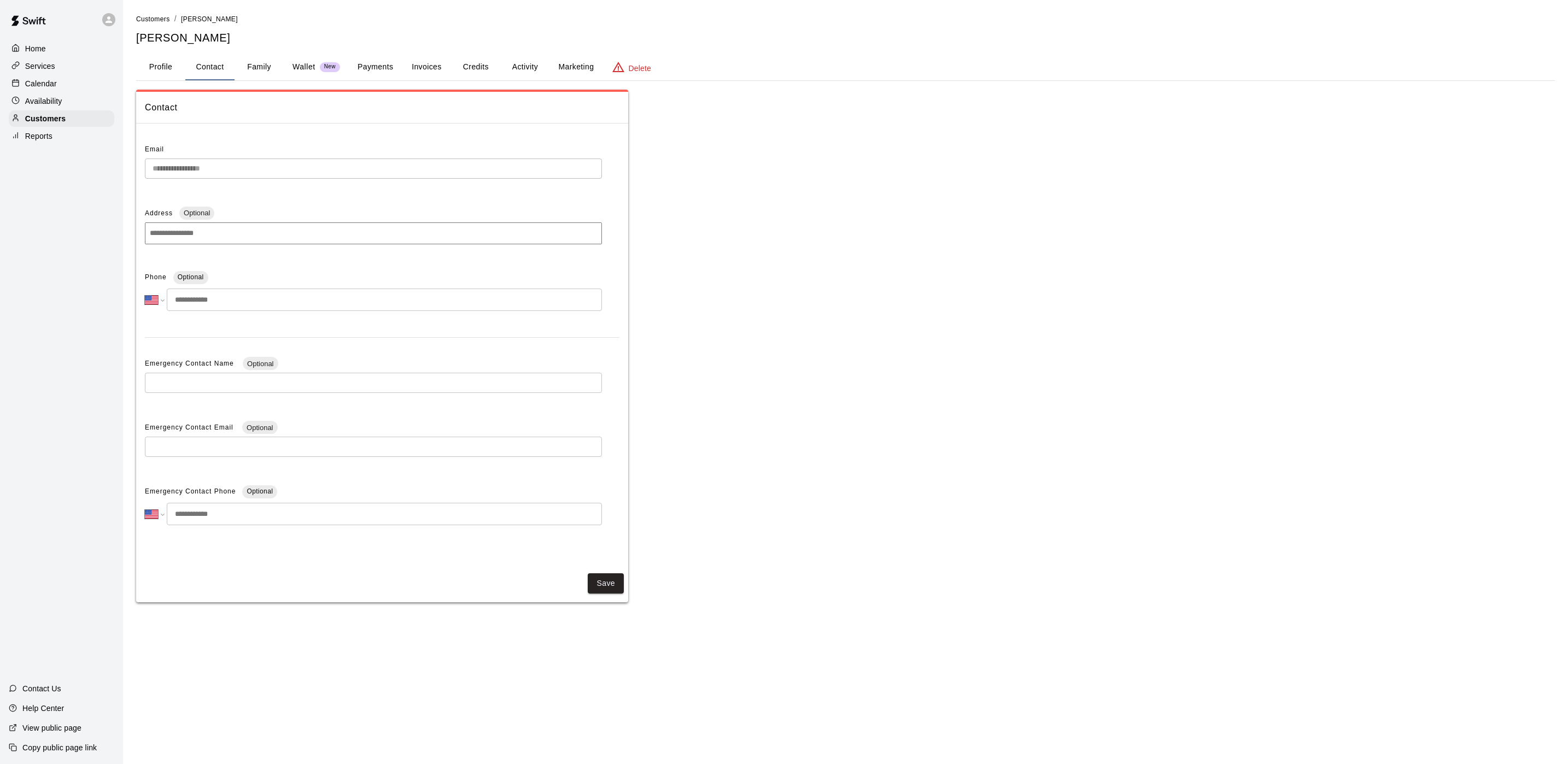
click at [43, 84] on p "Calendar" at bounding box center [40, 84] width 31 height 11
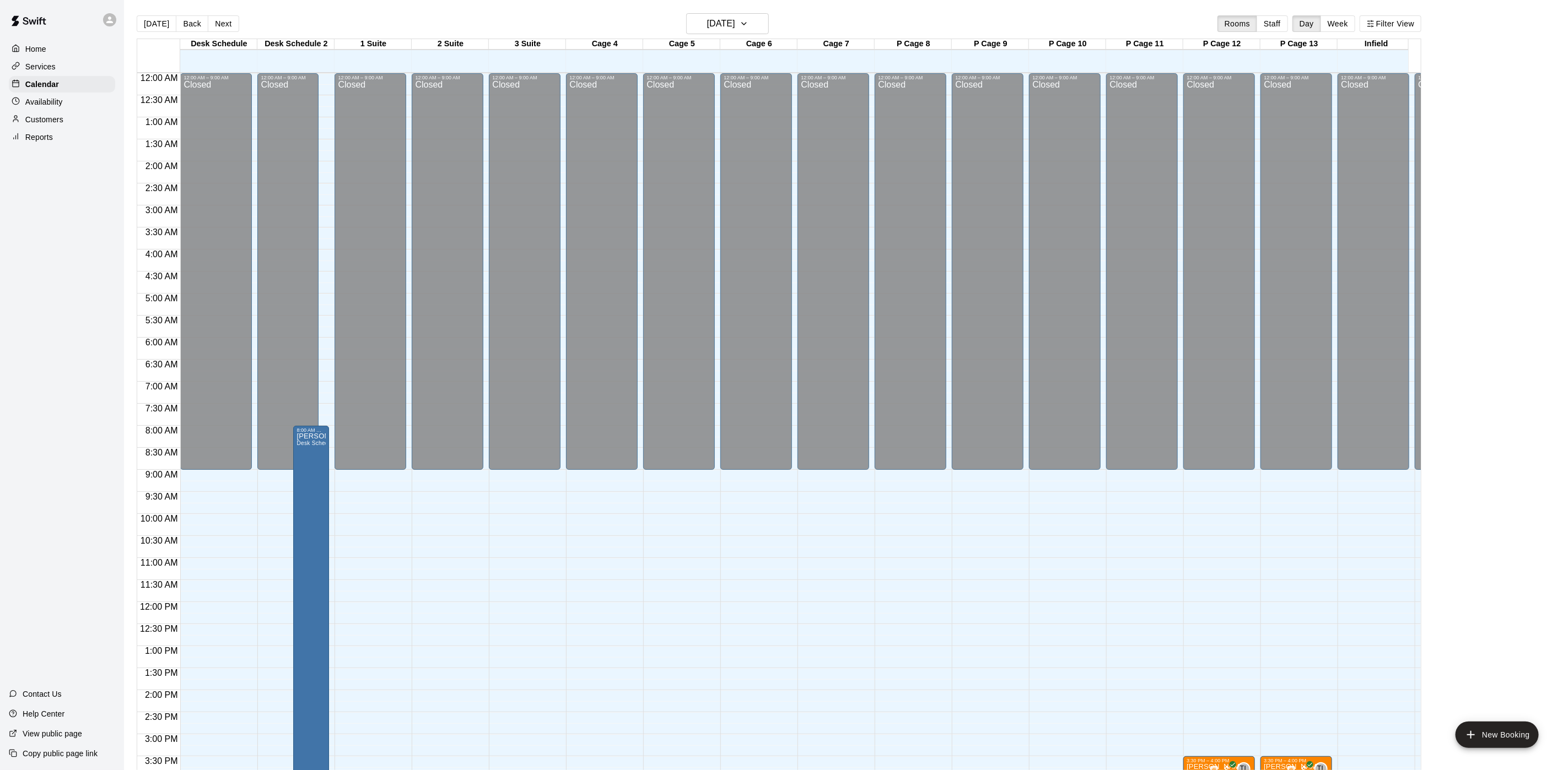
scroll to position [316, 0]
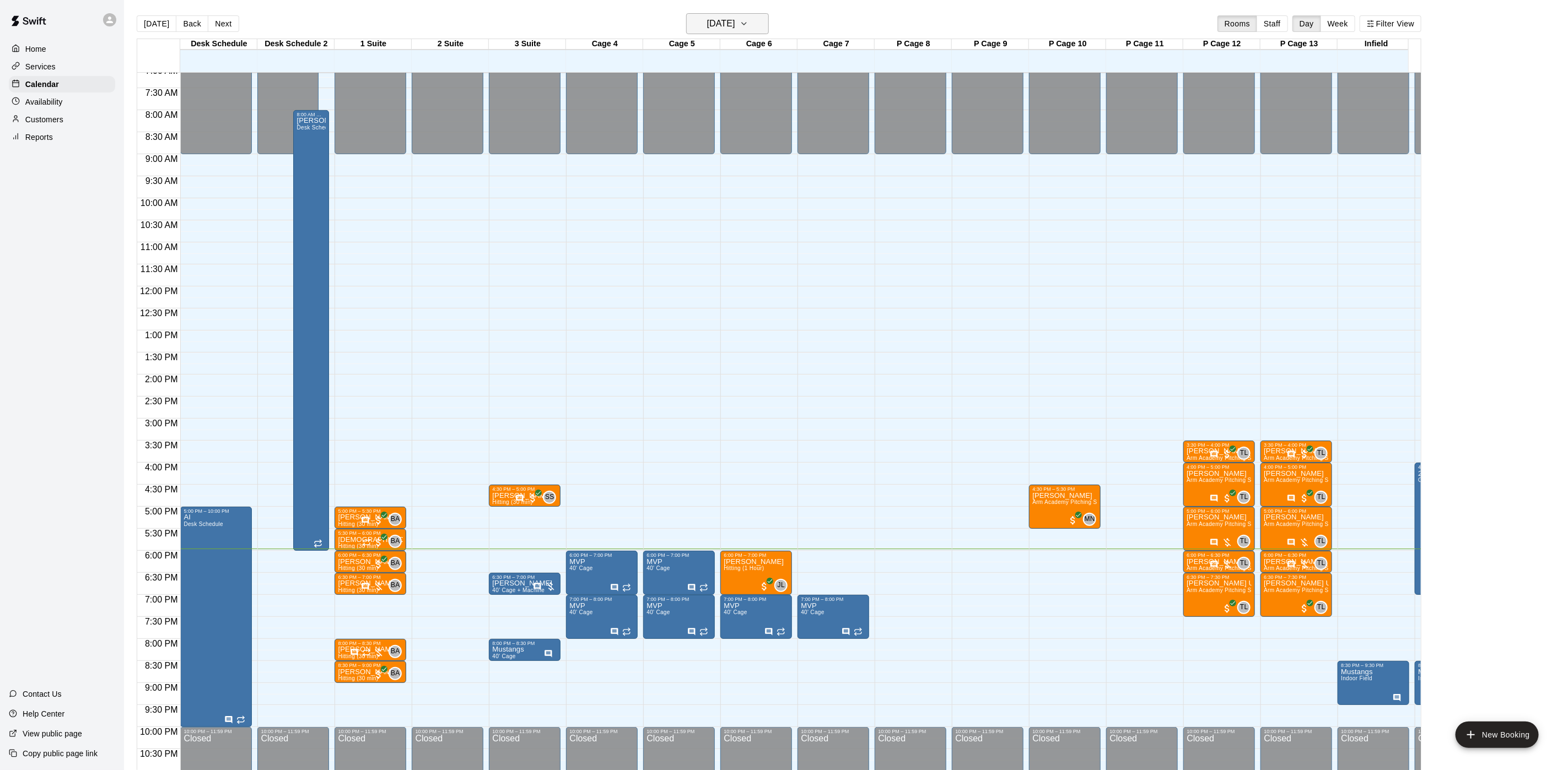
click at [714, 17] on h6 "[DATE]" at bounding box center [721, 24] width 28 height 15
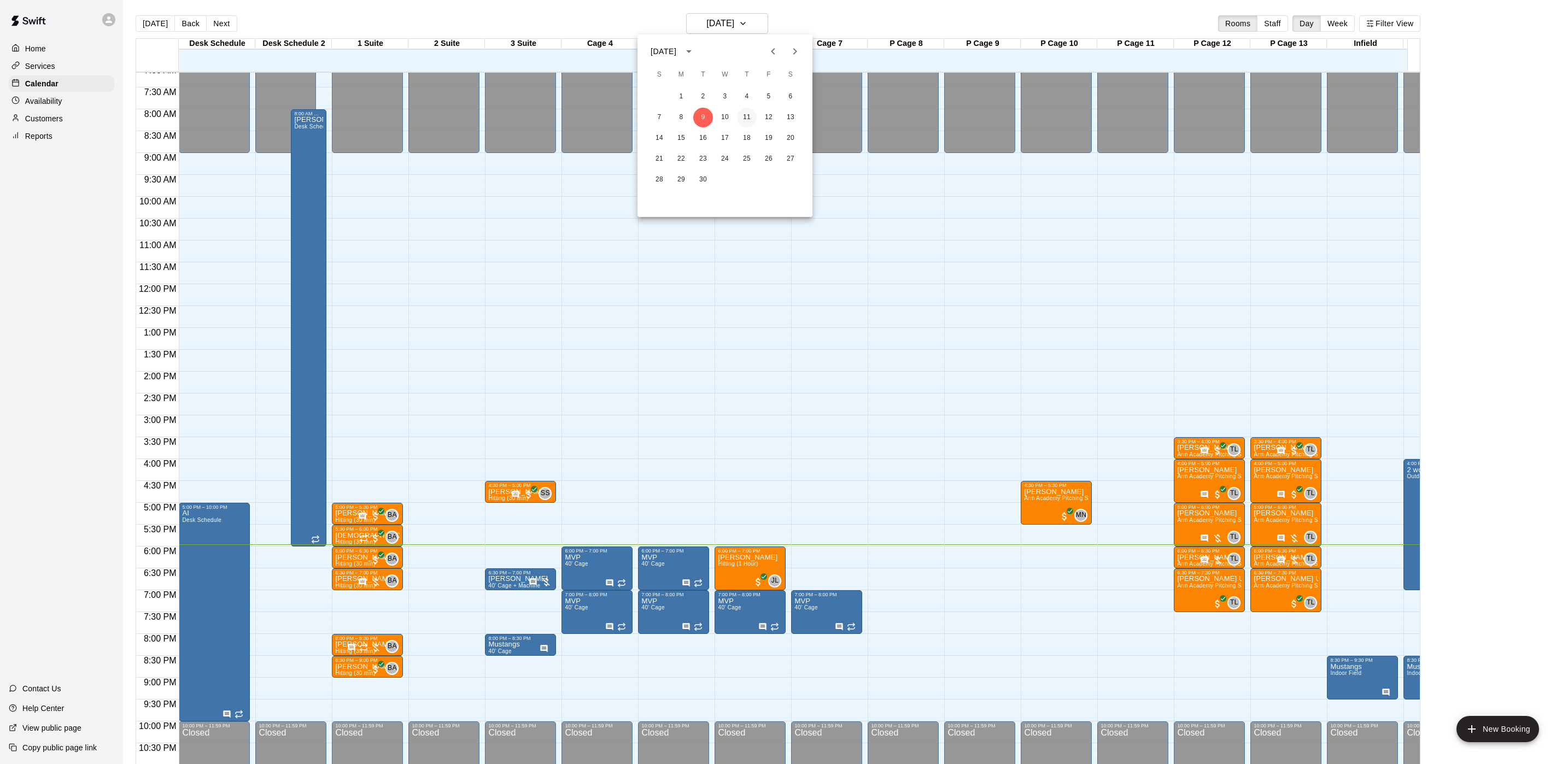
click at [747, 115] on button "11" at bounding box center [747, 118] width 19 height 19
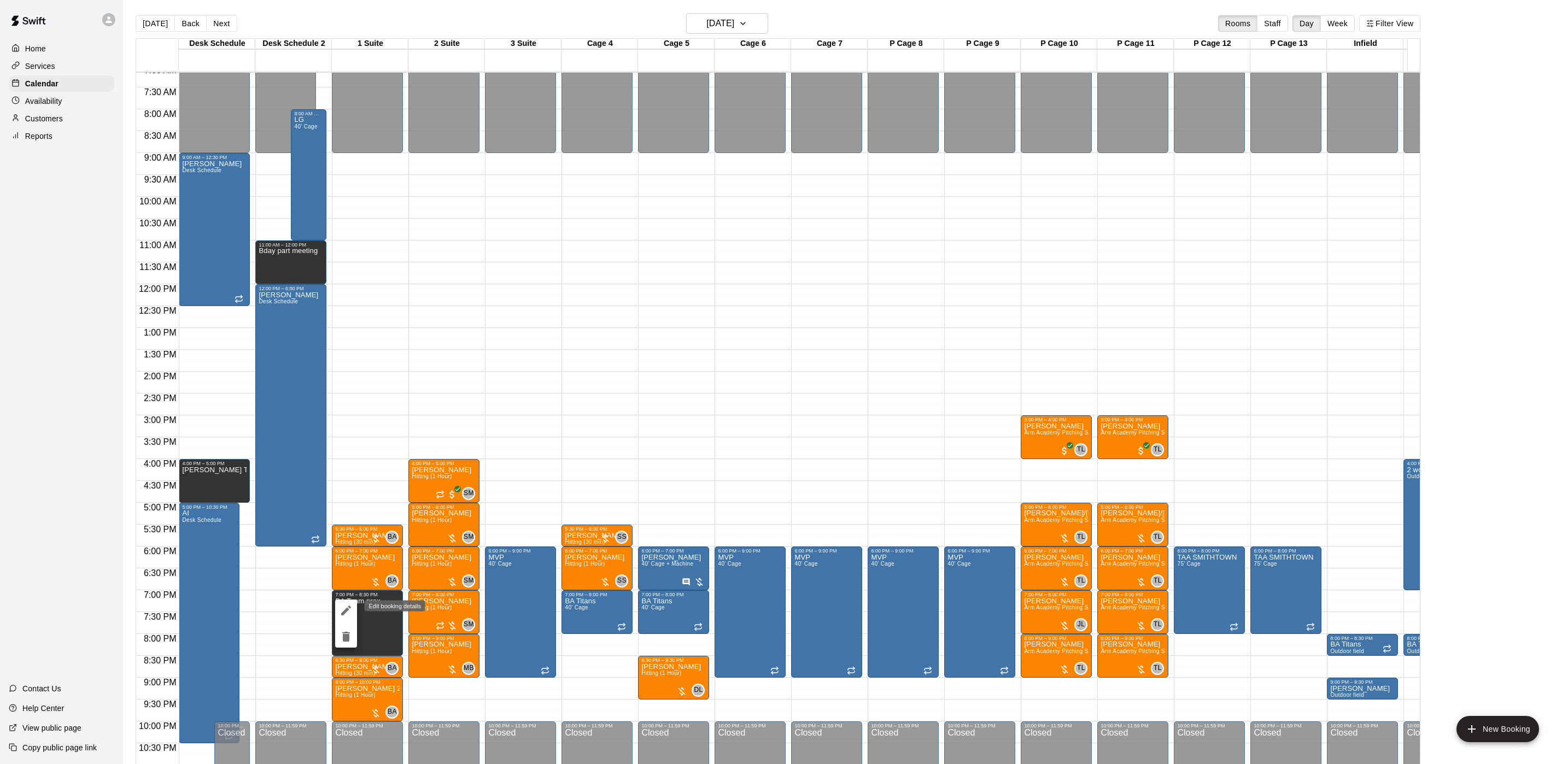
click at [348, 605] on icon "edit" at bounding box center [346, 610] width 13 height 13
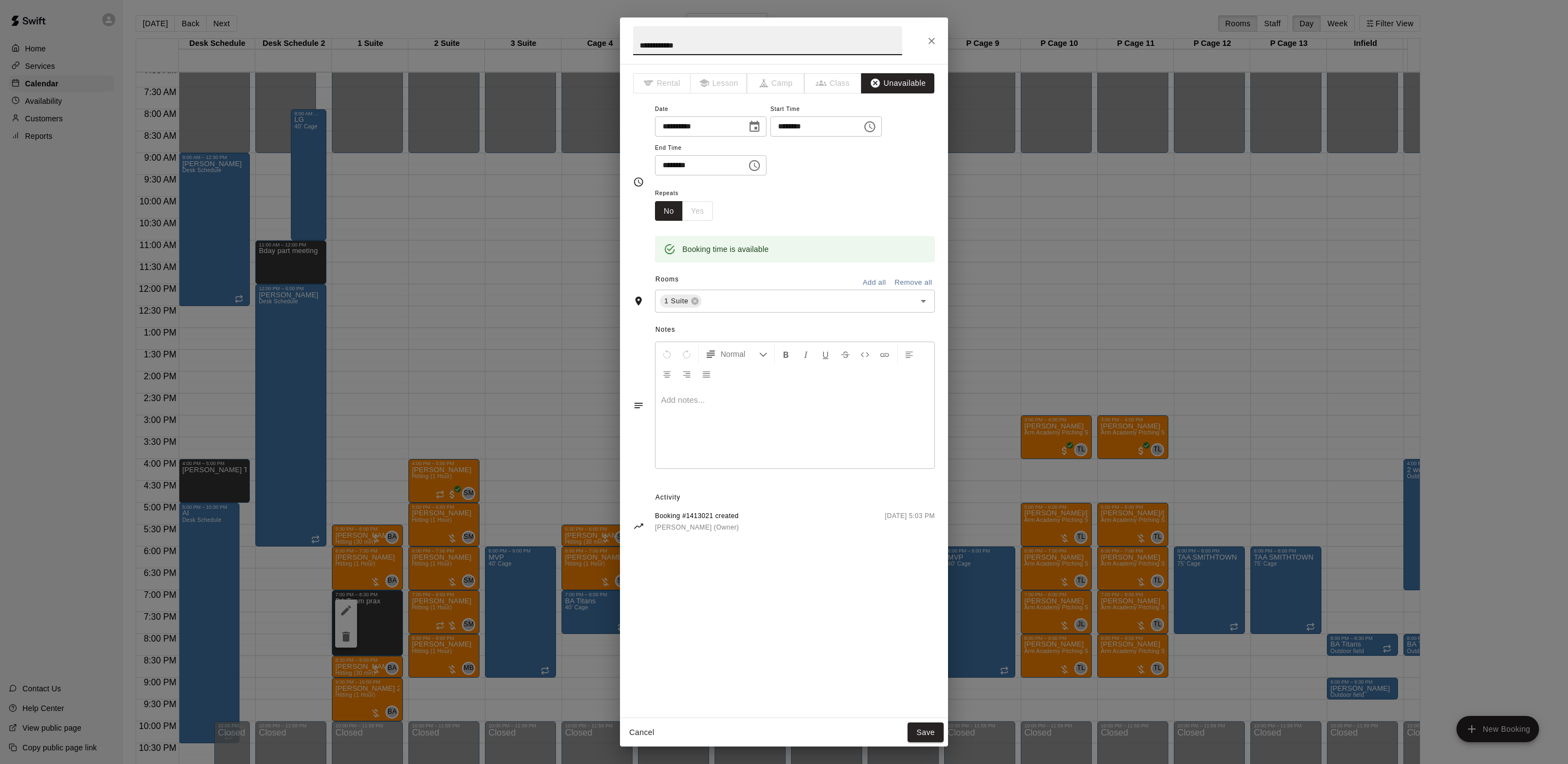
click at [691, 207] on div "No Yes" at bounding box center [684, 211] width 58 height 20
click at [497, 269] on div "**********" at bounding box center [784, 382] width 1568 height 764
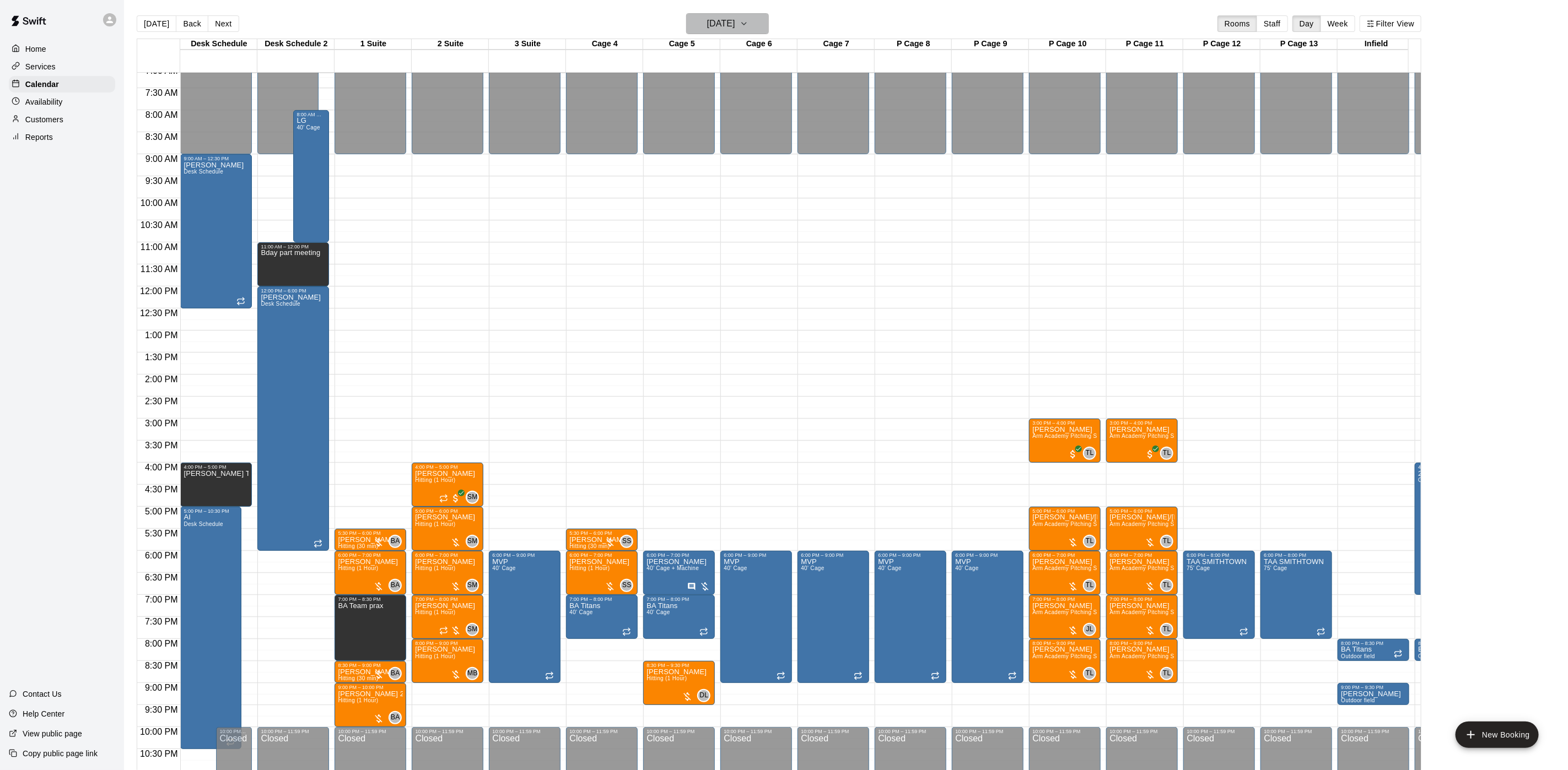
click at [728, 27] on h6 "Thursday Sep 11" at bounding box center [721, 24] width 28 height 15
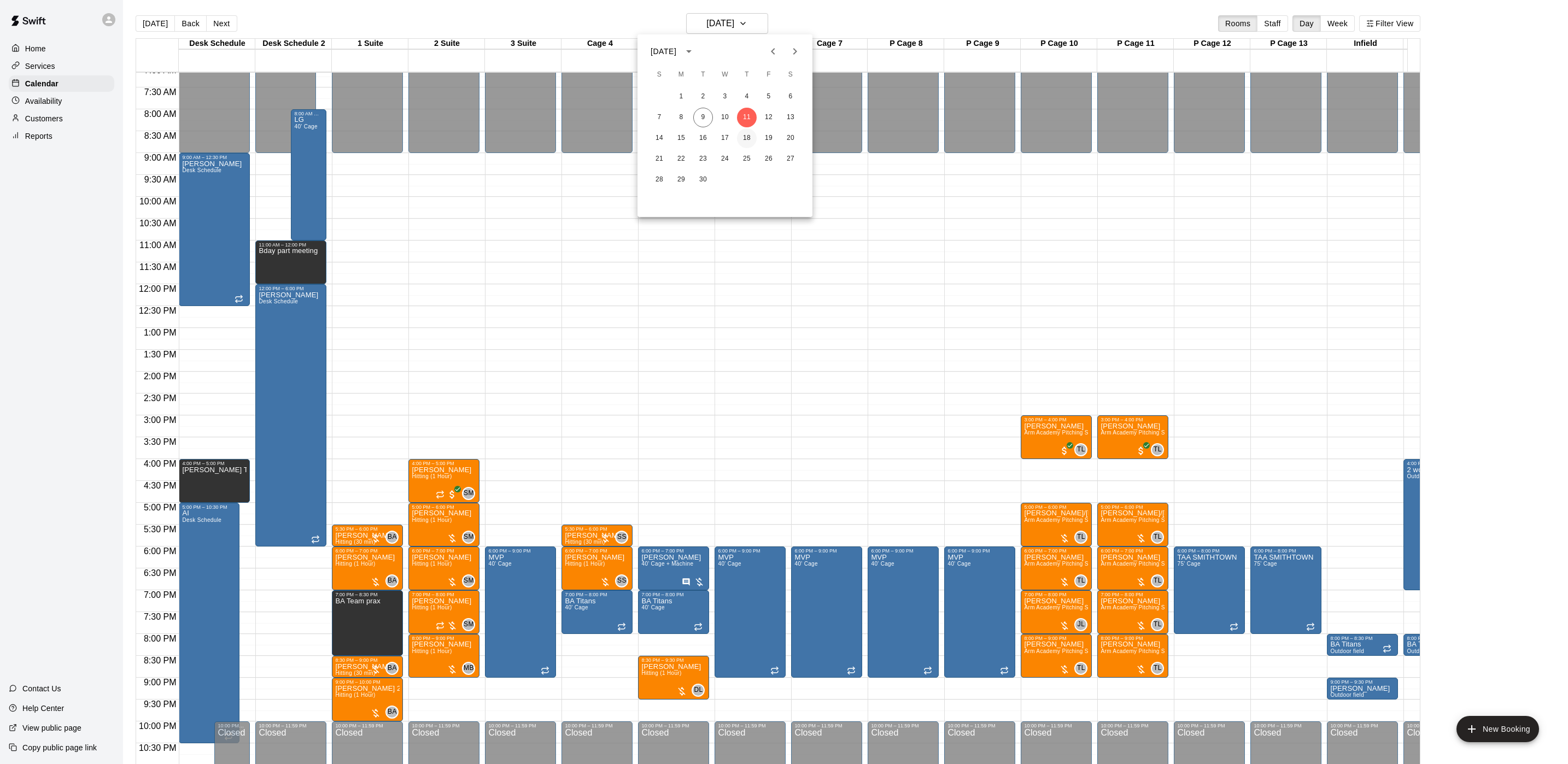
click at [747, 140] on button "18" at bounding box center [747, 138] width 19 height 19
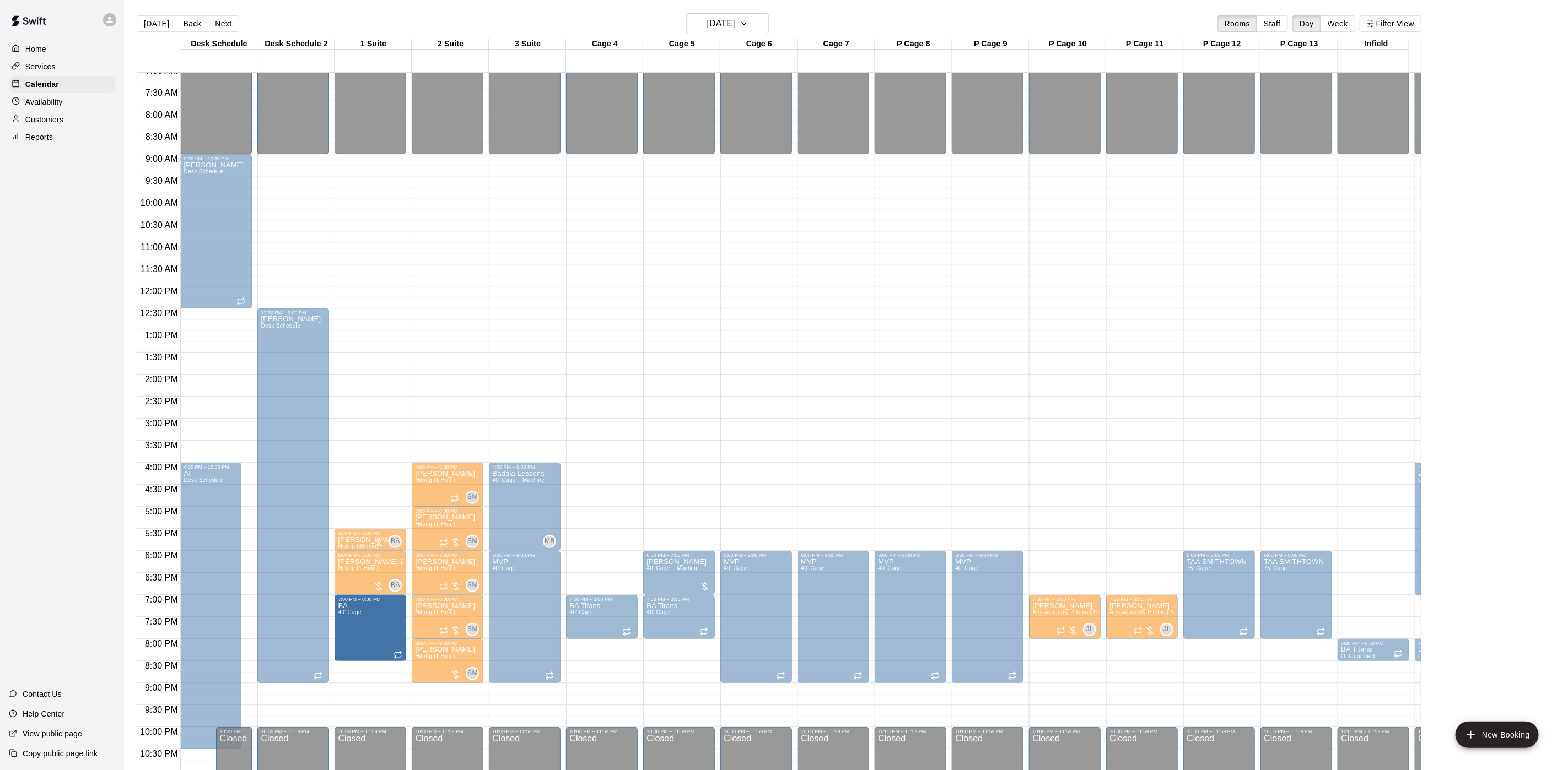
drag, startPoint x: 373, startPoint y: 653, endPoint x: 384, endPoint y: 612, distance: 42.4
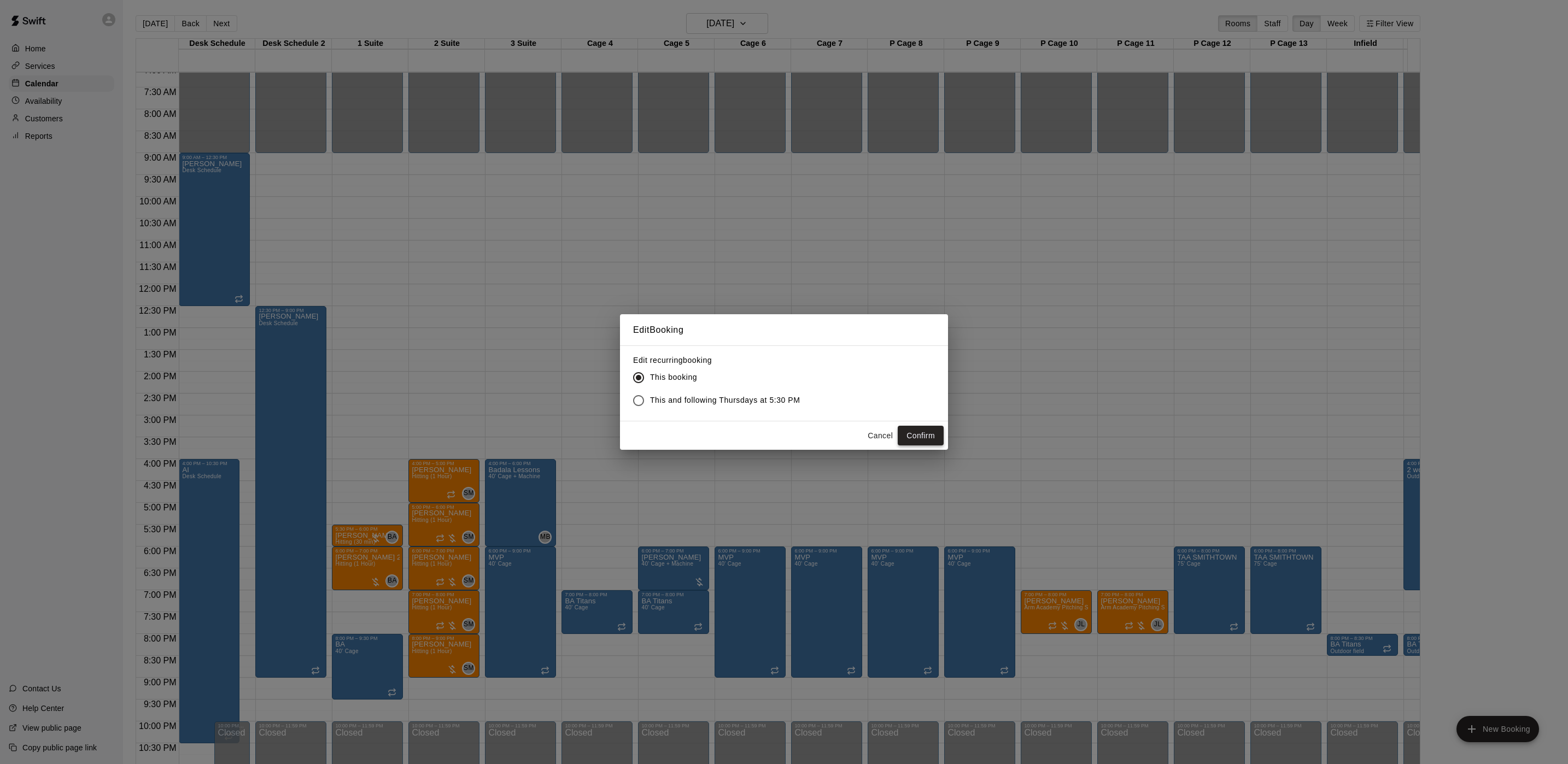
click at [917, 428] on button "Confirm" at bounding box center [921, 436] width 46 height 20
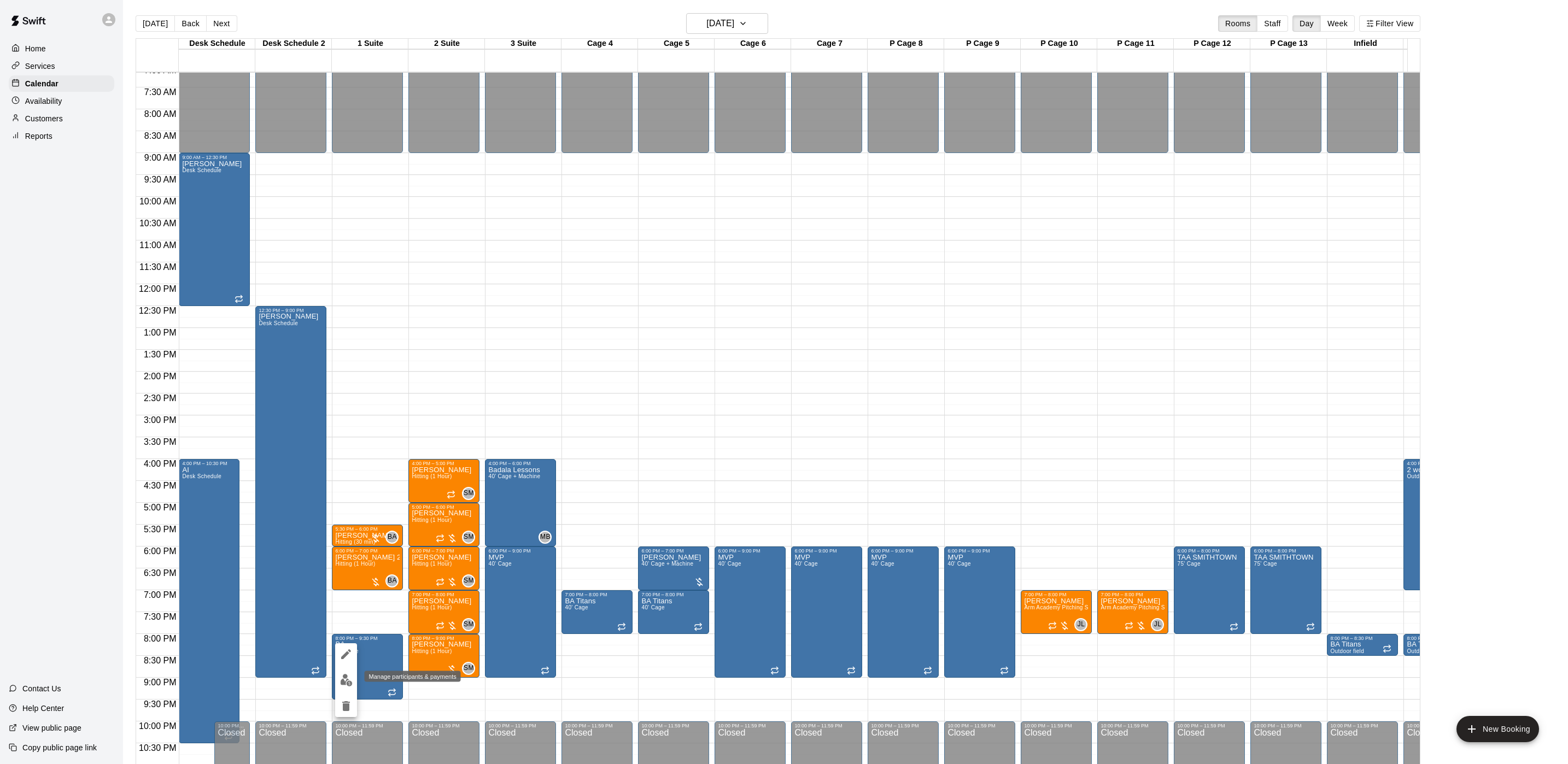
click at [346, 683] on img "edit" at bounding box center [346, 680] width 13 height 13
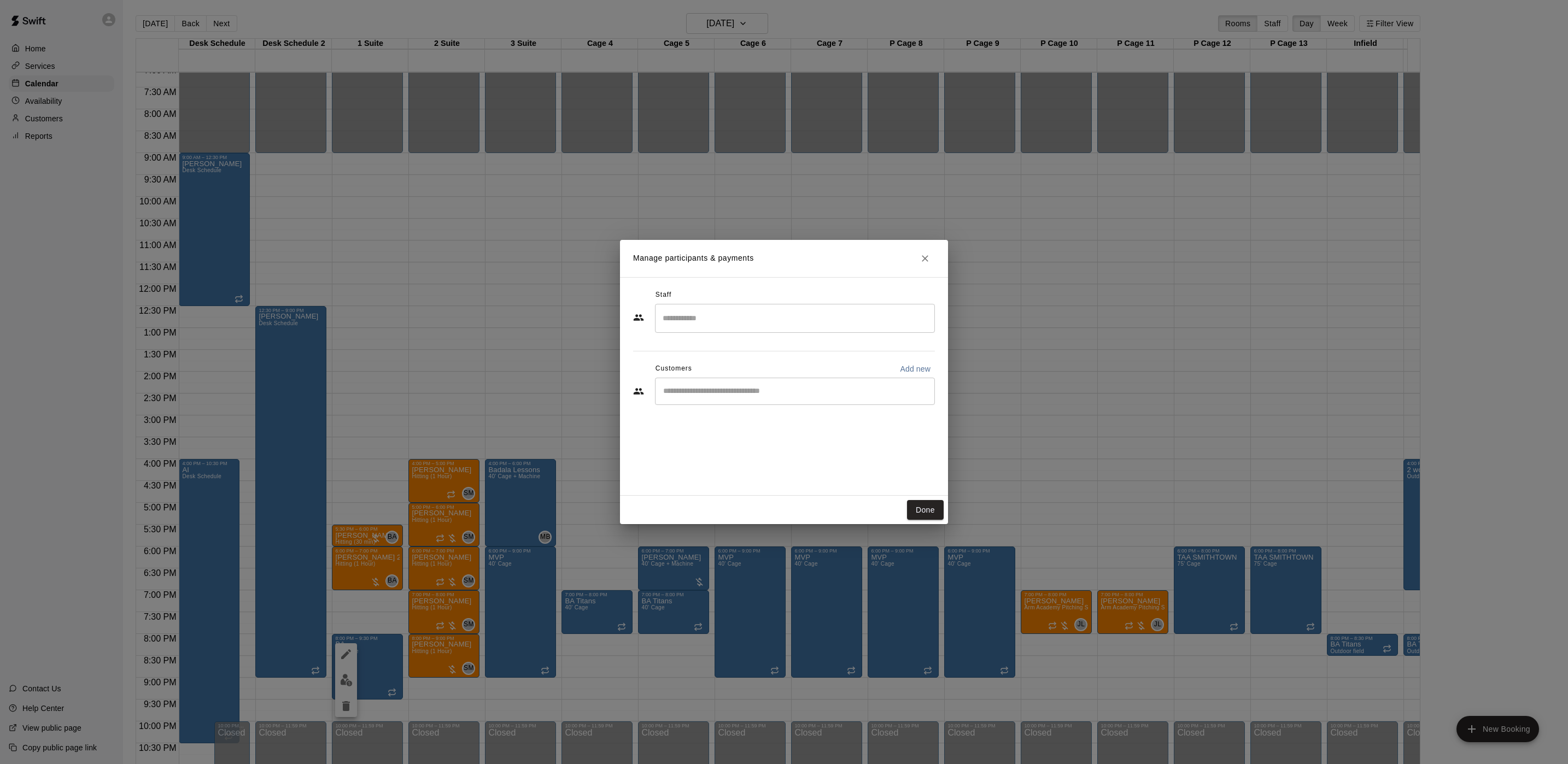
click at [672, 164] on div "Manage participants & payments Staff ​ Customers Add new ​ Done" at bounding box center [784, 382] width 1568 height 764
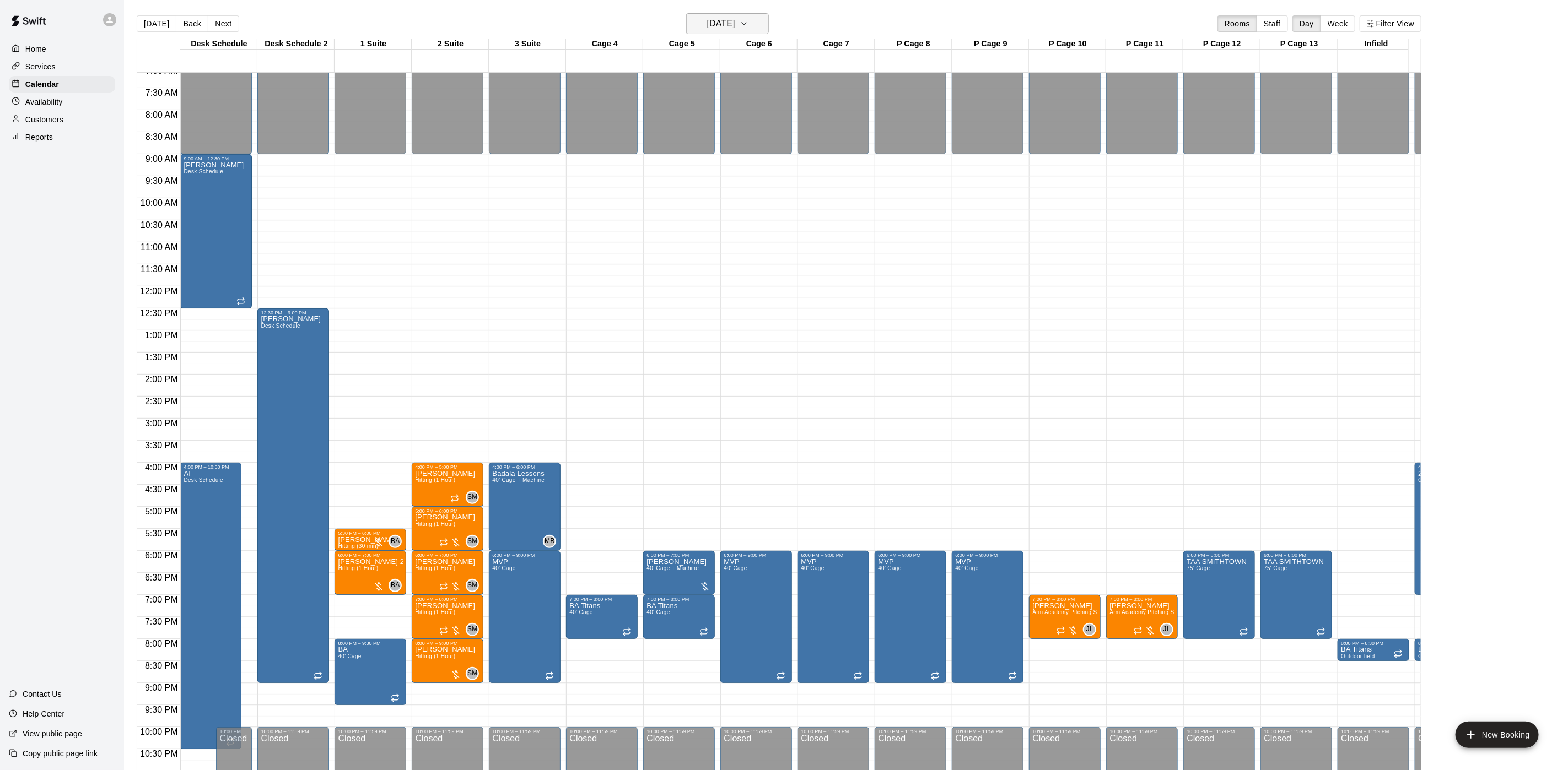
click at [734, 24] on h6 "Thursday Sep 18" at bounding box center [721, 24] width 28 height 15
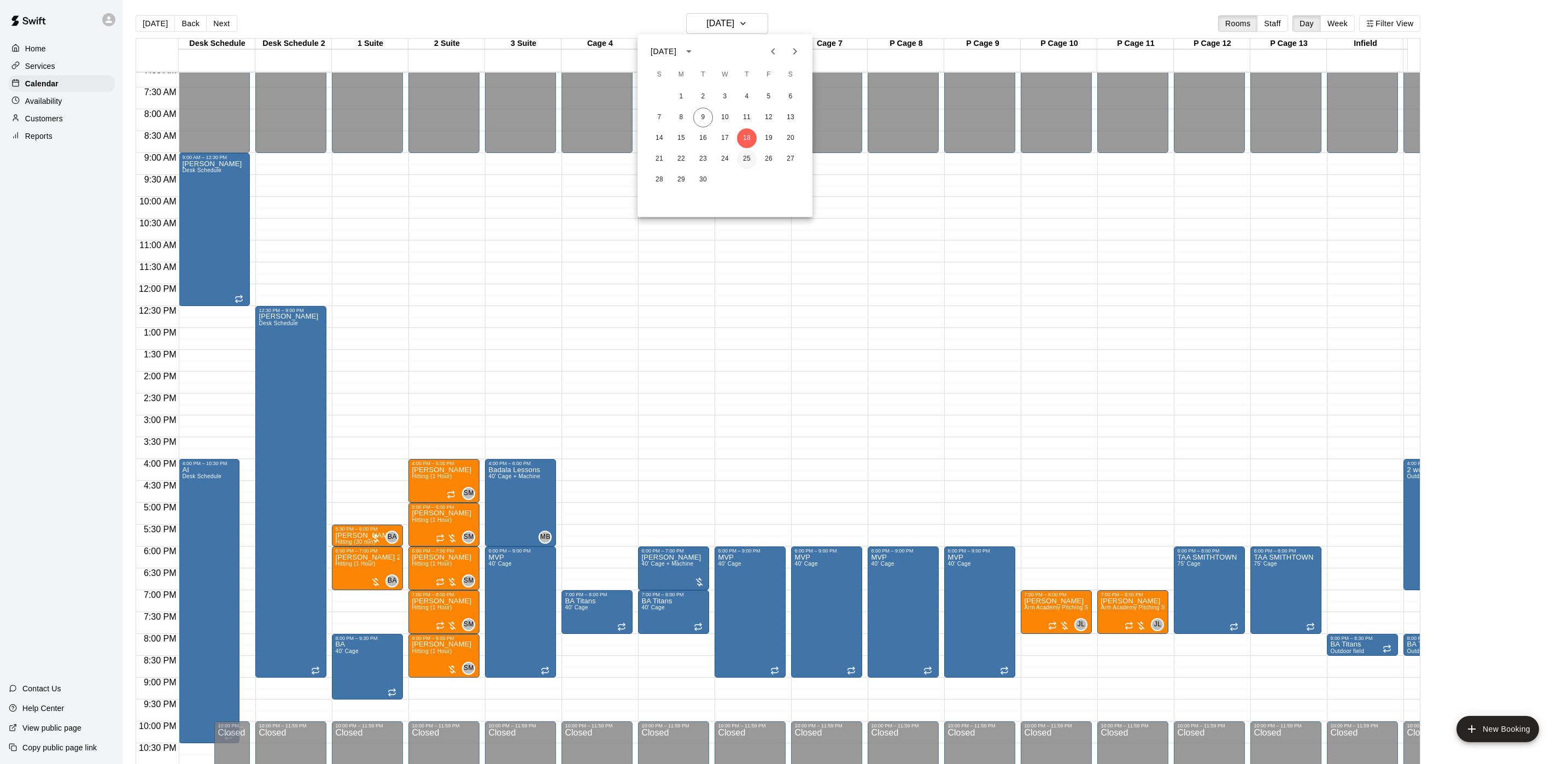
click at [742, 163] on button "25" at bounding box center [747, 159] width 19 height 19
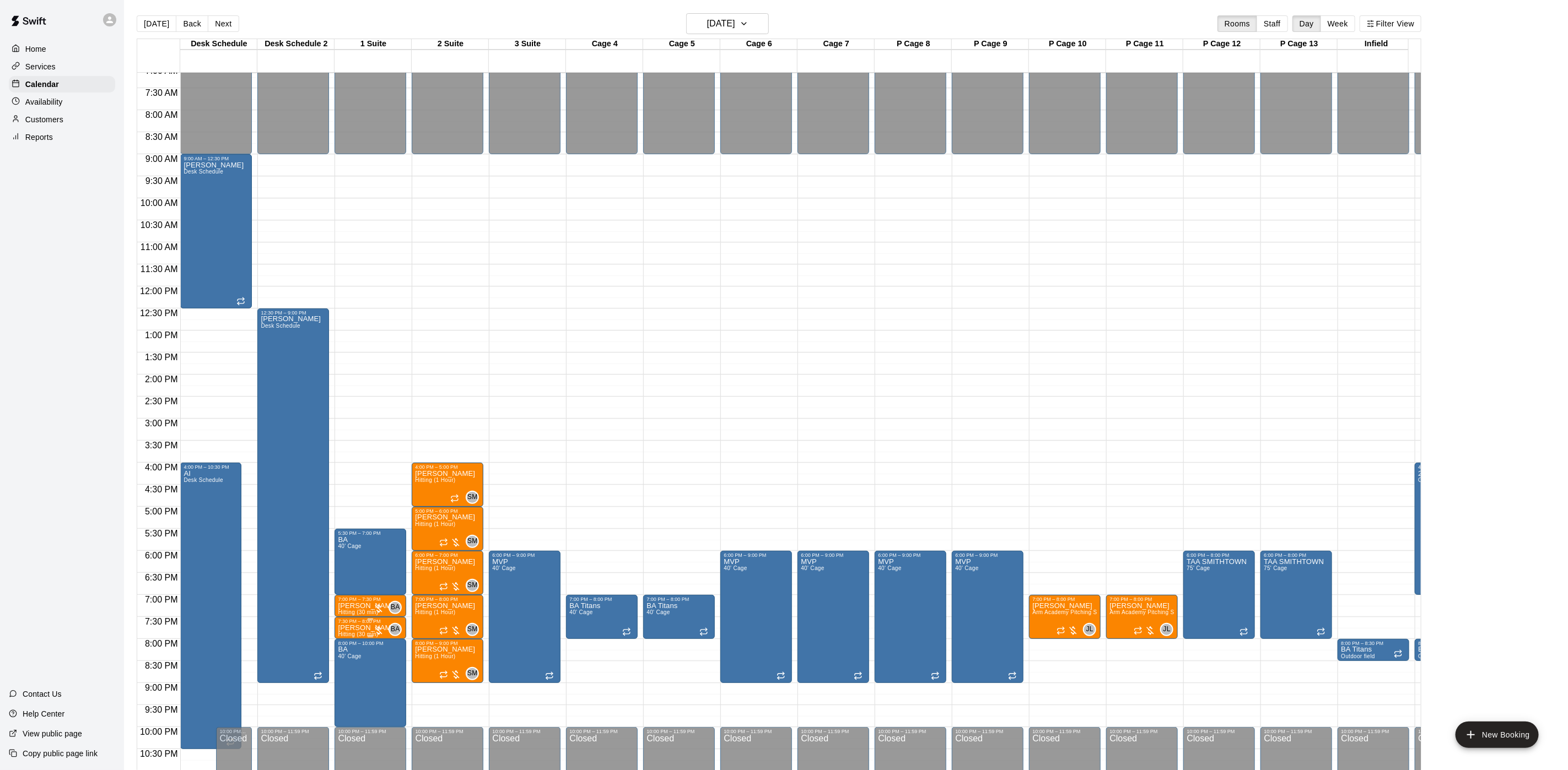
click at [357, 628] on p "brian sweeney" at bounding box center [368, 628] width 60 height 0
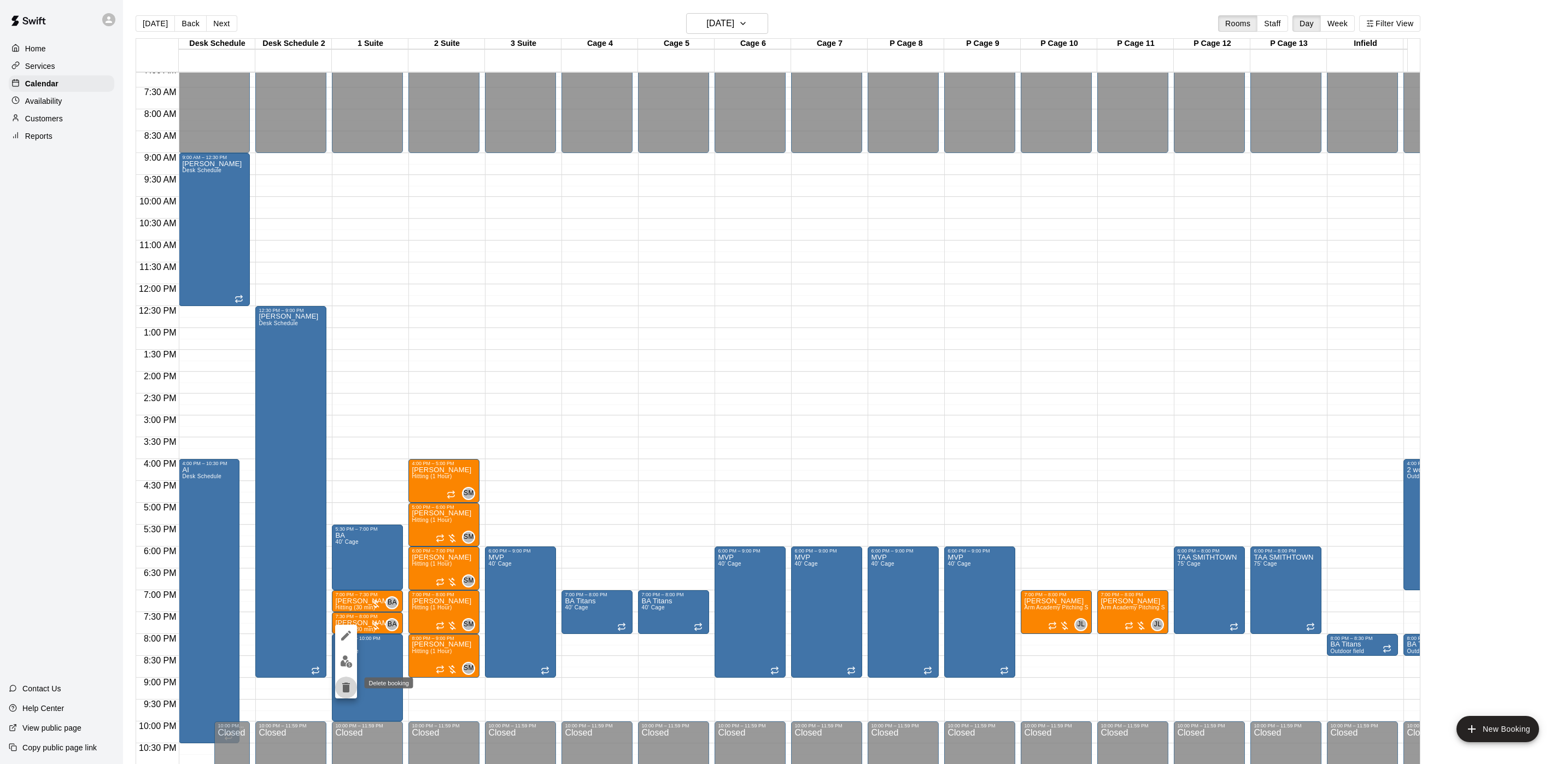
click at [346, 689] on icon "delete" at bounding box center [346, 688] width 8 height 10
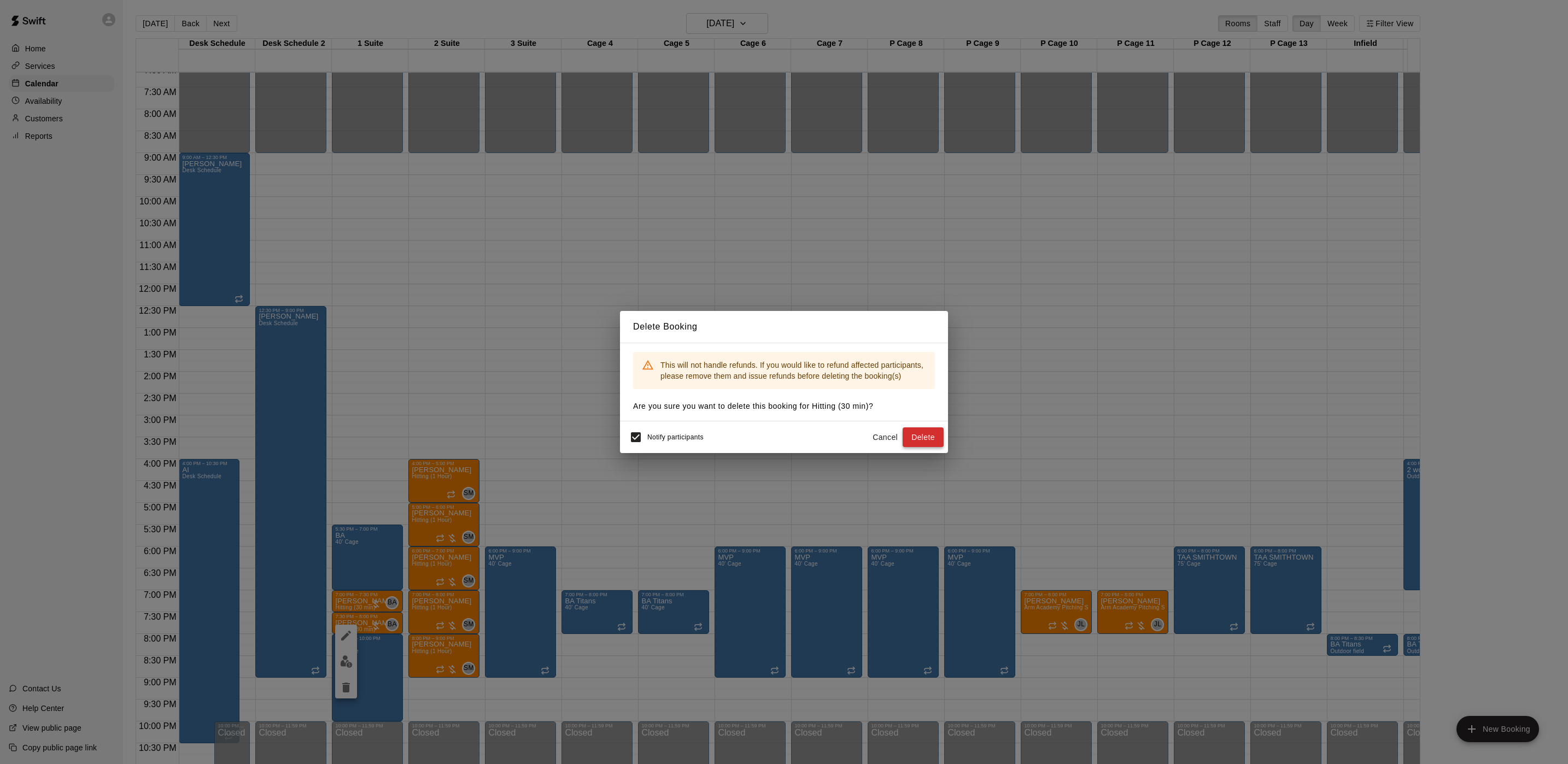
click at [910, 444] on button "Delete" at bounding box center [923, 437] width 41 height 20
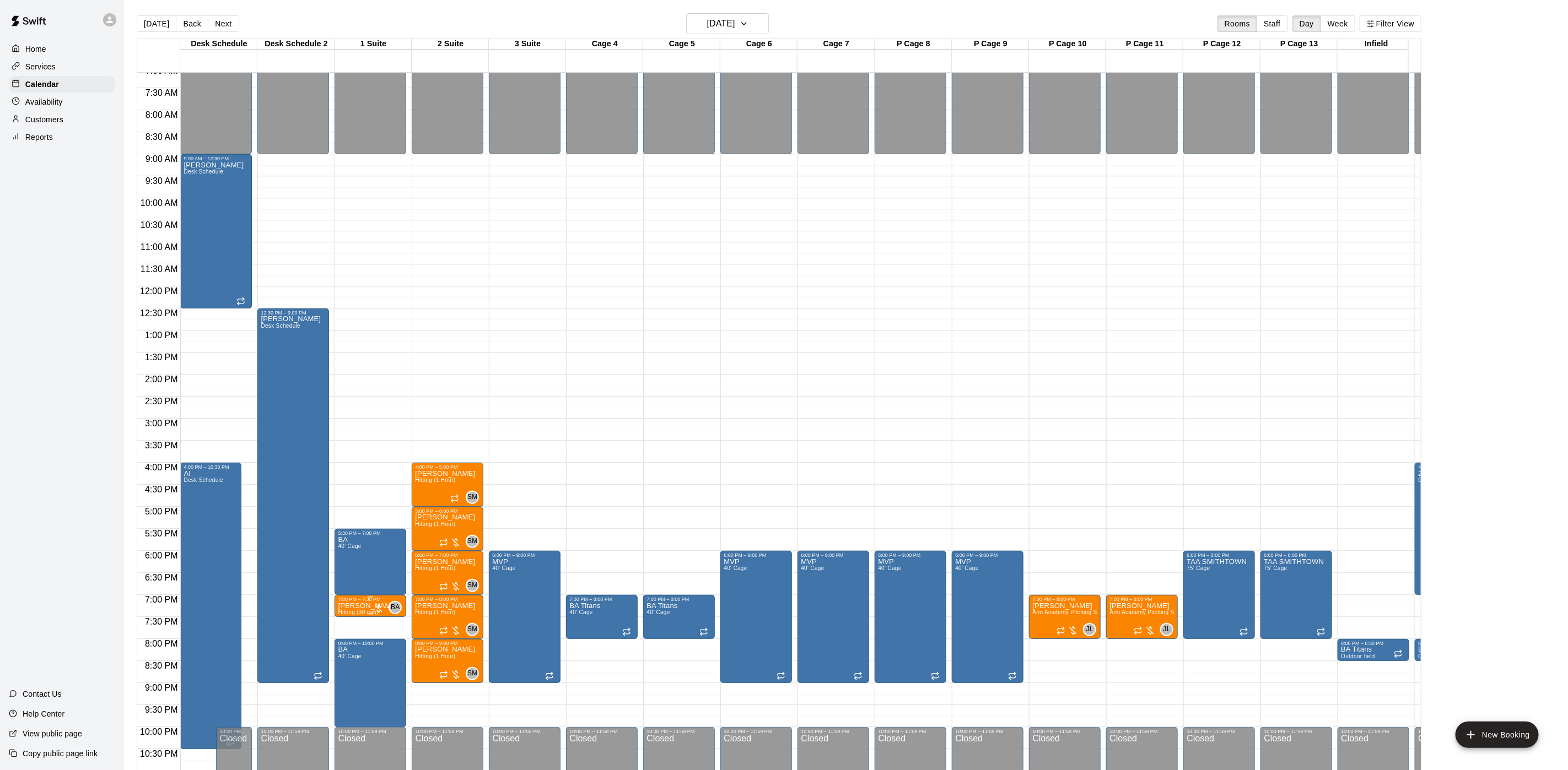
click at [370, 606] on p "Sebastian Castiello" at bounding box center [368, 606] width 60 height 0
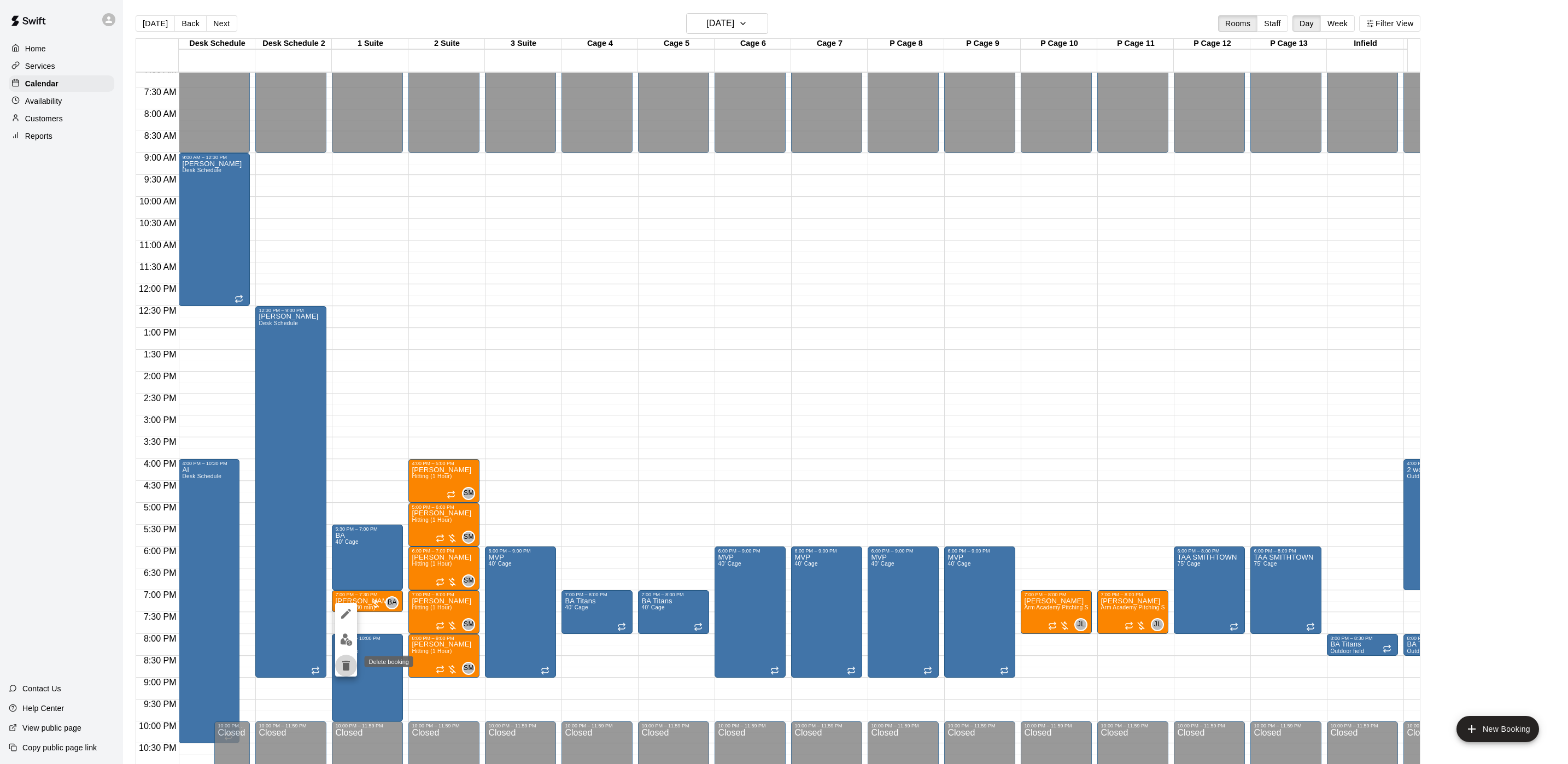
click at [341, 663] on icon "delete" at bounding box center [346, 666] width 13 height 13
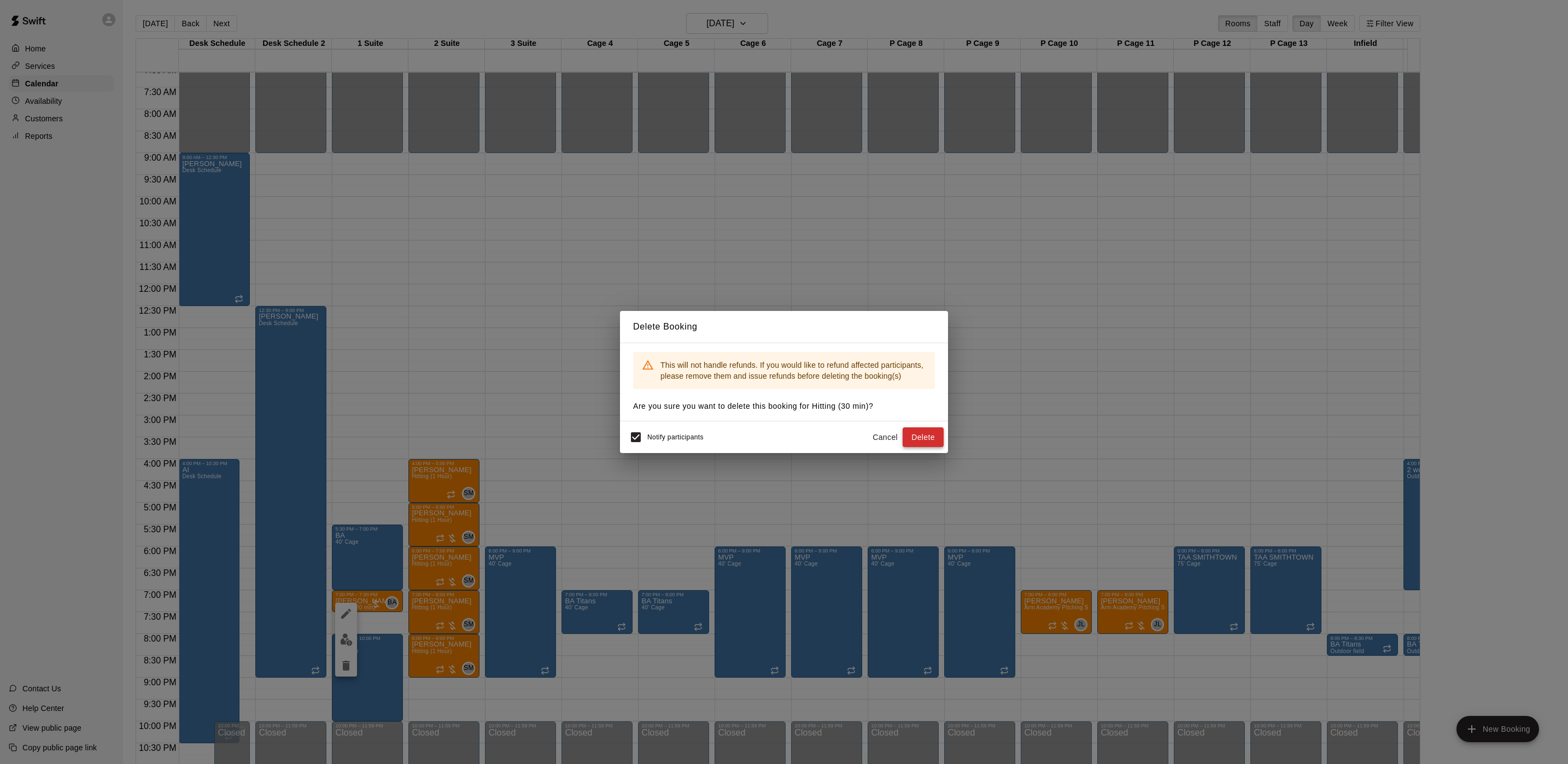
click at [933, 443] on button "Delete" at bounding box center [923, 437] width 41 height 20
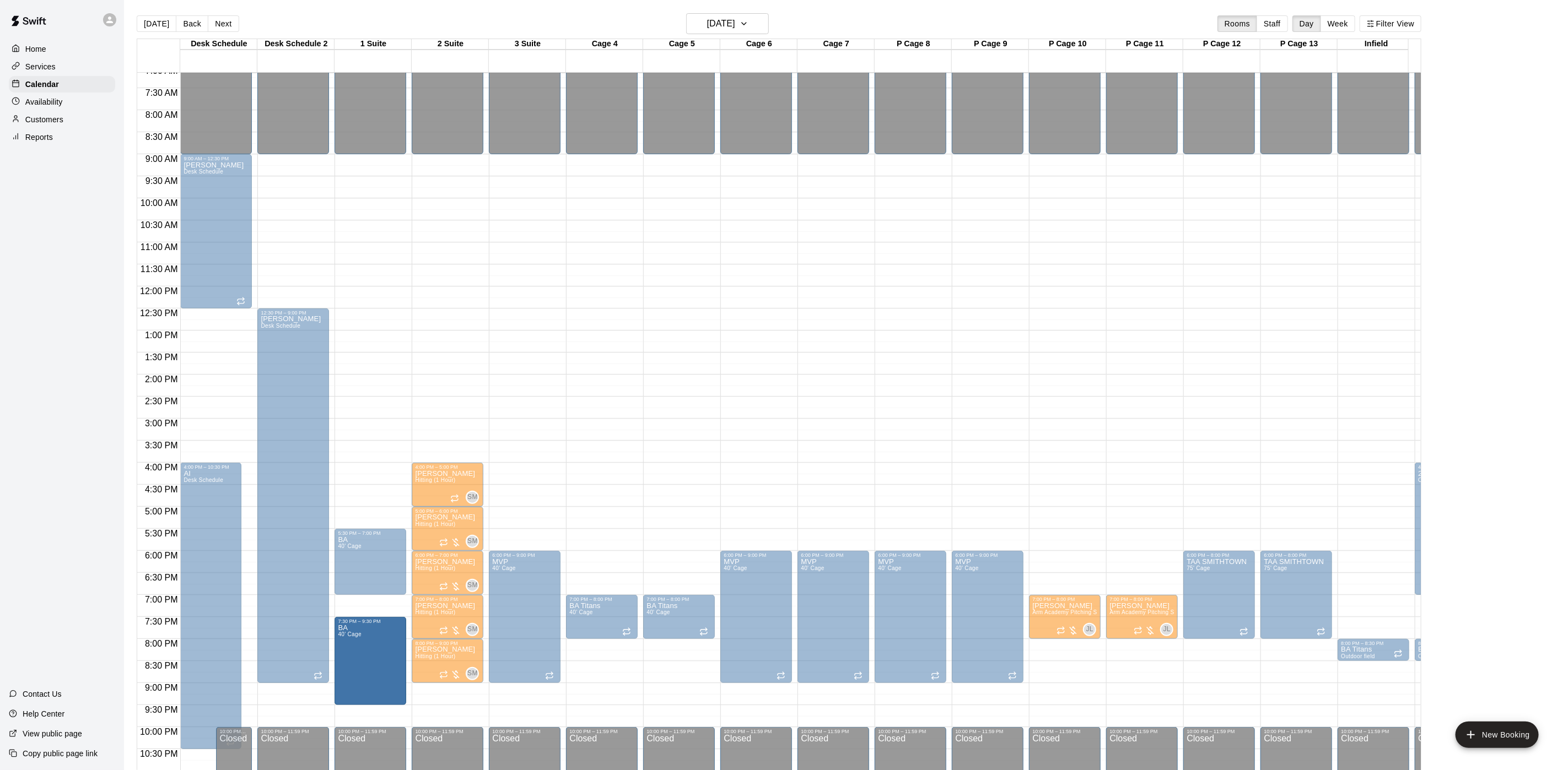
drag, startPoint x: 373, startPoint y: 656, endPoint x: 377, endPoint y: 640, distance: 16.5
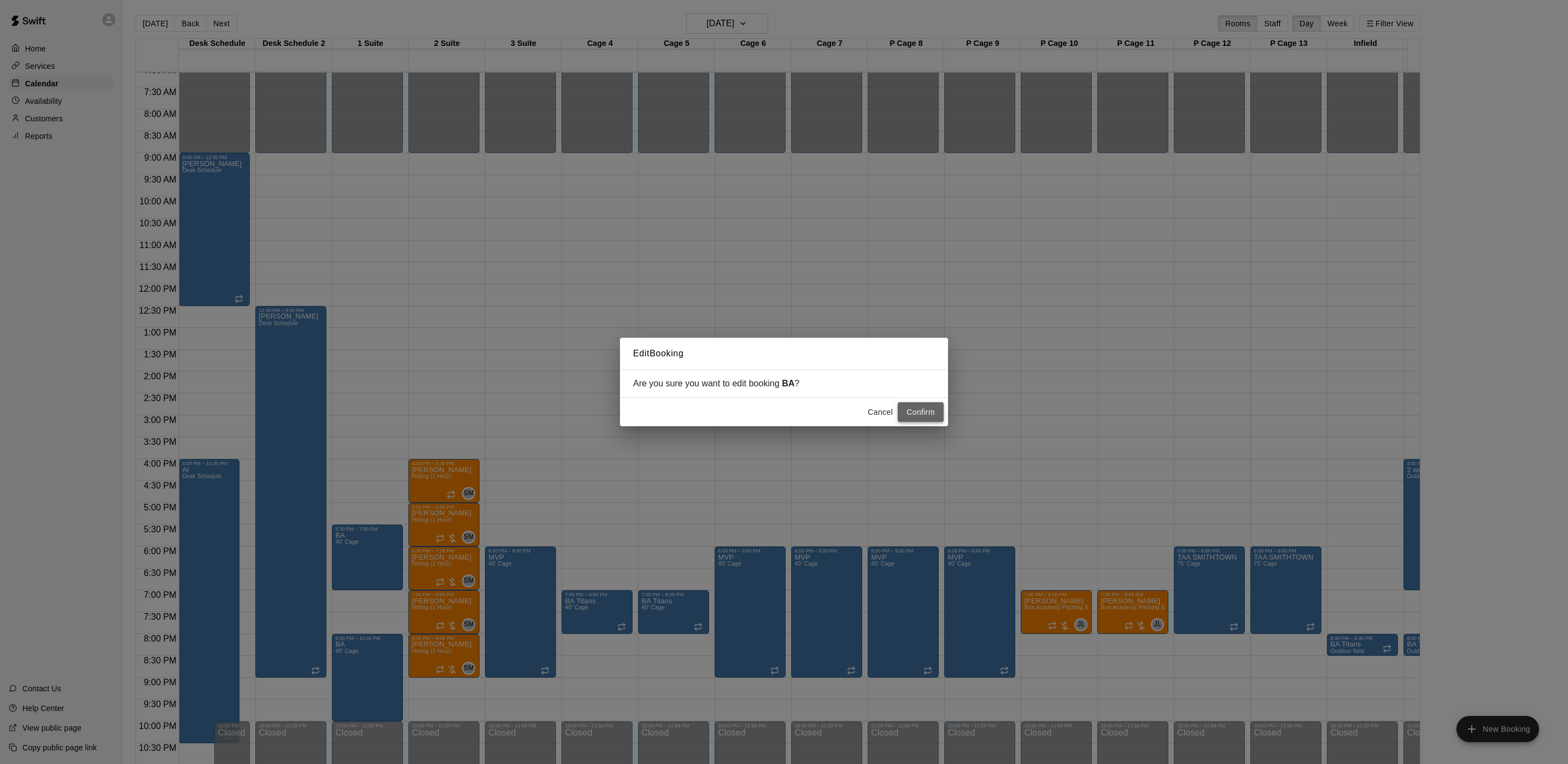
click at [914, 413] on button "Confirm" at bounding box center [921, 412] width 46 height 20
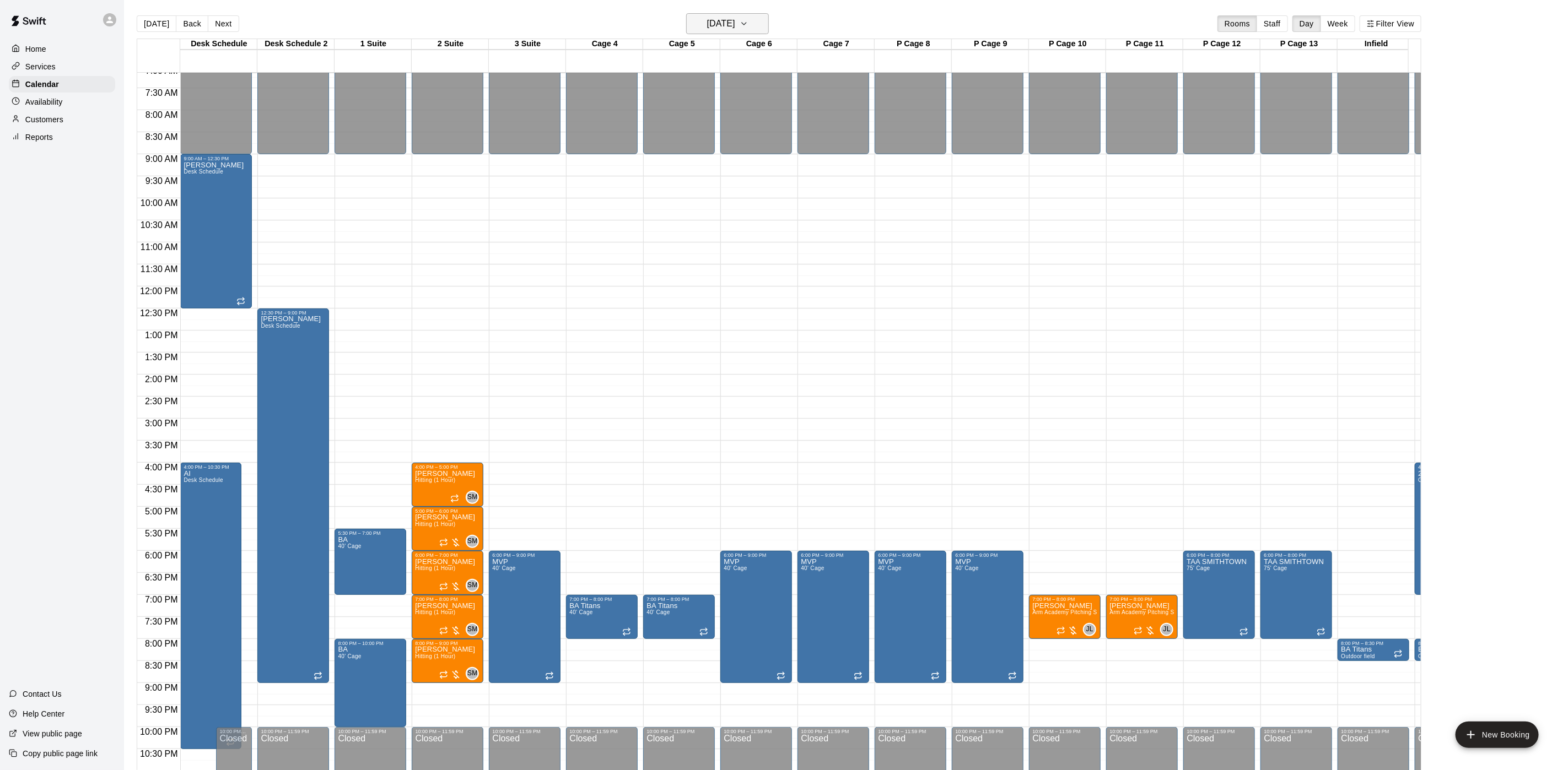
click at [729, 21] on h6 "Thursday Sep 25" at bounding box center [721, 24] width 28 height 15
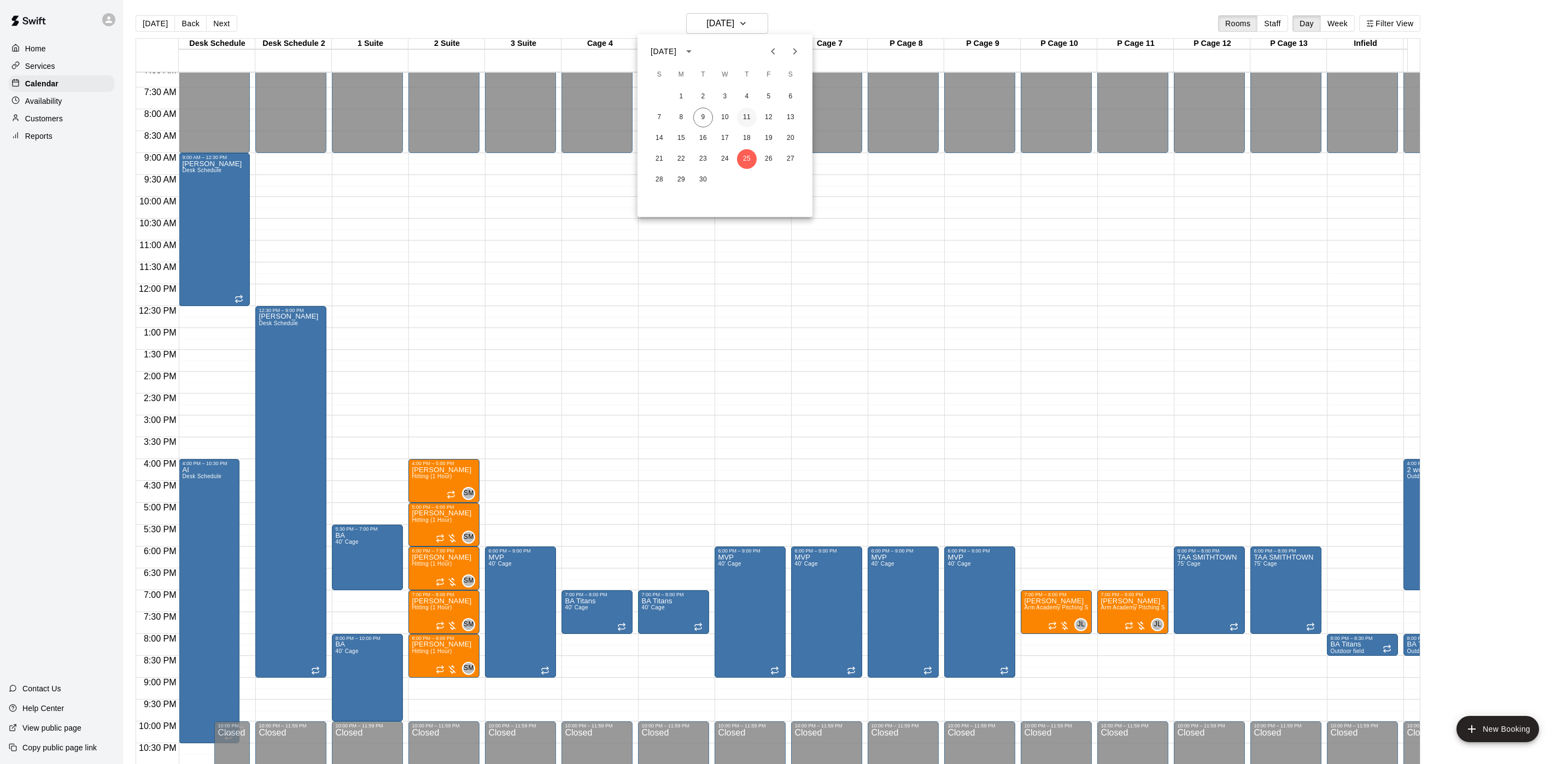
click at [742, 118] on button "11" at bounding box center [747, 118] width 19 height 19
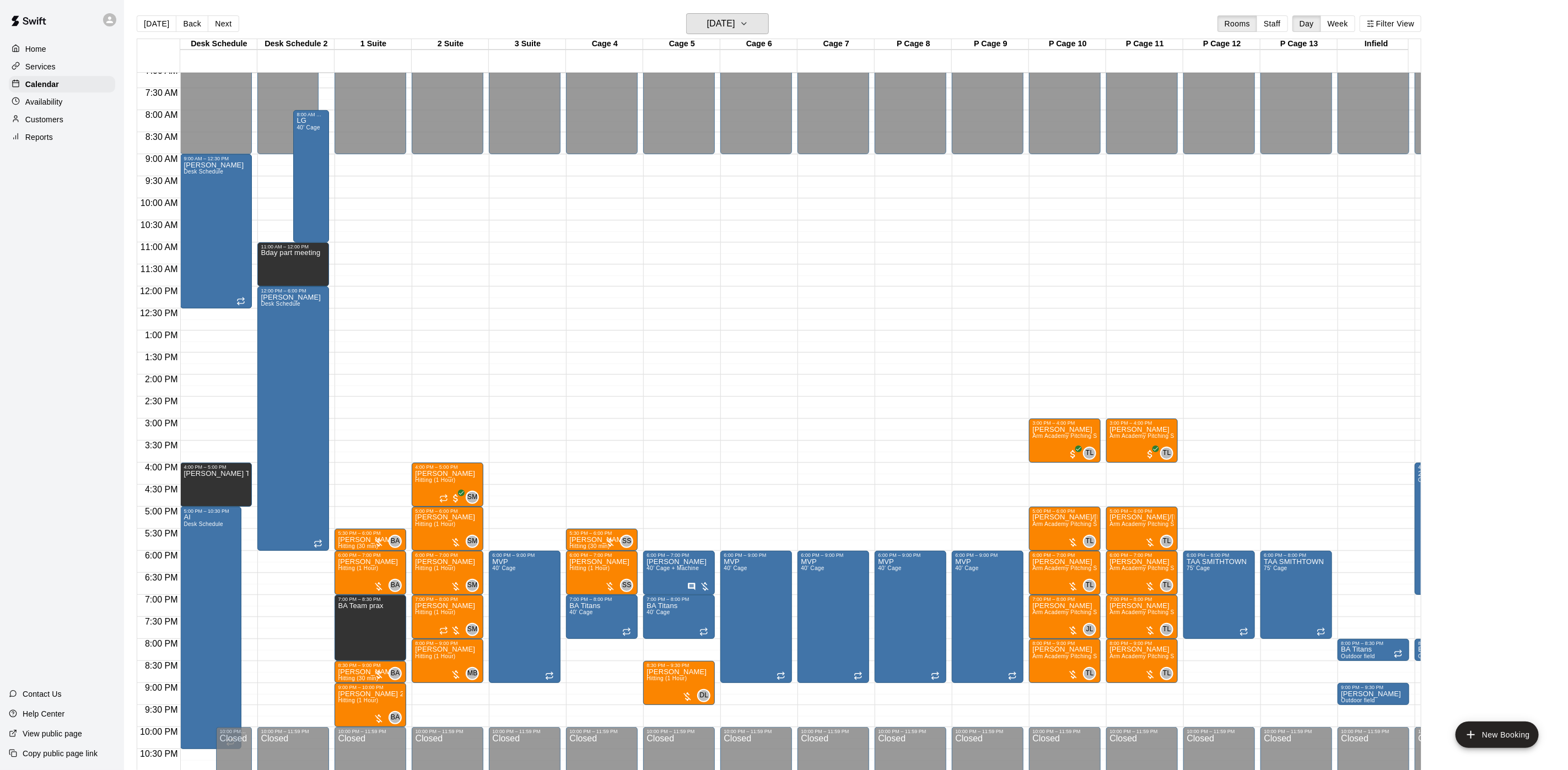
click at [758, 22] on button "Thursday Sep 11" at bounding box center [727, 24] width 83 height 21
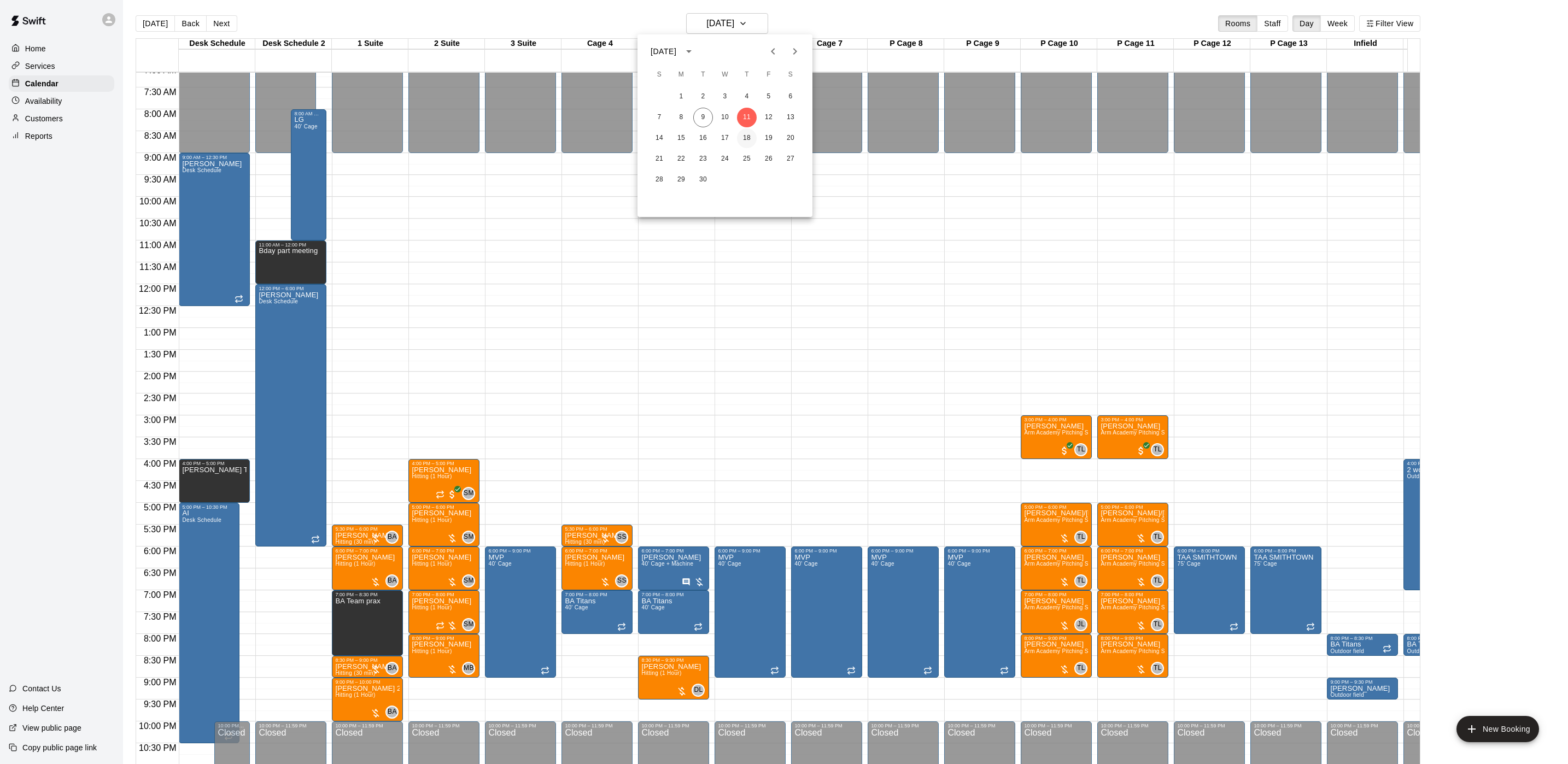
click at [750, 133] on button "18" at bounding box center [747, 138] width 19 height 19
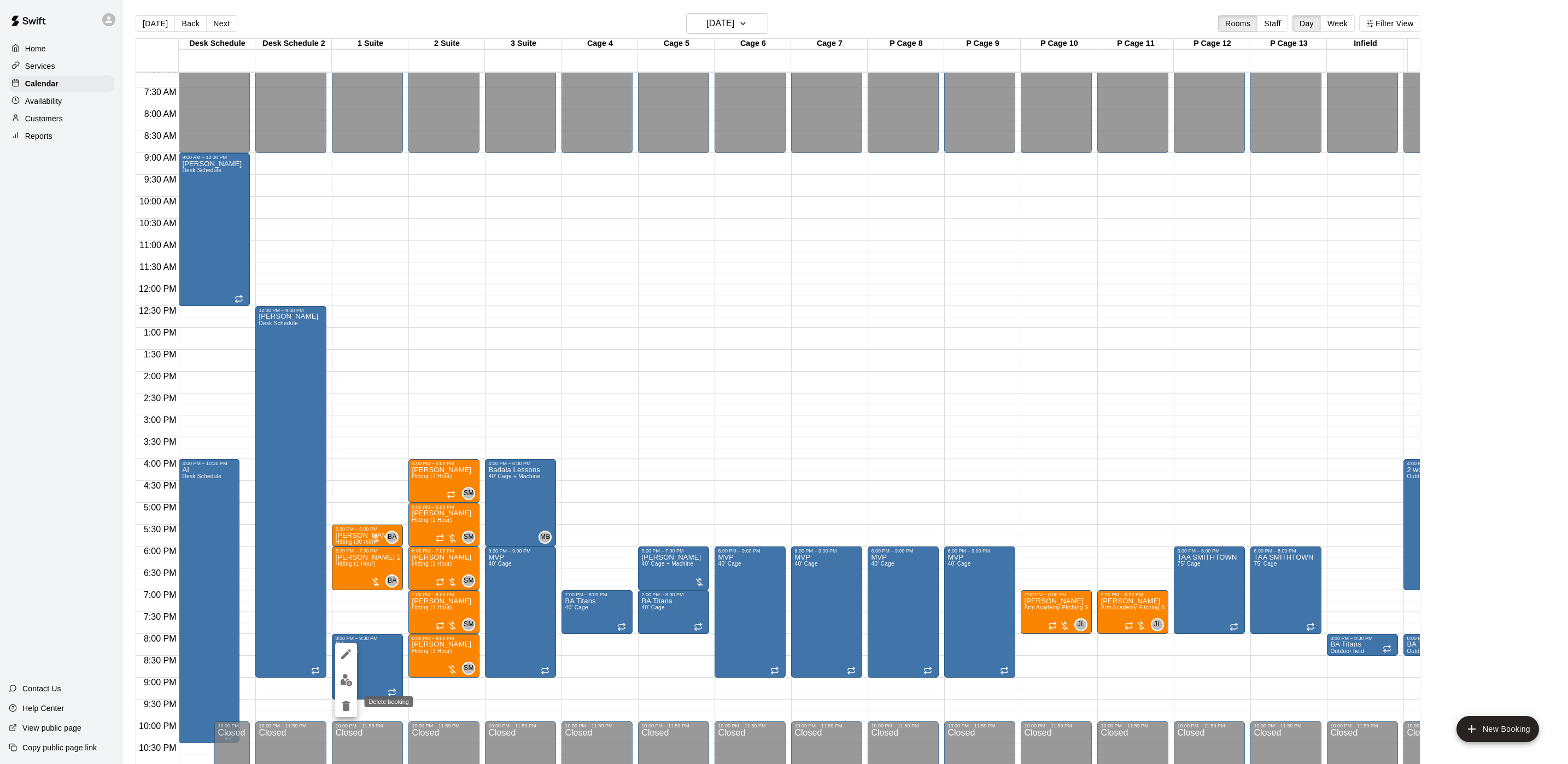
click at [343, 705] on icon "delete" at bounding box center [346, 706] width 8 height 10
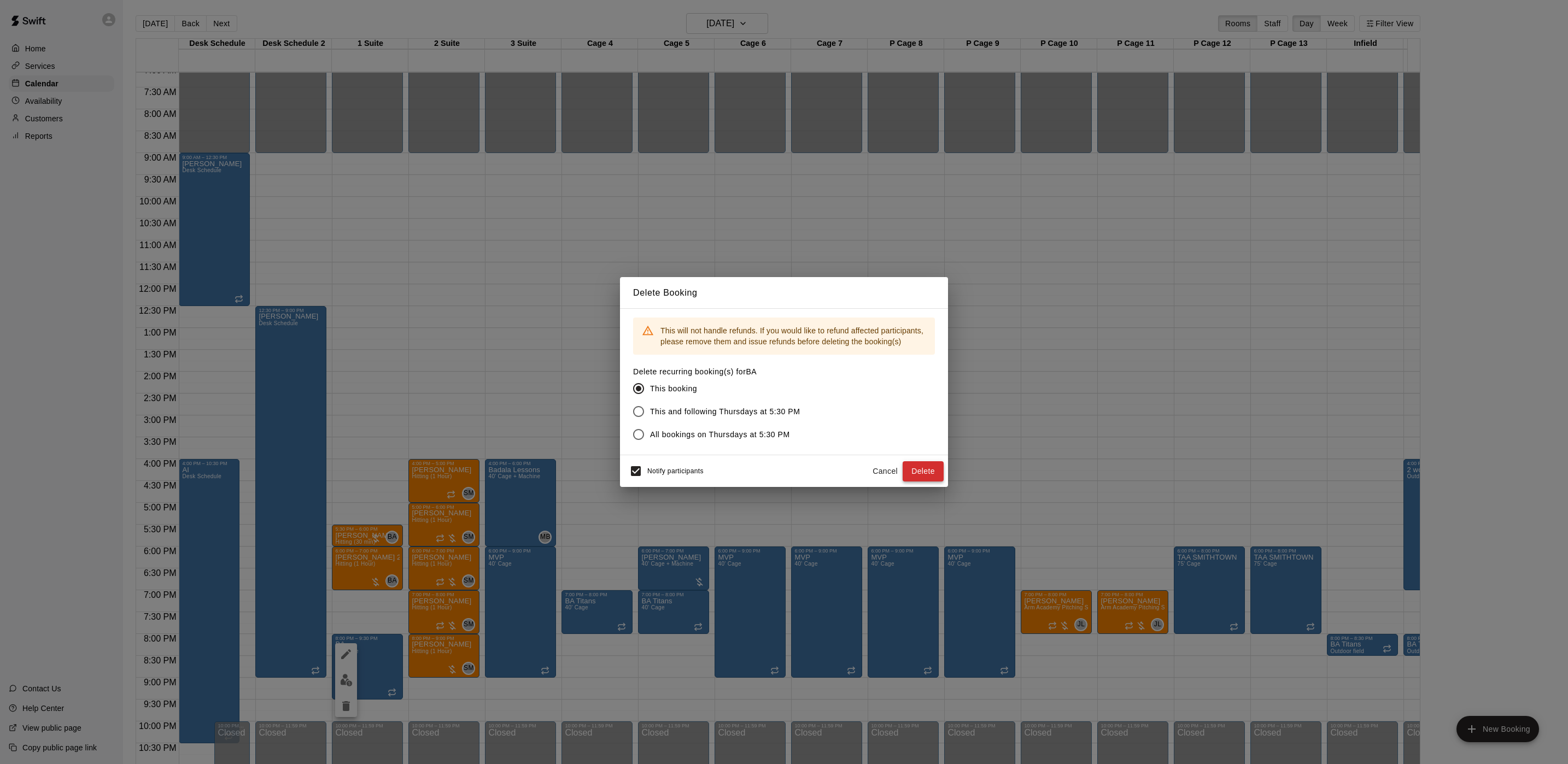
click at [919, 474] on button "Delete" at bounding box center [923, 471] width 41 height 20
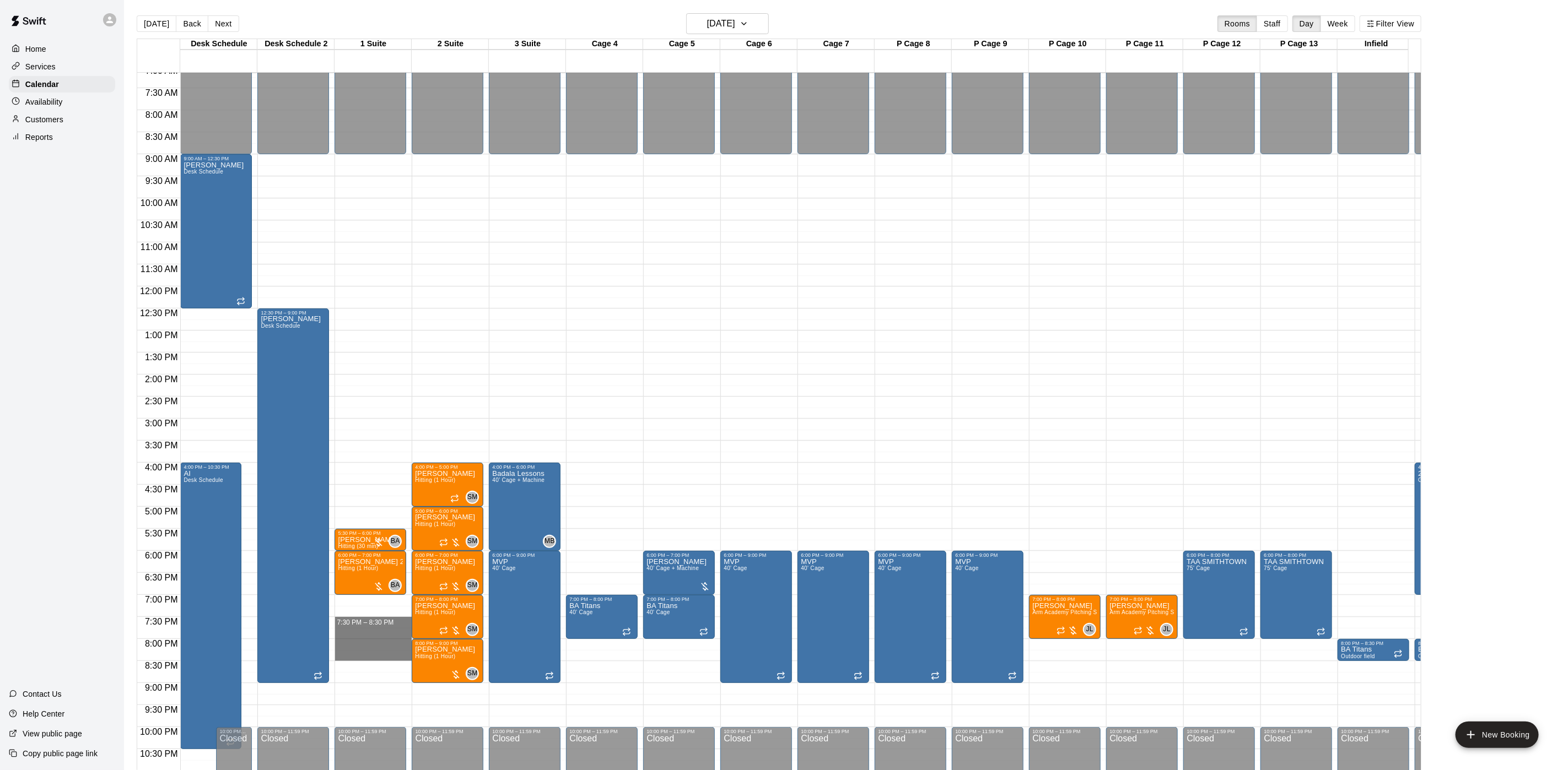
drag, startPoint x: 375, startPoint y: 625, endPoint x: 375, endPoint y: 653, distance: 28.0
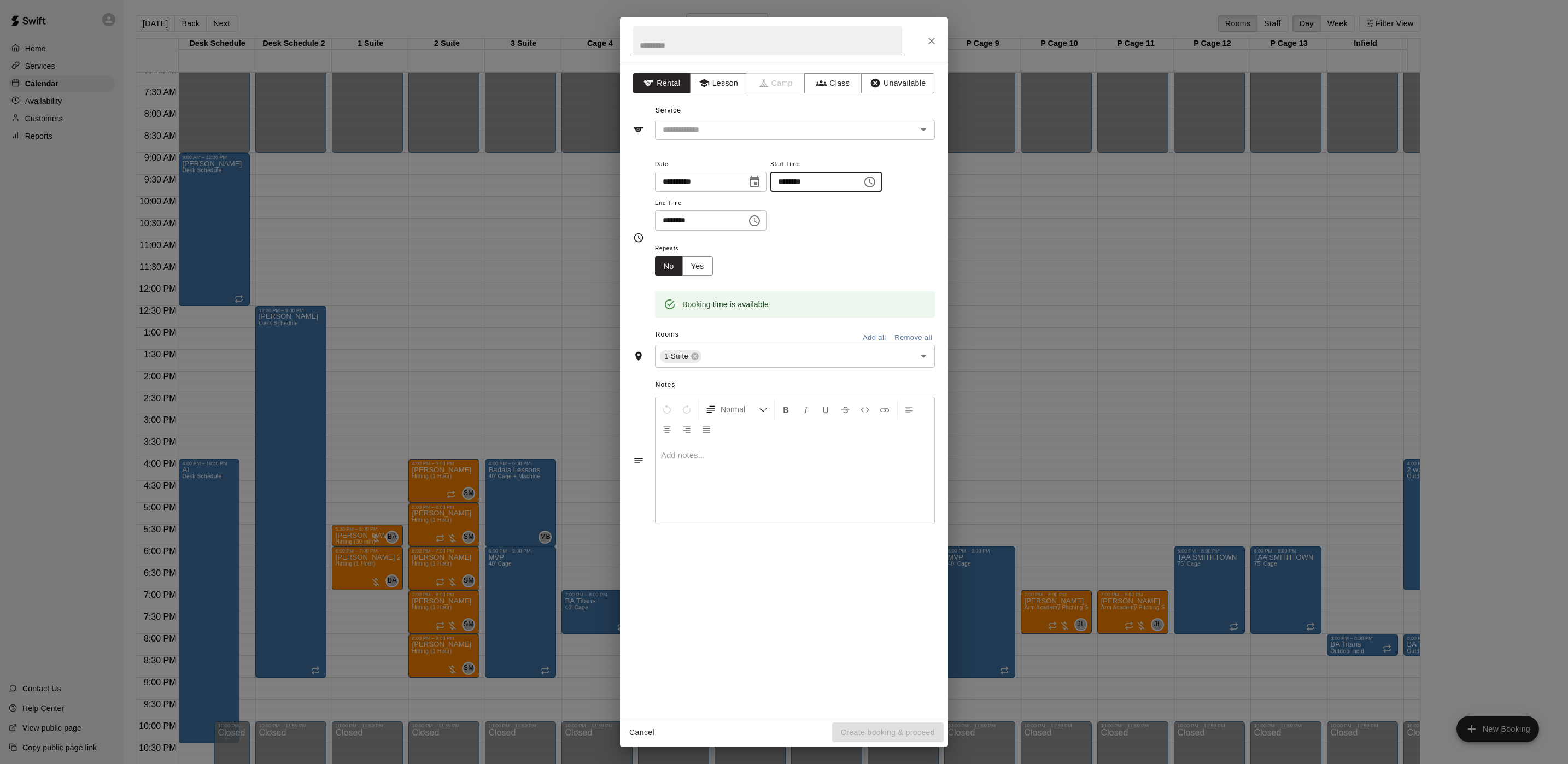
click at [806, 184] on input "********" at bounding box center [813, 181] width 85 height 20
type input "********"
click at [702, 43] on input "text" at bounding box center [767, 41] width 269 height 29
drag, startPoint x: 681, startPoint y: 47, endPoint x: 687, endPoint y: 27, distance: 20.9
click at [687, 27] on input "**********" at bounding box center [767, 41] width 269 height 29
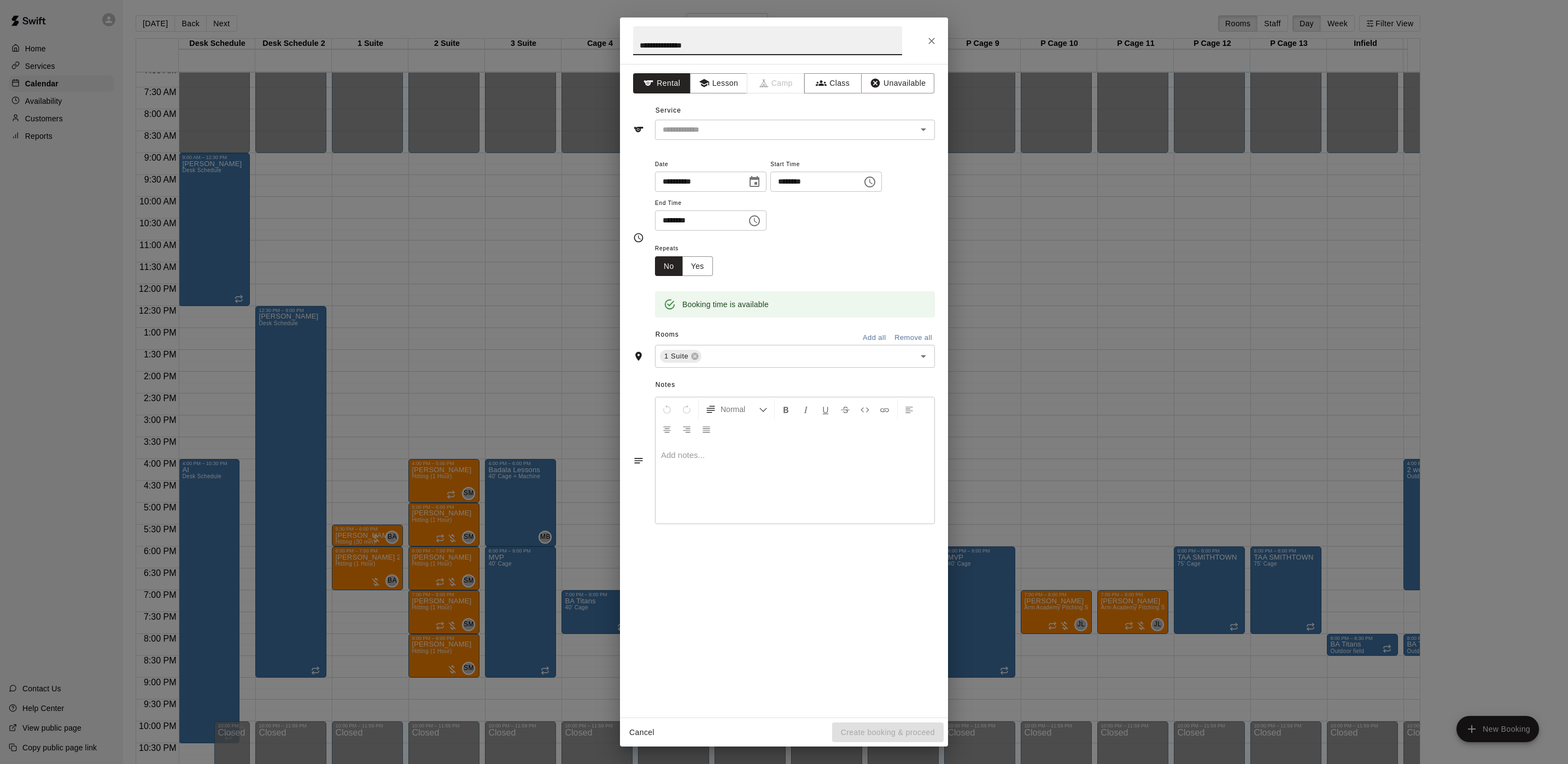
type input "**********"
click at [719, 143] on div "**********" at bounding box center [784, 390] width 328 height 654
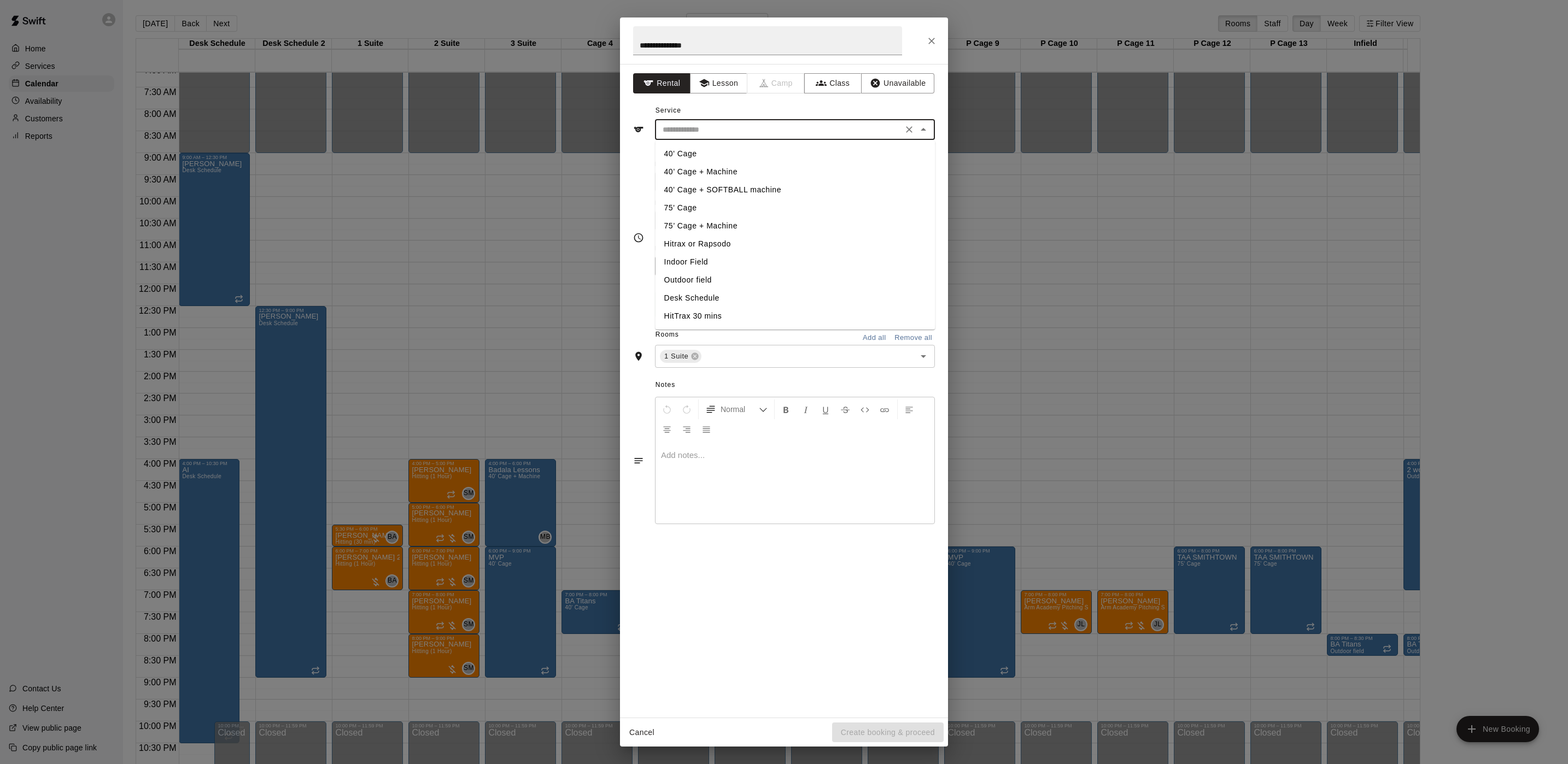
click at [719, 137] on input "text" at bounding box center [778, 130] width 241 height 14
click at [693, 212] on li "75' Cage" at bounding box center [796, 208] width 280 height 18
type input "********"
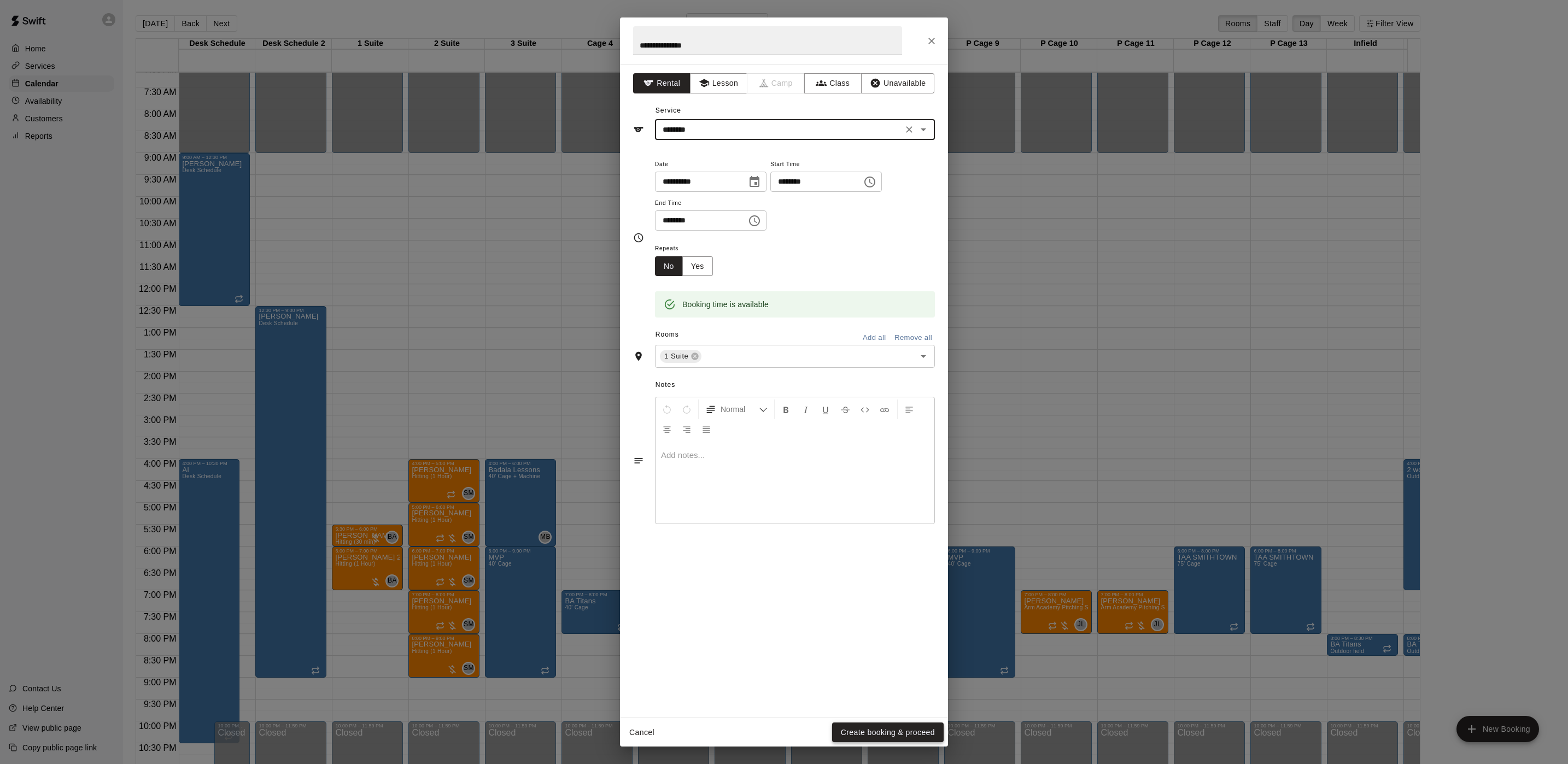
click at [914, 730] on button "Create booking & proceed" at bounding box center [887, 733] width 112 height 20
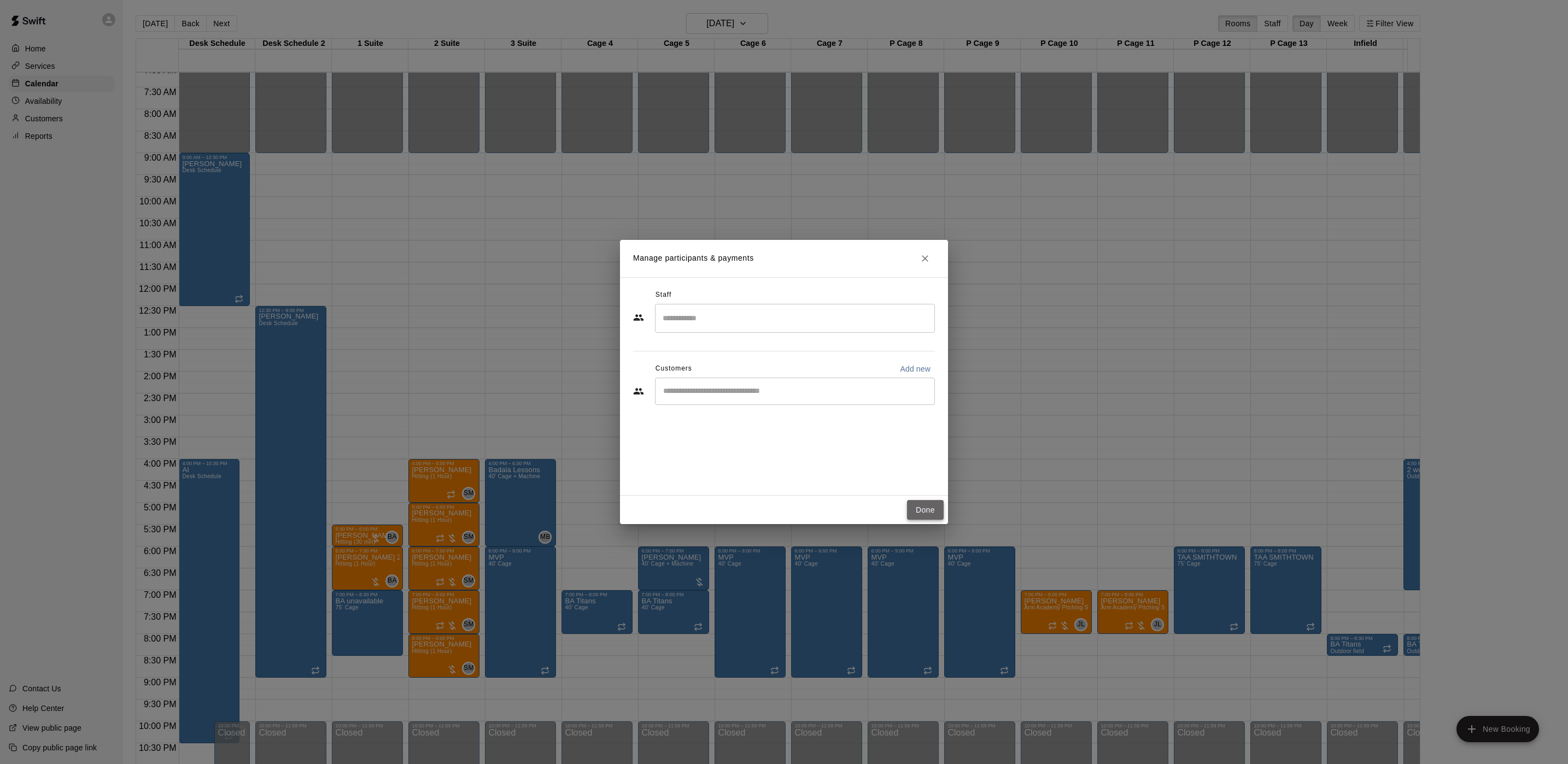
click at [921, 501] on button "Done" at bounding box center [925, 510] width 36 height 20
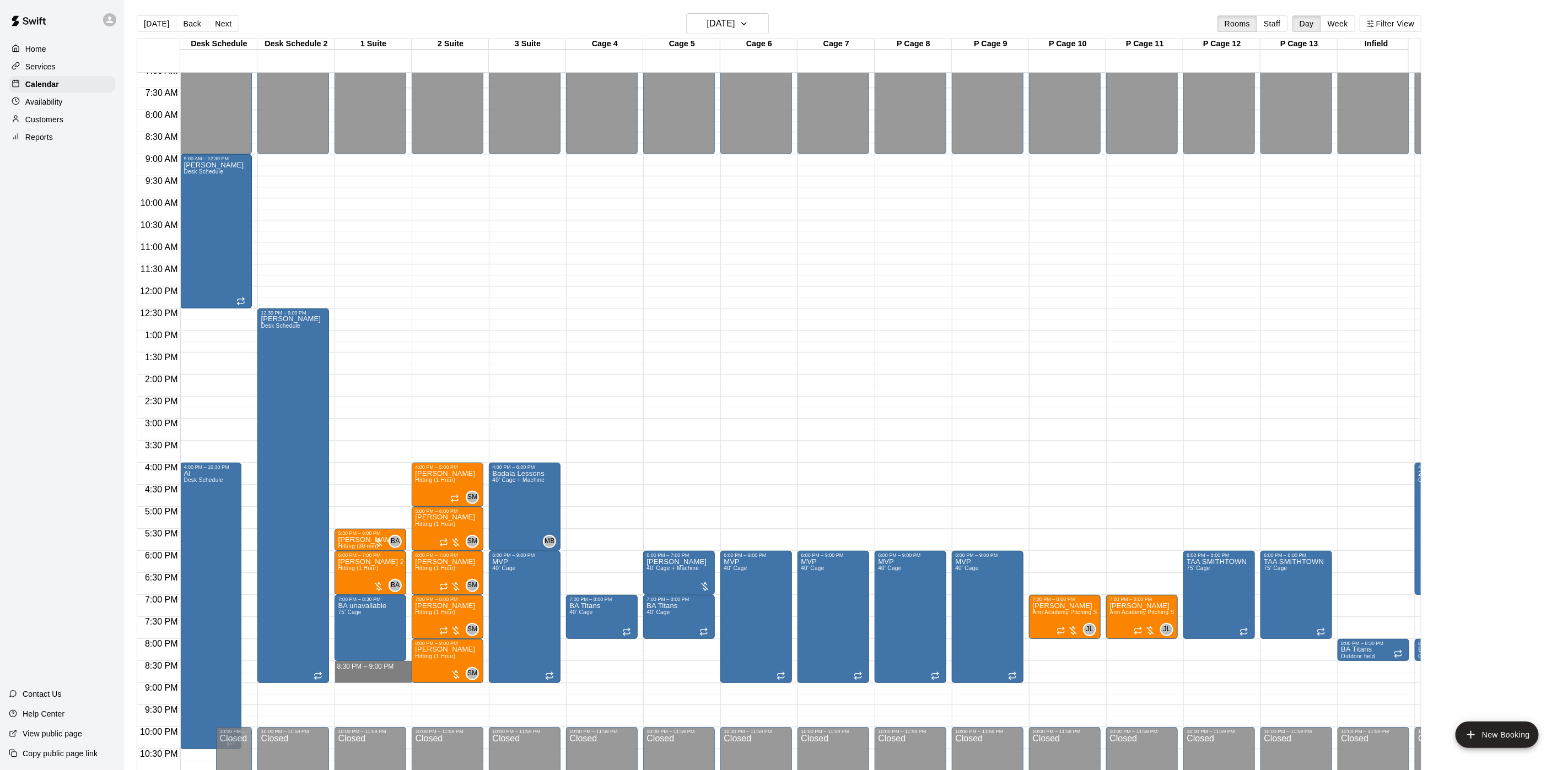
drag, startPoint x: 374, startPoint y: 668, endPoint x: 375, endPoint y: 679, distance: 11.0
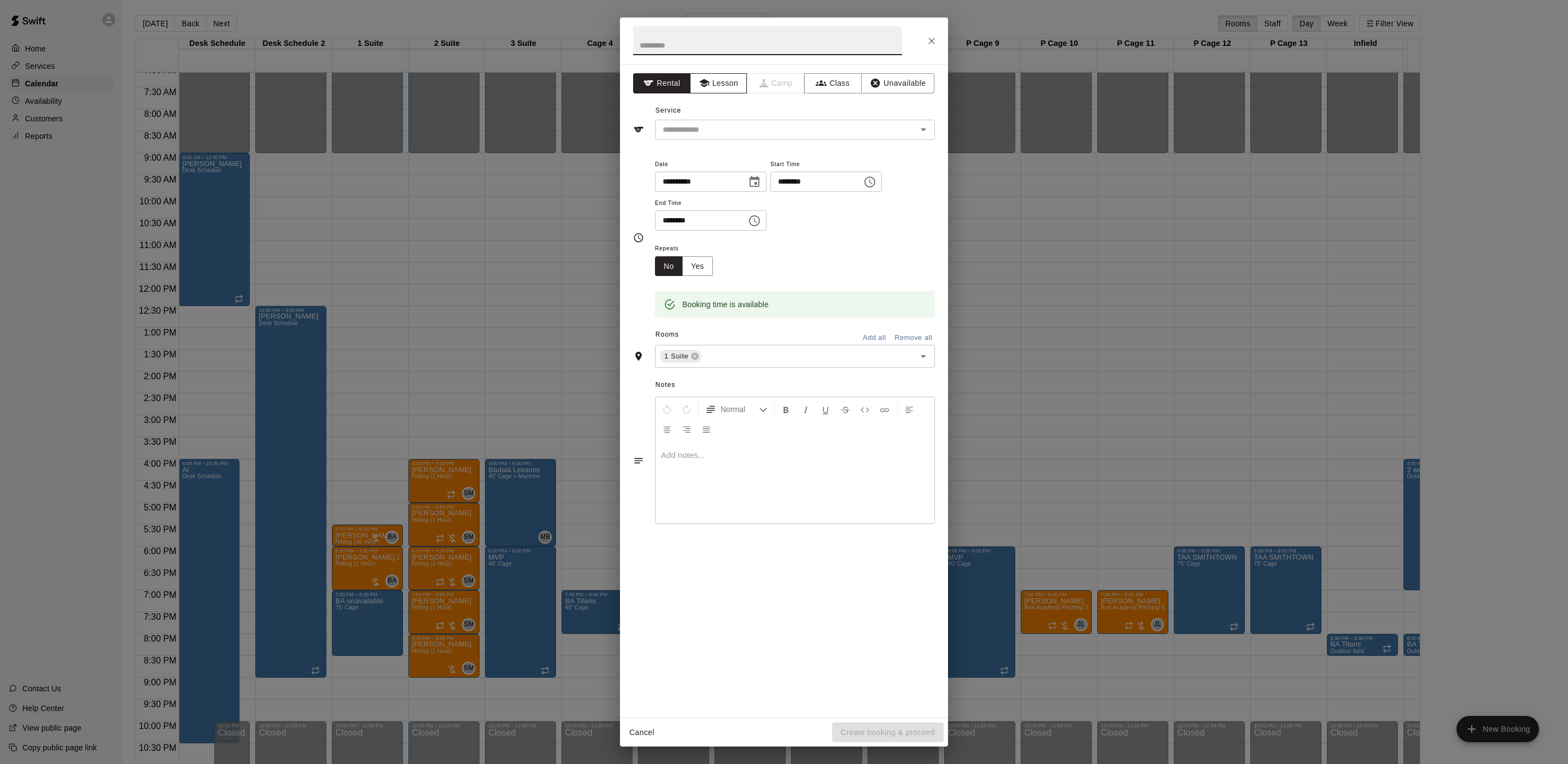
click at [706, 76] on button "Lesson" at bounding box center [718, 83] width 57 height 20
click at [706, 134] on input "text" at bounding box center [778, 130] width 241 height 14
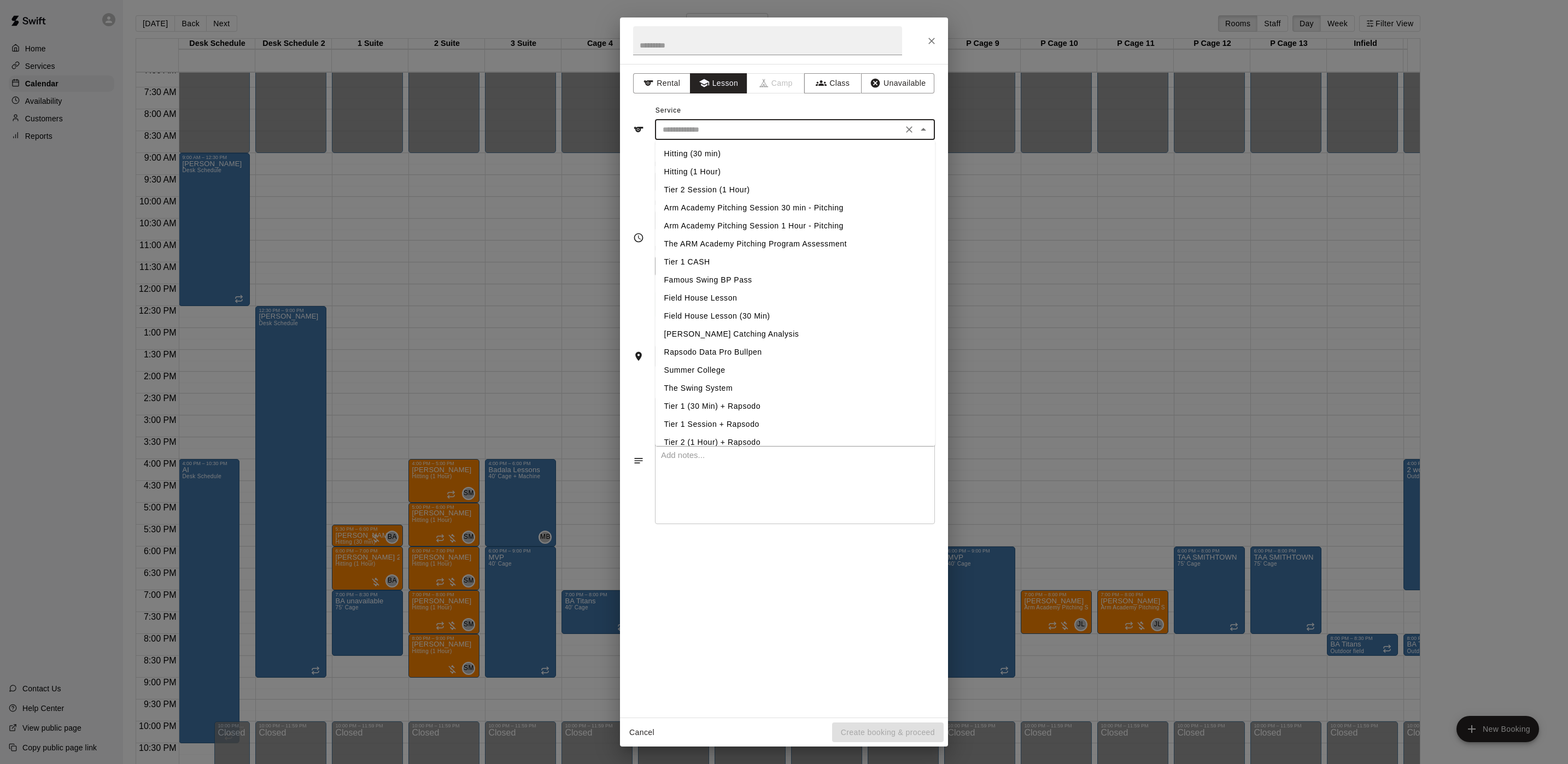
click at [696, 156] on li "Hitting (30 min)" at bounding box center [796, 154] width 280 height 18
type input "**********"
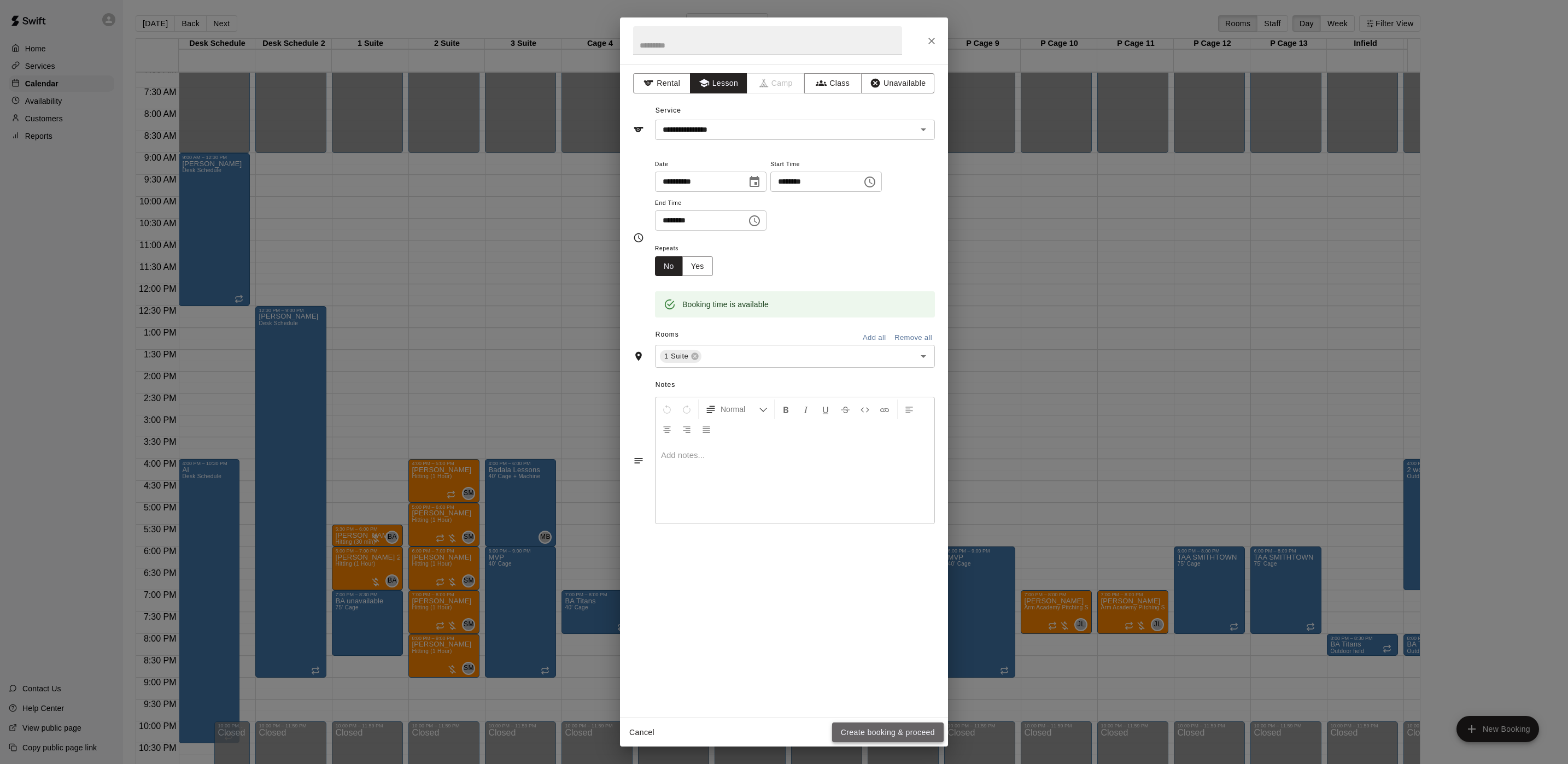
click at [881, 733] on button "Create booking & proceed" at bounding box center [887, 733] width 112 height 20
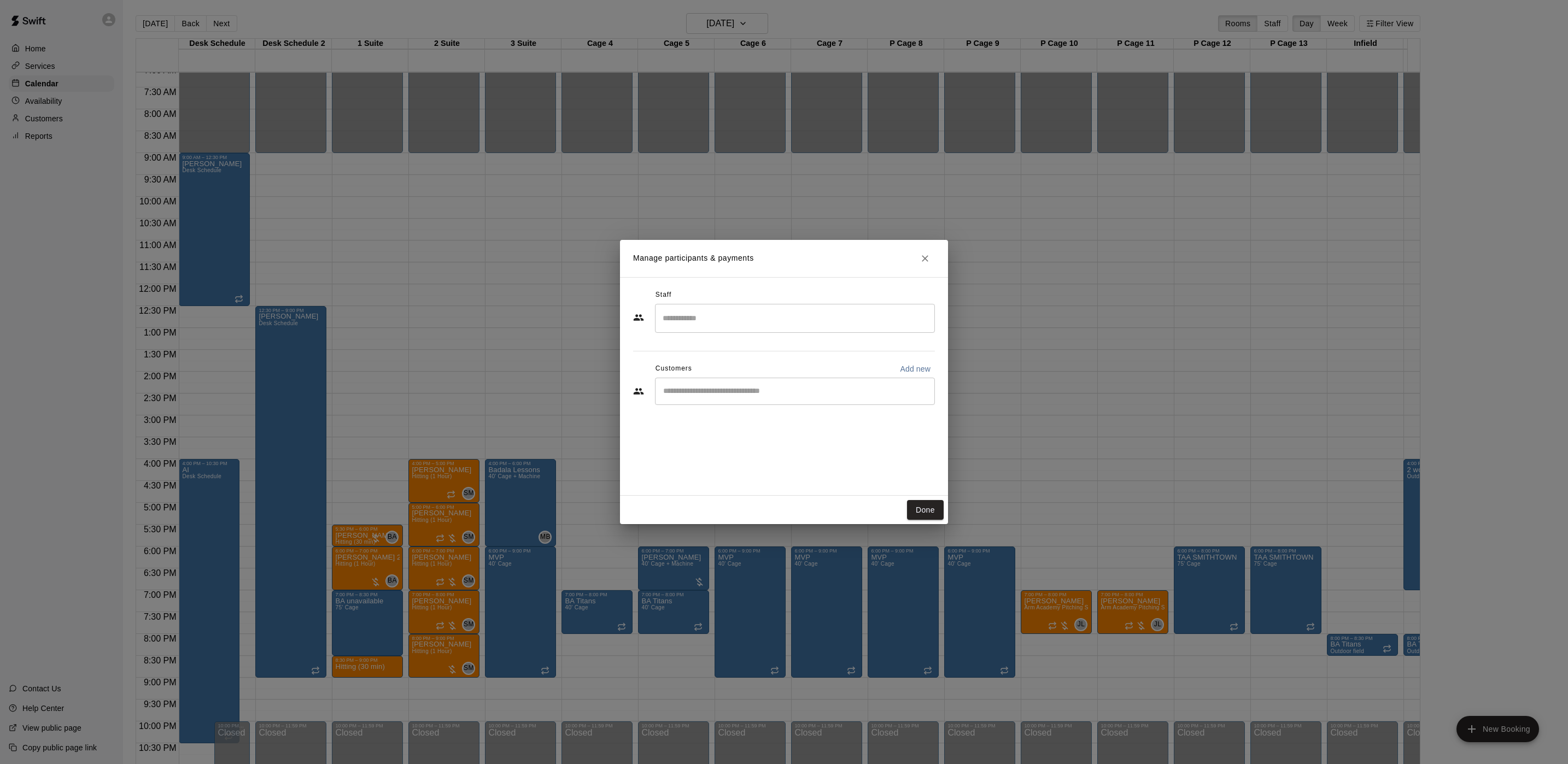
click at [722, 328] on div "​" at bounding box center [795, 319] width 280 height 29
click at [726, 345] on p "[PERSON_NAME]" at bounding box center [722, 350] width 67 height 11
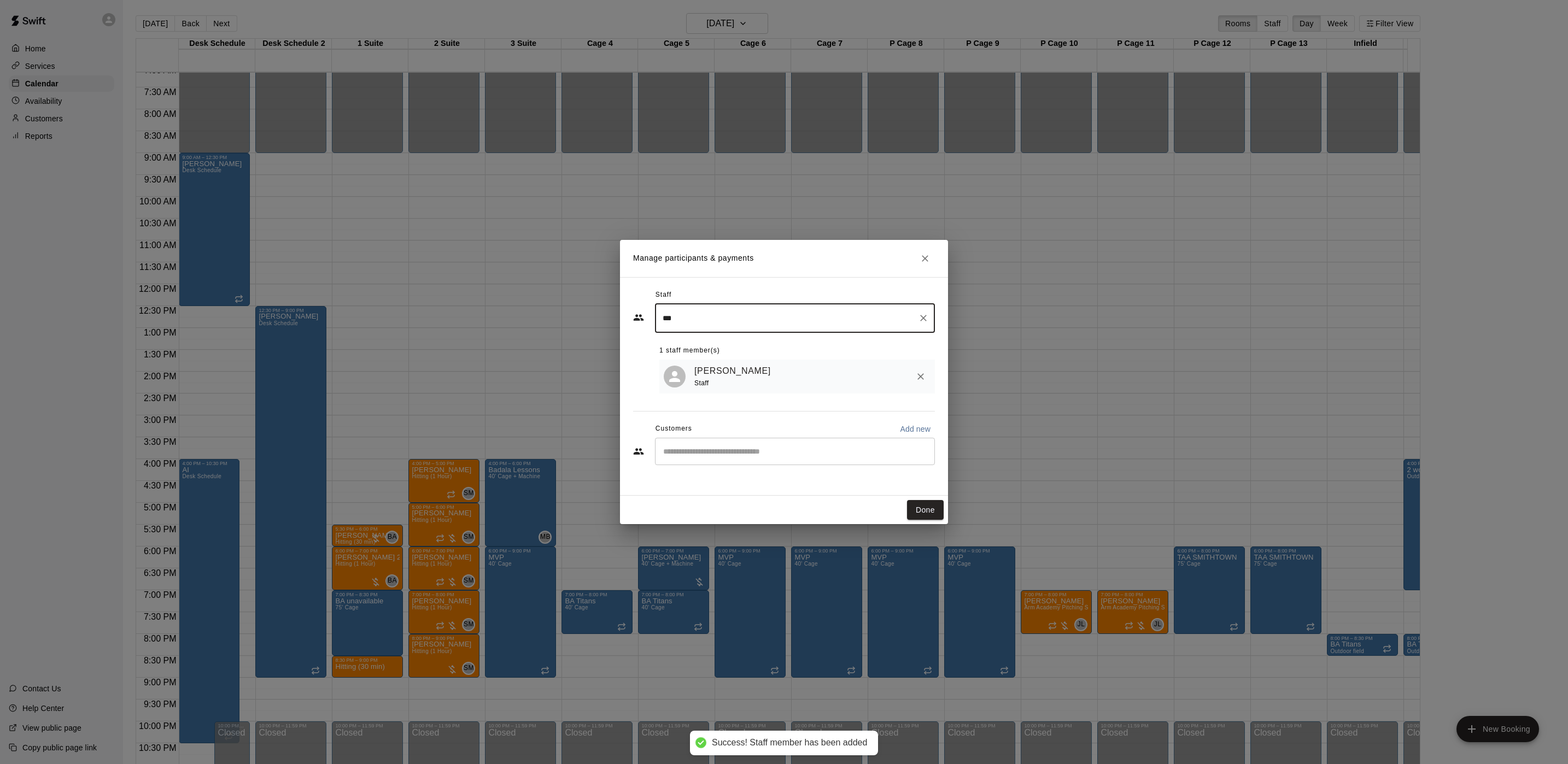
type input "***"
click at [709, 455] on input "Start typing to search customers..." at bounding box center [795, 452] width 270 height 11
type input "******"
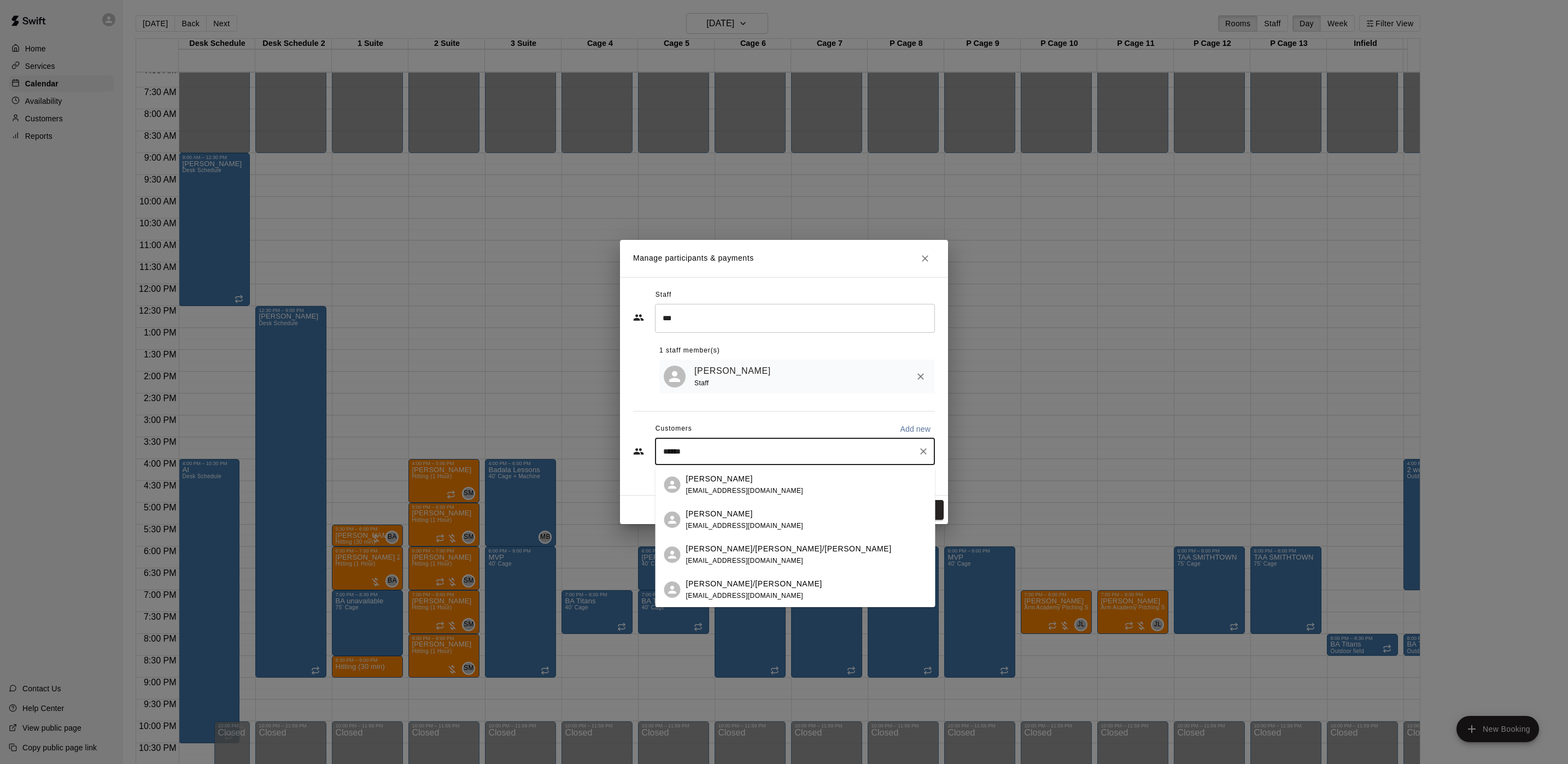
click at [710, 474] on p "[PERSON_NAME]" at bounding box center [719, 479] width 67 height 11
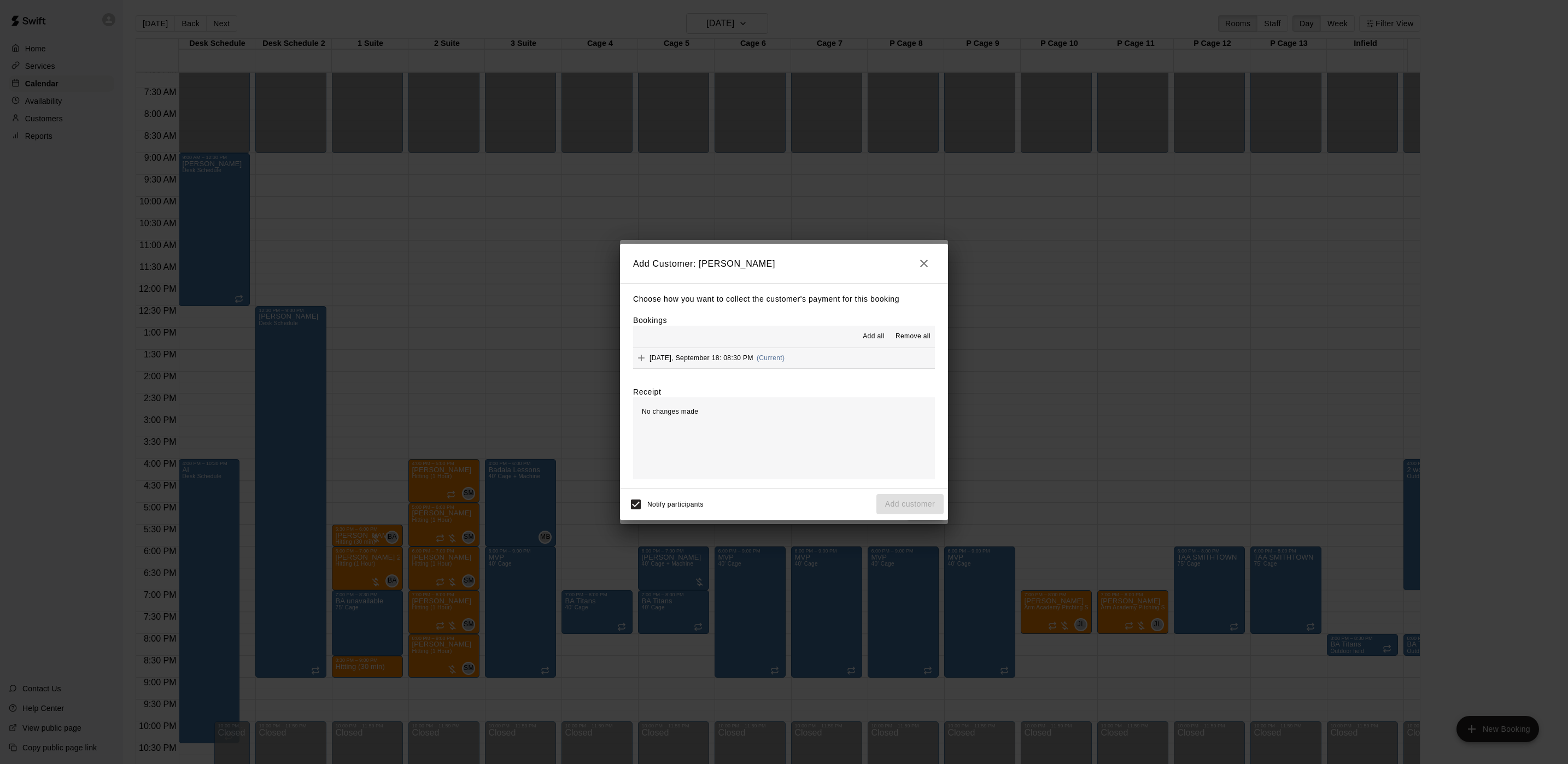
click at [760, 367] on button "Thursday, September 18: 08:30 PM (Current)" at bounding box center [784, 358] width 302 height 20
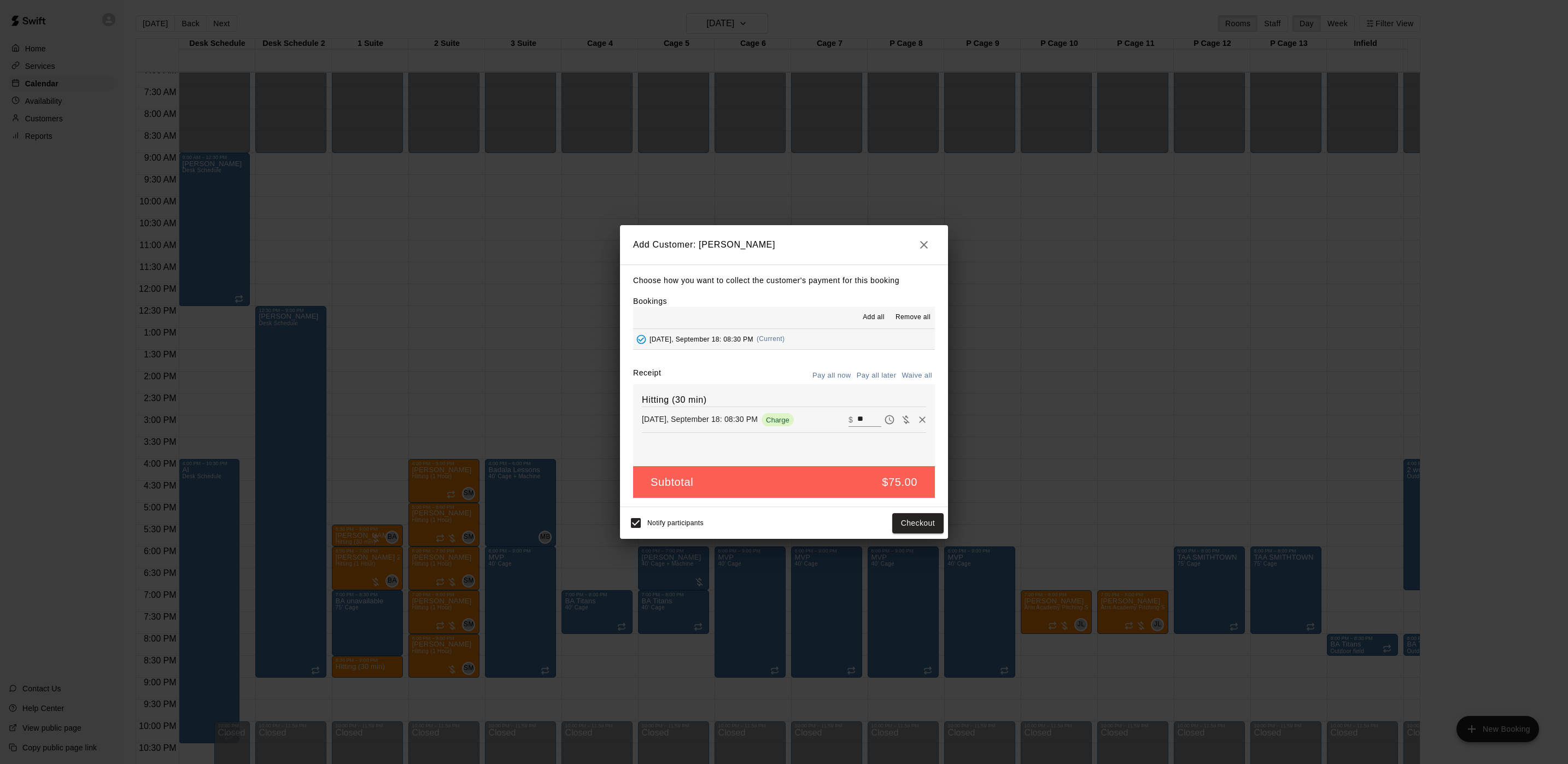
click at [868, 370] on button "Pay all later" at bounding box center [877, 375] width 45 height 17
click at [892, 518] on button "Add customer" at bounding box center [910, 523] width 68 height 20
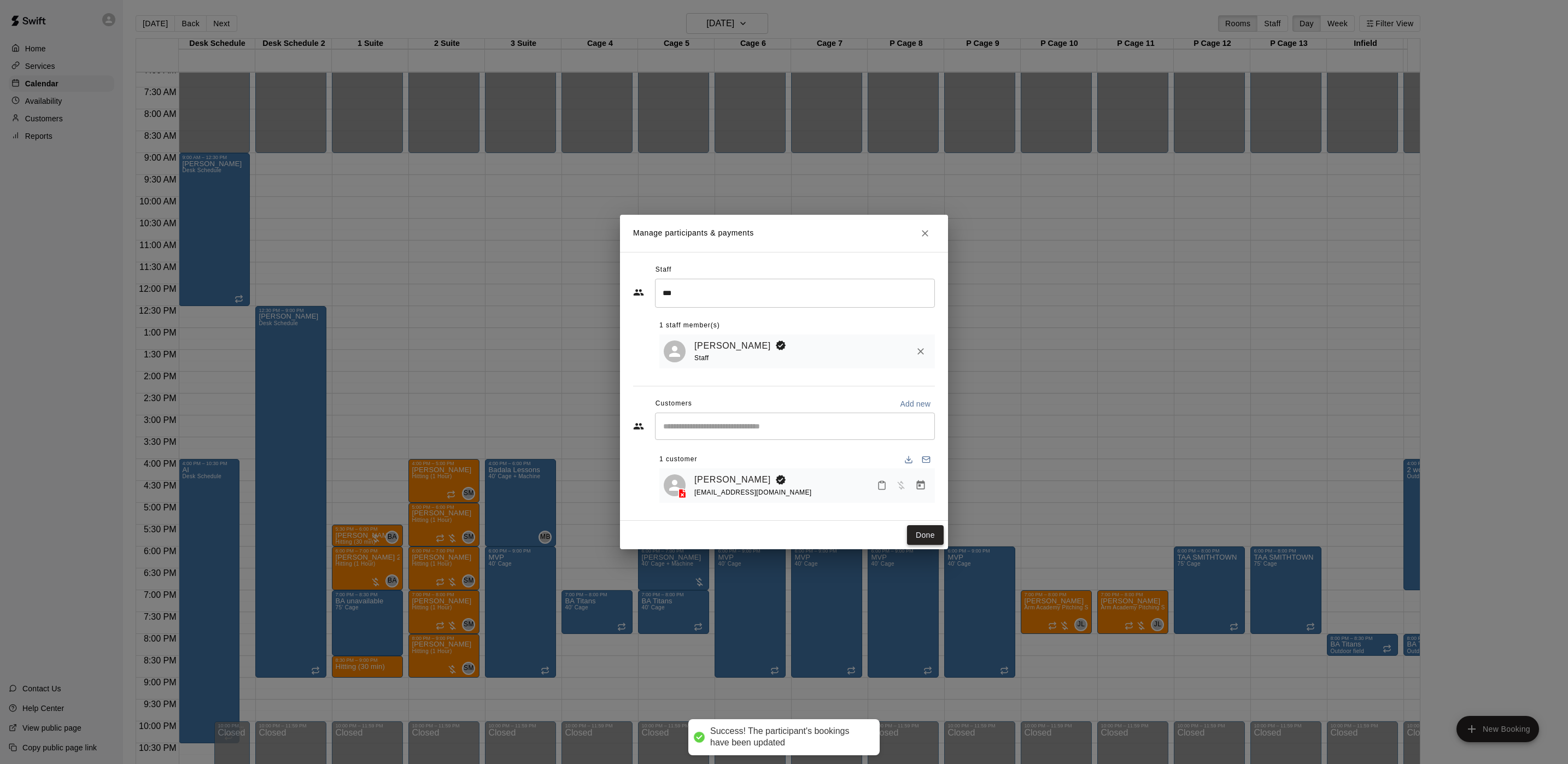
click at [917, 539] on button "Done" at bounding box center [925, 535] width 36 height 20
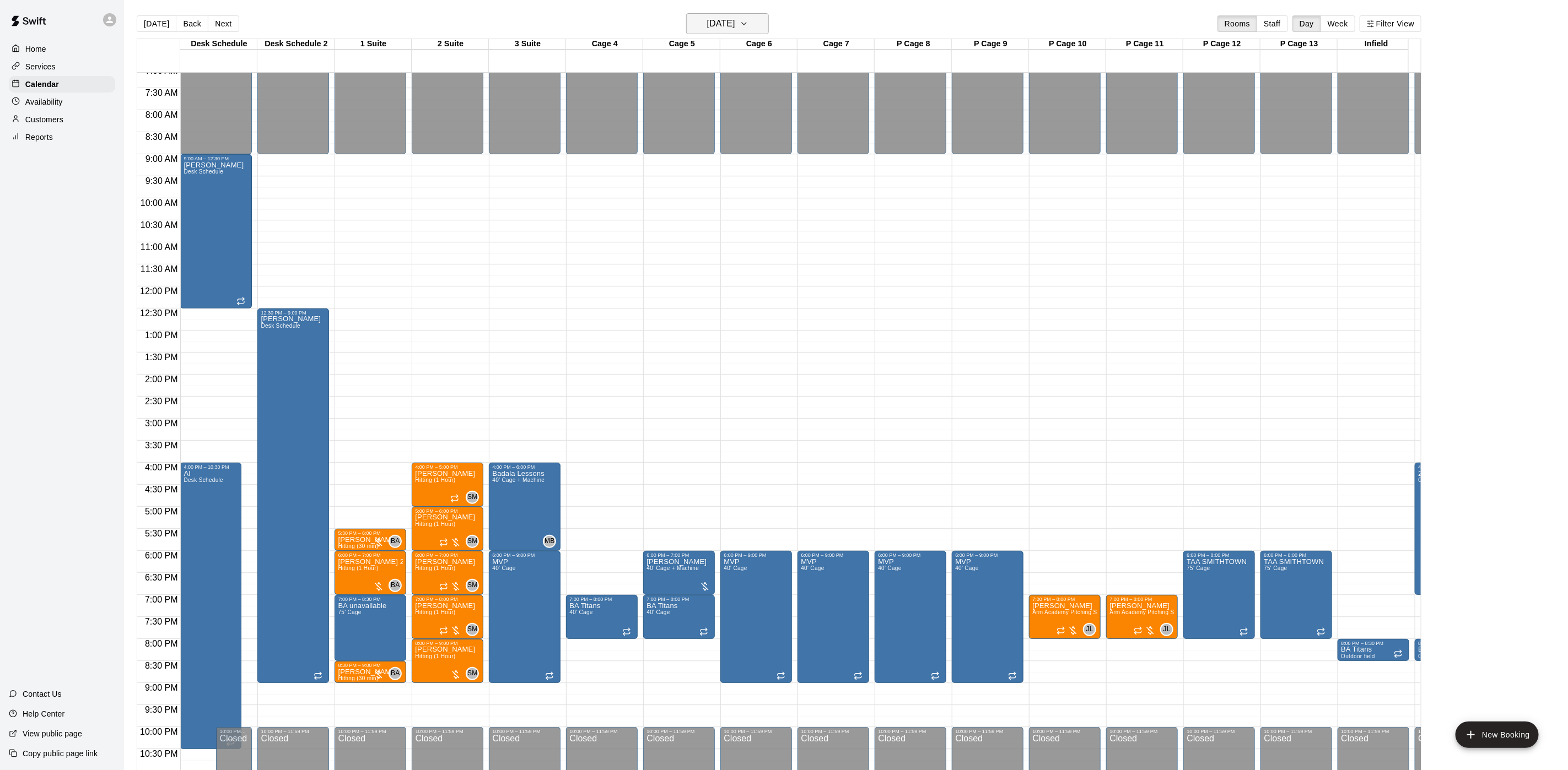
click at [735, 32] on h6 "Thursday Sep 18" at bounding box center [721, 24] width 28 height 15
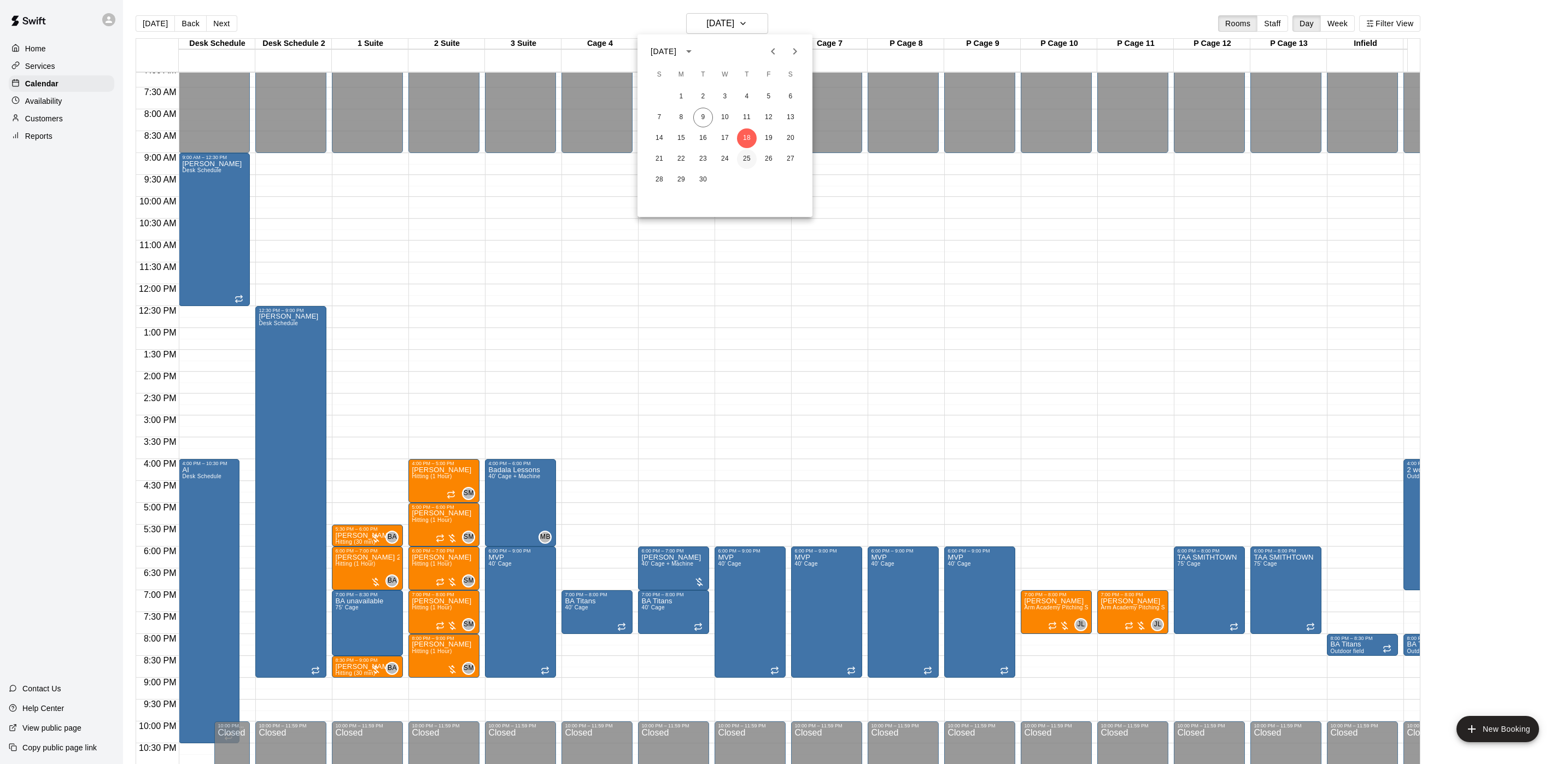
click at [753, 156] on button "25" at bounding box center [747, 159] width 19 height 19
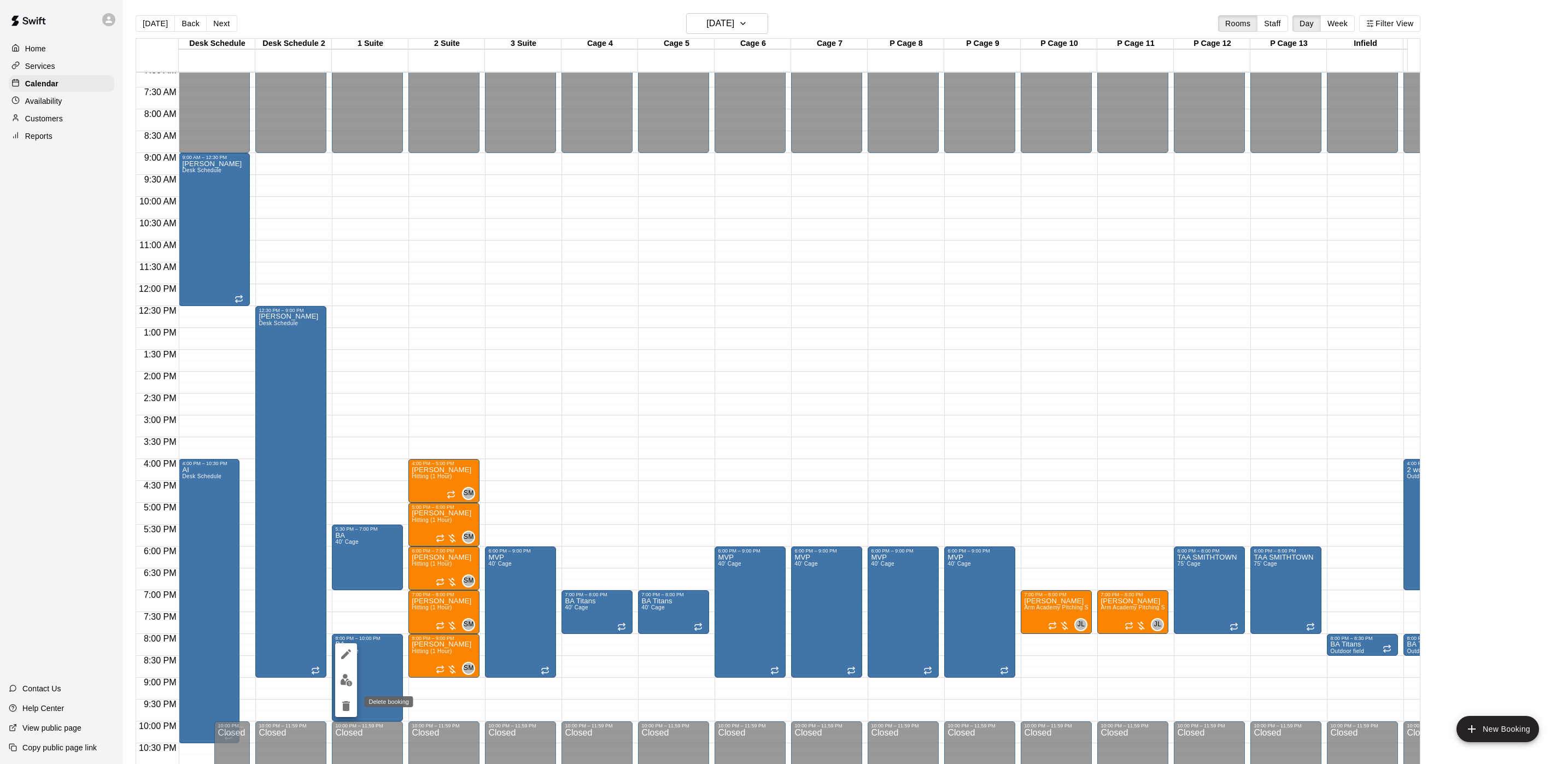
click at [345, 702] on icon "delete" at bounding box center [346, 706] width 8 height 10
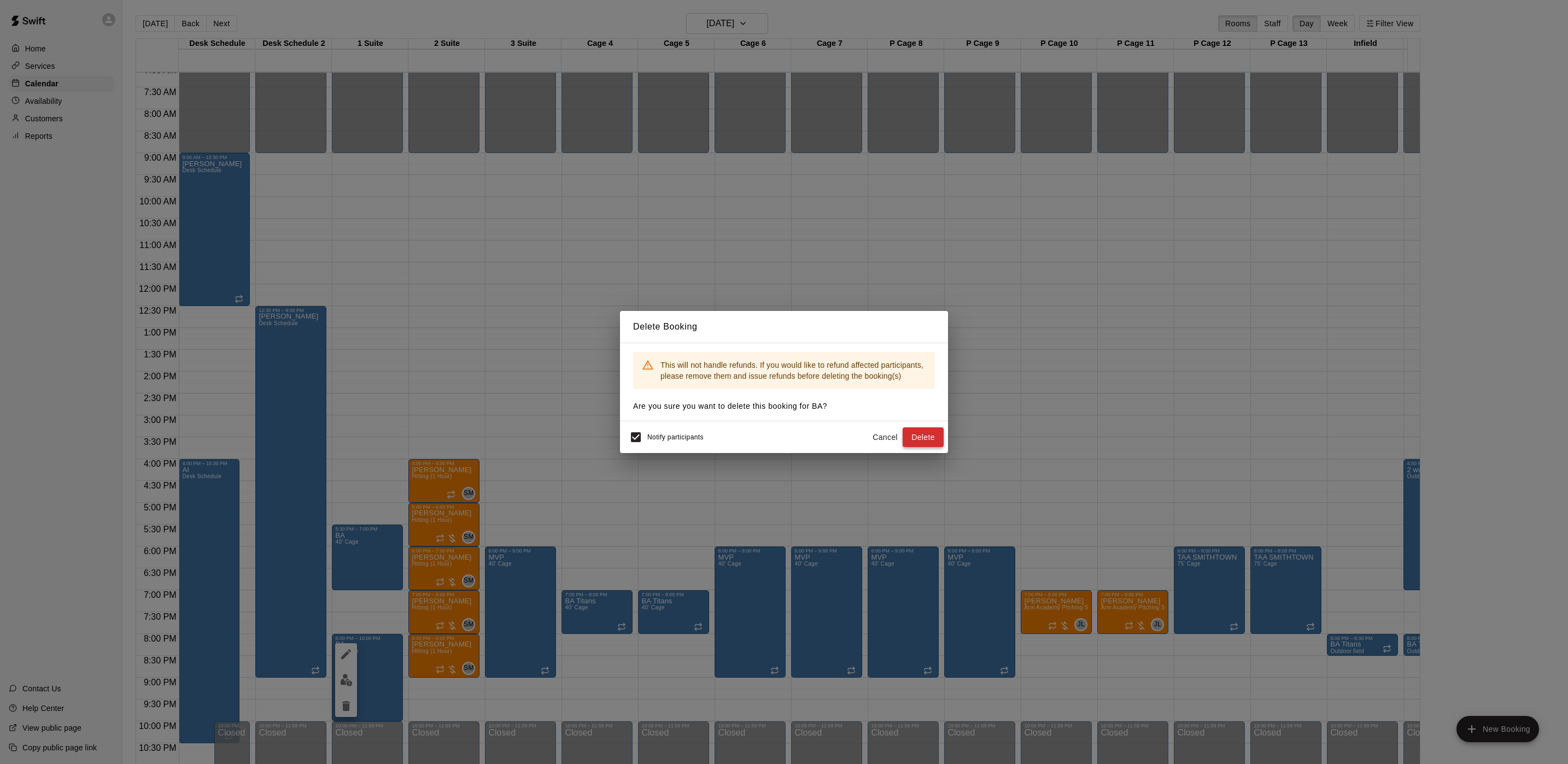
click at [919, 433] on button "Delete" at bounding box center [923, 437] width 41 height 20
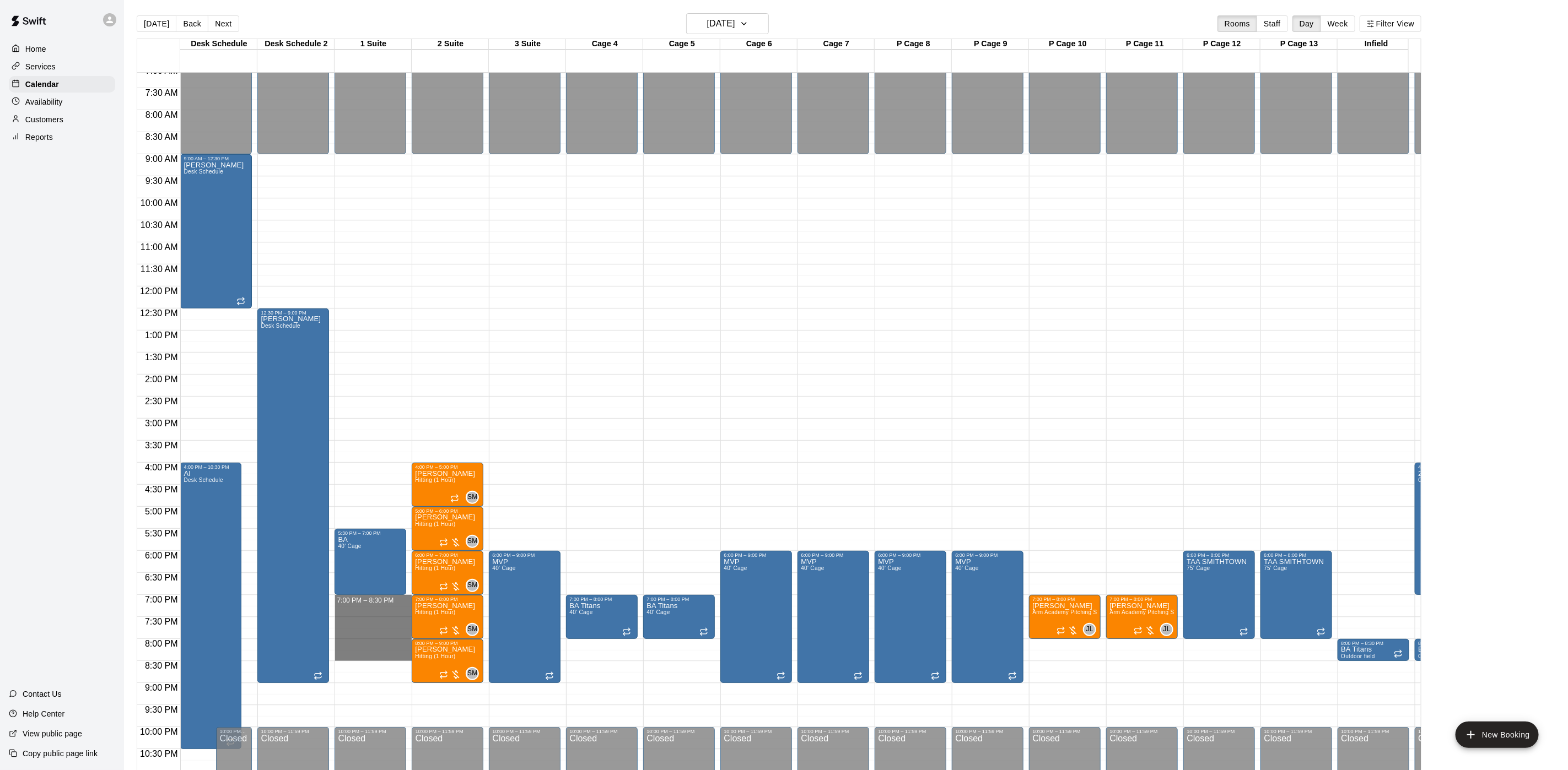
drag, startPoint x: 373, startPoint y: 596, endPoint x: 374, endPoint y: 656, distance: 60.0
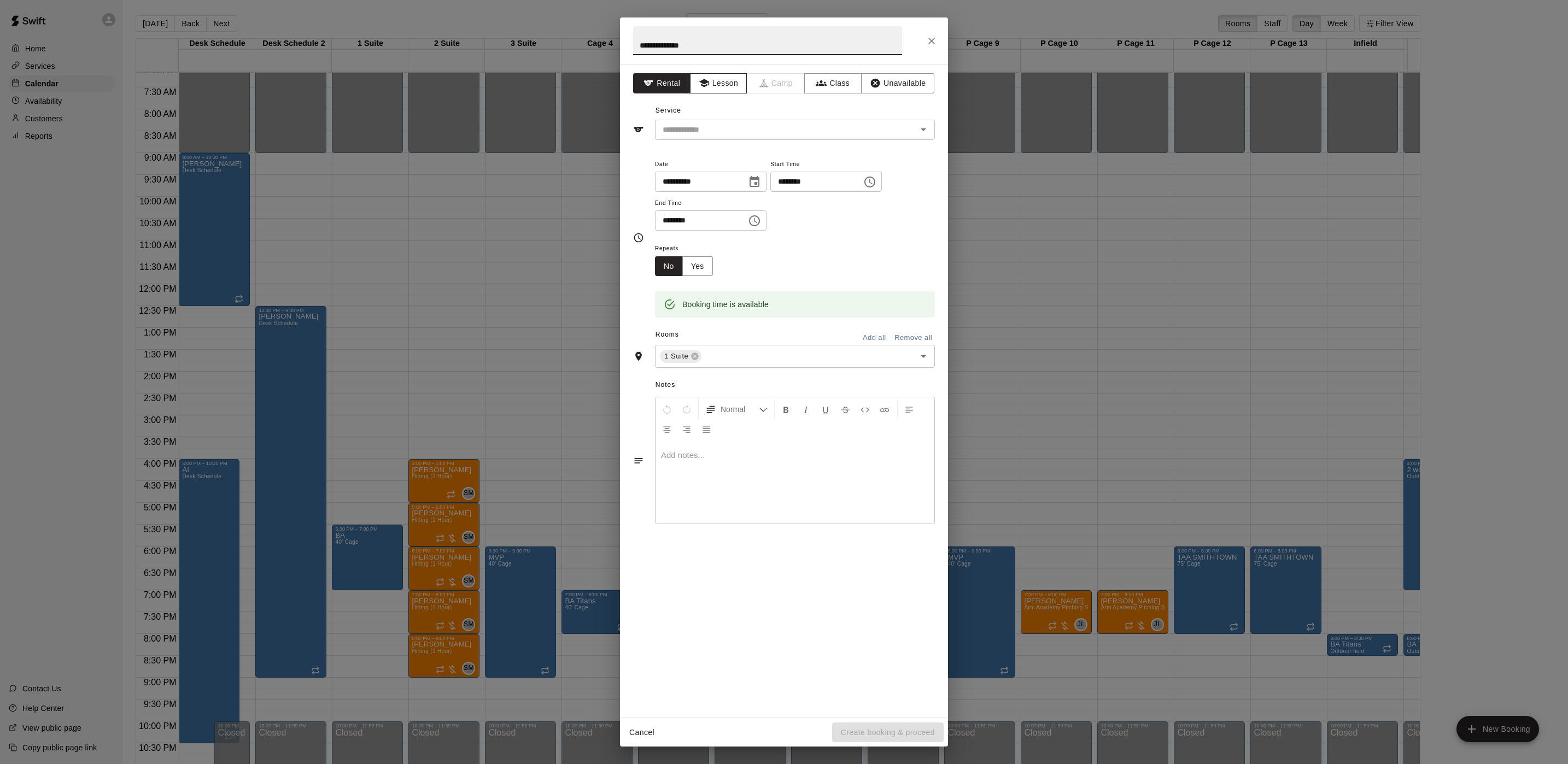
type input "**********"
click at [722, 81] on button "Lesson" at bounding box center [718, 83] width 57 height 20
click at [658, 89] on button "Rental" at bounding box center [661, 83] width 57 height 20
click at [681, 125] on input "text" at bounding box center [778, 130] width 241 height 14
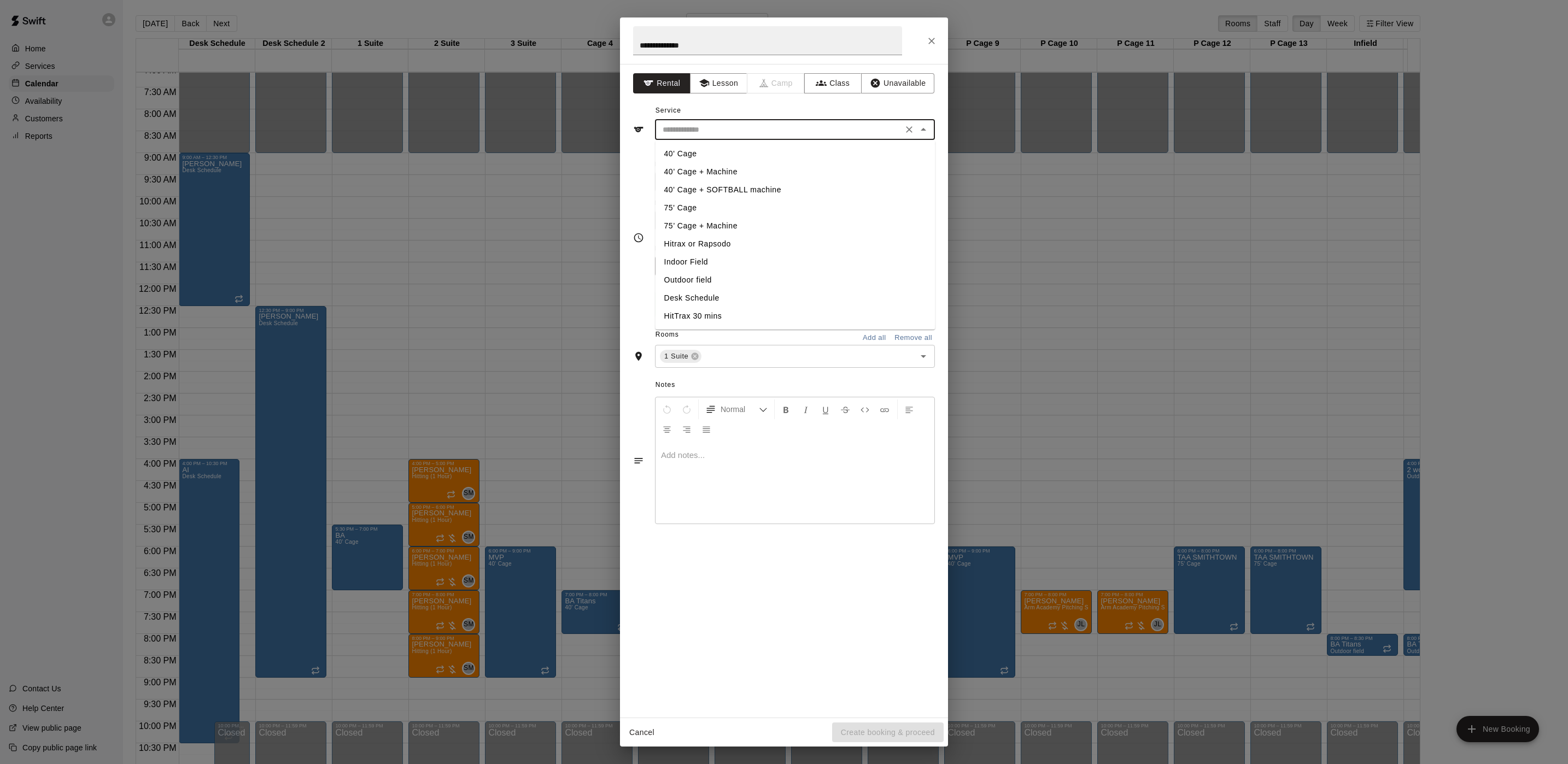
click at [674, 207] on li "75' Cage" at bounding box center [796, 208] width 280 height 18
type input "********"
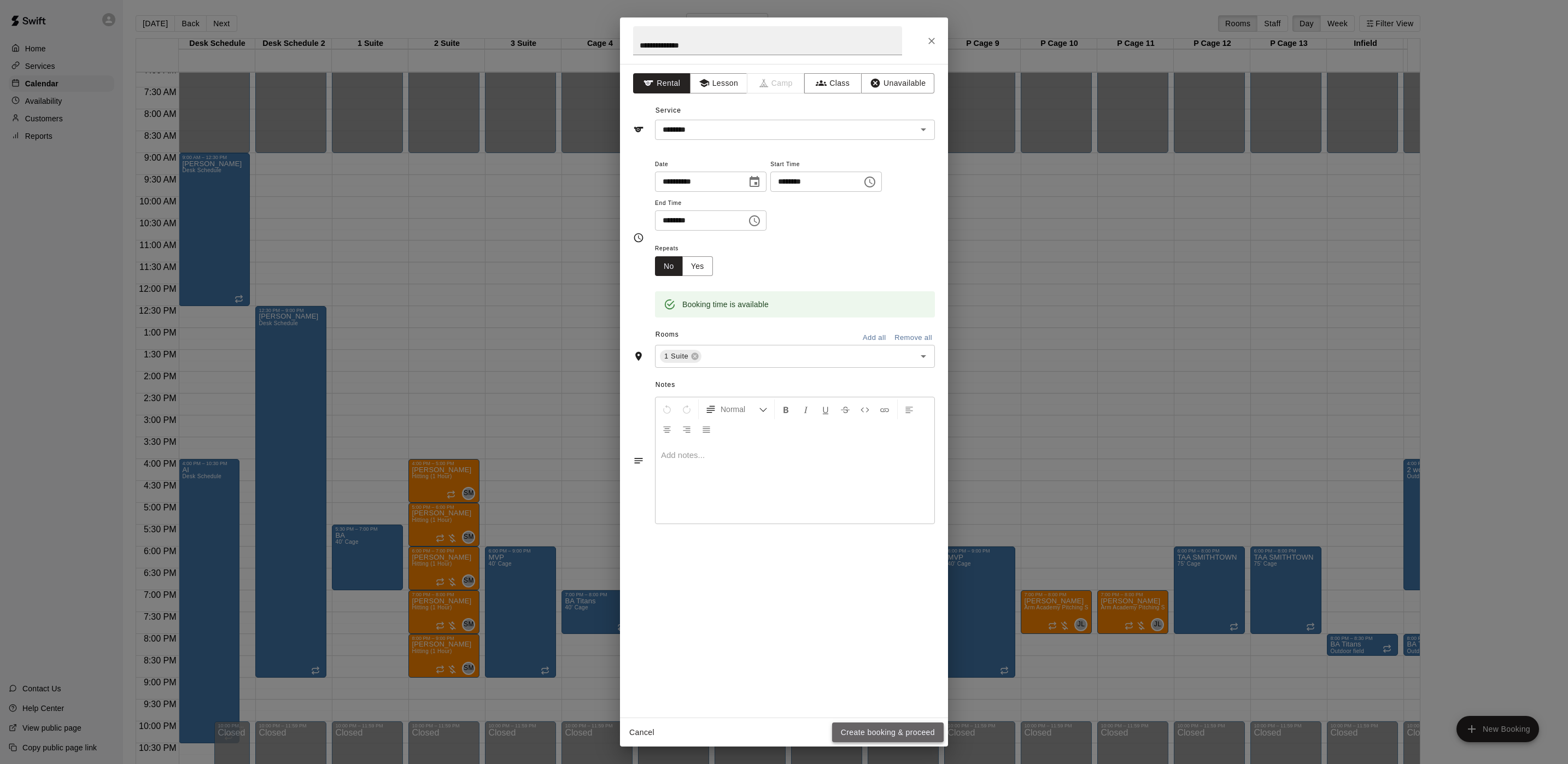
click at [862, 724] on button "Create booking & proceed" at bounding box center [887, 733] width 112 height 20
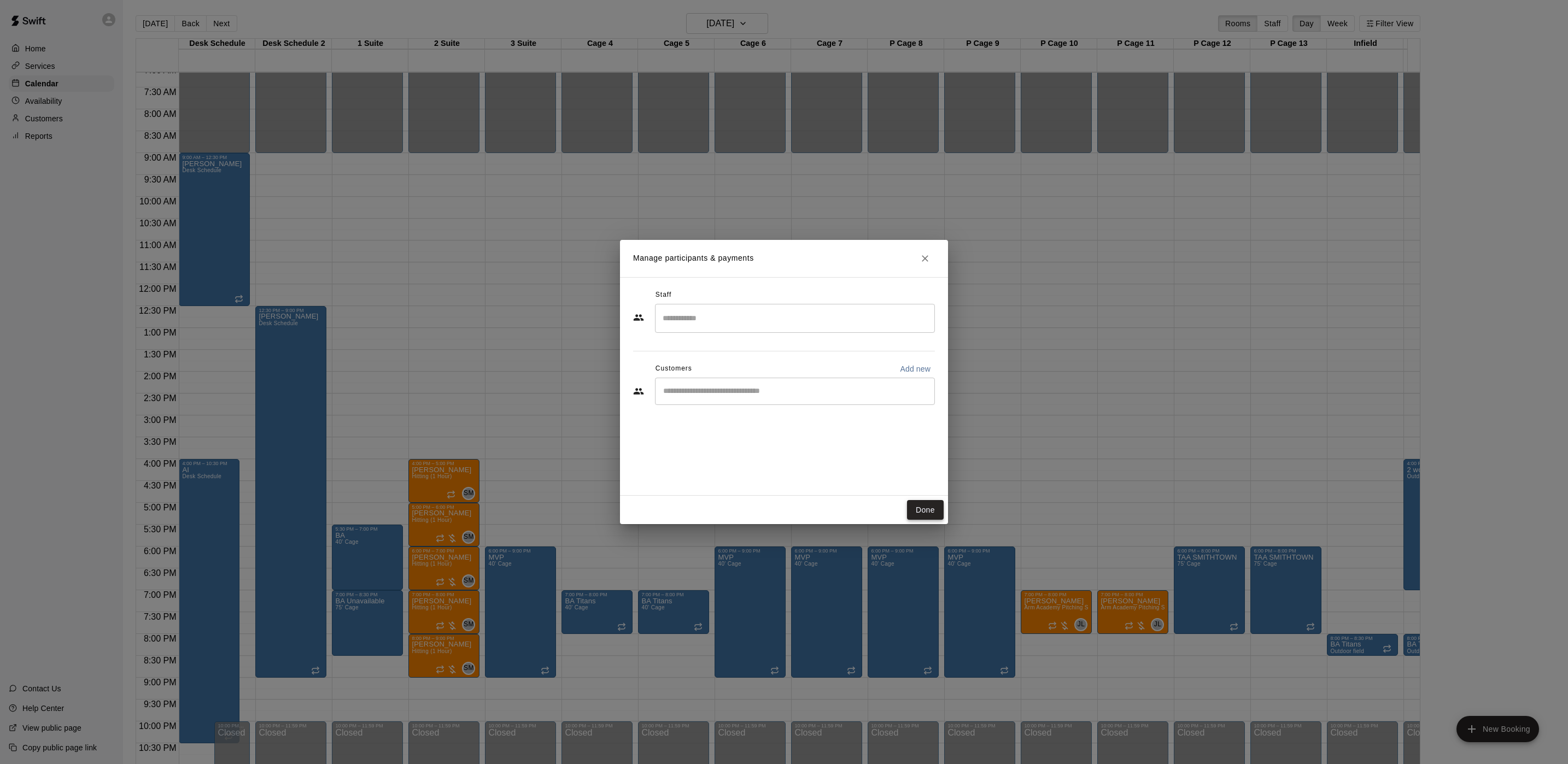
click at [934, 512] on button "Done" at bounding box center [925, 510] width 36 height 20
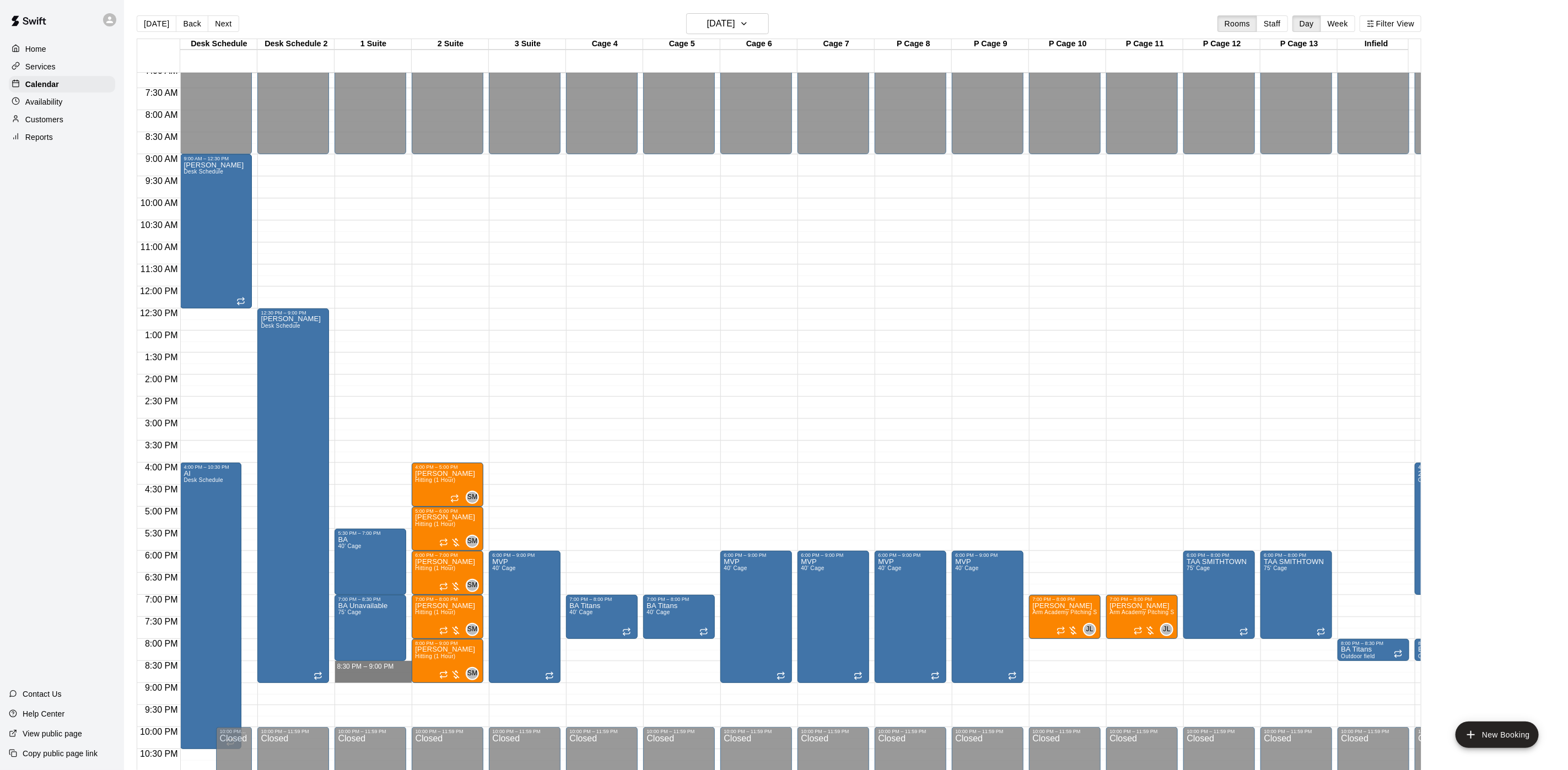
drag, startPoint x: 364, startPoint y: 665, endPoint x: 364, endPoint y: 678, distance: 13.0
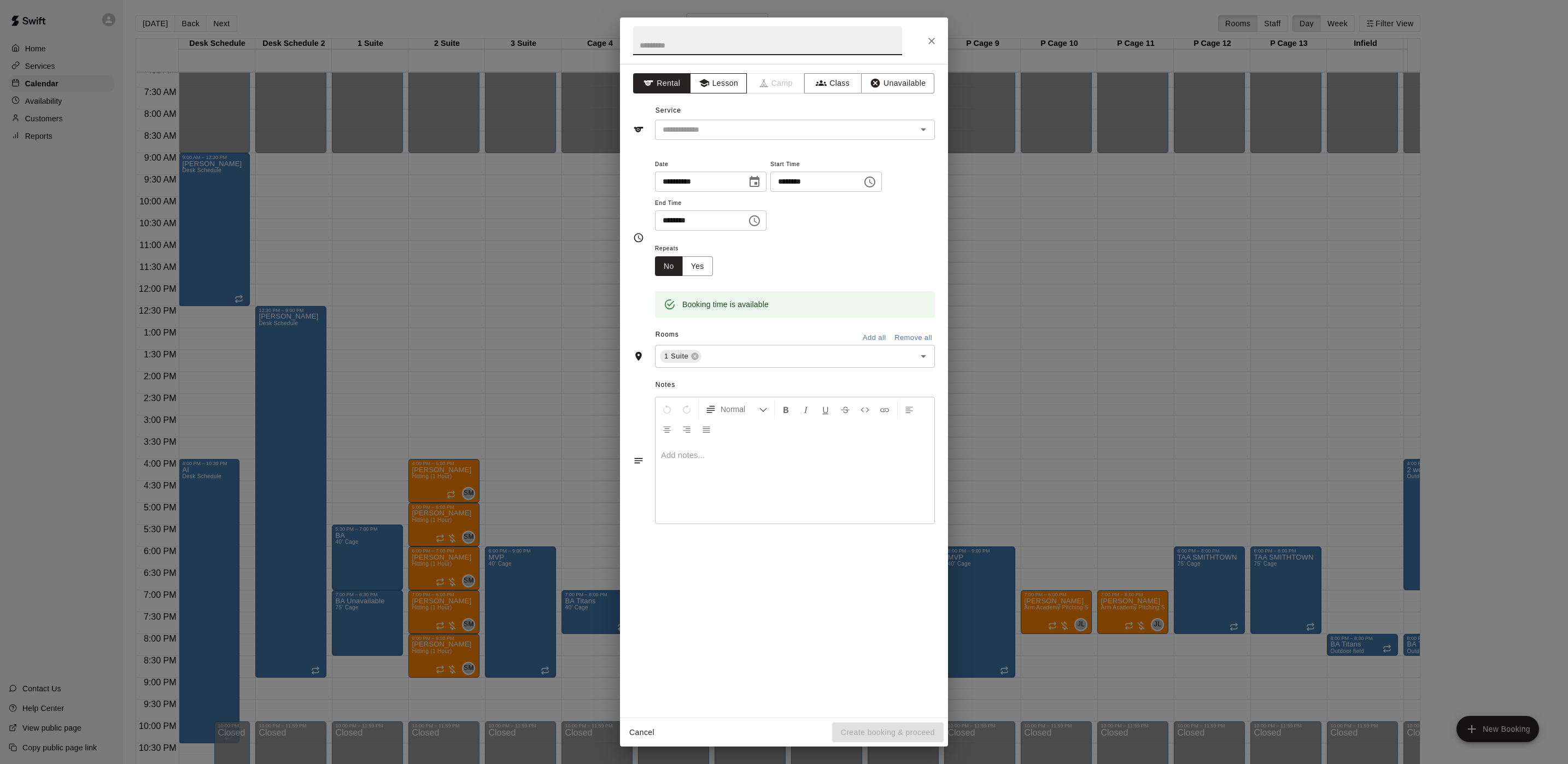
click at [732, 87] on button "Lesson" at bounding box center [718, 83] width 57 height 20
click at [714, 136] on input "text" at bounding box center [778, 130] width 241 height 14
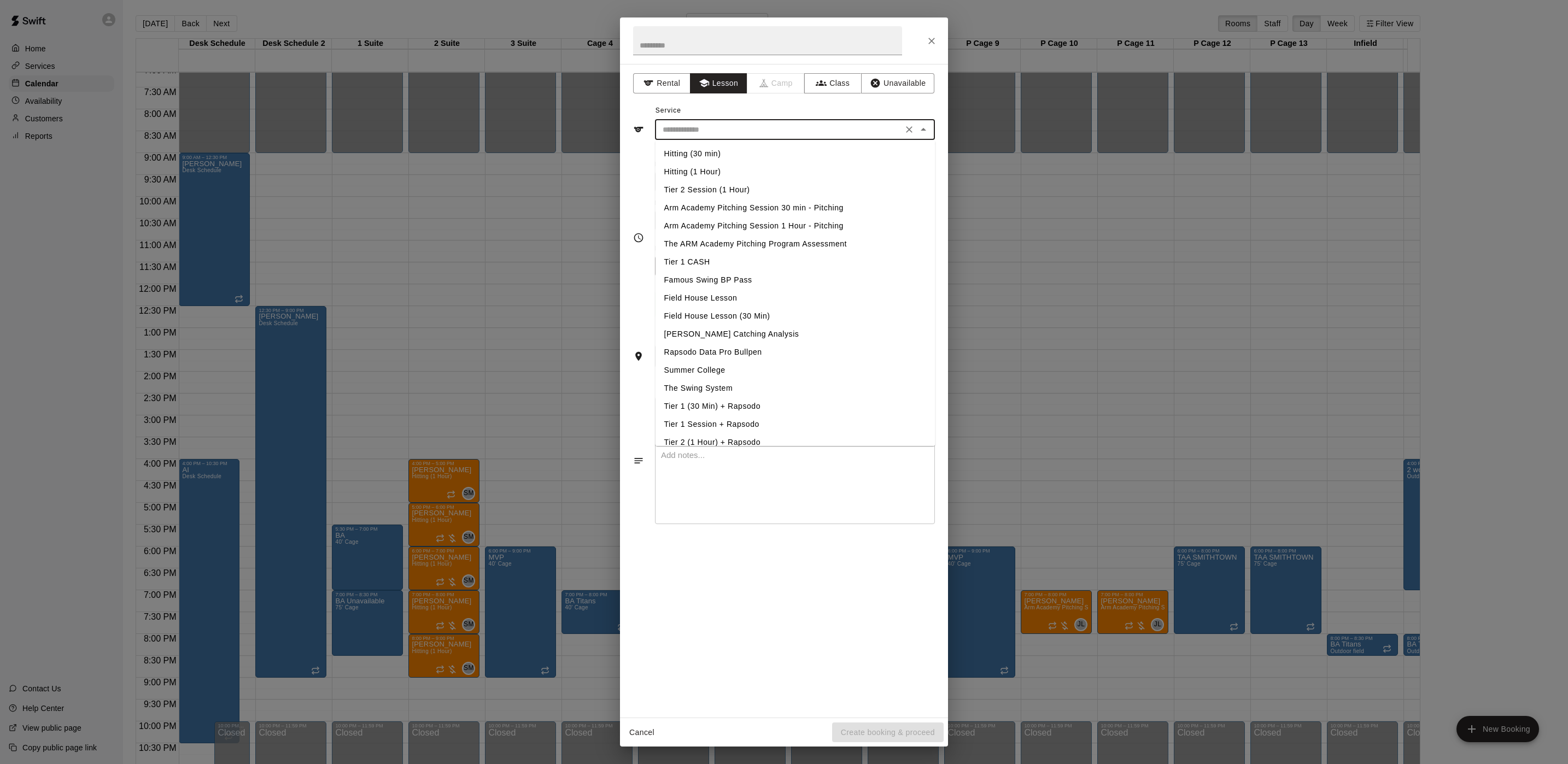
click at [711, 148] on li "Hitting (30 min)" at bounding box center [796, 154] width 280 height 18
type input "**********"
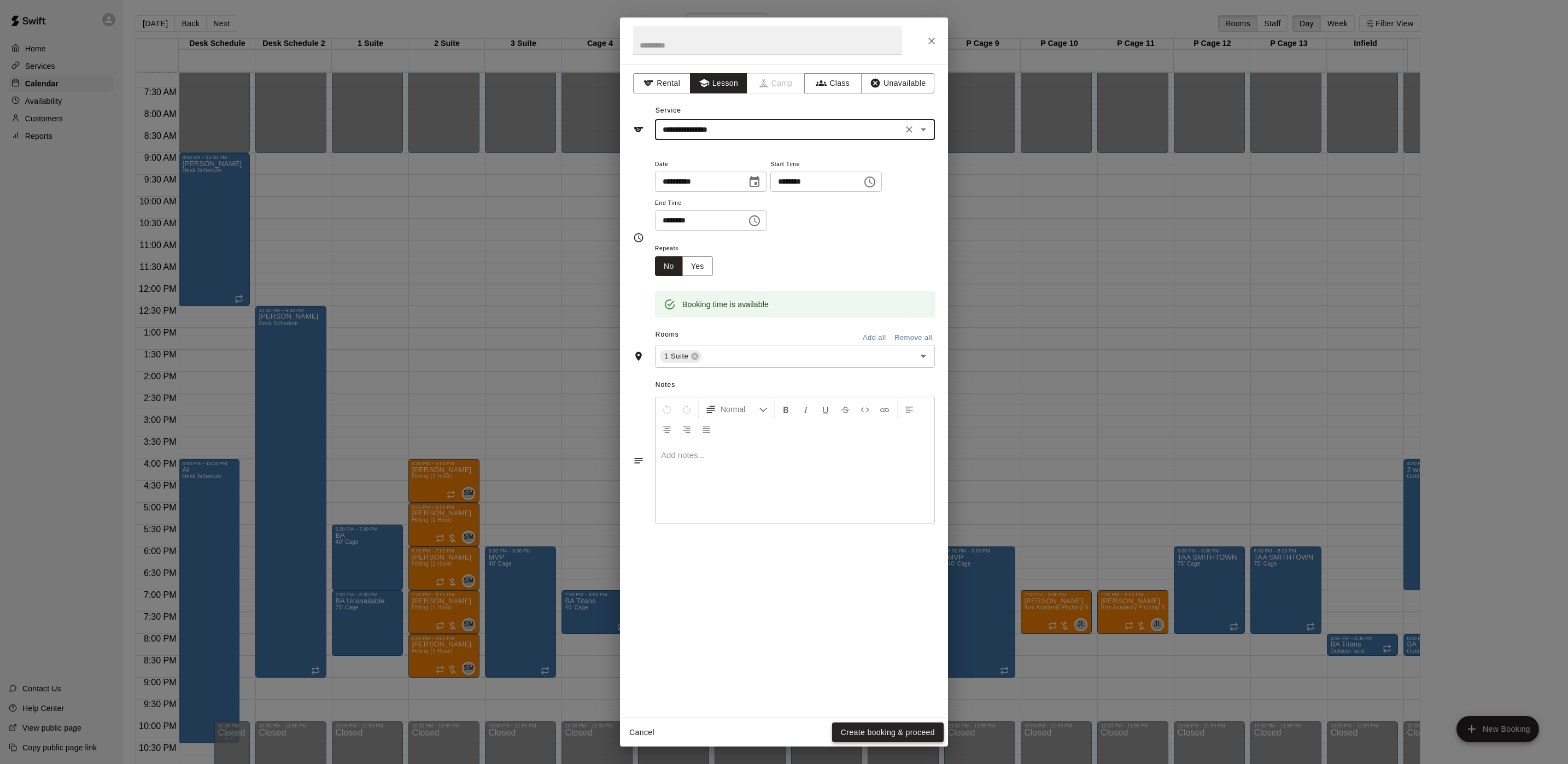
click at [850, 737] on button "Create booking & proceed" at bounding box center [887, 733] width 112 height 20
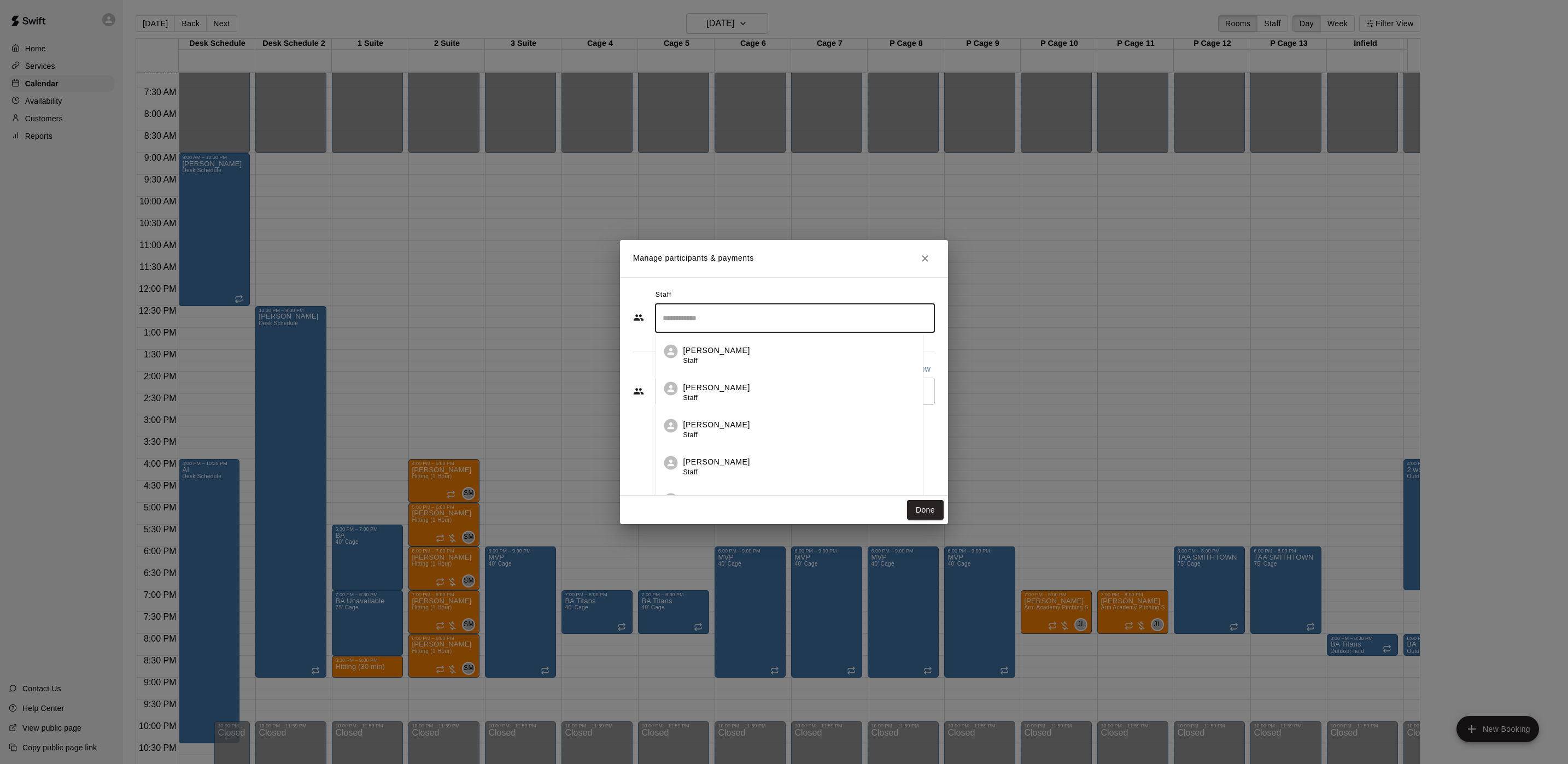
click at [748, 323] on input "Search staff" at bounding box center [795, 319] width 270 height 19
click at [749, 350] on div "Brian Anderson Staff" at bounding box center [804, 355] width 231 height 21
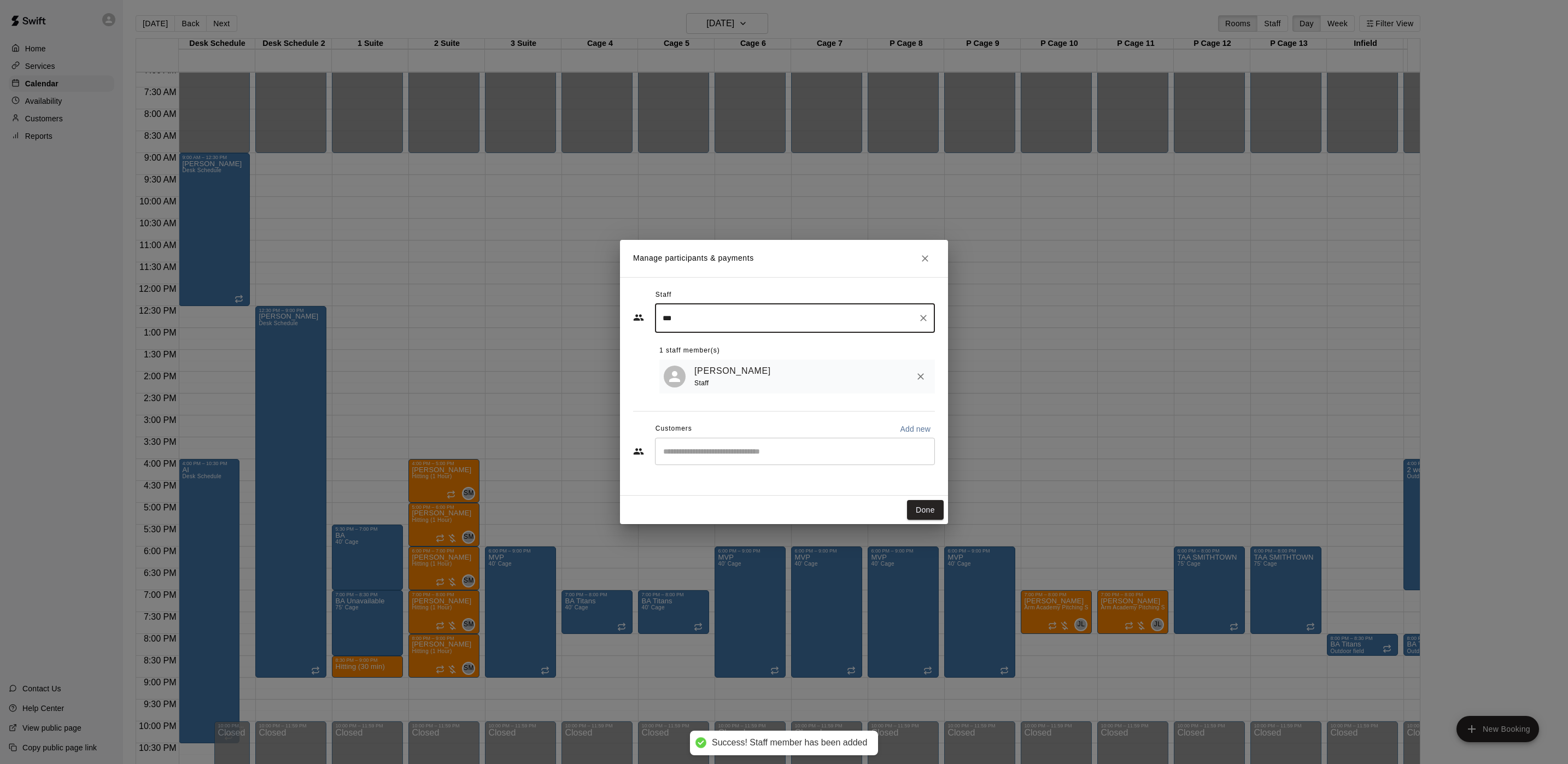
type input "***"
click at [737, 450] on input "Start typing to search customers..." at bounding box center [795, 452] width 270 height 11
type input "******"
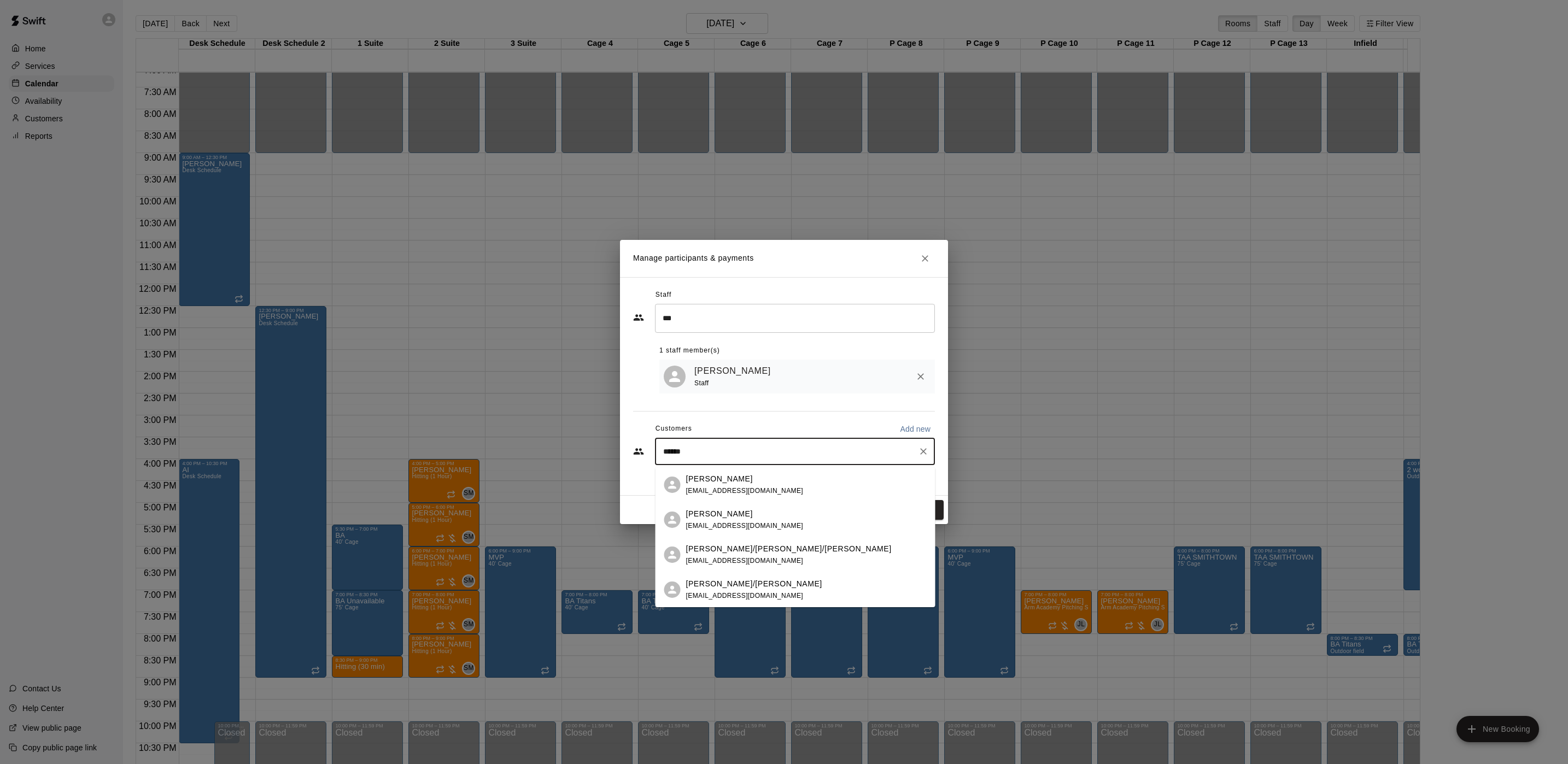
click at [753, 485] on p "[PERSON_NAME]" at bounding box center [719, 479] width 67 height 11
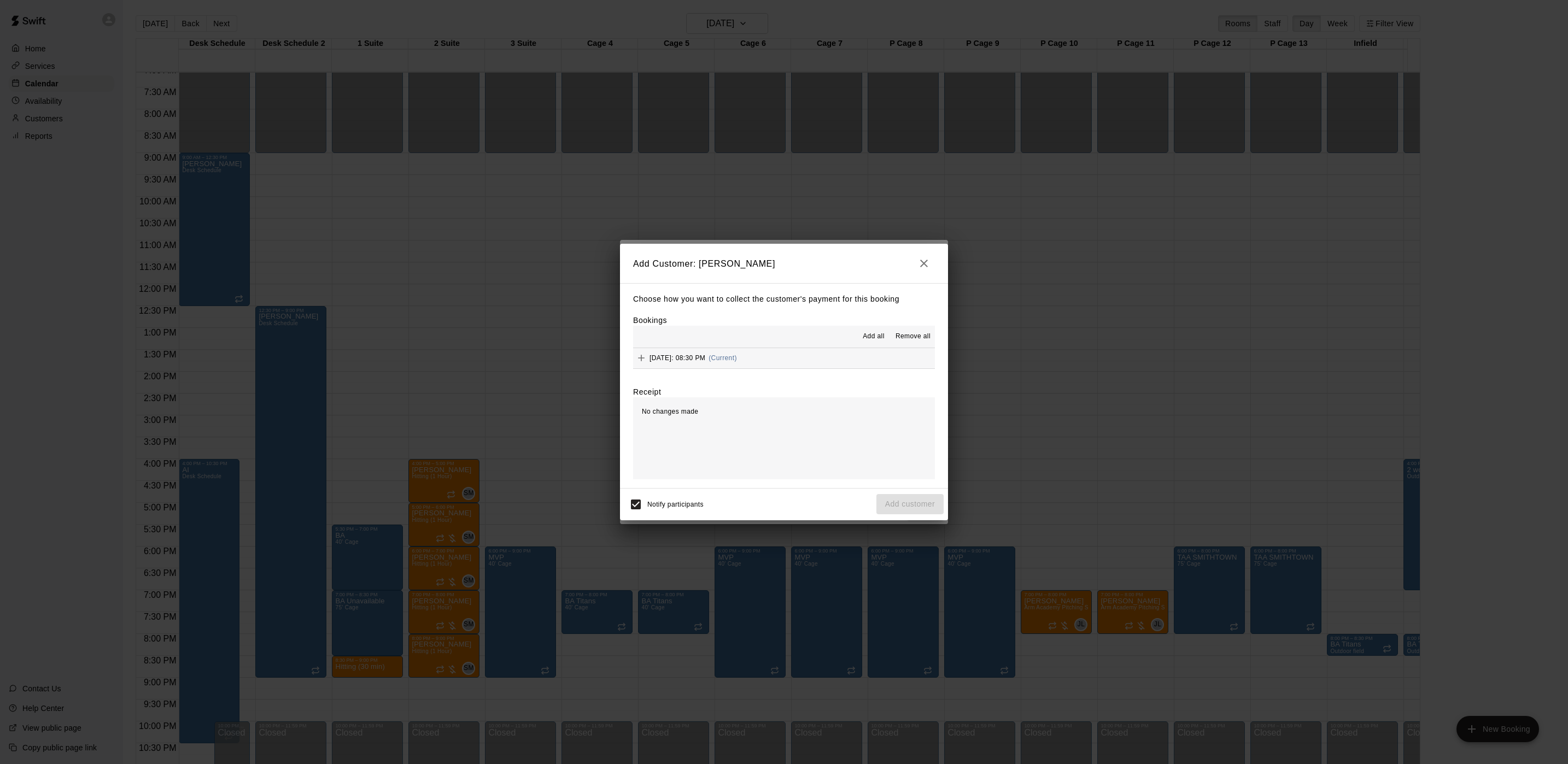
click at [737, 365] on div "Thursday, September 25: 08:30 PM (Current)" at bounding box center [685, 358] width 104 height 16
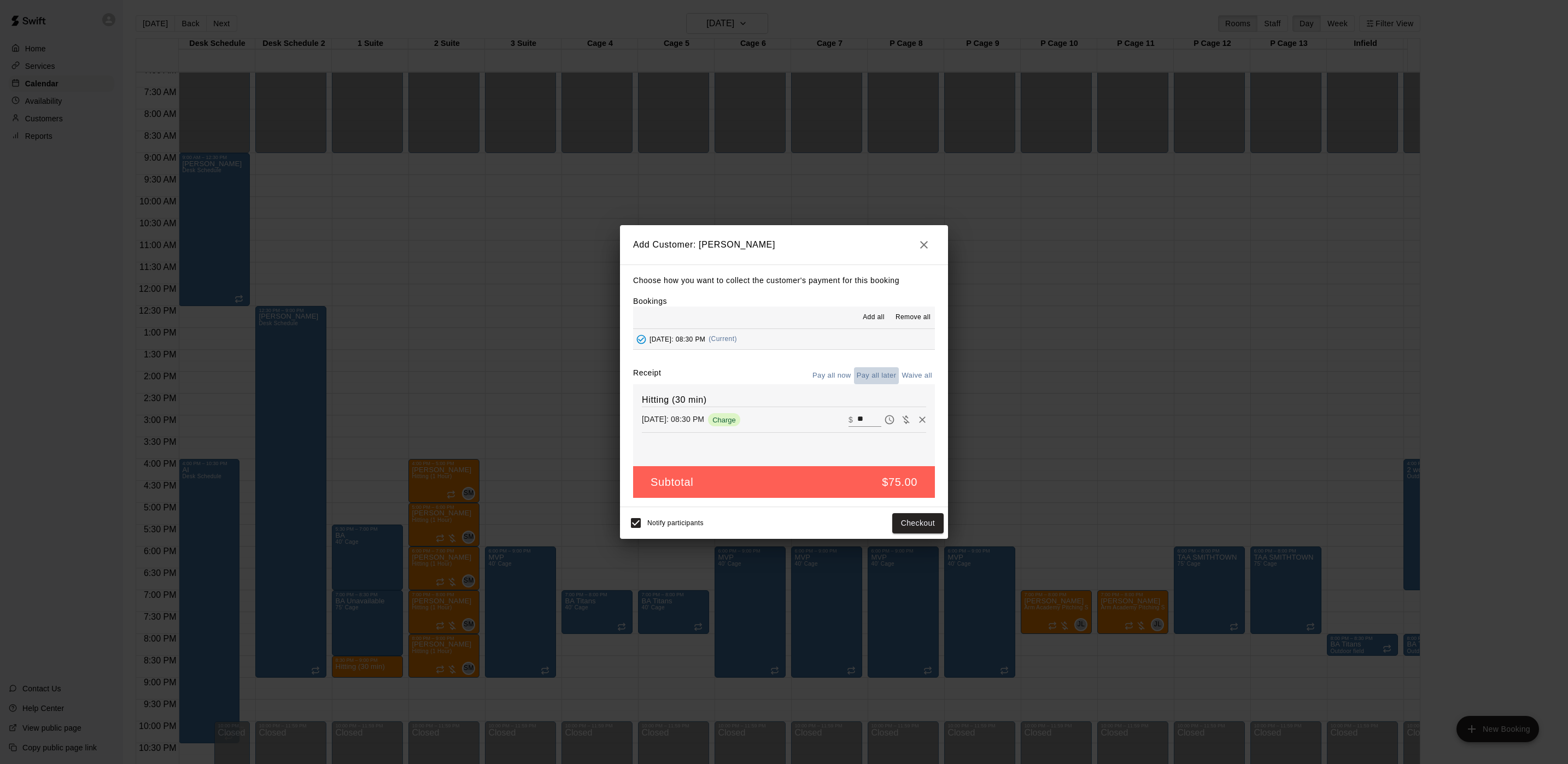
click at [876, 376] on button "Pay all later" at bounding box center [877, 375] width 45 height 17
click at [901, 533] on button "Add customer" at bounding box center [910, 523] width 68 height 20
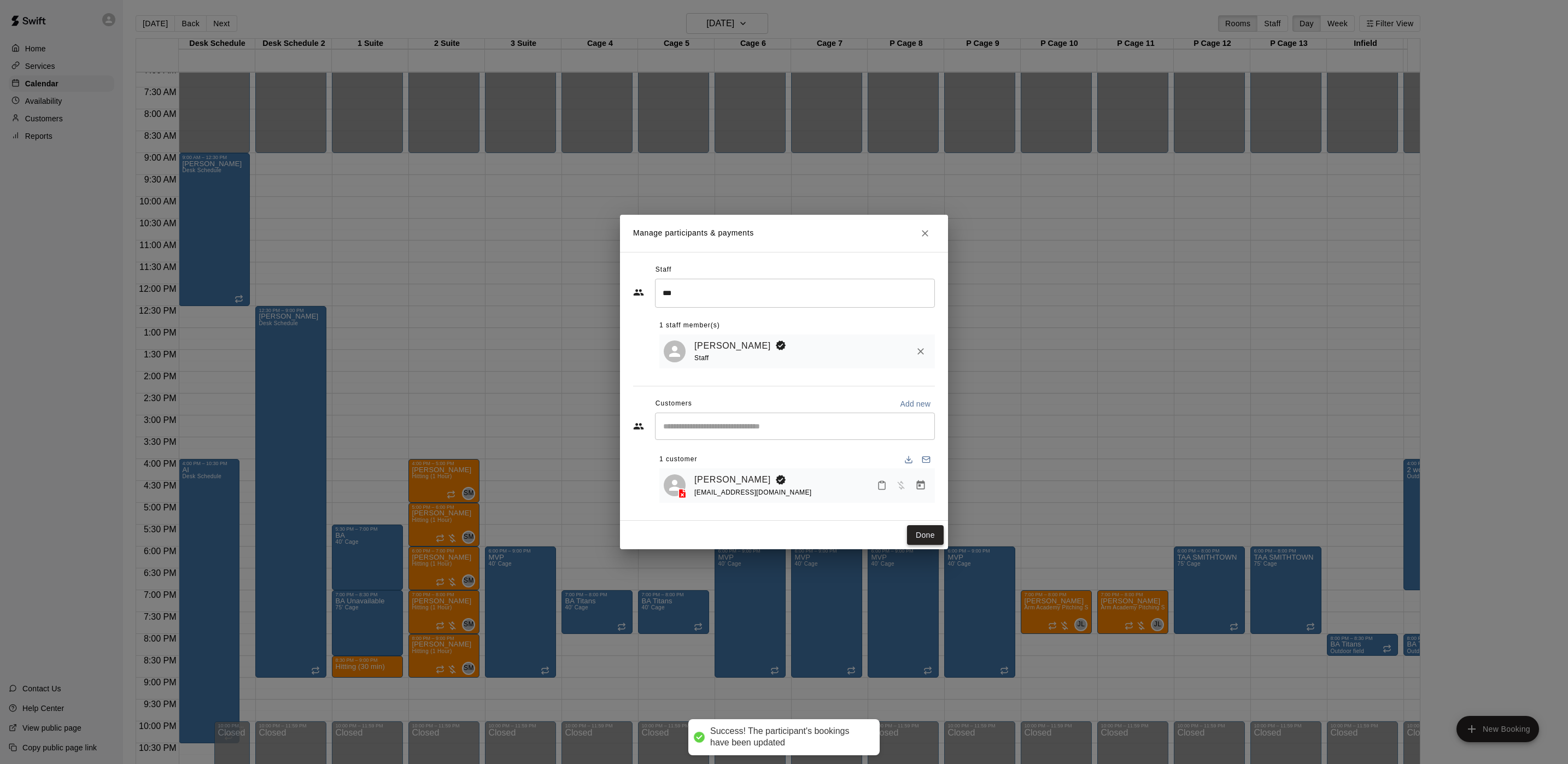
click at [925, 533] on button "Done" at bounding box center [925, 535] width 36 height 20
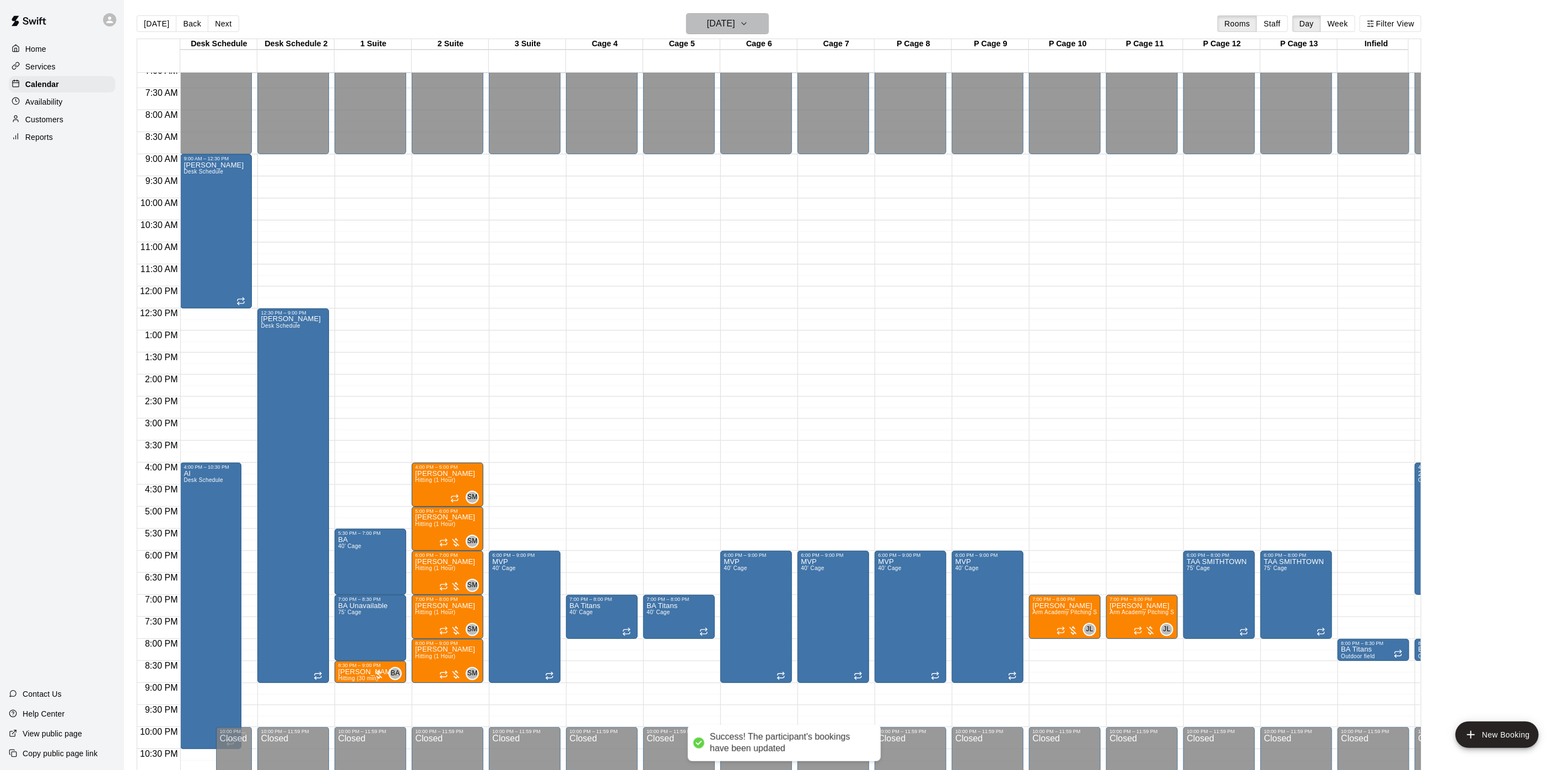
click at [735, 22] on h6 "Thursday Sep 25" at bounding box center [721, 24] width 28 height 15
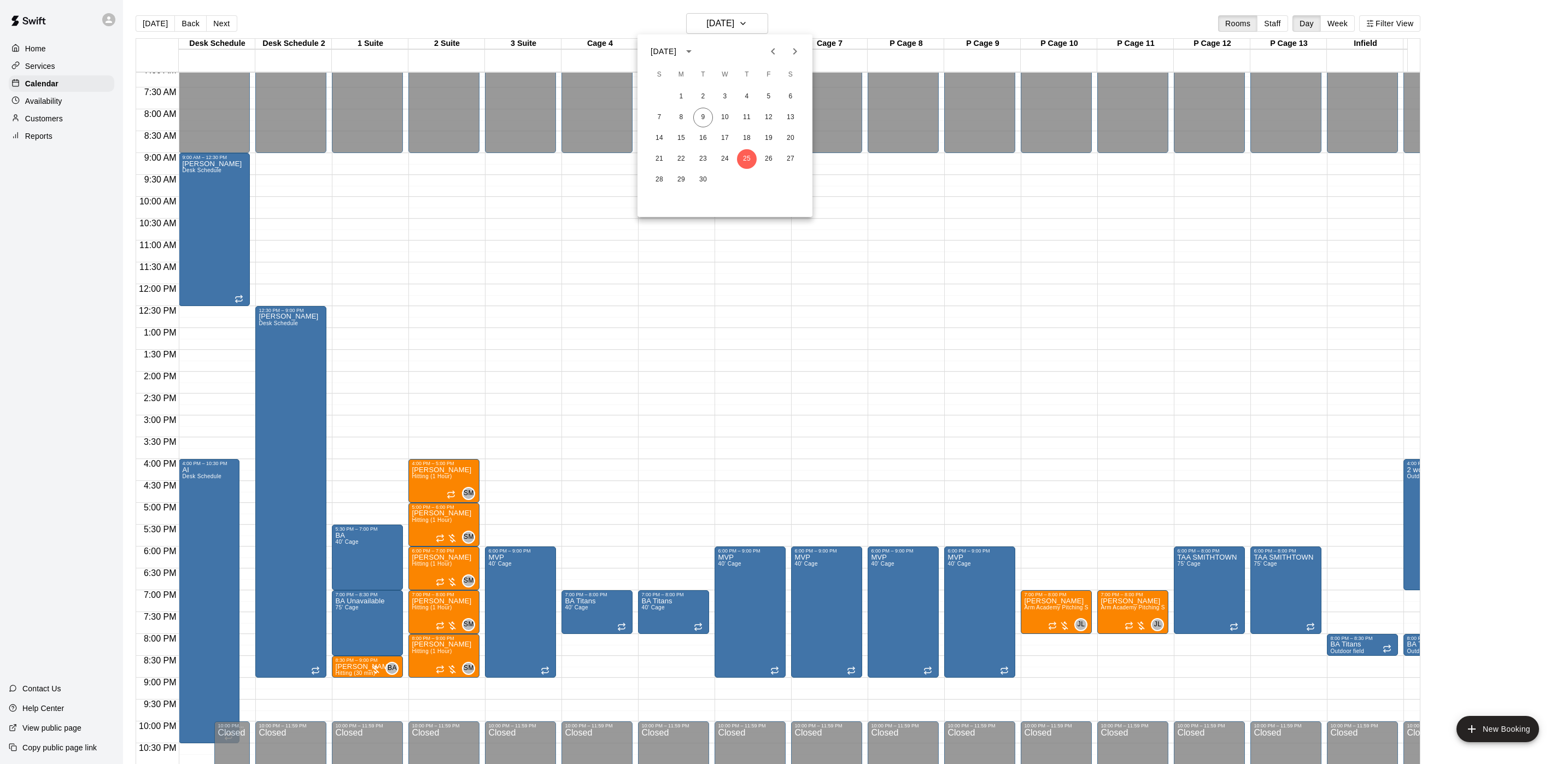
click at [750, 25] on div at bounding box center [784, 382] width 1568 height 764
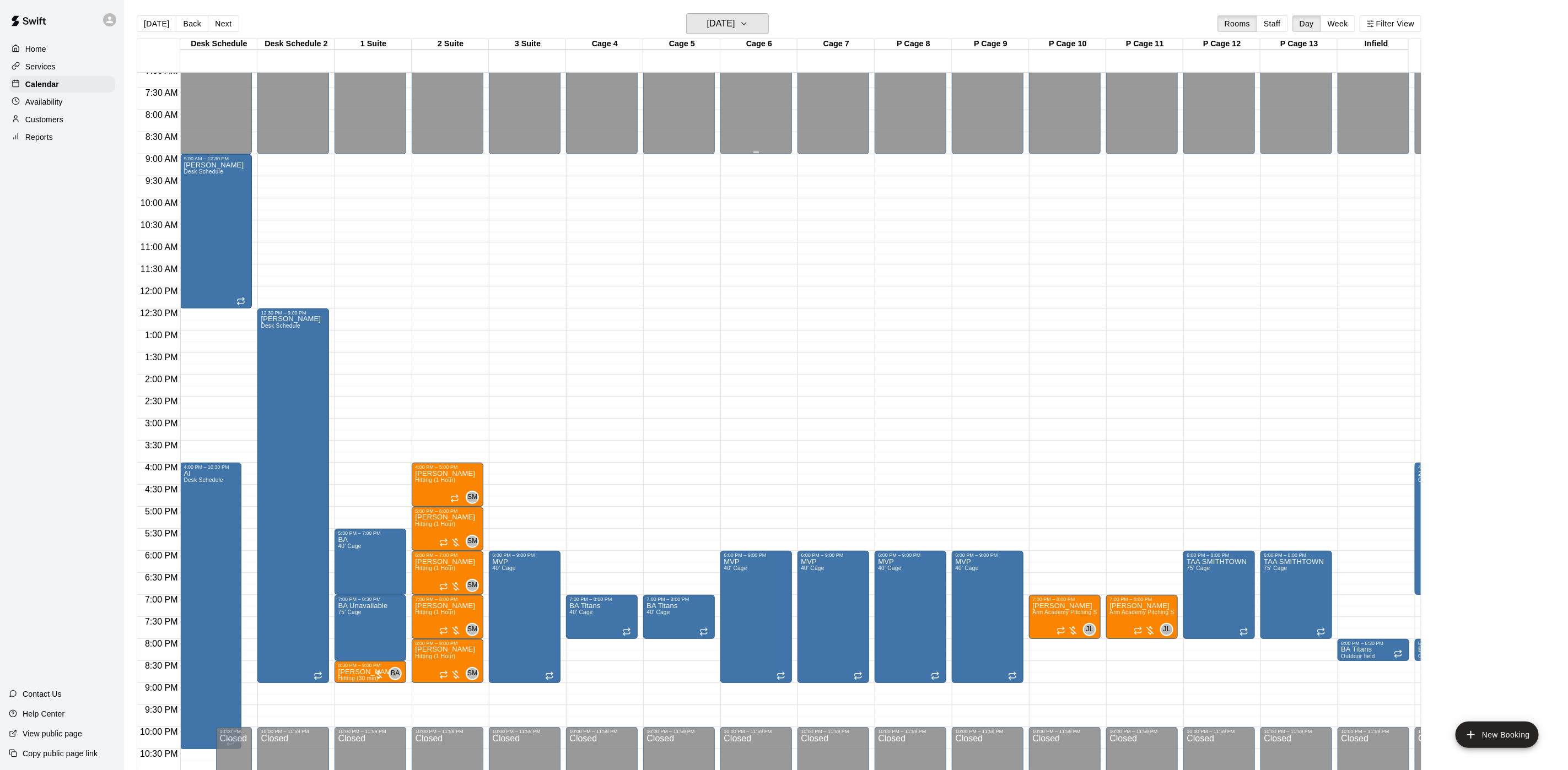
click at [686, 13] on button "Thursday Sep 25" at bounding box center [727, 24] width 83 height 21
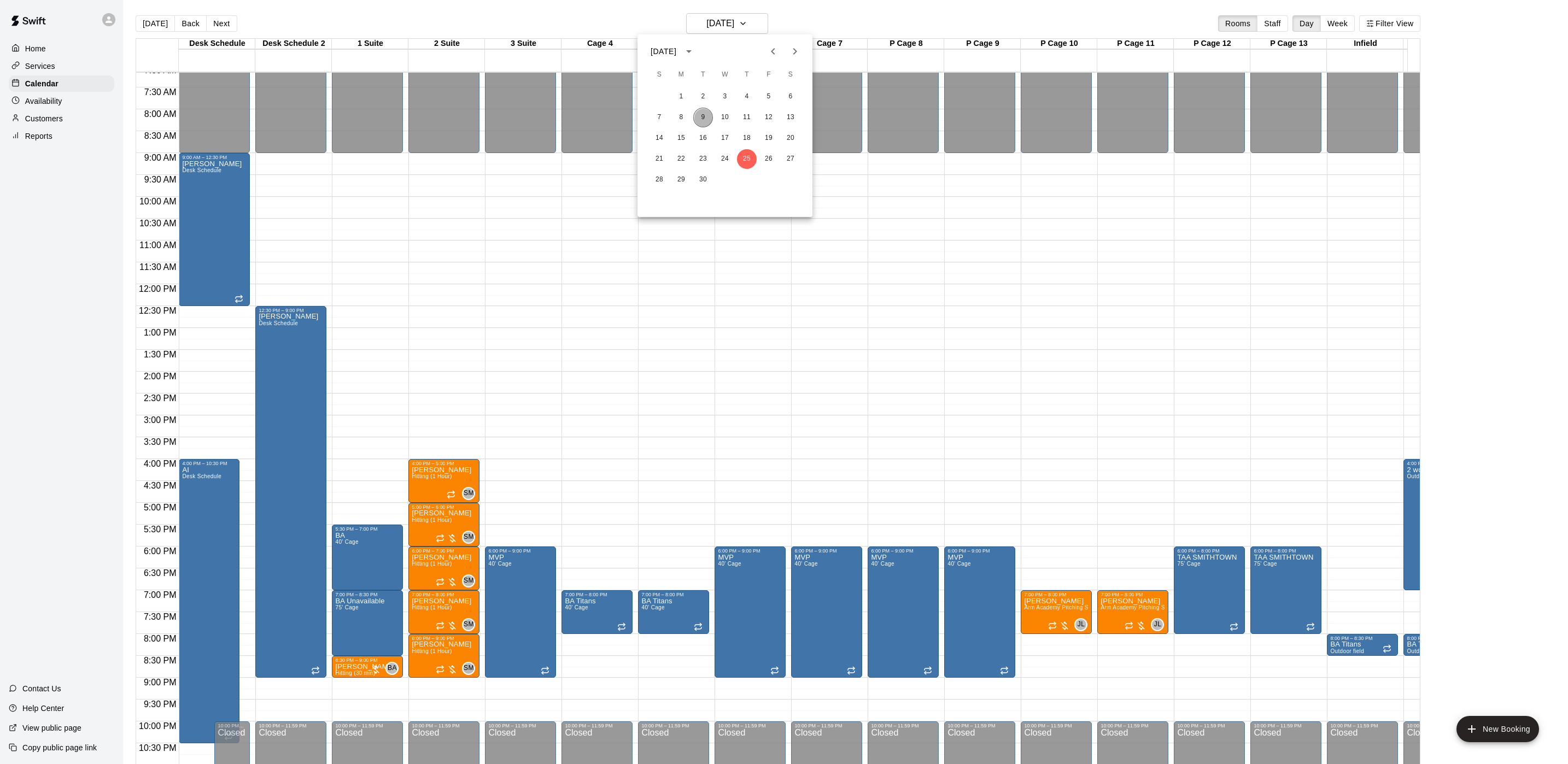
click at [705, 114] on button "9" at bounding box center [703, 118] width 19 height 19
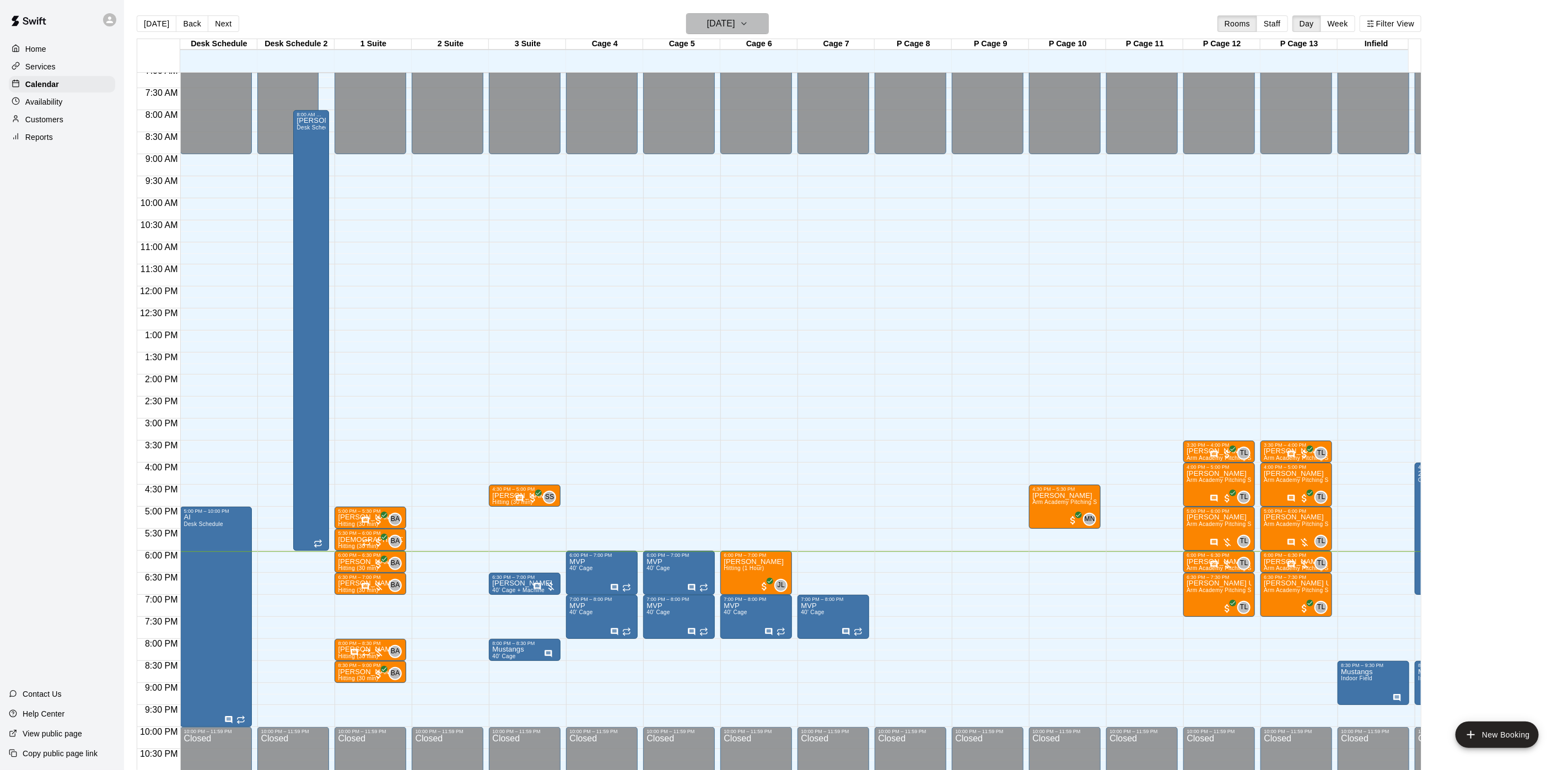
click at [735, 24] on h6 "[DATE]" at bounding box center [721, 24] width 28 height 15
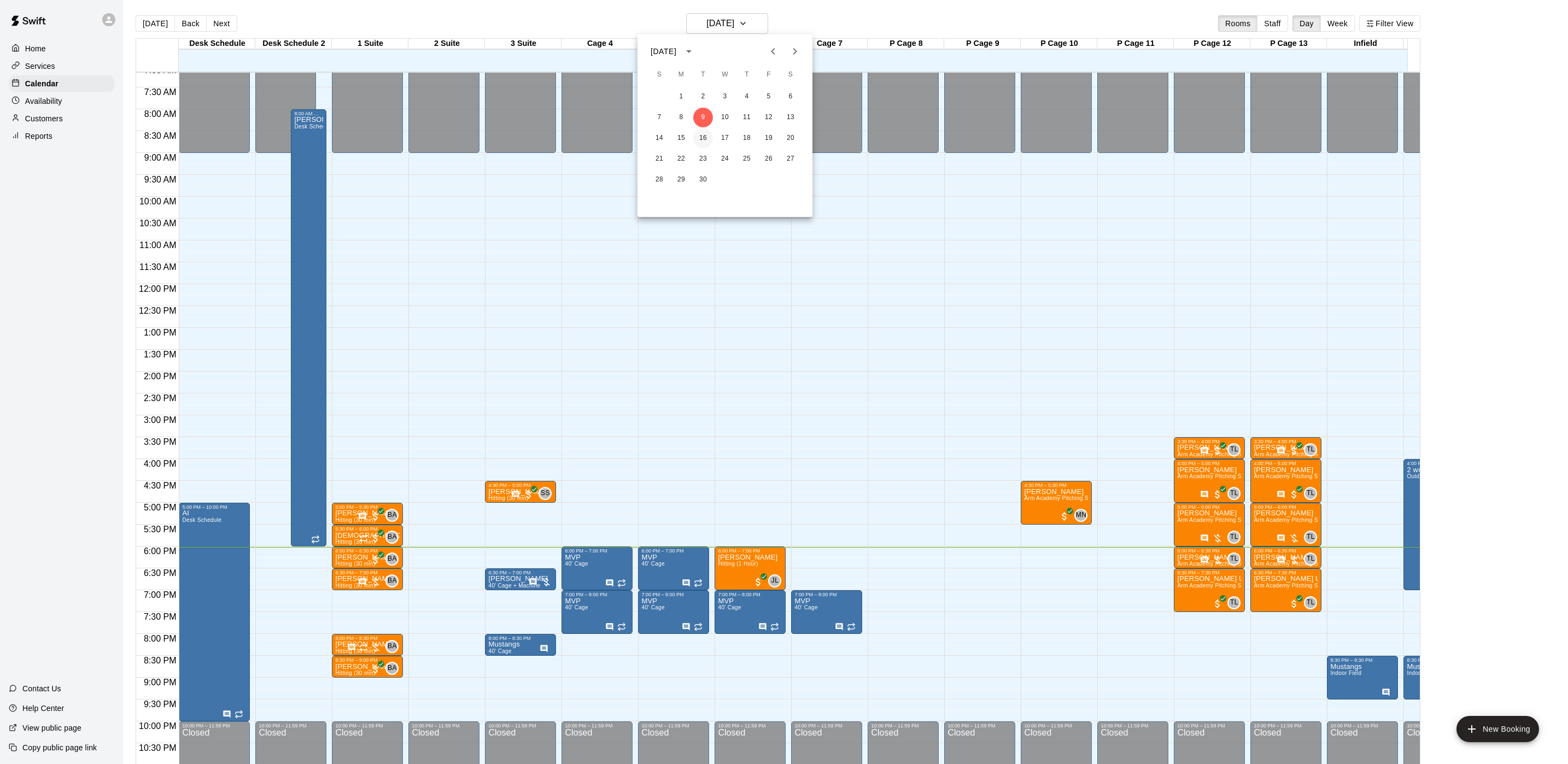
click at [705, 136] on button "16" at bounding box center [703, 138] width 19 height 19
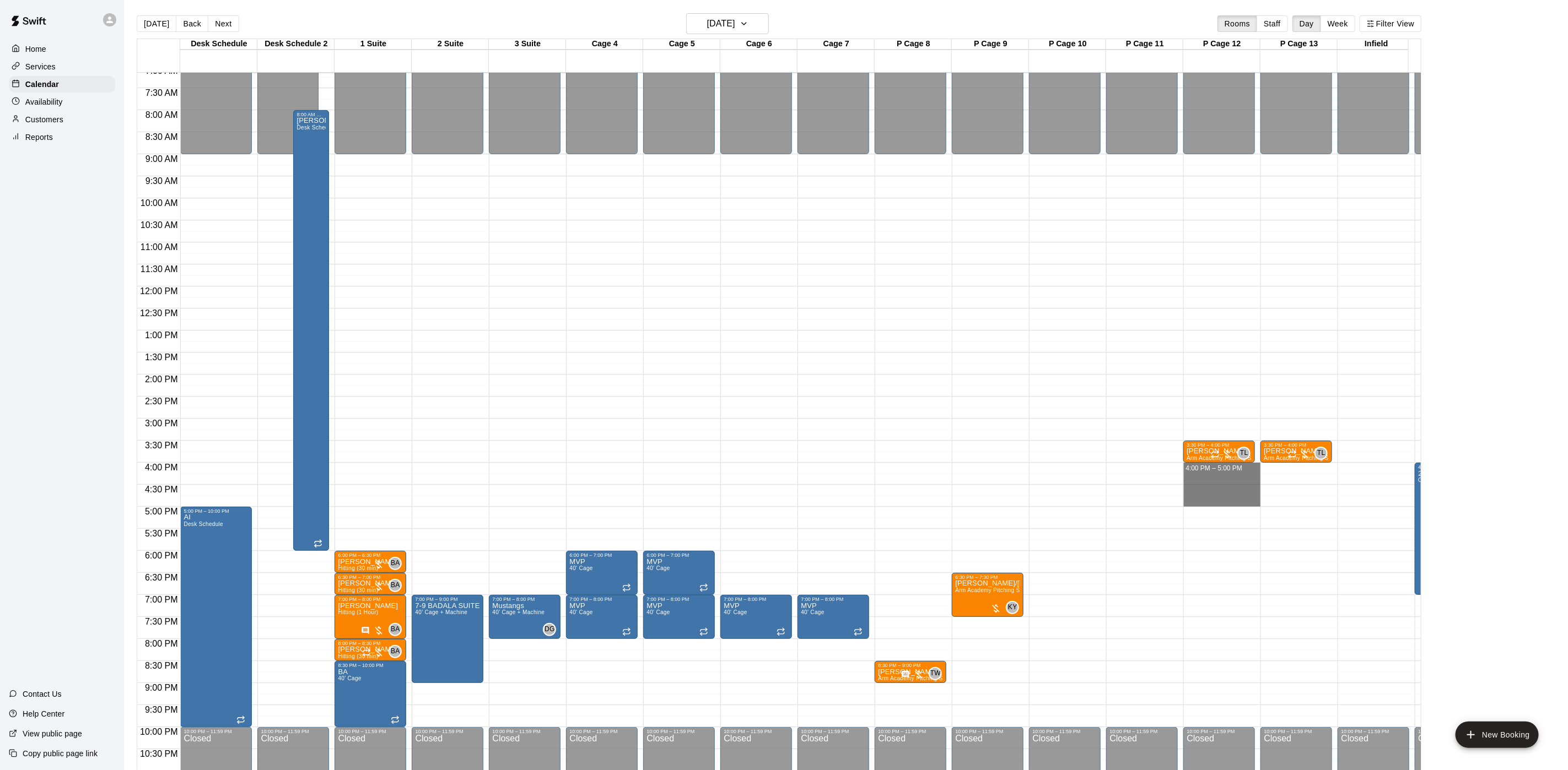
drag, startPoint x: 1221, startPoint y: 467, endPoint x: 1227, endPoint y: 501, distance: 34.5
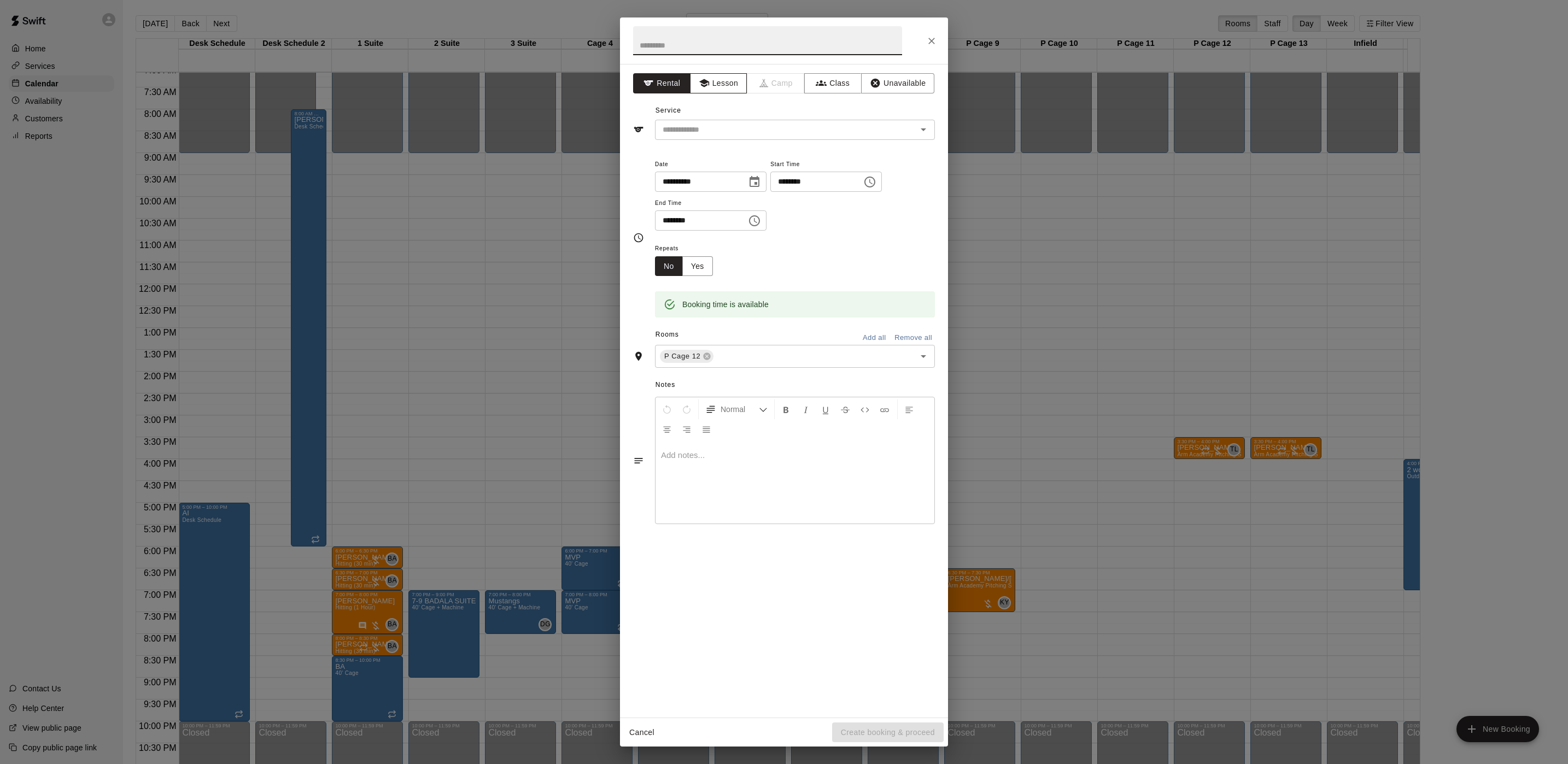
click at [718, 87] on button "Lesson" at bounding box center [718, 83] width 57 height 20
click at [711, 126] on input "text" at bounding box center [778, 130] width 241 height 14
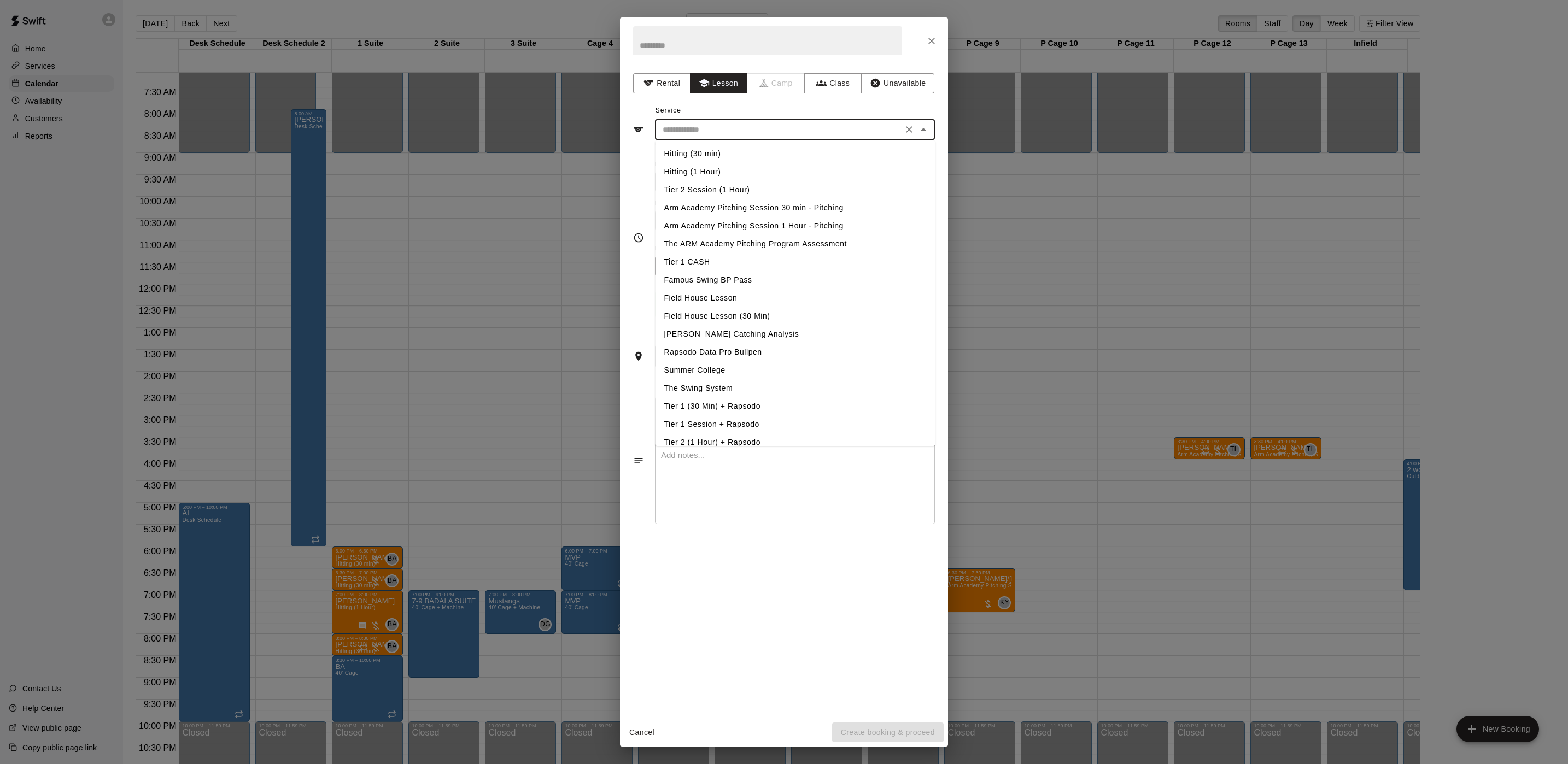
click at [732, 224] on li "Arm Academy Pitching Session 1 Hour - Pitching" at bounding box center [796, 226] width 280 height 18
type input "**********"
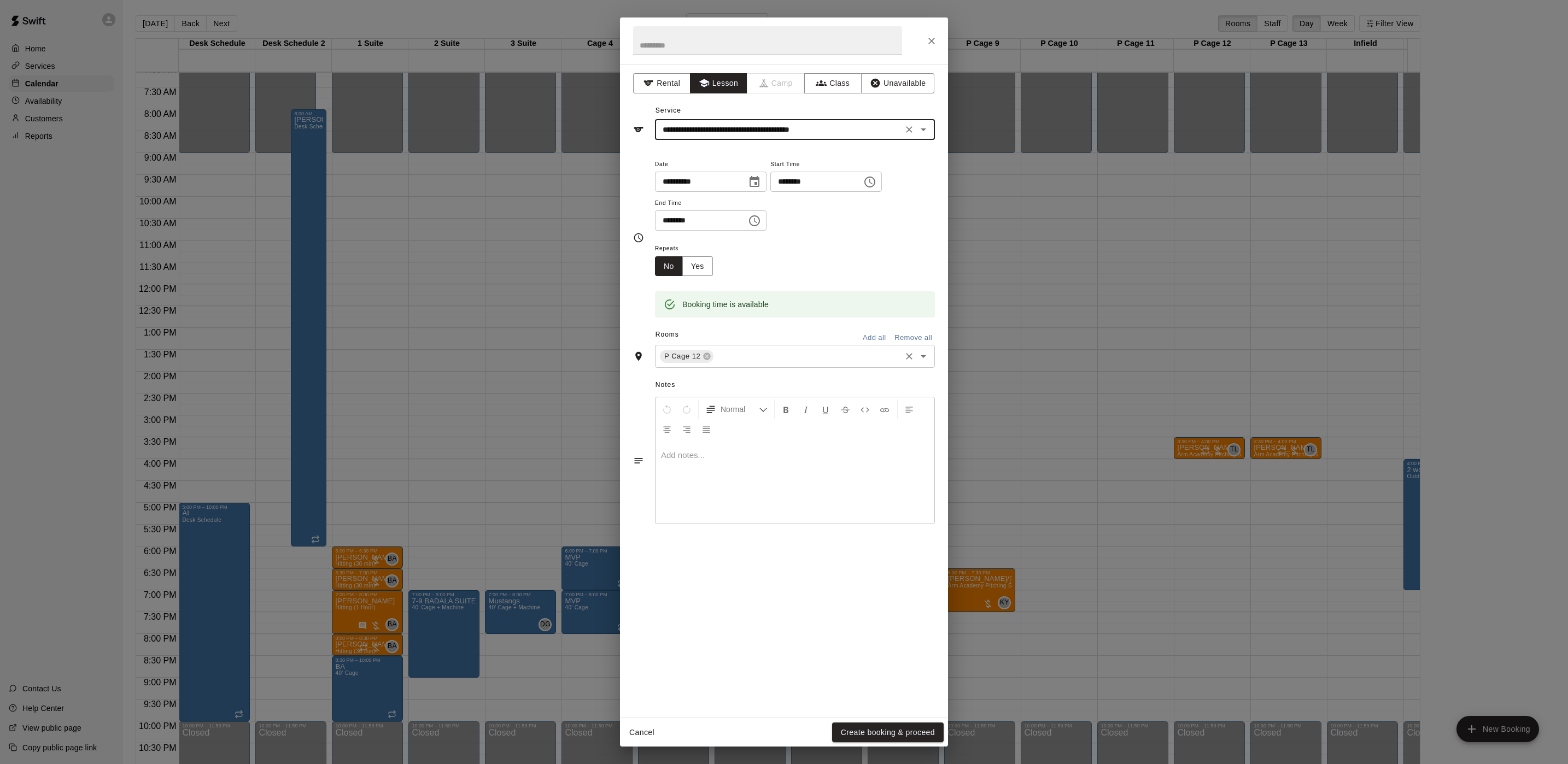
click at [735, 358] on input "text" at bounding box center [807, 357] width 184 height 14
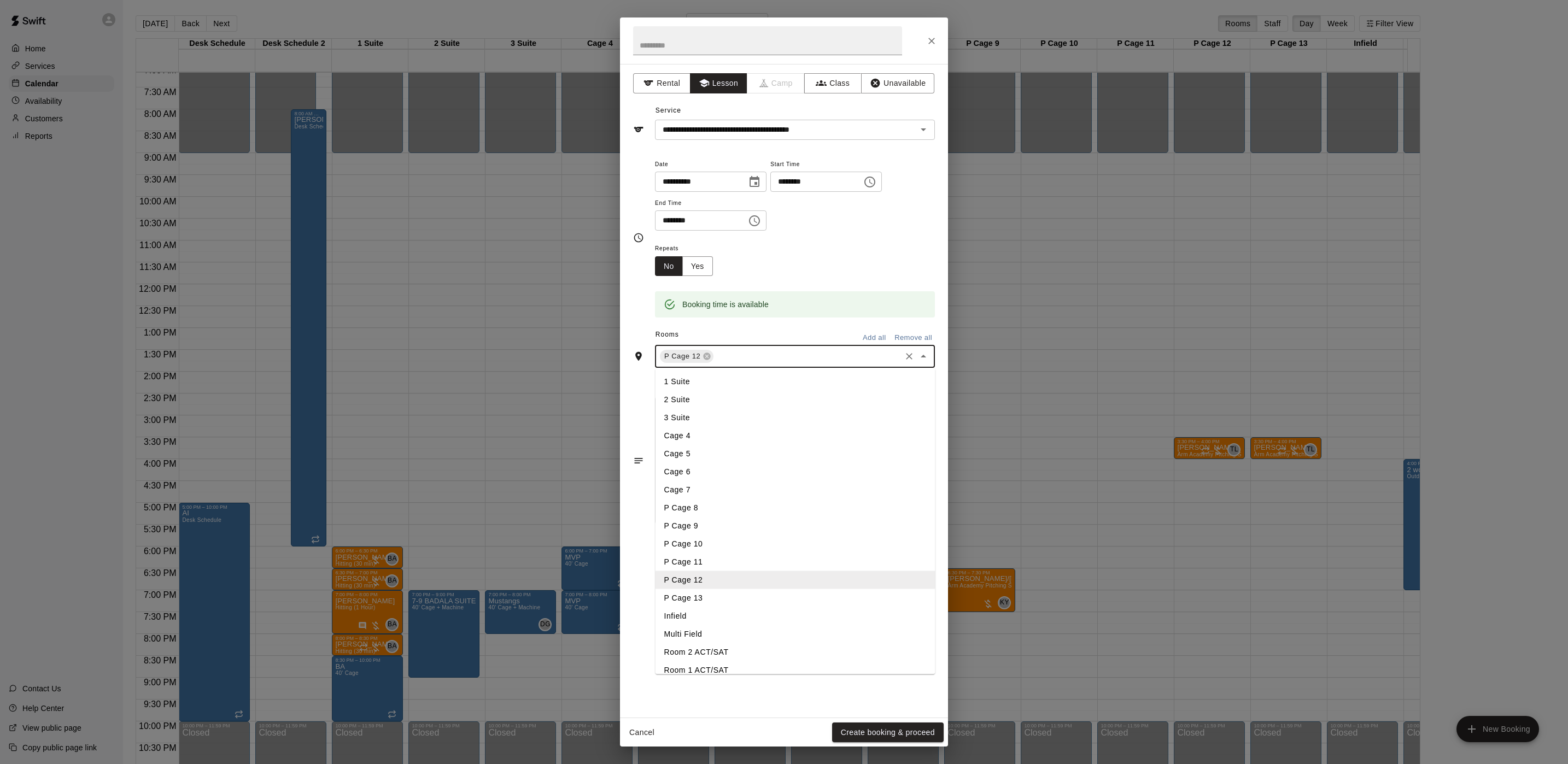
click at [718, 601] on li "P Cage 13" at bounding box center [796, 598] width 280 height 18
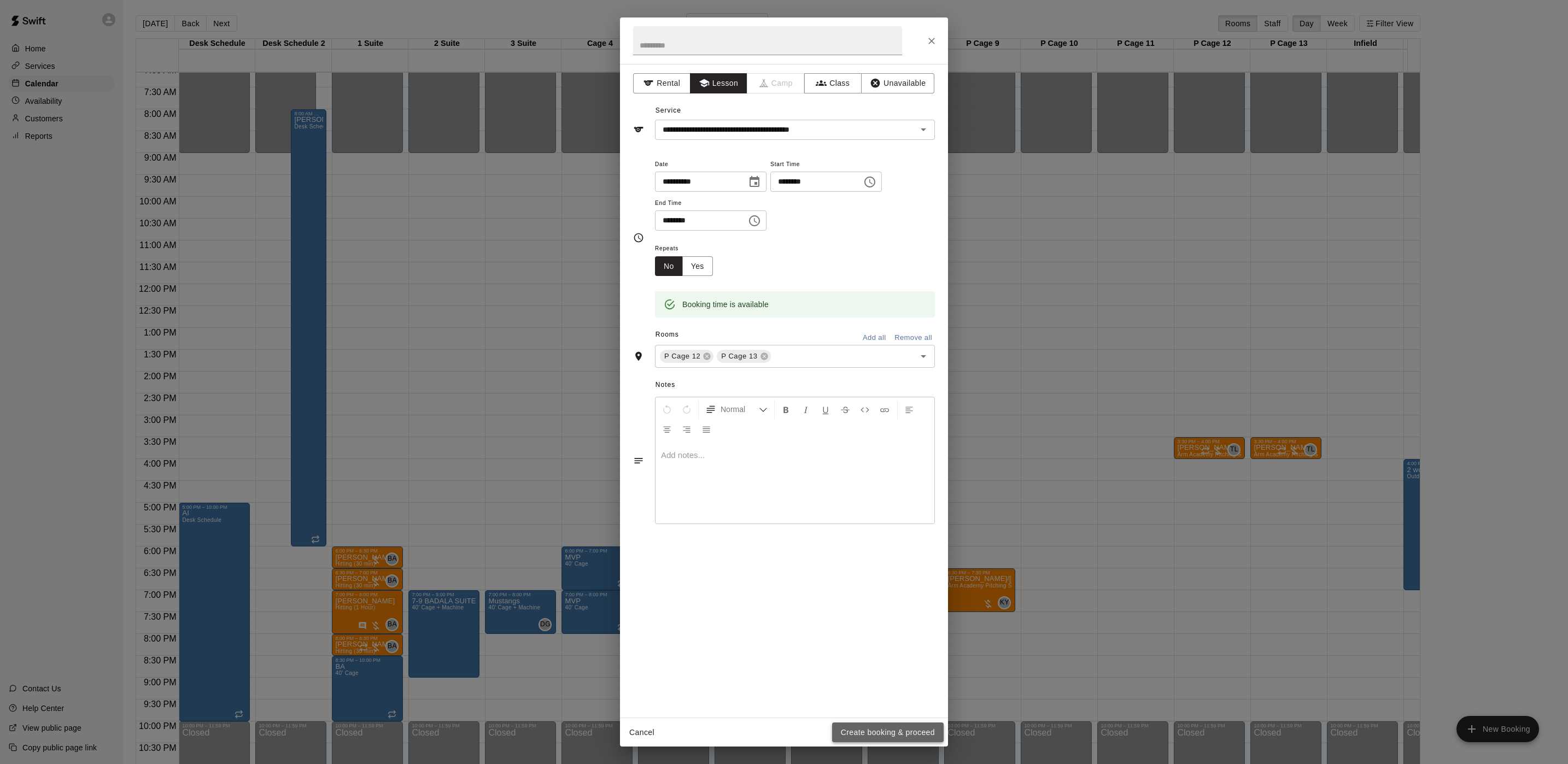
click at [871, 725] on button "Create booking & proceed" at bounding box center [887, 733] width 112 height 20
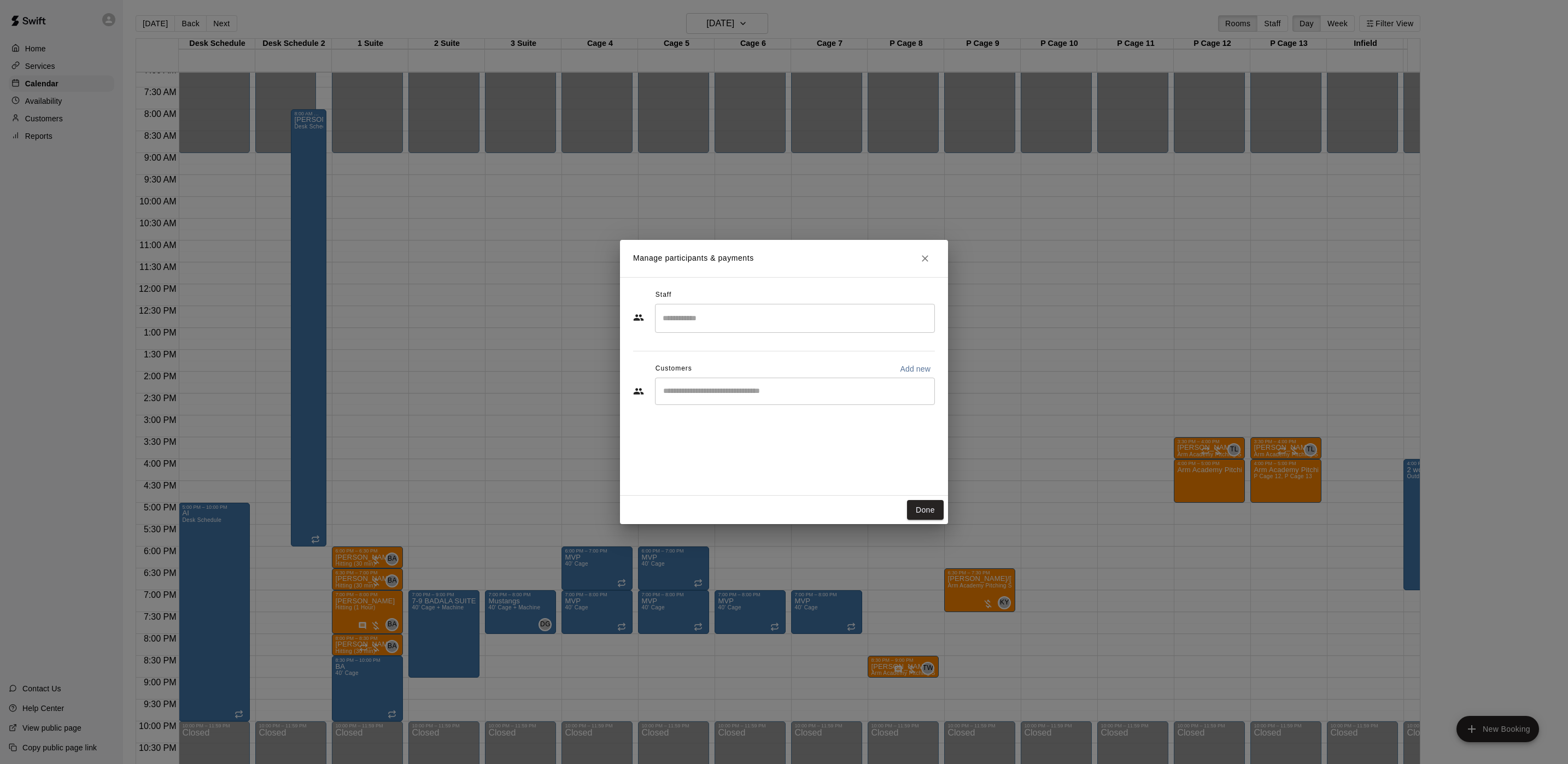
click at [719, 309] on input "Search staff" at bounding box center [795, 319] width 270 height 19
click at [702, 351] on p "Tyler Levine" at bounding box center [717, 350] width 67 height 11
click at [702, 384] on div "​" at bounding box center [795, 391] width 280 height 27
type input "******"
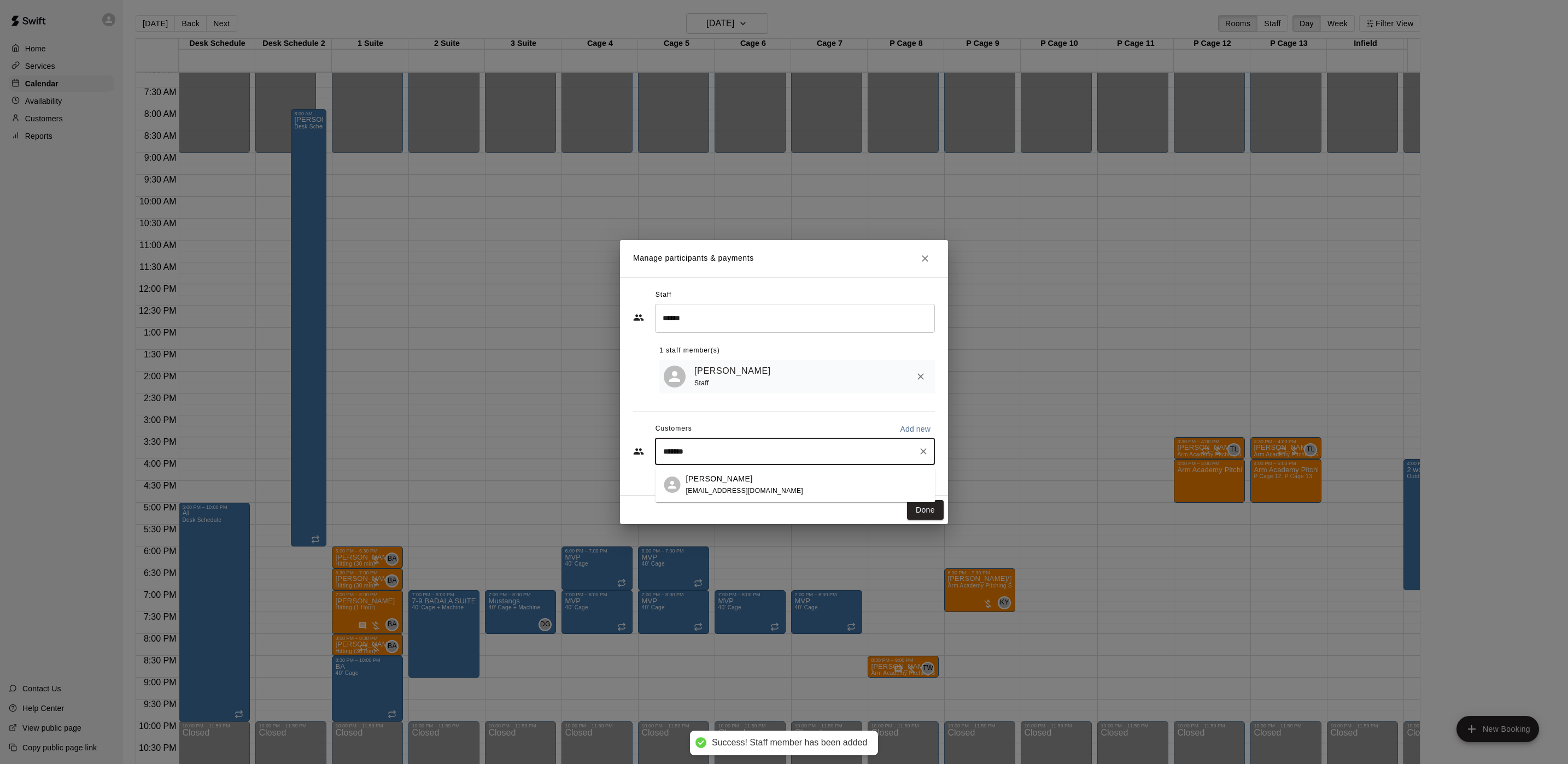
type input "********"
click at [717, 482] on p "[PERSON_NAME]" at bounding box center [719, 479] width 67 height 11
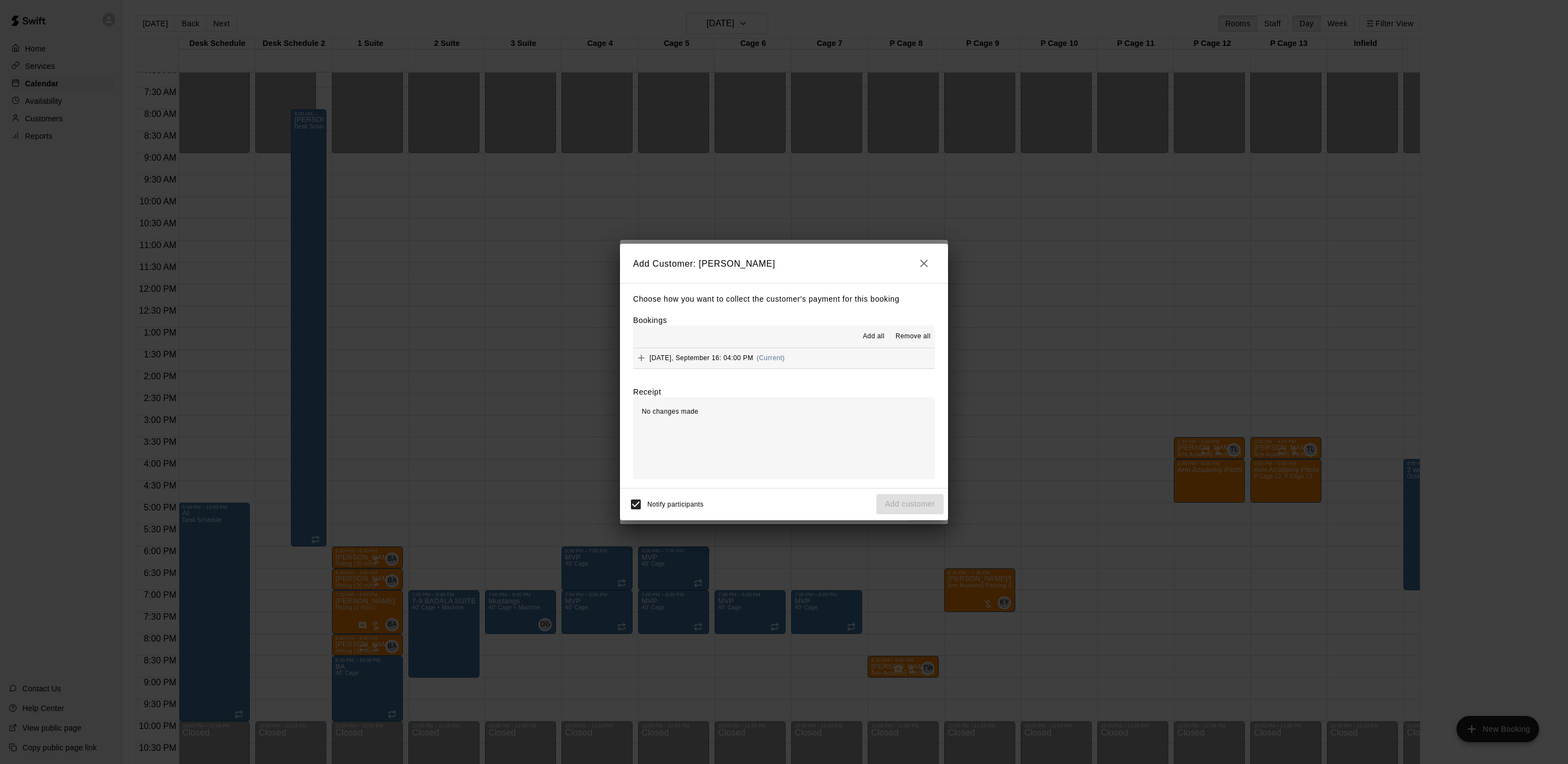
click at [722, 358] on span "Tuesday, September 16: 04:00 PM" at bounding box center [701, 358] width 104 height 8
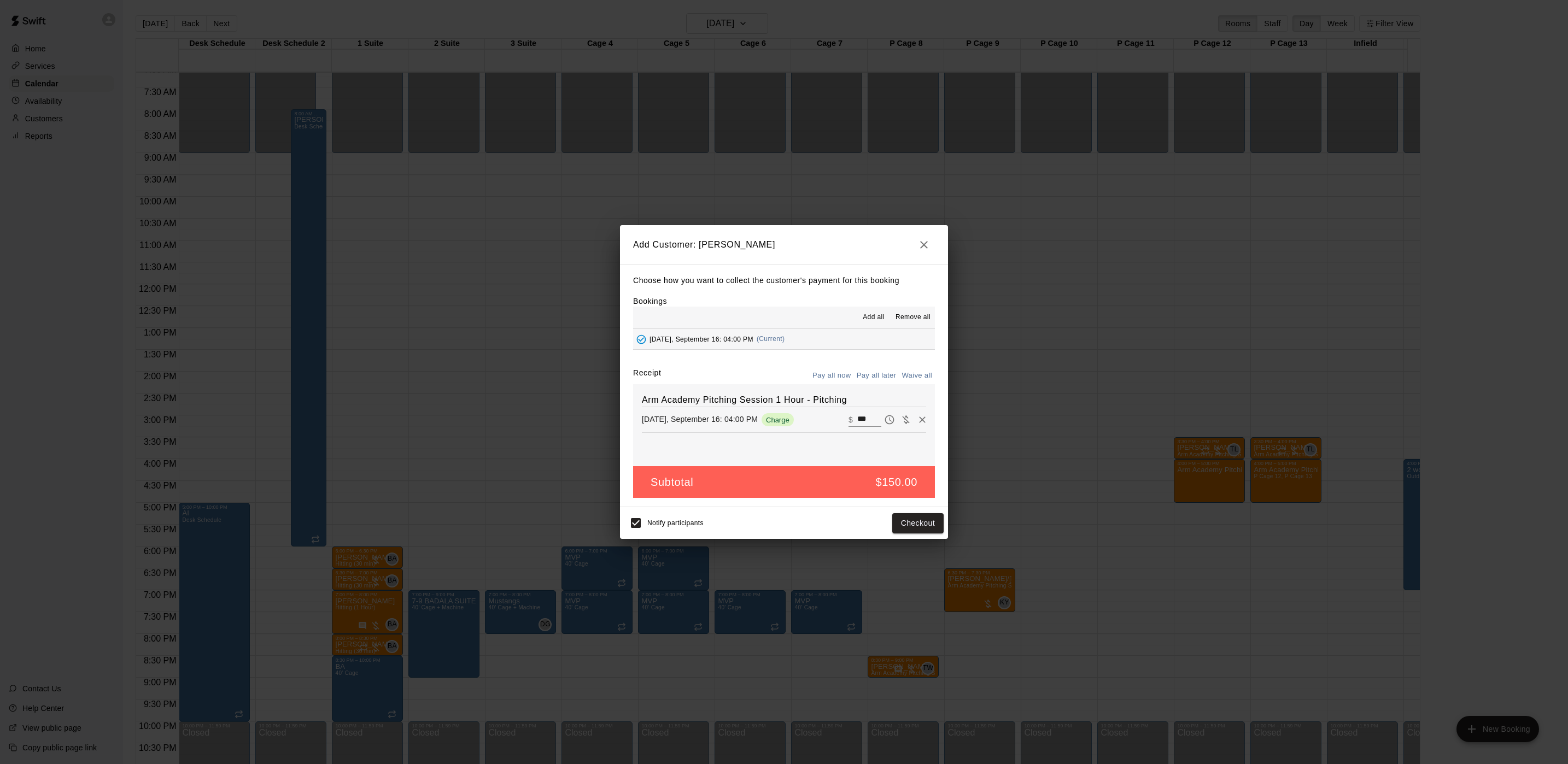
click at [875, 384] on button "Pay all later" at bounding box center [877, 375] width 45 height 17
click at [909, 522] on button "Add customer" at bounding box center [910, 523] width 68 height 20
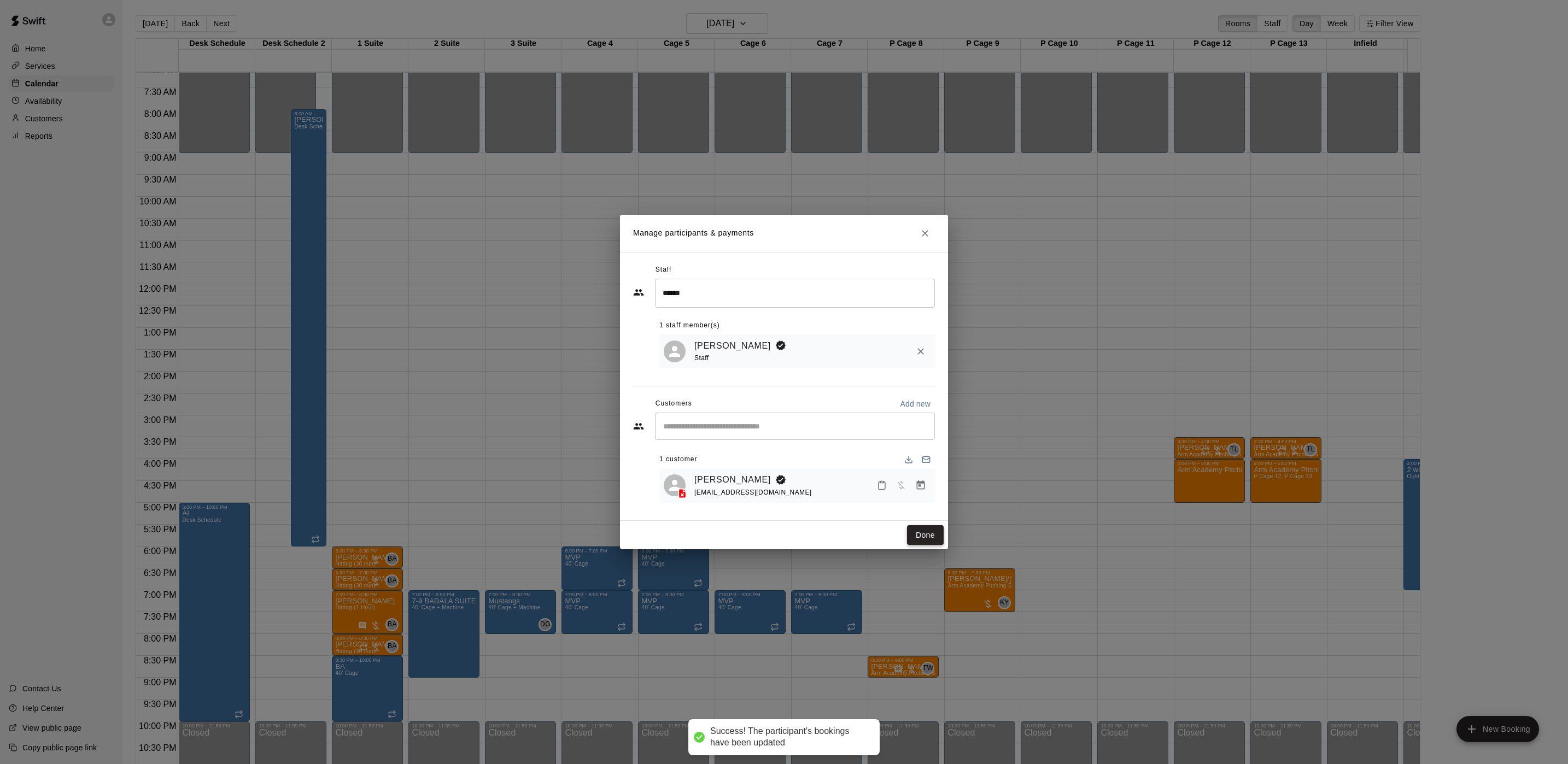
click at [924, 536] on button "Done" at bounding box center [925, 535] width 36 height 20
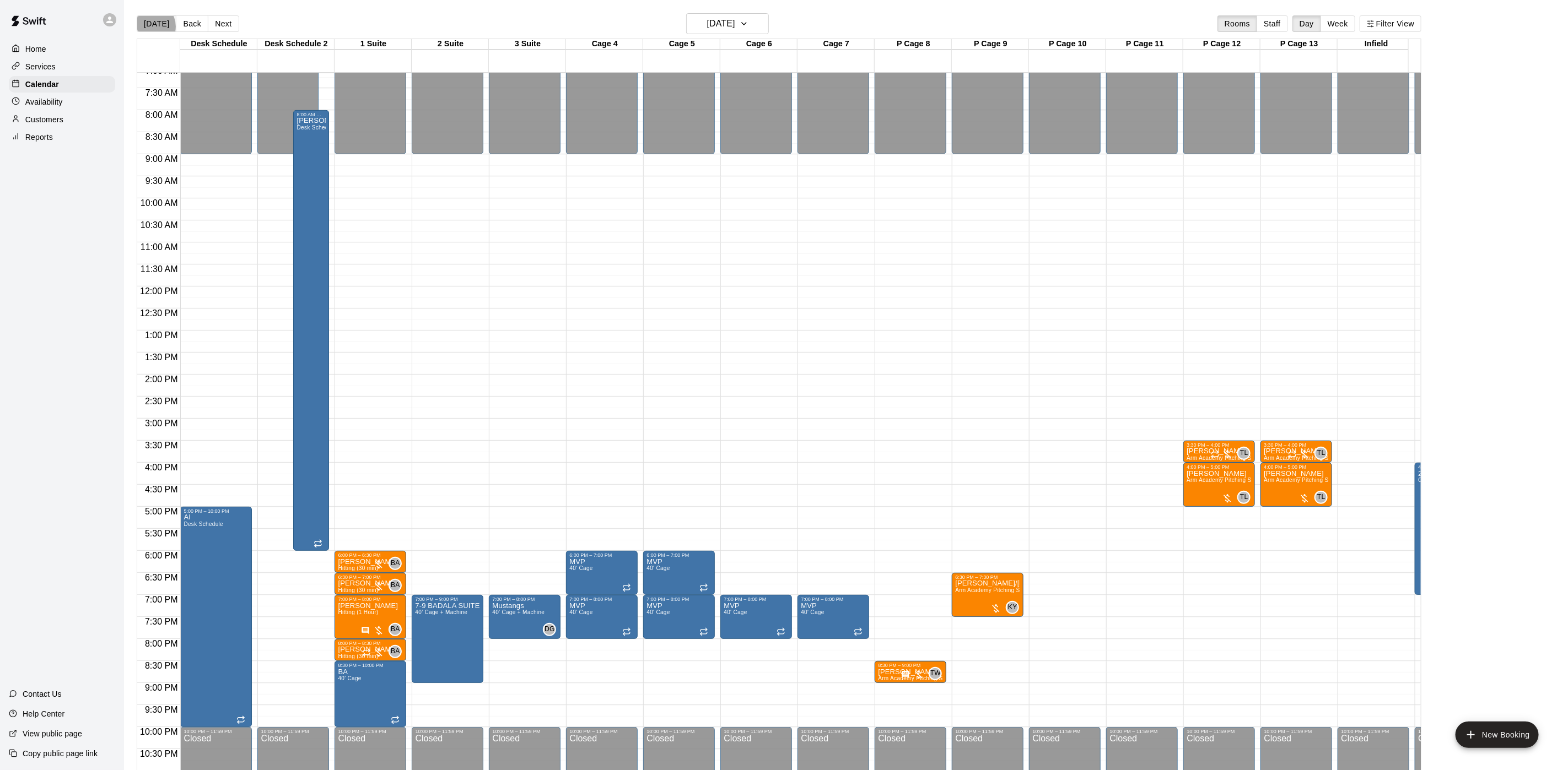
click at [151, 27] on button "[DATE]" at bounding box center [156, 24] width 40 height 16
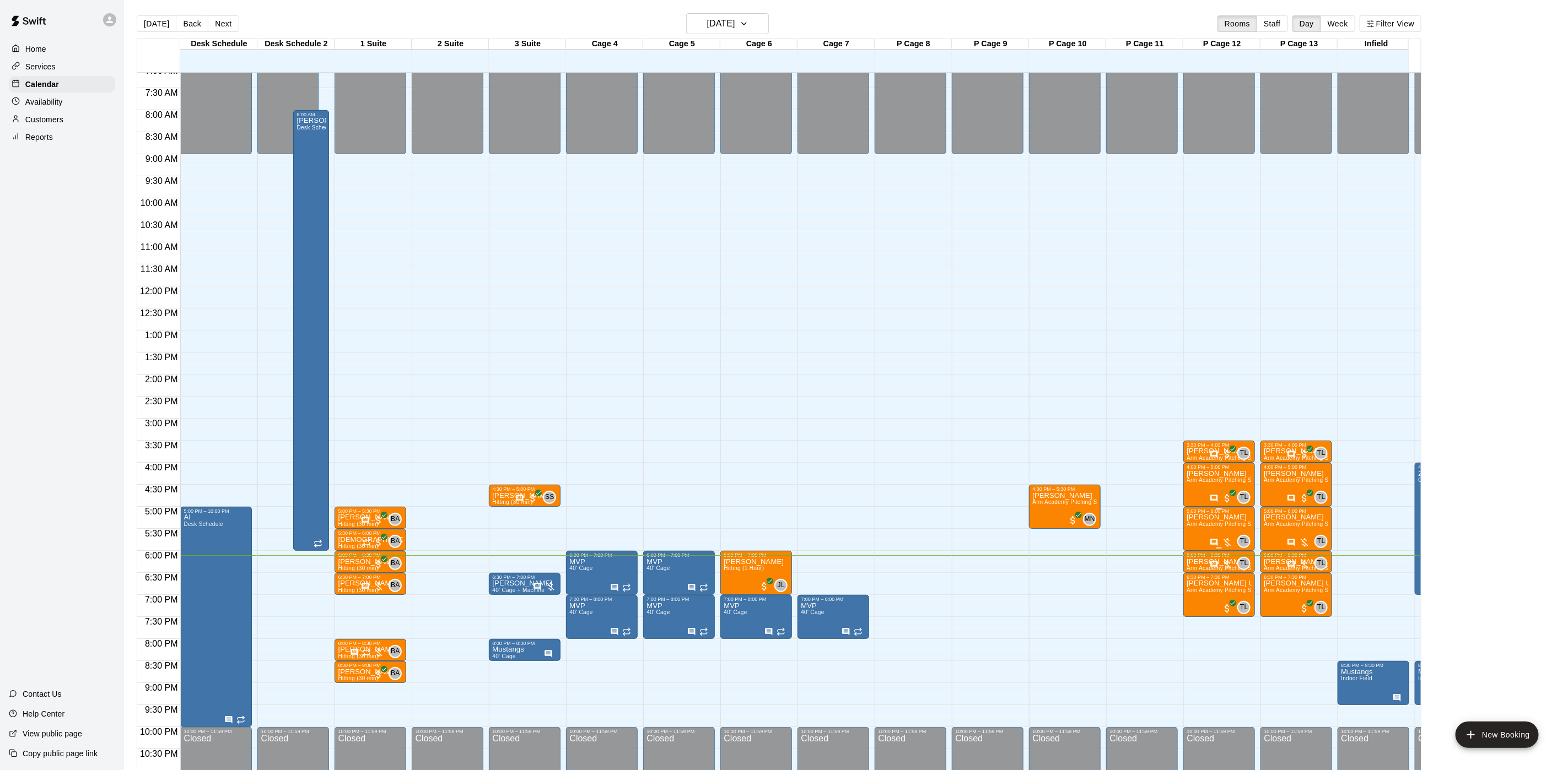
click at [1204, 527] on span "Arm Academy Pitching Session 1 Hour - Pitching" at bounding box center [1251, 523] width 128 height 6
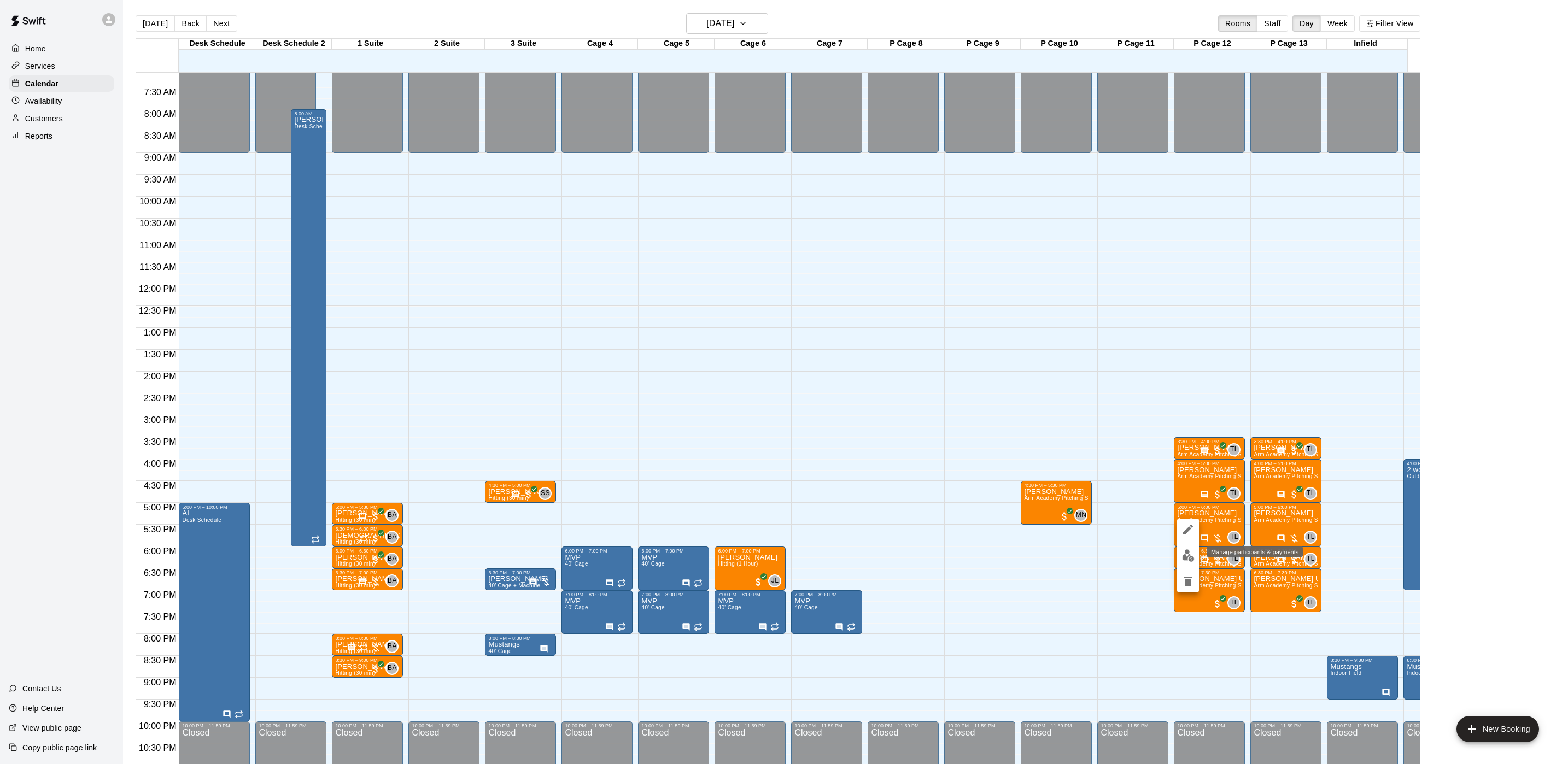
click at [1183, 552] on img "edit" at bounding box center [1189, 555] width 13 height 13
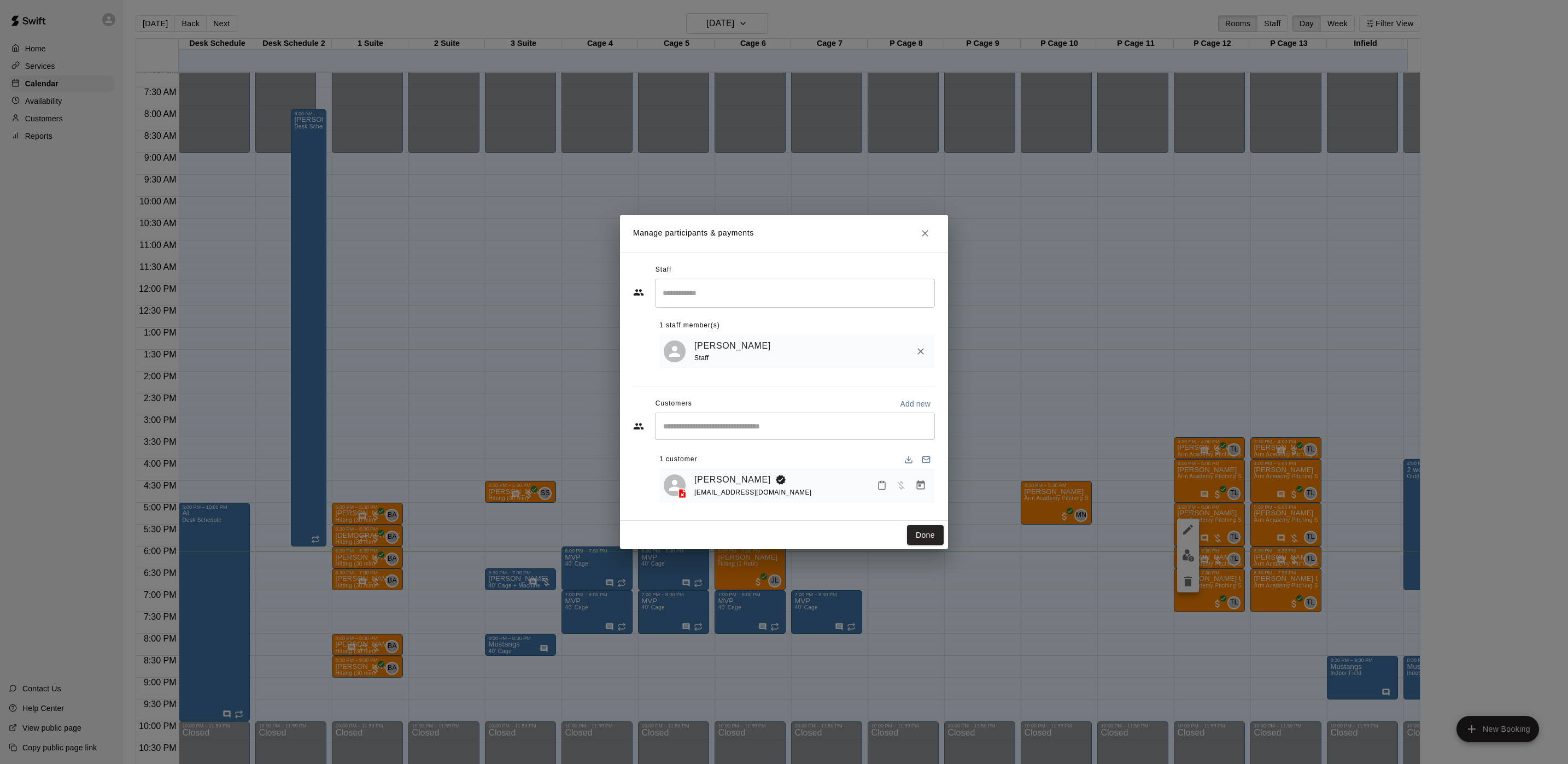
click at [912, 493] on button "Manage bookings & payment" at bounding box center [921, 485] width 19 height 19
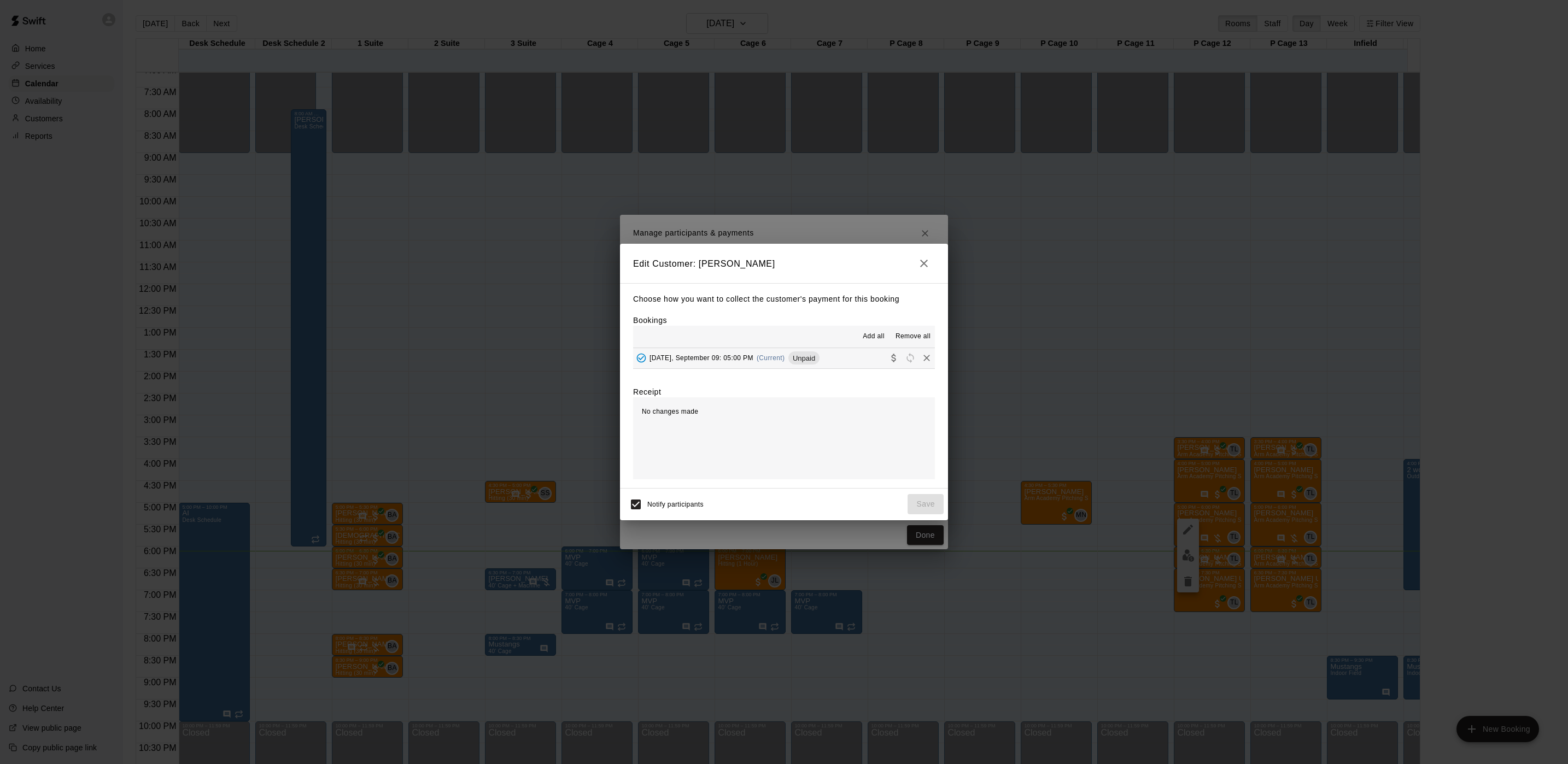
click at [722, 361] on span "Tuesday, September 09: 05:00 PM" at bounding box center [701, 358] width 104 height 8
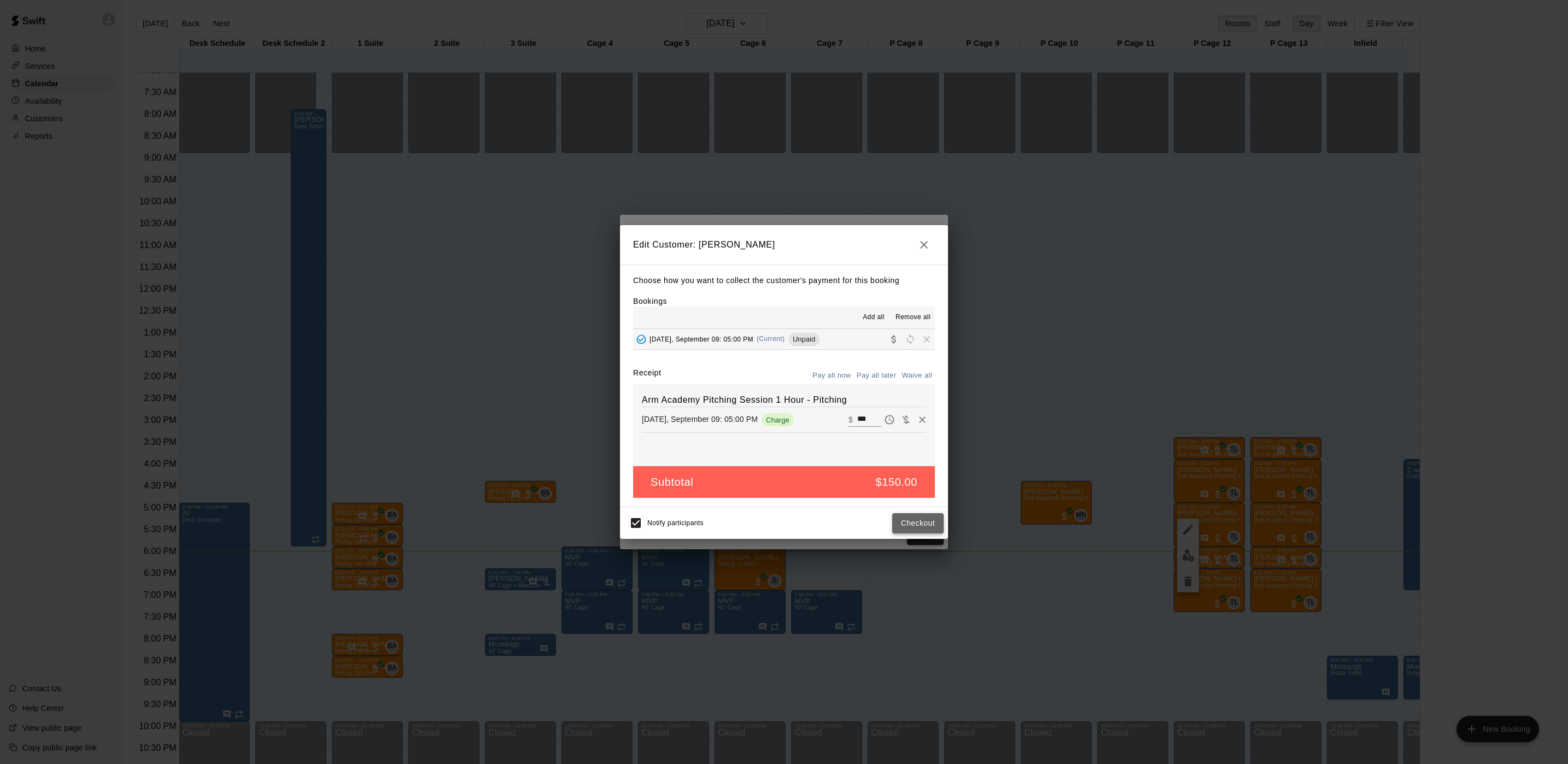
click at [898, 531] on button "Checkout" at bounding box center [918, 523] width 52 height 20
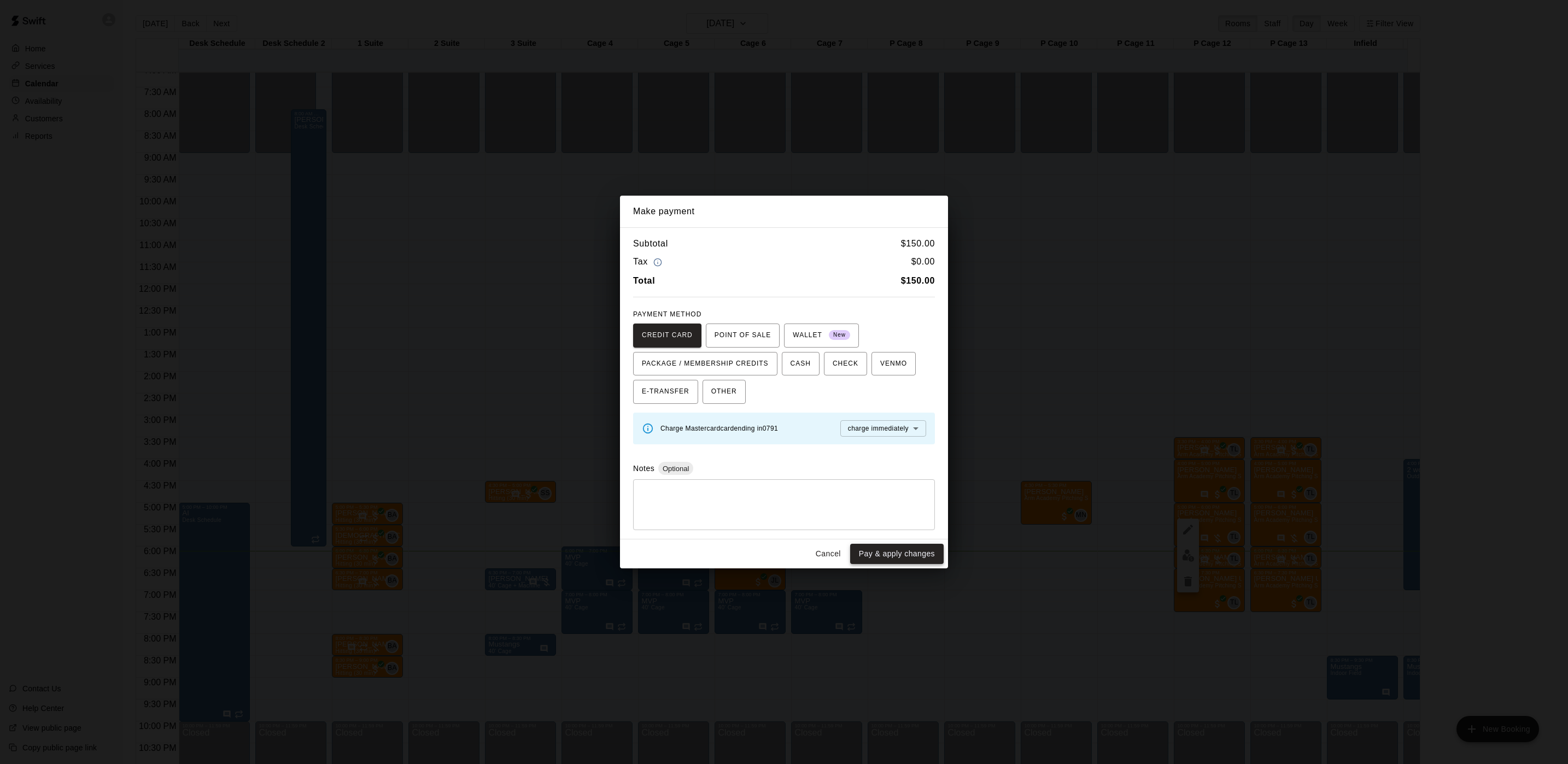
click at [900, 552] on button "Pay & apply changes" at bounding box center [897, 554] width 93 height 20
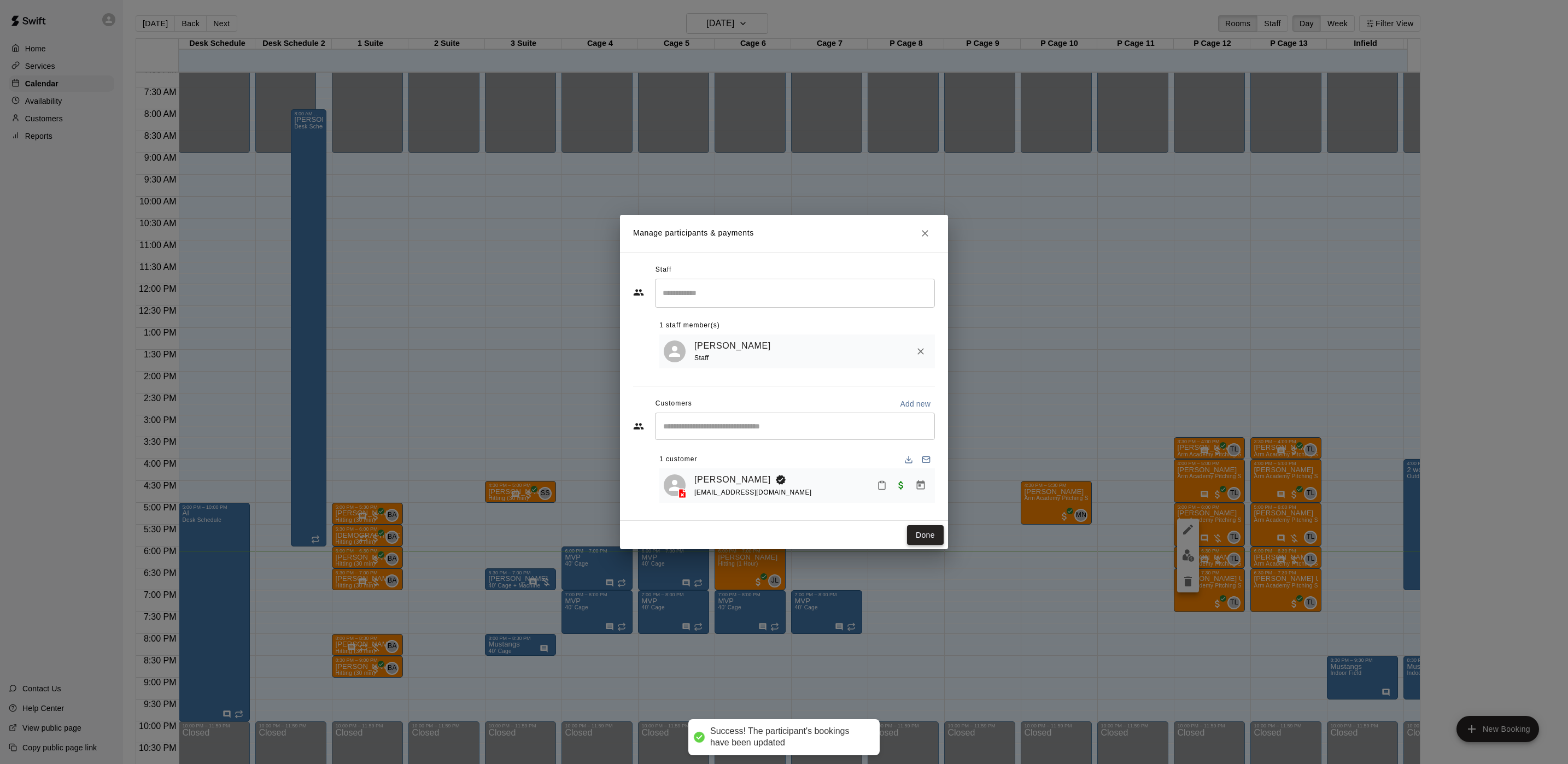
click at [929, 541] on button "Done" at bounding box center [925, 535] width 36 height 20
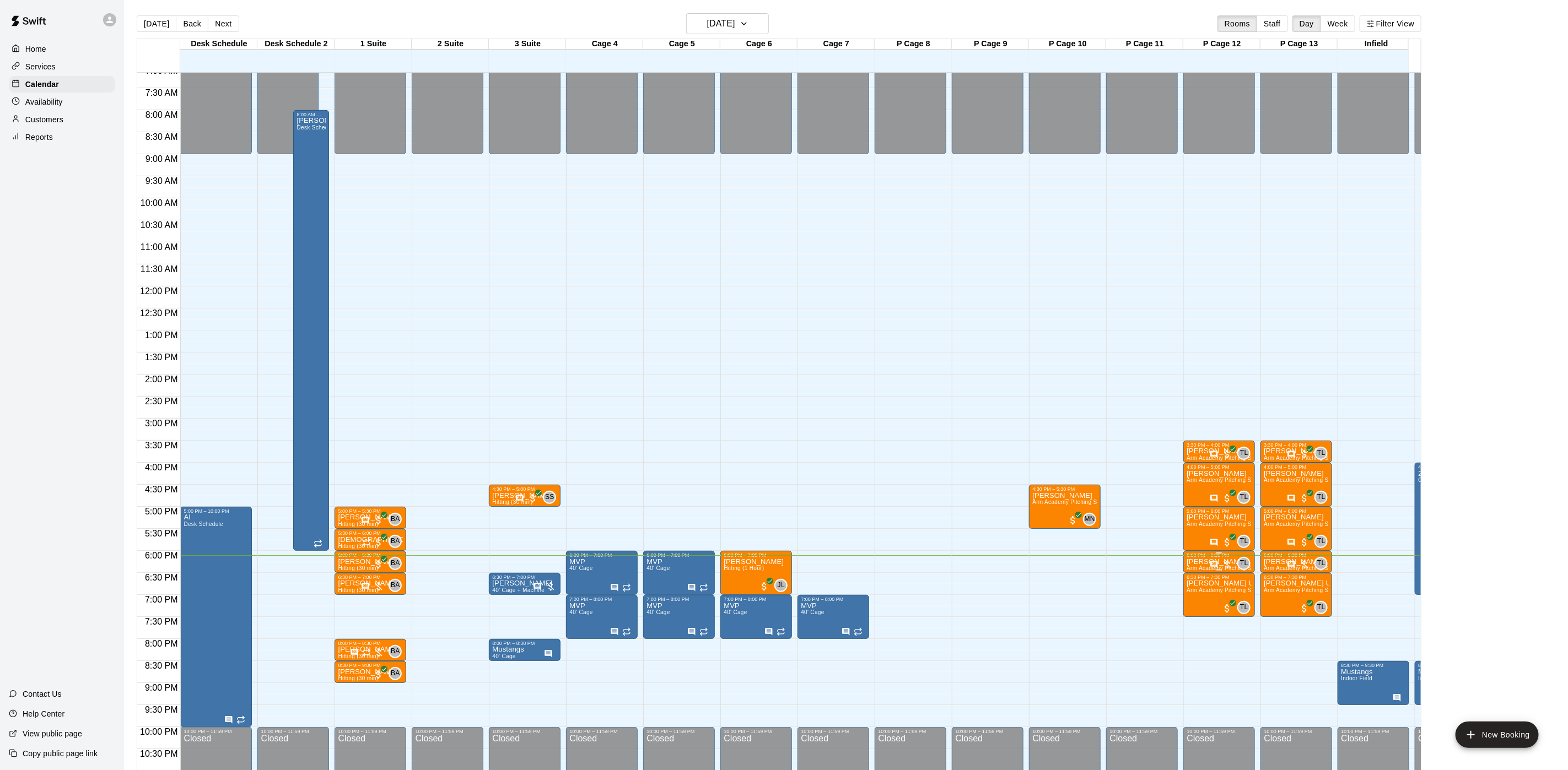
click at [1217, 567] on icon "Has notes" at bounding box center [1213, 565] width 9 height 9
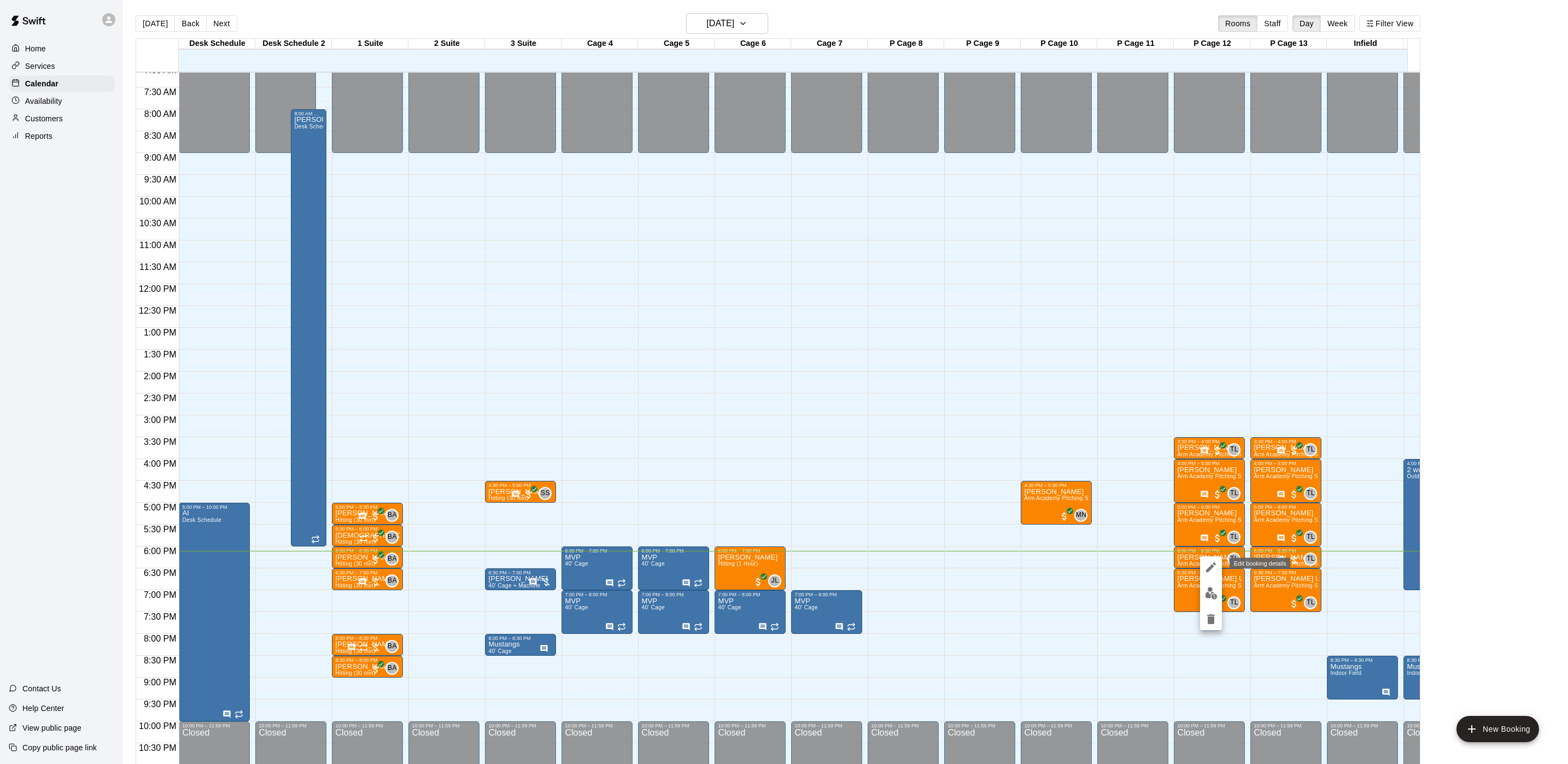
click at [1205, 571] on icon "edit" at bounding box center [1211, 568] width 13 height 13
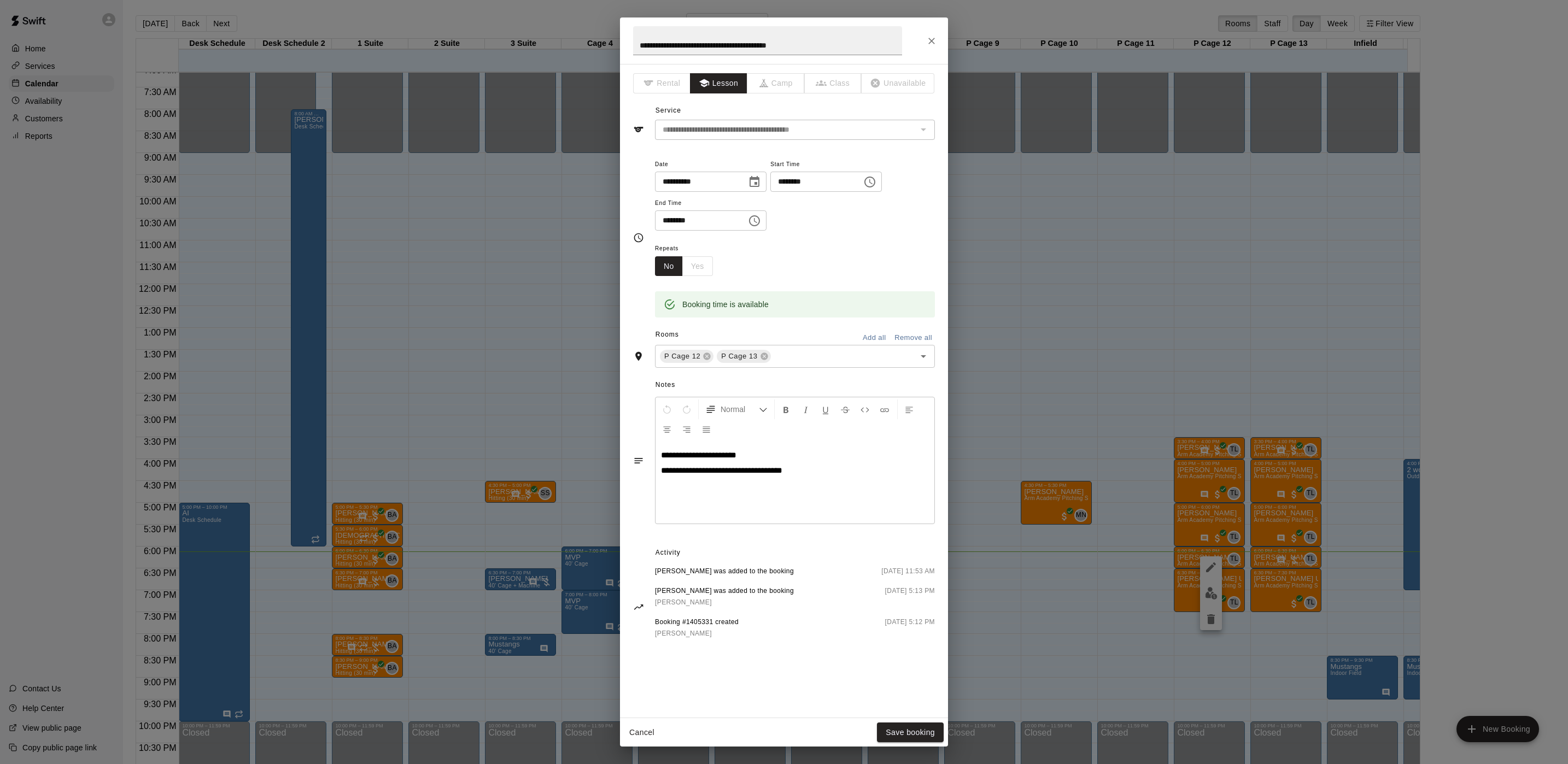
click at [1133, 267] on div "**********" at bounding box center [784, 382] width 1568 height 764
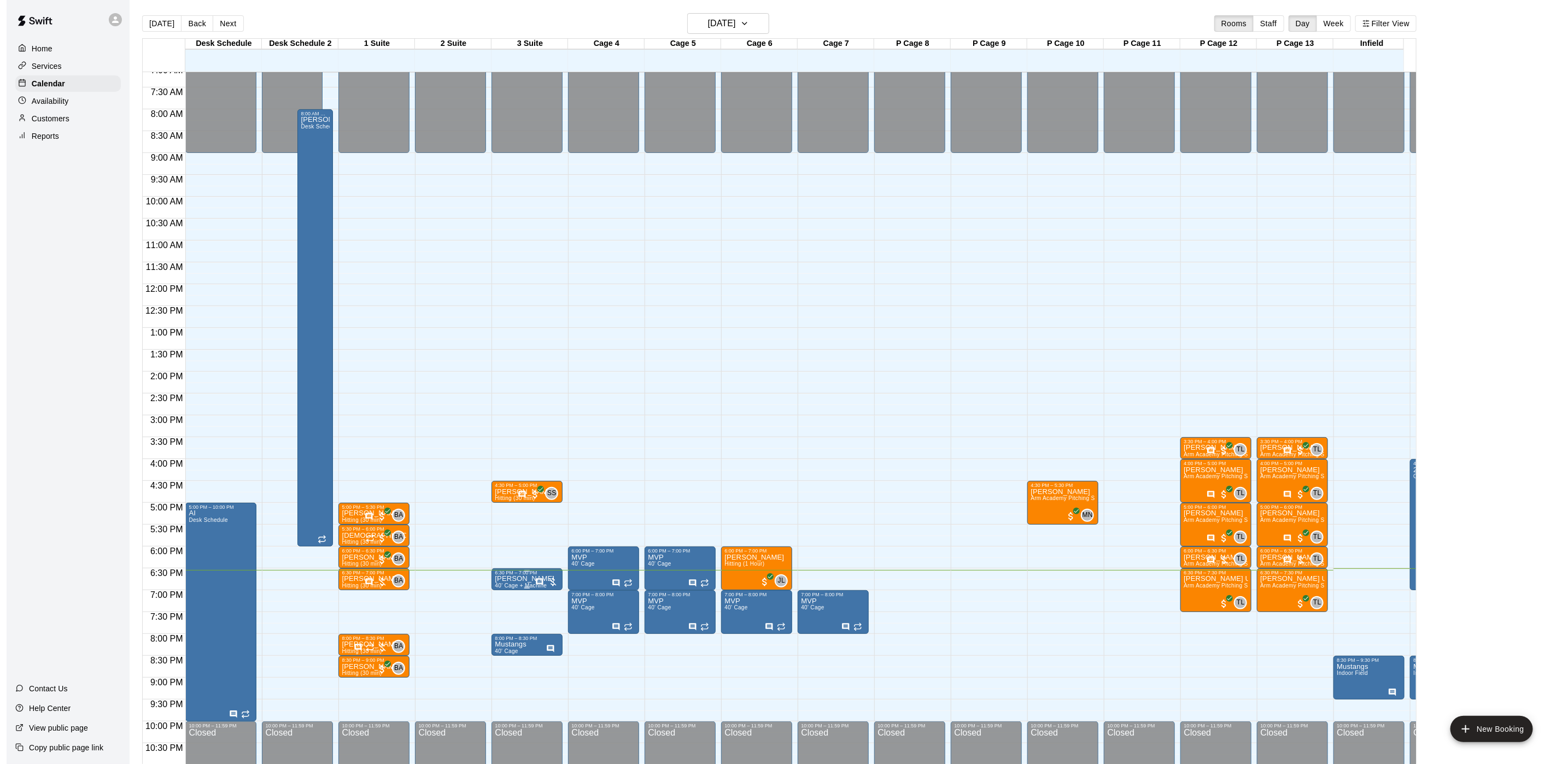
scroll to position [17, 0]
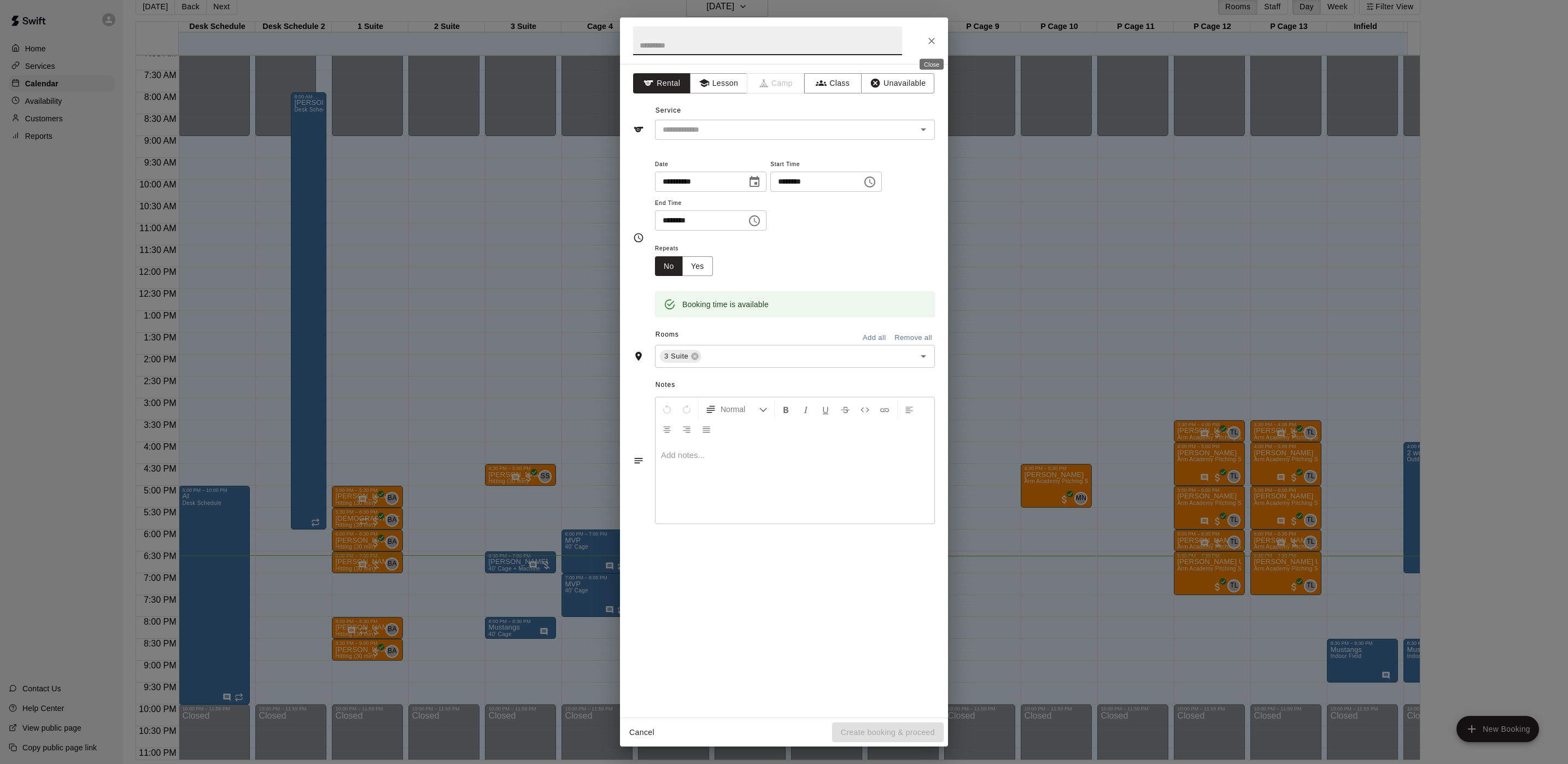
click at [930, 46] on icon "Close" at bounding box center [932, 41] width 11 height 11
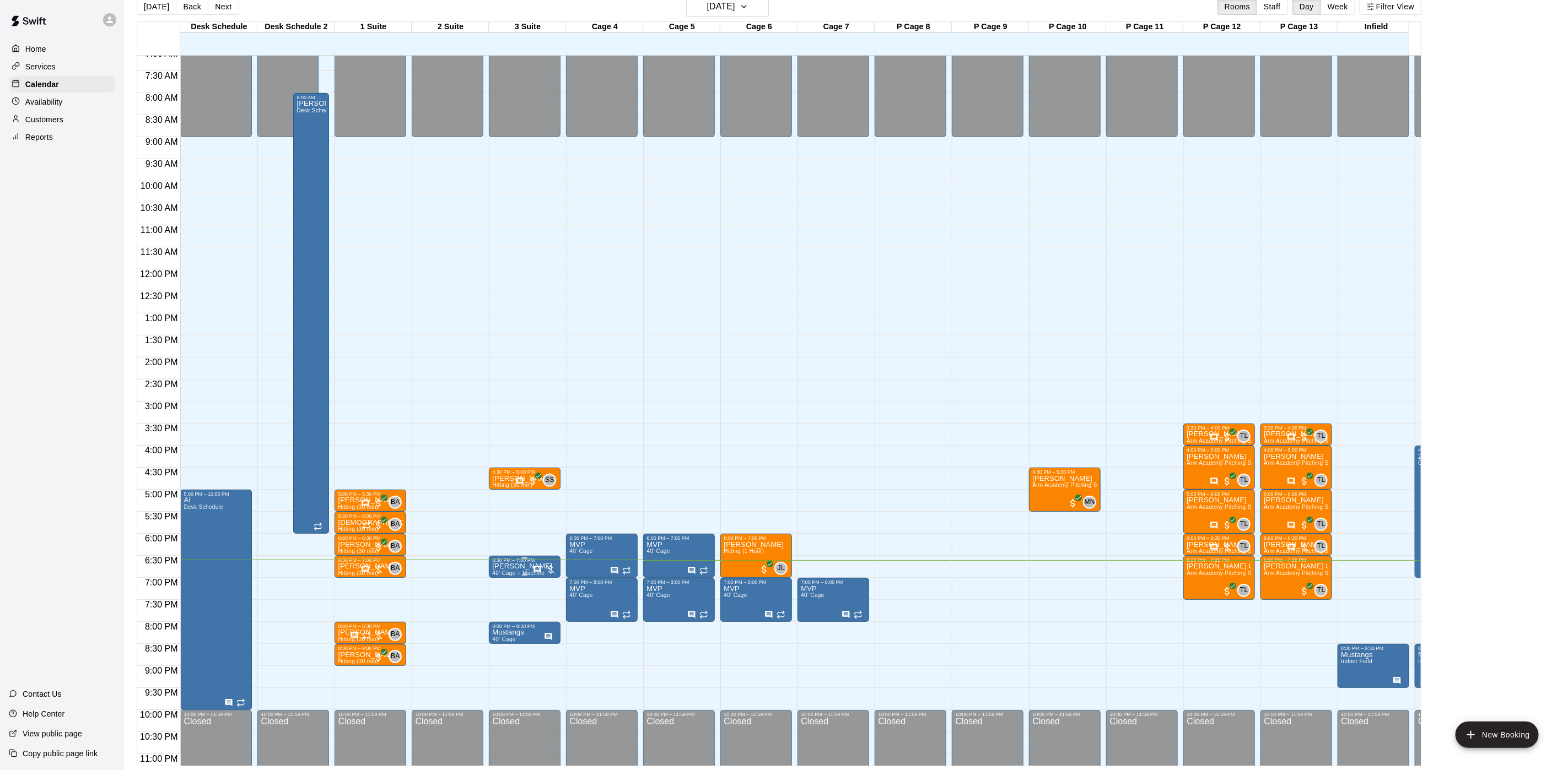
click at [523, 572] on span "40’ Cage + Machine" at bounding box center [518, 573] width 53 height 6
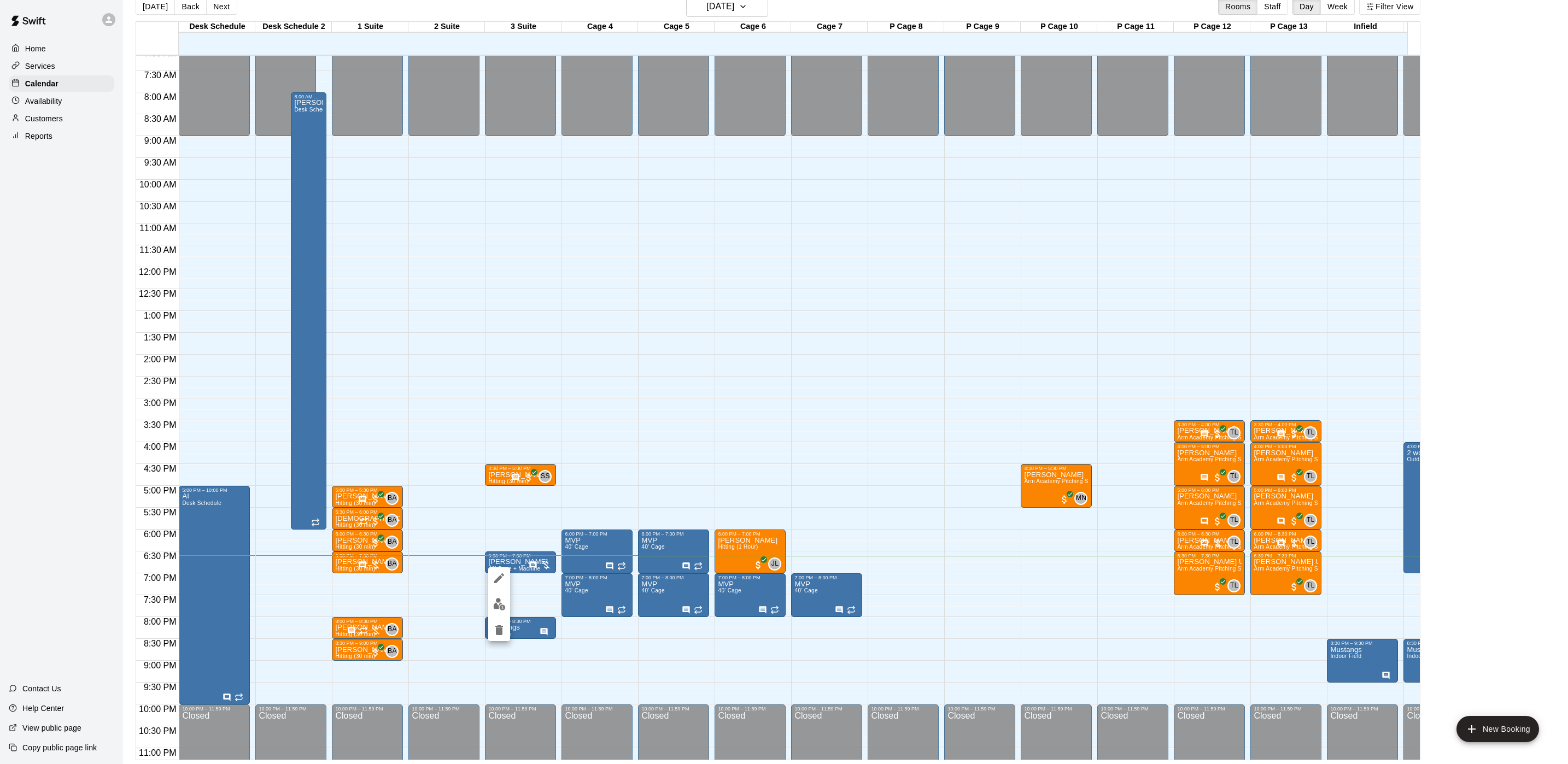
click at [532, 564] on div at bounding box center [784, 382] width 1568 height 764
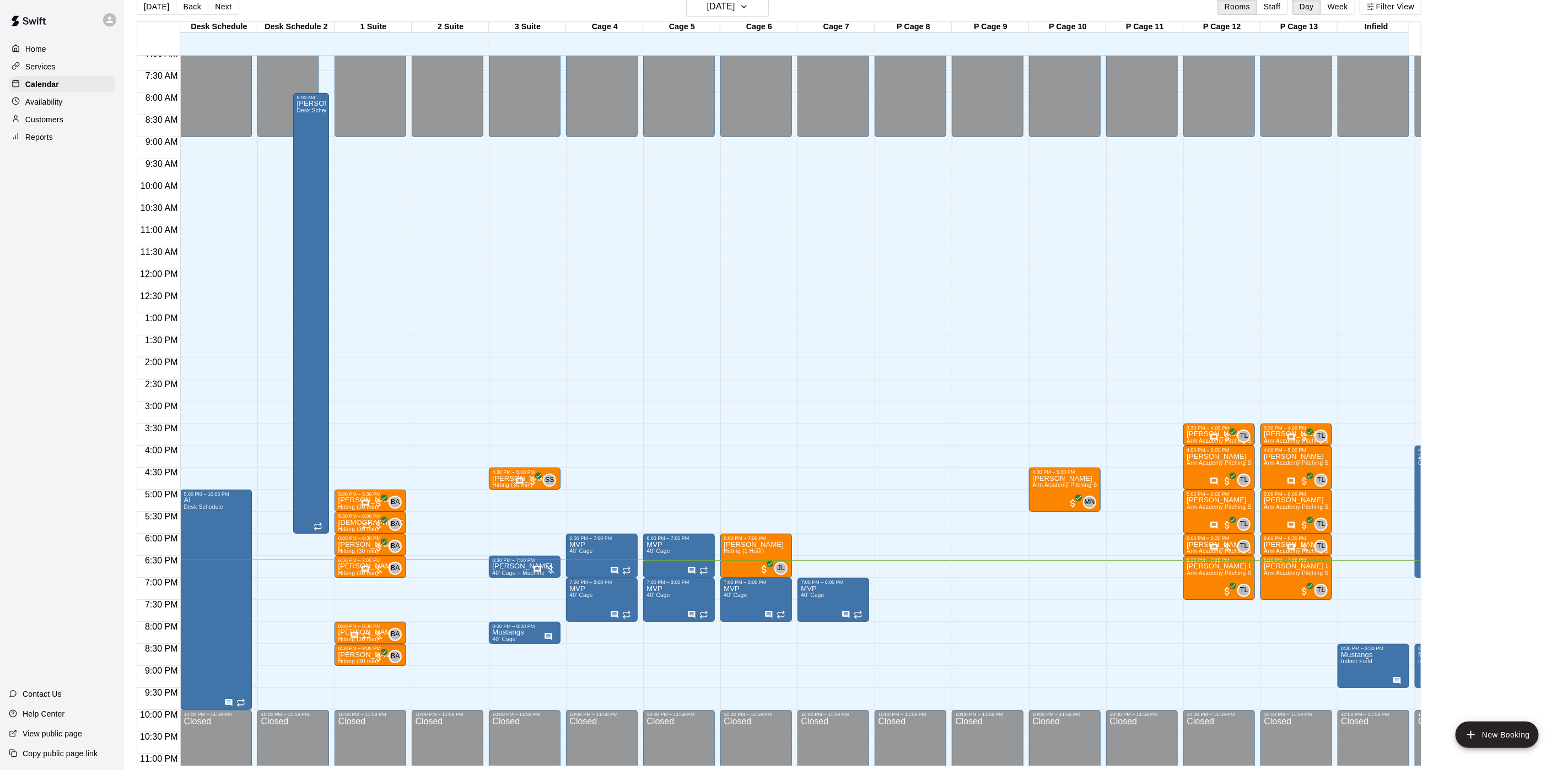
click at [536, 569] on icon "Has notes" at bounding box center [537, 570] width 9 height 9
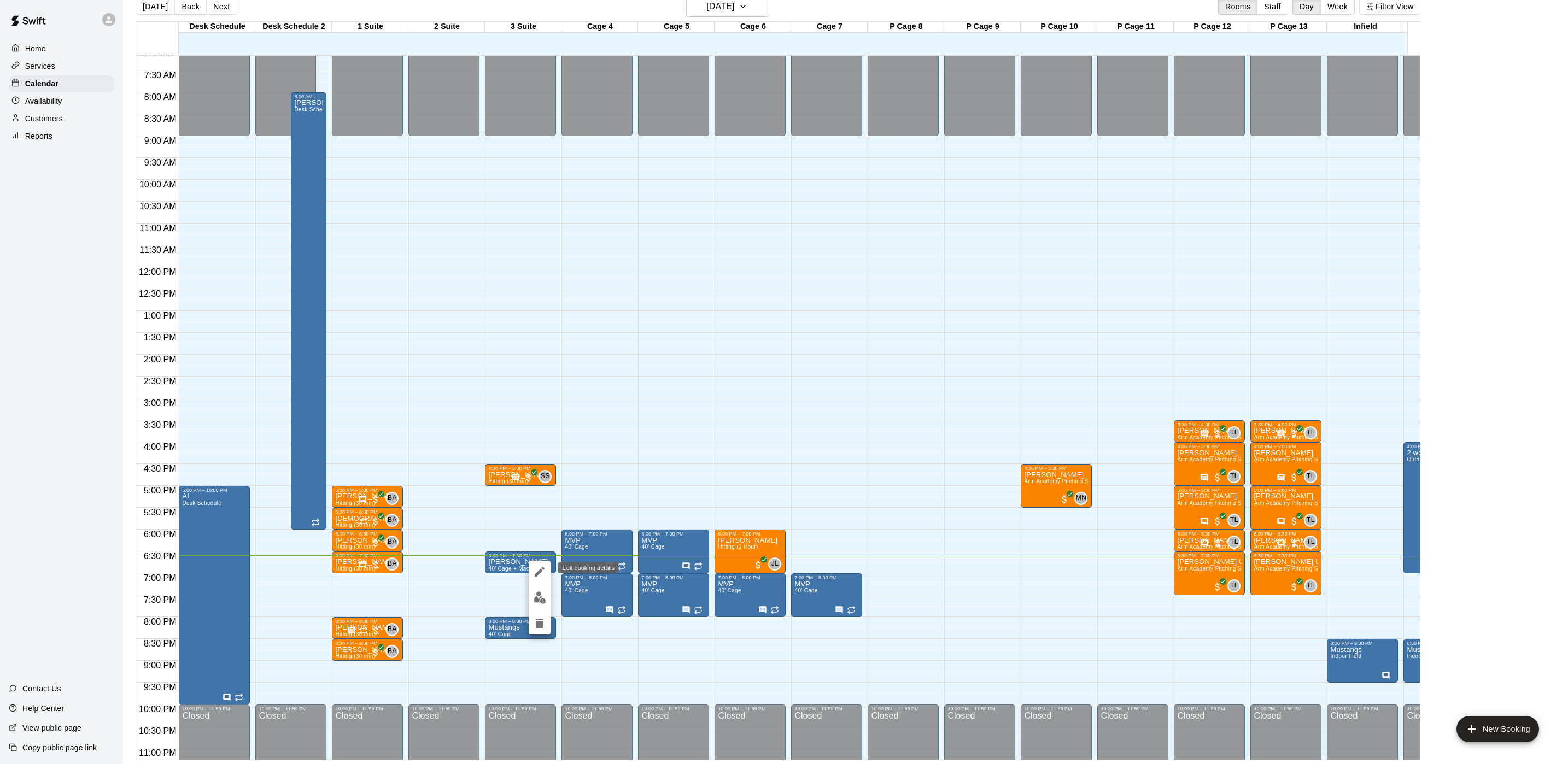
click at [536, 576] on icon "edit" at bounding box center [540, 572] width 10 height 10
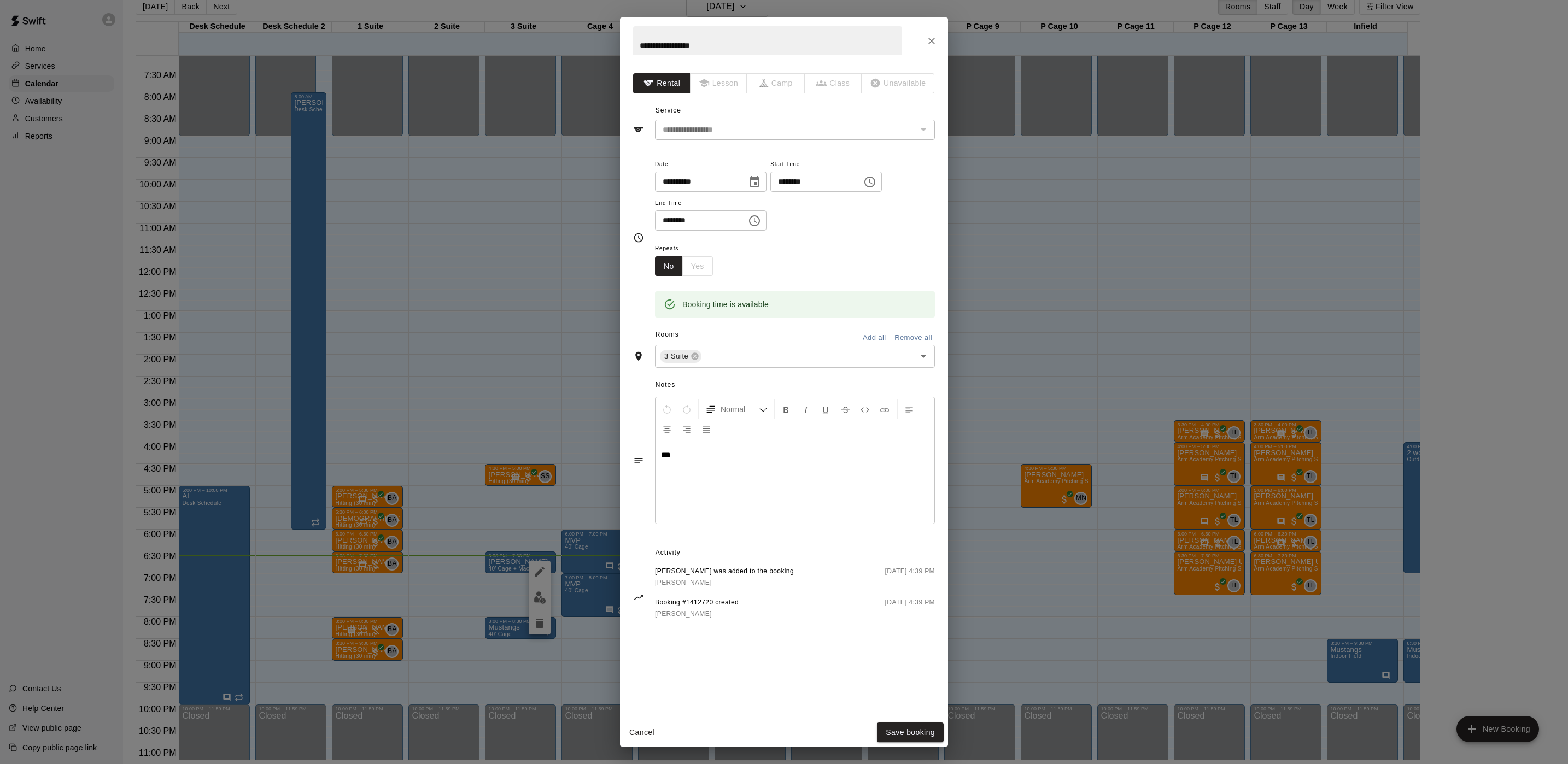
click at [485, 408] on div "**********" at bounding box center [784, 382] width 1568 height 764
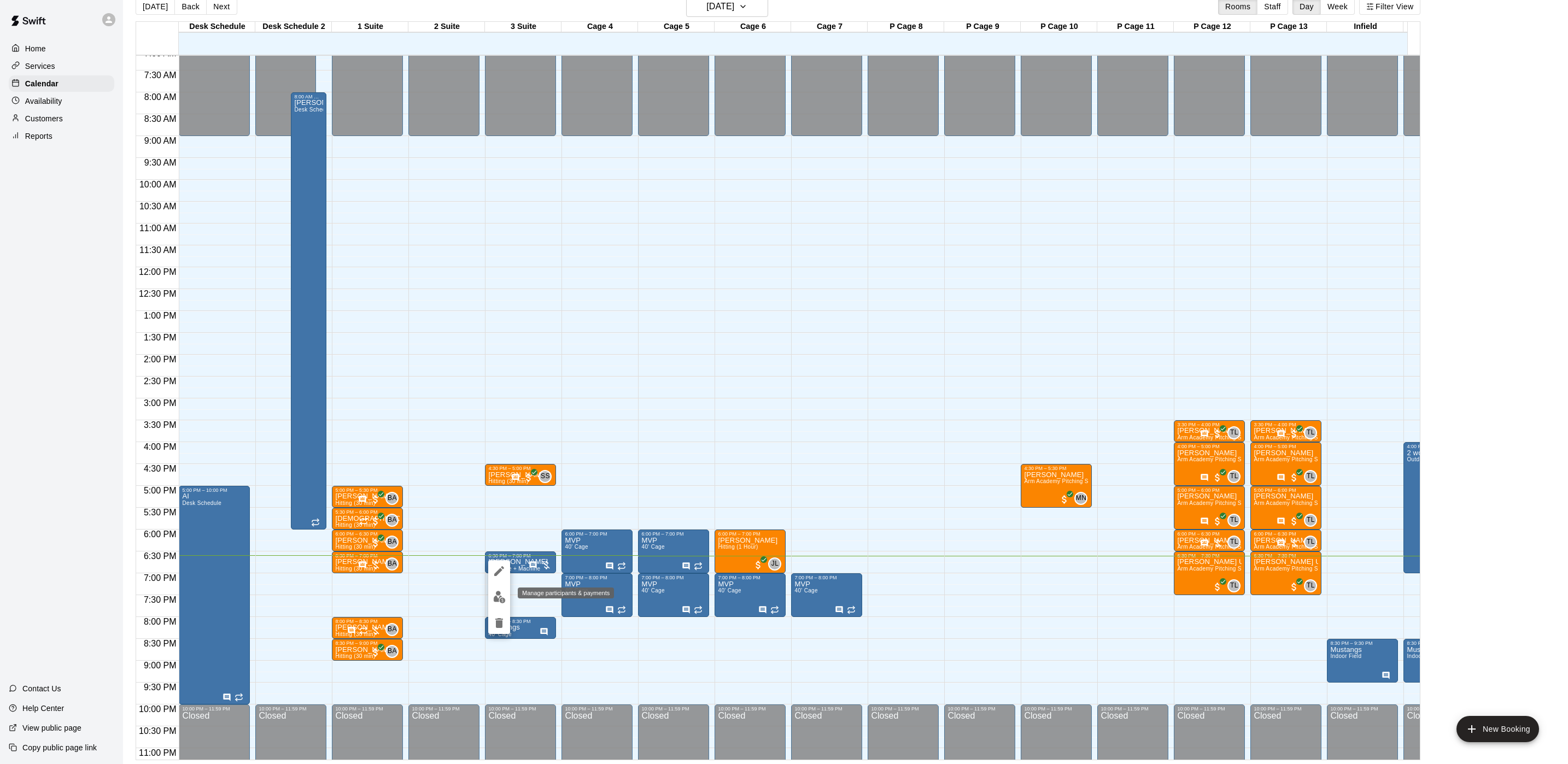
click at [498, 596] on img "edit" at bounding box center [499, 597] width 13 height 13
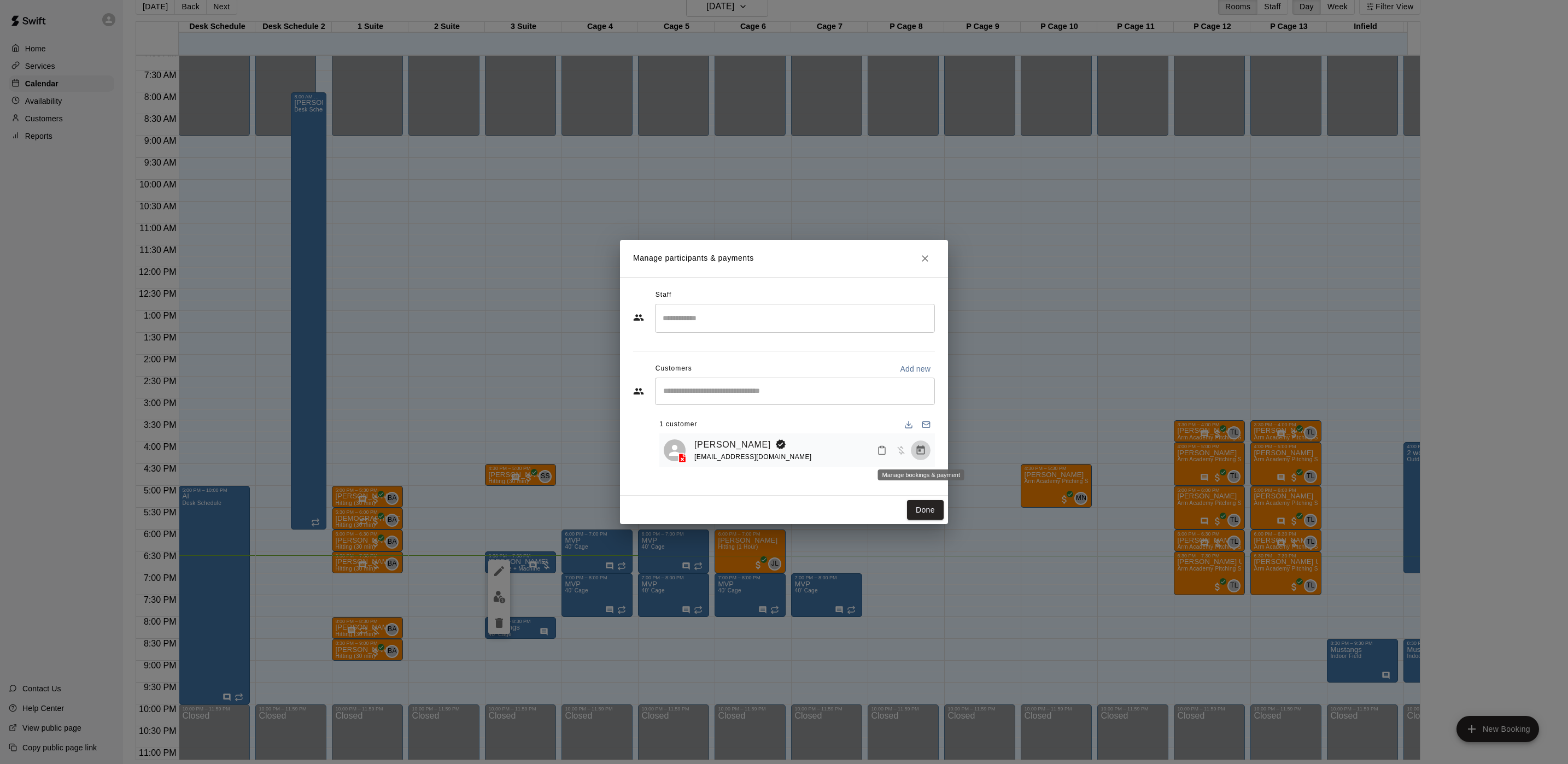
click at [927, 447] on button "Manage bookings & payment" at bounding box center [921, 450] width 19 height 19
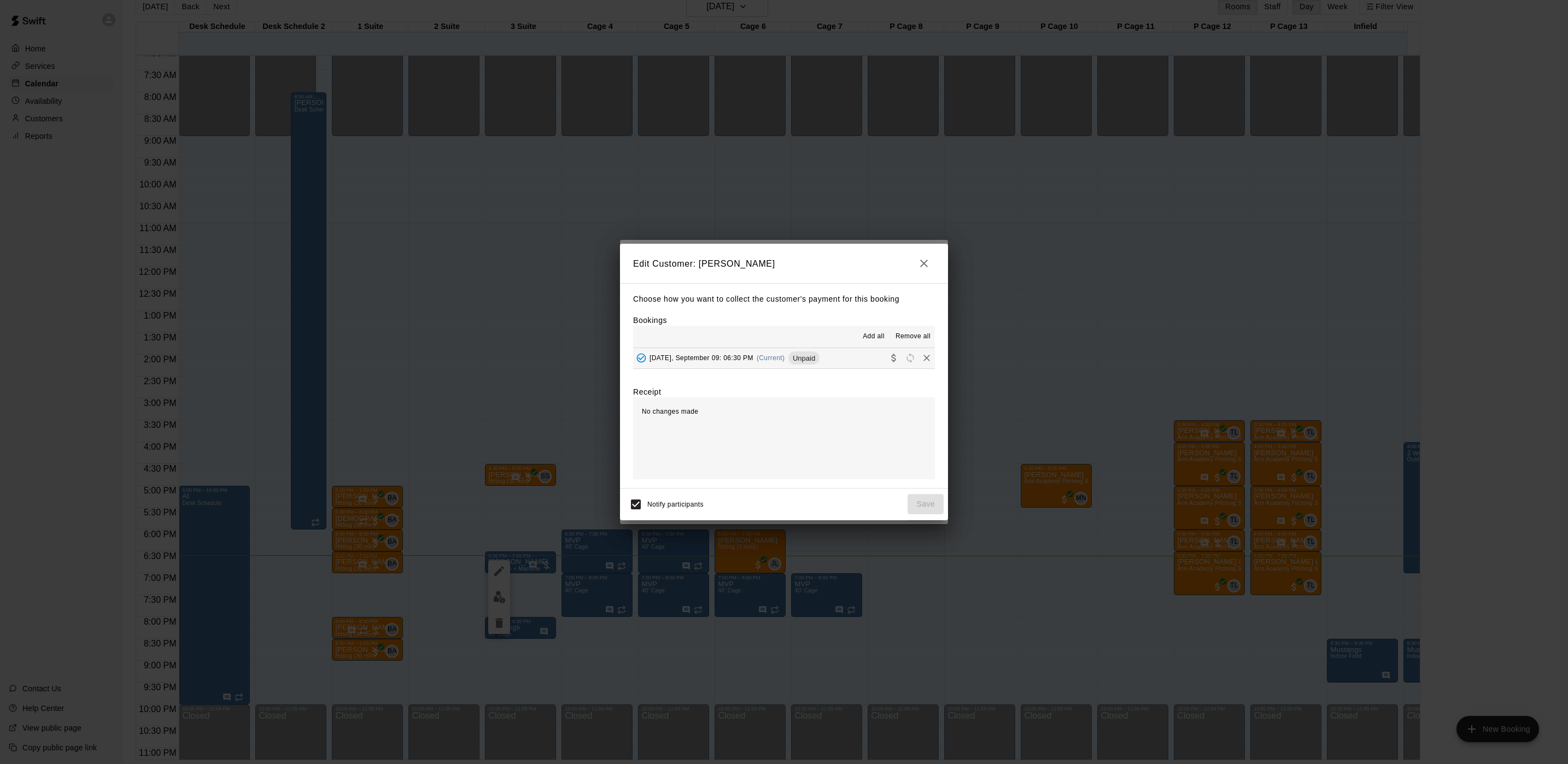
click at [737, 355] on span "Tuesday, September 09: 06:30 PM" at bounding box center [701, 358] width 104 height 8
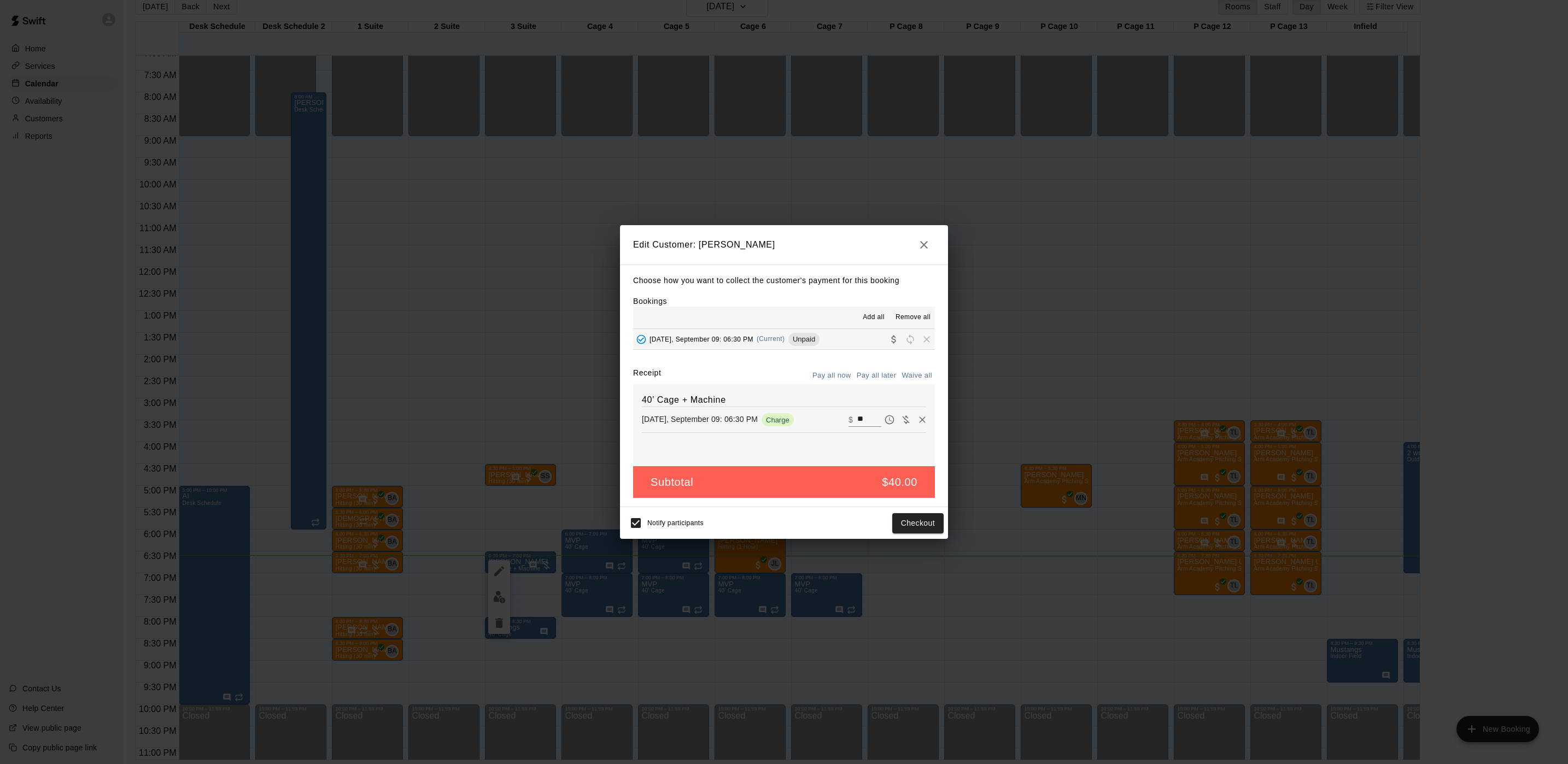
click at [890, 527] on div "Notify participants Checkout" at bounding box center [784, 523] width 320 height 23
click at [895, 527] on button "Checkout" at bounding box center [918, 523] width 52 height 20
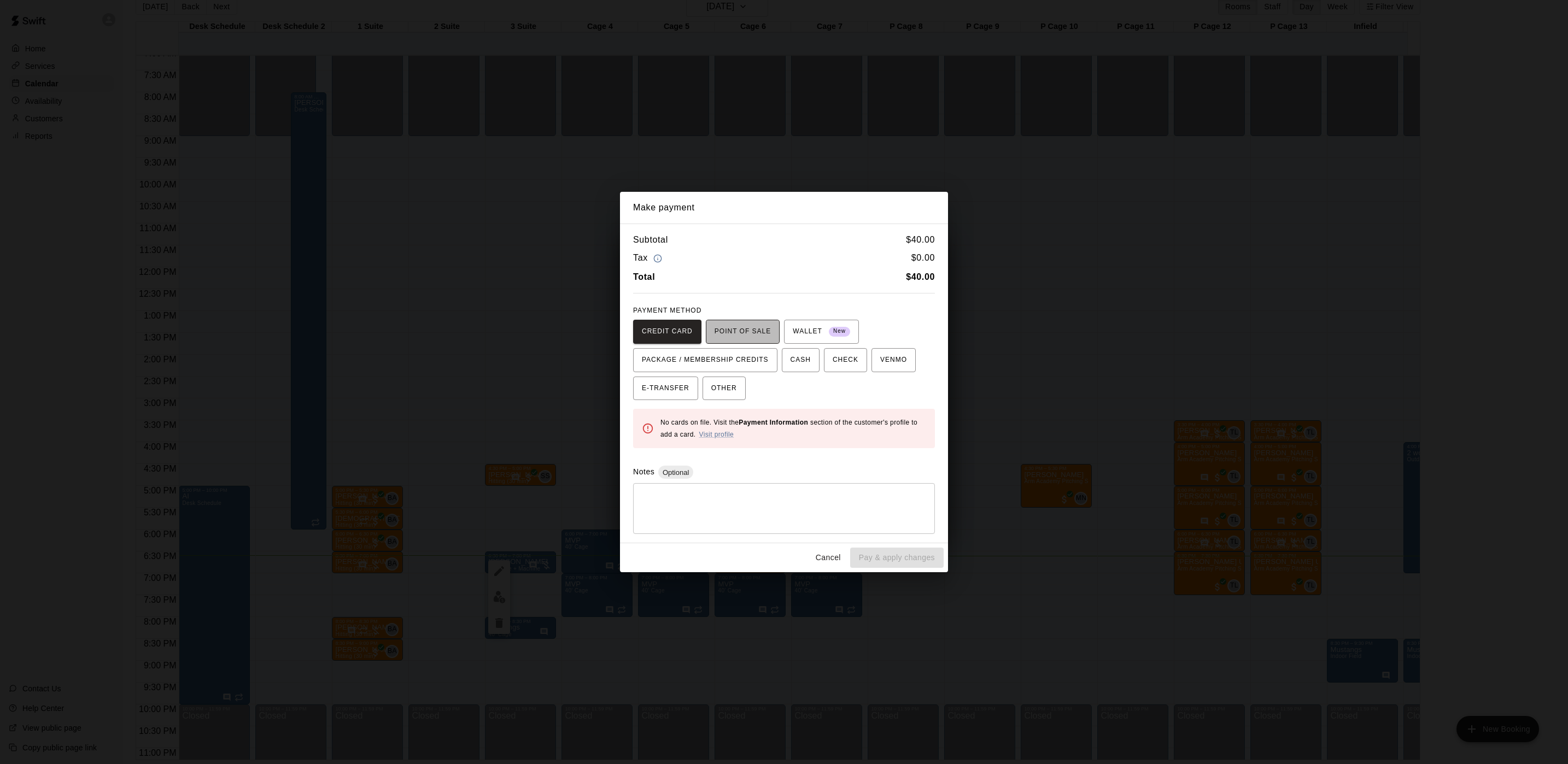
click at [751, 326] on span "POINT OF SALE" at bounding box center [743, 332] width 56 height 18
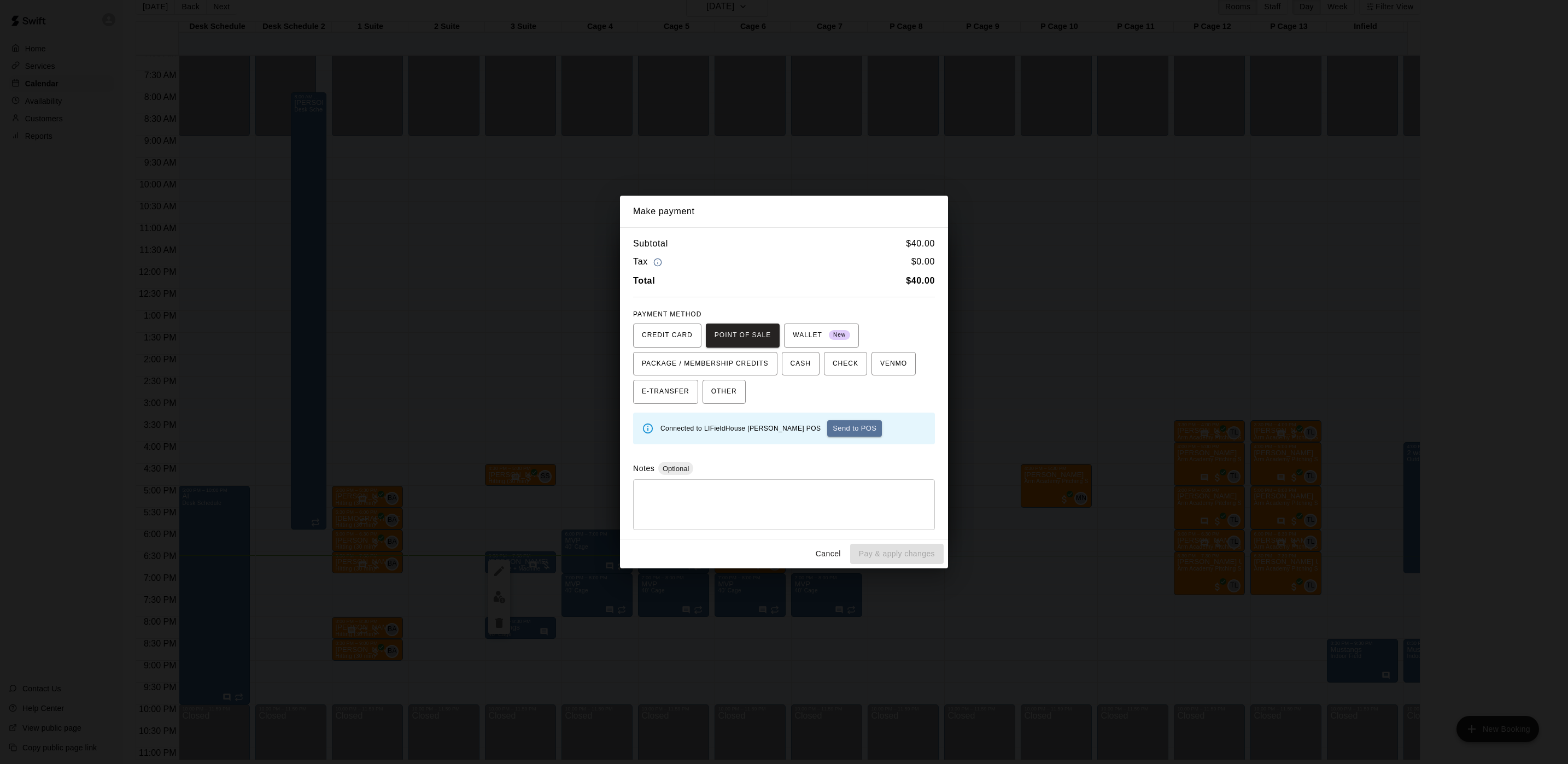
click at [827, 435] on button "Send to POS" at bounding box center [854, 428] width 55 height 16
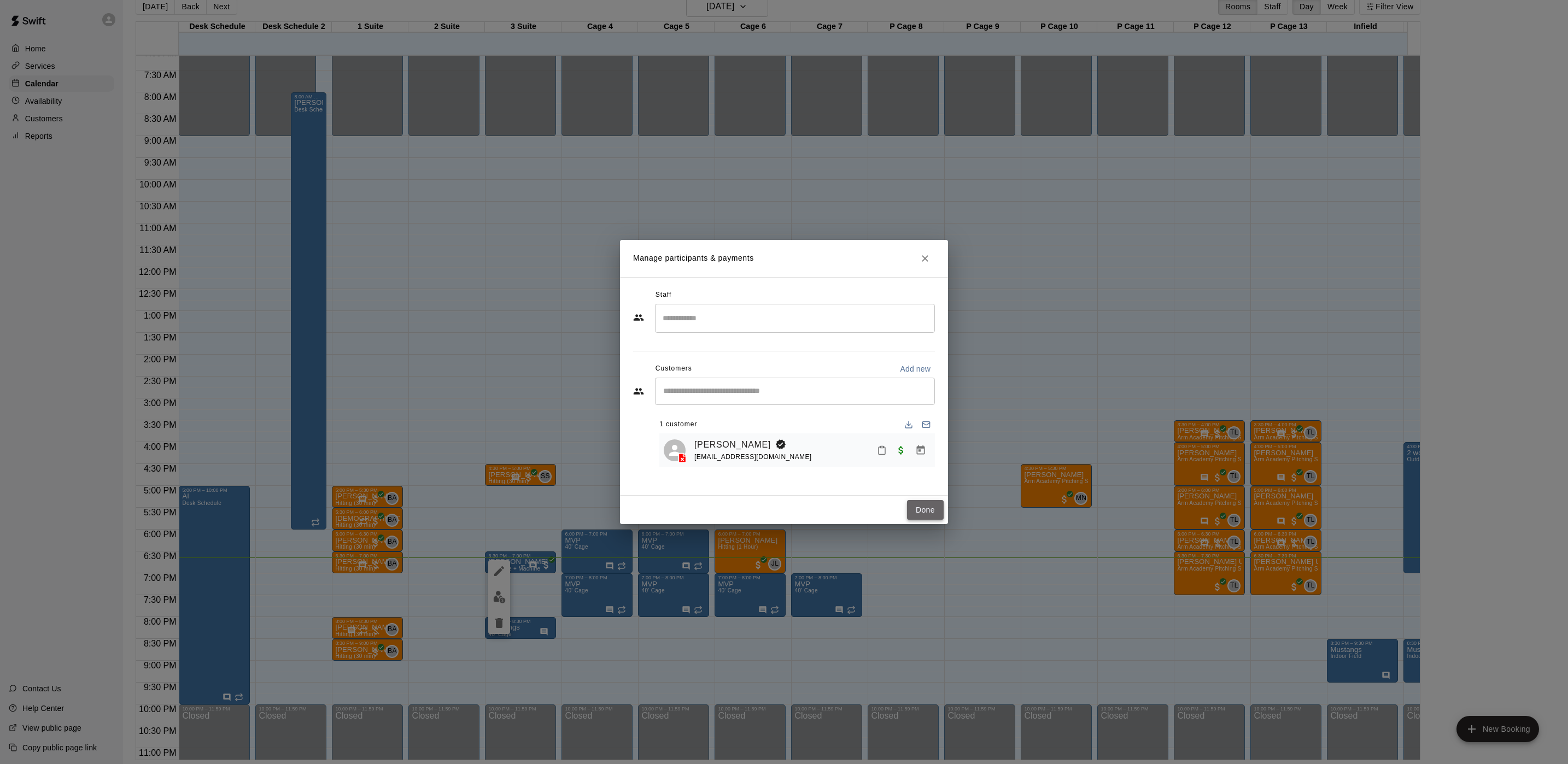
click at [936, 515] on button "Done" at bounding box center [925, 510] width 36 height 20
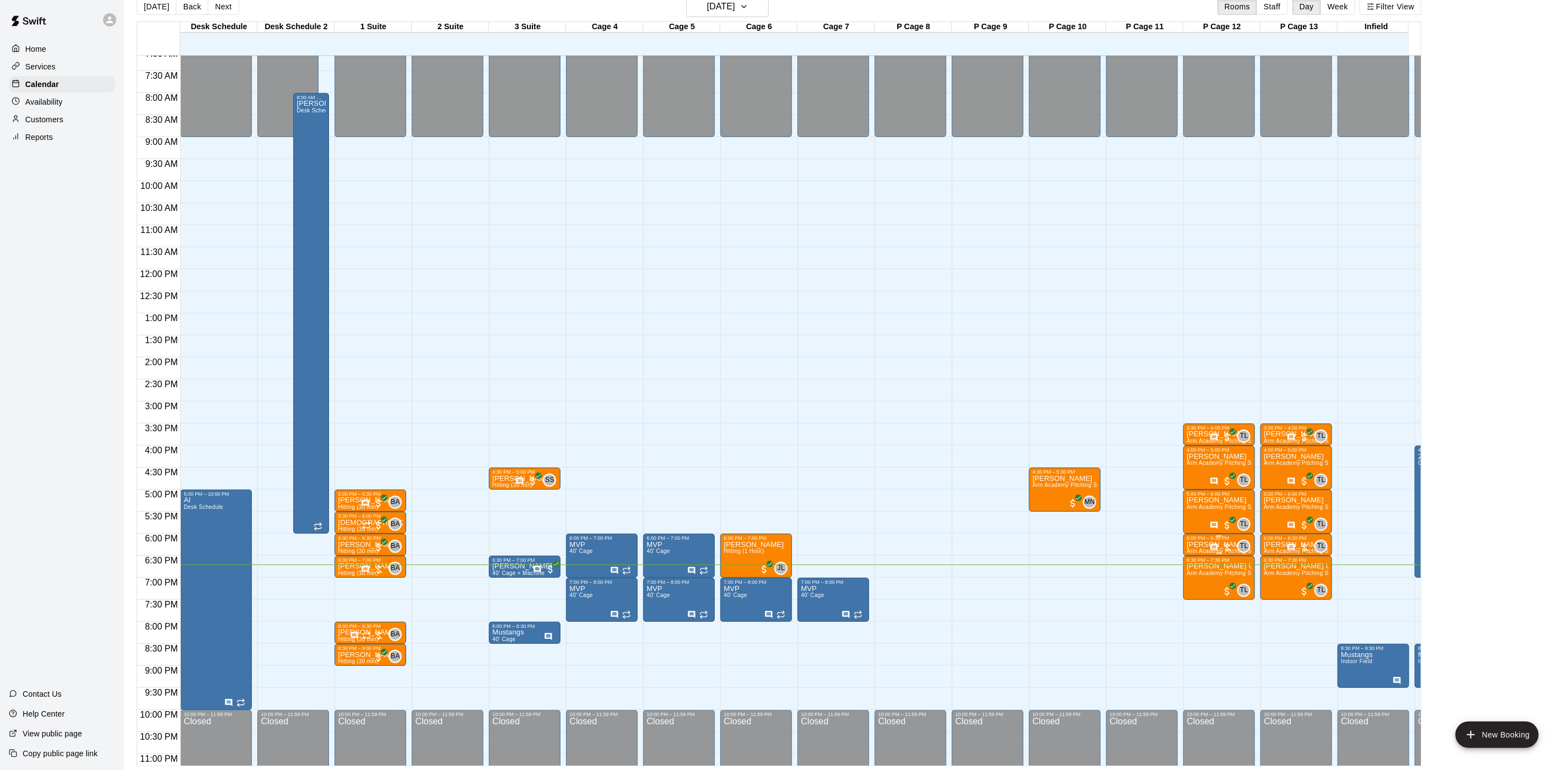
click at [1237, 547] on div "TL 0" at bounding box center [1230, 546] width 41 height 13
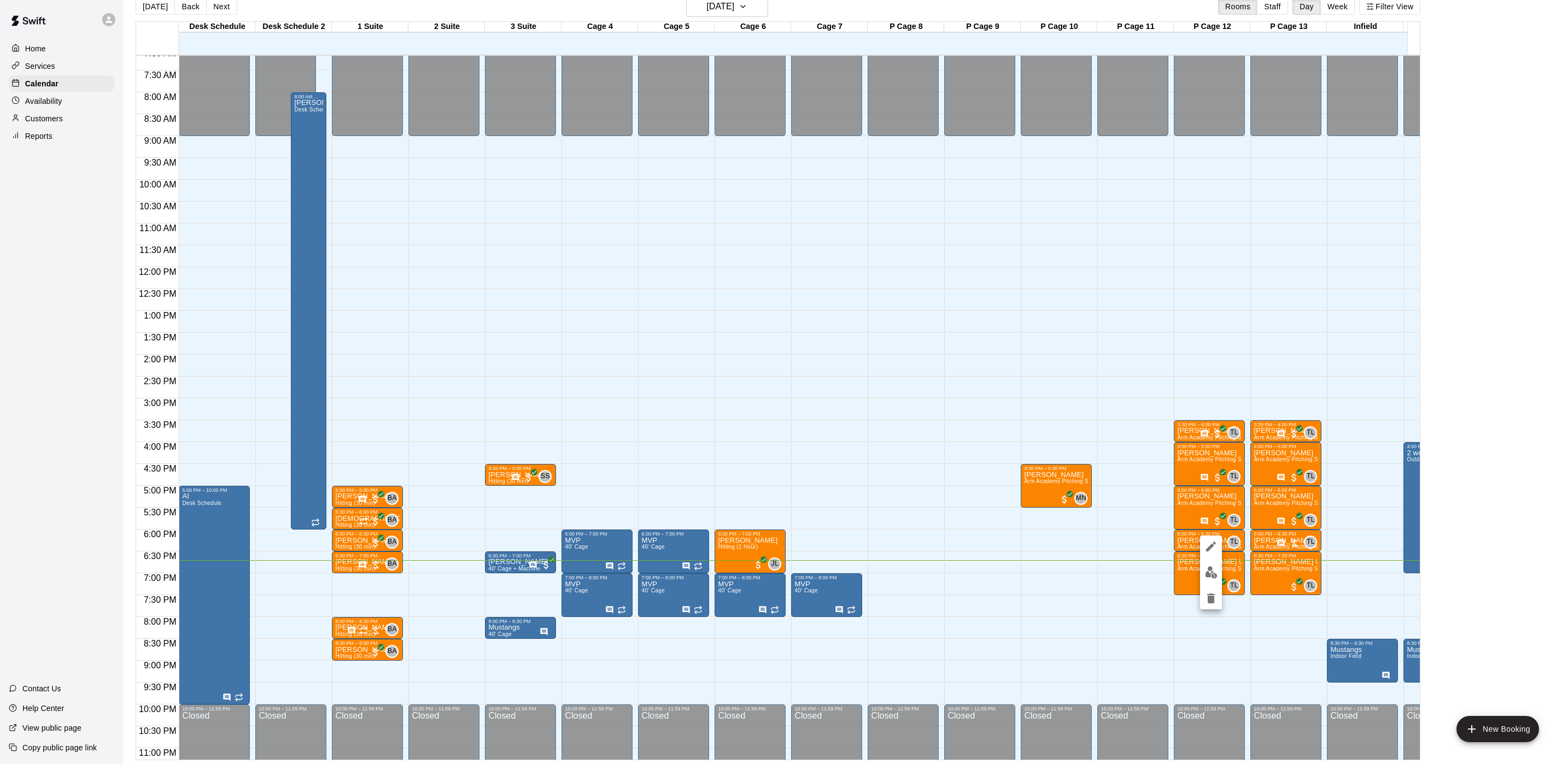
click at [1144, 540] on div at bounding box center [784, 382] width 1568 height 764
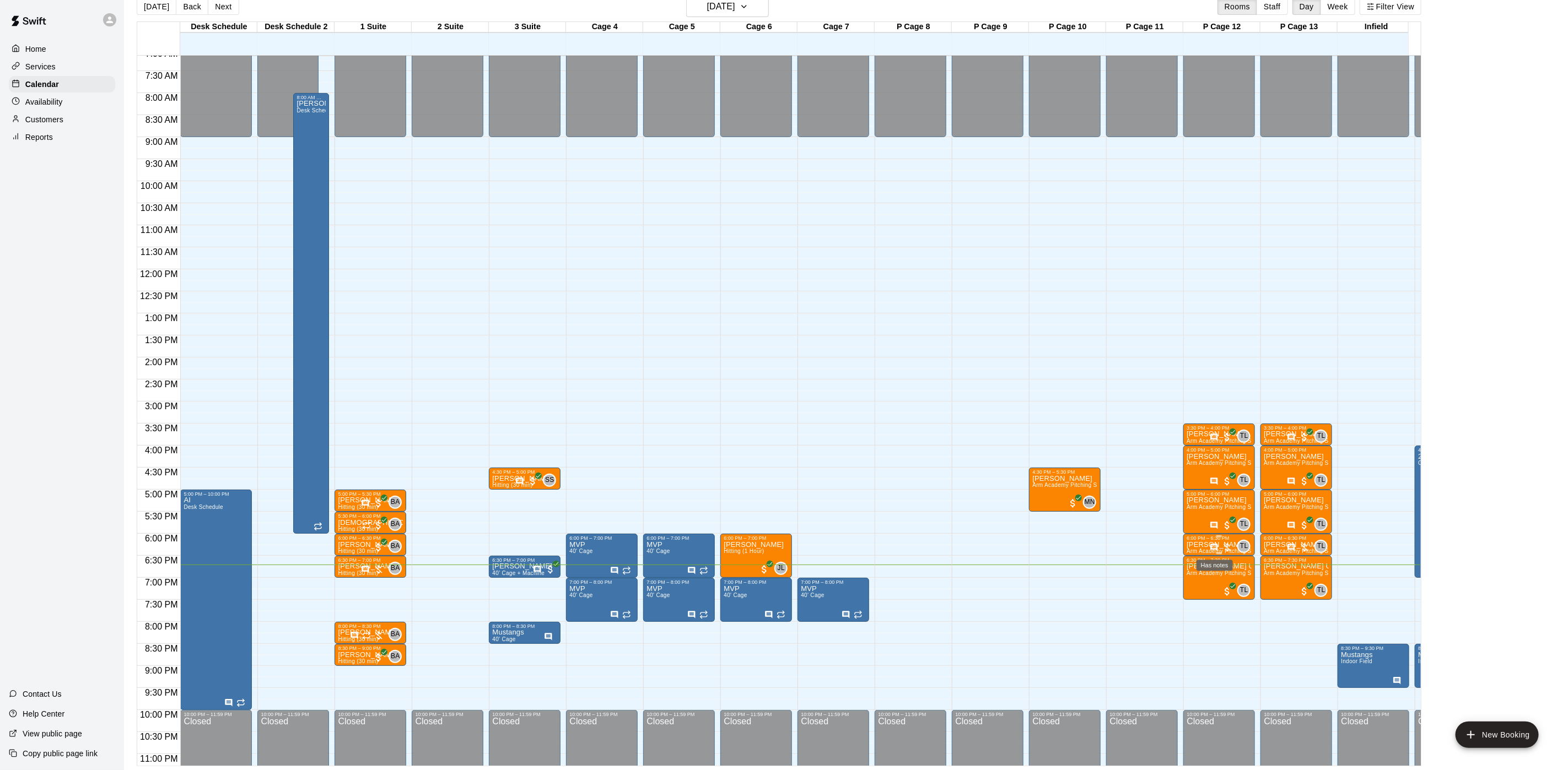
click at [1213, 548] on icon "Has notes" at bounding box center [1213, 547] width 9 height 9
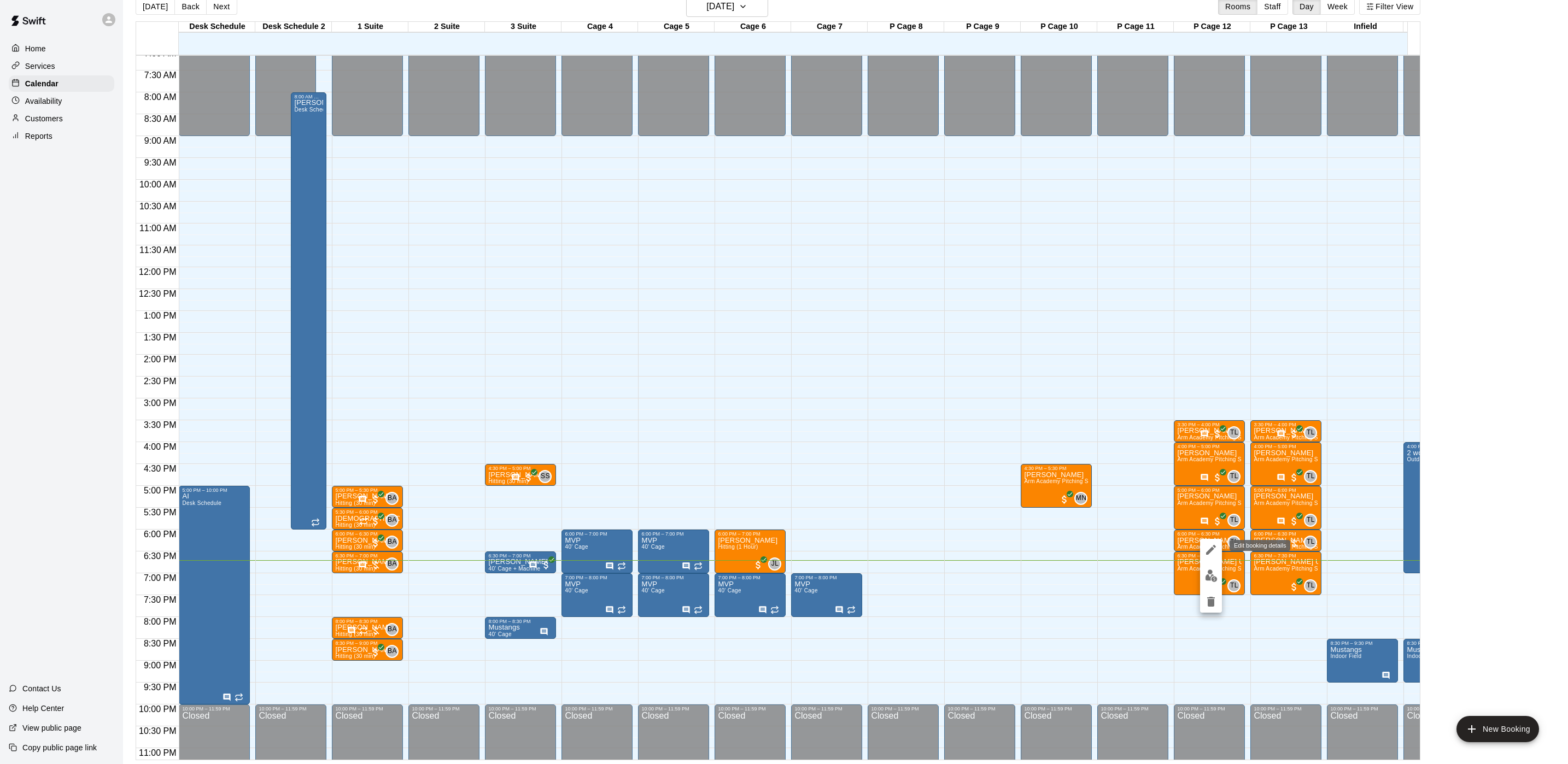
click at [1210, 543] on icon "edit" at bounding box center [1211, 550] width 13 height 13
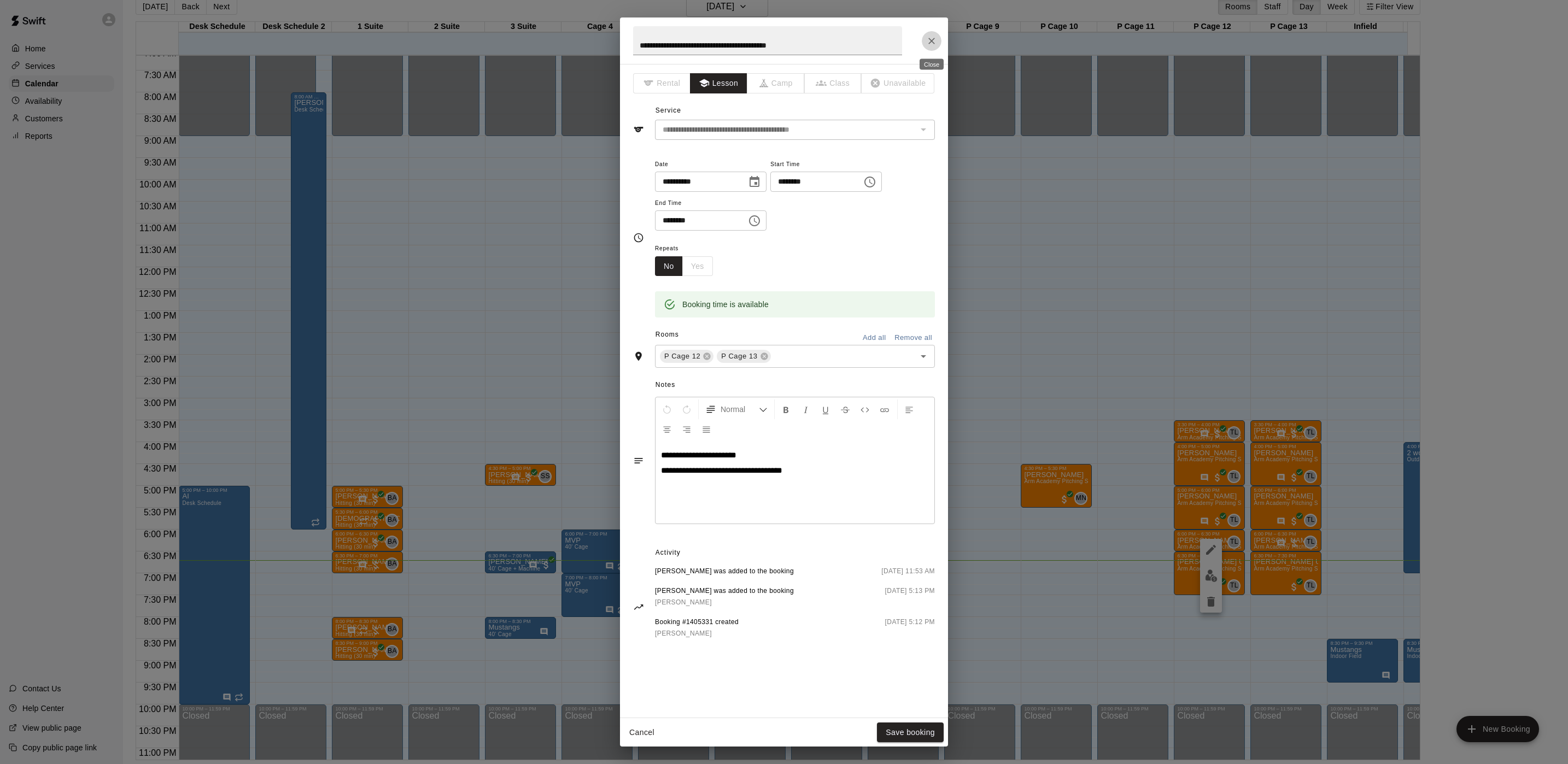
click at [922, 39] on button "Close" at bounding box center [932, 41] width 19 height 19
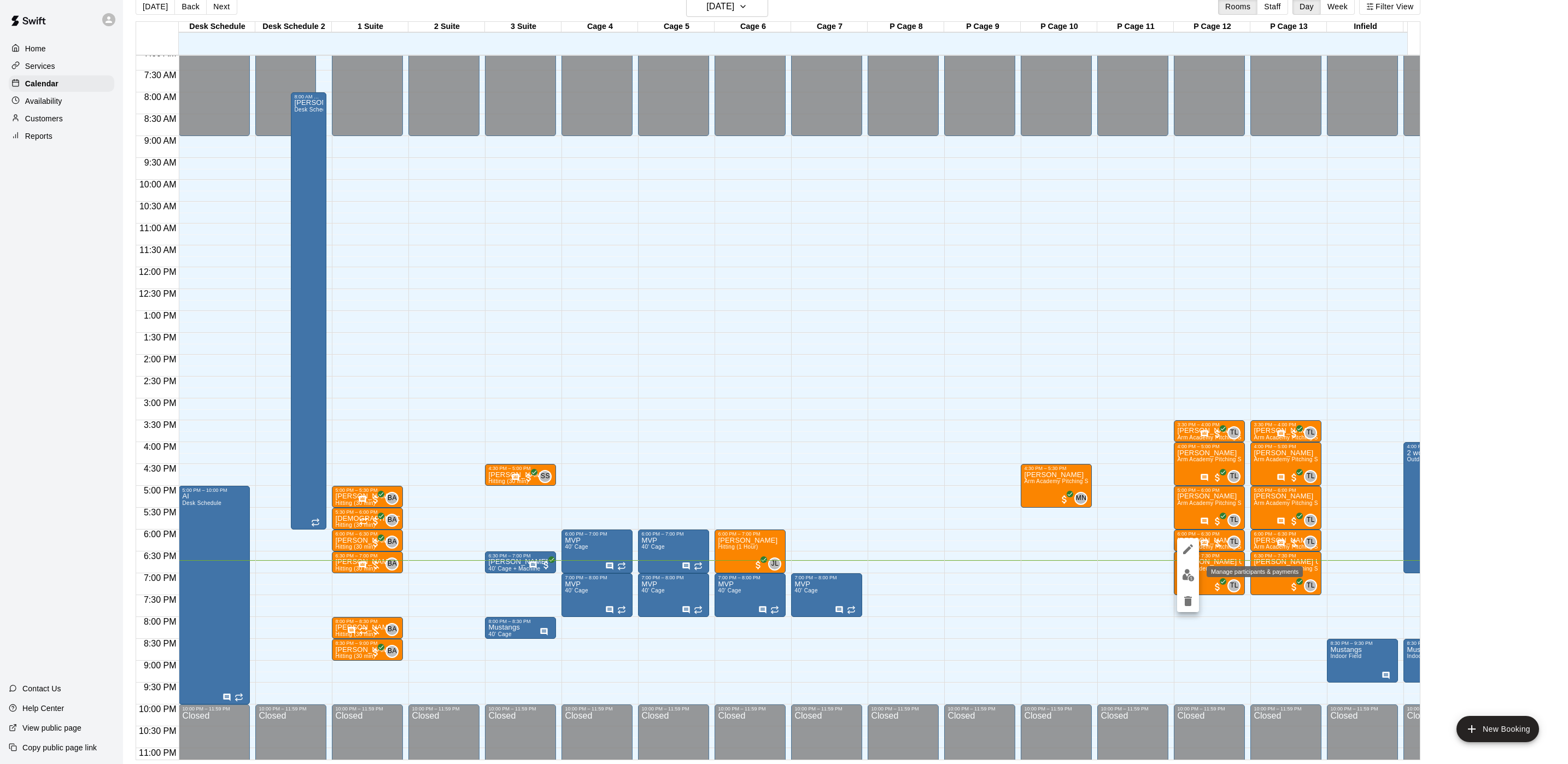
click at [1185, 573] on img "edit" at bounding box center [1189, 576] width 13 height 13
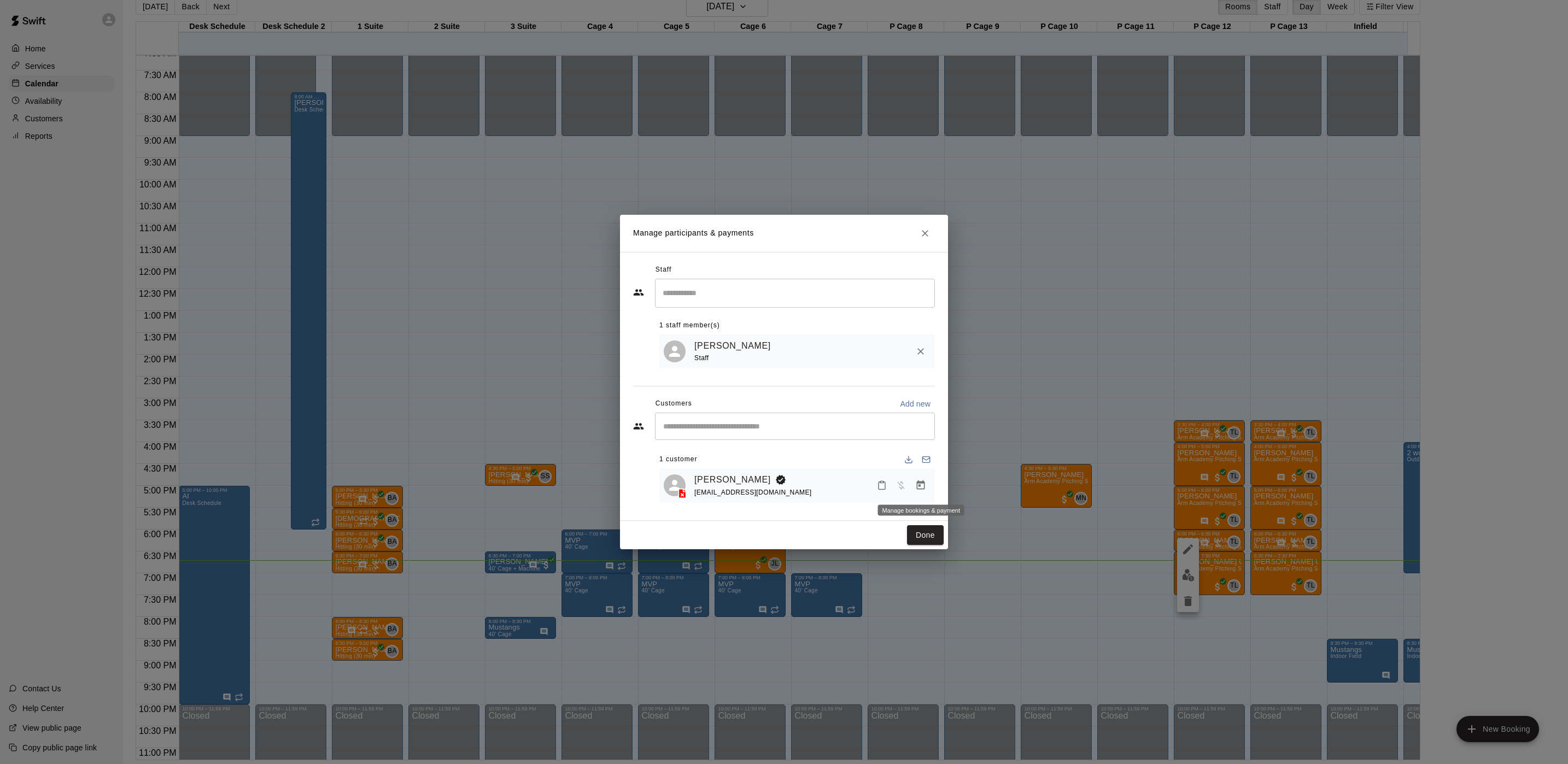
click at [922, 485] on icon "Manage bookings & payment" at bounding box center [921, 485] width 8 height 10
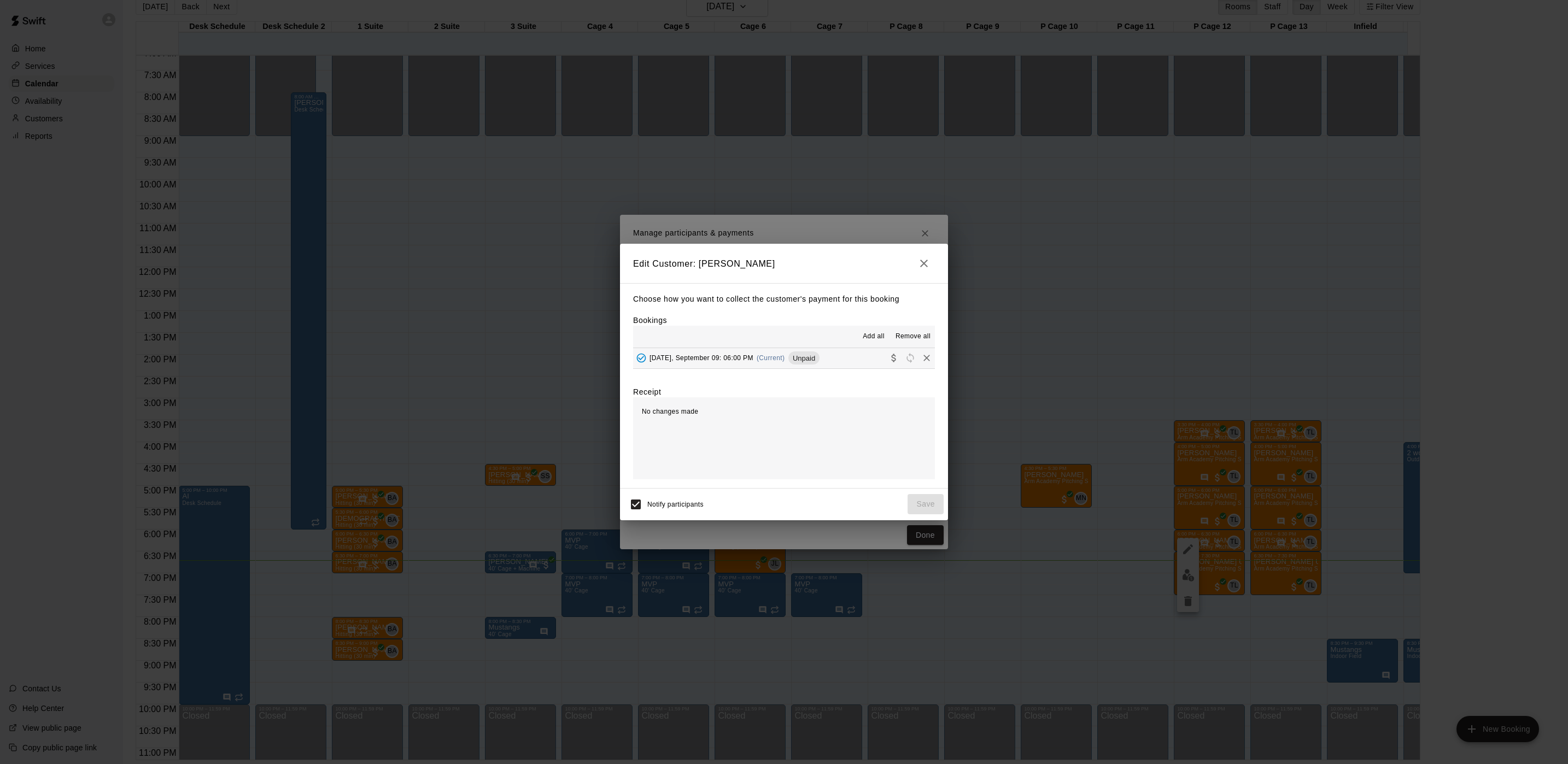
click at [763, 349] on button "Tuesday, September 09: 06:00 PM (Current) Unpaid" at bounding box center [784, 358] width 302 height 20
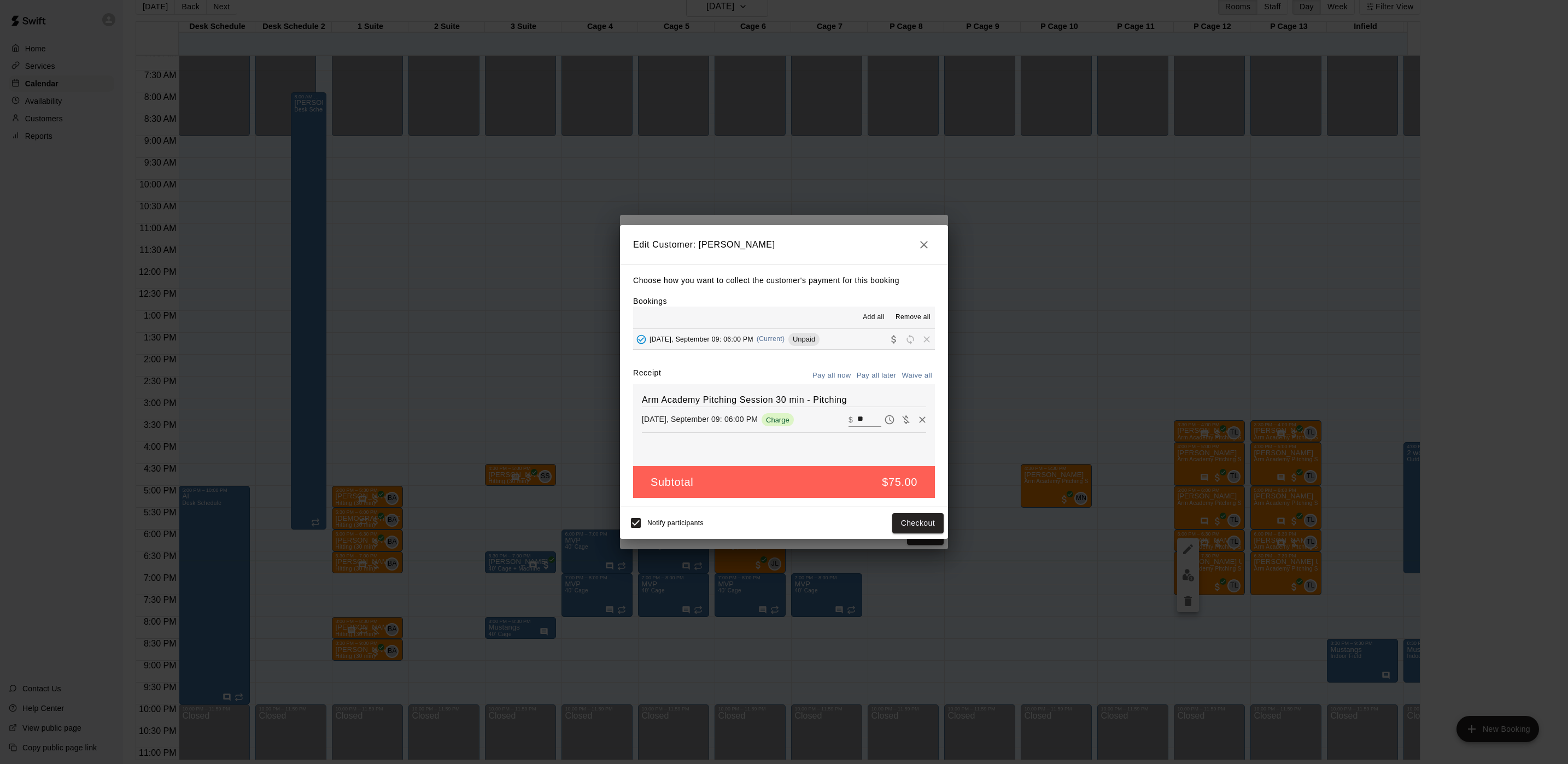
click at [320, 242] on div "Edit Customer: Liam Gaine Choose how you want to collect the customer's payment…" at bounding box center [784, 382] width 1568 height 764
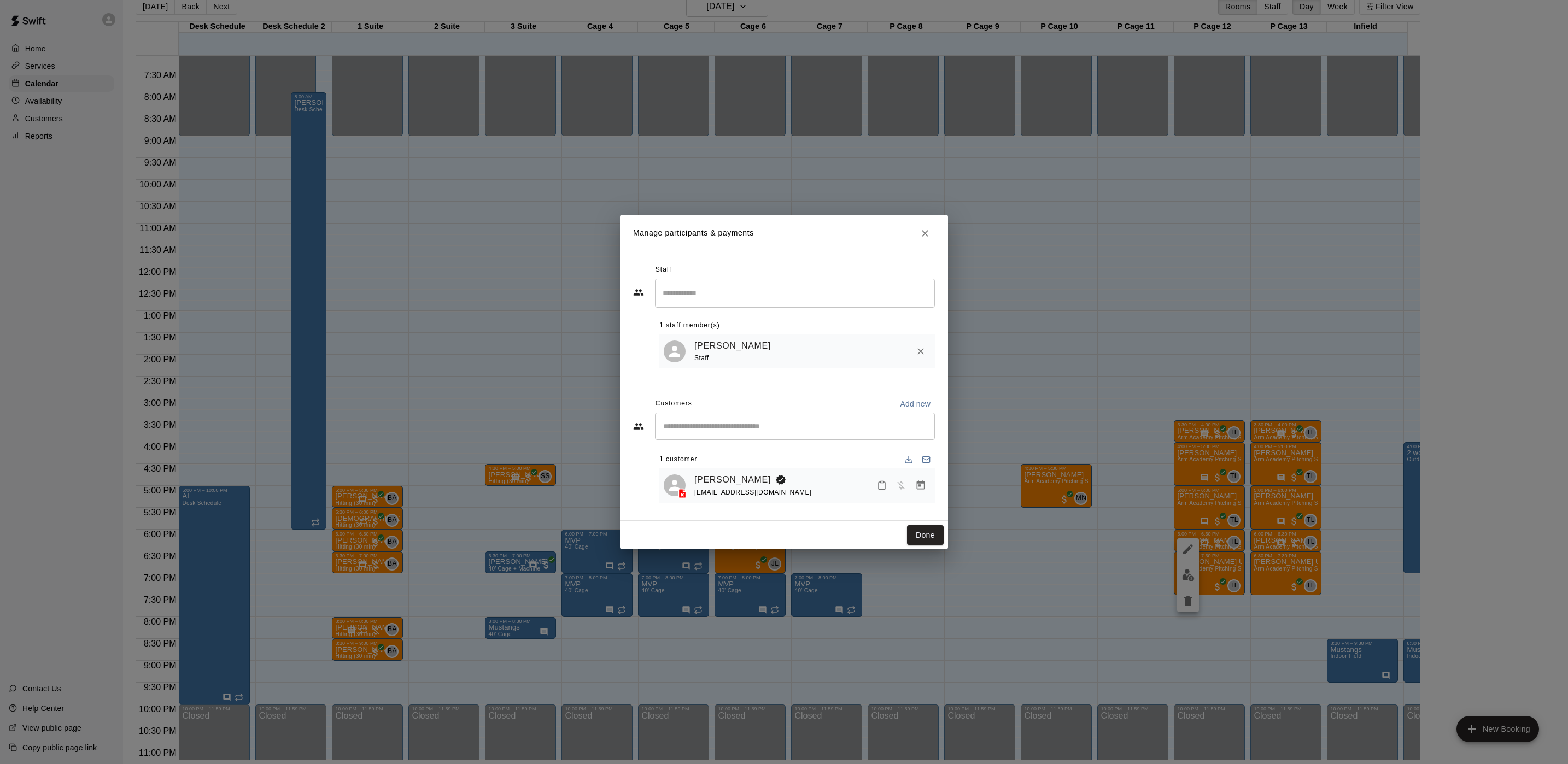
drag, startPoint x: 320, startPoint y: 229, endPoint x: 384, endPoint y: 221, distance: 64.5
click at [322, 229] on div "Edit Participant Bookings Add all Remove all Tuesday, September 09: 06:00 PM (C…" at bounding box center [784, 382] width 1568 height 764
click at [409, 229] on div "Manage participants & payments Staff ​ 1 staff member(s) Tyler Levine Staff Cus…" at bounding box center [784, 382] width 1568 height 764
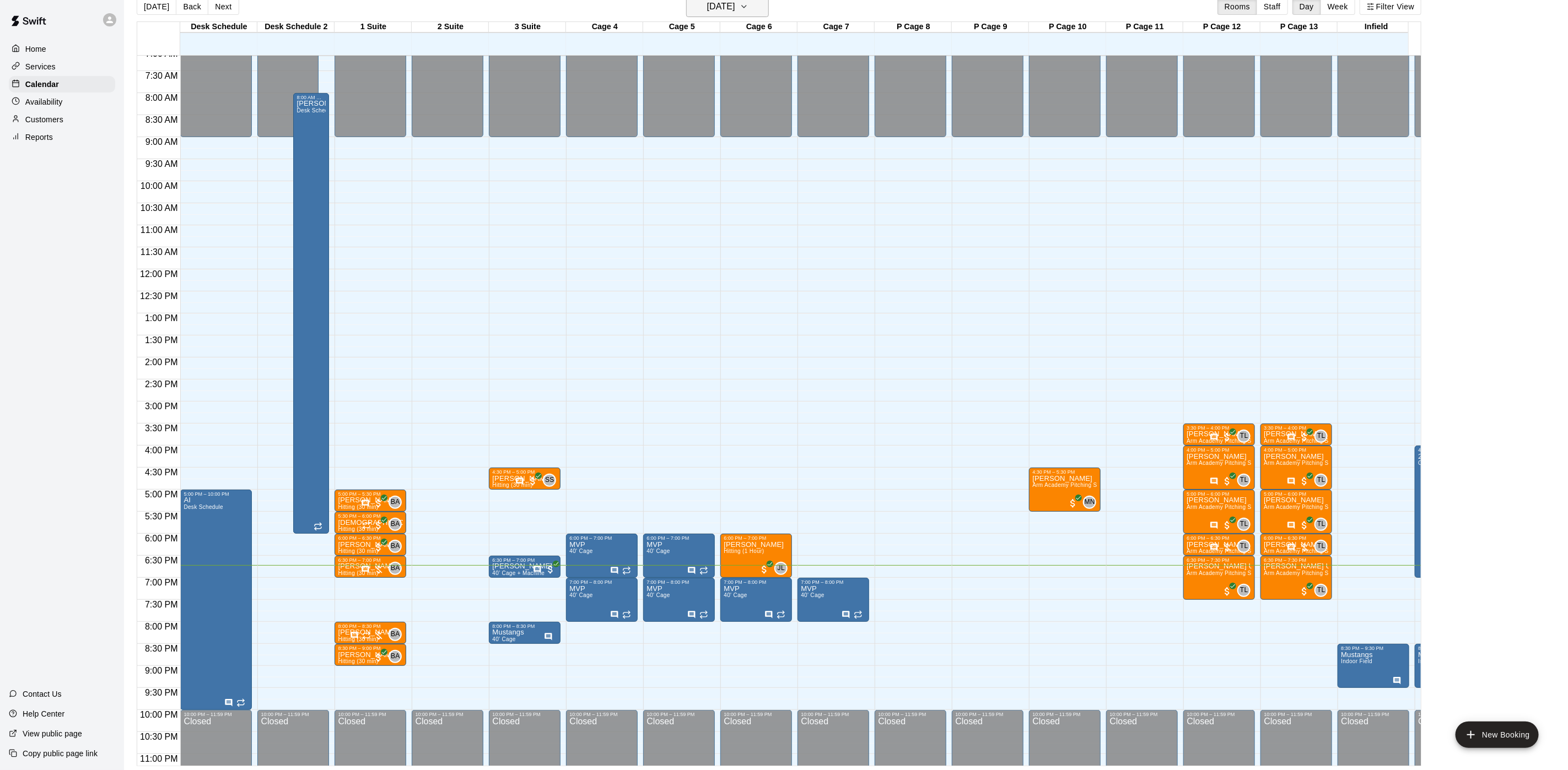
click at [726, 6] on h6 "[DATE]" at bounding box center [721, 6] width 28 height 15
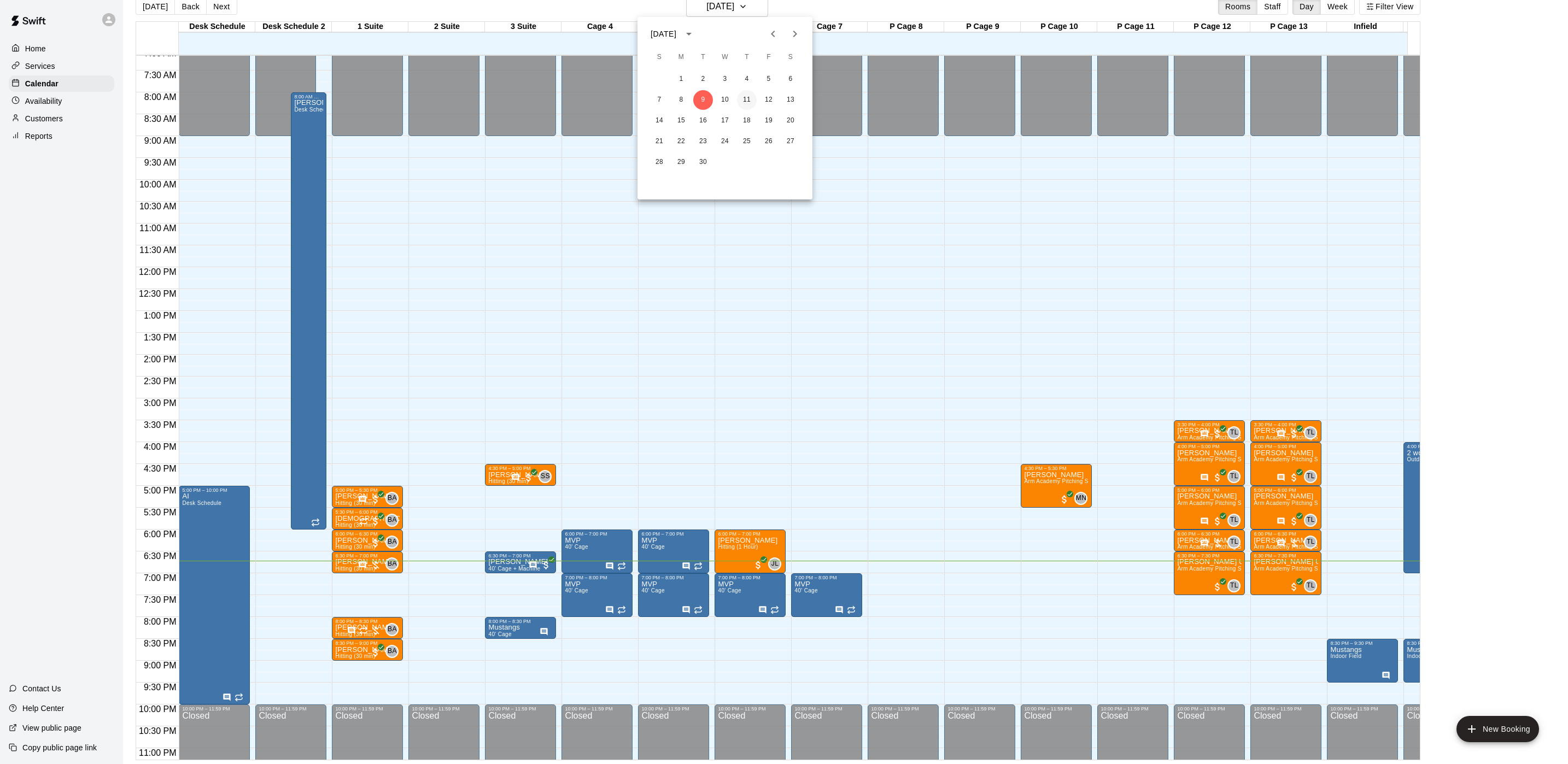
click at [740, 94] on button "11" at bounding box center [747, 100] width 19 height 19
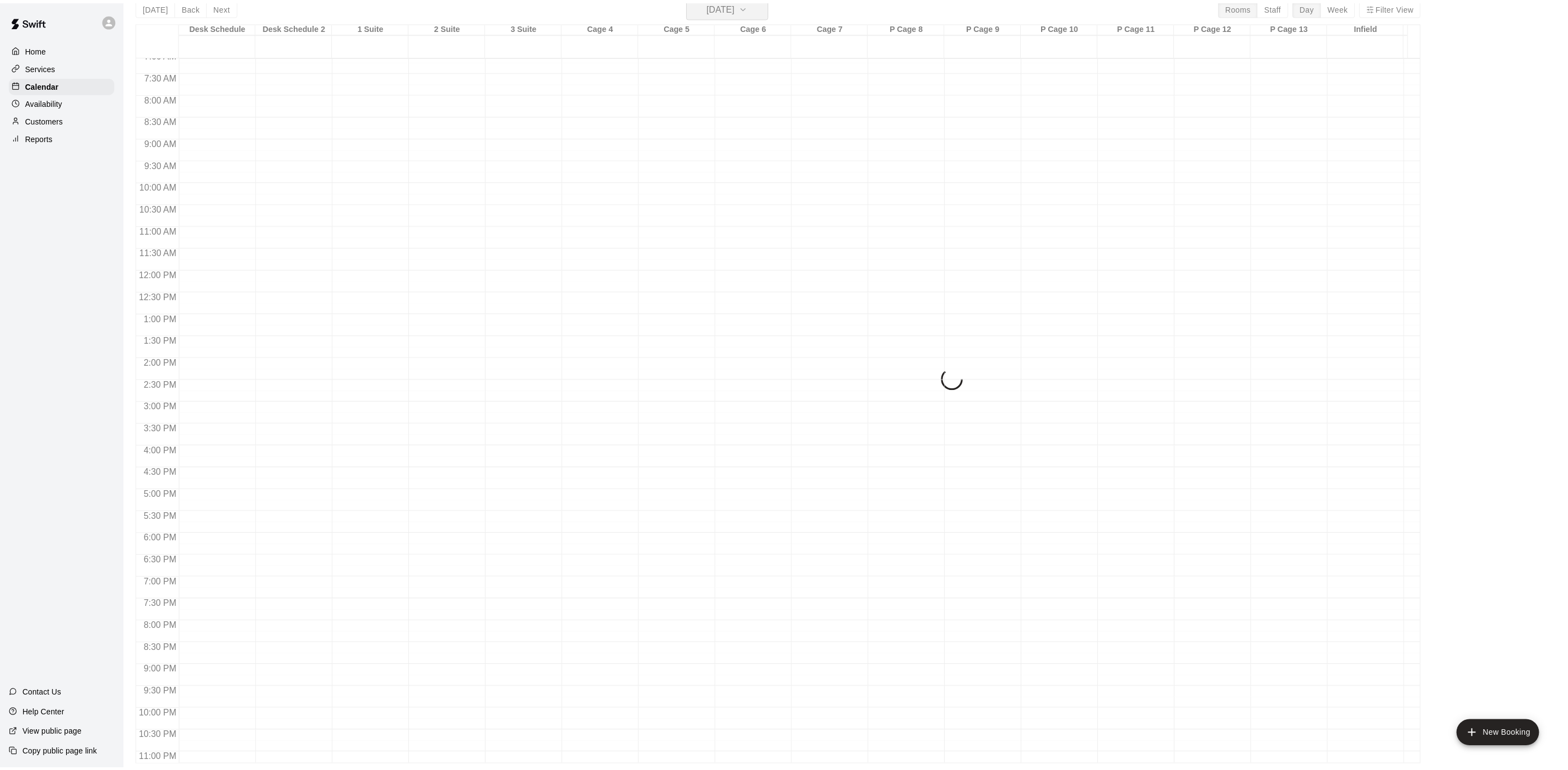
scroll to position [13, 0]
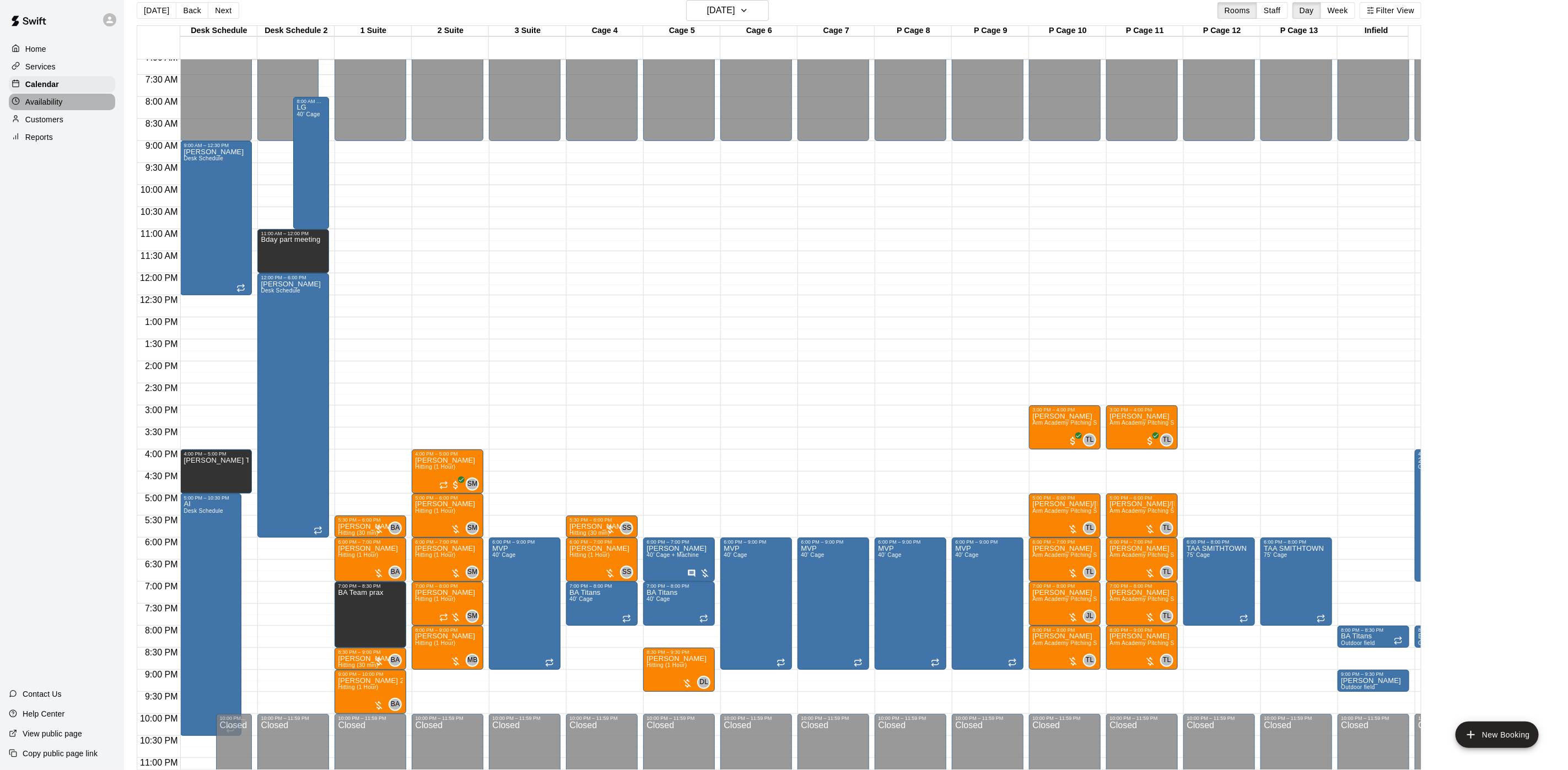
click at [41, 100] on div "Availability" at bounding box center [62, 101] width 106 height 16
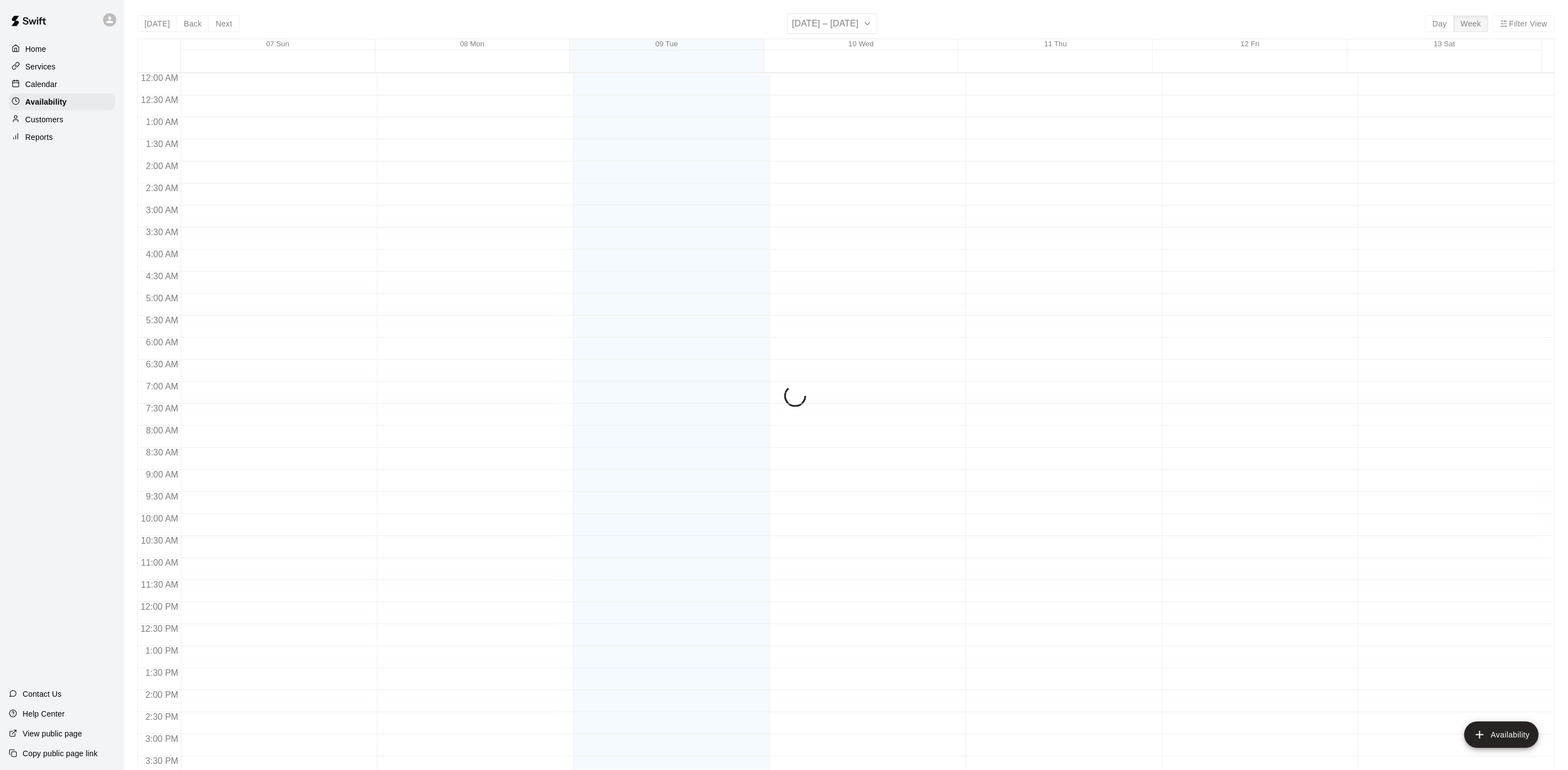
scroll to position [349, 0]
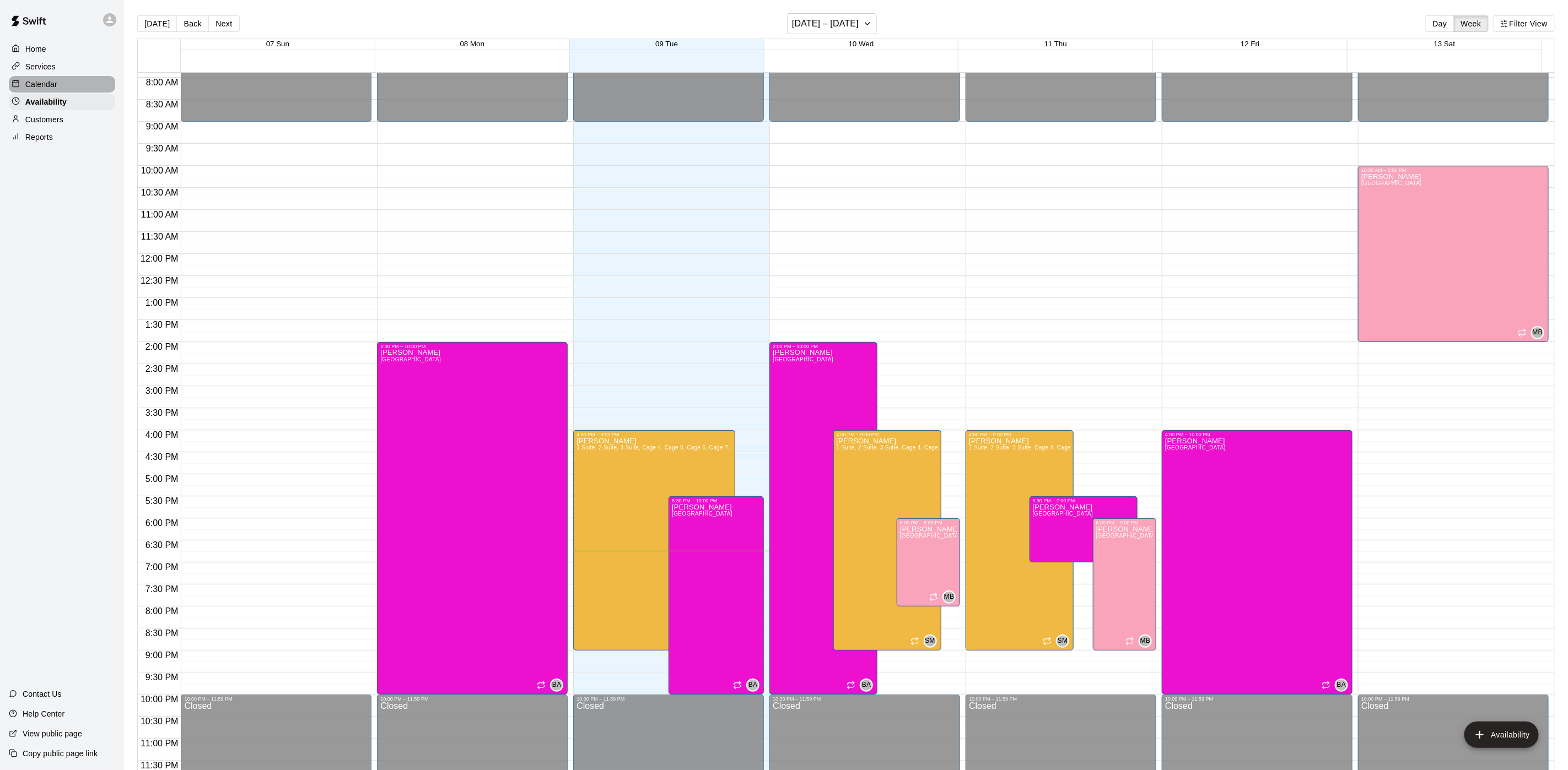
click at [50, 86] on p "Calendar" at bounding box center [41, 84] width 32 height 11
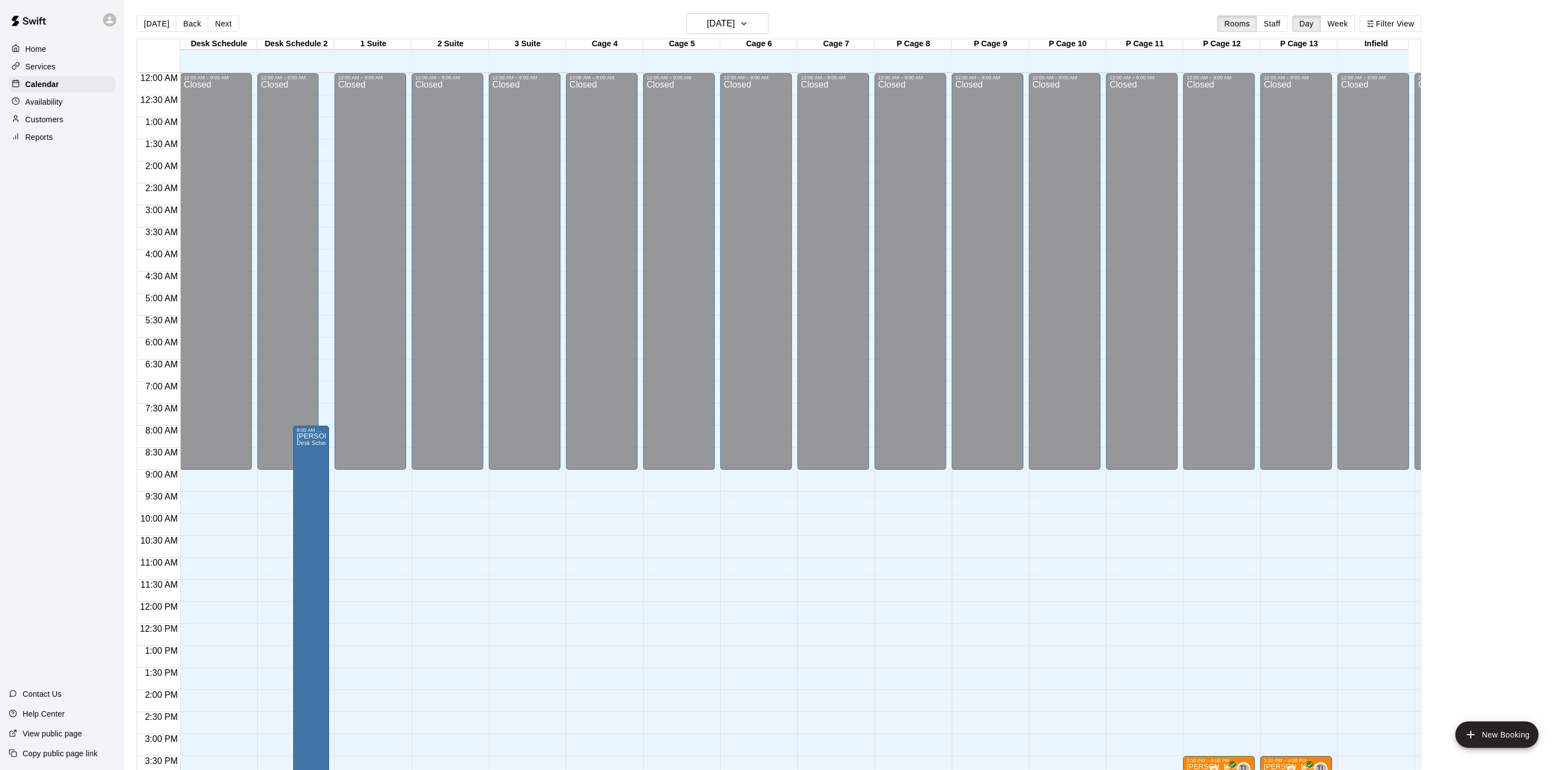
scroll to position [316, 0]
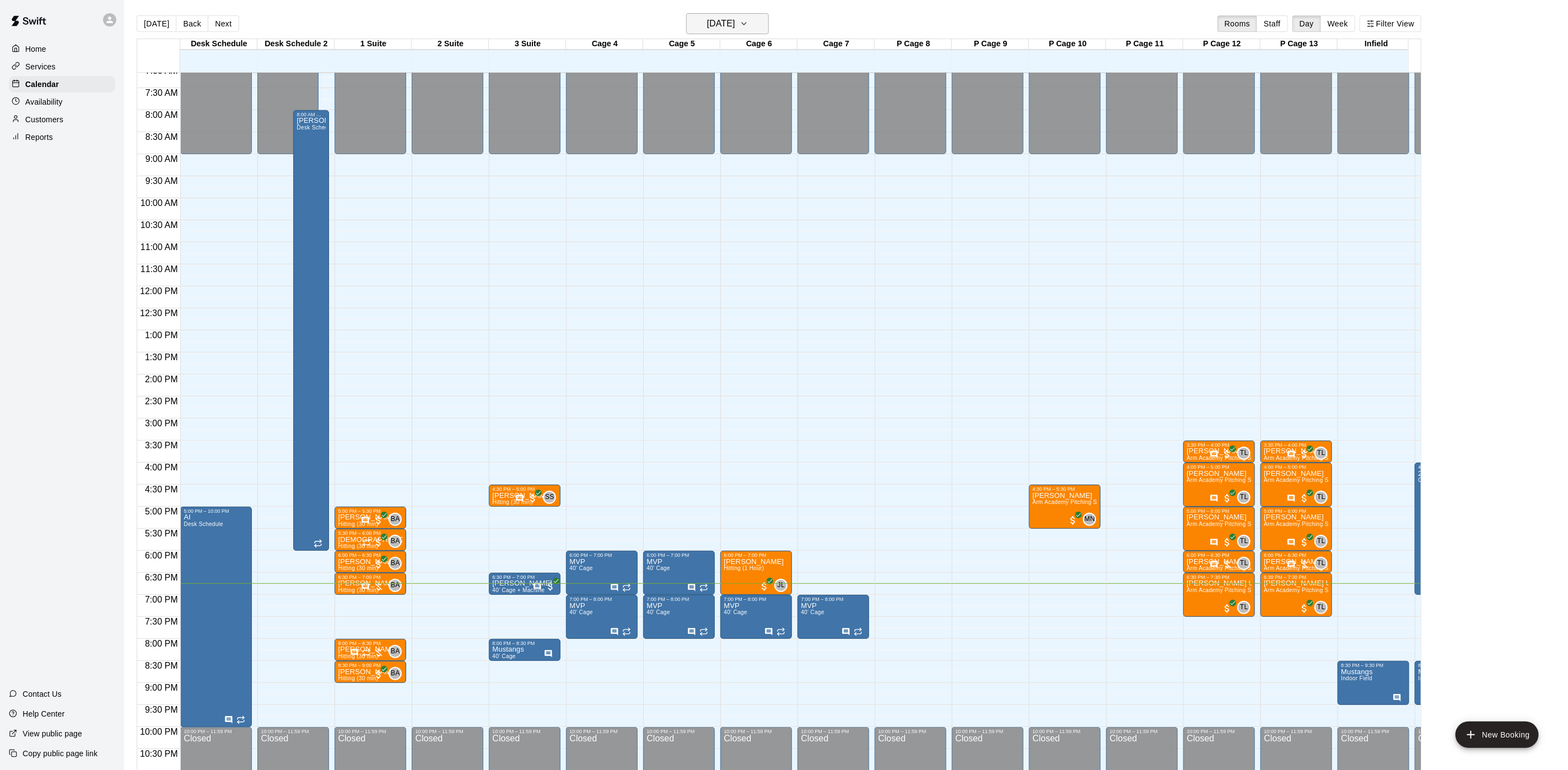
click at [728, 27] on h6 "[DATE]" at bounding box center [721, 24] width 28 height 15
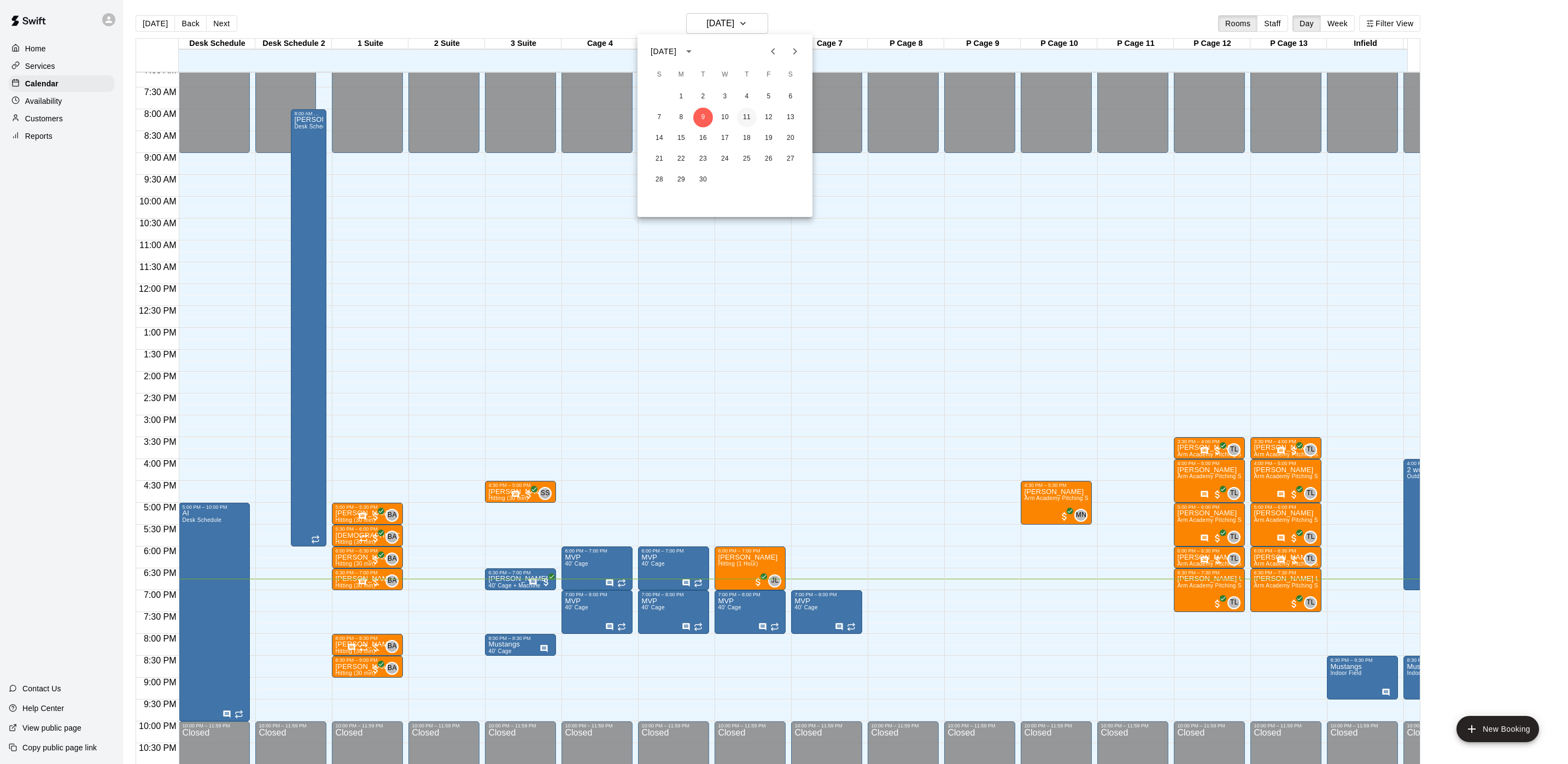
click at [745, 123] on button "11" at bounding box center [747, 118] width 19 height 19
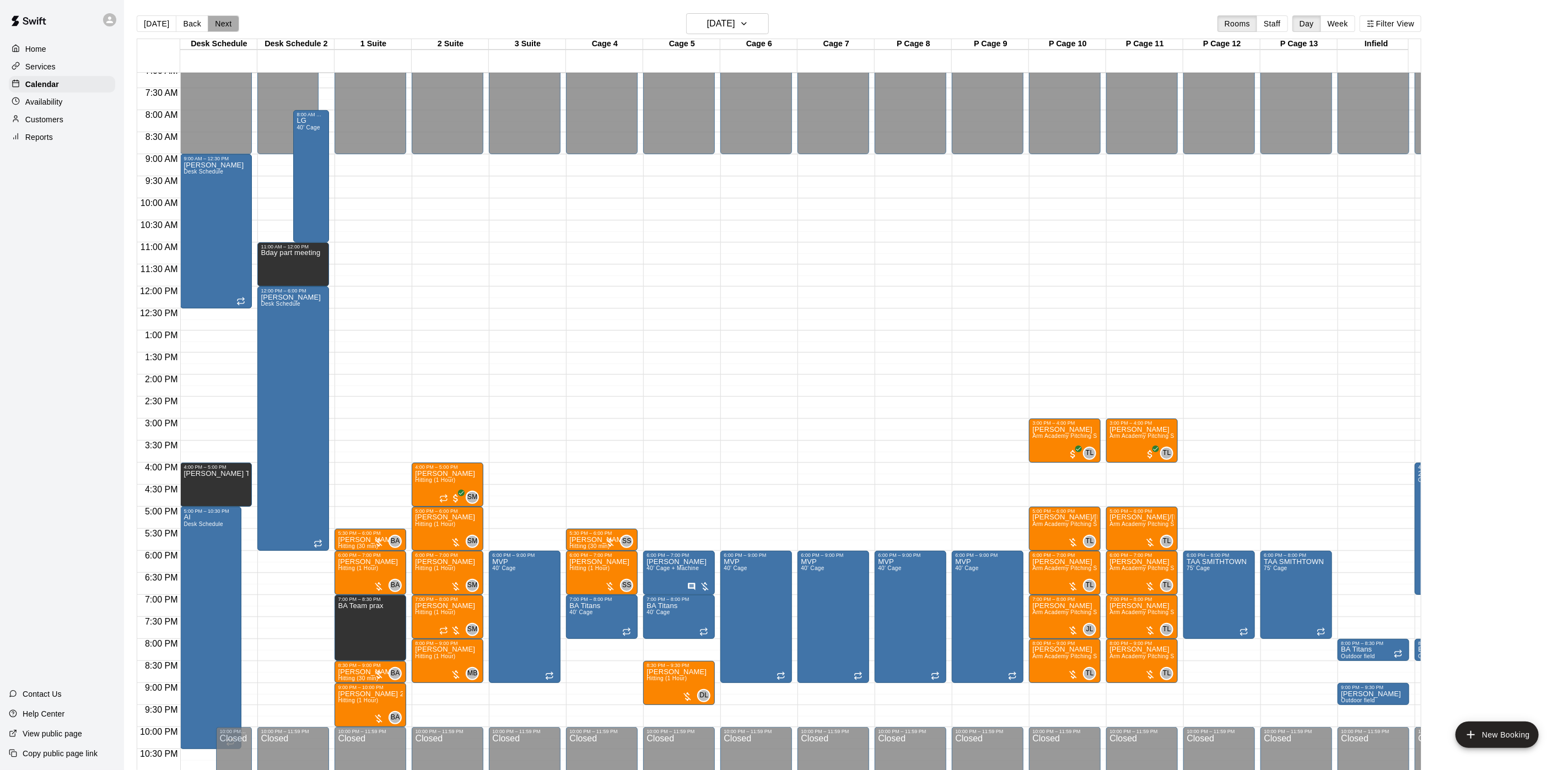
click at [208, 30] on button "Next" at bounding box center [223, 24] width 31 height 16
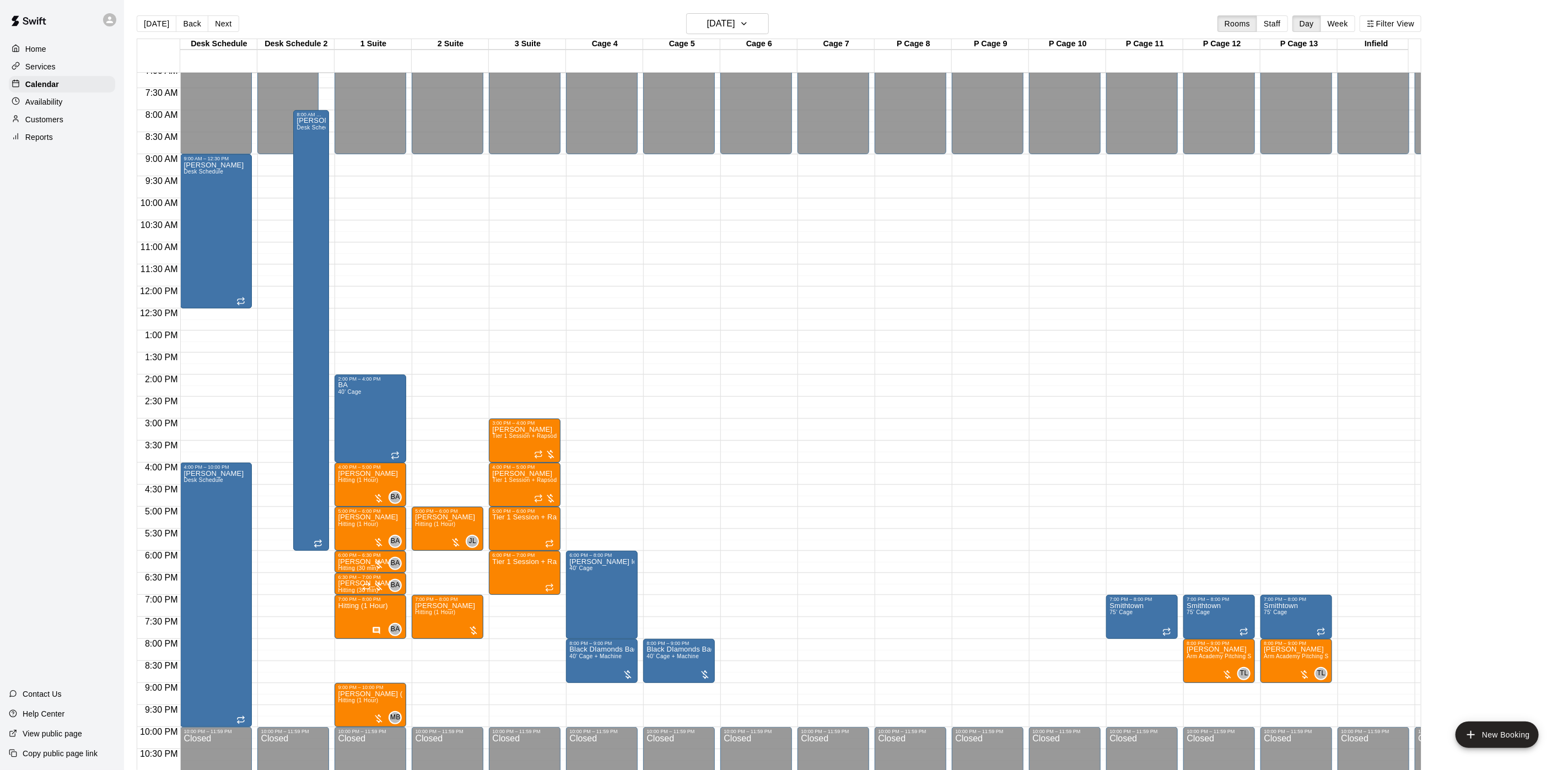
click at [54, 102] on p "Availability" at bounding box center [44, 102] width 37 height 11
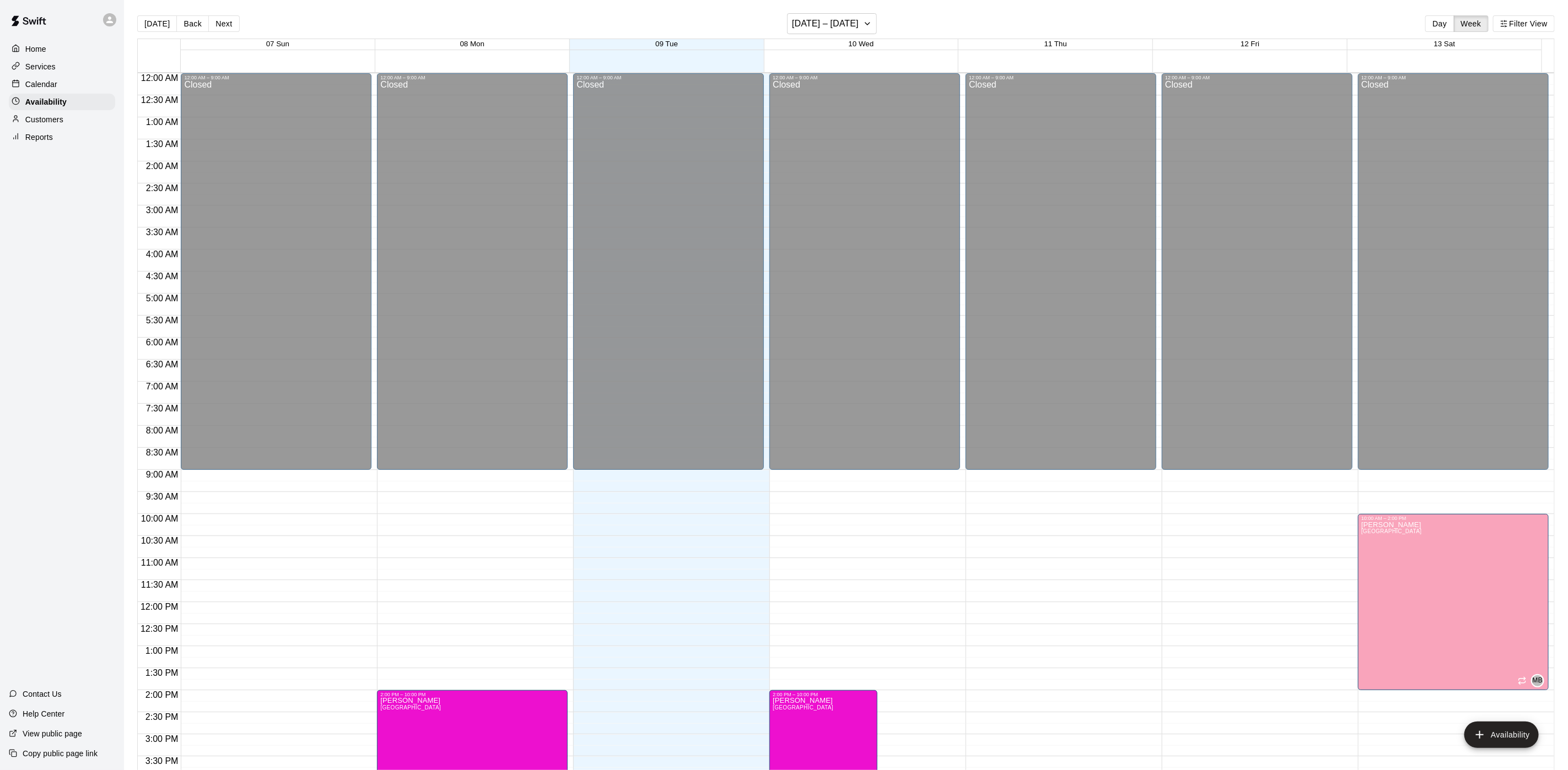
scroll to position [349, 0]
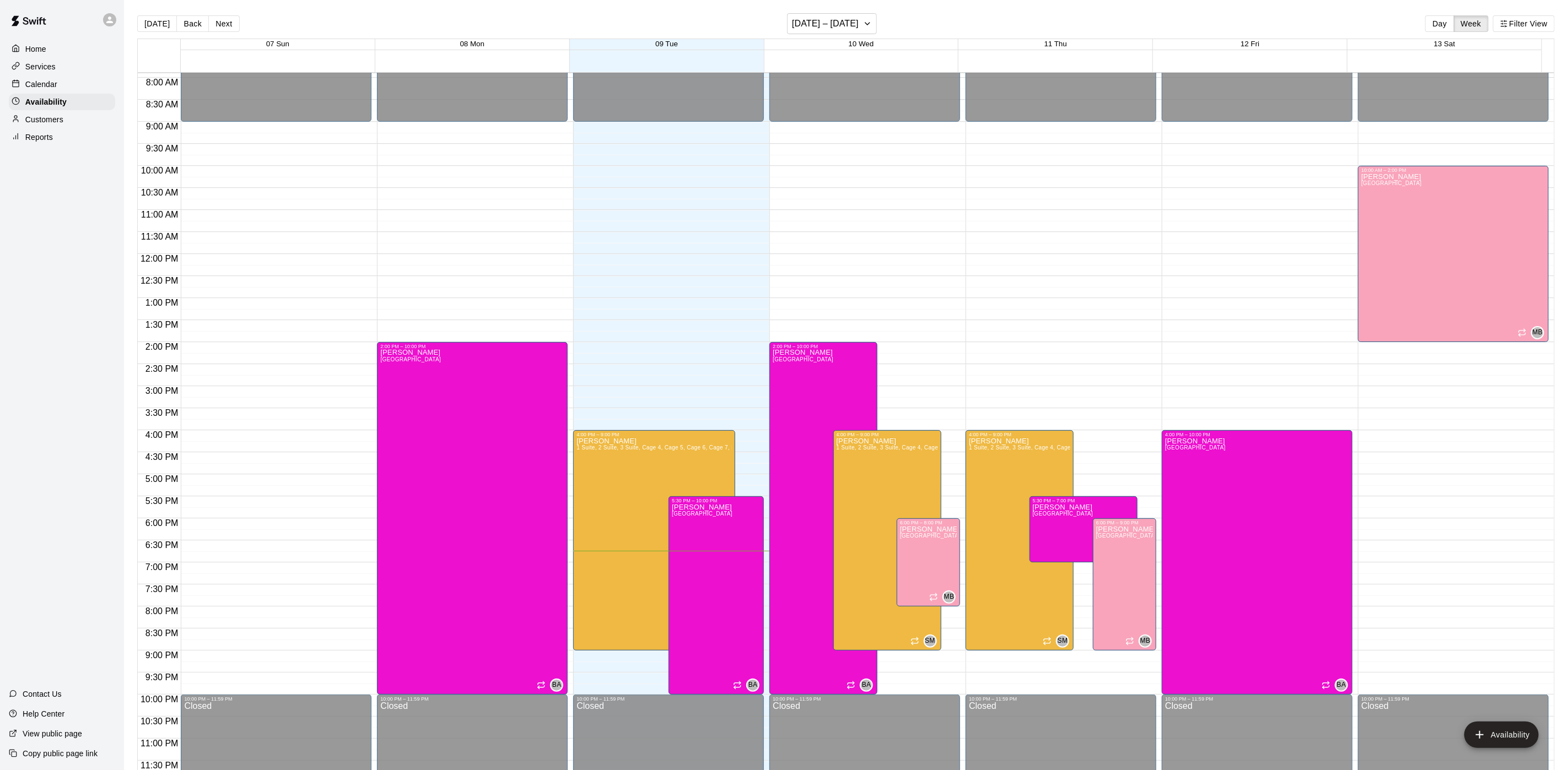
click at [55, 88] on p "Calendar" at bounding box center [41, 84] width 32 height 11
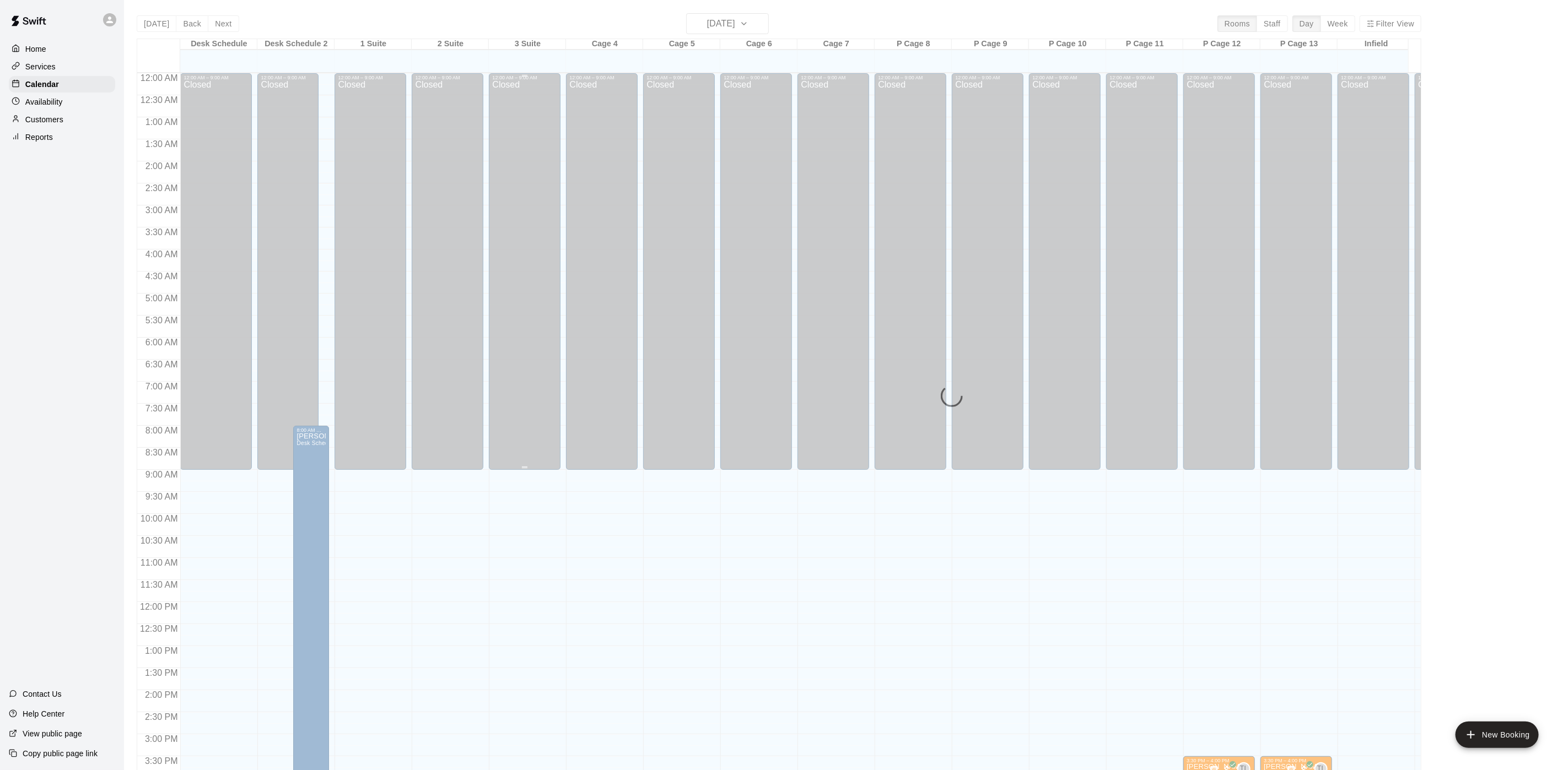
scroll to position [316, 0]
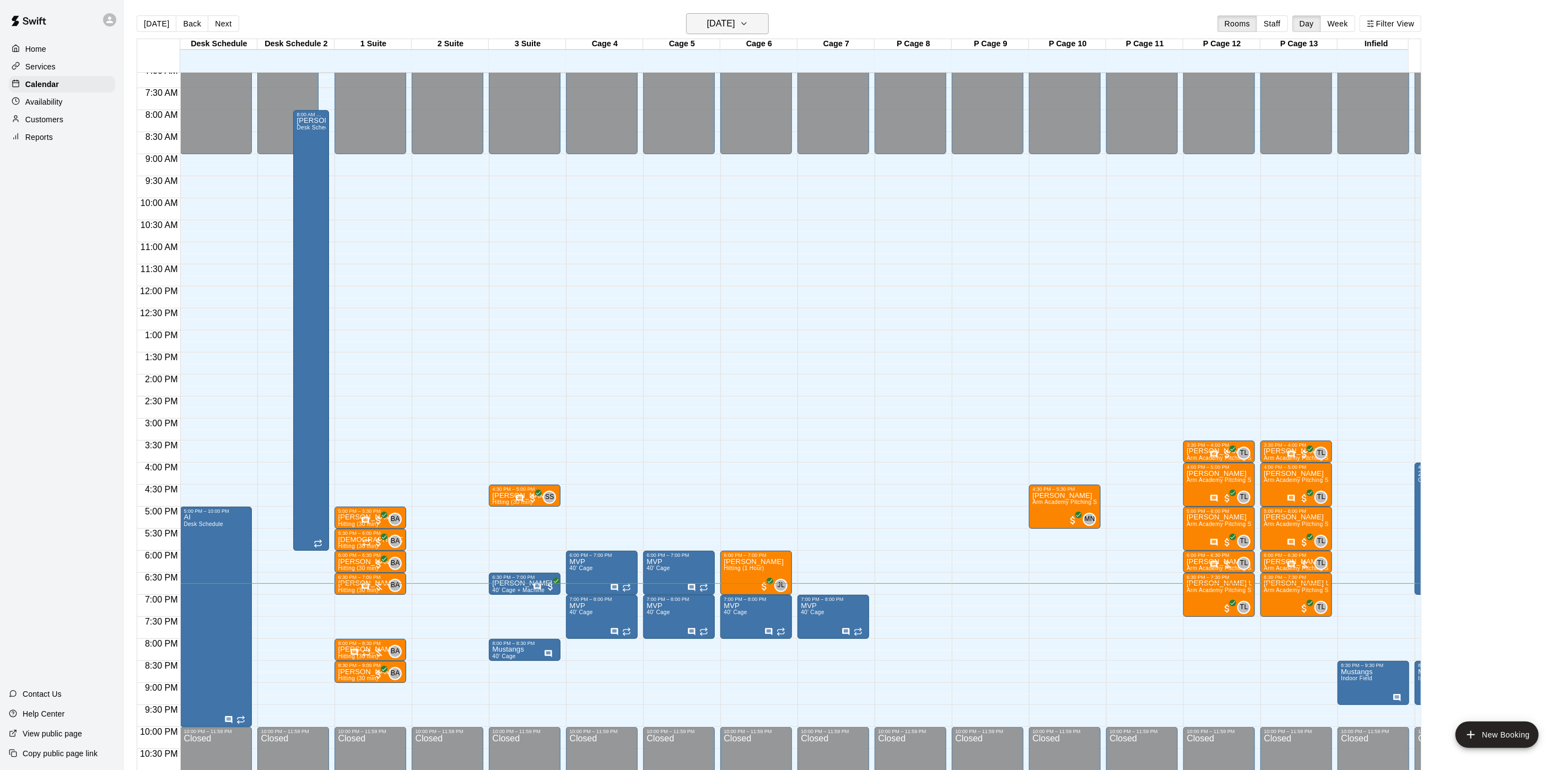
click at [726, 19] on h6 "[DATE]" at bounding box center [721, 24] width 28 height 15
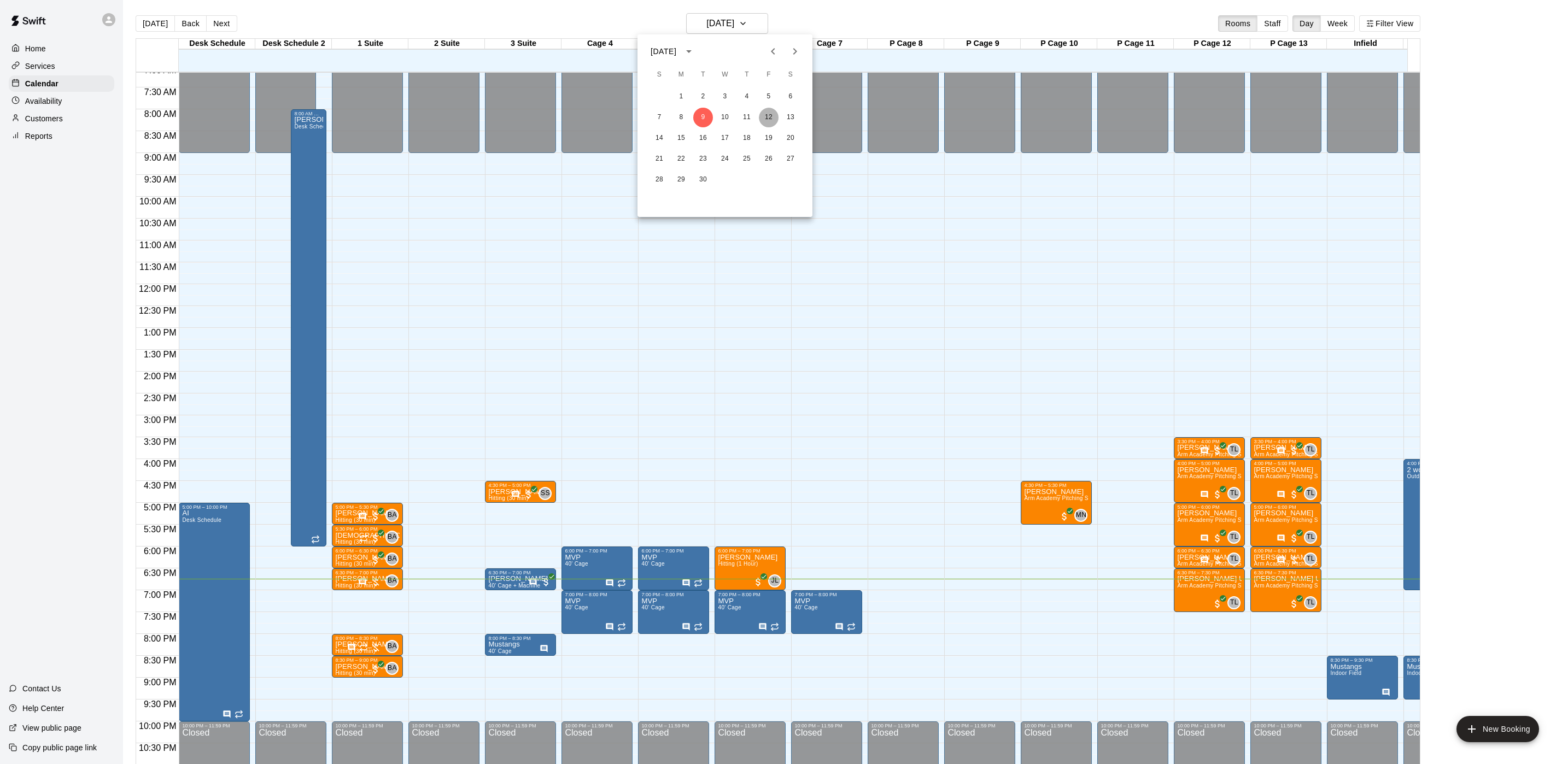
click at [770, 117] on button "12" at bounding box center [768, 118] width 19 height 19
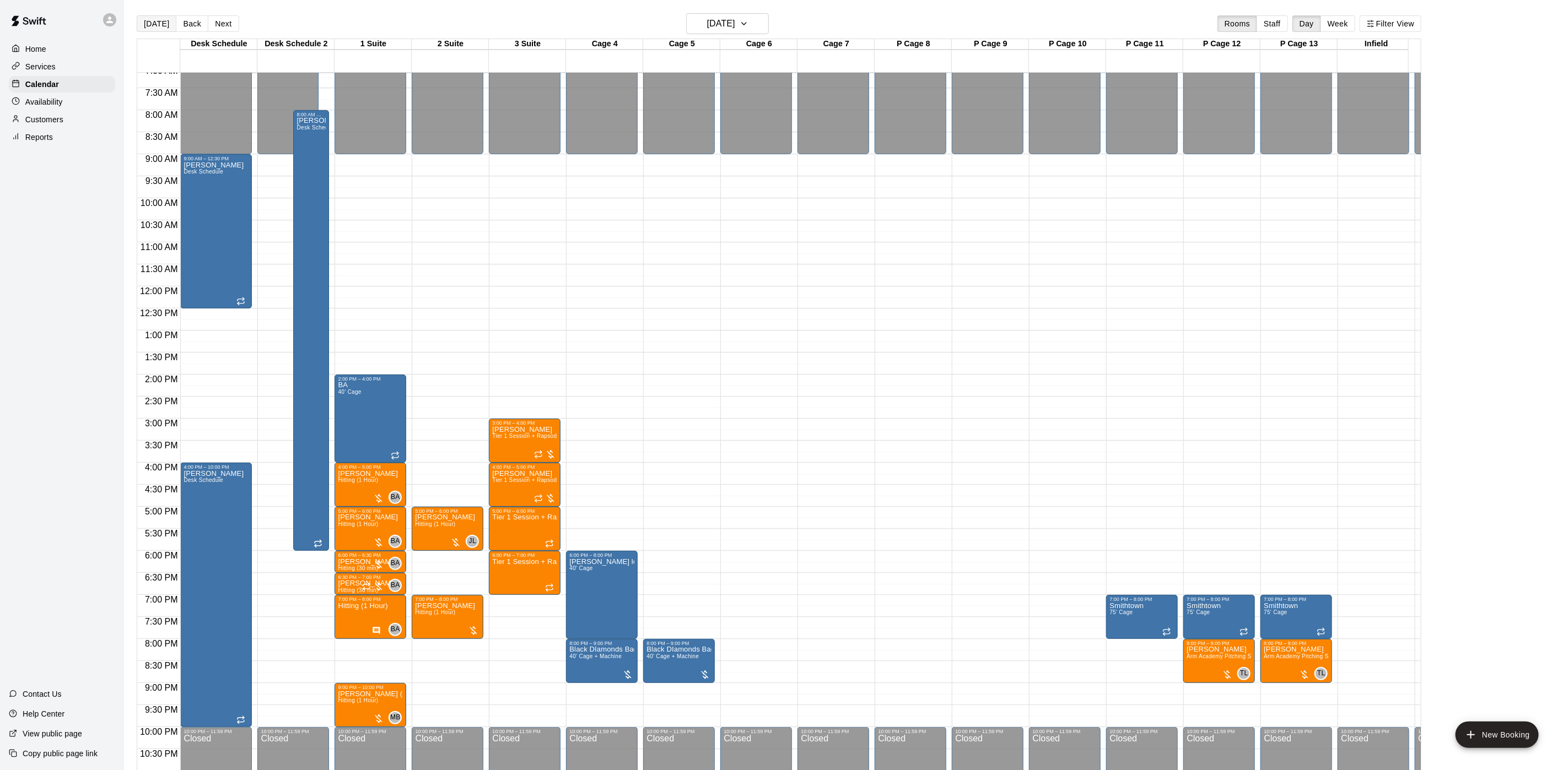
click at [157, 24] on button "[DATE]" at bounding box center [156, 24] width 40 height 16
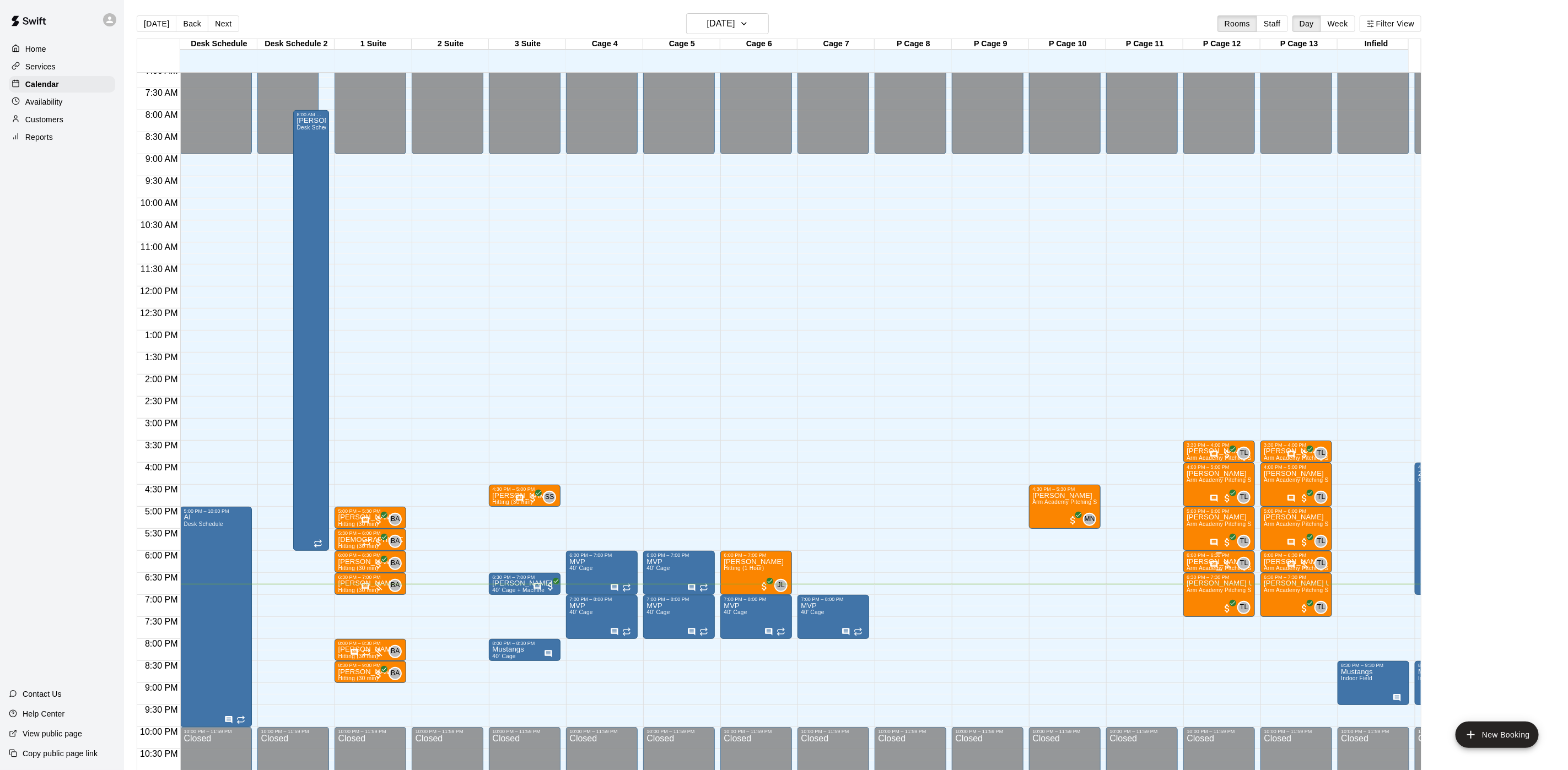
click at [1203, 562] on p "[PERSON_NAME]" at bounding box center [1219, 562] width 65 height 0
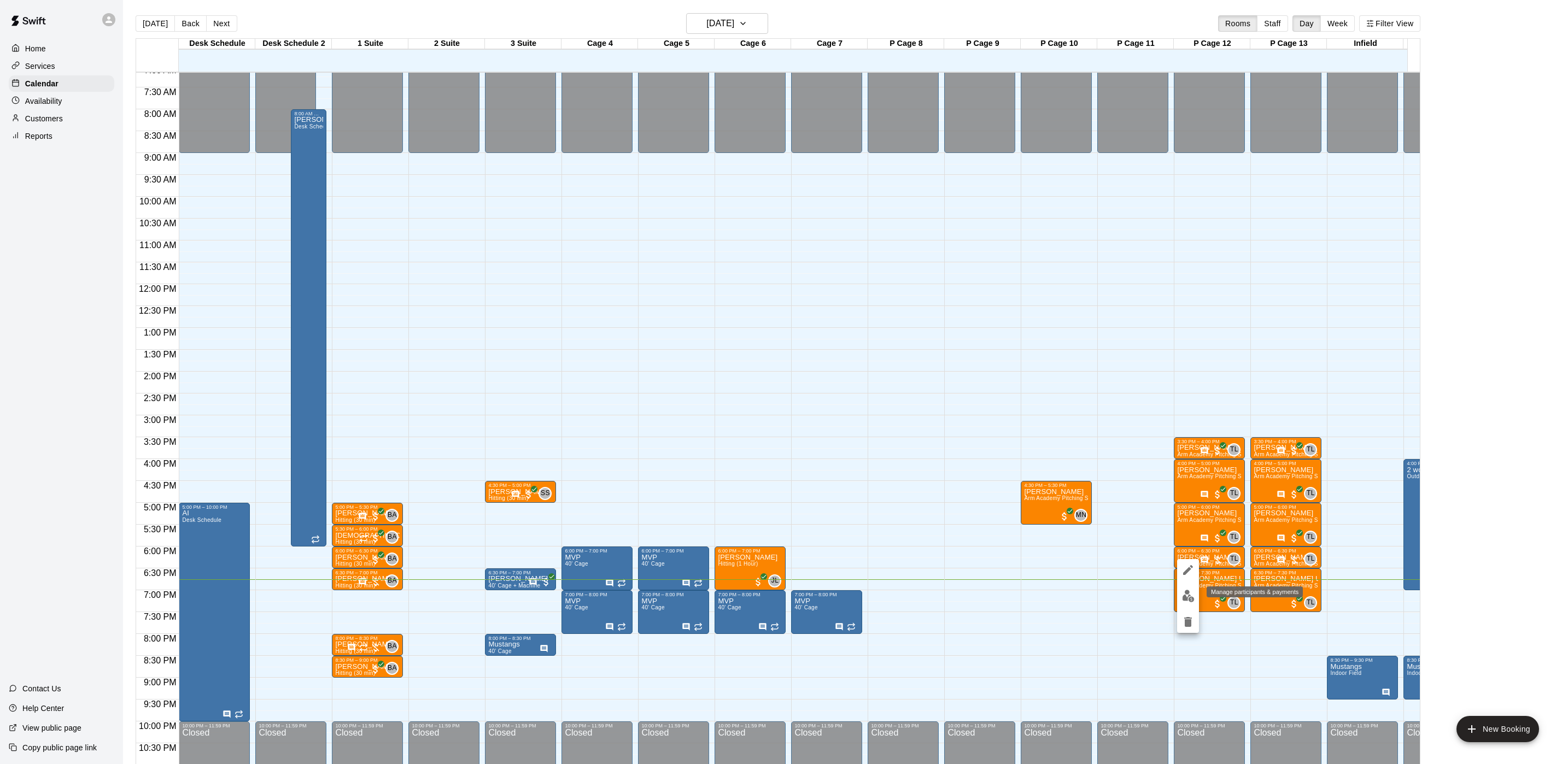
click at [1186, 599] on img "edit" at bounding box center [1189, 597] width 13 height 13
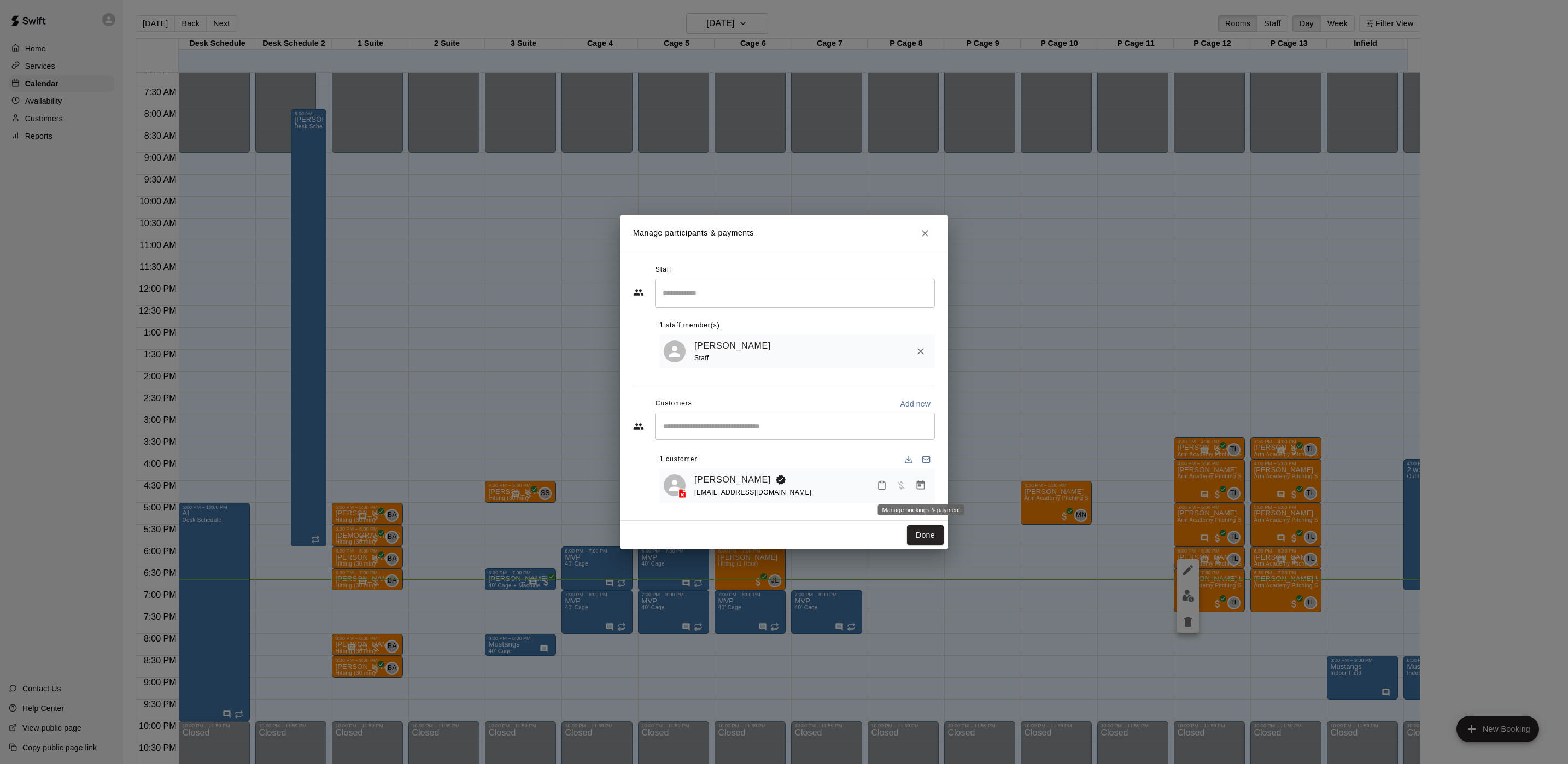
click at [922, 489] on icon "Manage bookings & payment" at bounding box center [921, 485] width 8 height 10
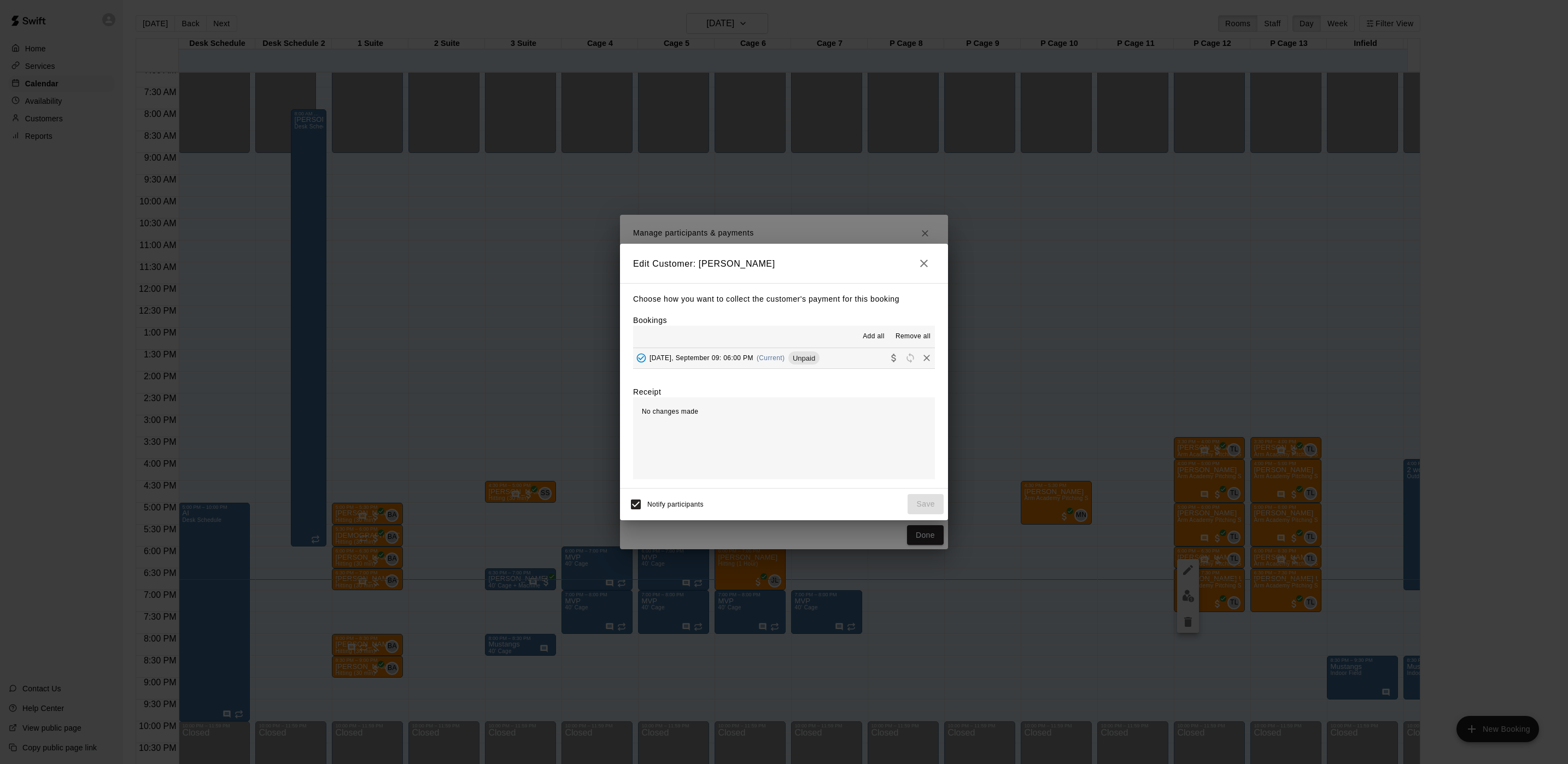
click at [755, 366] on div "Tuesday, September 09: 06:00 PM (Current) Unpaid" at bounding box center [726, 358] width 187 height 16
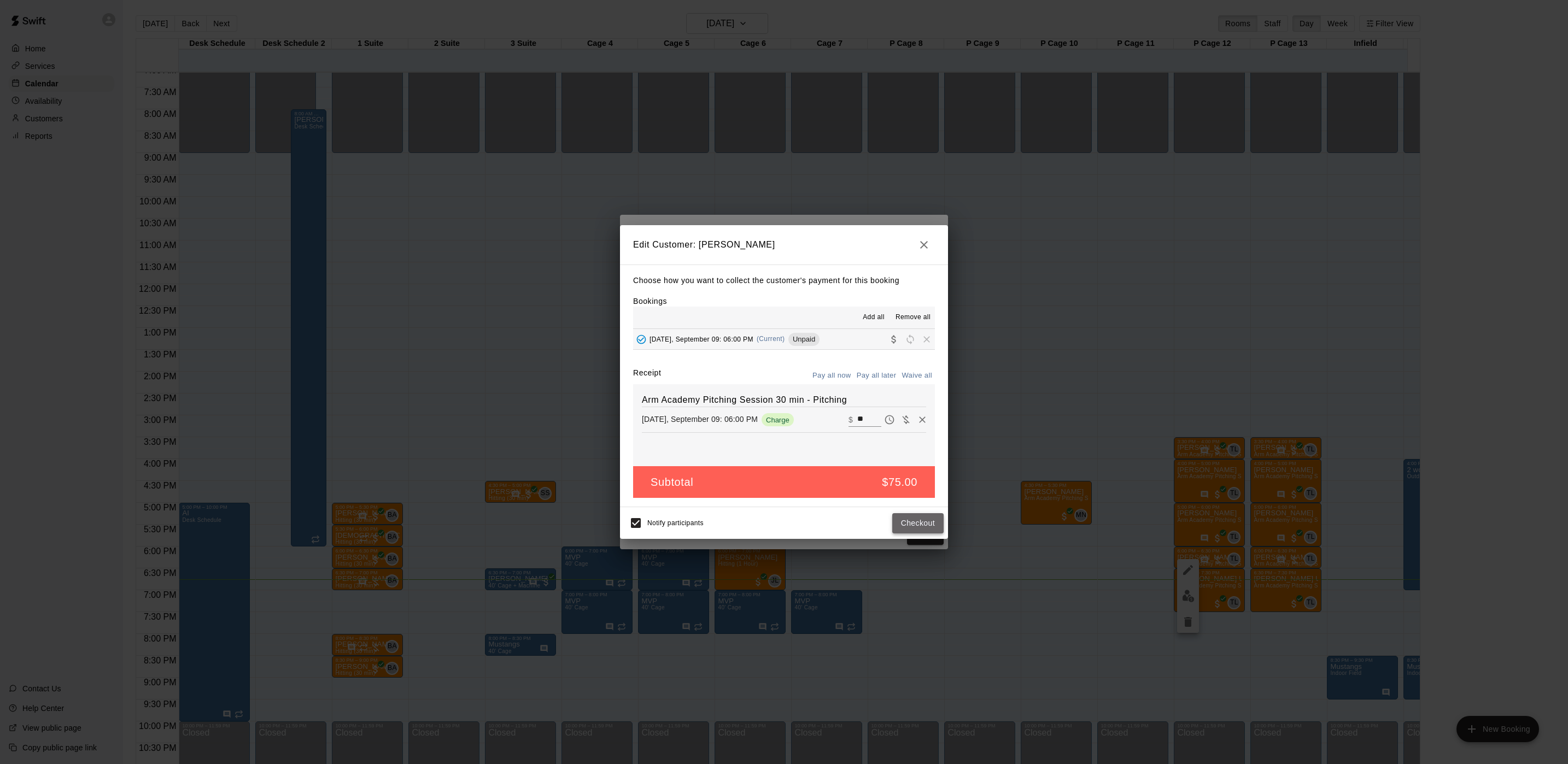
click at [921, 527] on button "Checkout" at bounding box center [918, 523] width 52 height 20
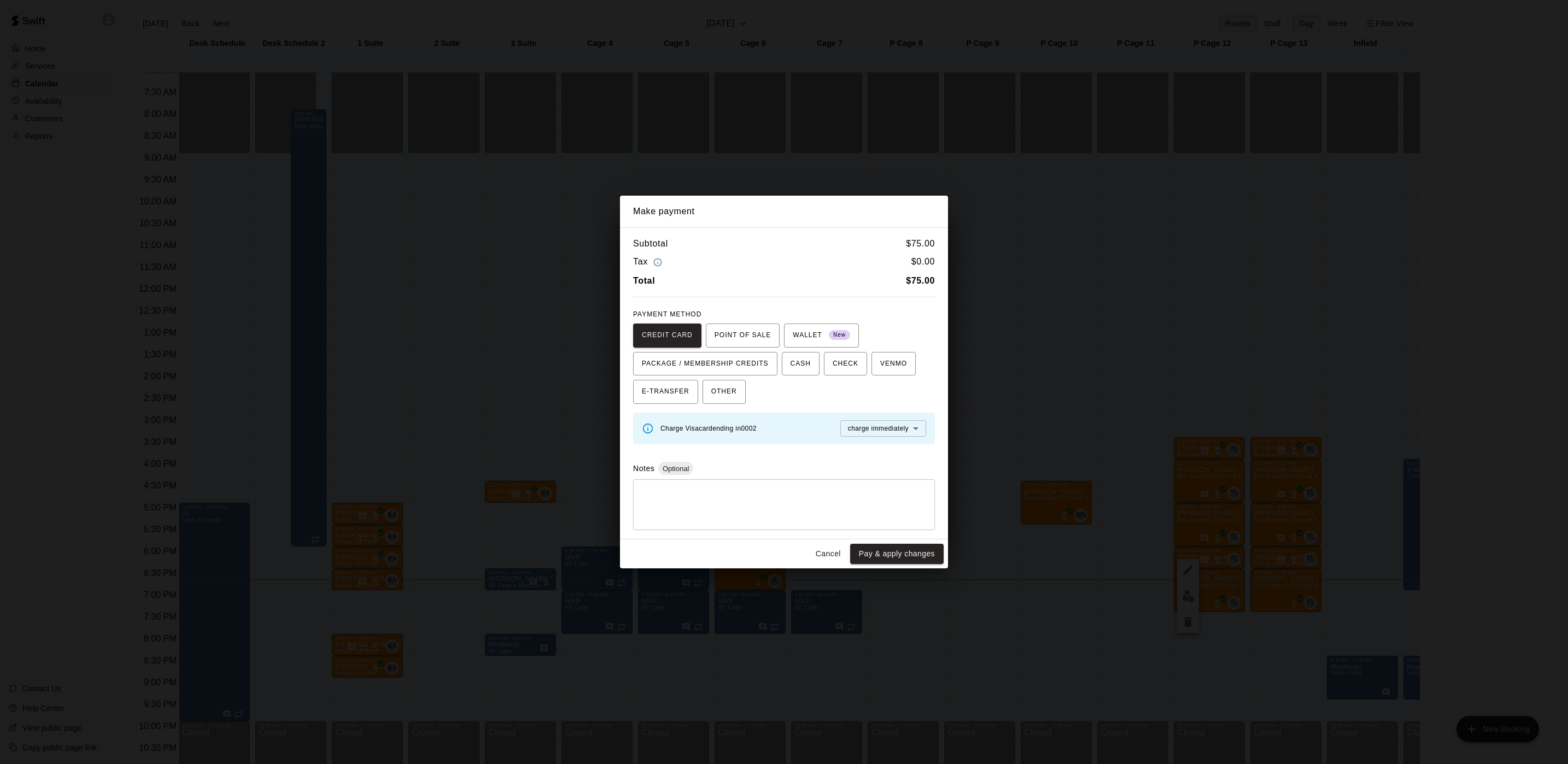
click at [789, 148] on div "Make payment Subtotal $ 75.00 Tax $ 0.00 Total $ 75.00 PAYMENT METHOD CREDIT CA…" at bounding box center [784, 382] width 1568 height 764
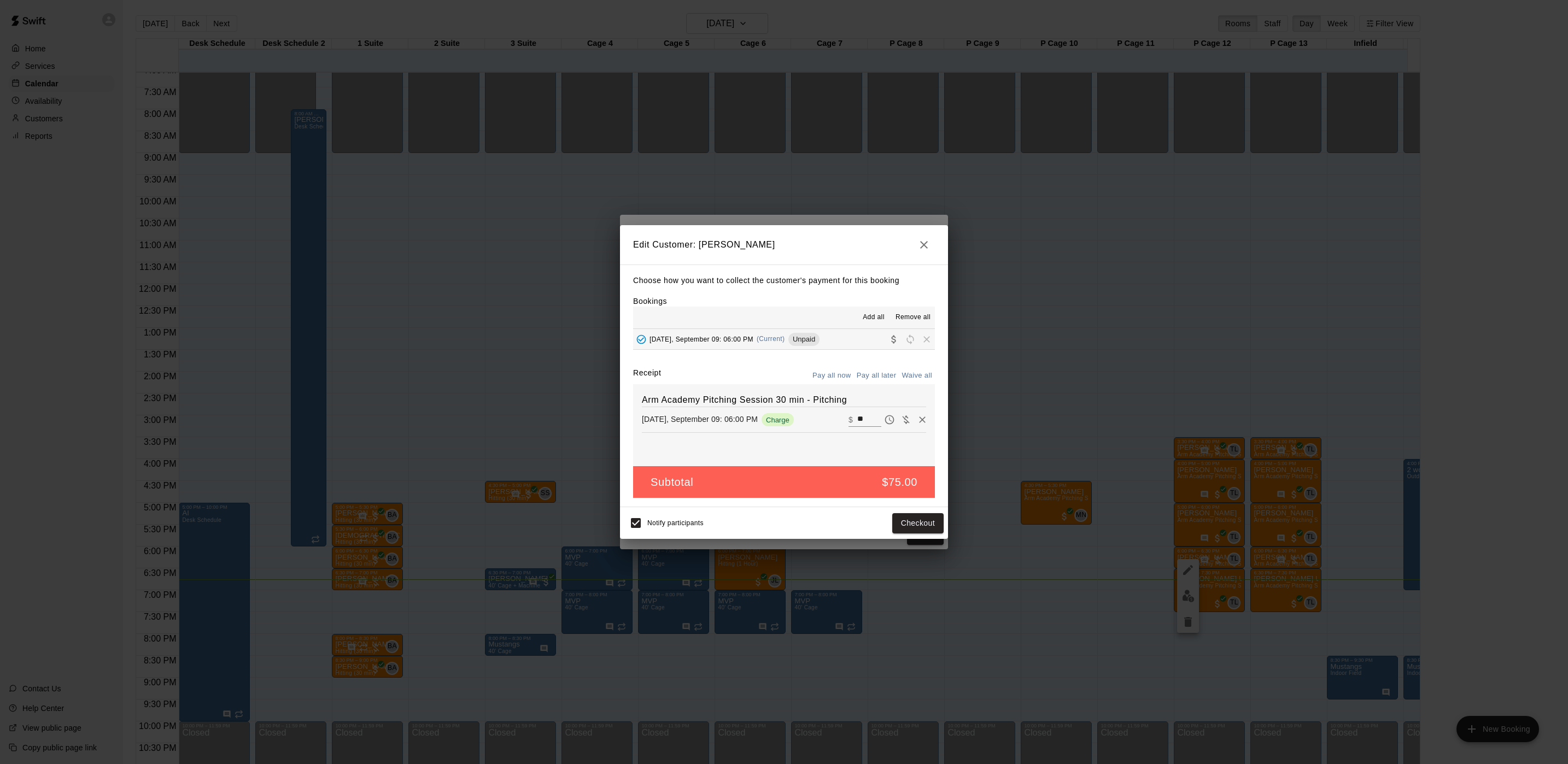
click at [768, 186] on div "Edit Customer: Liam Gaine Choose how you want to collect the customer's payment…" at bounding box center [784, 382] width 1568 height 764
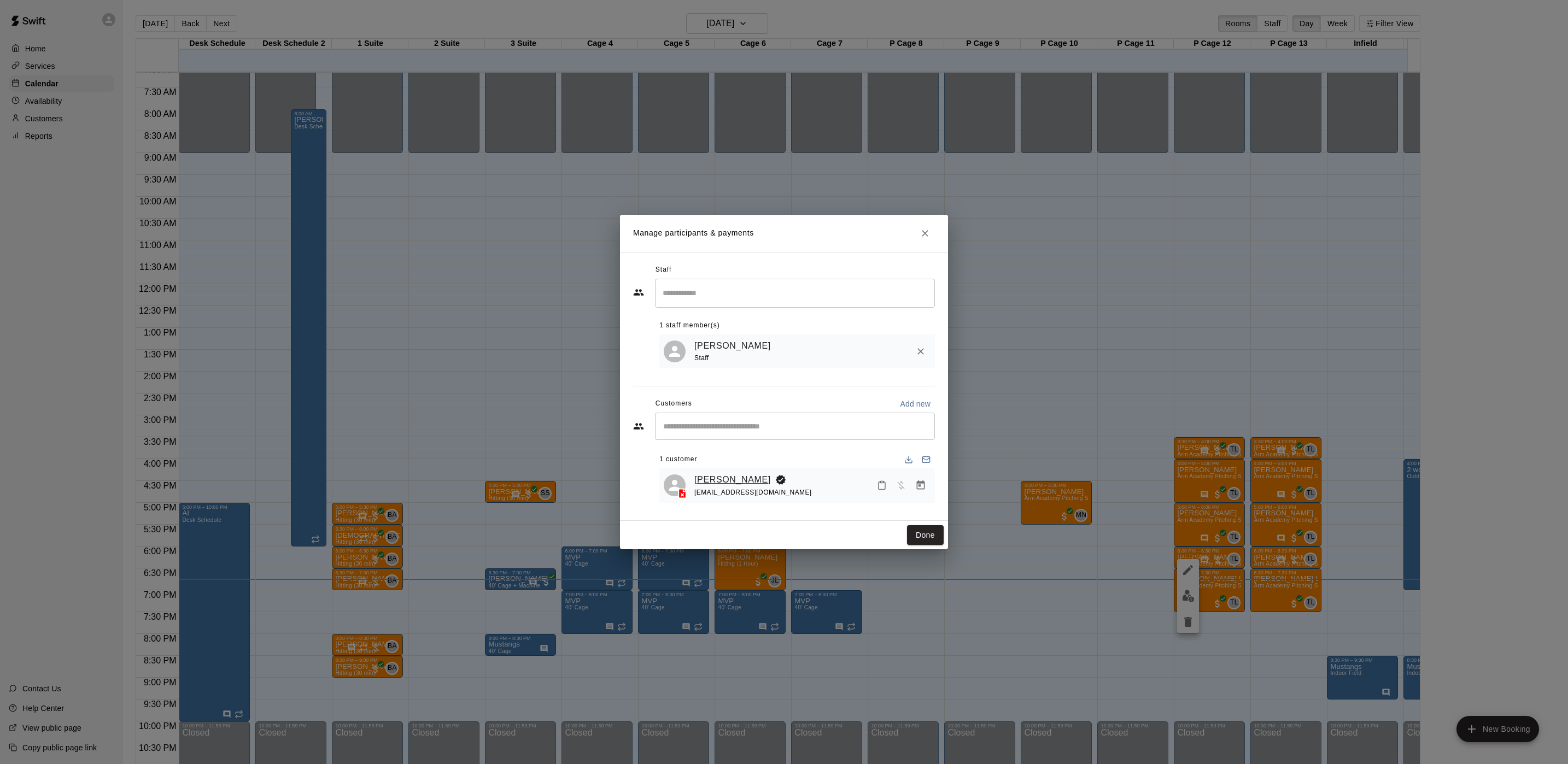
click at [722, 482] on link "[PERSON_NAME]" at bounding box center [732, 480] width 77 height 14
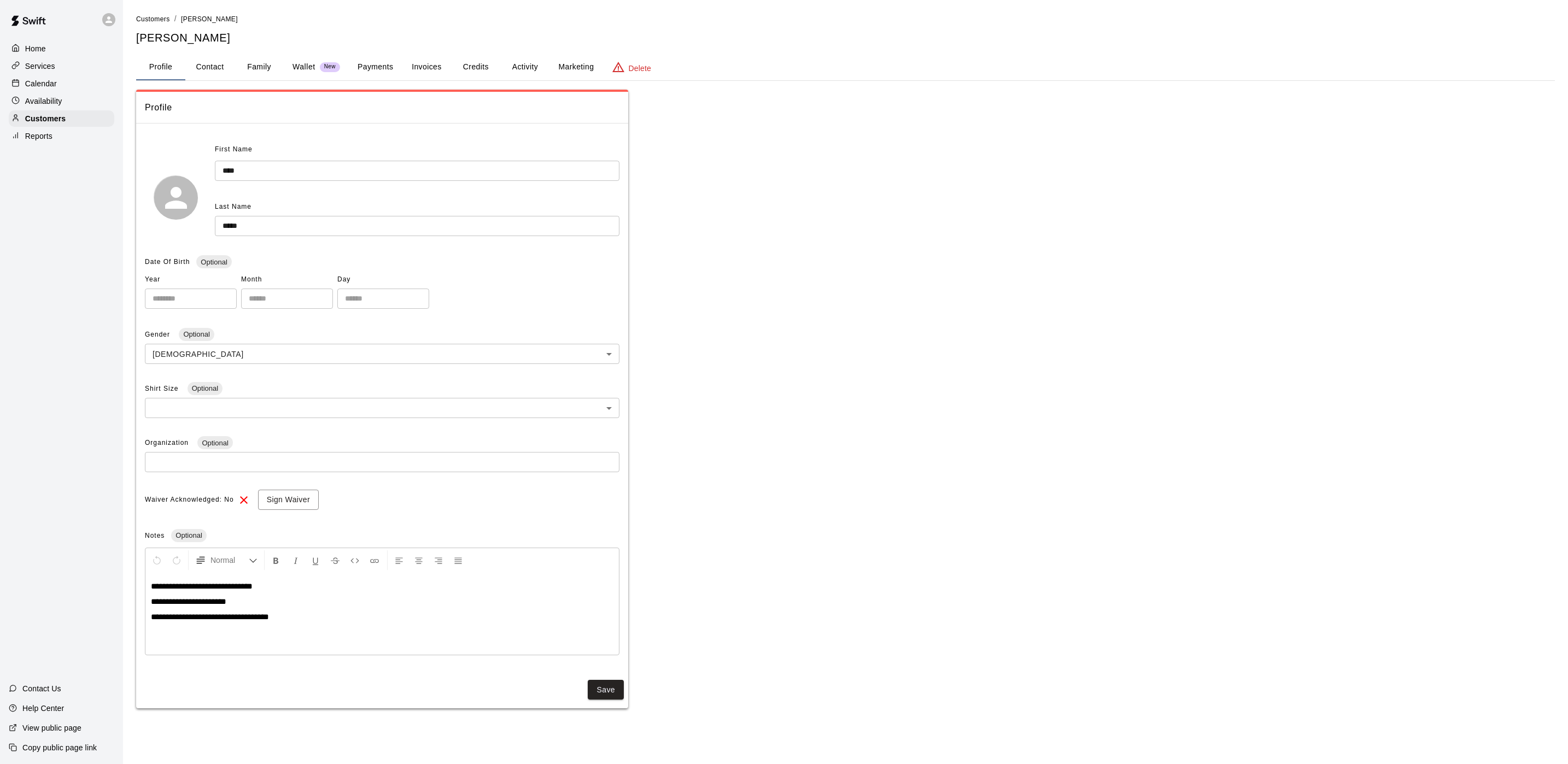
click at [549, 68] on button "Marketing" at bounding box center [576, 67] width 53 height 27
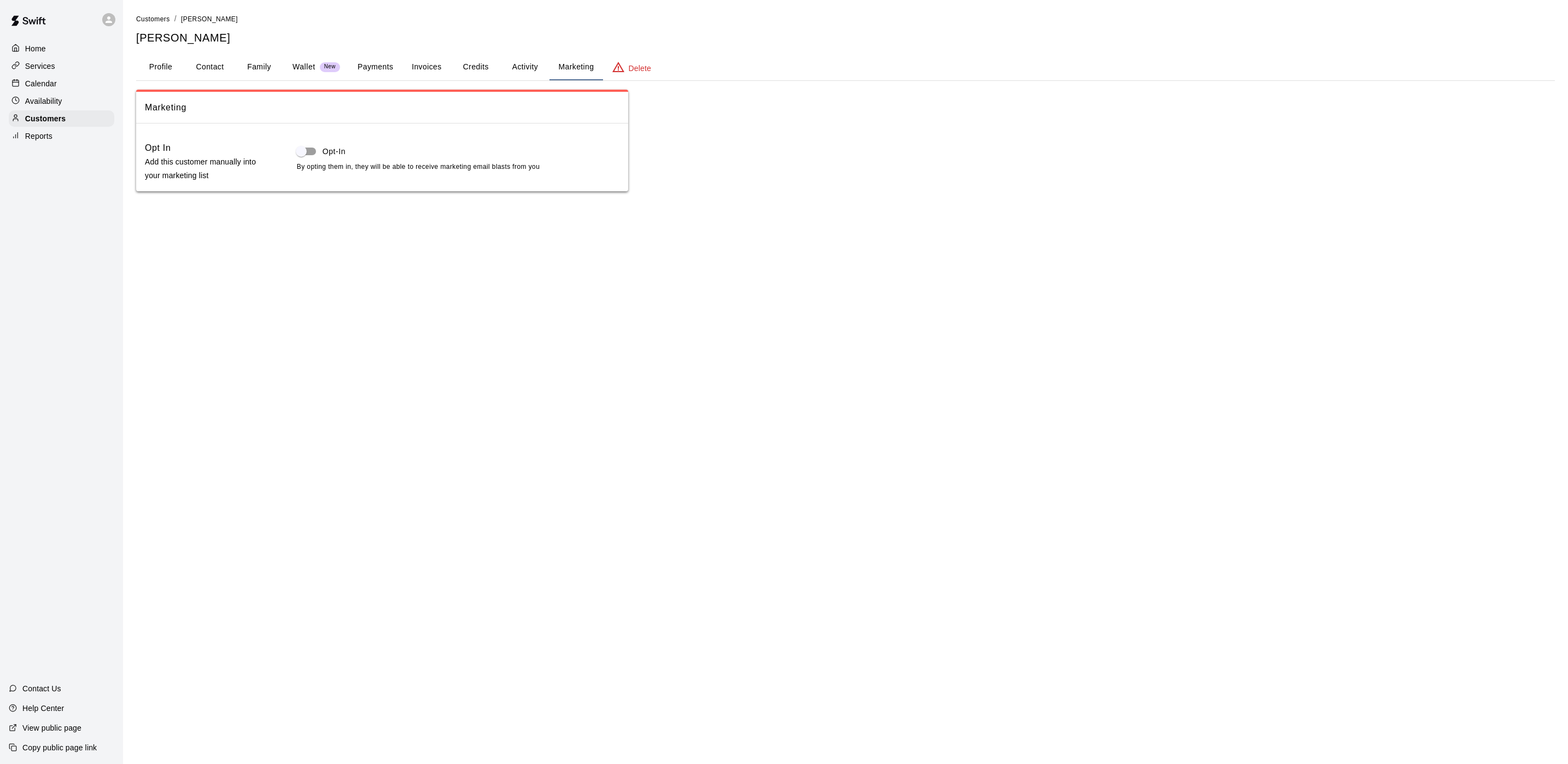
click at [555, 71] on button "Marketing" at bounding box center [576, 67] width 53 height 27
click at [533, 69] on button "Activity" at bounding box center [524, 67] width 49 height 27
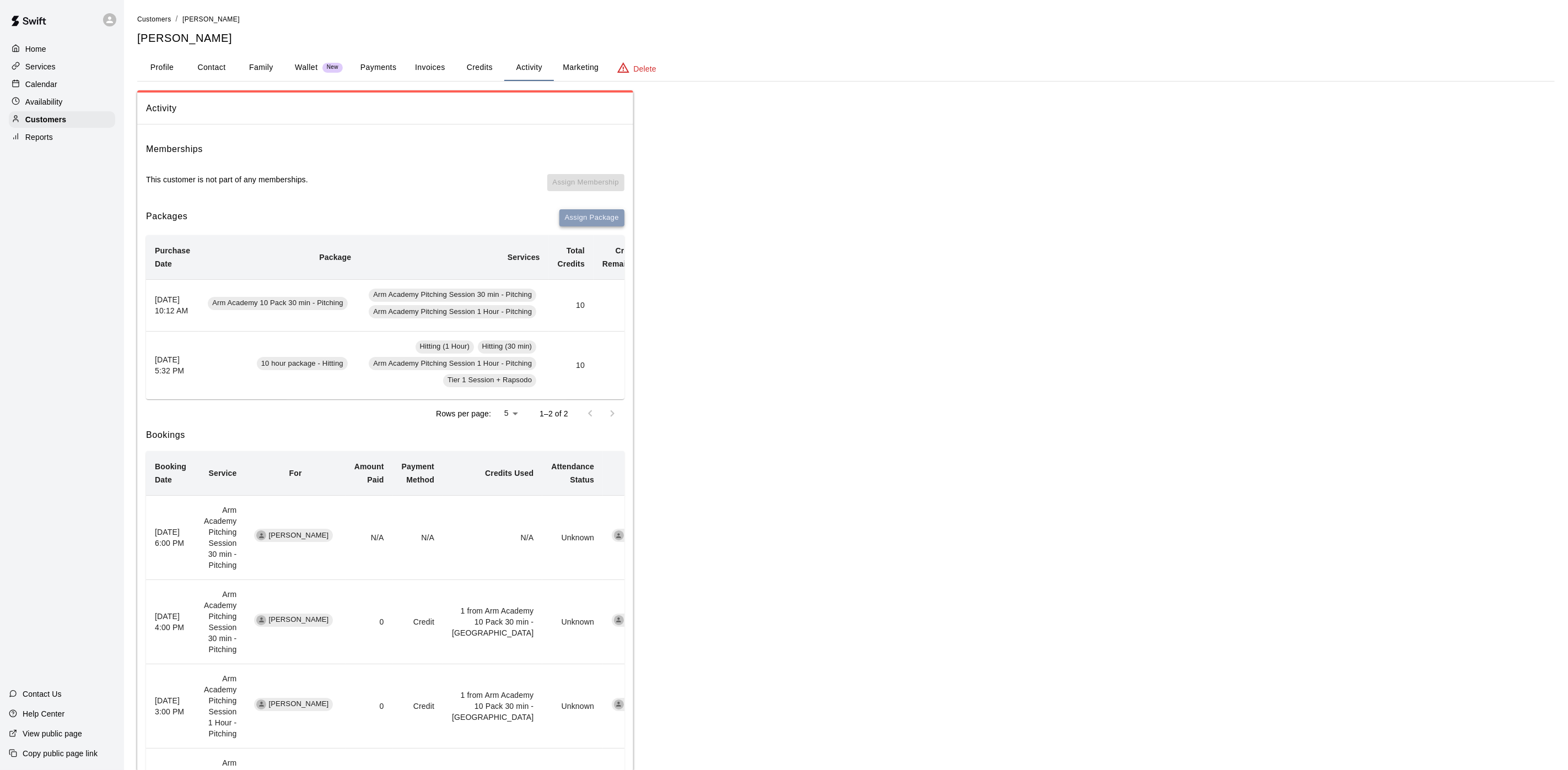
click at [590, 213] on button "Assign Package" at bounding box center [592, 217] width 65 height 17
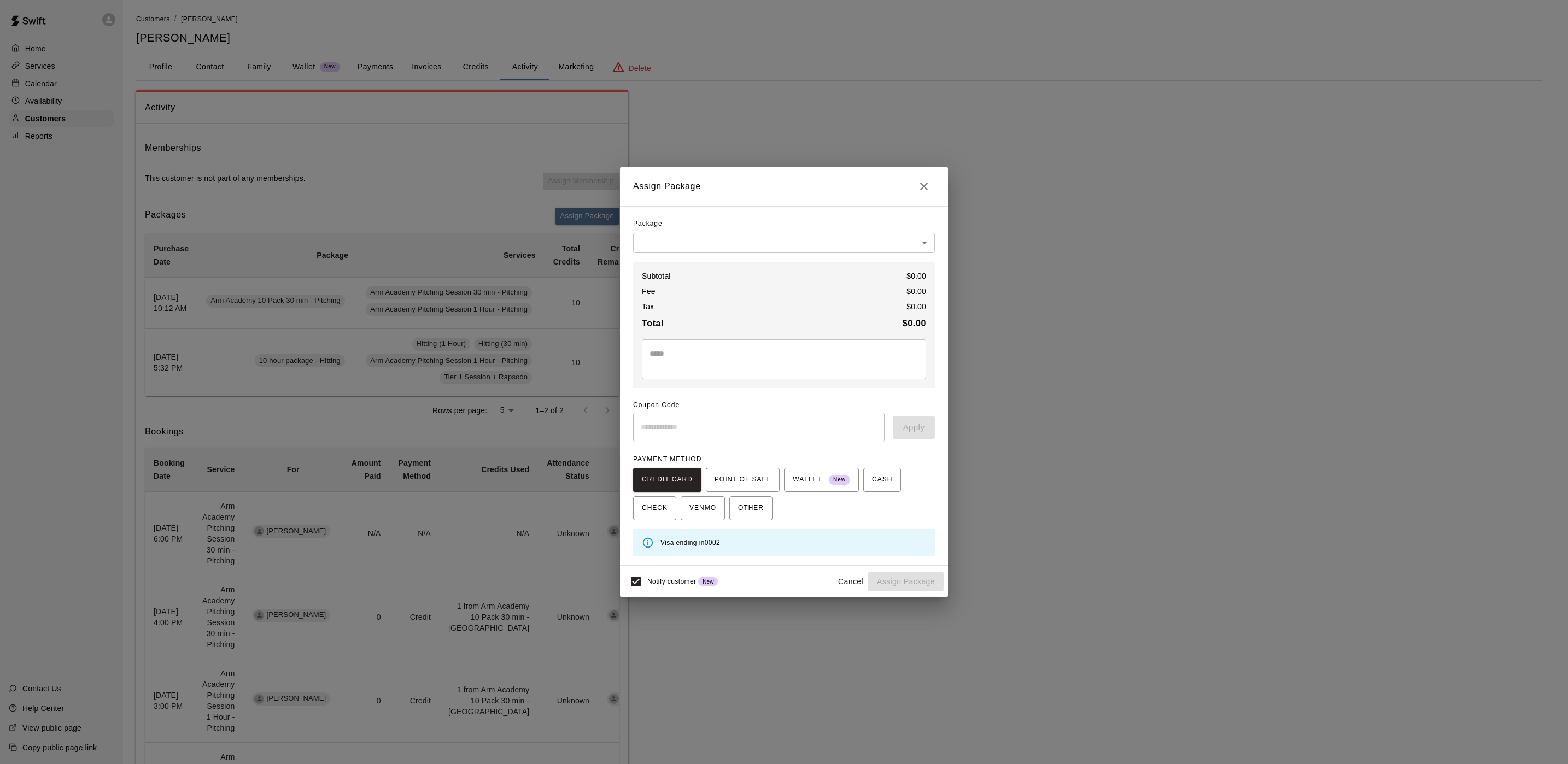
click at [714, 233] on body "Home Services Calendar Availability Customers Reports Contact Us Help Center Vi…" at bounding box center [784, 696] width 1568 height 1392
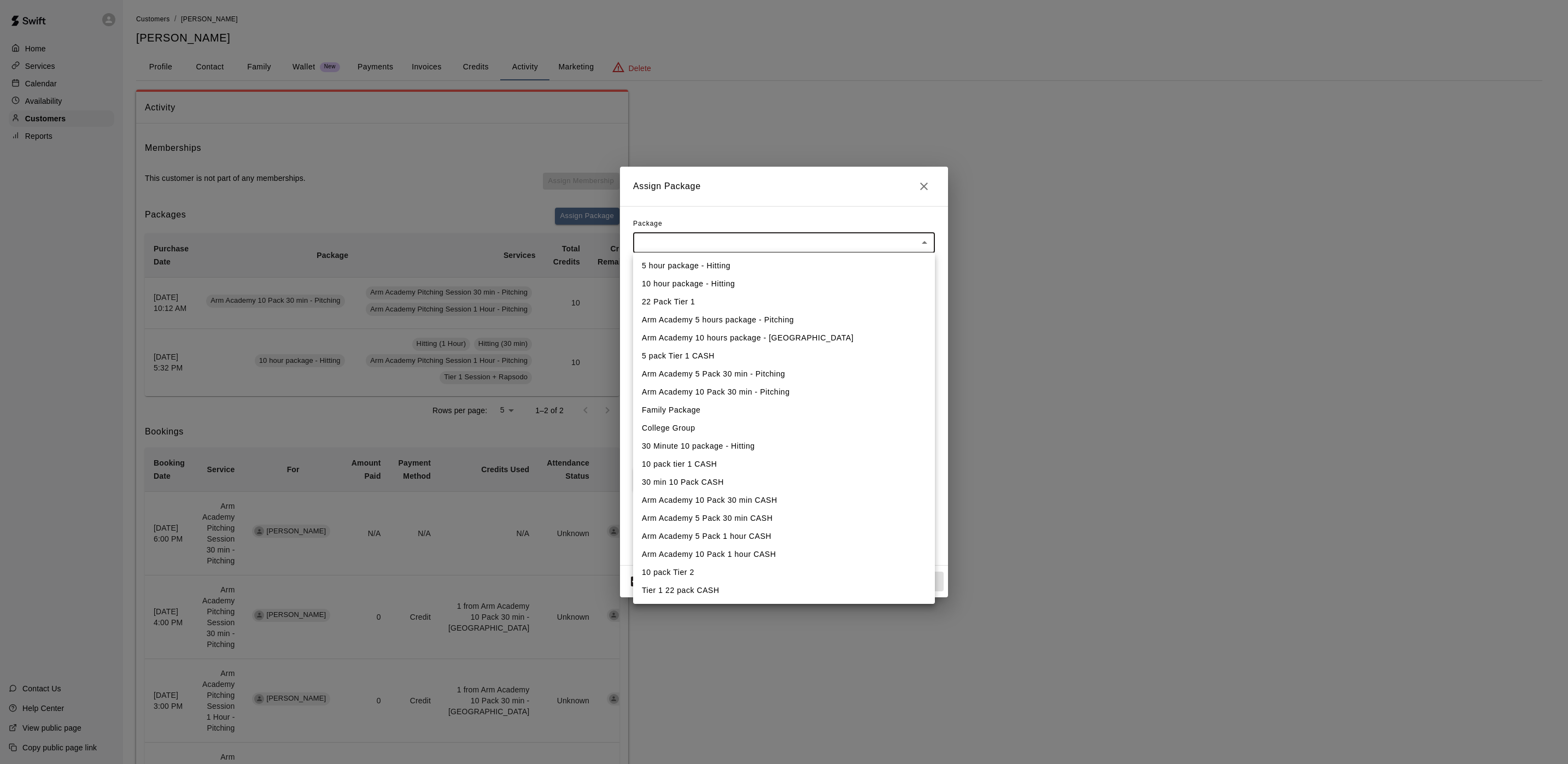
click at [679, 384] on li "Arm Academy 10 Pack 30 min - Pitching" at bounding box center [784, 392] width 302 height 18
type input "**********"
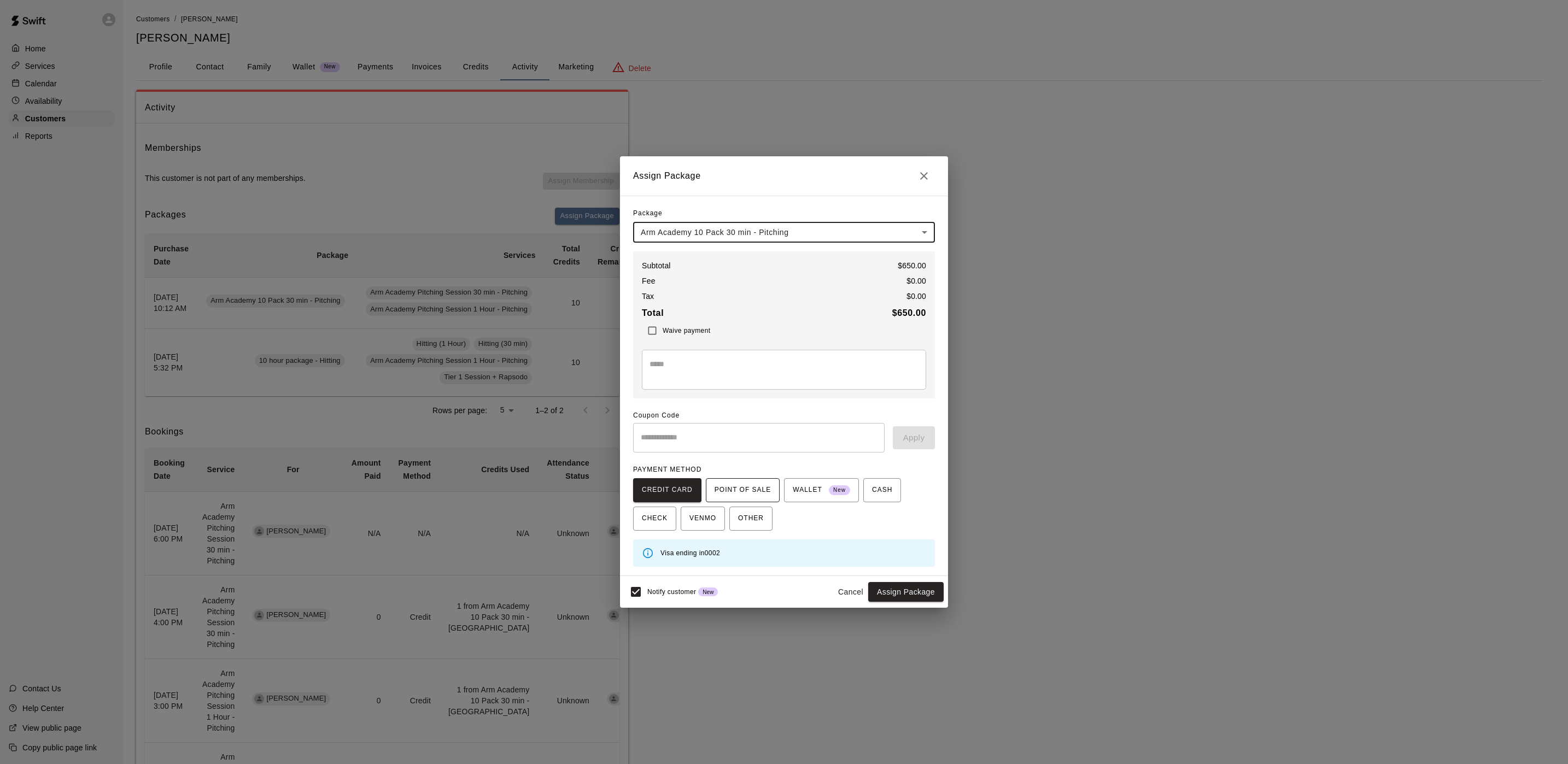
click at [718, 482] on span "POINT OF SALE" at bounding box center [743, 490] width 56 height 18
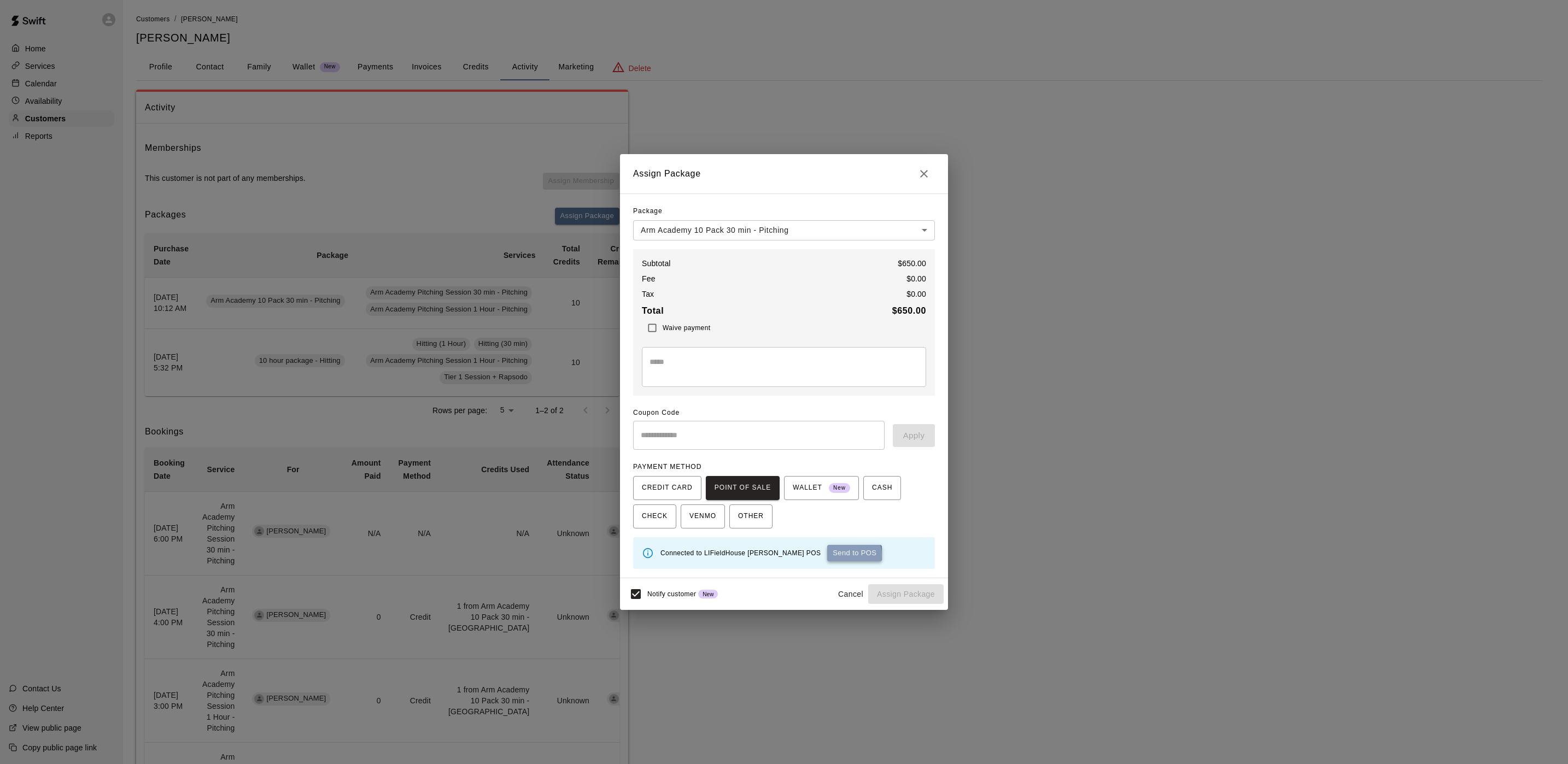
click at [827, 556] on button "Send to POS" at bounding box center [854, 553] width 55 height 16
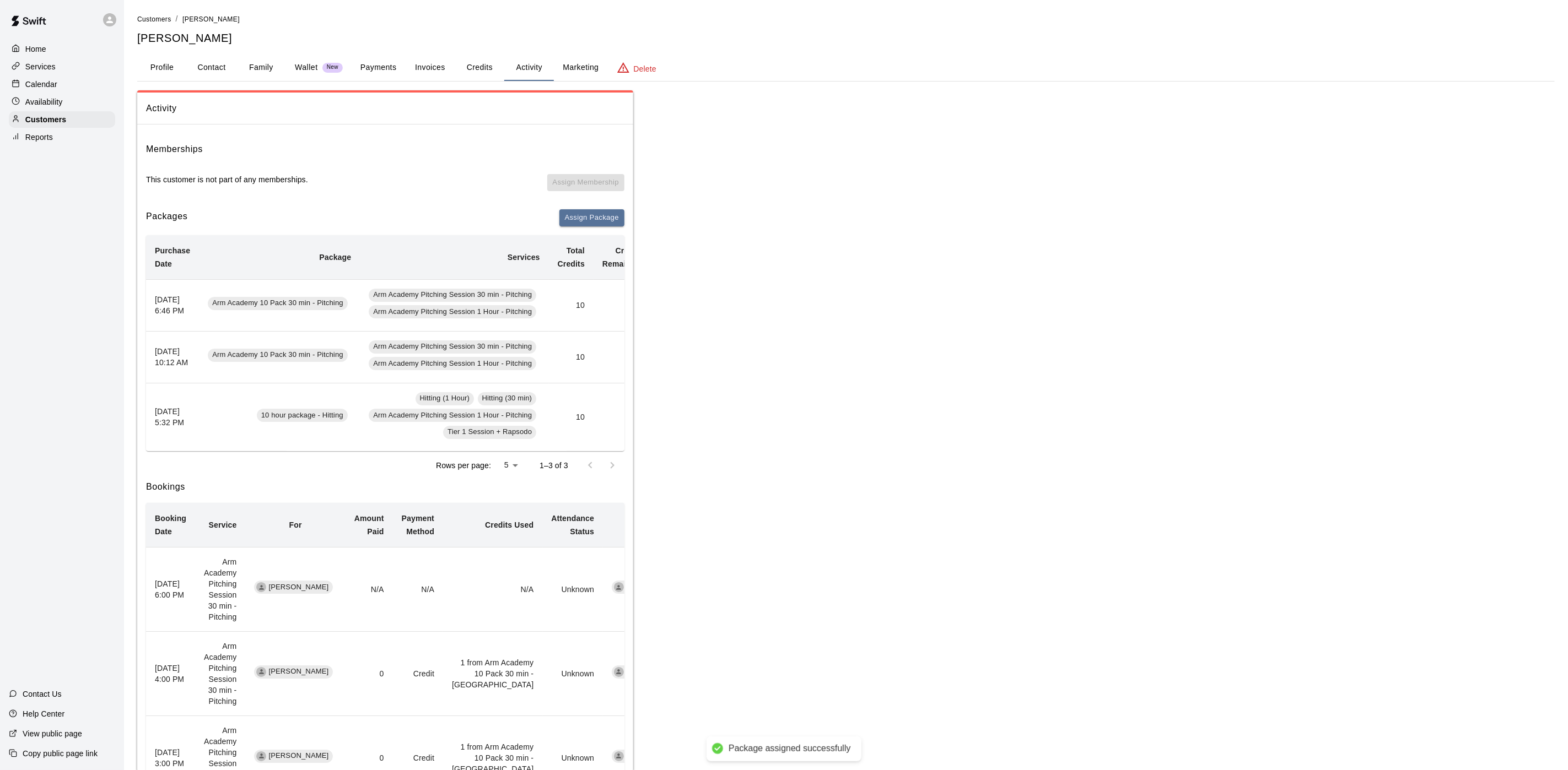
click at [59, 87] on div "Calendar" at bounding box center [62, 84] width 106 height 16
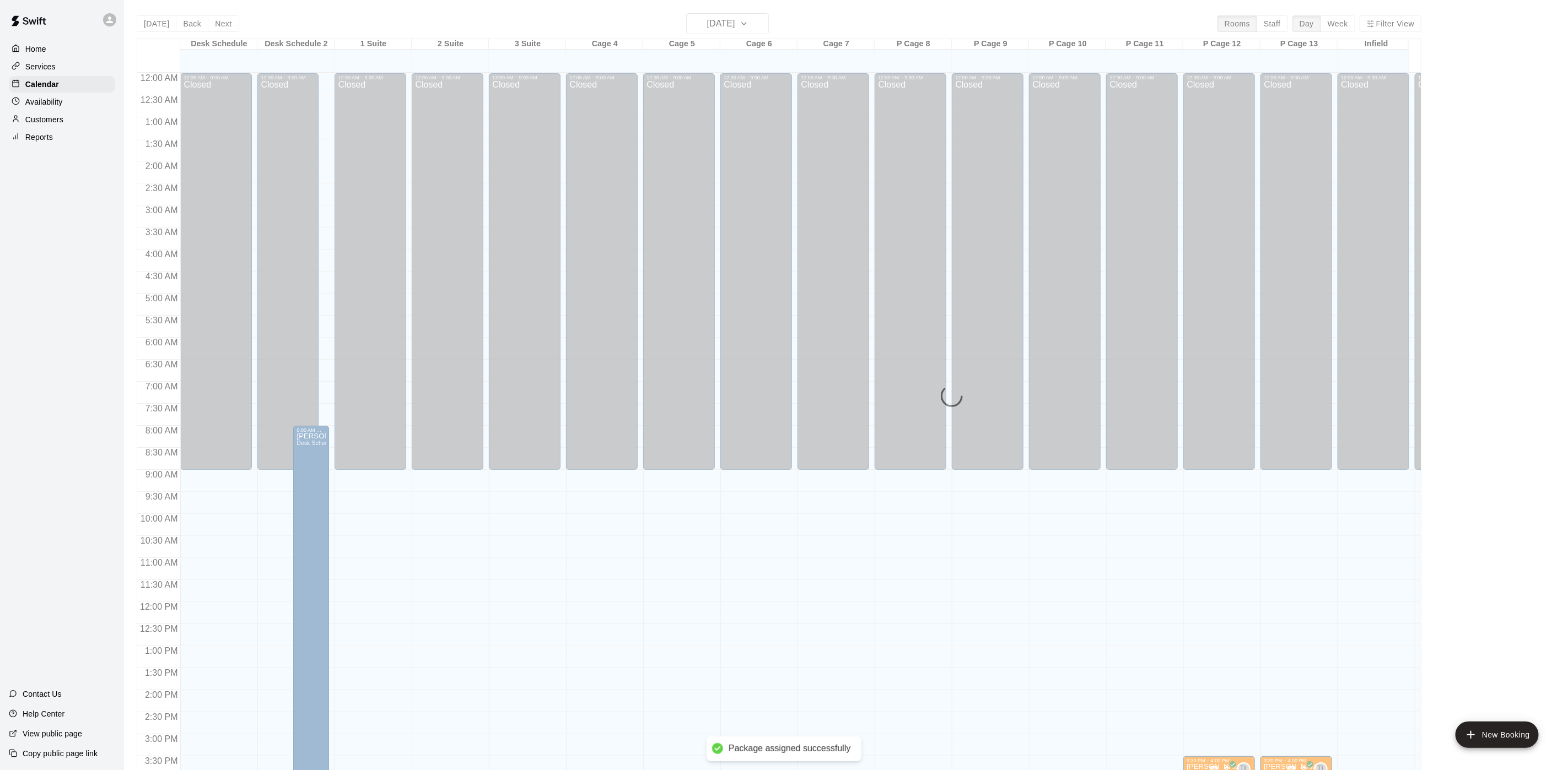
scroll to position [316, 0]
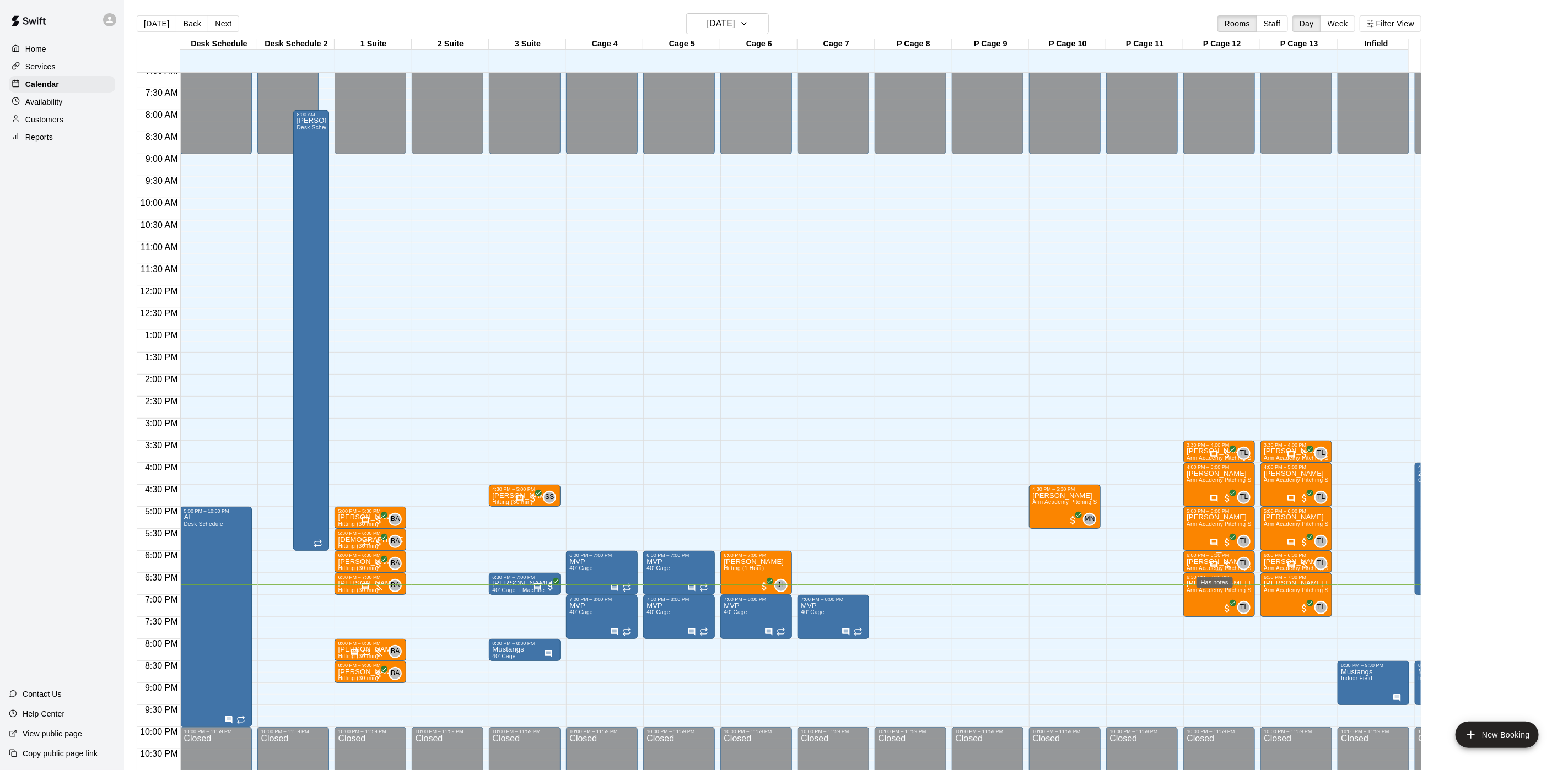
click at [1212, 562] on icon "Has notes" at bounding box center [1214, 564] width 7 height 7
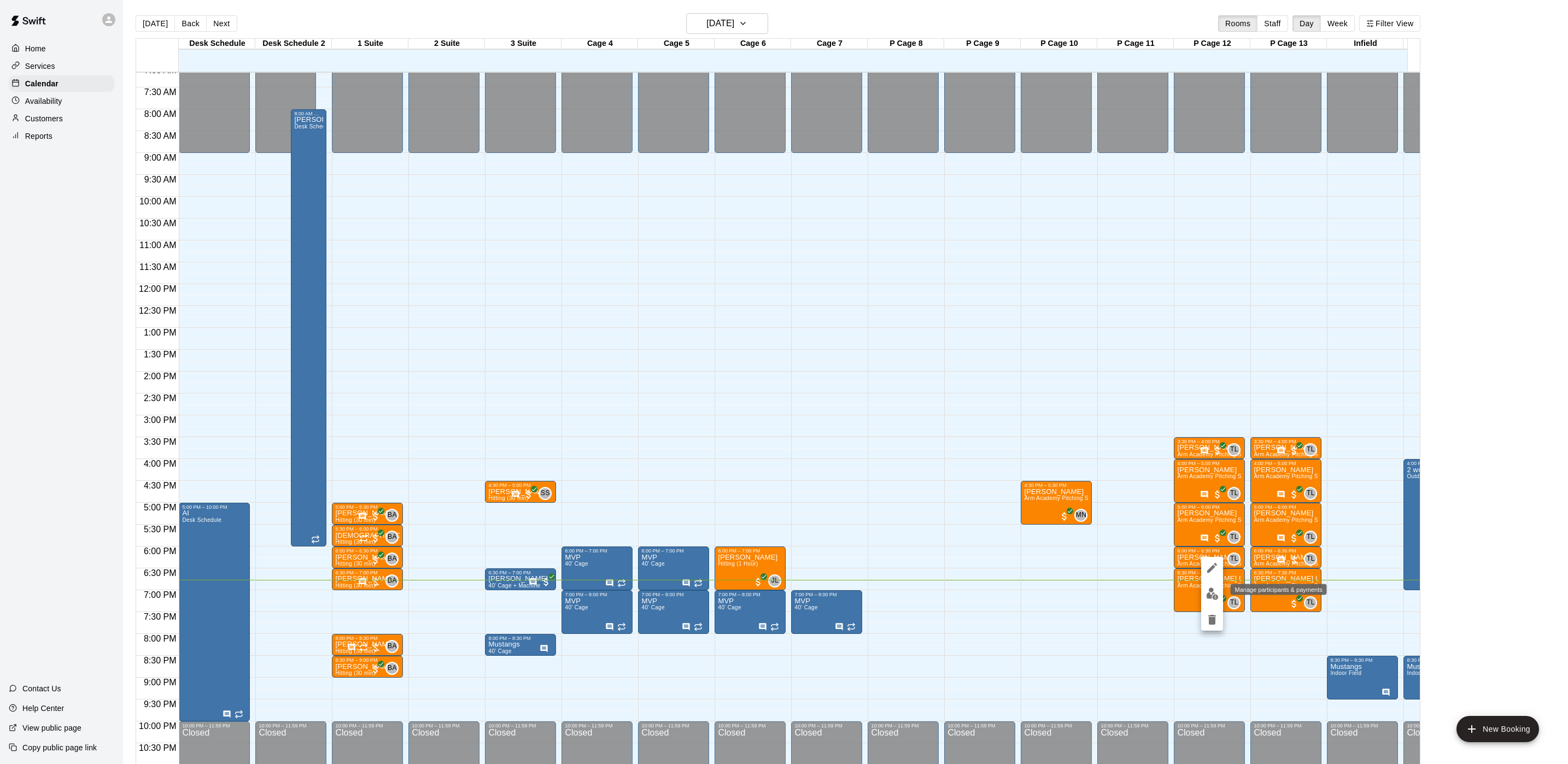
click at [1207, 593] on img "edit" at bounding box center [1213, 594] width 13 height 13
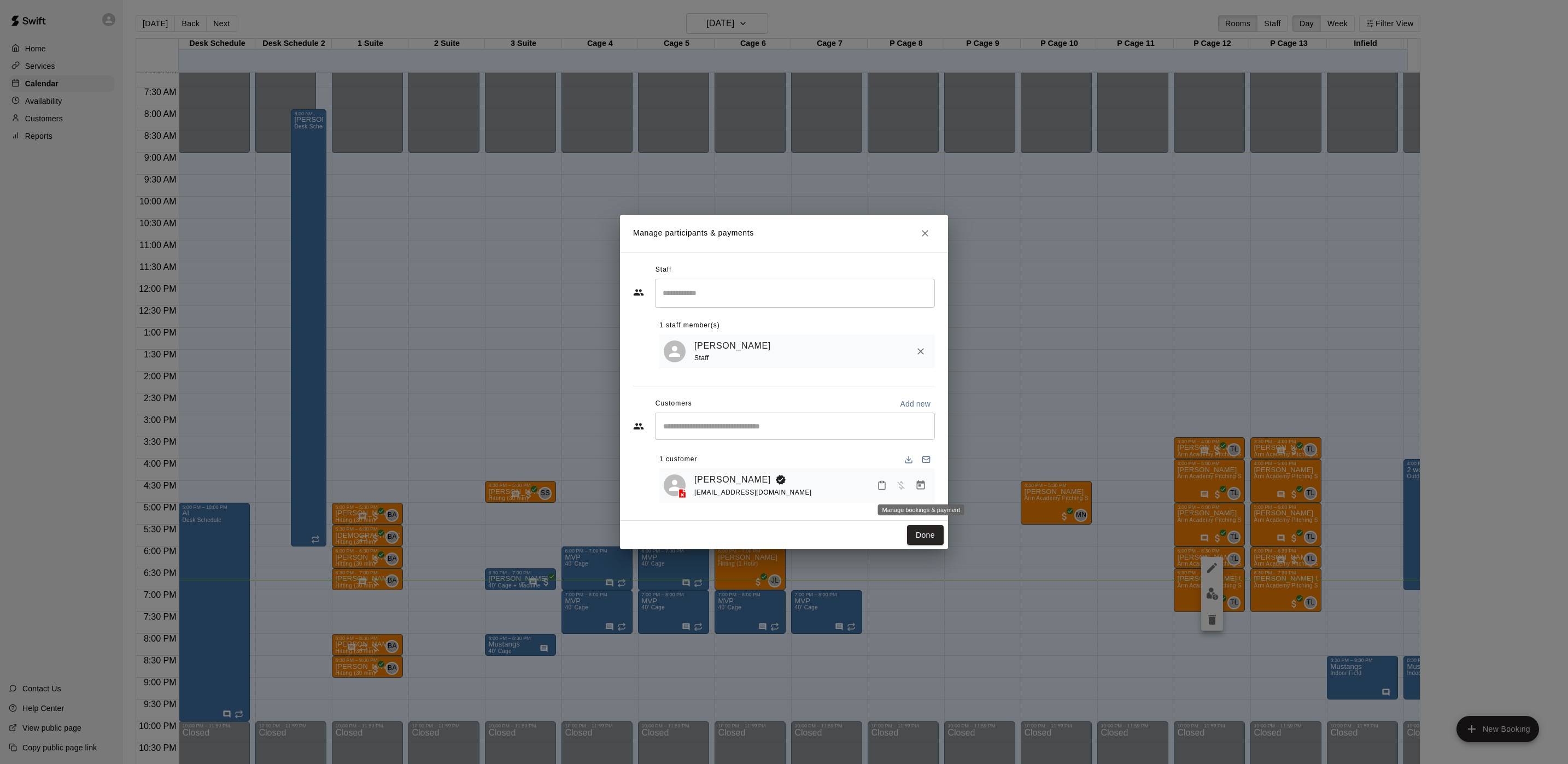
click at [917, 483] on icon "Manage bookings & payment" at bounding box center [921, 485] width 8 height 10
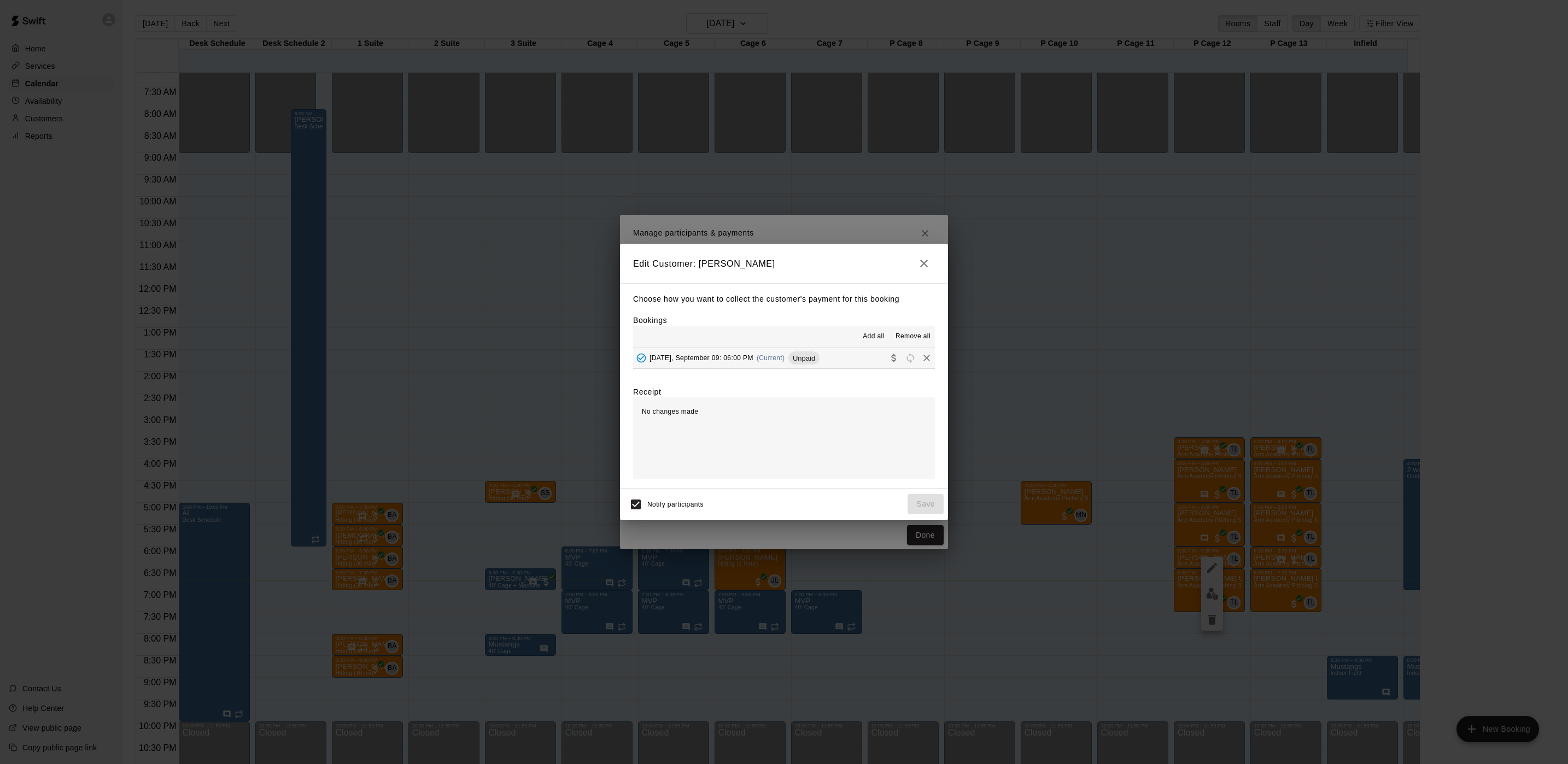
click at [780, 364] on div "Tuesday, September 09: 06:00 PM (Current) Unpaid" at bounding box center [726, 358] width 187 height 16
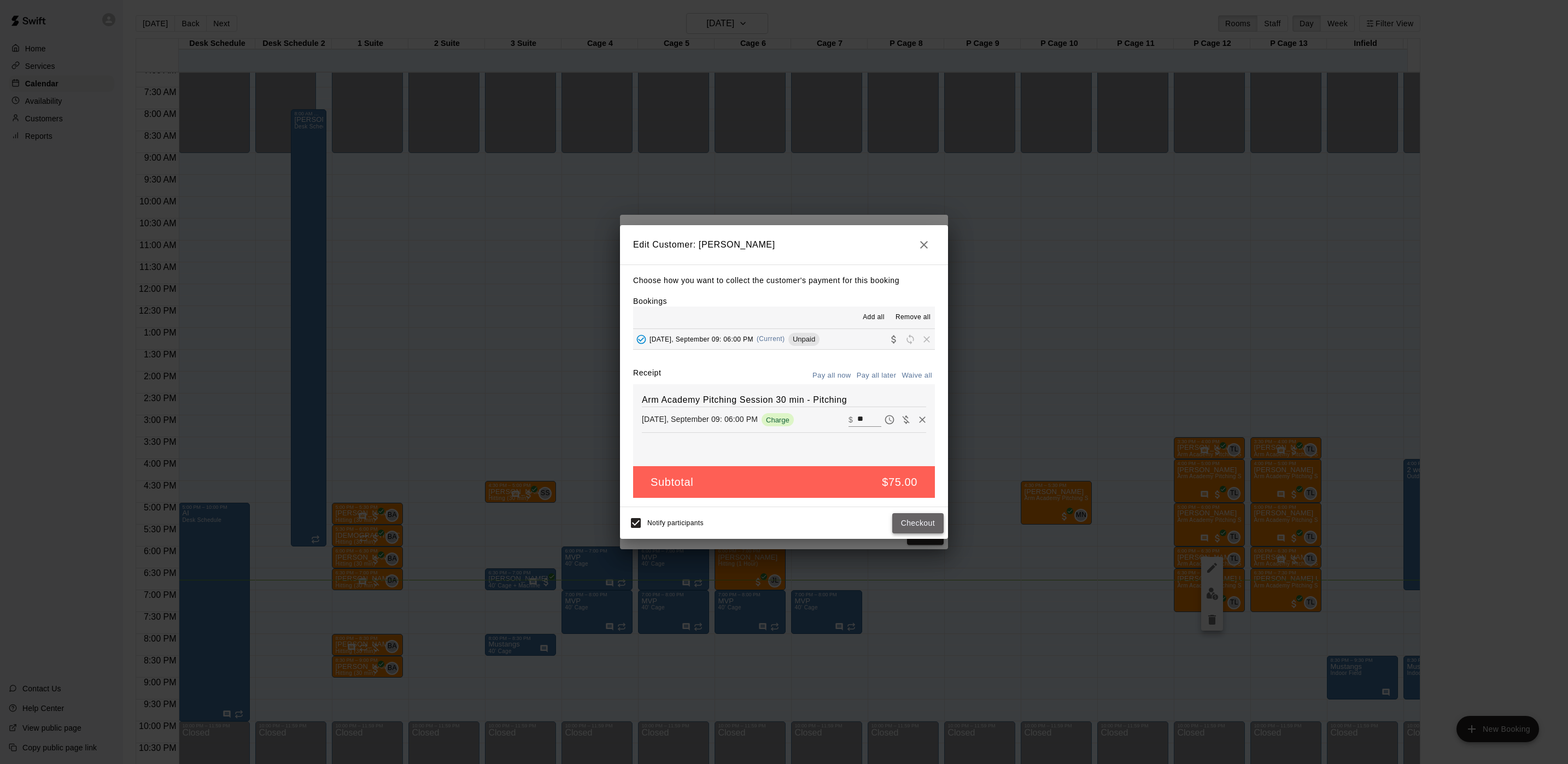
click at [919, 522] on button "Checkout" at bounding box center [918, 523] width 52 height 20
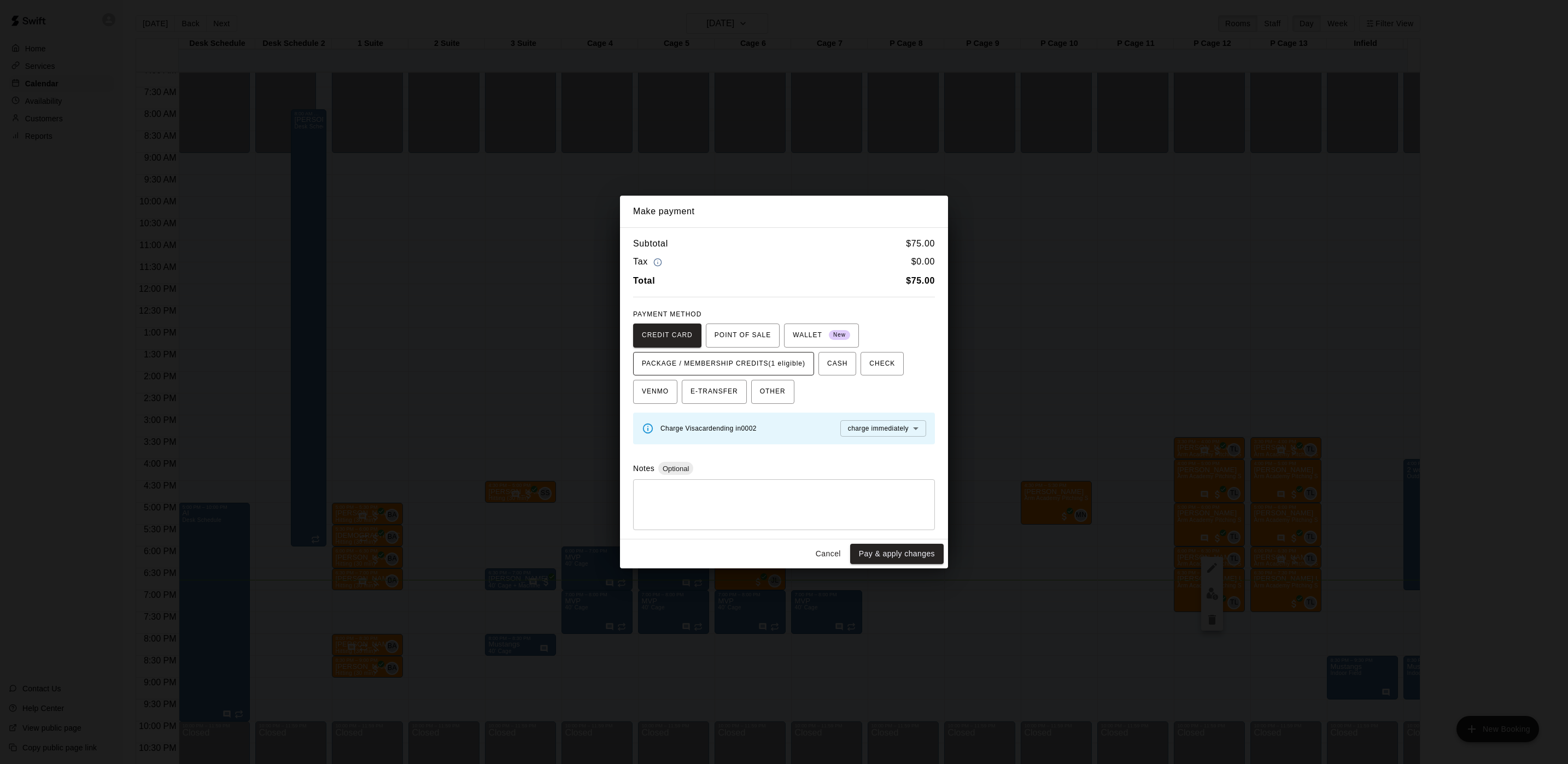
click at [740, 361] on span "PACKAGE / MEMBERSHIP CREDITS (1 eligible)" at bounding box center [723, 364] width 163 height 18
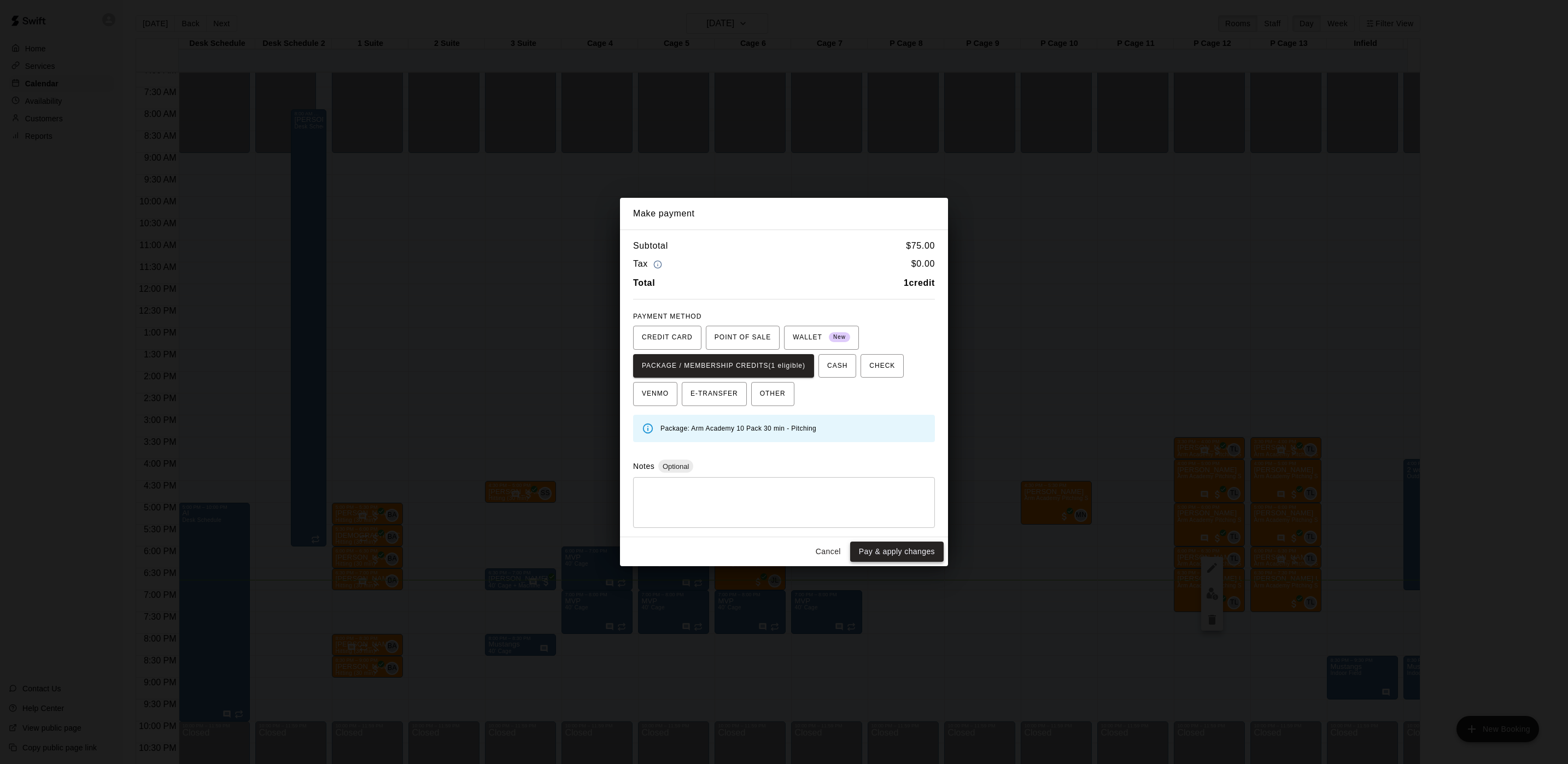
click at [906, 554] on button "Pay & apply changes" at bounding box center [897, 551] width 93 height 20
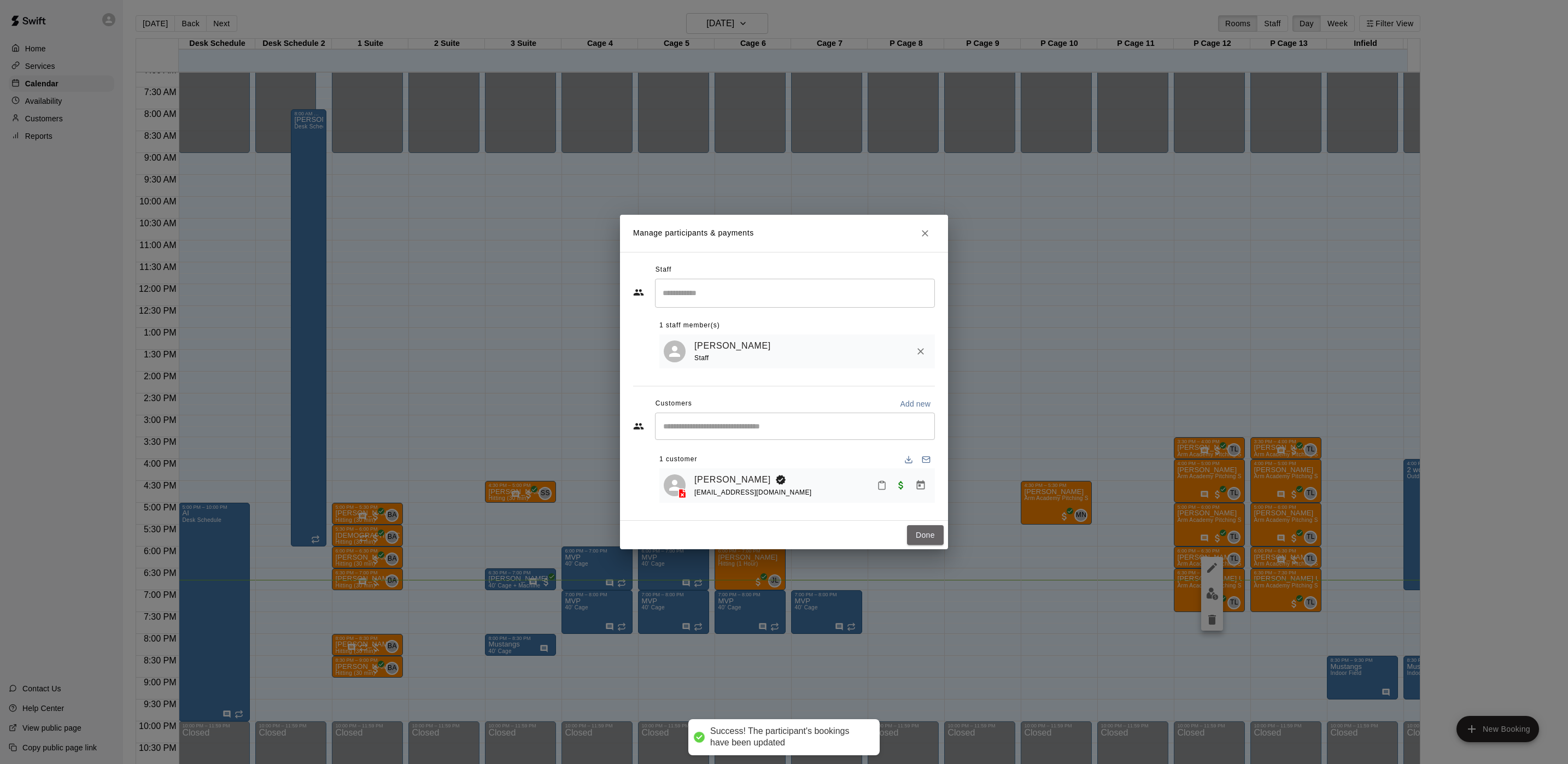
drag, startPoint x: 937, startPoint y: 541, endPoint x: 414, endPoint y: 291, distance: 579.7
click at [934, 542] on button "Done" at bounding box center [925, 535] width 36 height 20
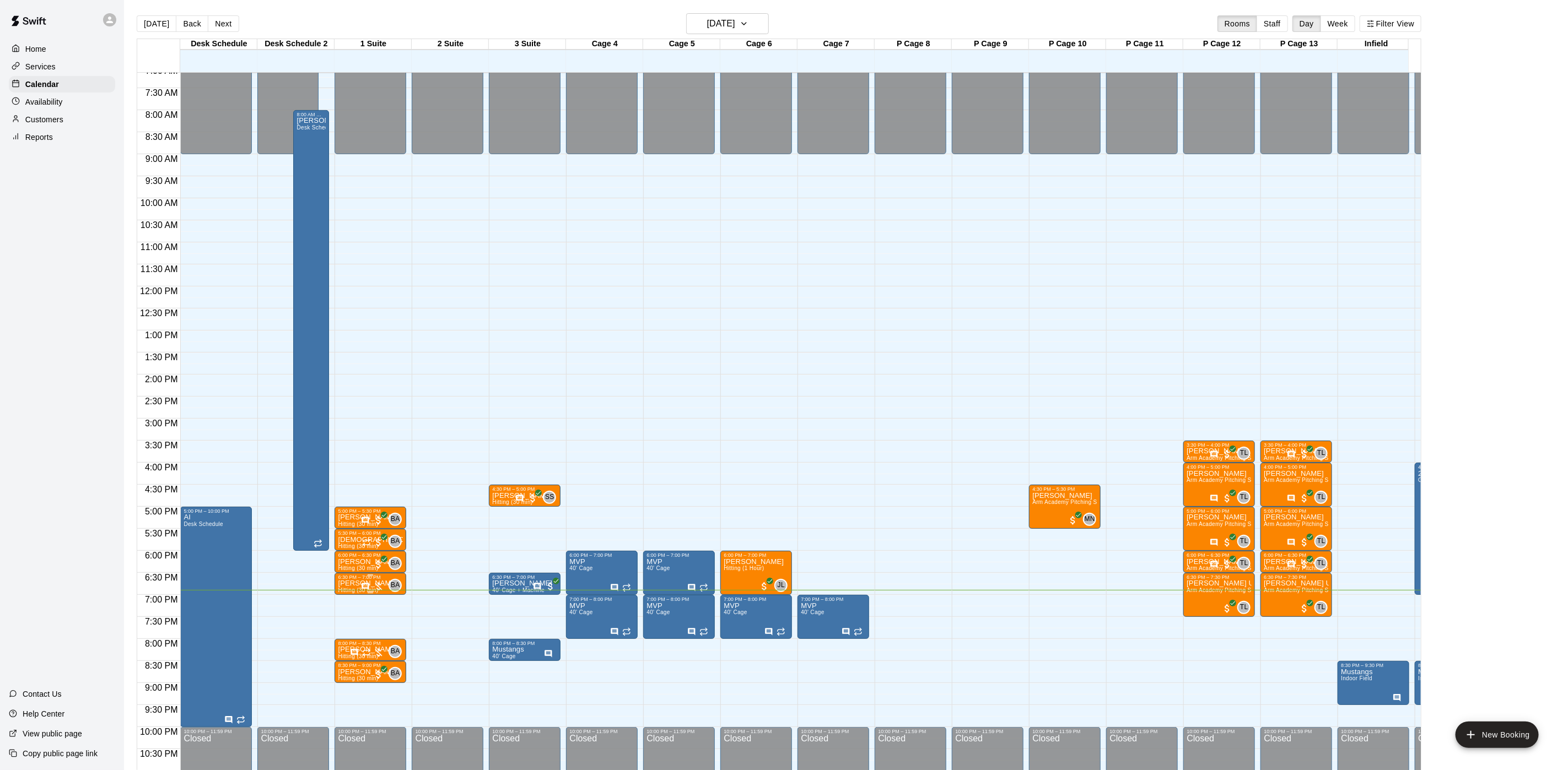
click at [376, 585] on div at bounding box center [373, 587] width 24 height 11
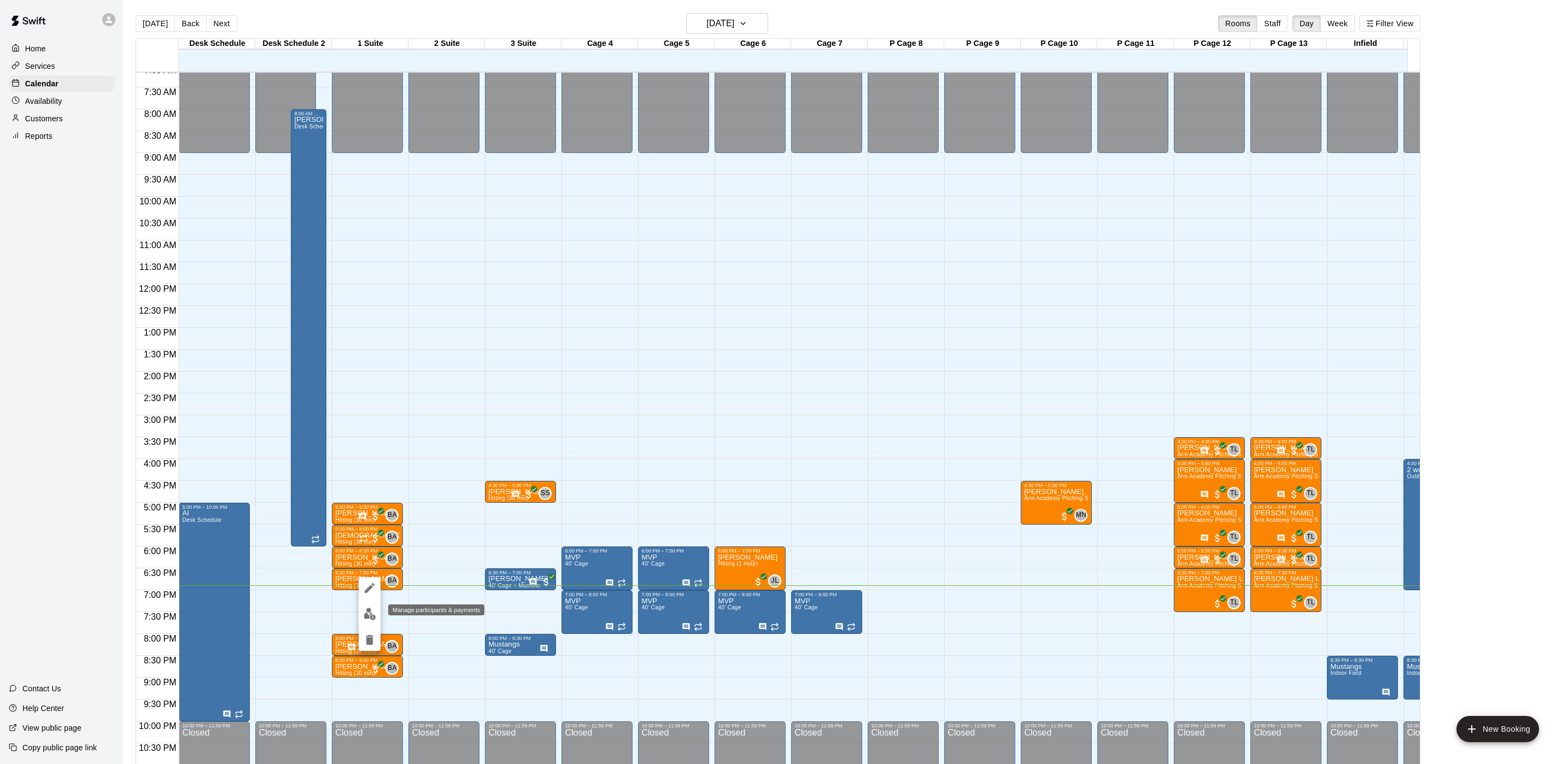
click at [364, 615] on img "edit" at bounding box center [370, 614] width 13 height 13
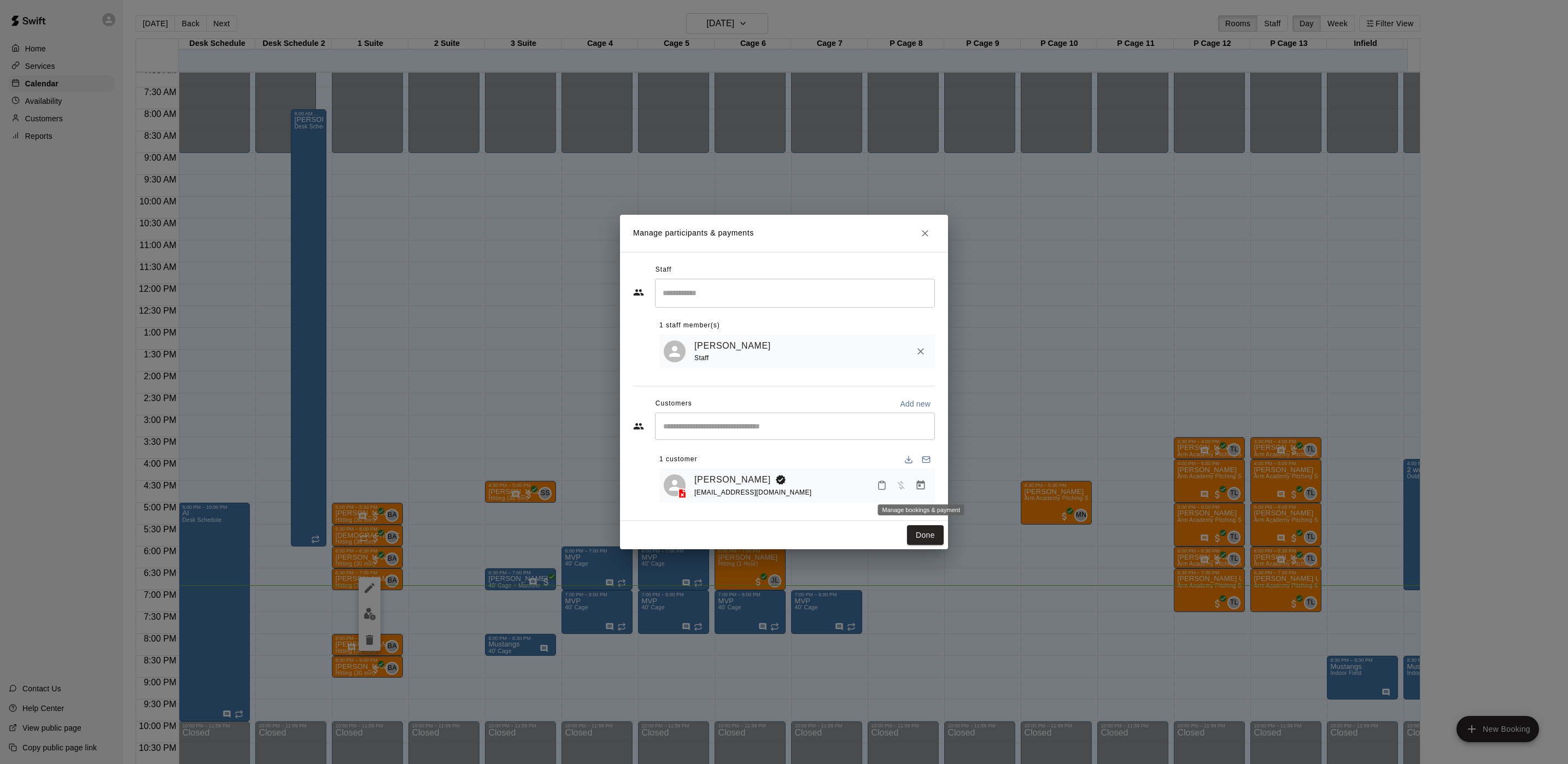
click at [921, 489] on icon "Manage bookings & payment" at bounding box center [921, 485] width 11 height 11
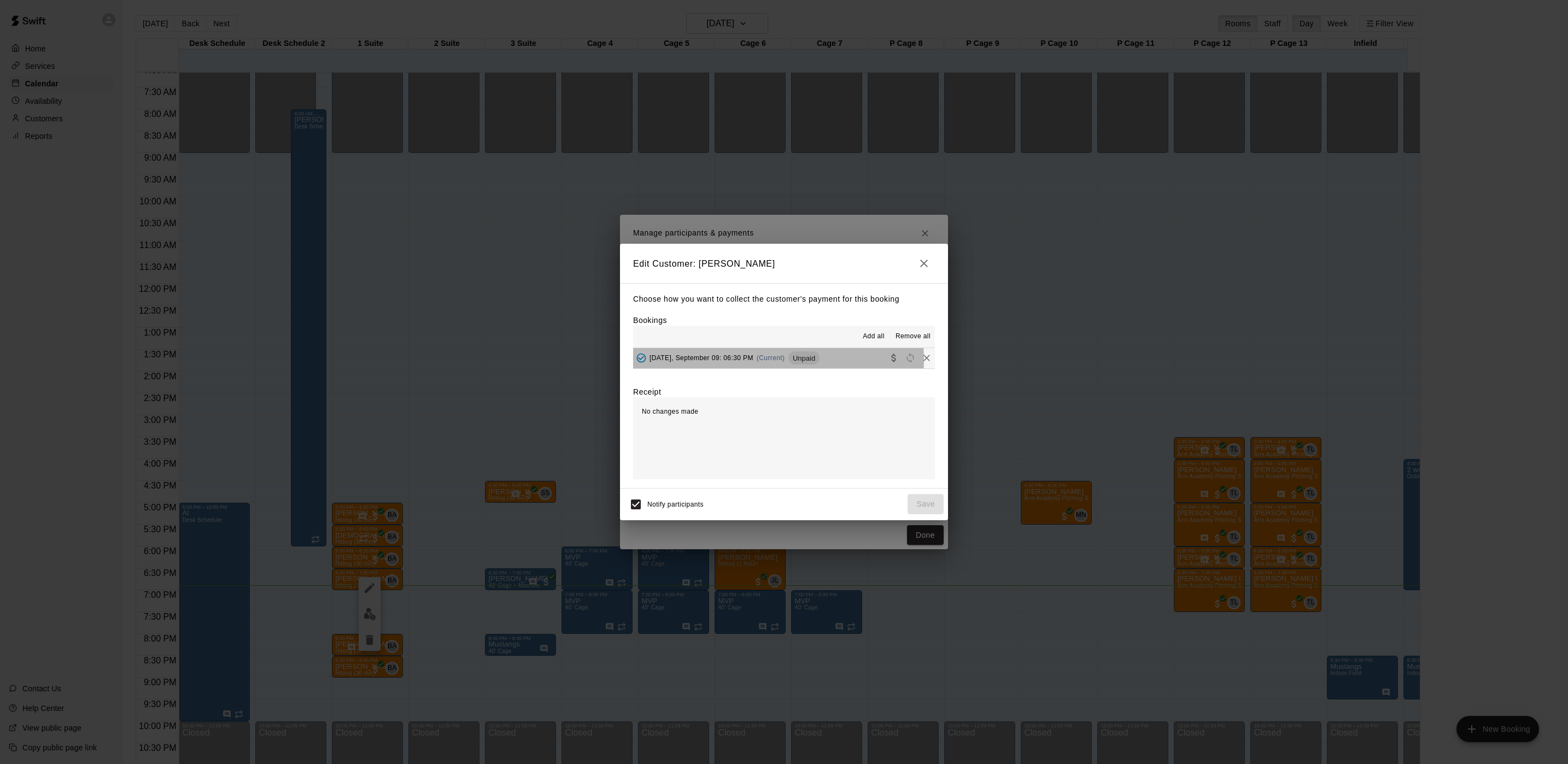
click at [767, 360] on span "(Current)" at bounding box center [771, 358] width 28 height 8
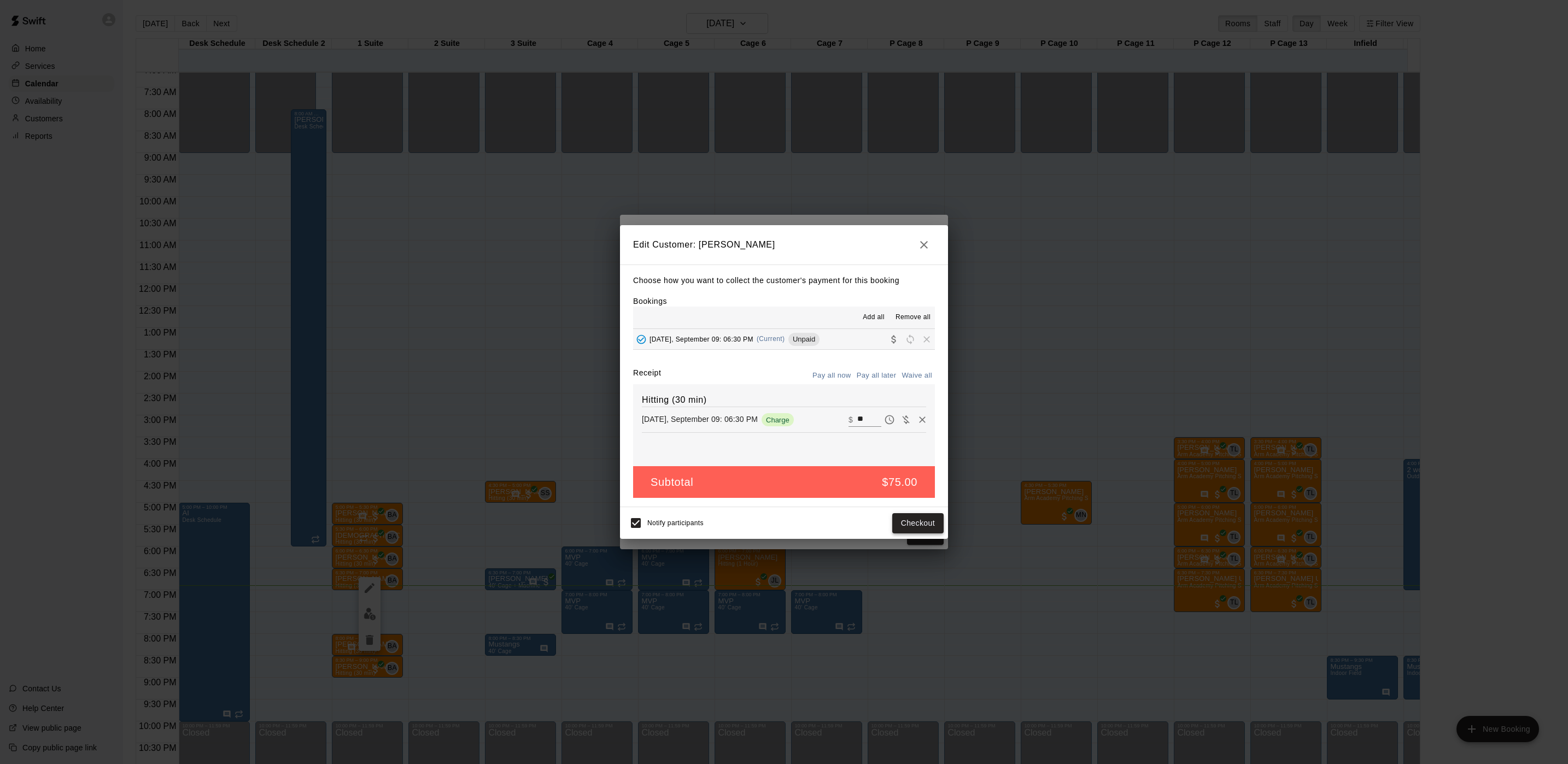
click at [908, 525] on button "Checkout" at bounding box center [918, 523] width 52 height 20
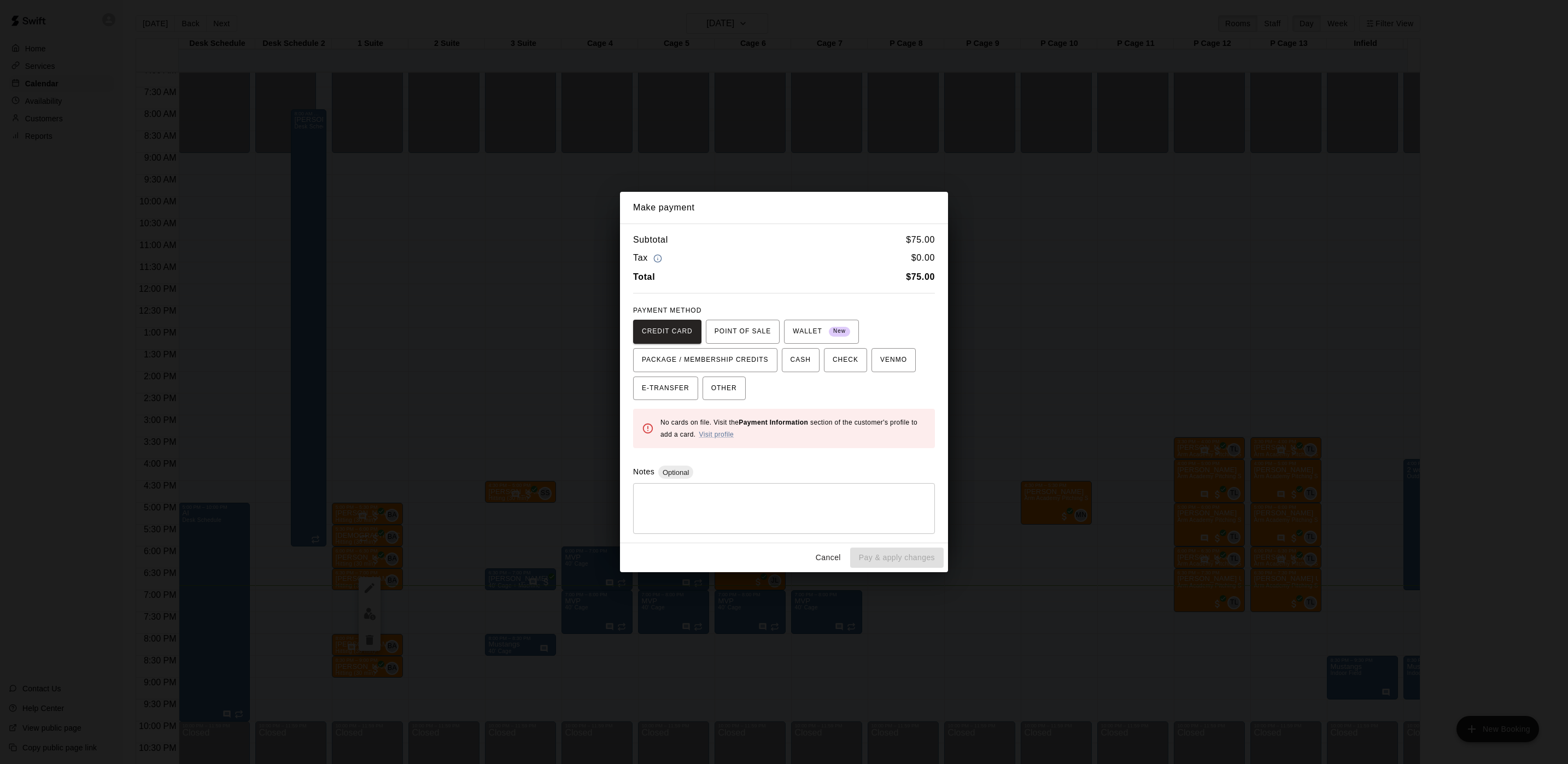
click at [751, 154] on div "Make payment Subtotal $ 75.00 Tax $ 0.00 Total $ 75.00 PAYMENT METHOD CREDIT CA…" at bounding box center [784, 382] width 1568 height 764
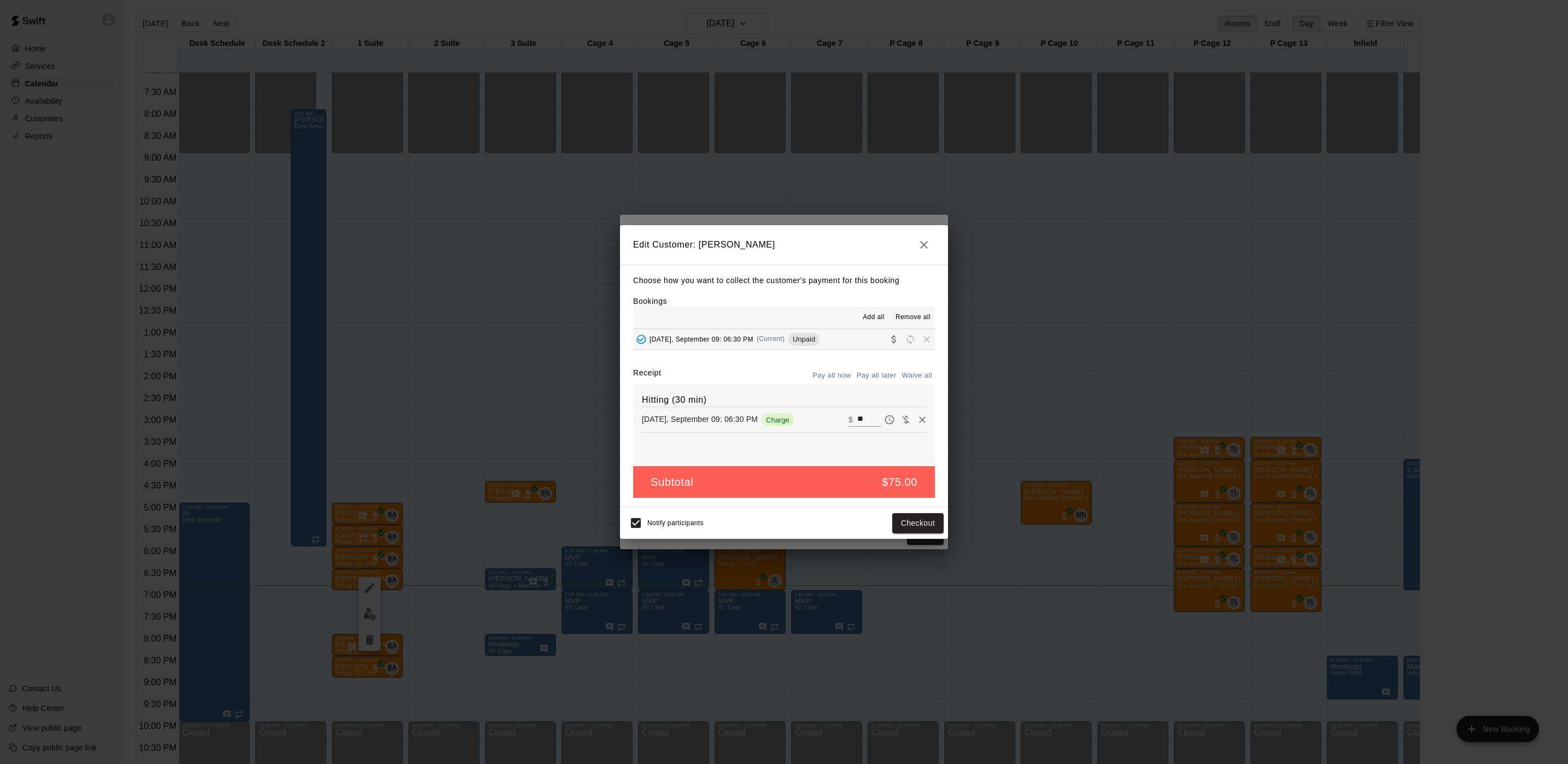
click at [751, 154] on div "Edit Customer: Jayden Behensky Choose how you want to collect the customer's pa…" at bounding box center [784, 382] width 1568 height 764
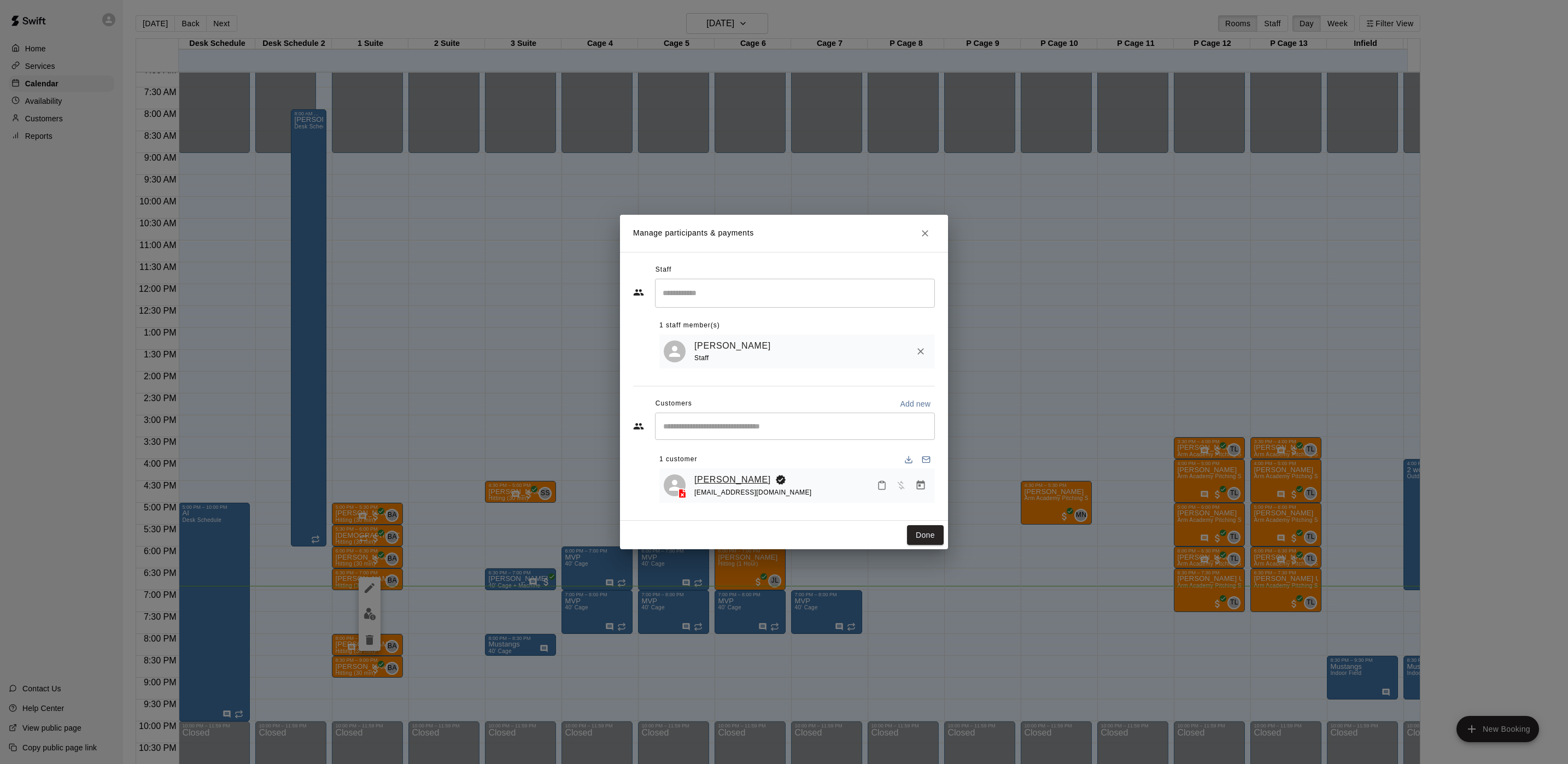
click at [740, 482] on link "[PERSON_NAME]" at bounding box center [732, 480] width 77 height 14
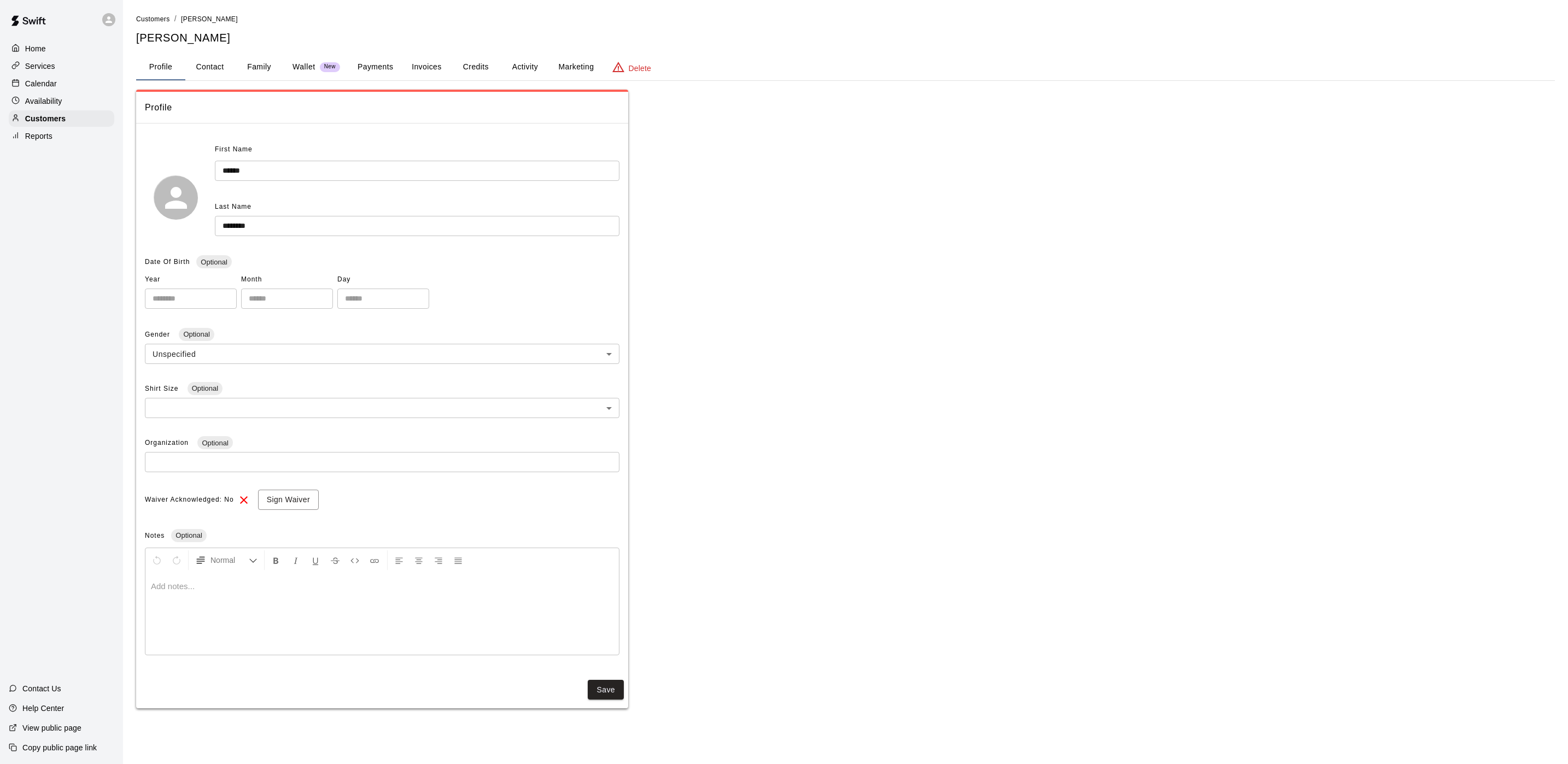
click at [52, 92] on div "Calendar" at bounding box center [61, 84] width 105 height 16
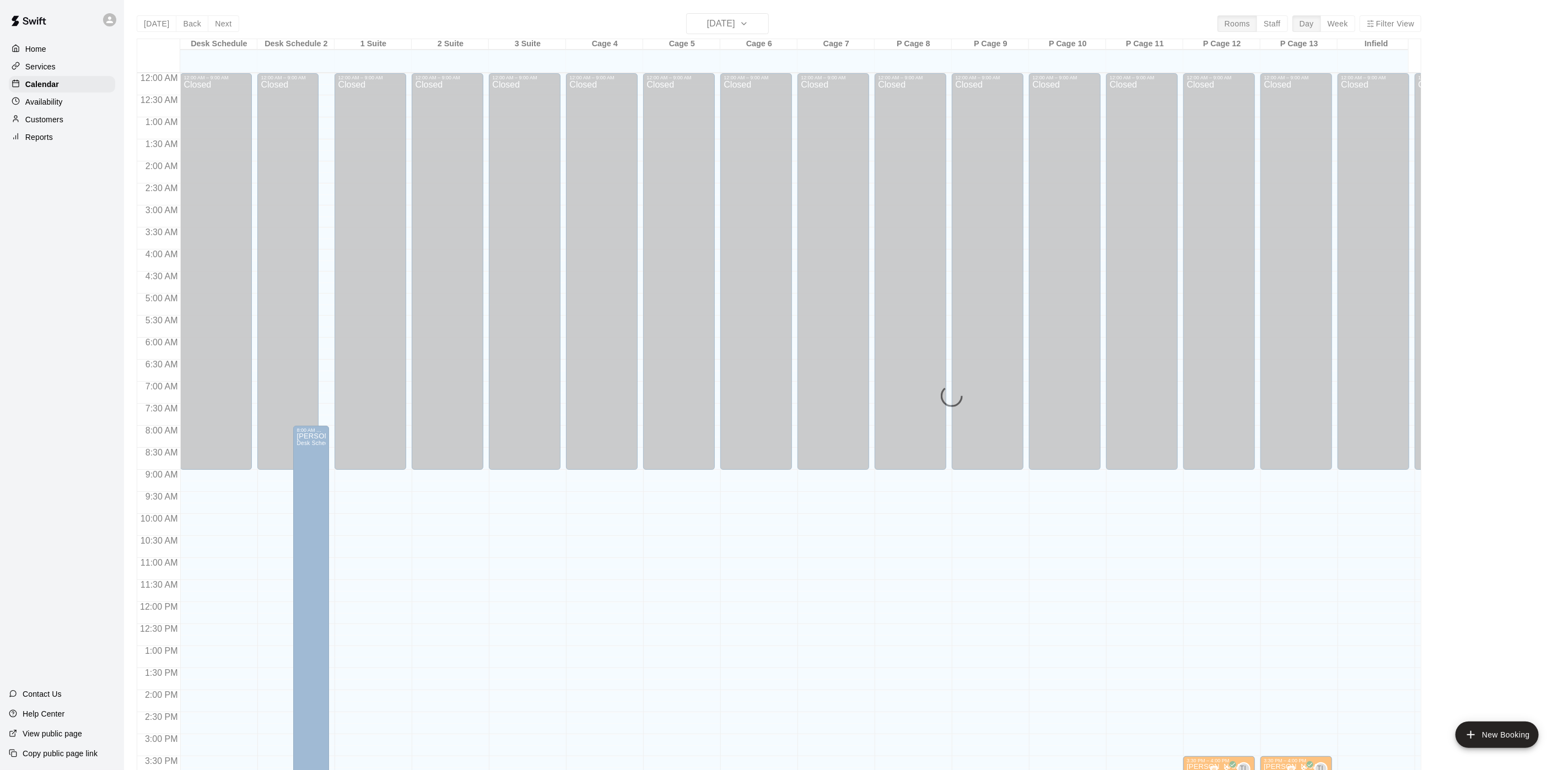
scroll to position [316, 0]
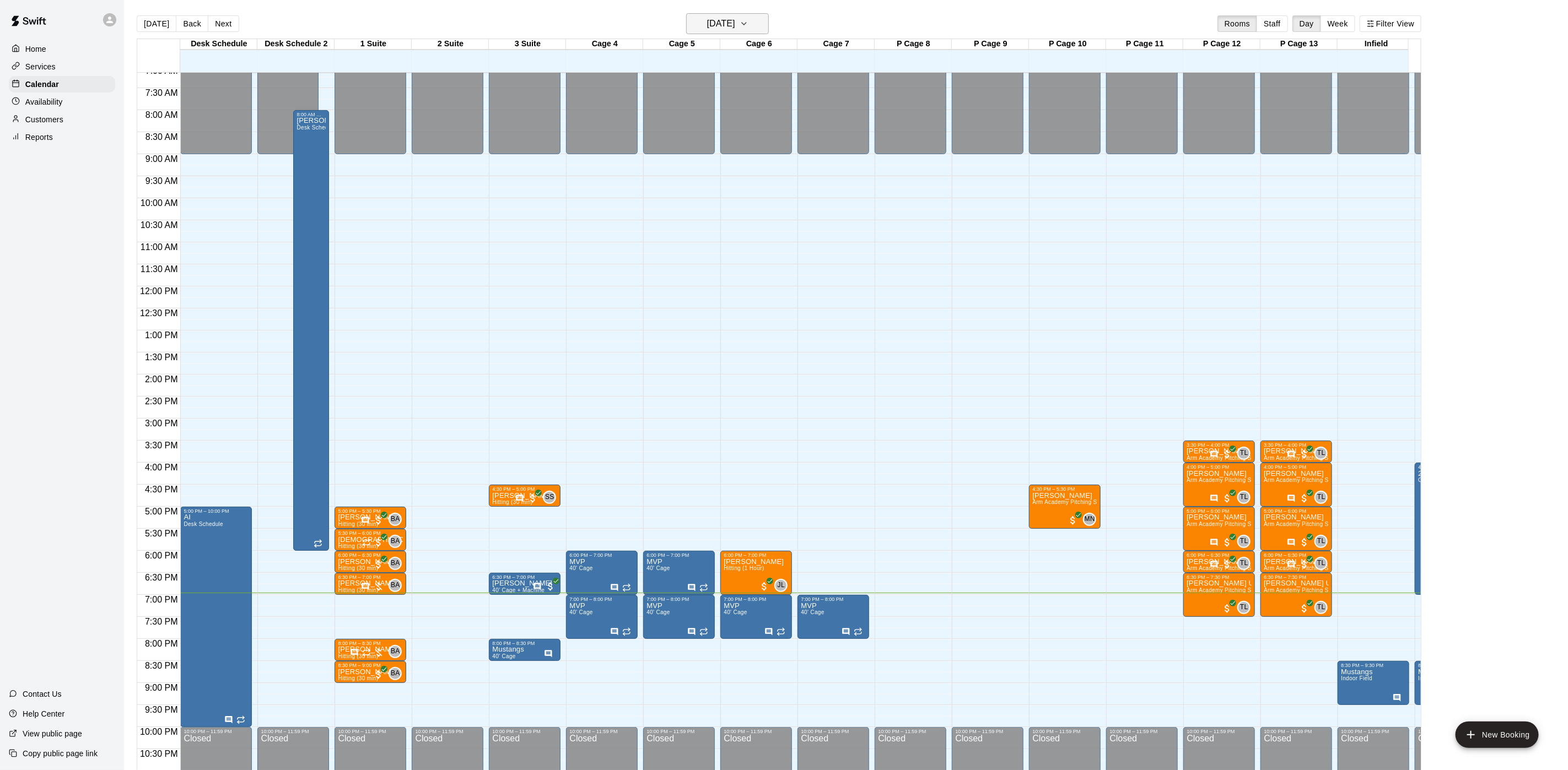
click at [710, 22] on h6 "[DATE]" at bounding box center [721, 24] width 28 height 15
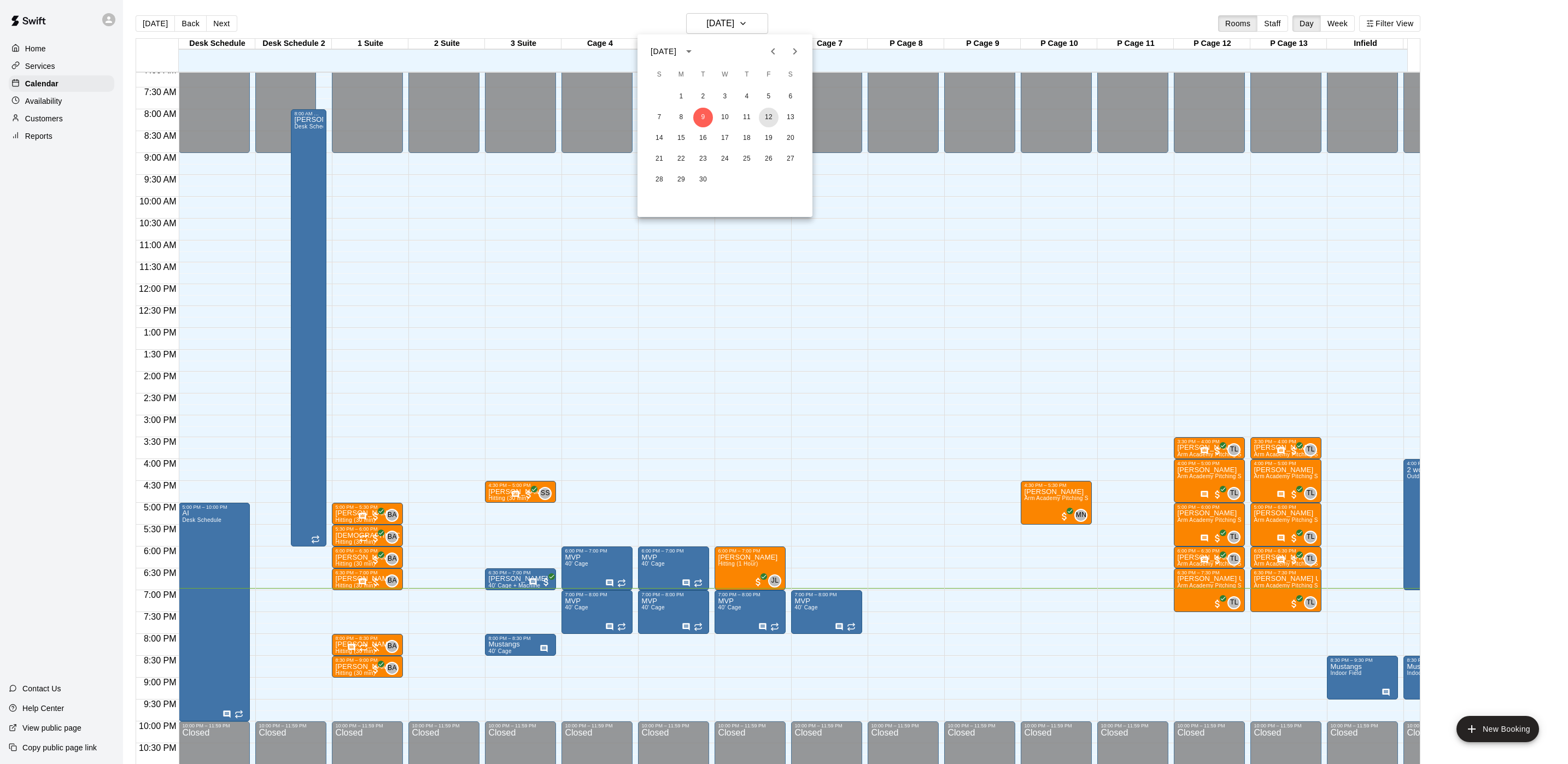
drag, startPoint x: 770, startPoint y: 112, endPoint x: 824, endPoint y: 66, distance: 70.9
click at [769, 112] on button "12" at bounding box center [768, 118] width 19 height 19
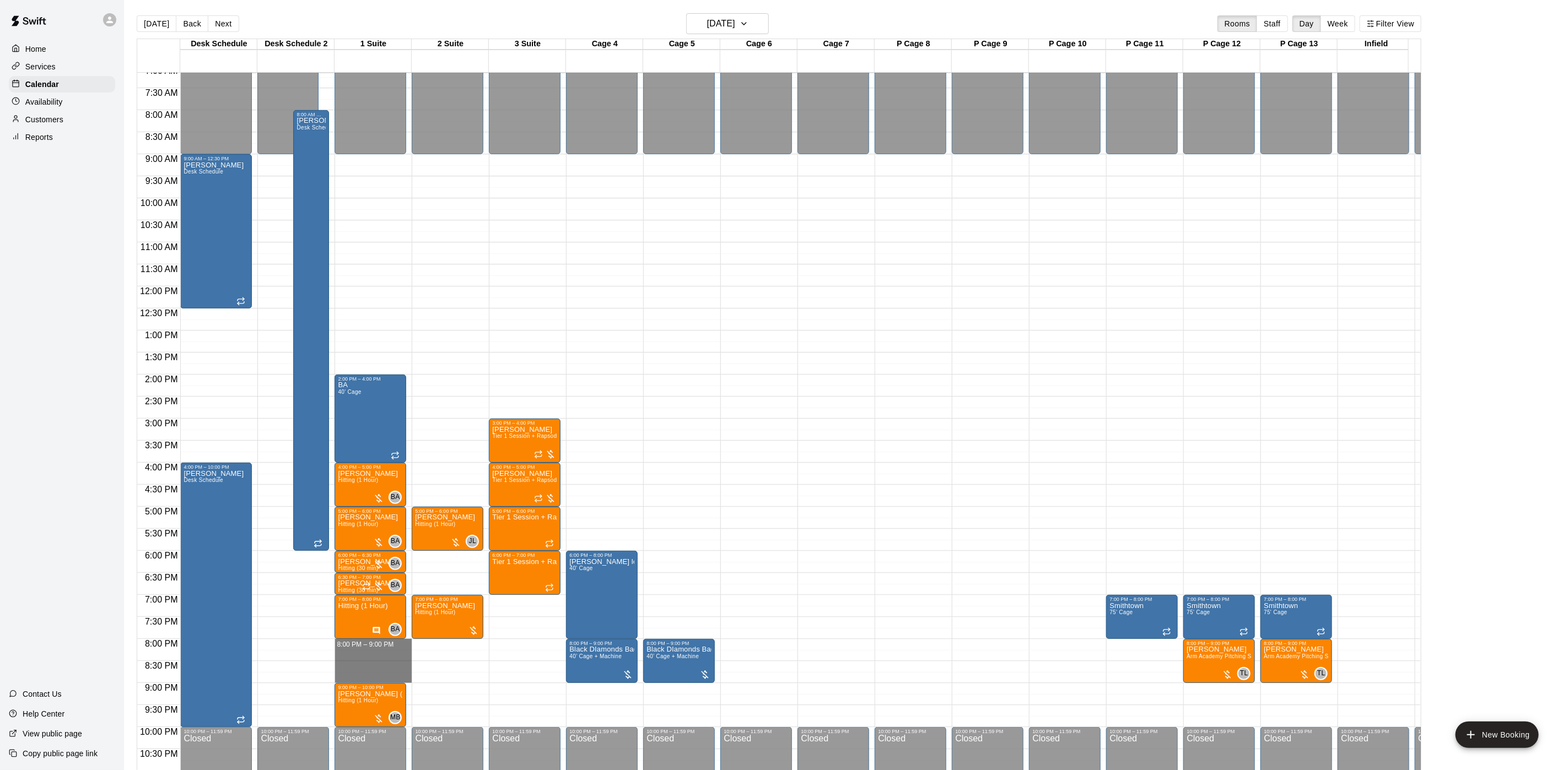
drag, startPoint x: 346, startPoint y: 643, endPoint x: 353, endPoint y: 675, distance: 32.8
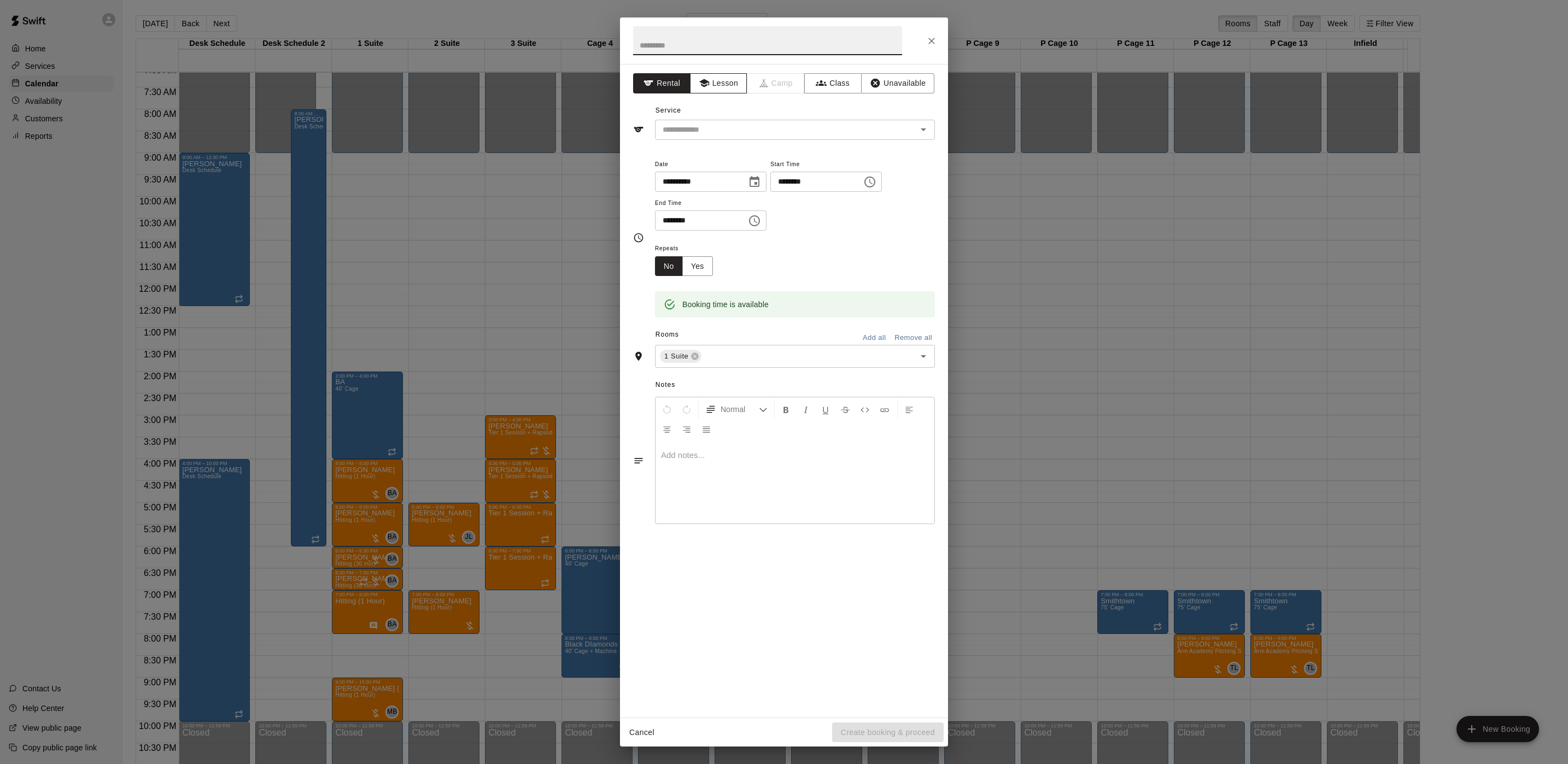
click at [704, 82] on icon "button" at bounding box center [704, 83] width 10 height 8
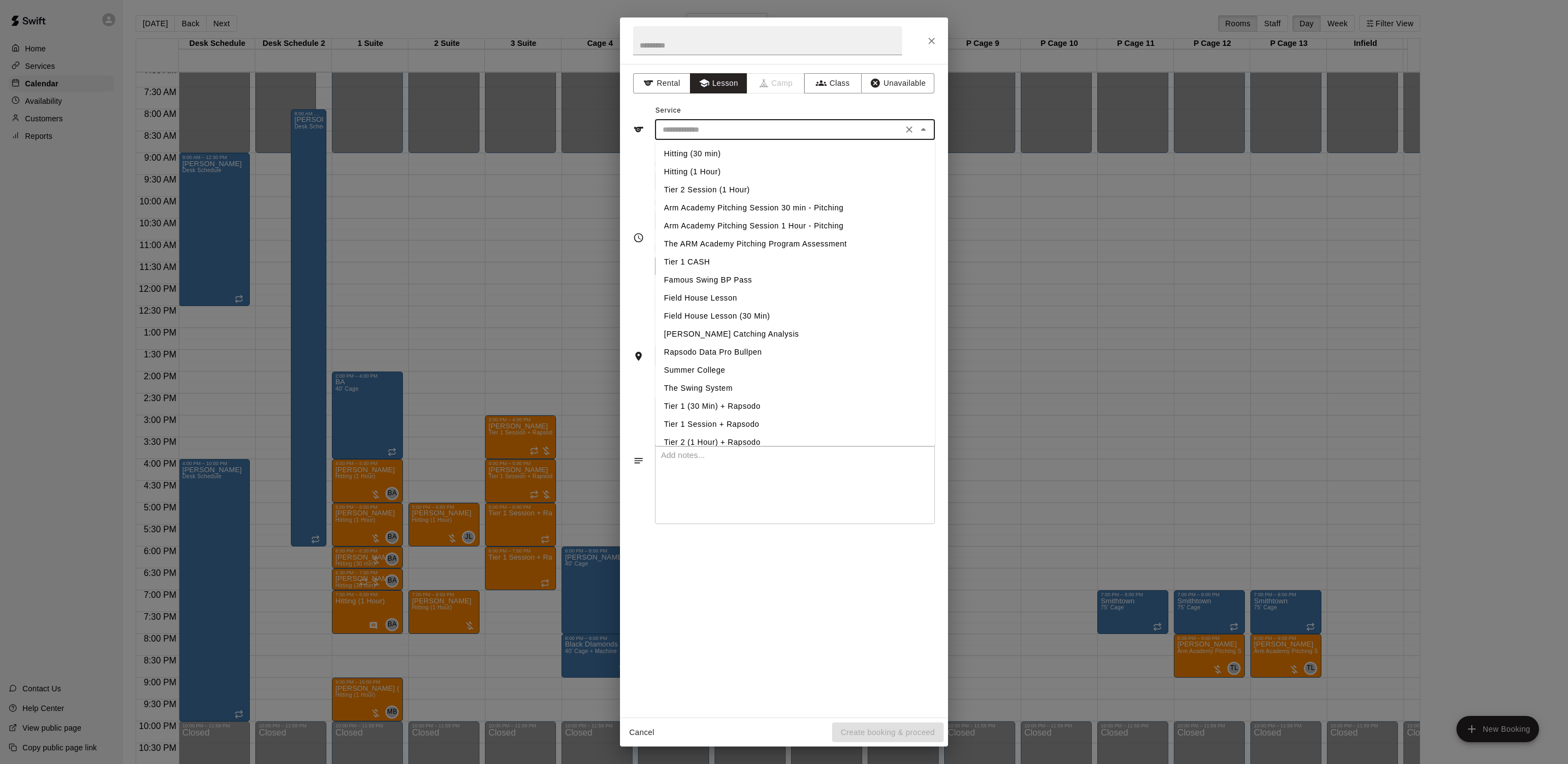
click at [697, 134] on input "text" at bounding box center [778, 130] width 241 height 14
click at [691, 167] on li "Hitting (1 Hour)" at bounding box center [796, 171] width 280 height 18
type input "**********"
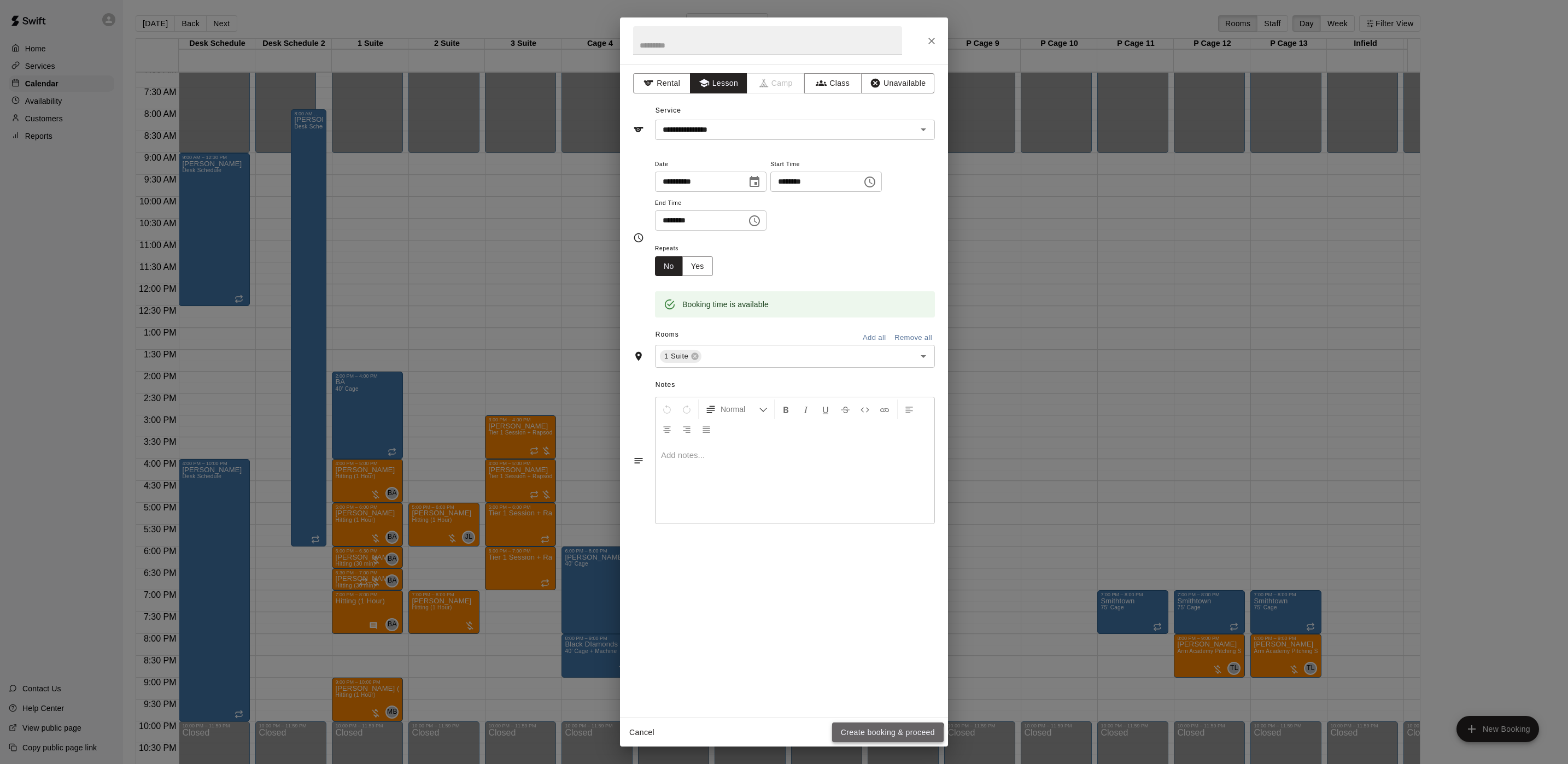
click at [860, 738] on button "Create booking & proceed" at bounding box center [887, 733] width 112 height 20
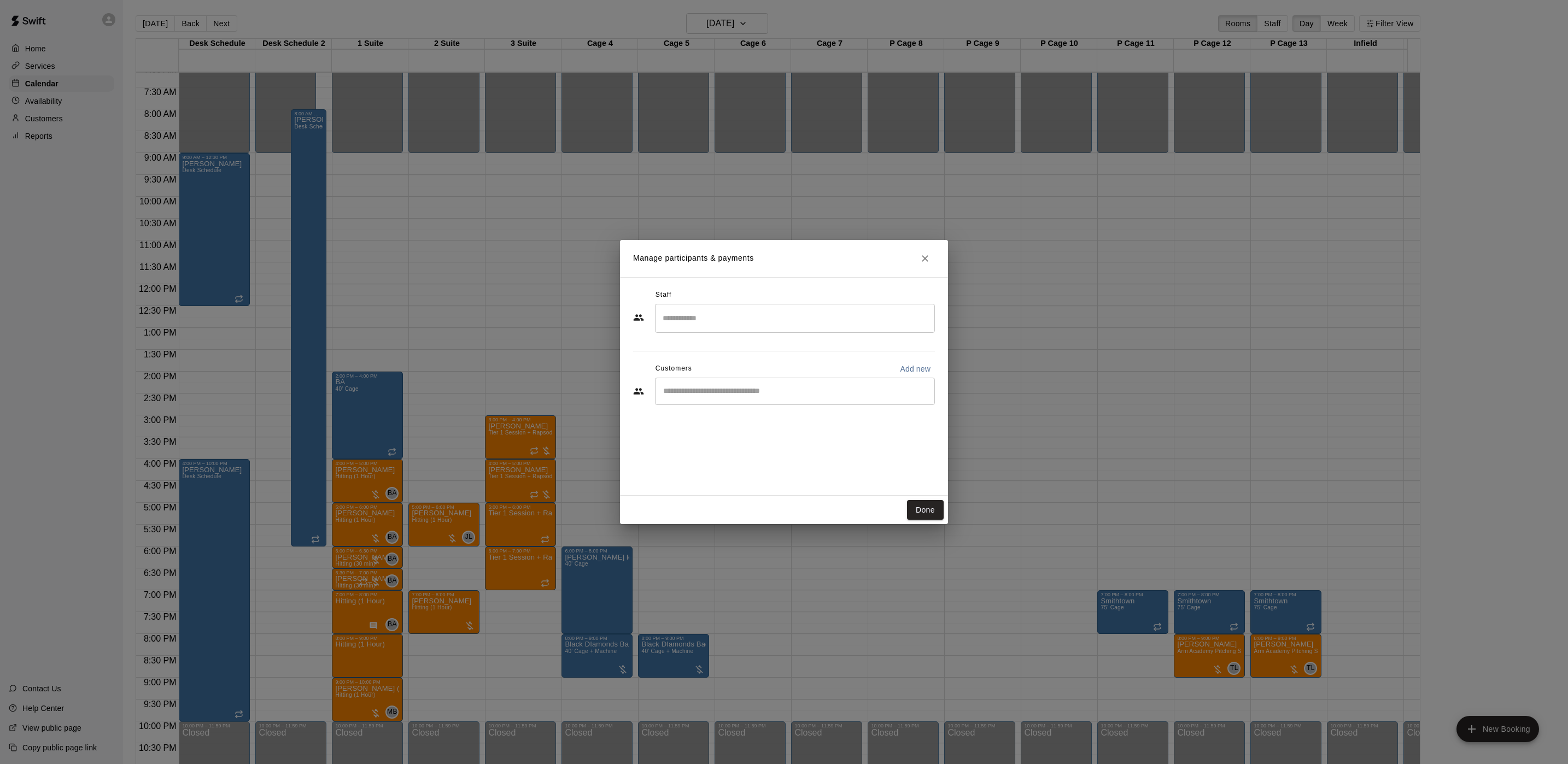
click at [763, 319] on input "Search staff" at bounding box center [795, 319] width 270 height 19
click at [757, 352] on div "Brian Anderson Staff" at bounding box center [804, 355] width 231 height 21
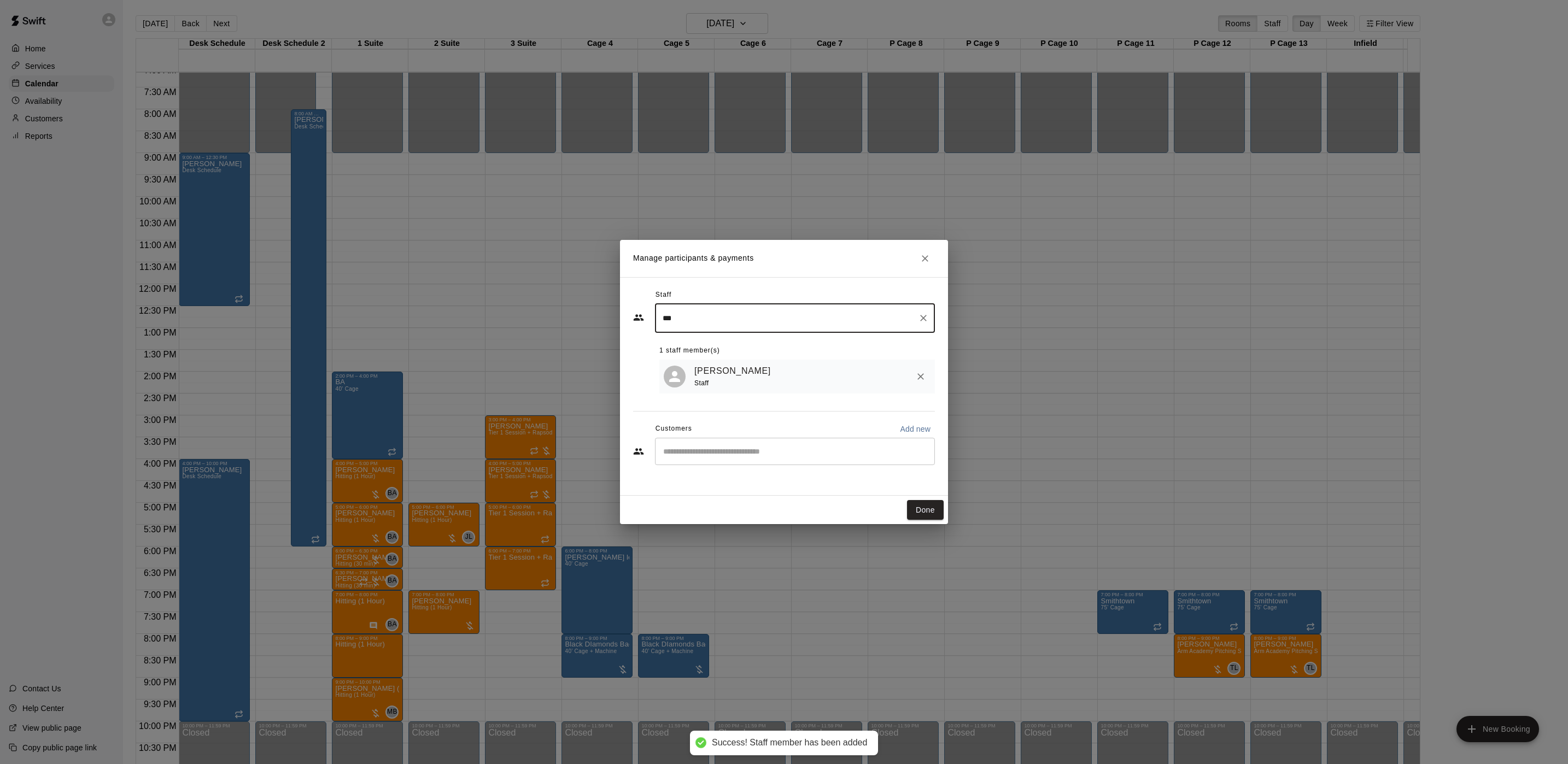
click at [767, 465] on div "​" at bounding box center [795, 452] width 280 height 27
type input "***"
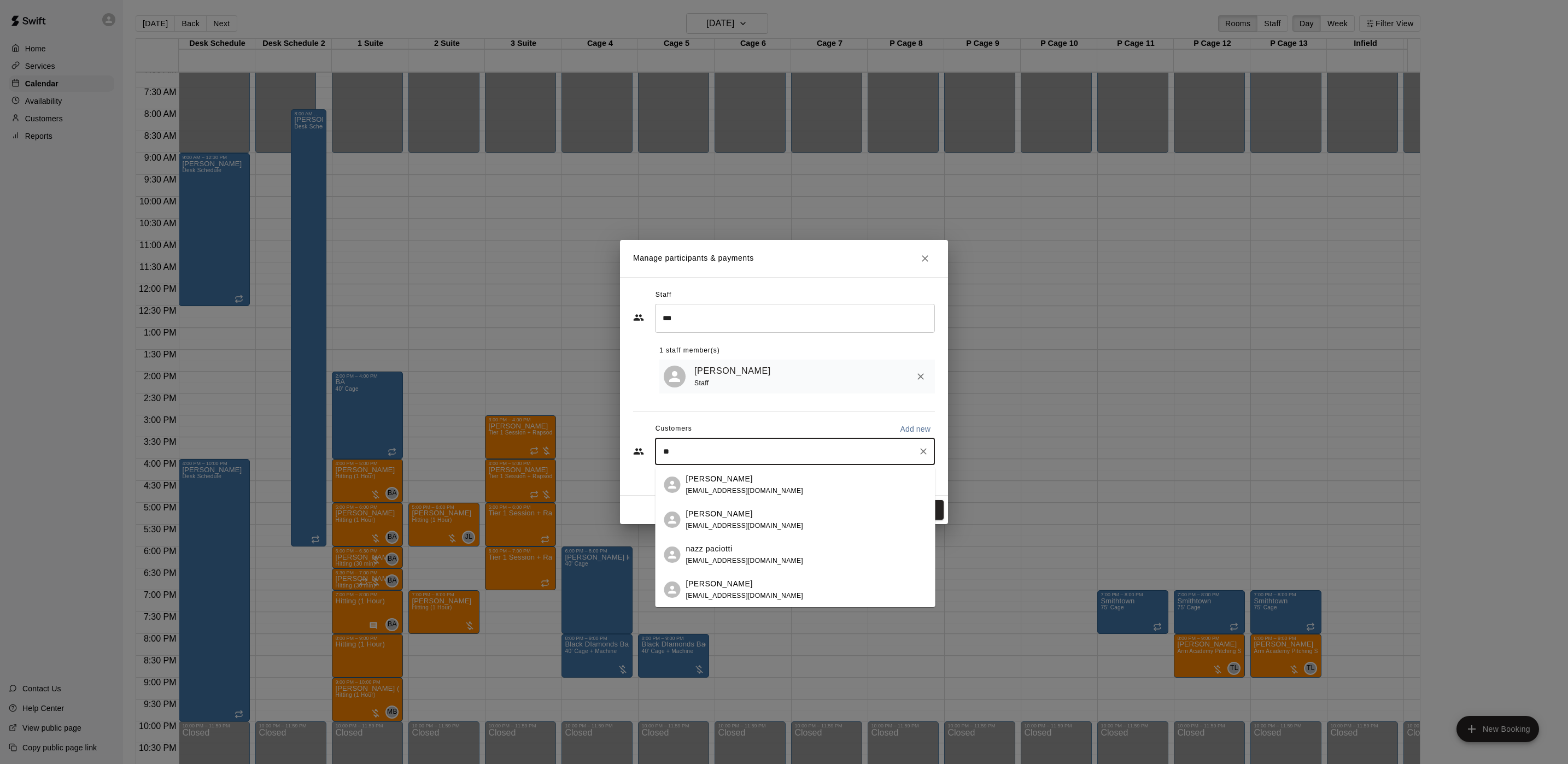
type input "*"
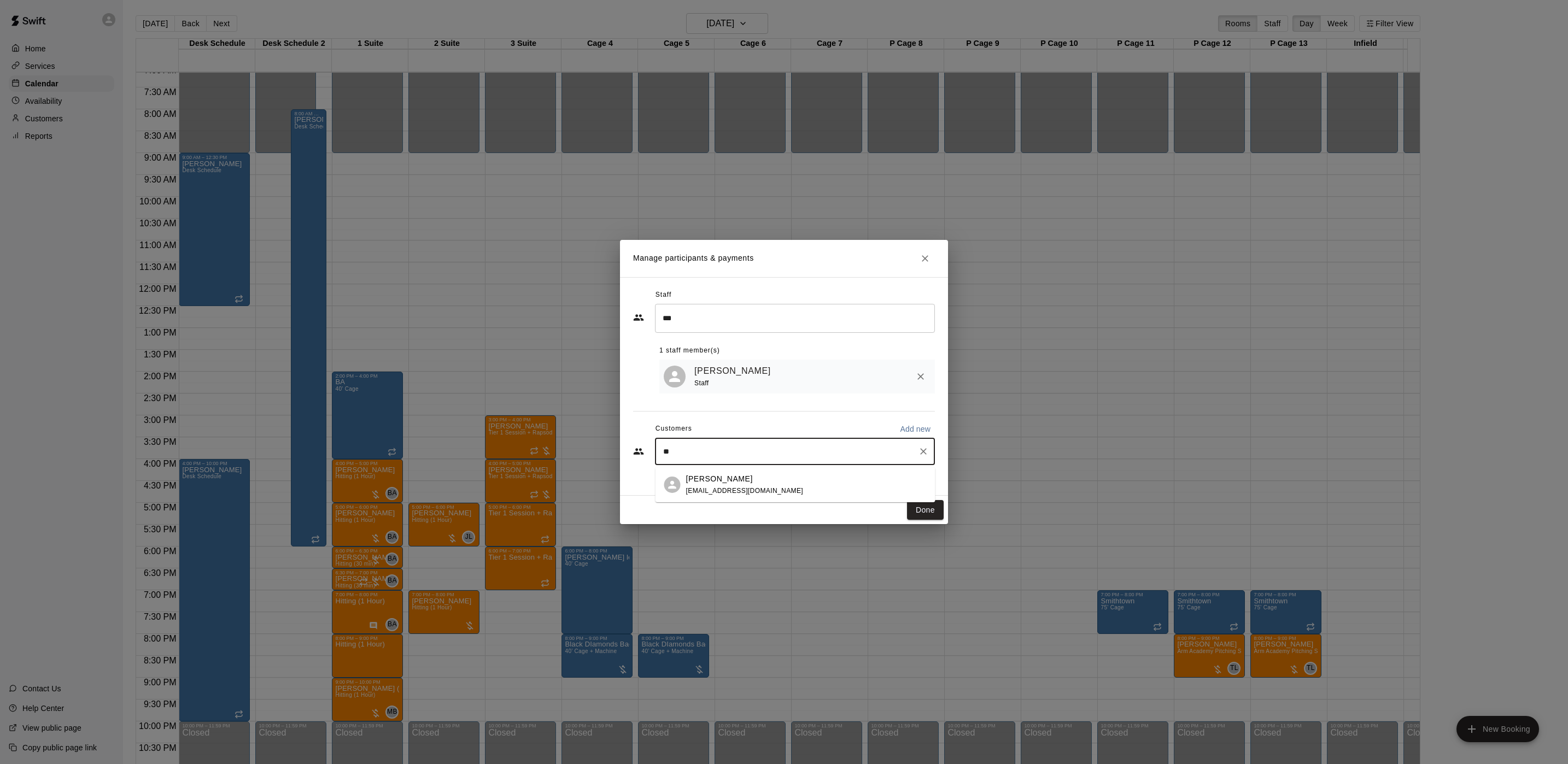
type input "*"
click at [917, 428] on p "Add new" at bounding box center [916, 429] width 31 height 11
select select "**"
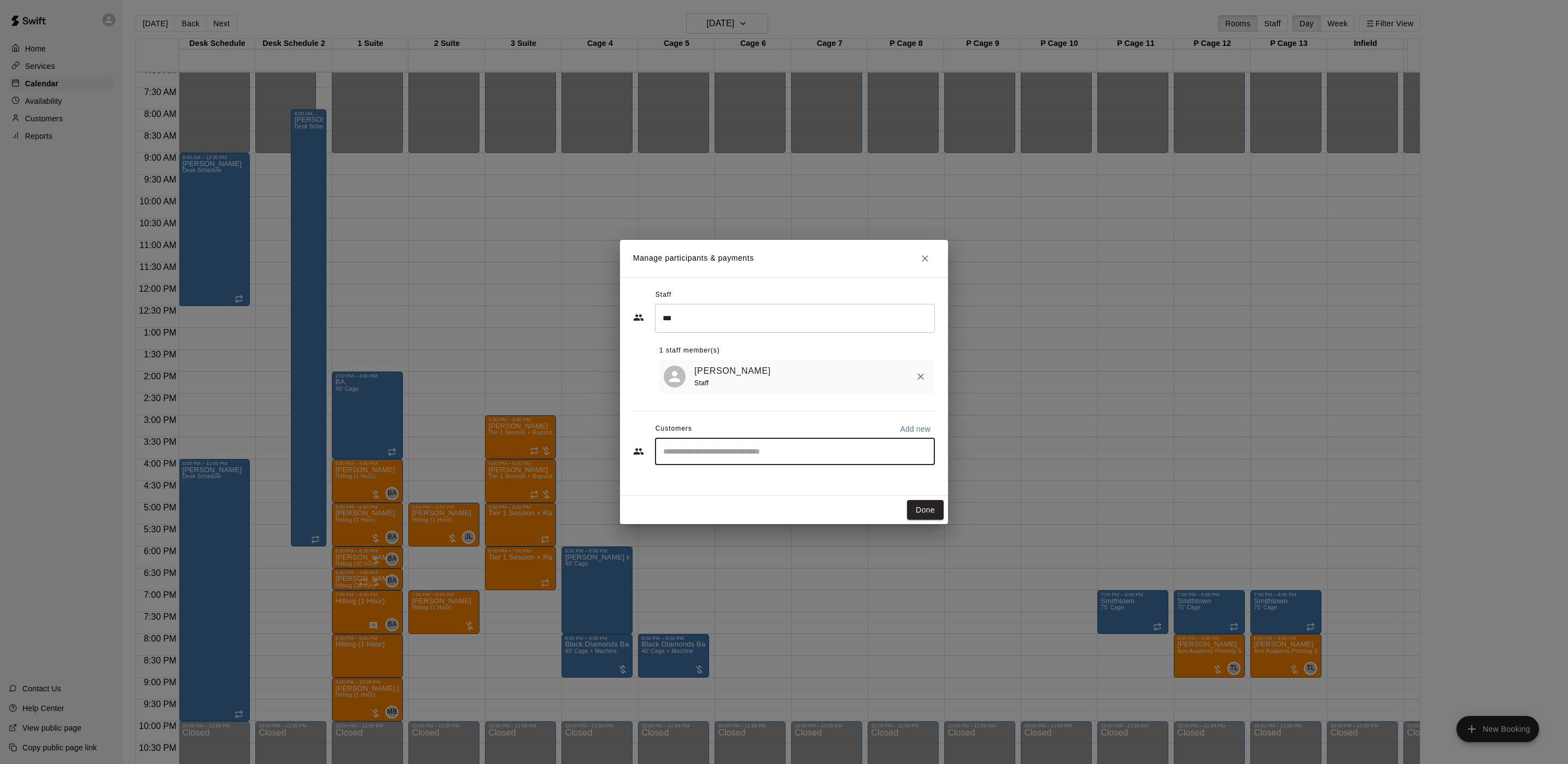
select select "**"
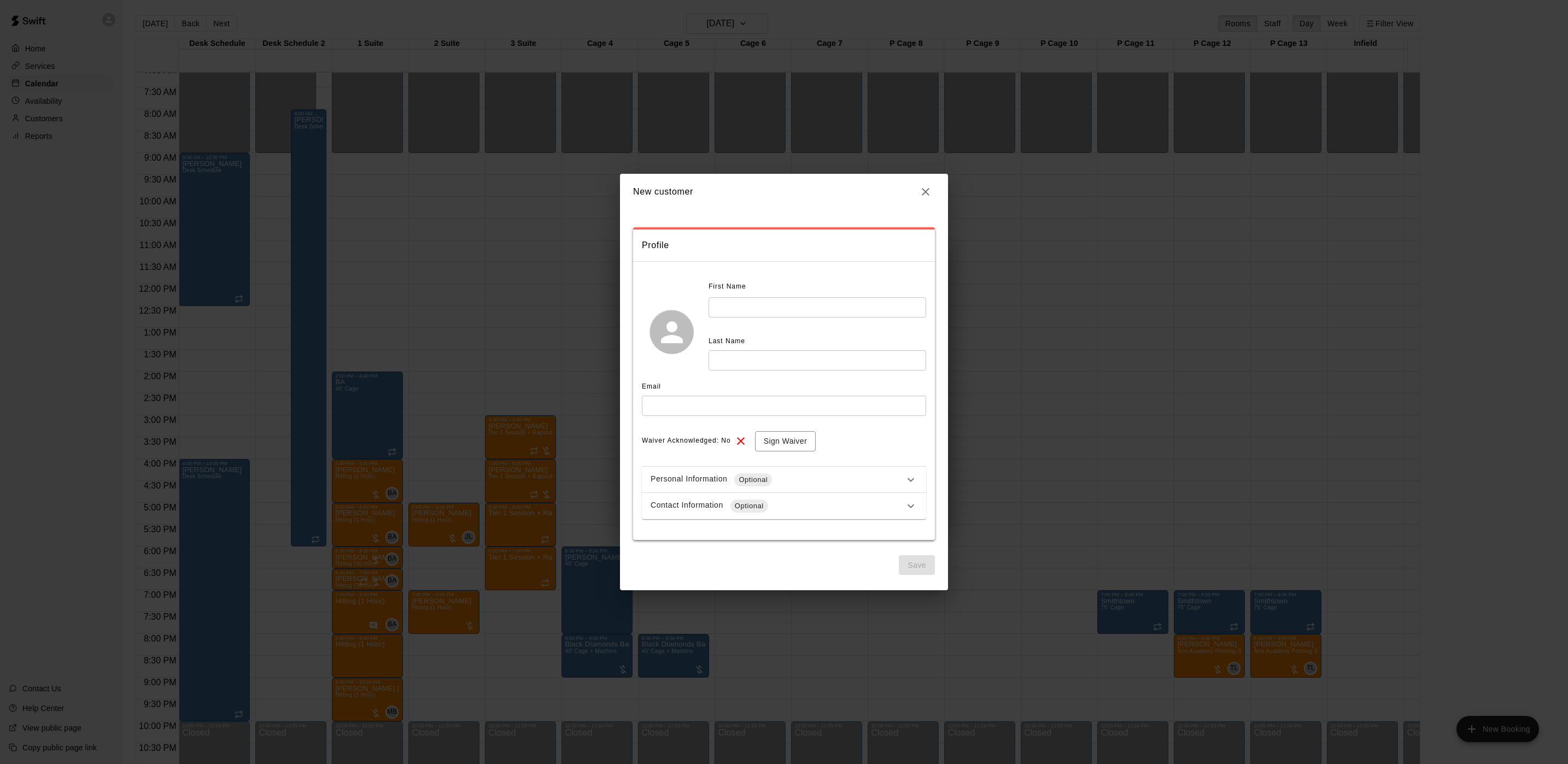
click at [737, 300] on input "text" at bounding box center [817, 307] width 217 height 20
type input "*"
type input "*****"
click at [768, 357] on input "text" at bounding box center [817, 360] width 217 height 20
type input "*******"
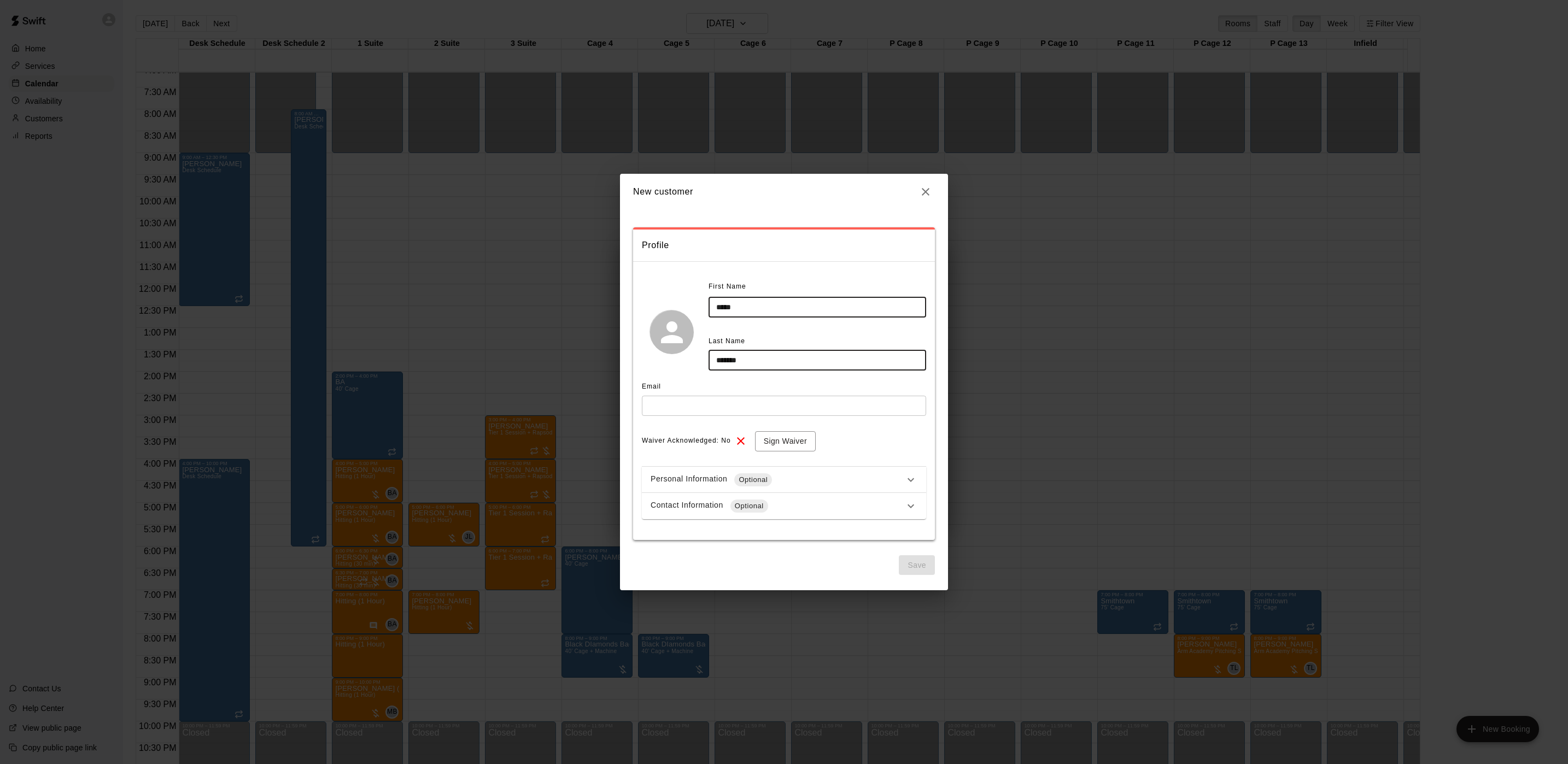
click at [756, 407] on input "text" at bounding box center [784, 406] width 284 height 20
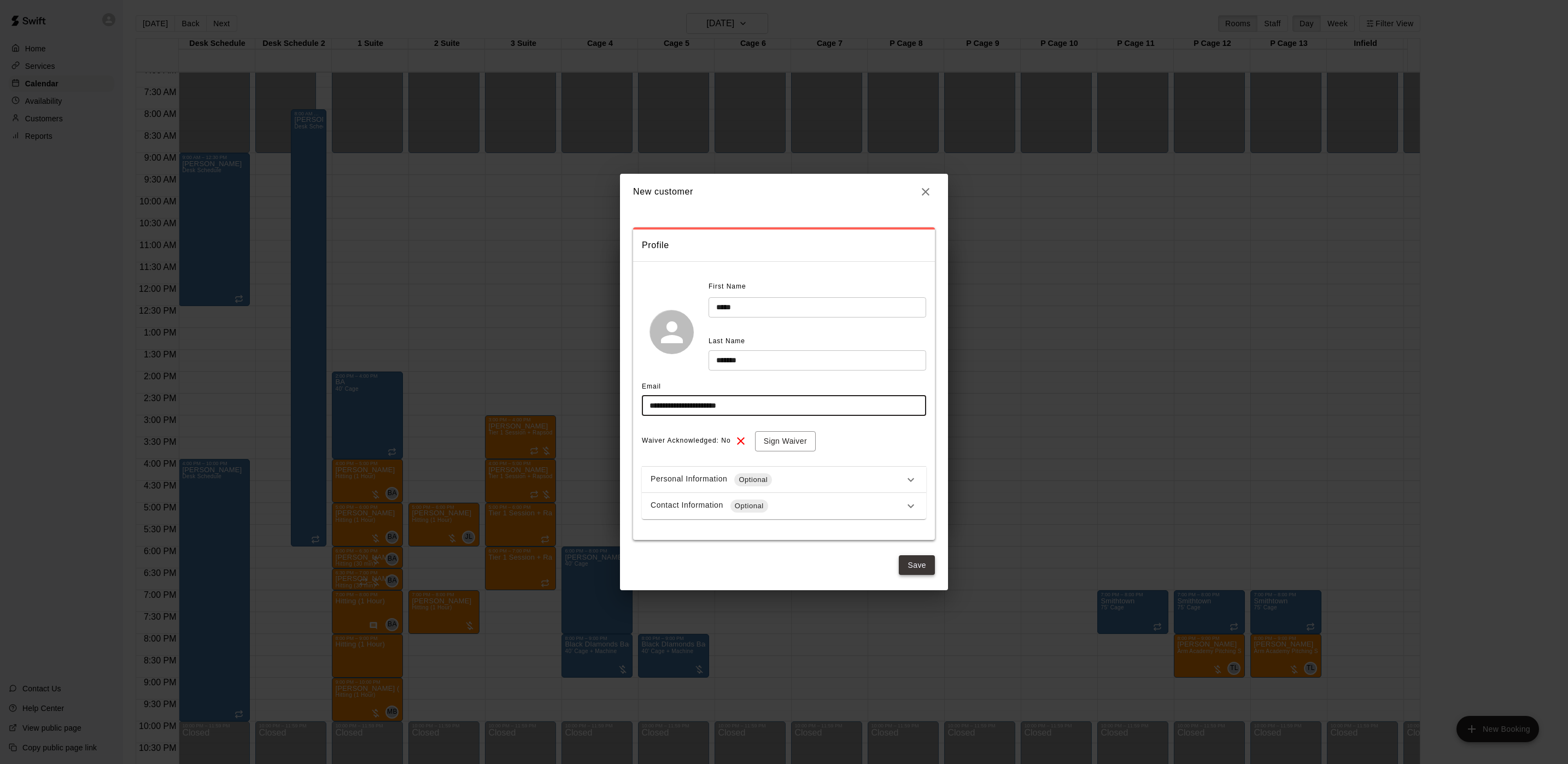
type input "**********"
click at [916, 569] on button "Save" at bounding box center [916, 565] width 36 height 20
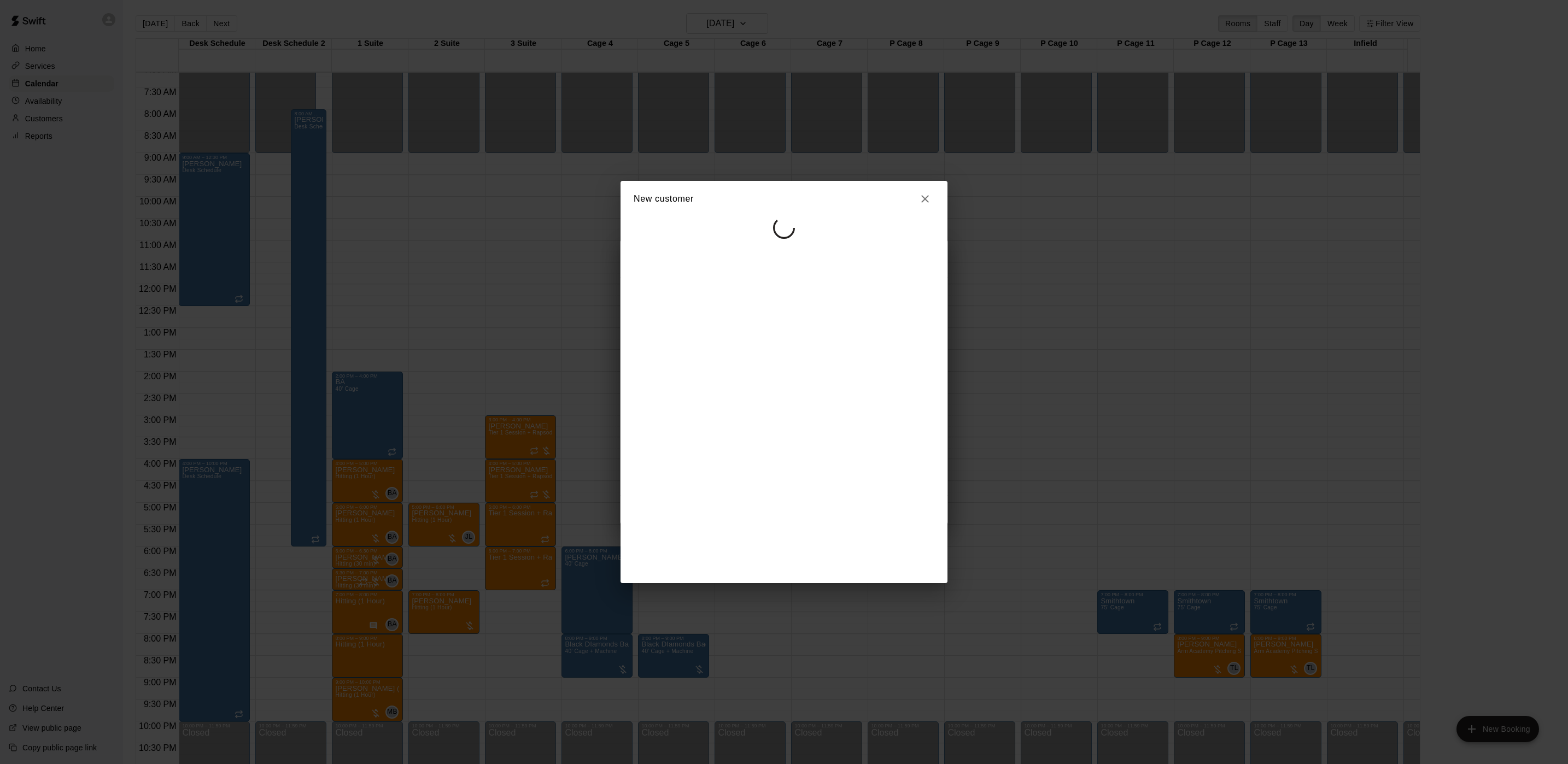
select select "**"
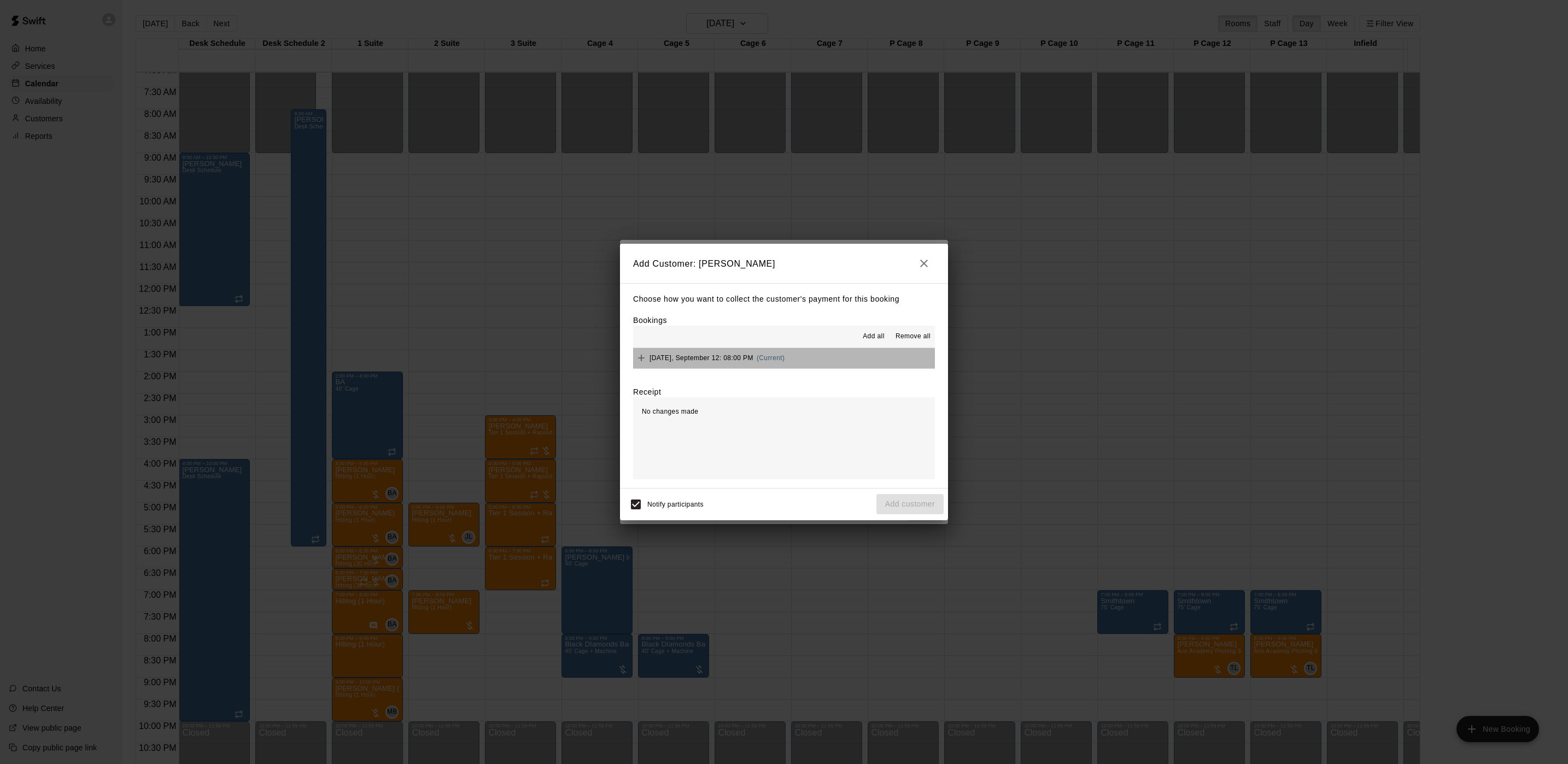
click at [791, 354] on button "Friday, September 12: 08:00 PM (Current)" at bounding box center [784, 358] width 302 height 20
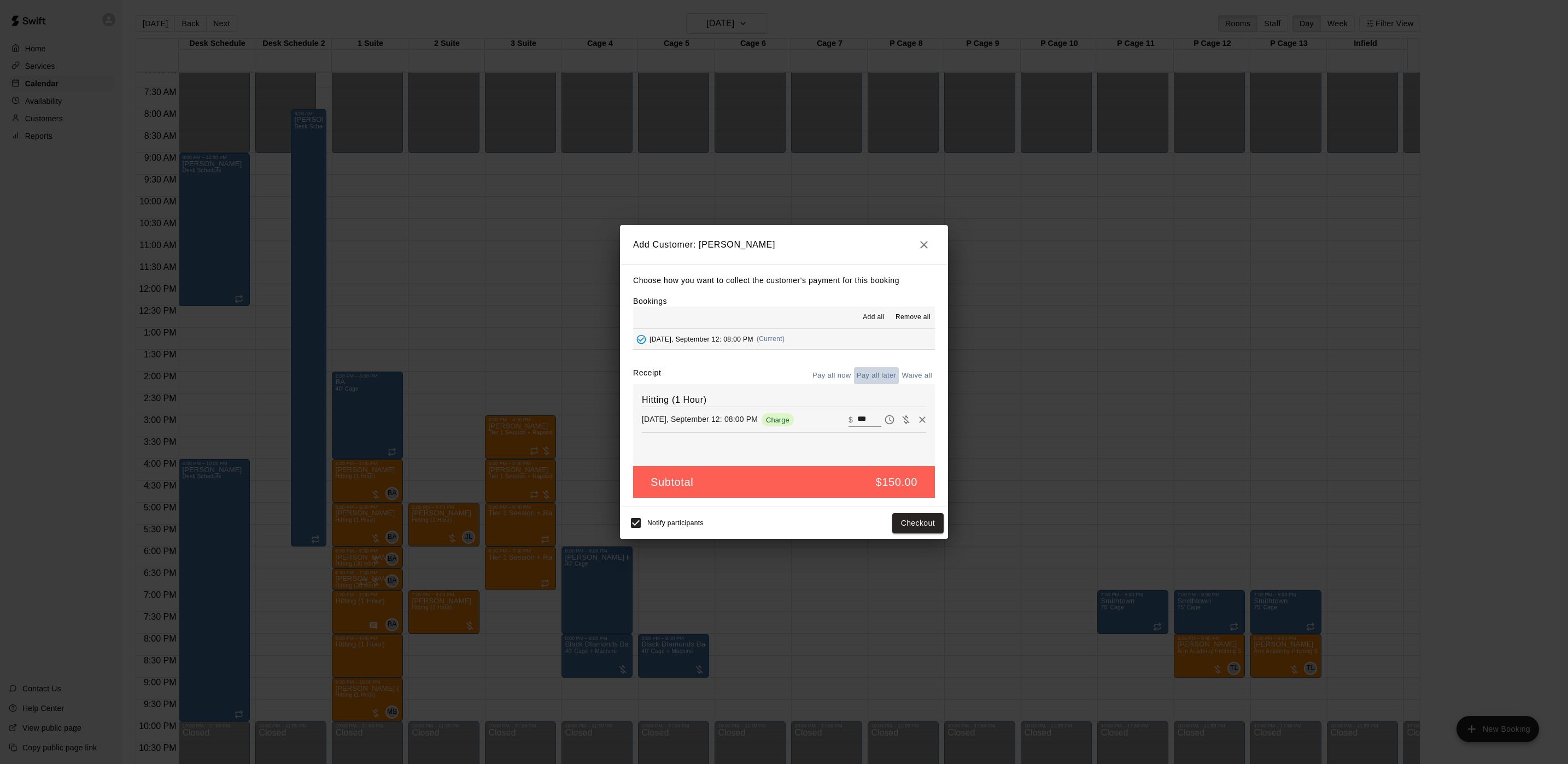
click at [884, 369] on button "Pay all later" at bounding box center [877, 375] width 45 height 17
click at [891, 518] on button "Add customer" at bounding box center [910, 523] width 68 height 20
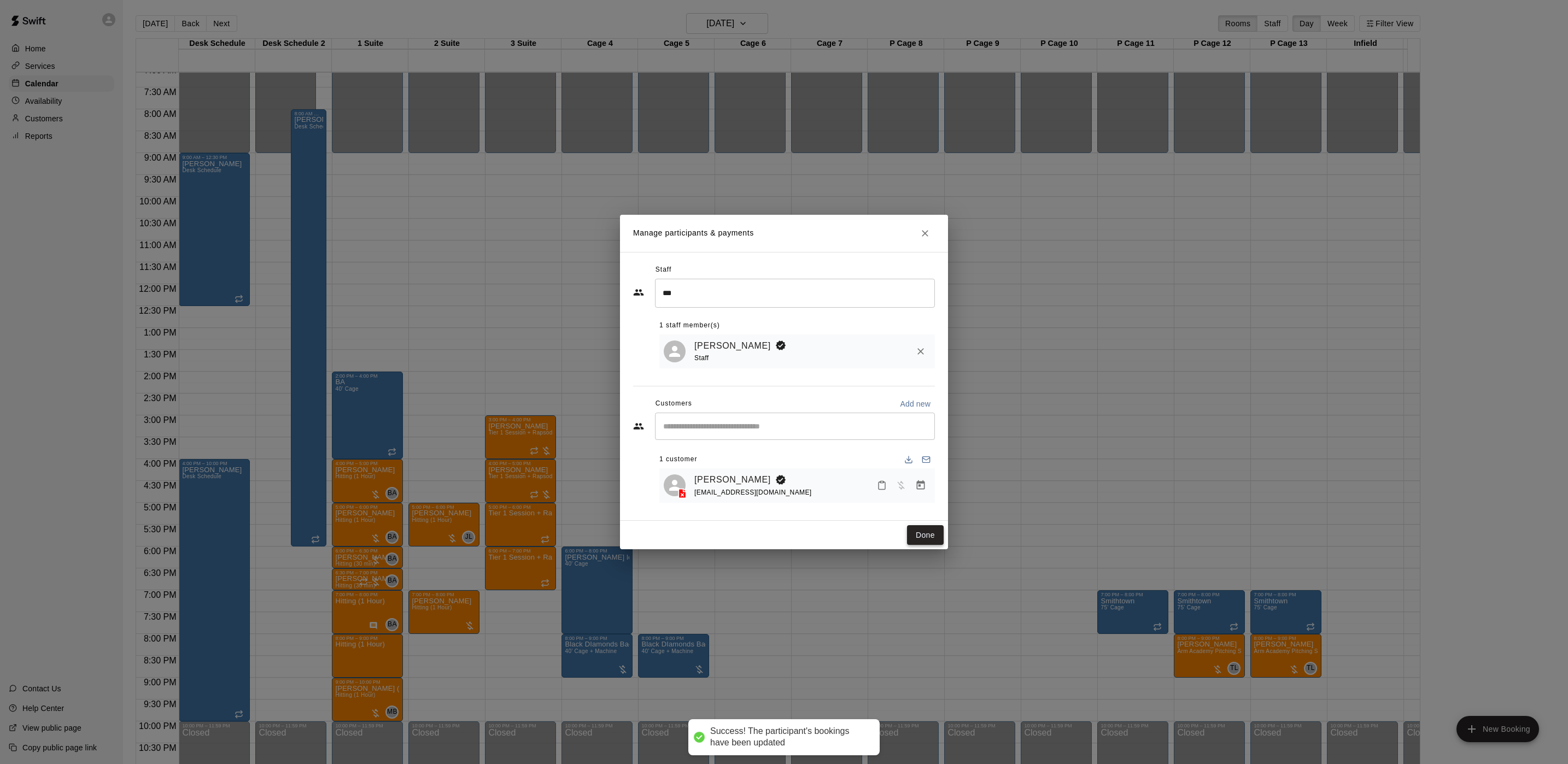
click at [924, 530] on button "Done" at bounding box center [925, 535] width 36 height 20
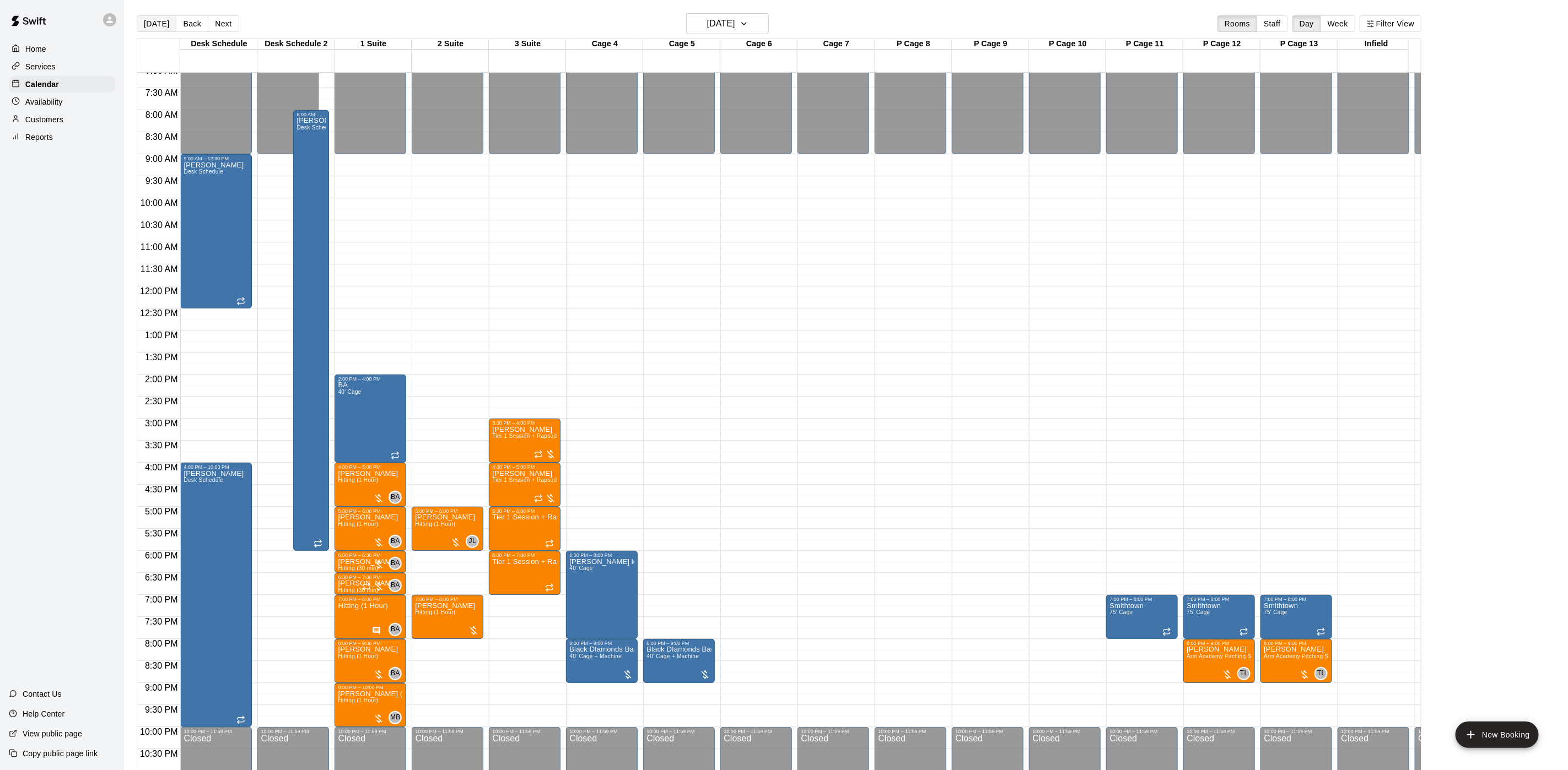
click at [154, 27] on button "[DATE]" at bounding box center [156, 24] width 40 height 16
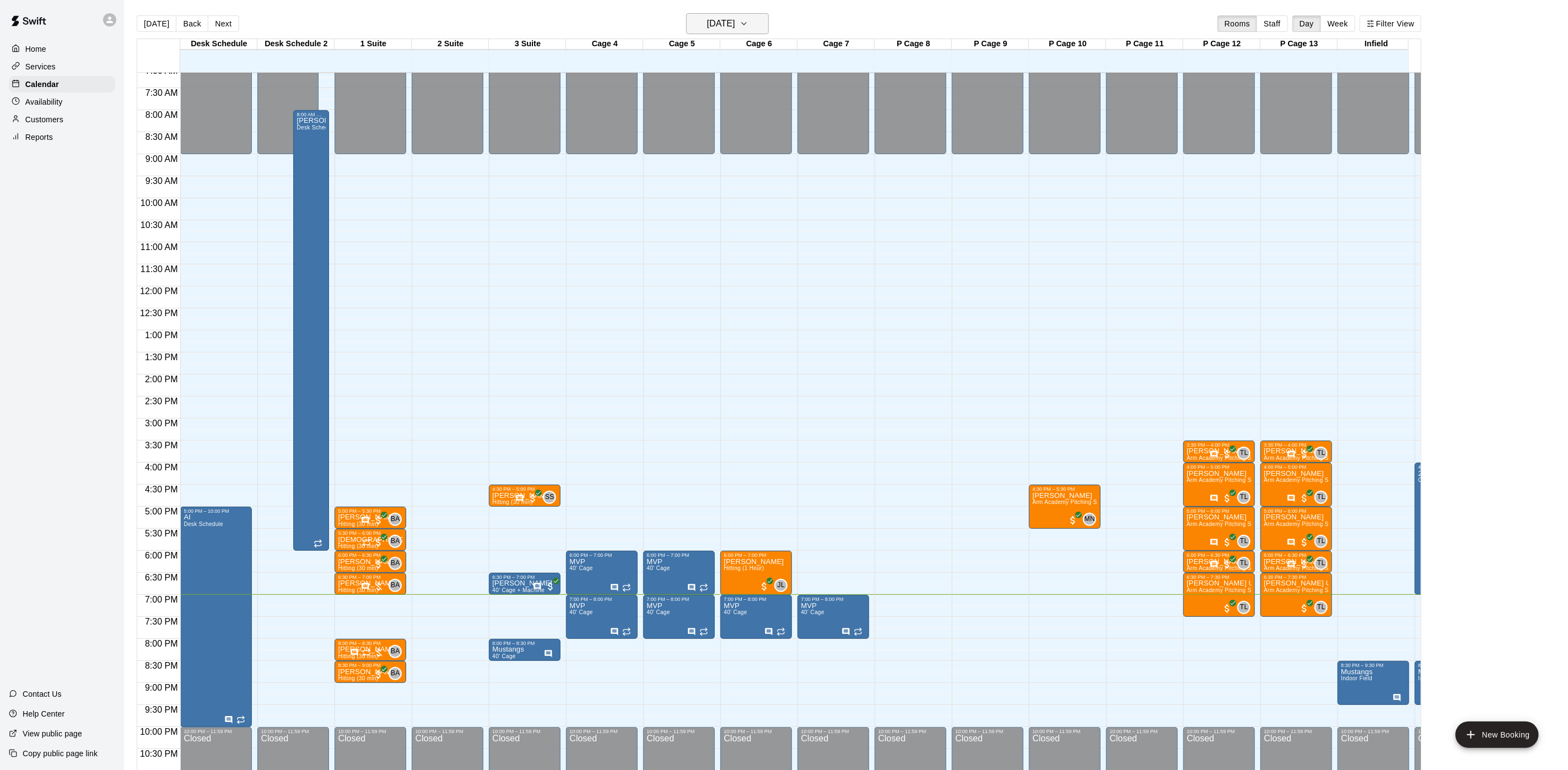
click at [735, 32] on h6 "[DATE]" at bounding box center [721, 24] width 28 height 15
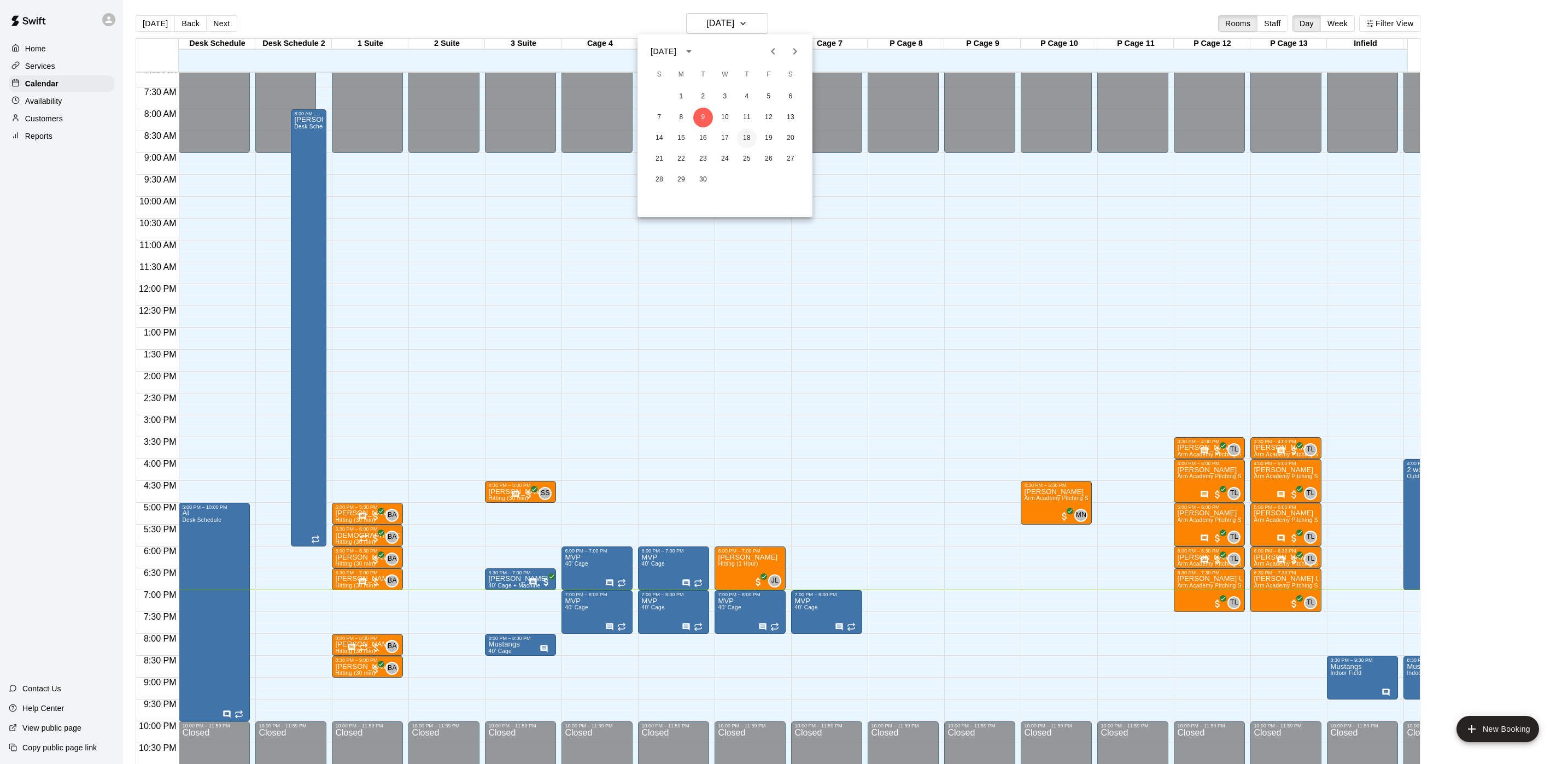
click at [753, 141] on button "18" at bounding box center [747, 138] width 19 height 19
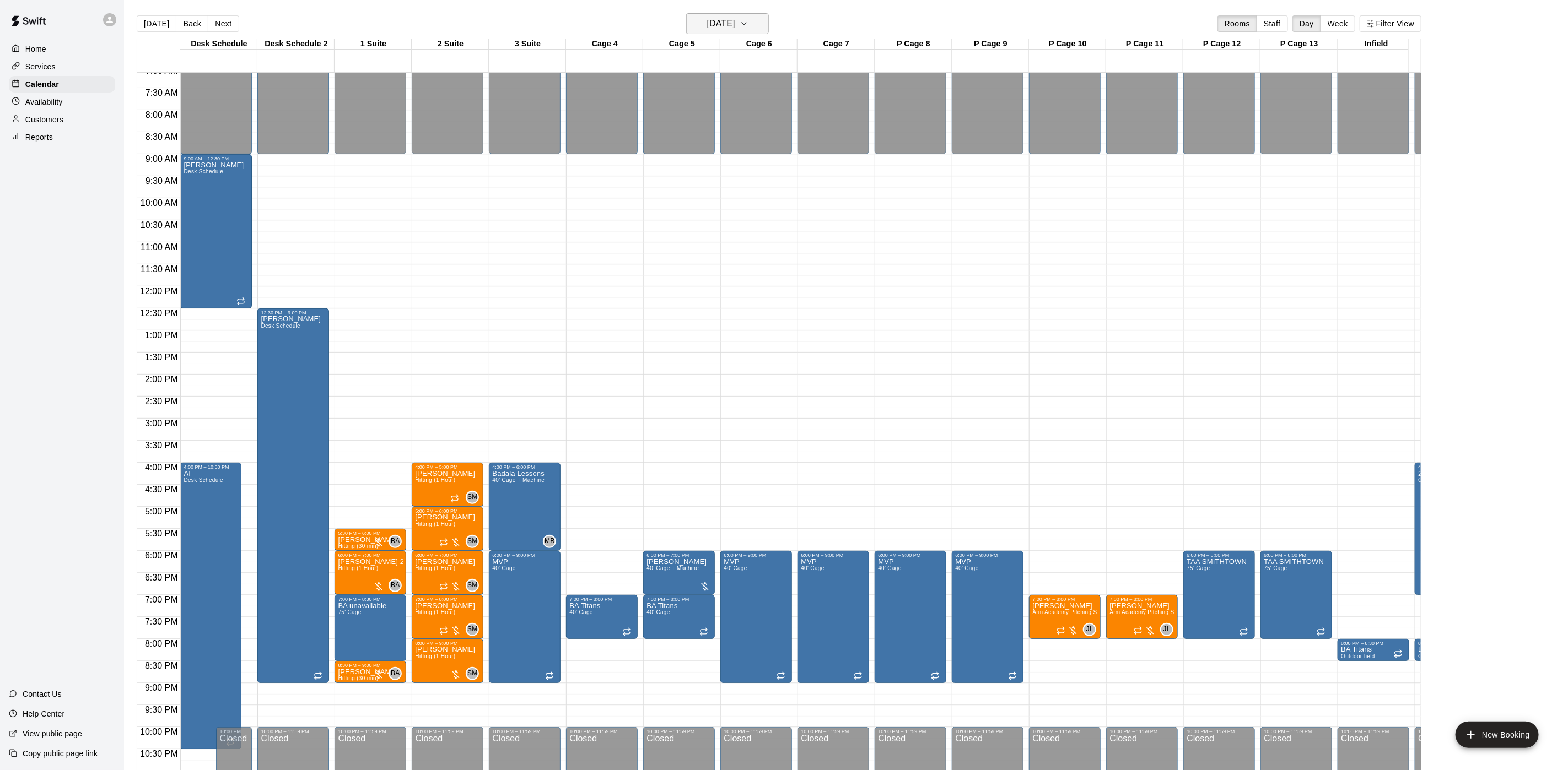
click at [707, 27] on h6 "Thursday Sep 18" at bounding box center [721, 24] width 28 height 15
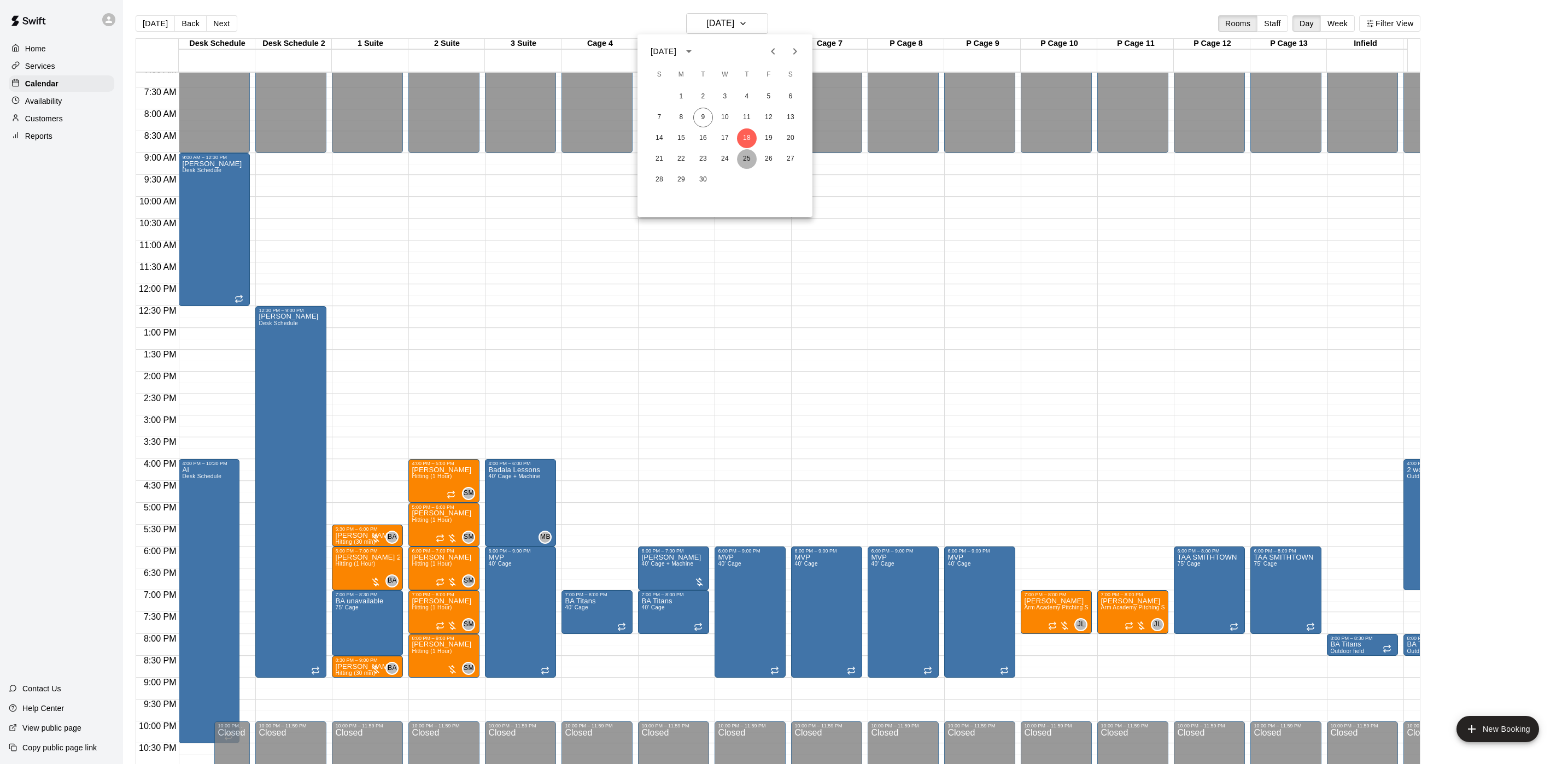
click at [747, 163] on button "25" at bounding box center [747, 159] width 19 height 19
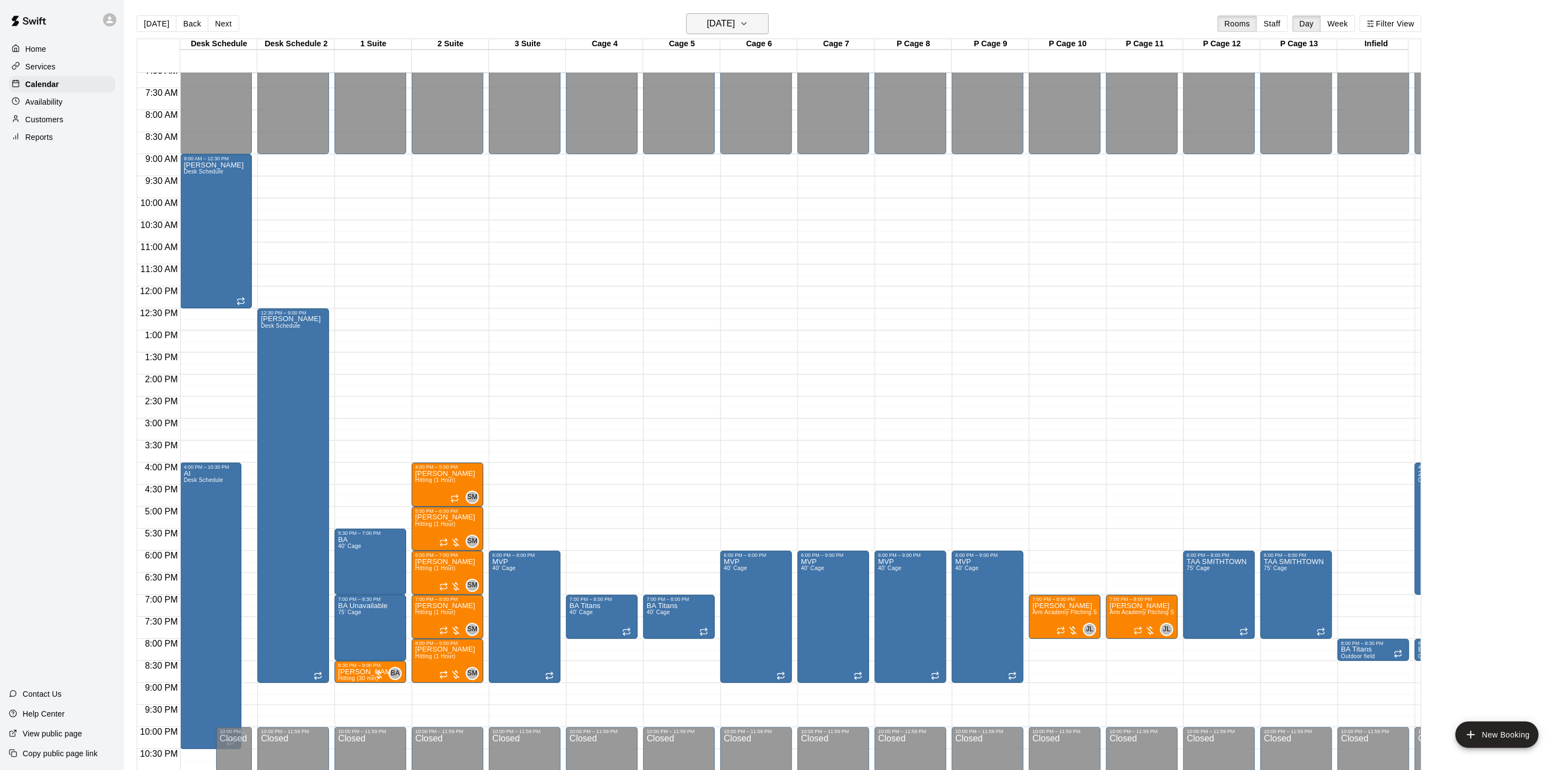
click at [735, 21] on h6 "Thursday Sep 25" at bounding box center [721, 24] width 28 height 15
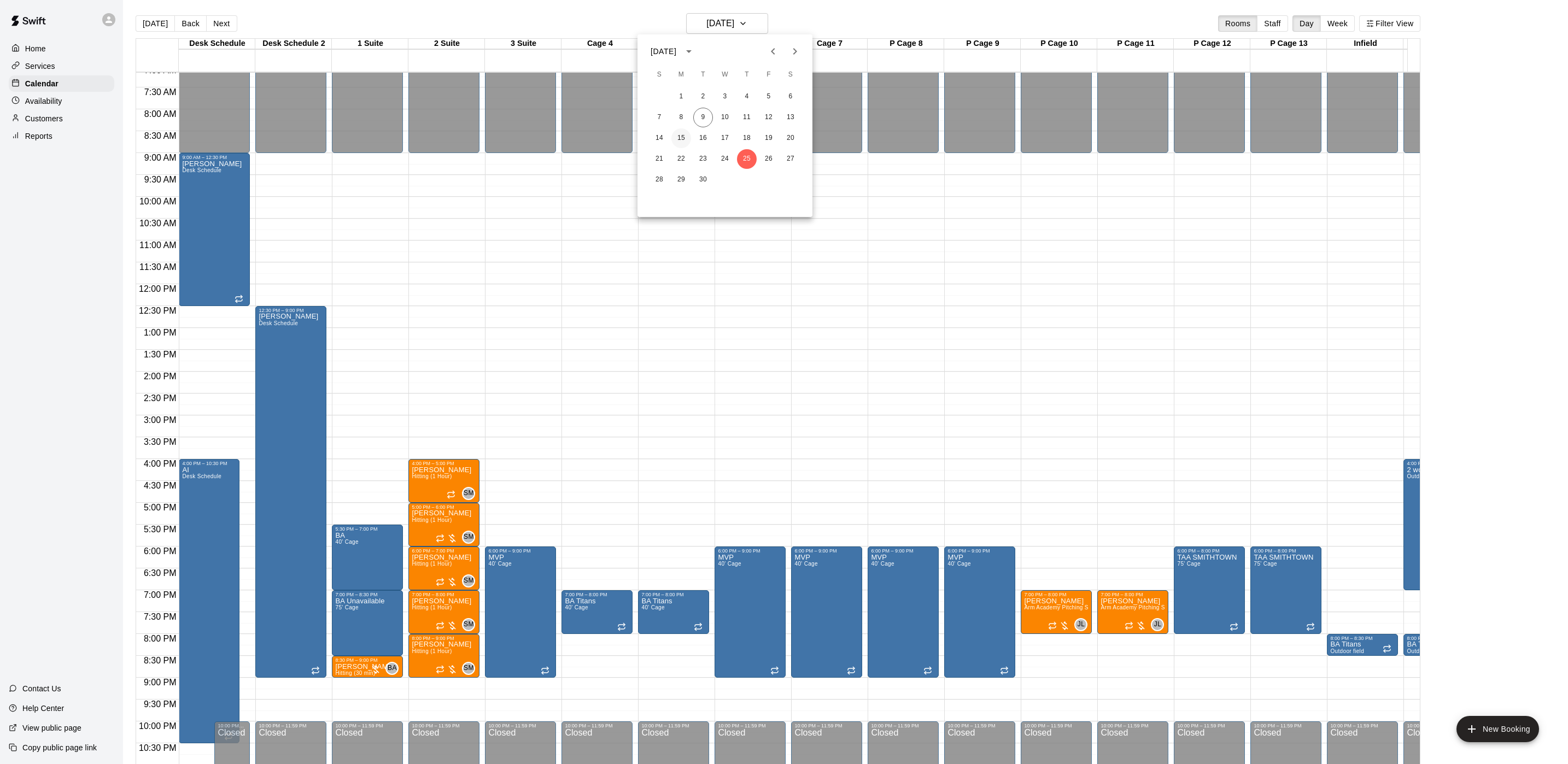
click at [677, 137] on button "15" at bounding box center [681, 138] width 19 height 19
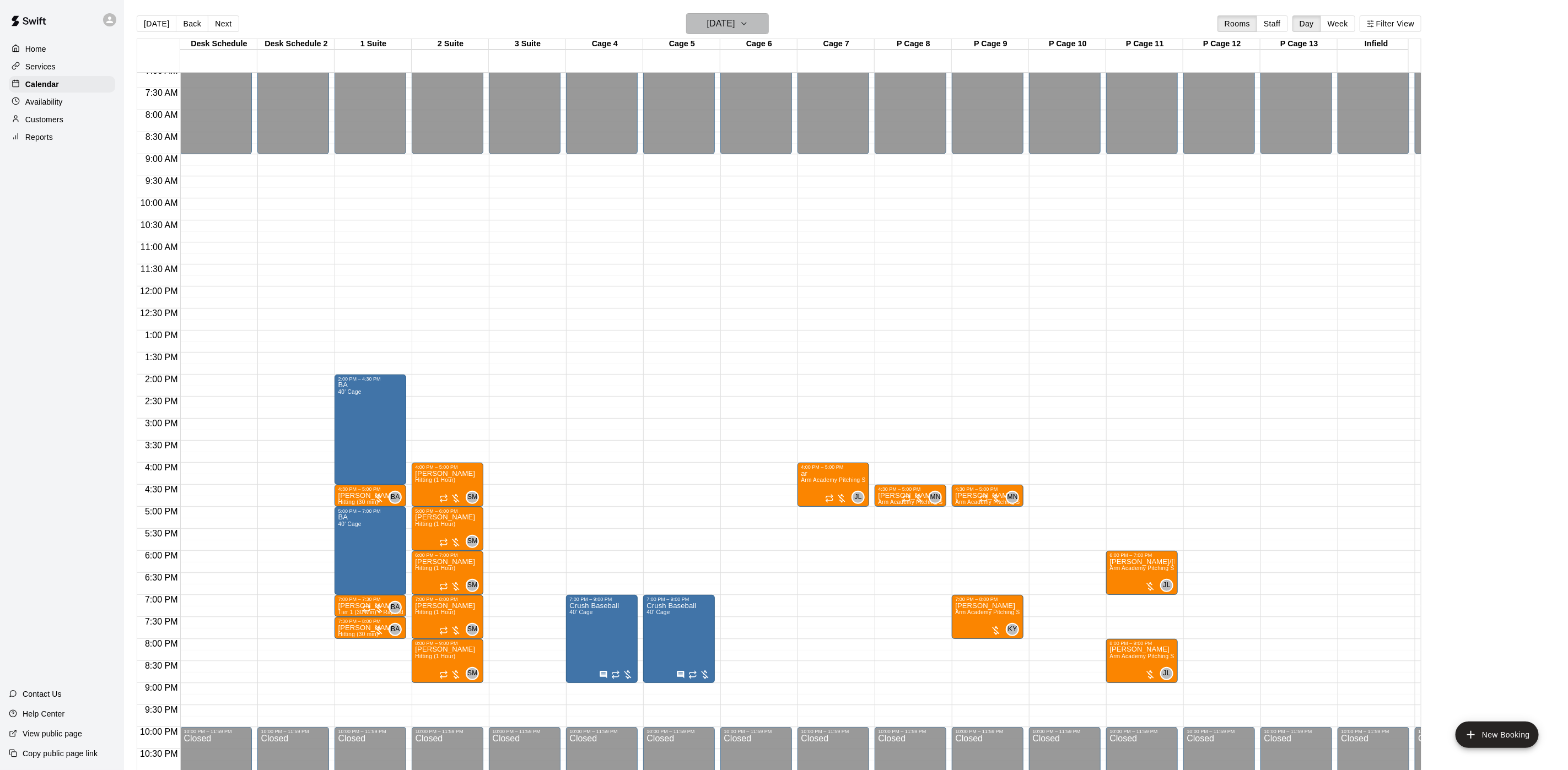
click at [707, 22] on h6 "Monday Sep 15" at bounding box center [721, 24] width 28 height 15
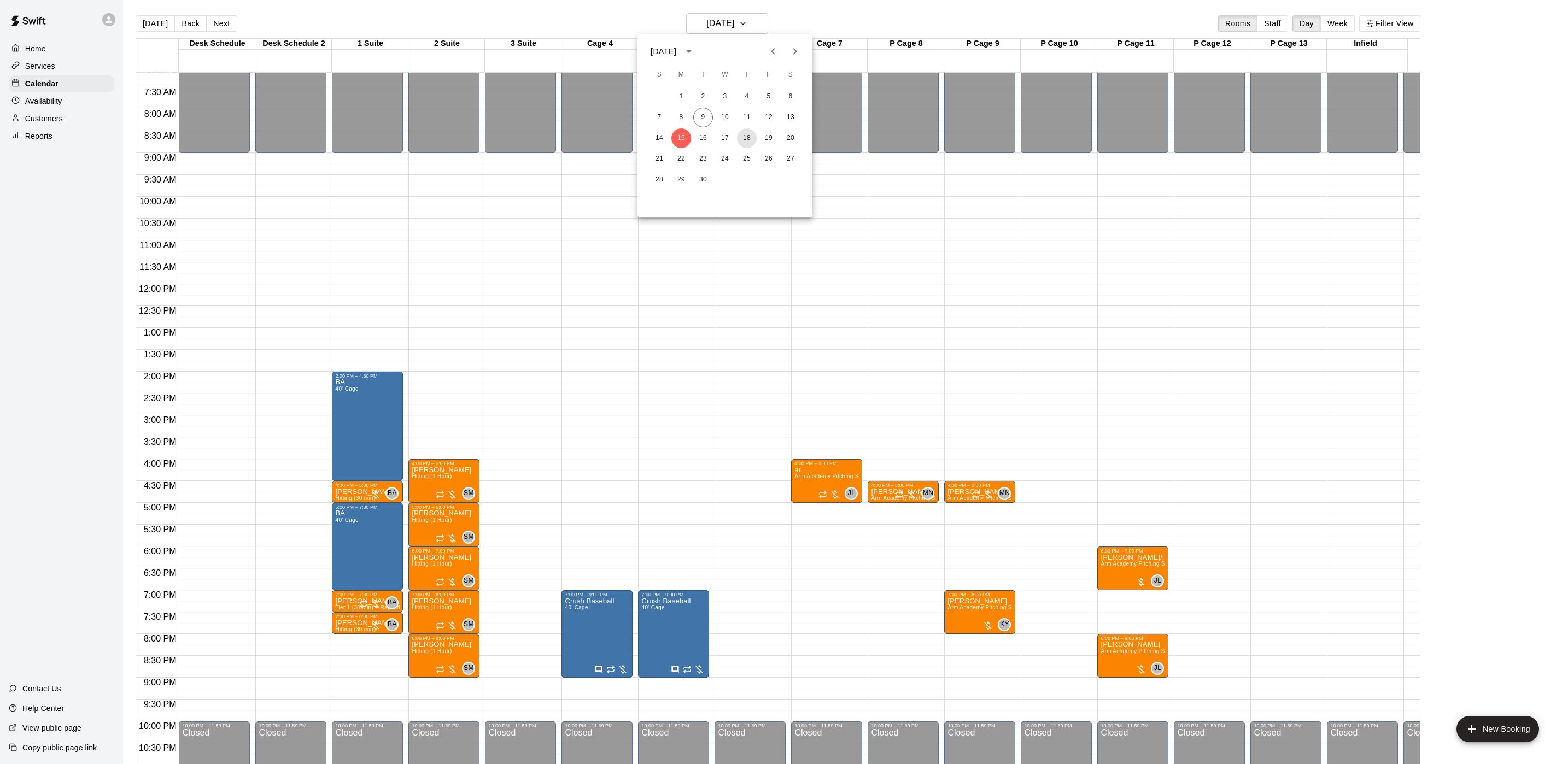
click at [743, 141] on button "18" at bounding box center [747, 138] width 19 height 19
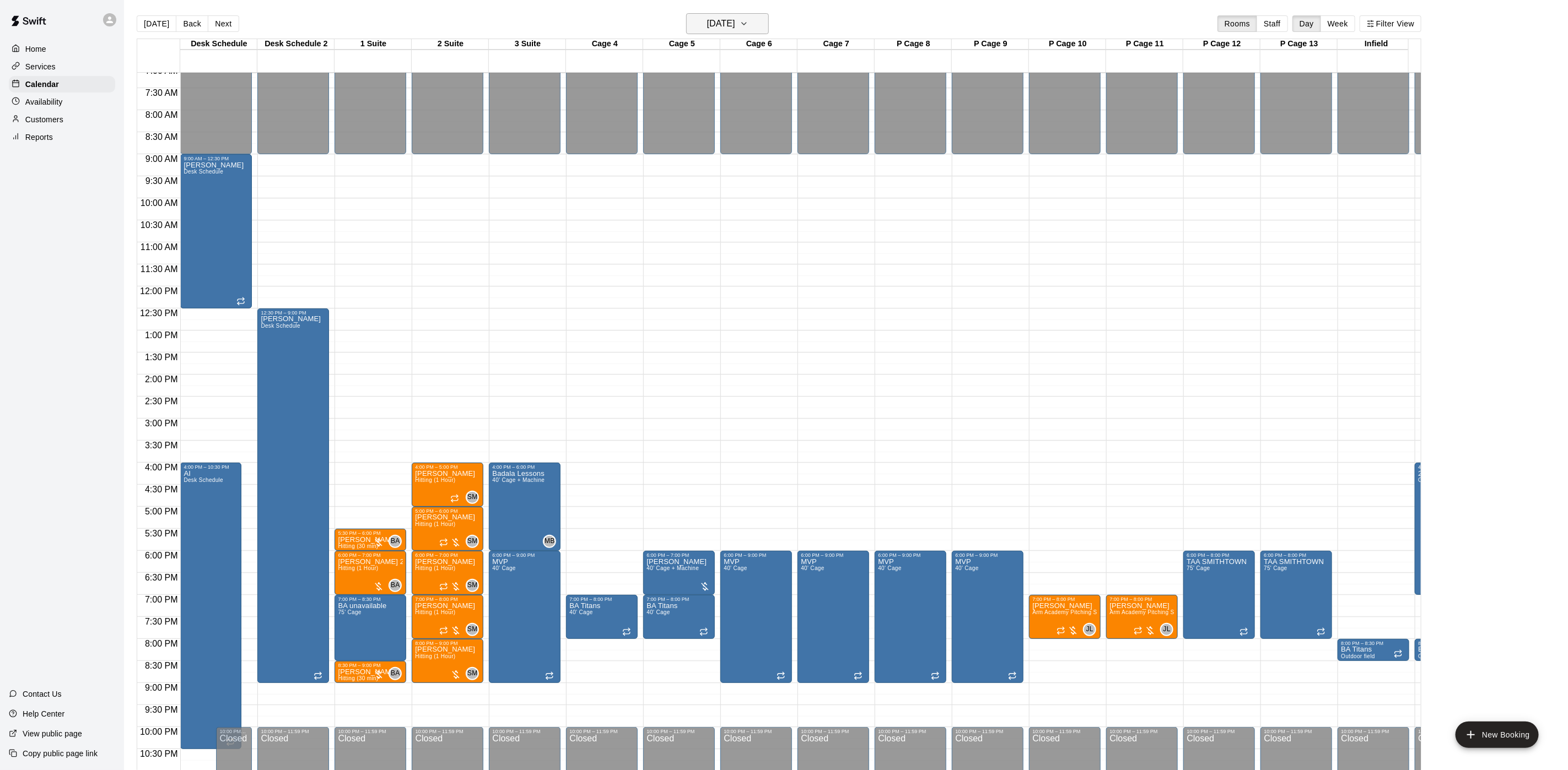
click at [707, 25] on h6 "Thursday Sep 18" at bounding box center [721, 24] width 28 height 15
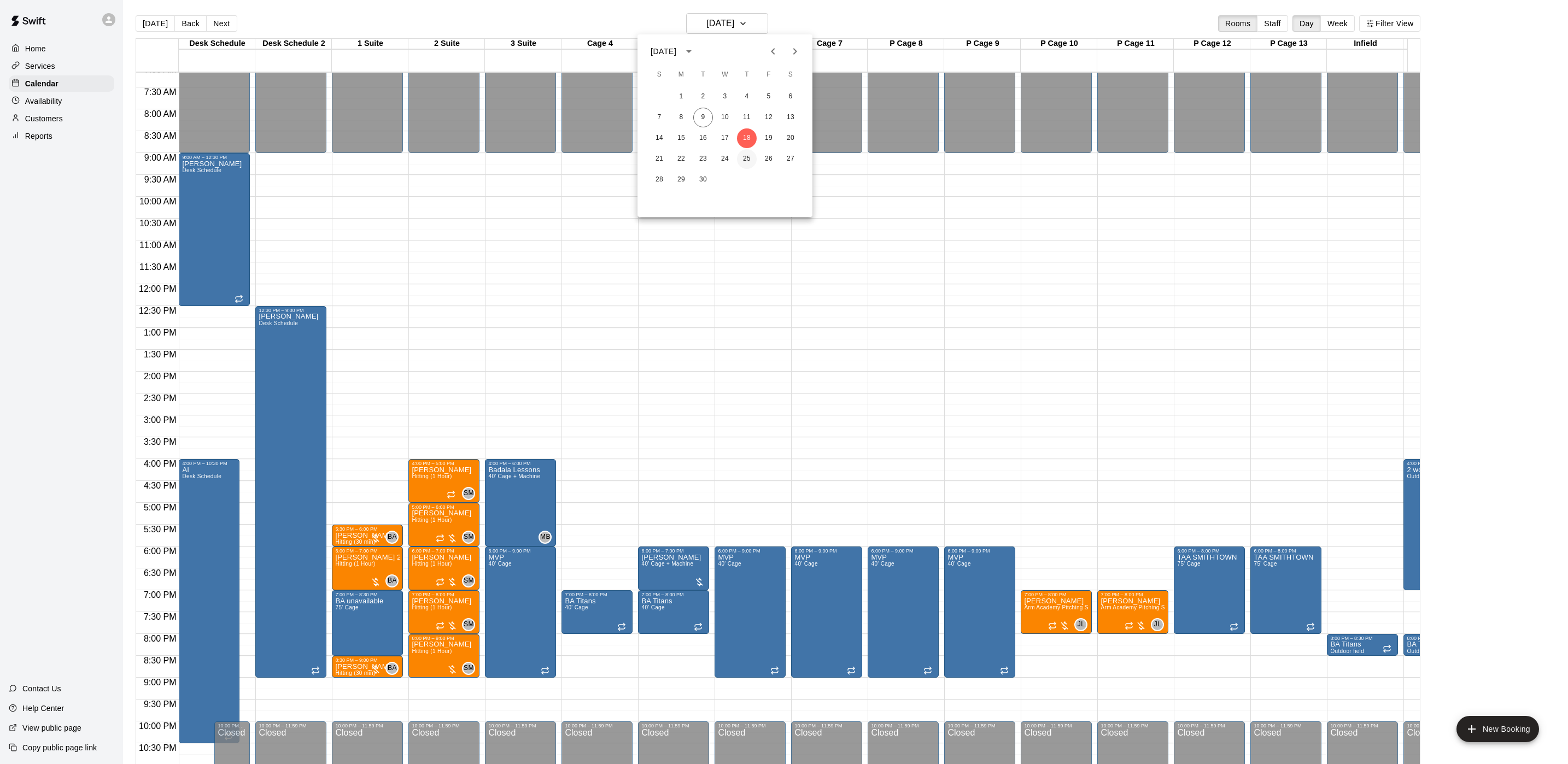
click at [751, 163] on button "25" at bounding box center [747, 159] width 19 height 19
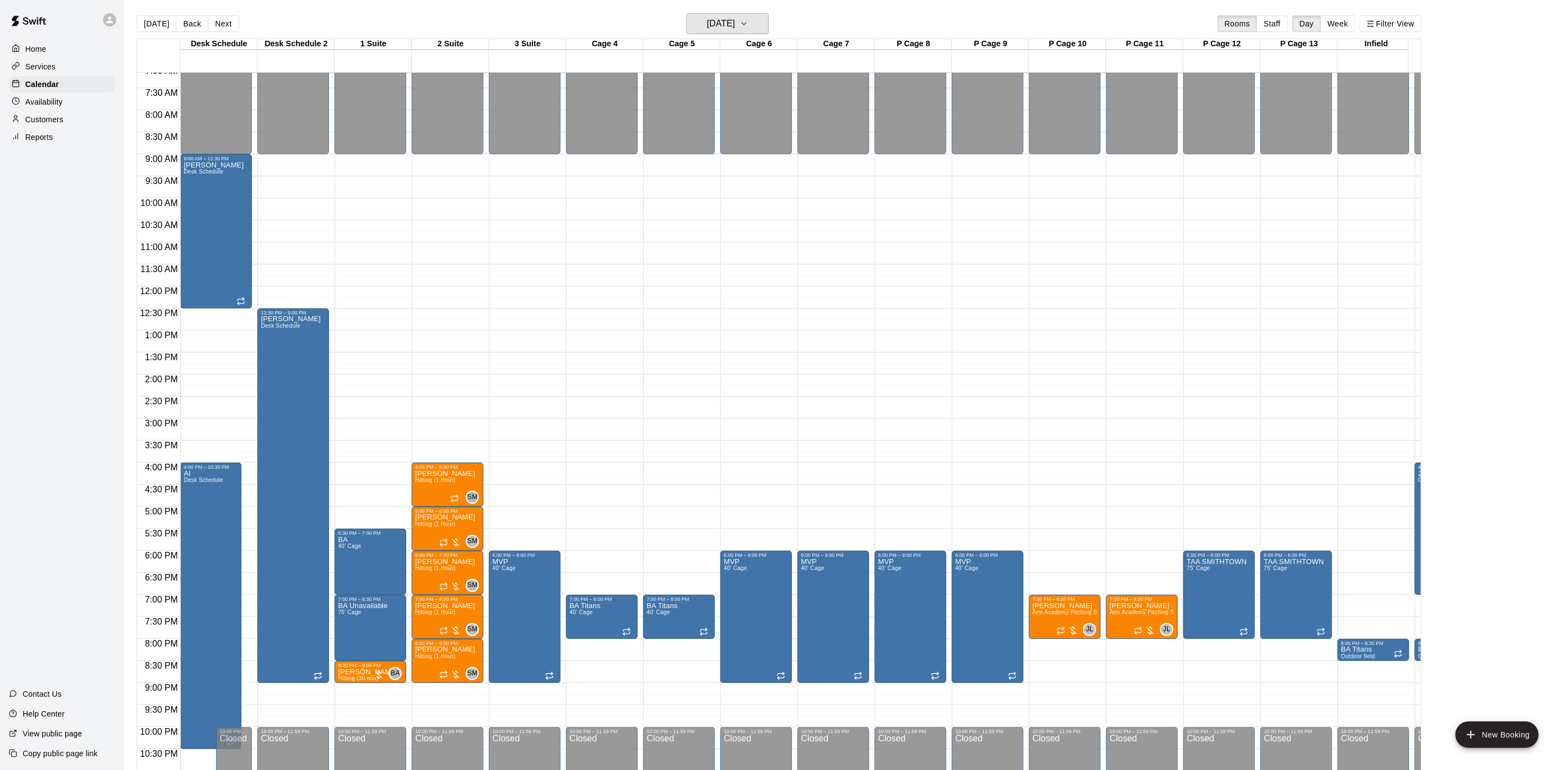
click at [735, 25] on h6 "Thursday Sep 25" at bounding box center [721, 24] width 28 height 15
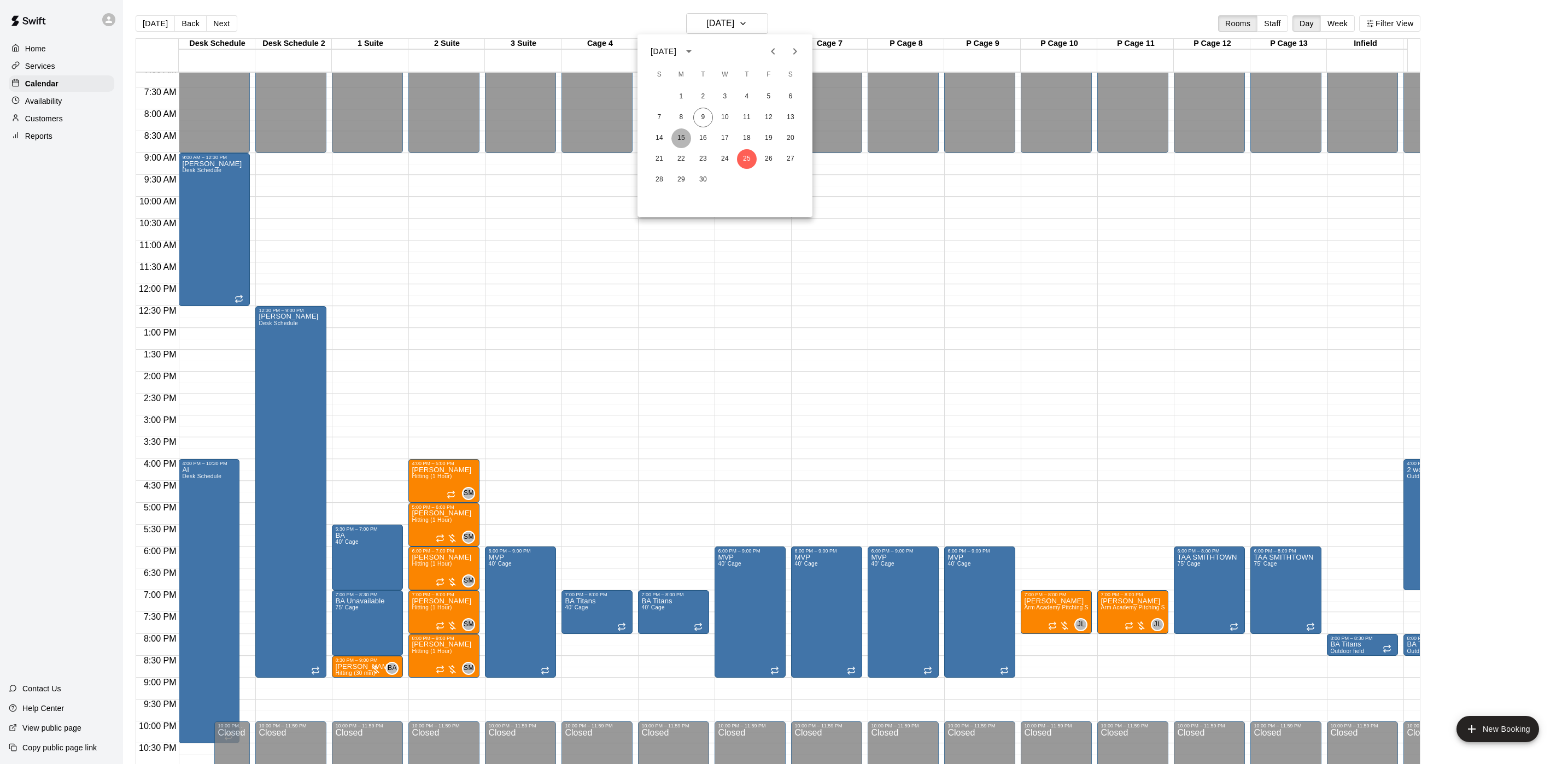
click at [688, 138] on button "15" at bounding box center [681, 138] width 19 height 19
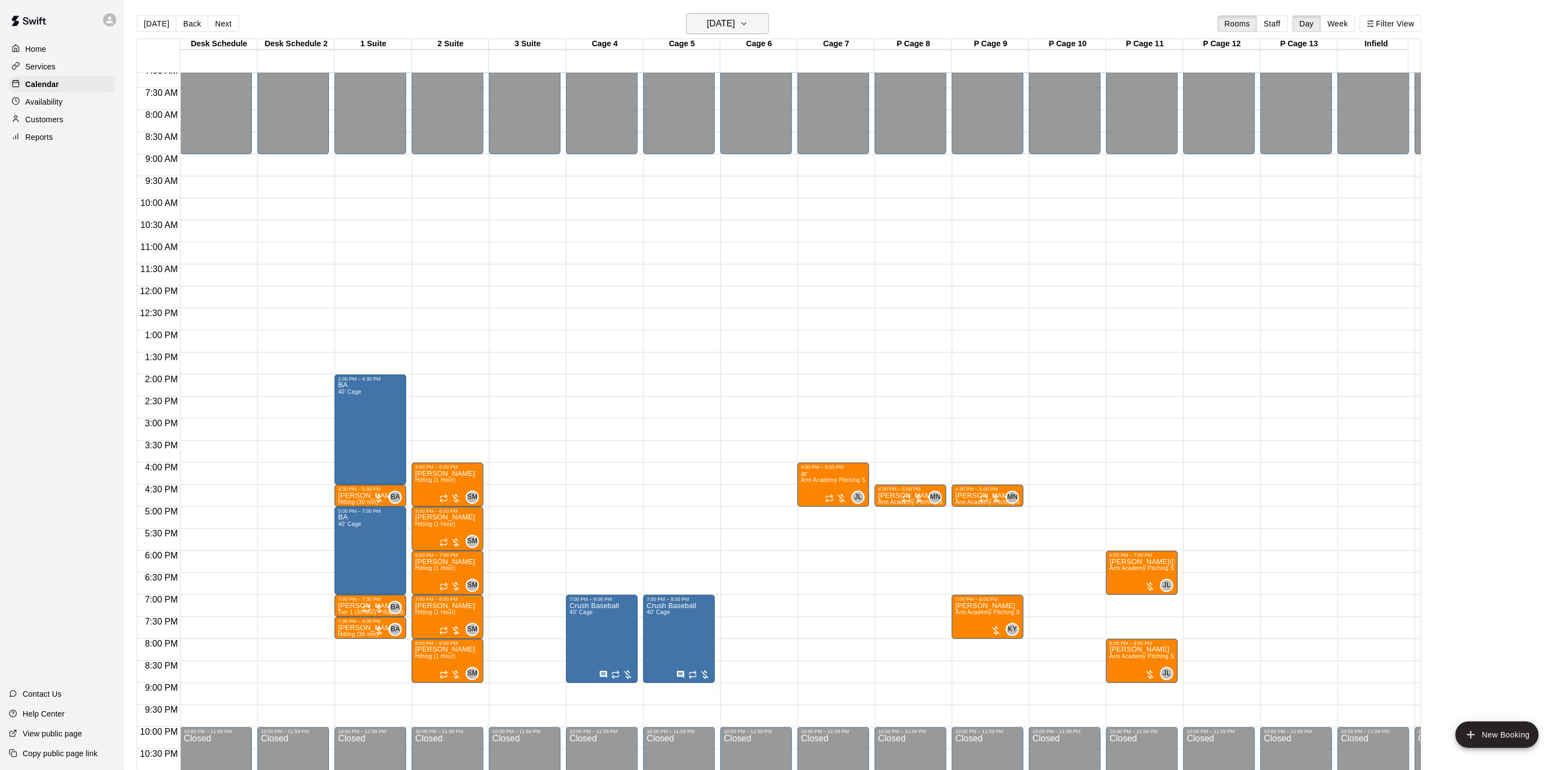
click at [707, 28] on h6 "Monday Sep 15" at bounding box center [721, 24] width 28 height 15
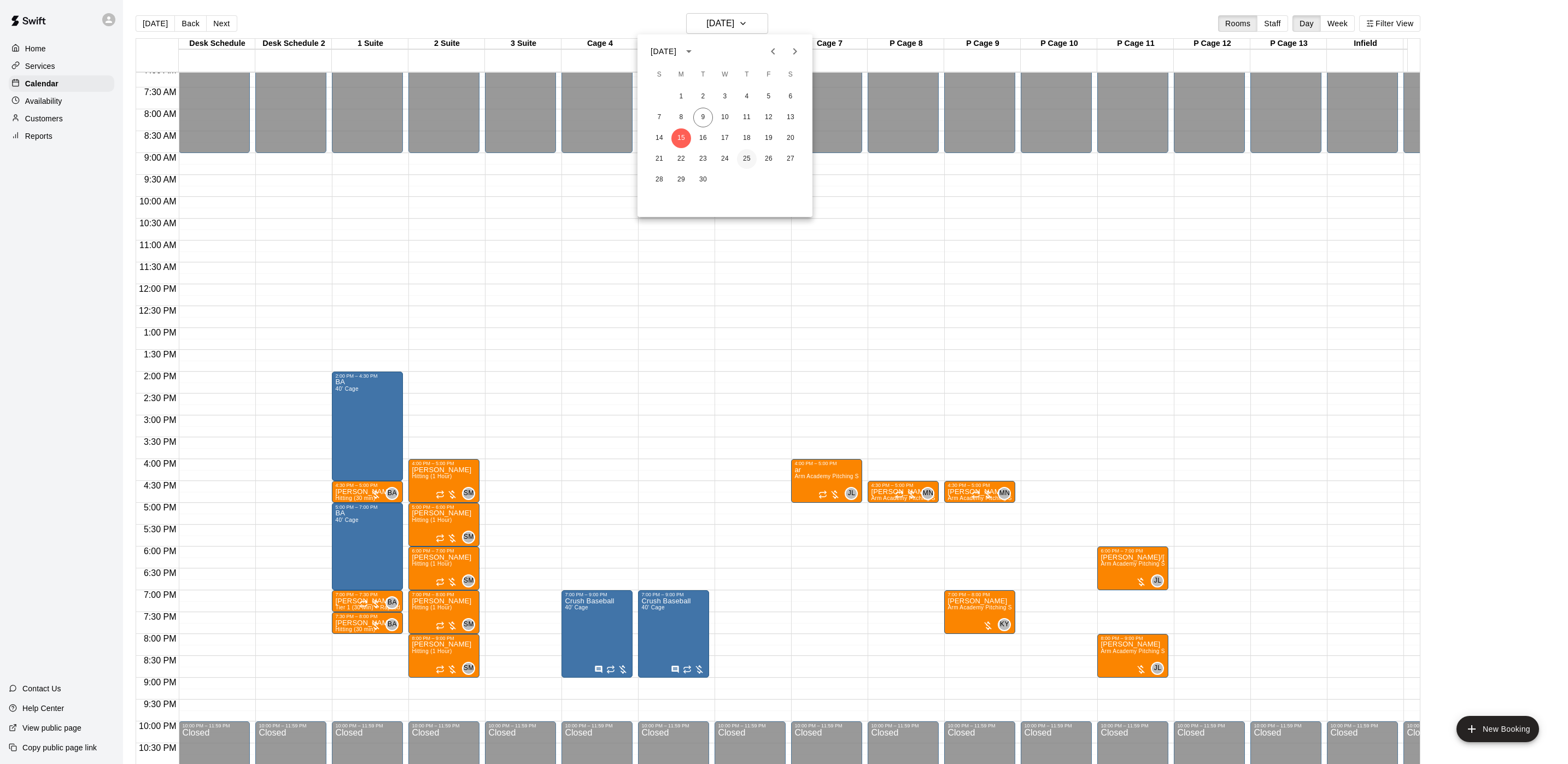
click at [743, 159] on button "25" at bounding box center [747, 159] width 19 height 19
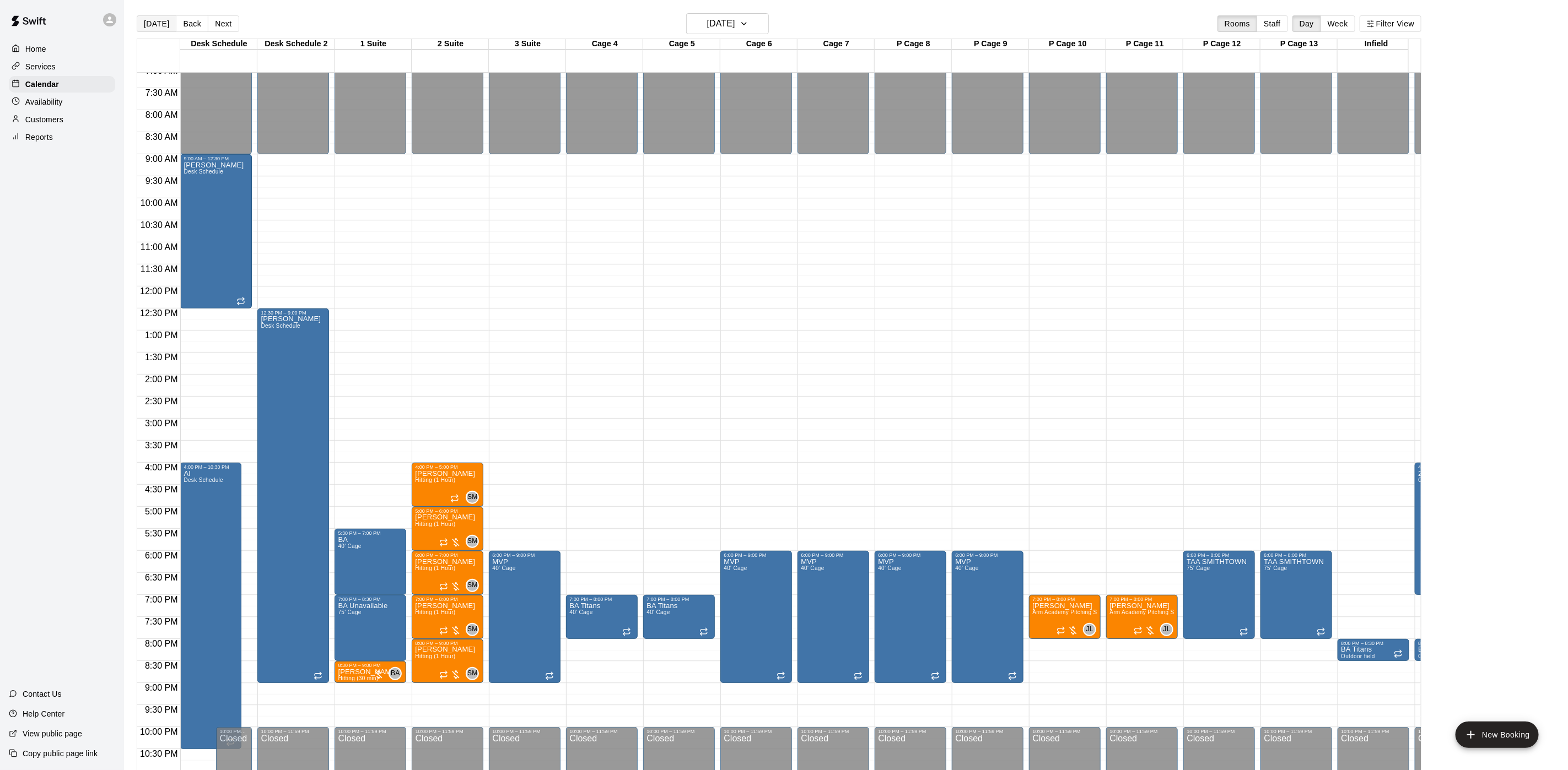
click at [151, 24] on button "[DATE]" at bounding box center [156, 24] width 40 height 16
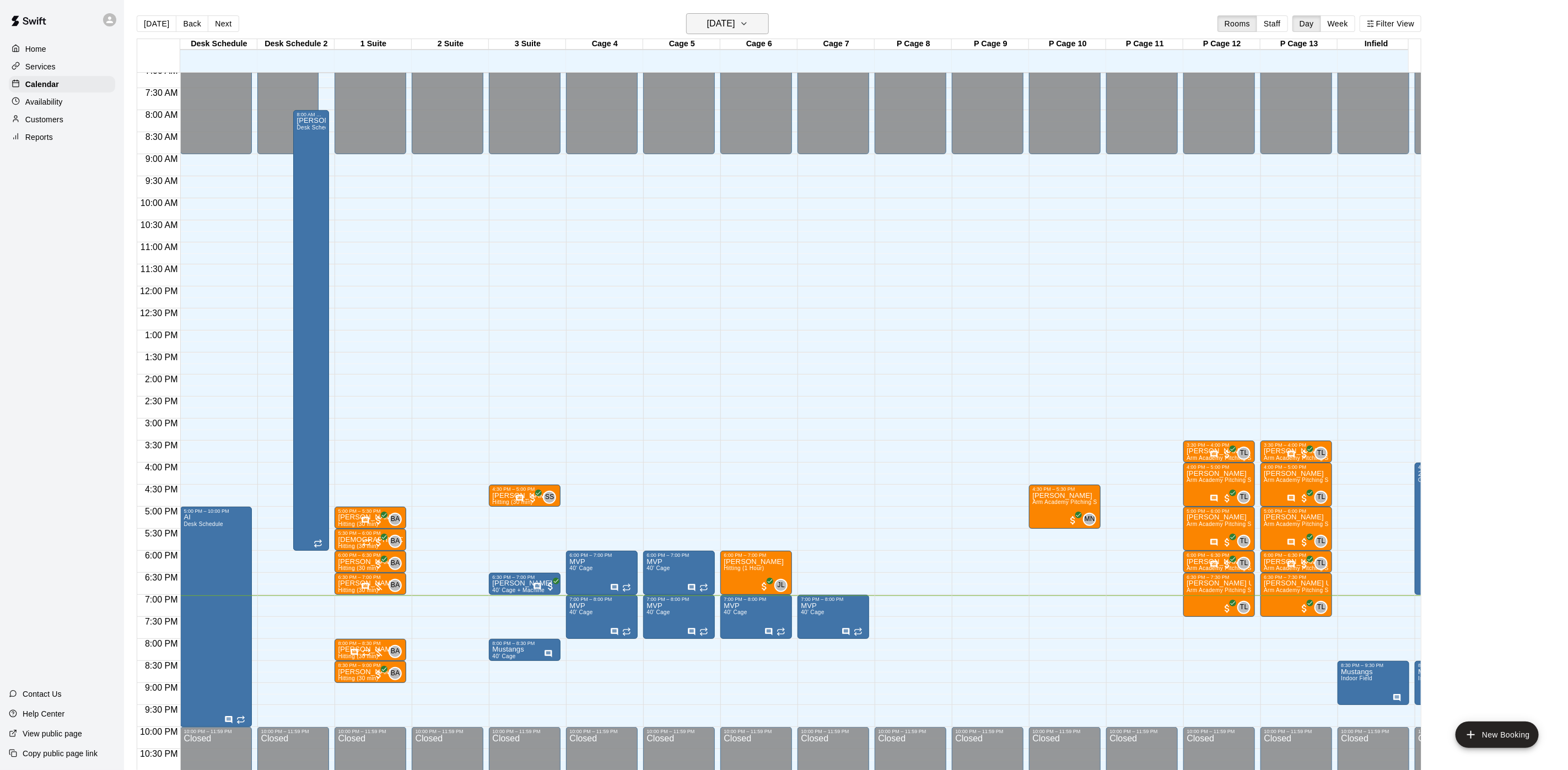
click at [709, 28] on h6 "[DATE]" at bounding box center [721, 24] width 28 height 15
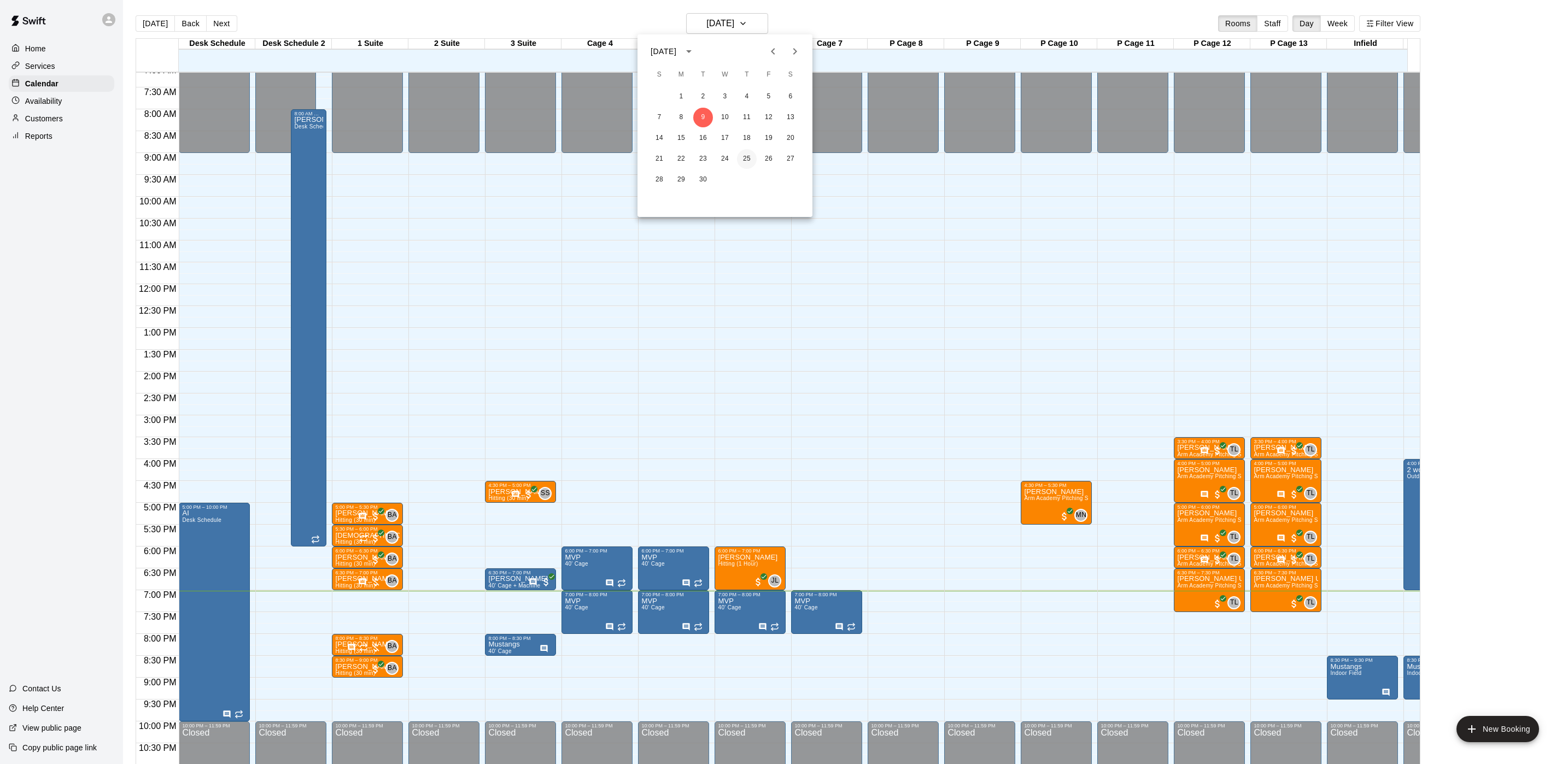
click at [738, 161] on button "25" at bounding box center [747, 159] width 19 height 19
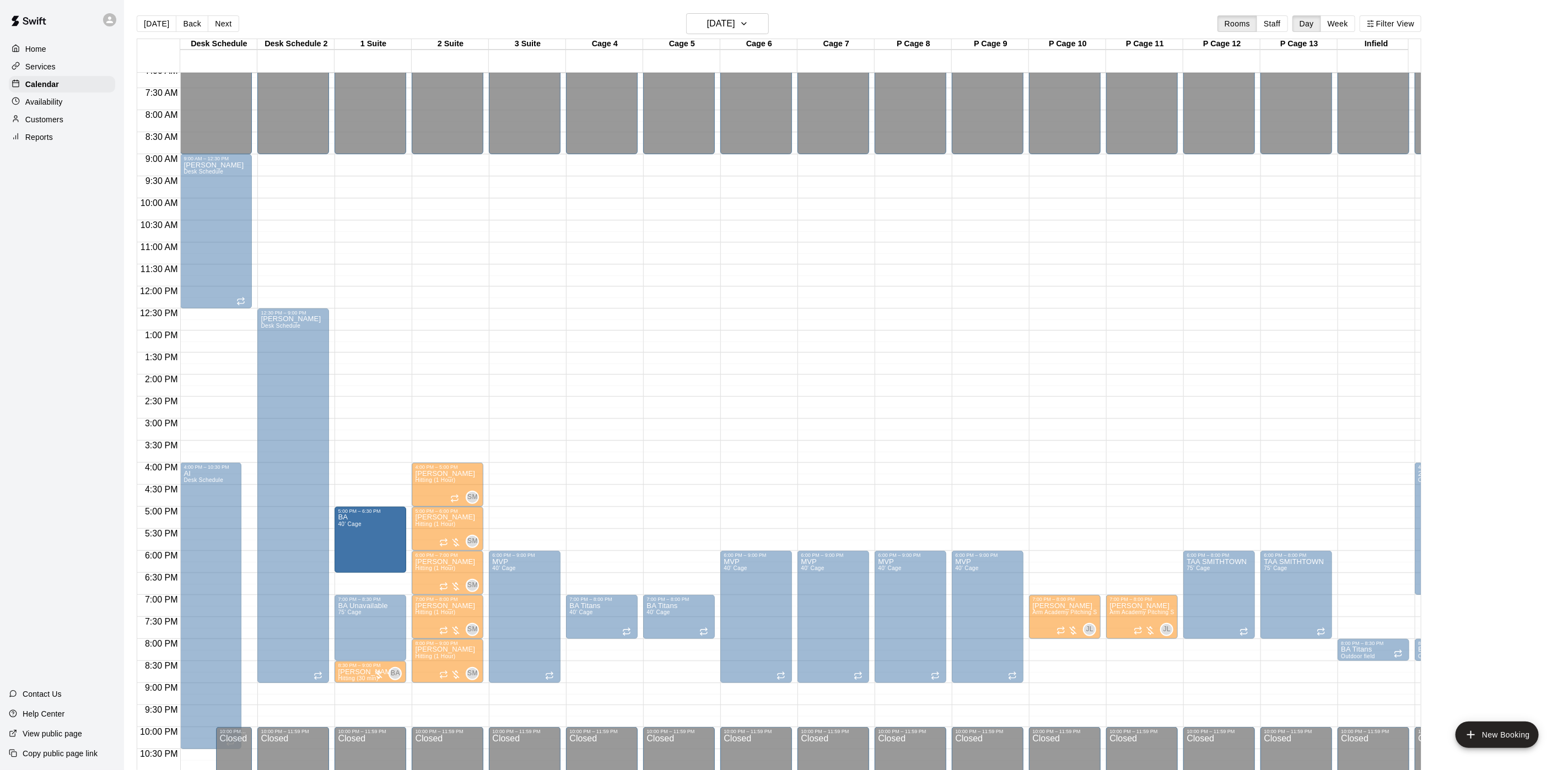
drag, startPoint x: 370, startPoint y: 586, endPoint x: 368, endPoint y: 566, distance: 20.1
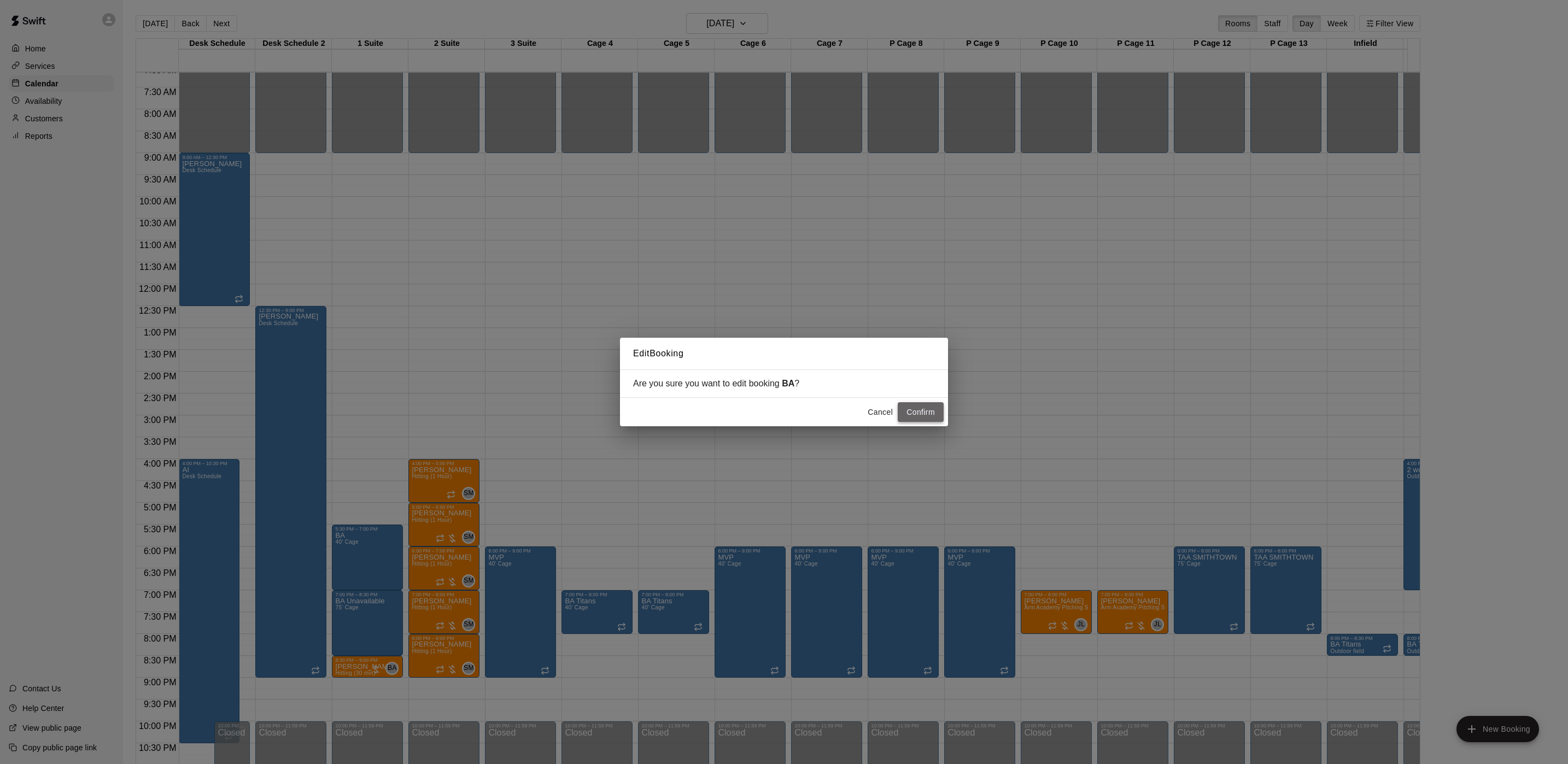
click at [900, 414] on button "Confirm" at bounding box center [921, 412] width 46 height 20
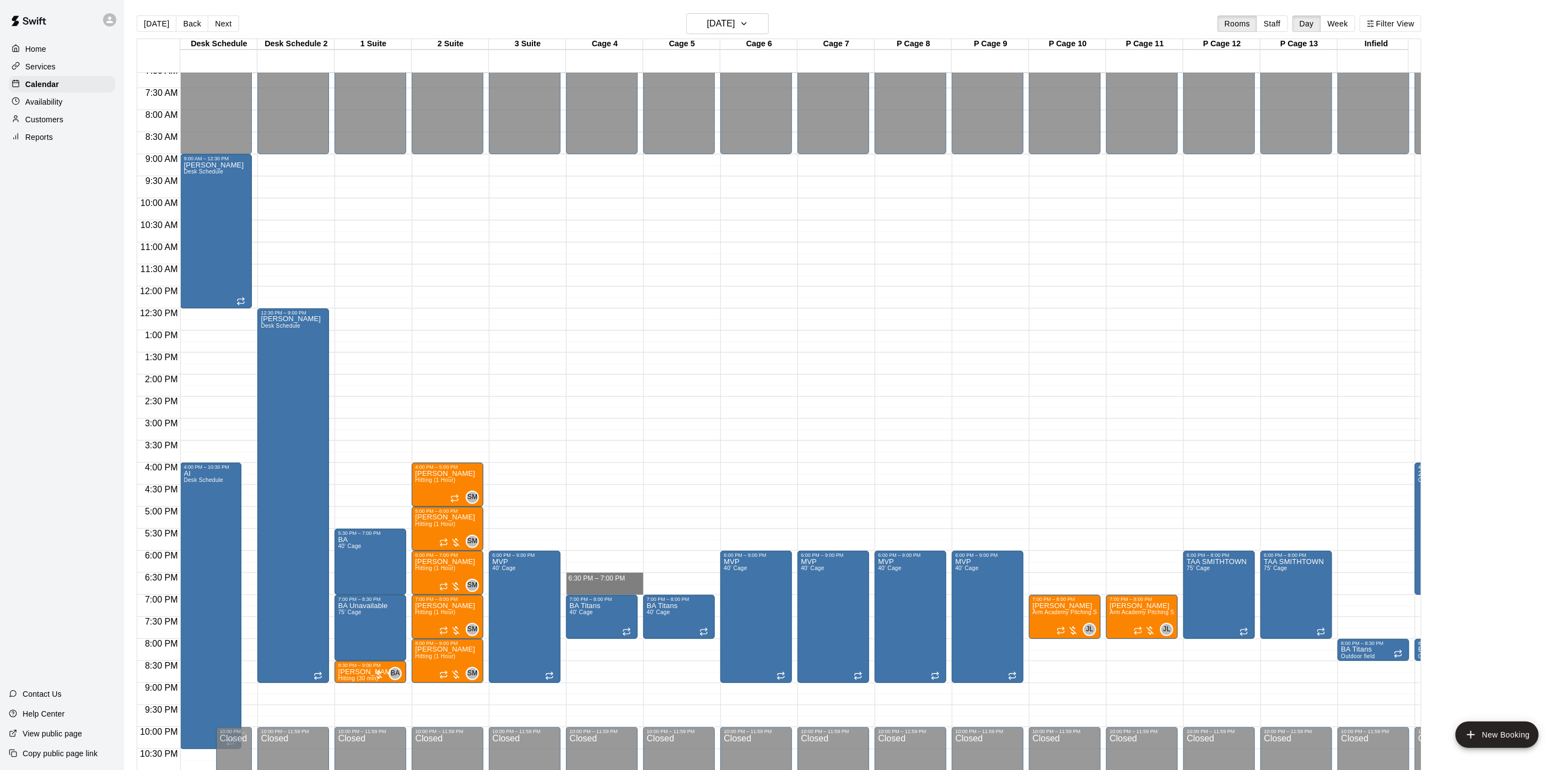
drag, startPoint x: 584, startPoint y: 579, endPoint x: 584, endPoint y: 585, distance: 6.0
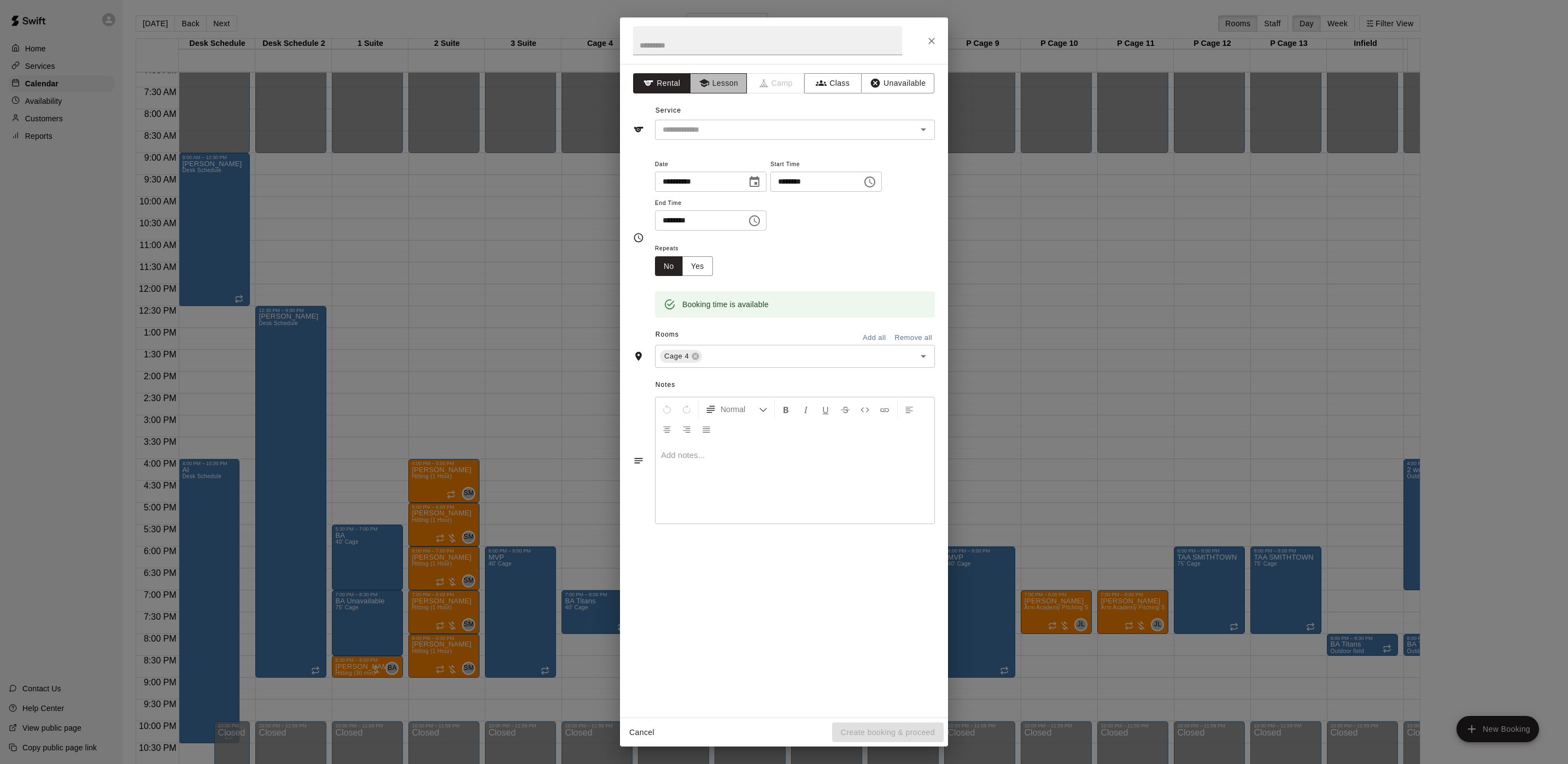
click at [730, 81] on button "Lesson" at bounding box center [718, 83] width 57 height 20
click at [720, 130] on input "text" at bounding box center [778, 130] width 241 height 14
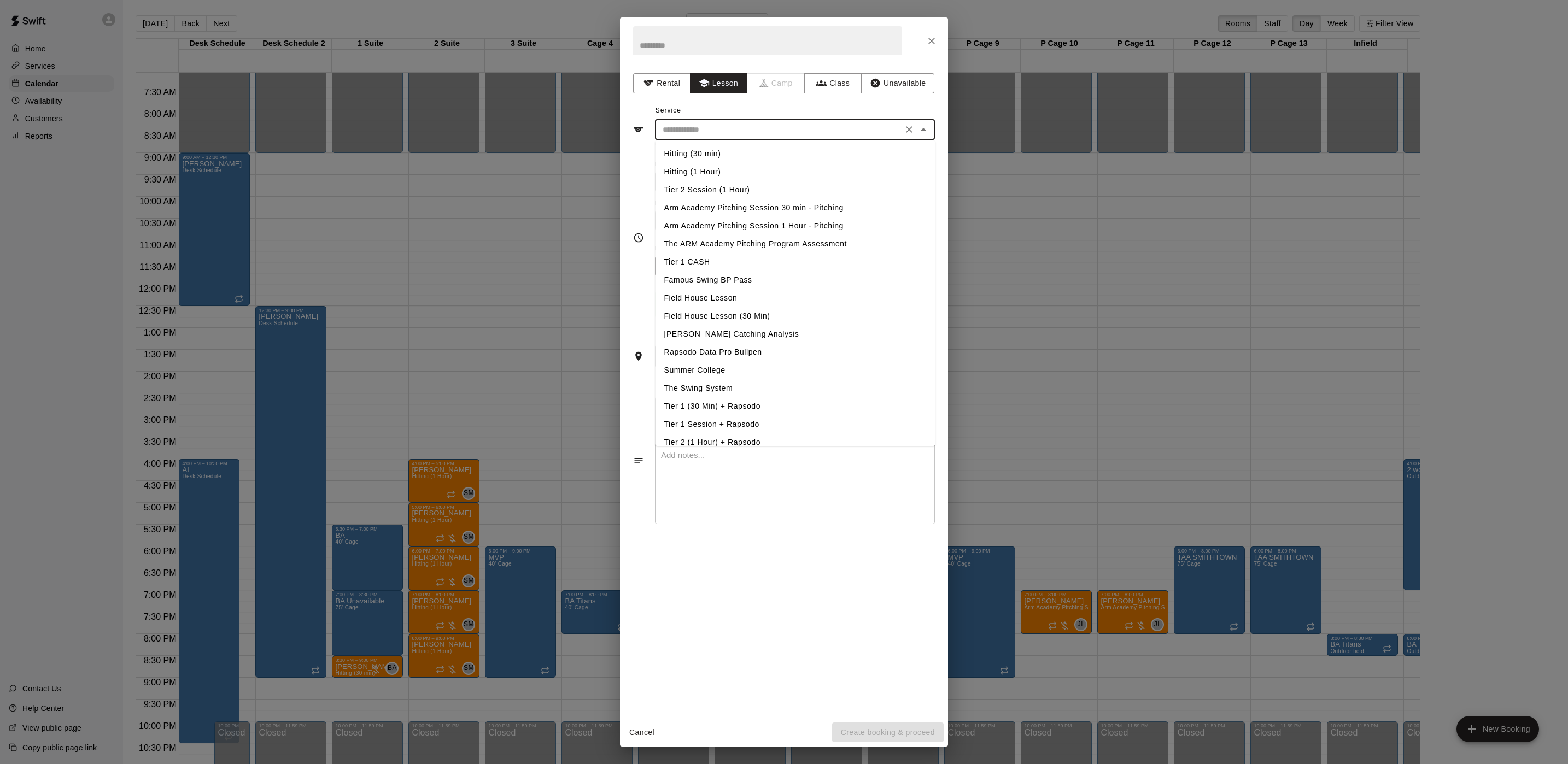
click at [699, 152] on li "Hitting (30 min)" at bounding box center [796, 154] width 280 height 18
type input "**********"
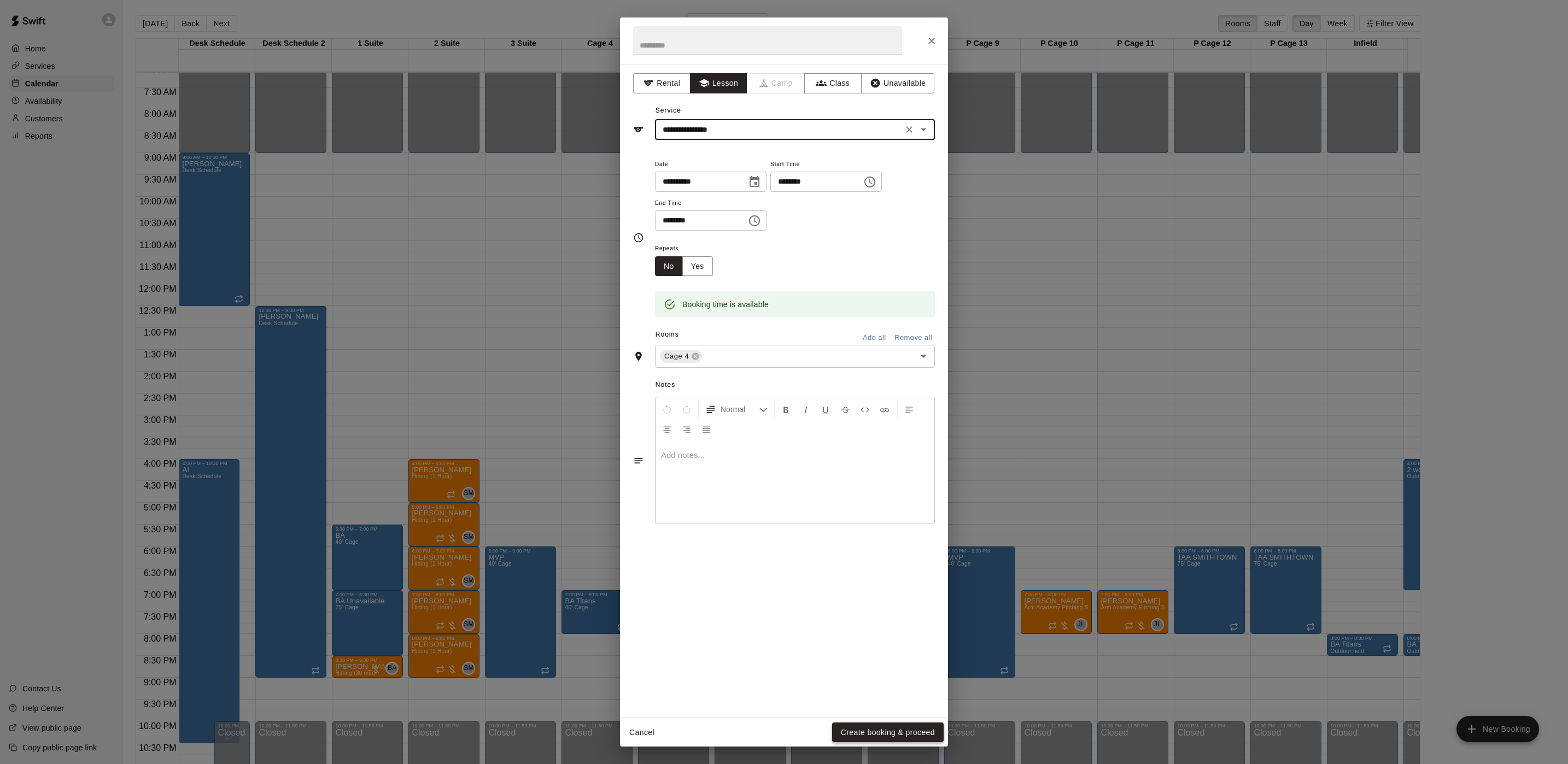
click at [881, 729] on button "Create booking & proceed" at bounding box center [887, 733] width 112 height 20
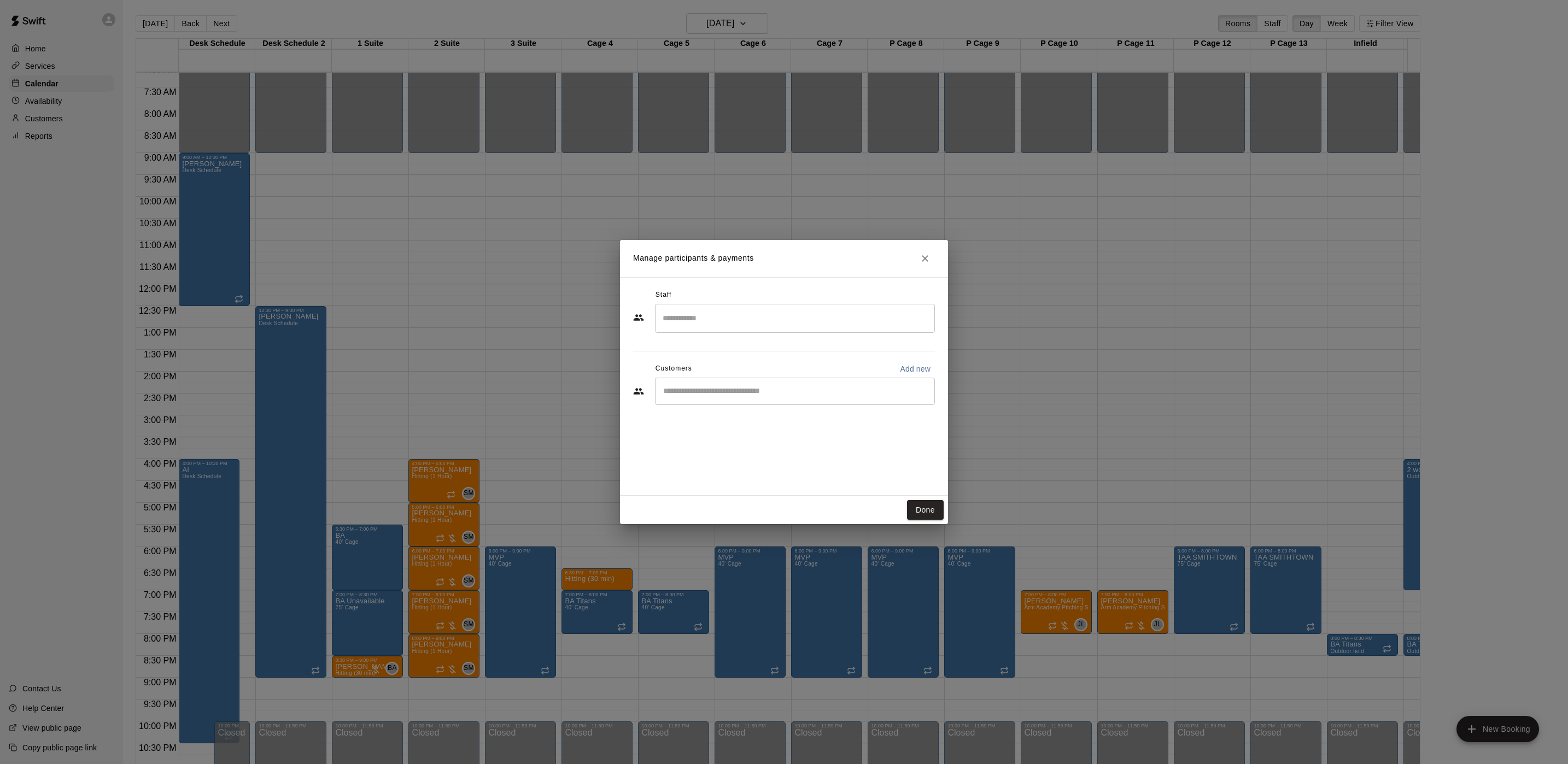
click at [714, 311] on input "Search staff" at bounding box center [795, 319] width 270 height 19
click at [747, 356] on div "Brian Anderson Staff" at bounding box center [805, 355] width 243 height 21
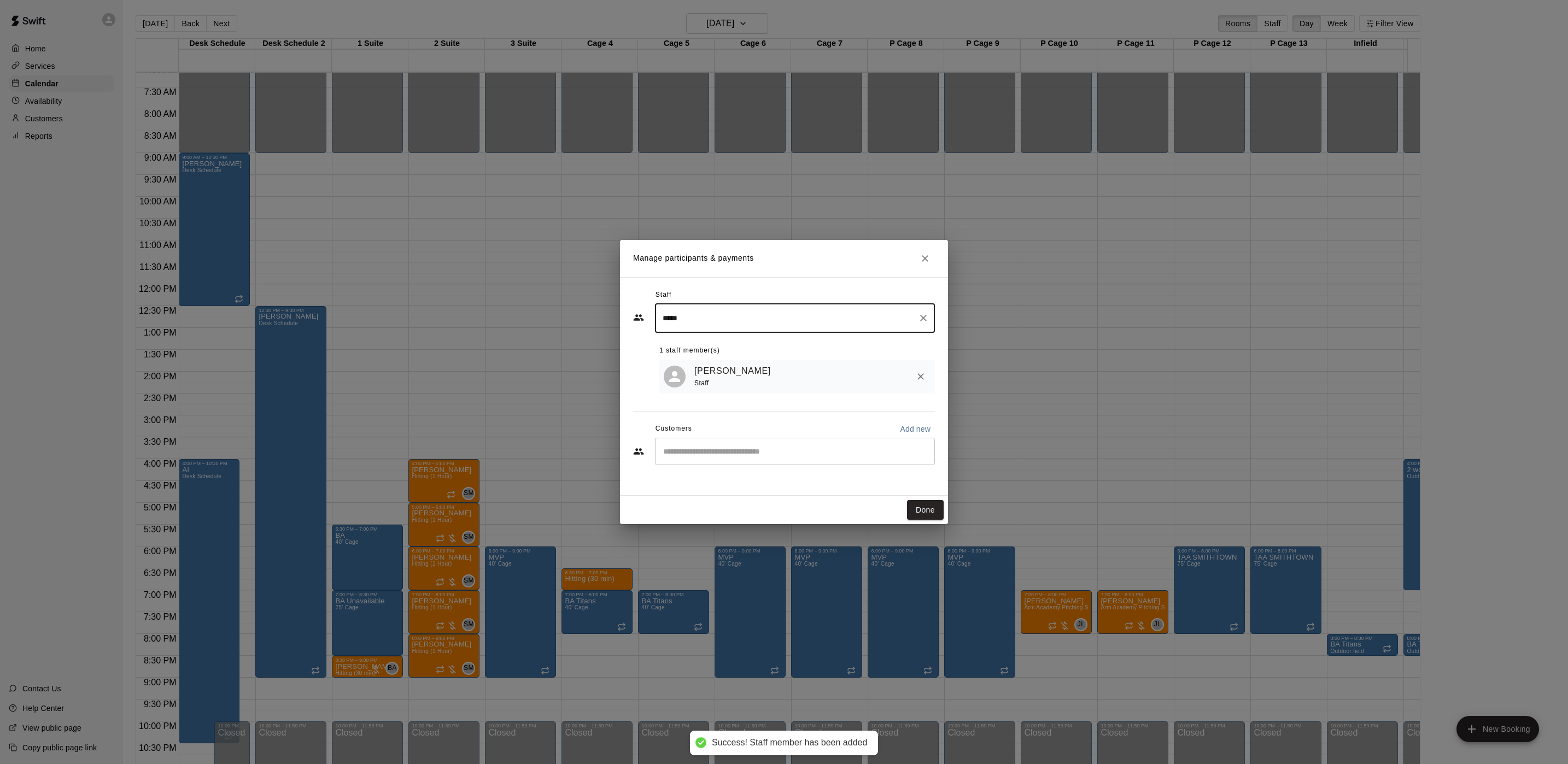
type input "*****"
click at [747, 449] on input "Start typing to search customers..." at bounding box center [795, 452] width 270 height 11
type input "****"
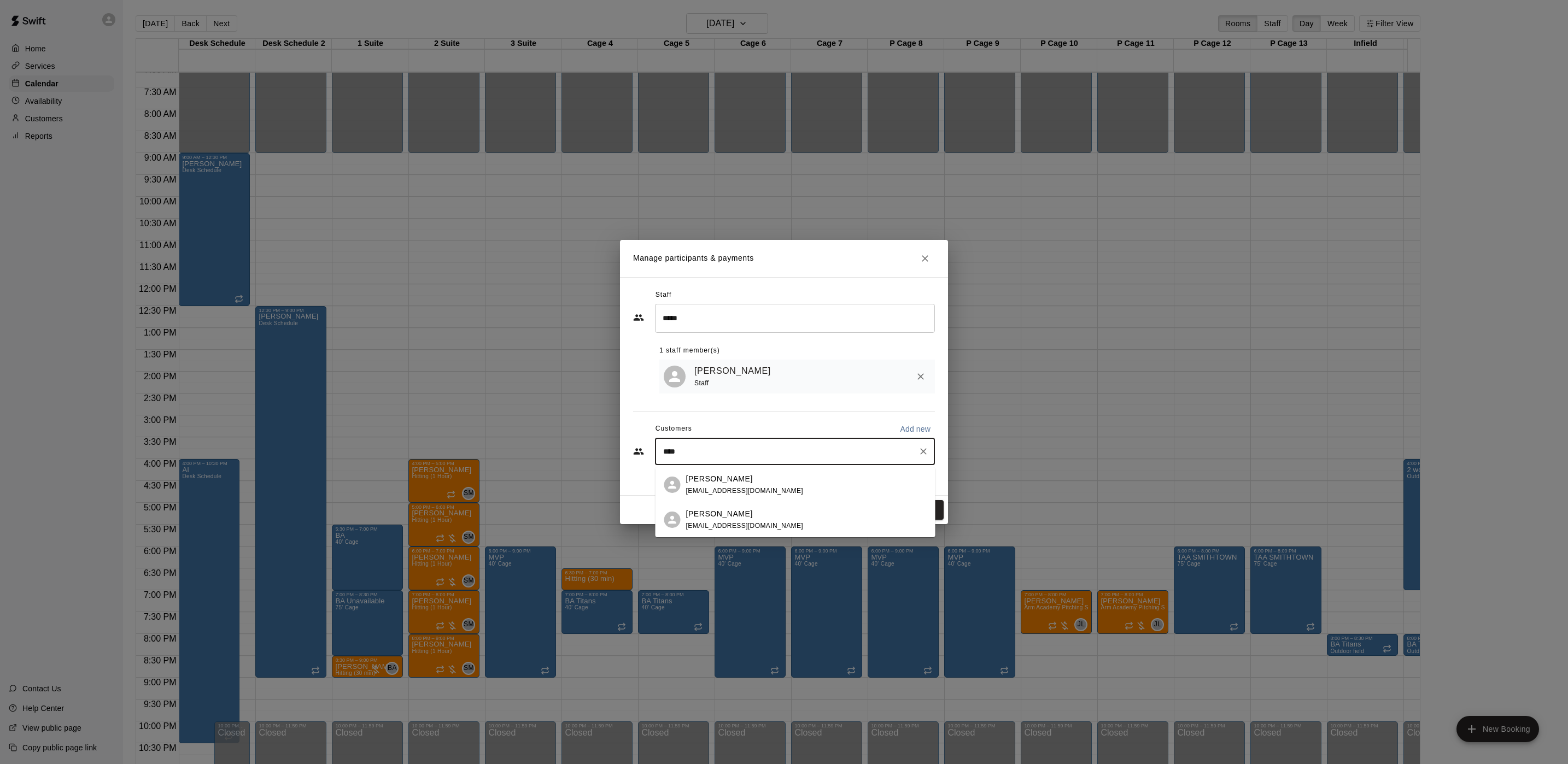
click at [757, 517] on div "brian sweeney bswee12@yahoo.com" at bounding box center [806, 519] width 241 height 23
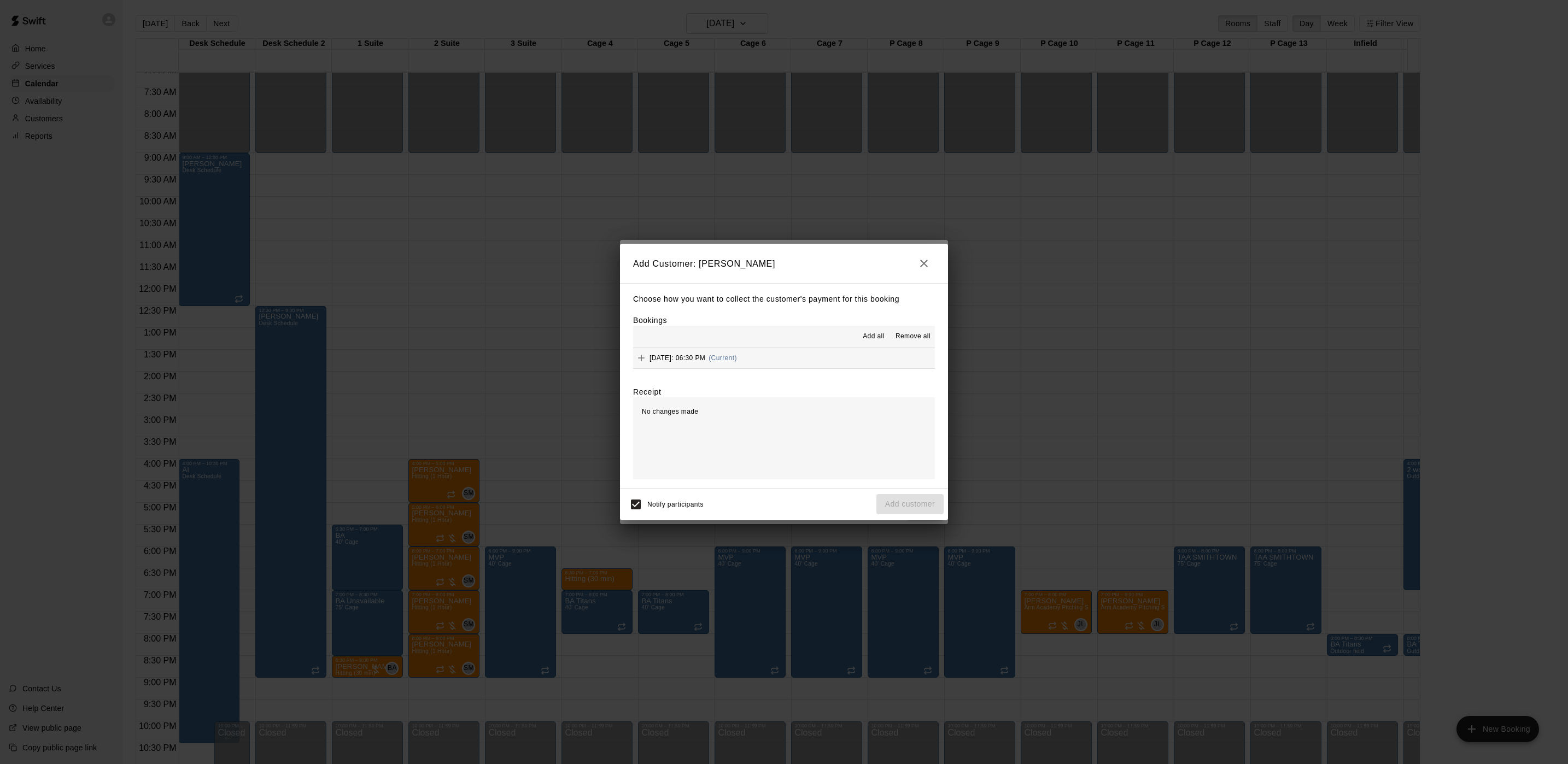
drag, startPoint x: 747, startPoint y: 345, endPoint x: 749, endPoint y: 353, distance: 8.2
click at [748, 350] on div "Add all Remove all Thursday, September 25: 06:30 PM (Current)" at bounding box center [784, 348] width 302 height 43
click at [705, 357] on span "Thursday, September 25: 06:30 PM" at bounding box center [677, 358] width 56 height 8
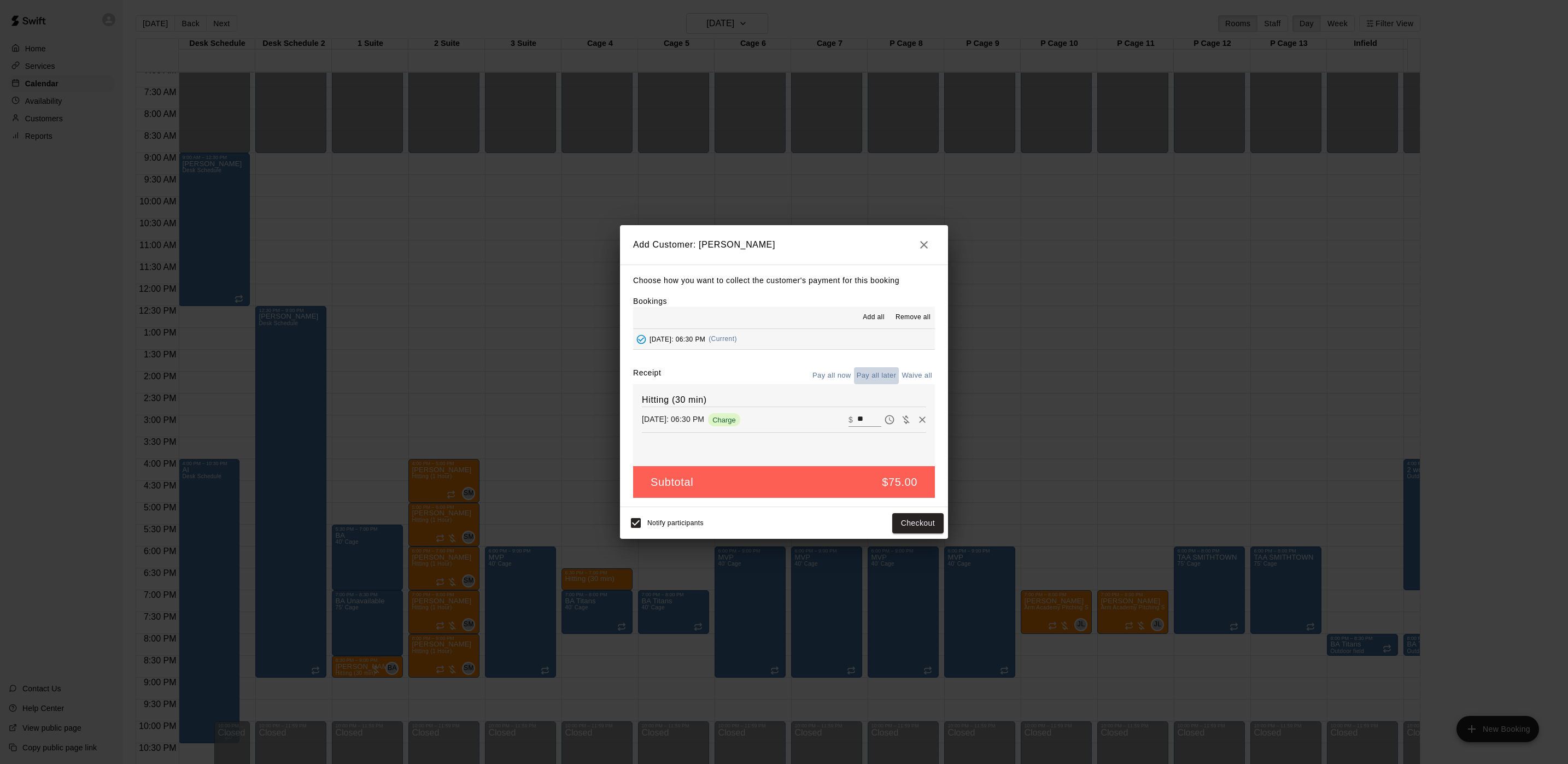
click at [876, 374] on button "Pay all later" at bounding box center [877, 375] width 45 height 17
click at [914, 527] on button "Add customer" at bounding box center [910, 523] width 68 height 20
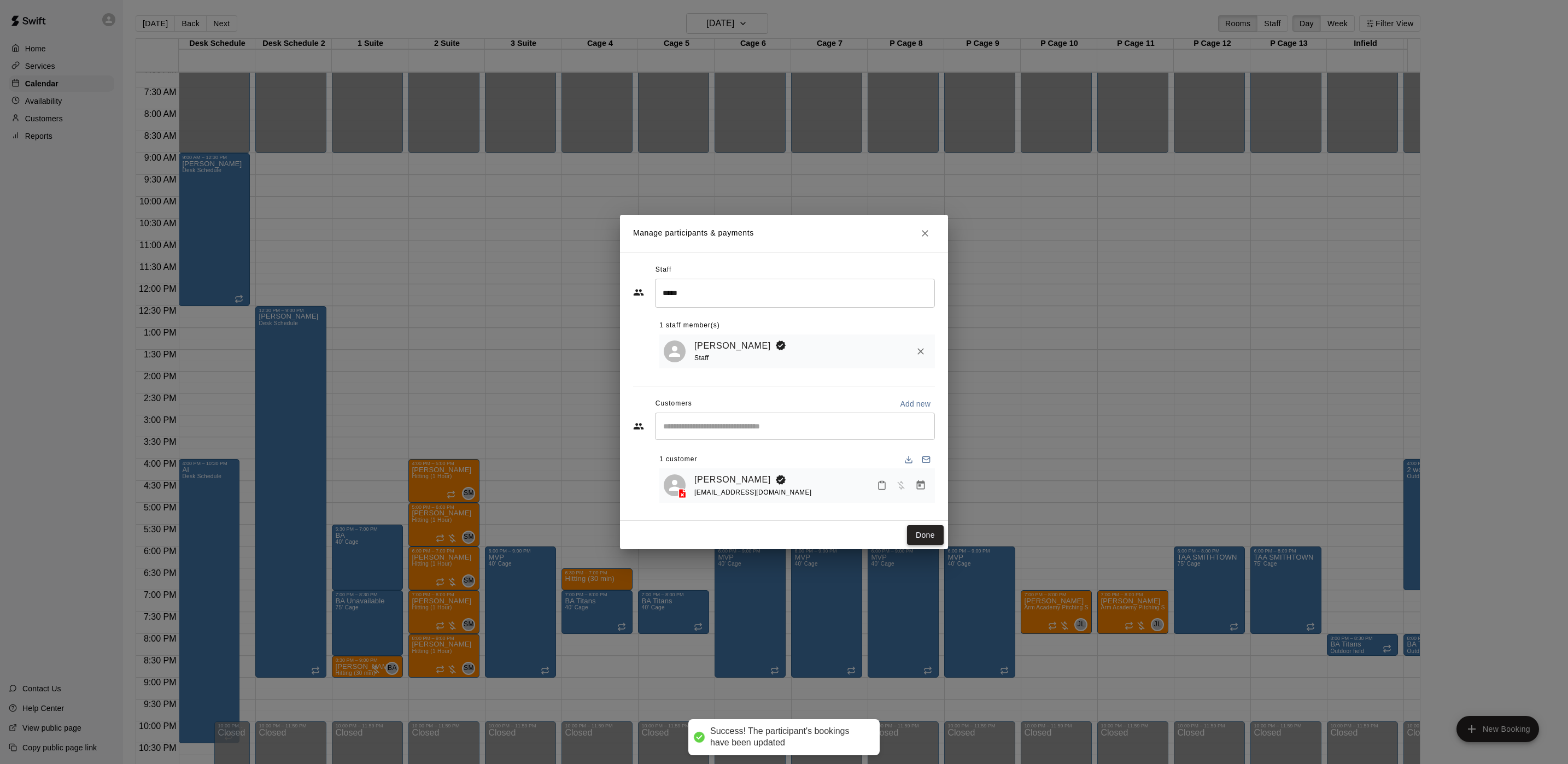
click at [922, 529] on button "Done" at bounding box center [925, 535] width 36 height 20
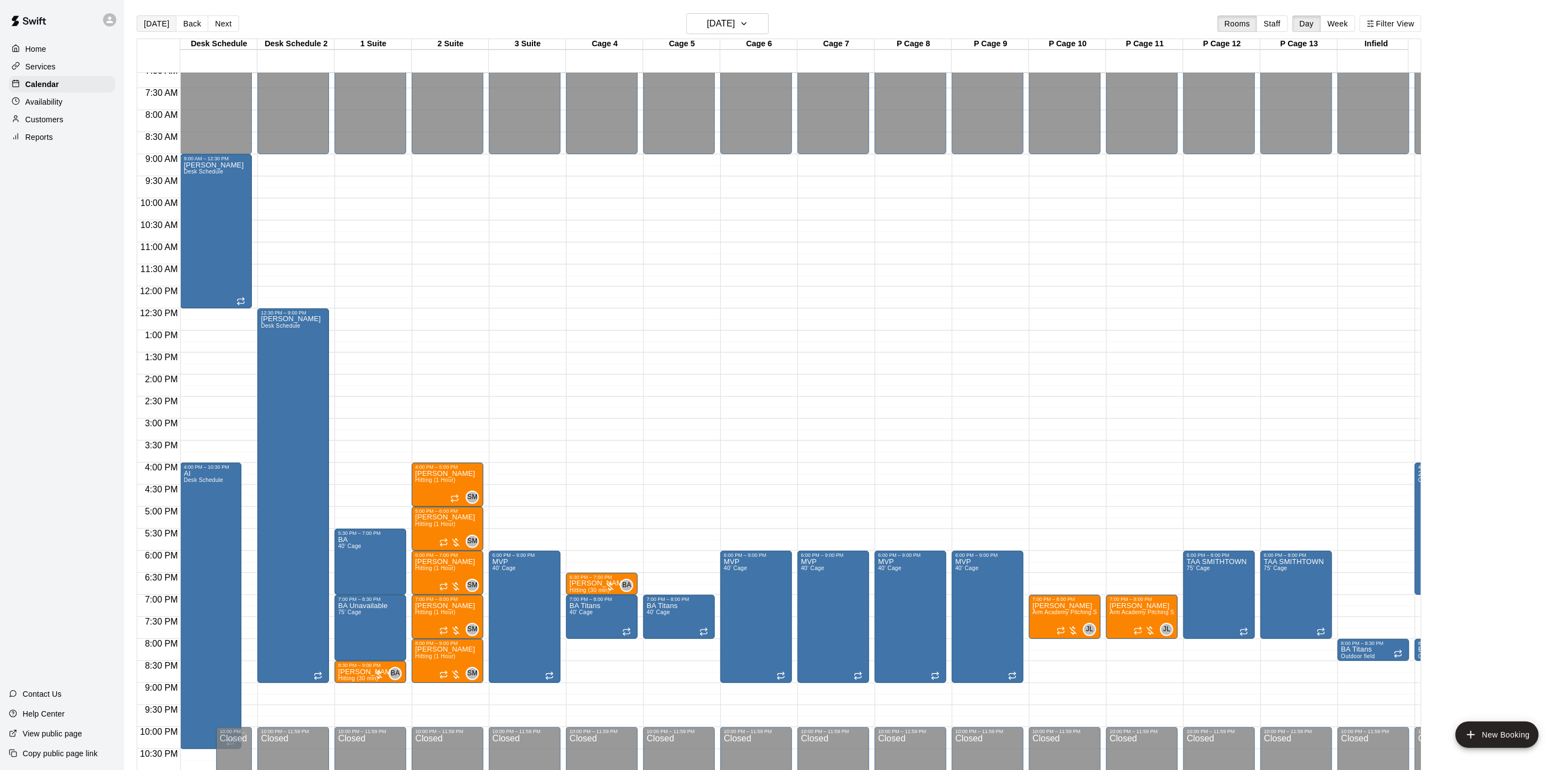
click at [167, 30] on button "[DATE]" at bounding box center [156, 24] width 40 height 16
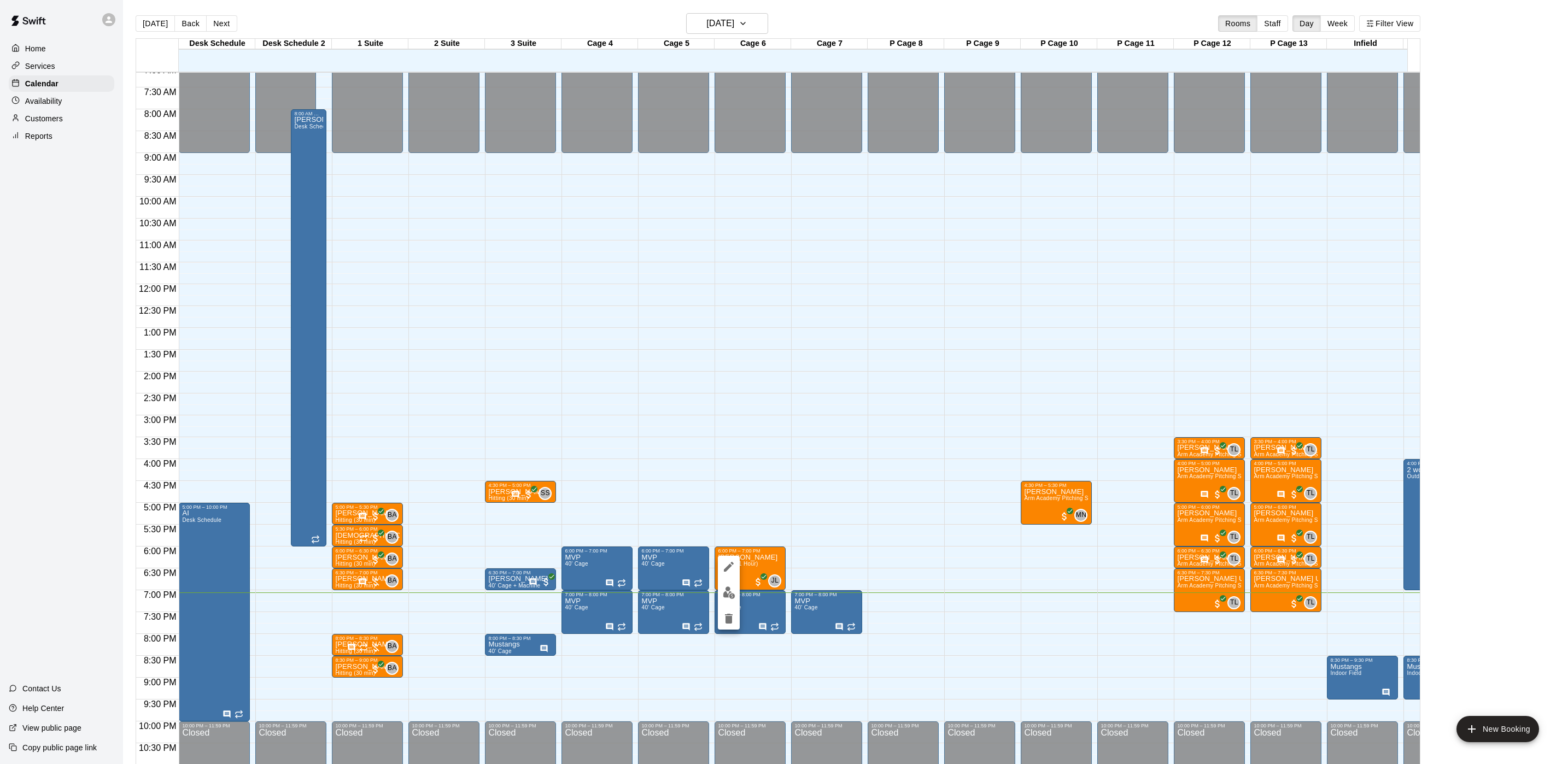
click at [734, 593] on img "edit" at bounding box center [730, 593] width 13 height 13
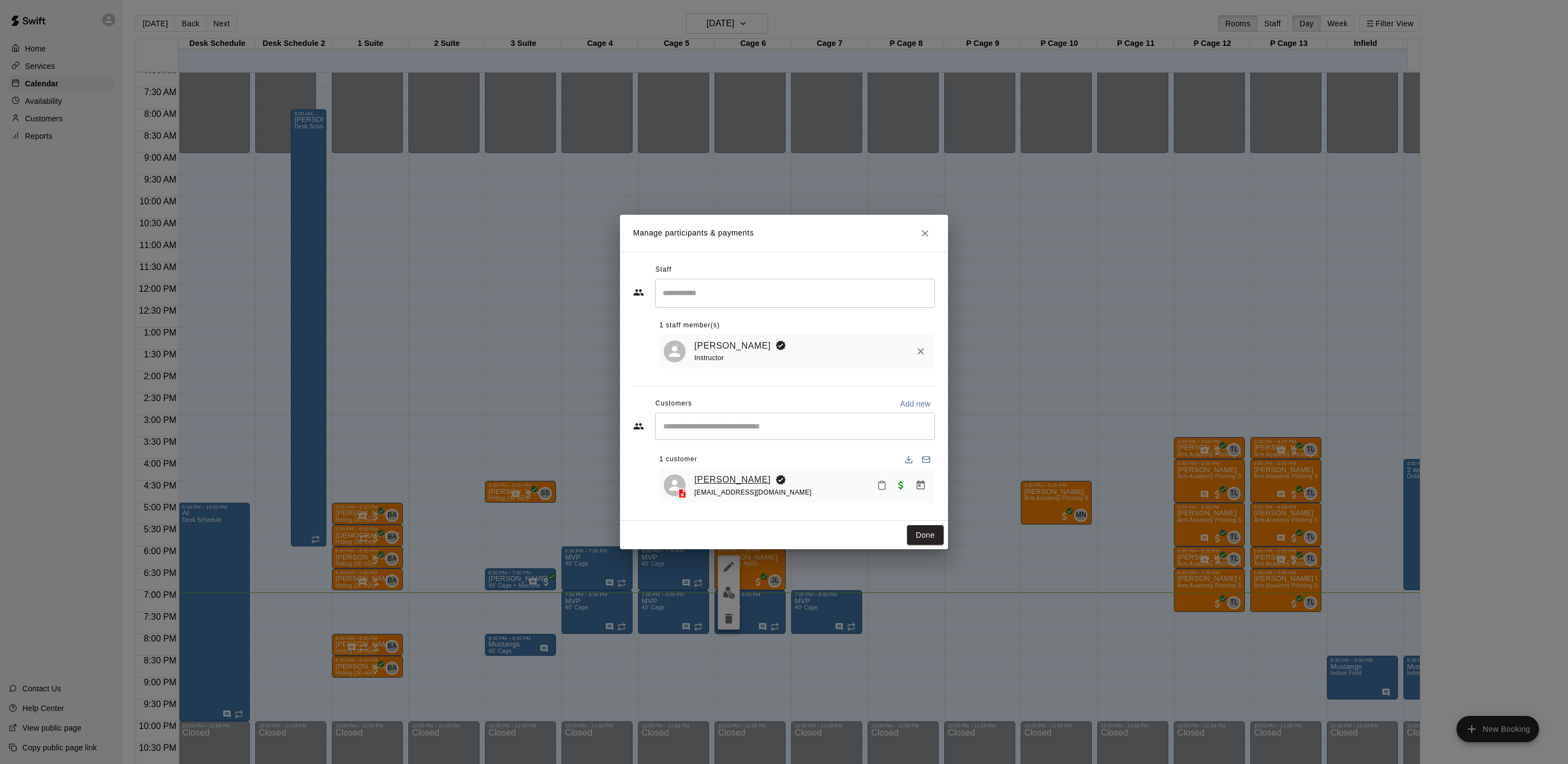
click at [710, 481] on link "[PERSON_NAME]" at bounding box center [732, 480] width 77 height 14
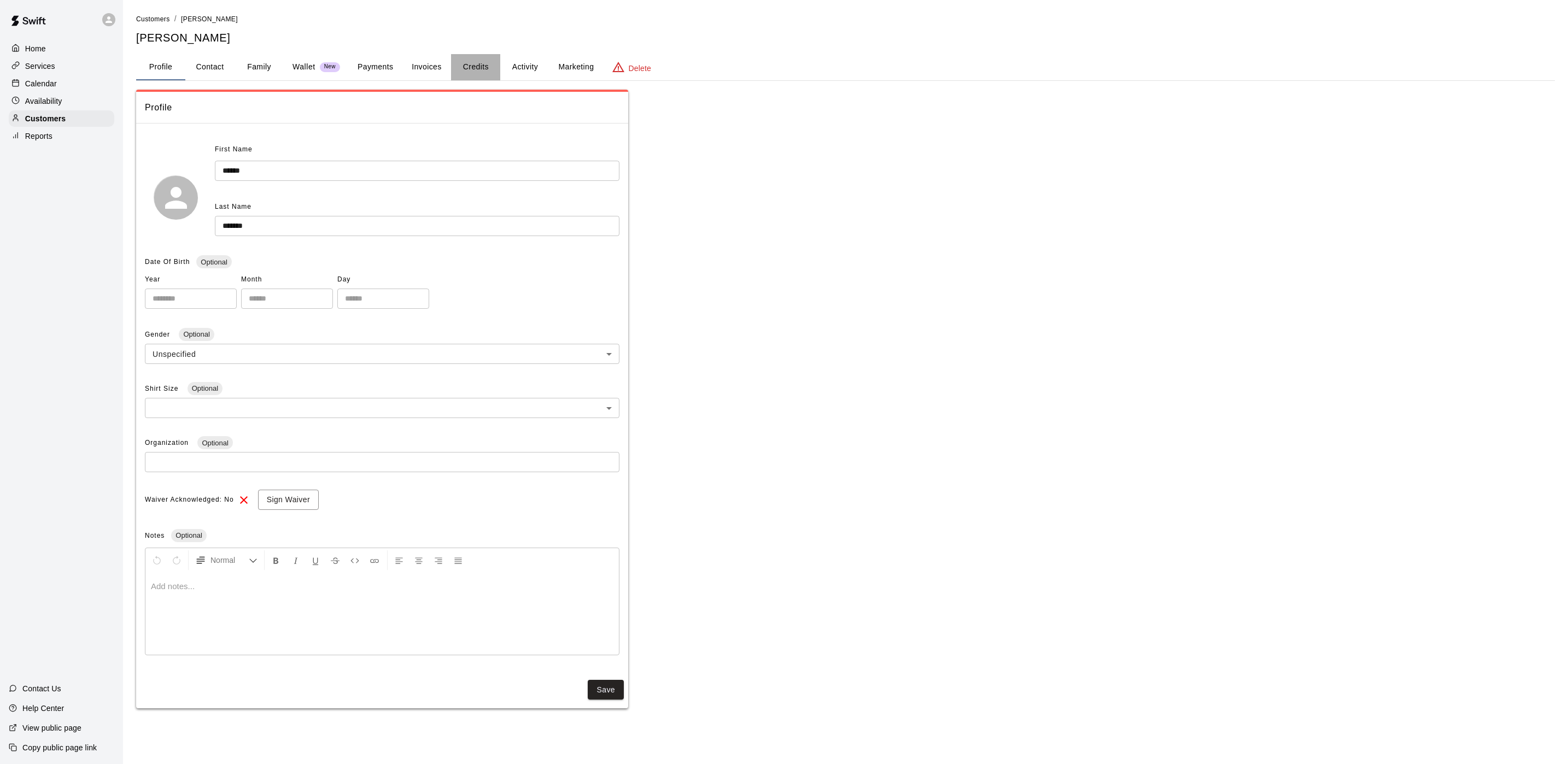
click at [473, 65] on button "Credits" at bounding box center [475, 67] width 49 height 27
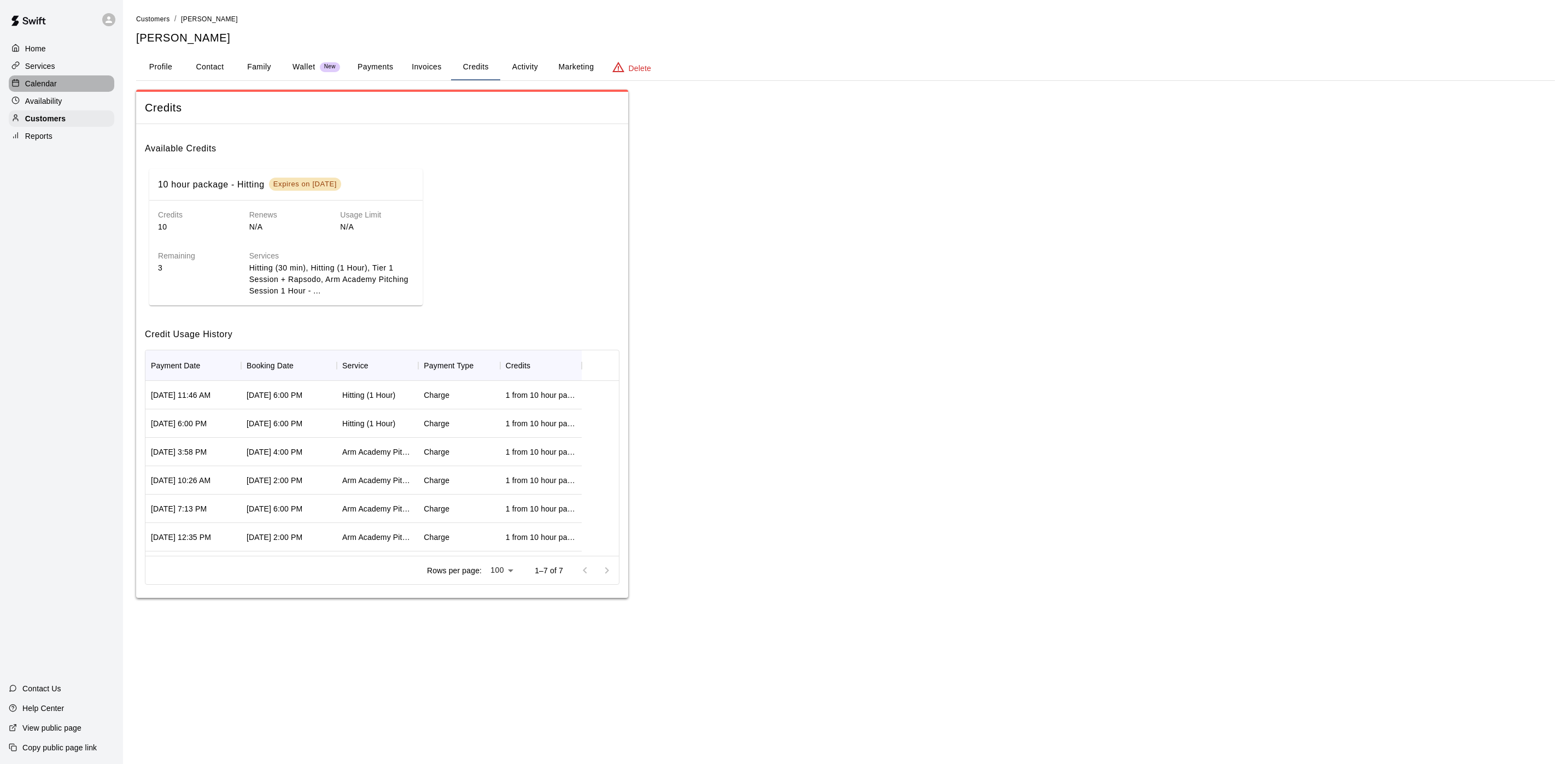
click at [71, 89] on div "Calendar" at bounding box center [61, 84] width 105 height 16
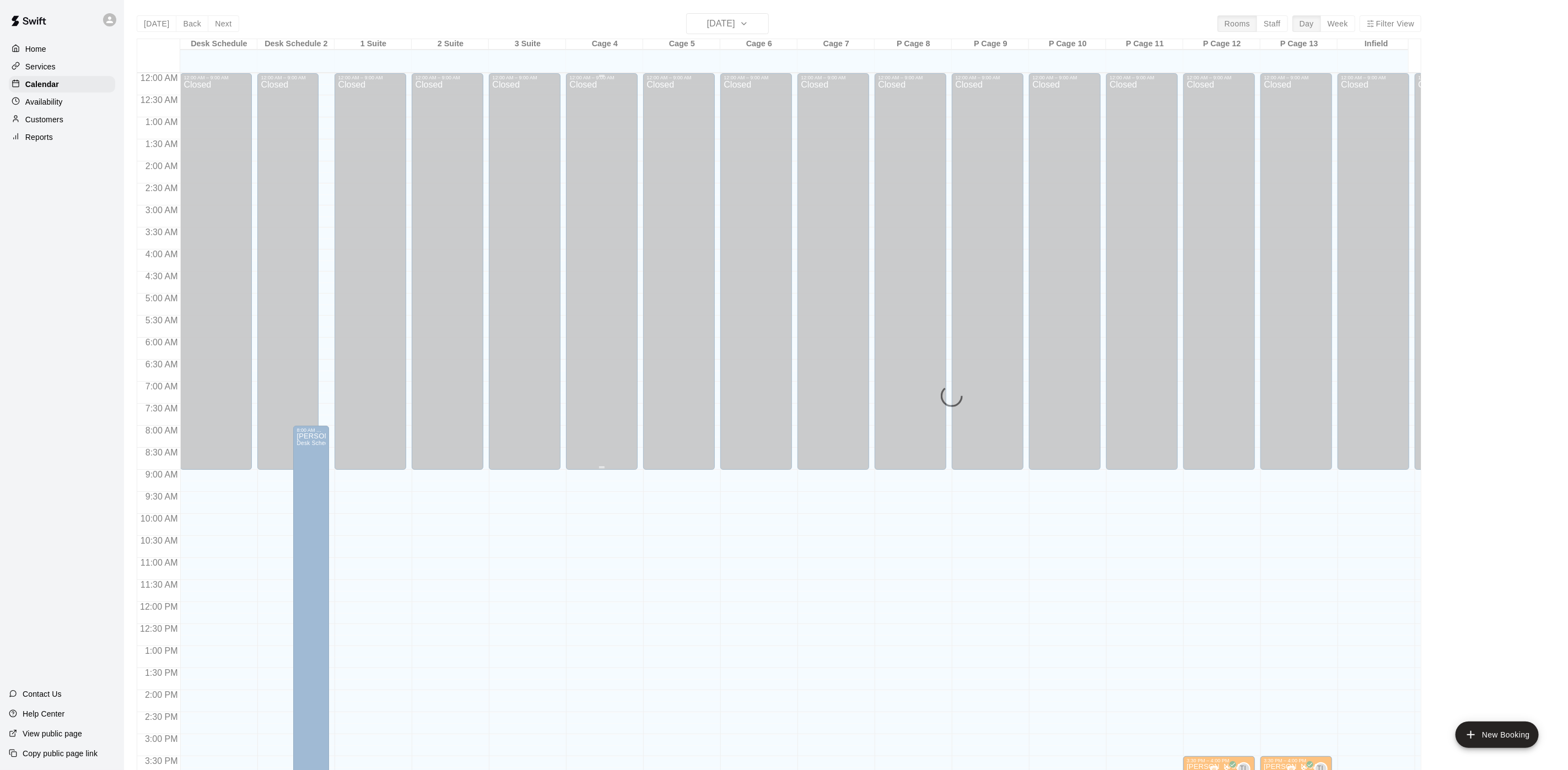
scroll to position [316, 0]
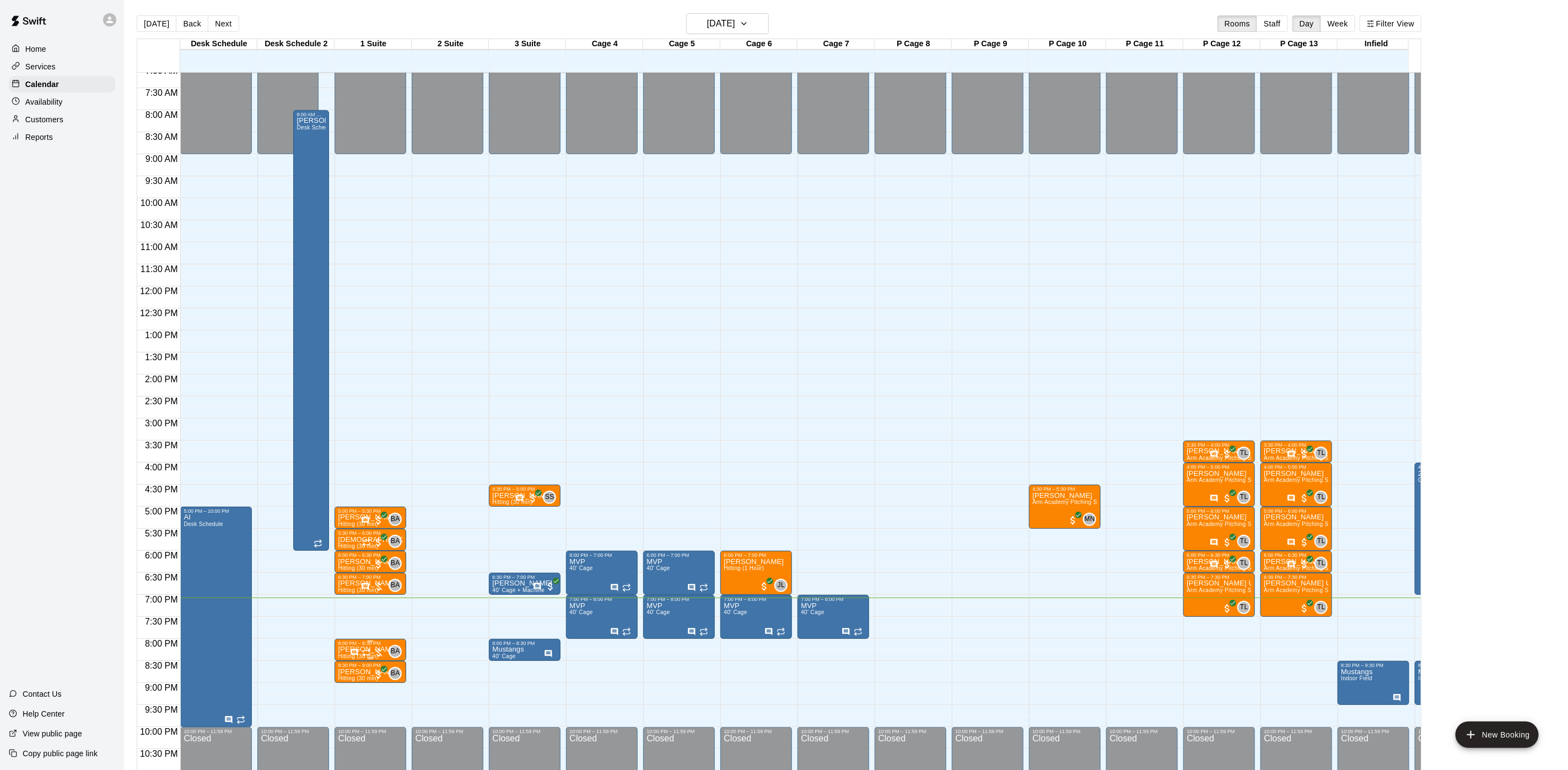
click at [372, 650] on div at bounding box center [367, 653] width 34 height 11
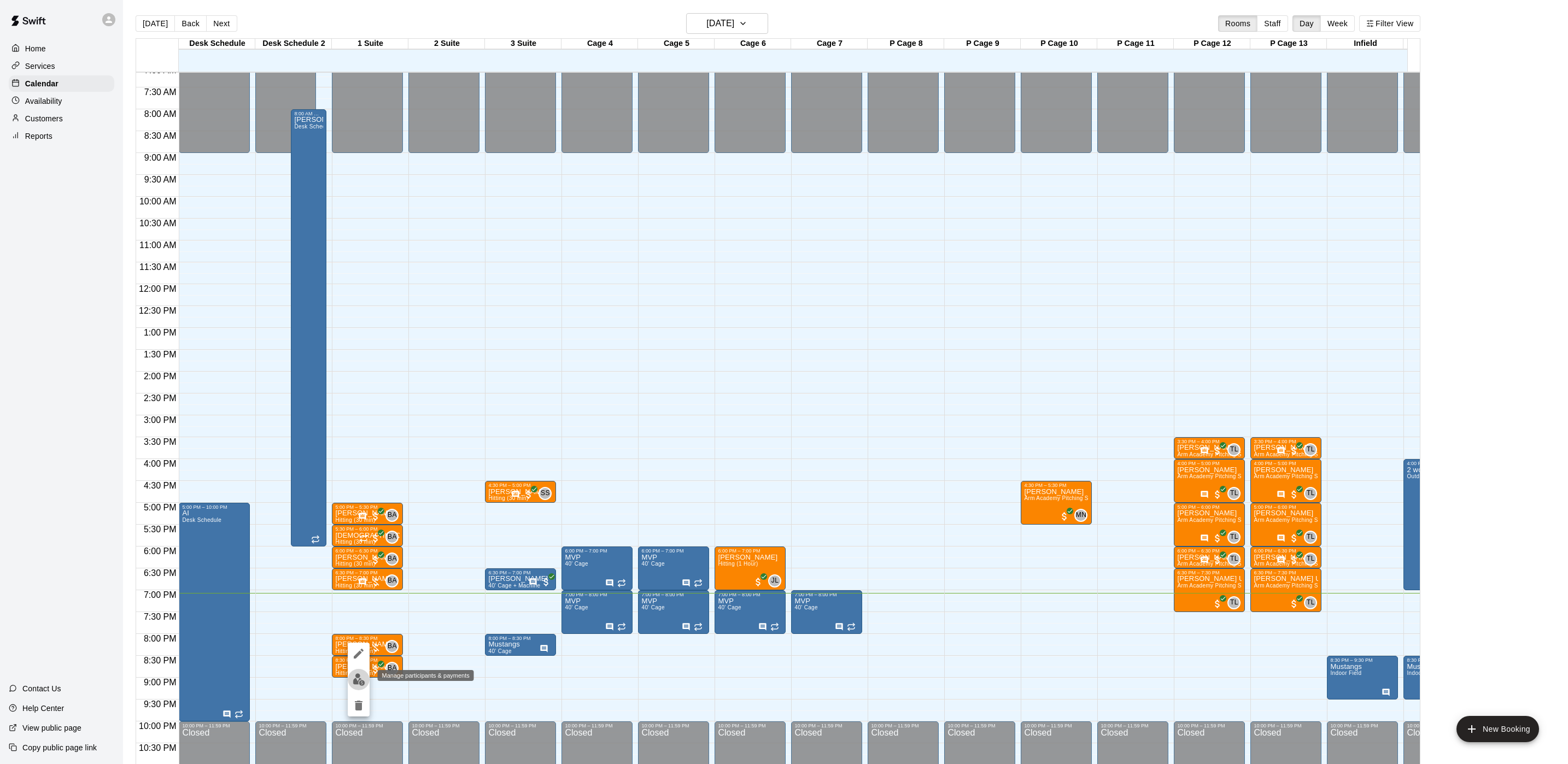
click at [358, 679] on img "edit" at bounding box center [359, 679] width 13 height 13
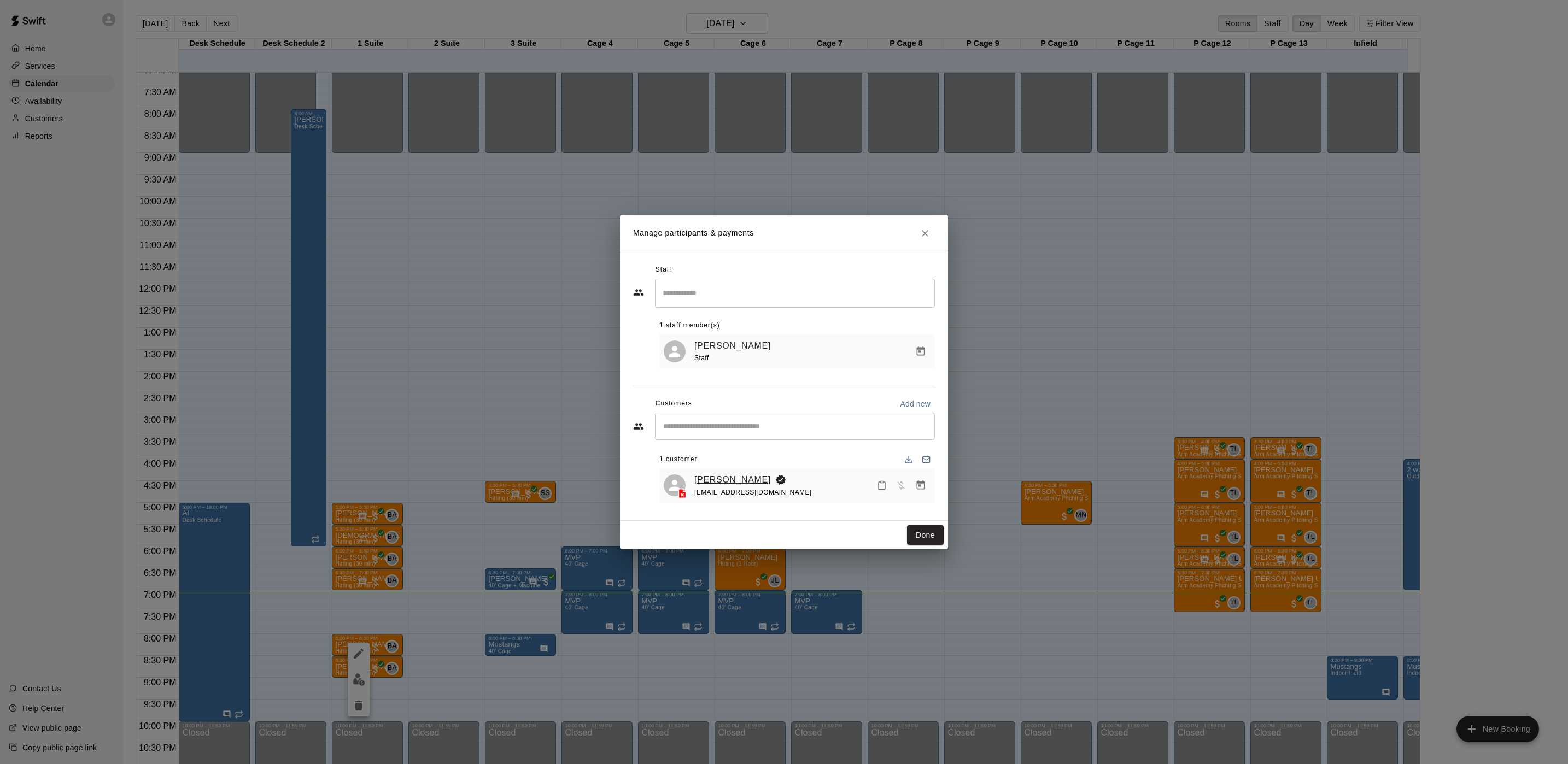
click at [717, 485] on link "[PERSON_NAME]" at bounding box center [732, 480] width 77 height 14
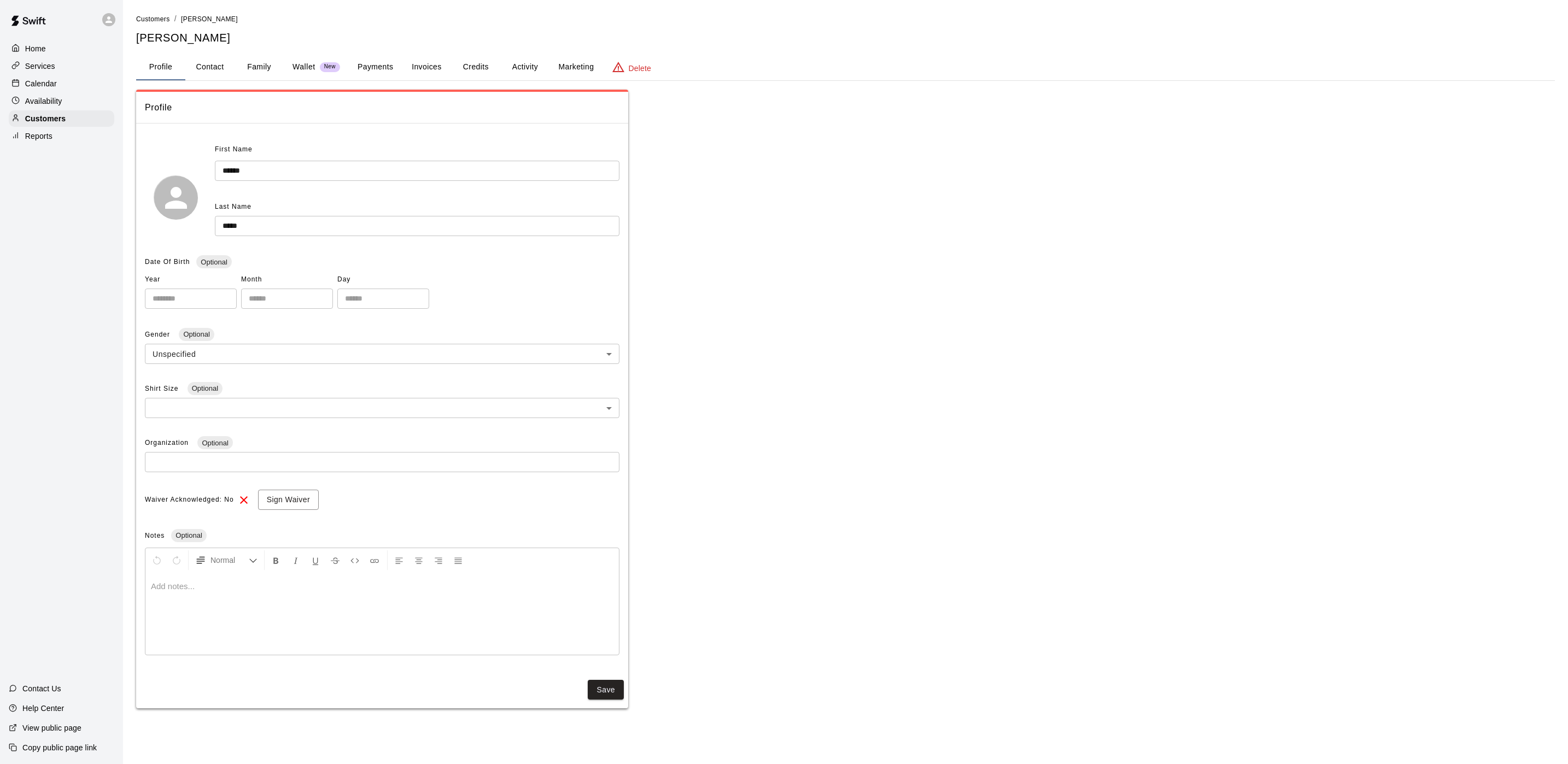
click at [484, 66] on button "Credits" at bounding box center [475, 67] width 49 height 27
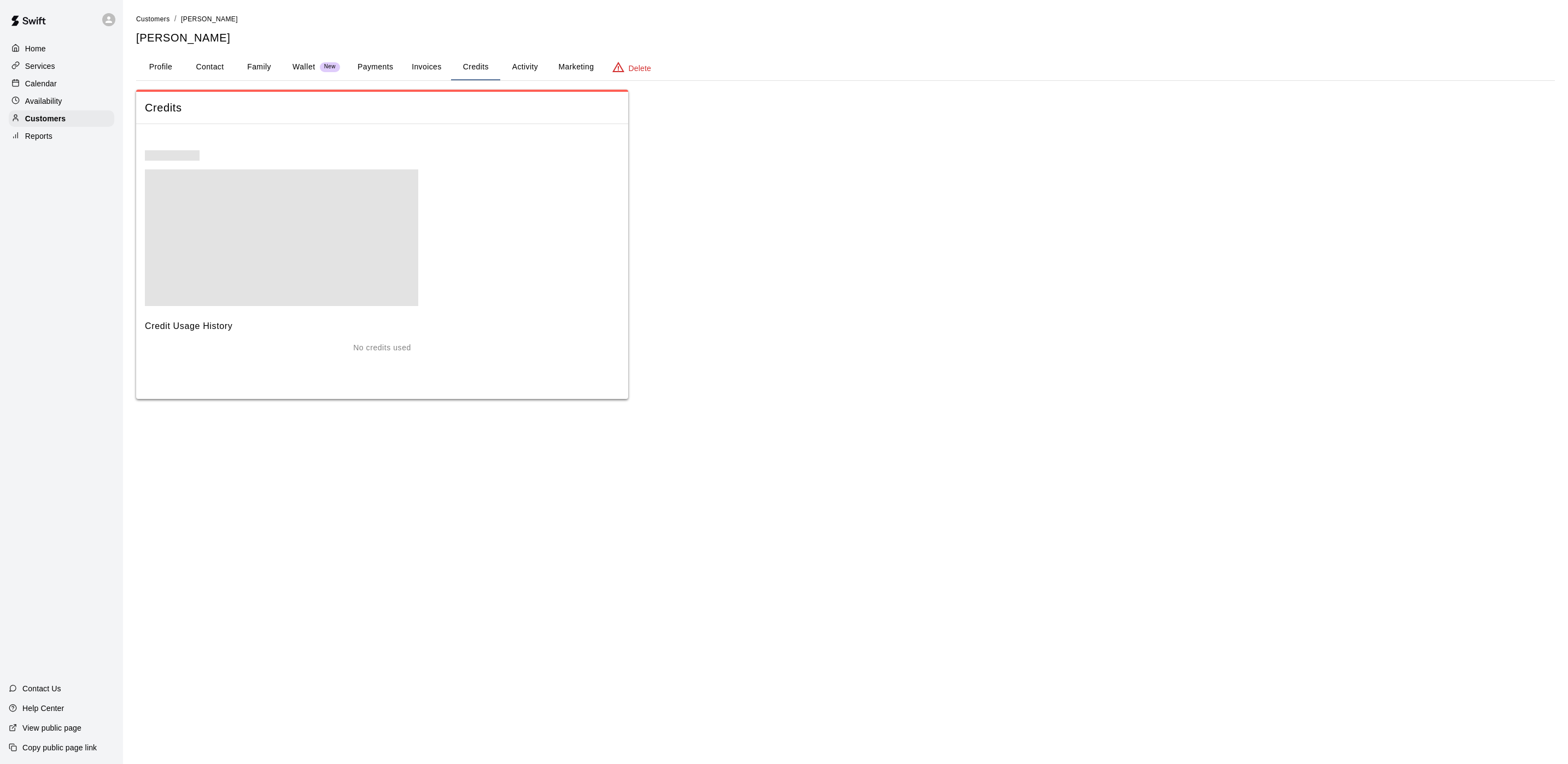
click at [520, 68] on button "Activity" at bounding box center [524, 67] width 49 height 27
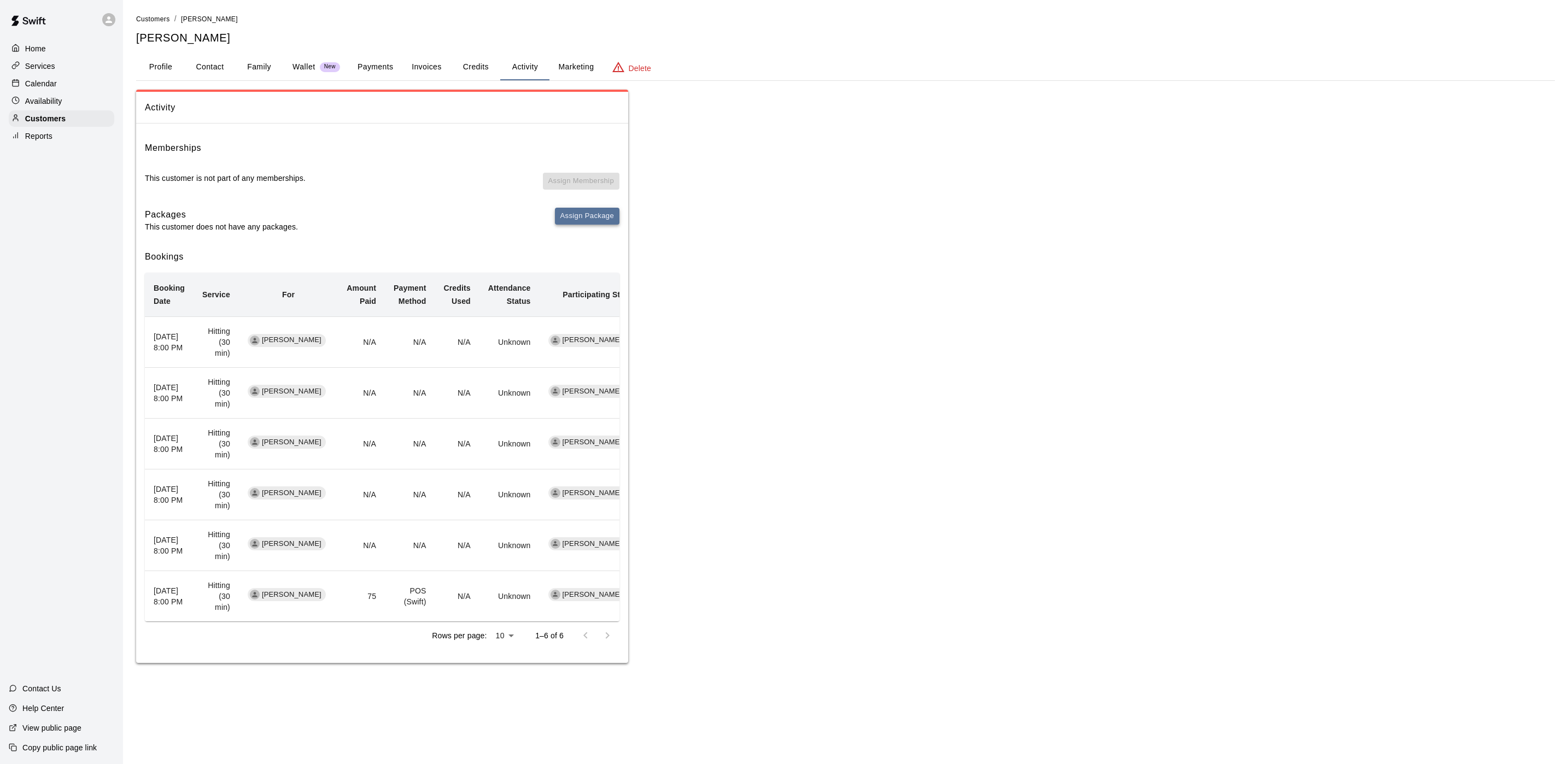
click at [594, 213] on button "Assign Package" at bounding box center [587, 216] width 64 height 17
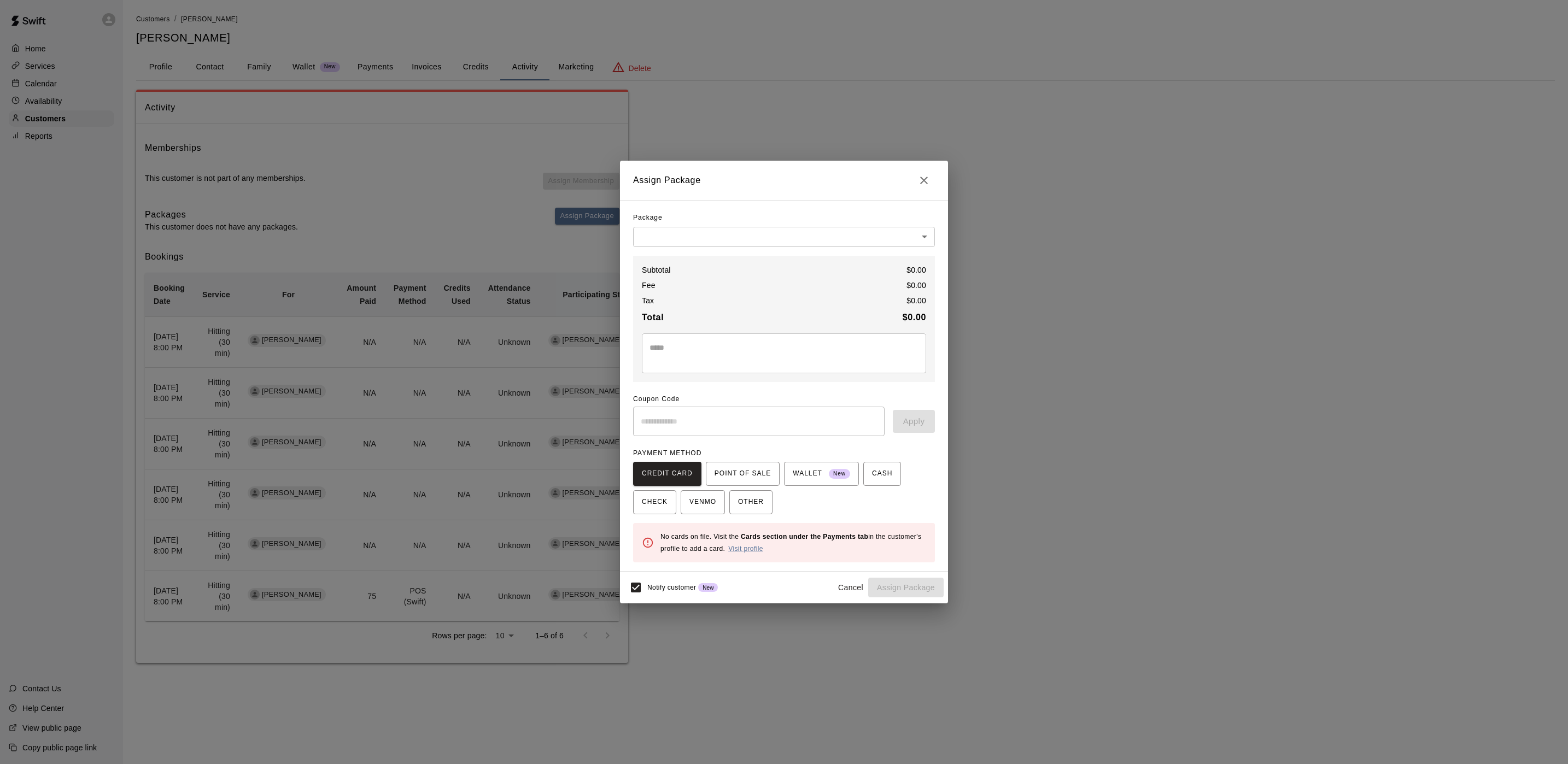
click at [681, 235] on body "Home Services Calendar Availability Customers Reports Contact Us Help Center Vi…" at bounding box center [784, 342] width 1568 height 685
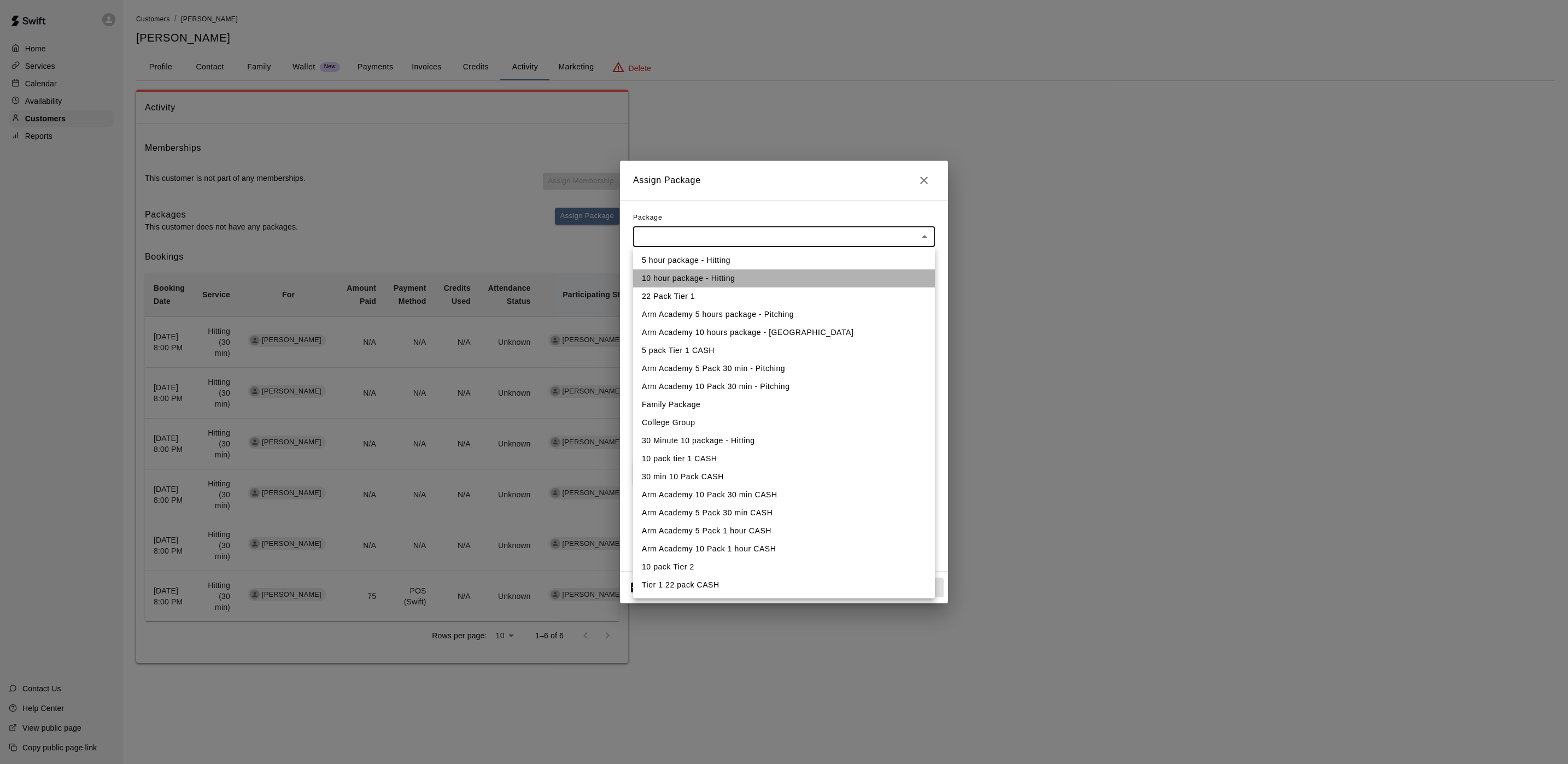
click at [670, 279] on li "10 hour package - Hitting" at bounding box center [784, 279] width 302 height 18
type input "**********"
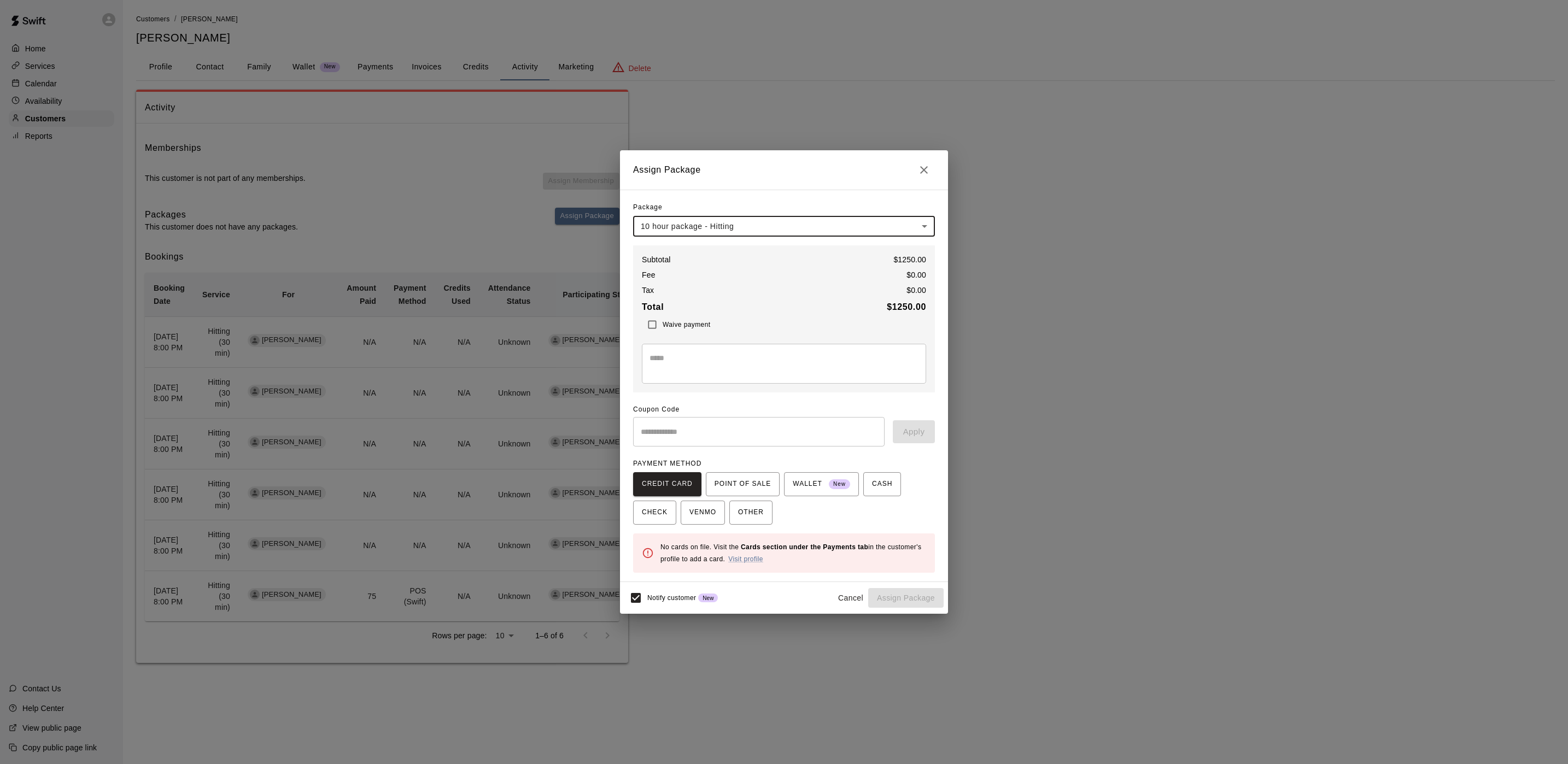
click at [925, 220] on body "Home Services Calendar Availability Customers Reports Contact Us Help Center Vi…" at bounding box center [784, 342] width 1568 height 685
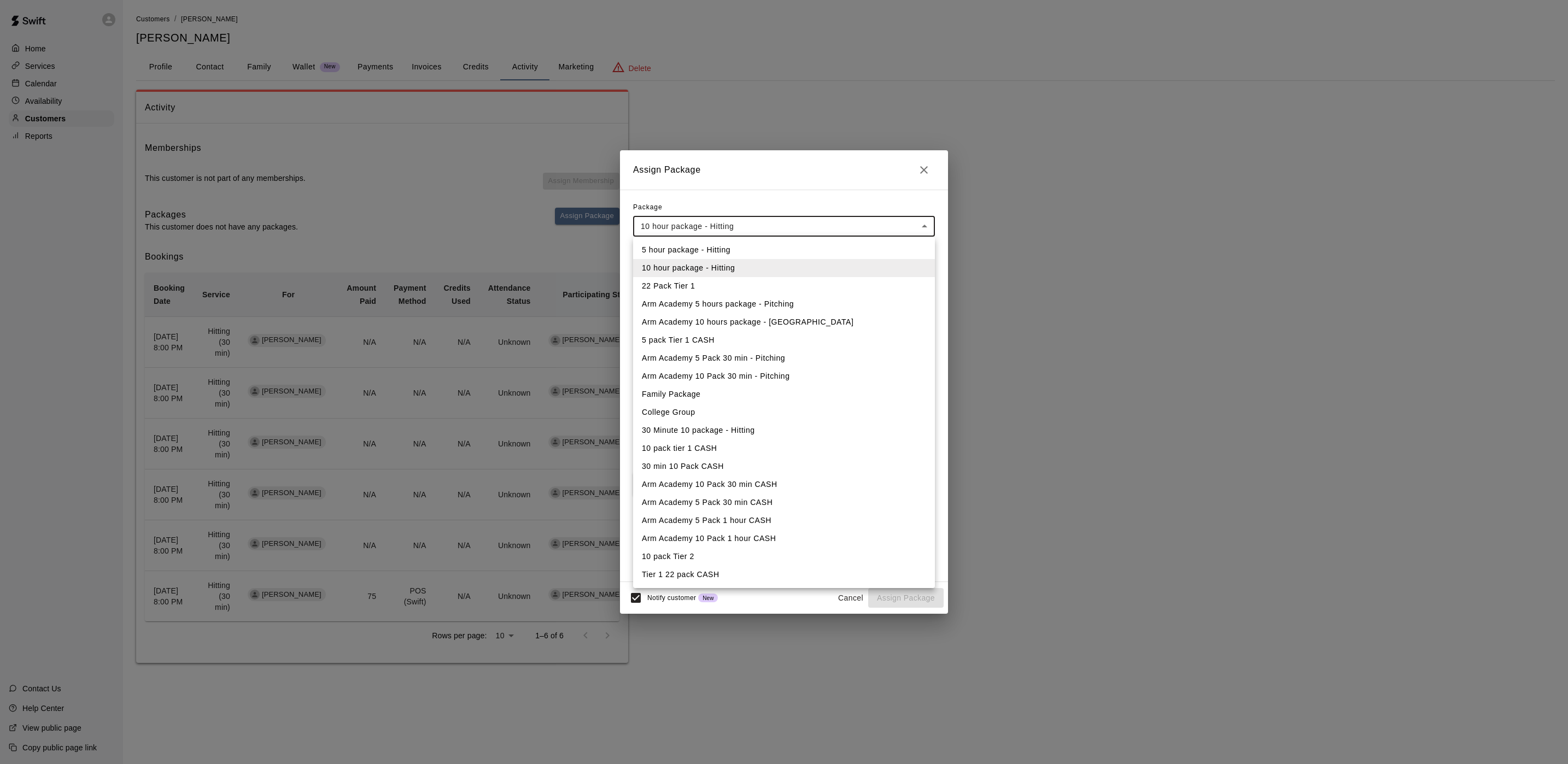
click at [685, 432] on li "30 Minute 10 package - Hitting" at bounding box center [784, 430] width 302 height 18
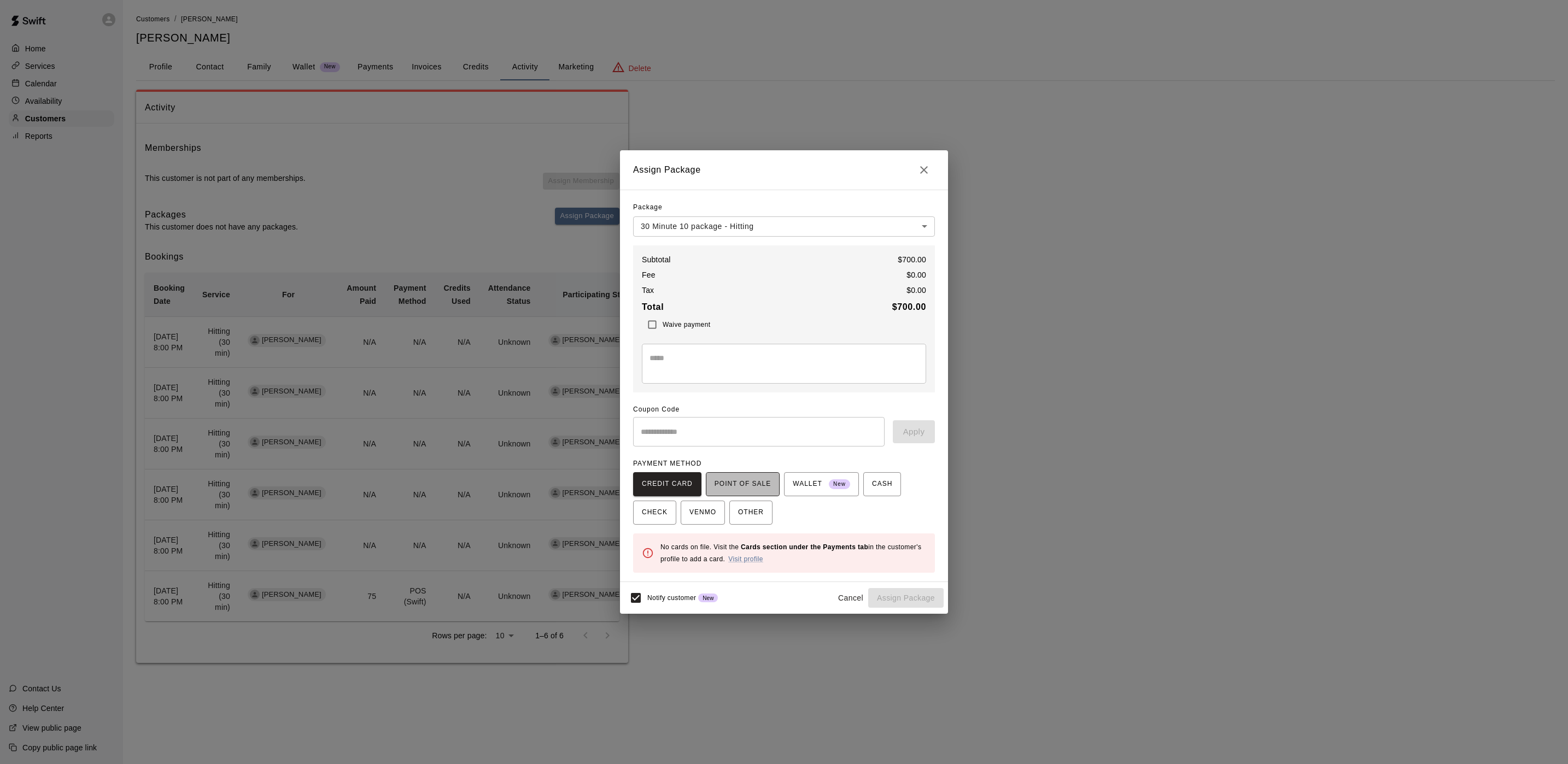
click at [742, 486] on span "POINT OF SALE" at bounding box center [743, 485] width 56 height 18
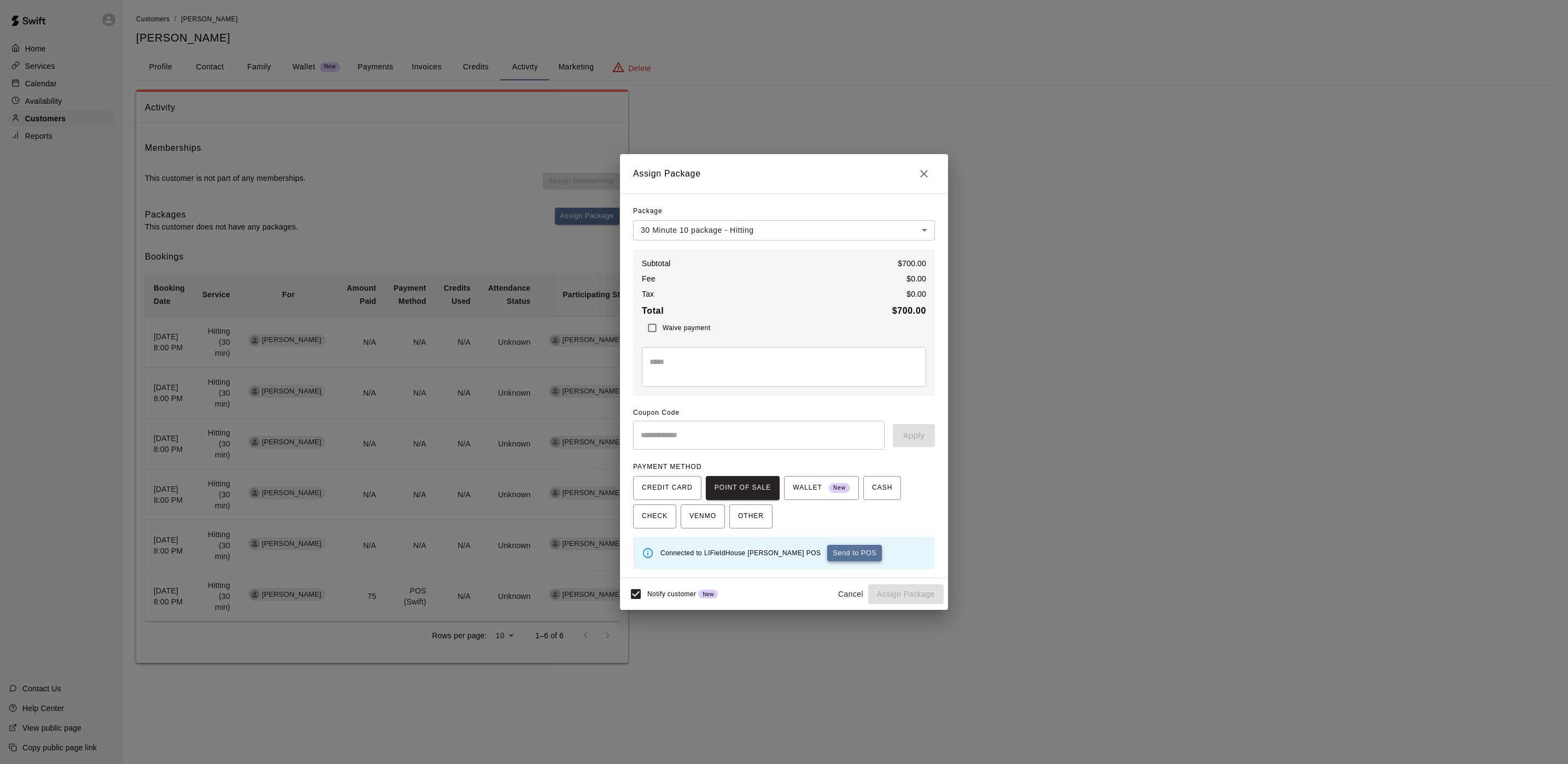
click at [827, 553] on button "Send to POS" at bounding box center [854, 553] width 55 height 16
click at [878, 485] on span "CASH" at bounding box center [882, 488] width 20 height 18
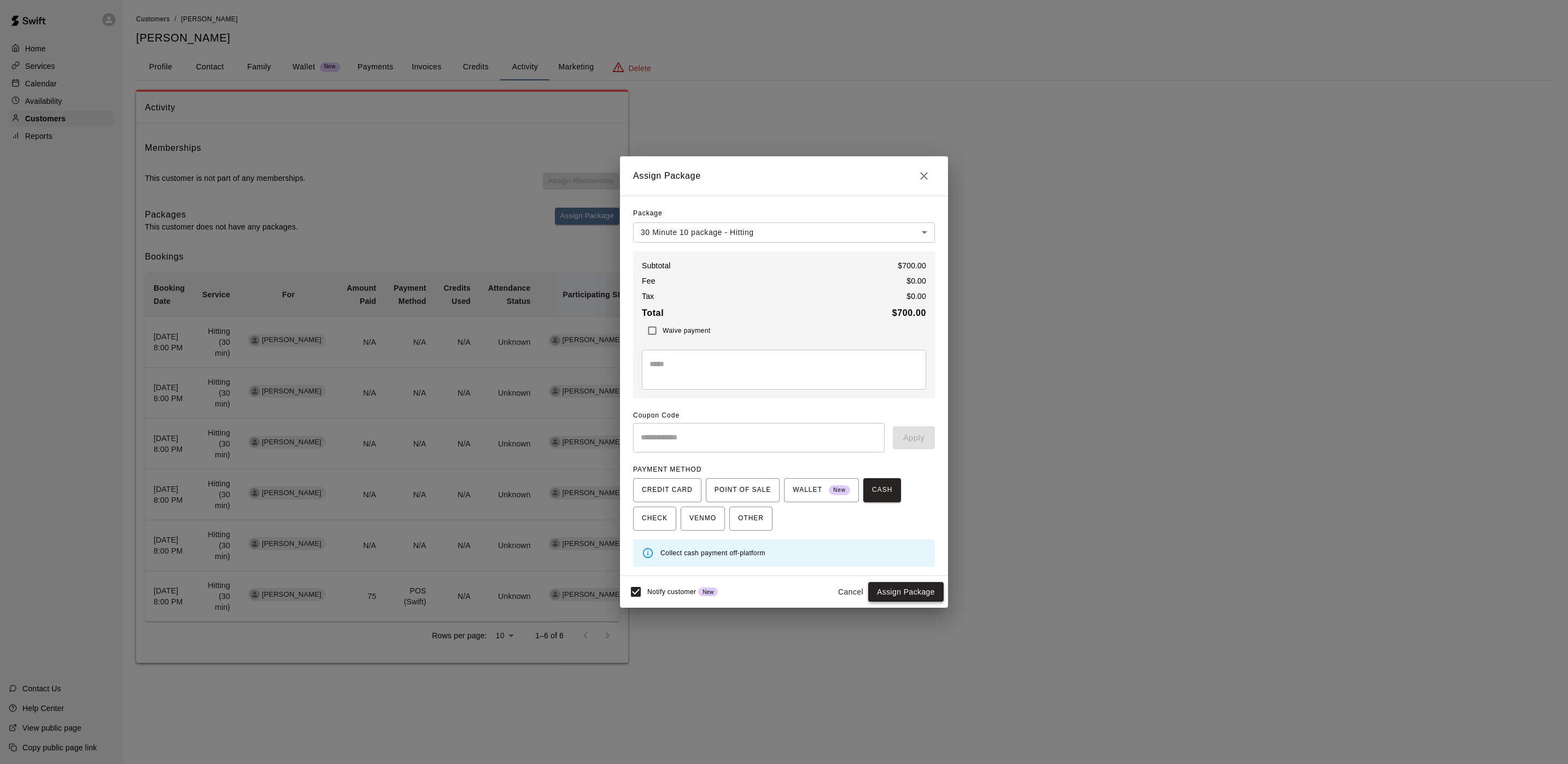
click at [905, 587] on button "Assign Package" at bounding box center [906, 592] width 76 height 20
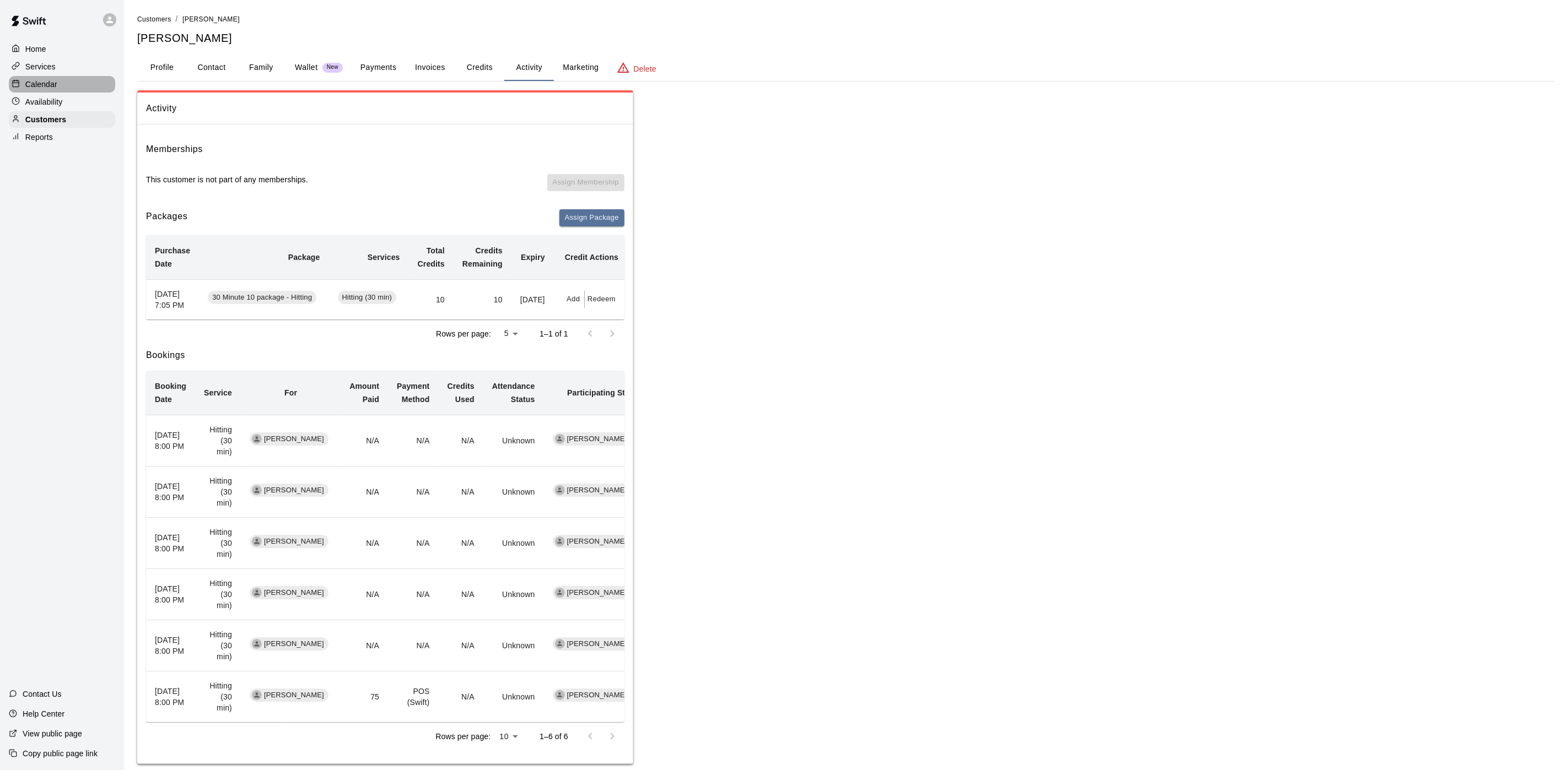
click at [66, 91] on div "Calendar" at bounding box center [62, 84] width 106 height 16
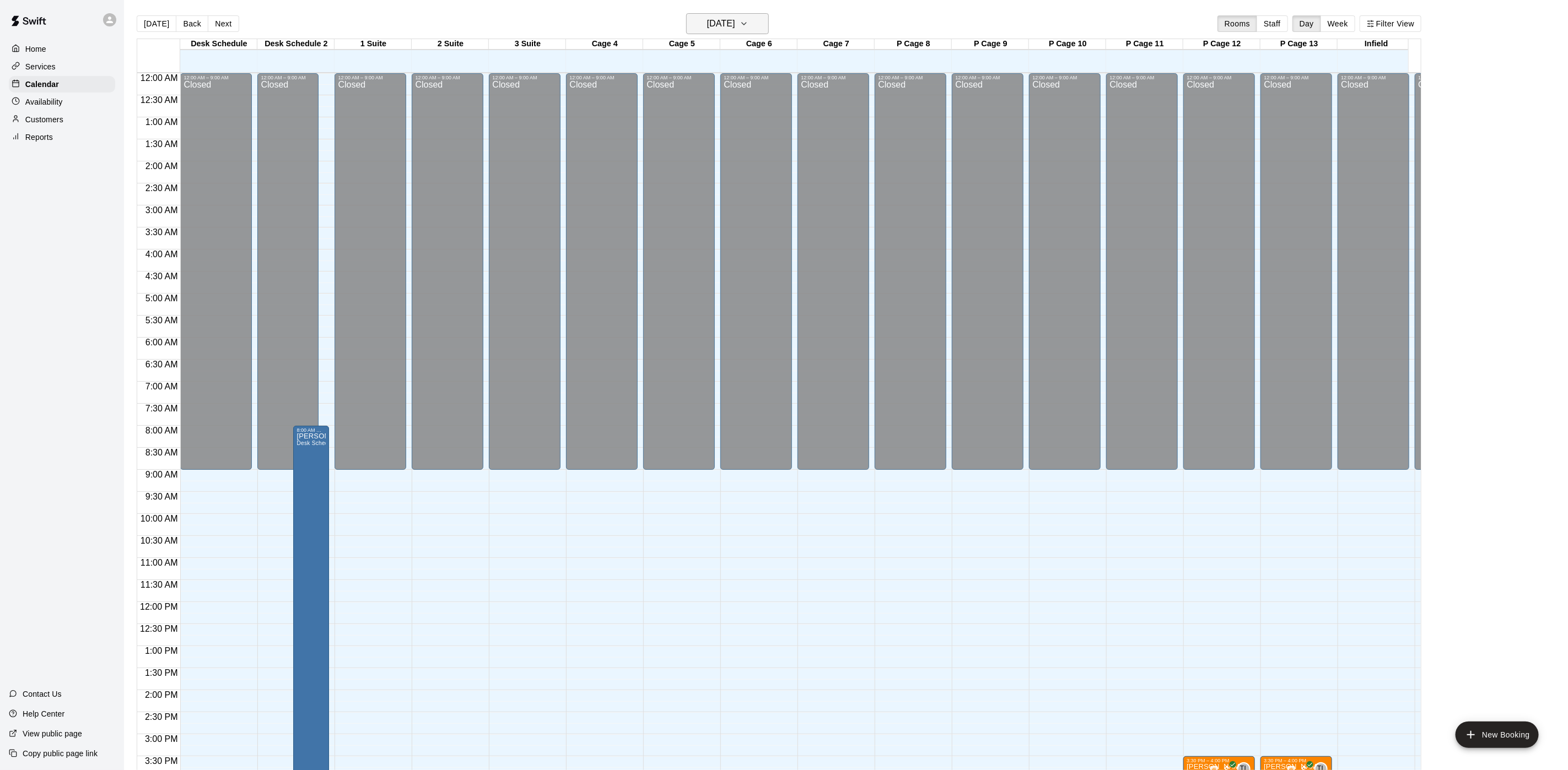
scroll to position [316, 0]
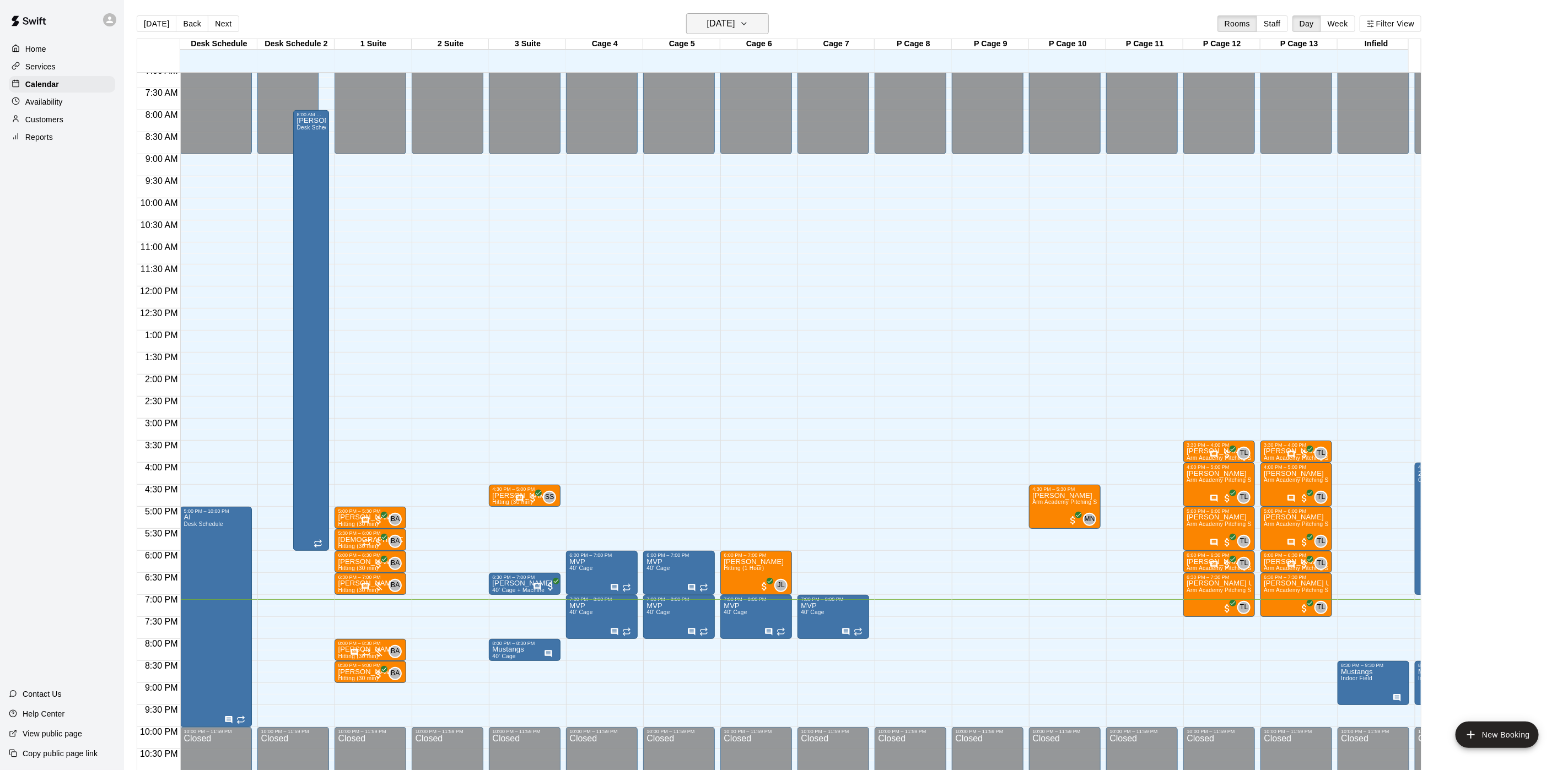
click at [714, 28] on h6 "[DATE]" at bounding box center [721, 24] width 28 height 15
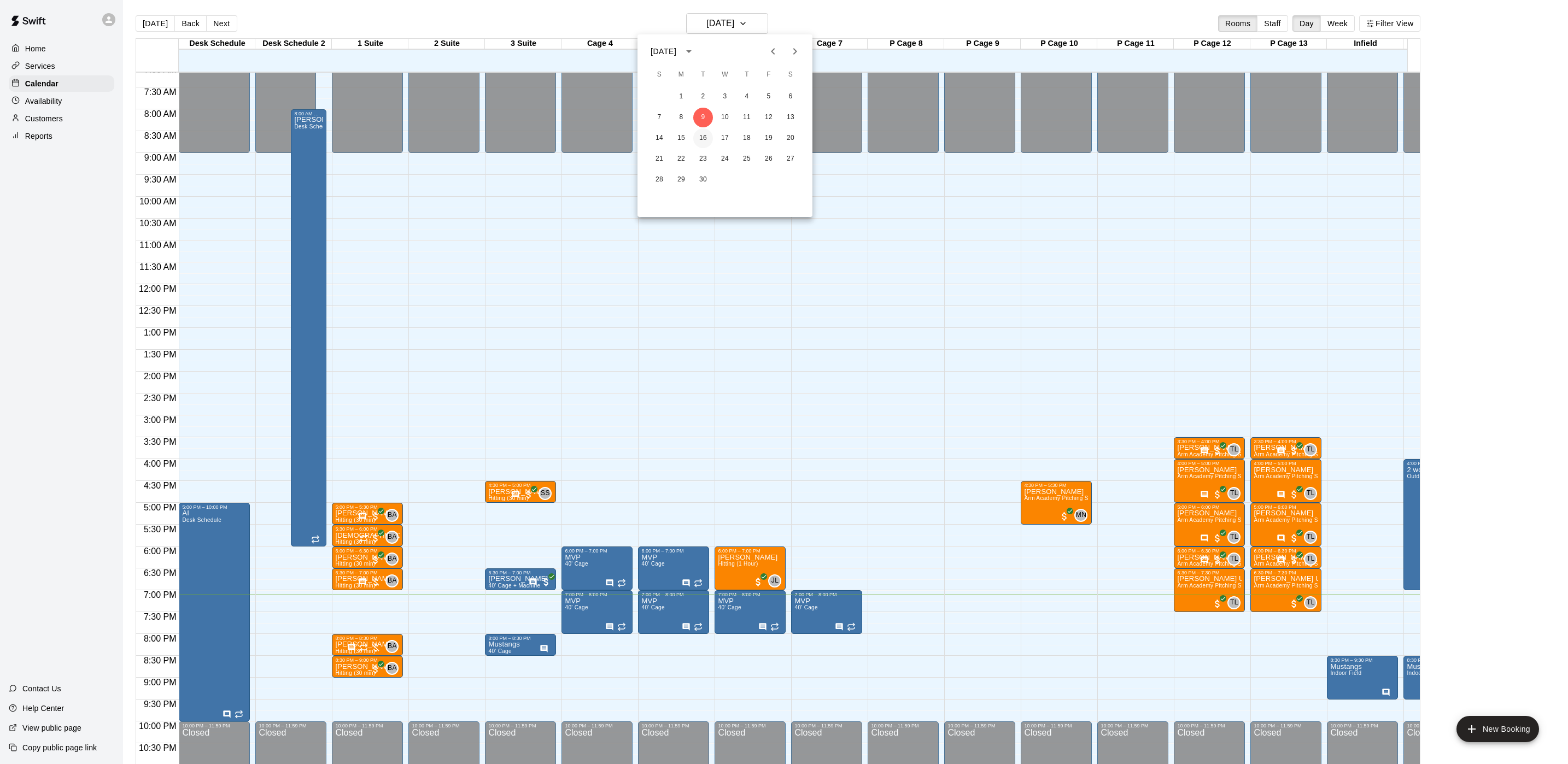
click at [705, 137] on button "16" at bounding box center [703, 138] width 19 height 19
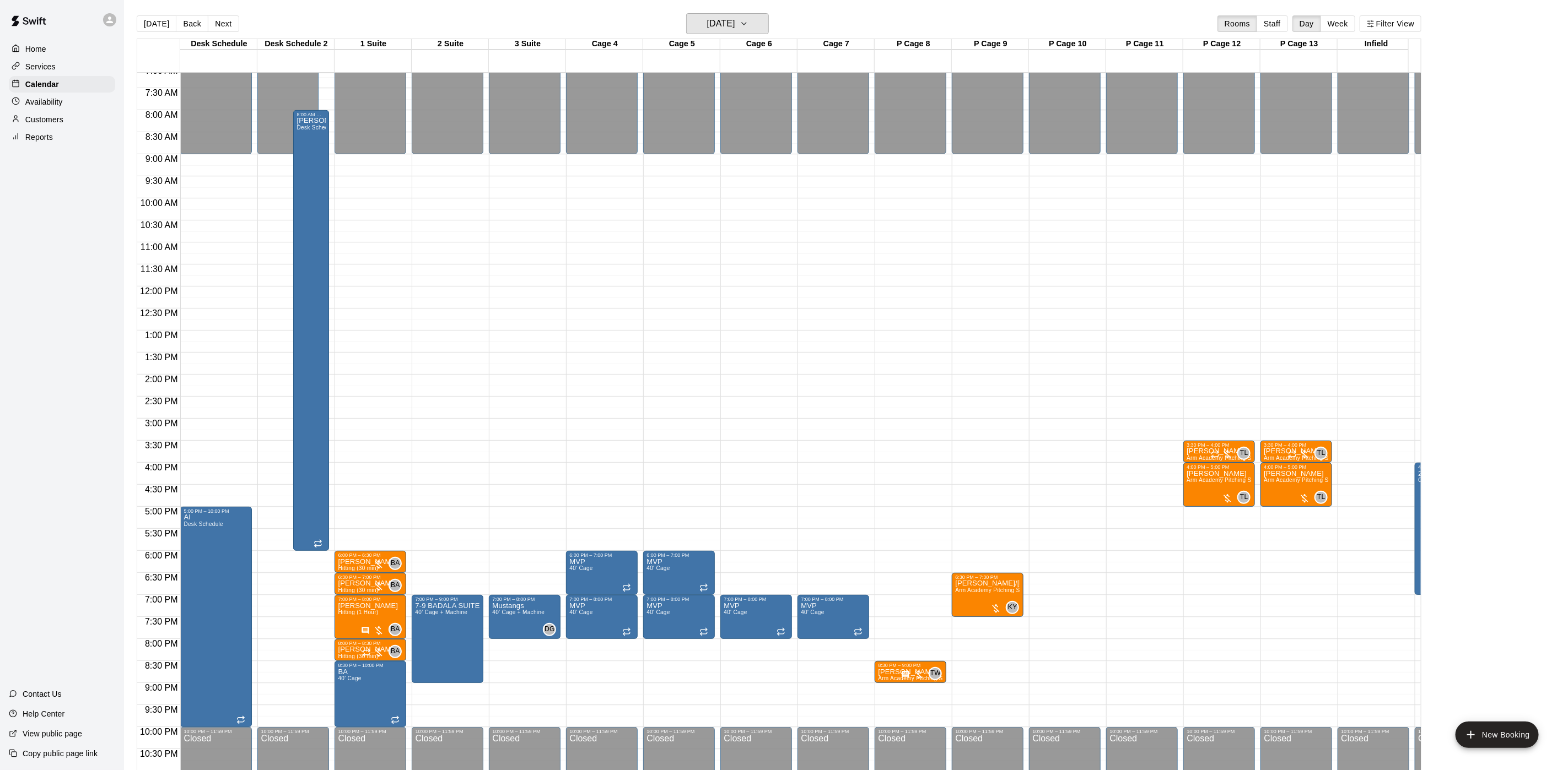
click at [717, 18] on h6 "Tuesday Sep 16" at bounding box center [721, 24] width 28 height 15
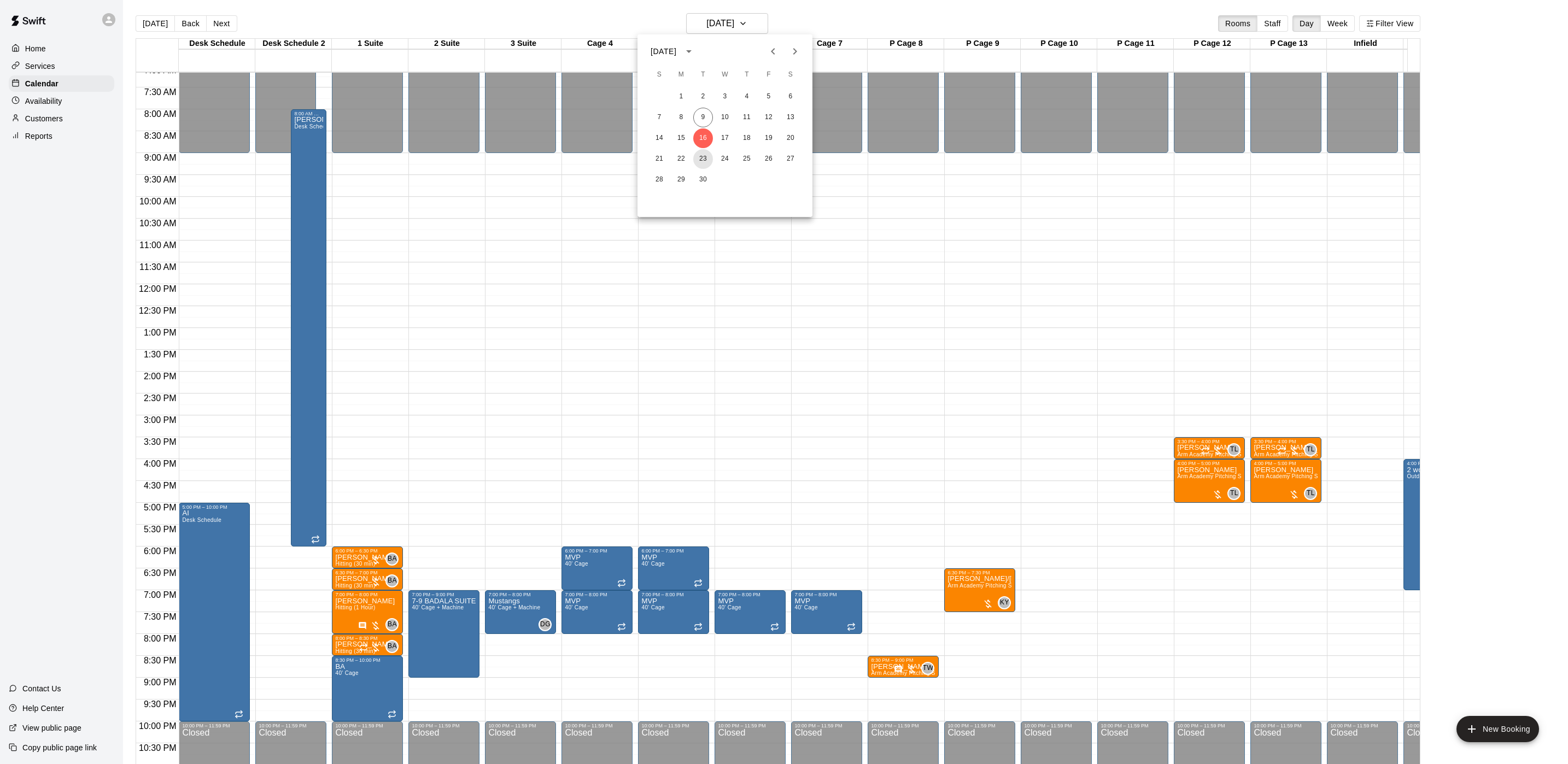
click at [705, 152] on button "23" at bounding box center [703, 159] width 19 height 19
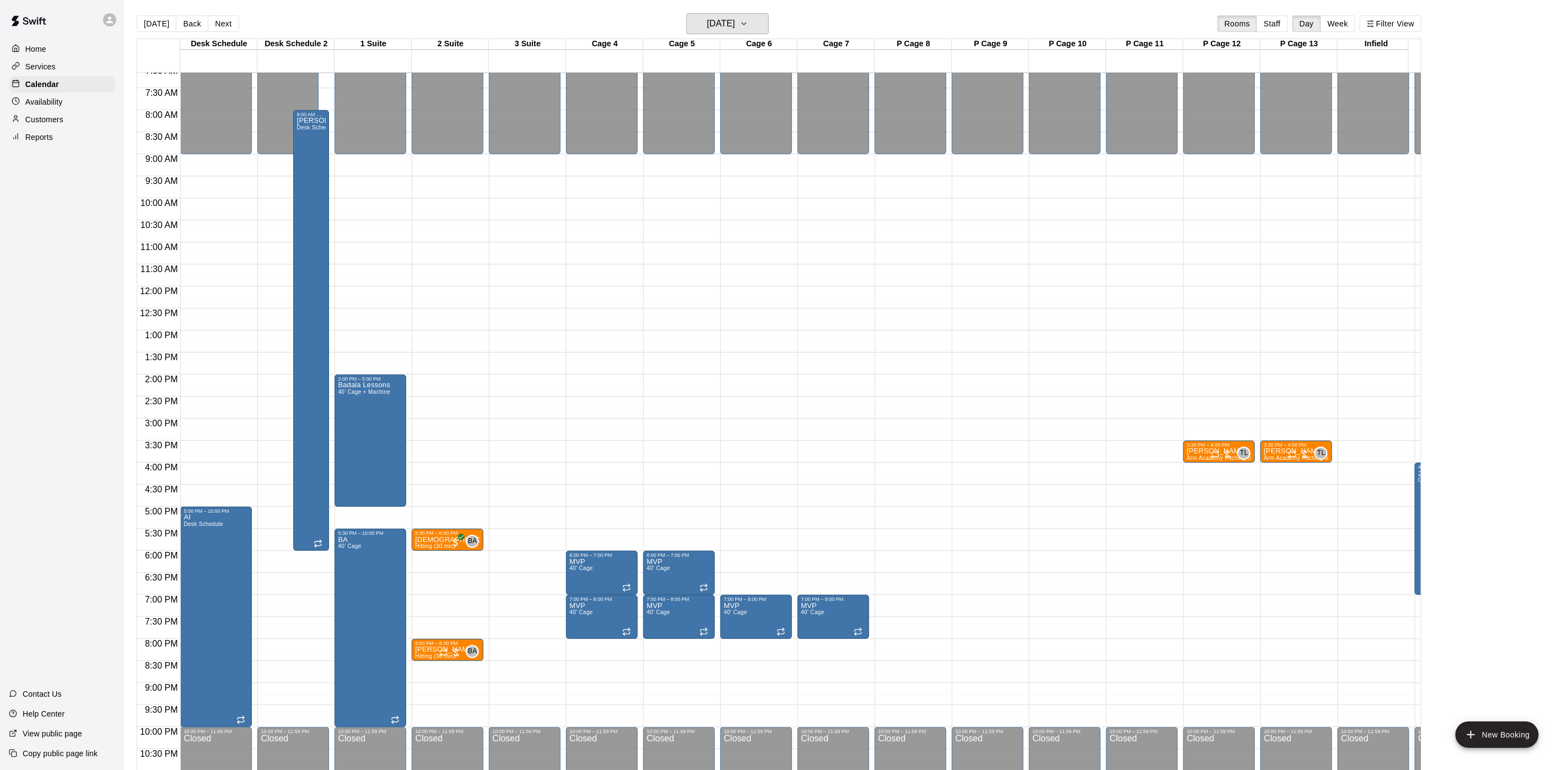
click at [717, 25] on h6 "Tuesday Sep 23" at bounding box center [721, 24] width 28 height 15
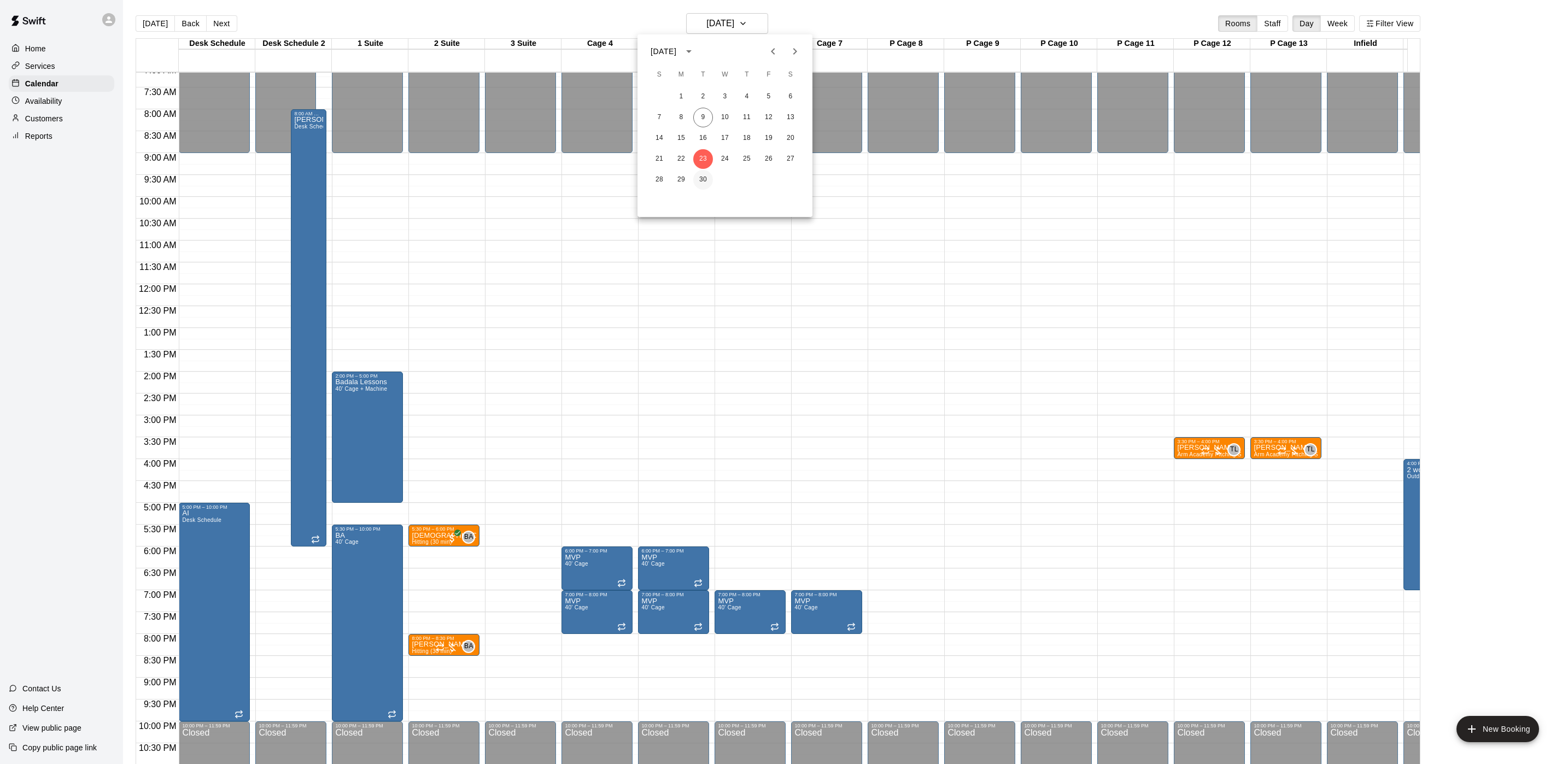
click at [702, 176] on button "30" at bounding box center [703, 180] width 19 height 19
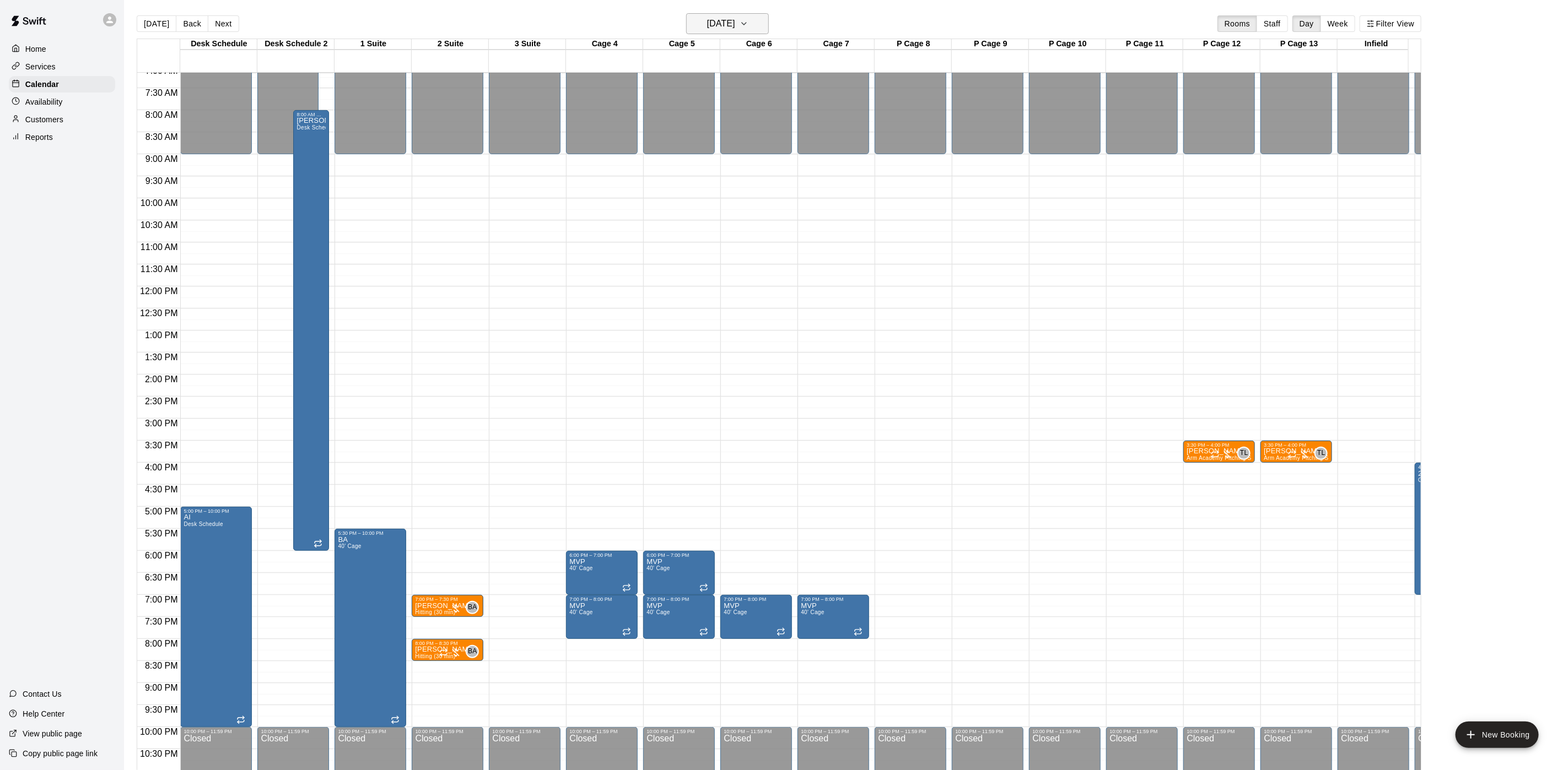
click at [713, 28] on h6 "Tuesday Sep 30" at bounding box center [721, 24] width 28 height 15
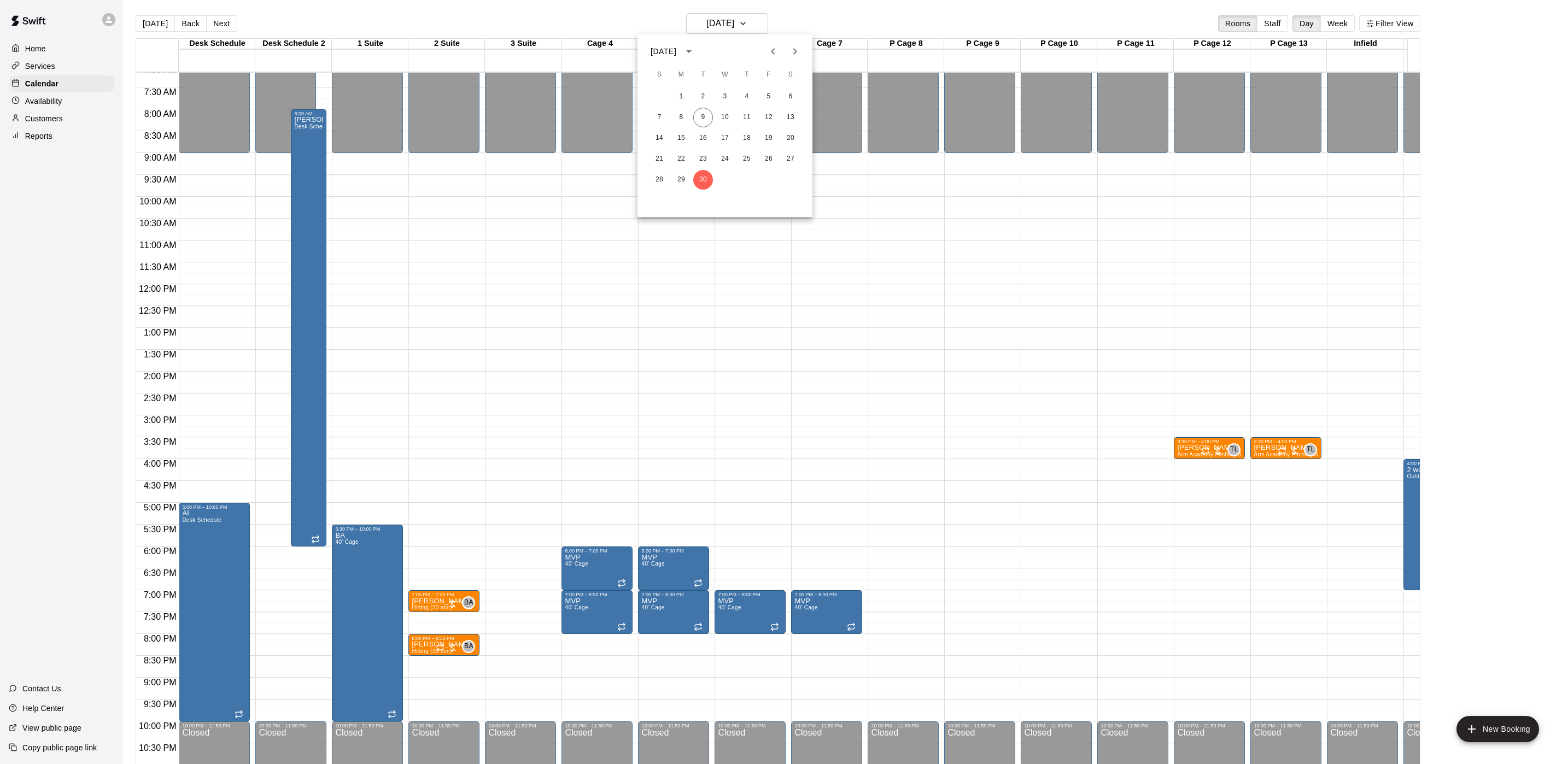
click at [793, 54] on icon "Next month" at bounding box center [795, 52] width 13 height 13
click at [701, 115] on button "7" at bounding box center [703, 118] width 19 height 19
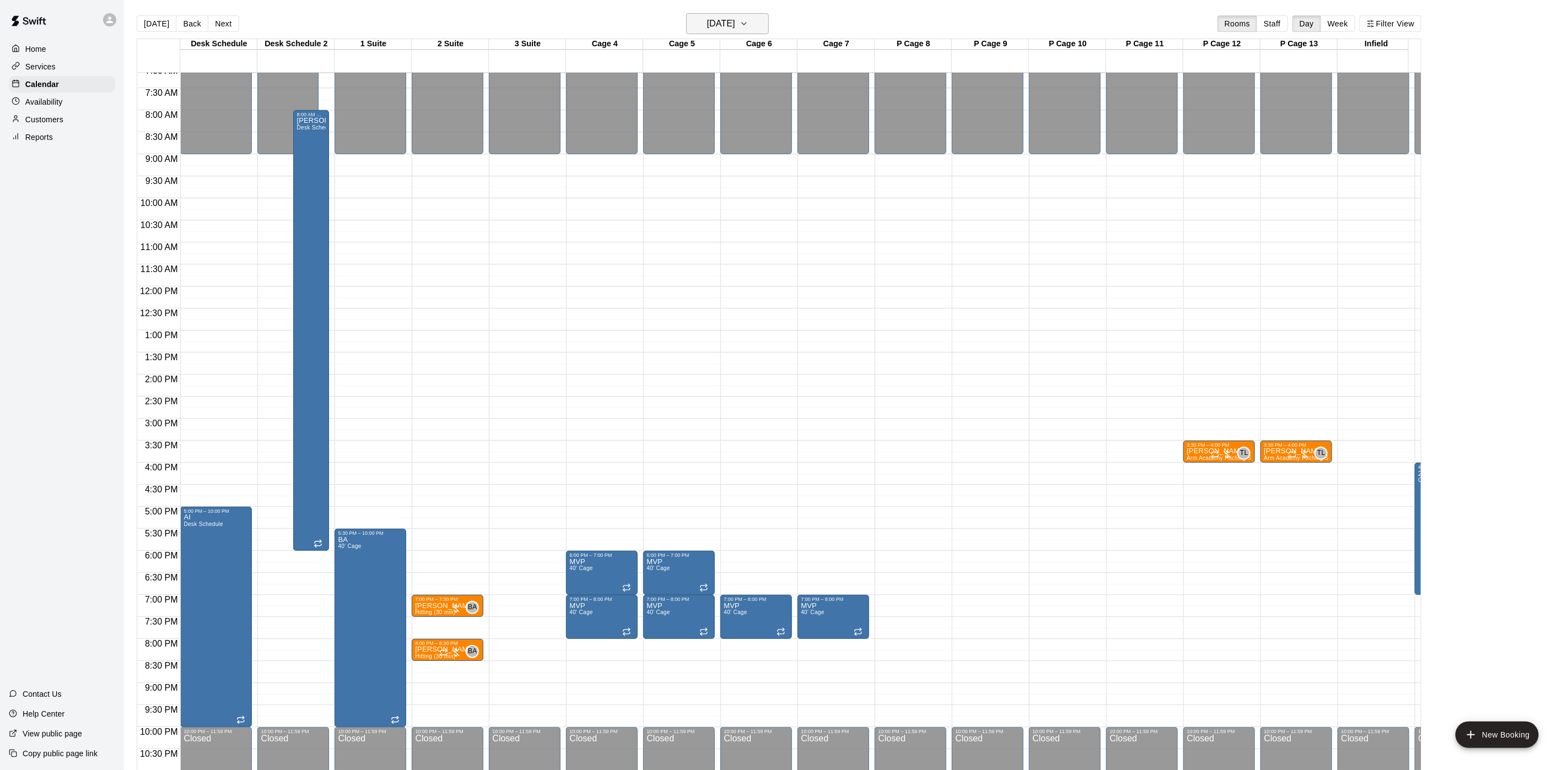
click at [722, 24] on h6 "Tuesday Oct 07" at bounding box center [721, 24] width 28 height 15
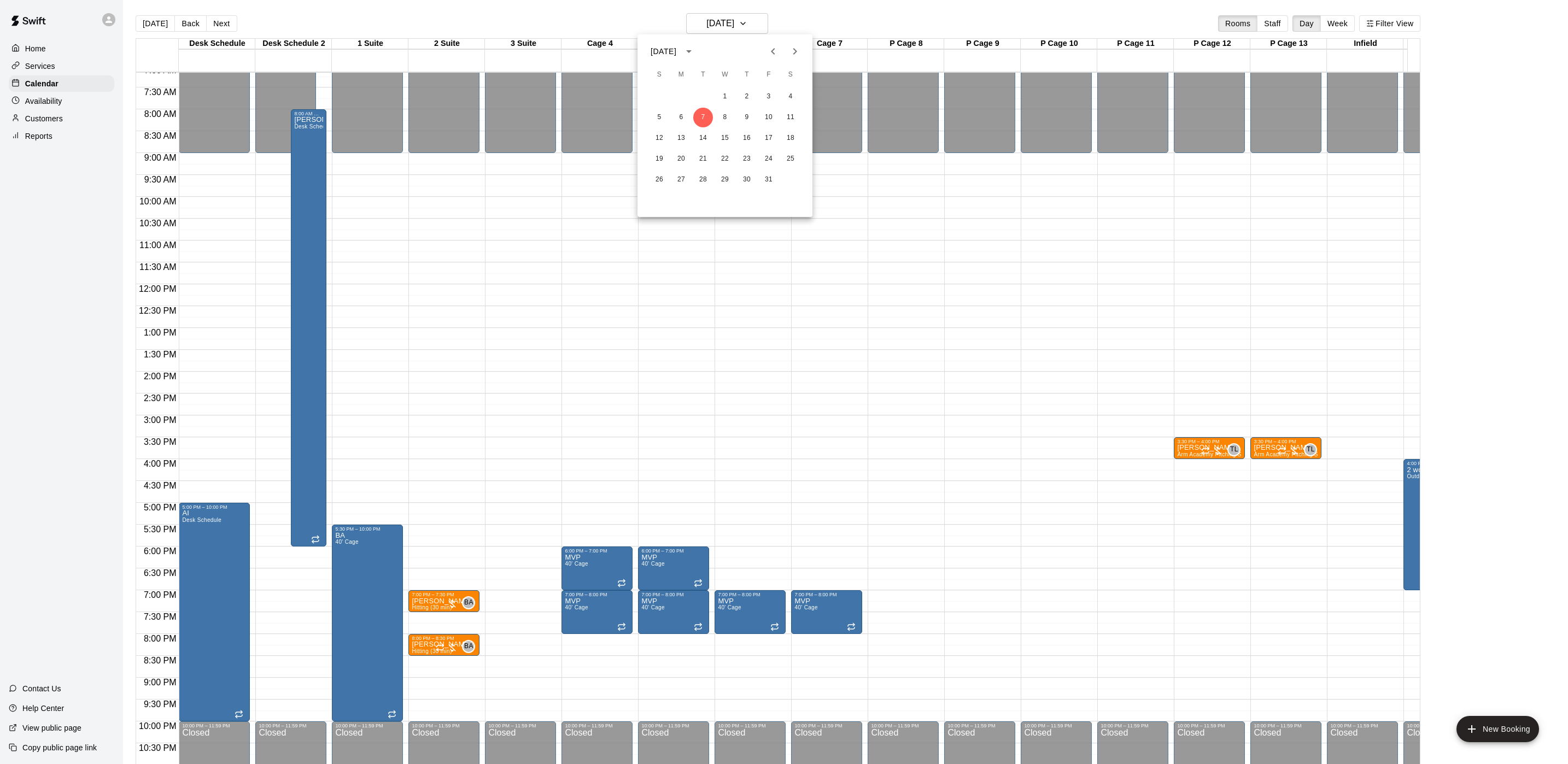
click at [143, 27] on div at bounding box center [784, 382] width 1568 height 764
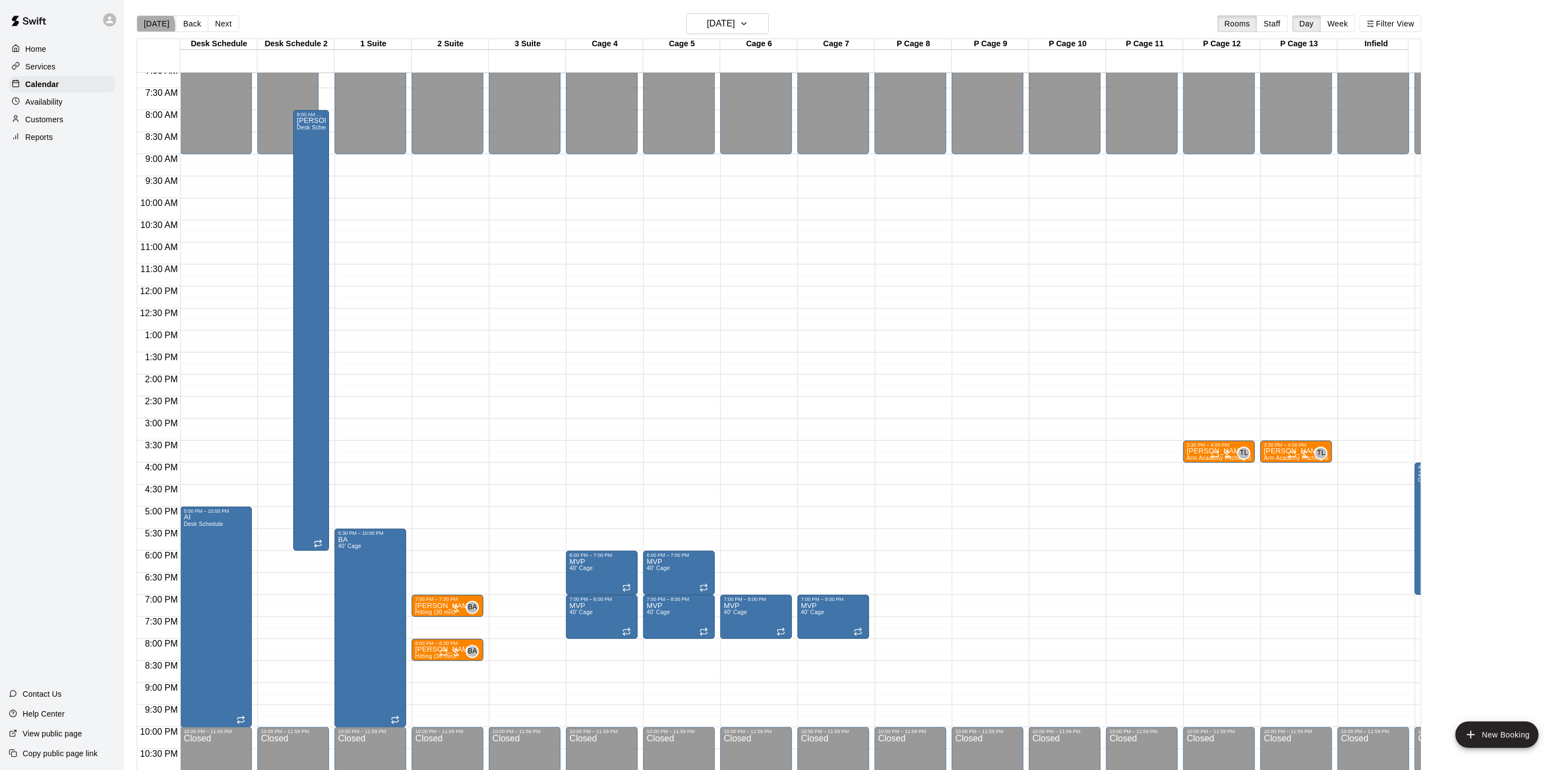
click at [146, 27] on button "[DATE]" at bounding box center [156, 24] width 40 height 16
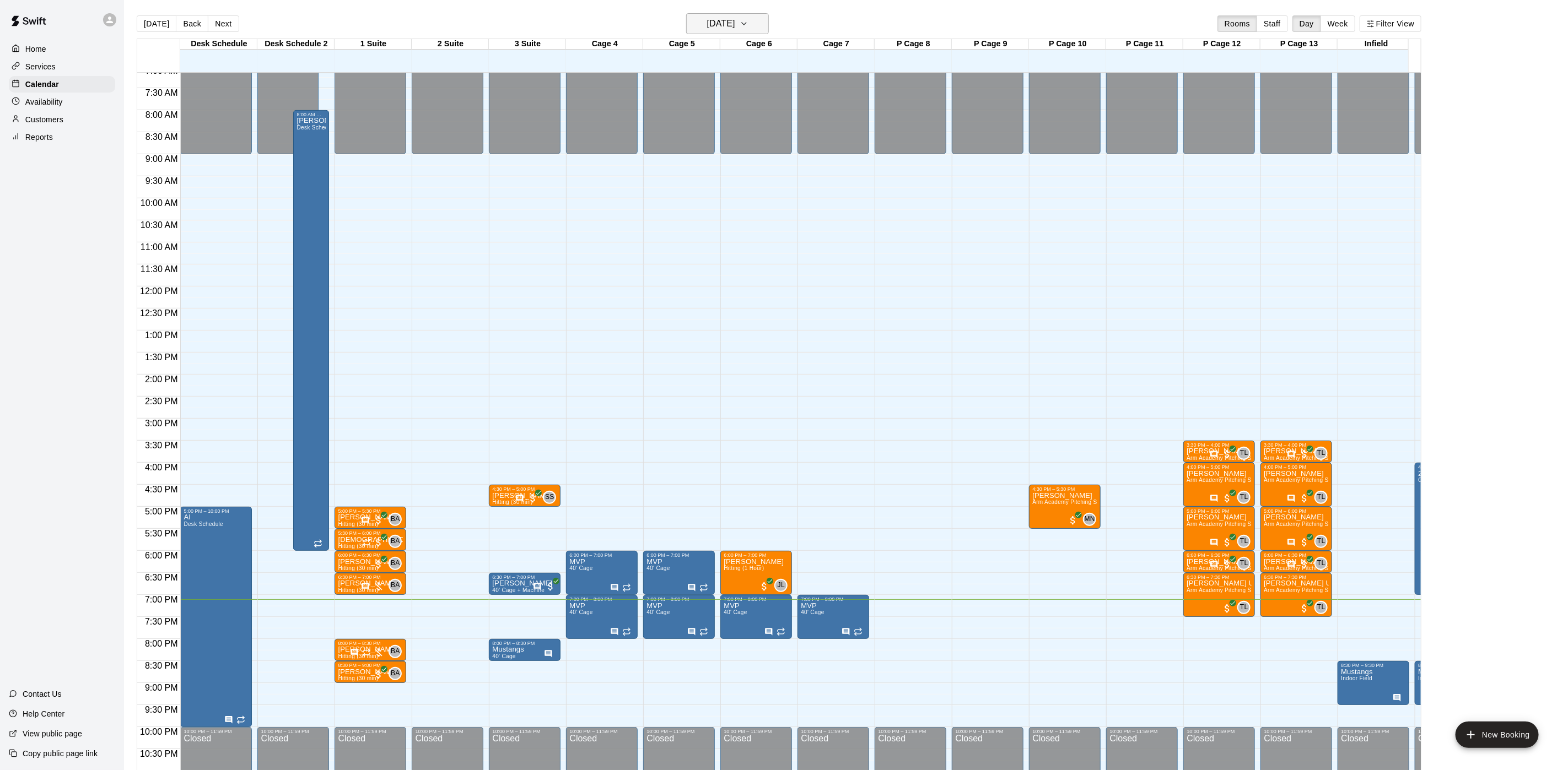
click at [714, 24] on h6 "[DATE]" at bounding box center [721, 24] width 28 height 15
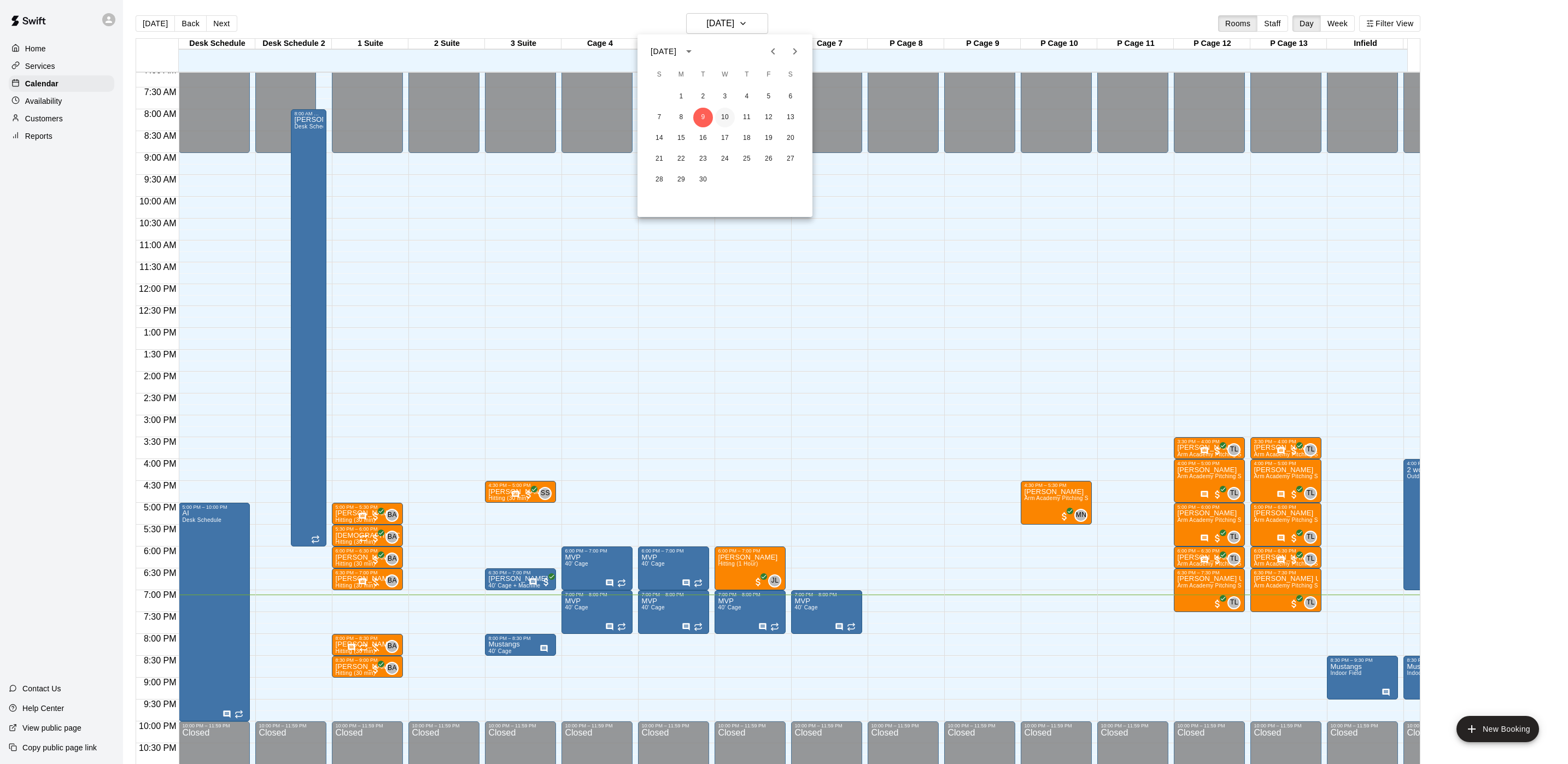
click at [732, 118] on button "10" at bounding box center [725, 118] width 19 height 19
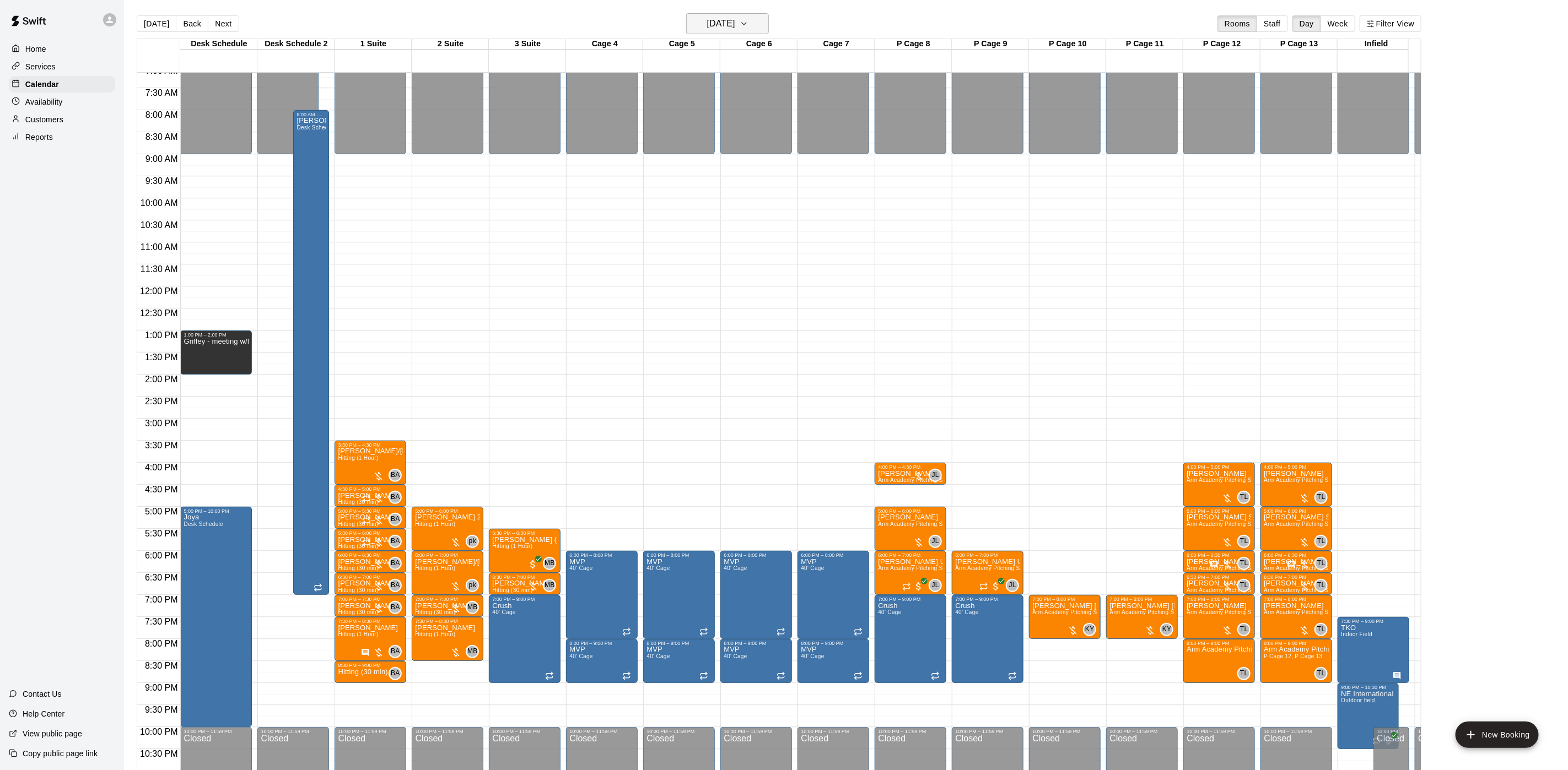
click at [735, 22] on h6 "Wednesday Sep 10" at bounding box center [721, 24] width 28 height 15
click at [736, 3] on main "Today Back Next Wednesday Sep 10 Rooms Staff Day Week Filter View Desk Schedule…" at bounding box center [846, 394] width 1444 height 788
click at [734, 19] on h6 "Wednesday Sep 10" at bounding box center [721, 24] width 28 height 15
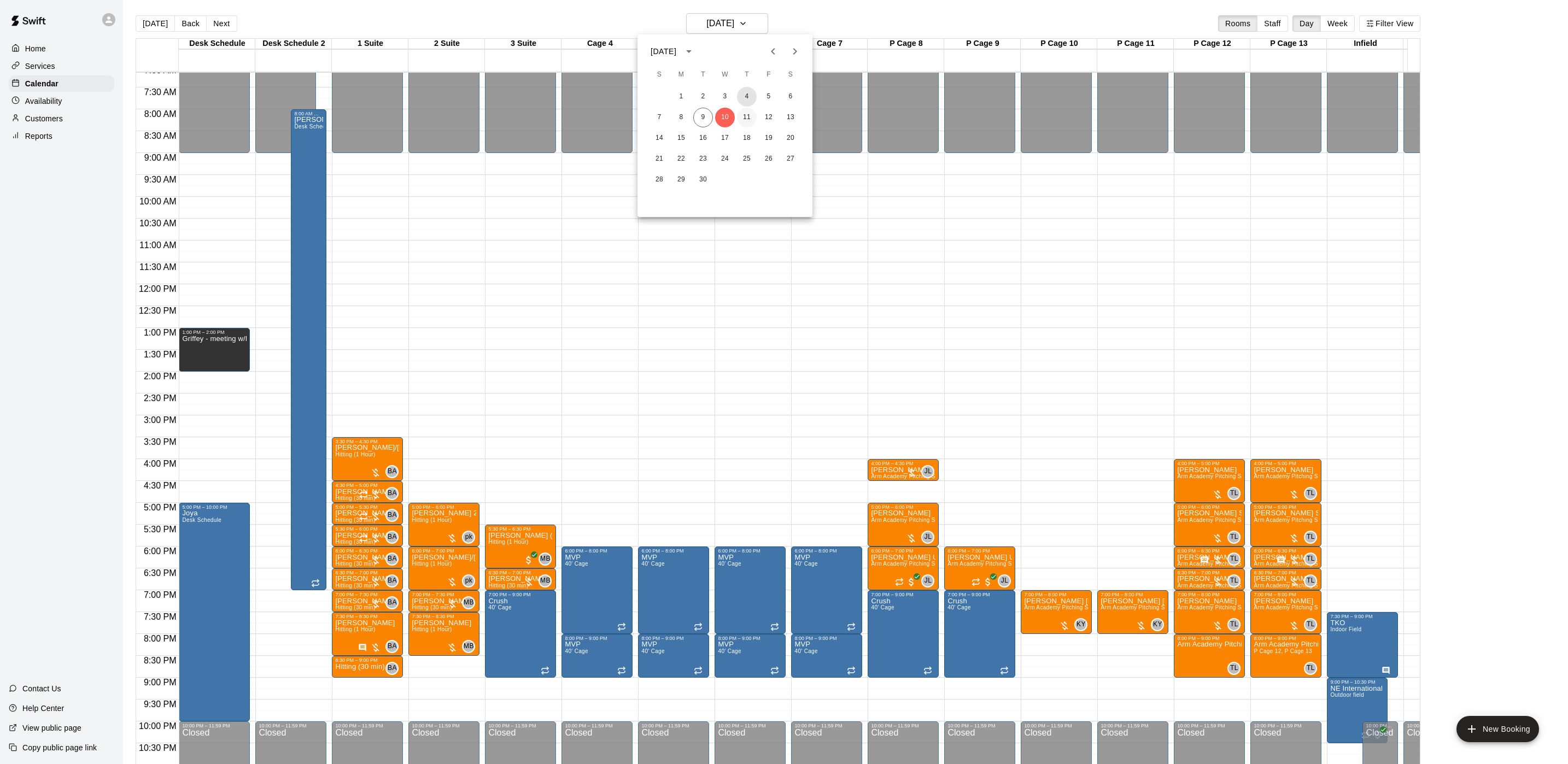
click at [751, 107] on div "1 2 3 4 5 6 7 8 9 10 11 12 13 14 15 16 17 18 19 20 21 22 23 24 25 26 27 28 29 30" at bounding box center [725, 138] width 175 height 105
click at [751, 112] on button "11" at bounding box center [747, 118] width 19 height 19
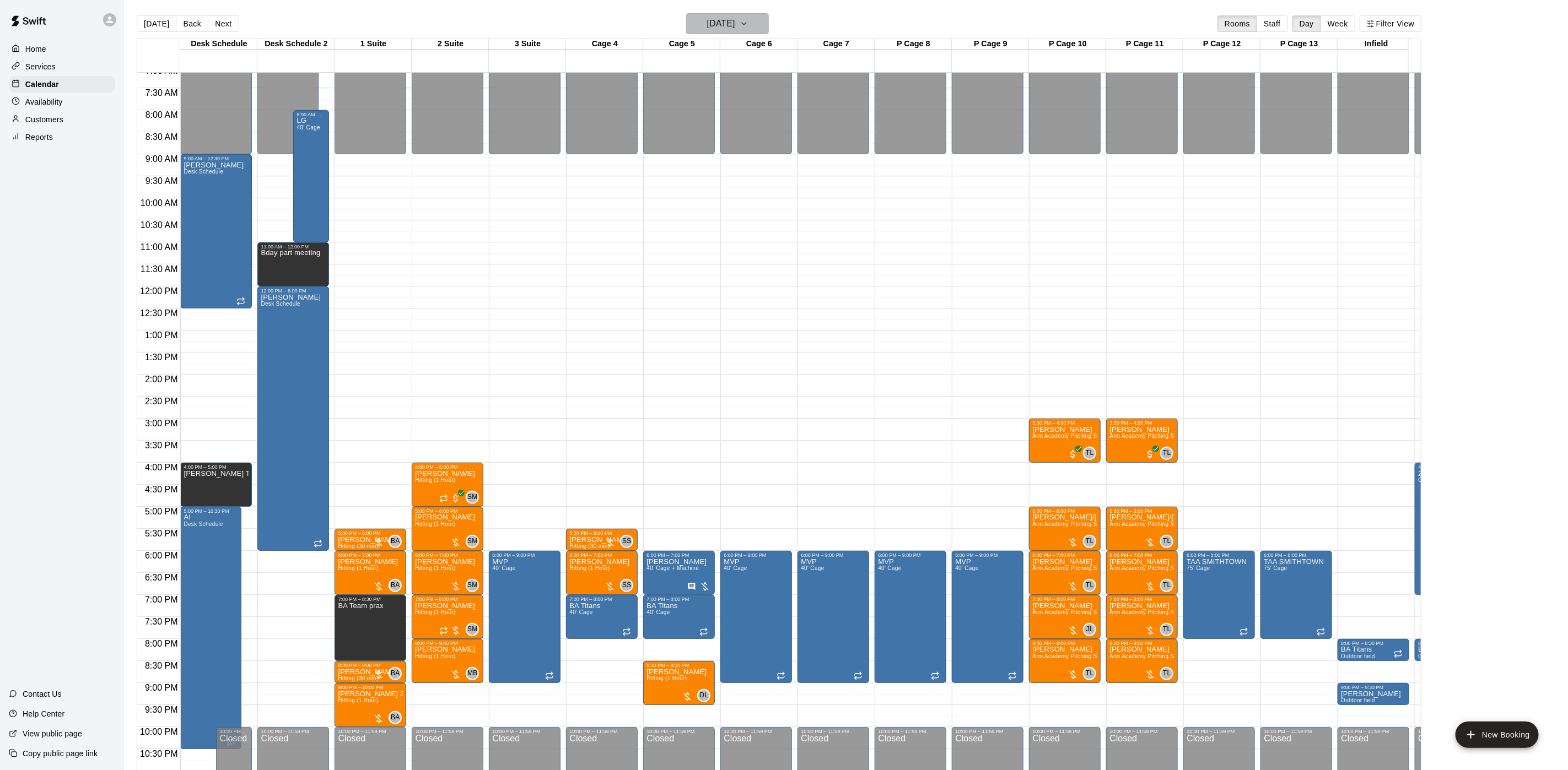
click at [735, 32] on h6 "Thursday Sep 11" at bounding box center [721, 24] width 28 height 15
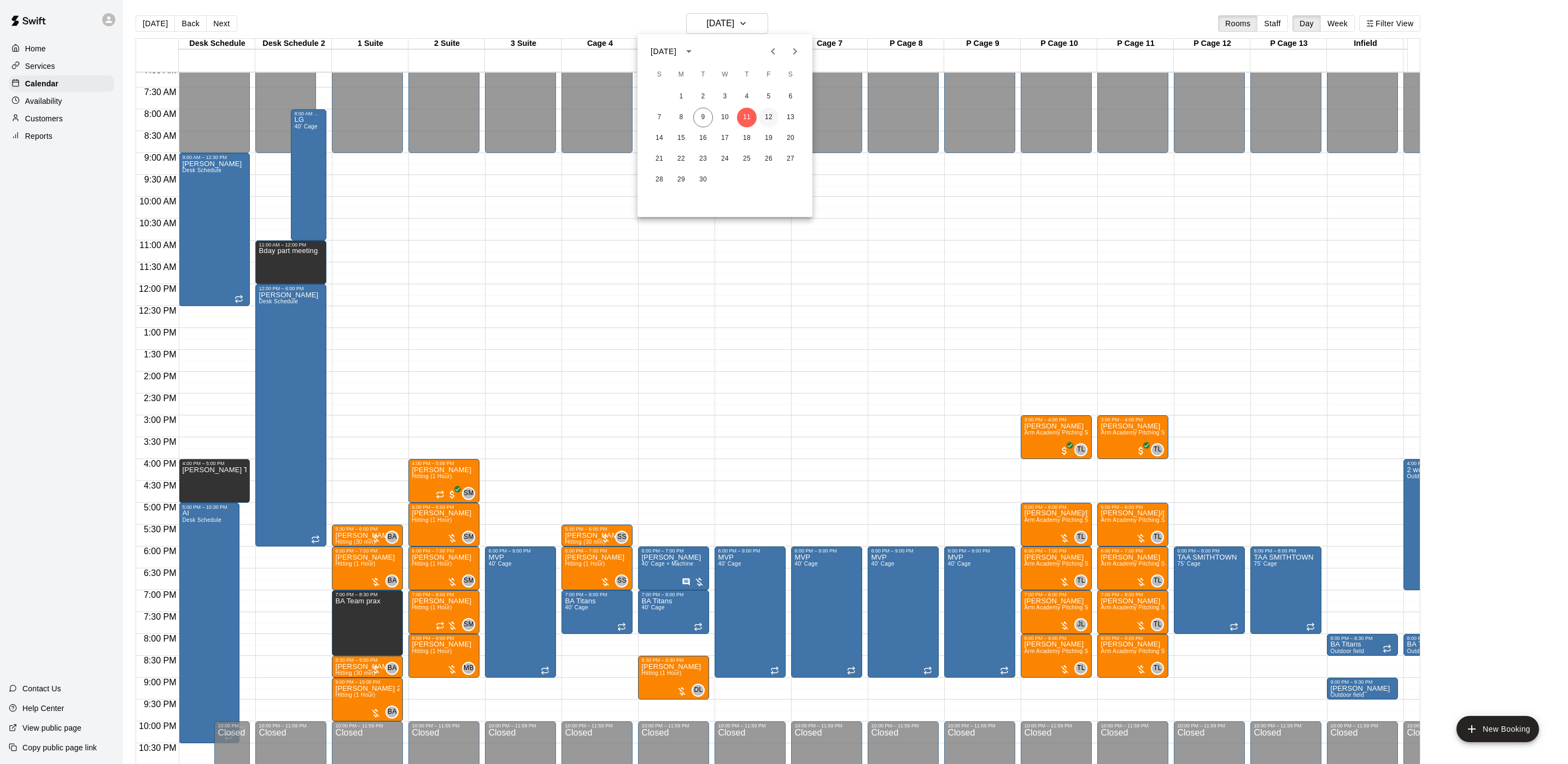
click at [765, 108] on button "12" at bounding box center [768, 118] width 19 height 19
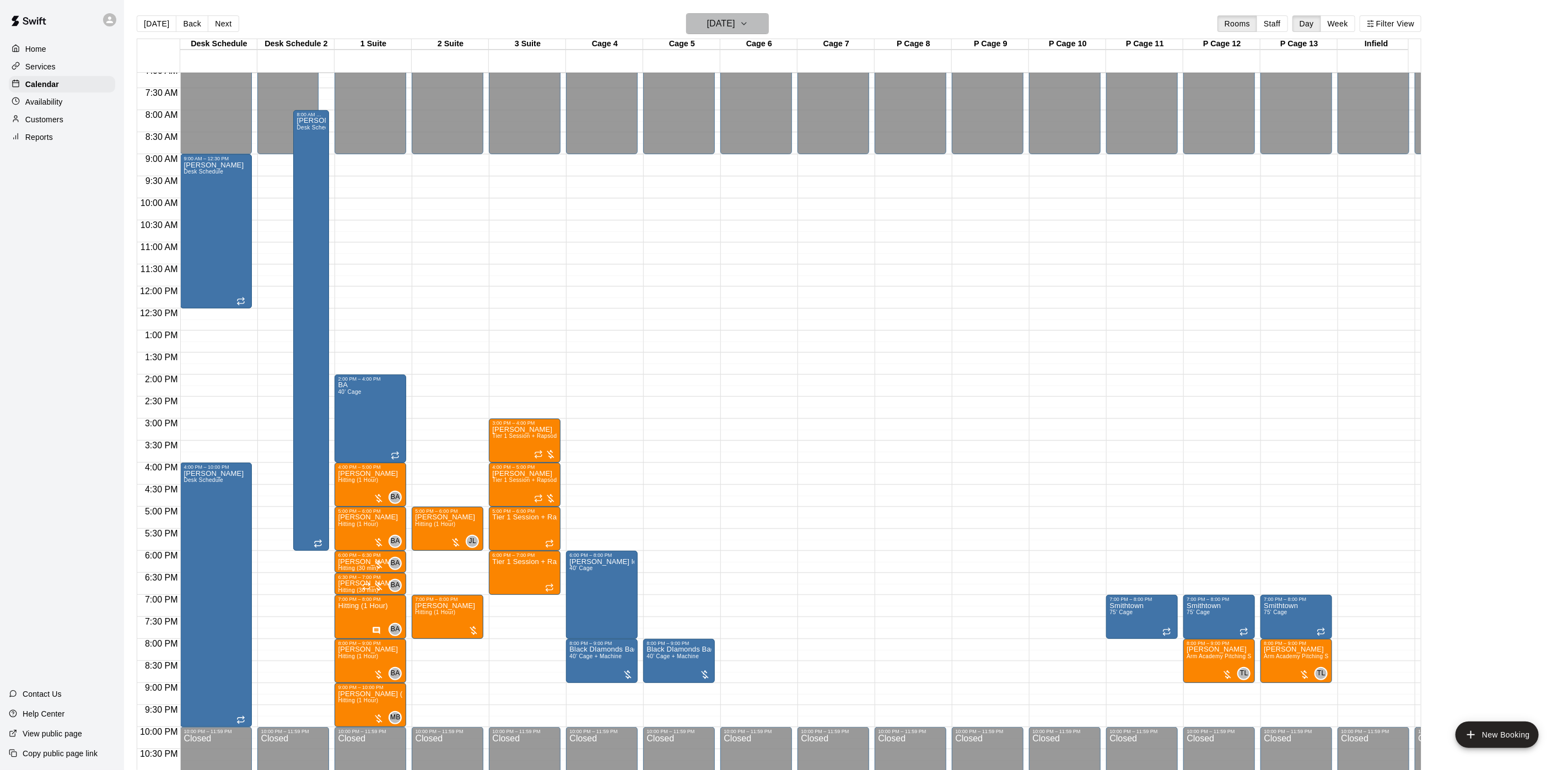
click at [735, 25] on h6 "Friday Sep 12" at bounding box center [721, 24] width 28 height 15
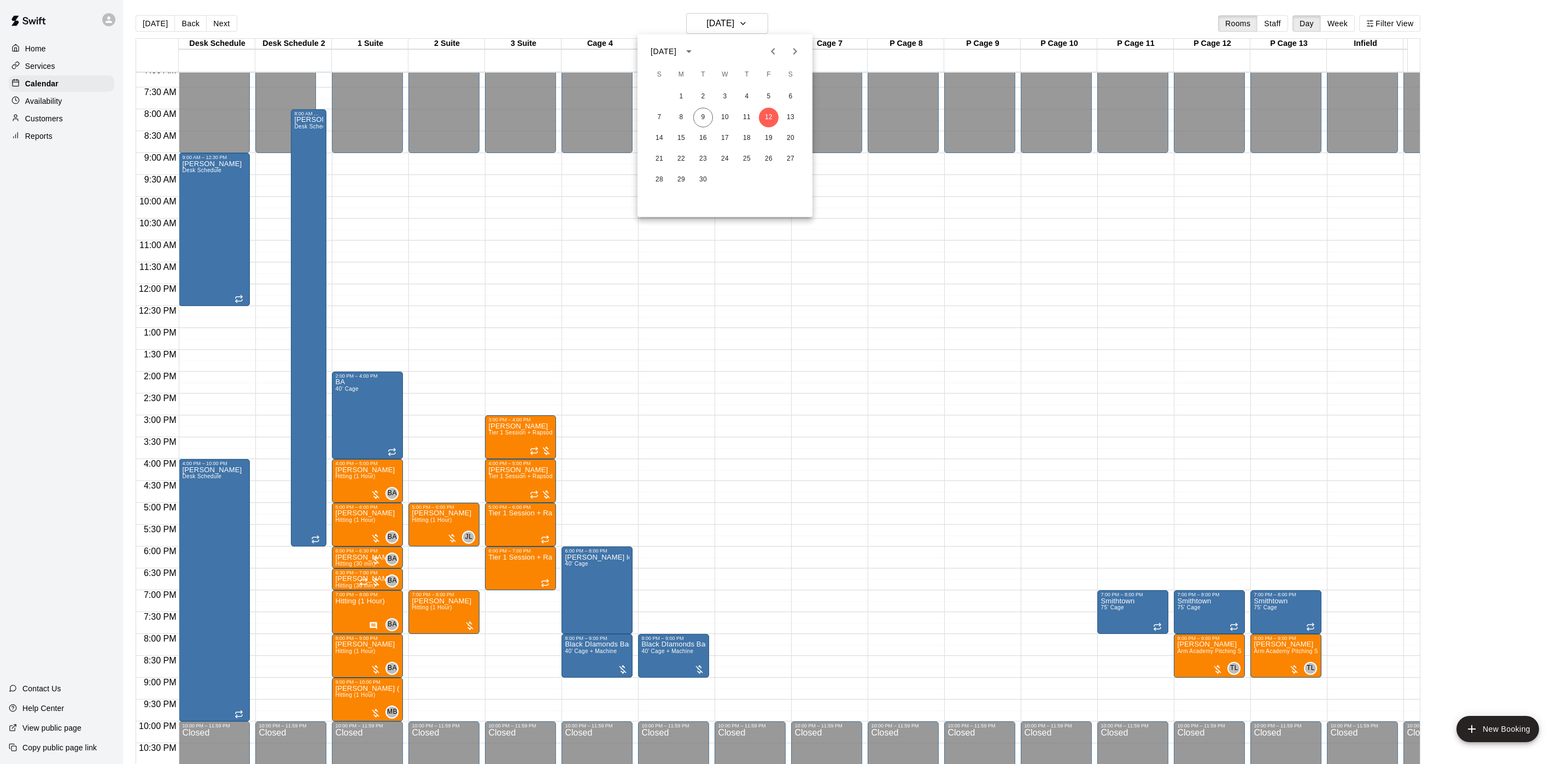
click at [154, 25] on div at bounding box center [784, 382] width 1568 height 764
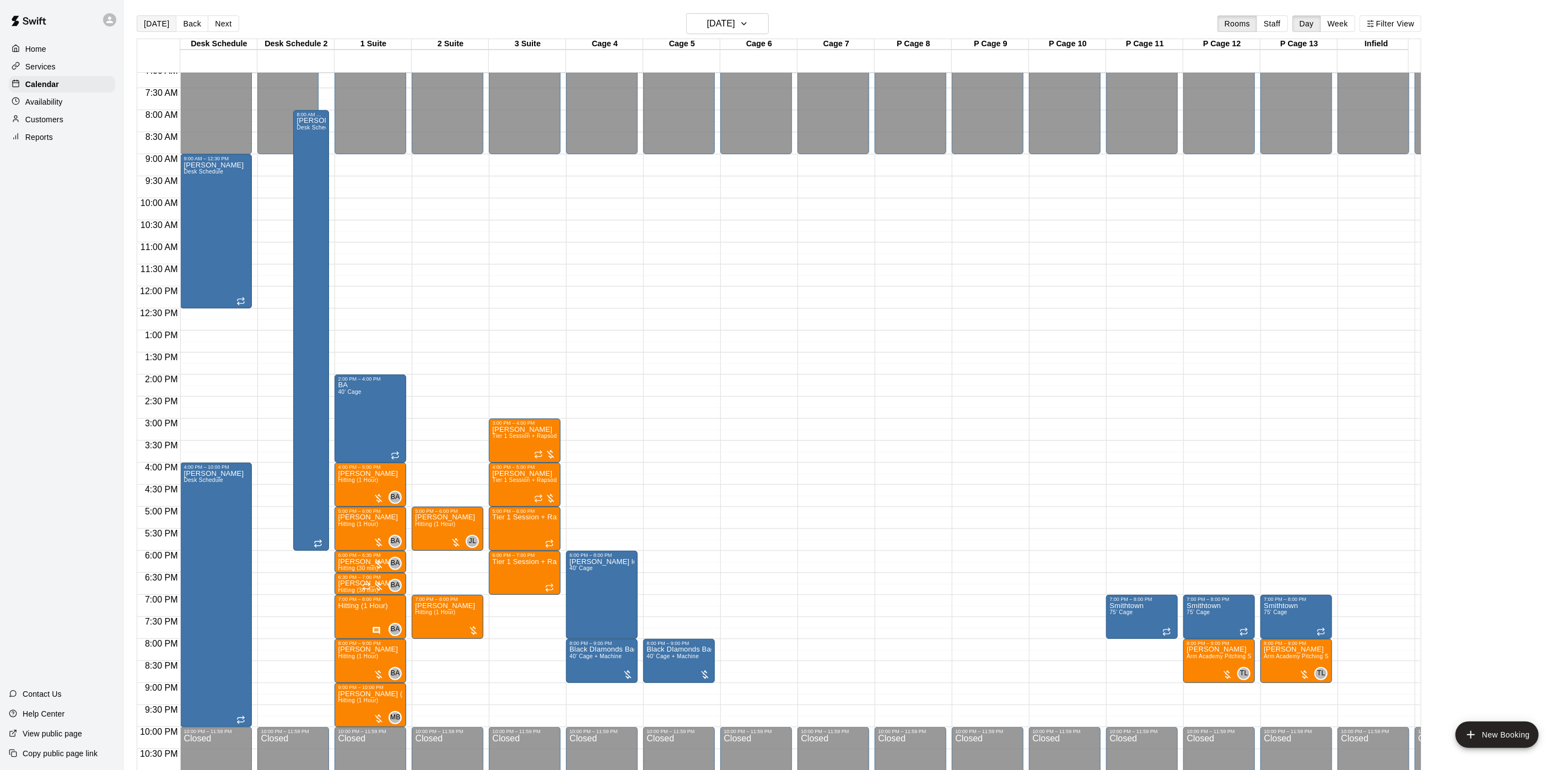
click at [154, 24] on button "[DATE]" at bounding box center [156, 24] width 40 height 16
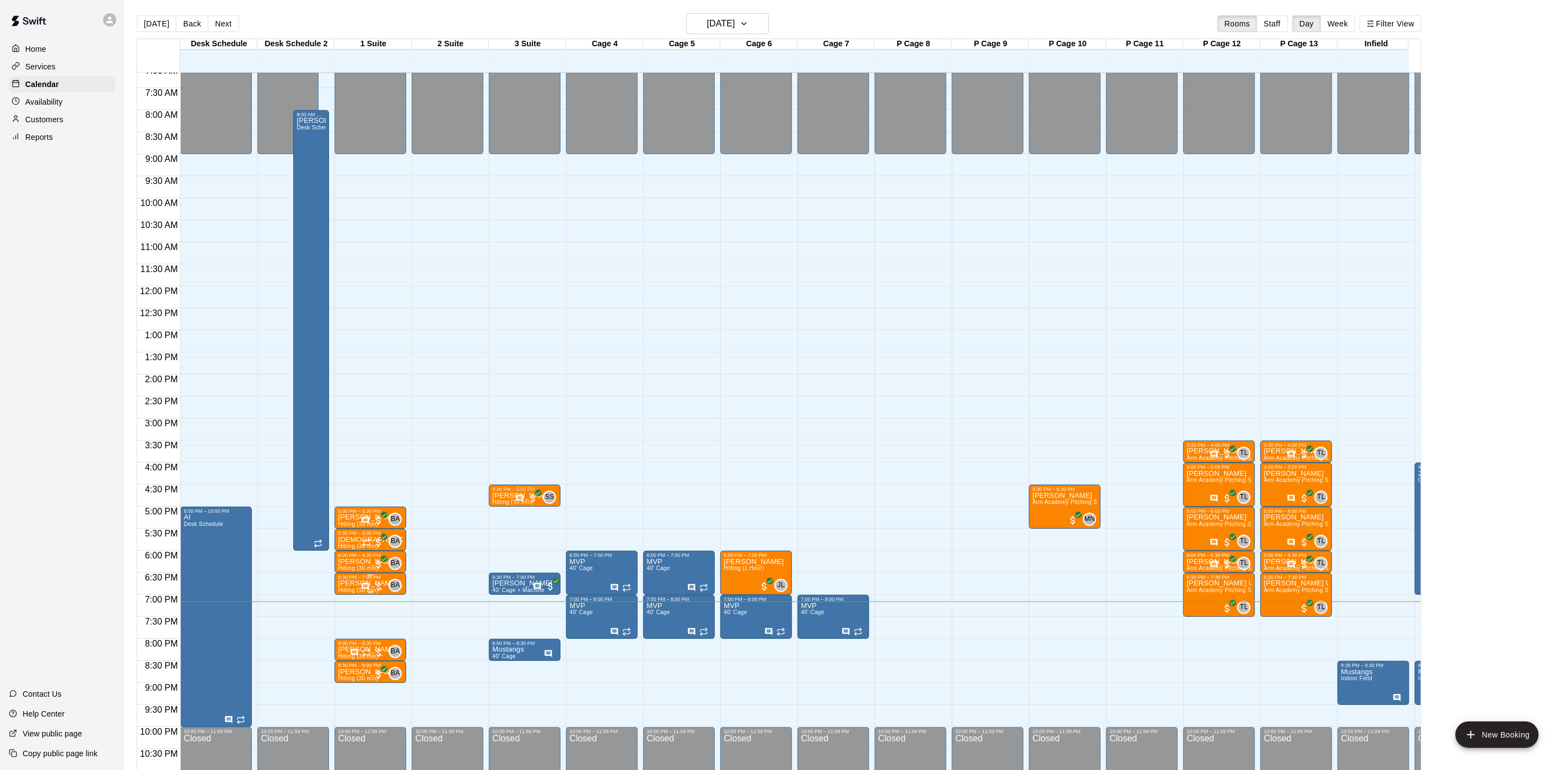
click at [386, 586] on div "BA 0" at bounding box center [381, 586] width 41 height 13
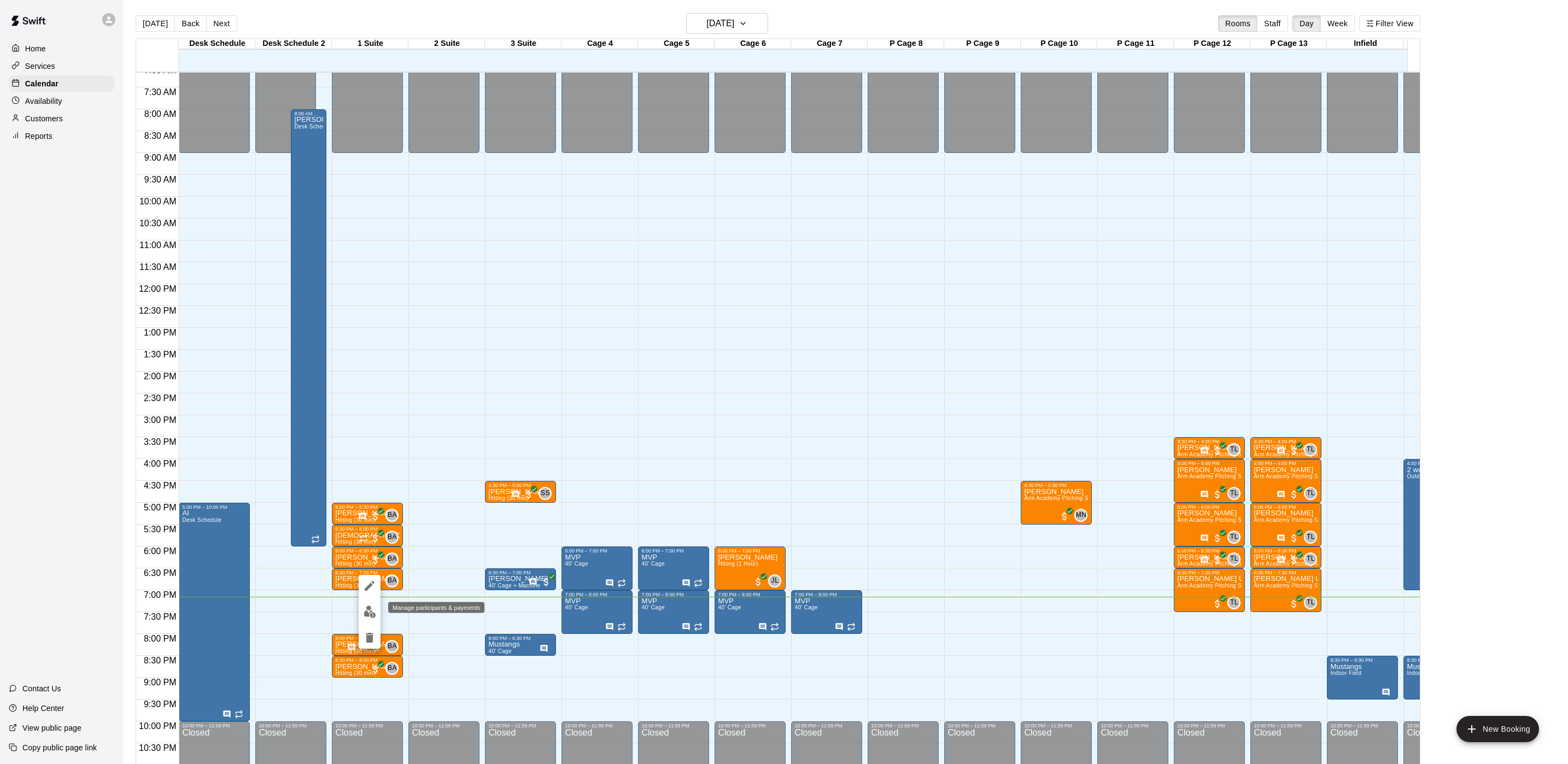
click at [374, 609] on img "edit" at bounding box center [370, 612] width 13 height 13
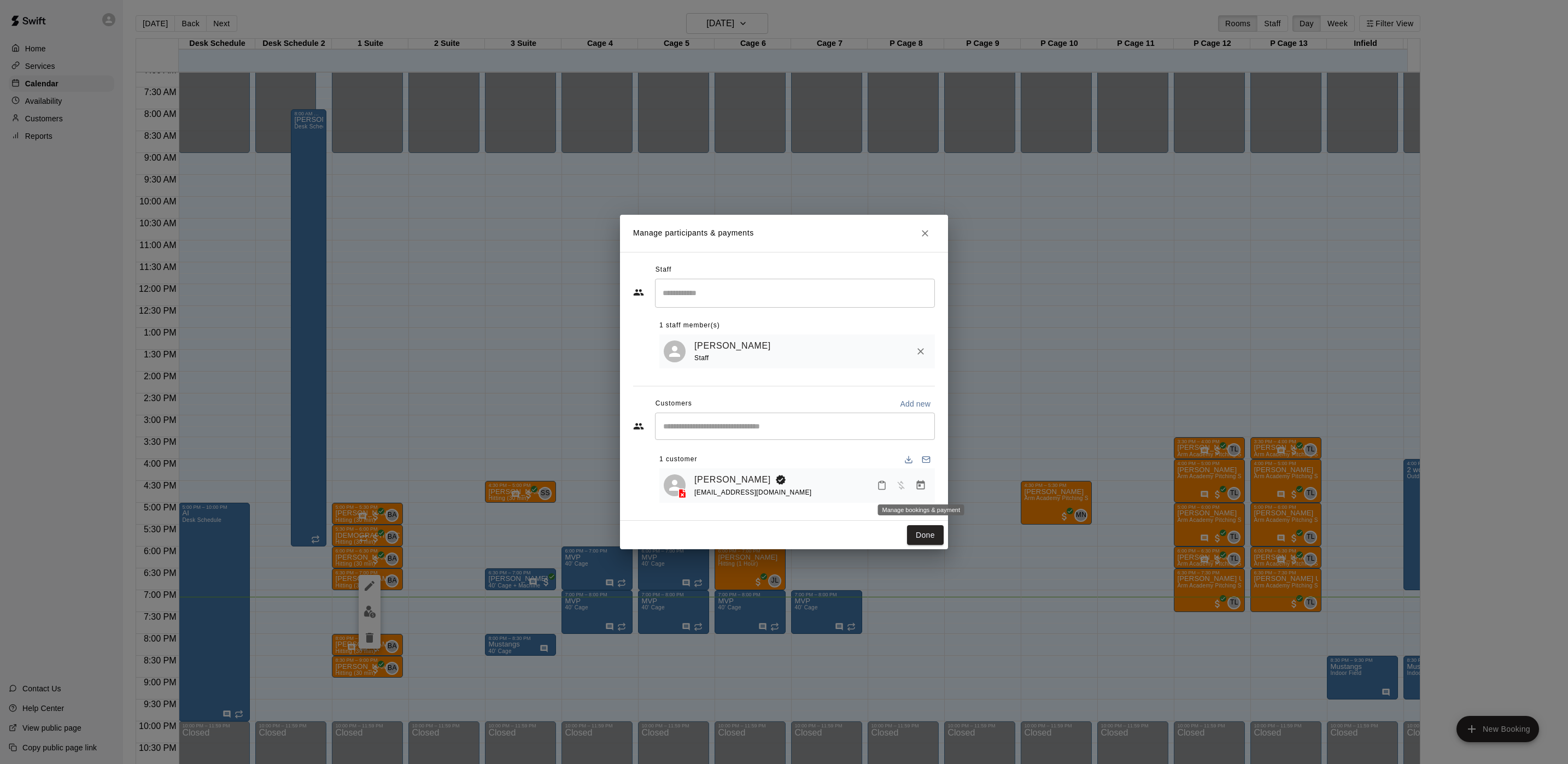
click at [921, 481] on icon "Manage bookings & payment" at bounding box center [921, 485] width 11 height 11
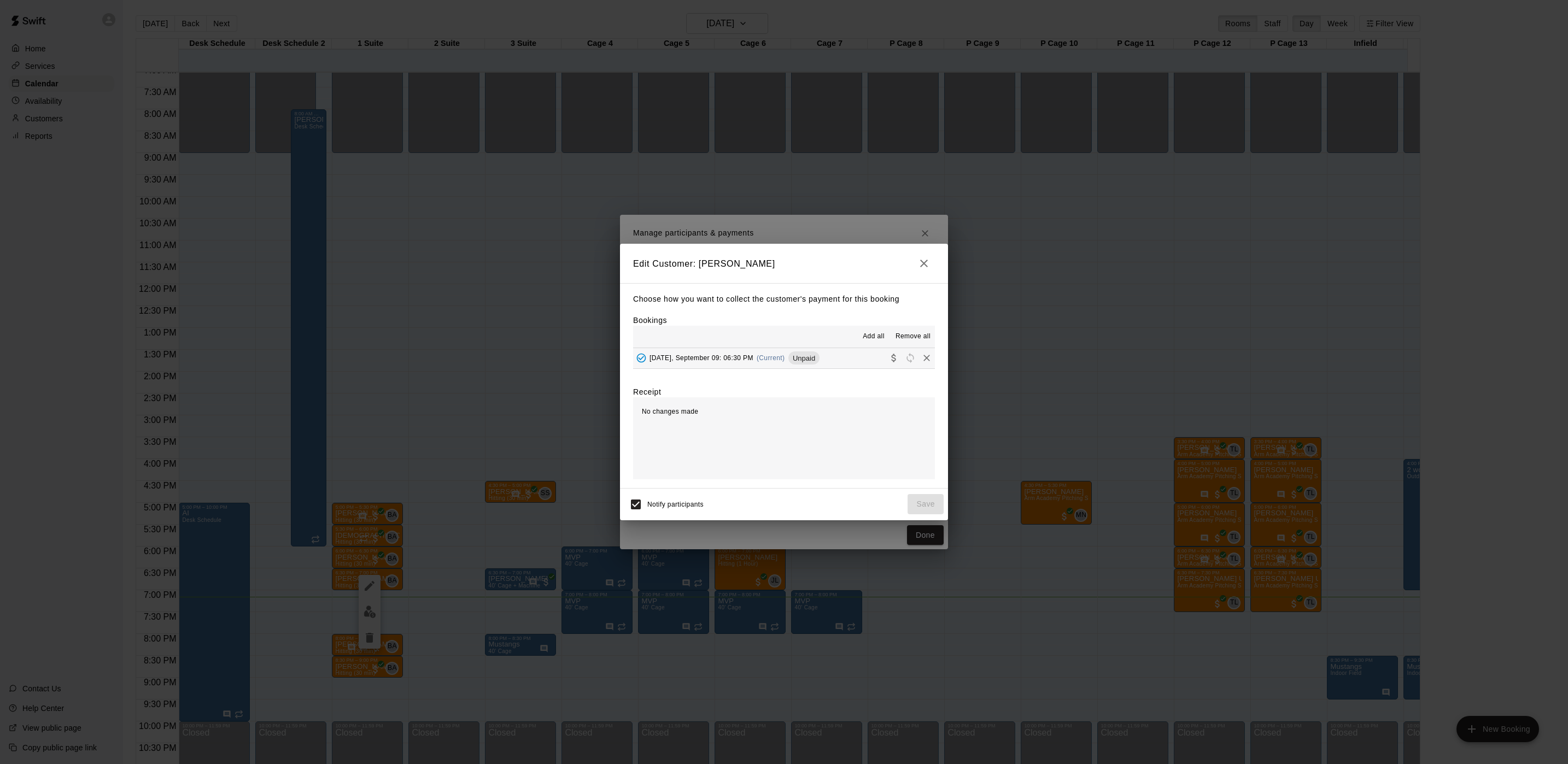
click at [767, 360] on span "(Current)" at bounding box center [771, 358] width 28 height 8
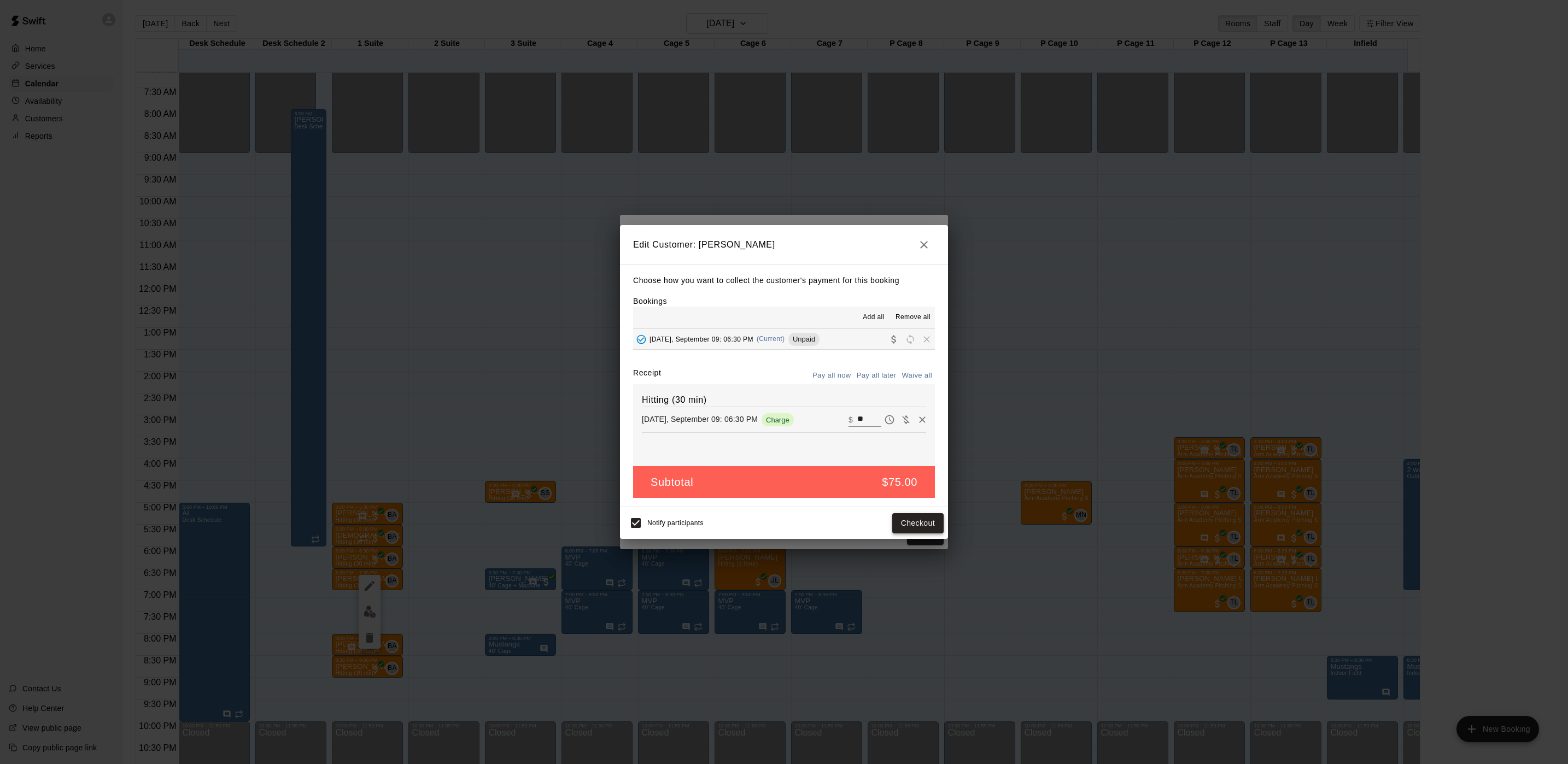
click at [905, 527] on button "Checkout" at bounding box center [918, 523] width 52 height 20
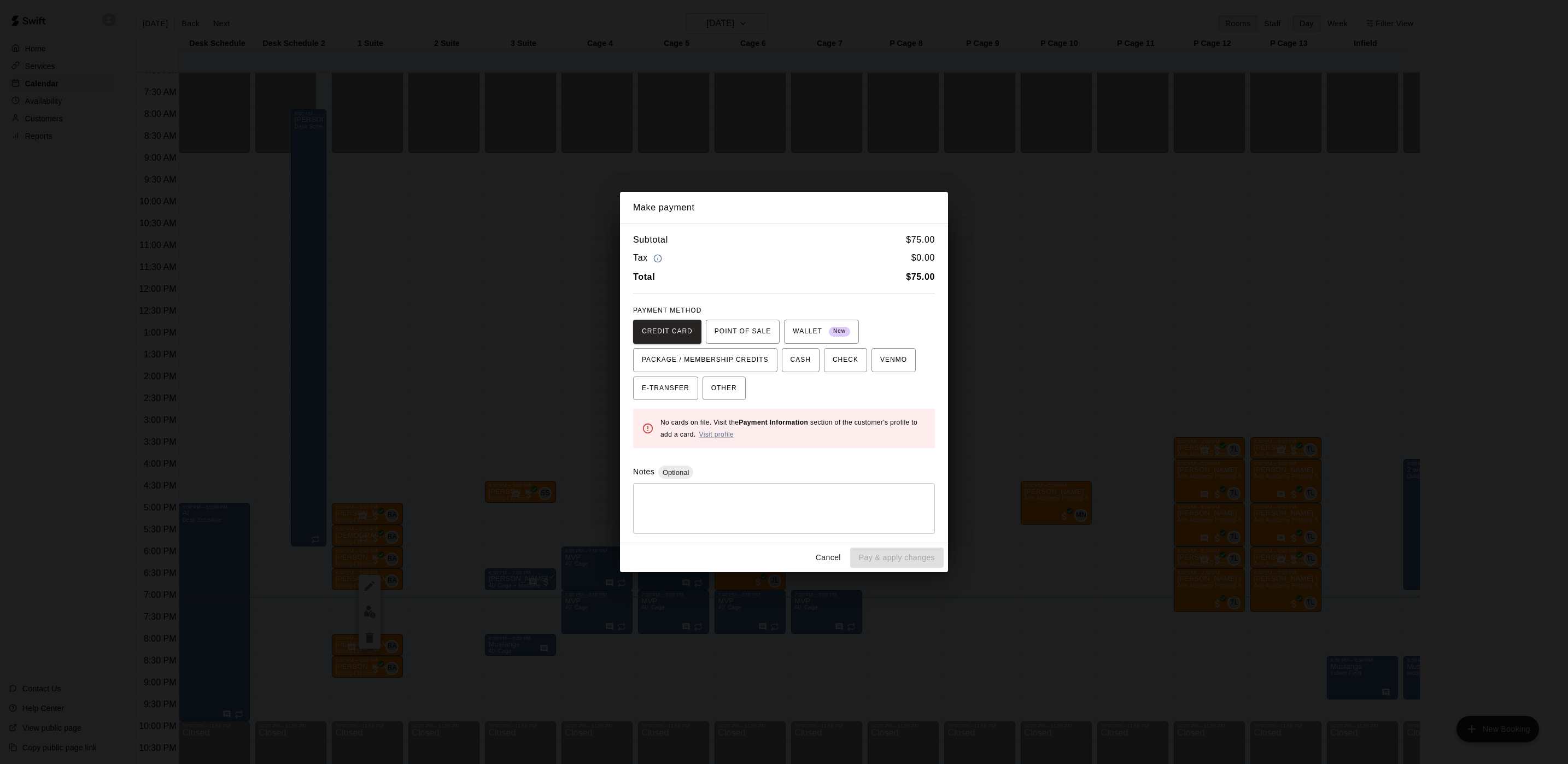
click at [735, 171] on div "Make payment Subtotal $ 75.00 Tax $ 0.00 Total $ 75.00 PAYMENT METHOD CREDIT CA…" at bounding box center [784, 382] width 1568 height 764
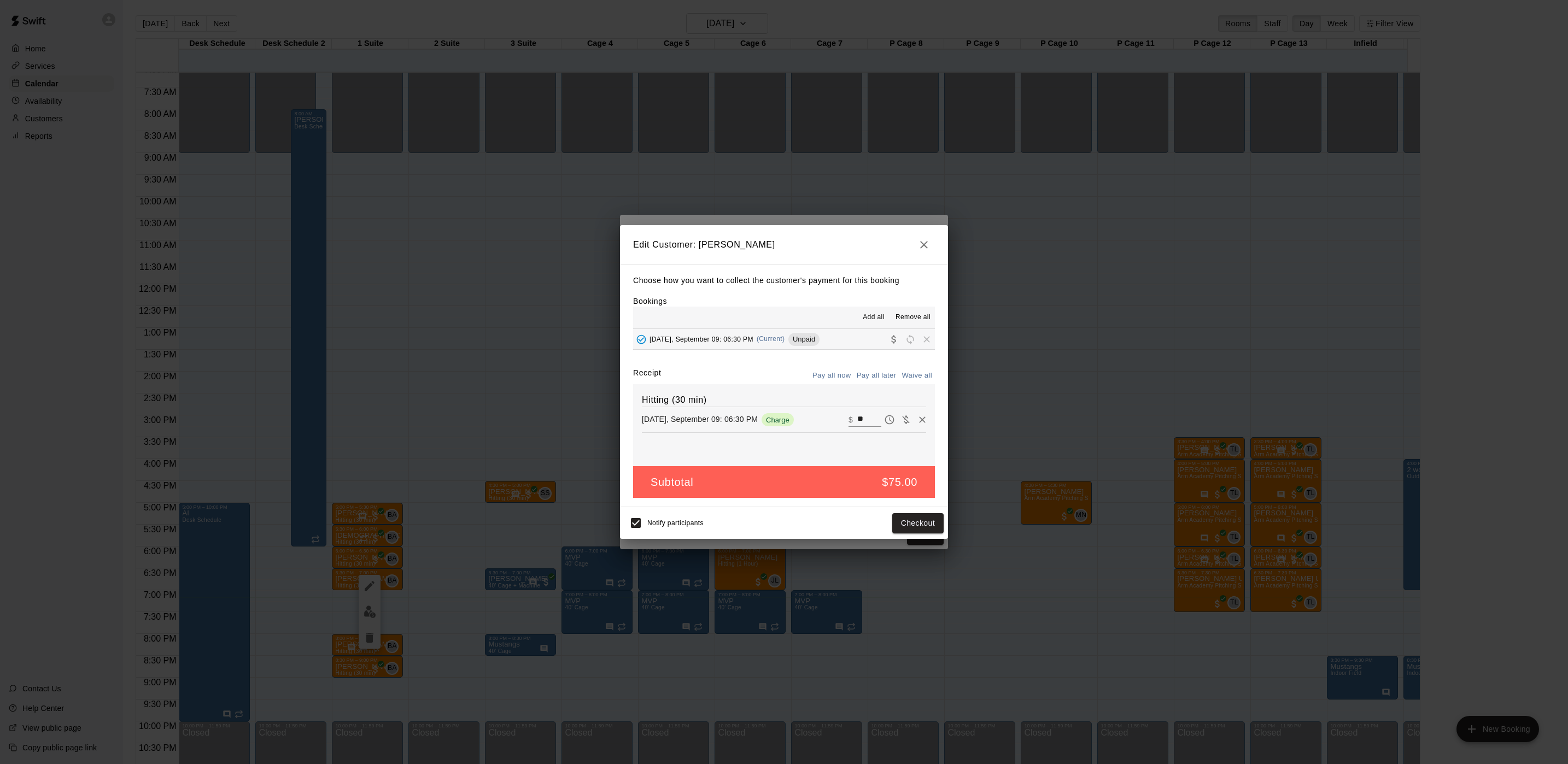
click at [922, 536] on div "Notify participants Checkout" at bounding box center [784, 522] width 328 height 31
click at [919, 528] on button "Checkout" at bounding box center [918, 523] width 52 height 20
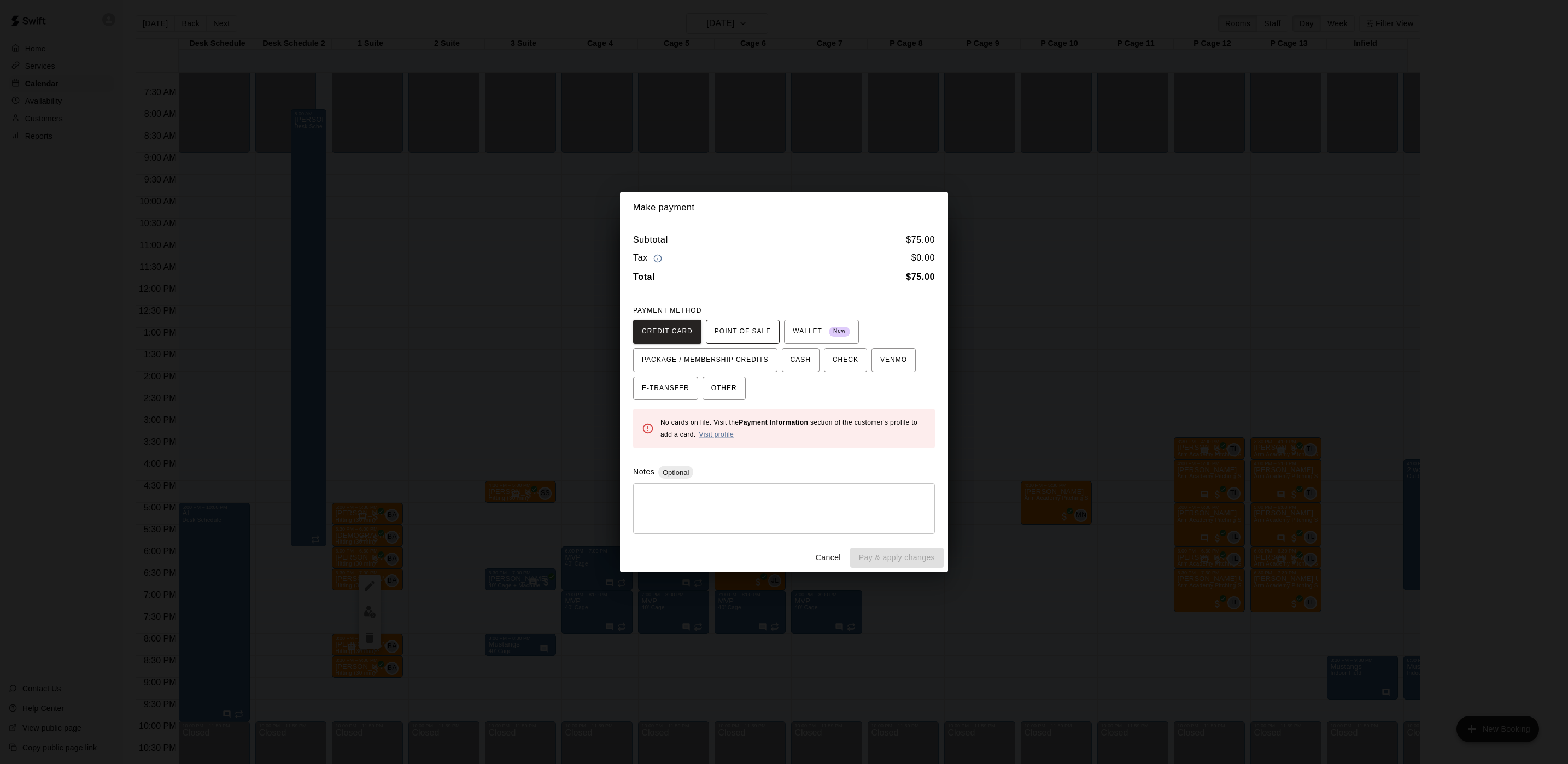
click at [718, 332] on span "POINT OF SALE" at bounding box center [743, 332] width 56 height 18
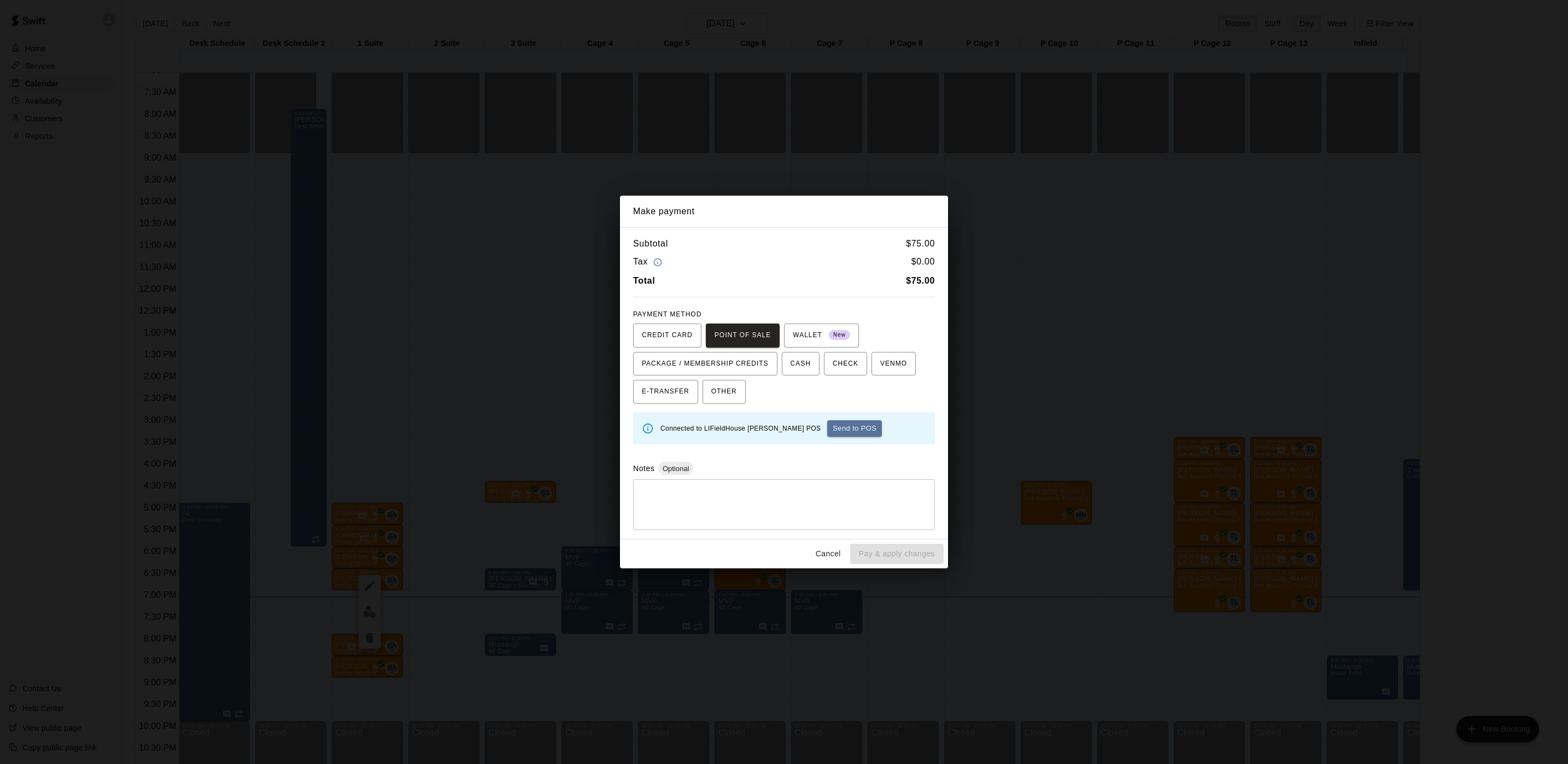
click at [752, 161] on div "Make payment Subtotal $ 75.00 Tax $ 0.00 Total $ 75.00 PAYMENT METHOD CREDIT CA…" at bounding box center [784, 382] width 1568 height 764
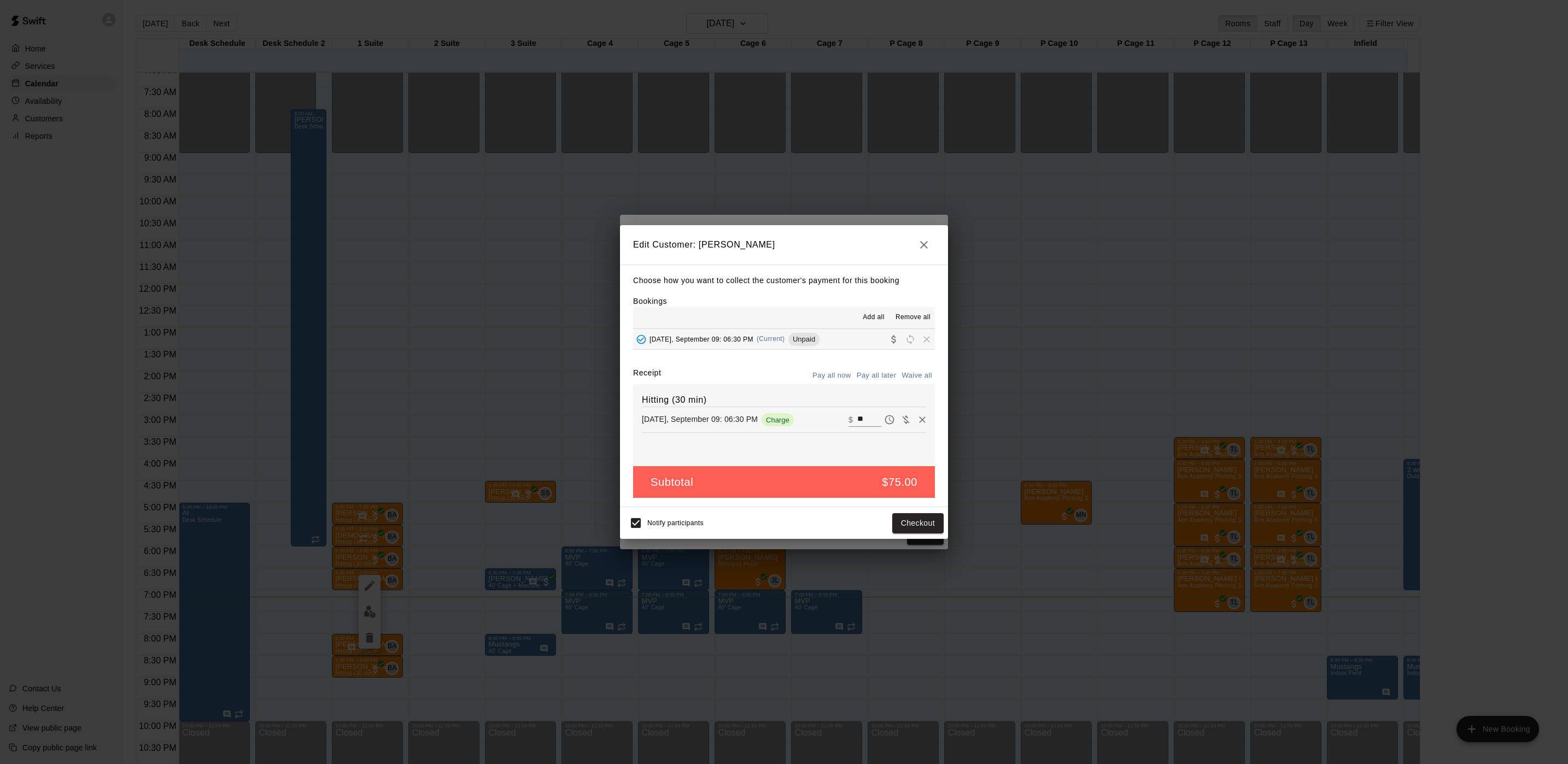
drag, startPoint x: 755, startPoint y: 159, endPoint x: 758, endPoint y: 129, distance: 30.1
click at [755, 156] on div "Make payment Subtotal $ 75.00 Tax $ 0.00 Total $ 75.00 PAYMENT METHOD CREDIT CA…" at bounding box center [784, 382] width 1568 height 764
click at [751, 93] on div "Edit Customer: Jayden Behensky Choose how you want to collect the customer's pa…" at bounding box center [784, 382] width 1568 height 764
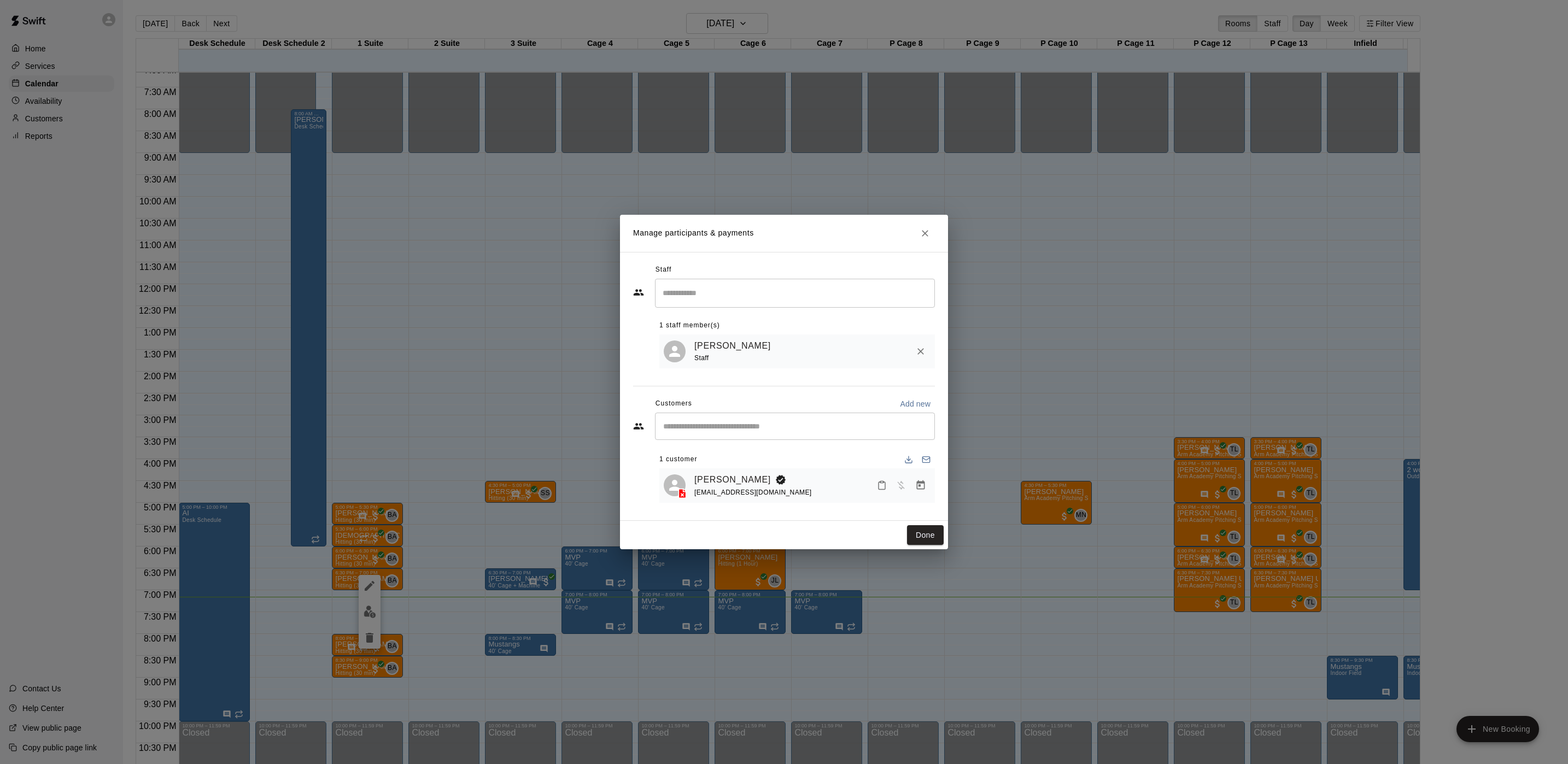
click at [722, 23] on div "Manage participants & payments Staff ​ 1 staff member(s) Brian Anderson Staff C…" at bounding box center [784, 382] width 1568 height 764
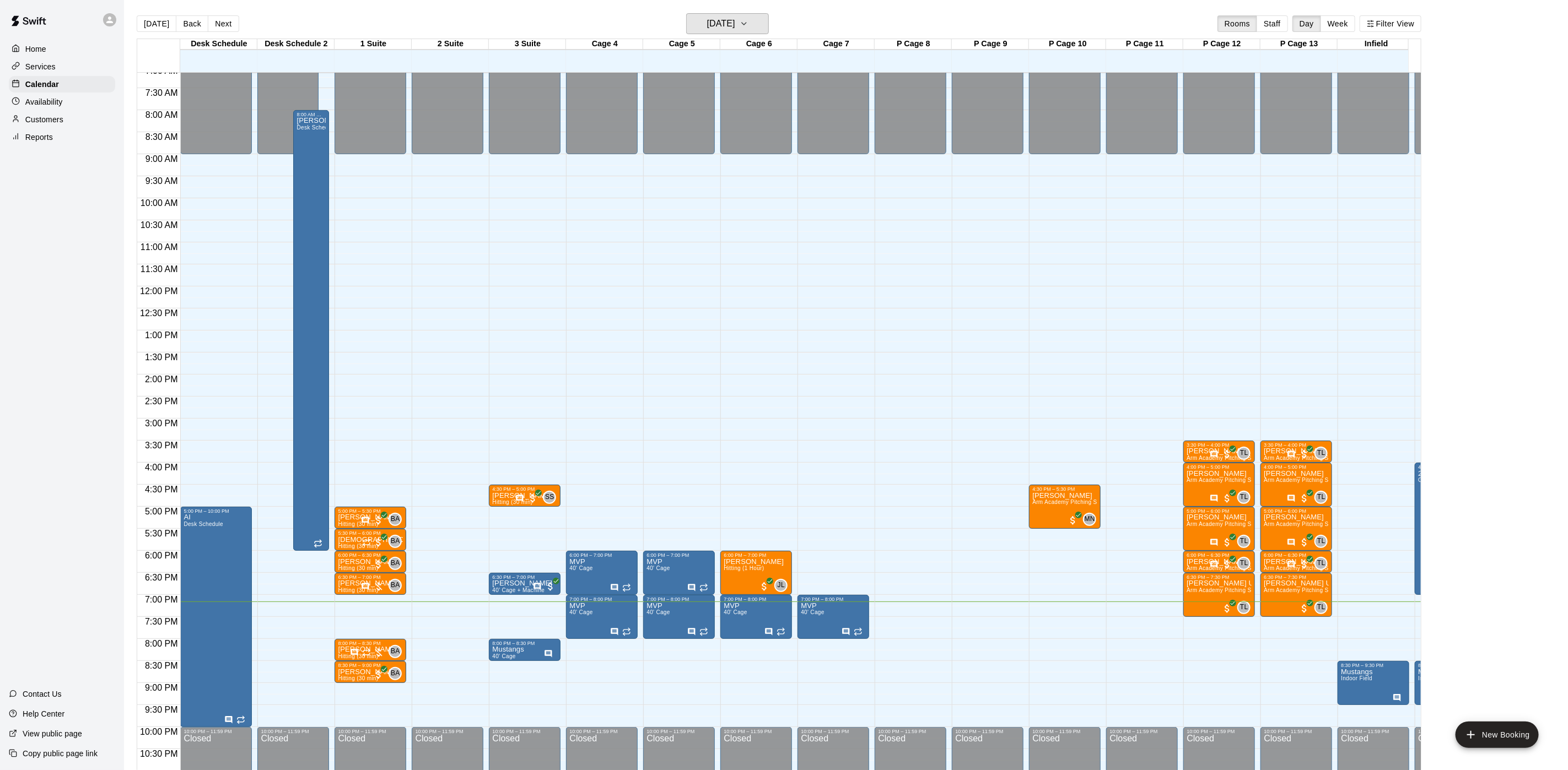
click at [728, 24] on h6 "[DATE]" at bounding box center [721, 24] width 28 height 15
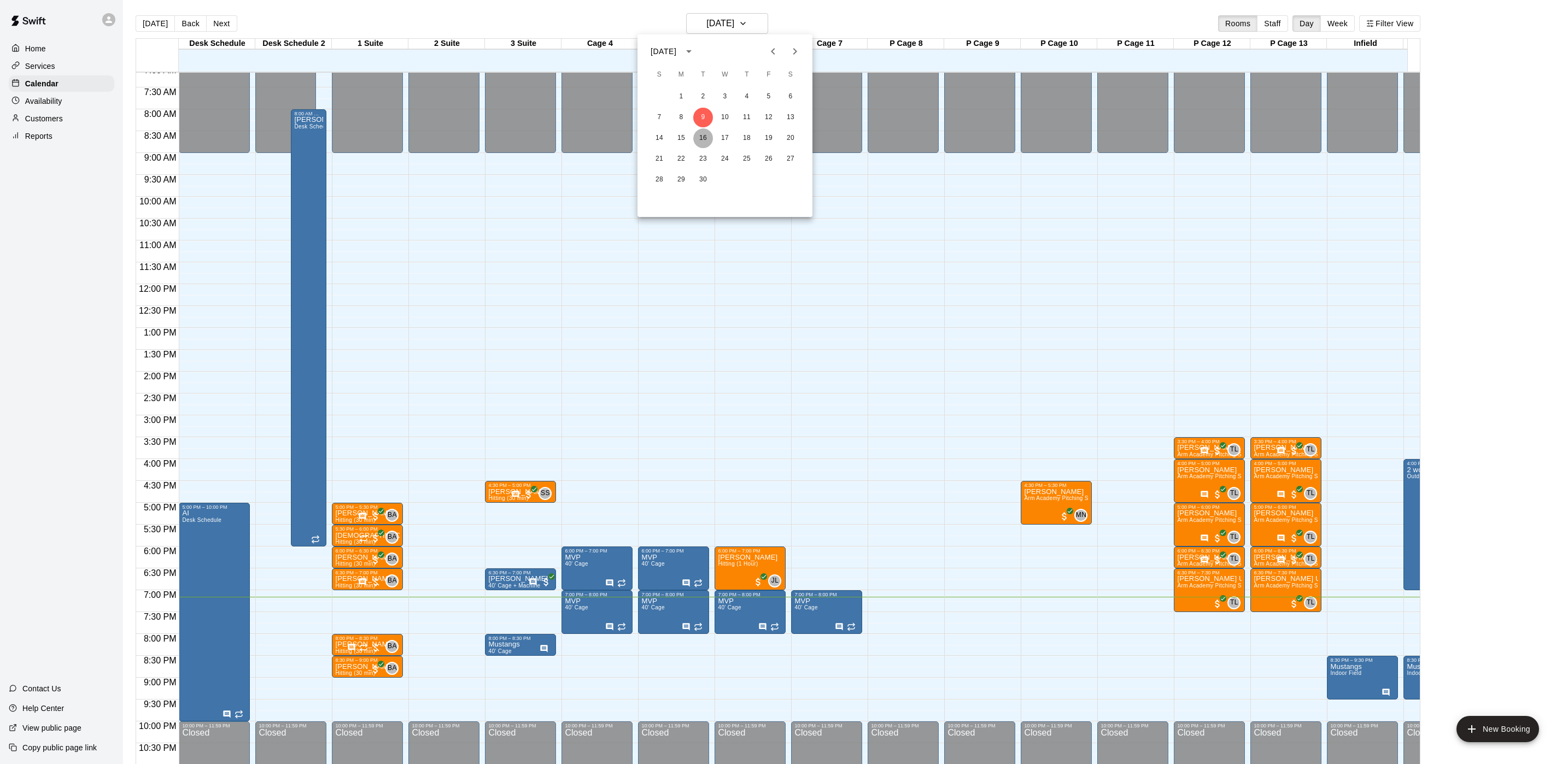
click at [701, 144] on button "16" at bounding box center [703, 138] width 19 height 19
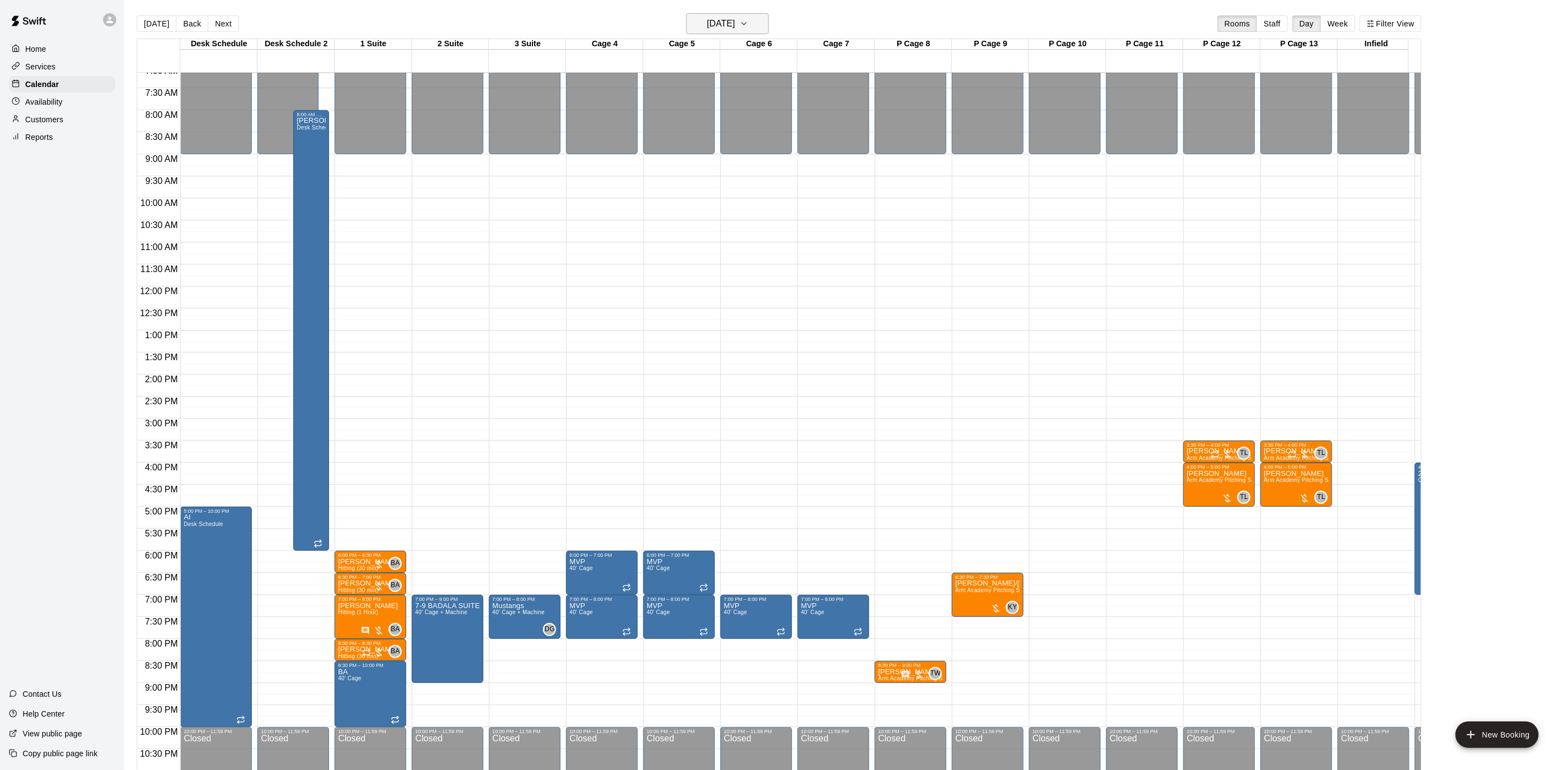
click at [735, 17] on h6 "Tuesday Sep 16" at bounding box center [721, 24] width 28 height 15
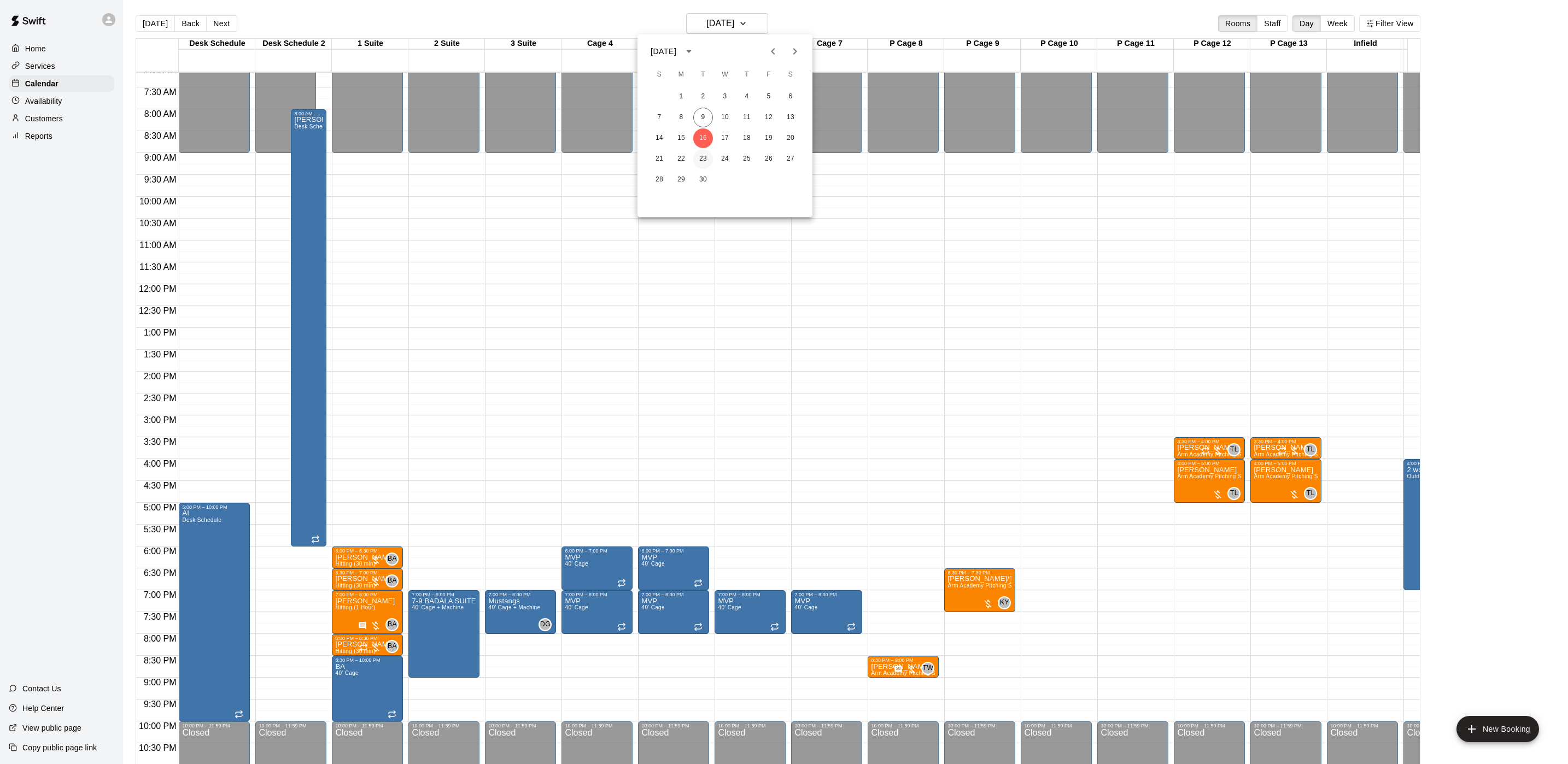
click at [704, 158] on button "23" at bounding box center [703, 159] width 19 height 19
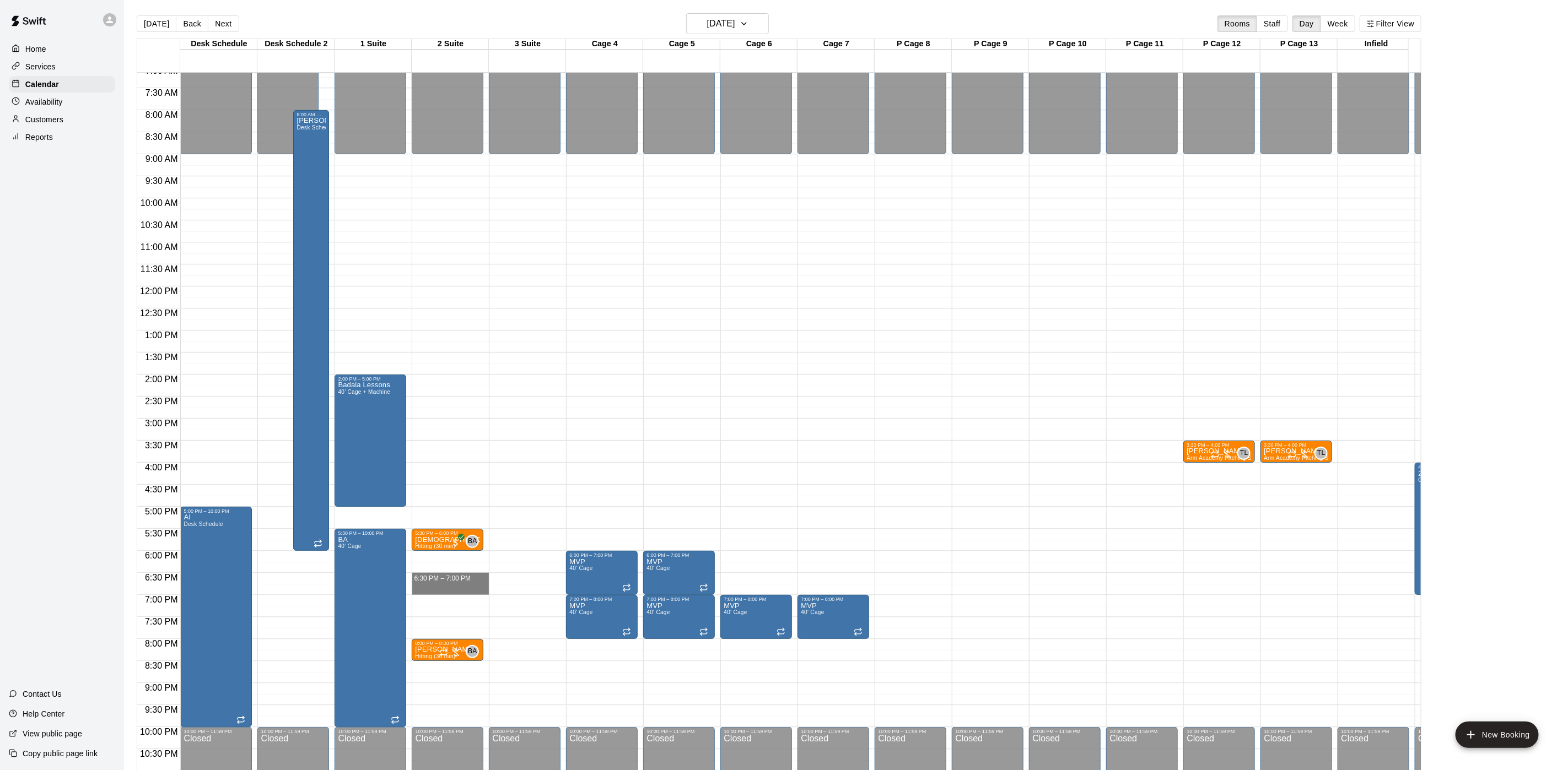
drag, startPoint x: 445, startPoint y: 575, endPoint x: 445, endPoint y: 588, distance: 13.0
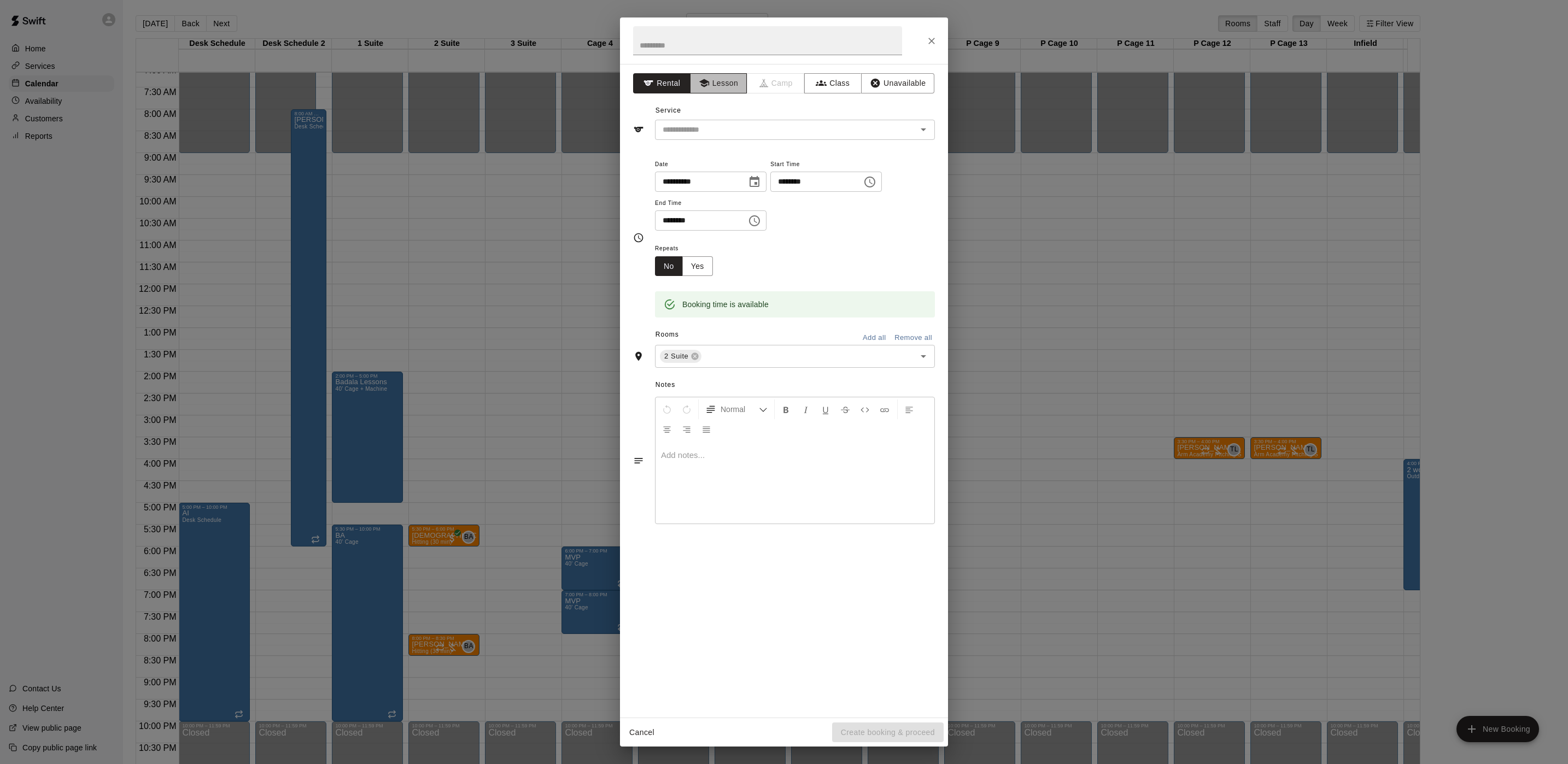
click at [718, 85] on button "Lesson" at bounding box center [718, 83] width 57 height 20
click at [726, 141] on div "**********" at bounding box center [784, 390] width 328 height 654
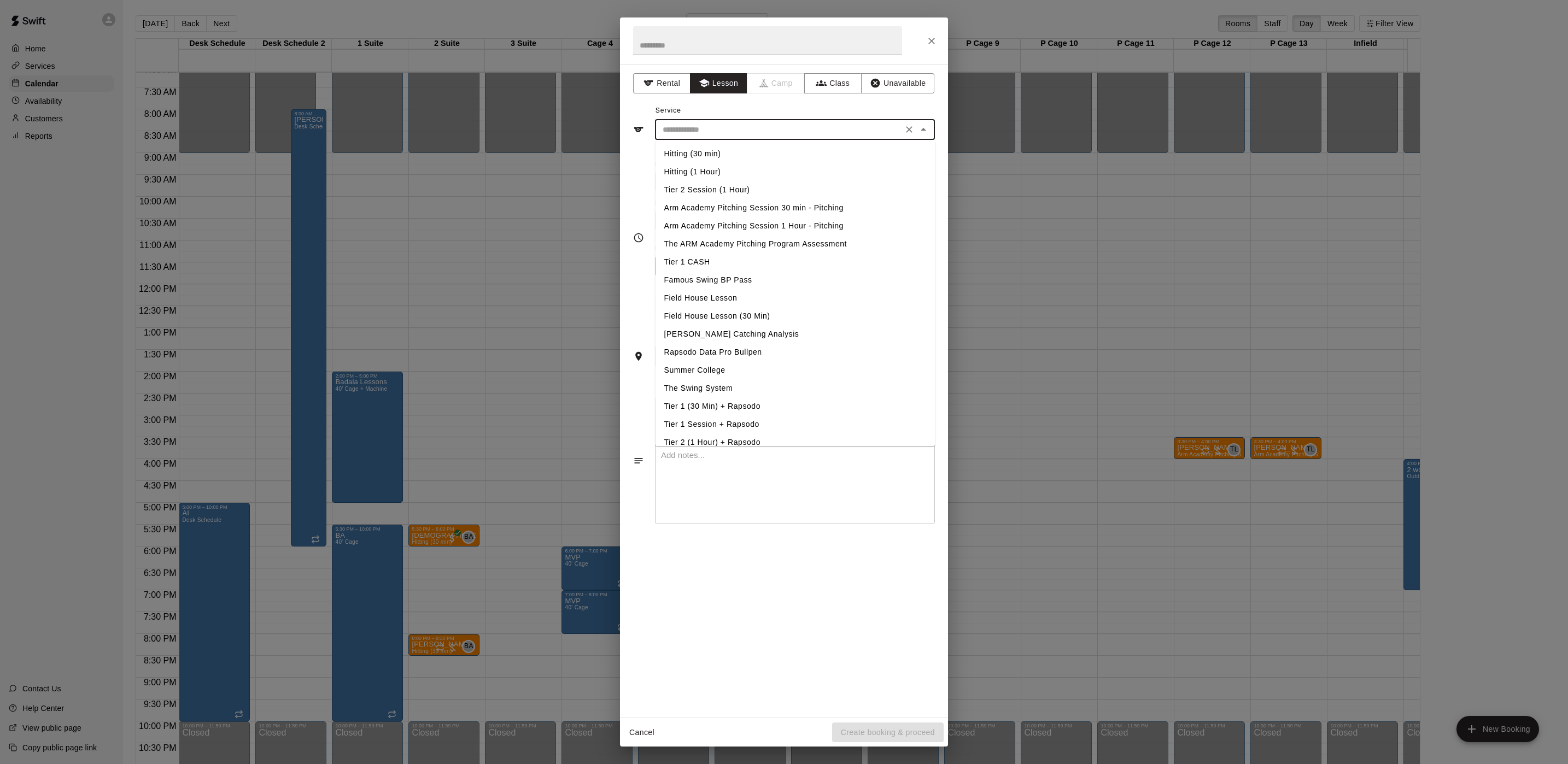
click at [726, 134] on input "text" at bounding box center [778, 130] width 241 height 14
click at [701, 159] on li "Hitting (30 min)" at bounding box center [796, 154] width 280 height 18
type input "**********"
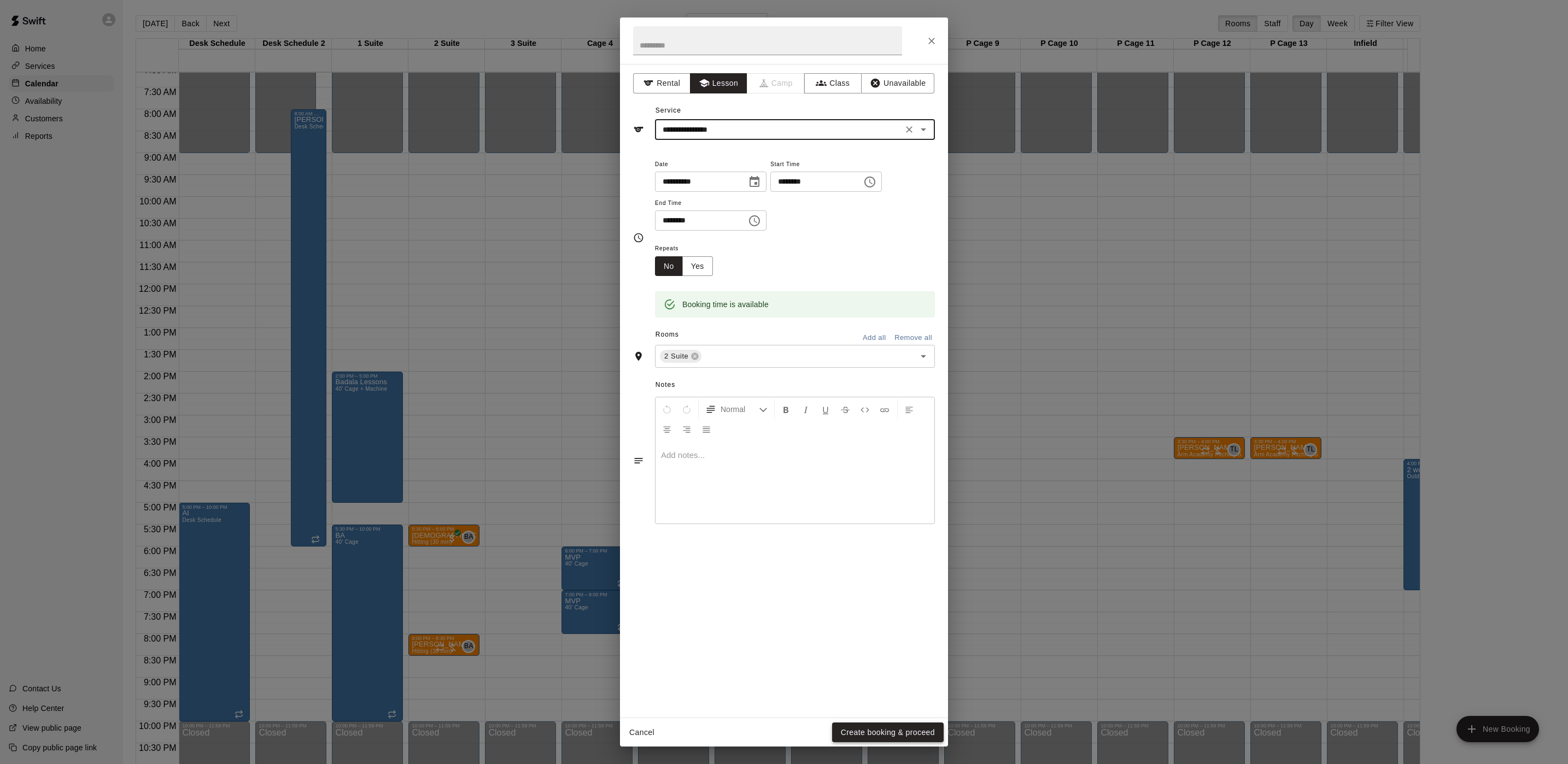
click at [909, 727] on button "Create booking & proceed" at bounding box center [887, 733] width 112 height 20
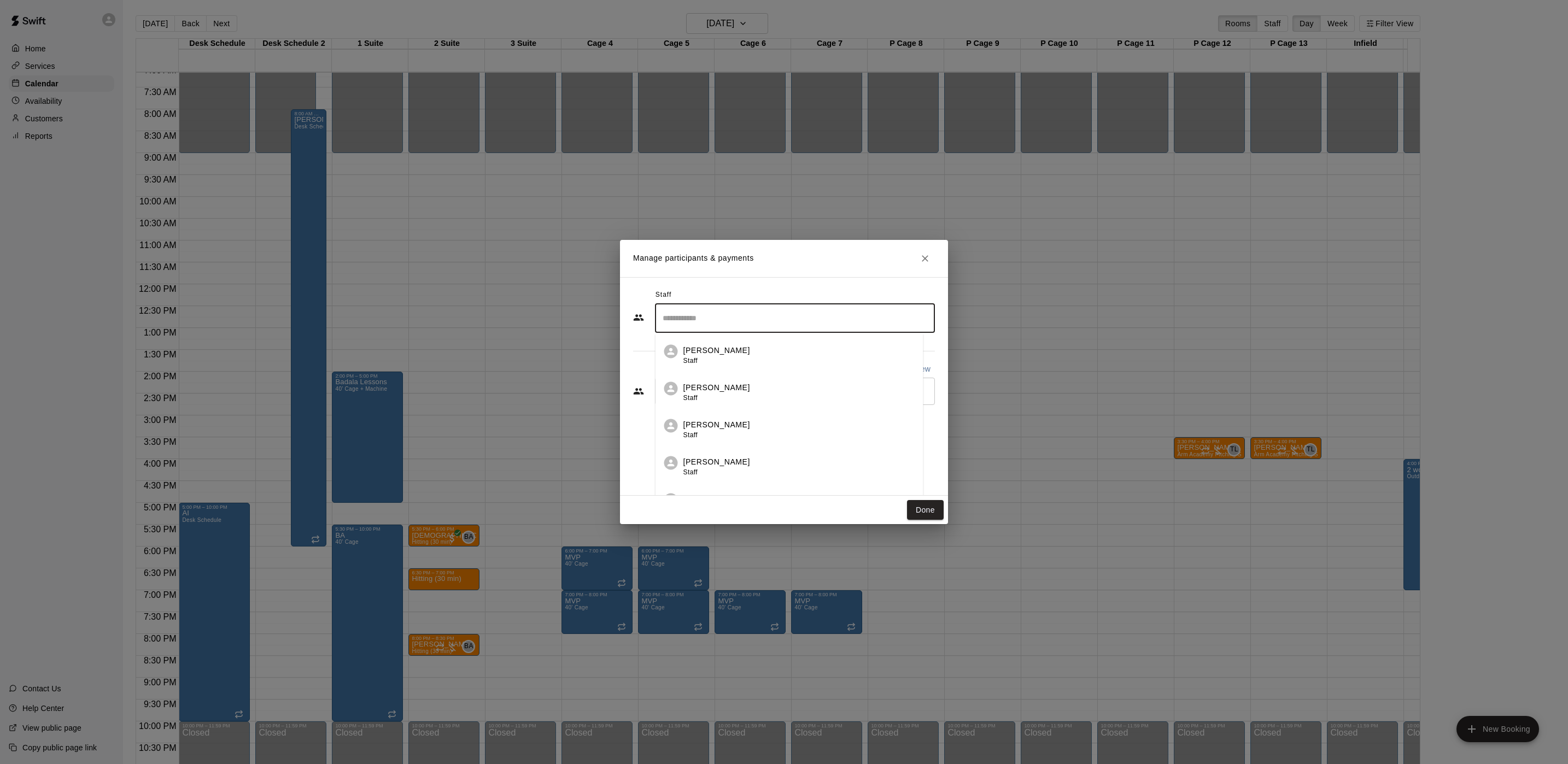
click at [729, 328] on div "​" at bounding box center [795, 319] width 280 height 29
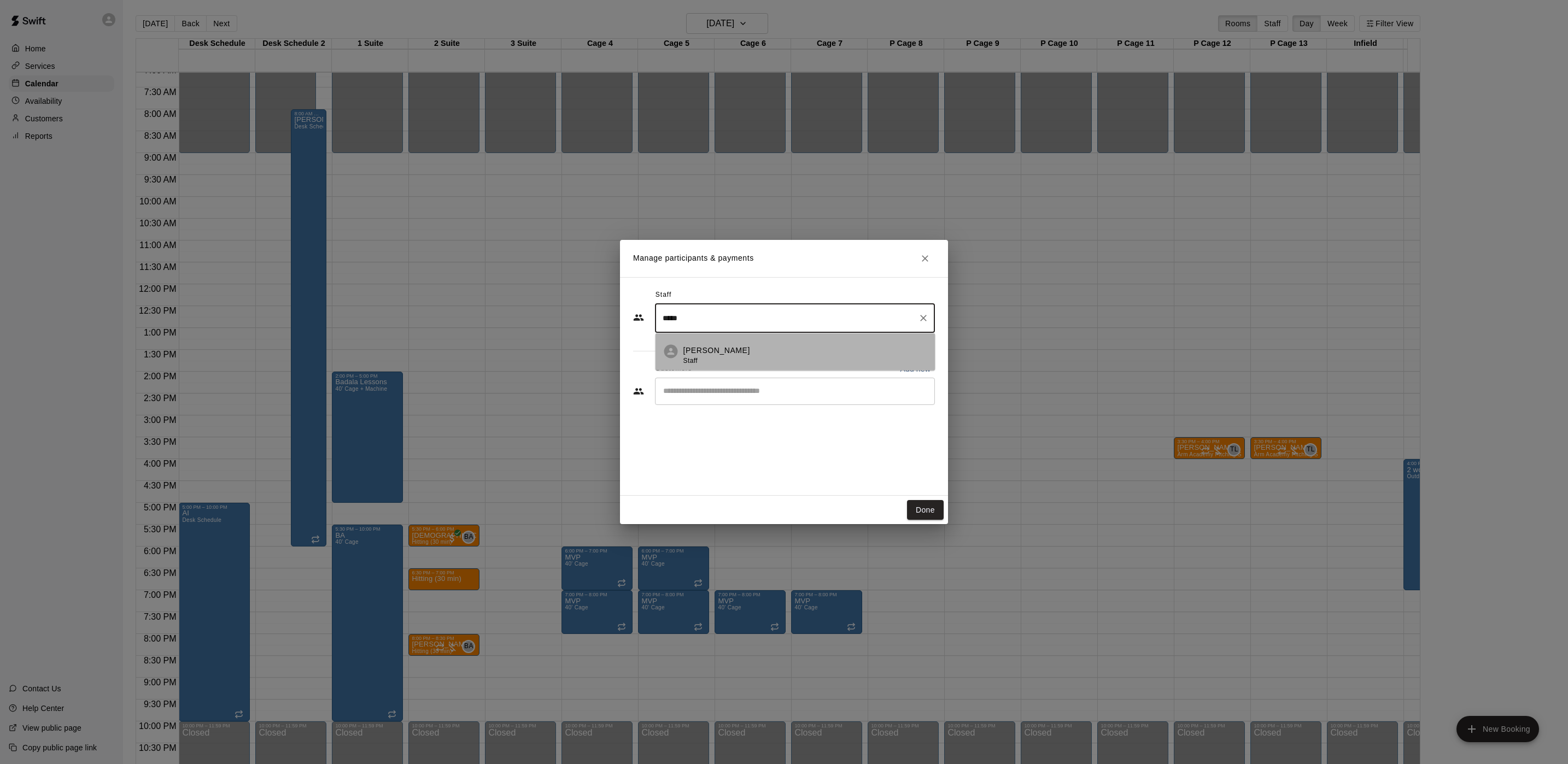
click at [728, 353] on p "Brian Anderson" at bounding box center [717, 350] width 67 height 11
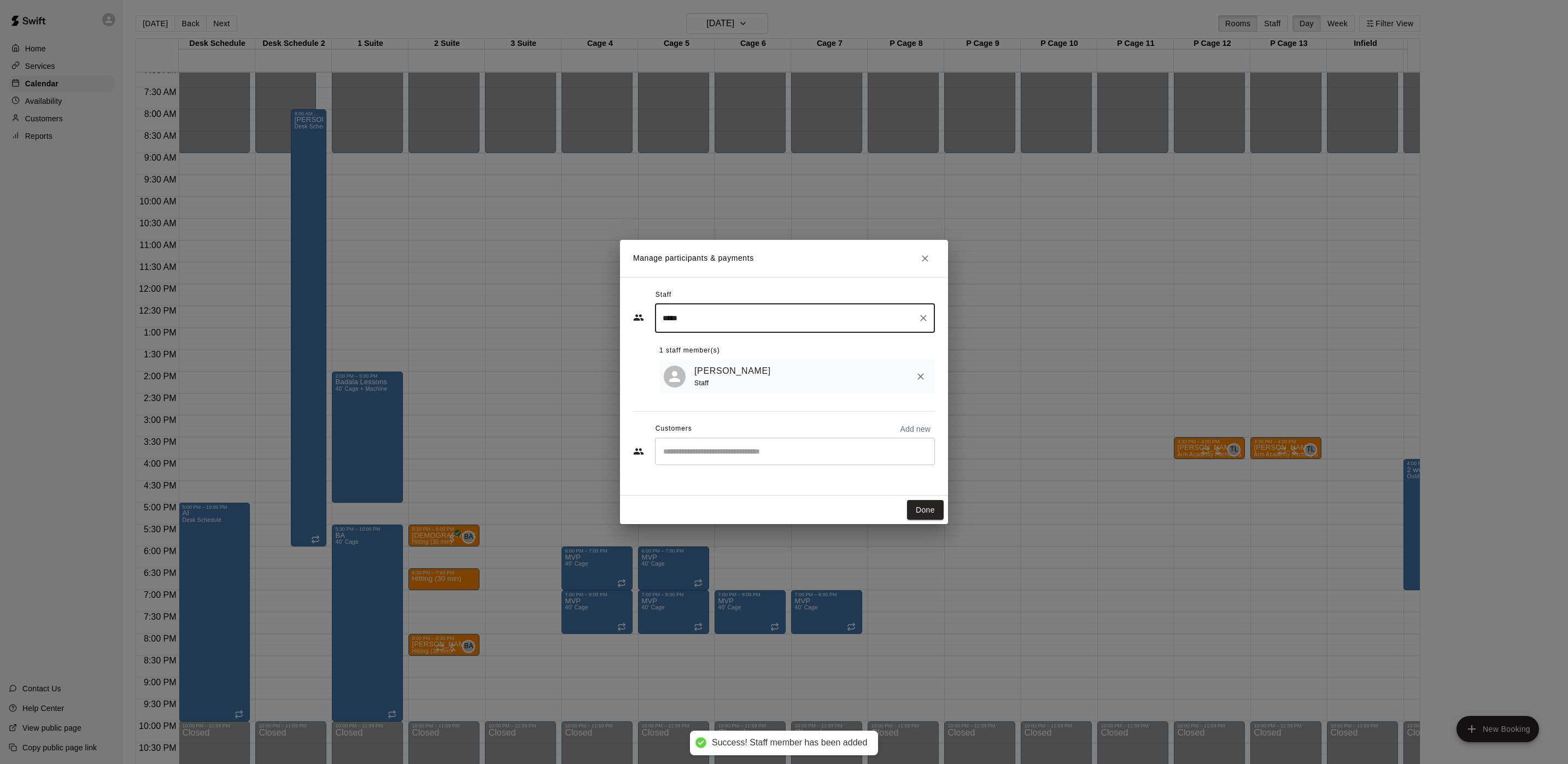
click at [743, 444] on div "​" at bounding box center [795, 452] width 280 height 27
type input "*****"
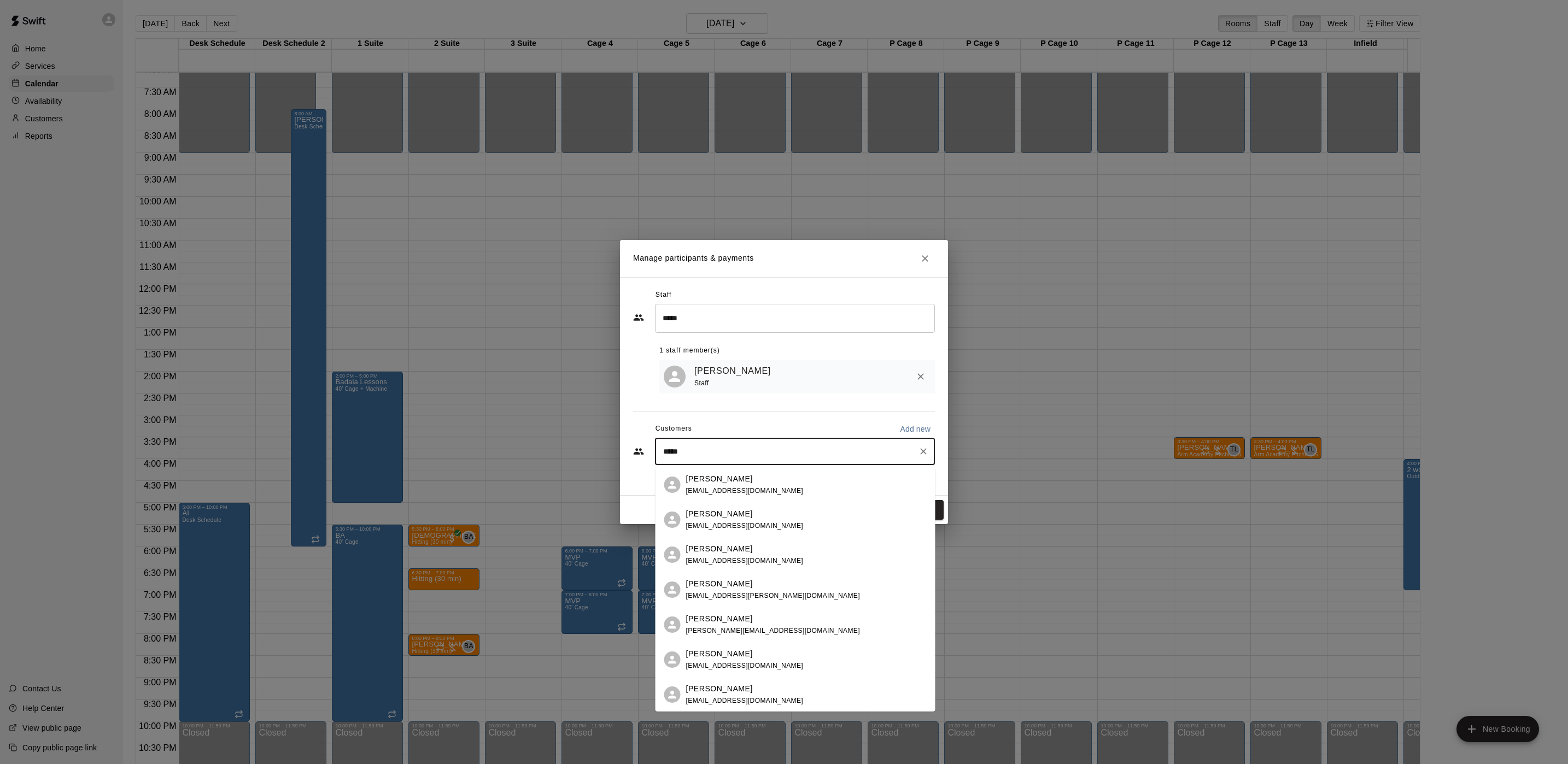
type input "******"
click at [742, 488] on span "jamrok55@gmail.com" at bounding box center [745, 491] width 118 height 8
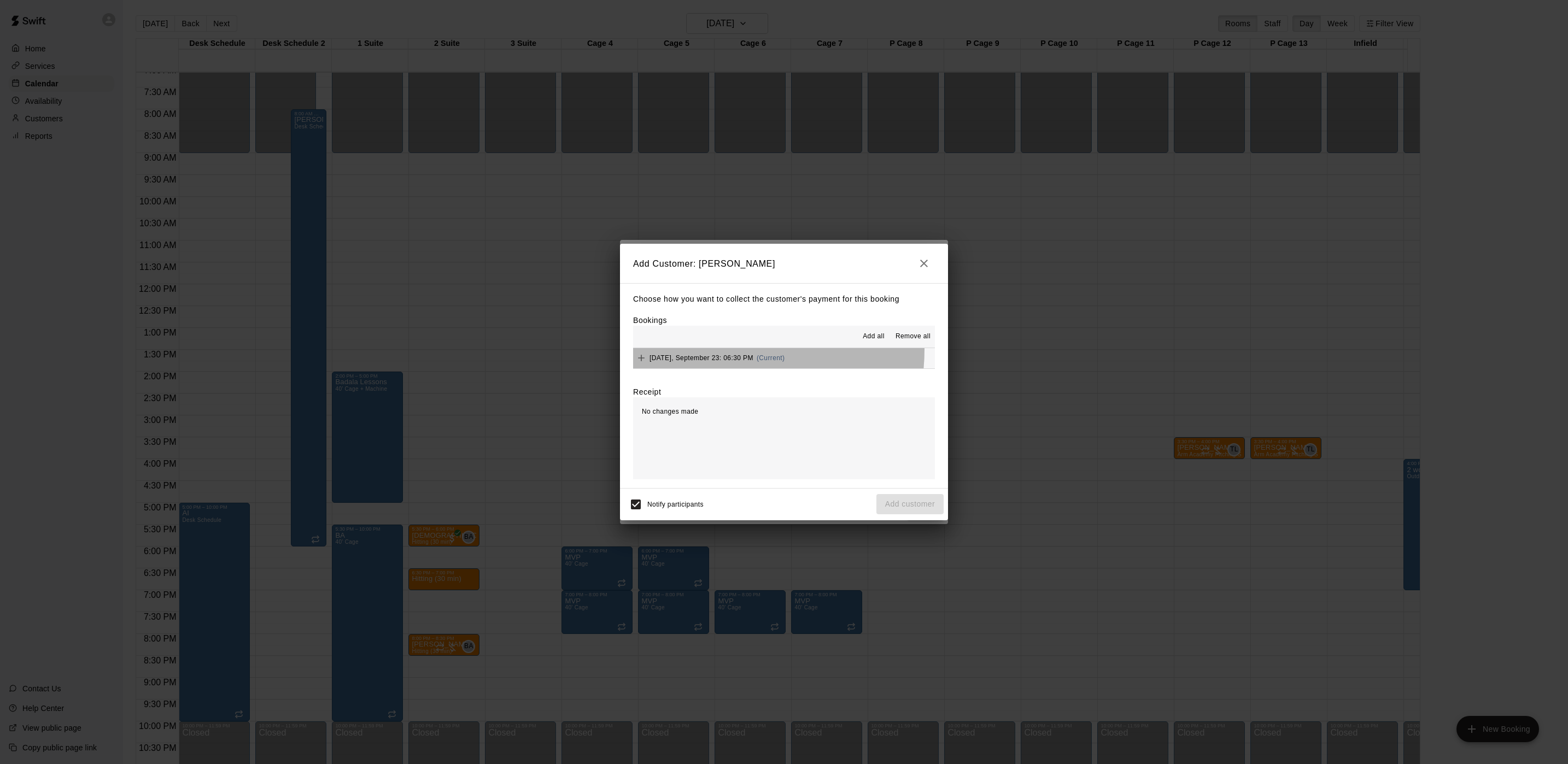
click at [702, 350] on div "Tuesday, September 23: 06:30 PM (Current)" at bounding box center [709, 358] width 151 height 16
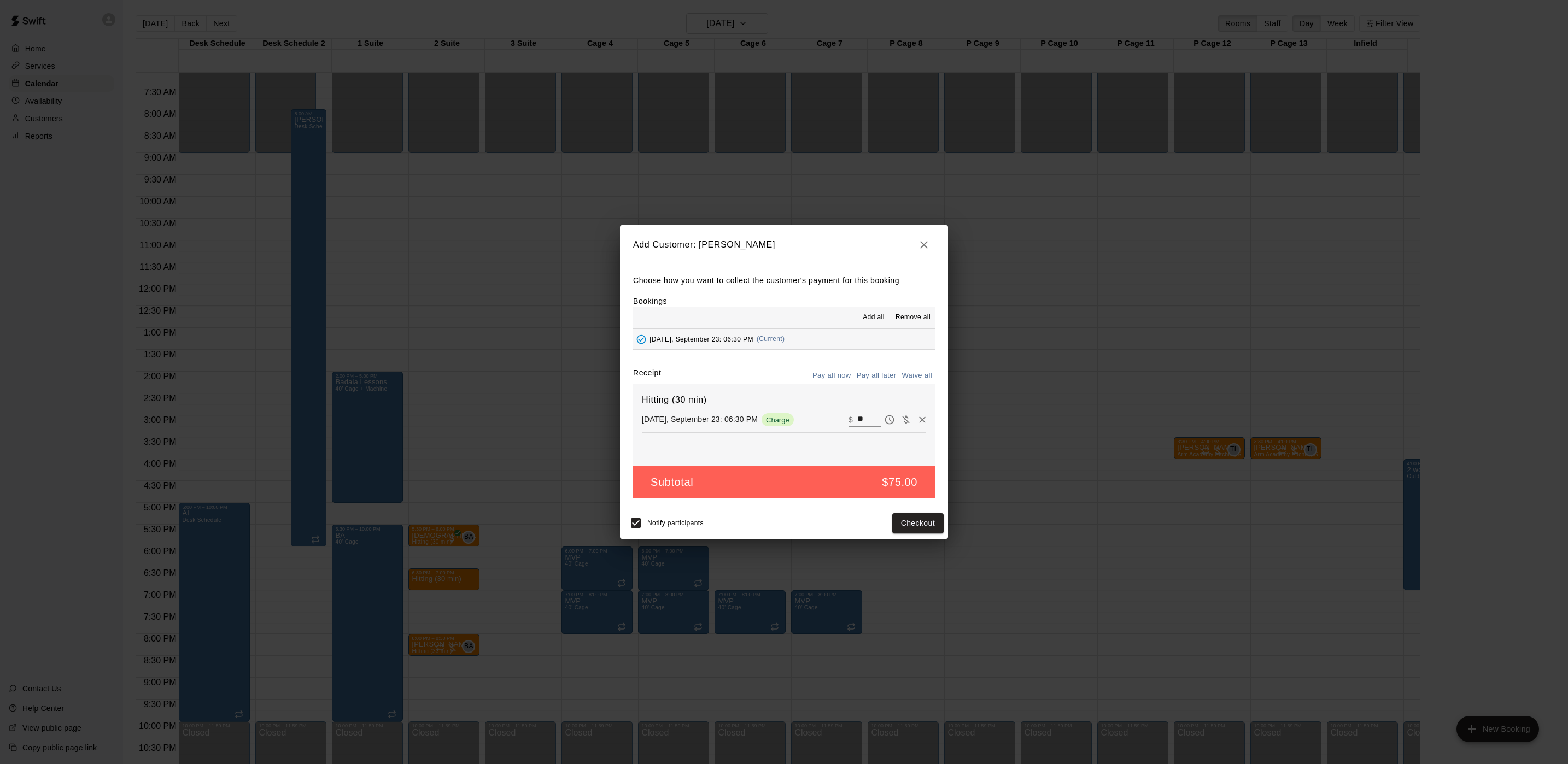
click at [867, 371] on button "Pay all later" at bounding box center [877, 375] width 45 height 17
click at [909, 517] on button "Add customer" at bounding box center [910, 523] width 68 height 20
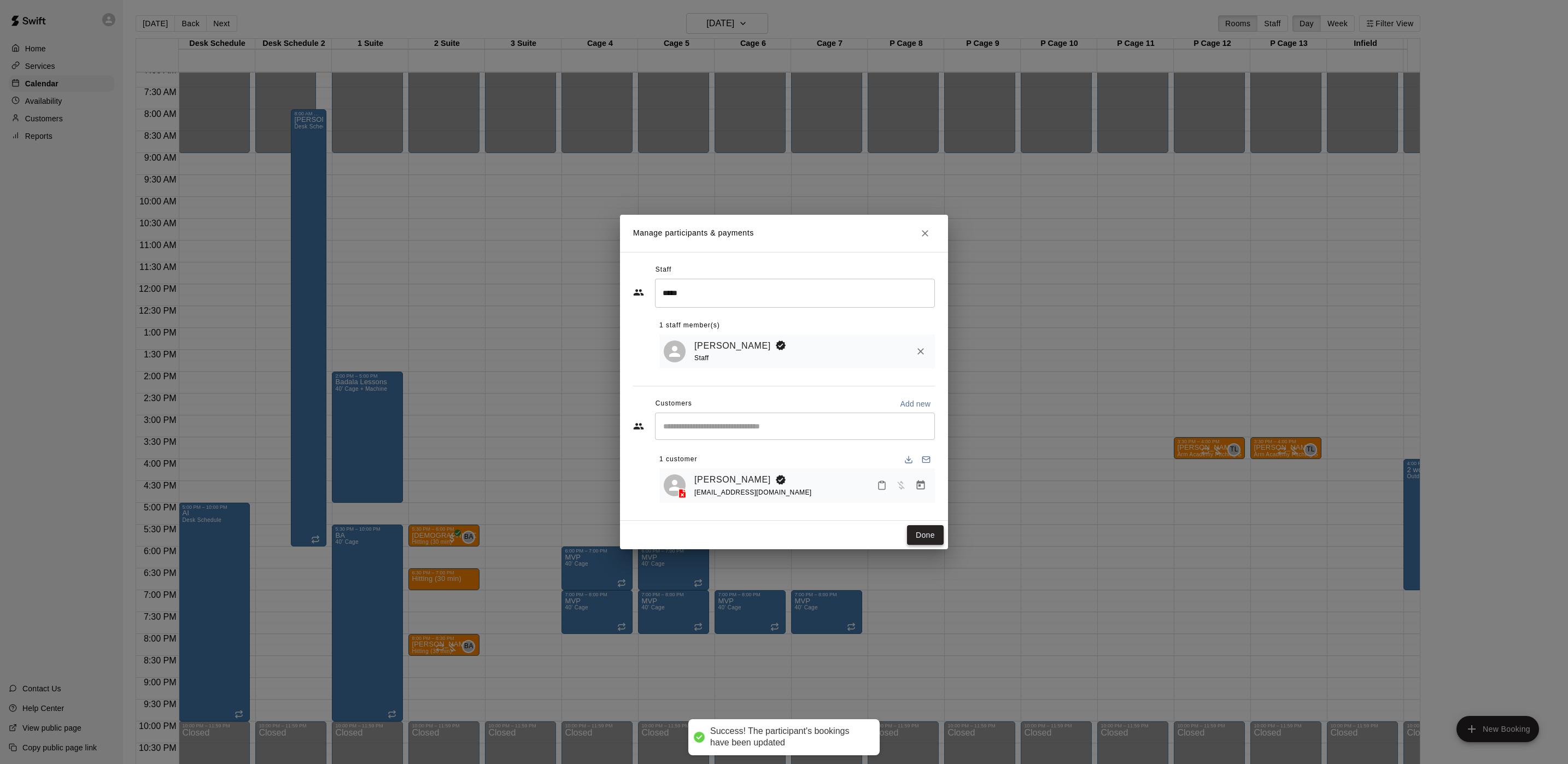
click at [916, 535] on button "Done" at bounding box center [925, 535] width 36 height 20
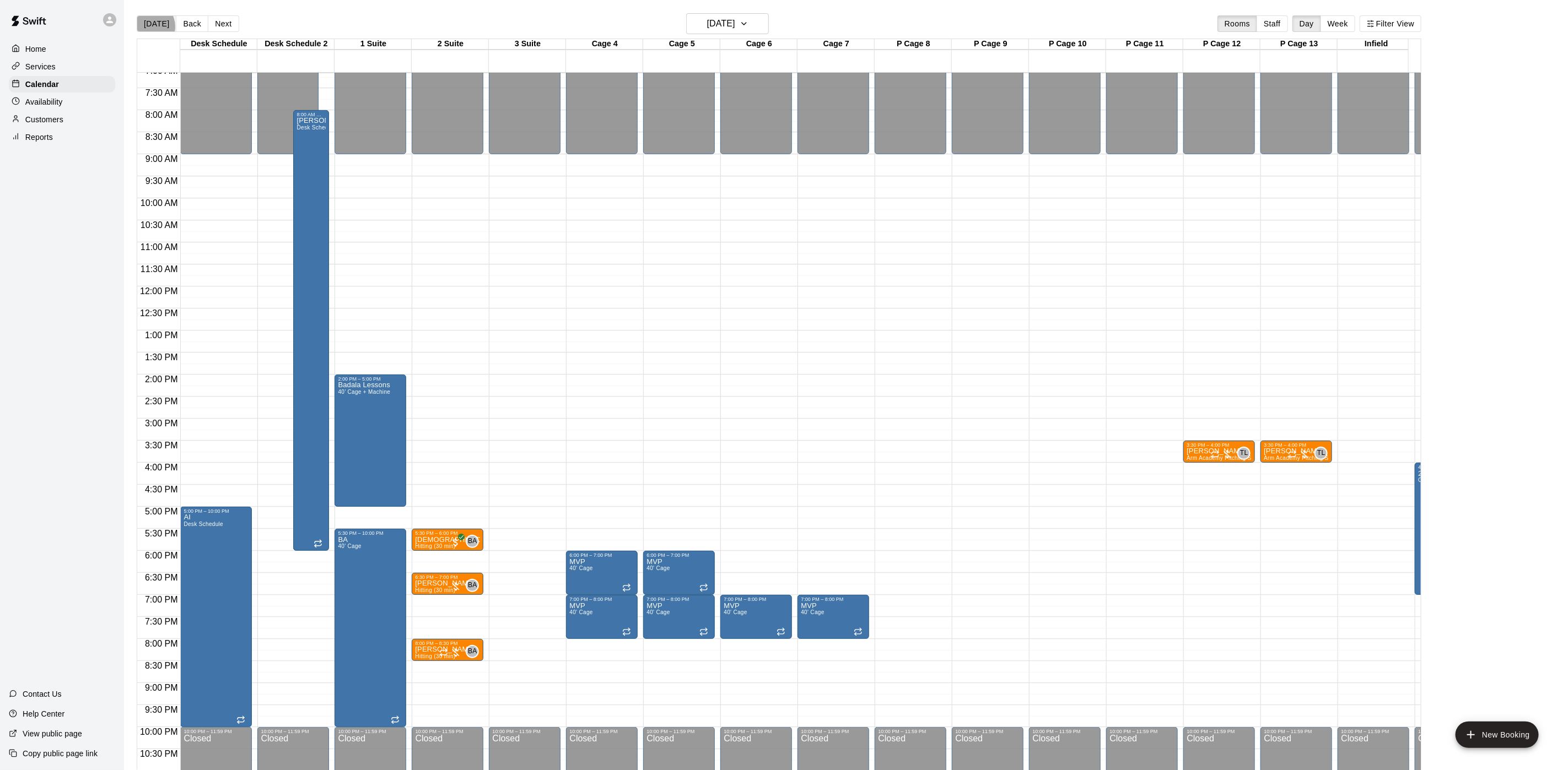
click at [149, 27] on button "[DATE]" at bounding box center [156, 24] width 40 height 16
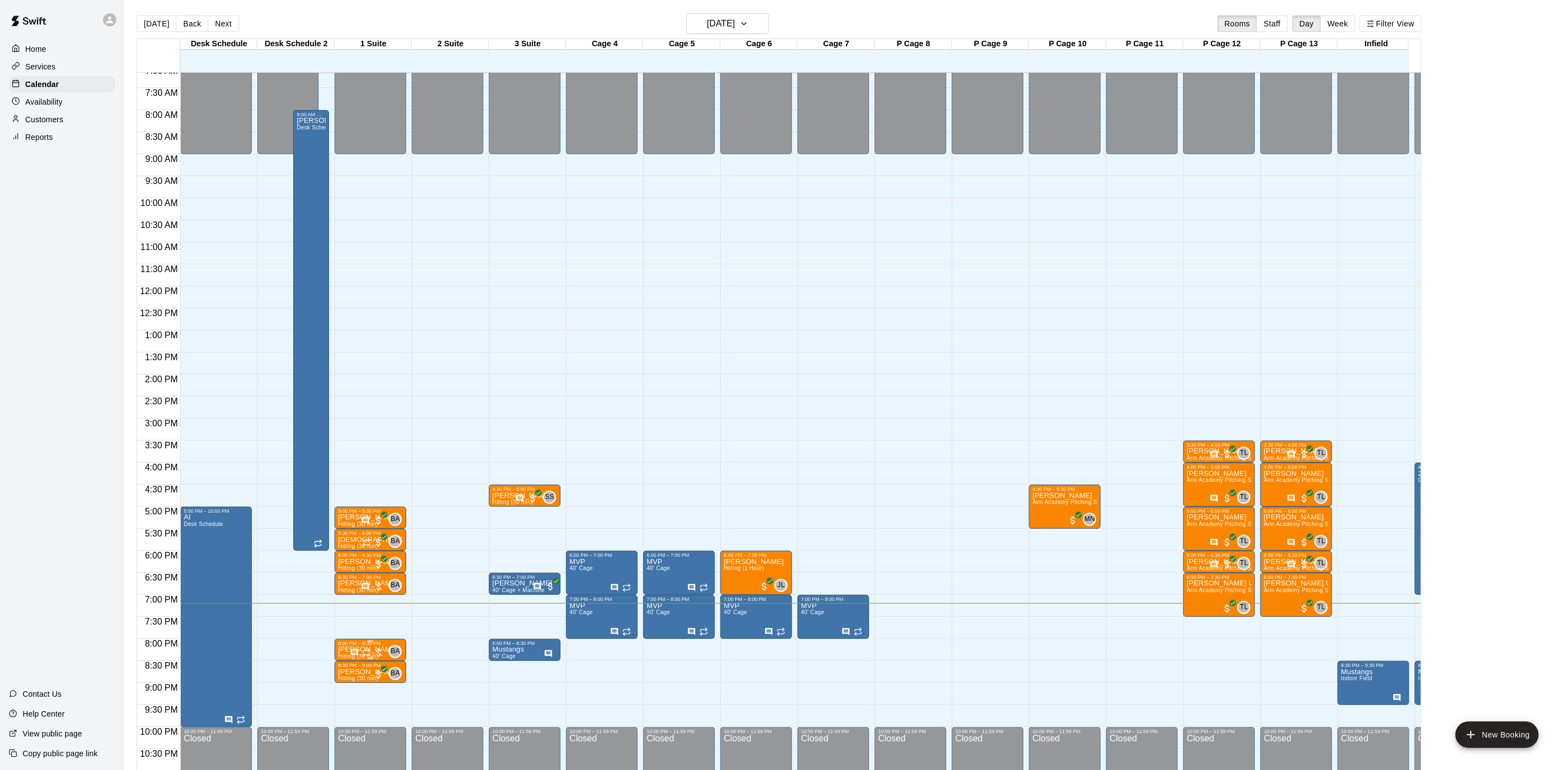
click at [382, 644] on div "8:00 PM – 8:30 PM" at bounding box center [370, 643] width 65 height 6
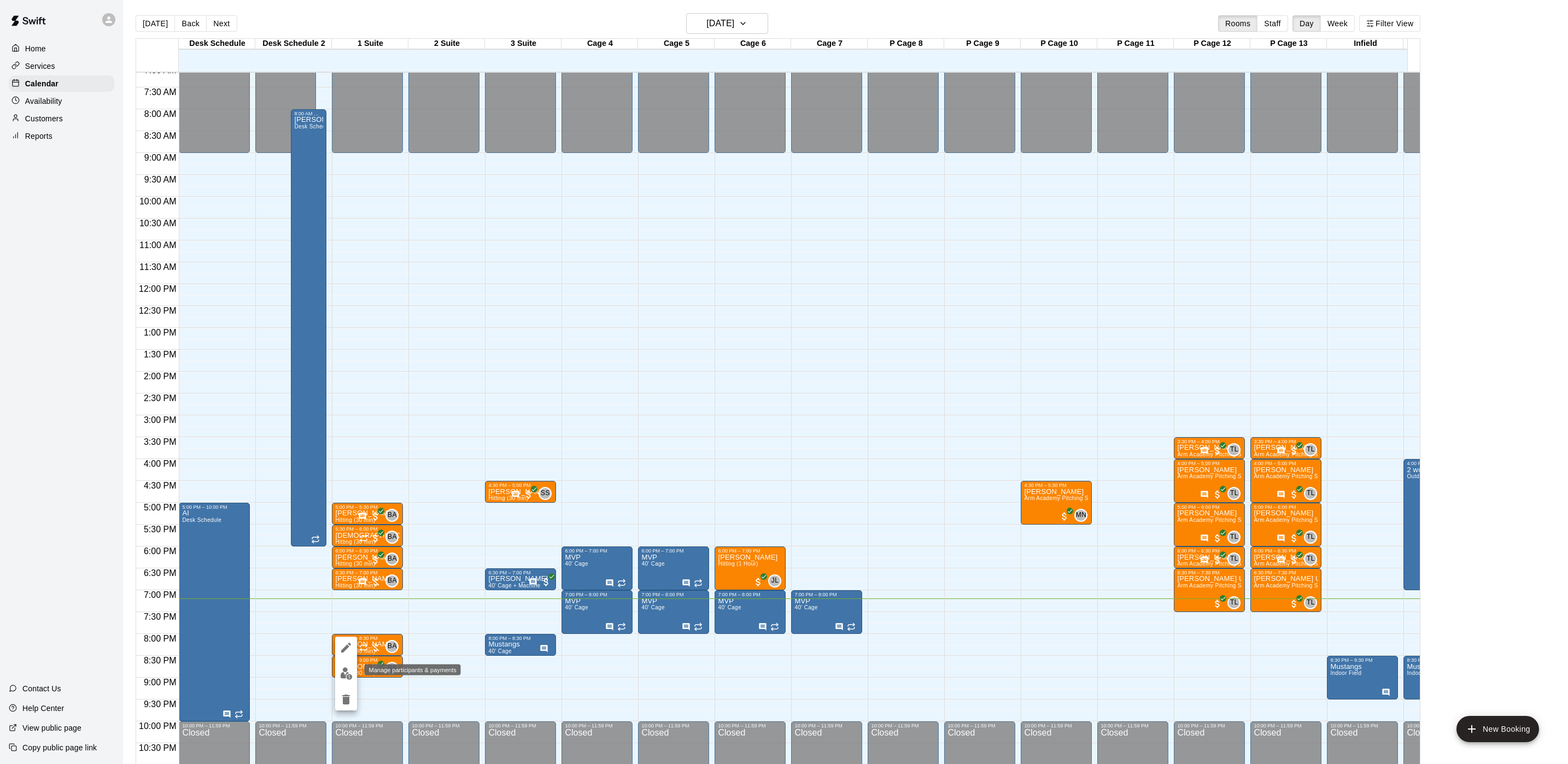
click at [352, 672] on img "edit" at bounding box center [346, 674] width 13 height 13
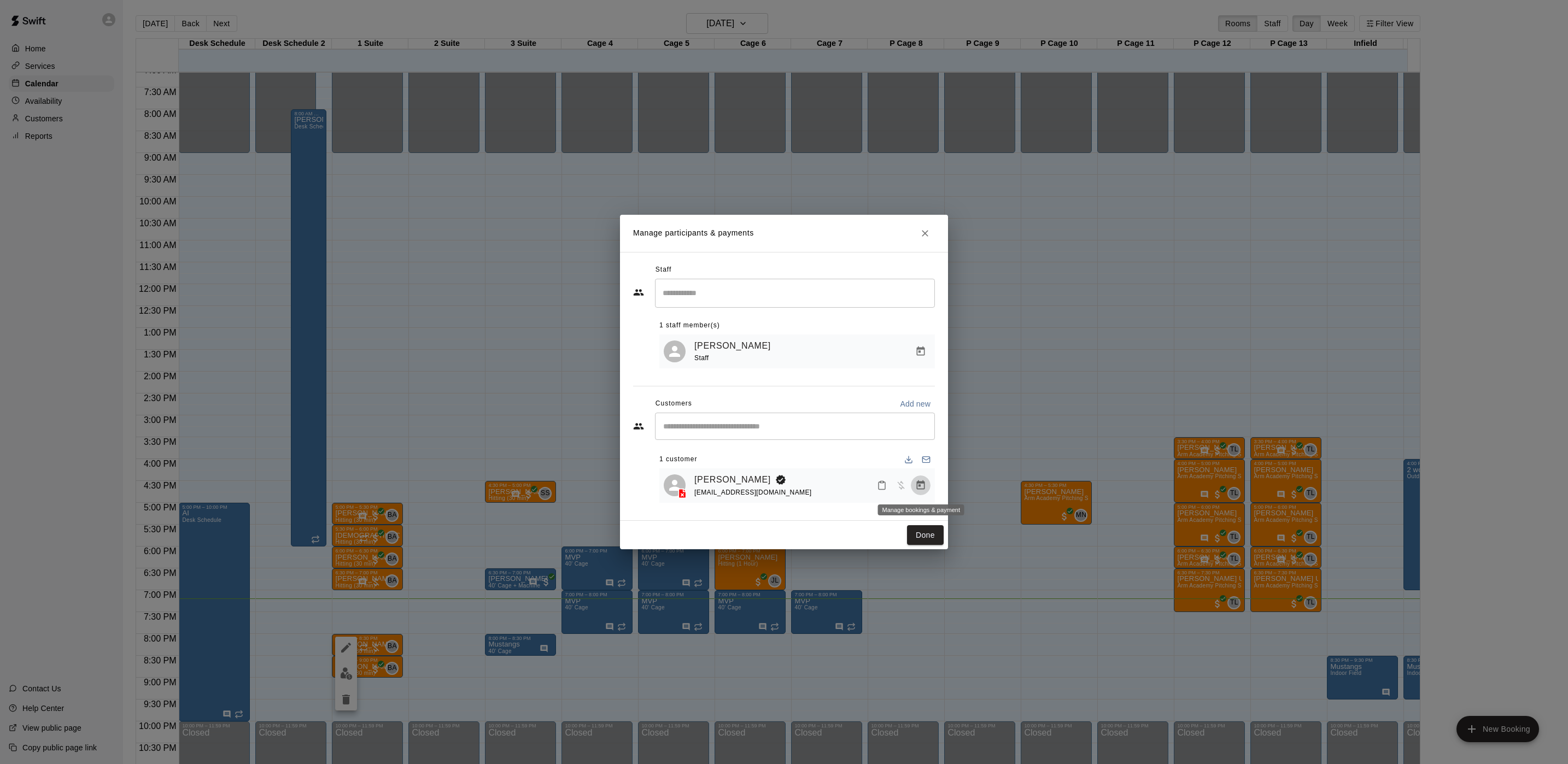
click at [917, 483] on icon "Manage bookings & payment" at bounding box center [921, 485] width 8 height 10
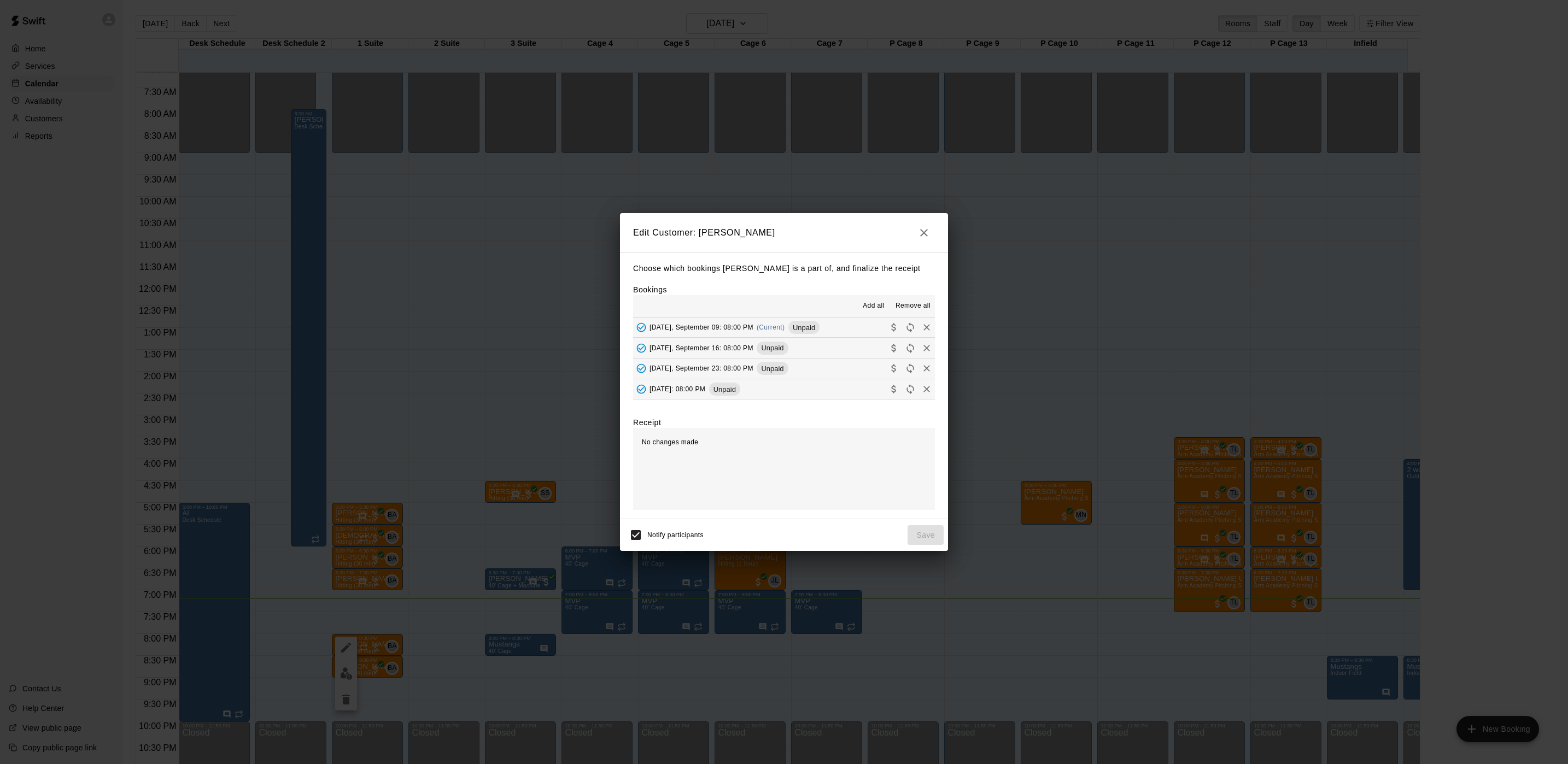
click at [751, 328] on span "Tuesday, September 09: 08:00 PM" at bounding box center [701, 328] width 104 height 8
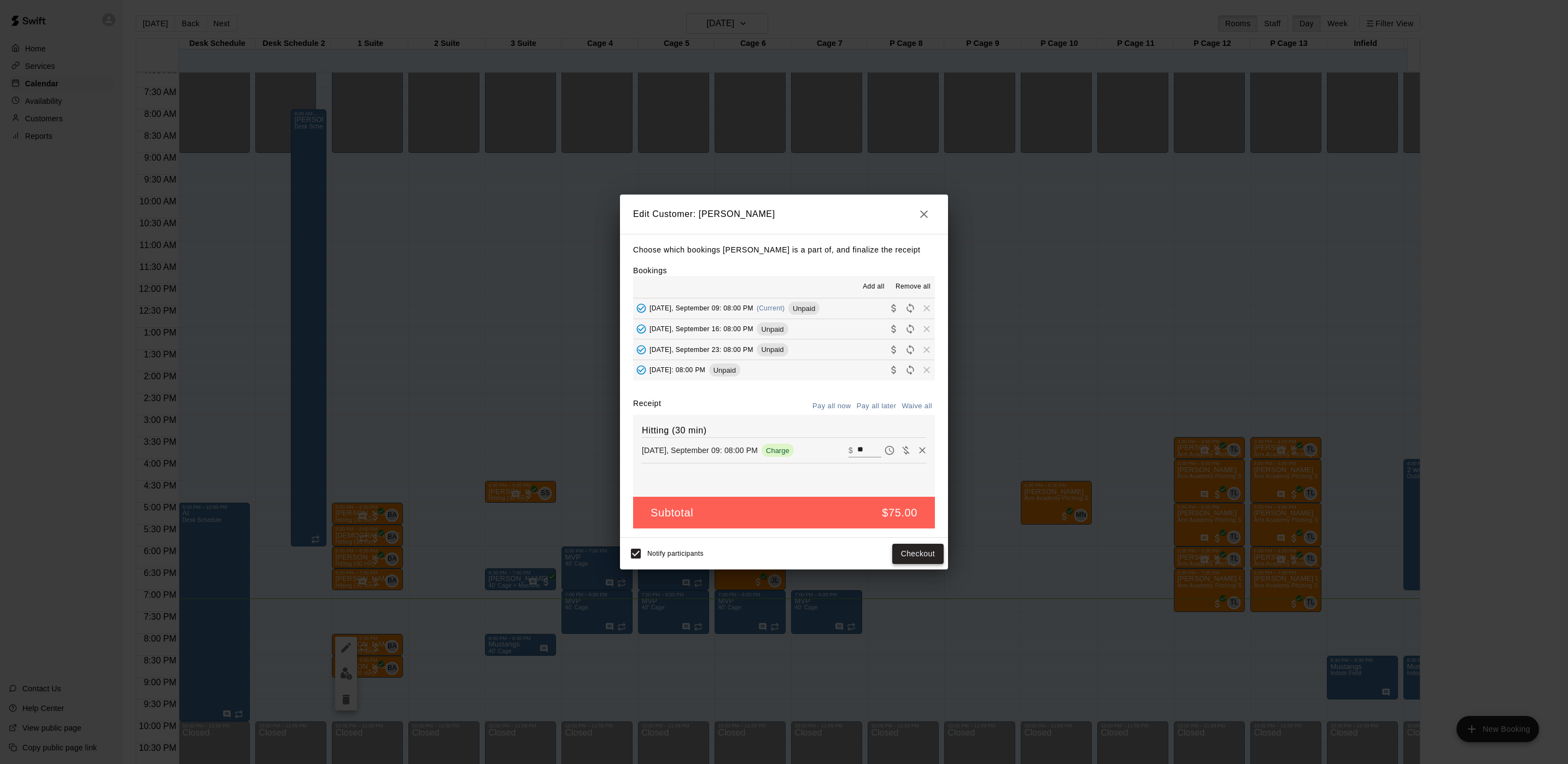
click at [925, 551] on button "Checkout" at bounding box center [918, 554] width 52 height 20
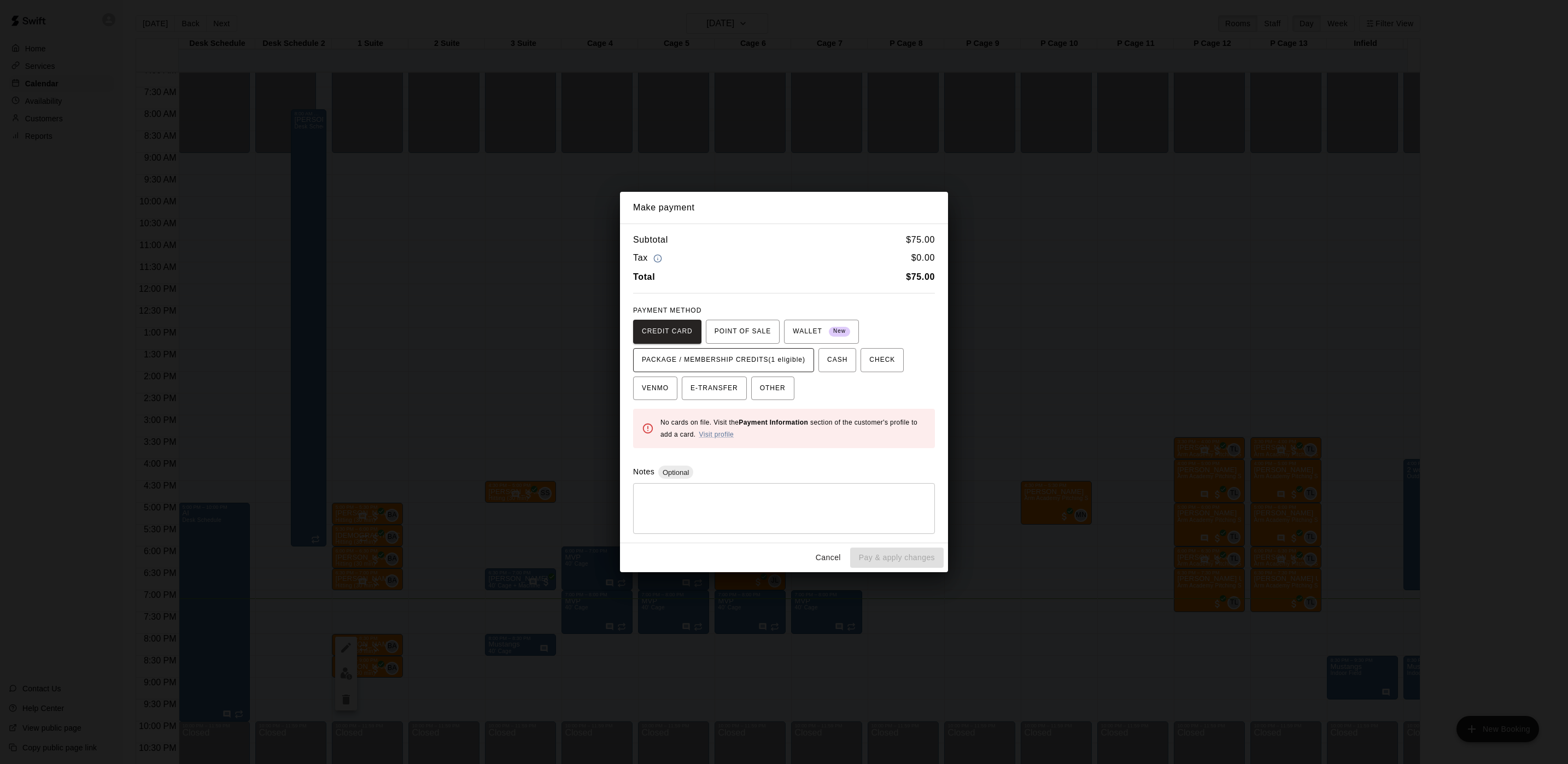
click at [767, 356] on span "PACKAGE / MEMBERSHIP CREDITS (1 eligible)" at bounding box center [723, 361] width 163 height 18
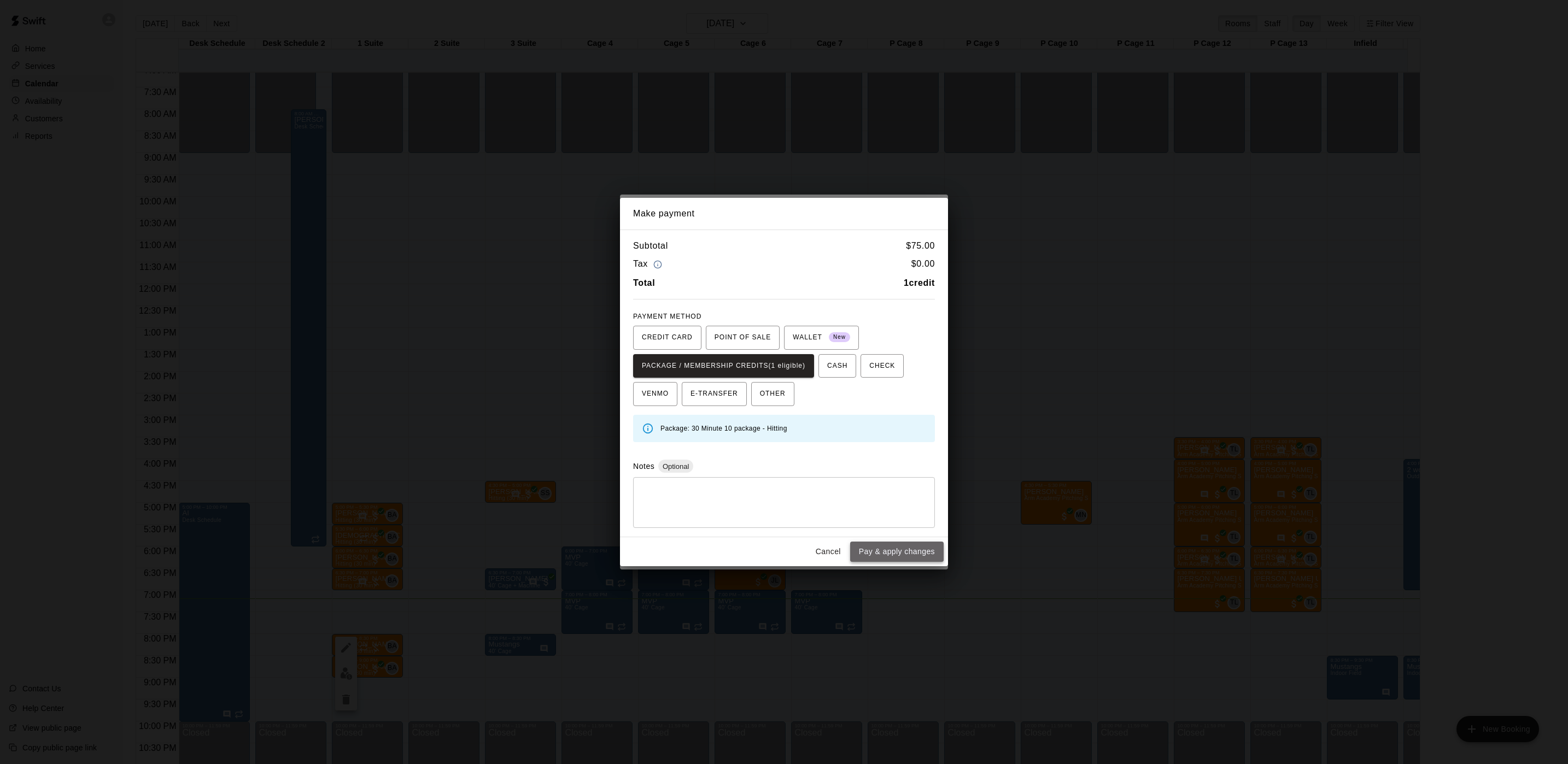
click at [925, 547] on button "Pay & apply changes" at bounding box center [897, 551] width 93 height 20
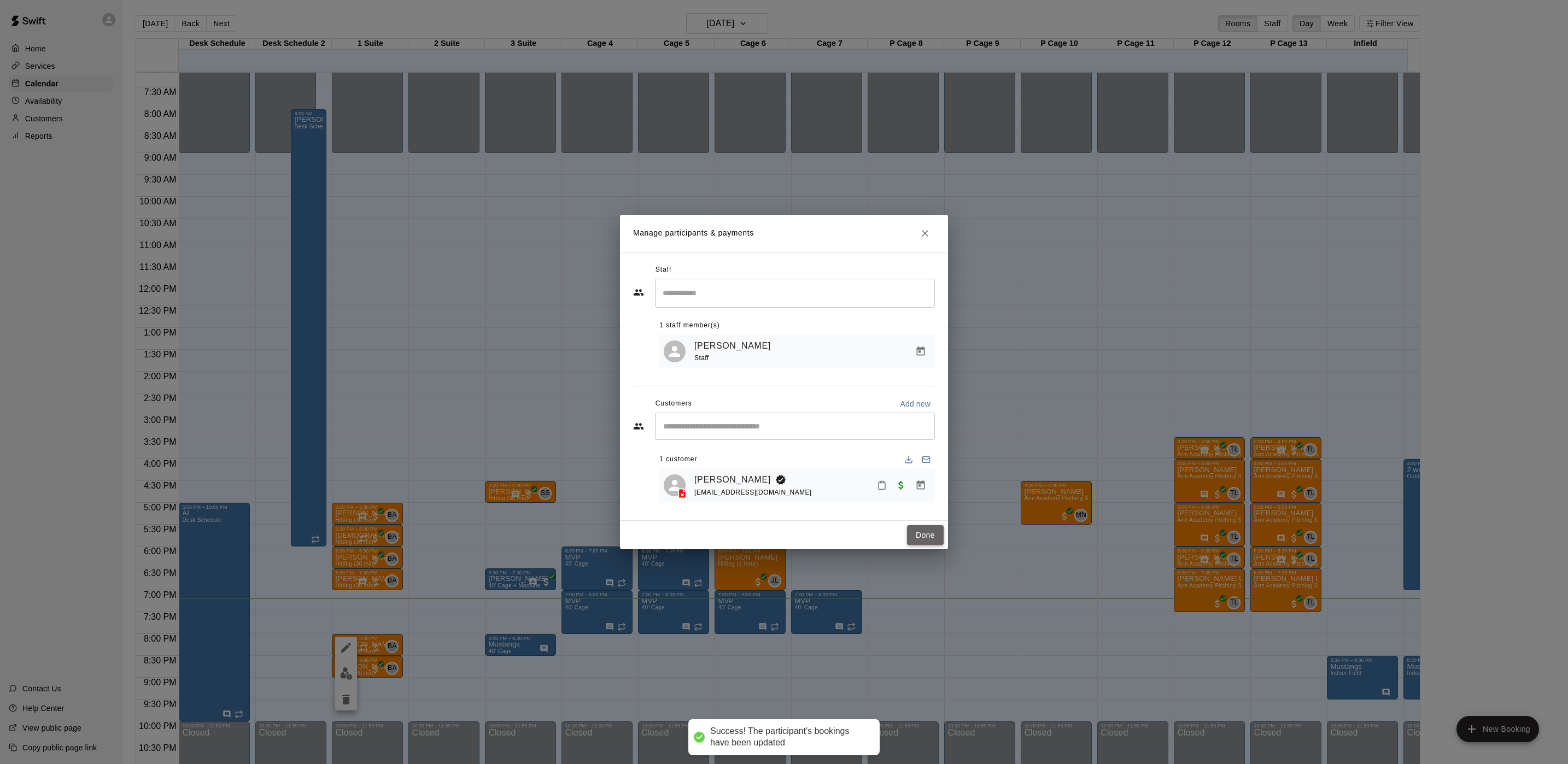
click at [910, 542] on button "Done" at bounding box center [925, 535] width 36 height 20
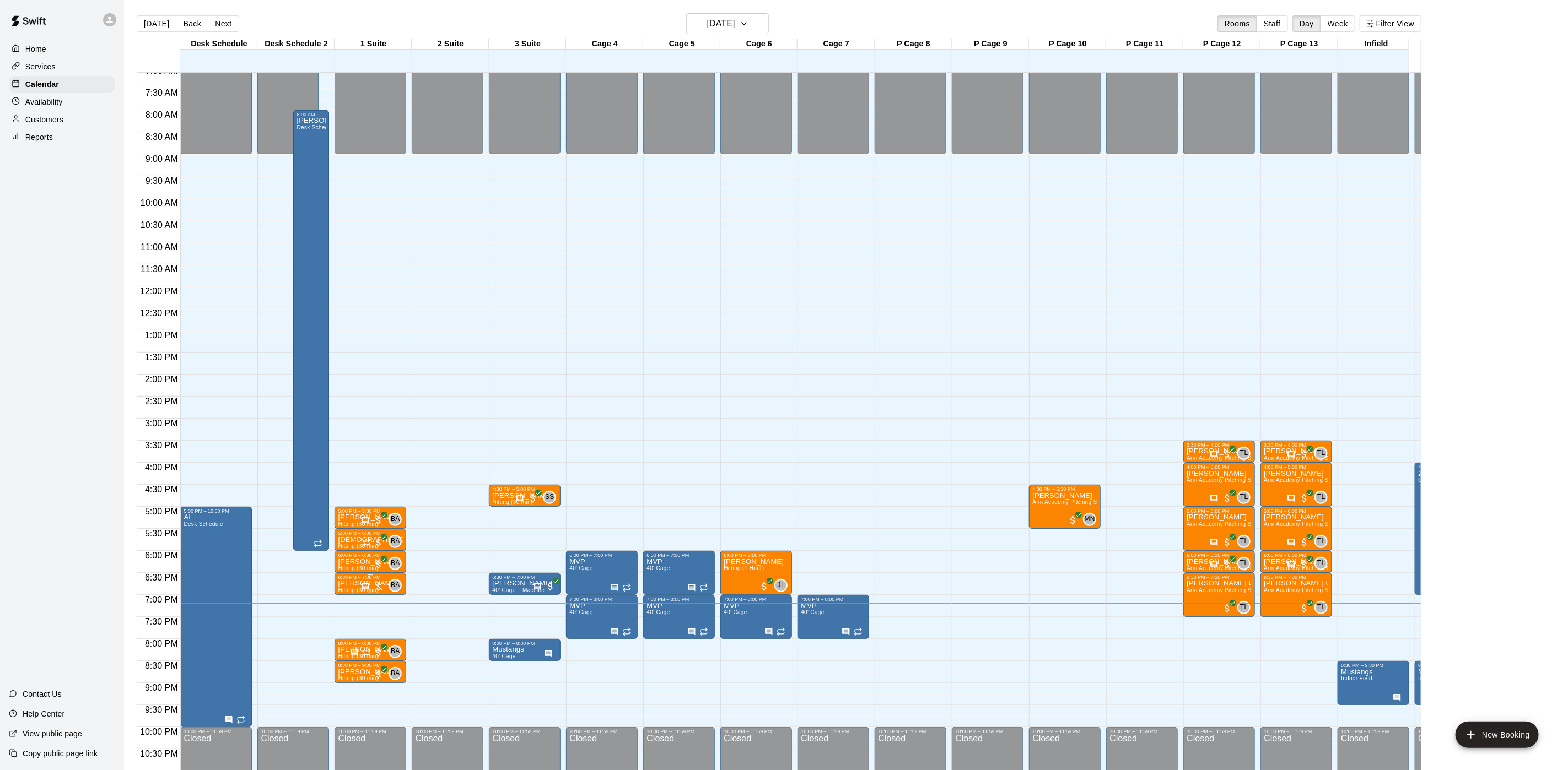
click at [375, 586] on div at bounding box center [373, 587] width 24 height 11
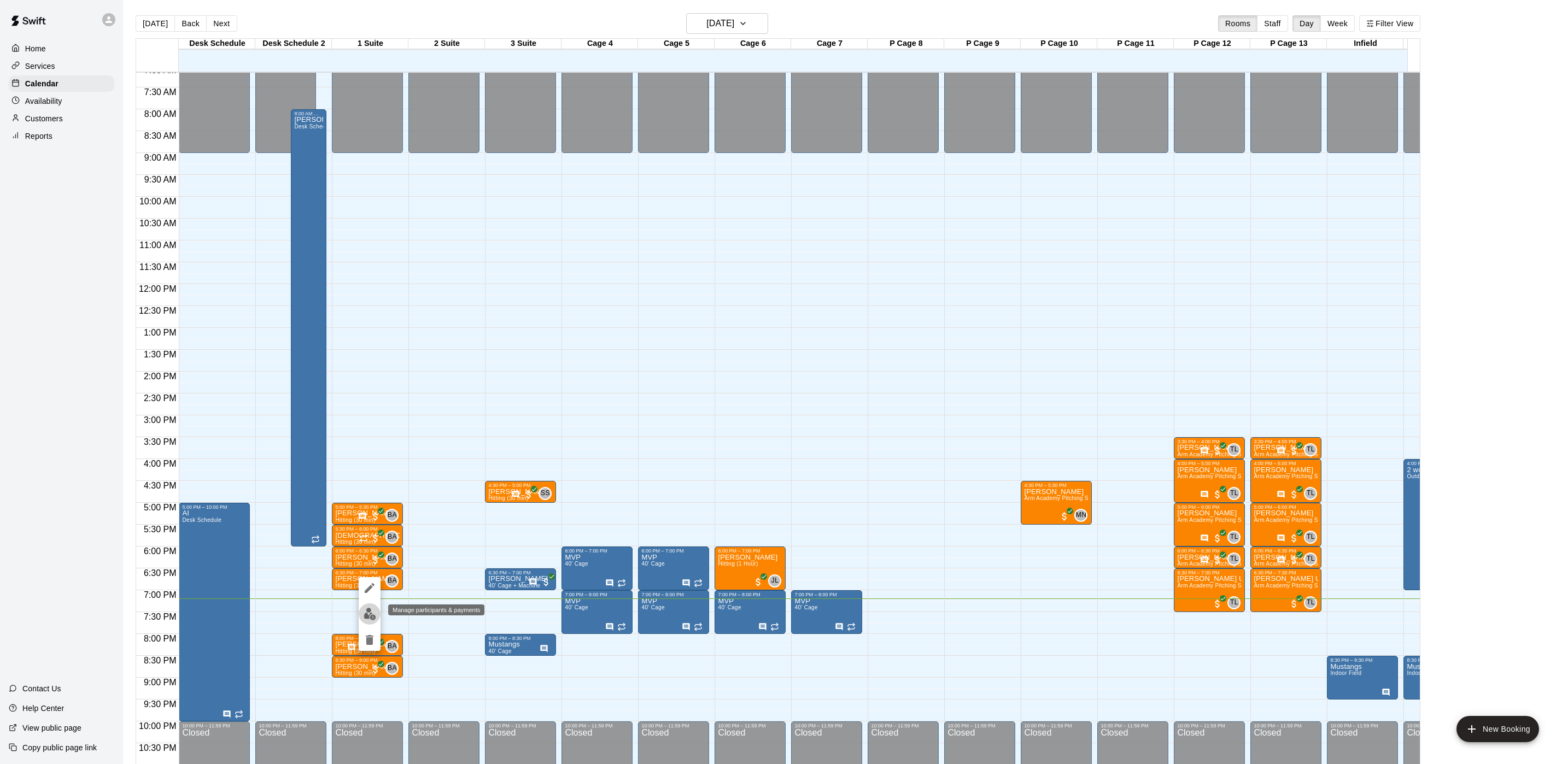
click at [364, 612] on img "edit" at bounding box center [370, 614] width 13 height 13
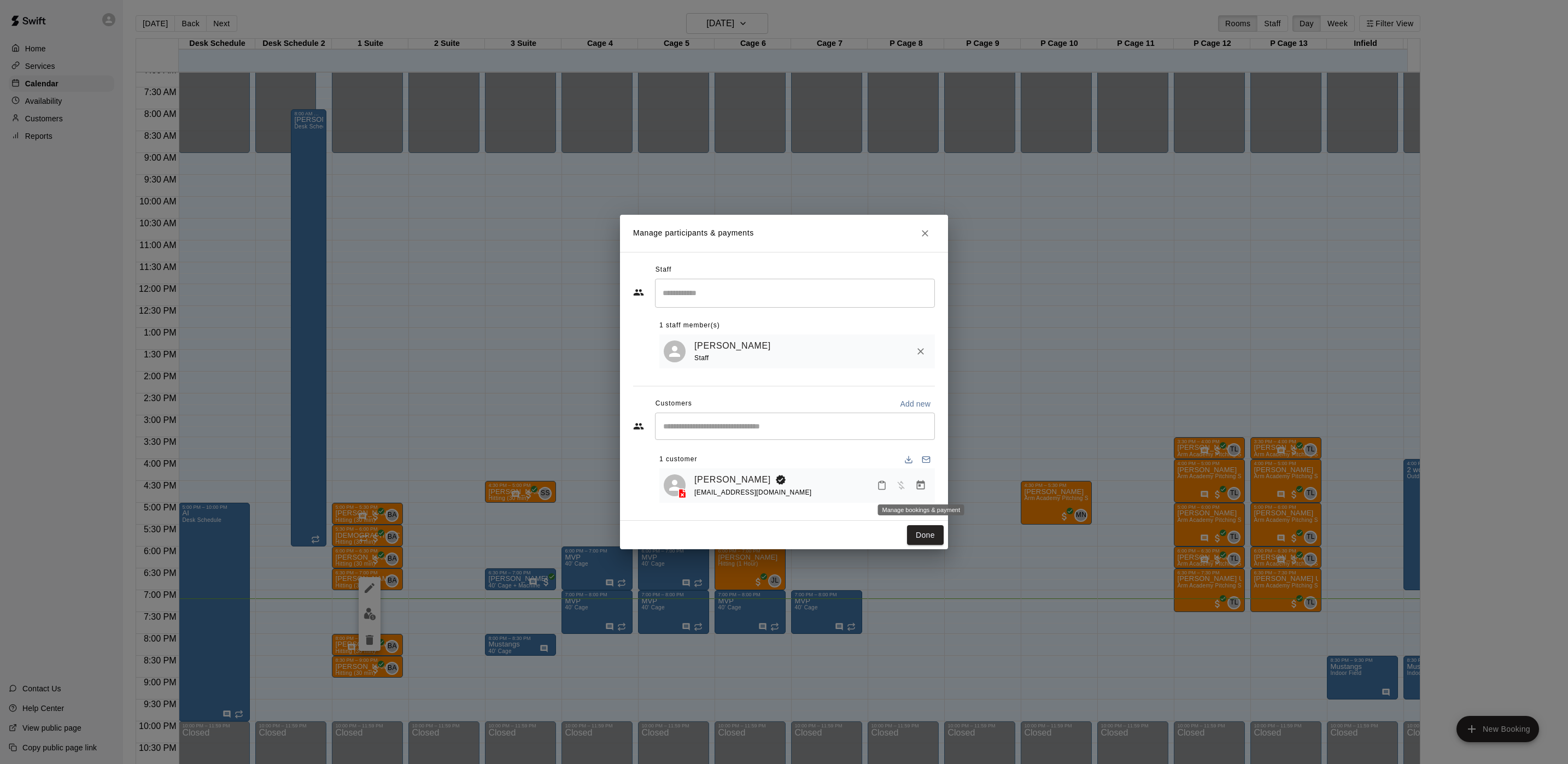
click at [922, 487] on icon "Manage bookings & payment" at bounding box center [921, 485] width 11 height 11
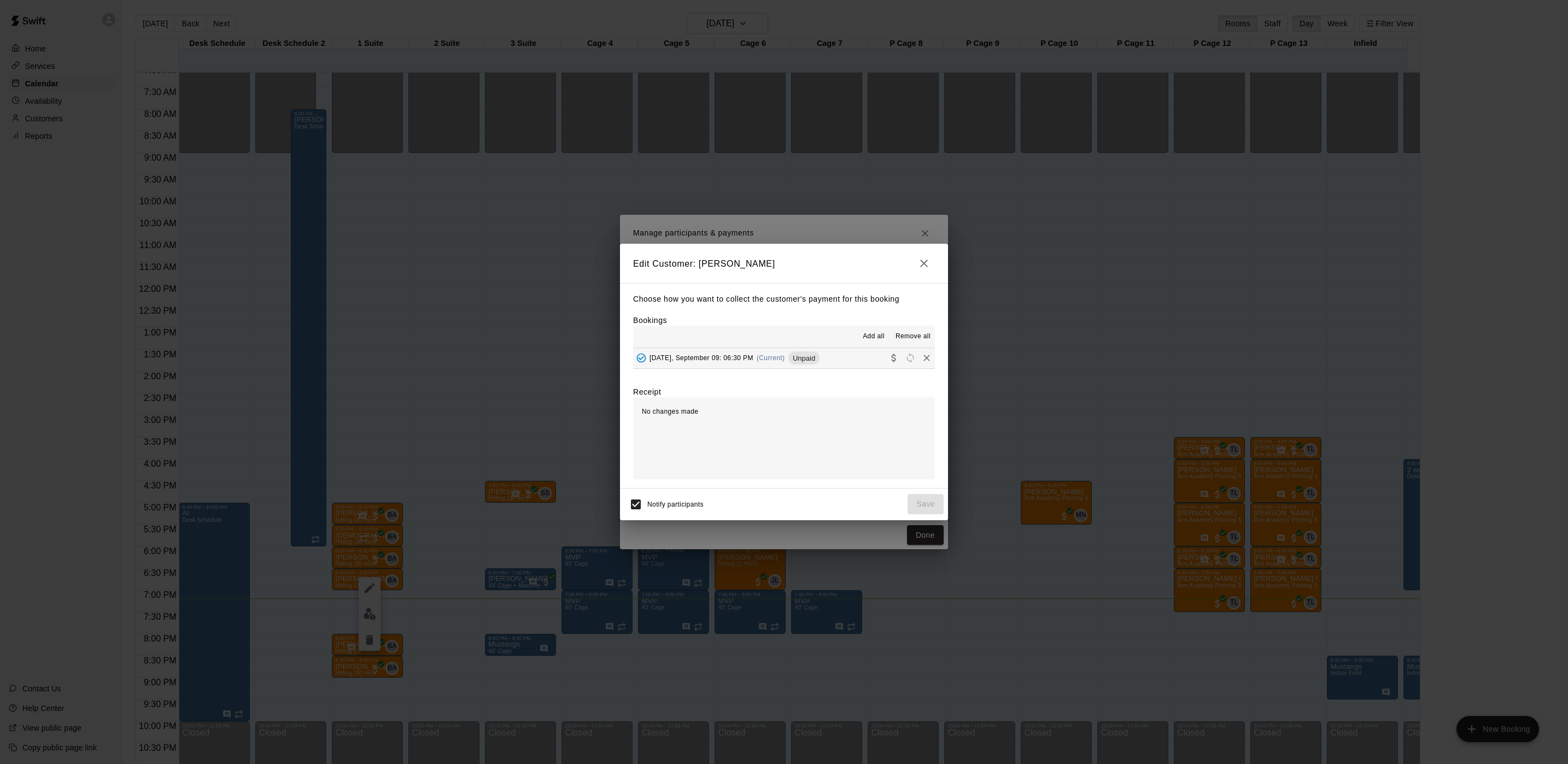
click at [758, 362] on div "Tuesday, September 09: 06:30 PM (Current) Unpaid" at bounding box center [726, 358] width 187 height 16
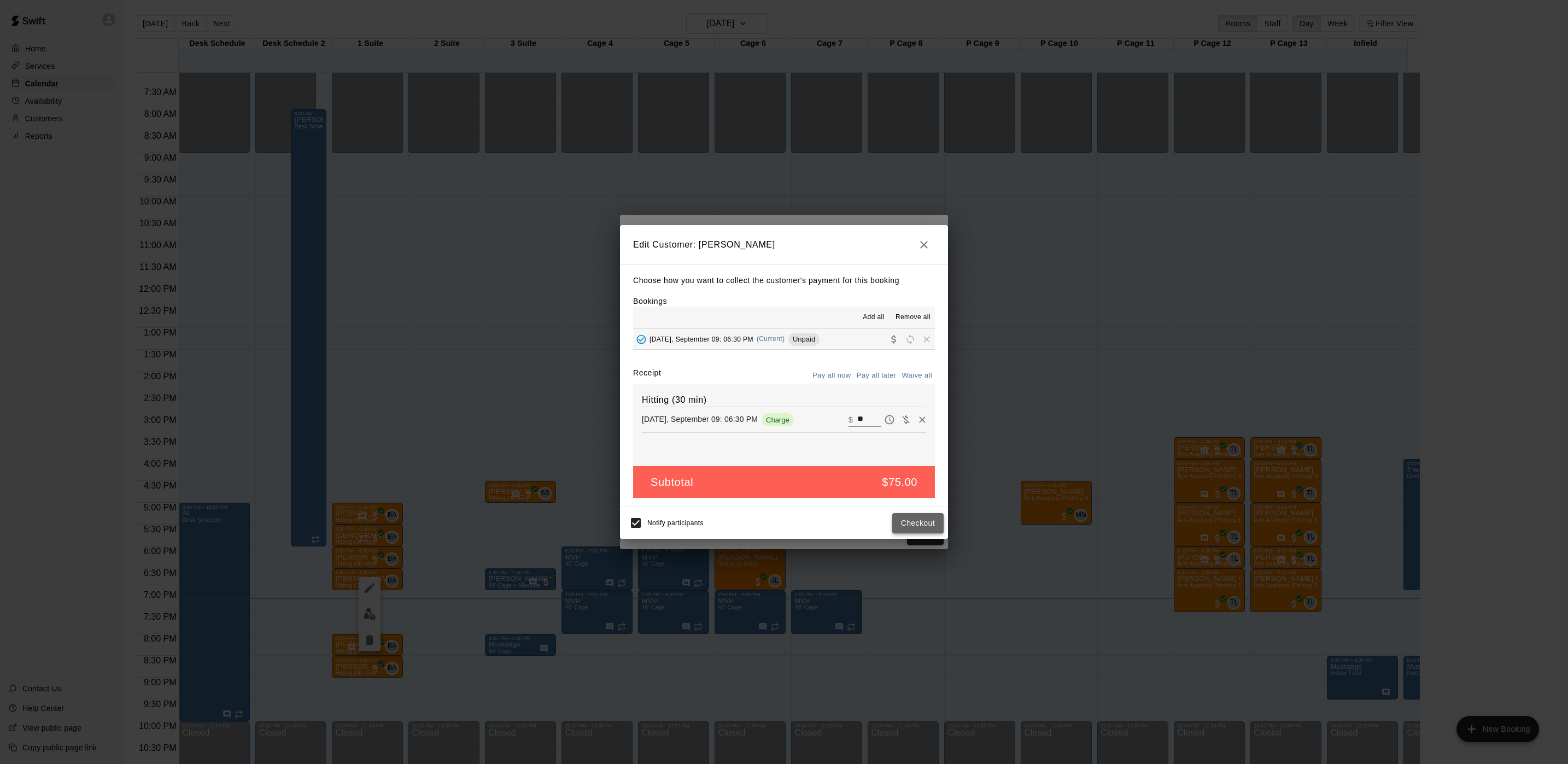
click at [912, 523] on button "Checkout" at bounding box center [918, 523] width 52 height 20
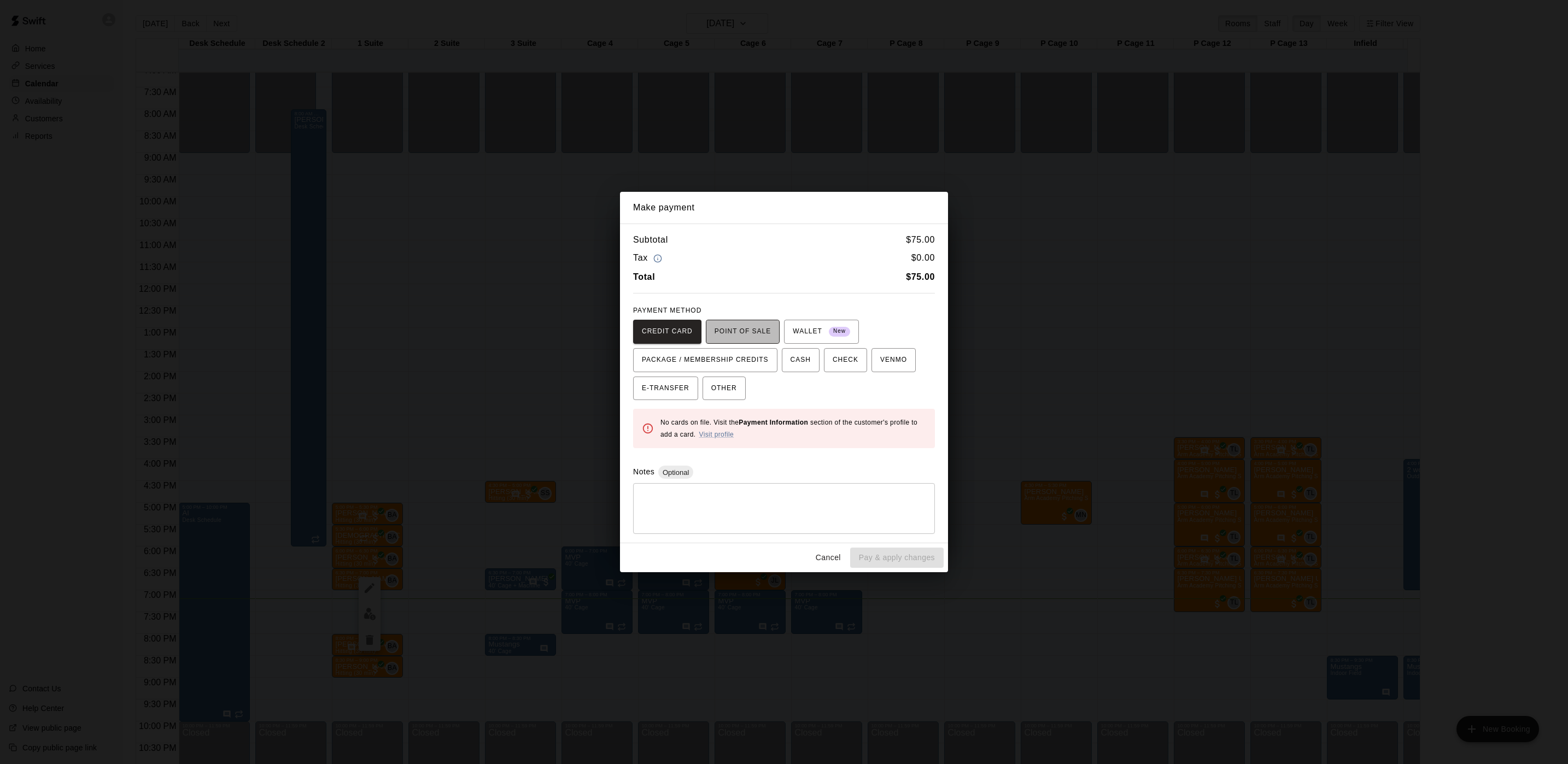
click at [742, 335] on span "POINT OF SALE" at bounding box center [743, 332] width 56 height 18
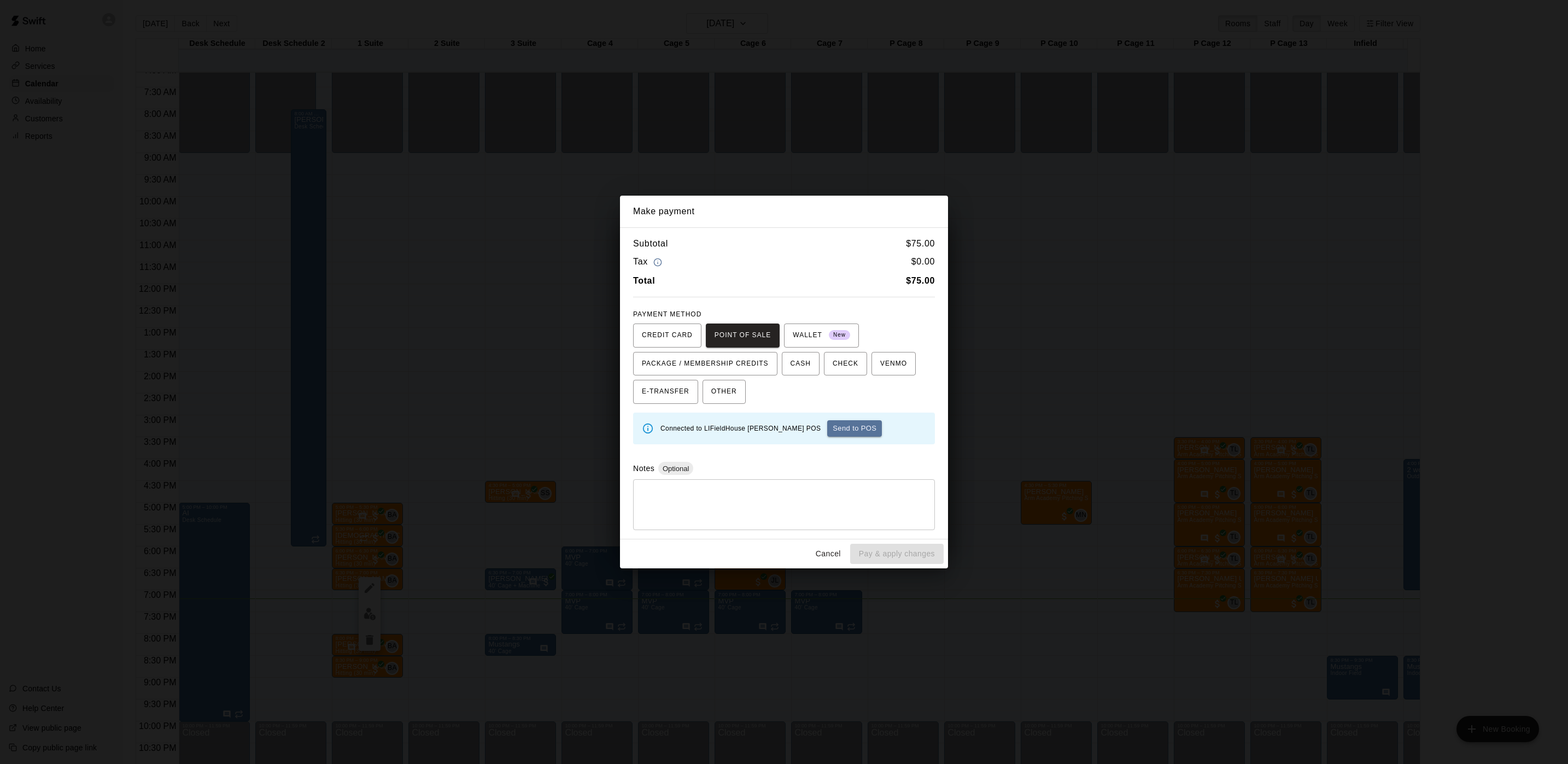
click at [827, 433] on button "Send to POS" at bounding box center [854, 428] width 55 height 16
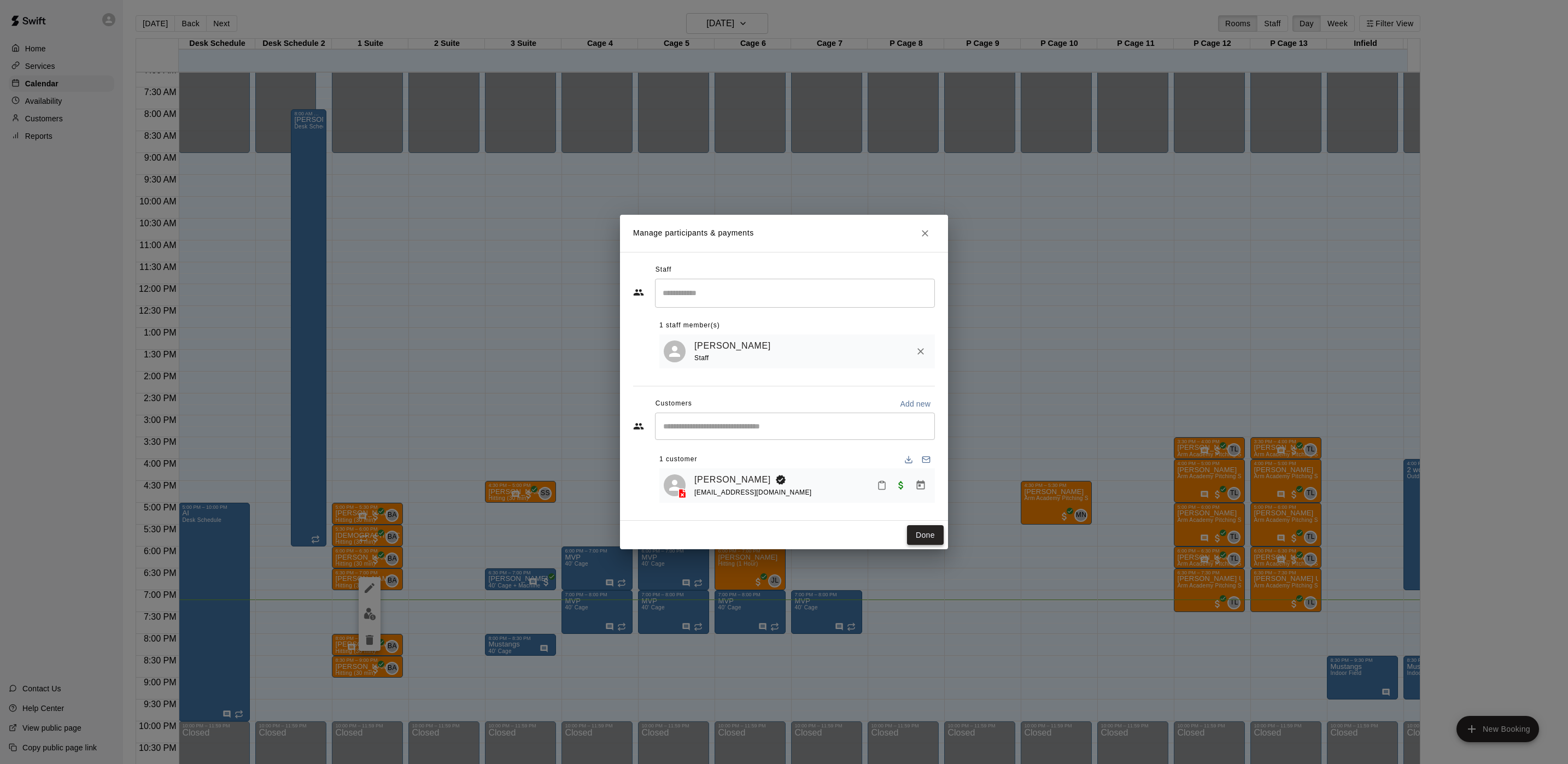
click at [921, 541] on button "Done" at bounding box center [925, 535] width 36 height 20
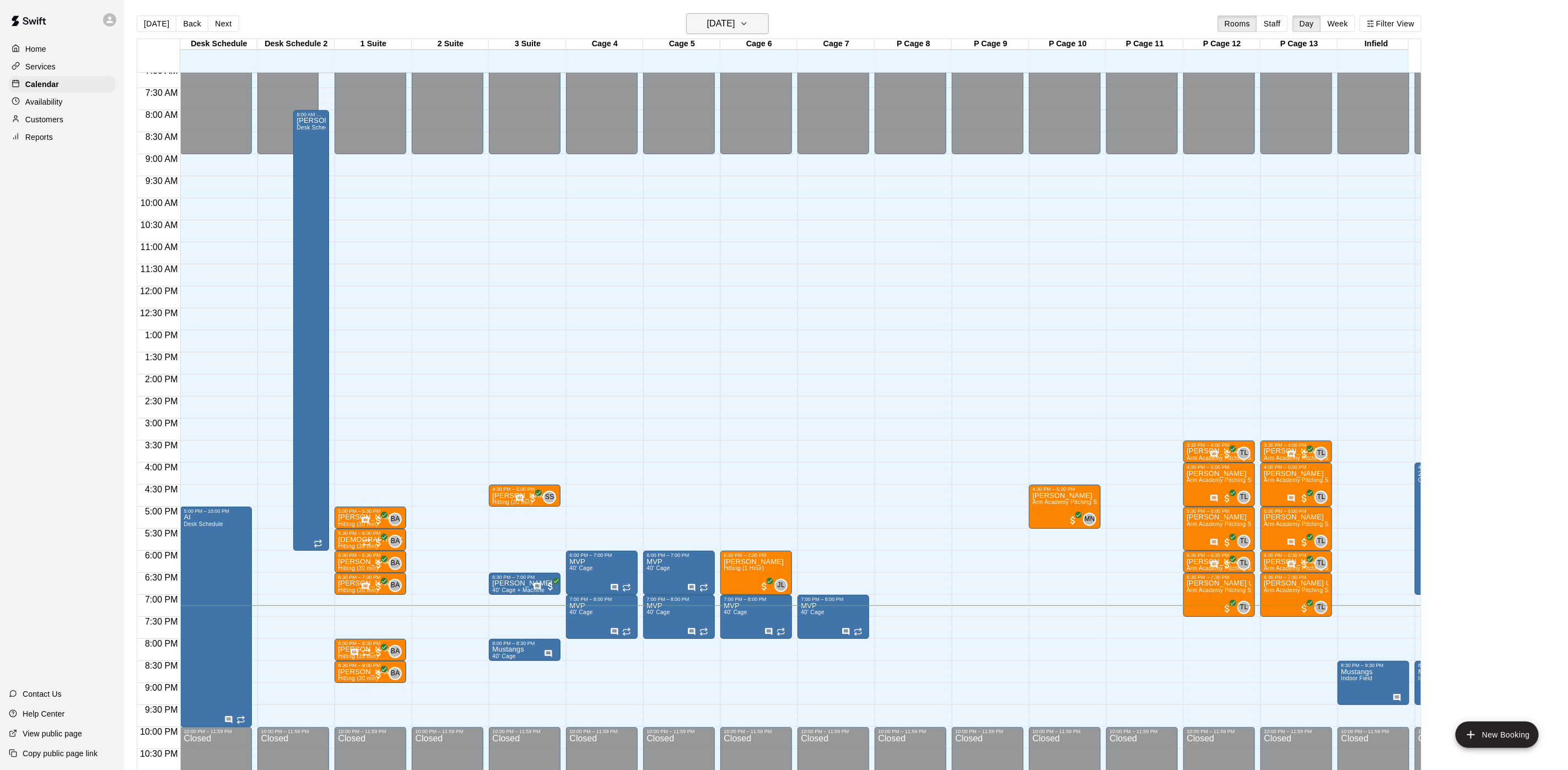
click at [735, 16] on h6 "[DATE]" at bounding box center [721, 24] width 28 height 15
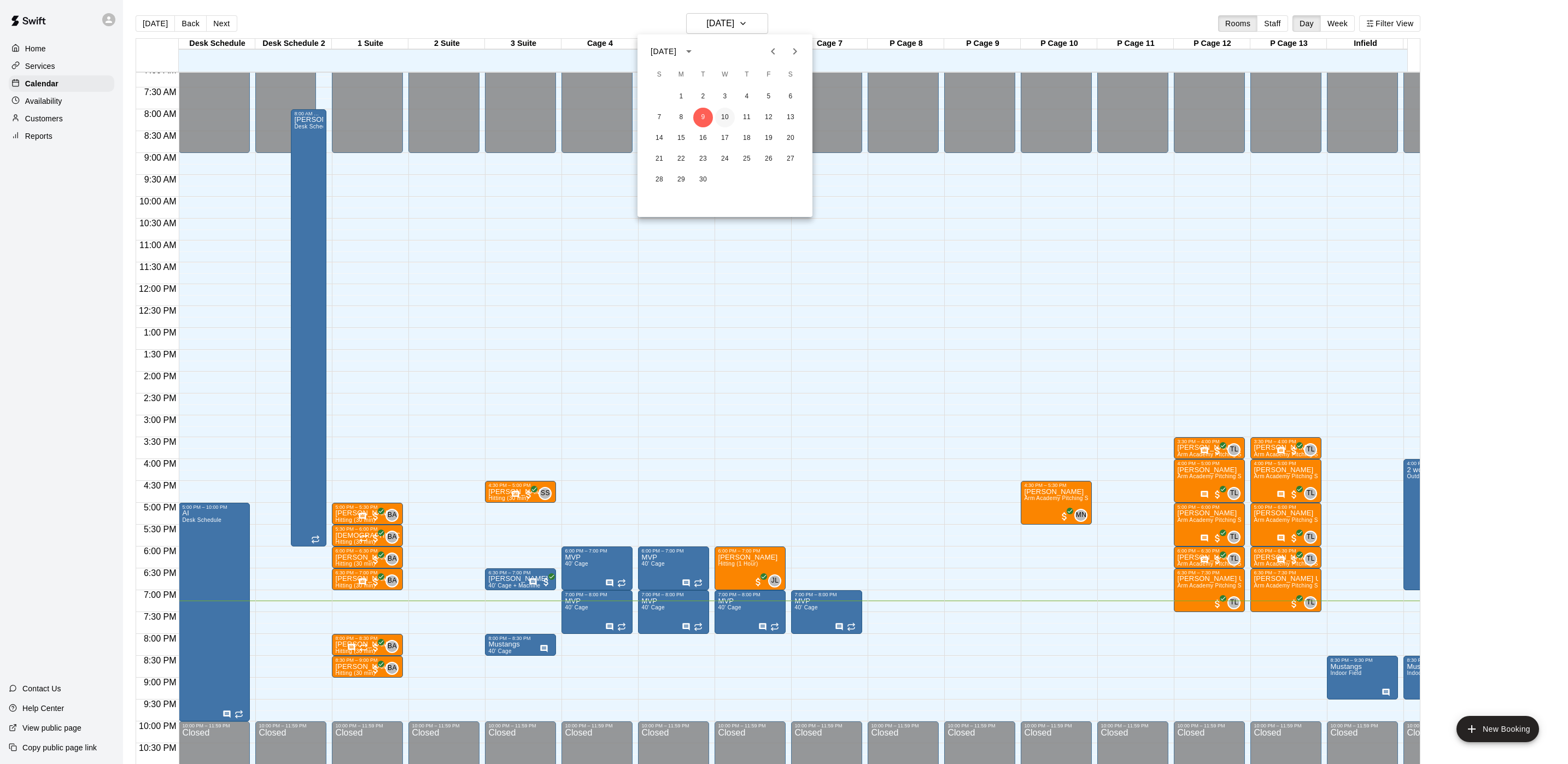
click at [722, 114] on button "10" at bounding box center [725, 118] width 19 height 19
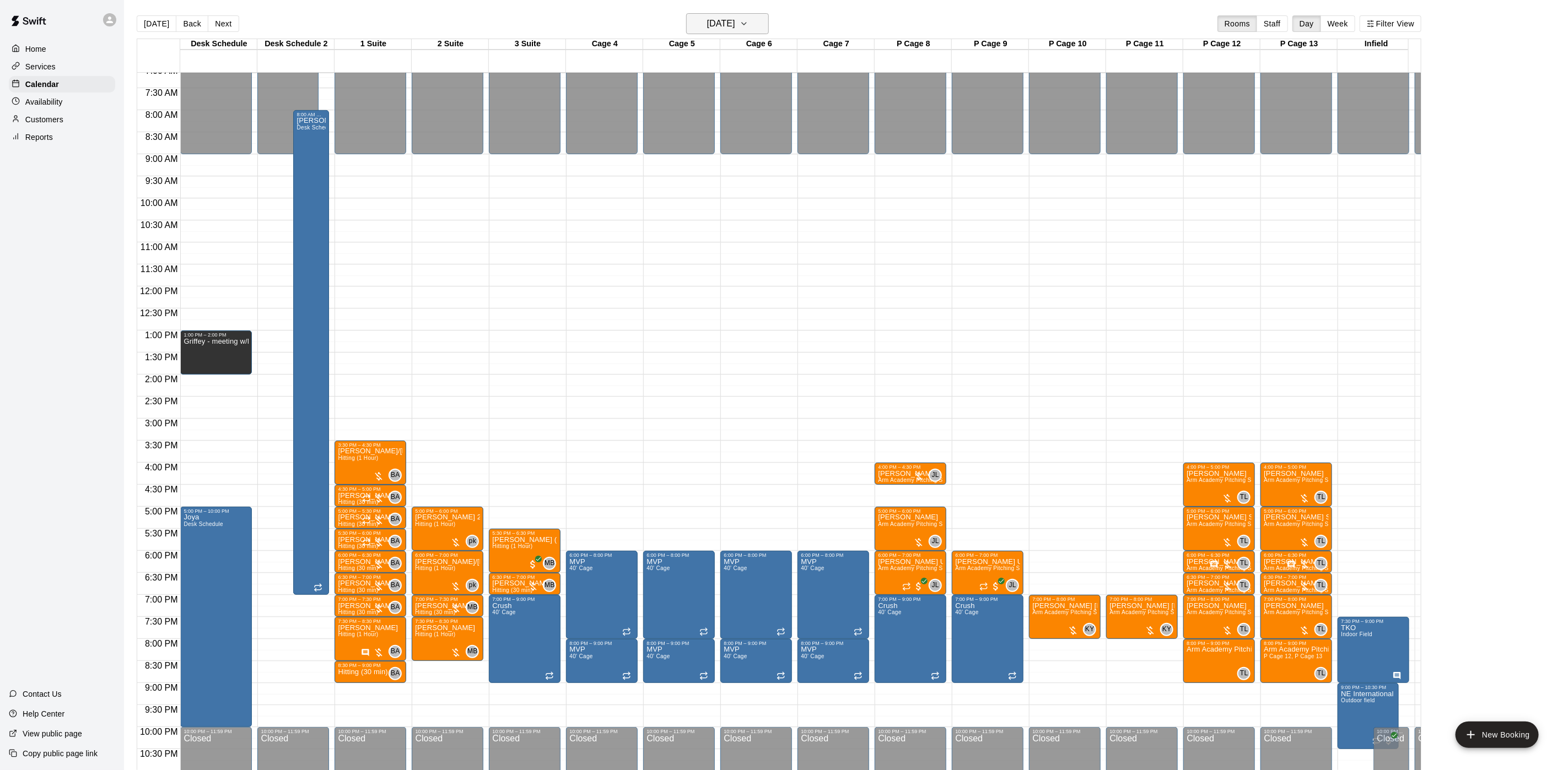
click at [735, 24] on h6 "Wednesday Sep 10" at bounding box center [721, 24] width 28 height 15
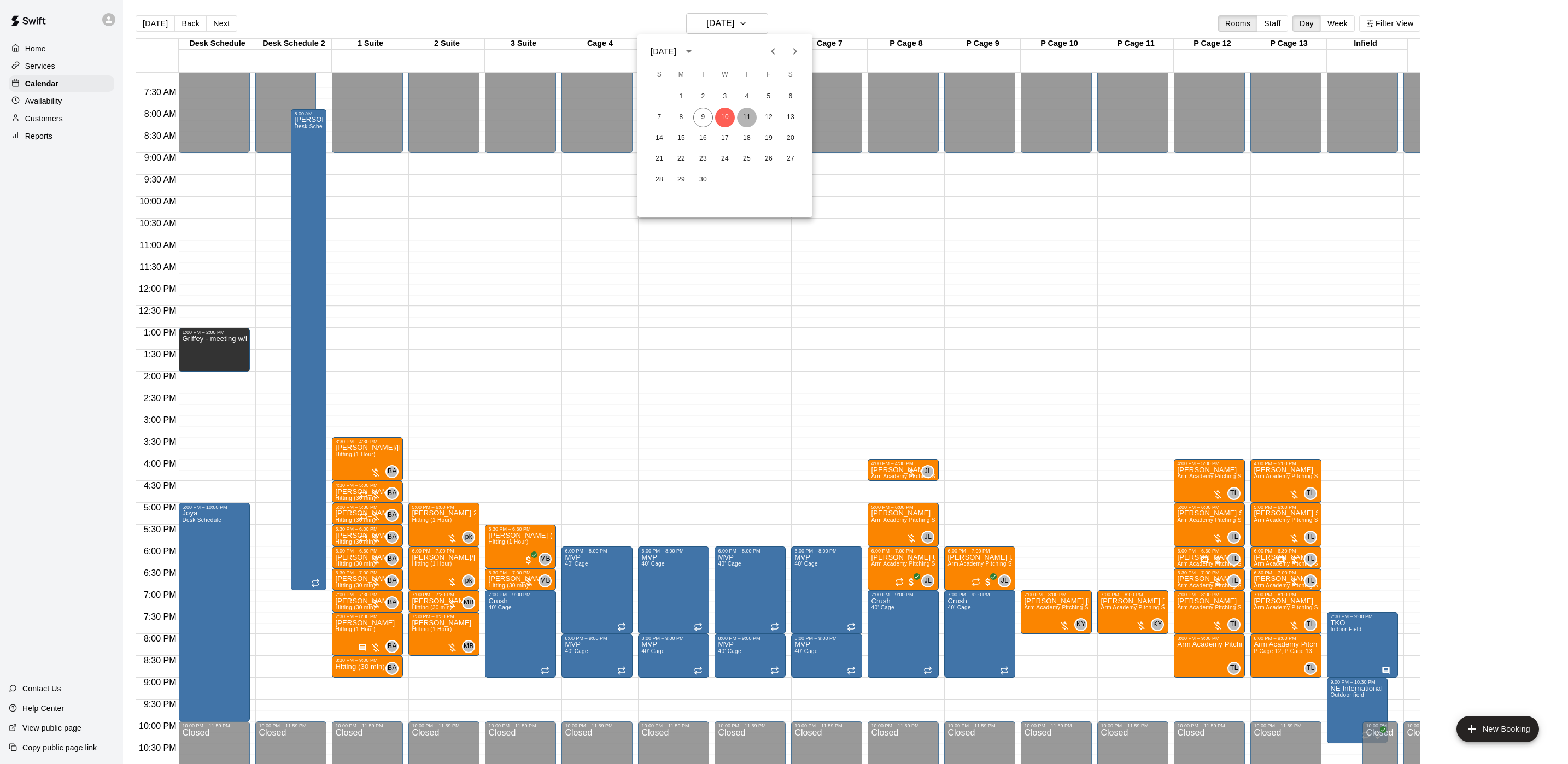
click at [745, 115] on button "11" at bounding box center [747, 118] width 19 height 19
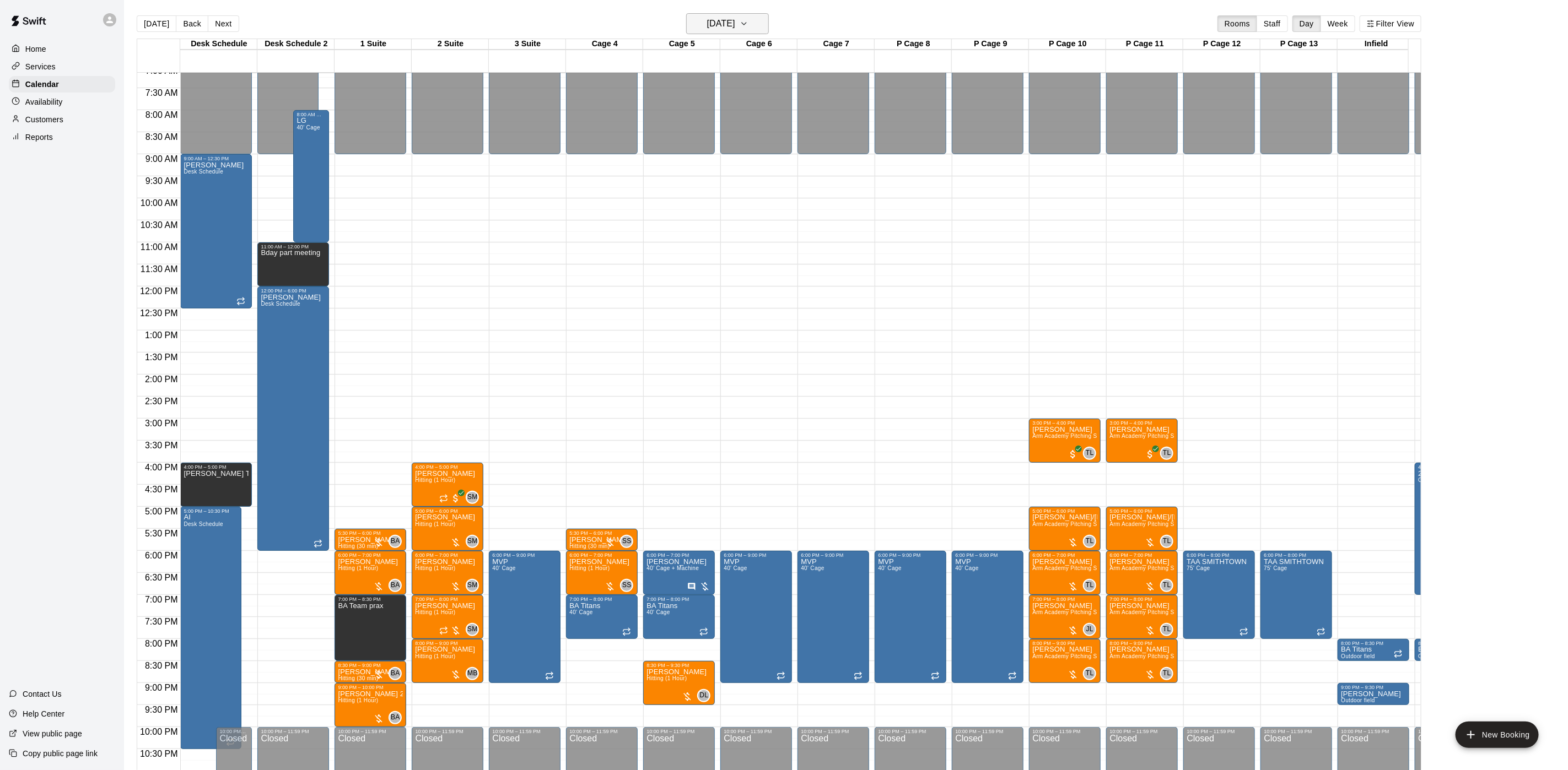
click at [735, 24] on h6 "Thursday Sep 11" at bounding box center [721, 24] width 28 height 15
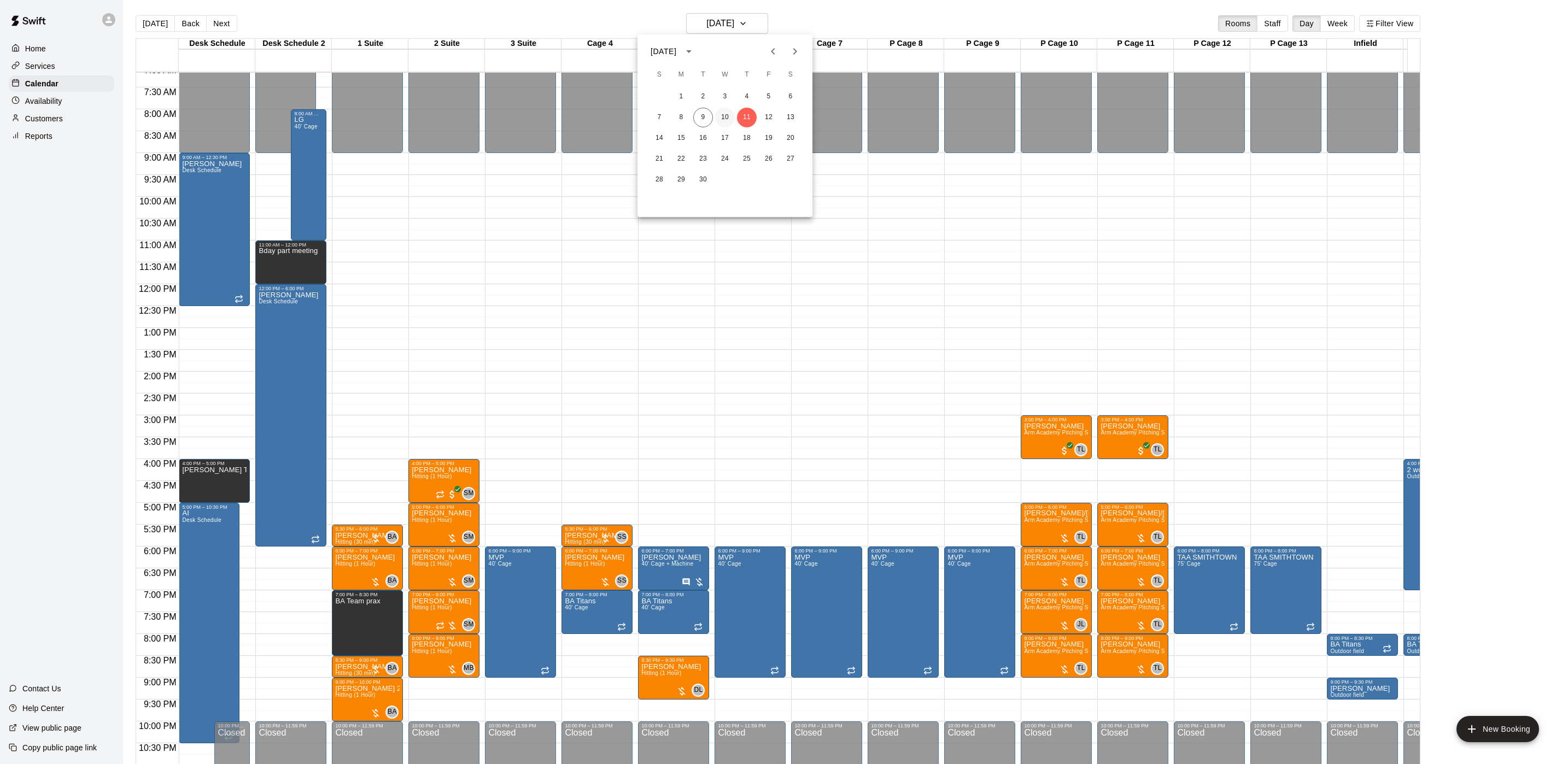
click at [724, 118] on button "10" at bounding box center [725, 118] width 19 height 19
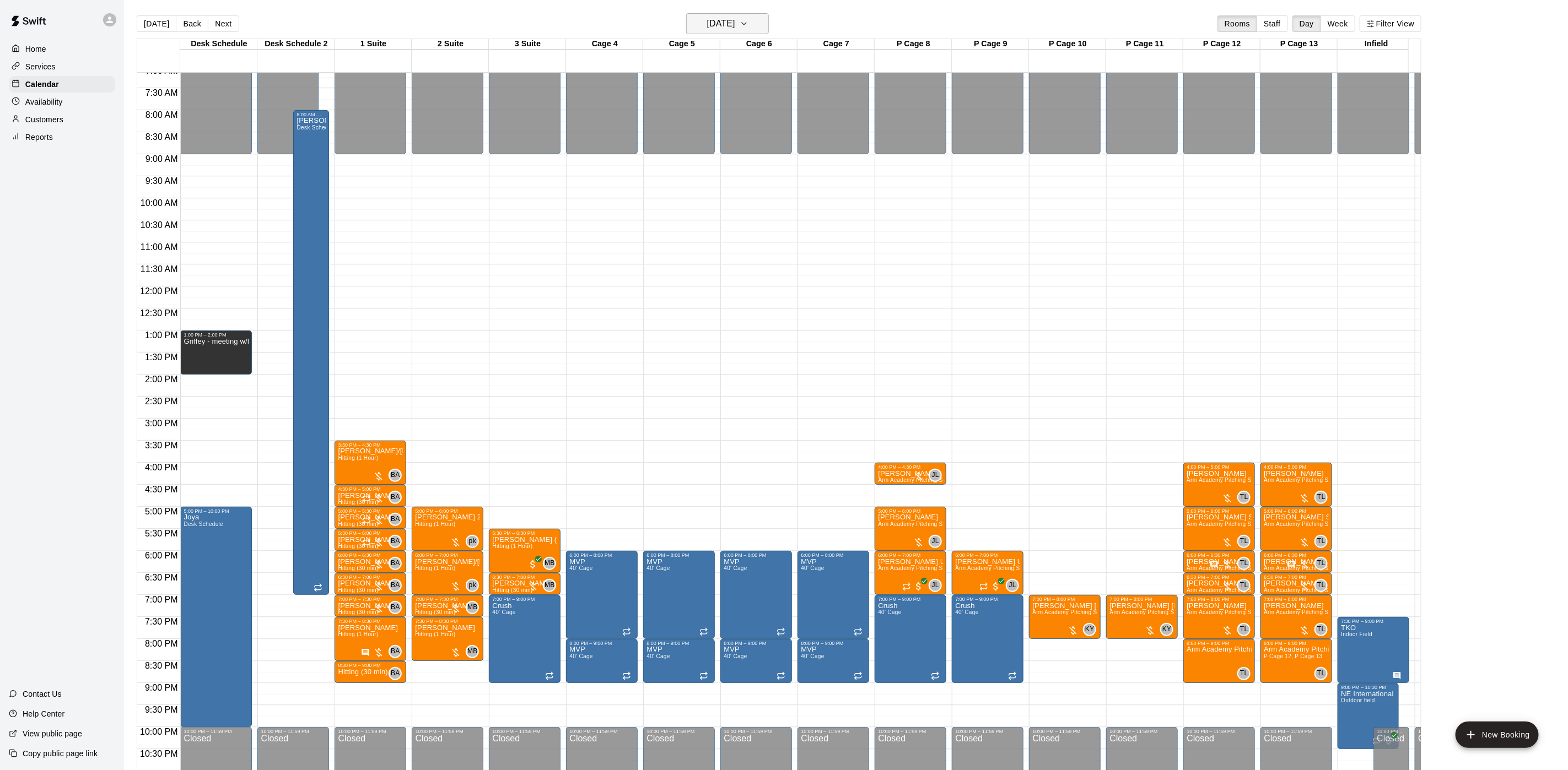
click at [735, 18] on h6 "Wednesday Sep 10" at bounding box center [721, 24] width 28 height 15
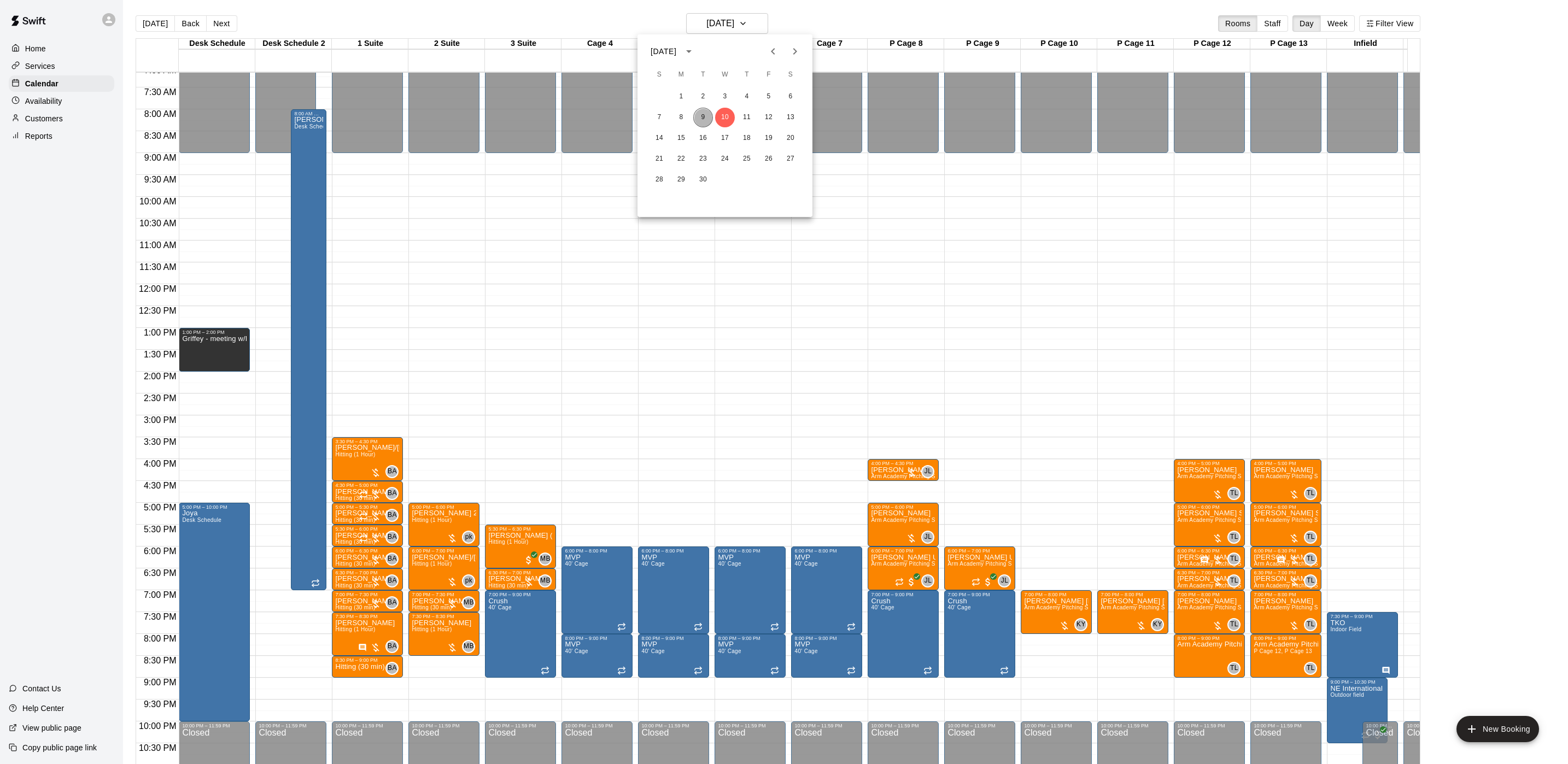
click at [704, 117] on button "9" at bounding box center [703, 118] width 19 height 19
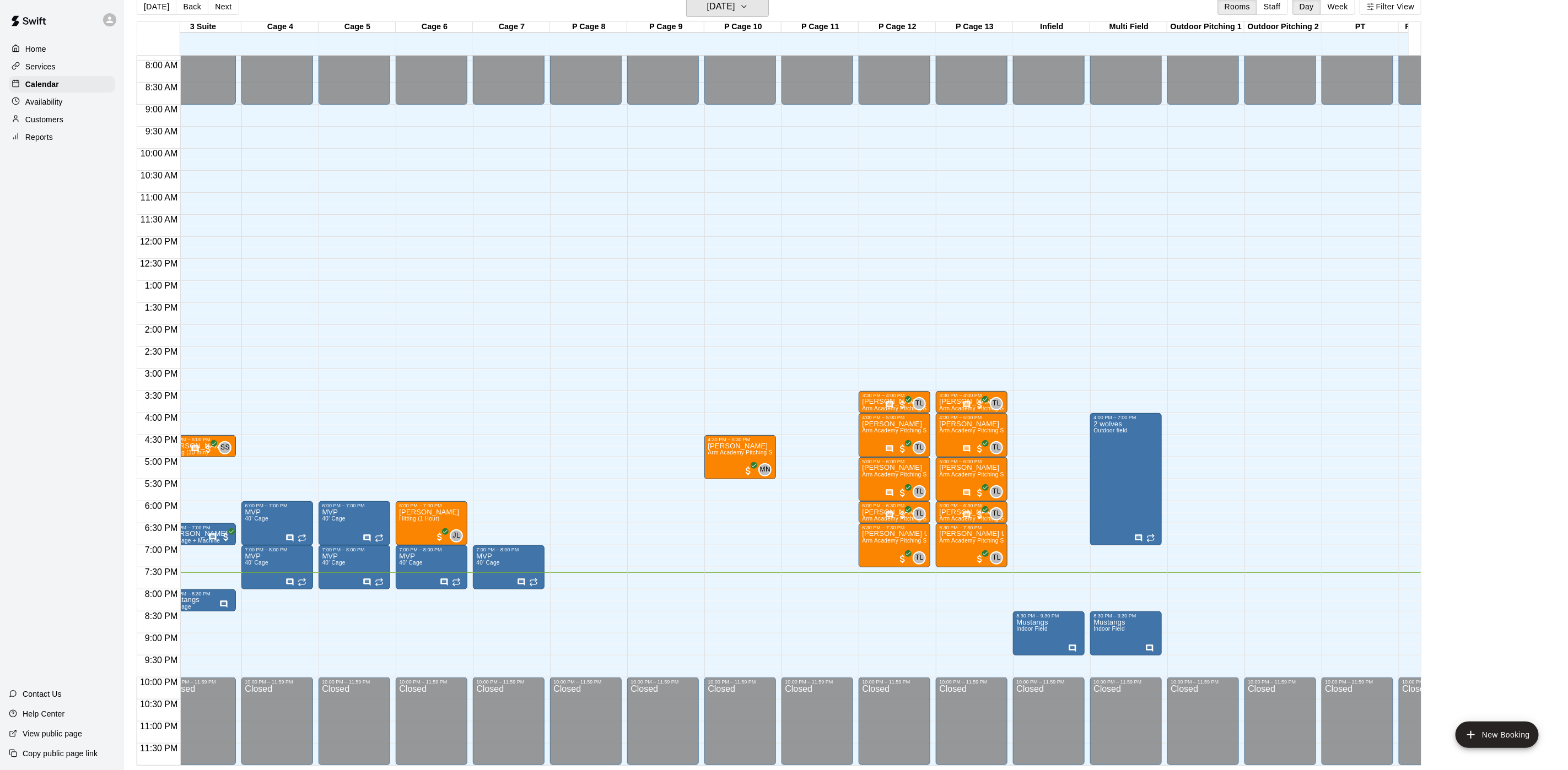
scroll to position [0, 78]
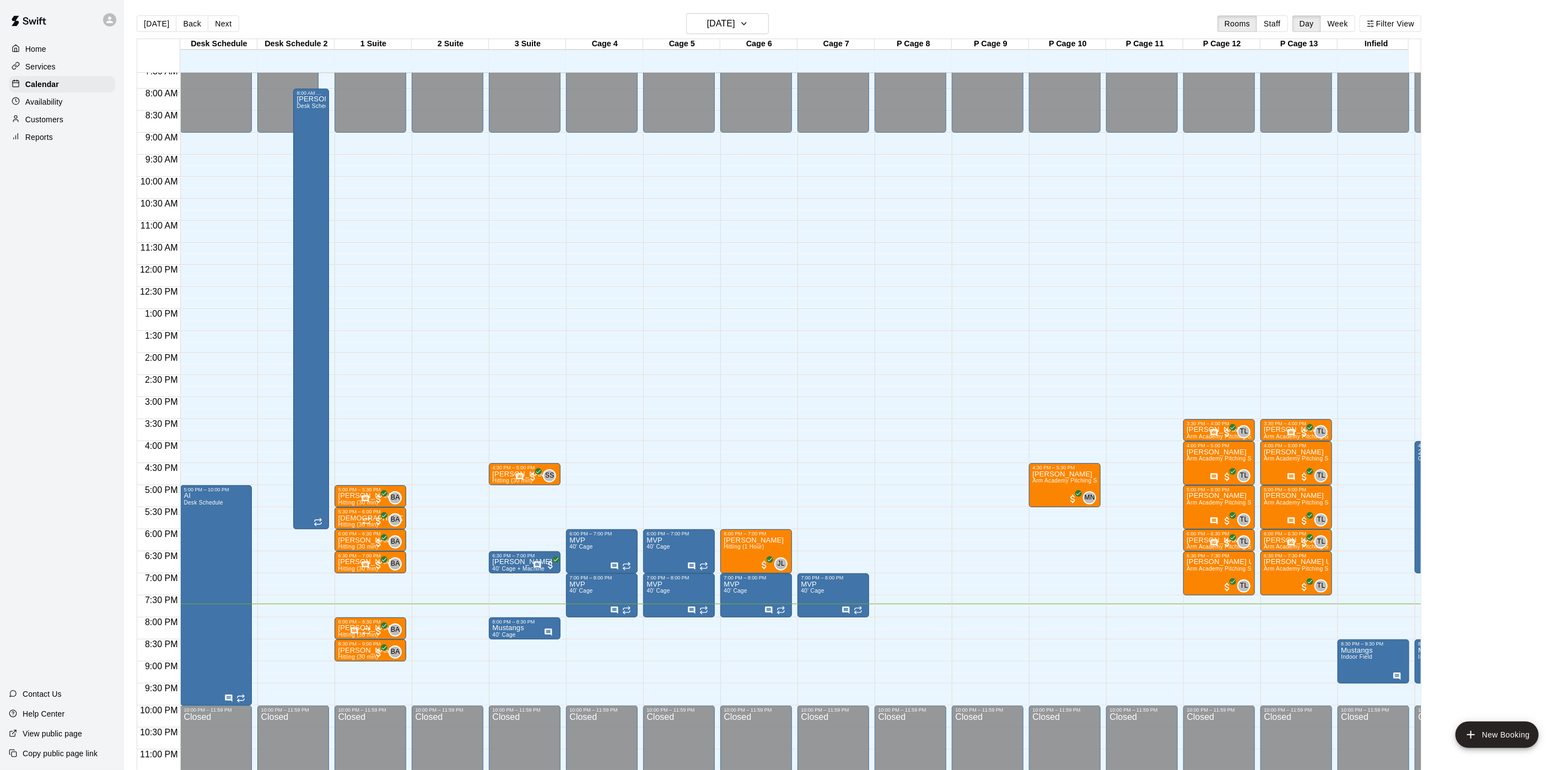
scroll to position [361, 0]
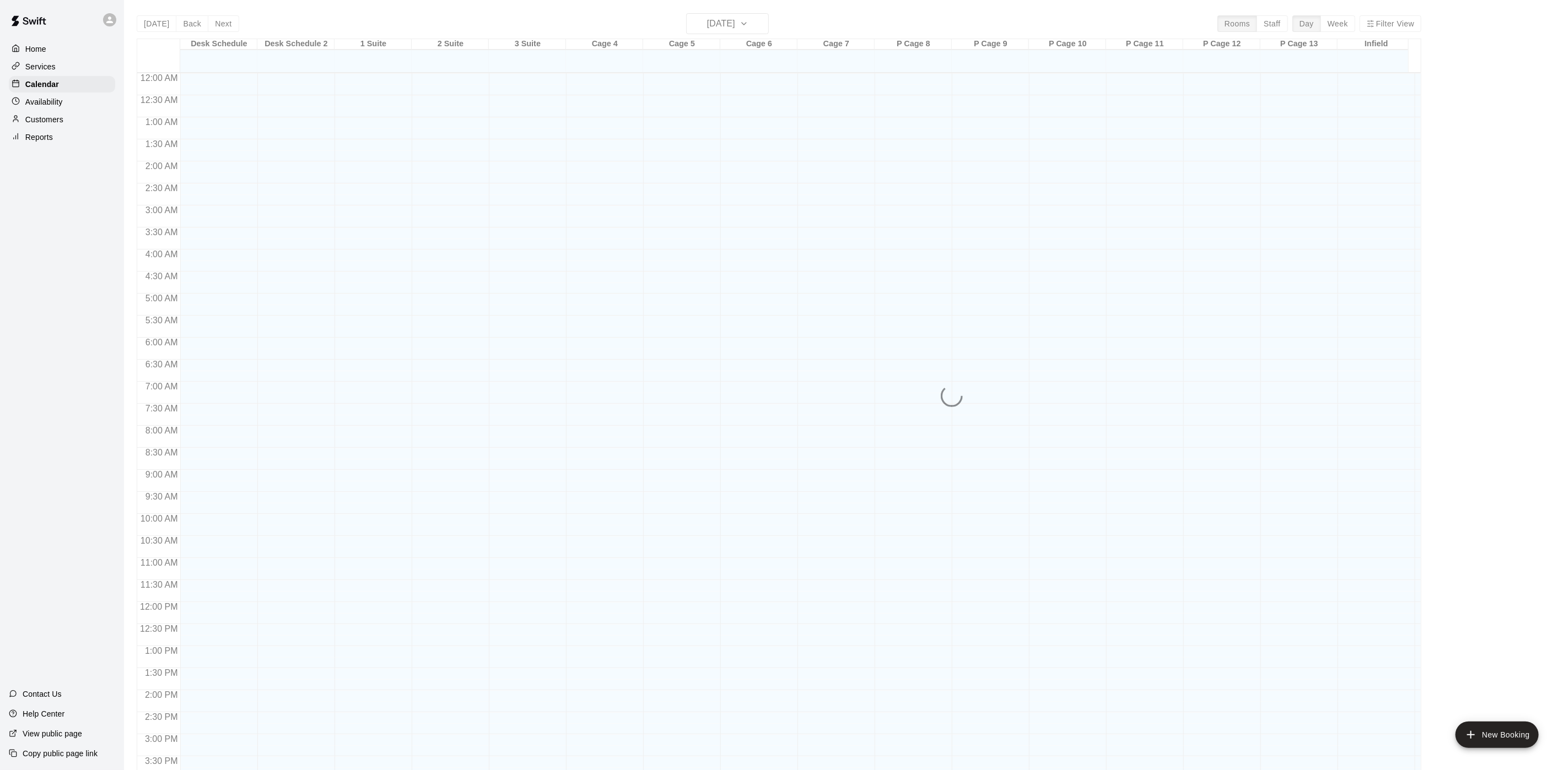
scroll to position [316, 0]
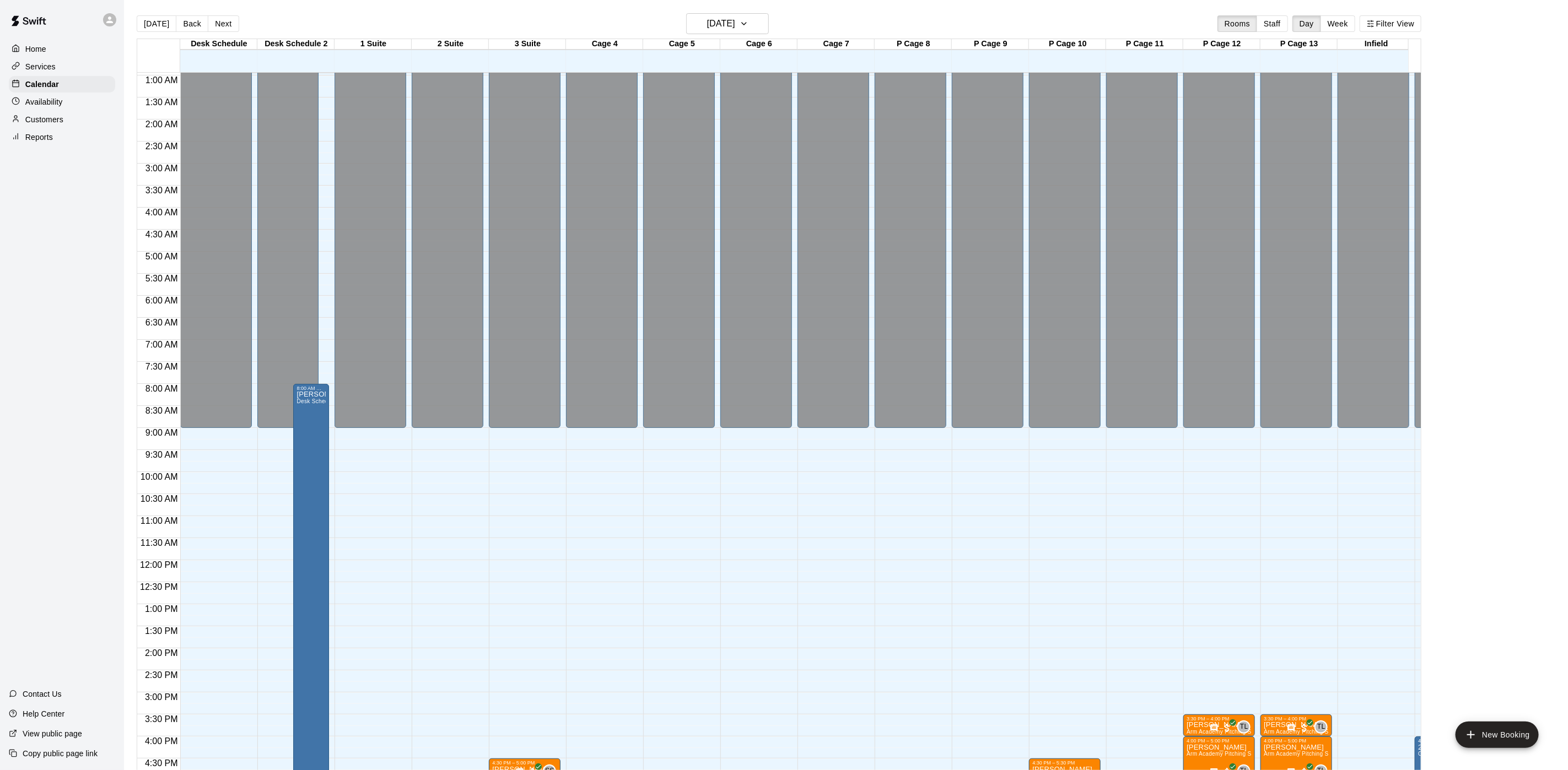
scroll to position [361, 0]
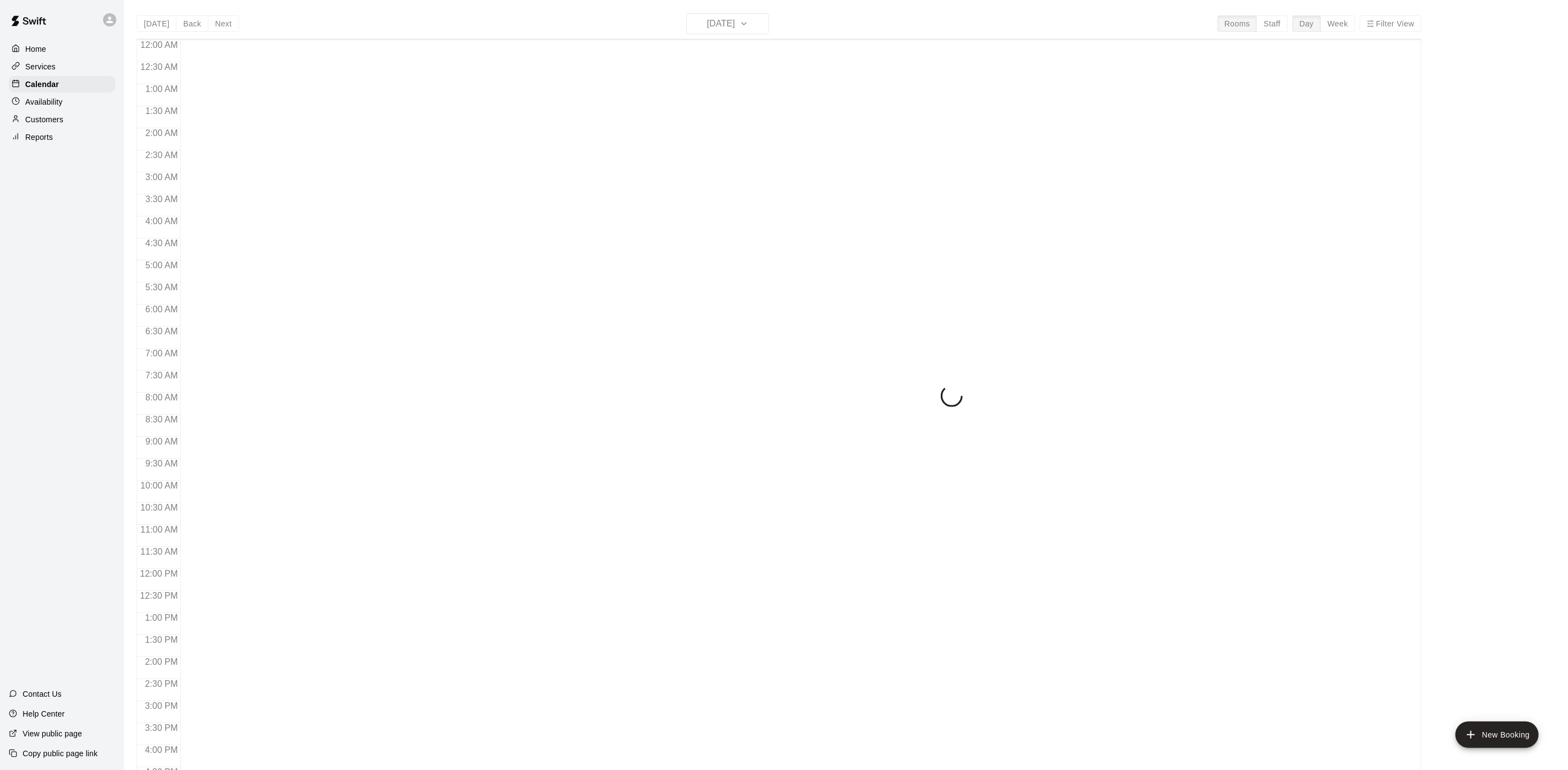
scroll to position [316, 0]
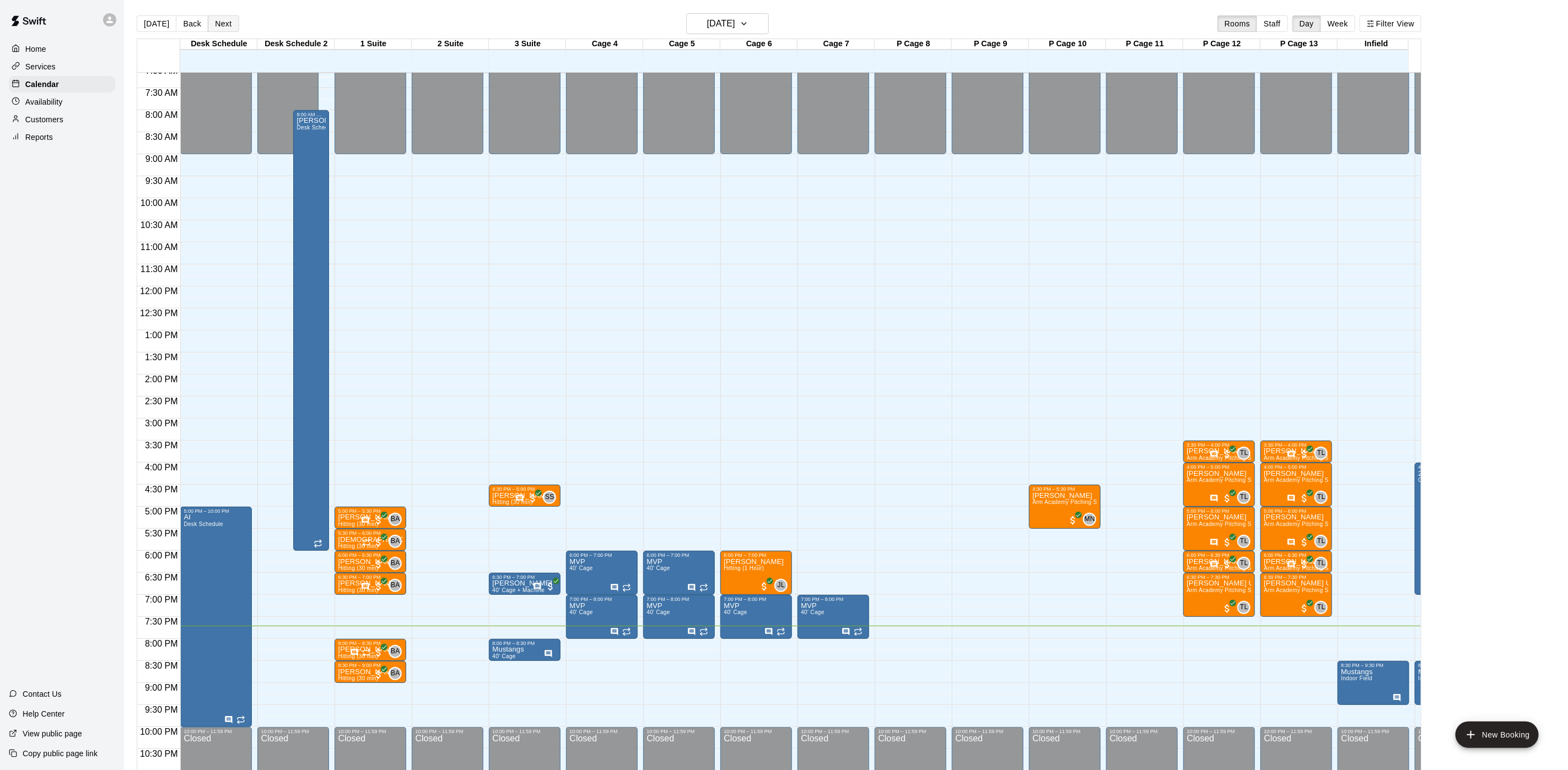
click at [228, 19] on button "Next" at bounding box center [223, 24] width 31 height 16
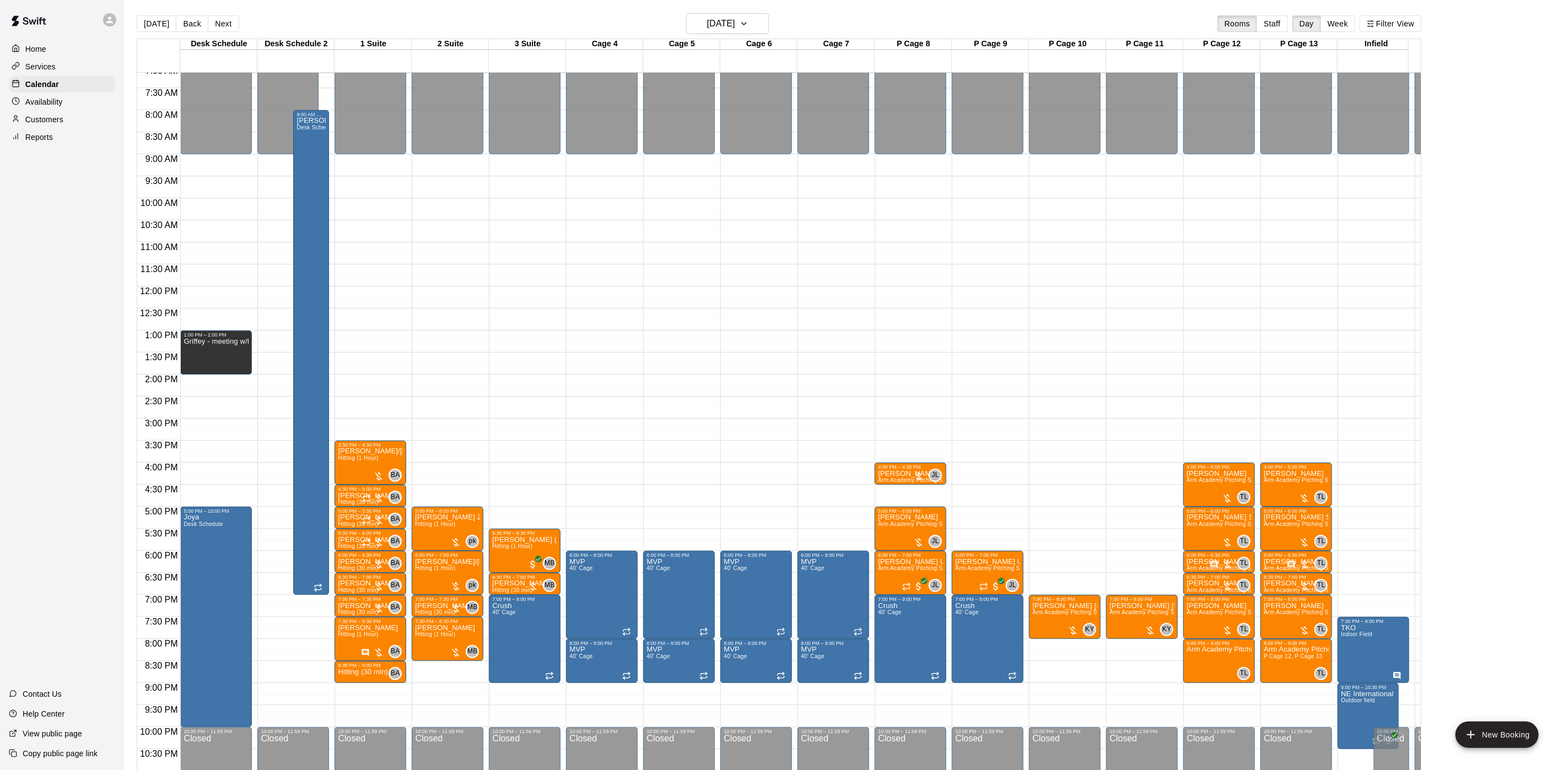
click at [256, 19] on div "[DATE] Back [DATE][DATE] Rooms Staff Day Week Filter View" at bounding box center [778, 25] width 1285 height 25
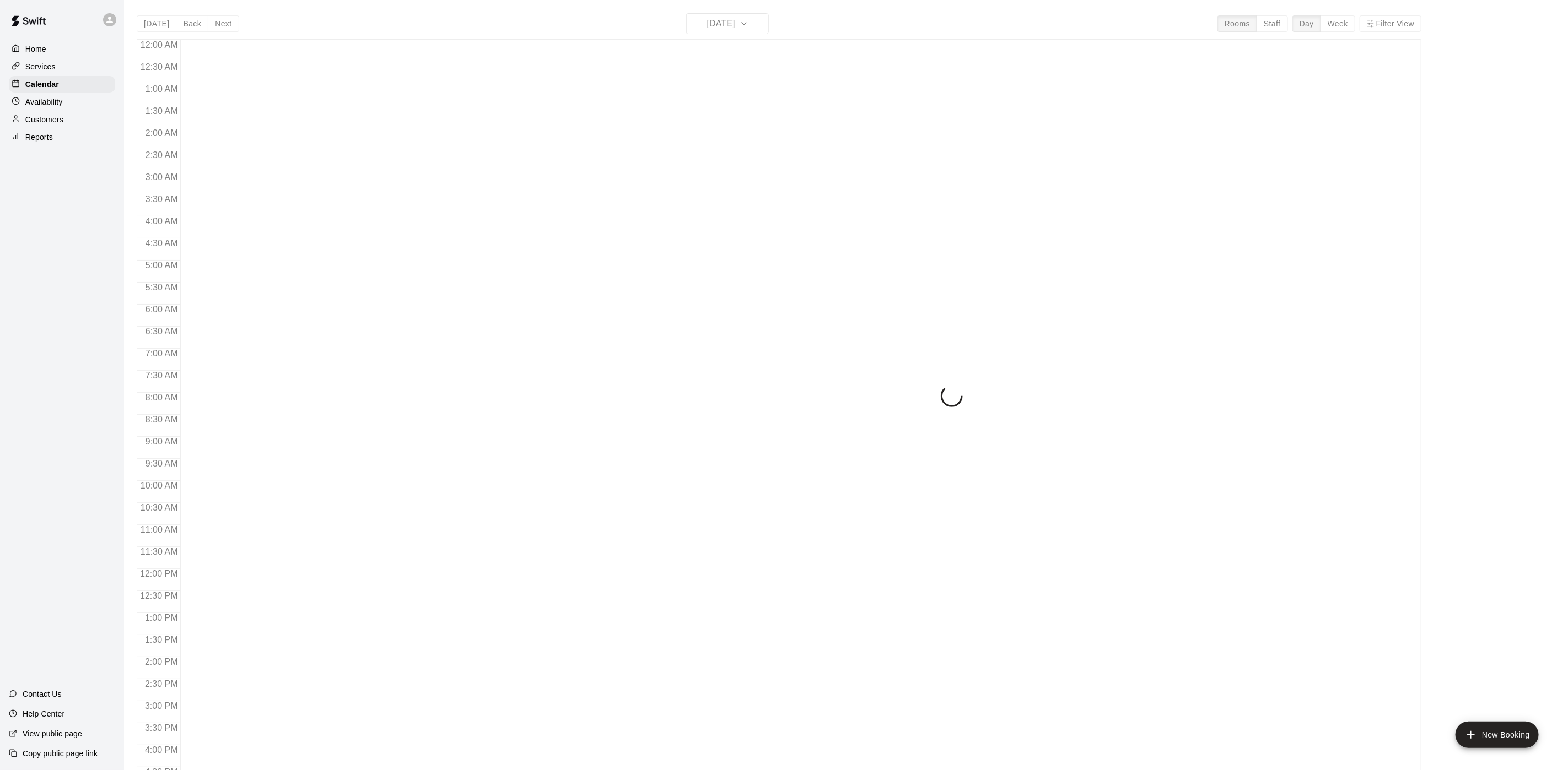
scroll to position [316, 0]
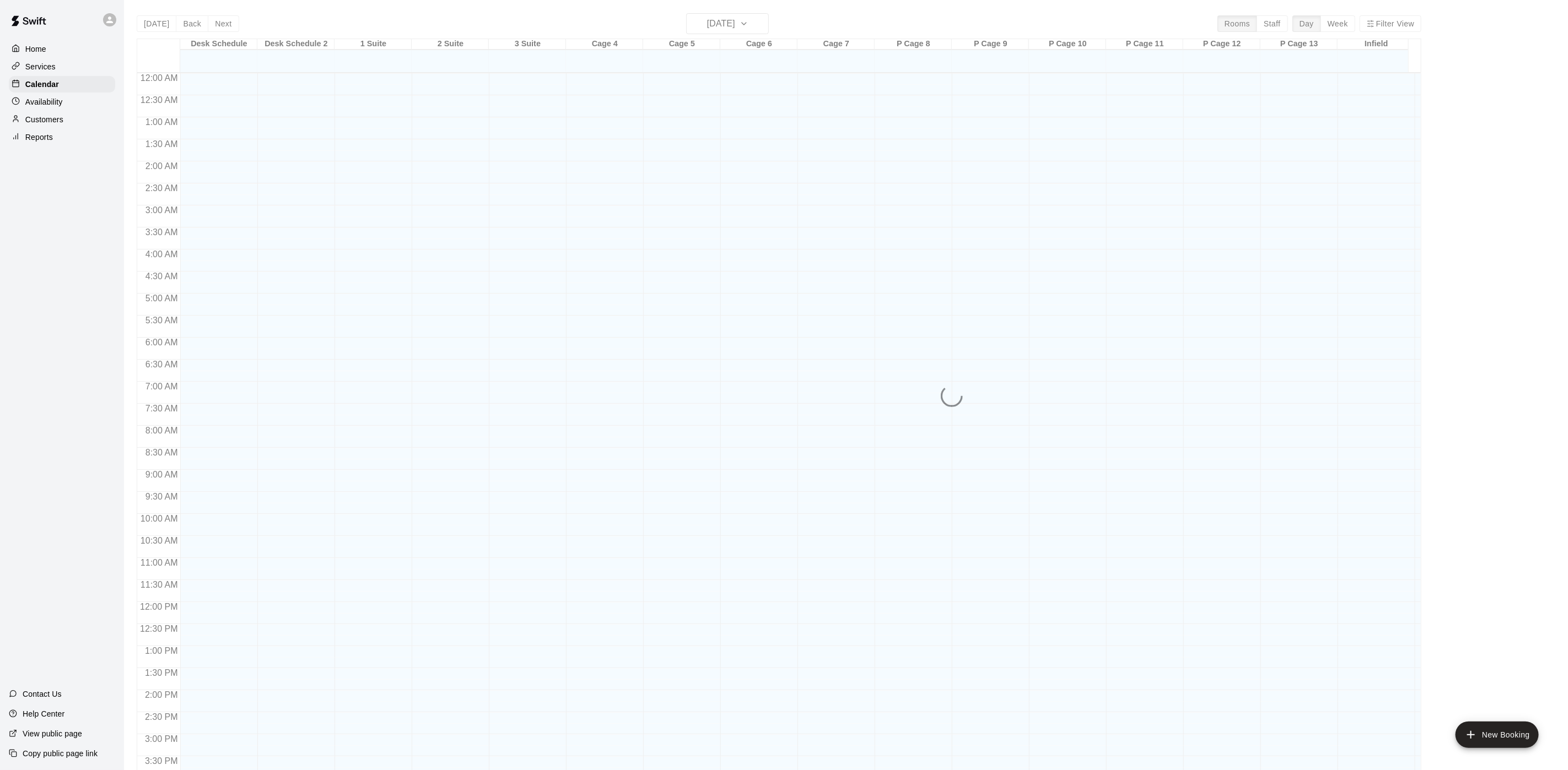
scroll to position [316, 0]
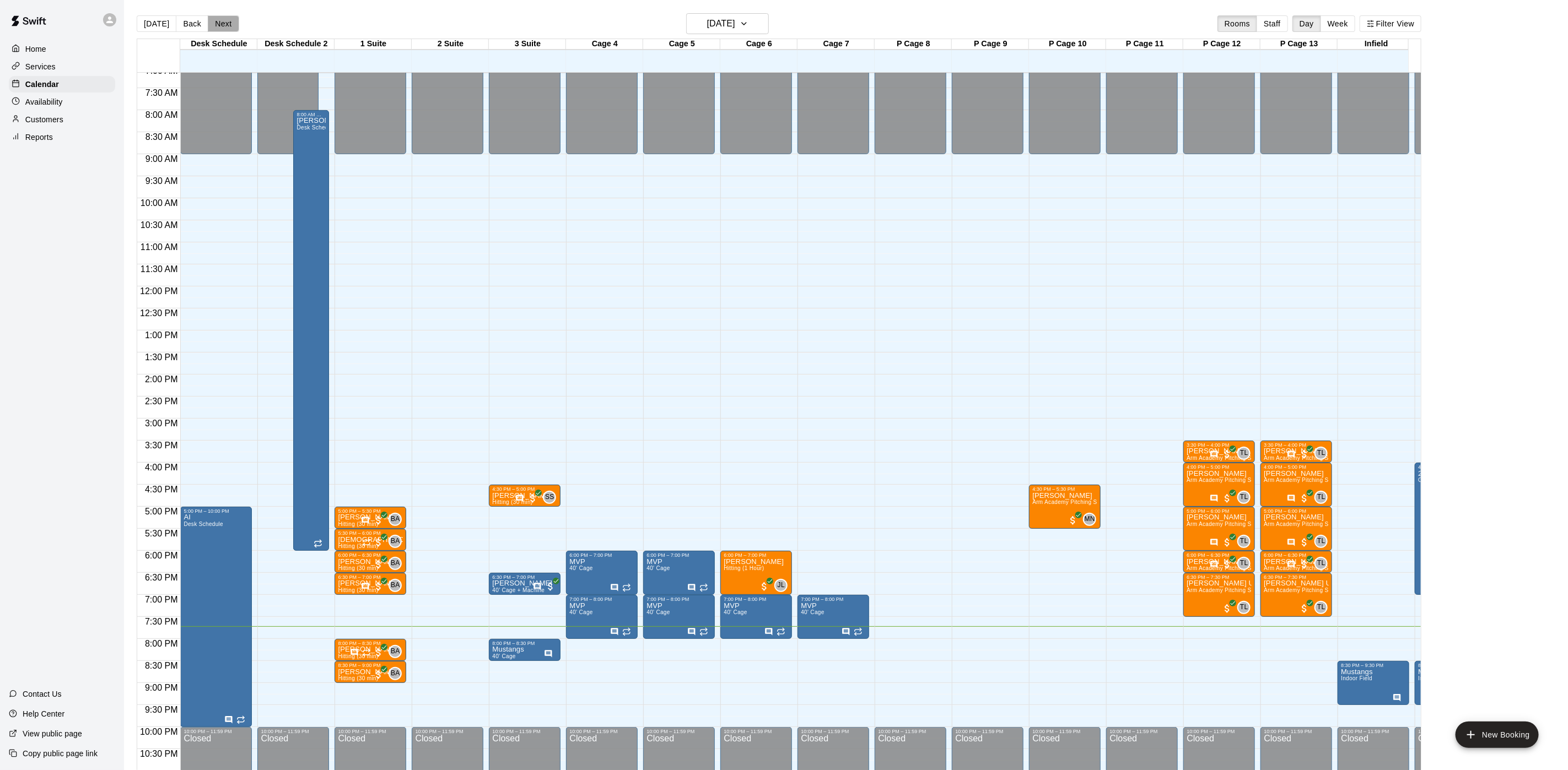
click at [222, 25] on button "Next" at bounding box center [223, 24] width 31 height 16
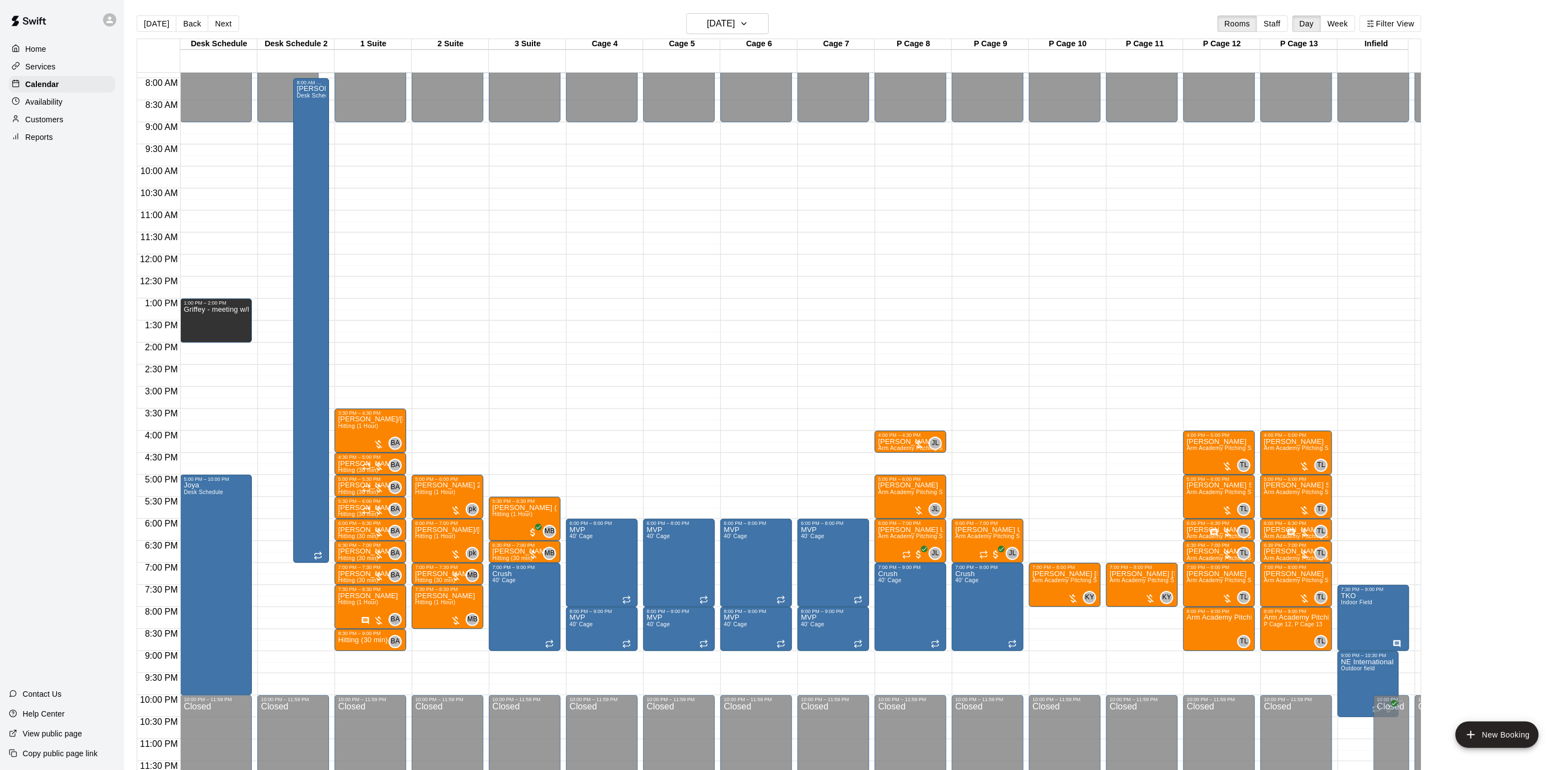
scroll to position [361, 0]
click at [1232, 617] on p "Arm Academy Pitching Session 1 Hour - Pitching" at bounding box center [1219, 617] width 65 height 0
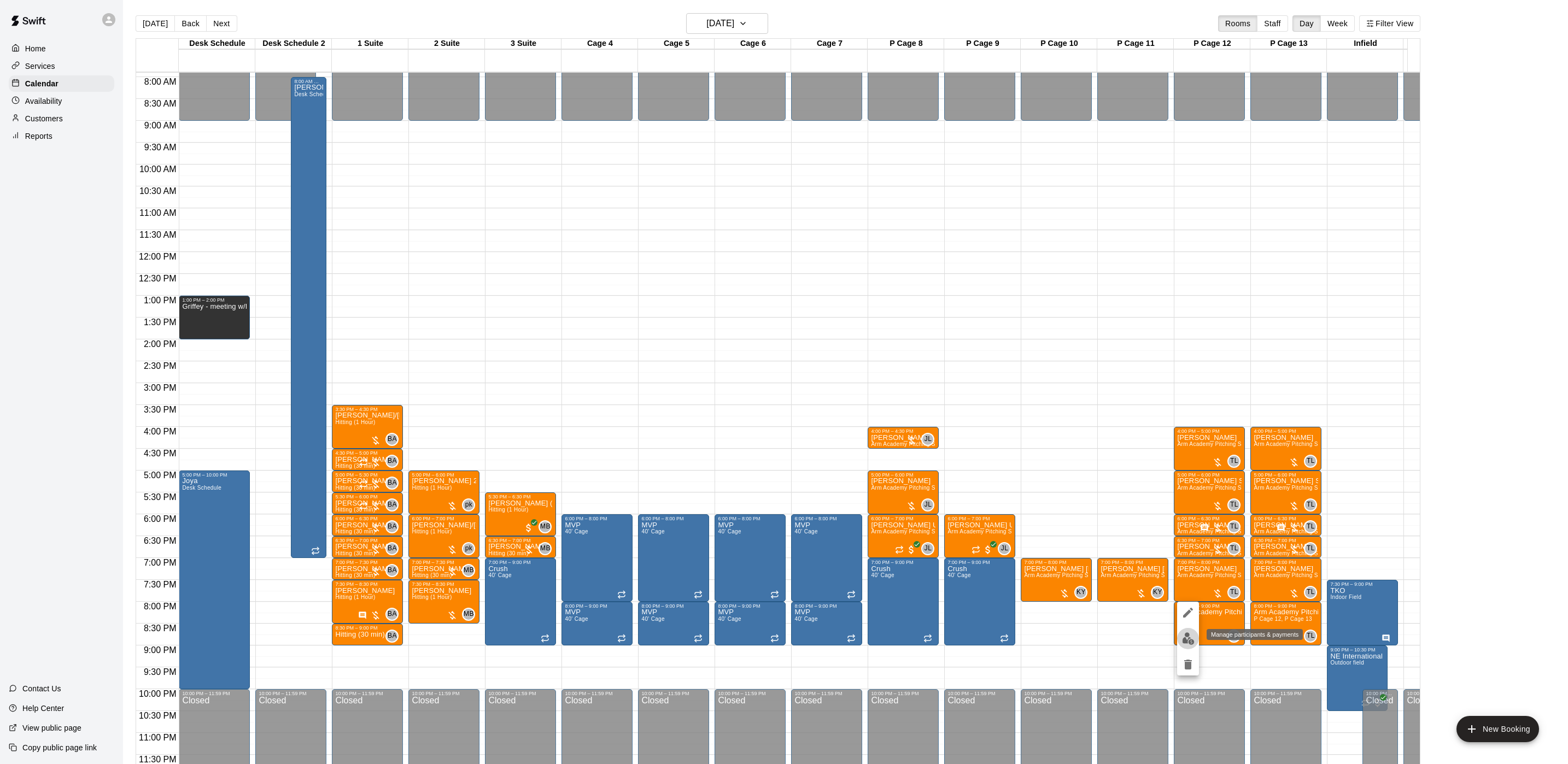
click at [1183, 637] on img "edit" at bounding box center [1189, 639] width 13 height 13
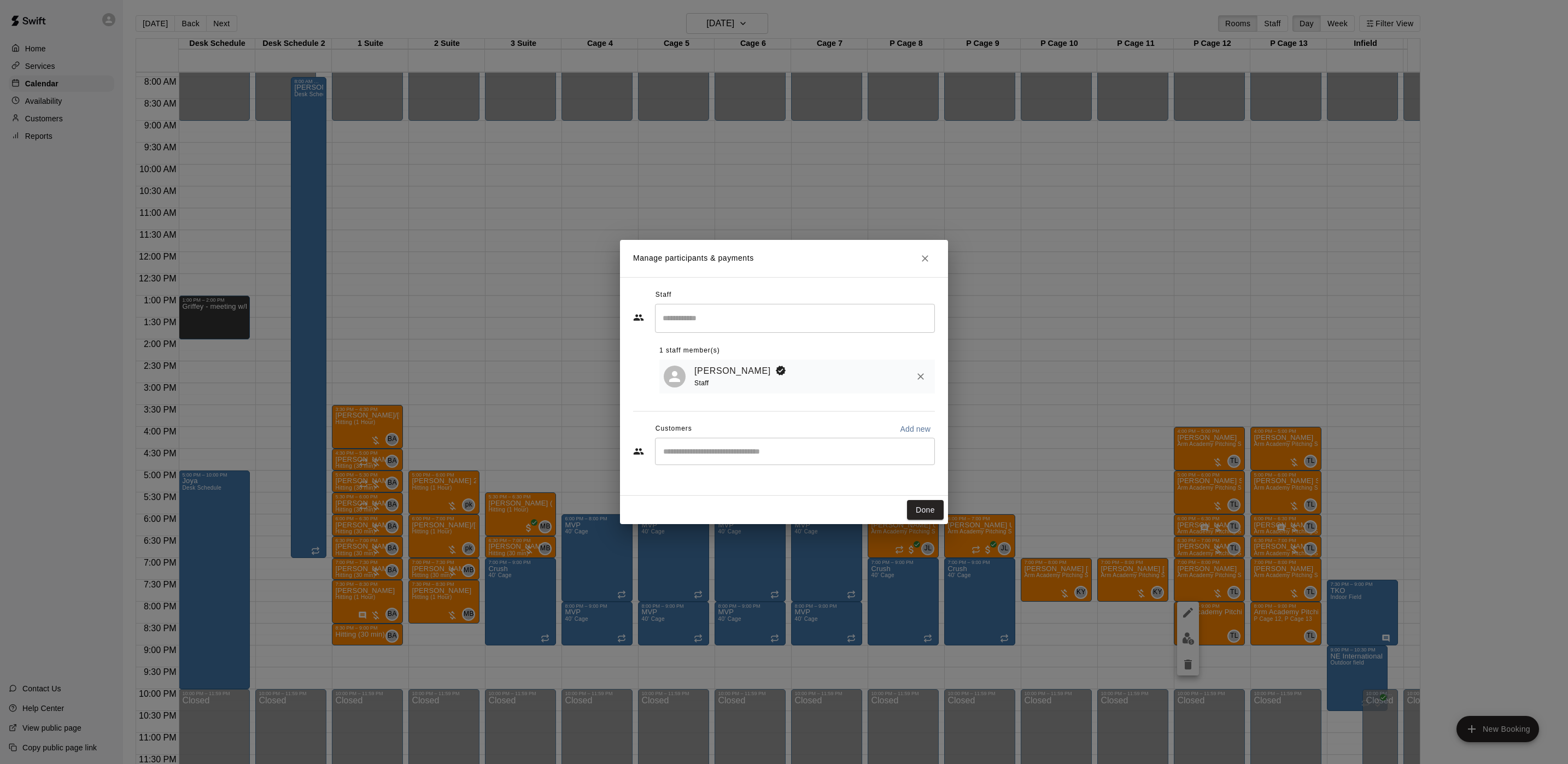
click at [776, 476] on div "Staff ​ 1 staff member(s) Tyler Levine Staff Customers Add new ​" at bounding box center [784, 382] width 302 height 190
click at [751, 436] on div "Customers Add new" at bounding box center [784, 429] width 302 height 18
click at [751, 448] on input "Start typing to search customers..." at bounding box center [795, 452] width 270 height 11
click at [751, 447] on div "******* ​" at bounding box center [795, 452] width 280 height 27
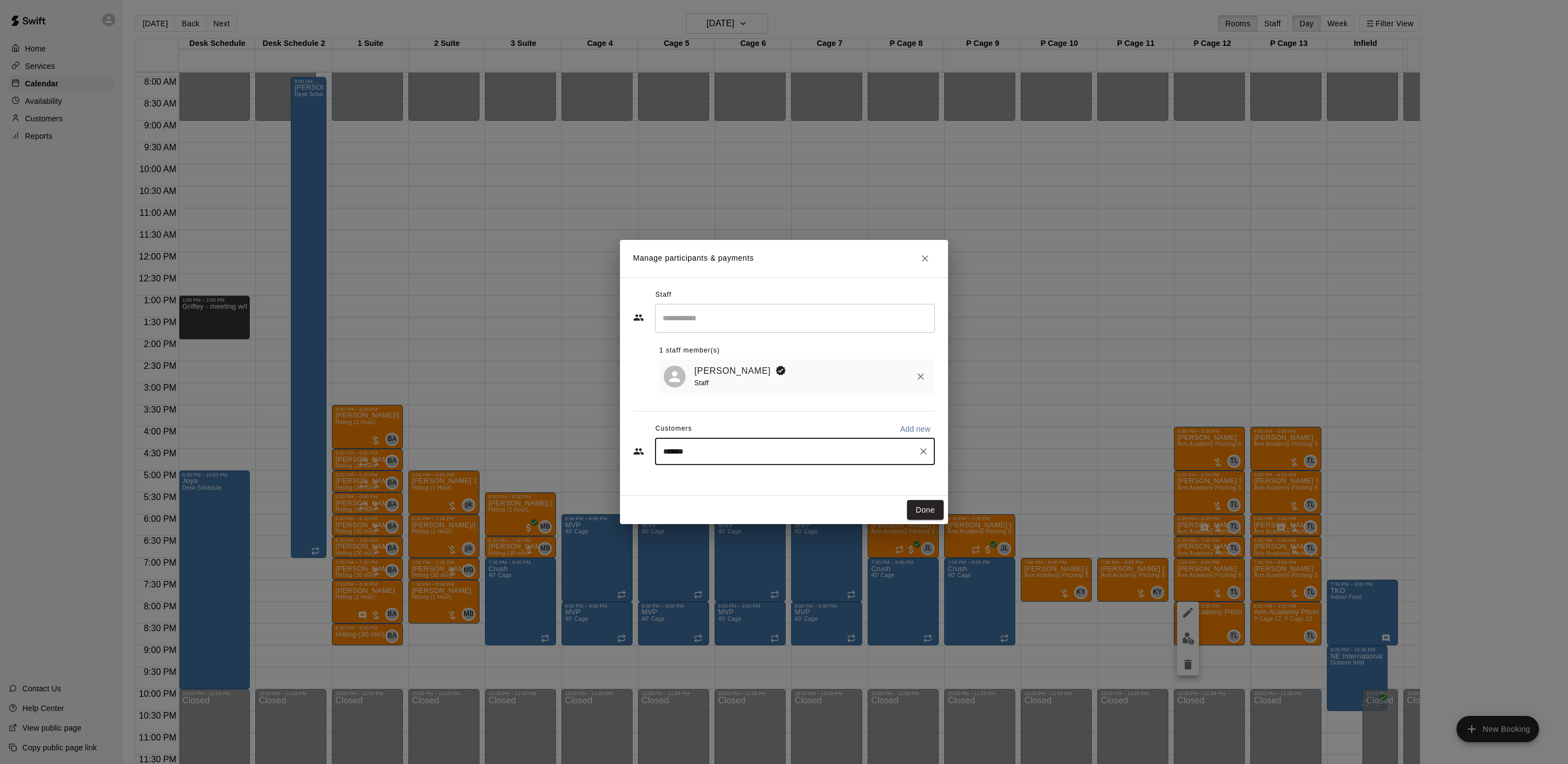
click at [751, 447] on div "******* ​" at bounding box center [795, 452] width 280 height 27
drag, startPoint x: 721, startPoint y: 448, endPoint x: 566, endPoint y: 448, distance: 155.0
click at [566, 448] on div "Manage participants & payments Staff ​ 1 staff member(s) Tyler Levine Staff Cus…" at bounding box center [784, 382] width 1568 height 764
type input "******"
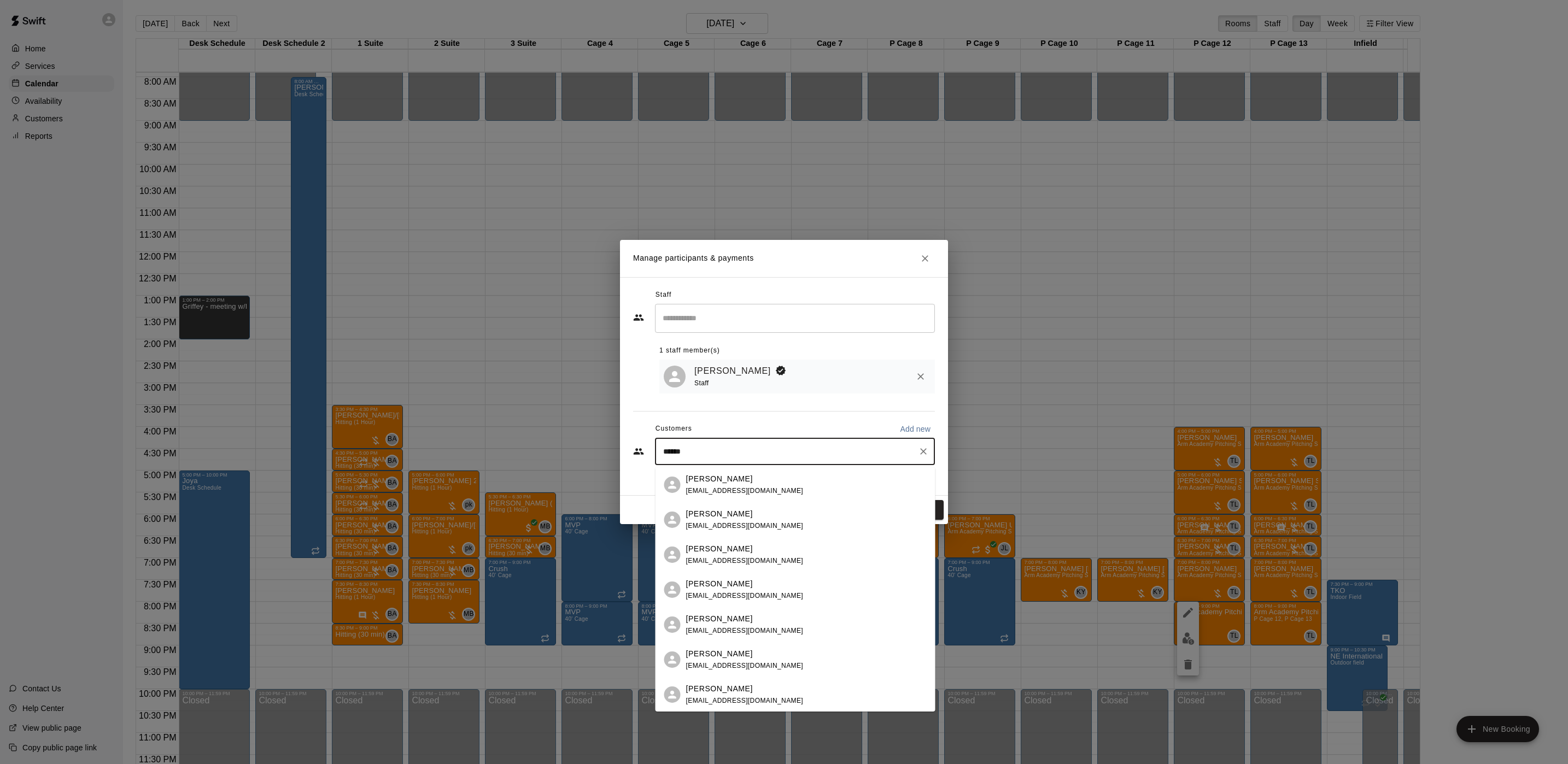
click at [771, 588] on div "Justin Lau joeflau@gmail.com" at bounding box center [806, 589] width 241 height 23
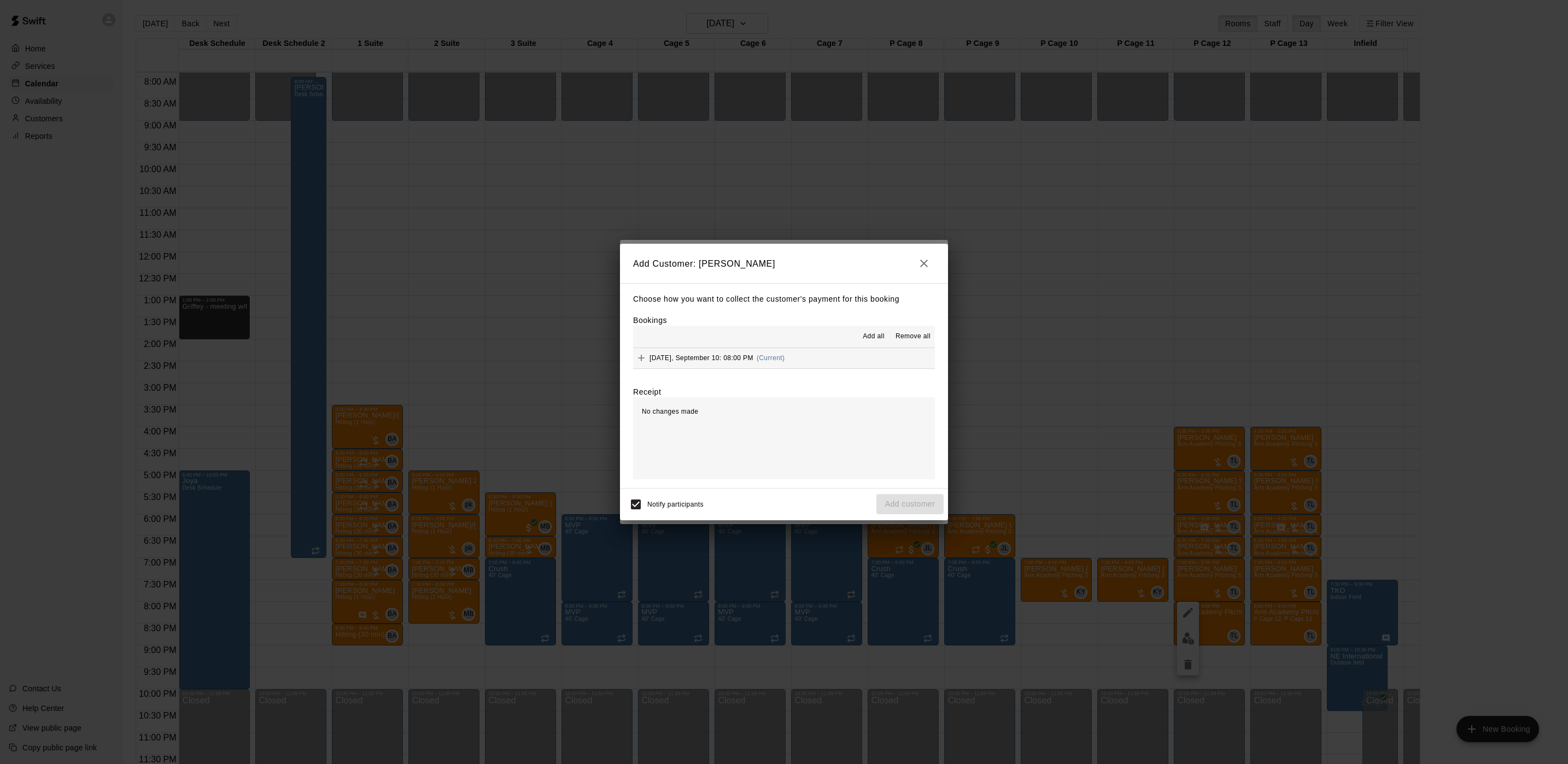
click at [711, 358] on span "Wednesday, September 10: 08:00 PM" at bounding box center [701, 358] width 104 height 8
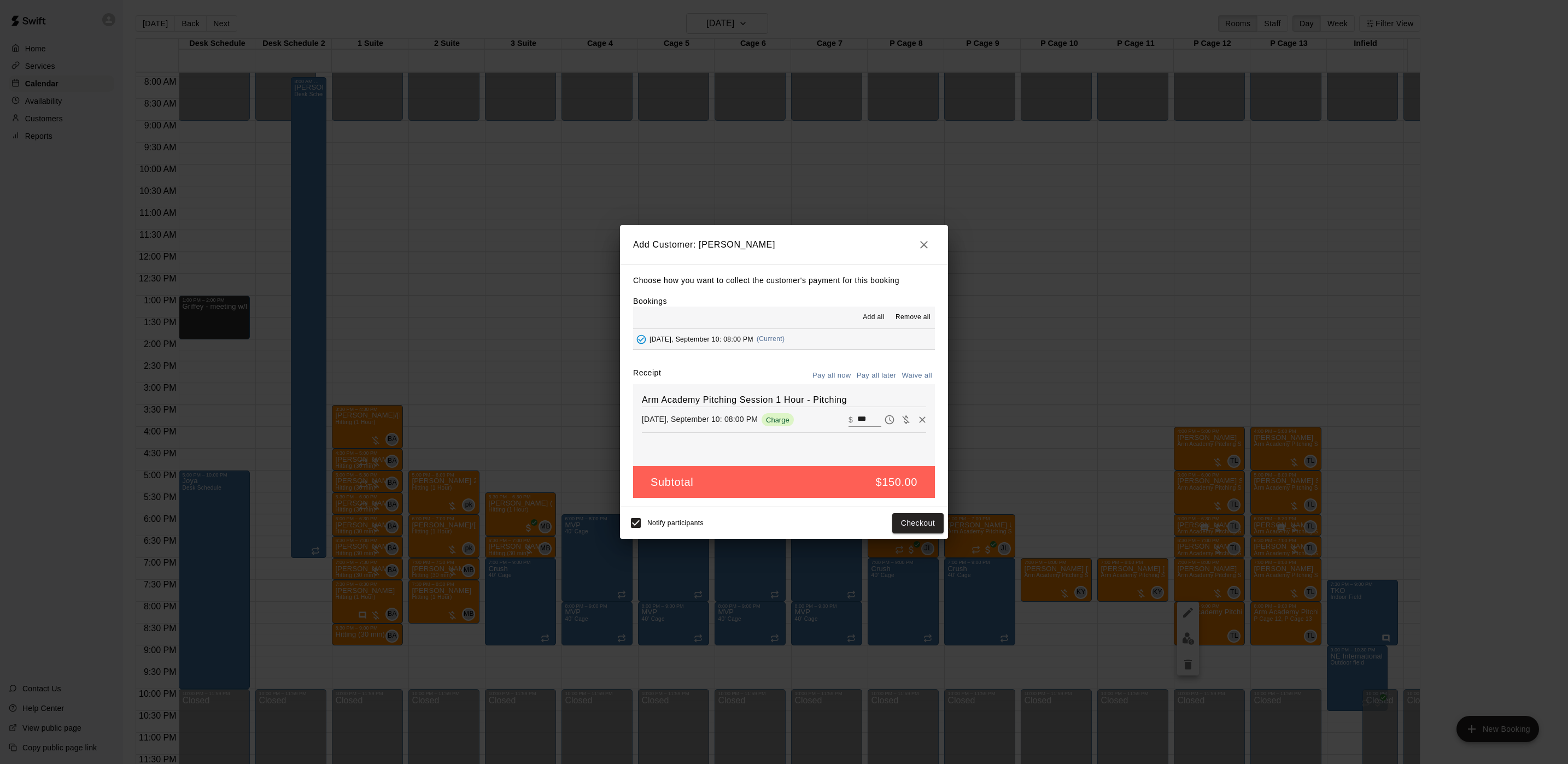
click at [873, 379] on button "Pay all later" at bounding box center [877, 375] width 45 height 17
click at [897, 522] on button "Add customer" at bounding box center [910, 523] width 68 height 20
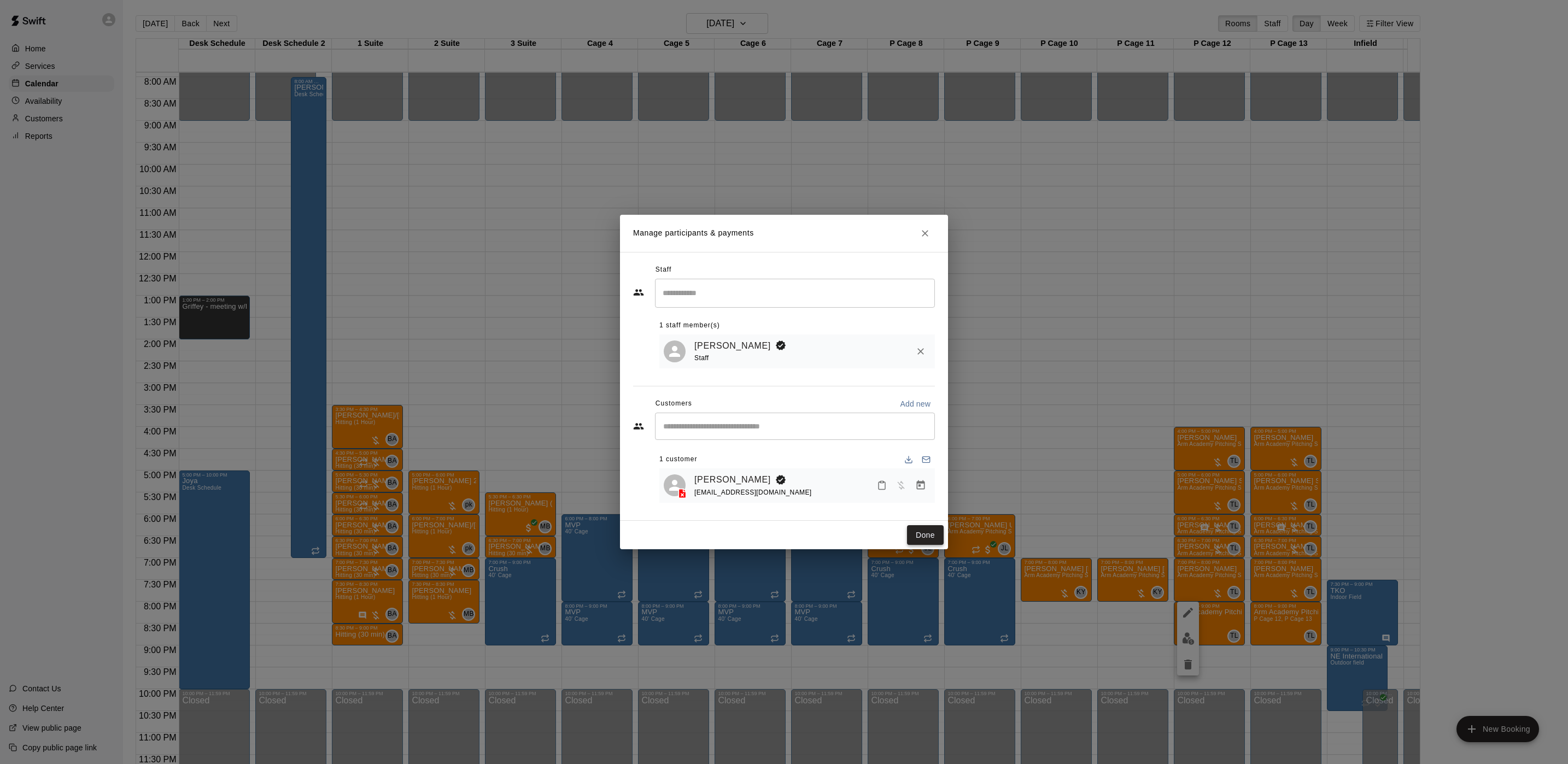
click at [929, 535] on button "Done" at bounding box center [925, 535] width 36 height 20
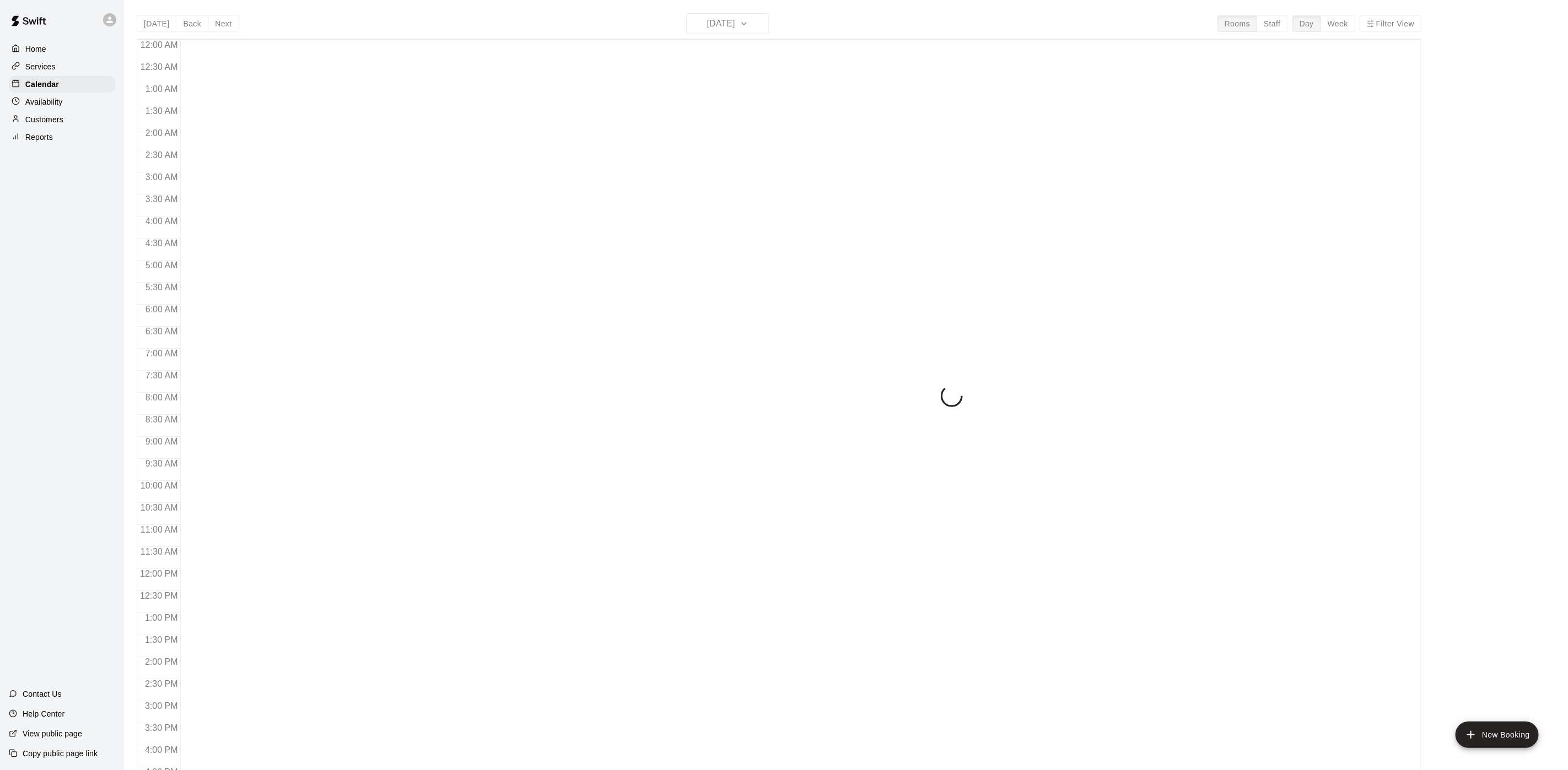
scroll to position [316, 0]
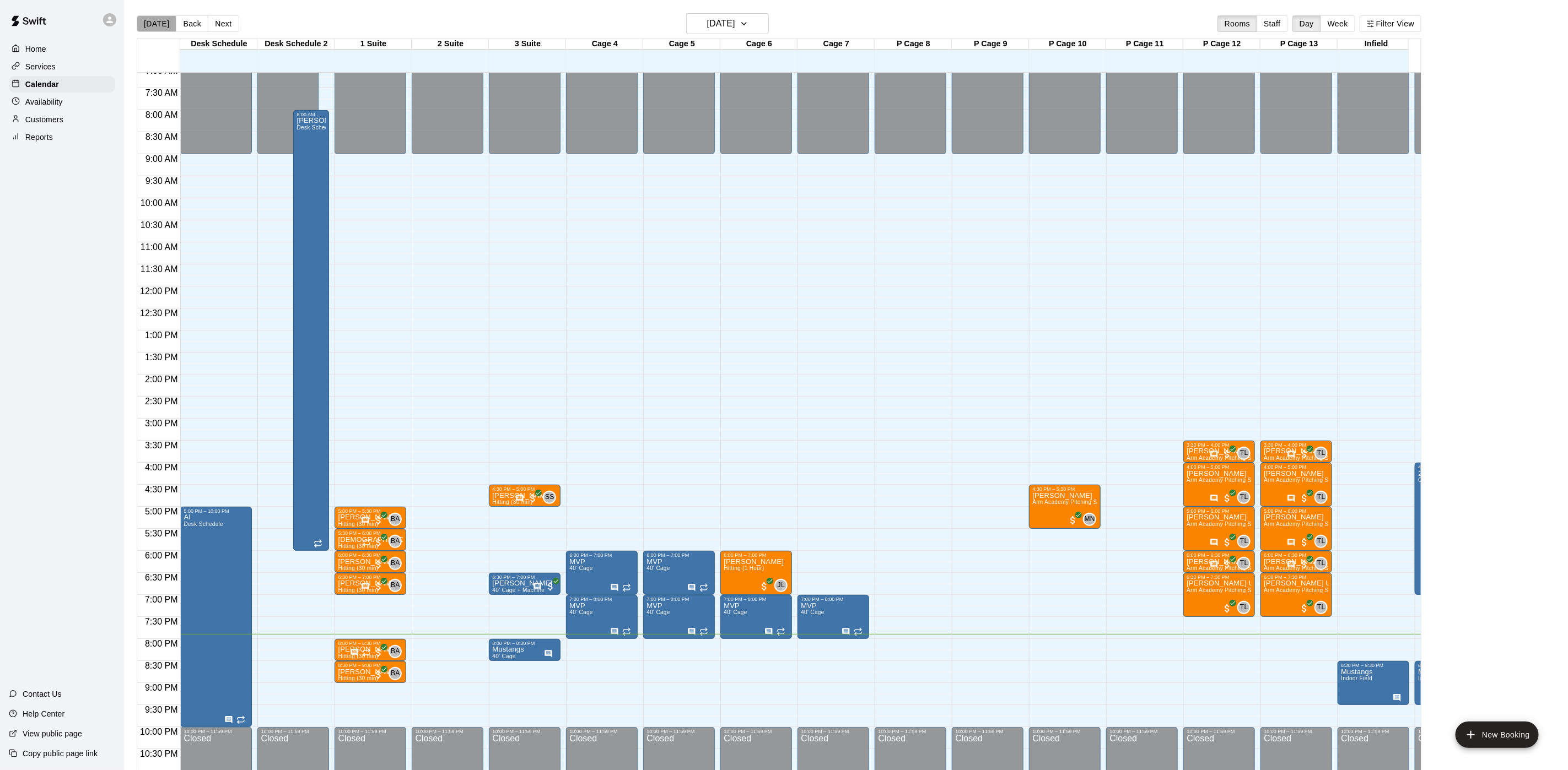
click at [157, 25] on button "[DATE]" at bounding box center [156, 24] width 40 height 16
click at [232, 28] on button "Next" at bounding box center [223, 24] width 31 height 16
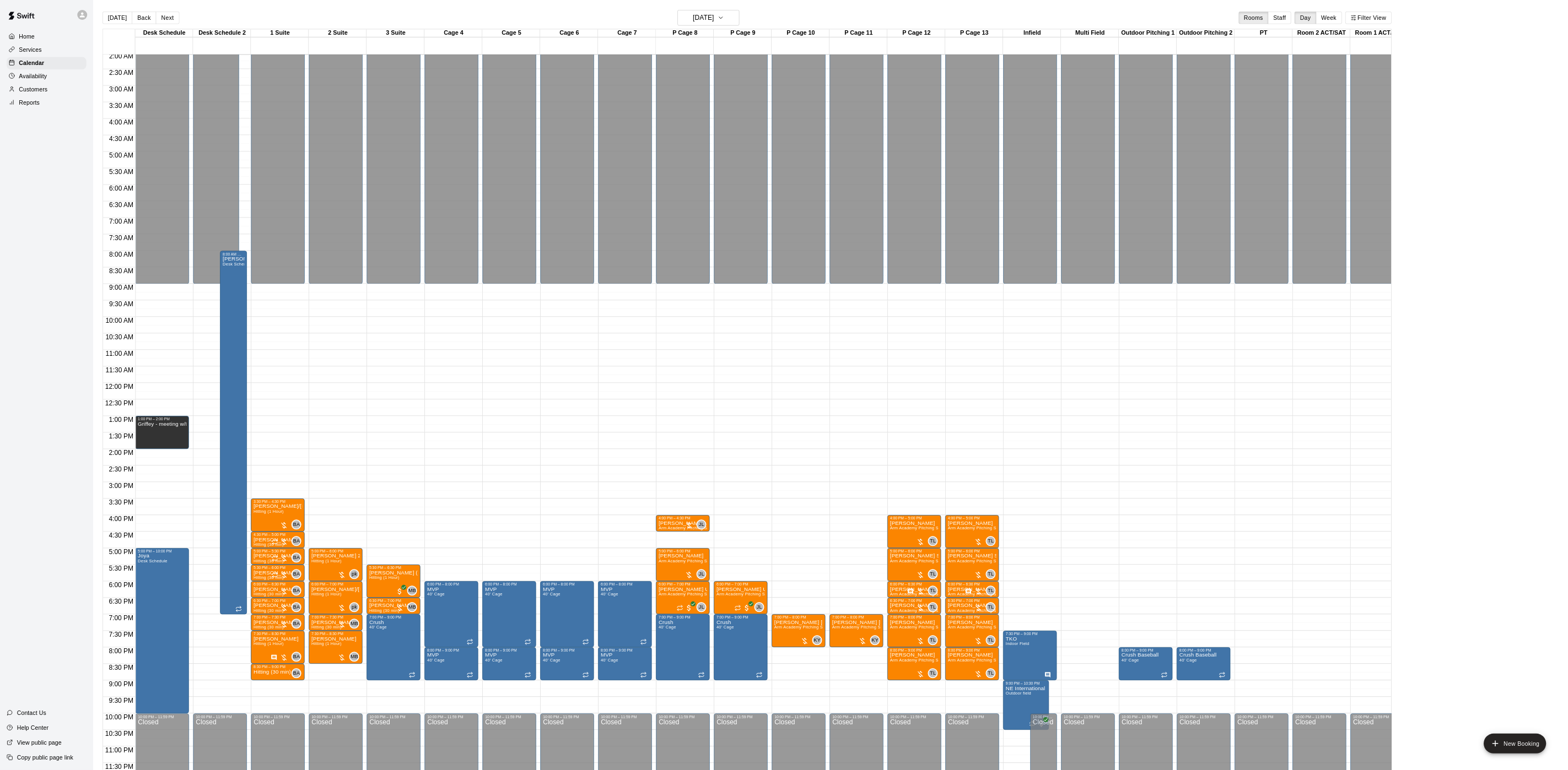
scroll to position [0, 0]
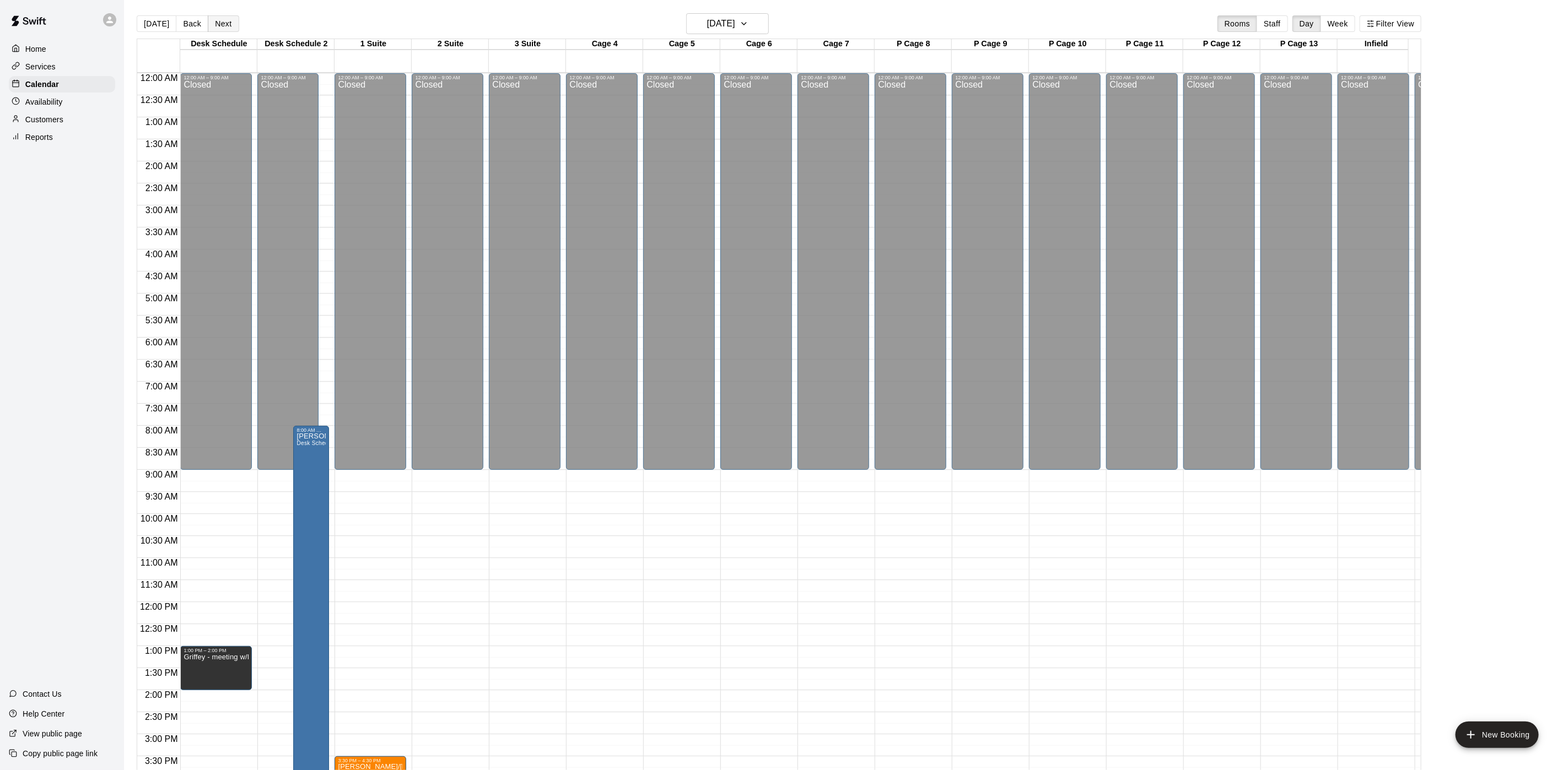
click at [222, 28] on button "Next" at bounding box center [223, 24] width 31 height 16
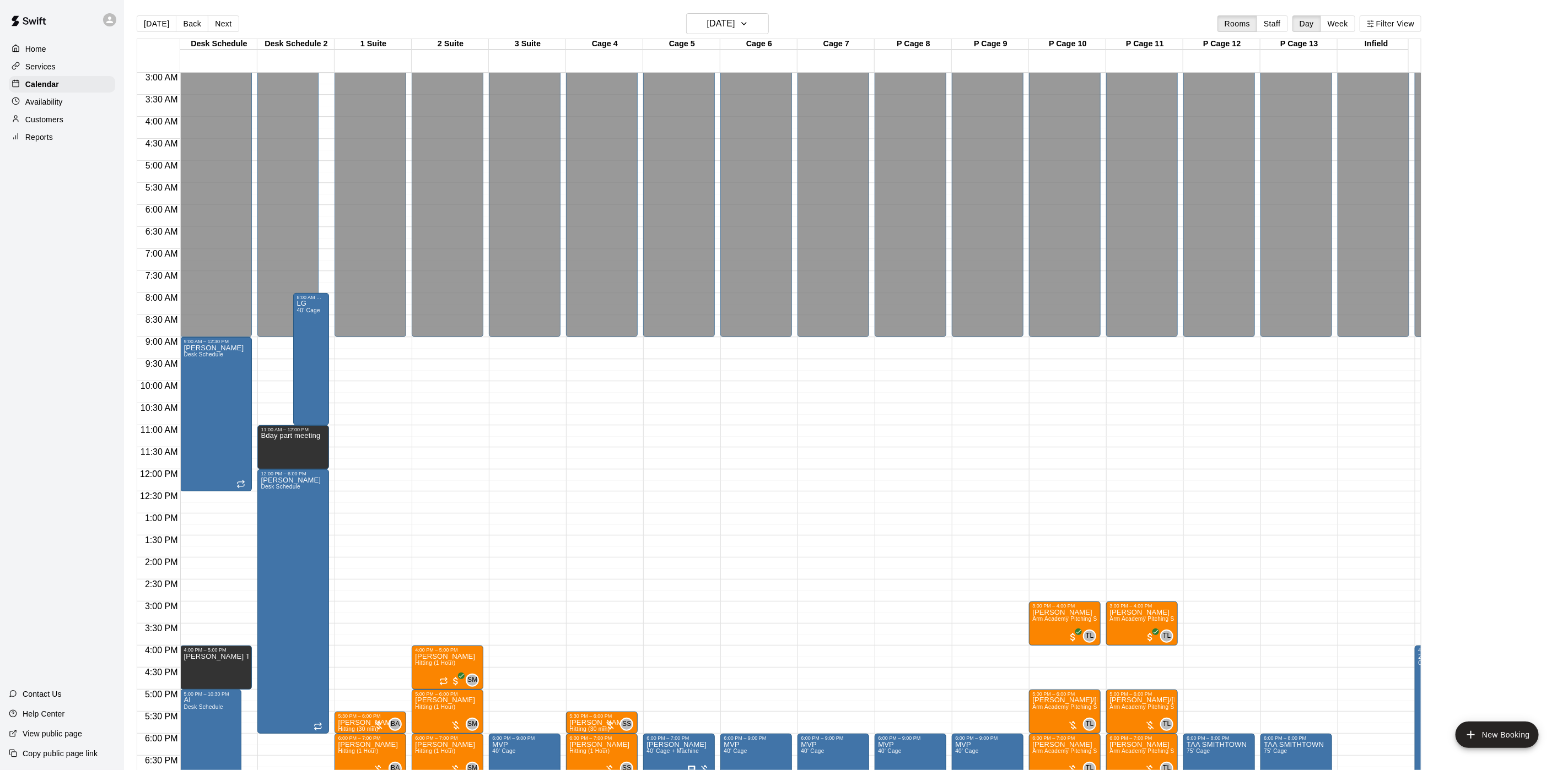
scroll to position [361, 0]
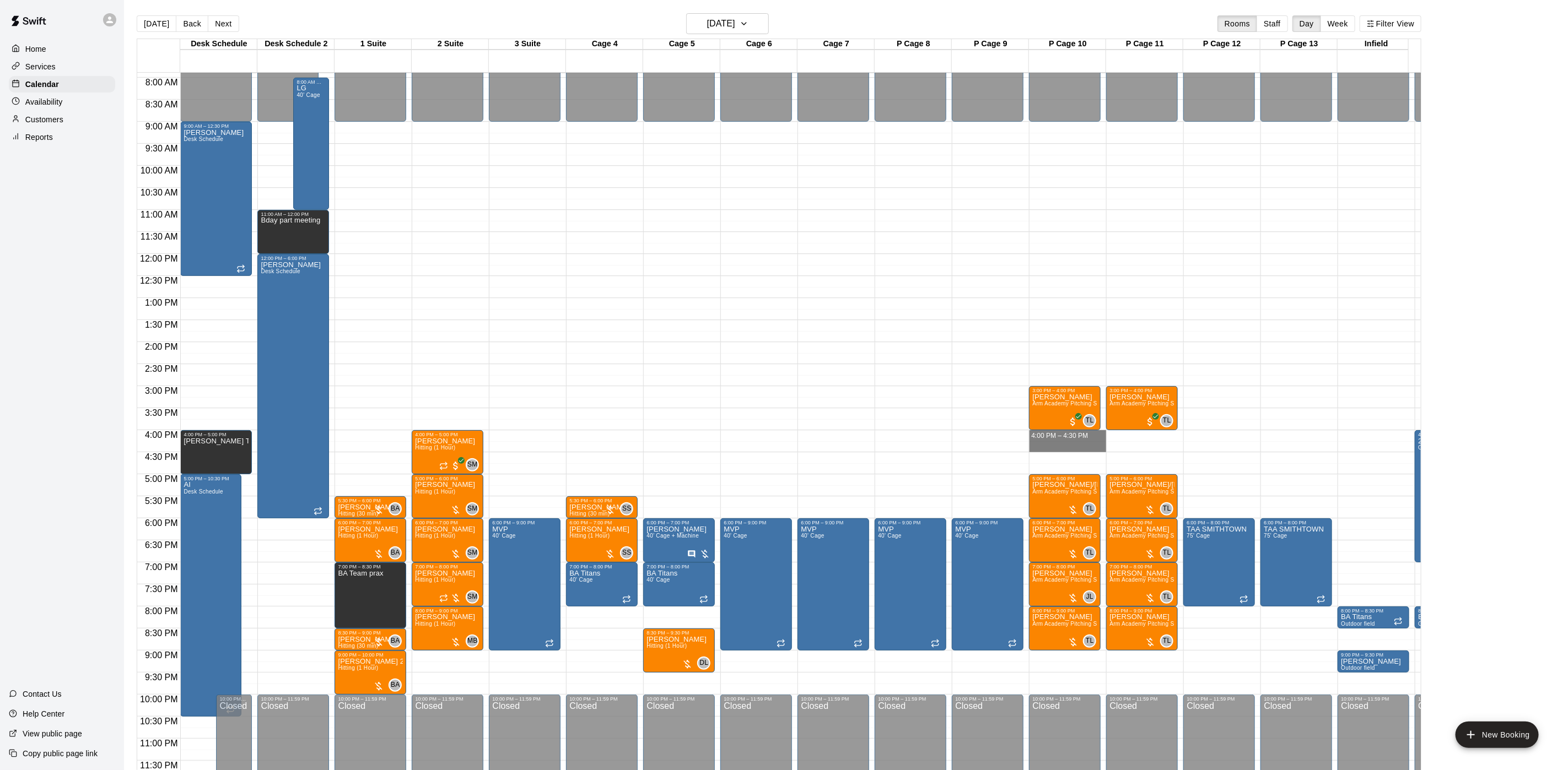
drag, startPoint x: 1069, startPoint y: 419, endPoint x: 1069, endPoint y: 432, distance: 13.0
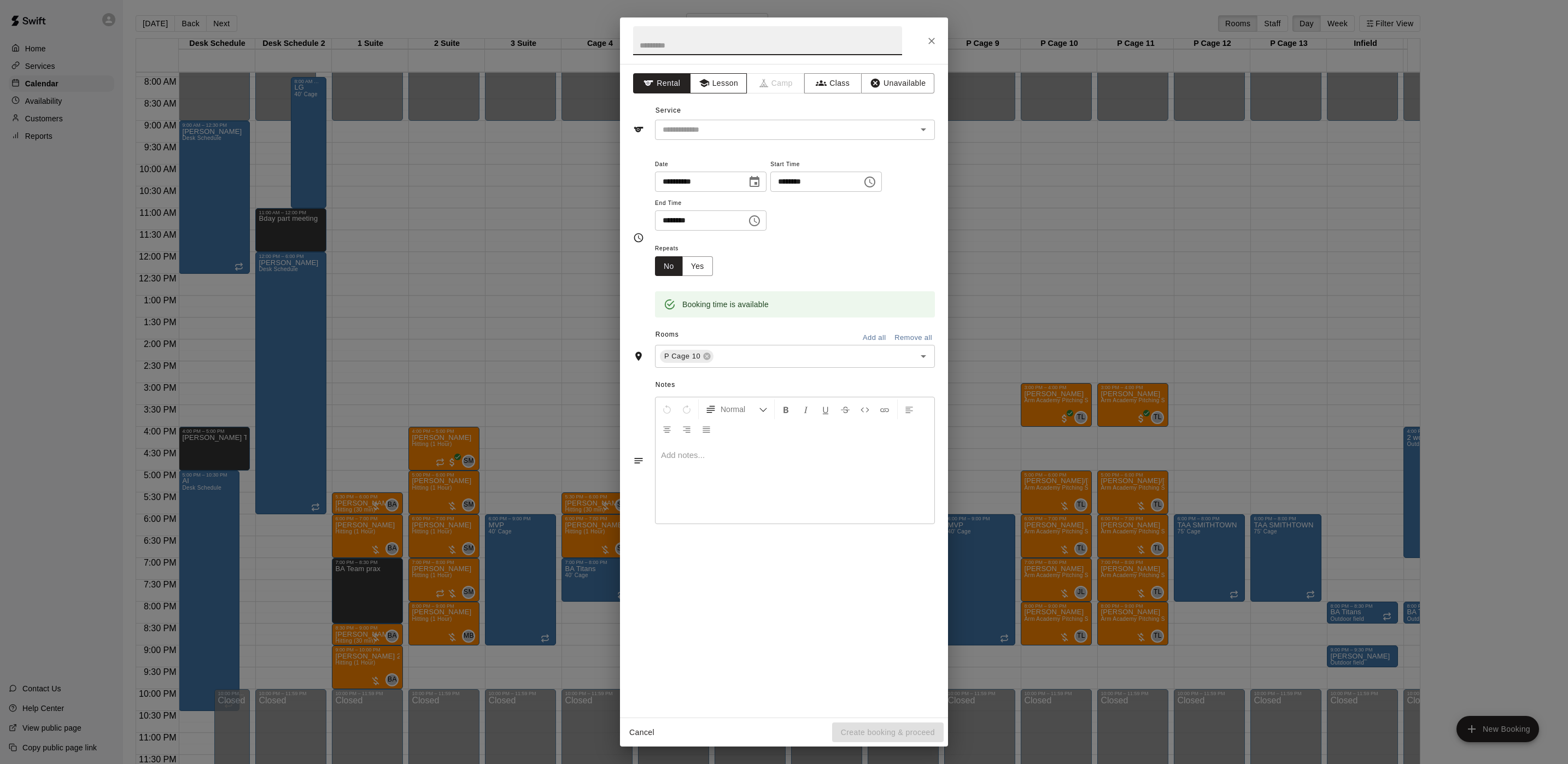
click at [717, 83] on button "Lesson" at bounding box center [718, 83] width 57 height 20
click at [721, 136] on input "text" at bounding box center [778, 130] width 241 height 14
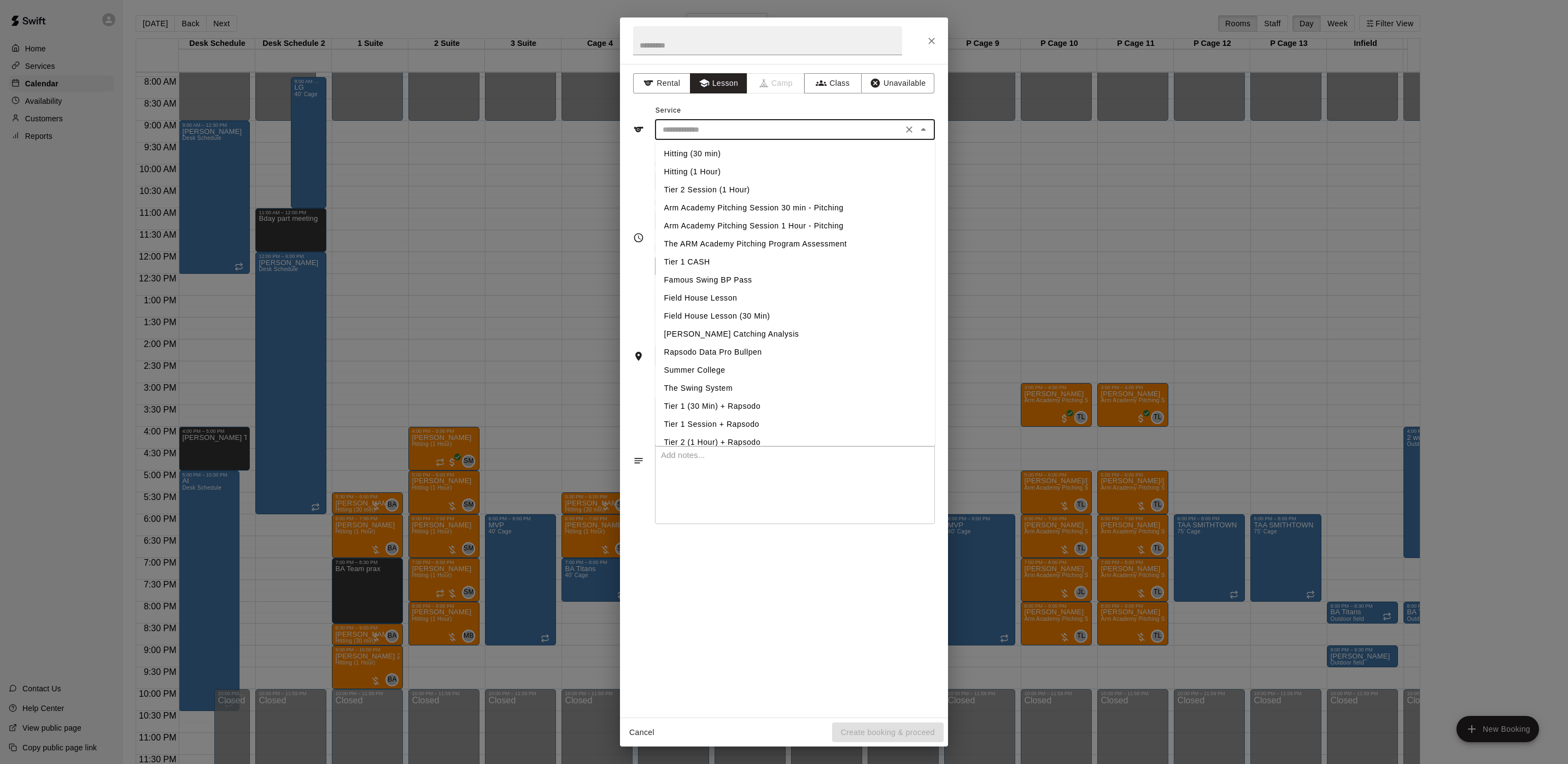
click at [775, 207] on li "Arm Academy Pitching Session 30 min - Pitching" at bounding box center [796, 208] width 280 height 18
type input "**********"
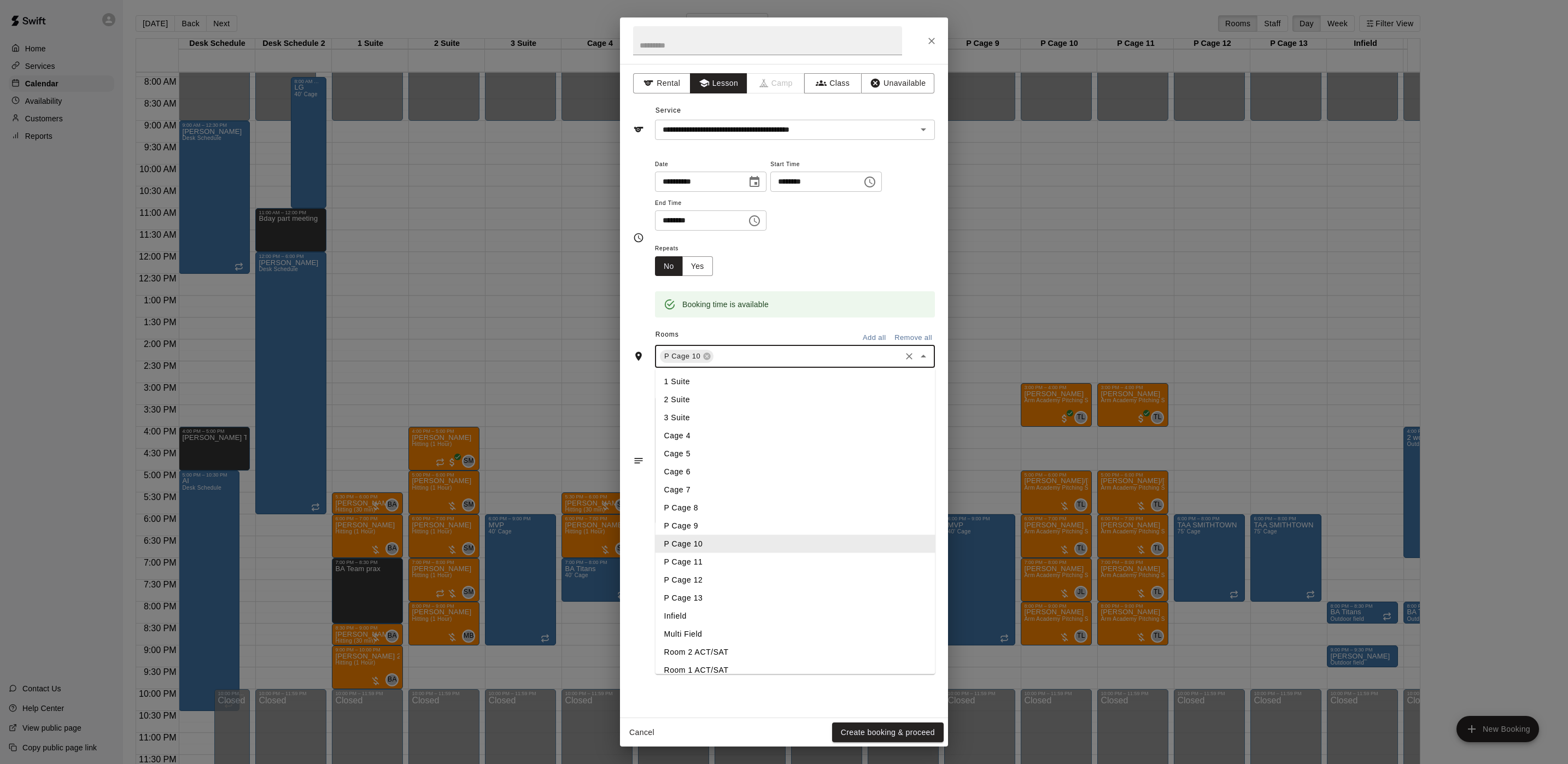
click at [760, 360] on input "text" at bounding box center [807, 357] width 184 height 14
click at [724, 558] on li "P Cage 11" at bounding box center [796, 562] width 280 height 18
click at [899, 728] on button "Create booking & proceed" at bounding box center [887, 733] width 112 height 20
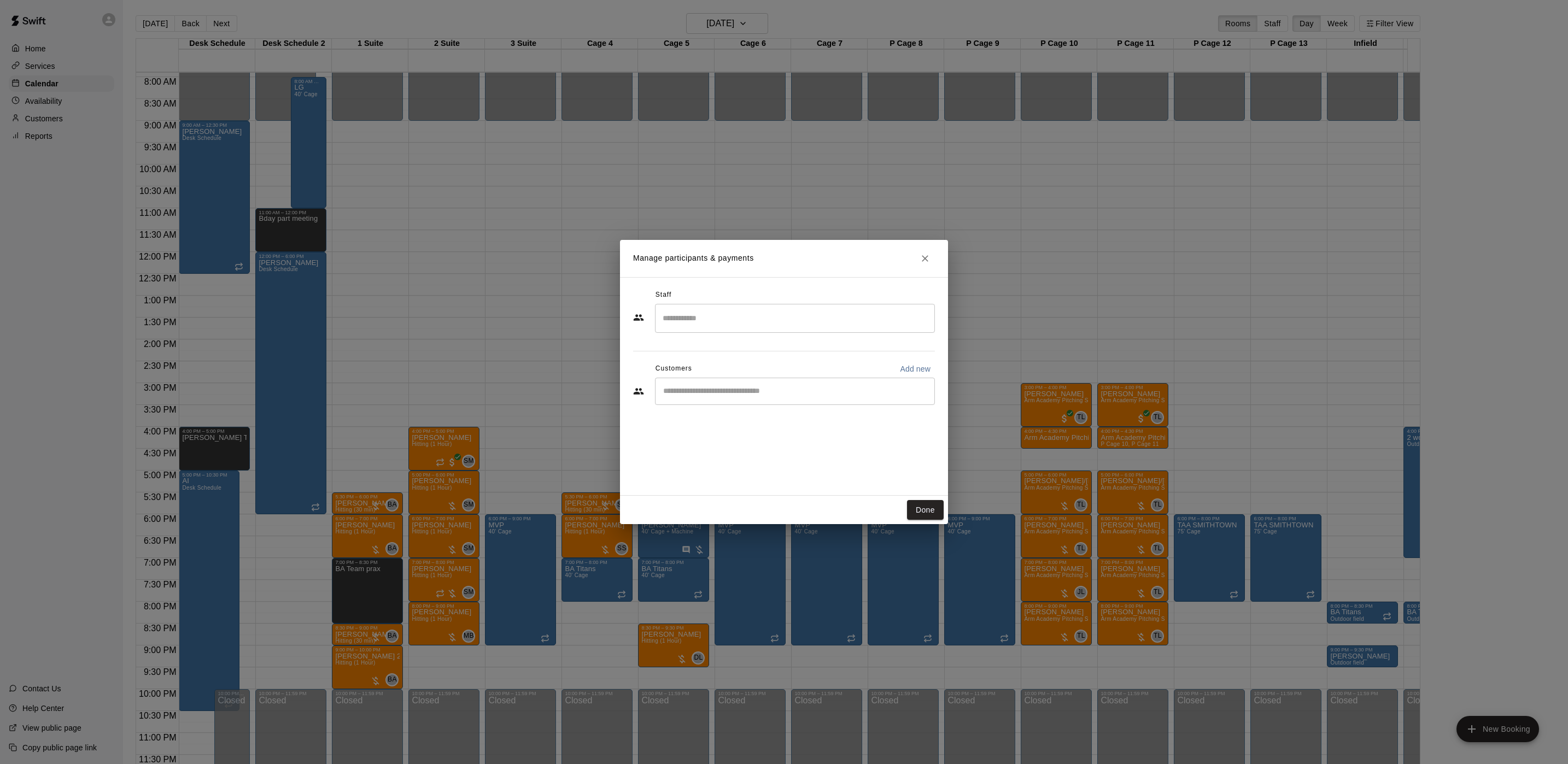
click at [791, 324] on input "Search staff" at bounding box center [795, 319] width 270 height 19
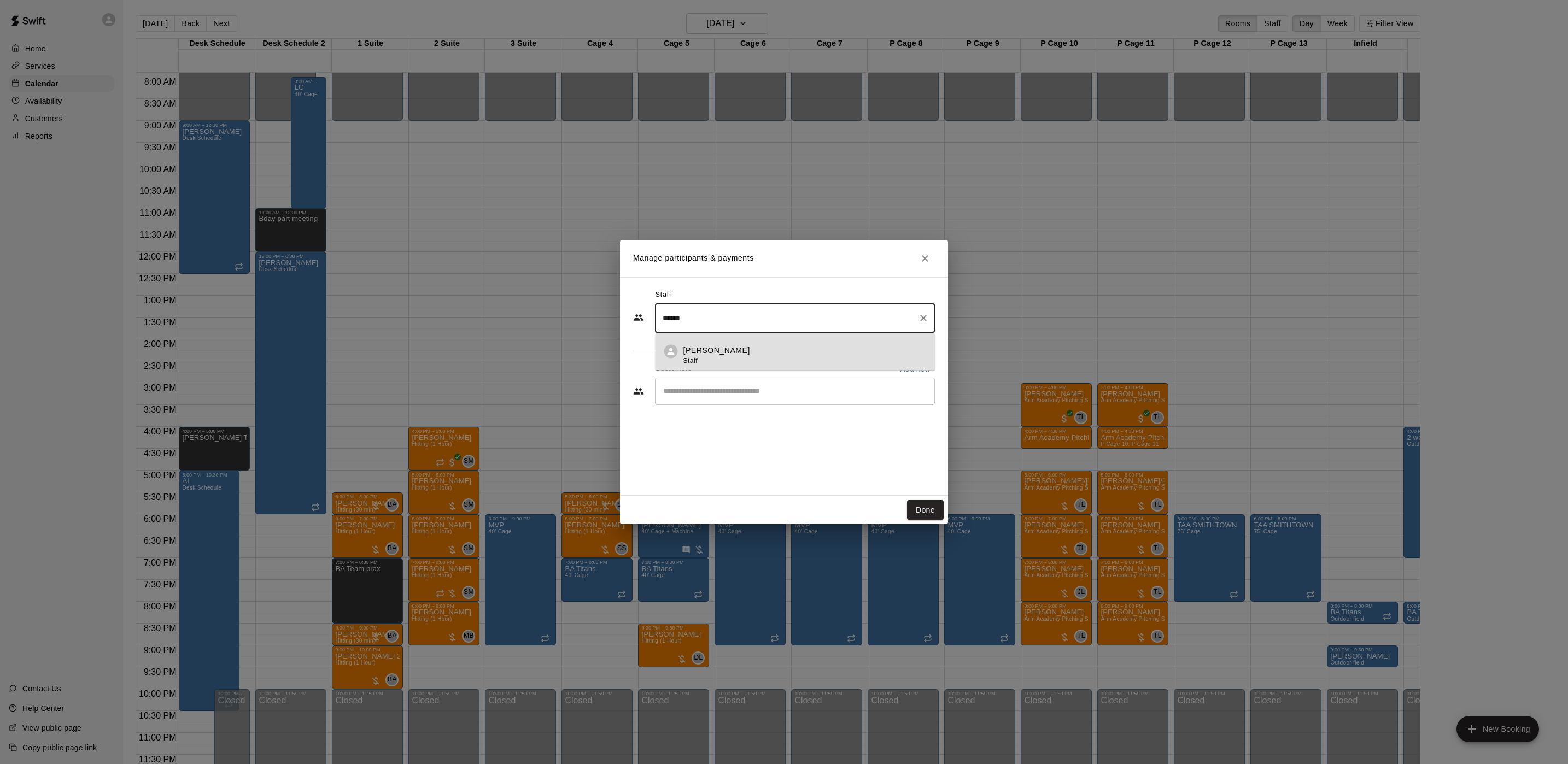
type input "**********"
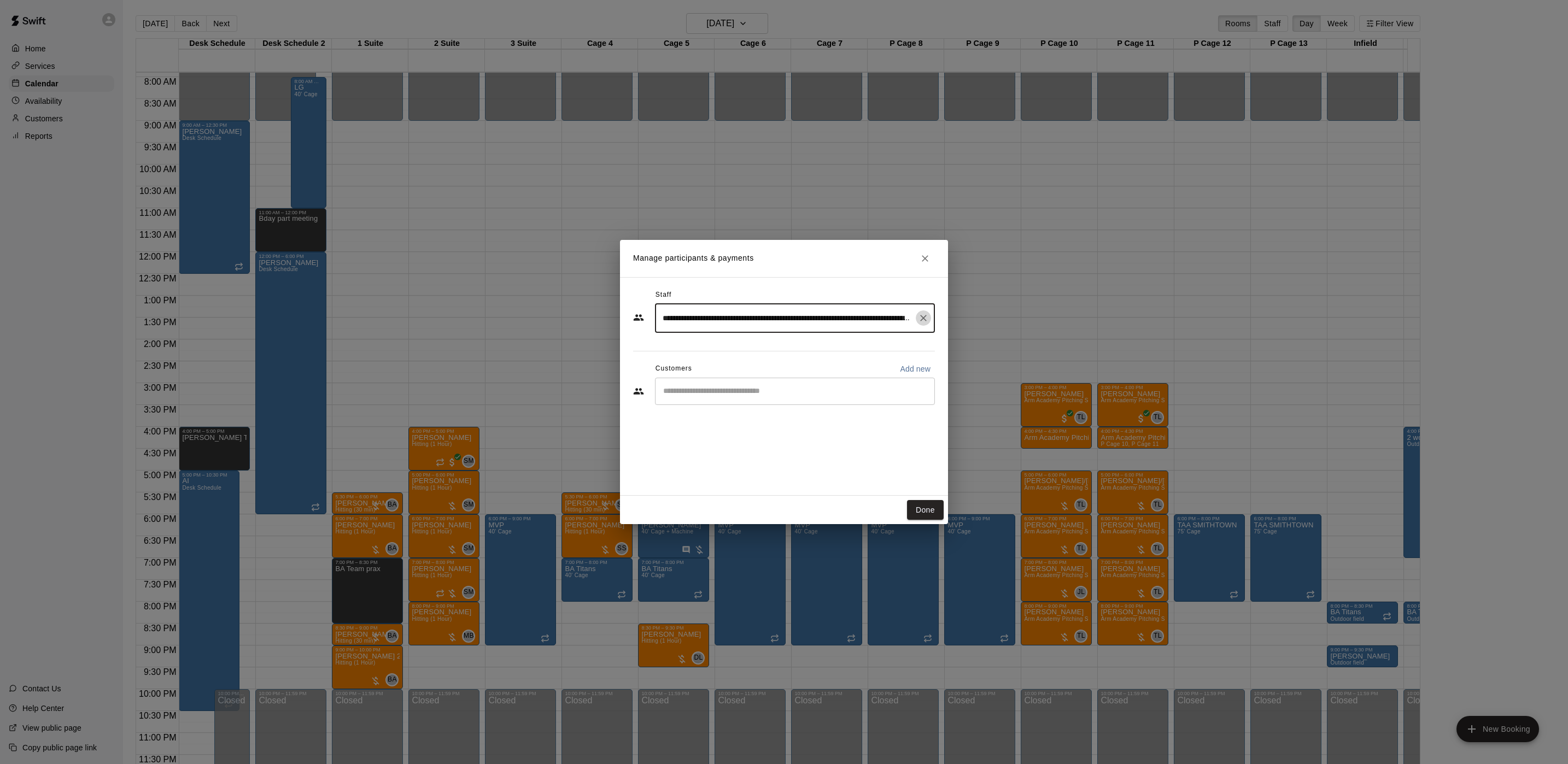
click at [922, 321] on icon "Clear" at bounding box center [924, 318] width 11 height 11
click at [817, 345] on div "[PERSON_NAME] Staff" at bounding box center [805, 355] width 243 height 21
click at [775, 382] on div "​" at bounding box center [795, 391] width 280 height 27
type input "******"
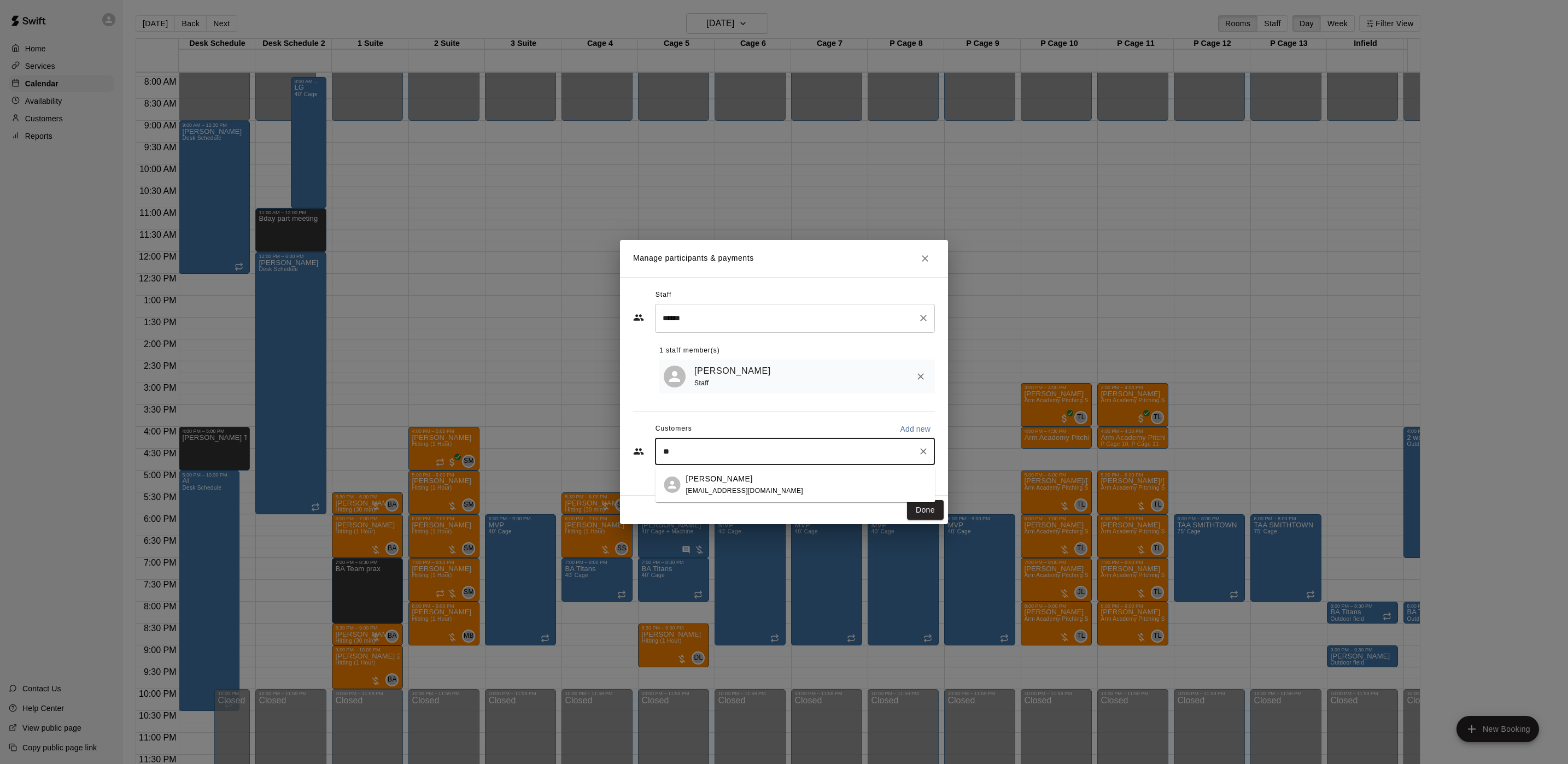
type input "*"
type input "****"
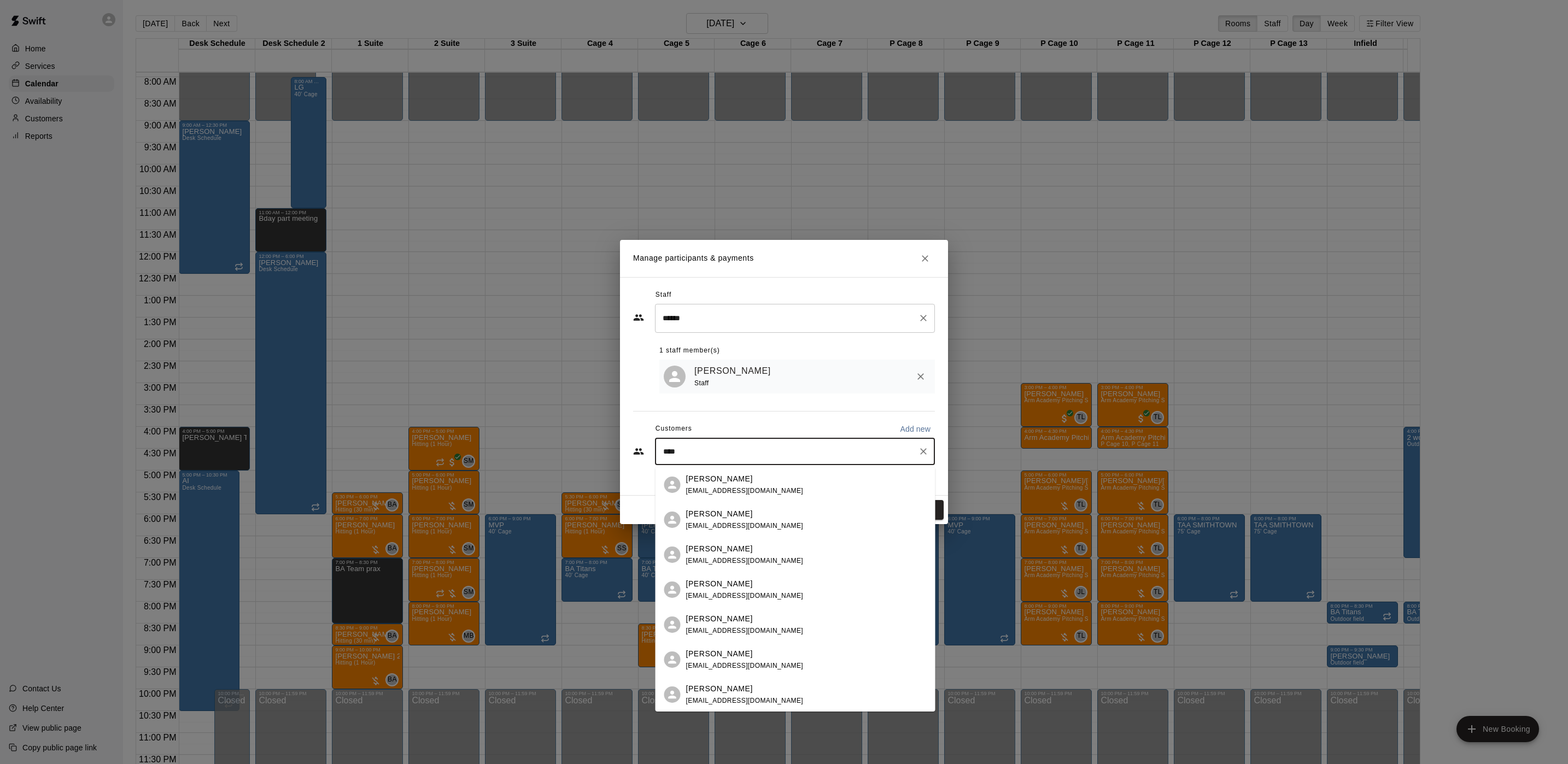
click at [792, 591] on div "[PERSON_NAME] [EMAIL_ADDRESS][DOMAIN_NAME]" at bounding box center [806, 589] width 241 height 23
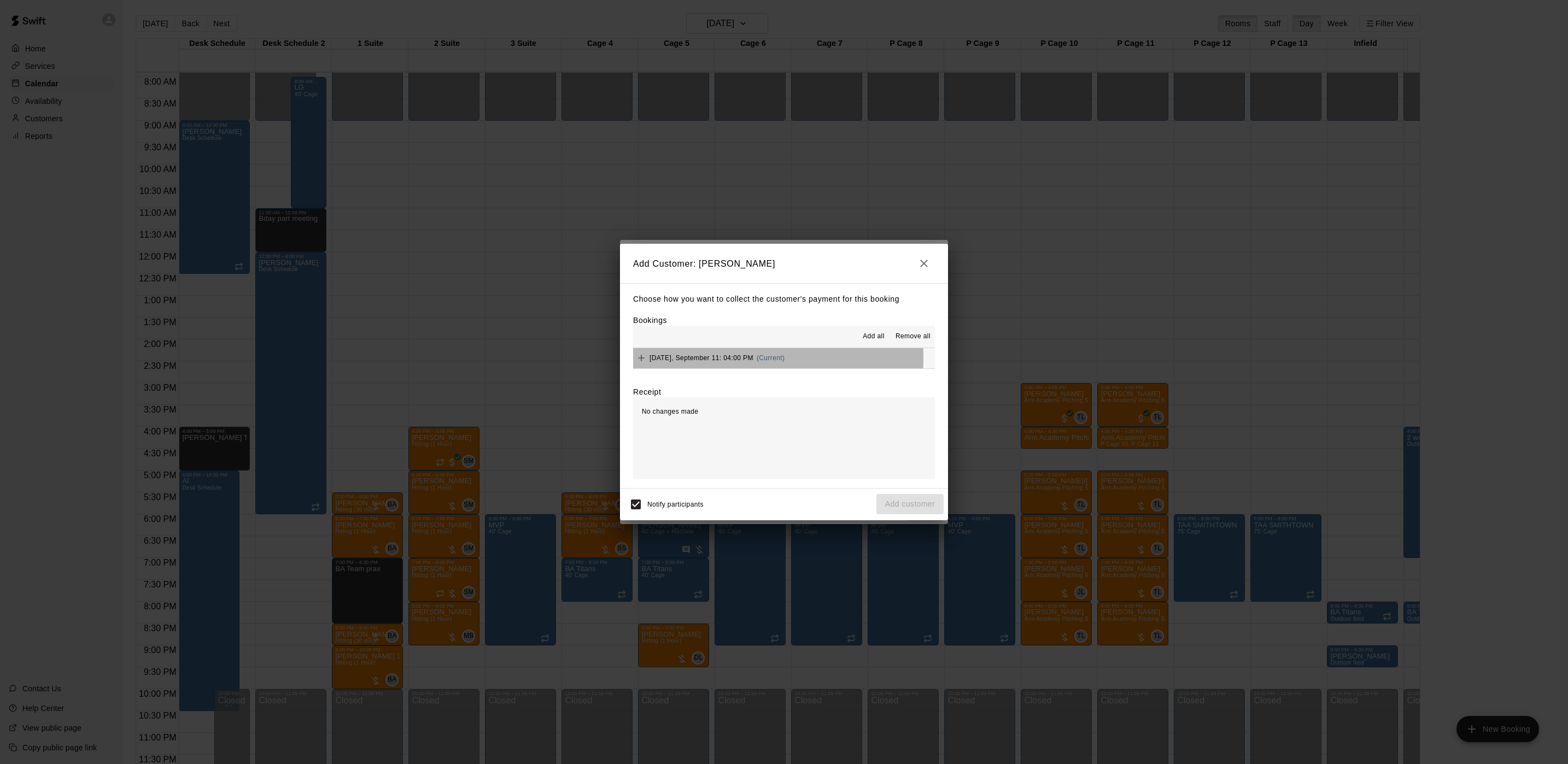
click at [694, 359] on span "[DATE], September 11: 04:00 PM" at bounding box center [701, 358] width 104 height 8
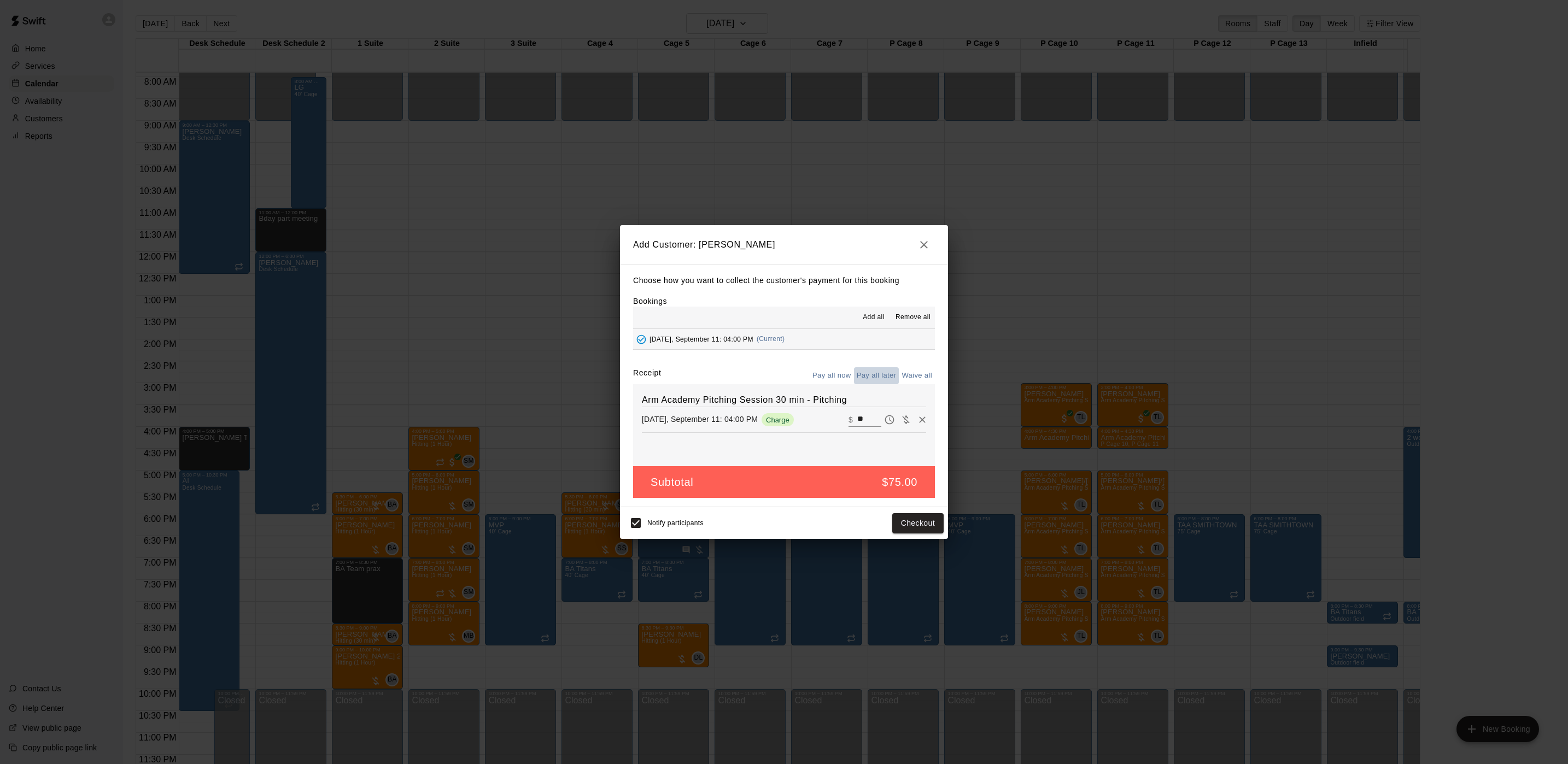
click at [884, 381] on button "Pay all later" at bounding box center [877, 375] width 45 height 17
click at [907, 523] on button "Add customer" at bounding box center [910, 523] width 68 height 20
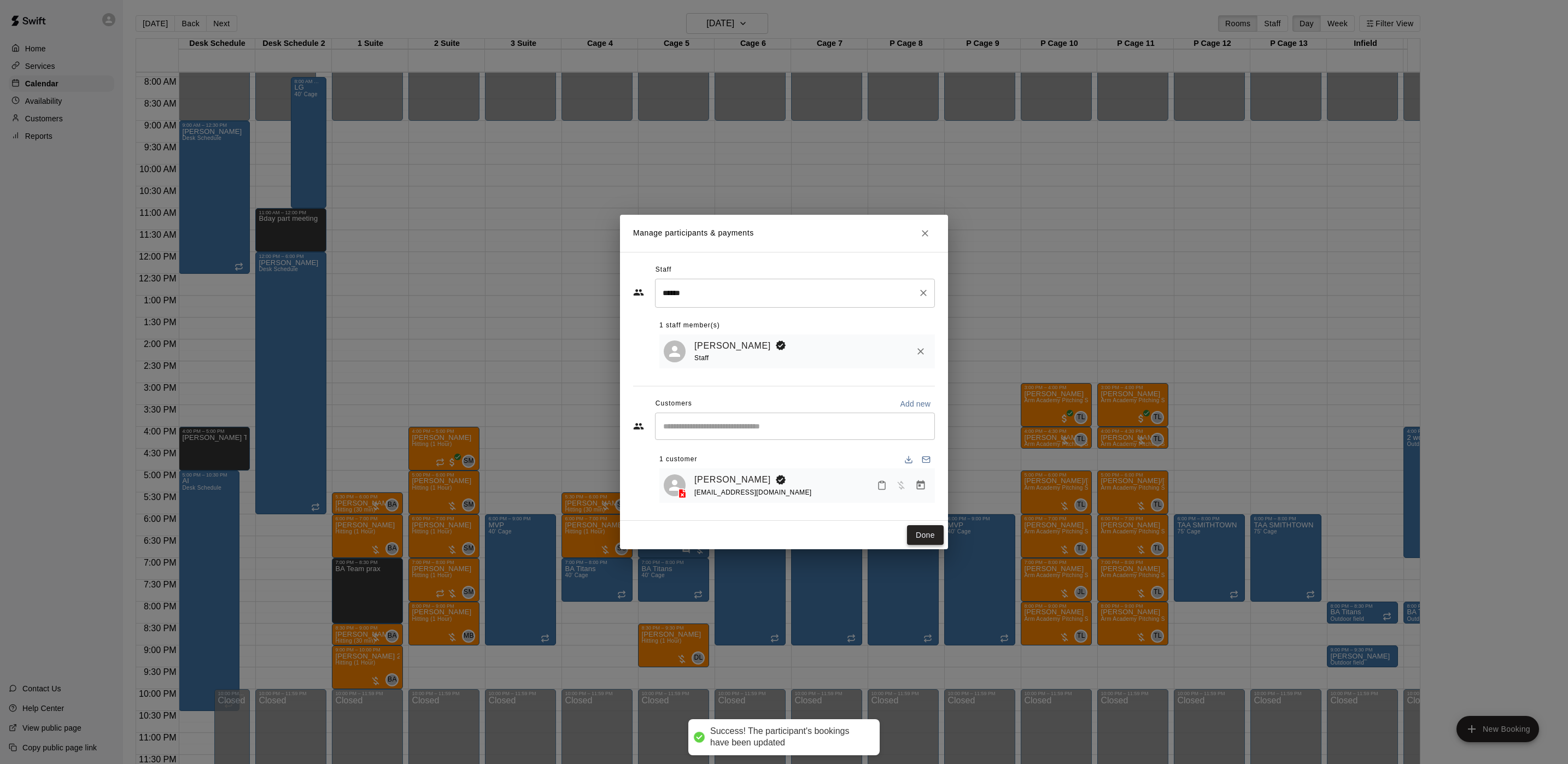
click at [925, 531] on button "Done" at bounding box center [925, 535] width 36 height 20
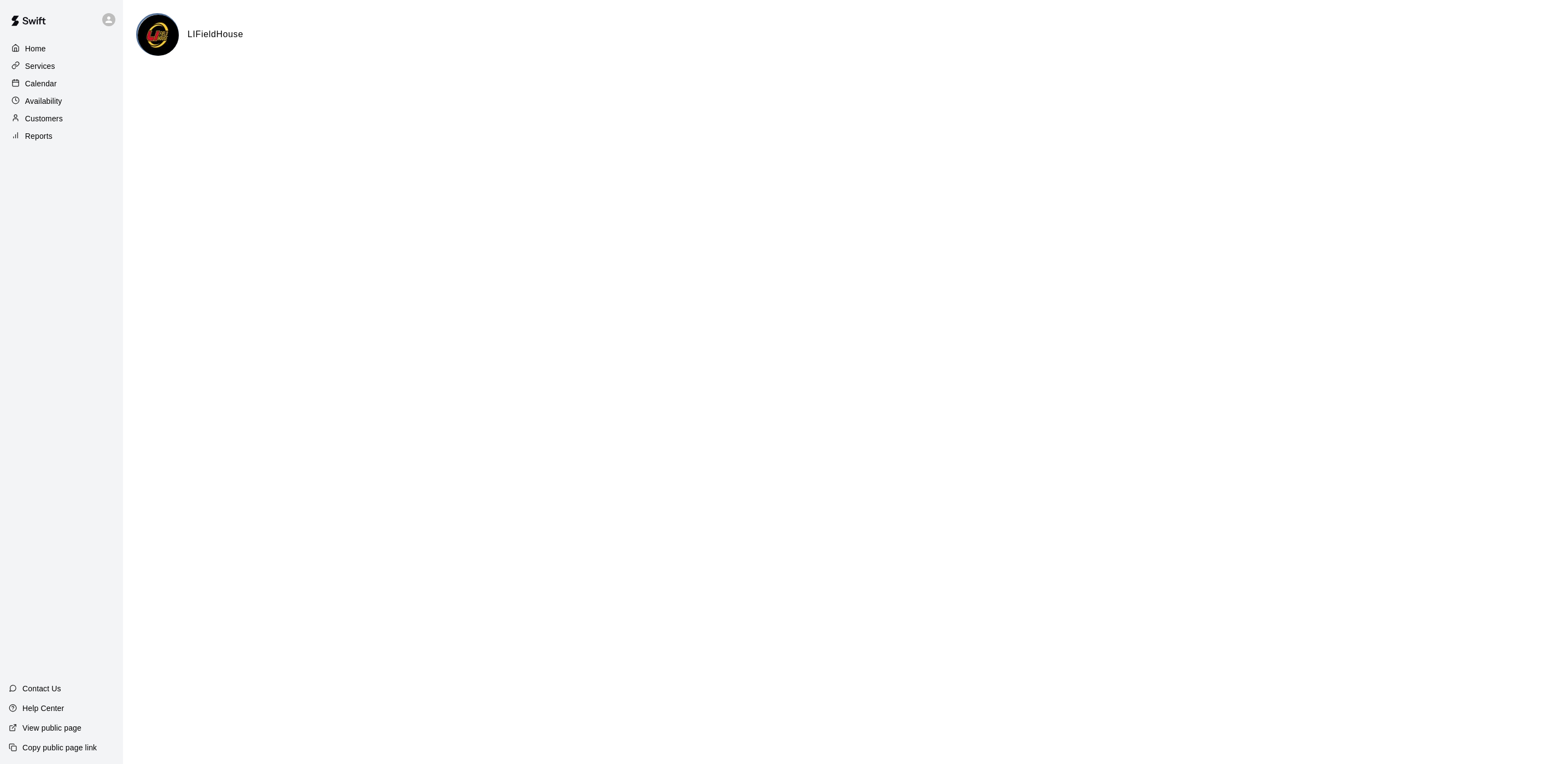
click at [56, 81] on div "Calendar" at bounding box center [61, 84] width 105 height 16
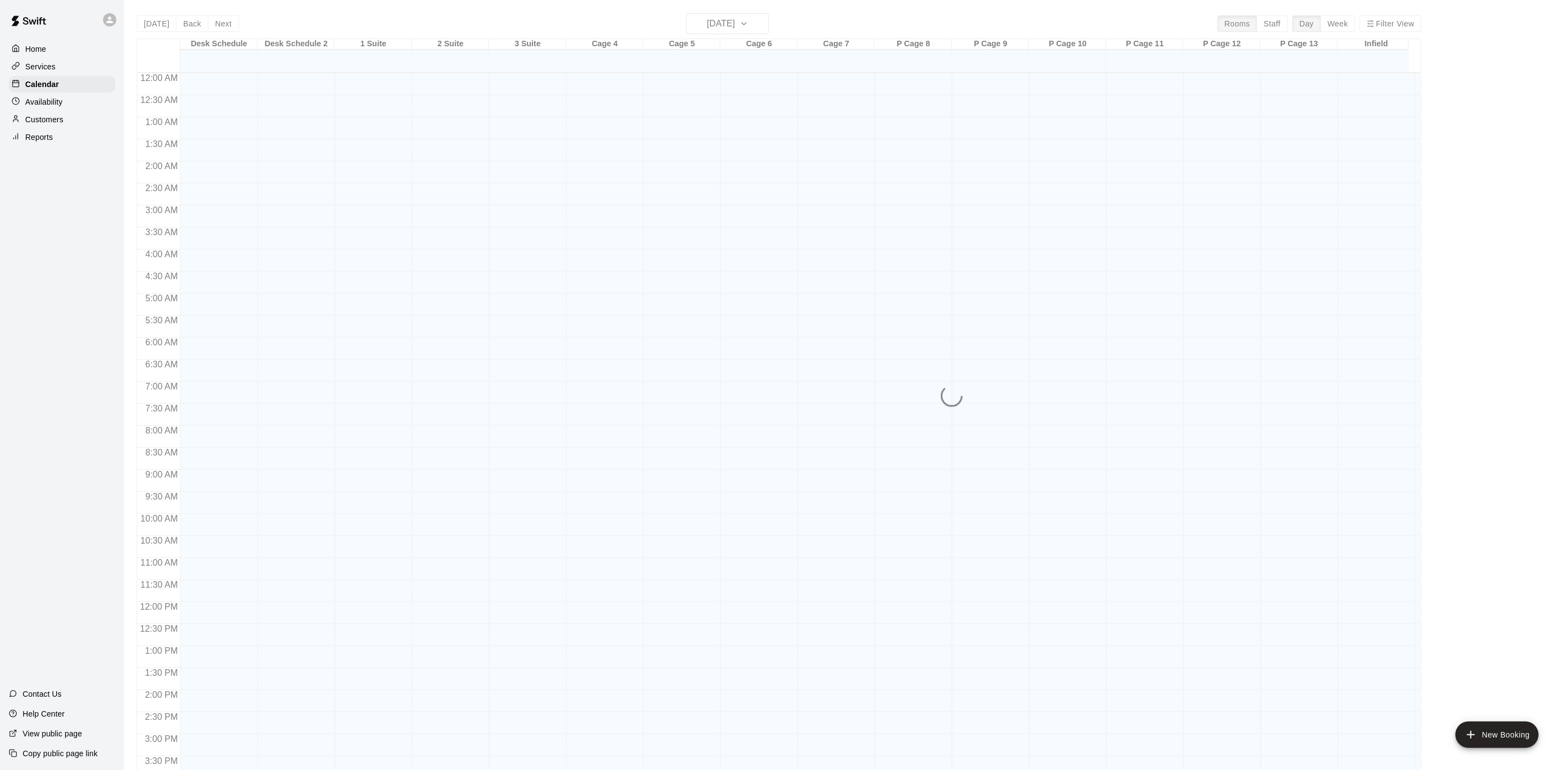
scroll to position [316, 0]
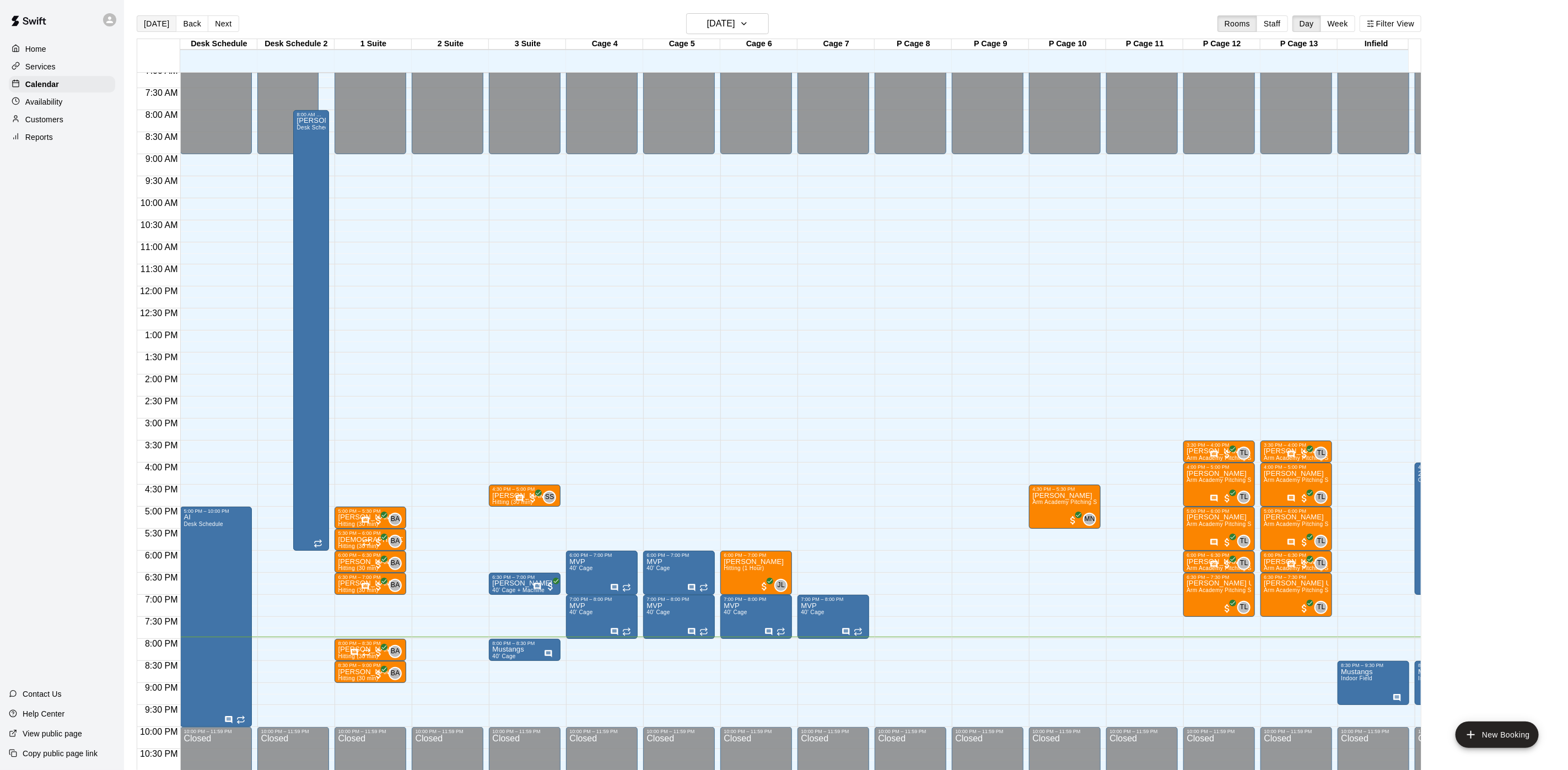
click at [162, 21] on button "[DATE]" at bounding box center [156, 24] width 40 height 16
click at [230, 25] on button "Next" at bounding box center [223, 24] width 31 height 16
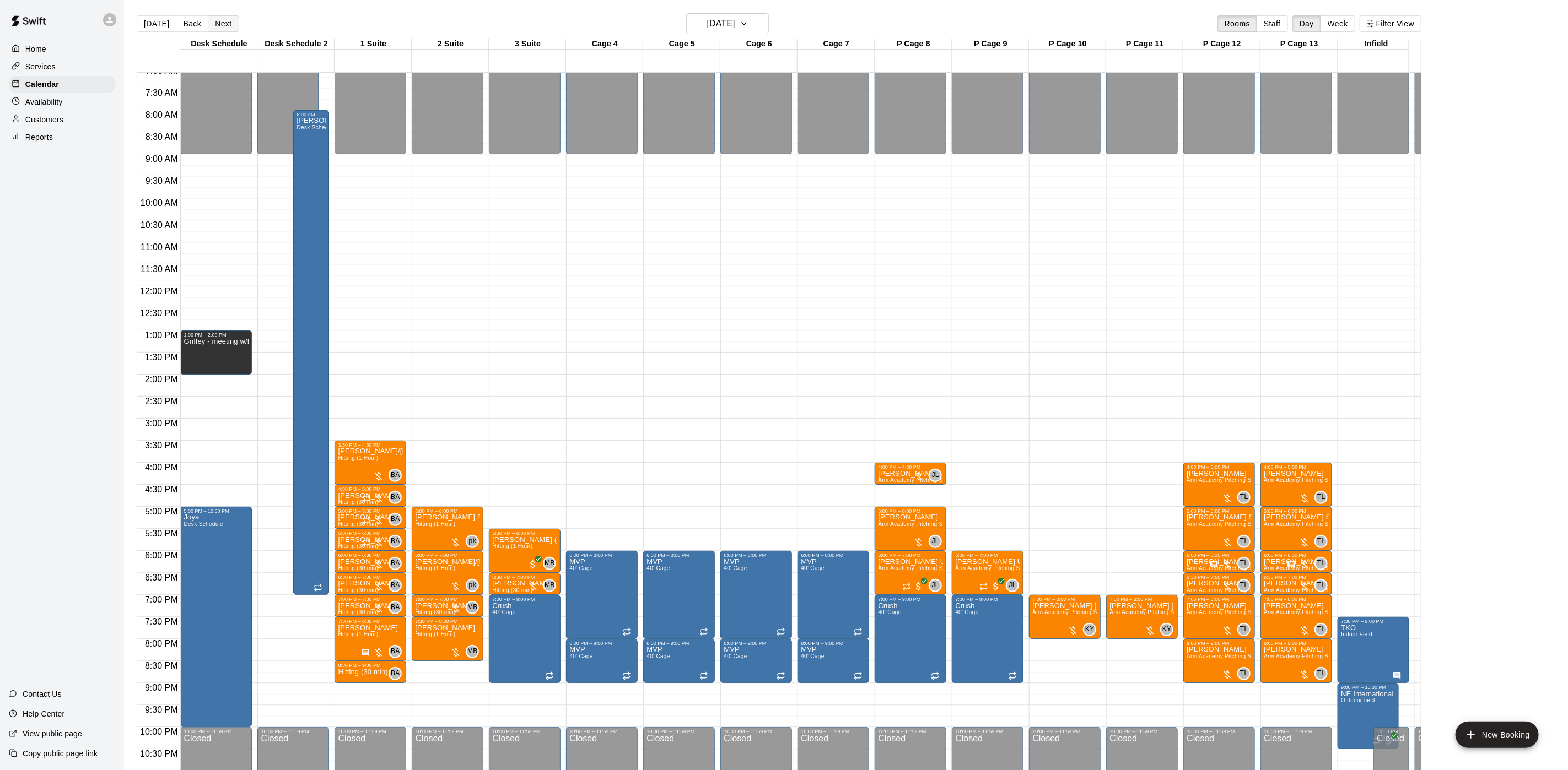
click at [222, 28] on button "Next" at bounding box center [223, 24] width 31 height 16
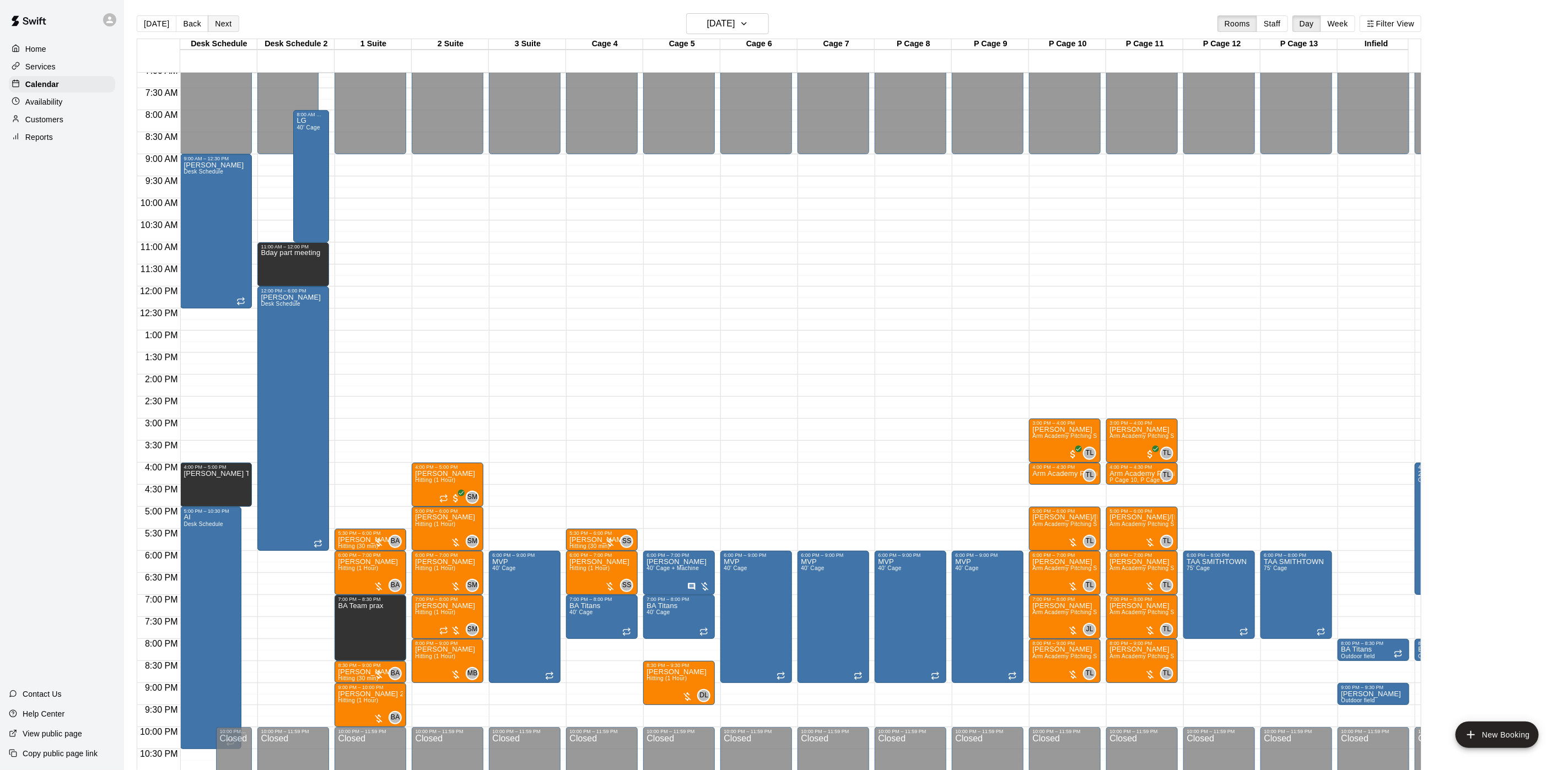
click at [217, 24] on button "Next" at bounding box center [223, 24] width 31 height 16
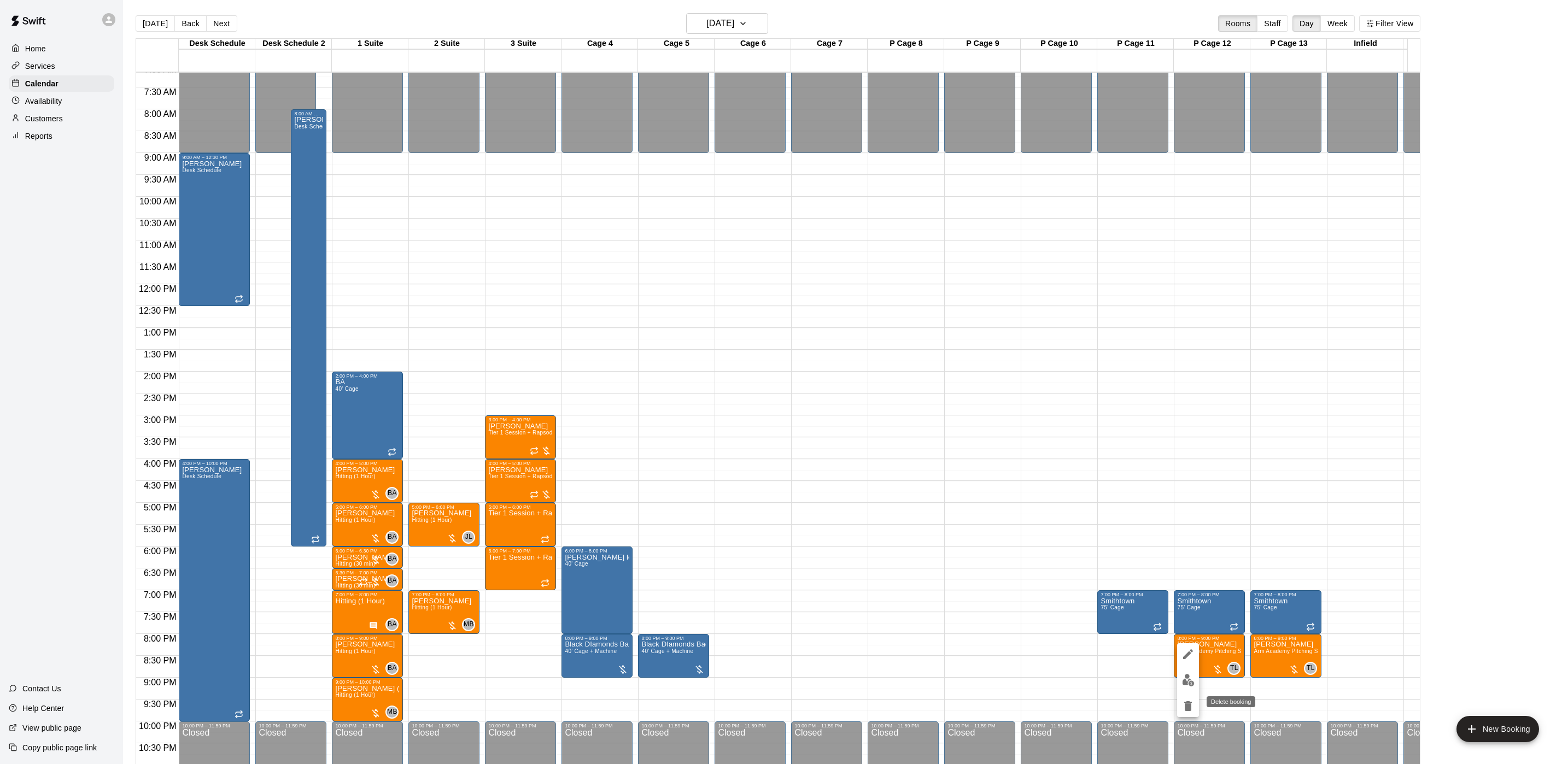
click at [1183, 708] on icon "delete" at bounding box center [1188, 706] width 13 height 13
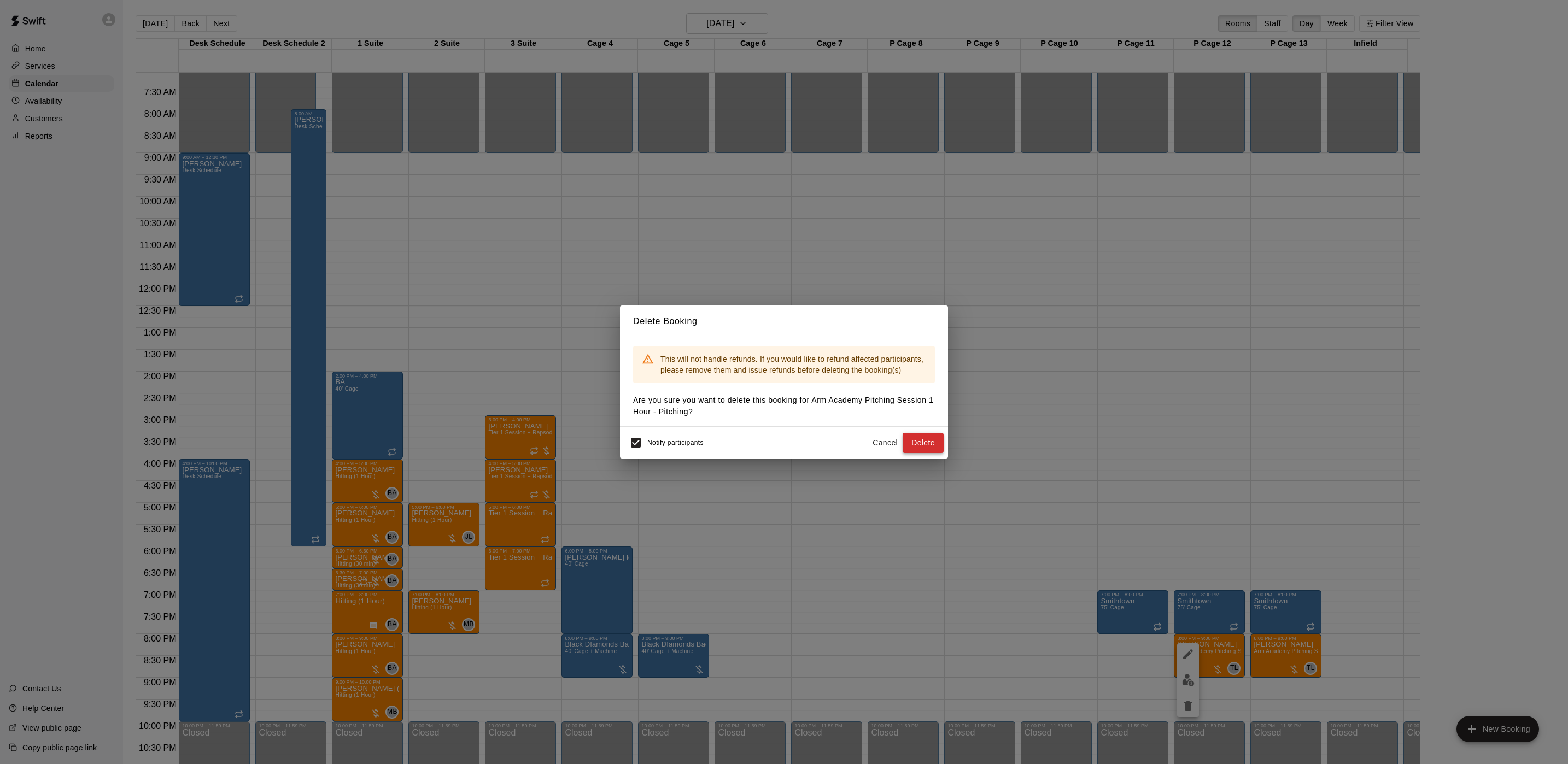
click at [905, 442] on button "Delete" at bounding box center [923, 443] width 41 height 20
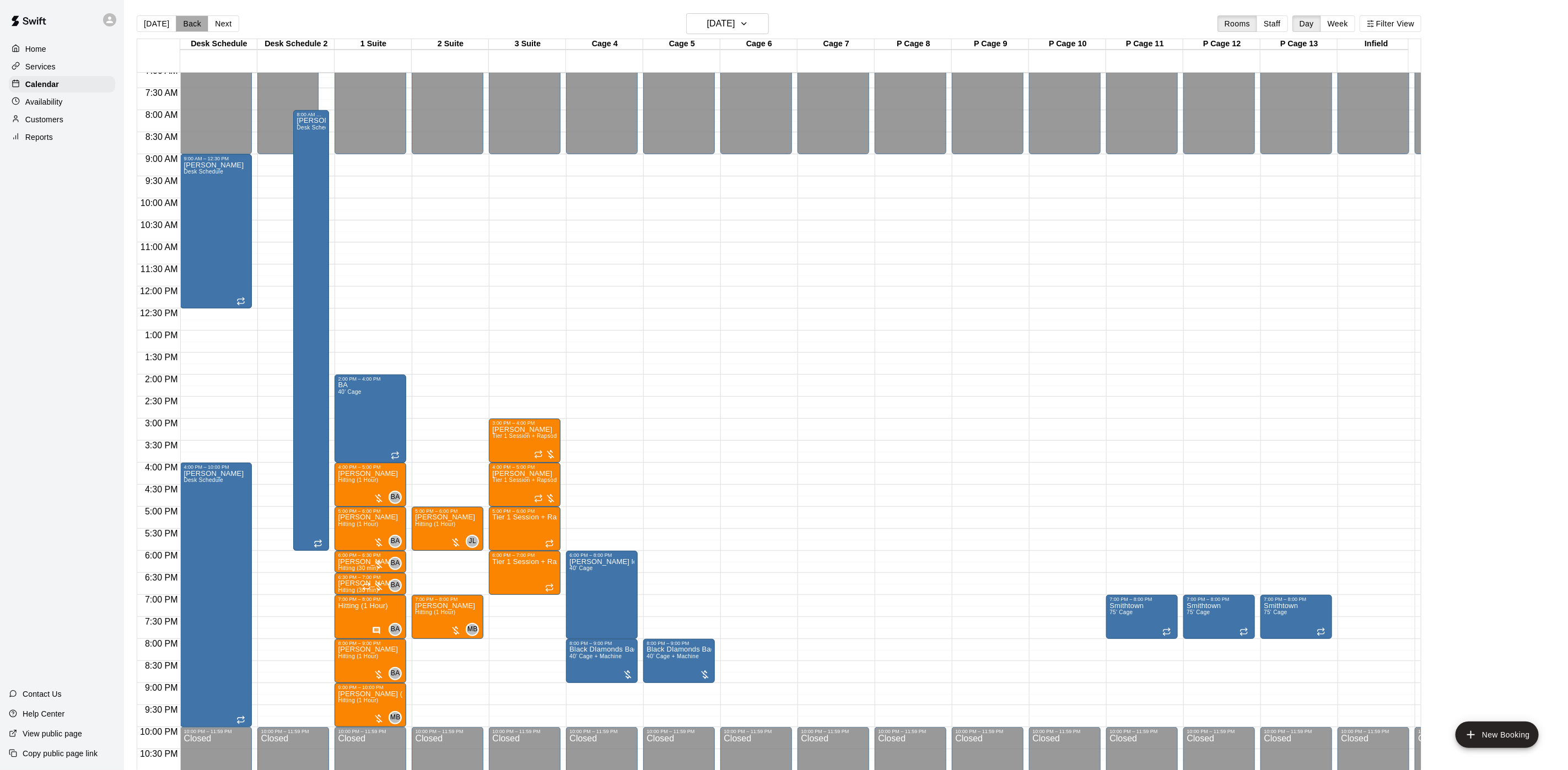
click at [188, 27] on button "Back" at bounding box center [192, 24] width 32 height 16
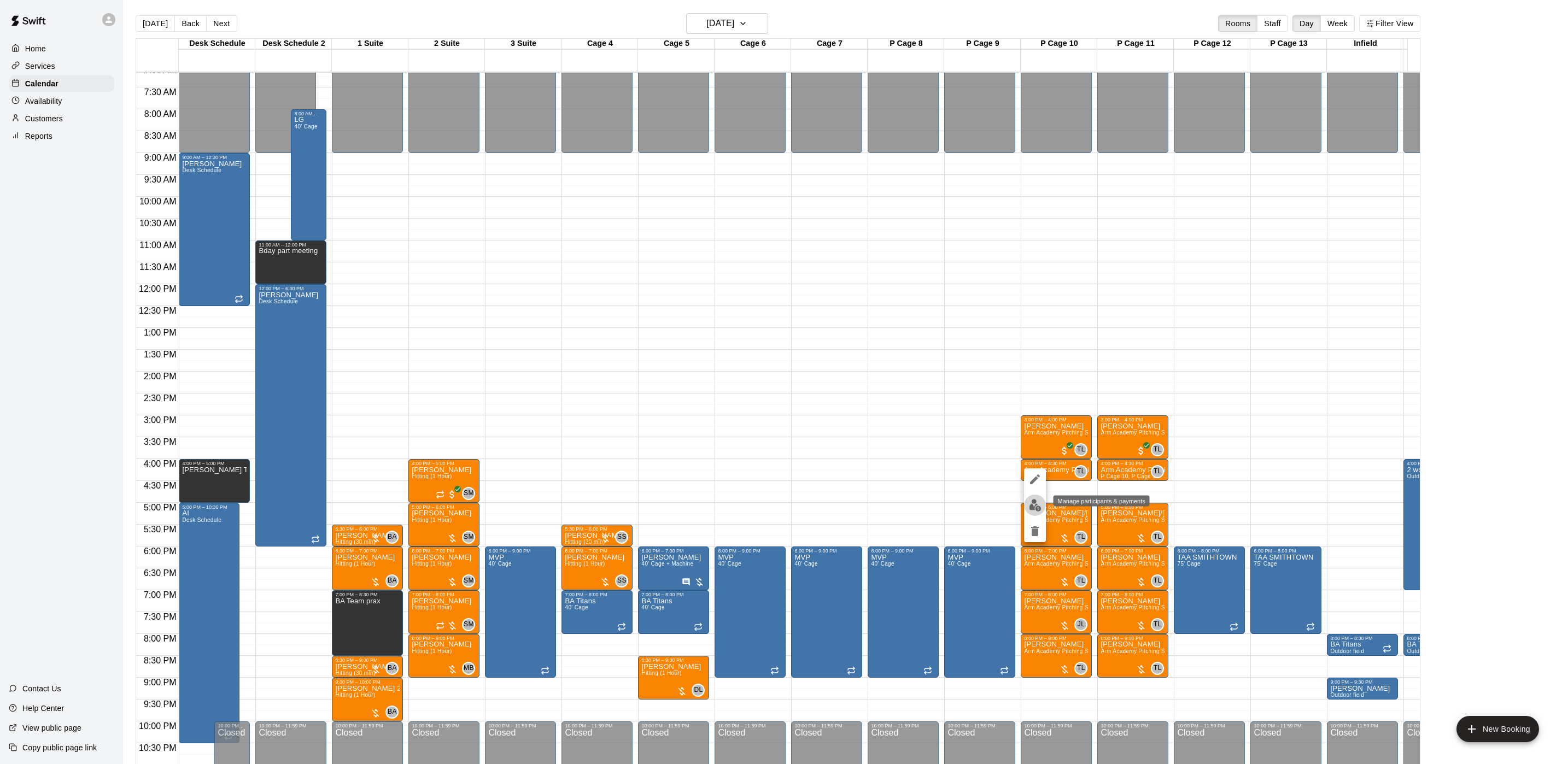
click at [1037, 500] on img "edit" at bounding box center [1036, 506] width 13 height 13
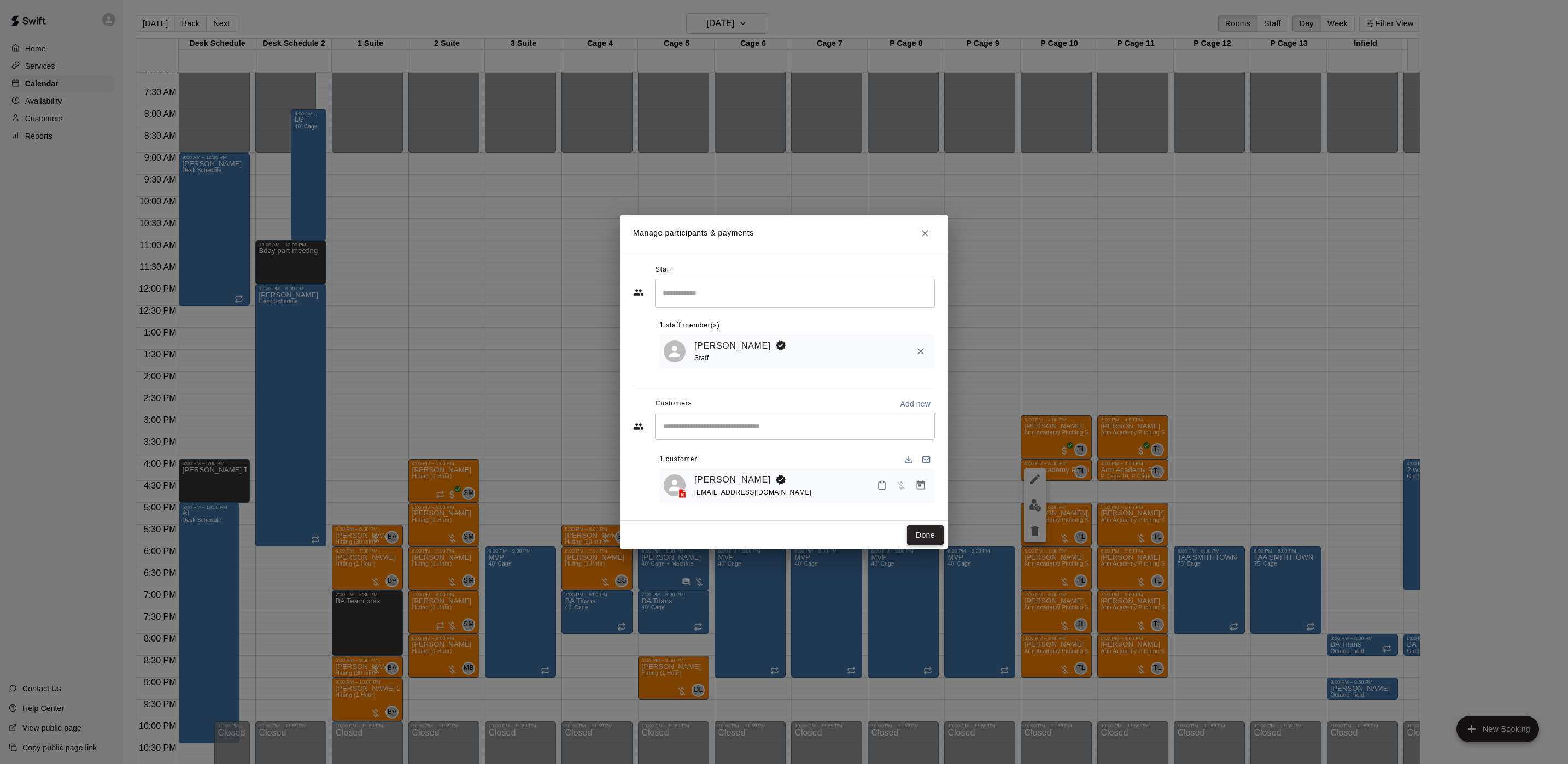
click at [925, 539] on button "Done" at bounding box center [925, 535] width 36 height 20
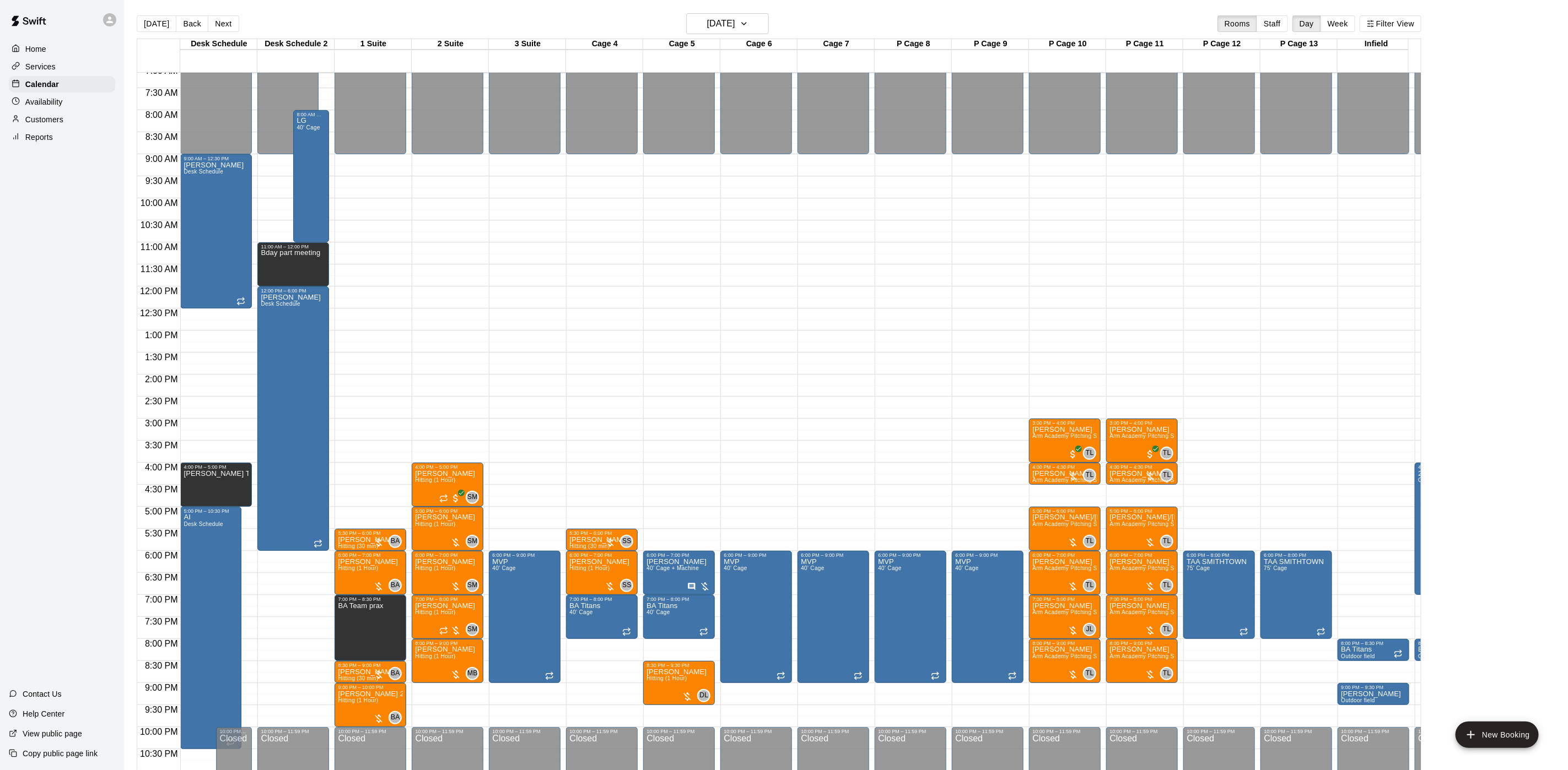
click at [71, 368] on div "Home Services Calendar Availability Customers Reports Contact Us Help Center Vi…" at bounding box center [62, 385] width 124 height 770
click at [148, 32] on button "[DATE]" at bounding box center [156, 24] width 40 height 16
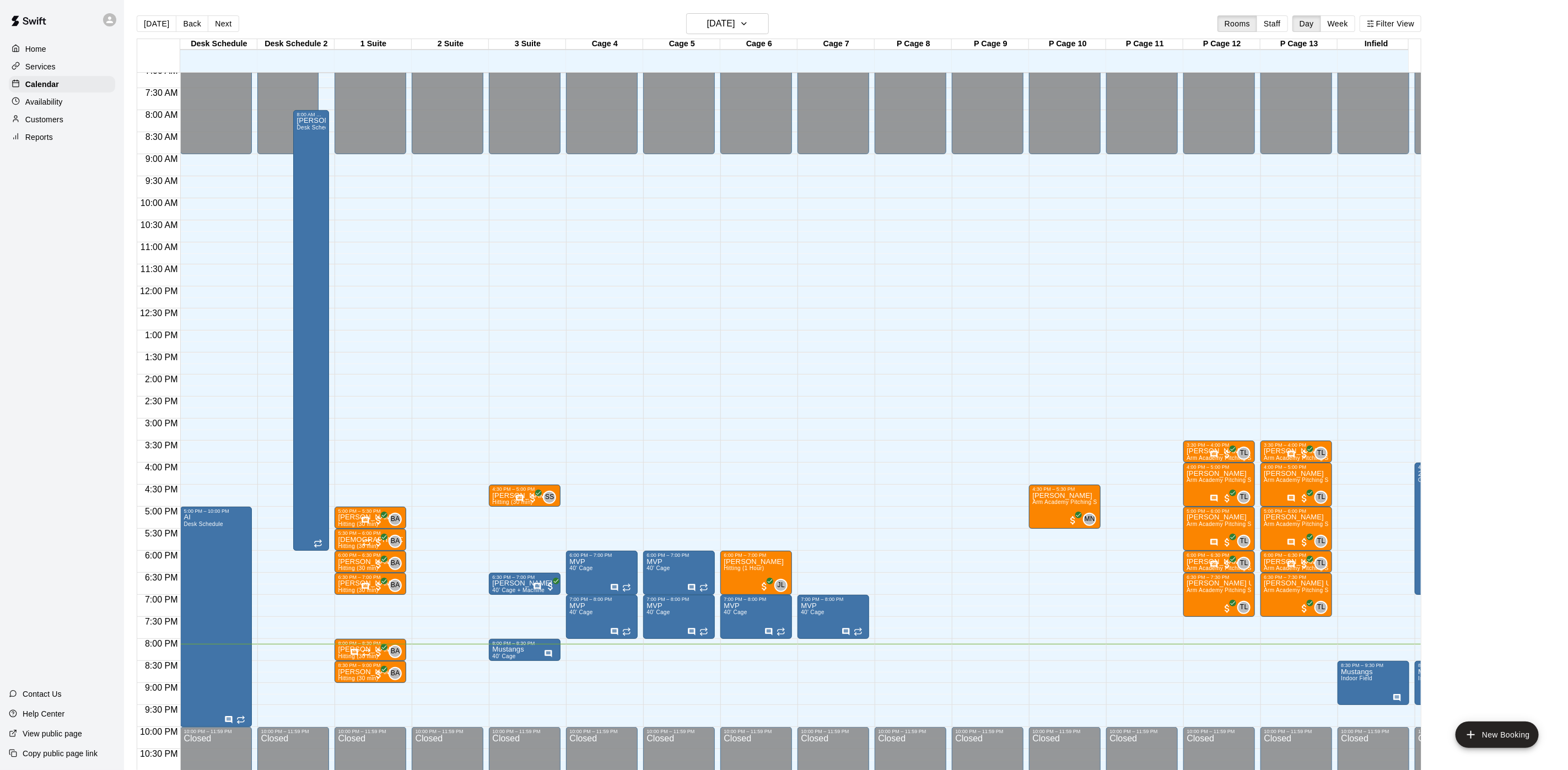
drag, startPoint x: 123, startPoint y: 67, endPoint x: 110, endPoint y: 97, distance: 32.7
drag, startPoint x: 110, startPoint y: 97, endPoint x: 76, endPoint y: 387, distance: 292.0
click at [96, 395] on div "Home Services Calendar Availability Customers Reports Contact Us Help Center Vi…" at bounding box center [62, 385] width 124 height 770
click at [457, 191] on div "12:00 AM – 9:00 AM Closed 10:00 PM – 11:59 PM Closed" at bounding box center [447, 286] width 71 height 1058
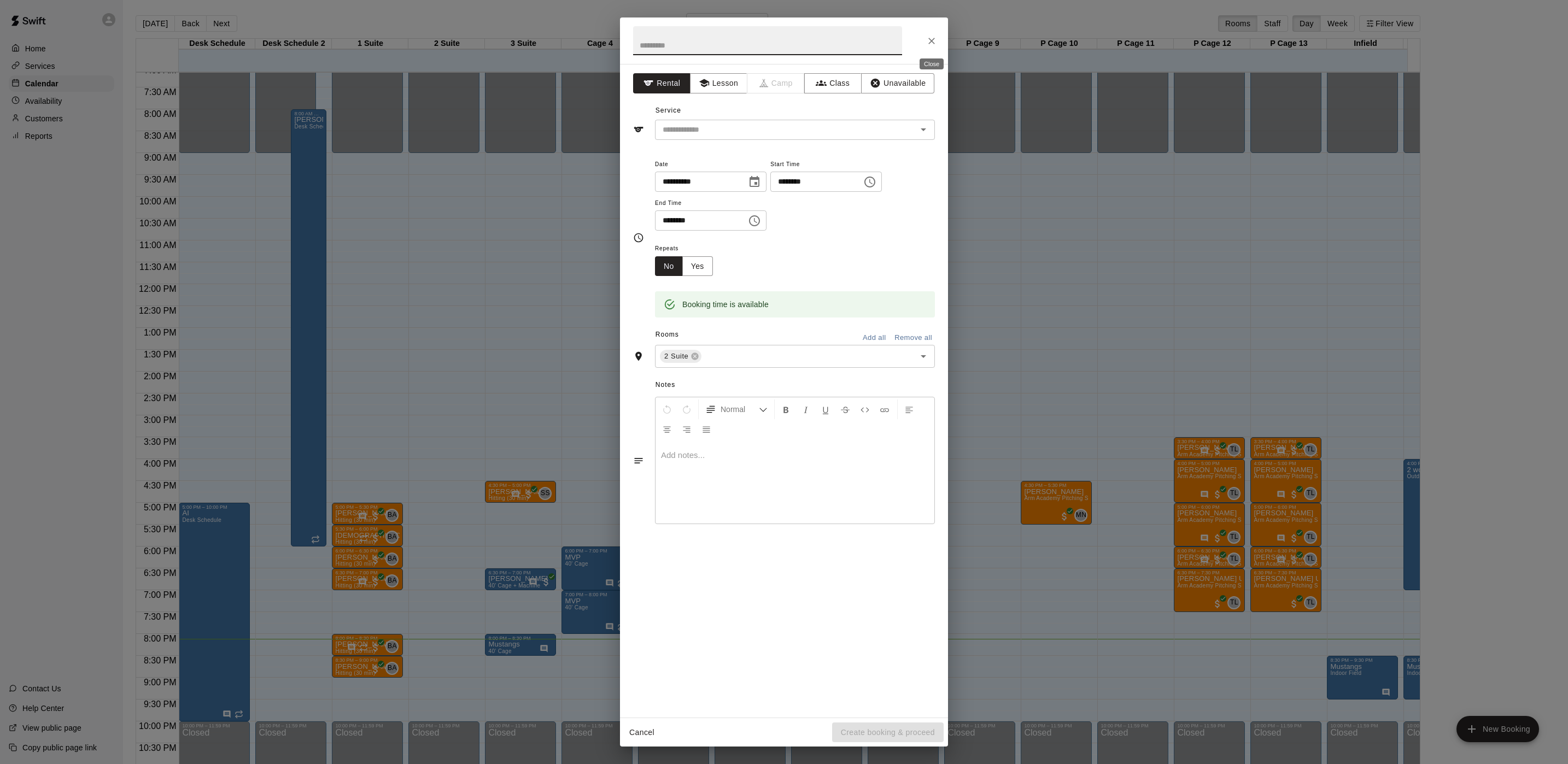
click at [929, 47] on button "Close" at bounding box center [932, 41] width 19 height 19
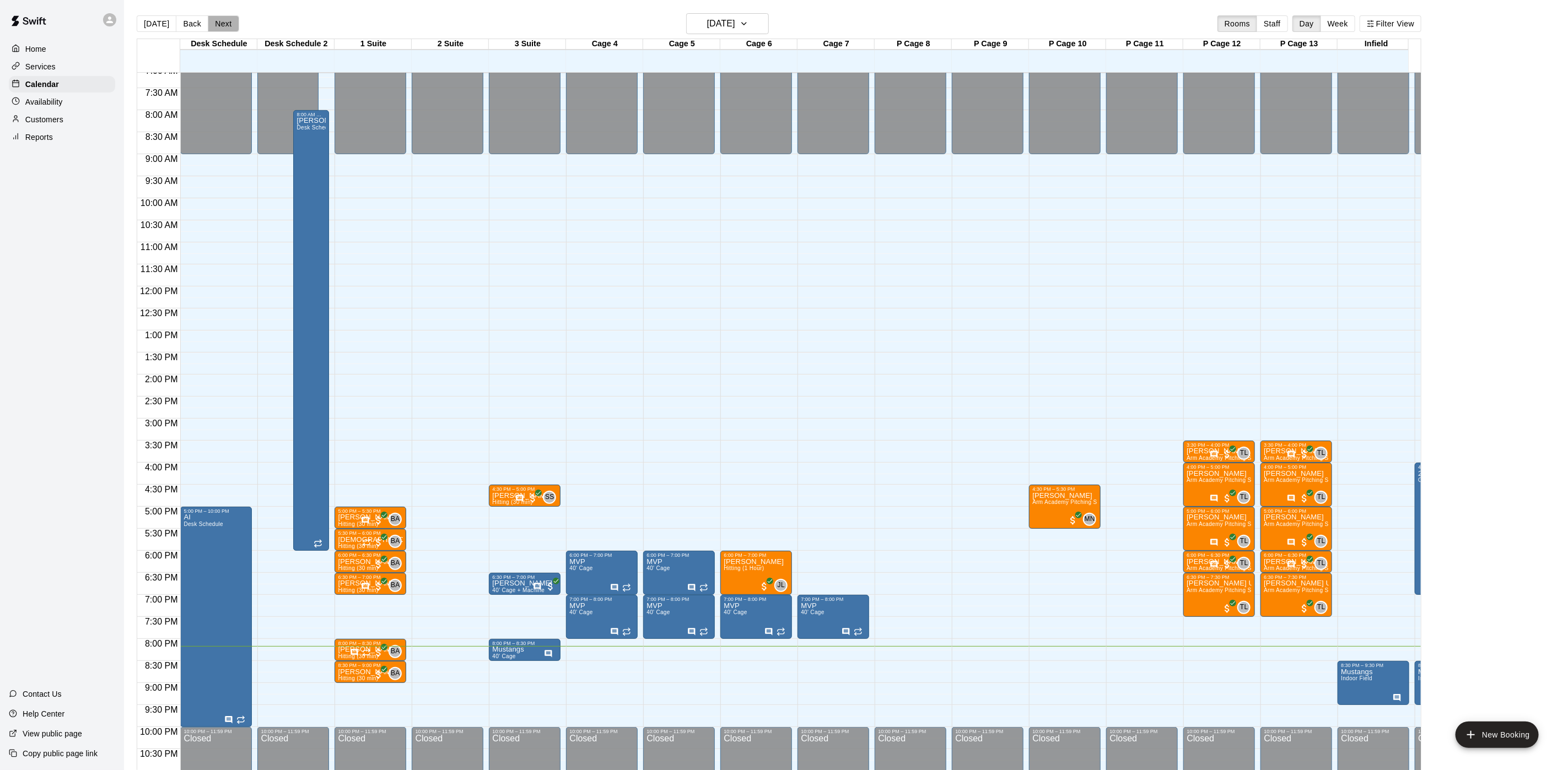
drag, startPoint x: 226, startPoint y: 27, endPoint x: 230, endPoint y: 33, distance: 7.2
click at [226, 27] on button "Next" at bounding box center [223, 24] width 31 height 16
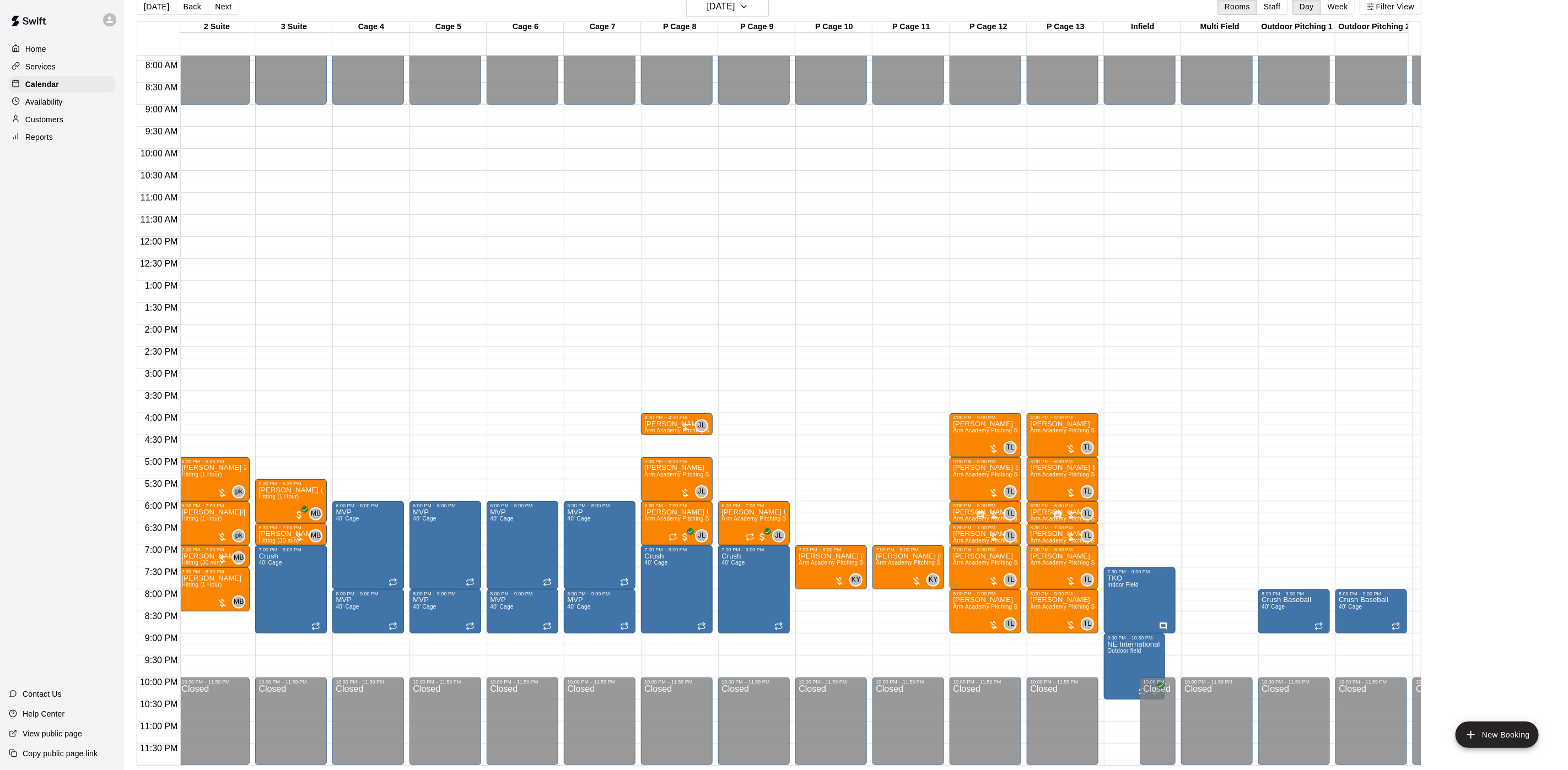
scroll to position [0, 253]
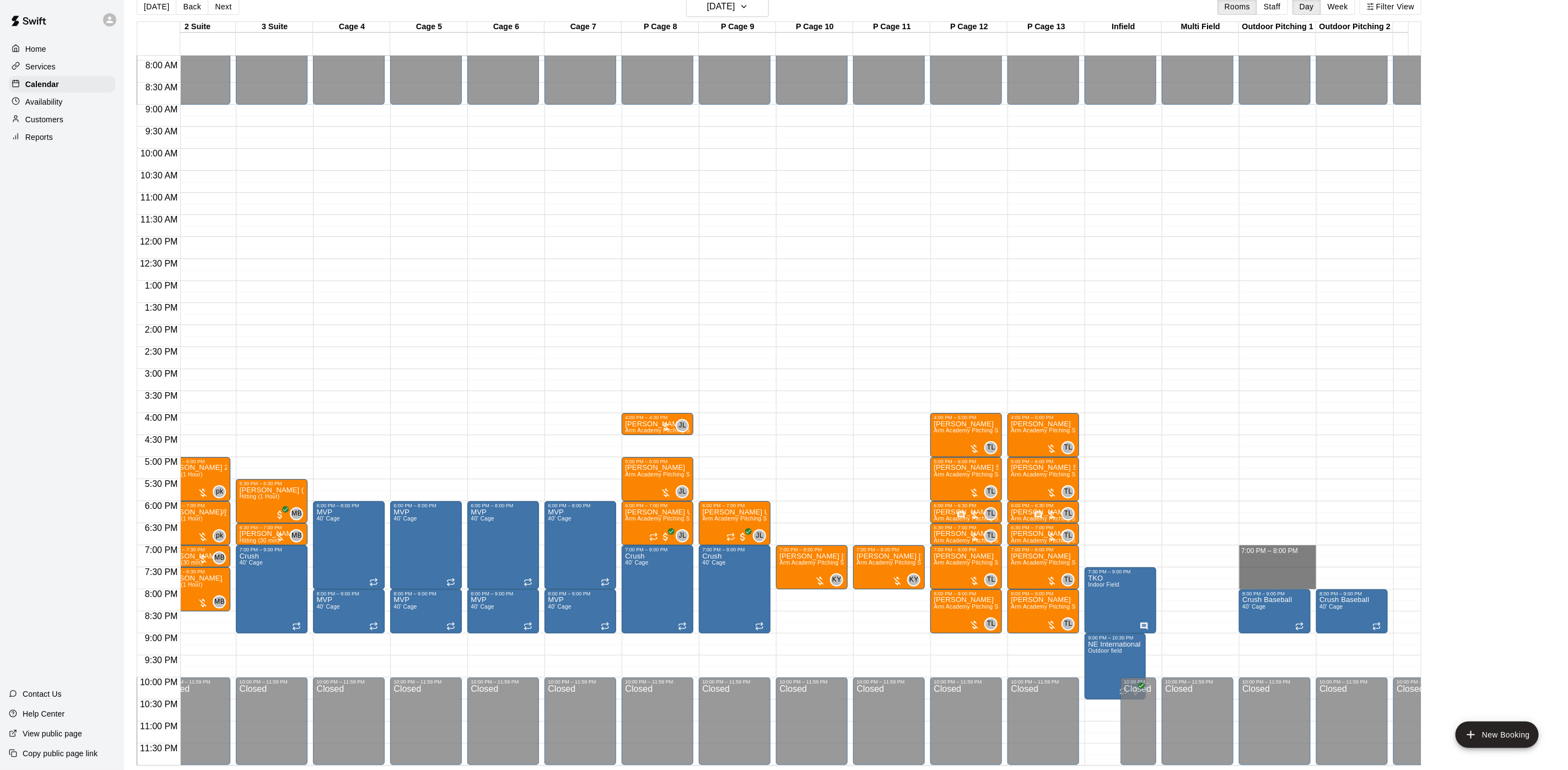
drag, startPoint x: 1277, startPoint y: 537, endPoint x: 1283, endPoint y: 569, distance: 32.6
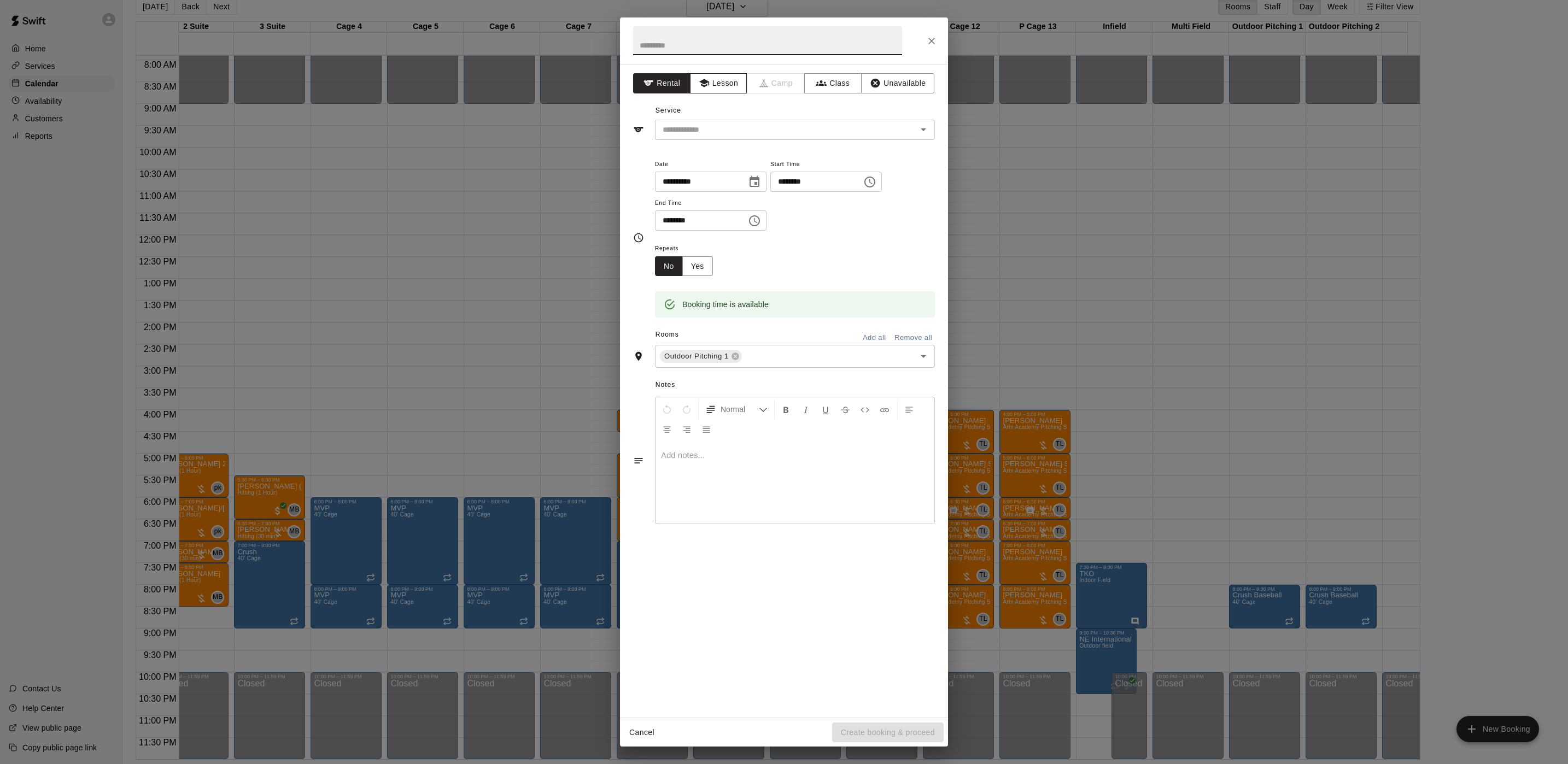
click at [725, 81] on button "Lesson" at bounding box center [718, 83] width 57 height 20
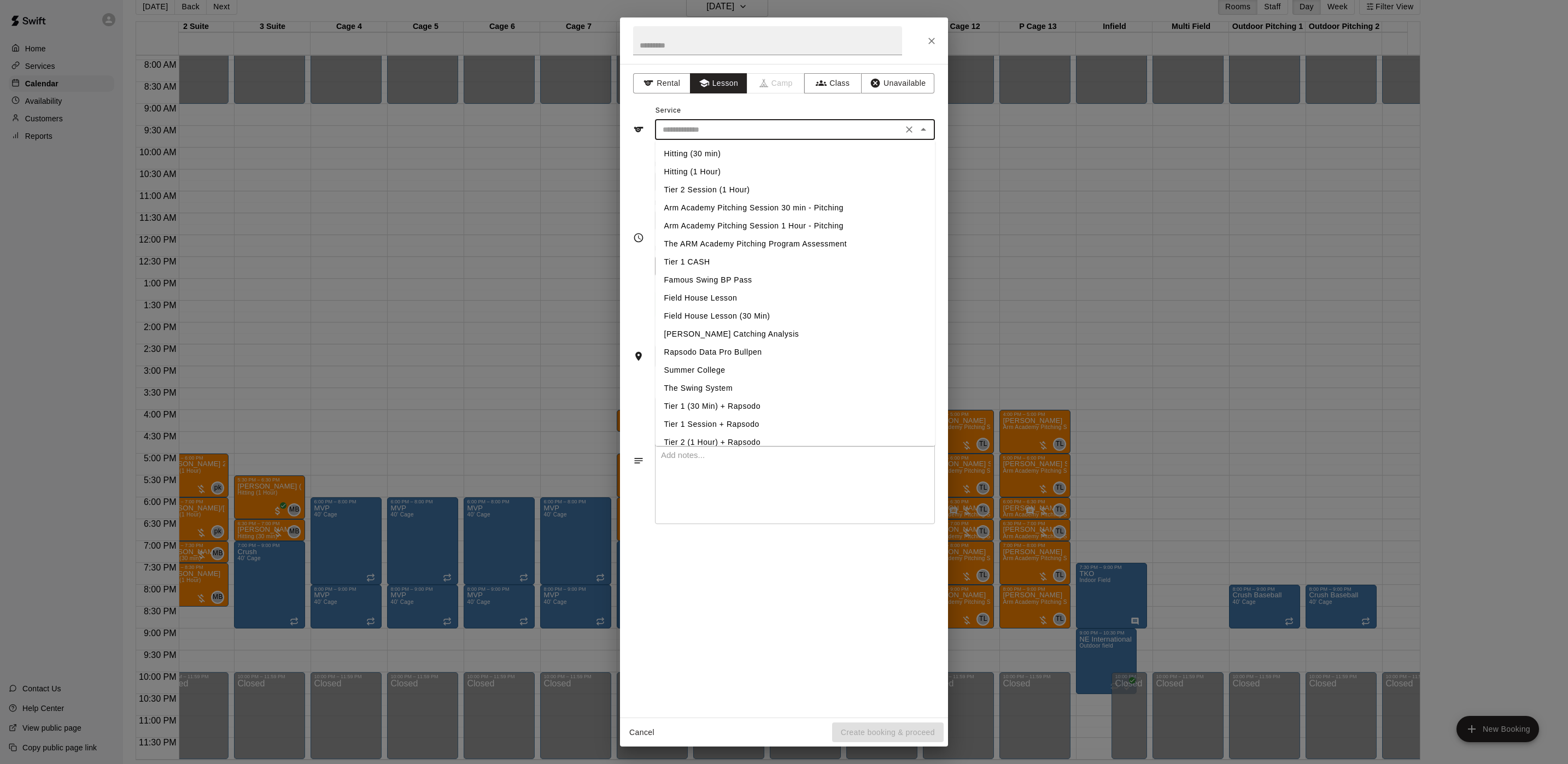
click at [725, 126] on input "text" at bounding box center [778, 130] width 241 height 14
click at [748, 224] on li "Arm Academy Pitching Session 1 Hour - Pitching" at bounding box center [796, 226] width 280 height 18
type input "**********"
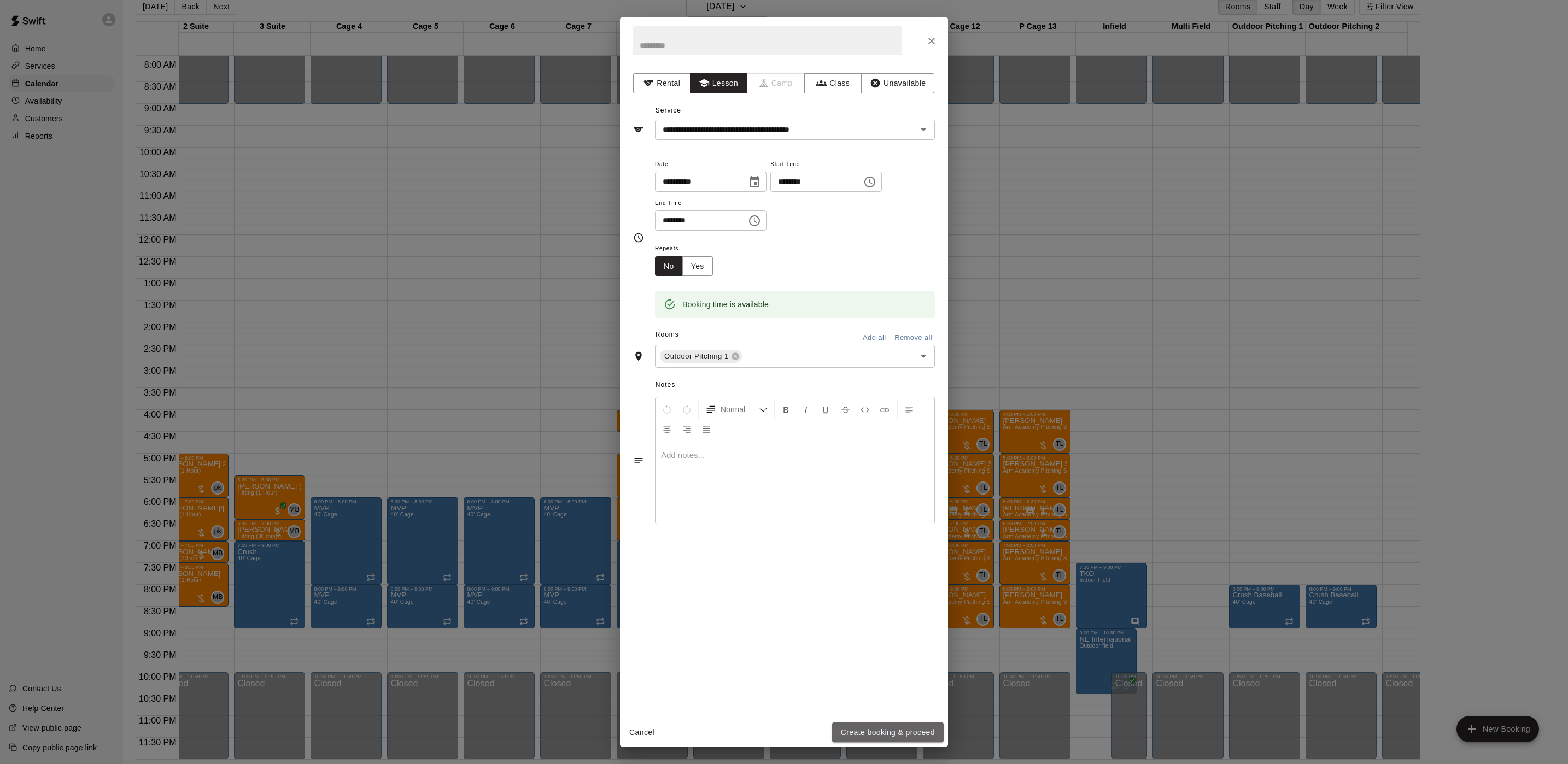
click at [925, 741] on button "Create booking & proceed" at bounding box center [887, 733] width 112 height 20
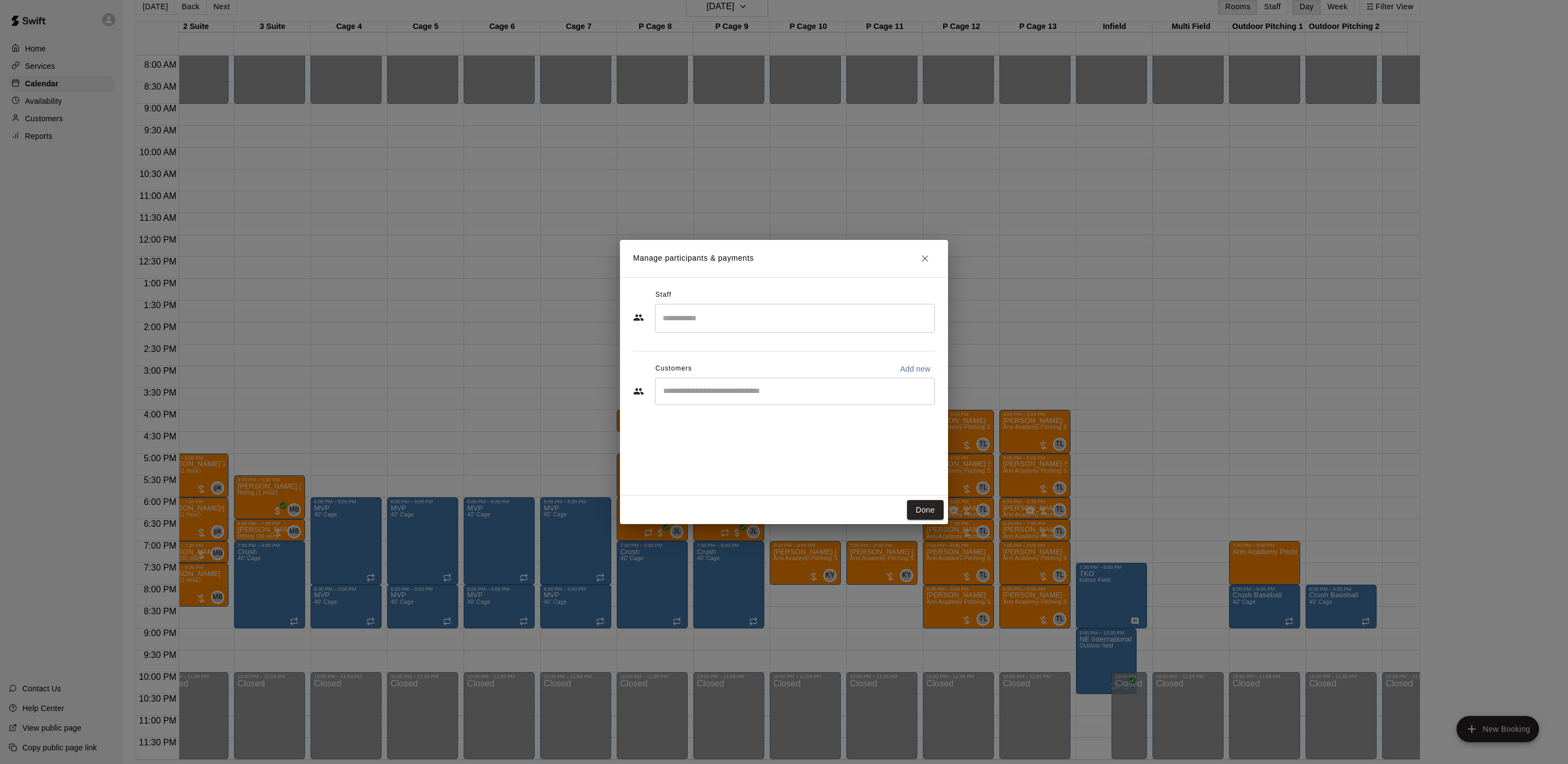
click at [743, 329] on div "​" at bounding box center [795, 319] width 280 height 29
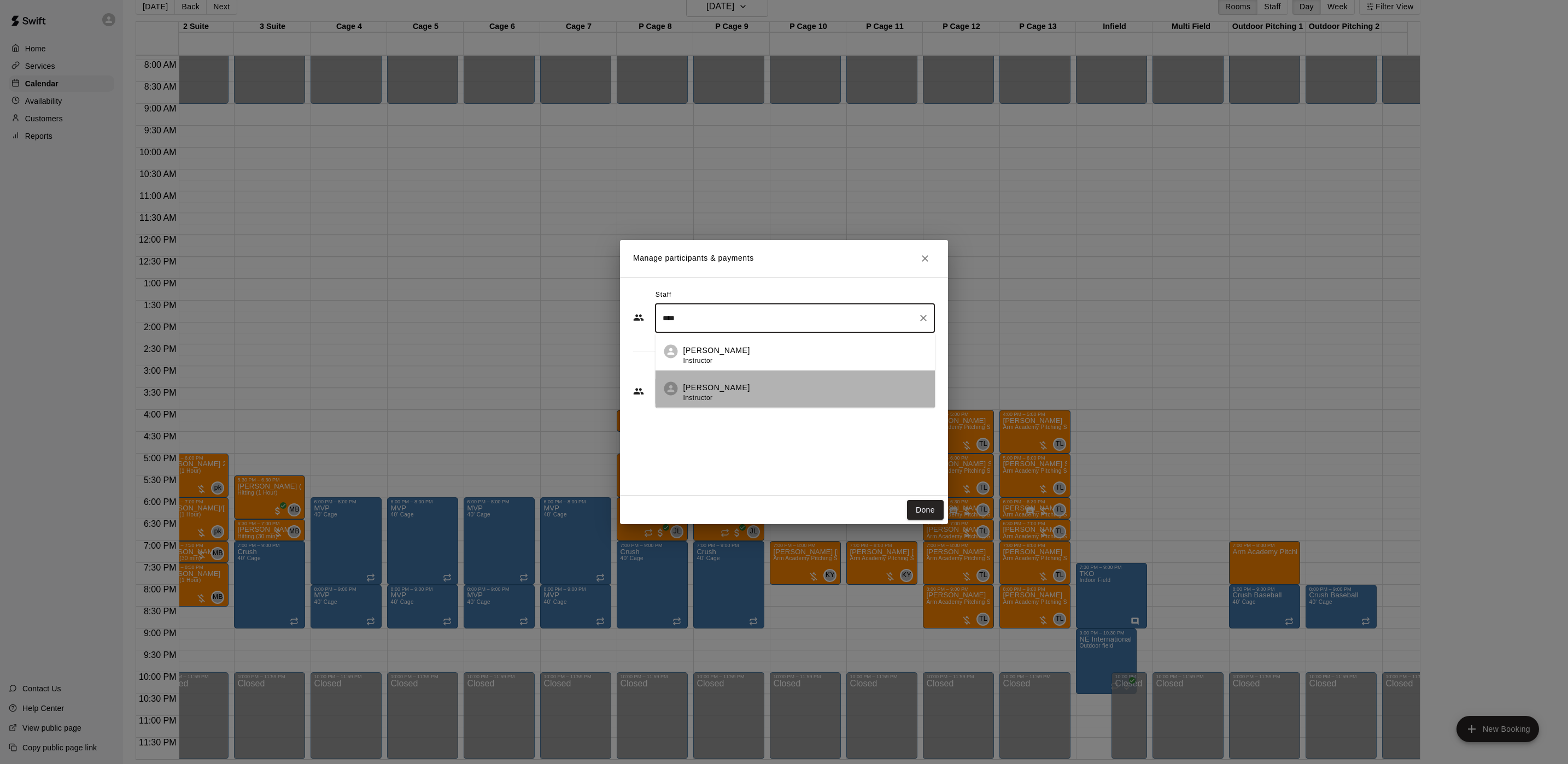
click at [735, 379] on li "Johnnie Larossa Instructor" at bounding box center [796, 389] width 280 height 37
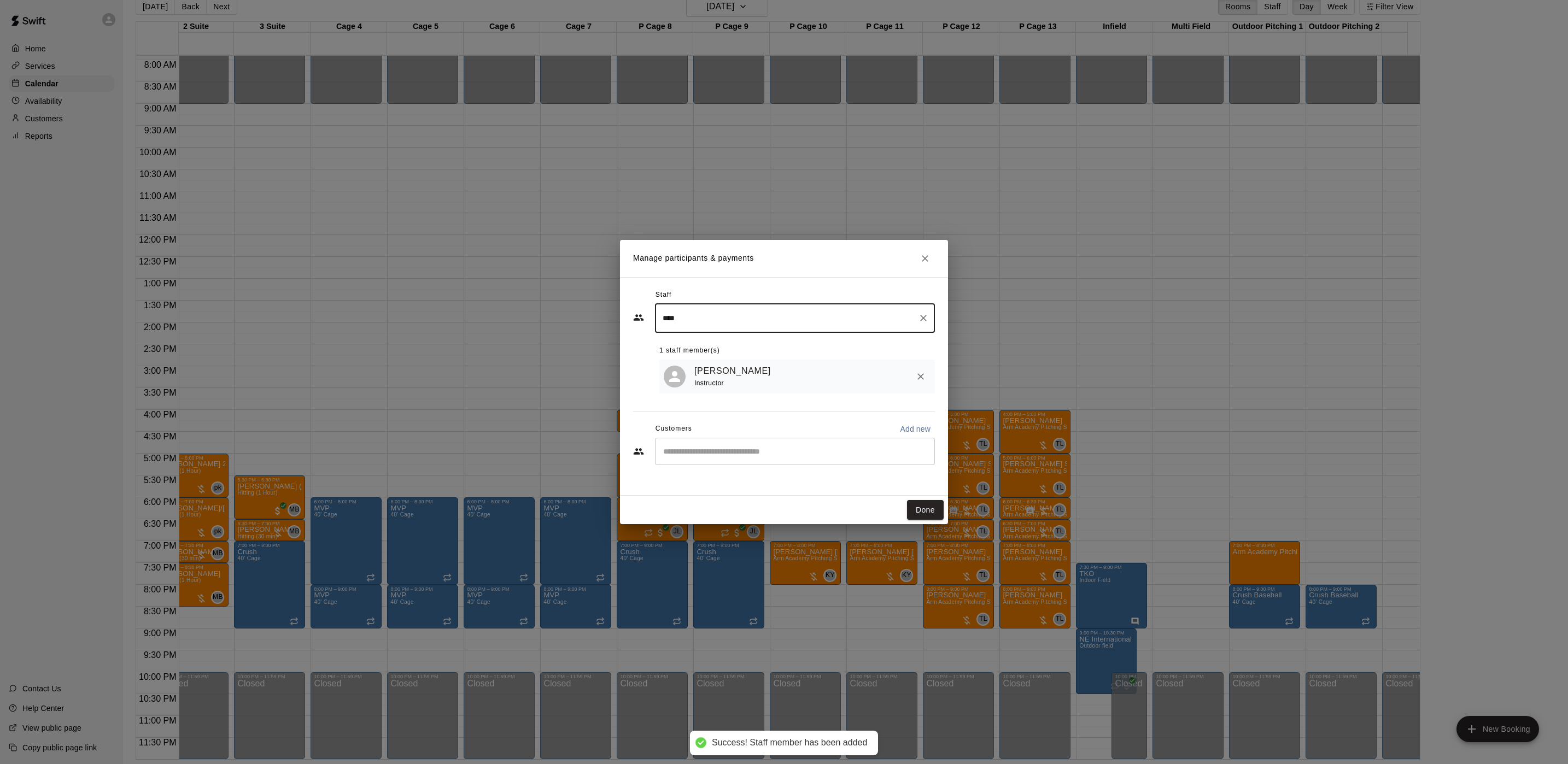
type input "****"
click at [731, 448] on input "Start typing to search customers..." at bounding box center [795, 452] width 270 height 11
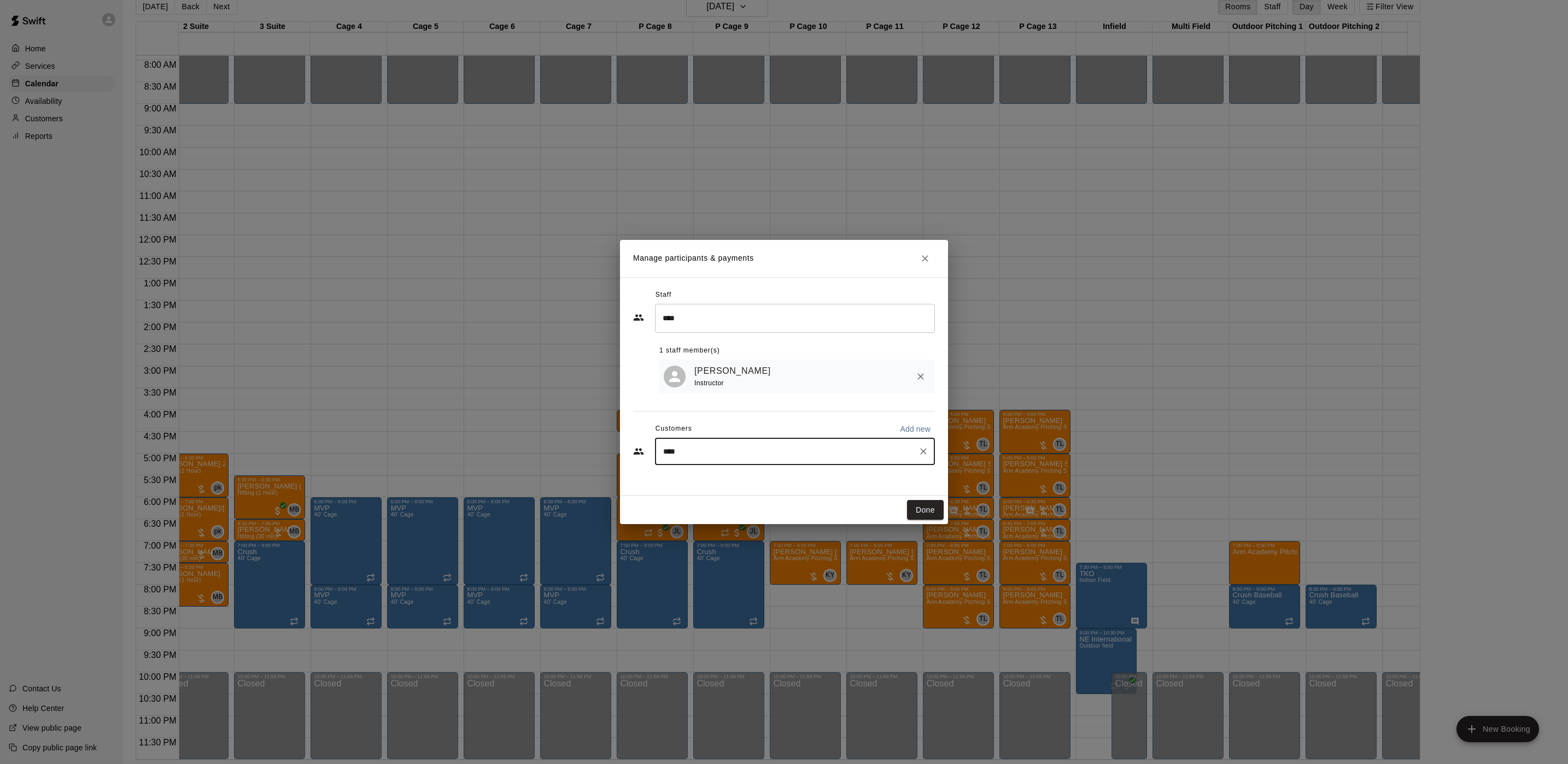
type input "*****"
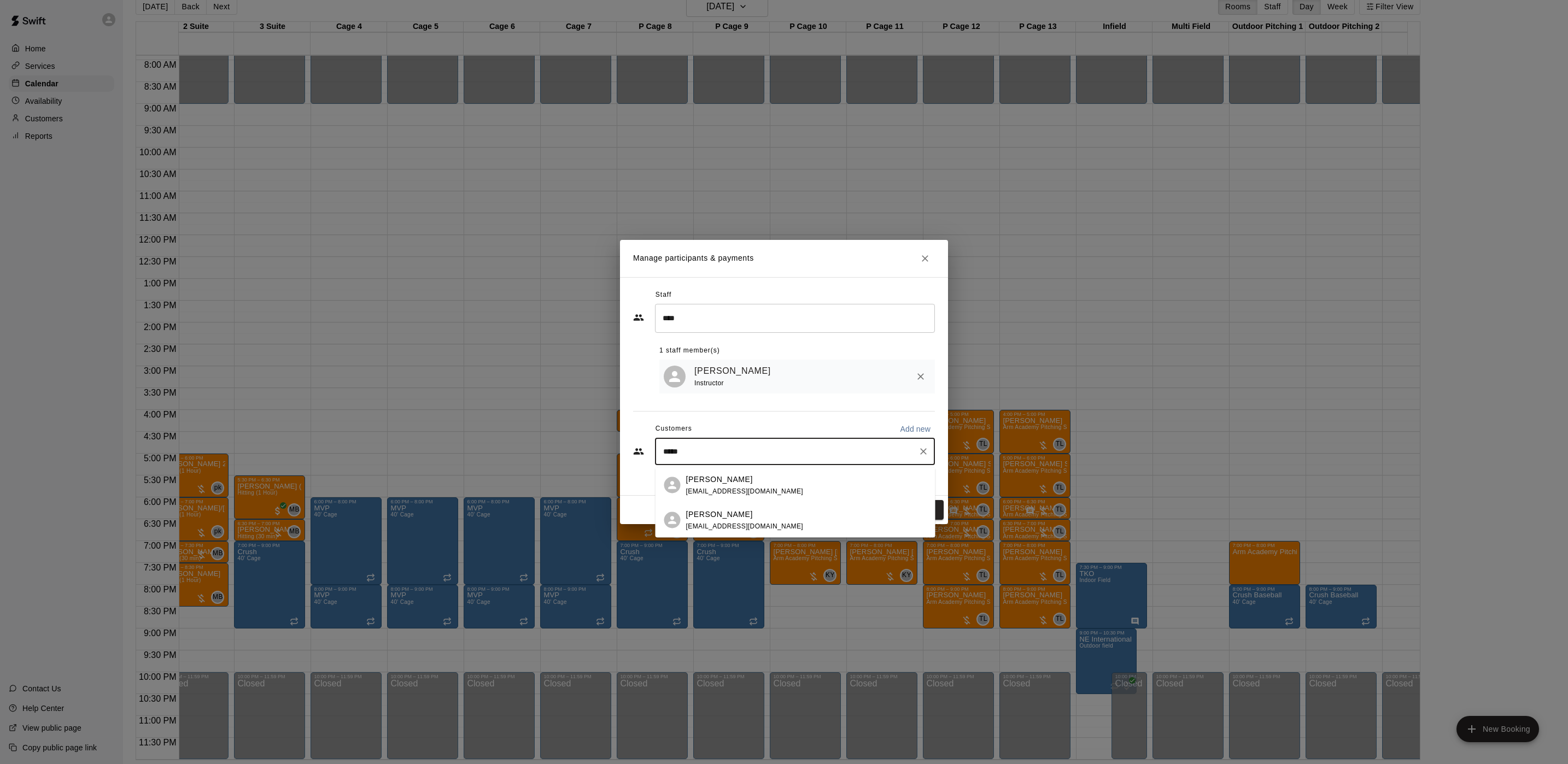
click at [784, 517] on div "Giuseppe Buffolino abuffolino@yahoo.com" at bounding box center [806, 519] width 241 height 23
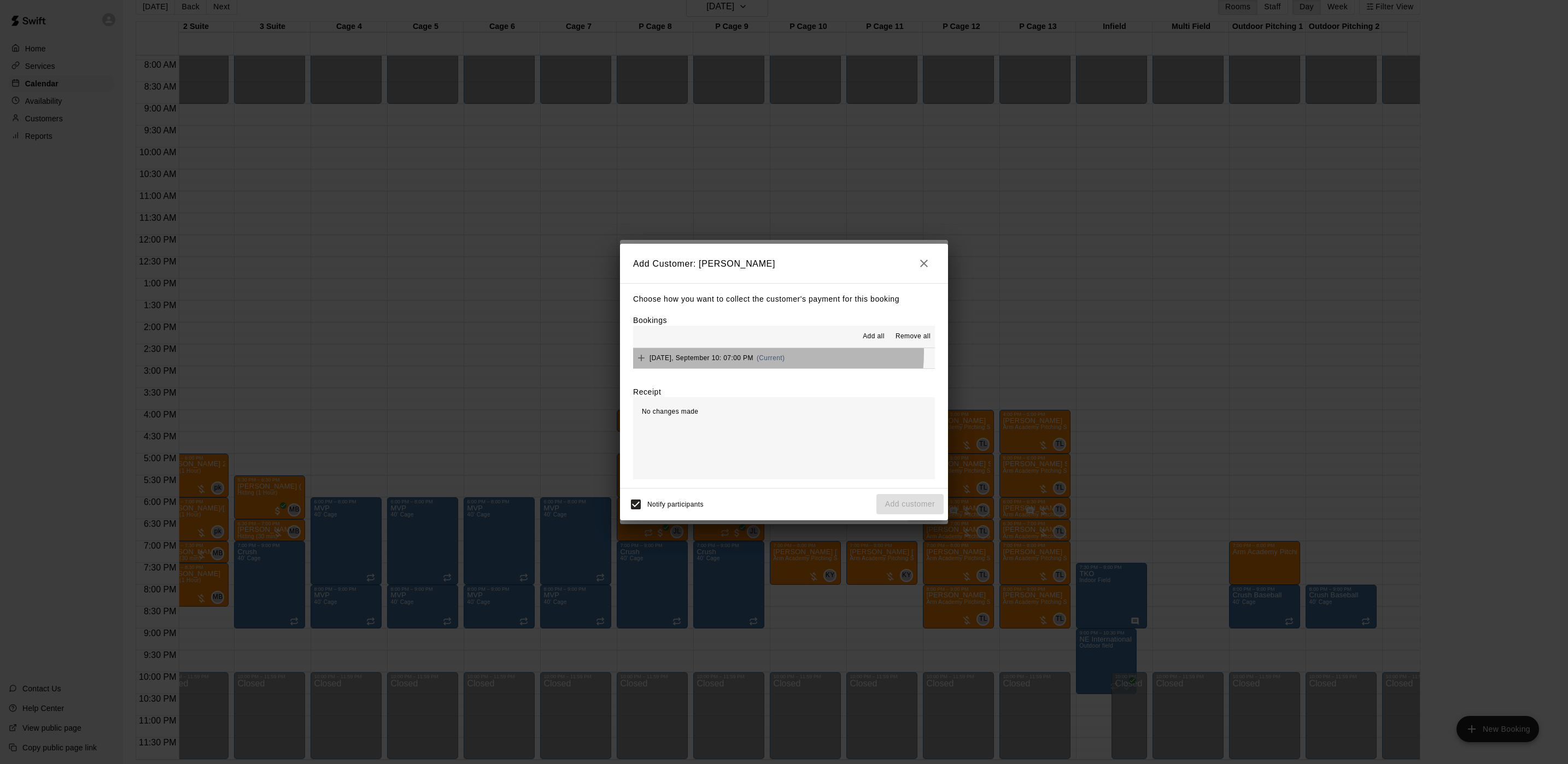
click at [751, 353] on div "Wednesday, September 10: 07:00 PM (Current)" at bounding box center [709, 358] width 151 height 16
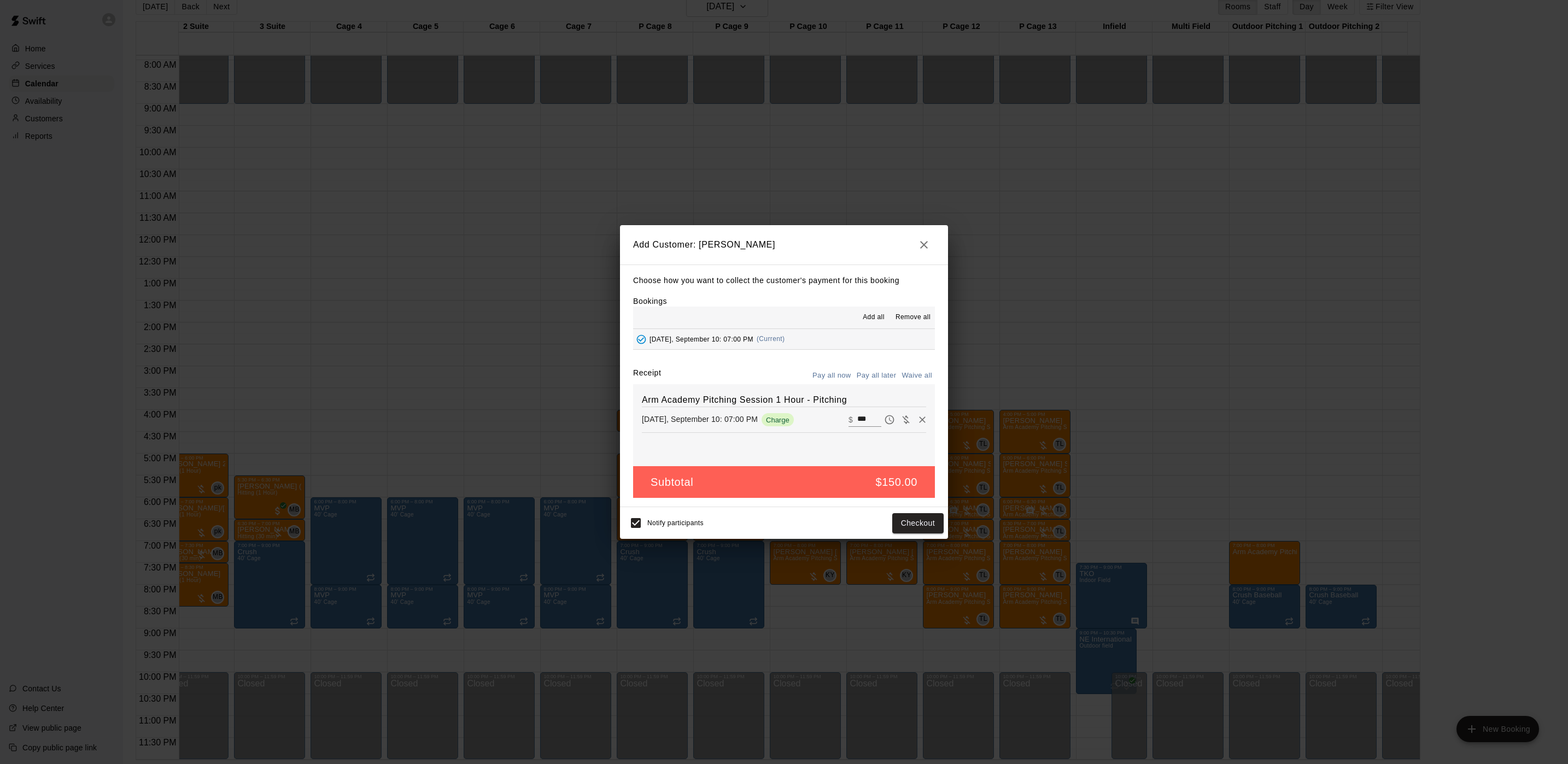
click at [890, 372] on button "Pay all later" at bounding box center [877, 375] width 45 height 17
click at [884, 517] on button "Add customer" at bounding box center [910, 523] width 68 height 20
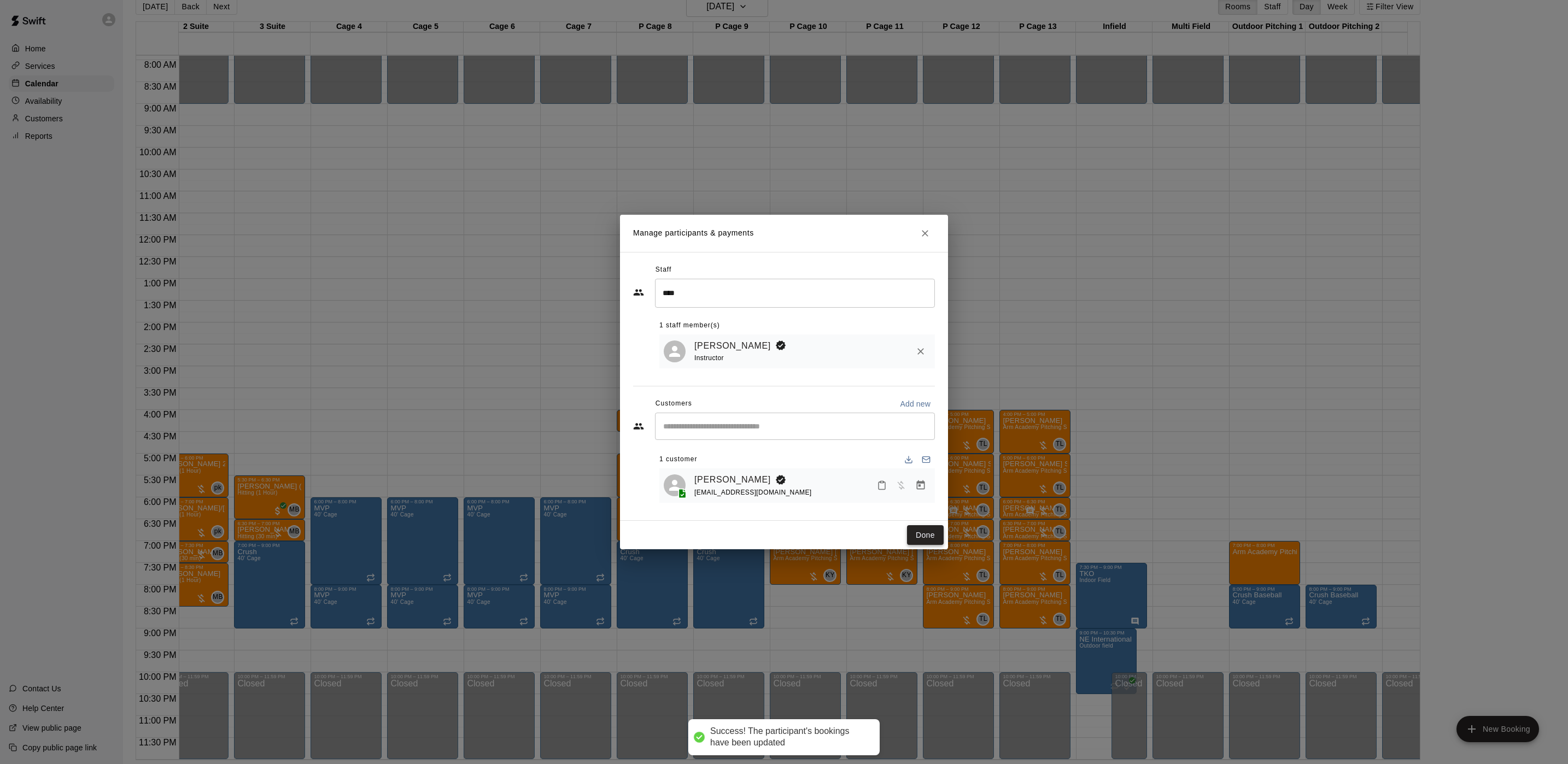
click at [917, 531] on button "Done" at bounding box center [925, 535] width 36 height 20
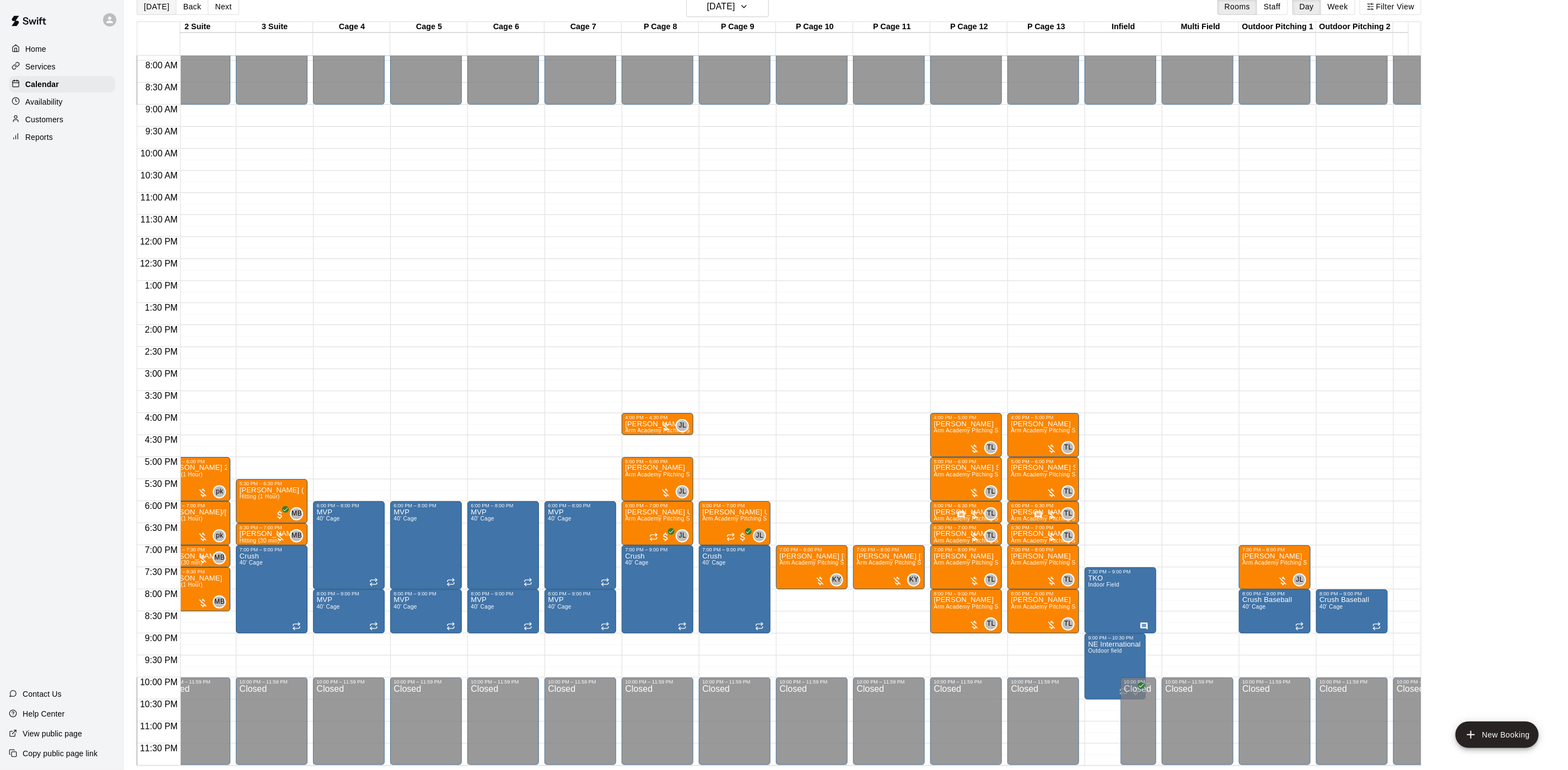
click at [152, 10] on button "[DATE]" at bounding box center [156, 6] width 40 height 16
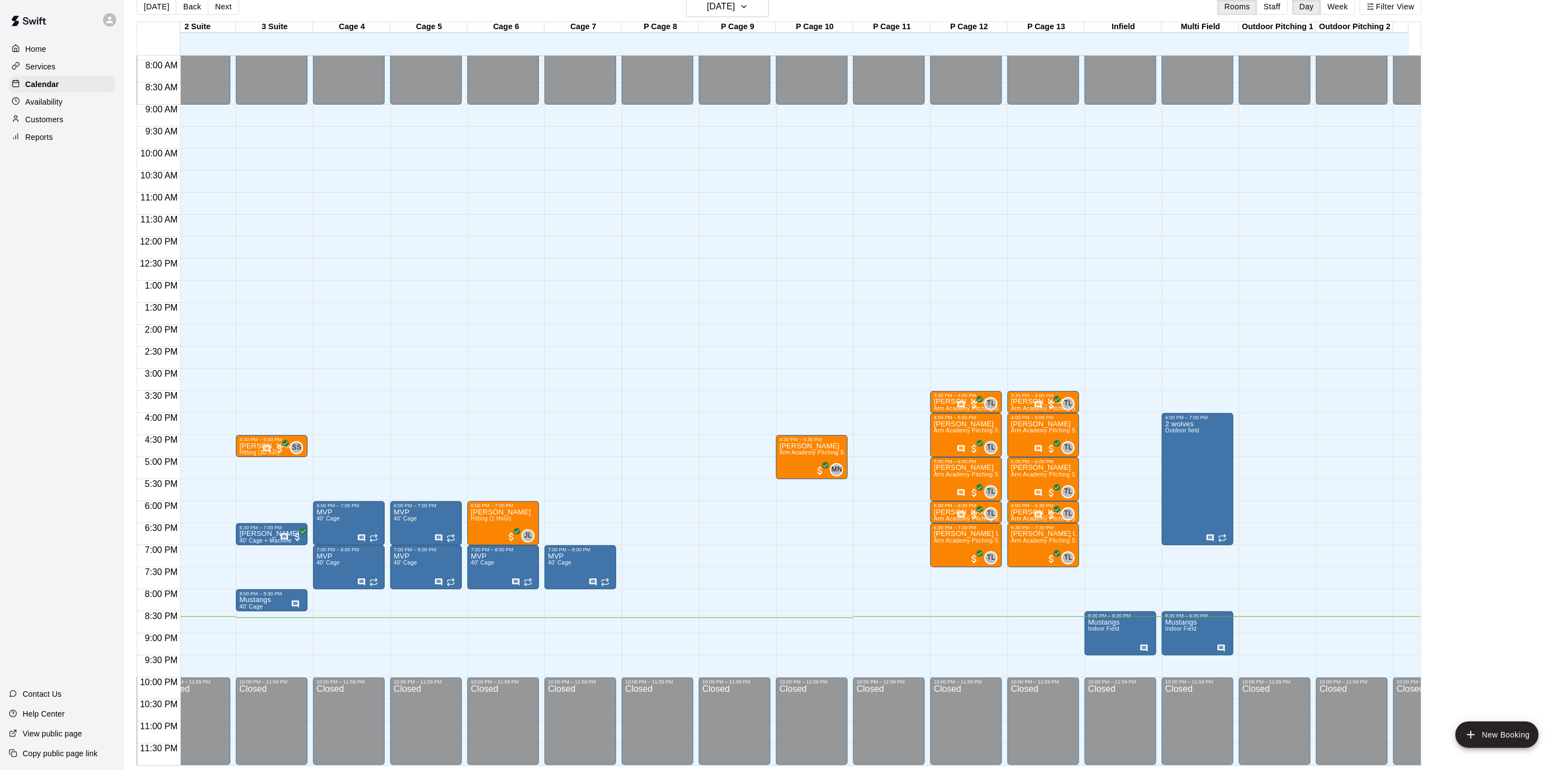
click at [136, 0] on button "[DATE]" at bounding box center [156, 6] width 40 height 16
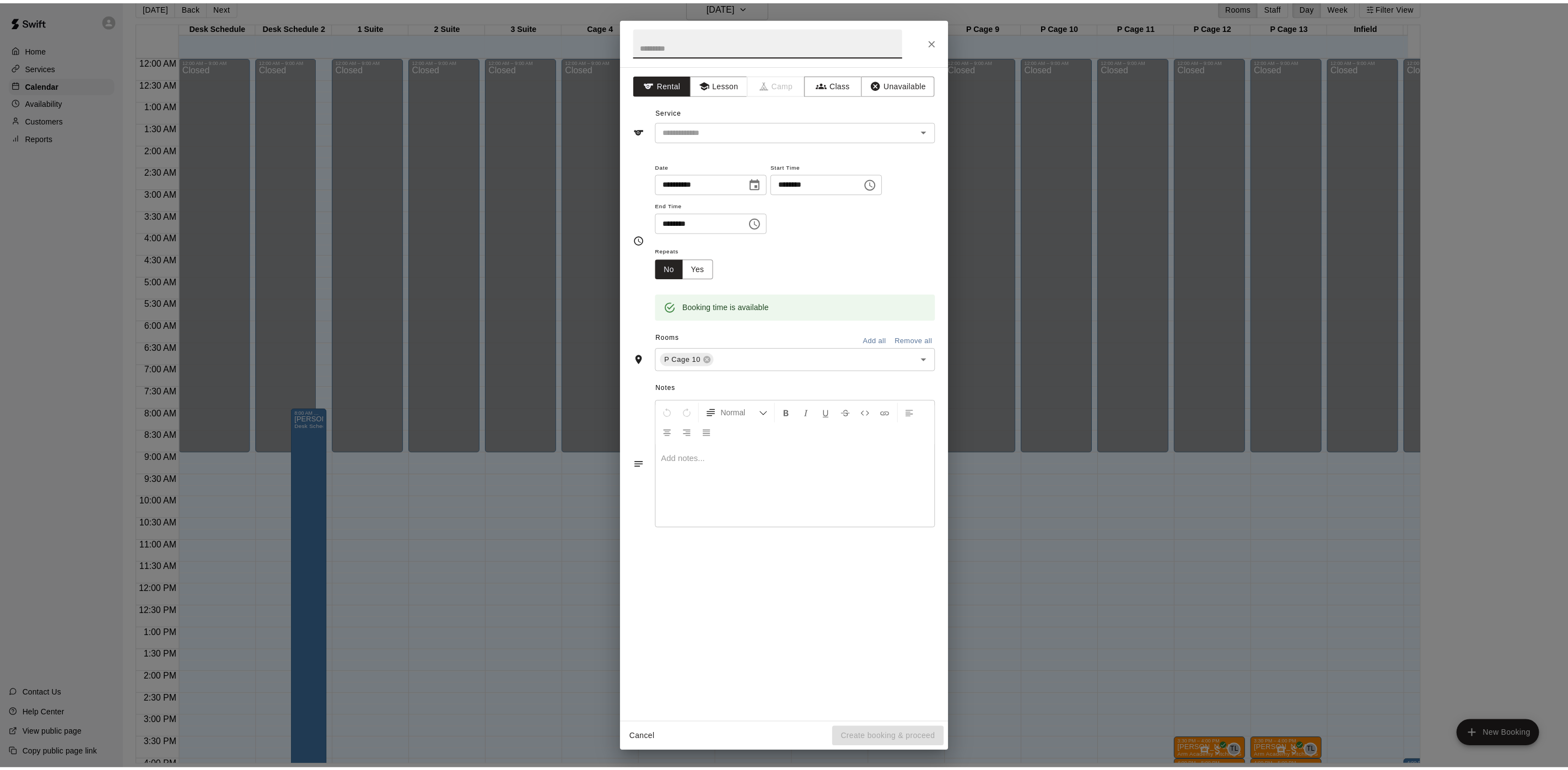
scroll to position [0, 614]
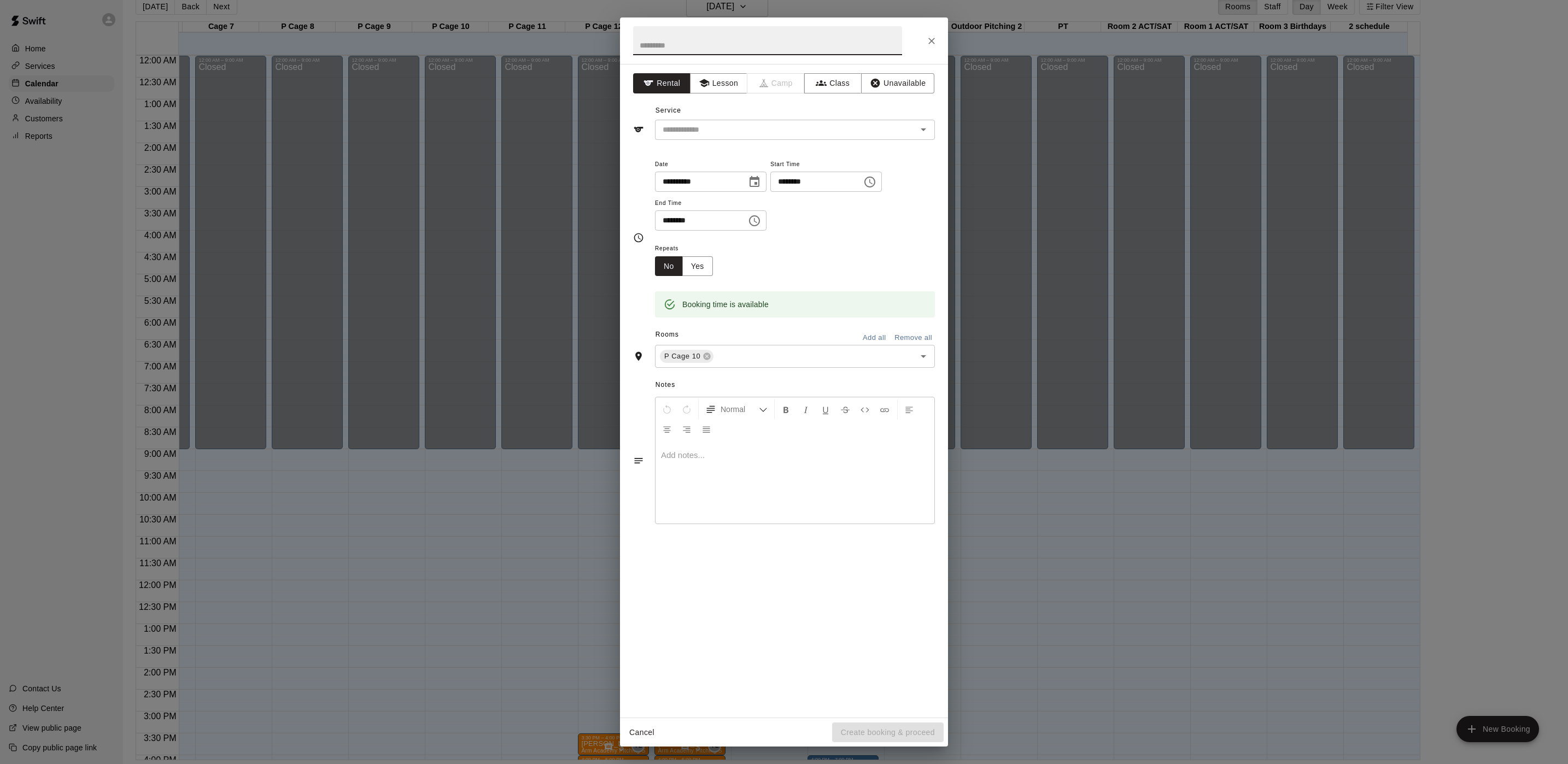
click at [386, 45] on div "**********" at bounding box center [784, 382] width 1568 height 764
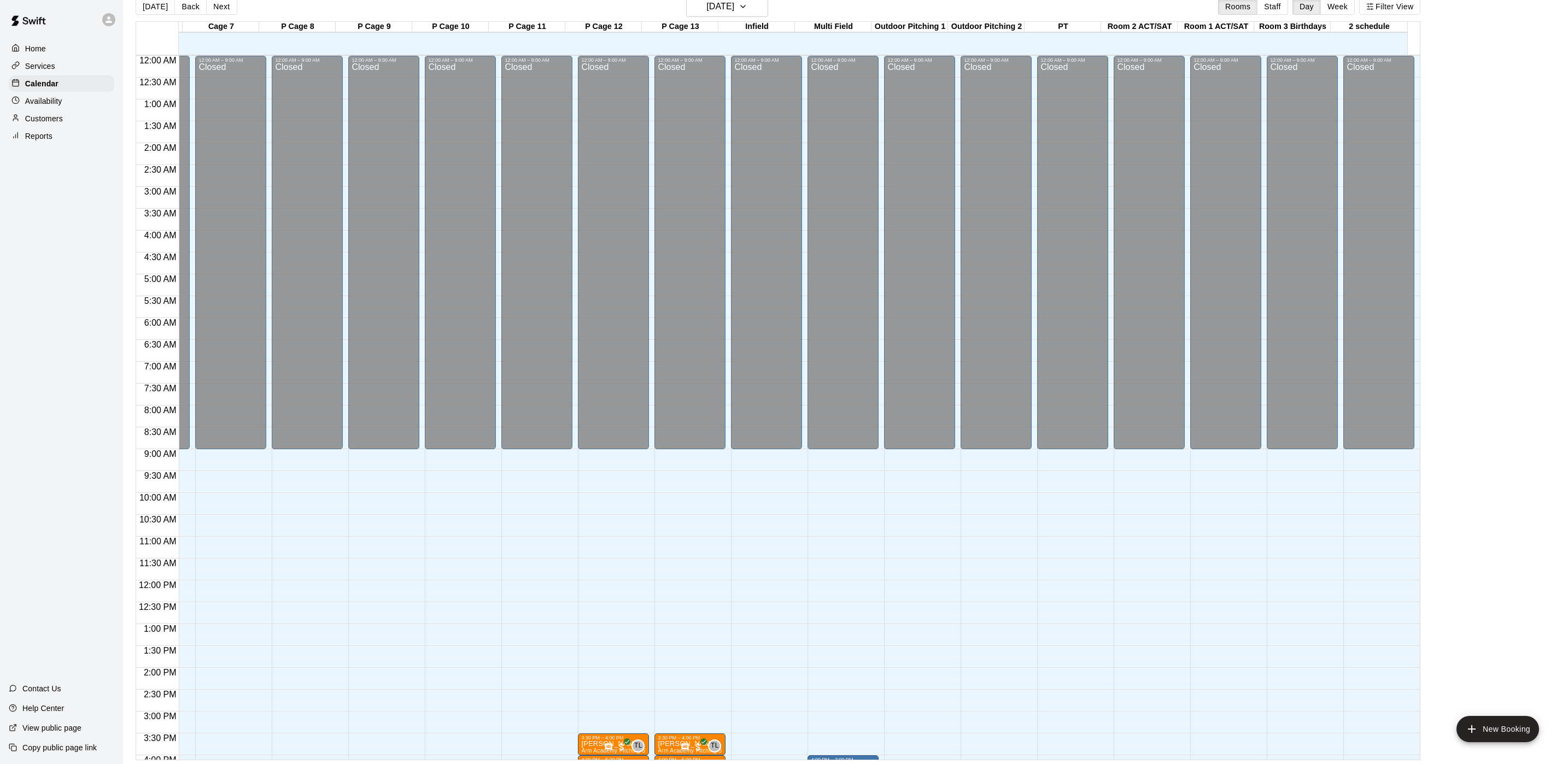
click at [386, 45] on div "**********" at bounding box center [784, 382] width 1568 height 764
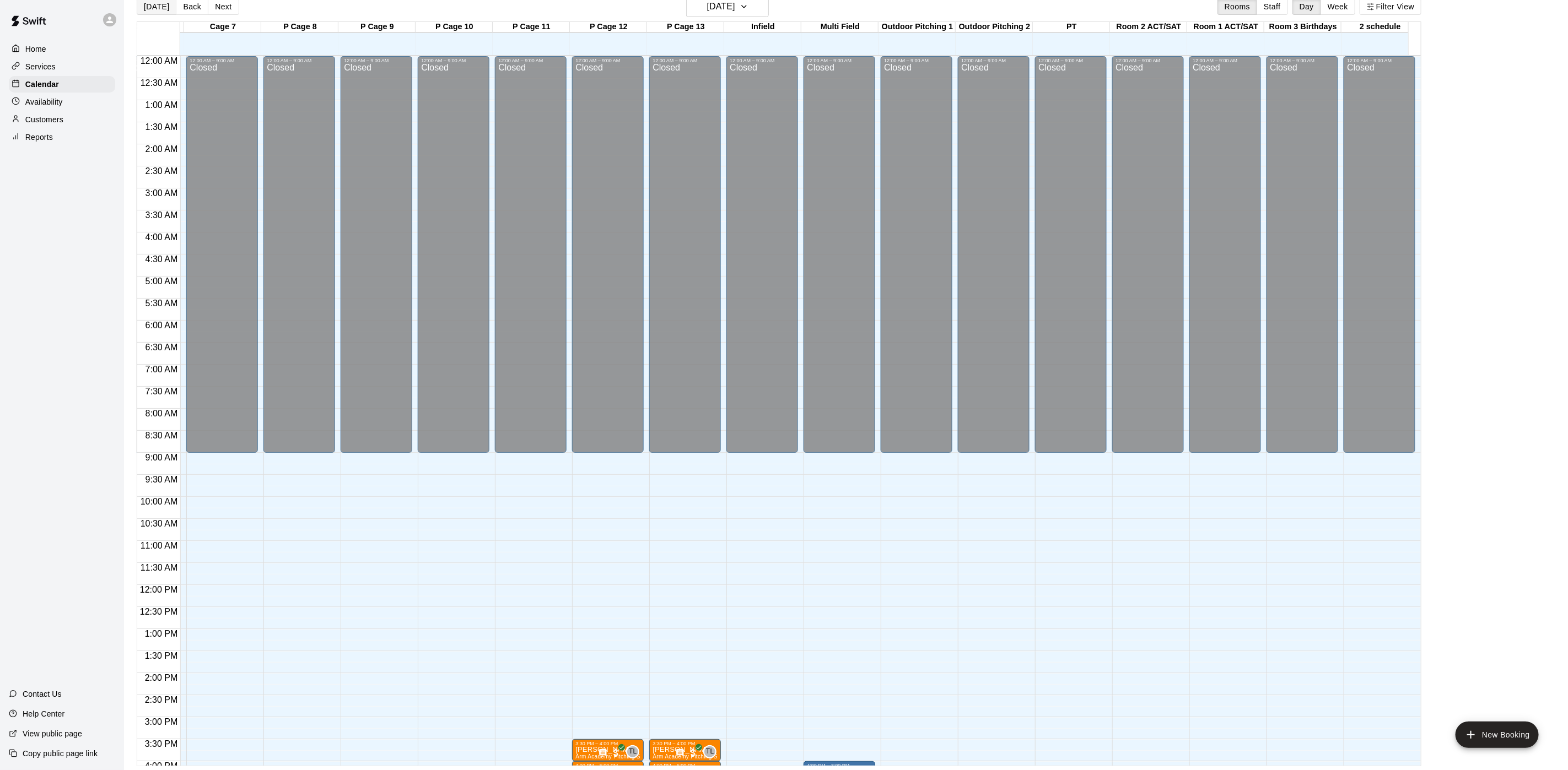
click at [164, 4] on button "[DATE]" at bounding box center [156, 6] width 40 height 16
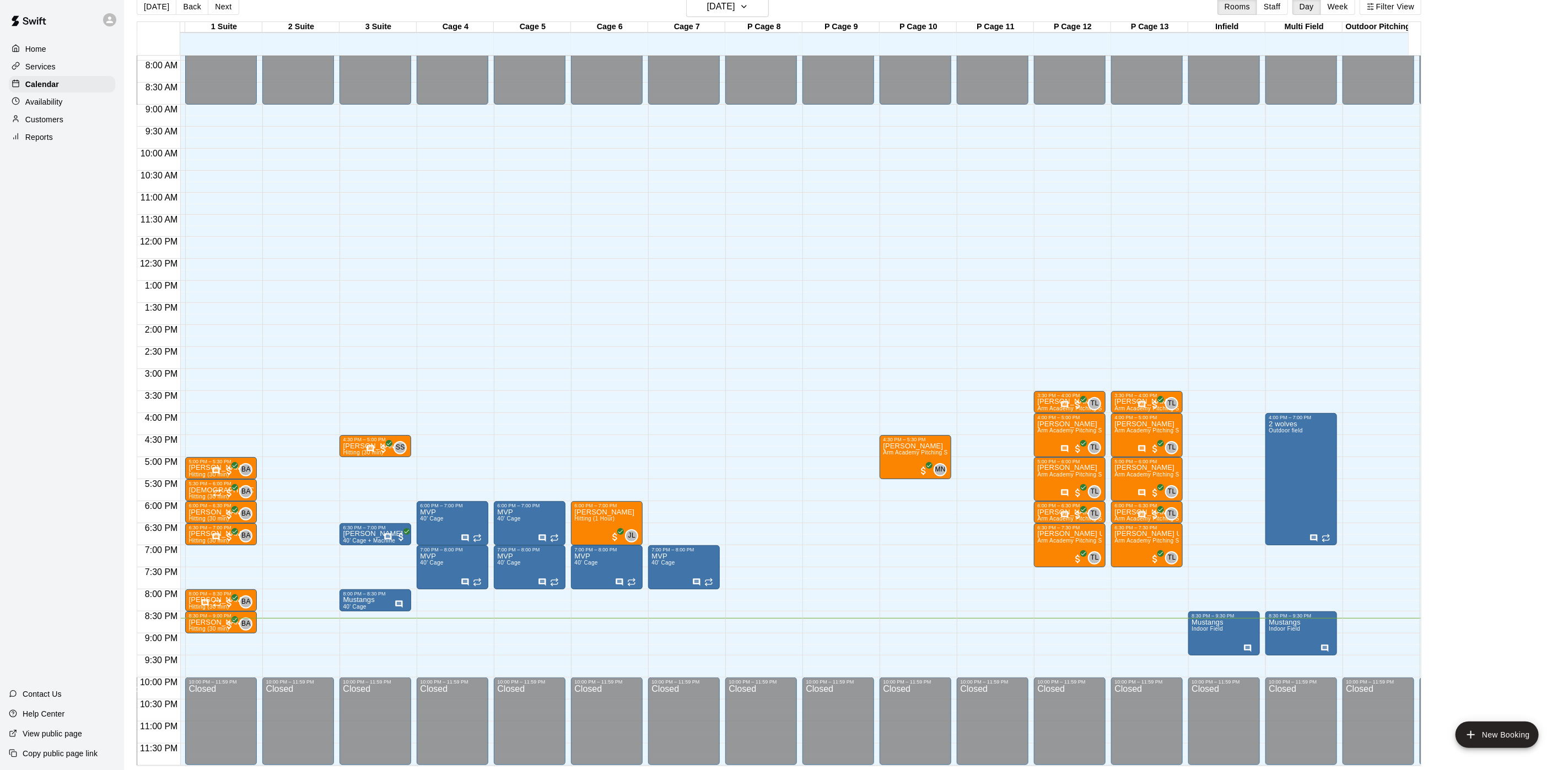
scroll to position [0, 0]
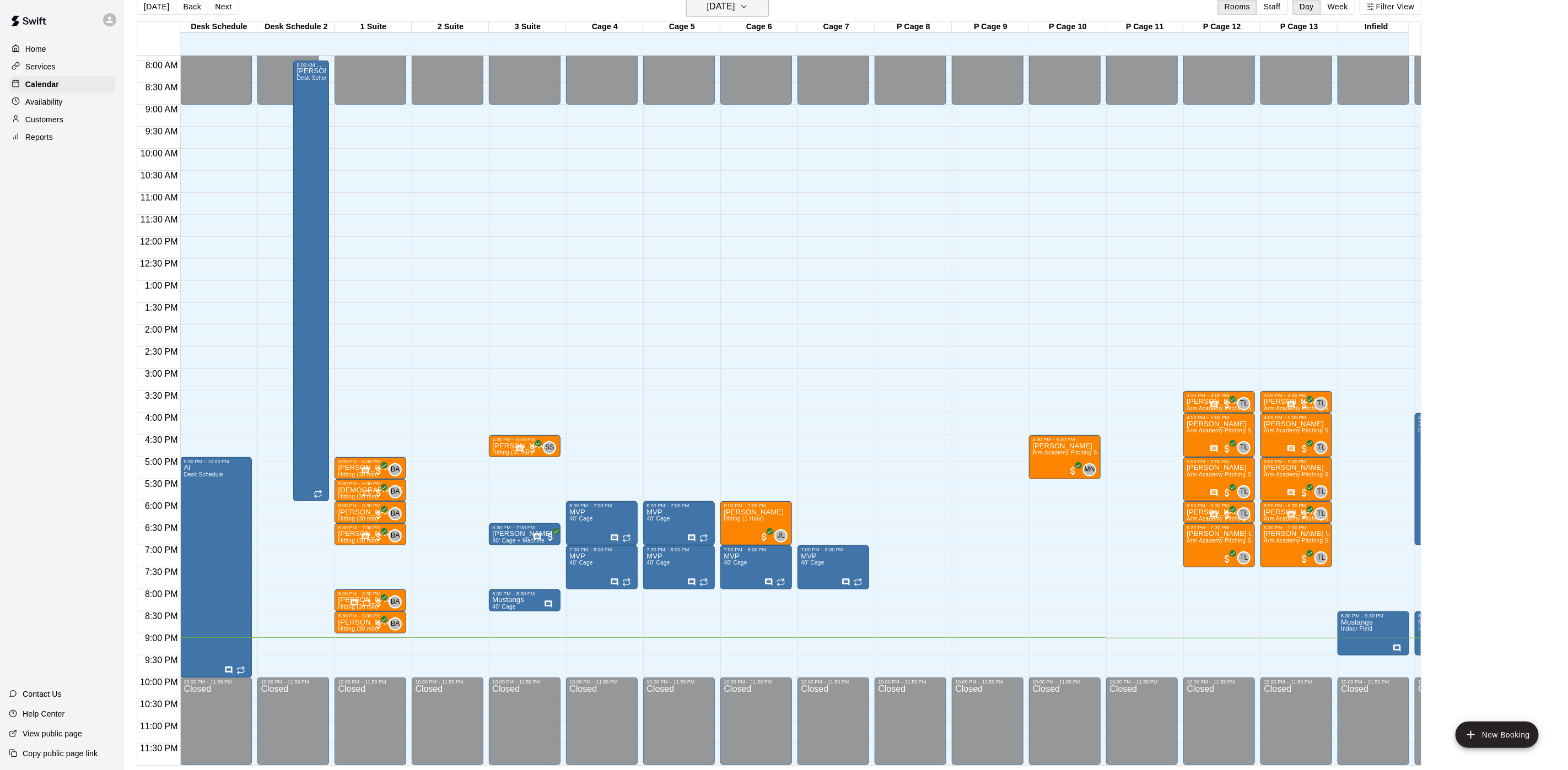
click at [769, 9] on button "[DATE]" at bounding box center [727, 6] width 83 height 21
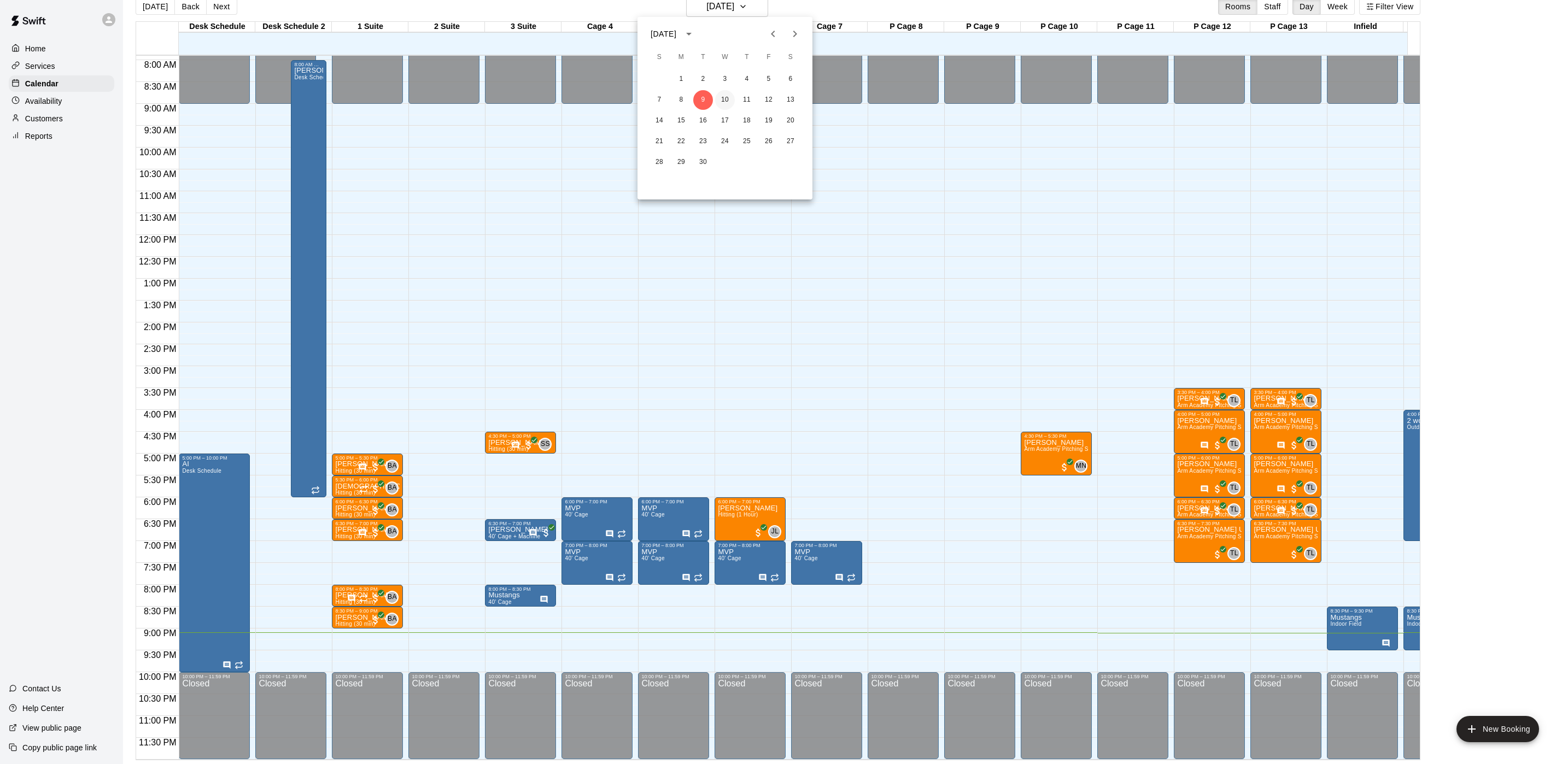
click at [726, 102] on button "10" at bounding box center [725, 100] width 19 height 19
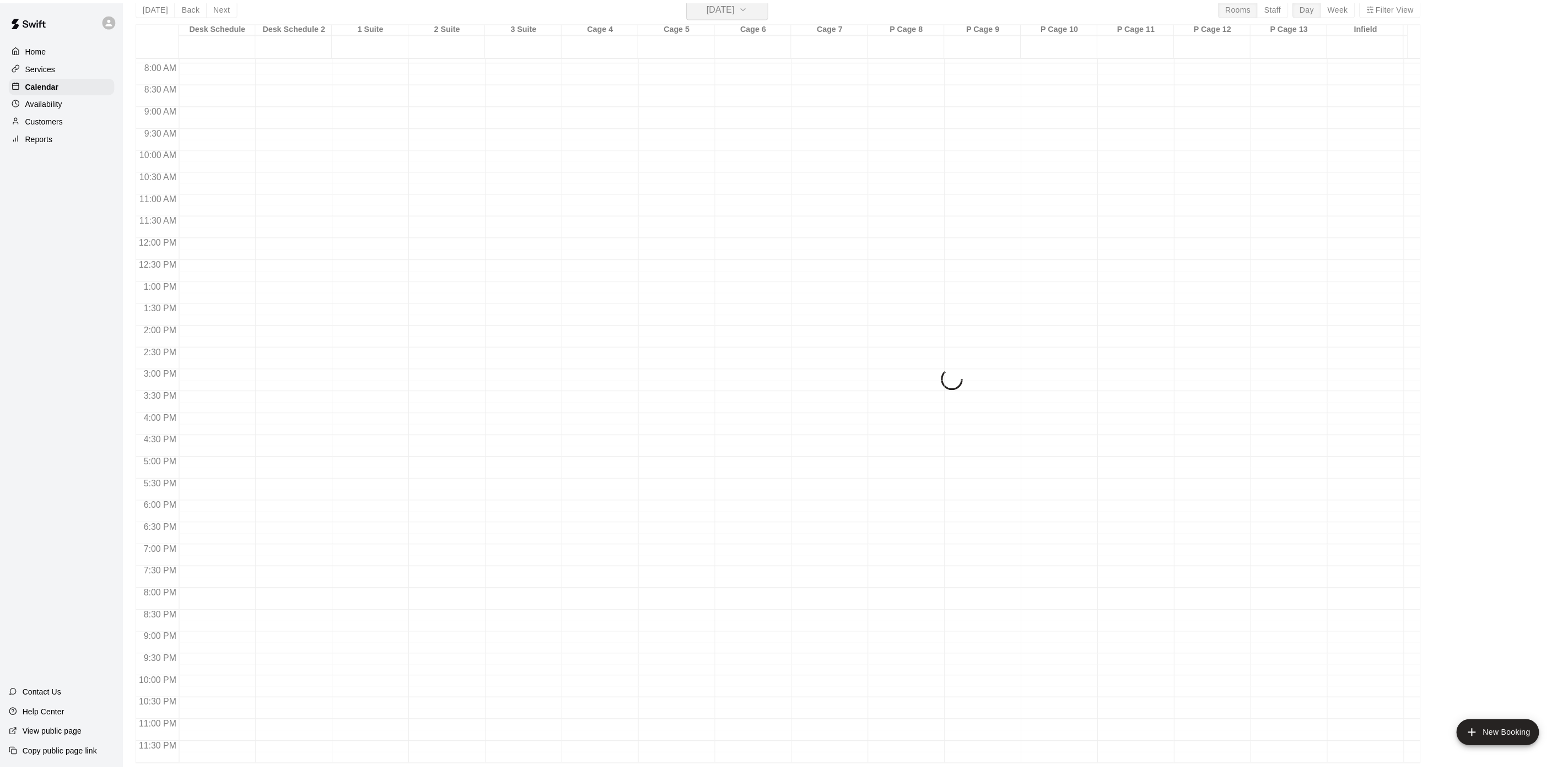
scroll to position [13, 0]
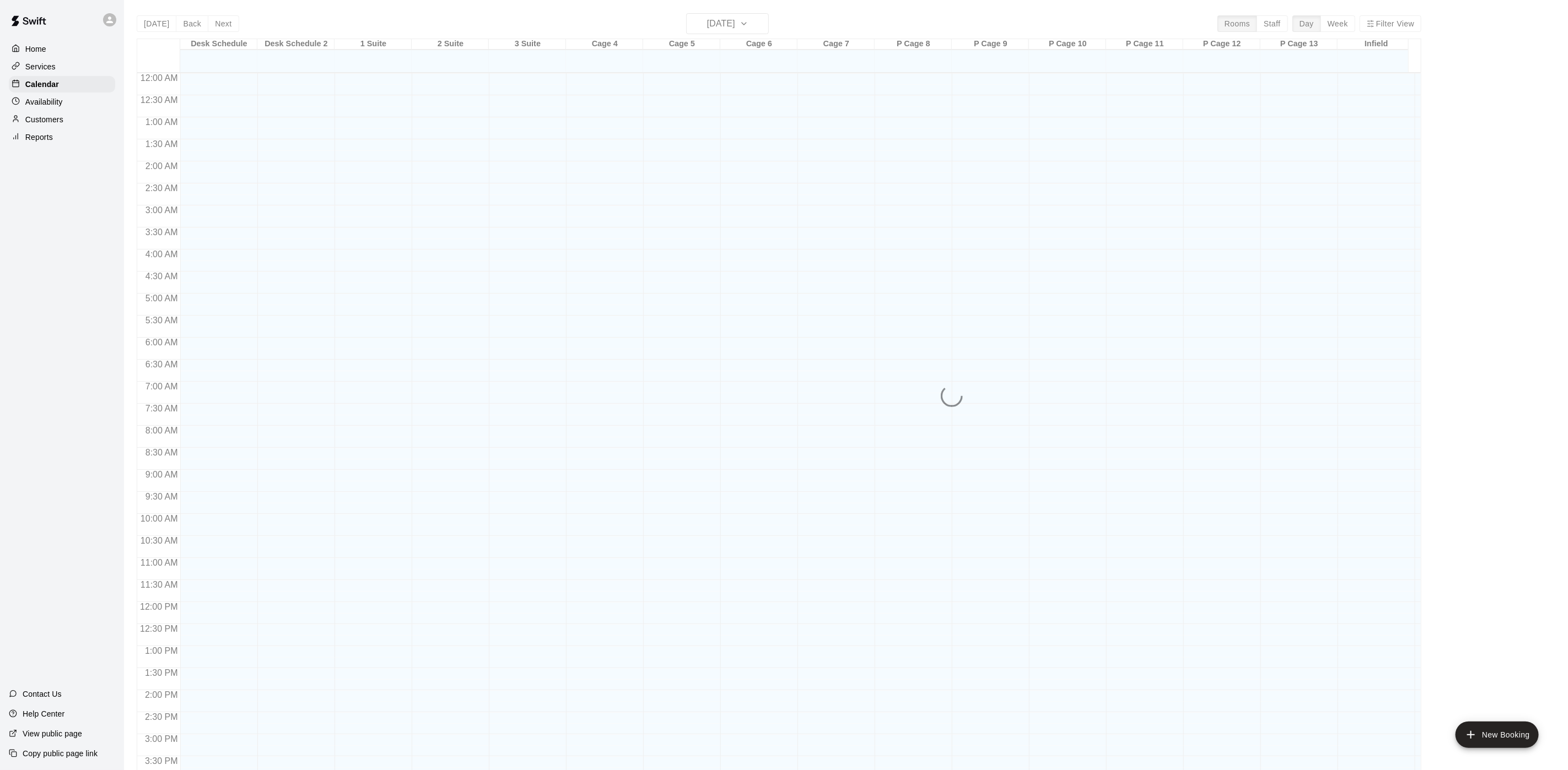
scroll to position [316, 0]
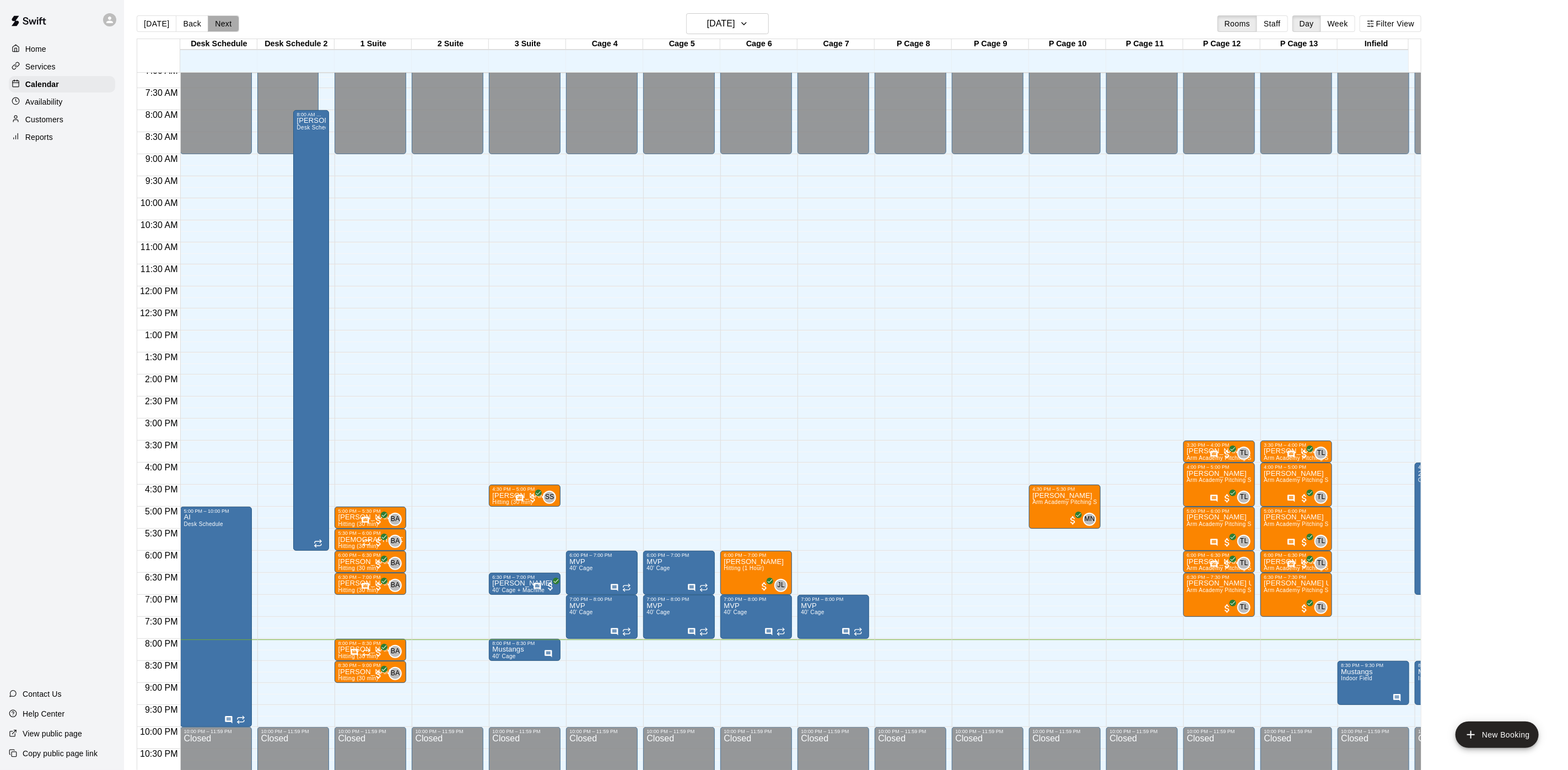
click at [213, 24] on button "Next" at bounding box center [223, 24] width 31 height 16
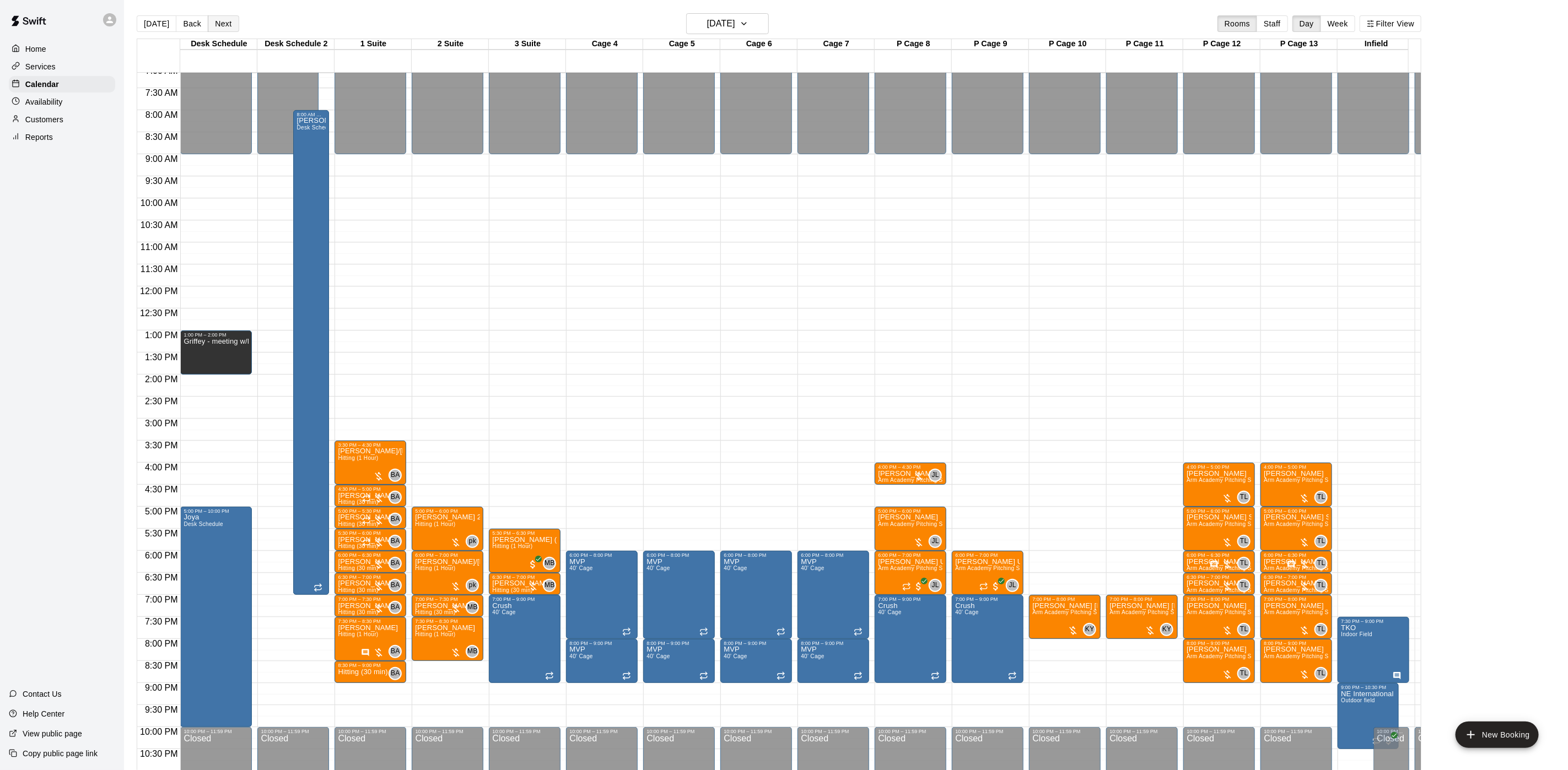
click at [227, 19] on button "Next" at bounding box center [223, 24] width 31 height 16
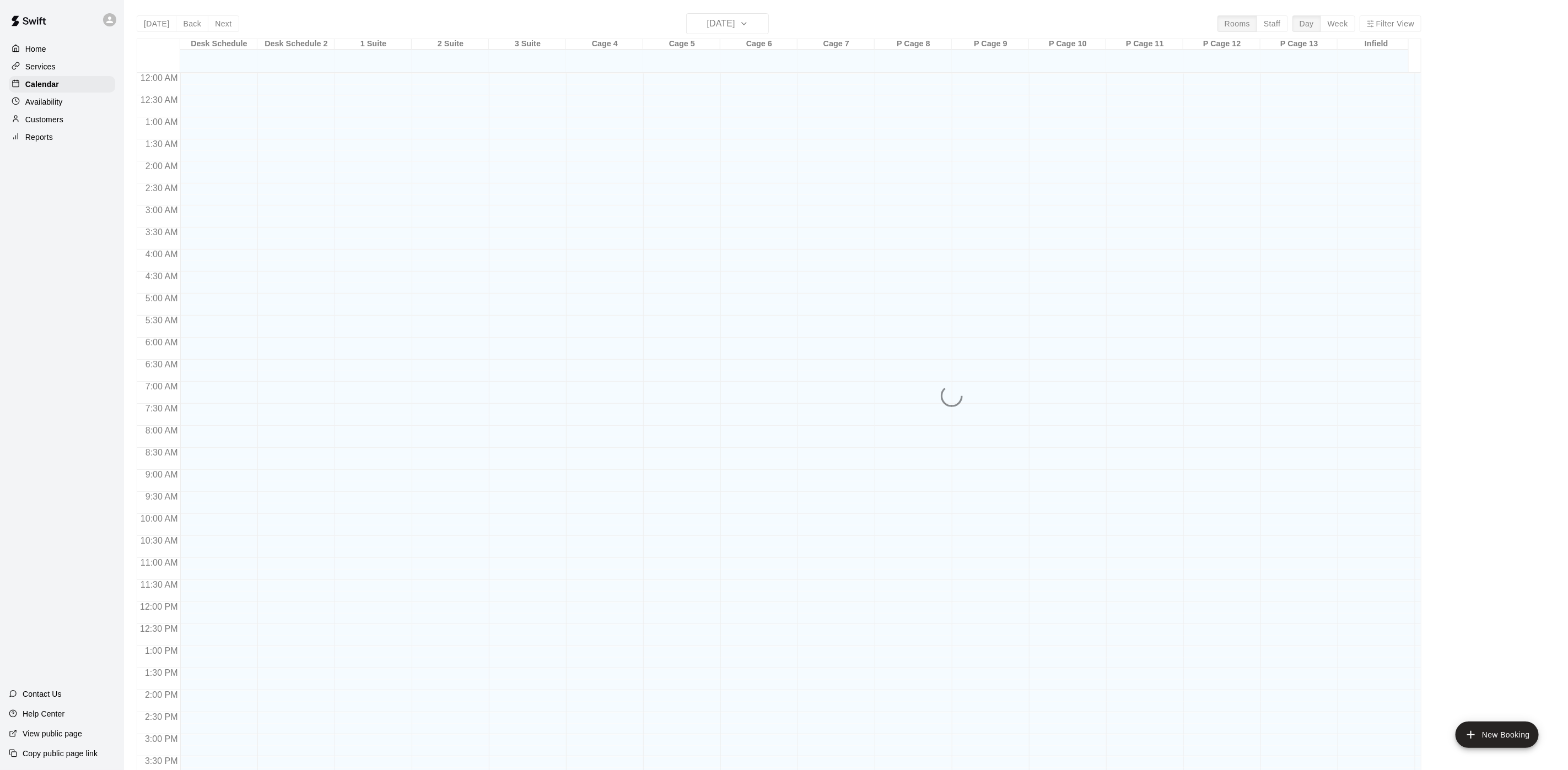
scroll to position [316, 0]
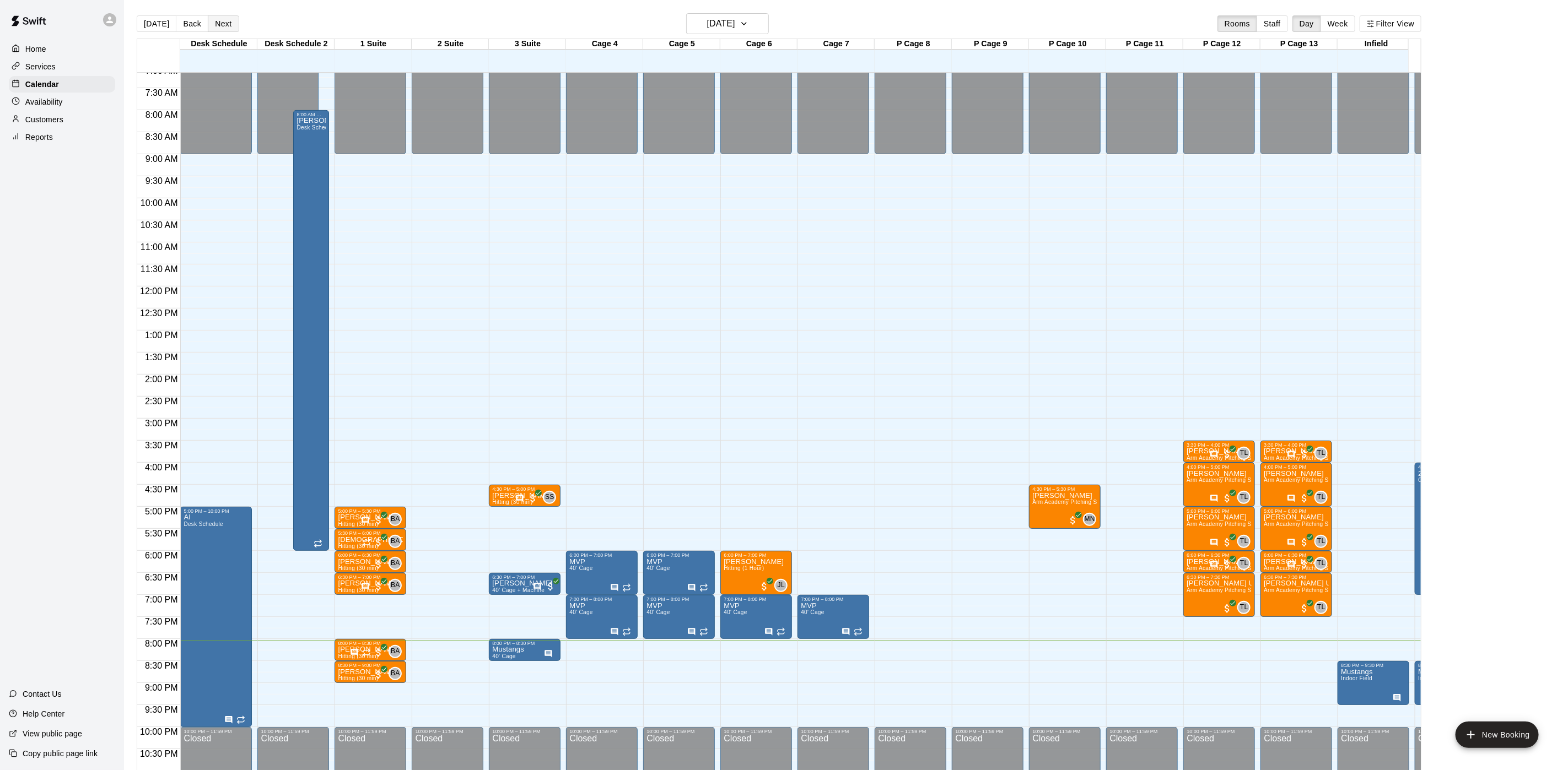
click at [215, 27] on button "Next" at bounding box center [223, 24] width 31 height 16
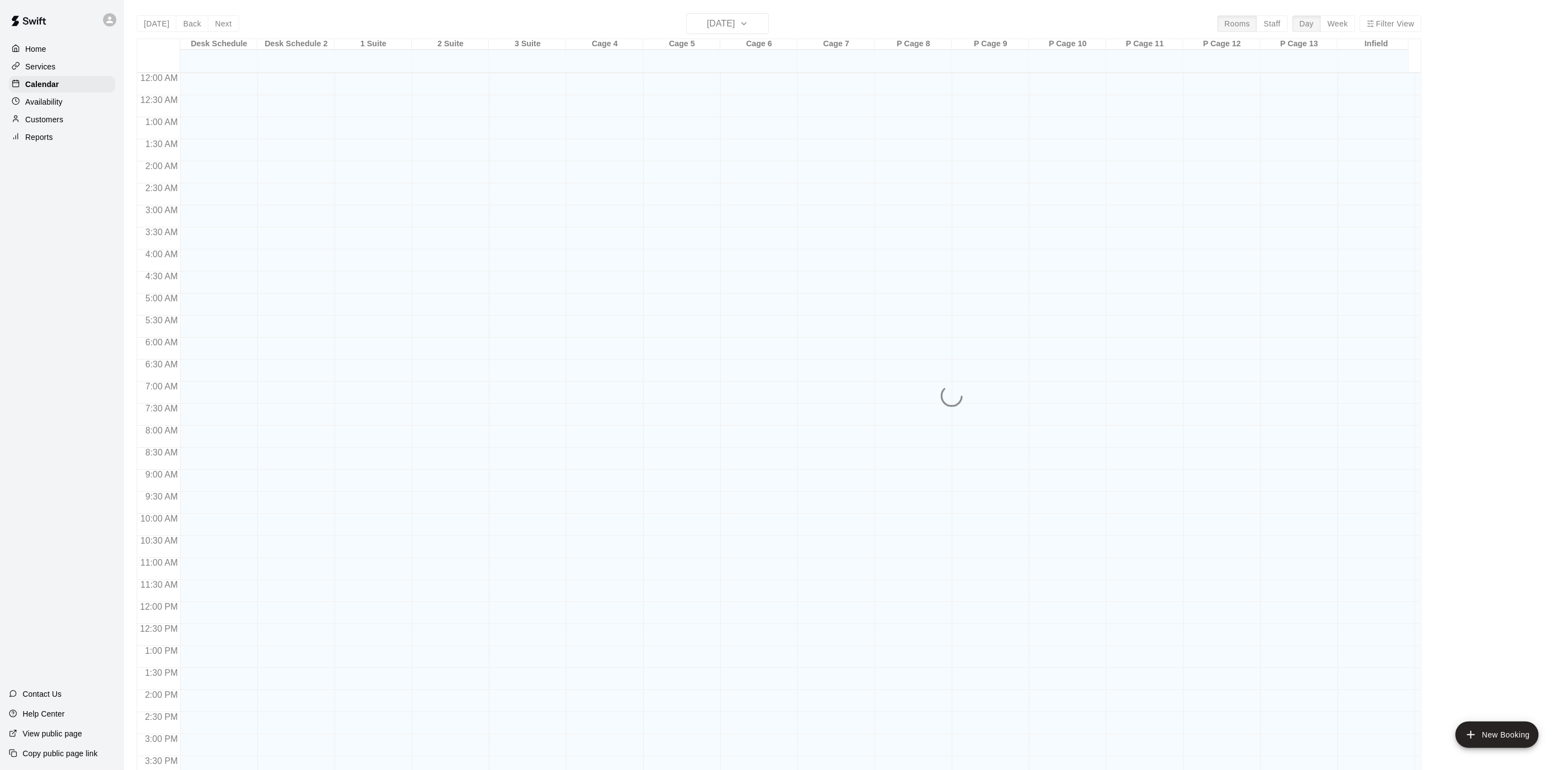
scroll to position [316, 0]
